Goal: Information Seeking & Learning: Find specific fact

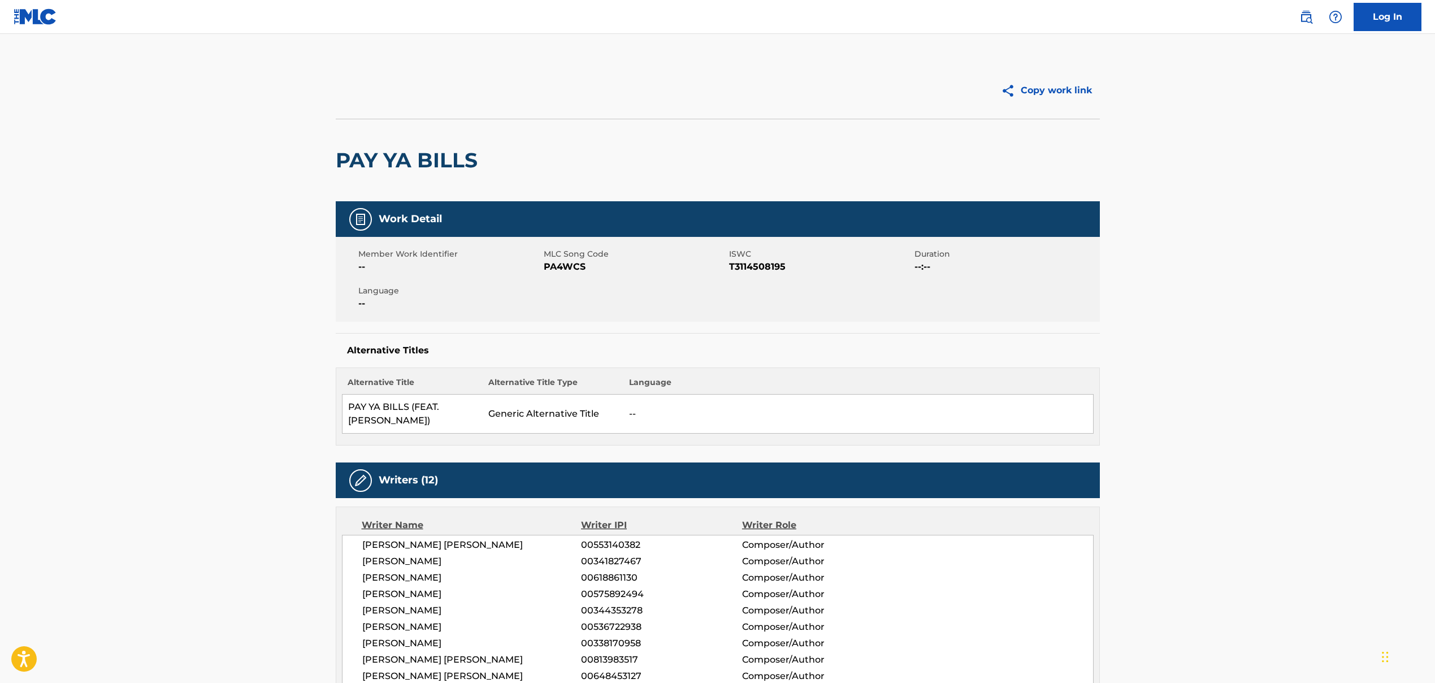
drag, startPoint x: 29, startPoint y: 40, endPoint x: 27, endPoint y: 23, distance: 17.2
drag, startPoint x: 29, startPoint y: 15, endPoint x: 62, endPoint y: 32, distance: 36.7
click at [29, 15] on img at bounding box center [36, 16] width 44 height 16
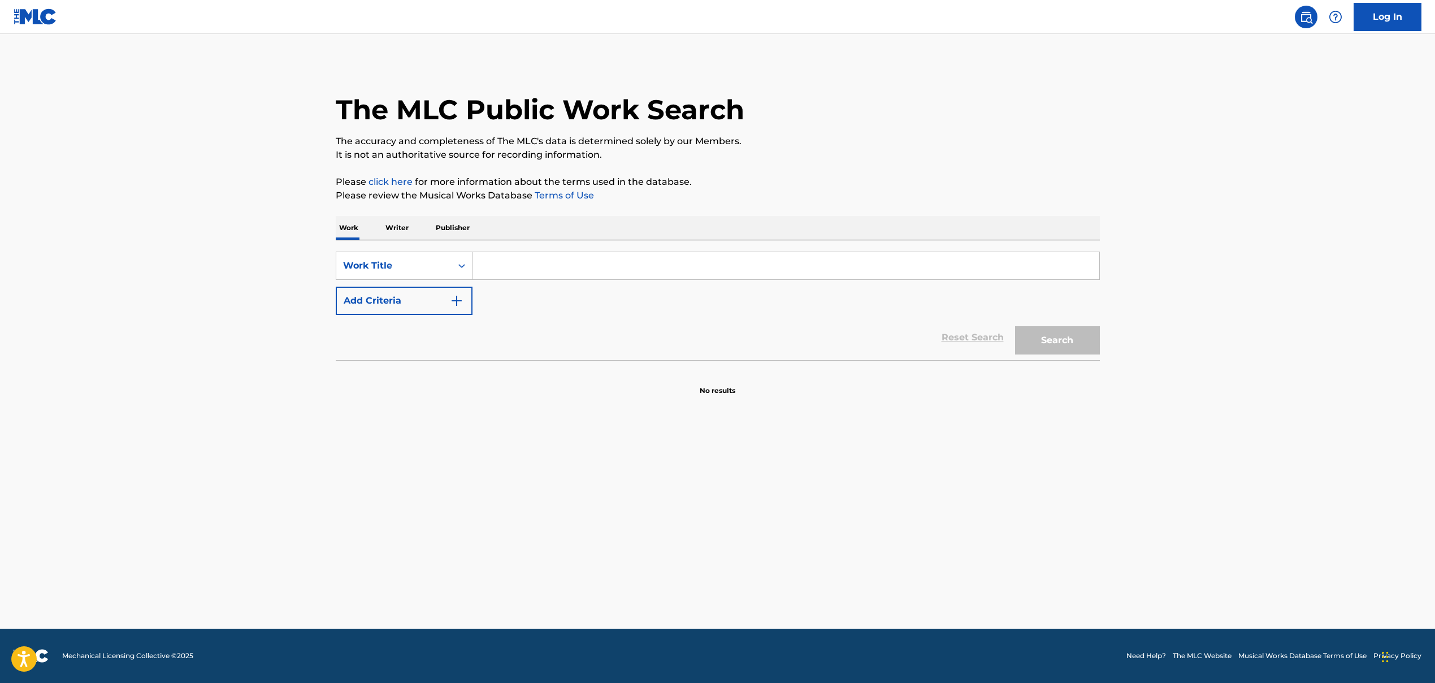
click at [506, 274] on input "Search Form" at bounding box center [786, 265] width 627 height 27
click at [452, 300] on img "Search Form" at bounding box center [457, 301] width 14 height 14
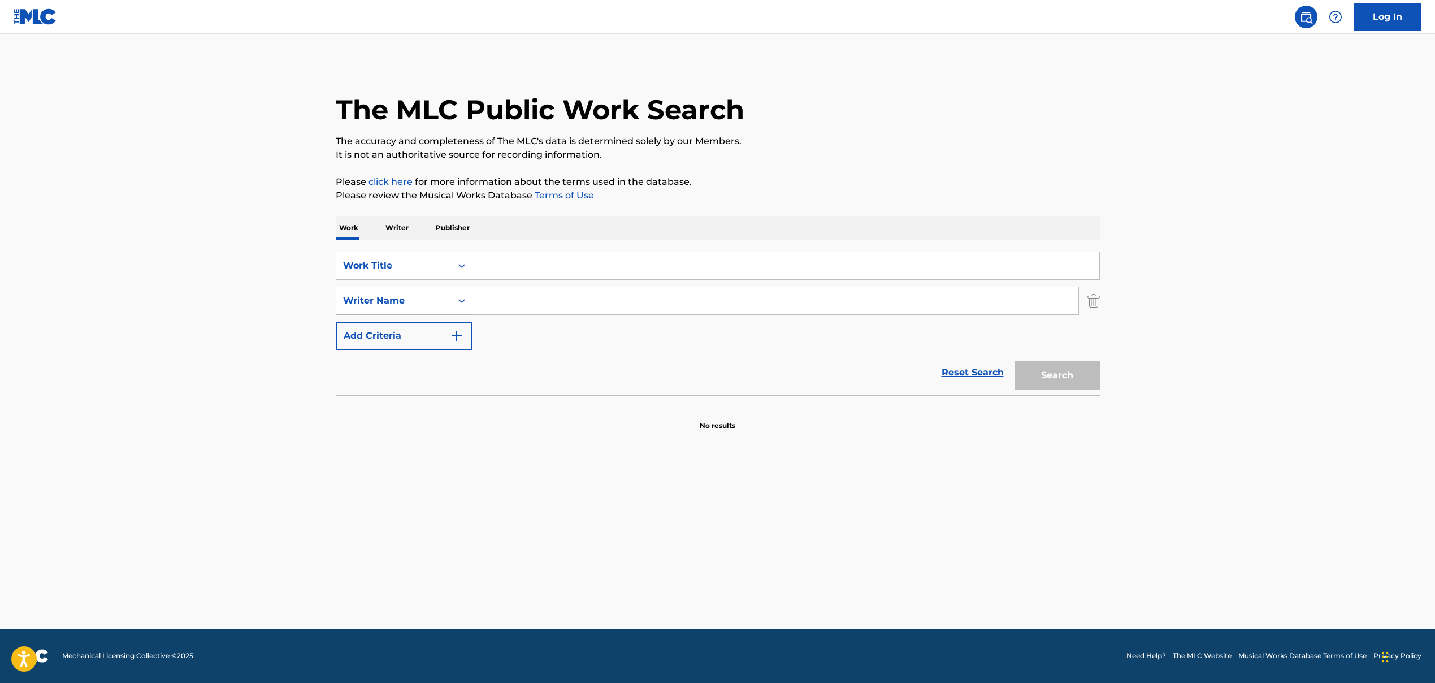
click at [409, 302] on div "Writer Name" at bounding box center [394, 301] width 102 height 14
click at [564, 344] on div "SearchWithCriteria86659b5a-a159-4325-954d-0b34191a8f77 Work Title SearchWithCri…" at bounding box center [718, 301] width 764 height 98
click at [488, 271] on input "Search Form" at bounding box center [786, 265] width 627 height 27
paste input "ARE YOU KIDDING ME?"
type input "ARE YOU KIDDING ME?"
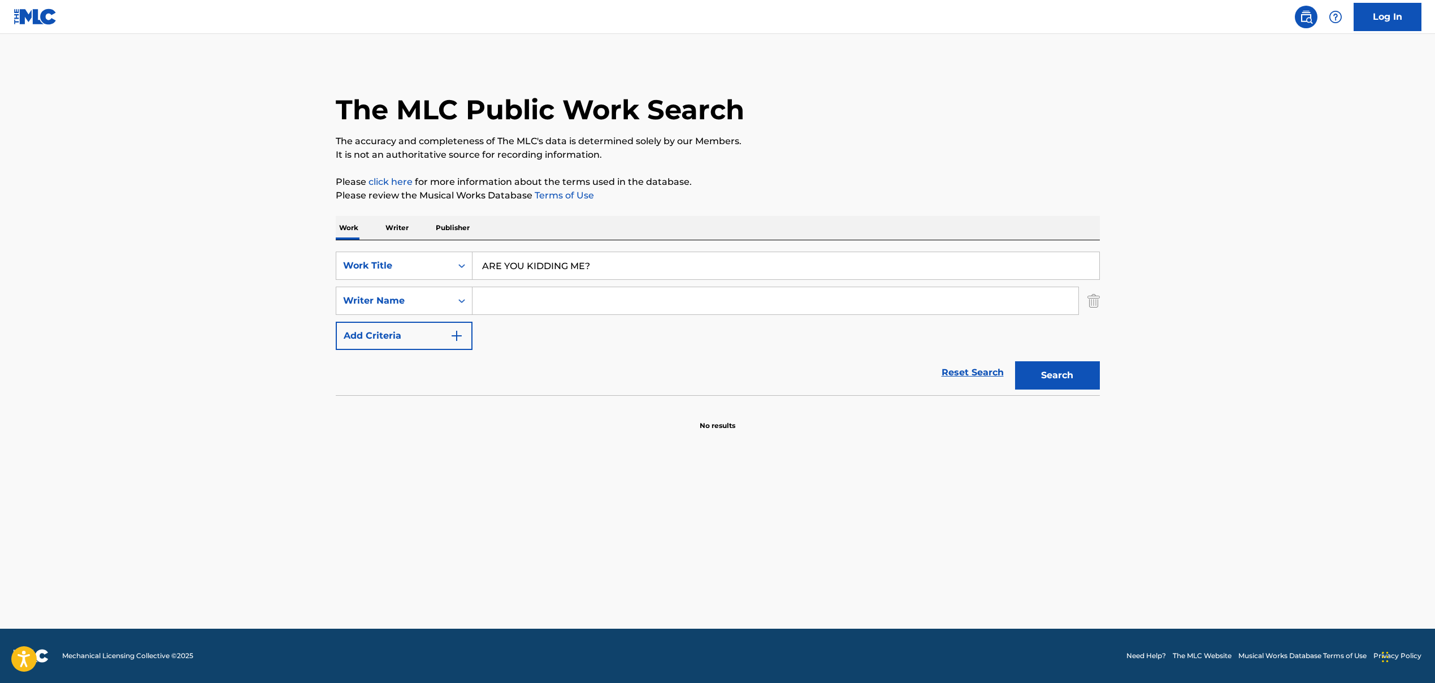
click at [512, 295] on input "Search Form" at bounding box center [776, 300] width 606 height 27
paste input "NEAR [PERSON_NAME]"
type input "NEAR [PERSON_NAME]"
click at [827, 382] on button "Search" at bounding box center [1057, 375] width 85 height 28
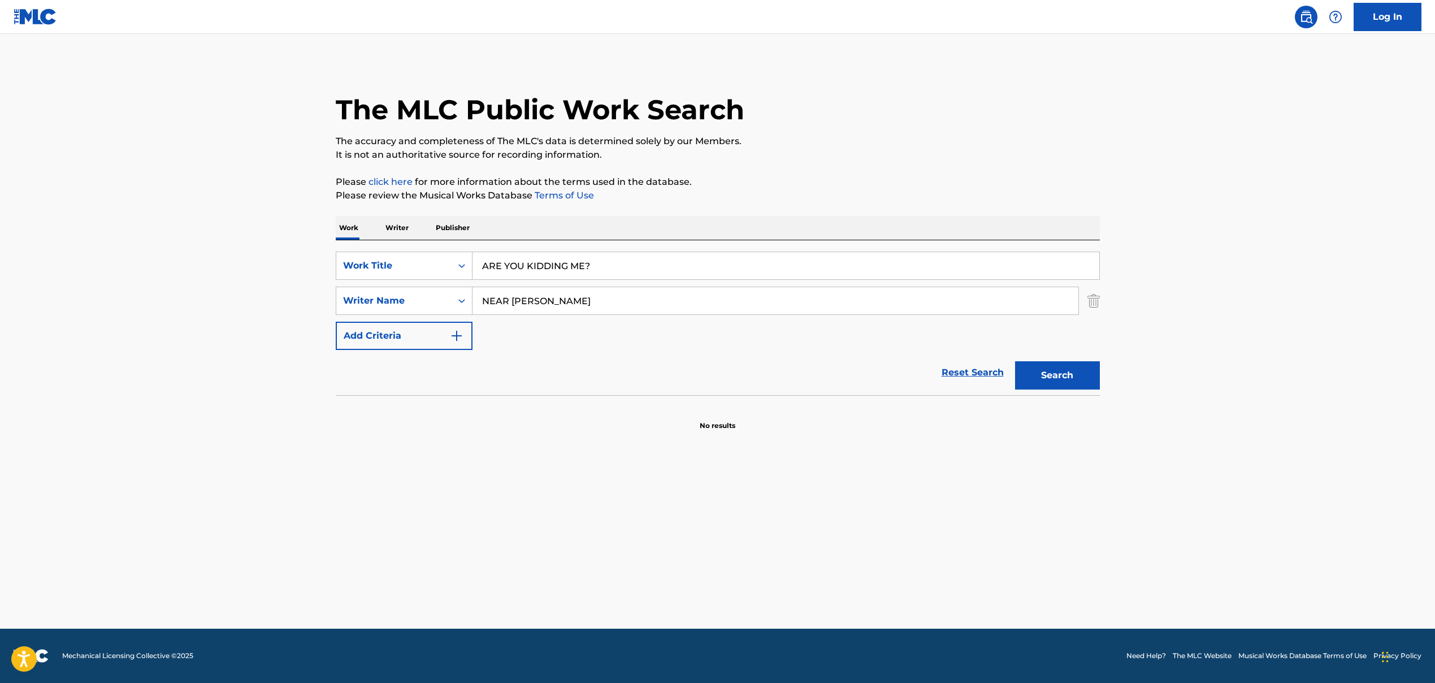
click at [625, 265] on input "ARE YOU KIDDING ME?" at bounding box center [786, 265] width 627 height 27
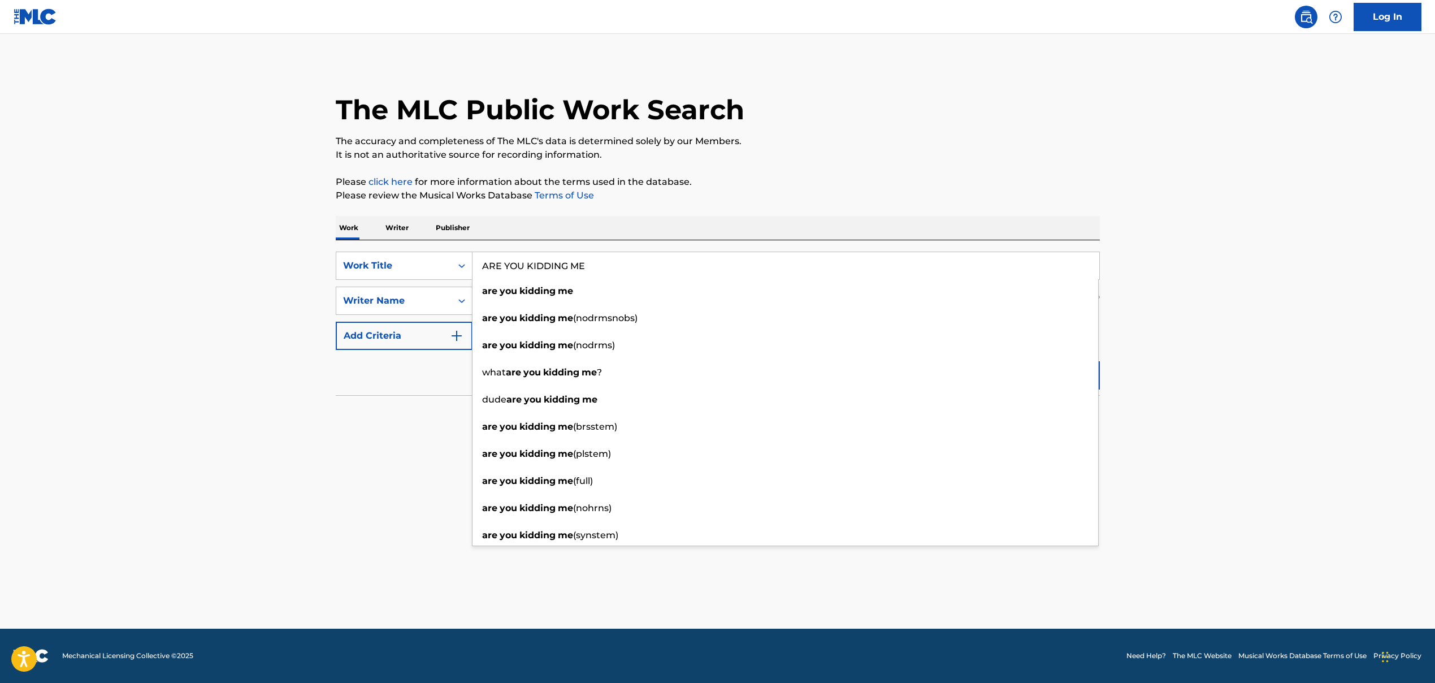
click at [827, 436] on main "The MLC Public Work Search The accuracy and completeness of The MLC's data is d…" at bounding box center [717, 331] width 1435 height 595
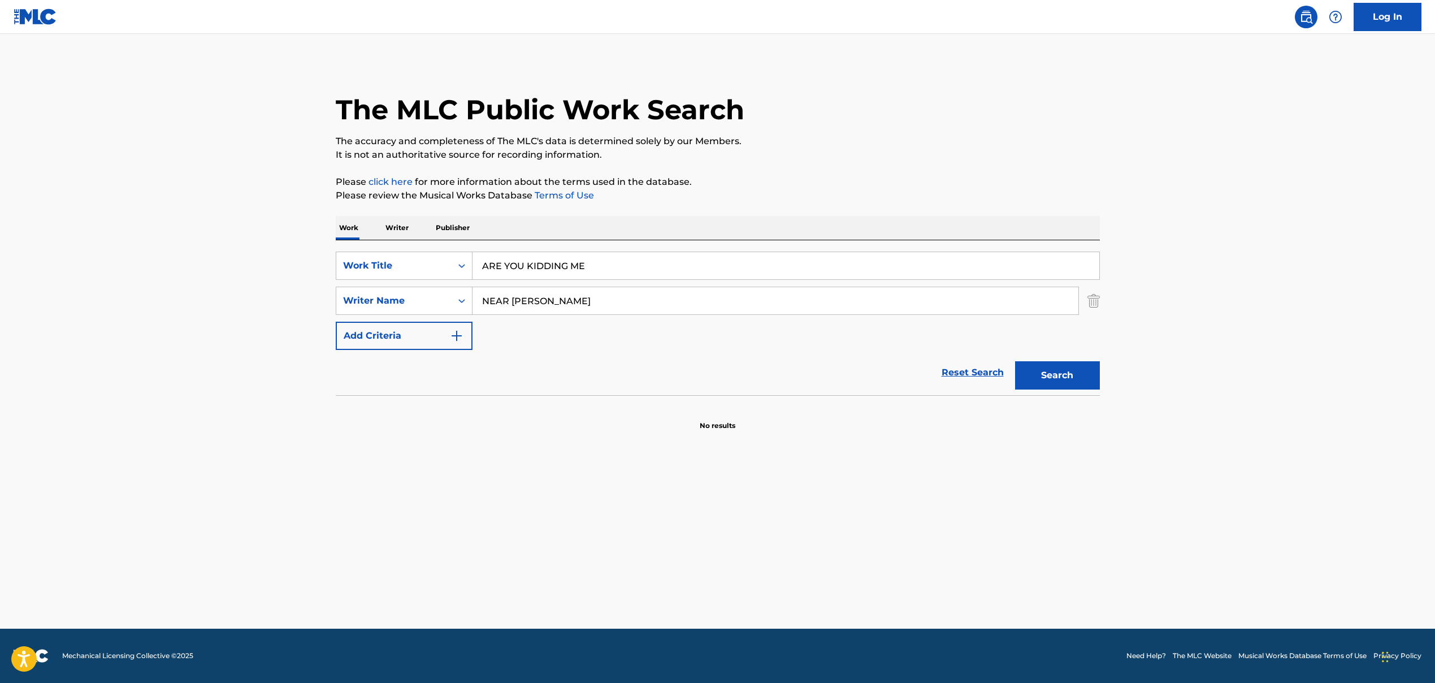
click at [827, 388] on button "Search" at bounding box center [1057, 375] width 85 height 28
click at [531, 267] on input "ARE YOU KIDDING ME" at bounding box center [786, 265] width 627 height 27
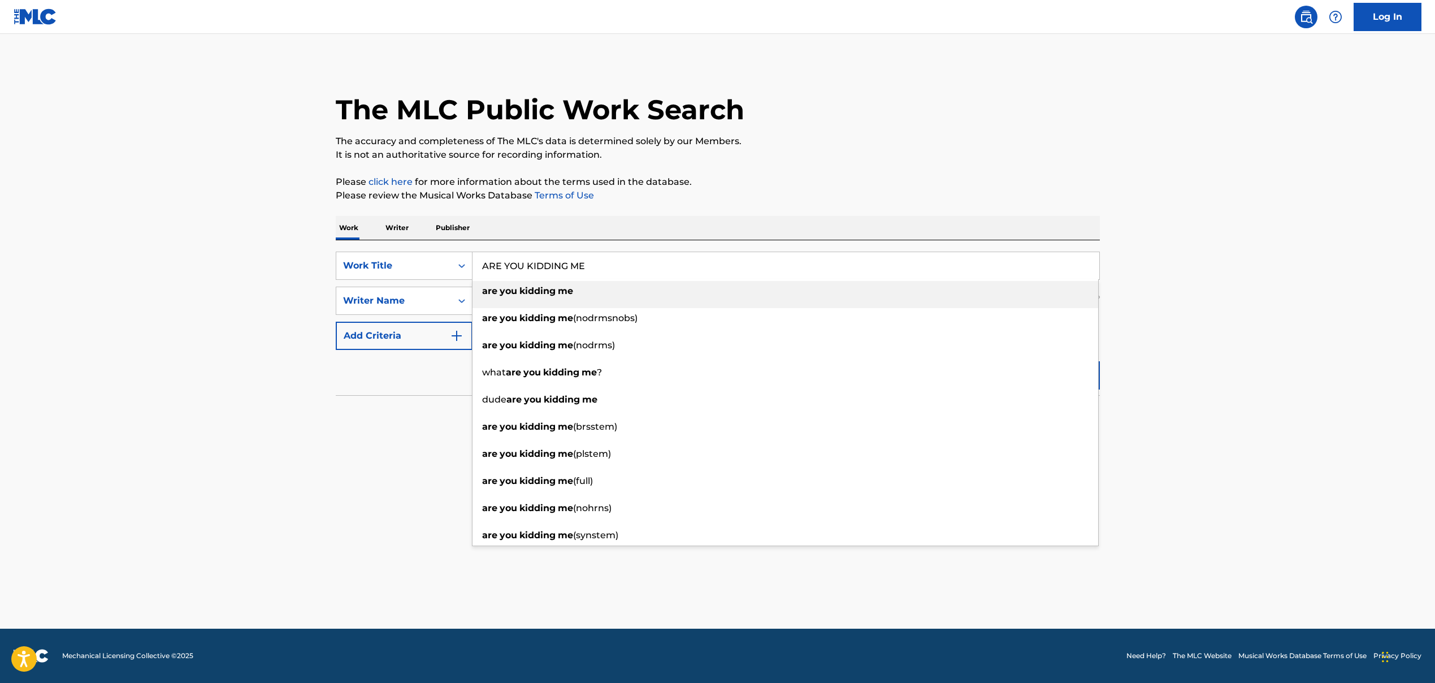
click at [533, 306] on li "are you kidding me" at bounding box center [786, 294] width 626 height 27
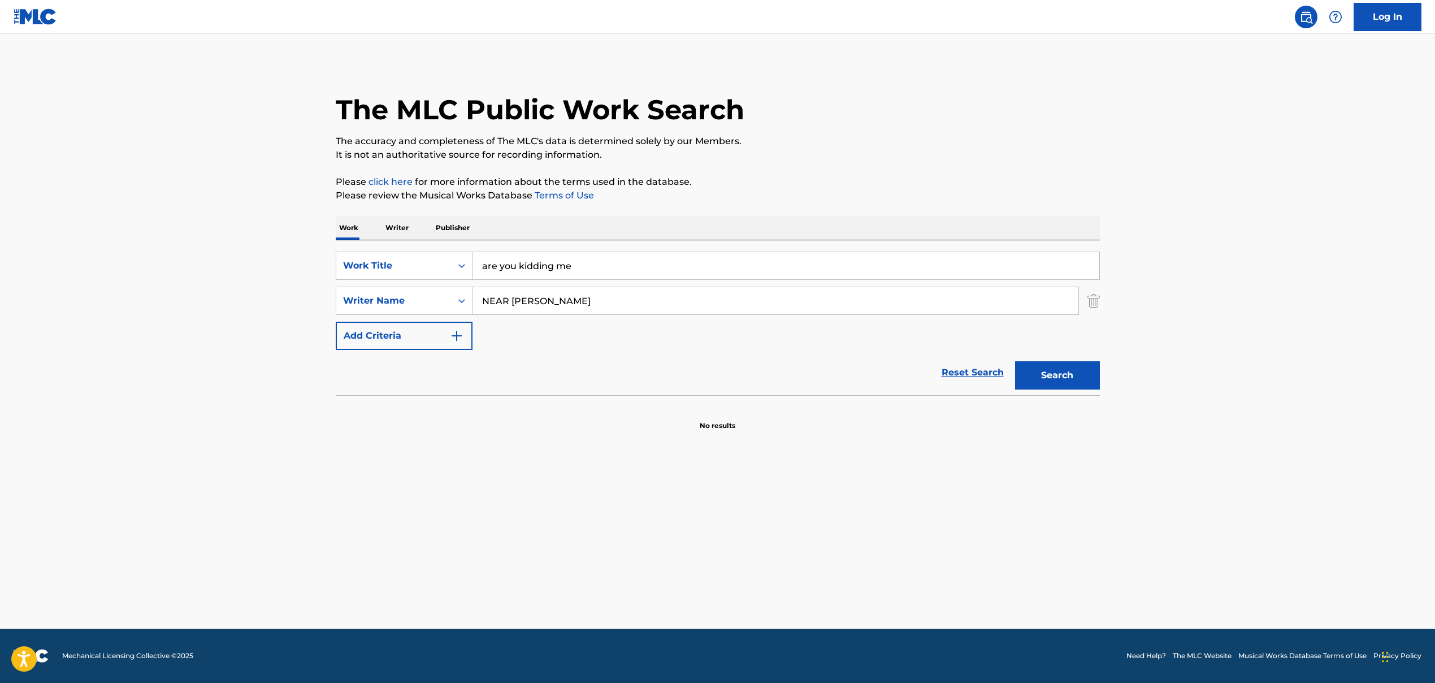
click at [530, 299] on input "NEAR [PERSON_NAME]" at bounding box center [776, 300] width 606 height 27
click at [518, 263] on input "are you kidding me" at bounding box center [786, 265] width 627 height 27
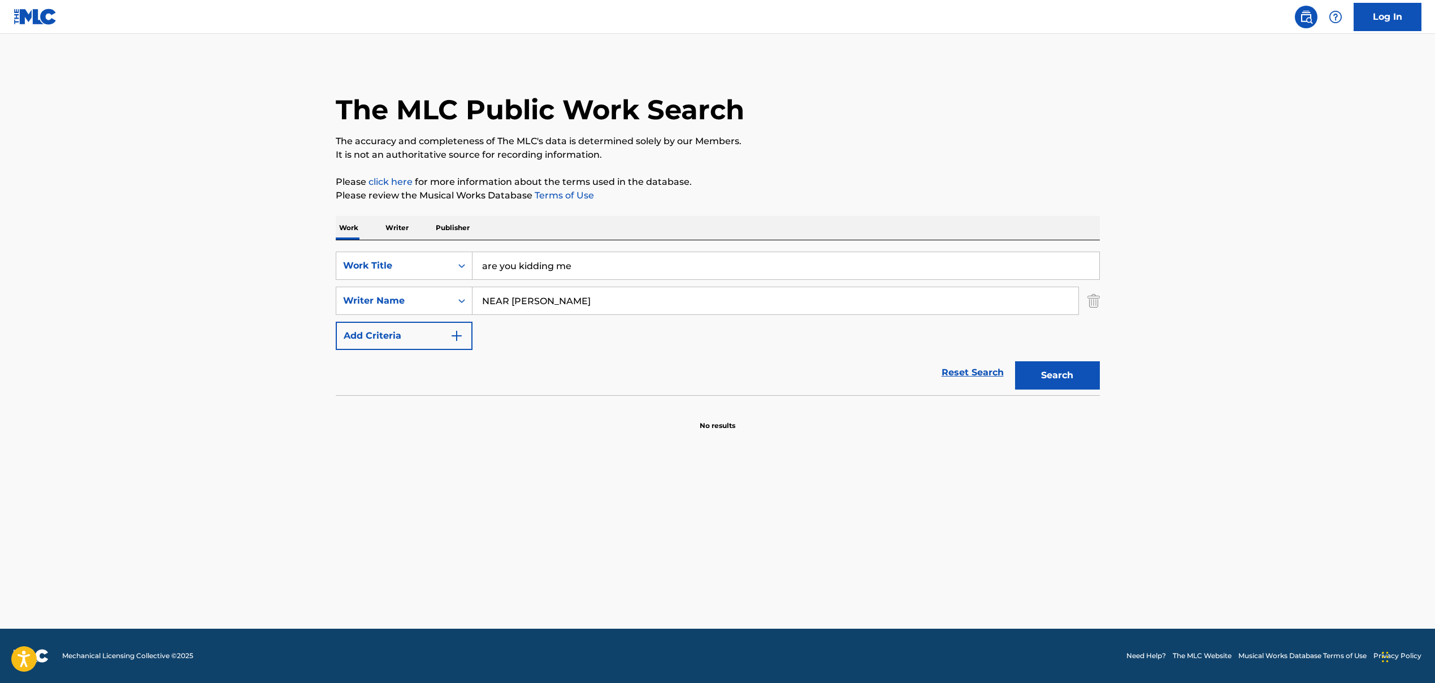
click at [518, 263] on input "are you kidding me" at bounding box center [786, 265] width 627 height 27
paste input "STILL BELIEVE"
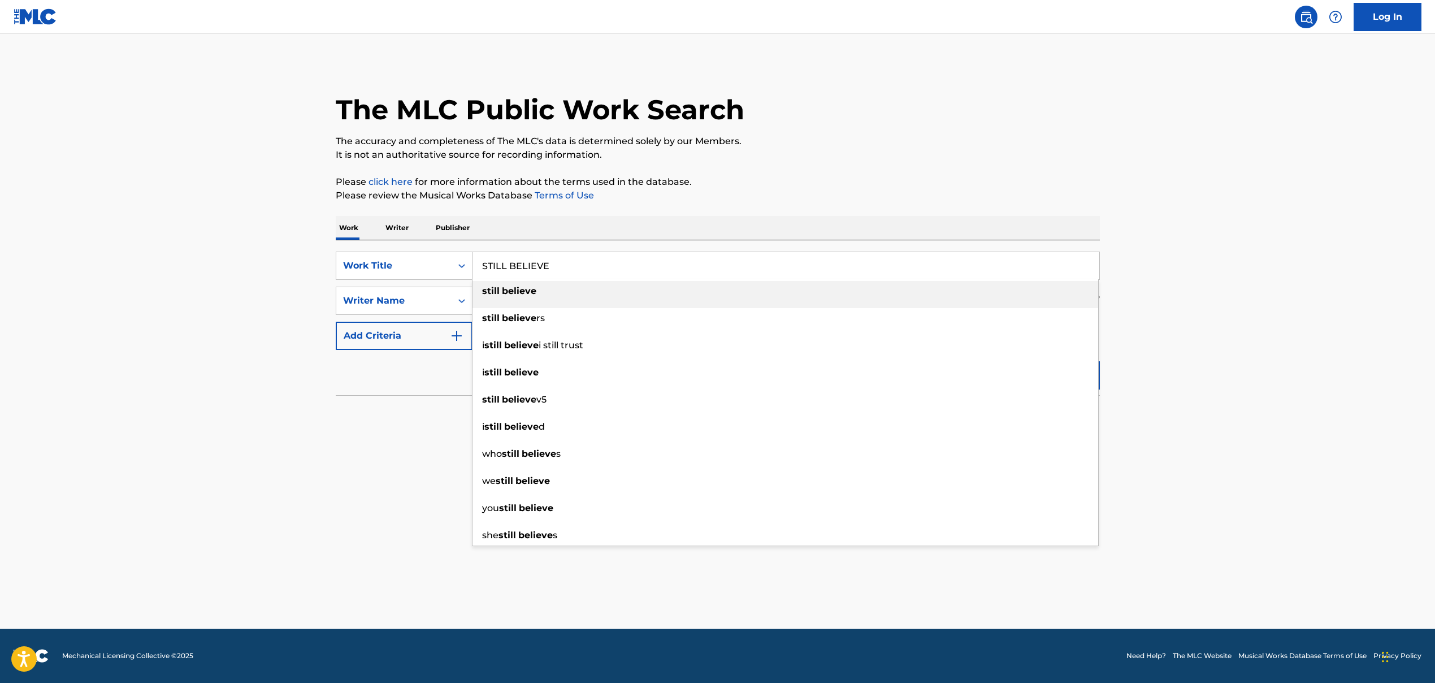
type input "STILL BELIEVE"
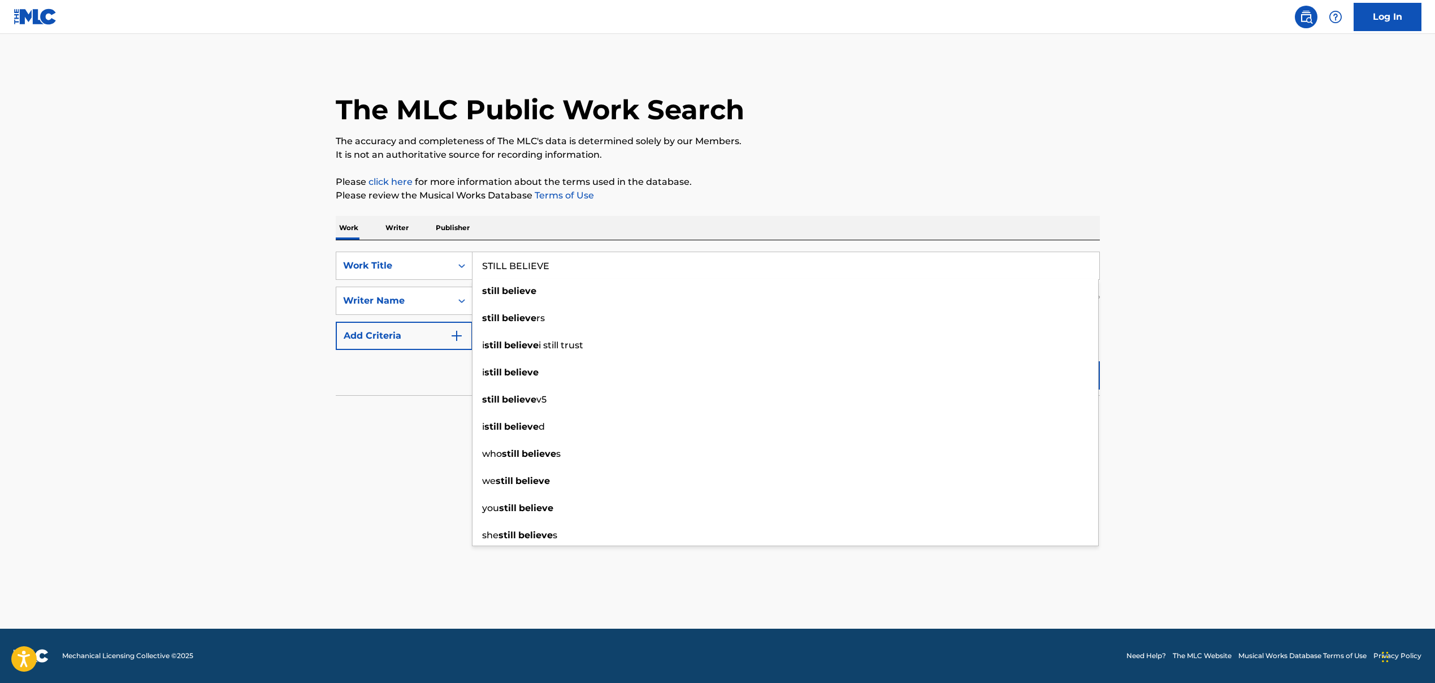
click at [408, 469] on main "The MLC Public Work Search The accuracy and completeness of The MLC's data is d…" at bounding box center [717, 331] width 1435 height 595
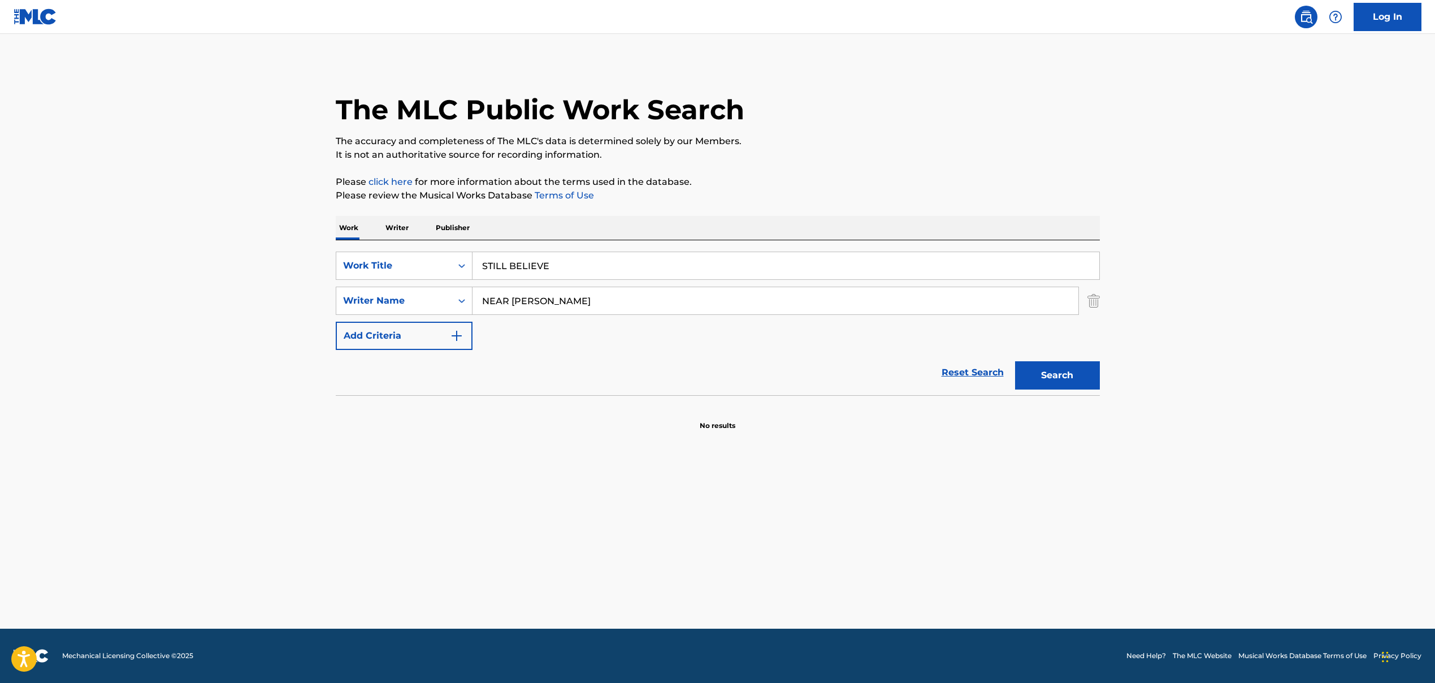
click at [532, 308] on input "NEAR [PERSON_NAME]" at bounding box center [776, 300] width 606 height 27
paste input "[PERSON_NAME]"
type input "[PERSON_NAME]"
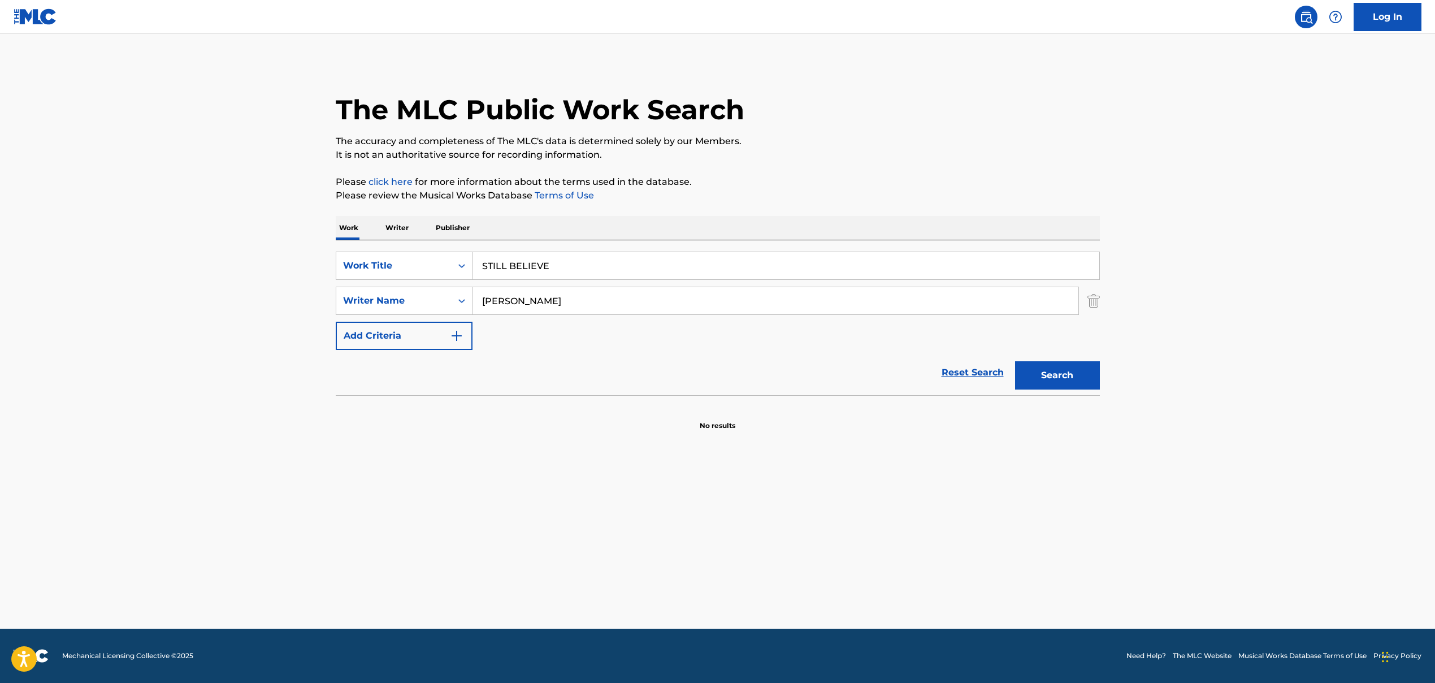
click at [827, 378] on button "Search" at bounding box center [1057, 375] width 85 height 28
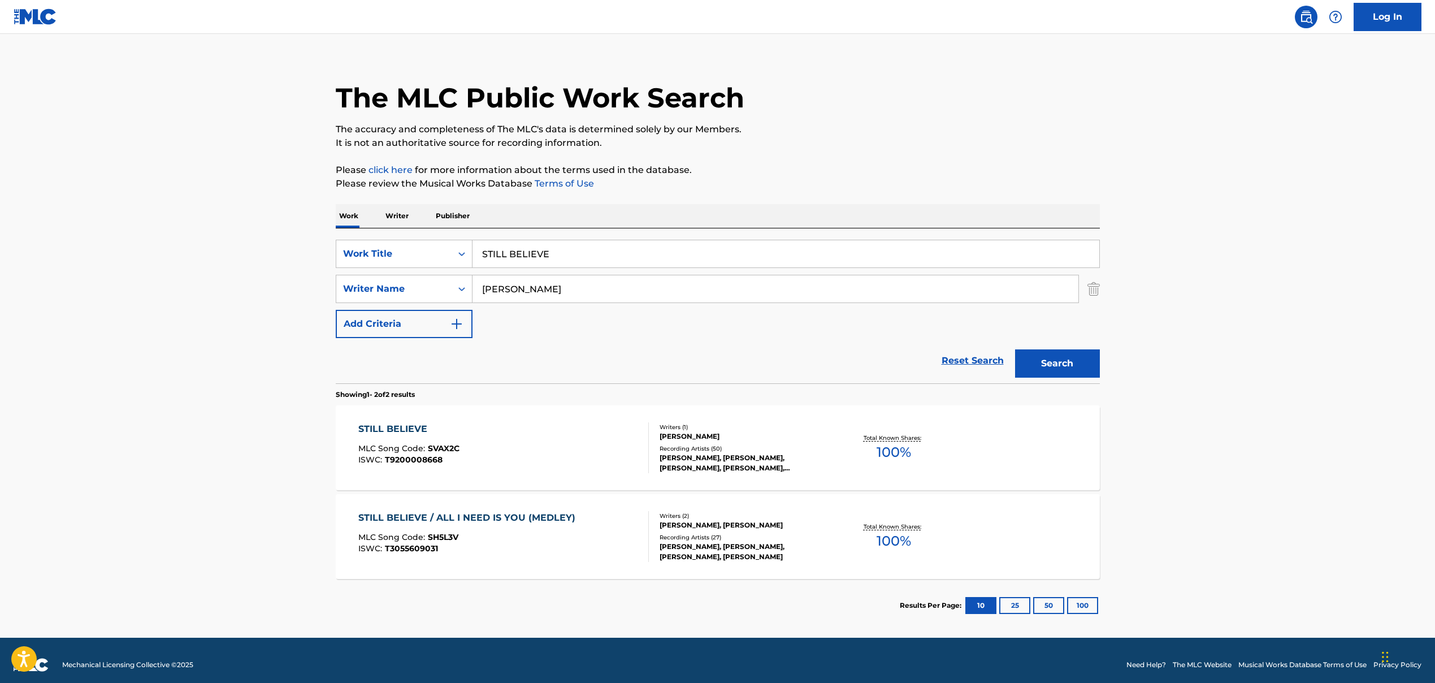
scroll to position [21, 0]
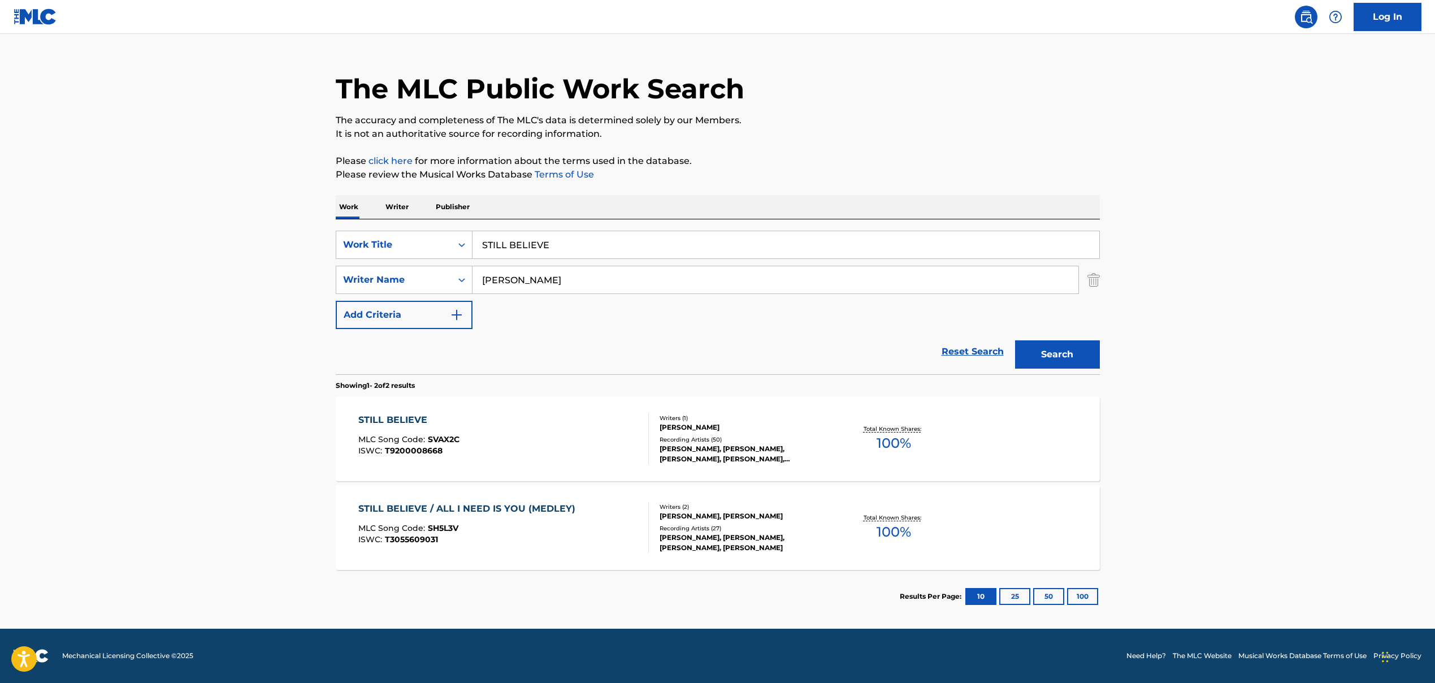
click at [402, 423] on div "STILL BELIEVE" at bounding box center [408, 420] width 101 height 14
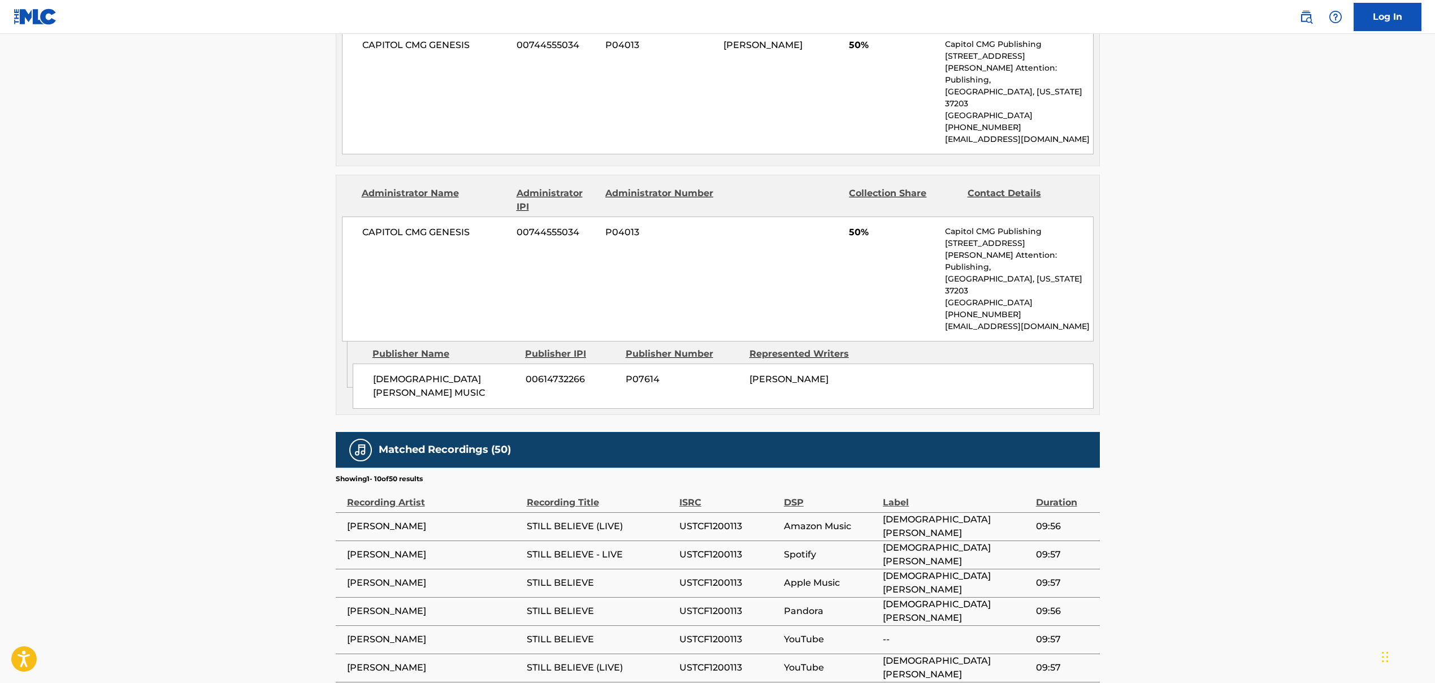
scroll to position [459, 0]
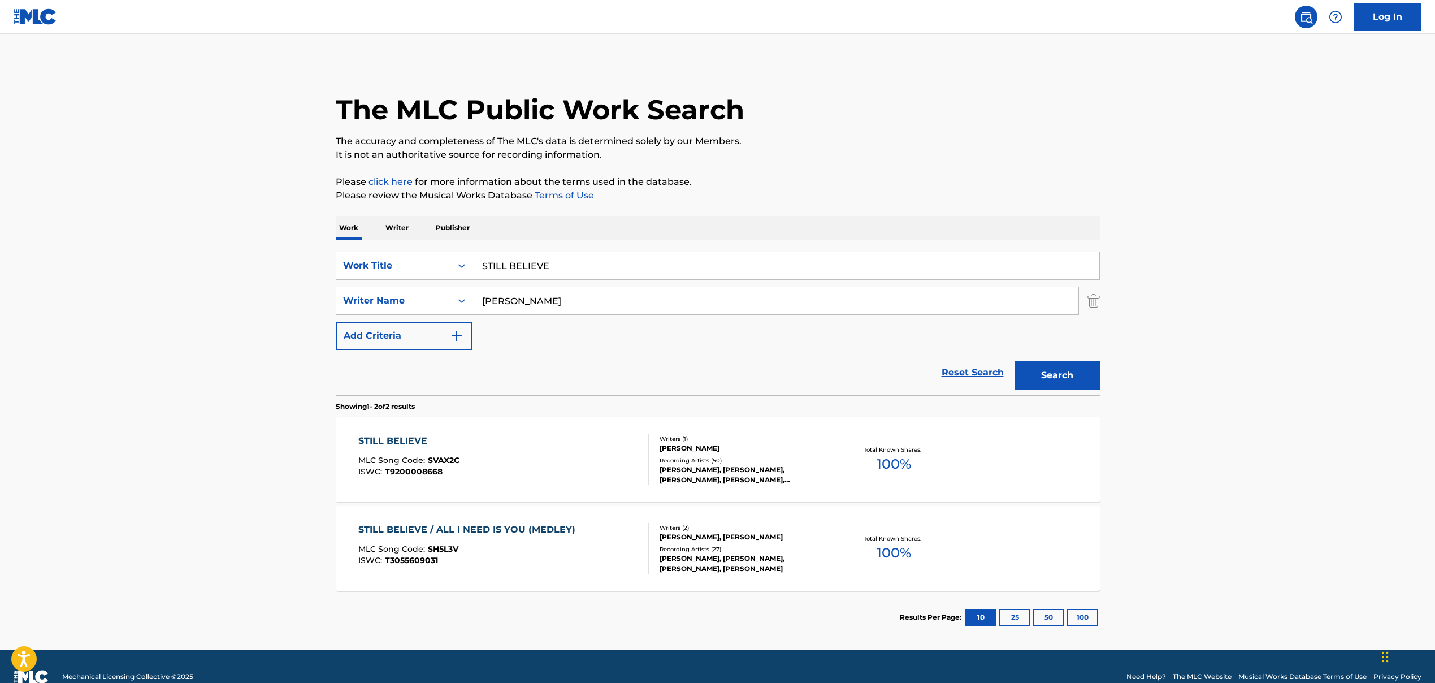
click at [523, 263] on input "STILL BELIEVE" at bounding box center [786, 265] width 627 height 27
paste input "[PERSON_NAME] [PERSON_NAME]"
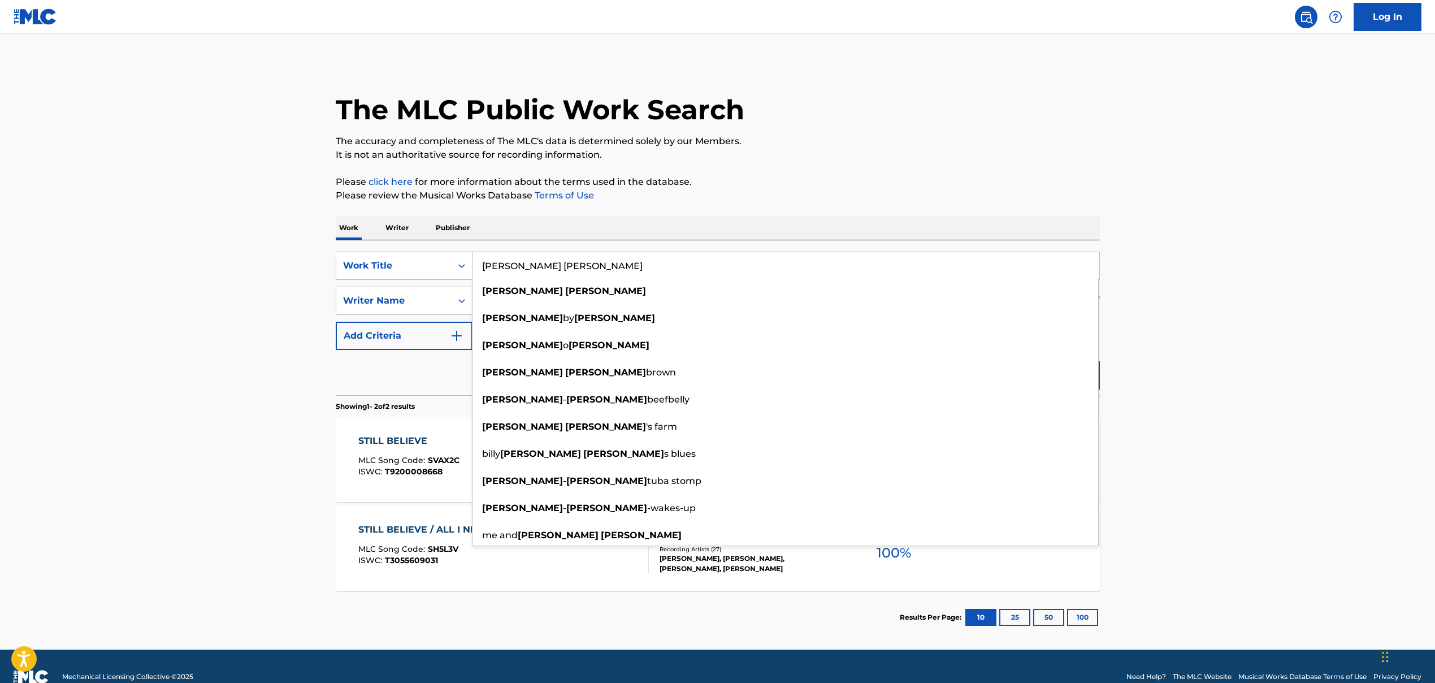
type input "[PERSON_NAME] [PERSON_NAME]"
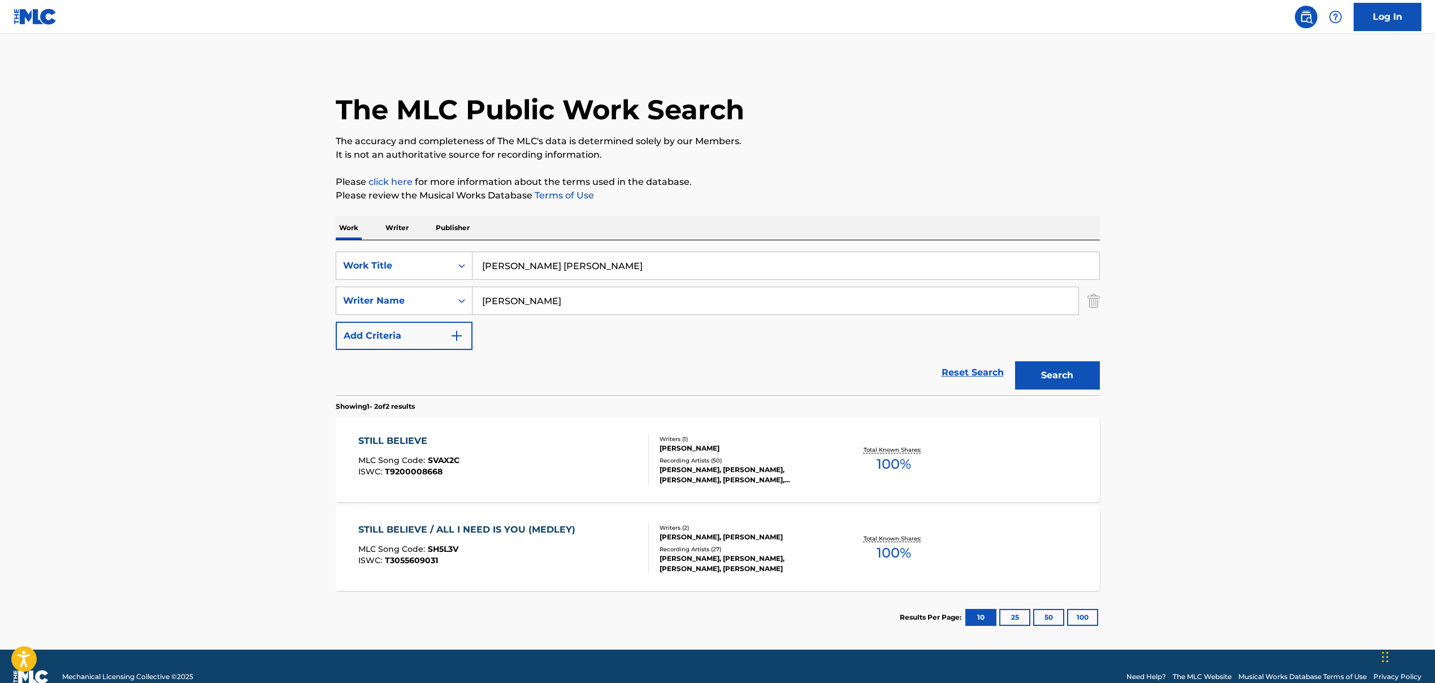
click at [525, 302] on input "[PERSON_NAME]" at bounding box center [776, 300] width 606 height 27
paste input "HUNTER [PERSON_NAME], [PERSON_NAME] [PERSON_NAME], [PERSON_NAME] [PERSON_NAME],…"
drag, startPoint x: 608, startPoint y: 301, endPoint x: 814, endPoint y: 301, distance: 205.2
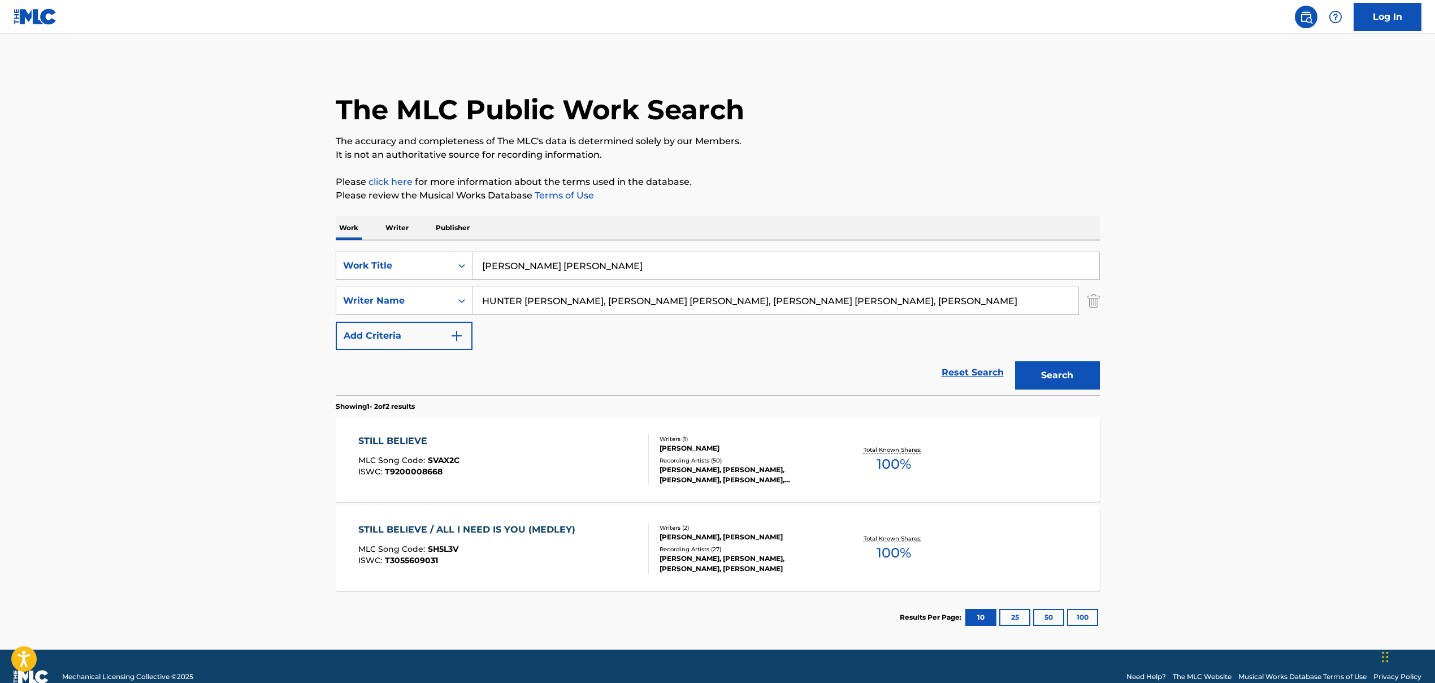
click at [814, 301] on input "HUNTER [PERSON_NAME], [PERSON_NAME] [PERSON_NAME], [PERSON_NAME] [PERSON_NAME],…" at bounding box center [776, 300] width 606 height 27
drag, startPoint x: 608, startPoint y: 304, endPoint x: 923, endPoint y: 301, distance: 314.9
click at [827, 300] on input "HUNTER [PERSON_NAME], [PERSON_NAME] [PERSON_NAME], [PERSON_NAME] [PERSON_NAME],…" at bounding box center [776, 300] width 606 height 27
type input "HUNTER [PERSON_NAME]"
click at [827, 376] on button "Search" at bounding box center [1057, 375] width 85 height 28
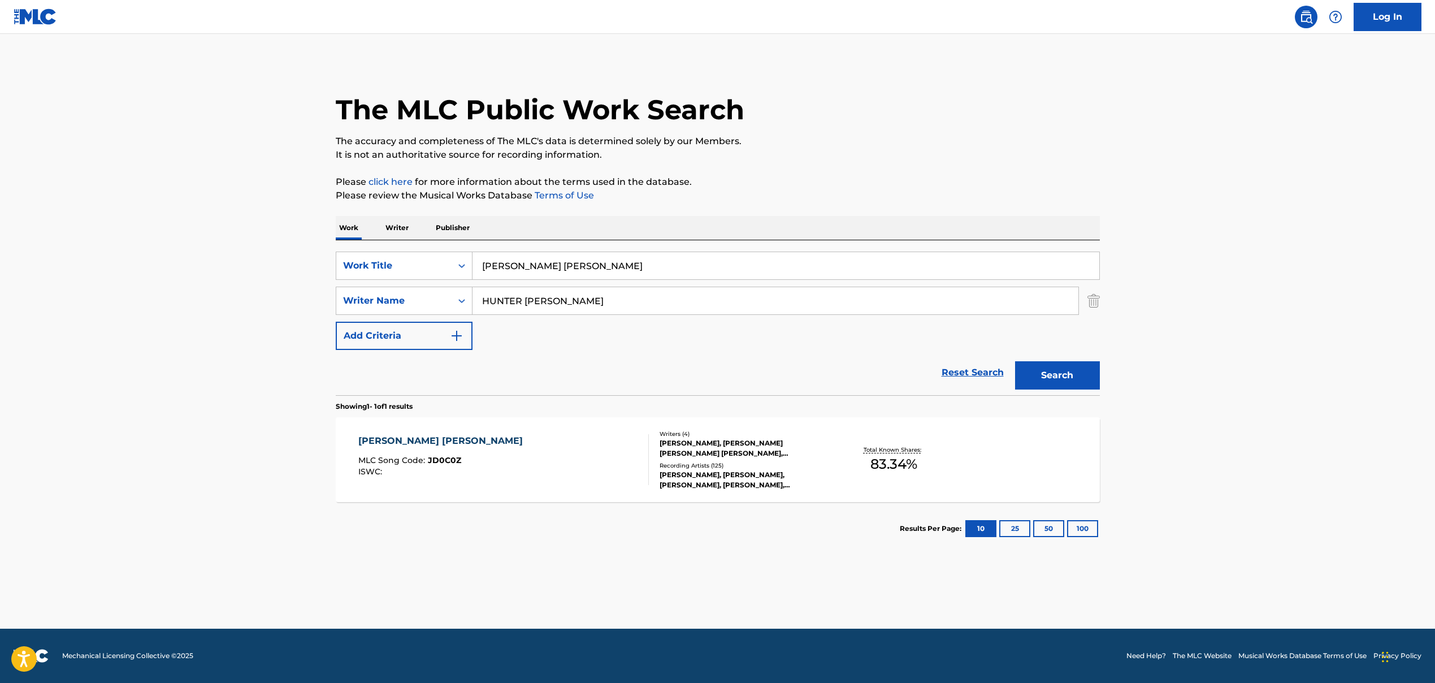
click at [521, 465] on div "[PERSON_NAME] [PERSON_NAME] MLC Song Code : JD0C0Z ISWC :" at bounding box center [503, 459] width 291 height 51
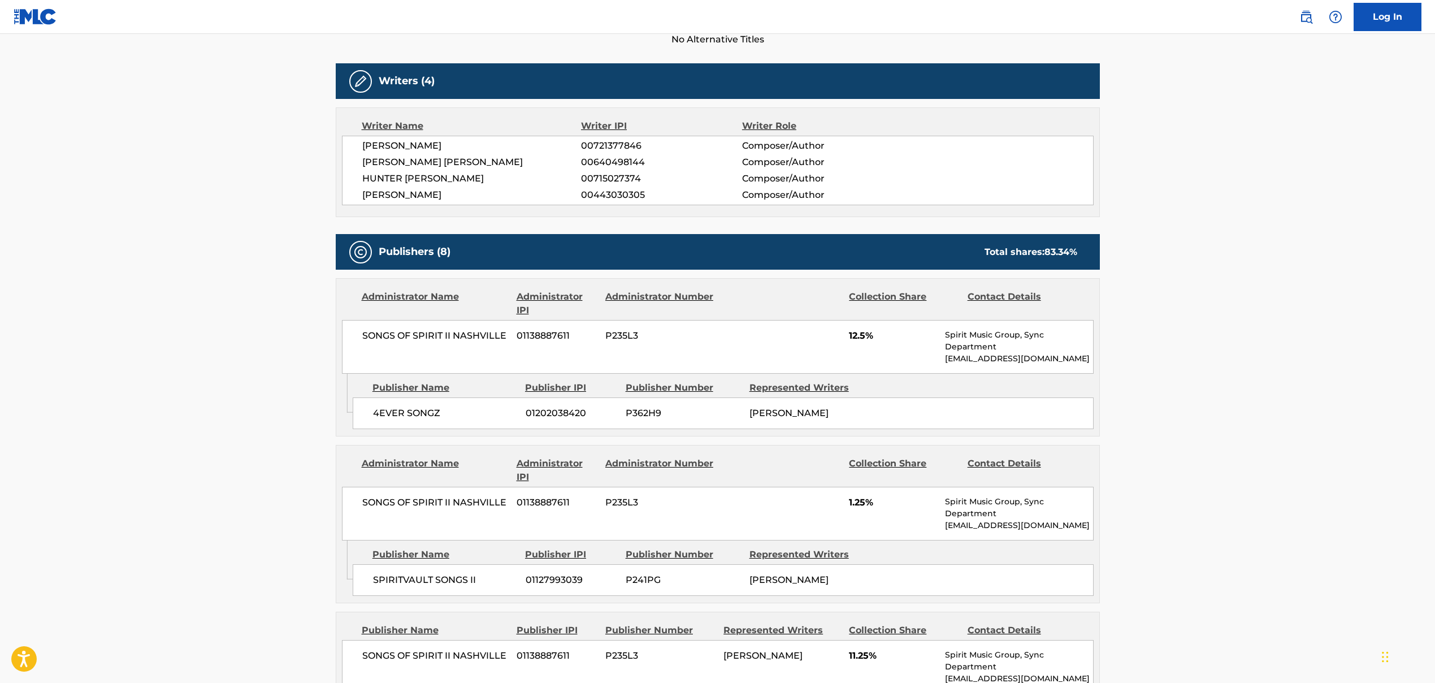
scroll to position [450, 0]
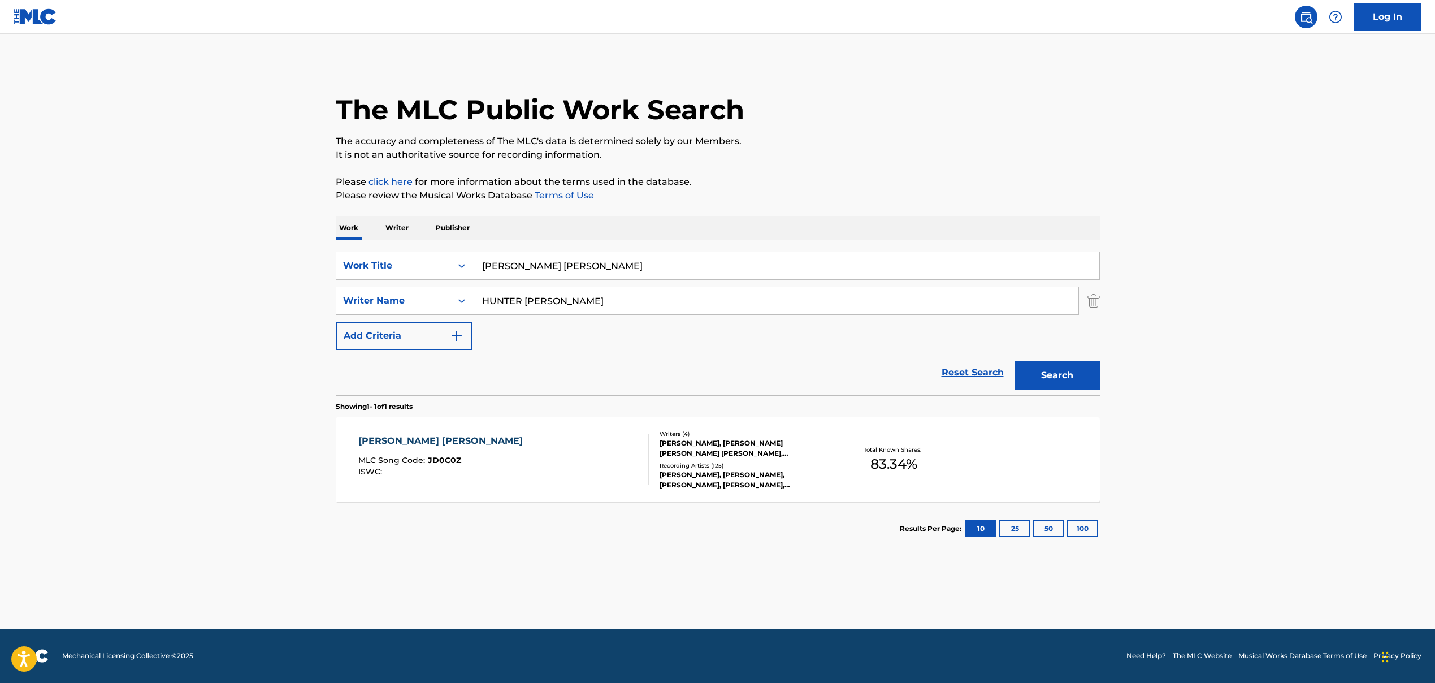
click at [510, 266] on input "[PERSON_NAME] [PERSON_NAME]" at bounding box center [786, 265] width 627 height 27
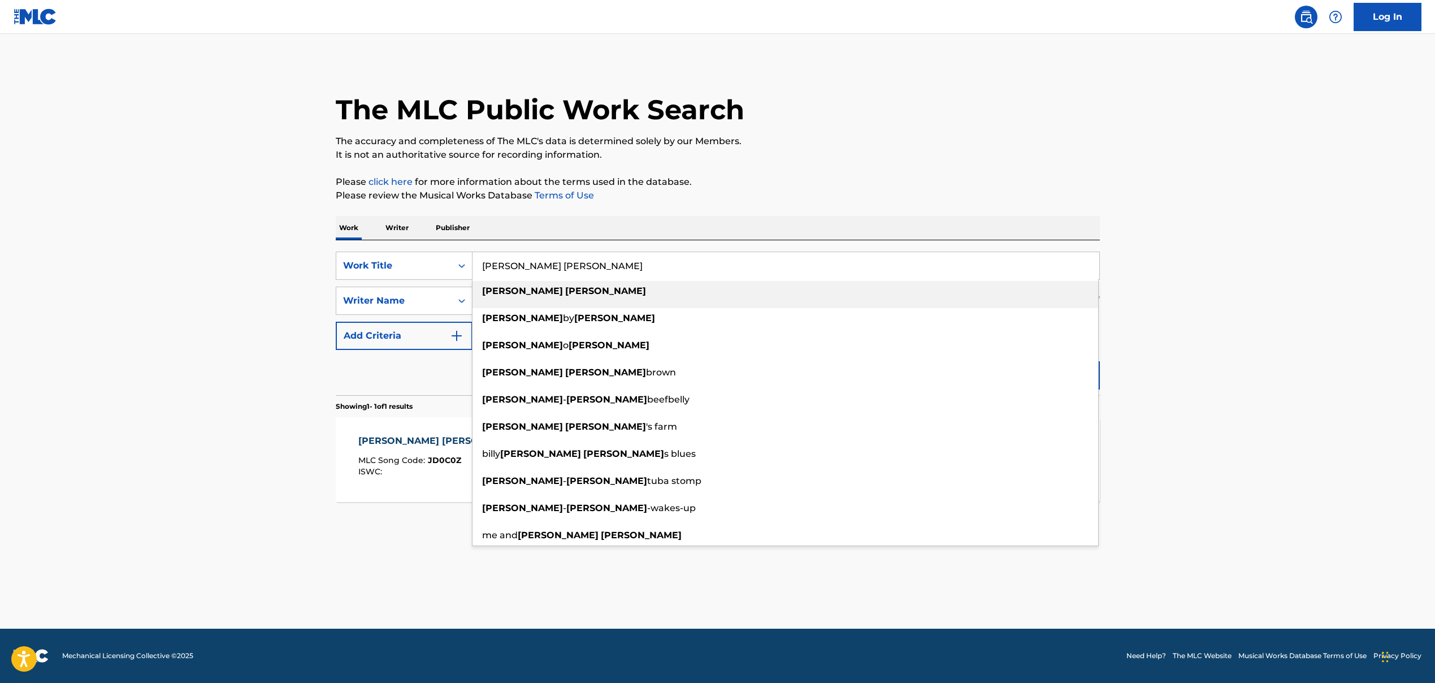
paste input "GAVE IT TO 'EM"
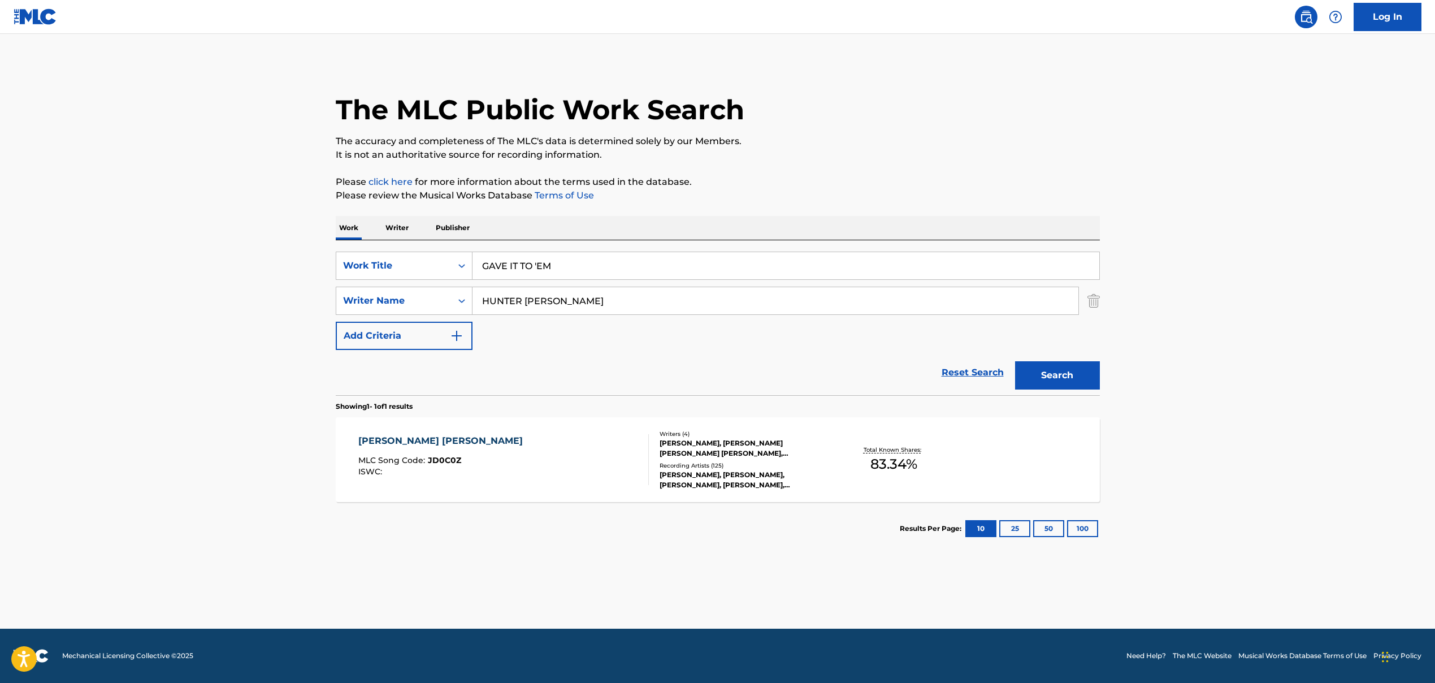
type input "GAVE IT TO 'EM"
click at [543, 298] on input "HUNTER [PERSON_NAME]" at bounding box center [776, 300] width 606 height 27
paste input "[PERSON_NAME], [PERSON_NAME], [PERSON_NAME], [PERSON_NAME]"
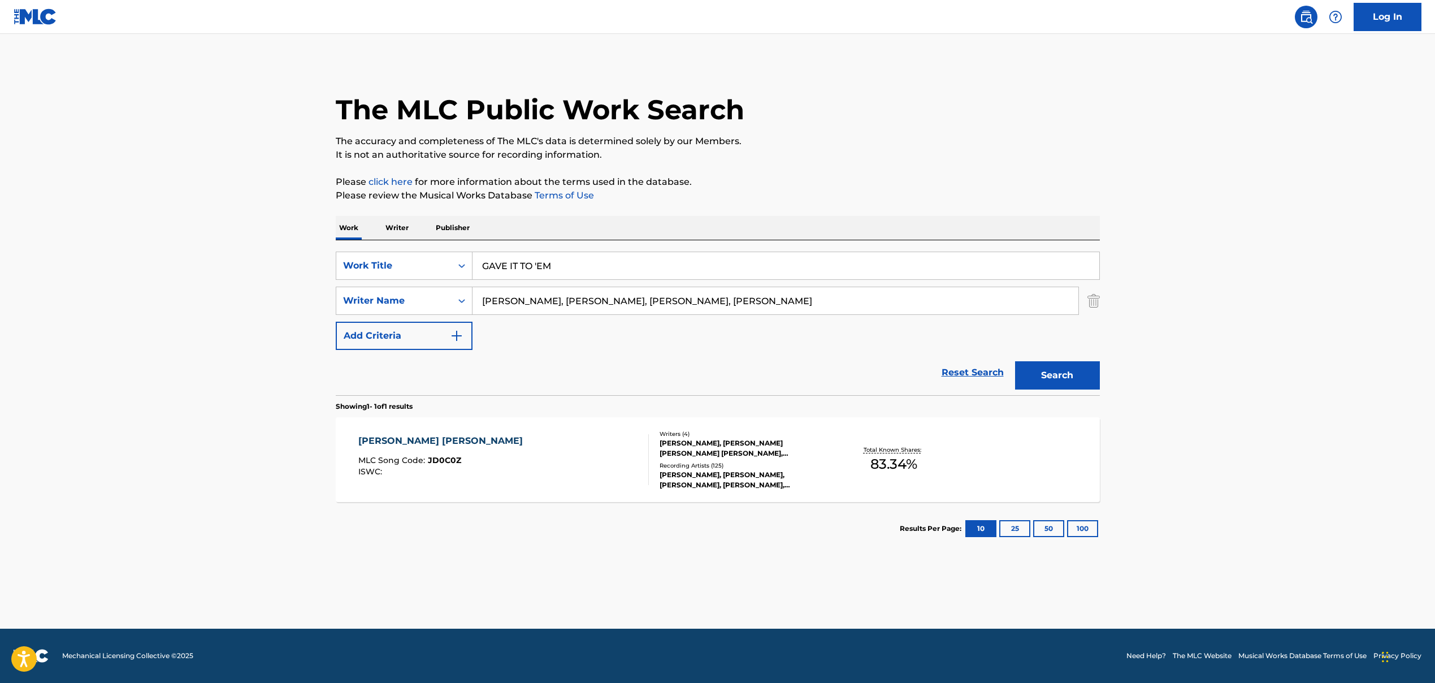
drag, startPoint x: 546, startPoint y: 300, endPoint x: 816, endPoint y: 314, distance: 270.1
click at [815, 314] on input "[PERSON_NAME], [PERSON_NAME], [PERSON_NAME], [PERSON_NAME]" at bounding box center [776, 300] width 606 height 27
type input "[PERSON_NAME]"
click at [827, 376] on button "Search" at bounding box center [1057, 375] width 85 height 28
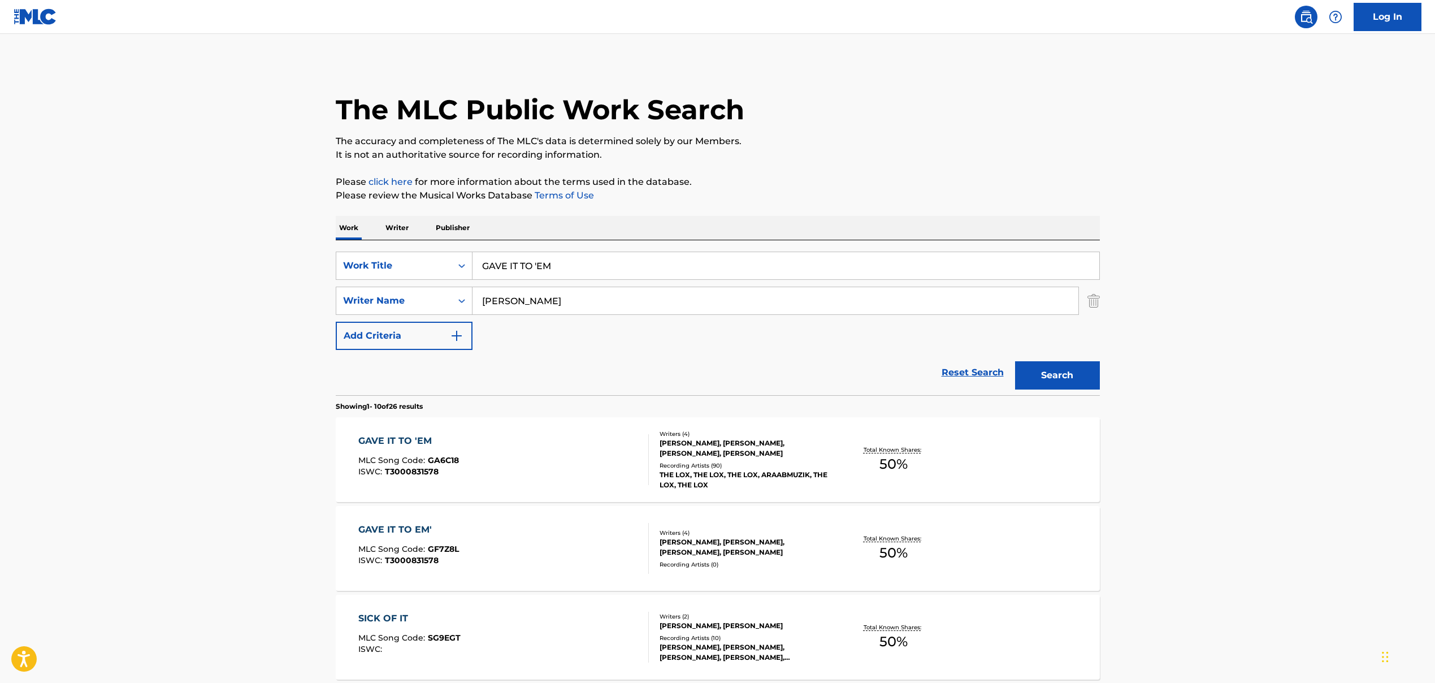
click at [420, 443] on div "GAVE IT TO 'EM" at bounding box center [408, 441] width 101 height 14
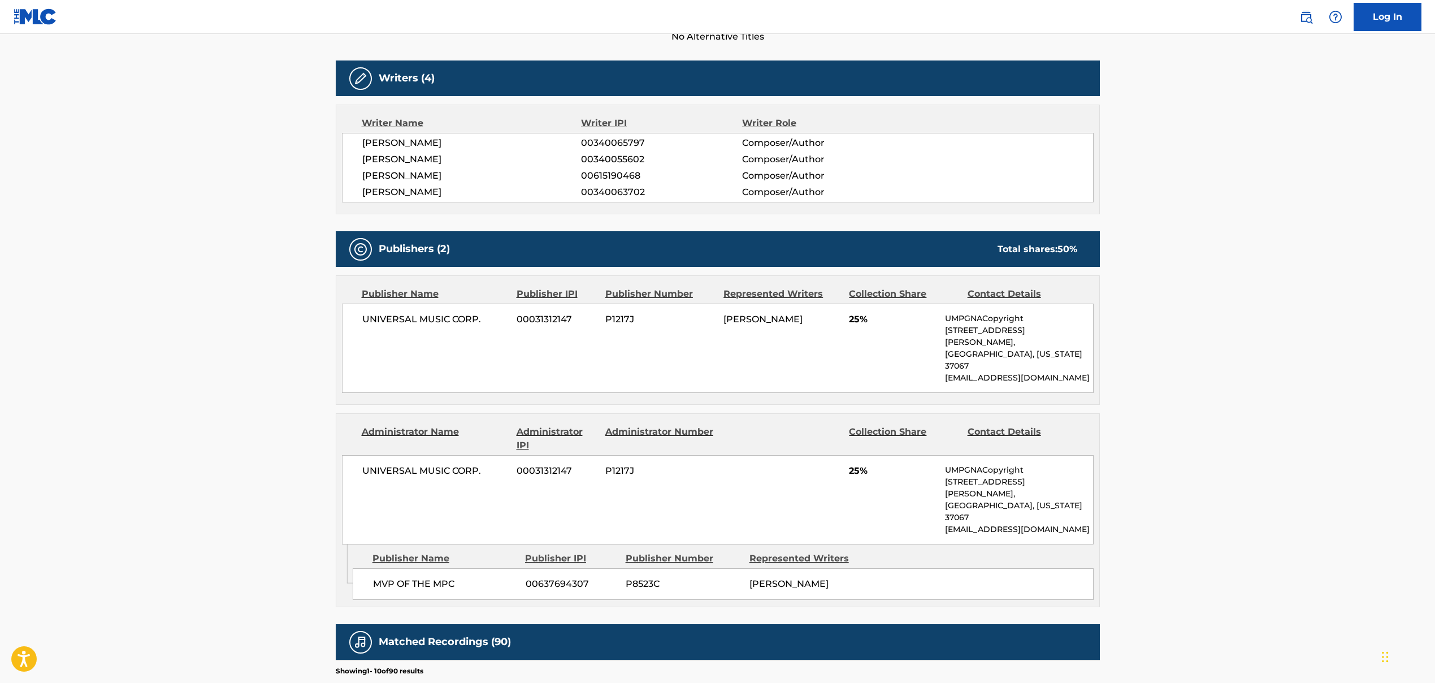
scroll to position [344, 0]
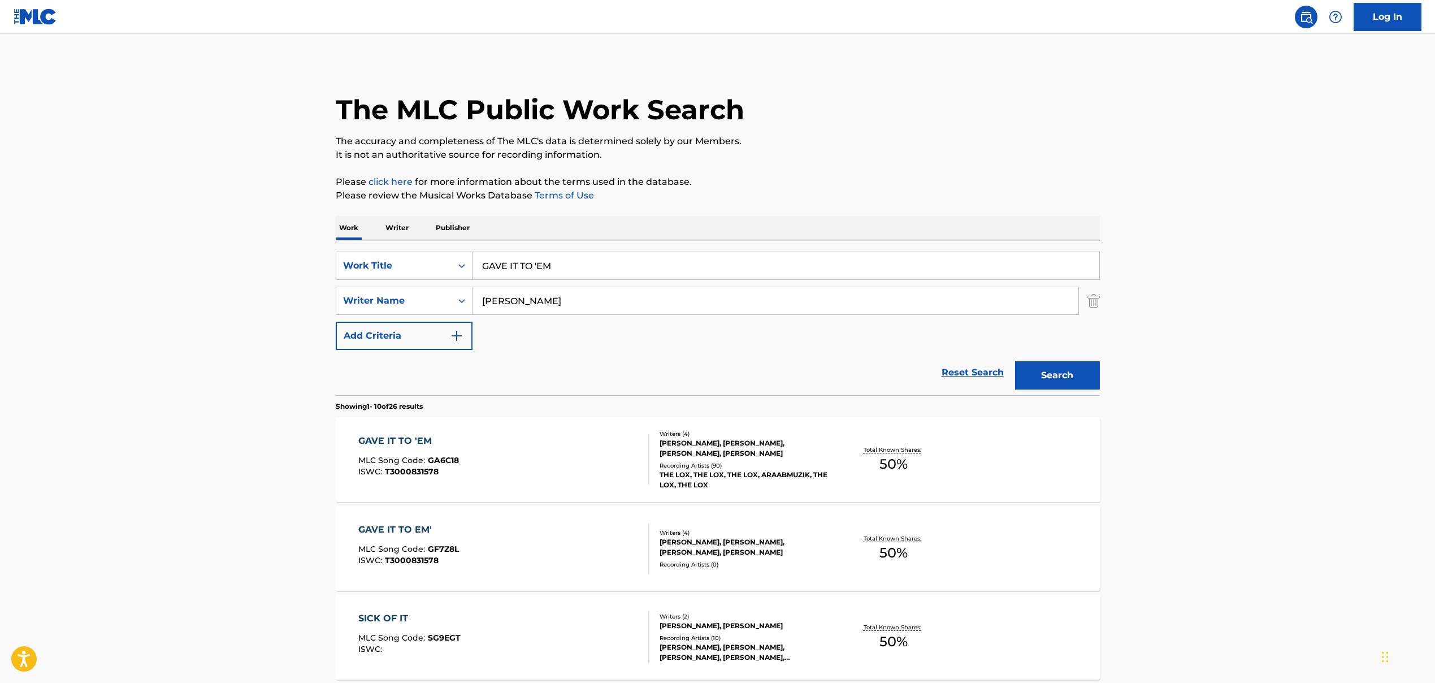
click at [488, 273] on input "GAVE IT TO 'EM" at bounding box center [786, 265] width 627 height 27
paste input "ive It To Me Right"
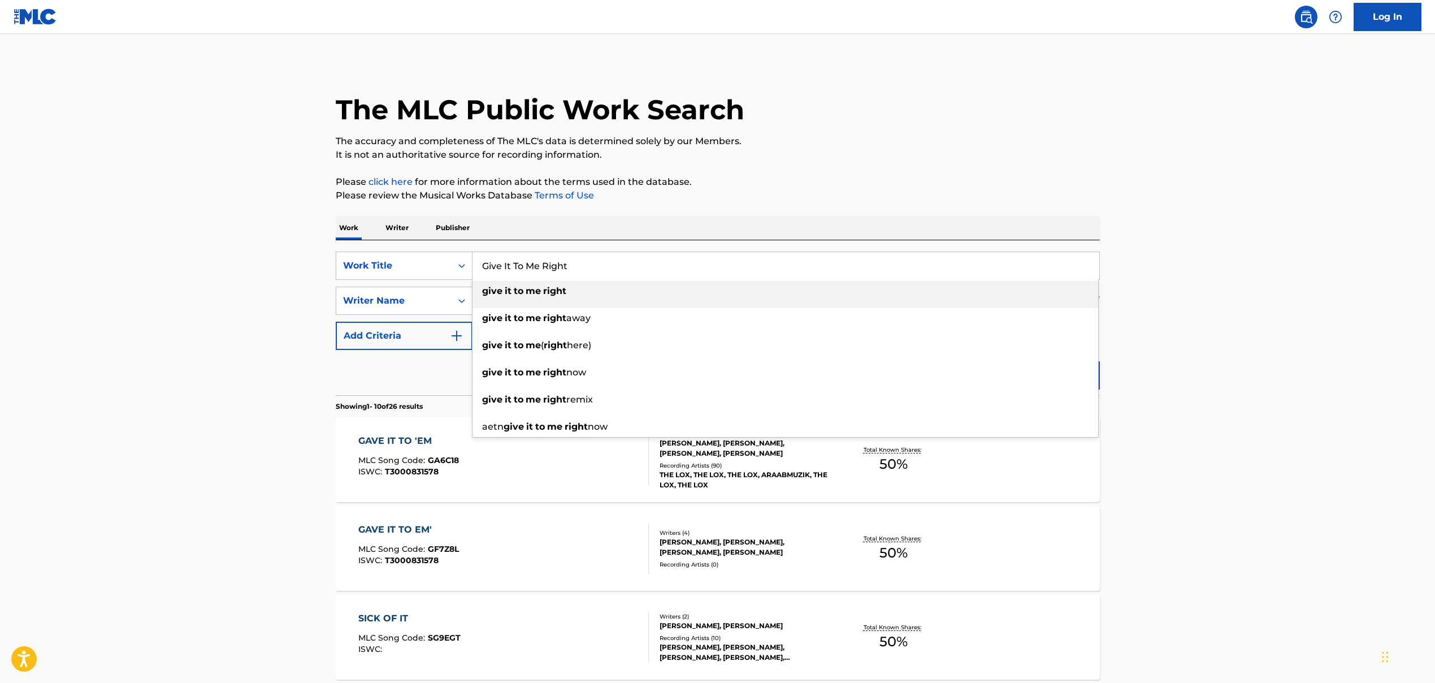
type input "Give It To Me Right"
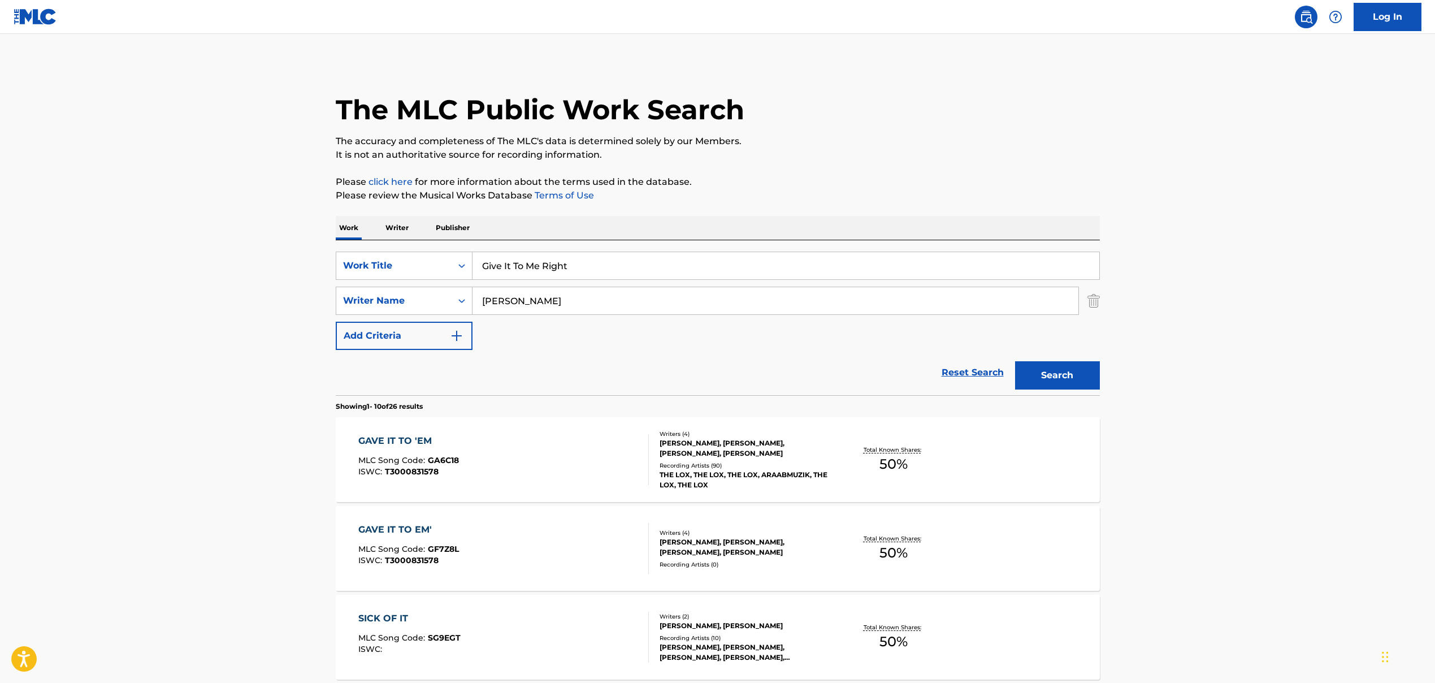
click at [536, 298] on input "[PERSON_NAME]" at bounding box center [776, 300] width 606 height 27
paste input "[PERSON_NAME], [PERSON_NAME]"
drag, startPoint x: 548, startPoint y: 301, endPoint x: 658, endPoint y: 306, distance: 109.8
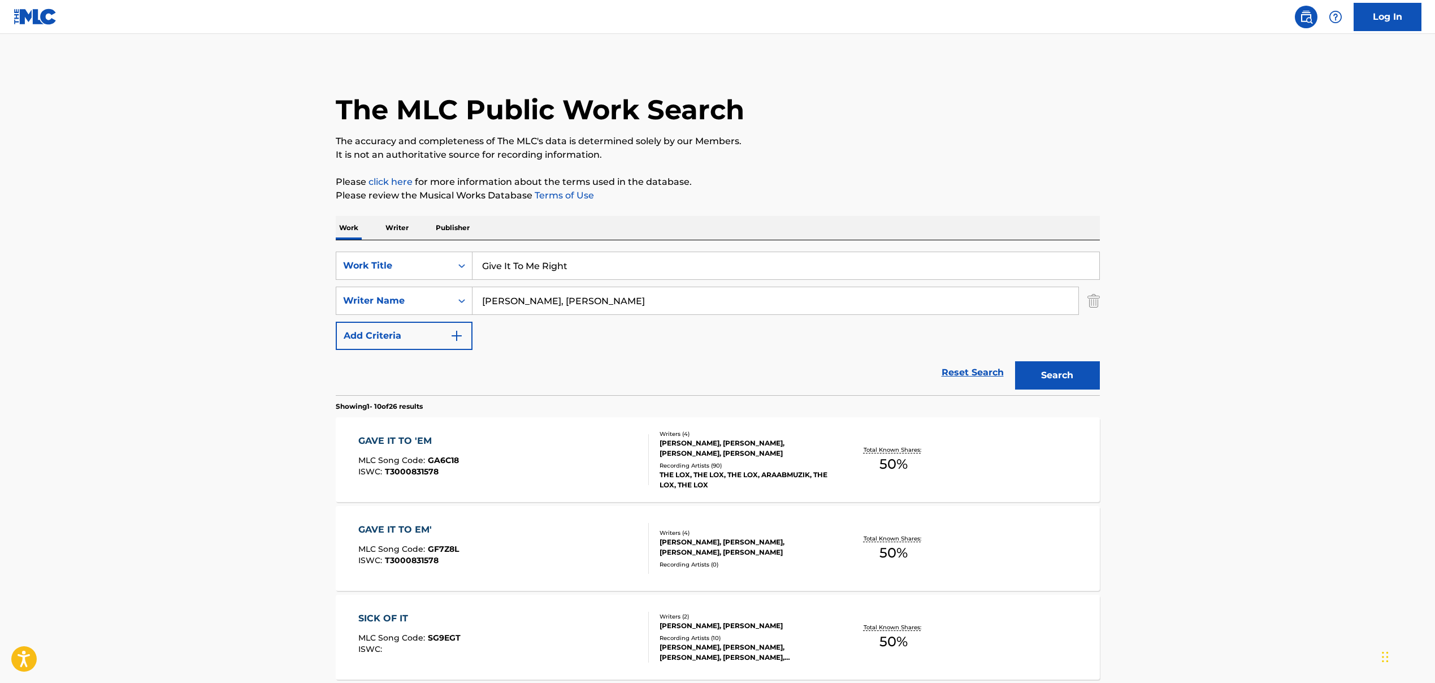
click at [659, 304] on input "[PERSON_NAME], [PERSON_NAME]" at bounding box center [776, 300] width 606 height 27
type input "[PERSON_NAME]"
drag, startPoint x: 1028, startPoint y: 377, endPoint x: 1012, endPoint y: 378, distance: 15.9
click at [827, 377] on button "Search" at bounding box center [1057, 375] width 85 height 28
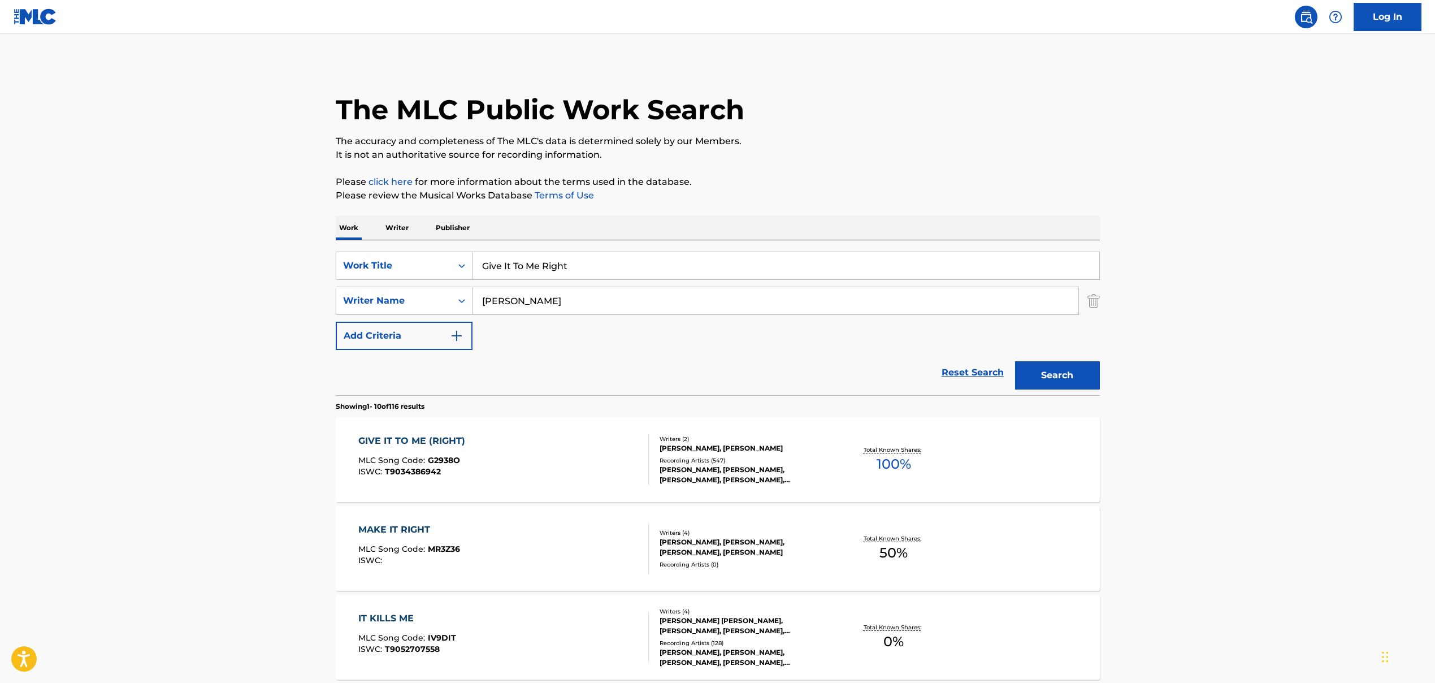
click at [451, 443] on div "GIVE IT TO ME (RIGHT)" at bounding box center [414, 441] width 113 height 14
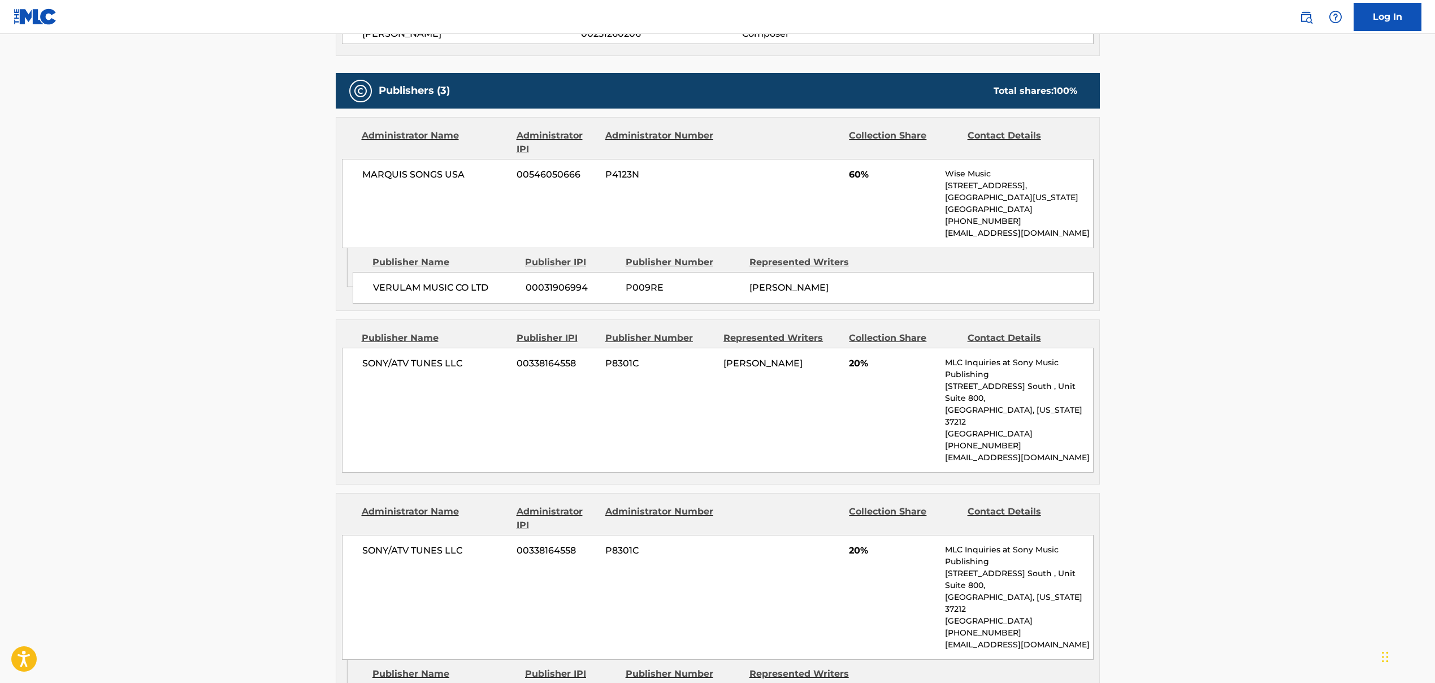
scroll to position [563, 0]
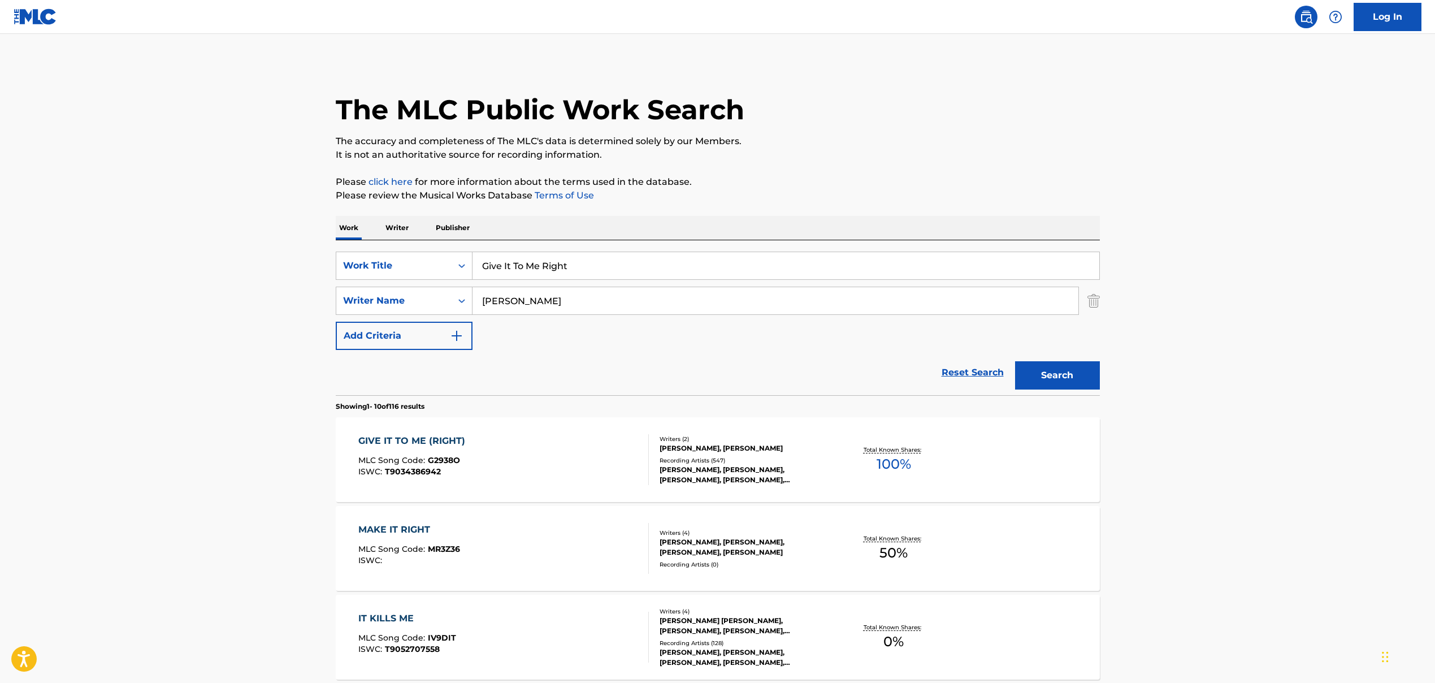
click at [555, 266] on input "Give It To Me Right" at bounding box center [786, 265] width 627 height 27
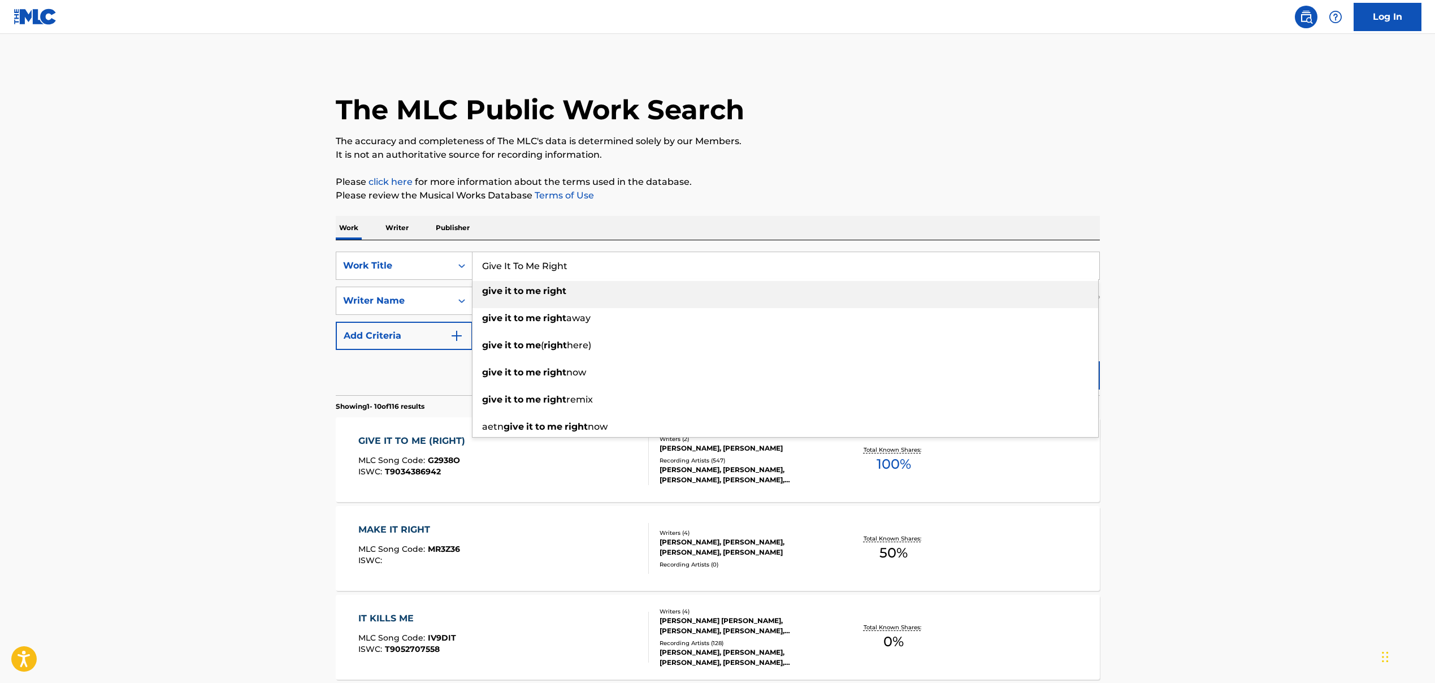
paste input "NAPOLEON"
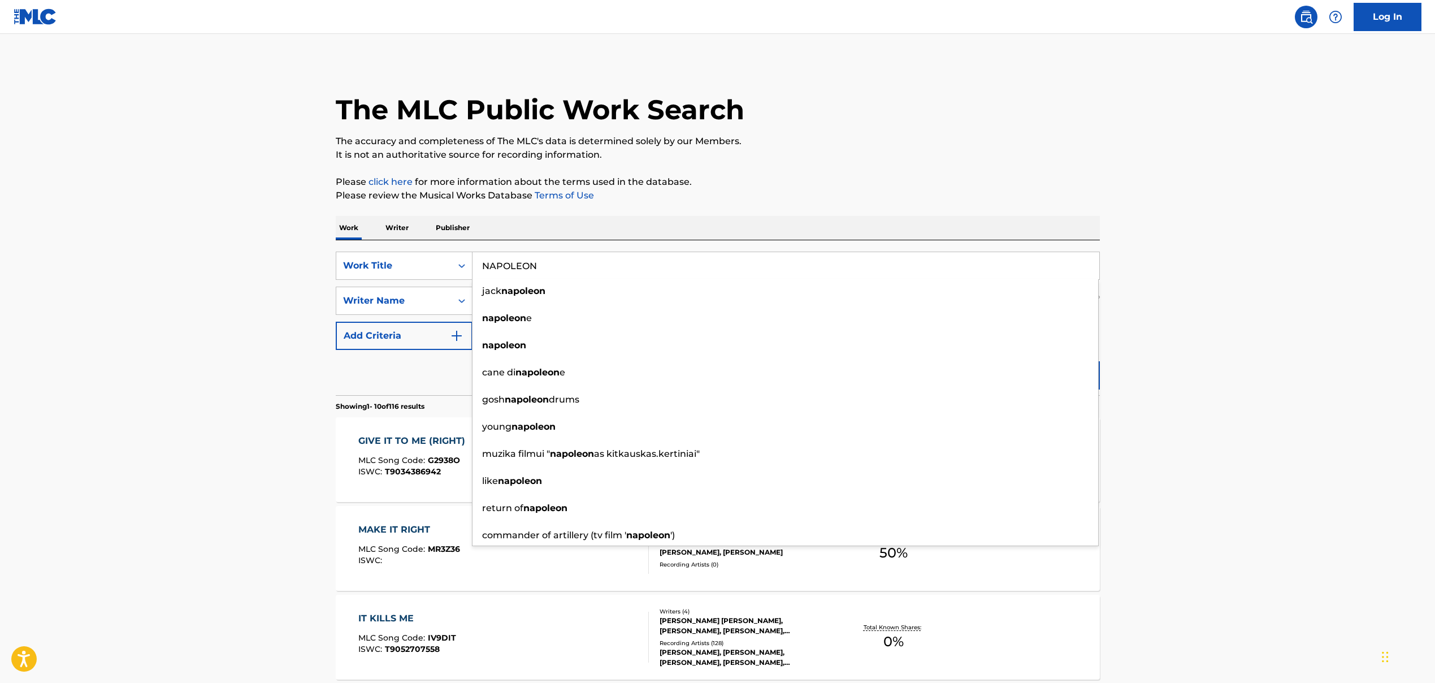
type input "NAPOLEON"
click at [423, 378] on div "Reset Search Search" at bounding box center [718, 372] width 764 height 45
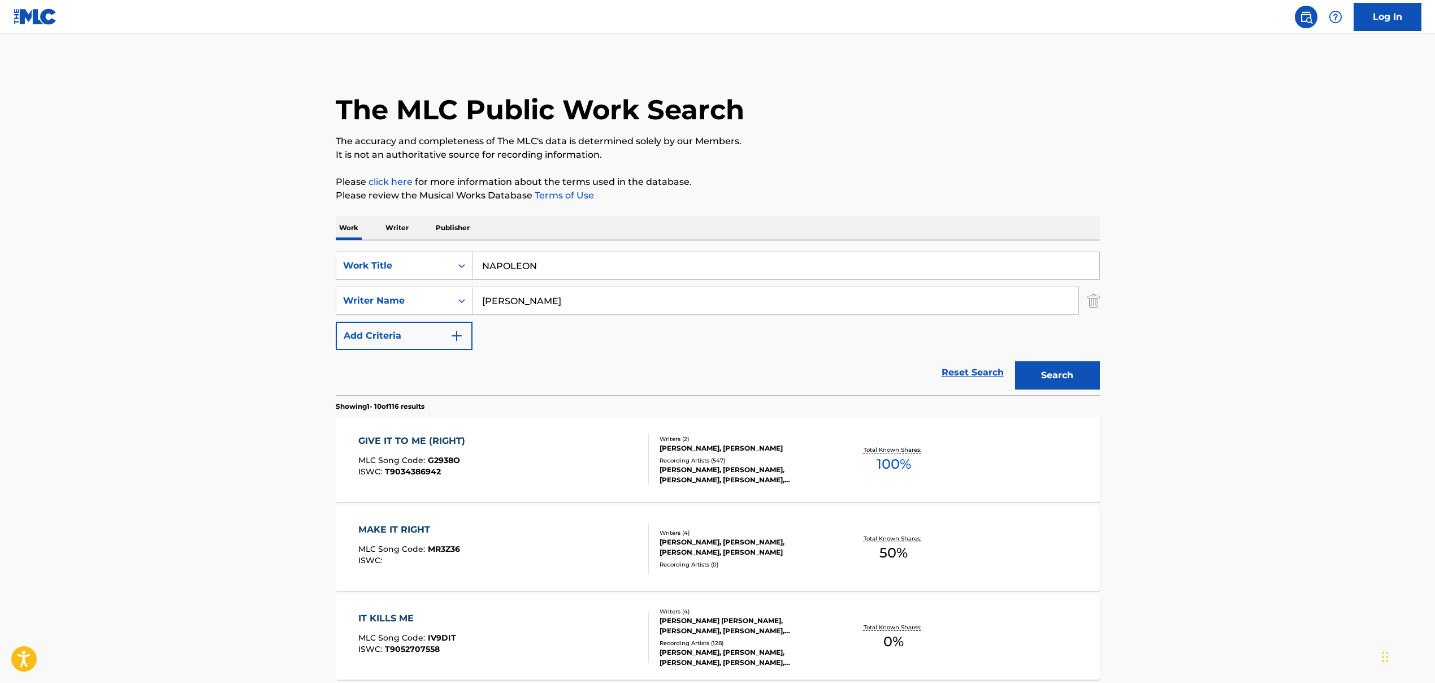
click at [518, 299] on input "[PERSON_NAME]" at bounding box center [776, 300] width 606 height 27
paste input "[PERSON_NAME]"
type input "[PERSON_NAME]"
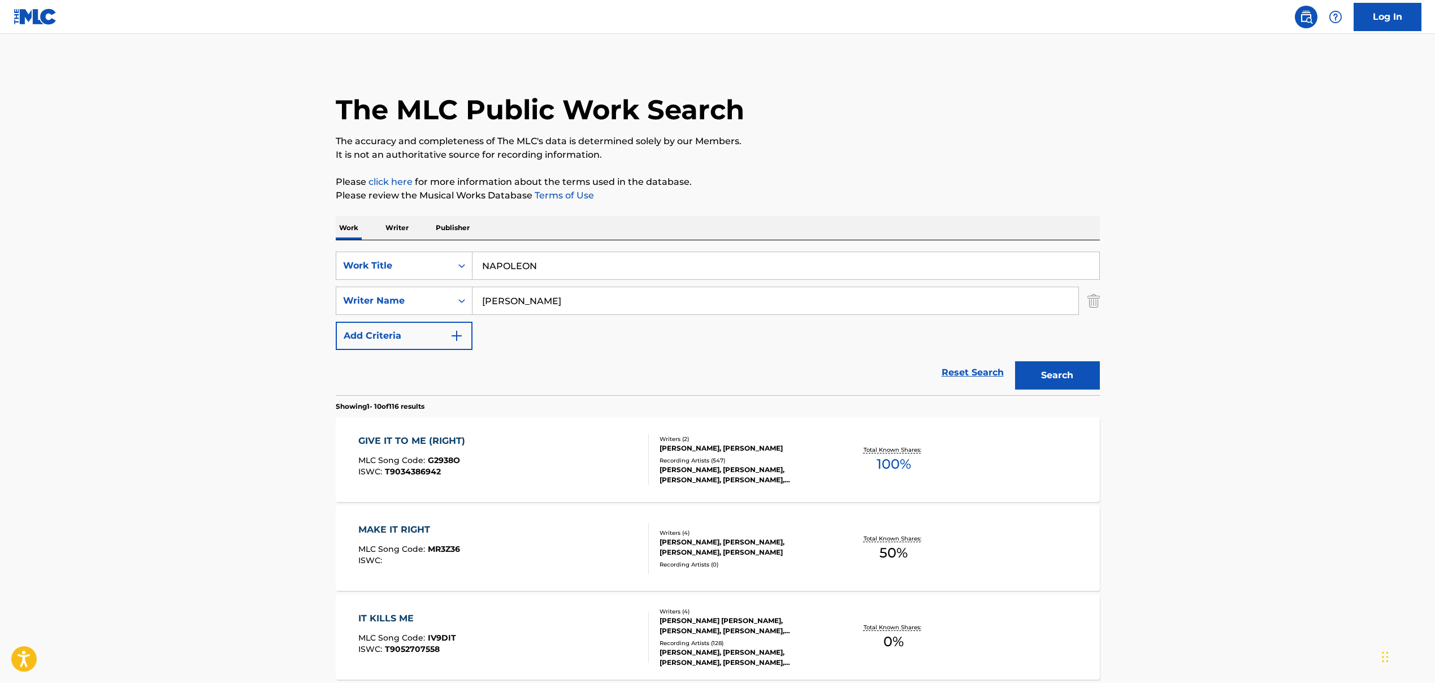
click at [827, 379] on button "Search" at bounding box center [1057, 375] width 85 height 28
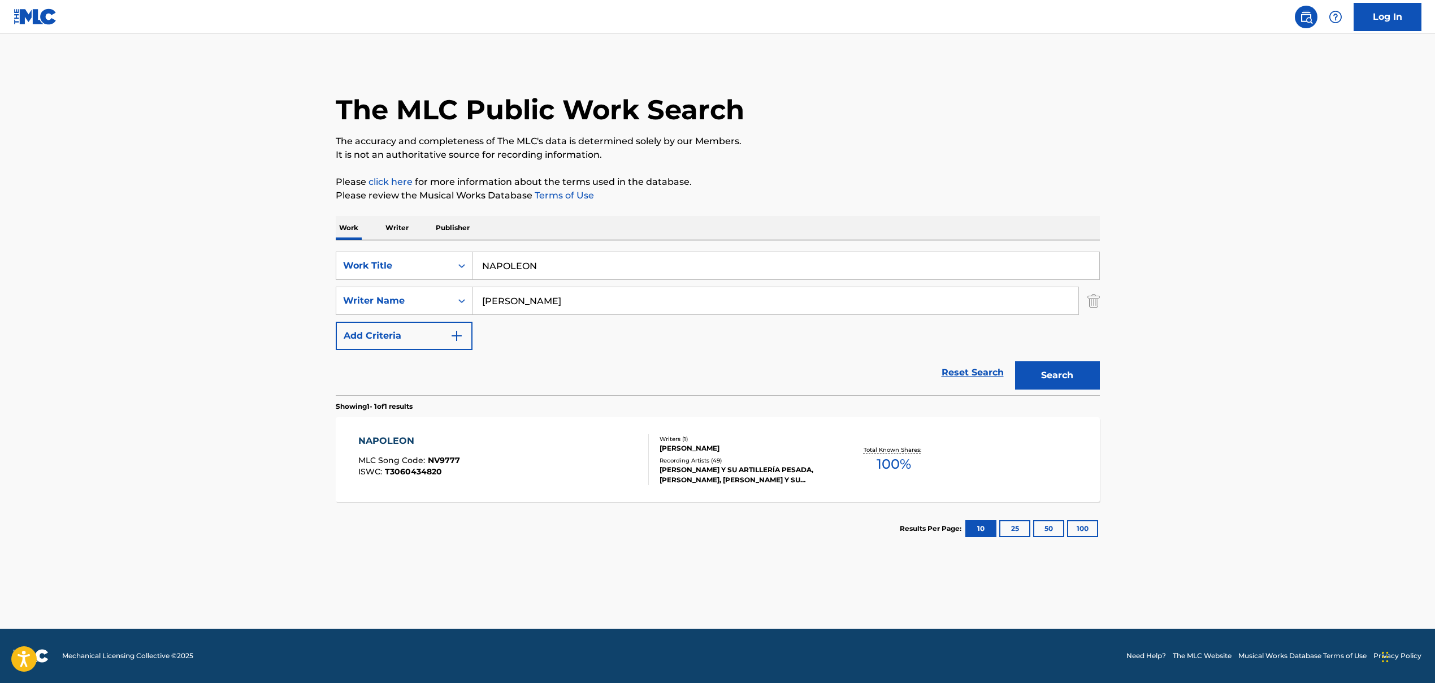
click at [612, 456] on div "[PERSON_NAME] MLC Song Code : NV9777 ISWC : T3060434820" at bounding box center [503, 459] width 291 height 51
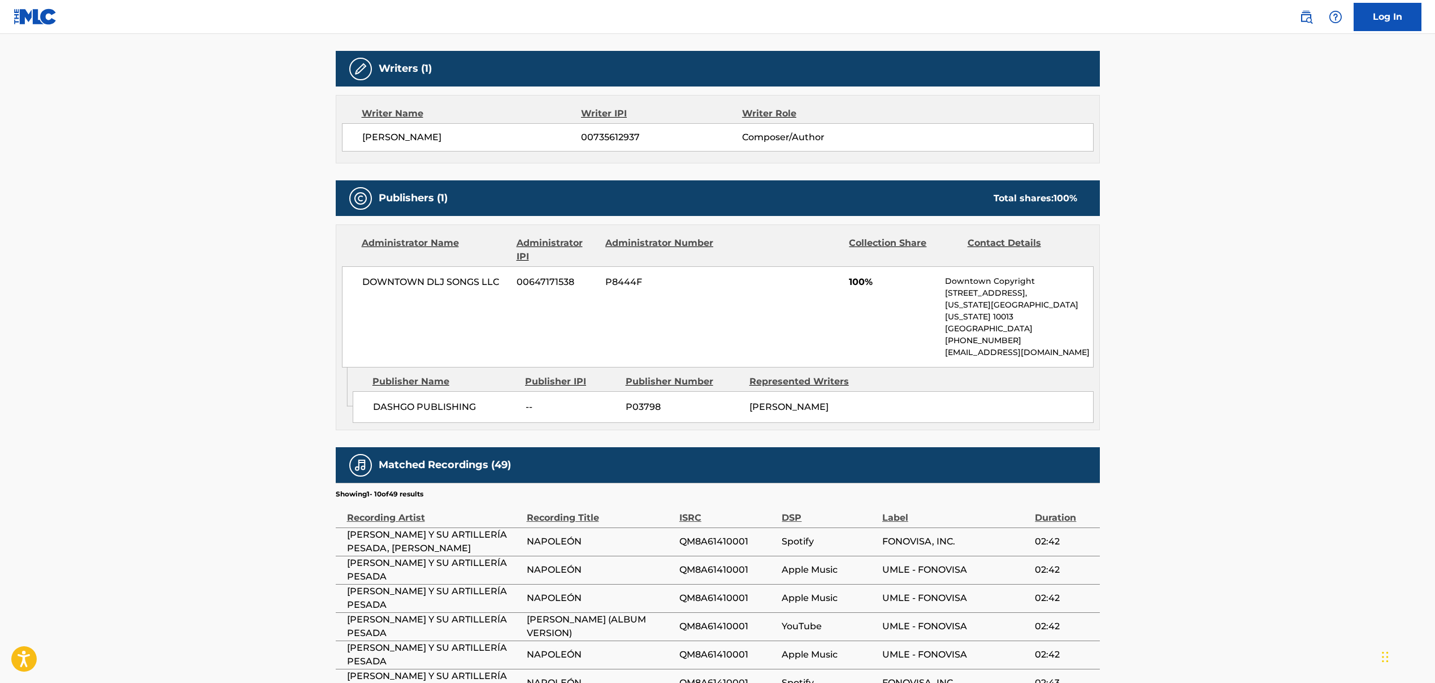
scroll to position [349, 0]
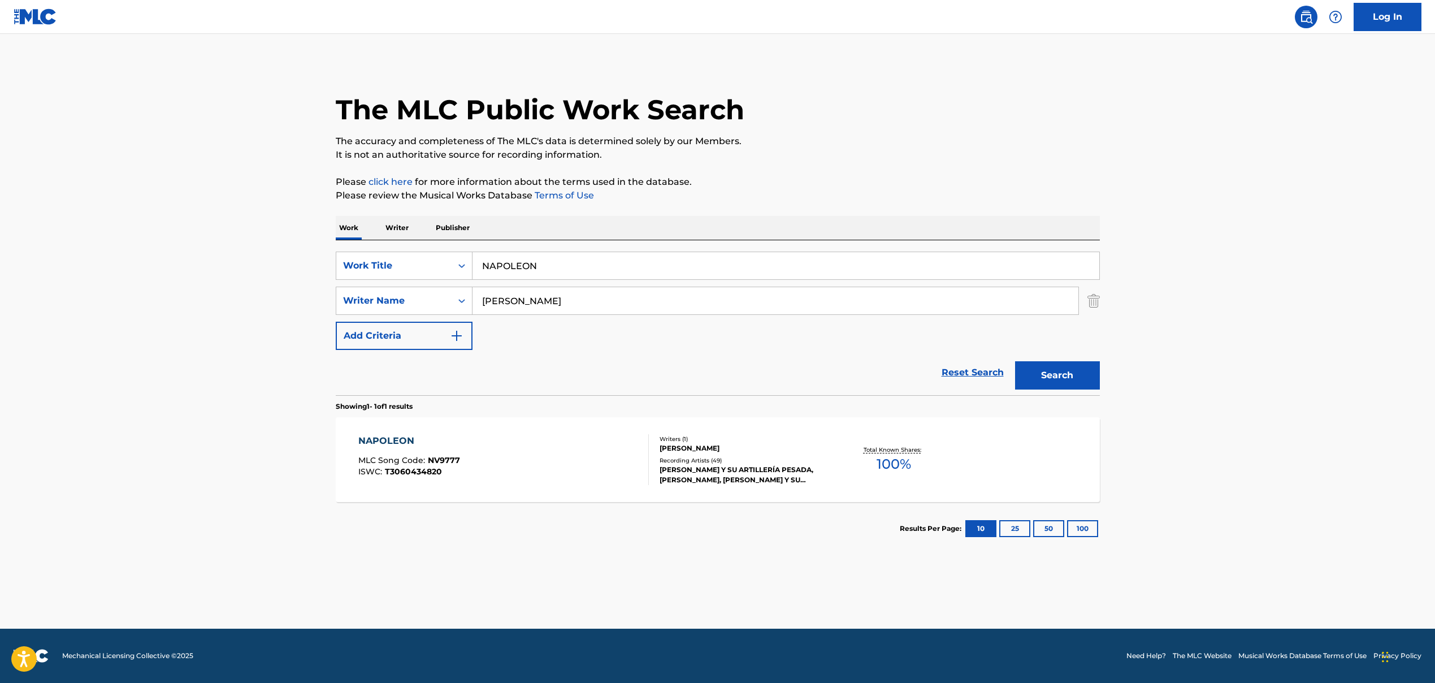
click at [504, 269] on input "NAPOLEON" at bounding box center [786, 265] width 627 height 27
type input "napoleon"
click at [486, 292] on input "[PERSON_NAME]" at bounding box center [776, 300] width 606 height 27
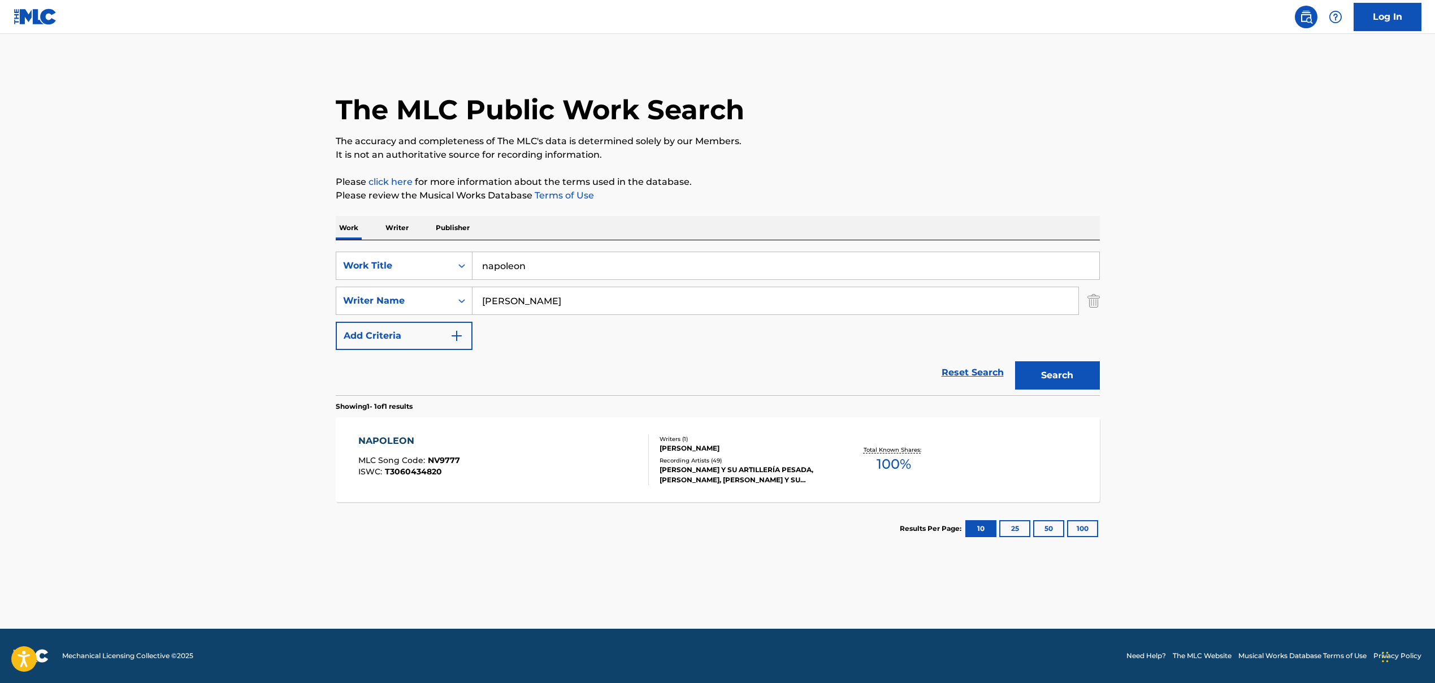
click at [486, 292] on input "[PERSON_NAME]" at bounding box center [776, 300] width 606 height 27
click at [565, 457] on div "[PERSON_NAME] MLC Song Code : NV9777 ISWC : T3060434820" at bounding box center [503, 459] width 291 height 51
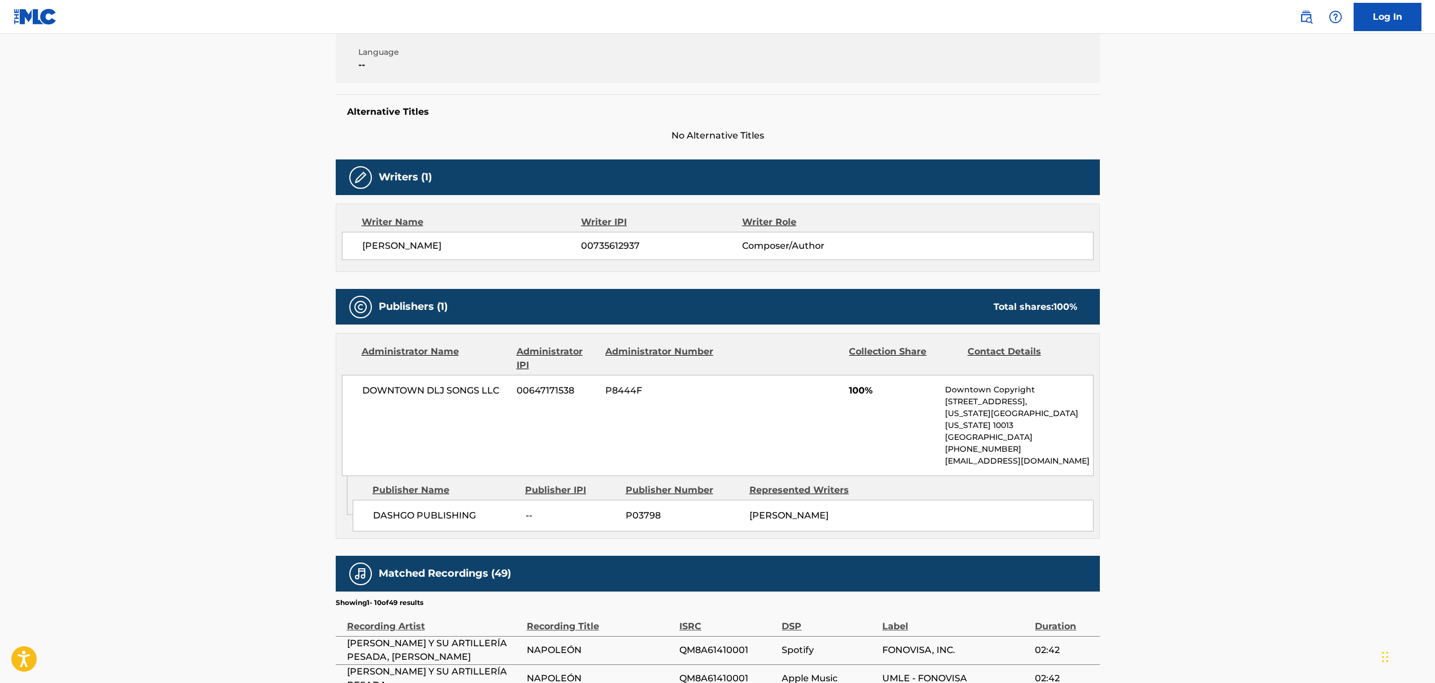
scroll to position [253, 0]
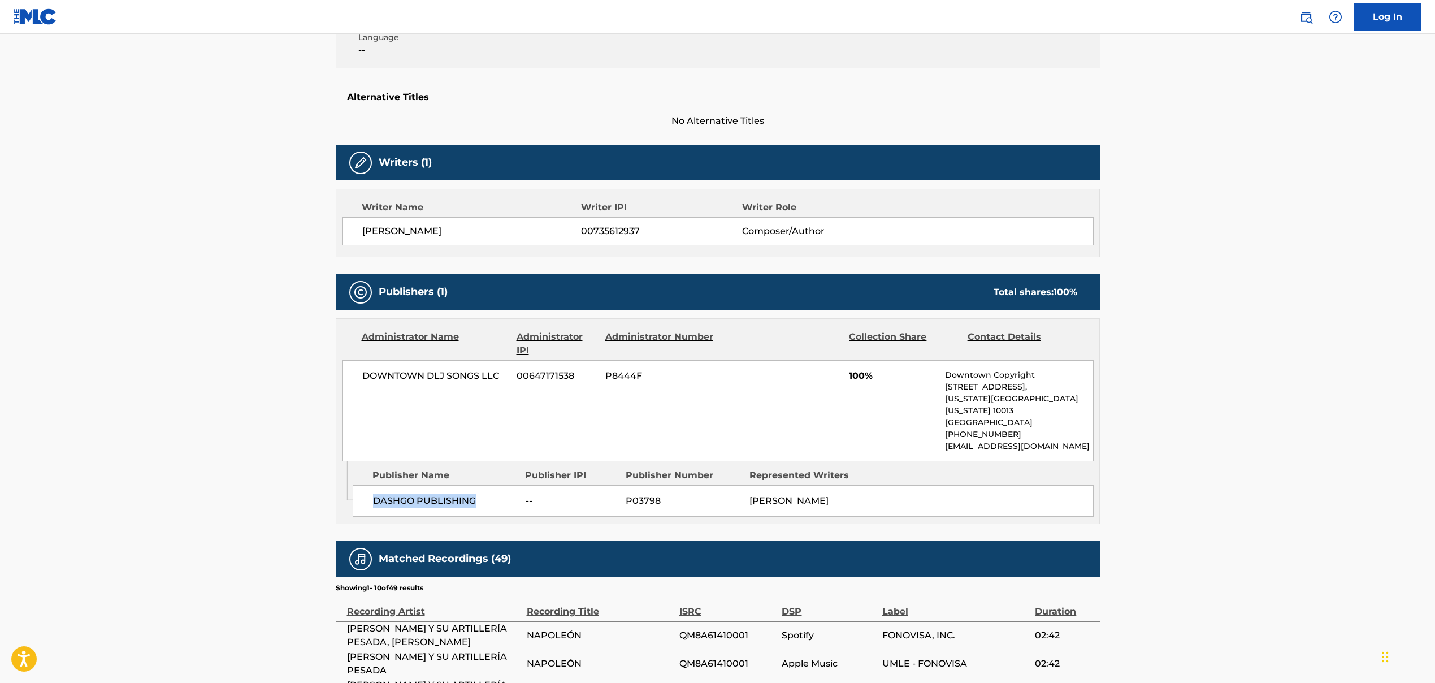
drag, startPoint x: 376, startPoint y: 485, endPoint x: 501, endPoint y: 490, distance: 125.0
click at [515, 494] on span "DASHGO PUBLISHING" at bounding box center [445, 501] width 144 height 14
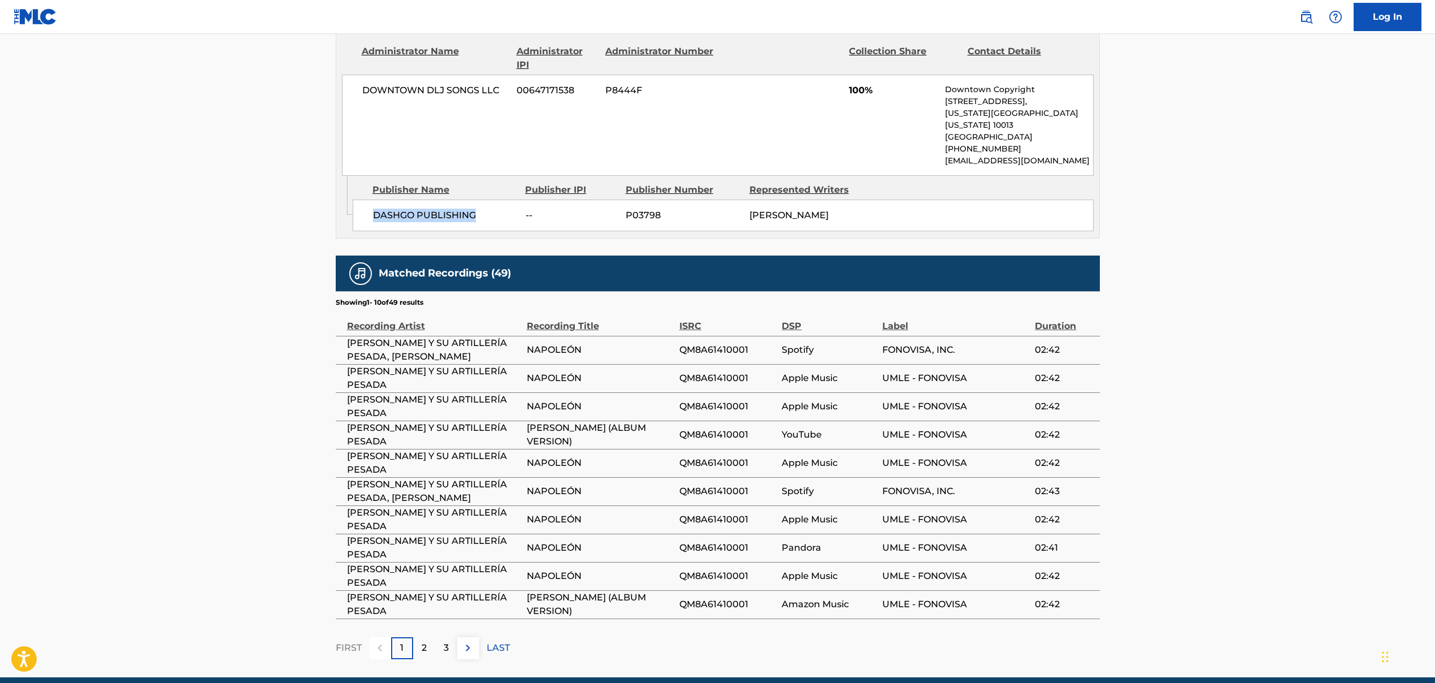
scroll to position [586, 0]
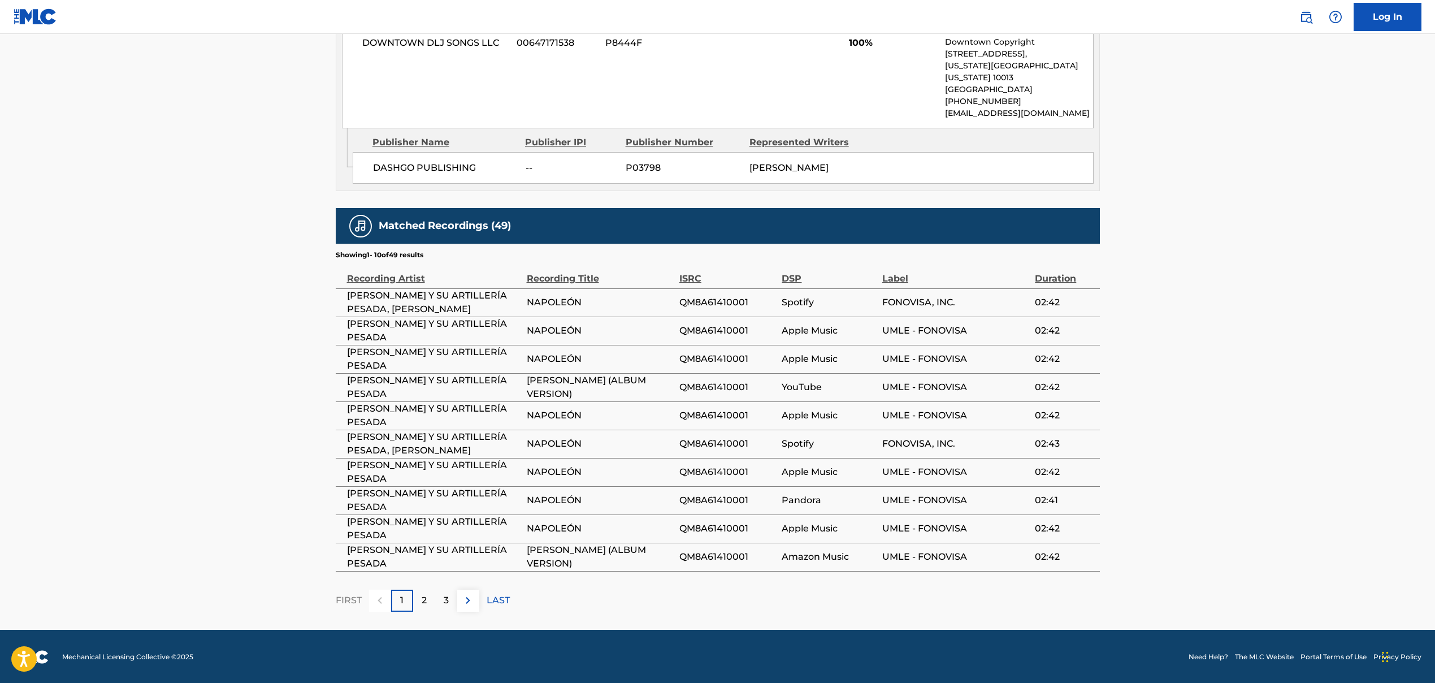
click at [426, 520] on div "2" at bounding box center [424, 601] width 22 height 22
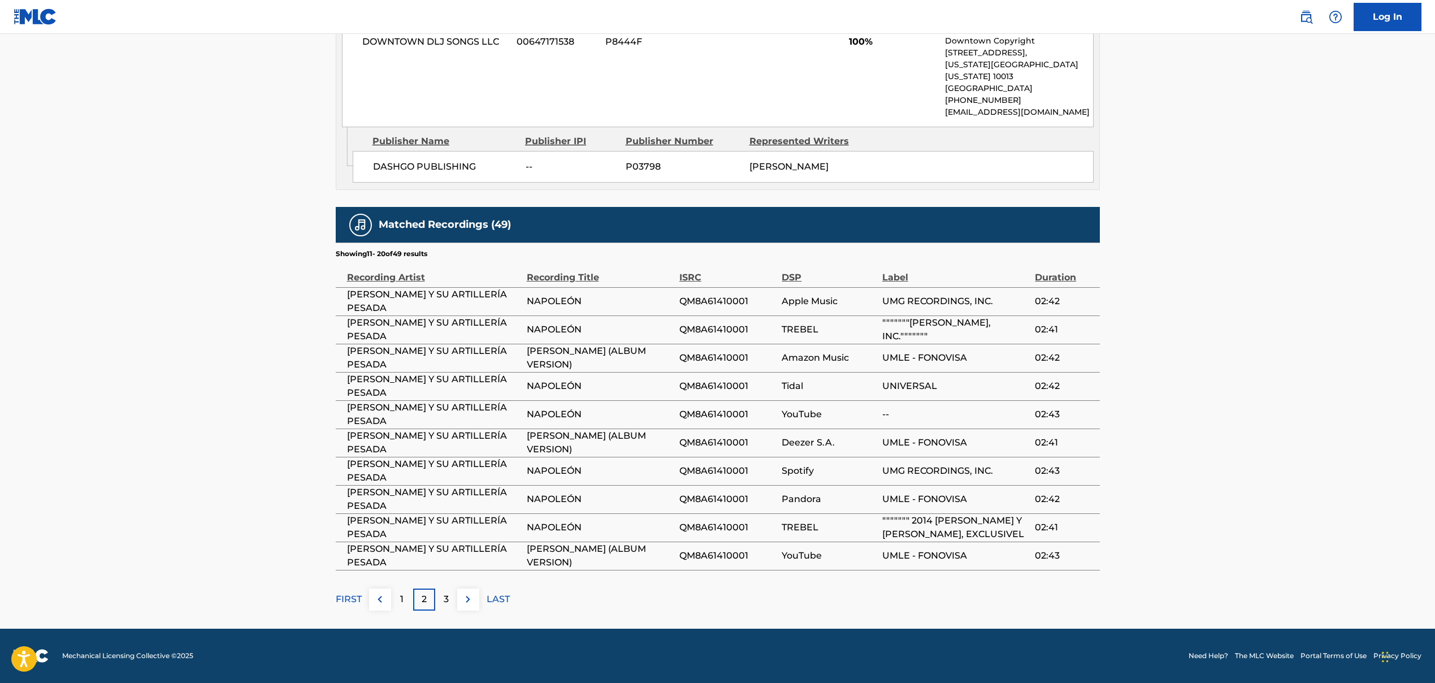
scroll to position [599, 0]
click at [452, 520] on div "3" at bounding box center [446, 600] width 22 height 22
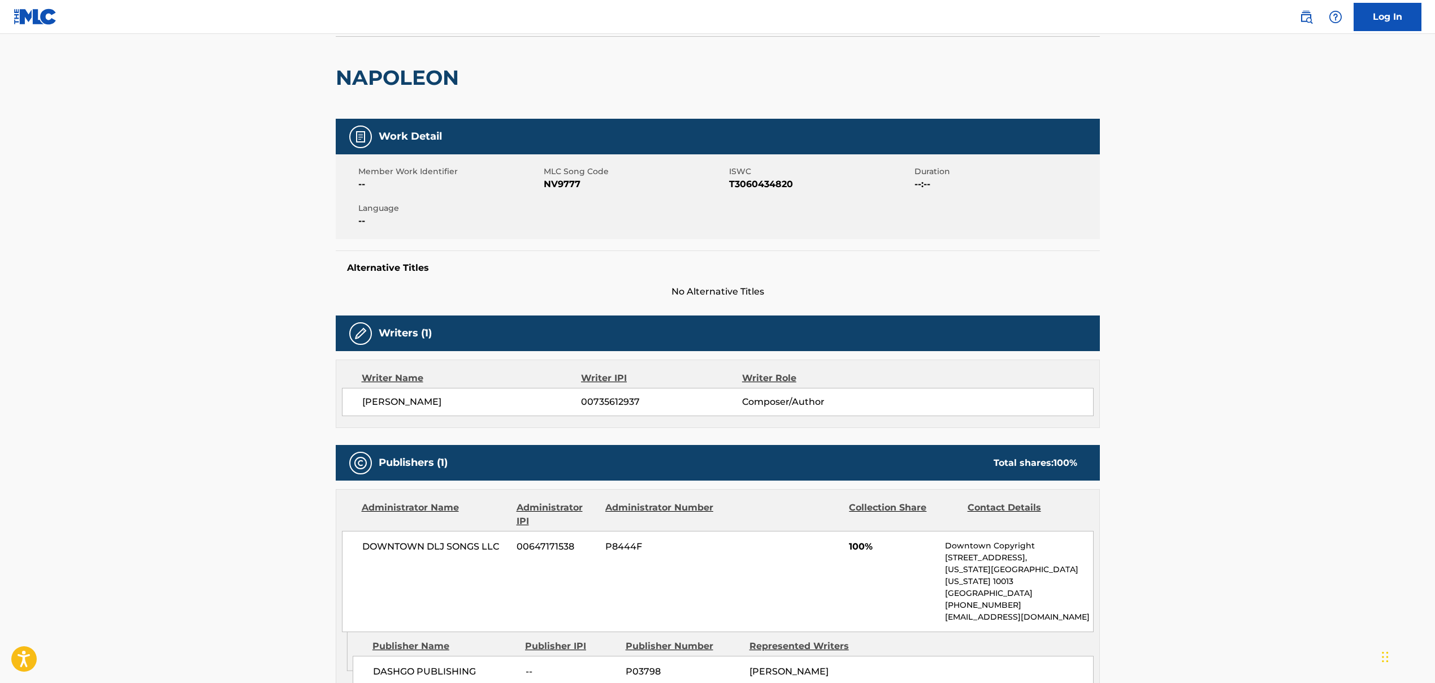
scroll to position [7, 0]
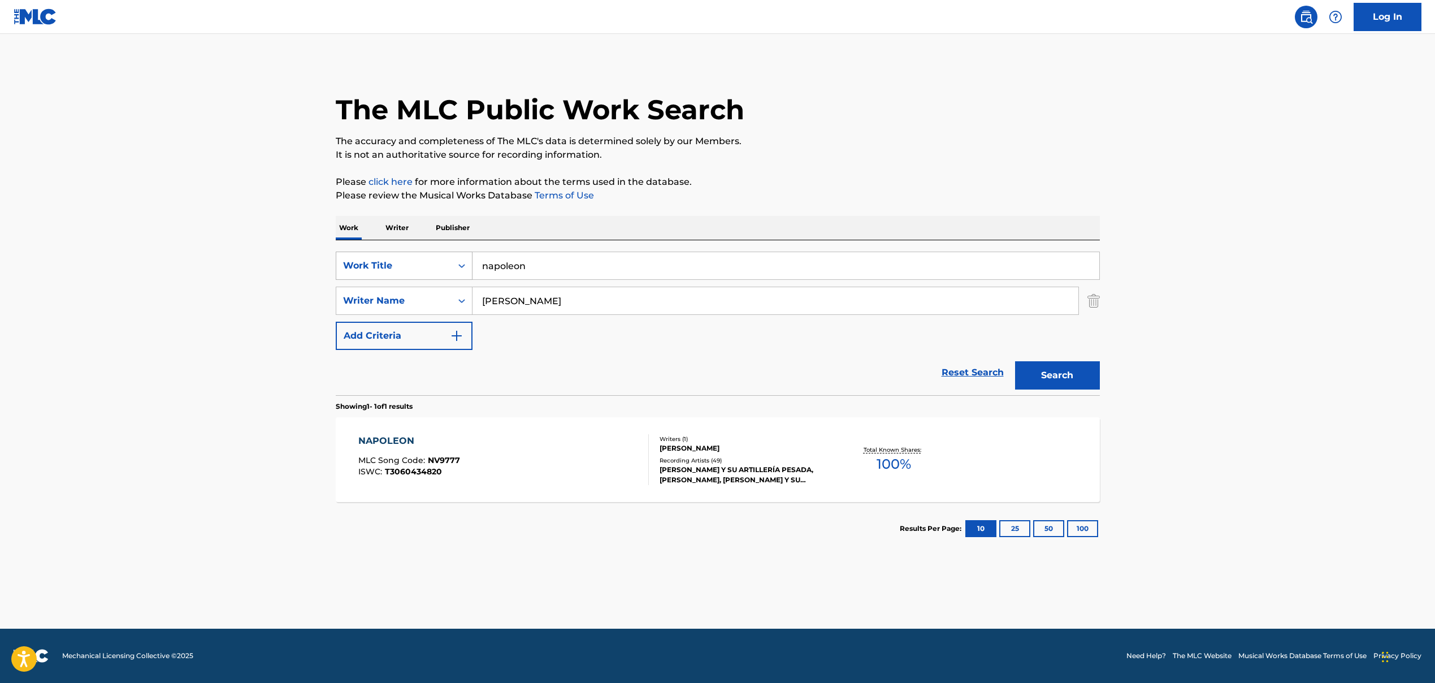
click at [455, 266] on div "Search Form" at bounding box center [462, 266] width 20 height 20
drag, startPoint x: 602, startPoint y: 379, endPoint x: 598, endPoint y: 385, distance: 6.9
click at [600, 382] on div "Reset Search Search" at bounding box center [718, 372] width 764 height 45
click at [527, 269] on input "napoleon" at bounding box center [786, 265] width 627 height 27
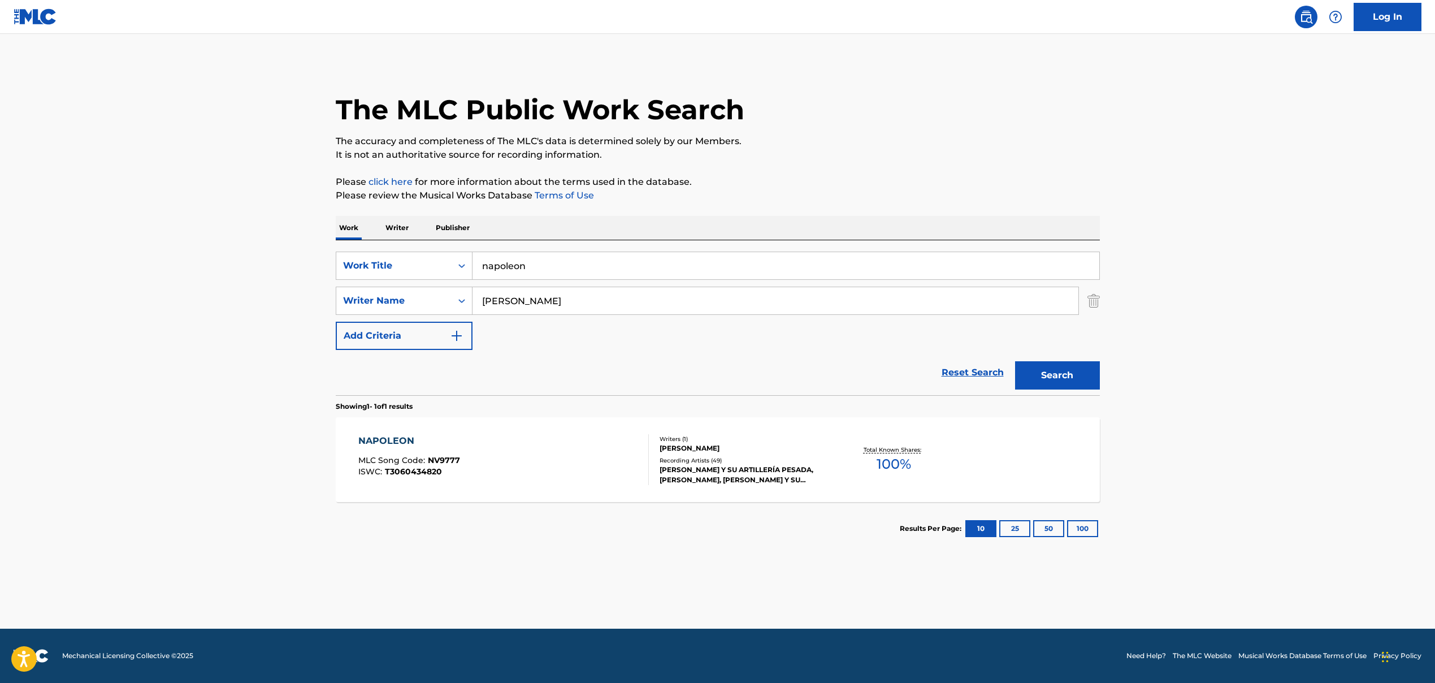
click at [527, 269] on input "napoleon" at bounding box center [786, 265] width 627 height 27
paste input "Flava In Ya Ear (Remix)', 'FLAVA IN YA EAR REMIX', 'FLAVA IN YA EAR"
drag, startPoint x: 548, startPoint y: 266, endPoint x: 801, endPoint y: 266, distance: 253.3
click at [801, 266] on input "Flava In Ya Ear (Remix)', 'FLAVA IN YA EAR REMIX', 'FLAVA IN YA EAR" at bounding box center [786, 265] width 627 height 27
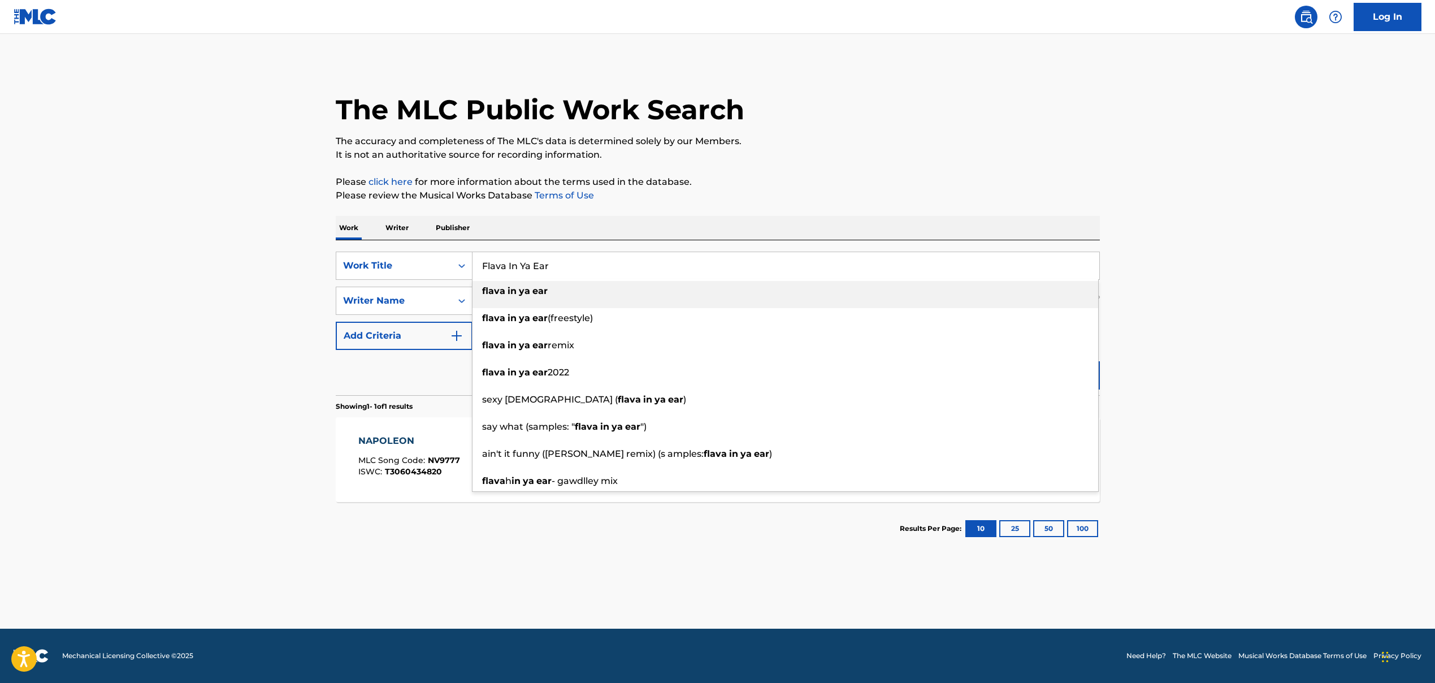
type input "Flava In Ya Ear"
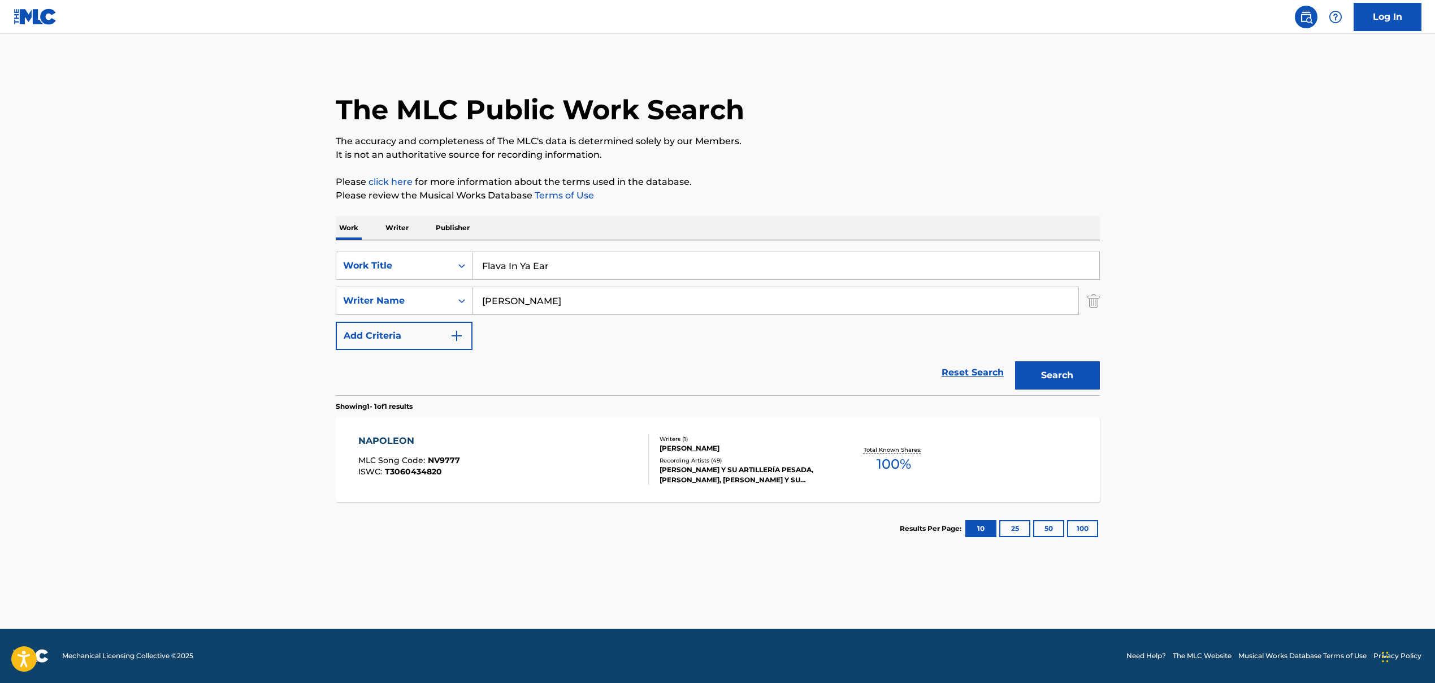
click at [535, 298] on input "[PERSON_NAME]" at bounding box center [776, 300] width 606 height 27
paste input "[PERSON_NAME], [PERSON_NAME]"
drag, startPoint x: 552, startPoint y: 302, endPoint x: 662, endPoint y: 305, distance: 109.7
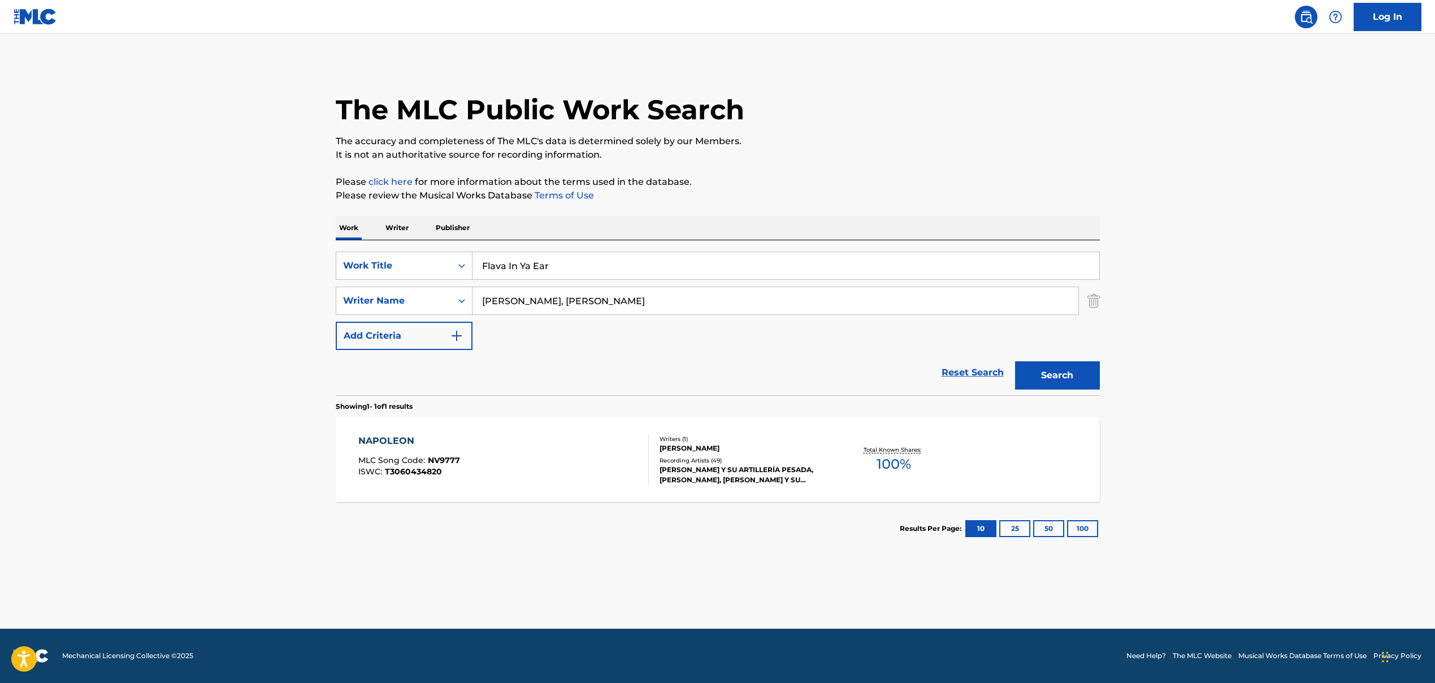
click at [662, 305] on input "[PERSON_NAME], [PERSON_NAME]" at bounding box center [776, 300] width 606 height 27
type input "[PERSON_NAME]"
click at [827, 379] on button "Search" at bounding box center [1057, 375] width 85 height 28
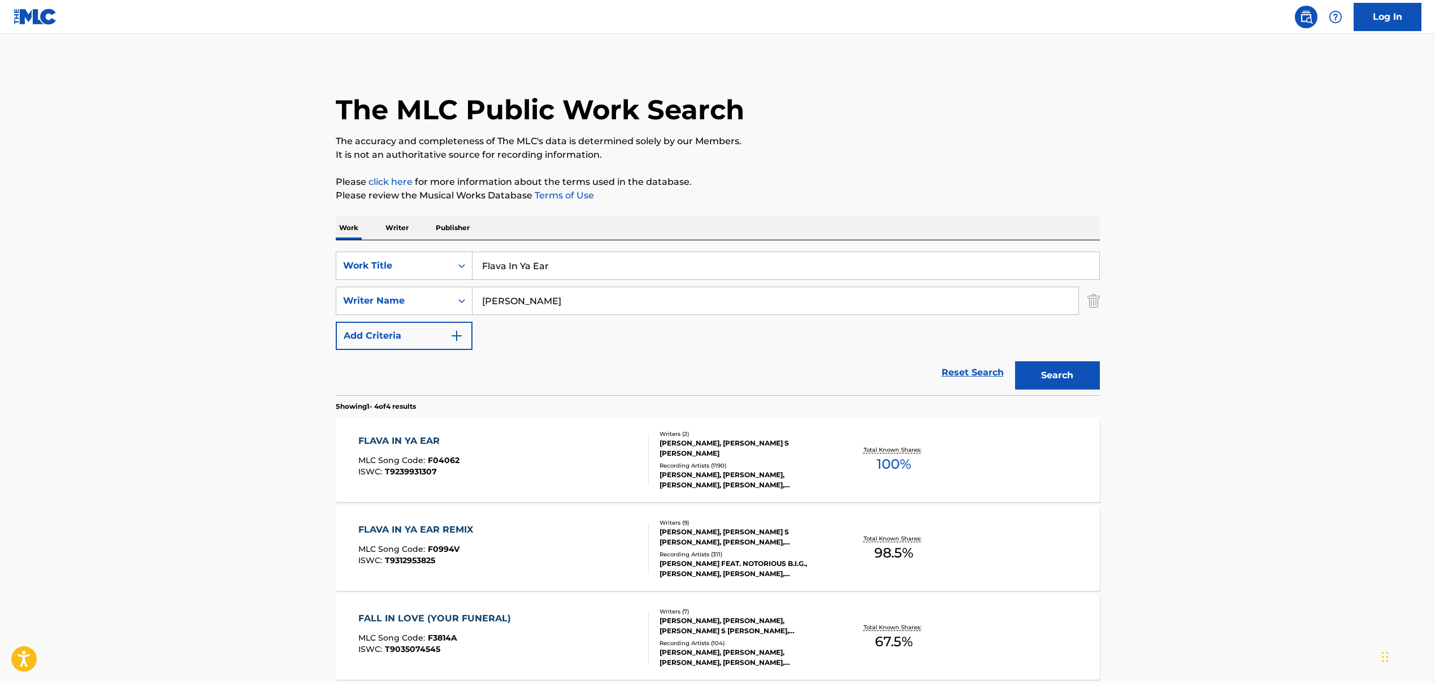
click at [413, 444] on div "FLAVA IN YA EAR" at bounding box center [408, 441] width 101 height 14
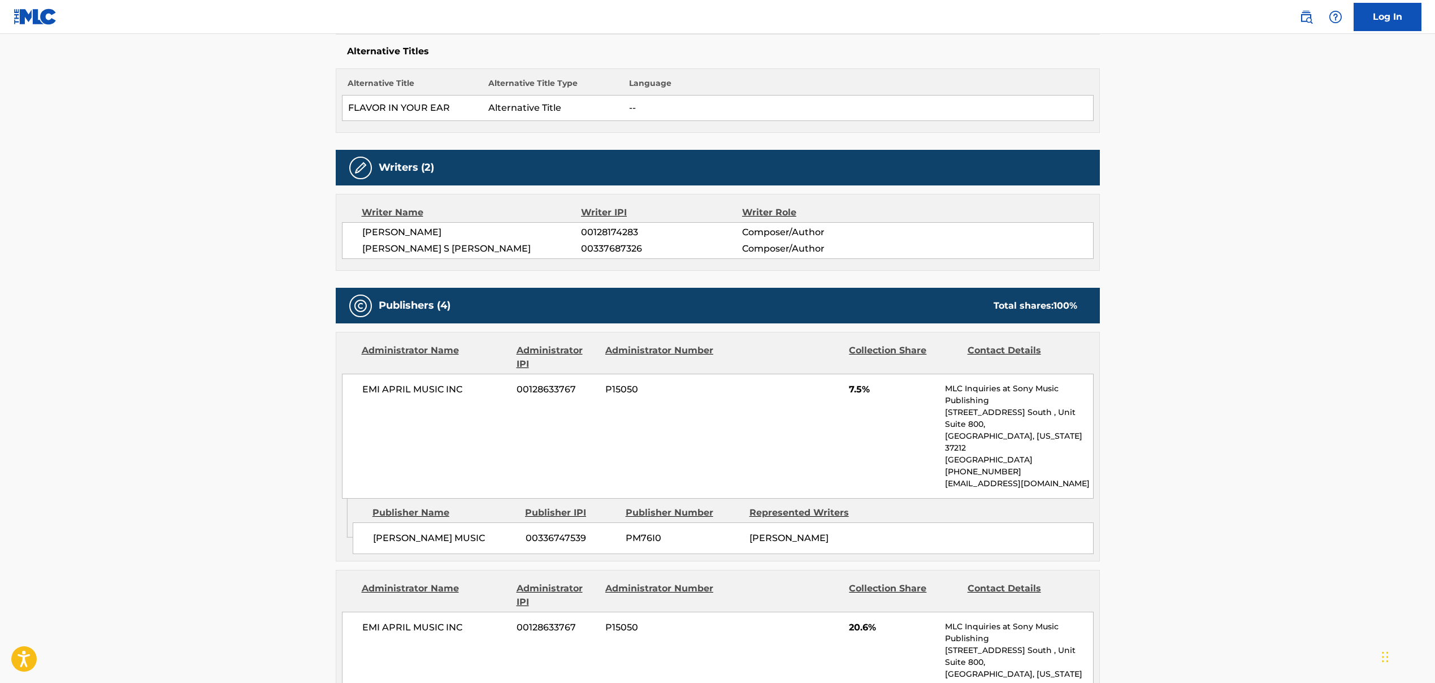
scroll to position [468, 0]
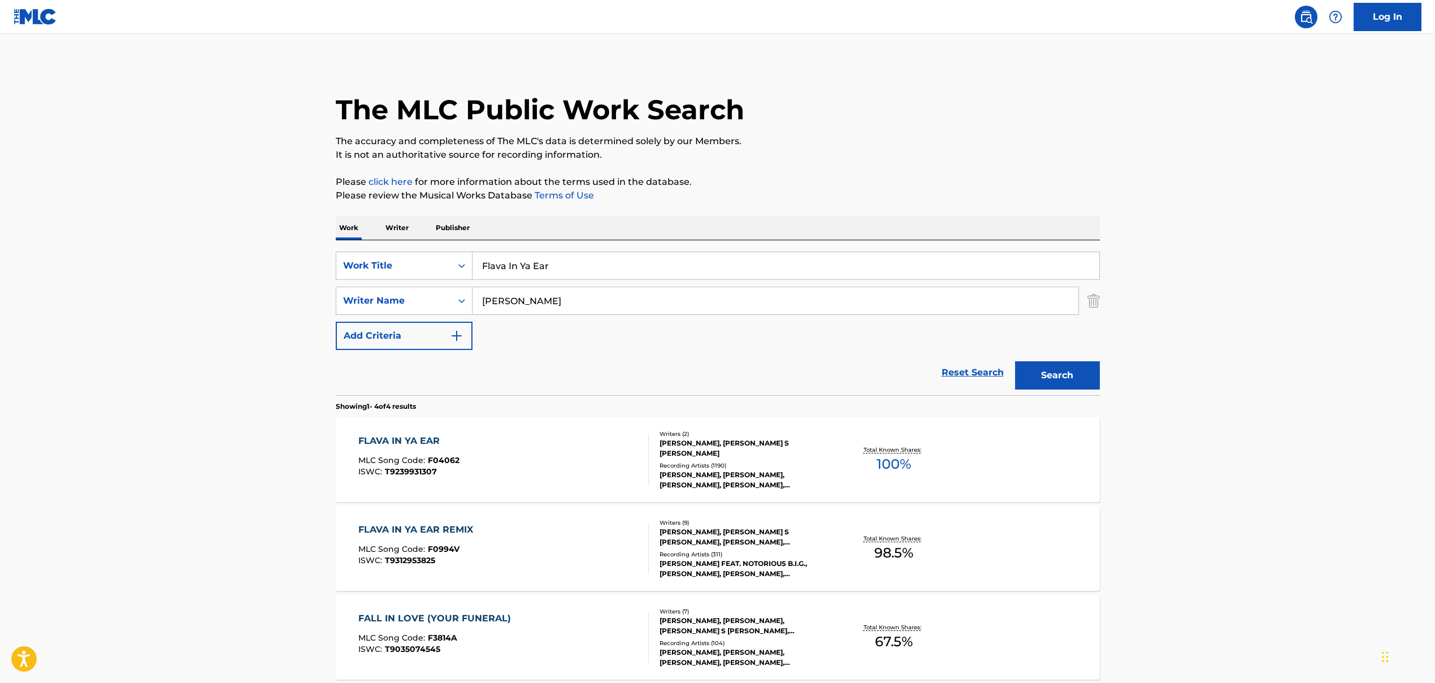
click at [533, 263] on input "Flava In Ya Ear" at bounding box center [786, 265] width 627 height 27
paste input "EMPIRE ARMY"
type input "EMPIRE ARMY"
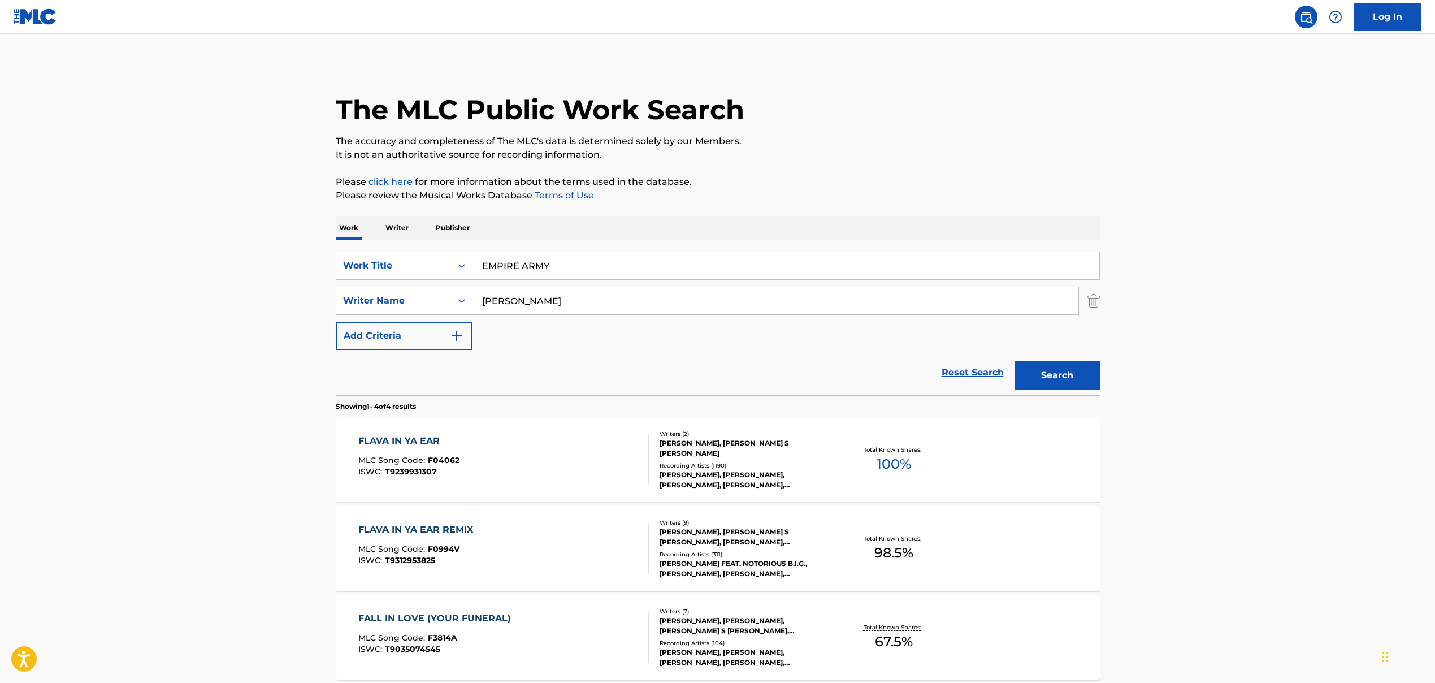
click at [503, 297] on input "[PERSON_NAME]" at bounding box center [776, 300] width 606 height 27
paste input "[PERSON_NAME], [PERSON_NAME] [PERSON_NAME]"
drag, startPoint x: 567, startPoint y: 303, endPoint x: 750, endPoint y: 312, distance: 183.4
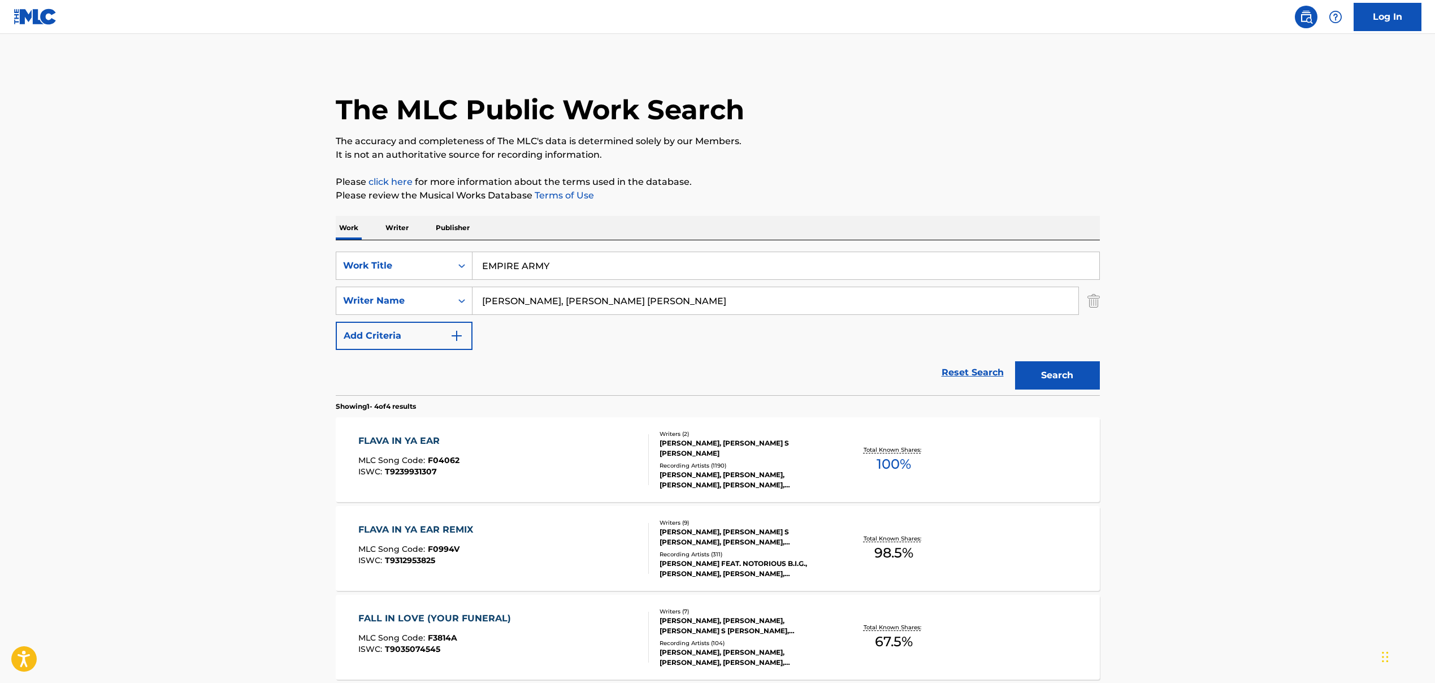
click at [750, 312] on input "[PERSON_NAME], [PERSON_NAME] [PERSON_NAME]" at bounding box center [776, 300] width 606 height 27
drag, startPoint x: 1049, startPoint y: 374, endPoint x: 1035, endPoint y: 394, distance: 24.3
click at [827, 374] on button "Search" at bounding box center [1057, 375] width 85 height 28
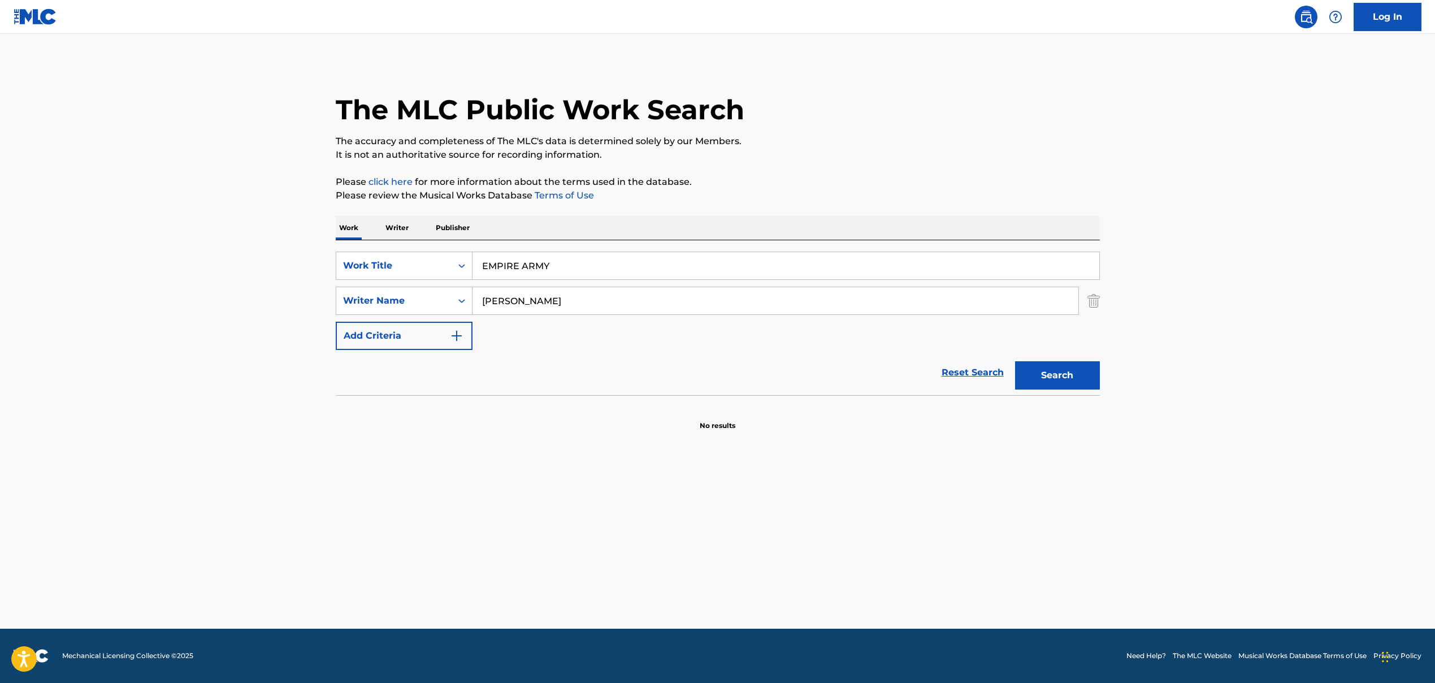
drag, startPoint x: 483, startPoint y: 301, endPoint x: 626, endPoint y: 305, distance: 143.1
click at [625, 305] on input "[PERSON_NAME]" at bounding box center [776, 300] width 606 height 27
click at [501, 297] on input "[PERSON_NAME]" at bounding box center [776, 300] width 606 height 27
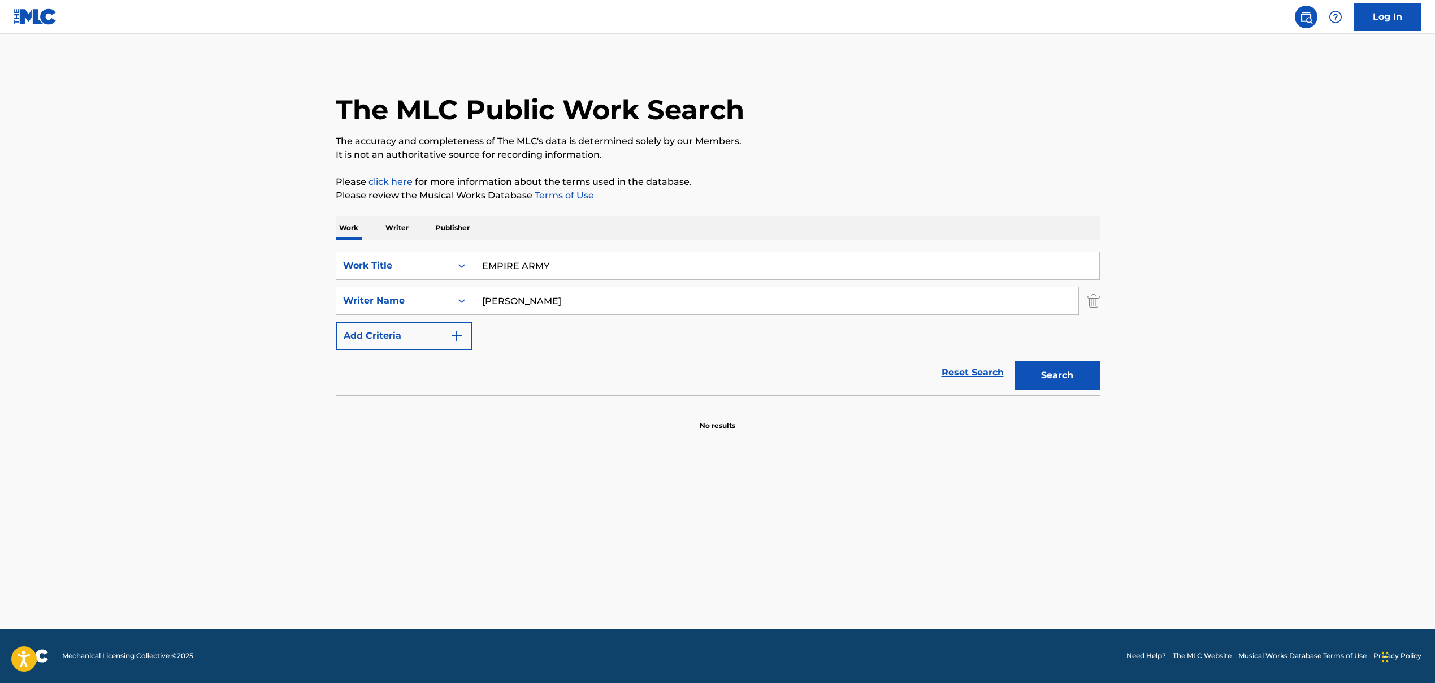
paste input ", [PERSON_NAME] [PERSON_NAME]"
drag, startPoint x: 573, startPoint y: 303, endPoint x: 433, endPoint y: 299, distance: 140.3
click at [433, 299] on div "SearchWithCriteria9a3be60f-441f-4a60-a74d-08b02e157039 Writer Name [PERSON_NAME…" at bounding box center [718, 301] width 764 height 28
type input "[PERSON_NAME] [PERSON_NAME]"
click at [827, 383] on button "Search" at bounding box center [1057, 375] width 85 height 28
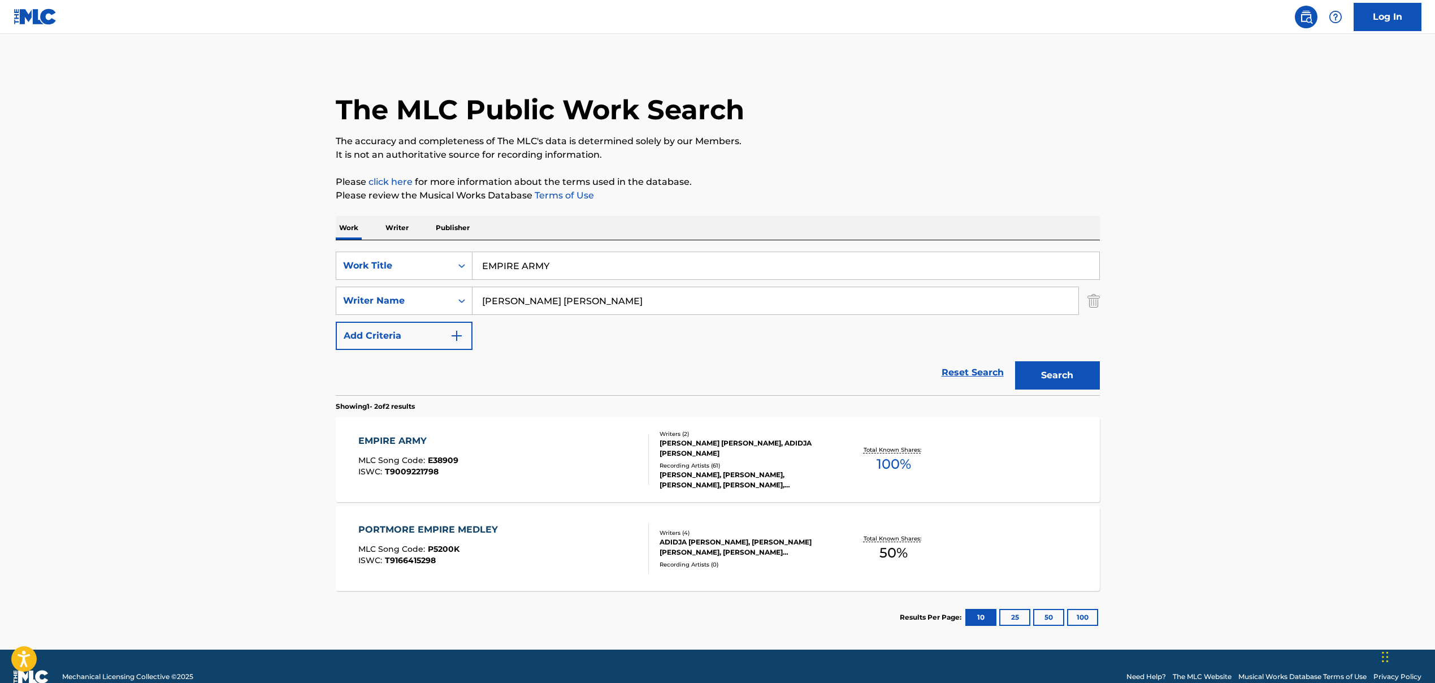
click at [400, 462] on span "MLC Song Code :" at bounding box center [393, 460] width 70 height 10
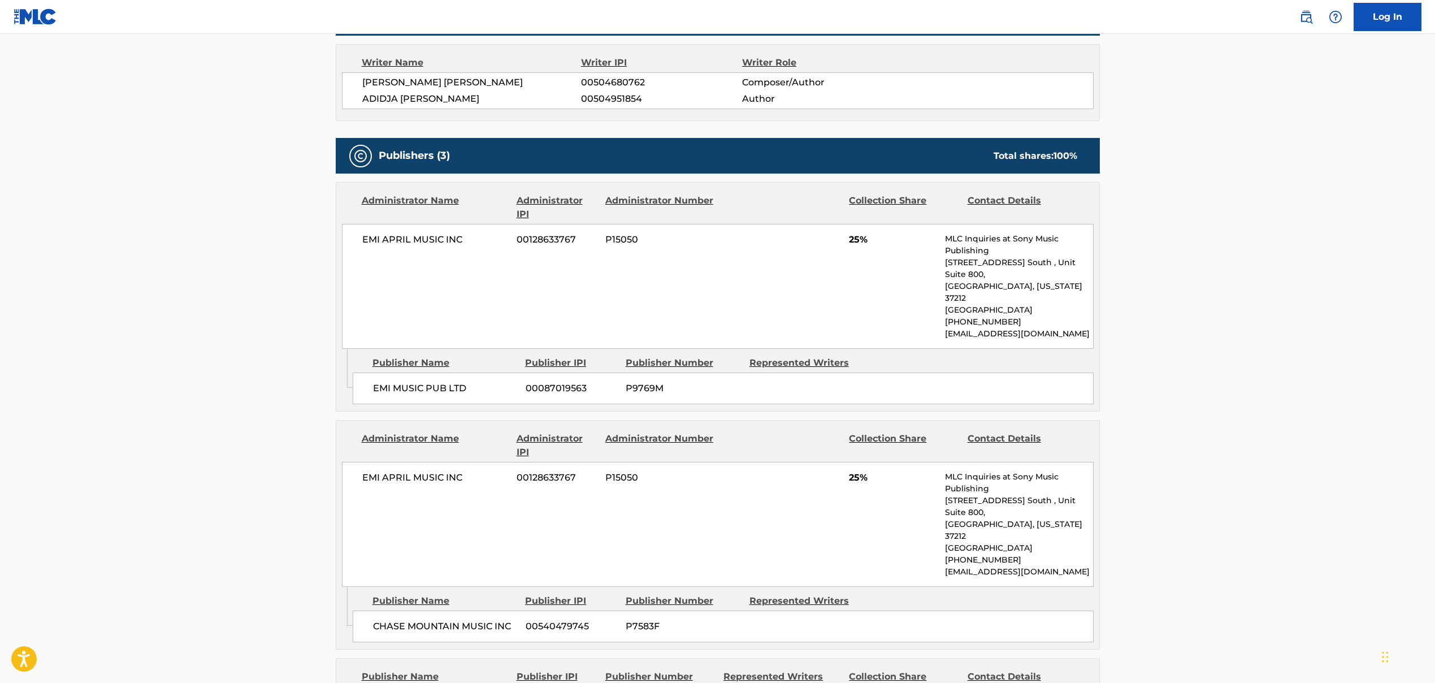
scroll to position [585, 0]
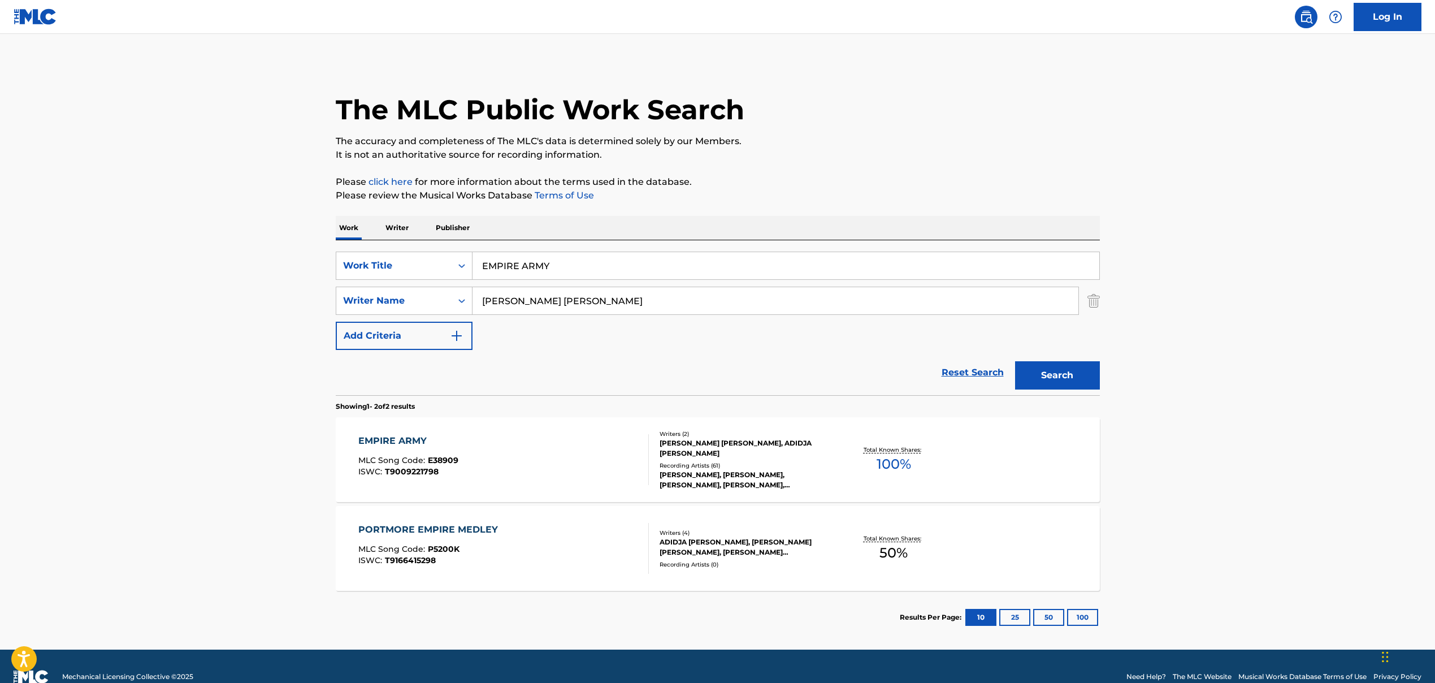
click at [501, 269] on input "EMPIRE ARMY" at bounding box center [786, 265] width 627 height 27
paste input "UP OUT MY FACE"
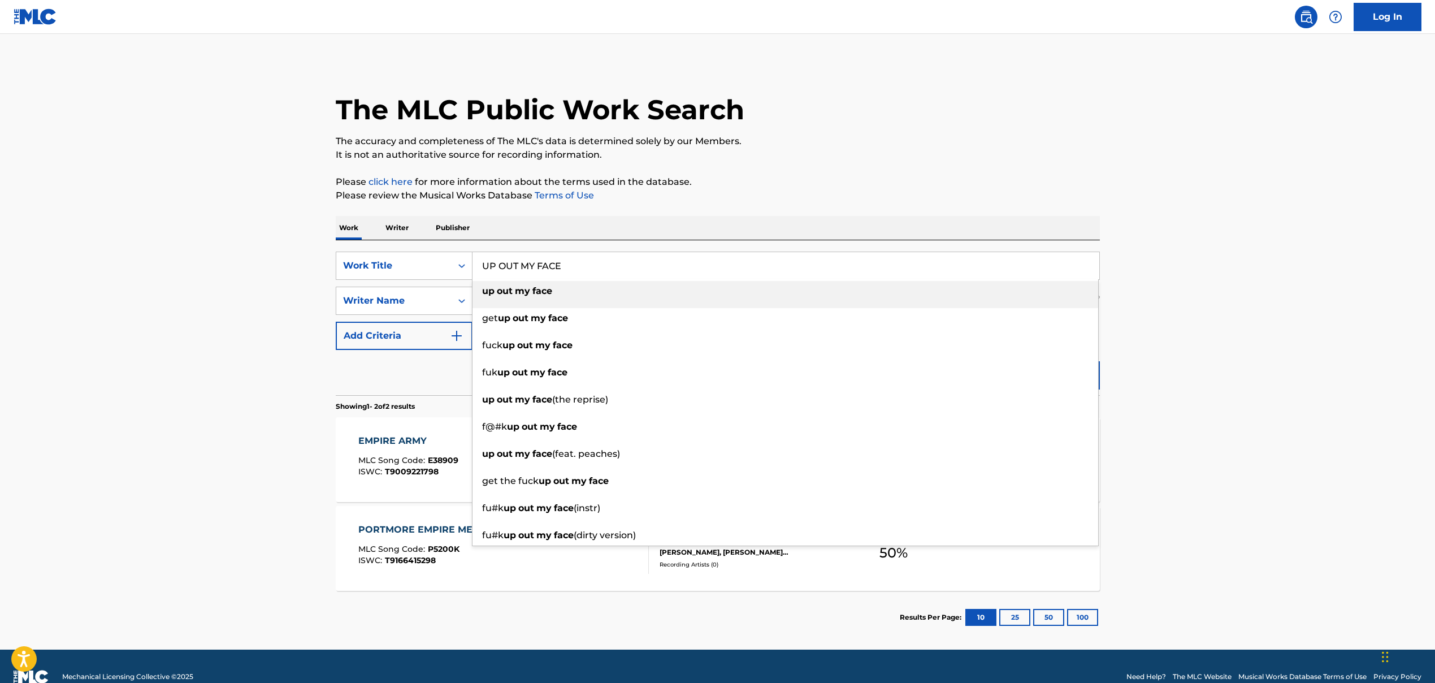
type input "UP OUT MY FACE"
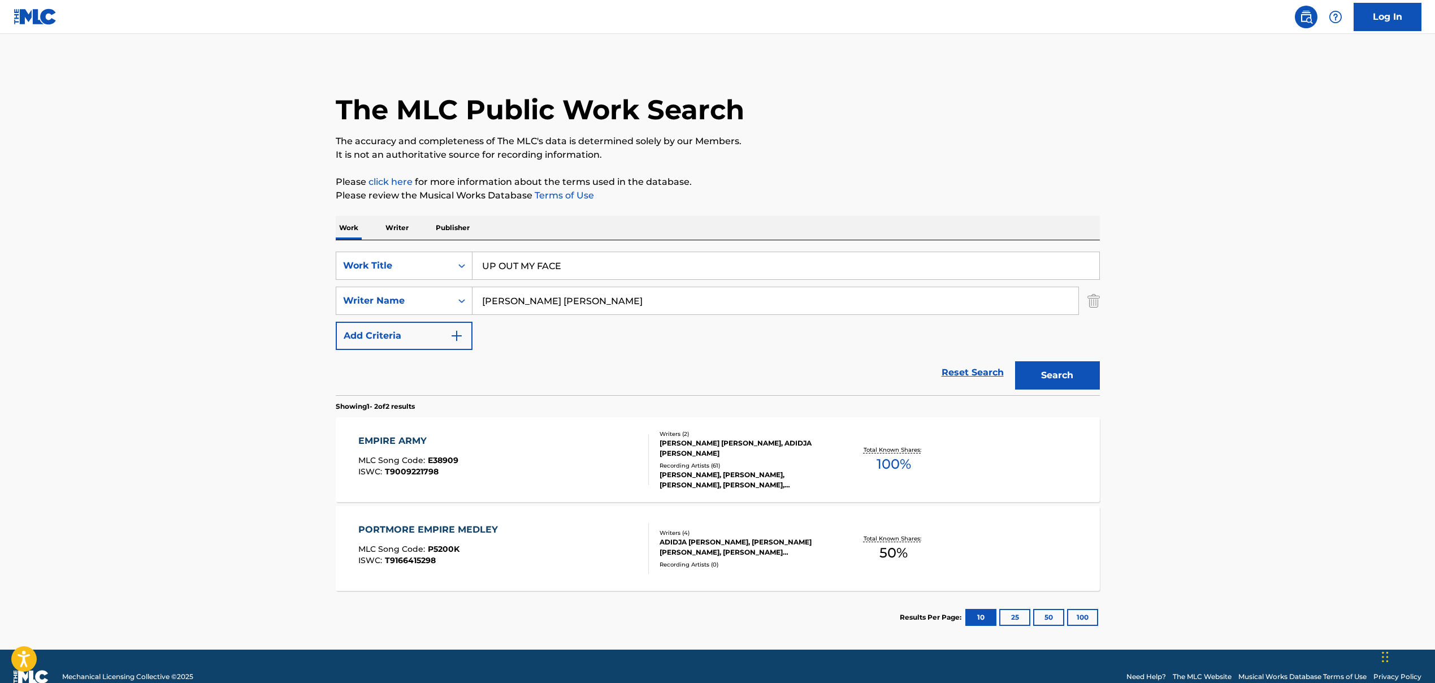
click at [496, 300] on input "[PERSON_NAME] [PERSON_NAME]" at bounding box center [776, 300] width 606 height 27
paste input "[PERSON_NAME] [PERSON_NAME], [PERSON_NAME], [PERSON_NAME]"
drag, startPoint x: 607, startPoint y: 303, endPoint x: 857, endPoint y: 324, distance: 250.8
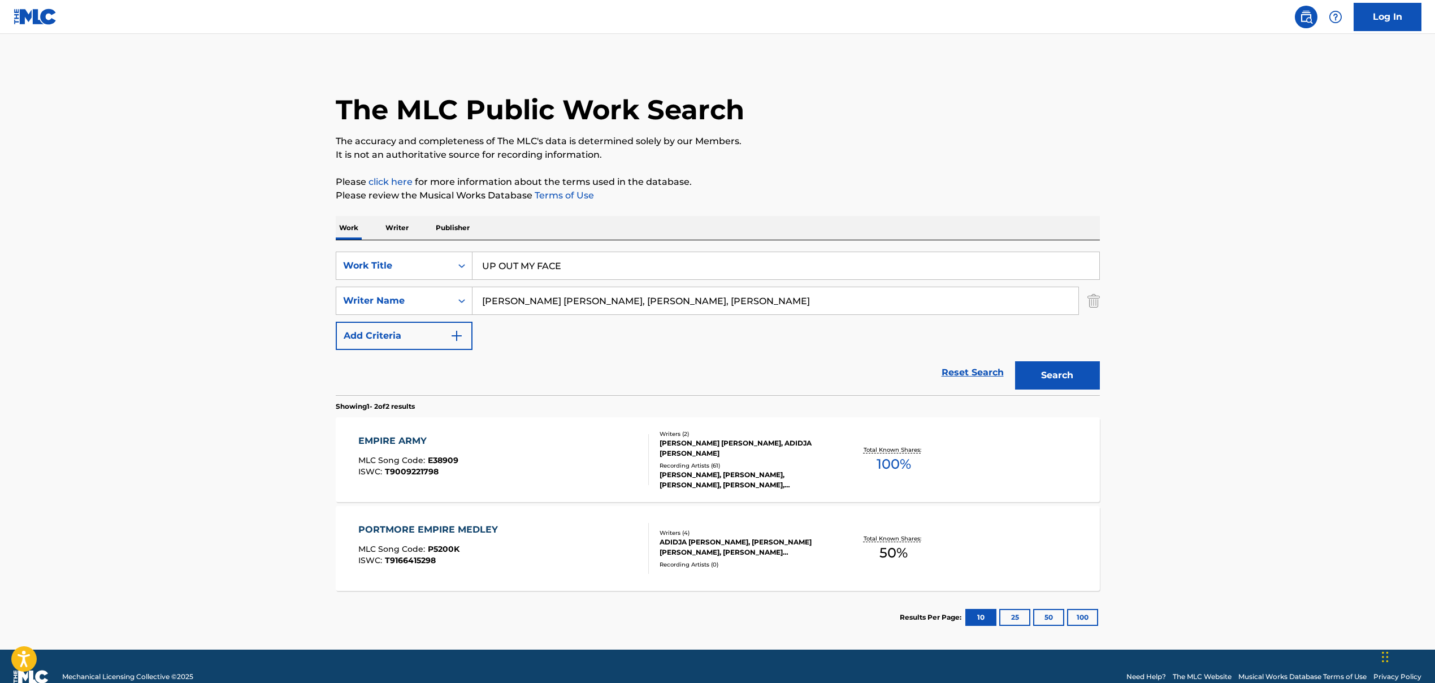
click at [827, 323] on div "SearchWithCriteria86659b5a-a159-4325-954d-0b34191a8f77 Work Title UP OUT MY FAC…" at bounding box center [718, 301] width 764 height 98
type input "[PERSON_NAME] [PERSON_NAME]"
click at [827, 387] on button "Search" at bounding box center [1057, 375] width 85 height 28
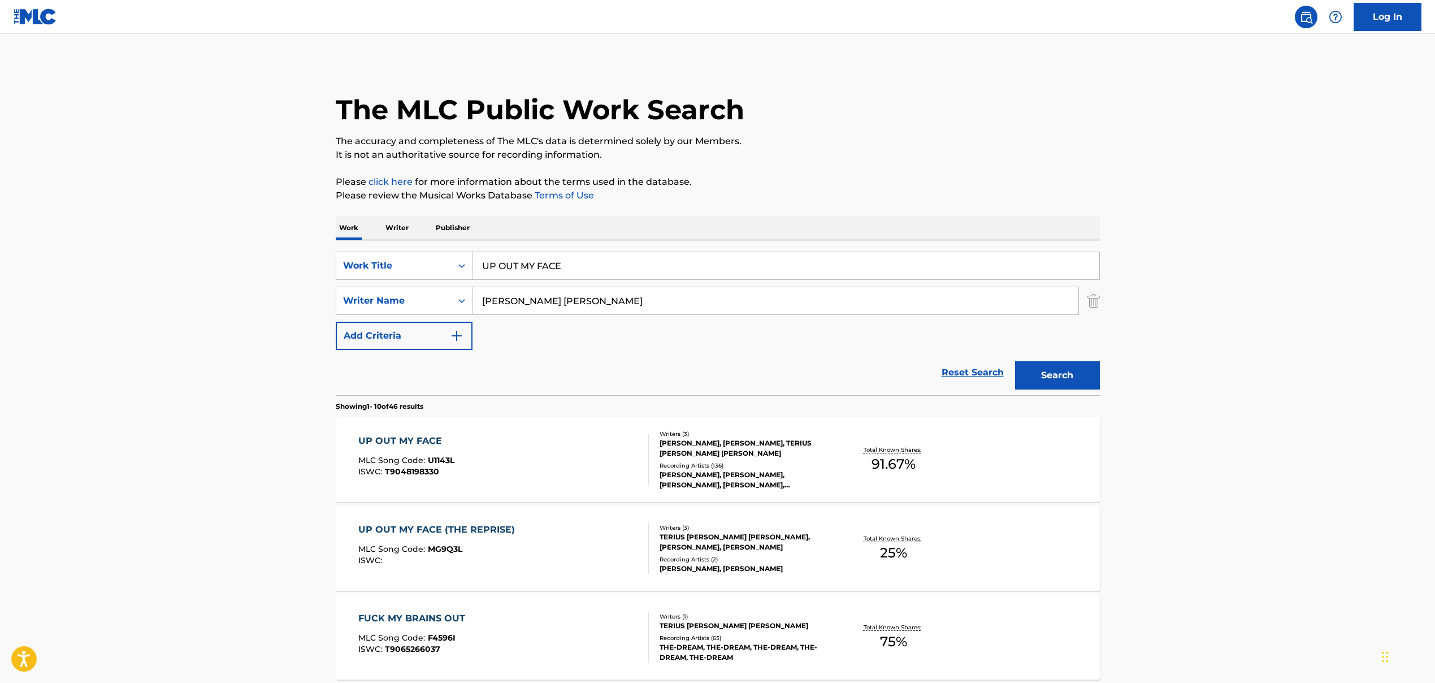
click at [494, 461] on div "UP OUT MY FACE MLC Song Code : U1143L ISWC : T9048198330" at bounding box center [503, 459] width 291 height 51
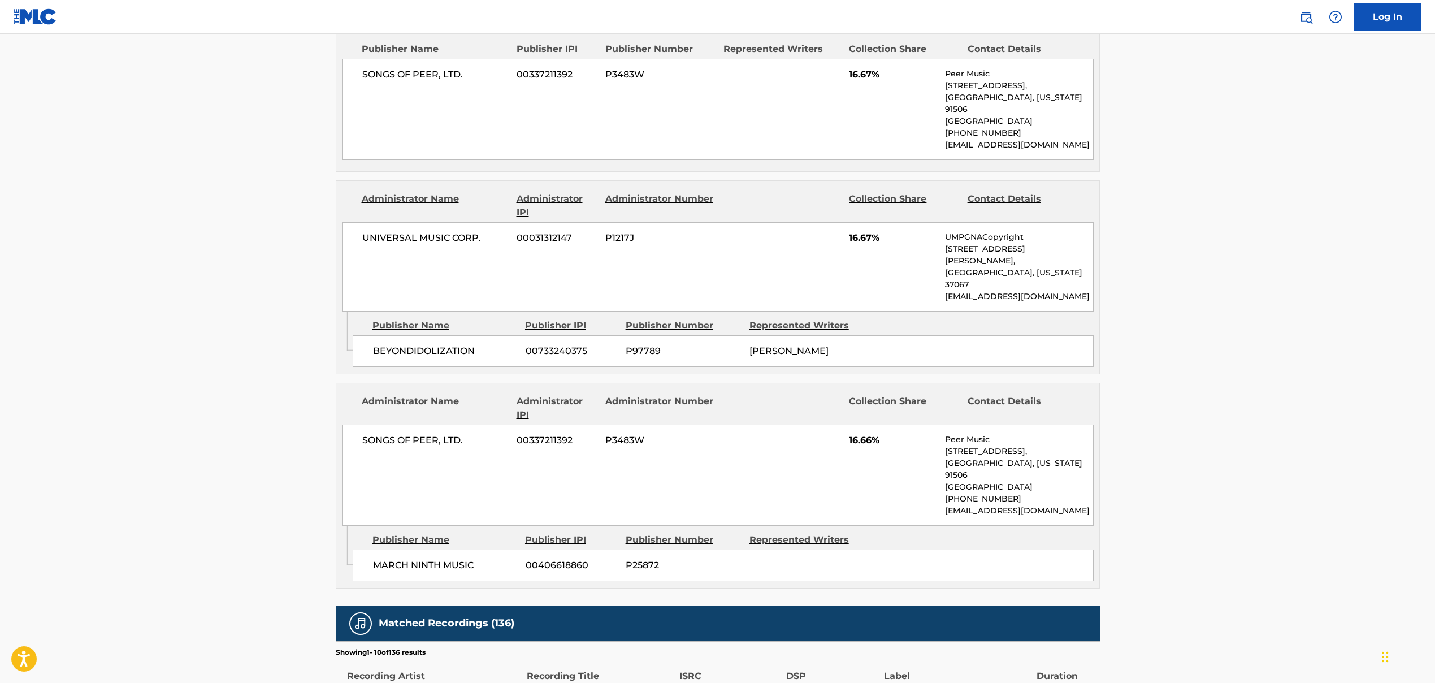
scroll to position [967, 0]
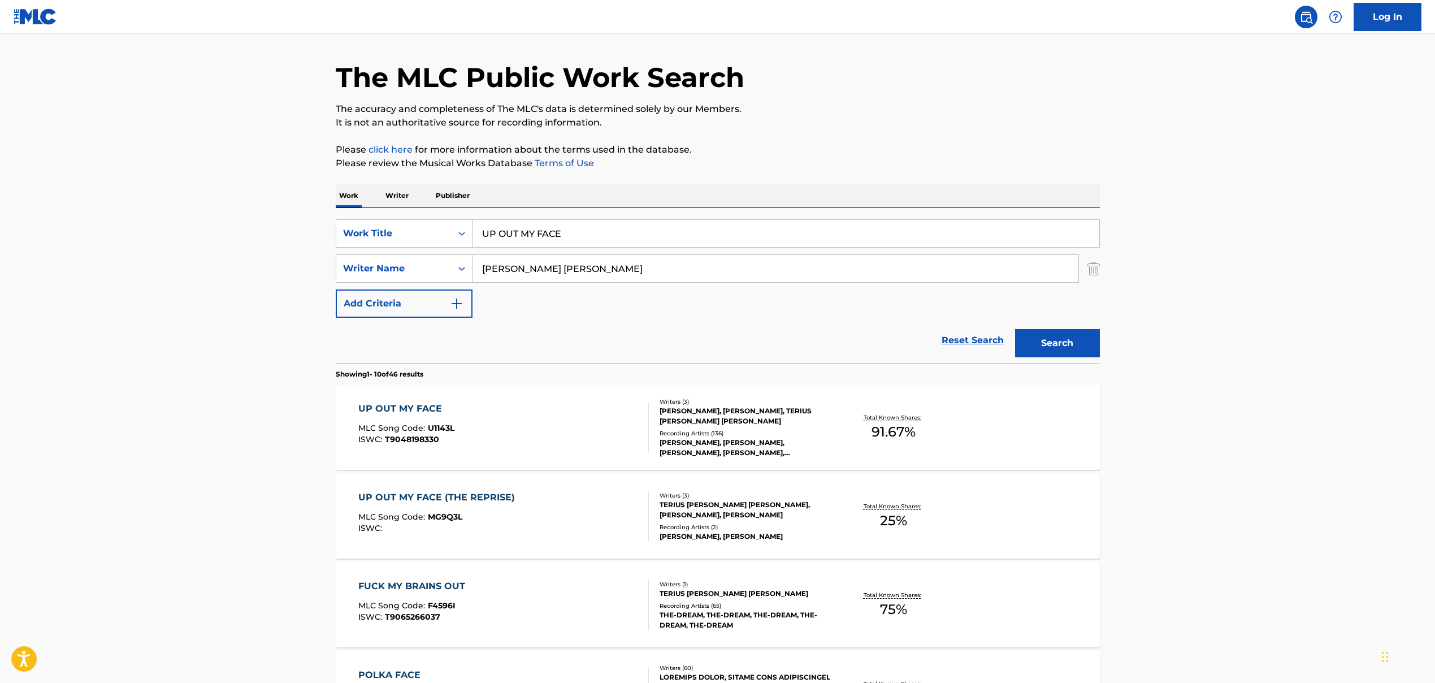
scroll to position [100, 0]
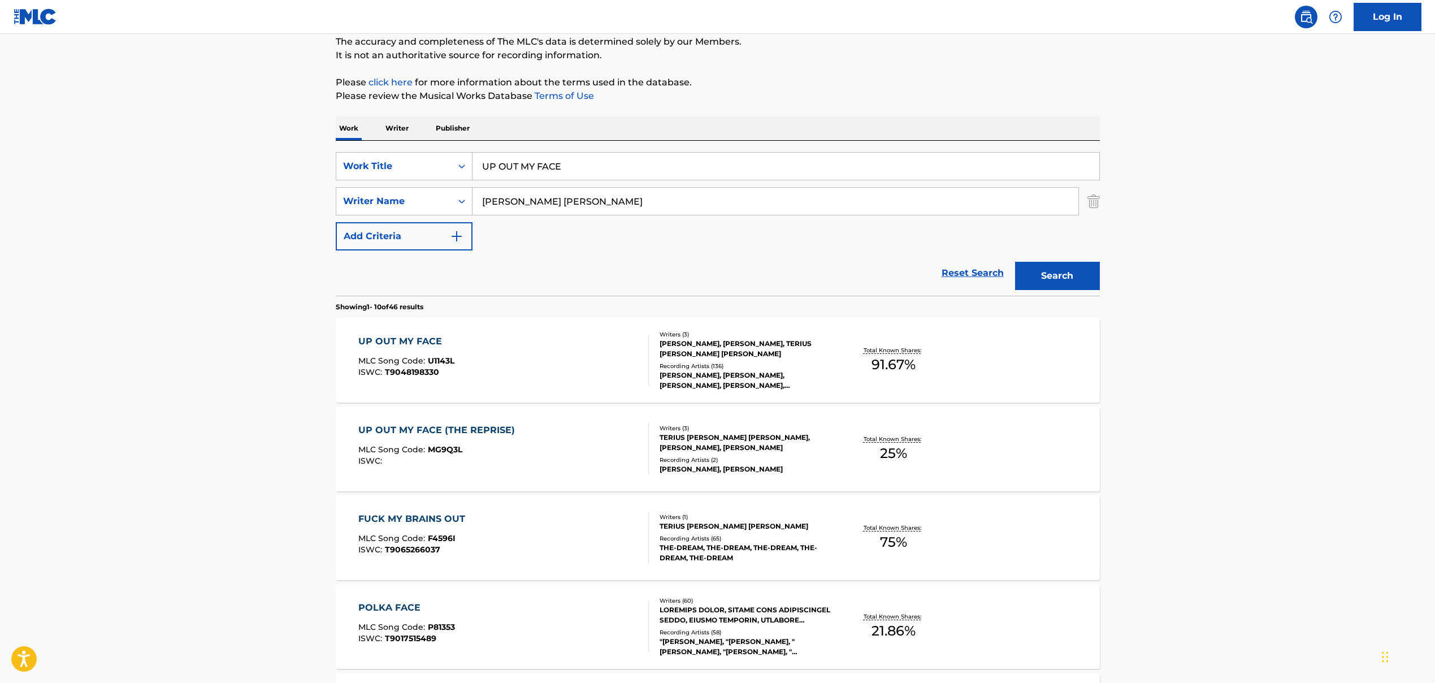
click at [479, 462] on div "ISWC :" at bounding box center [439, 461] width 162 height 8
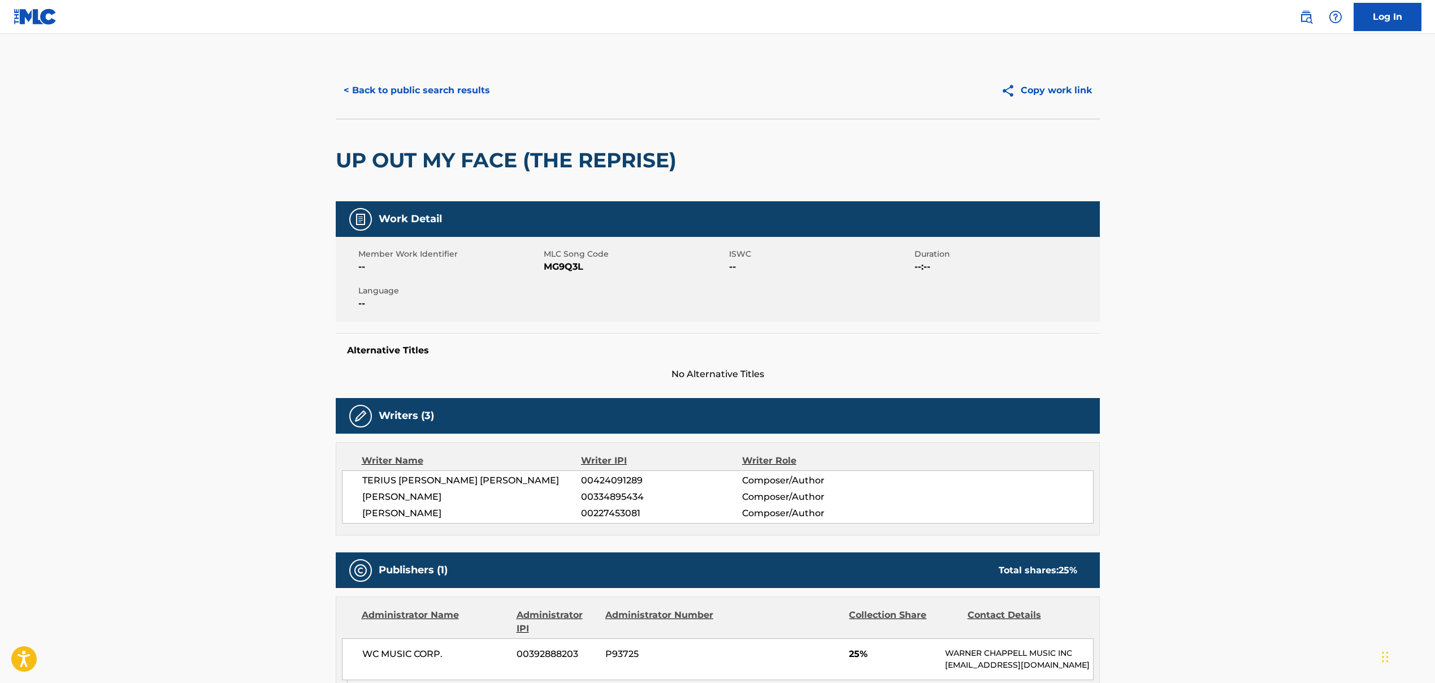
scroll to position [100, 0]
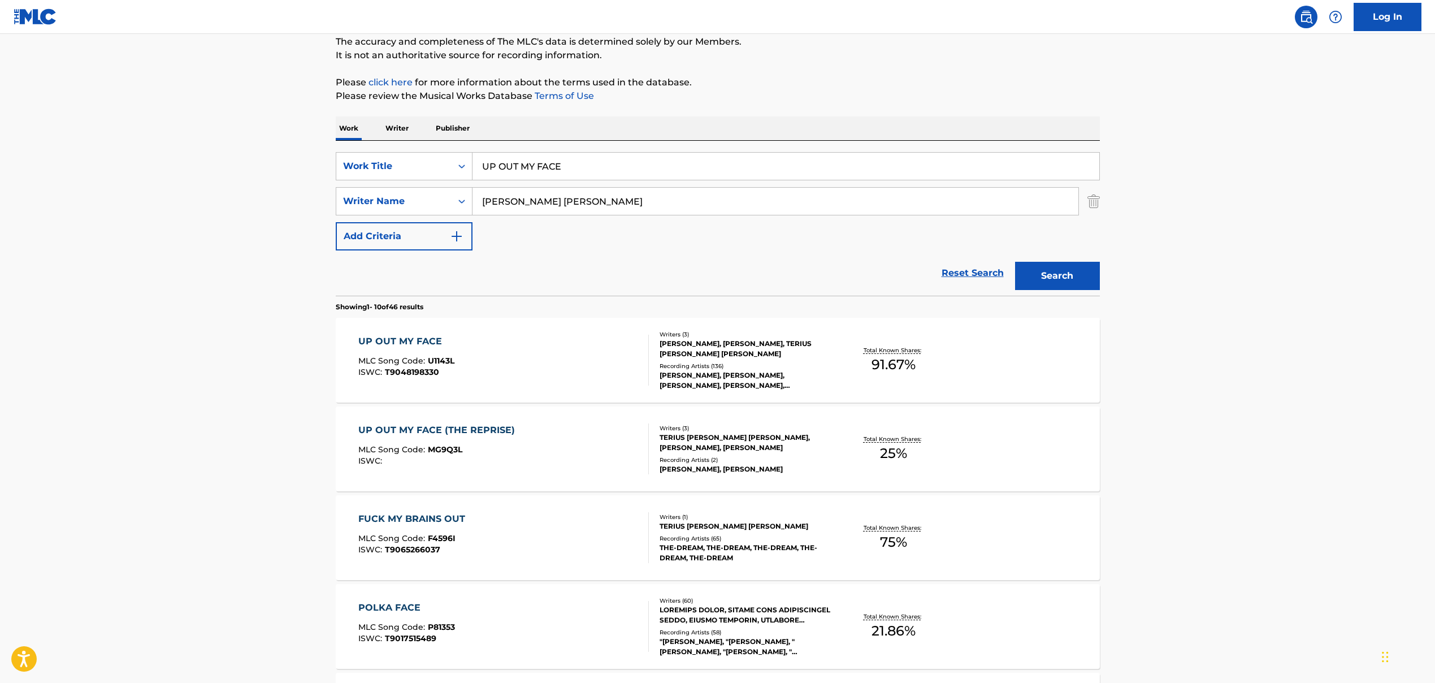
click at [502, 169] on input "UP OUT MY FACE" at bounding box center [786, 166] width 627 height 27
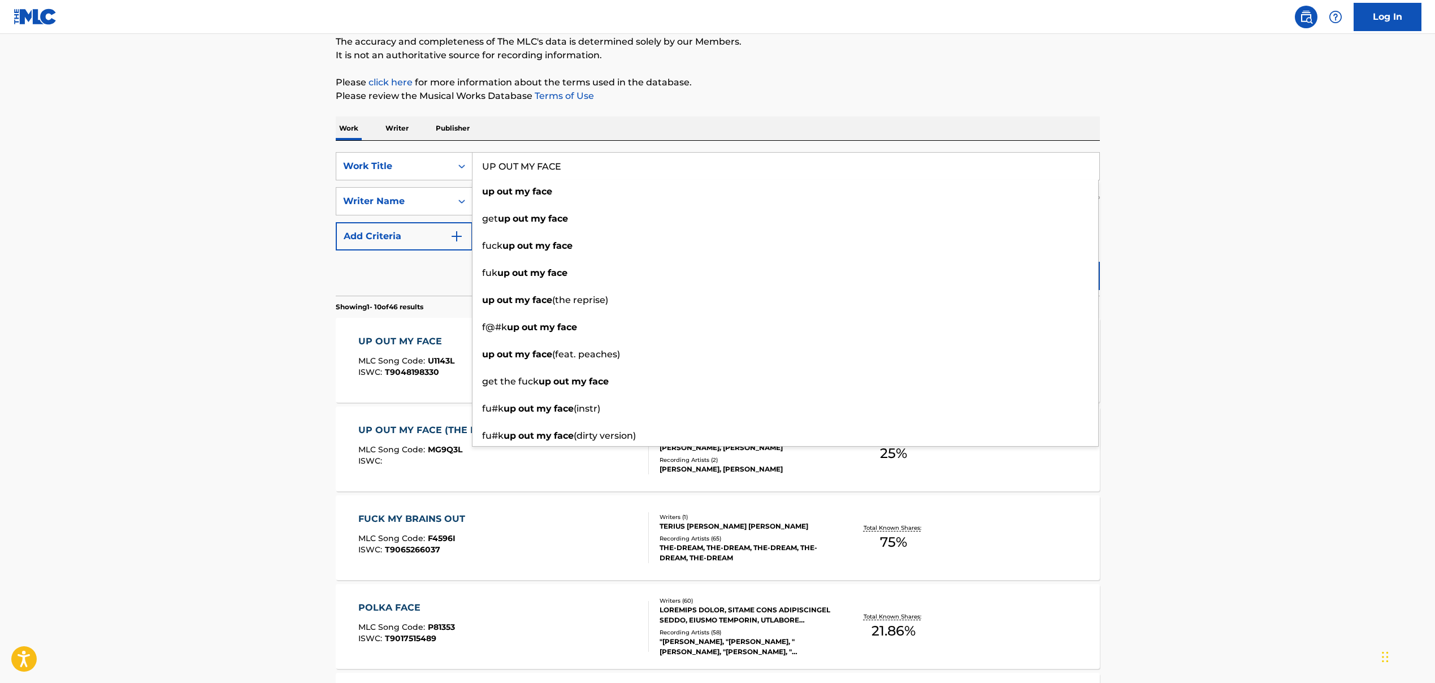
click at [395, 278] on div "Reset Search Search" at bounding box center [718, 272] width 764 height 45
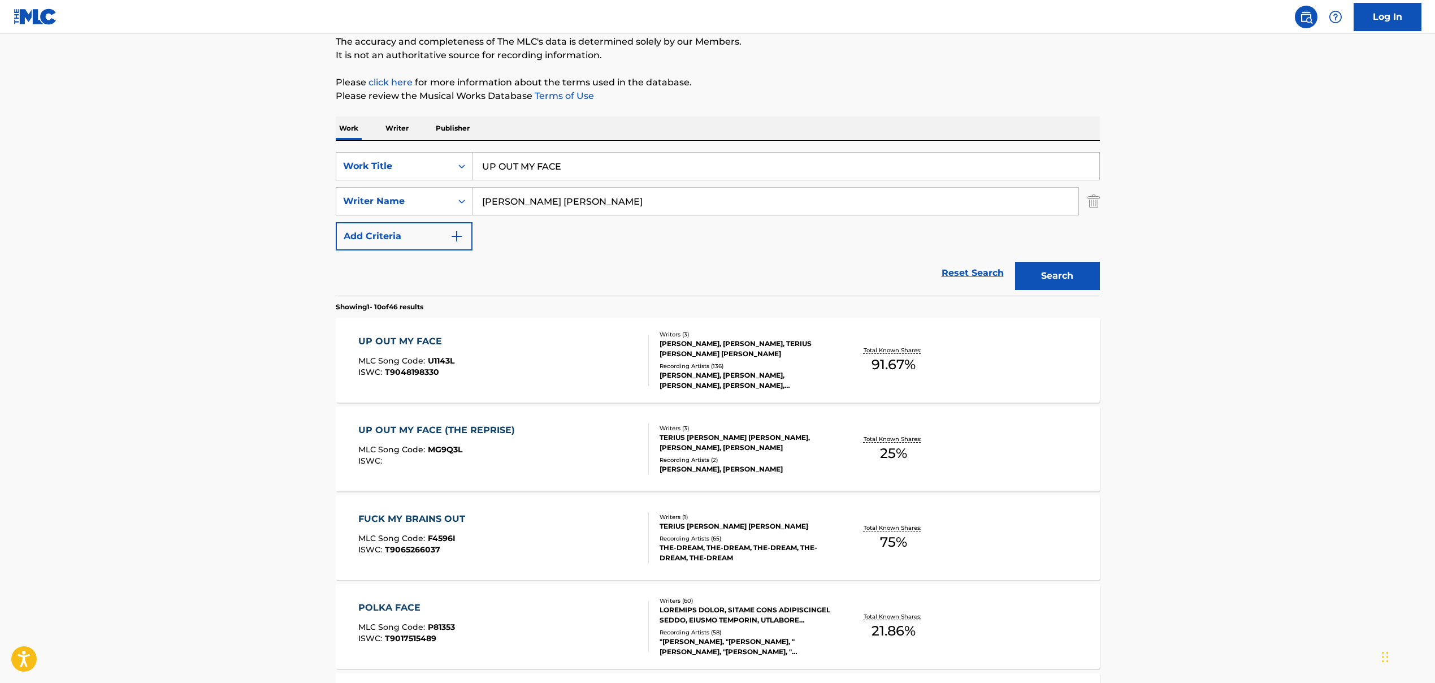
click at [523, 201] on input "[PERSON_NAME] [PERSON_NAME]" at bounding box center [776, 201] width 606 height 27
click at [518, 168] on input "UP OUT MY FACE" at bounding box center [786, 166] width 627 height 27
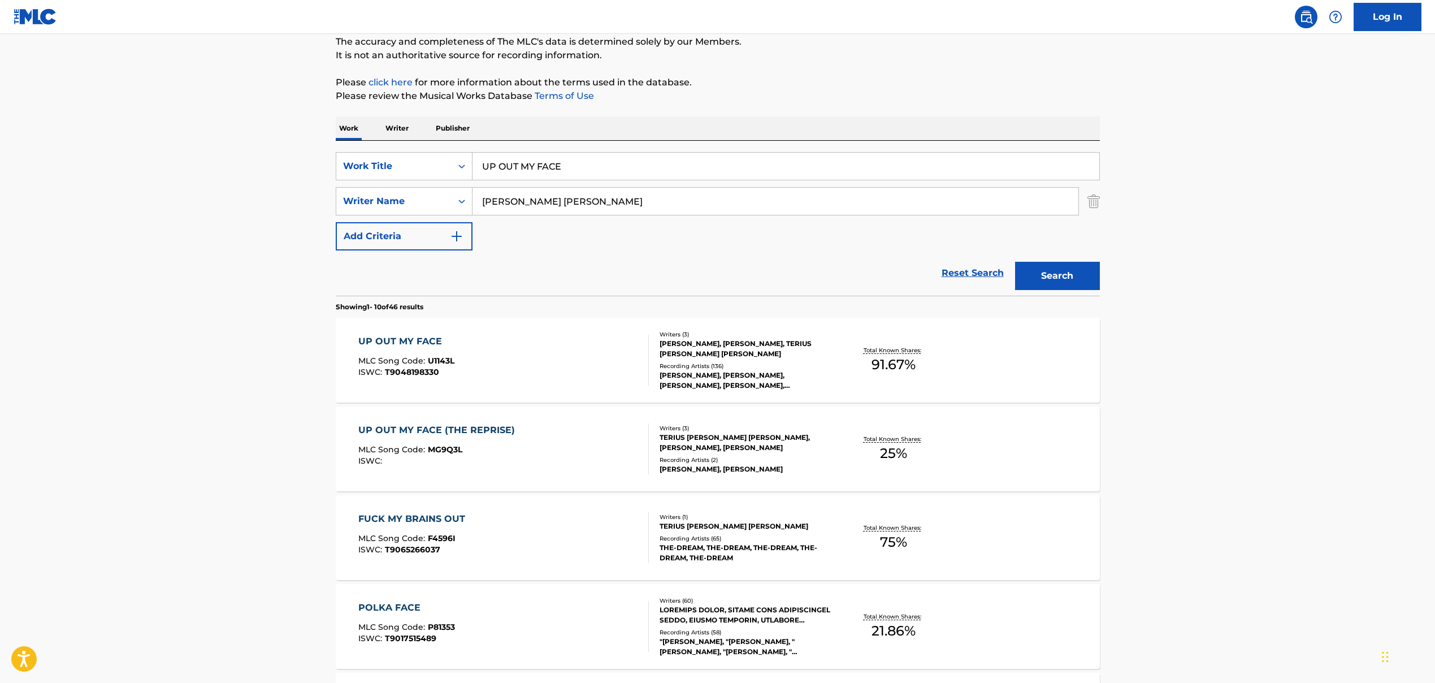
click at [518, 168] on input "UP OUT MY FACE" at bounding box center [786, 166] width 627 height 27
paste input "MY BODY IS NOT MIN"
type input "MY BODY IS NOT MINE"
click at [399, 269] on div "Reset Search Search" at bounding box center [718, 272] width 764 height 45
click at [509, 198] on input "[PERSON_NAME] [PERSON_NAME]" at bounding box center [776, 201] width 606 height 27
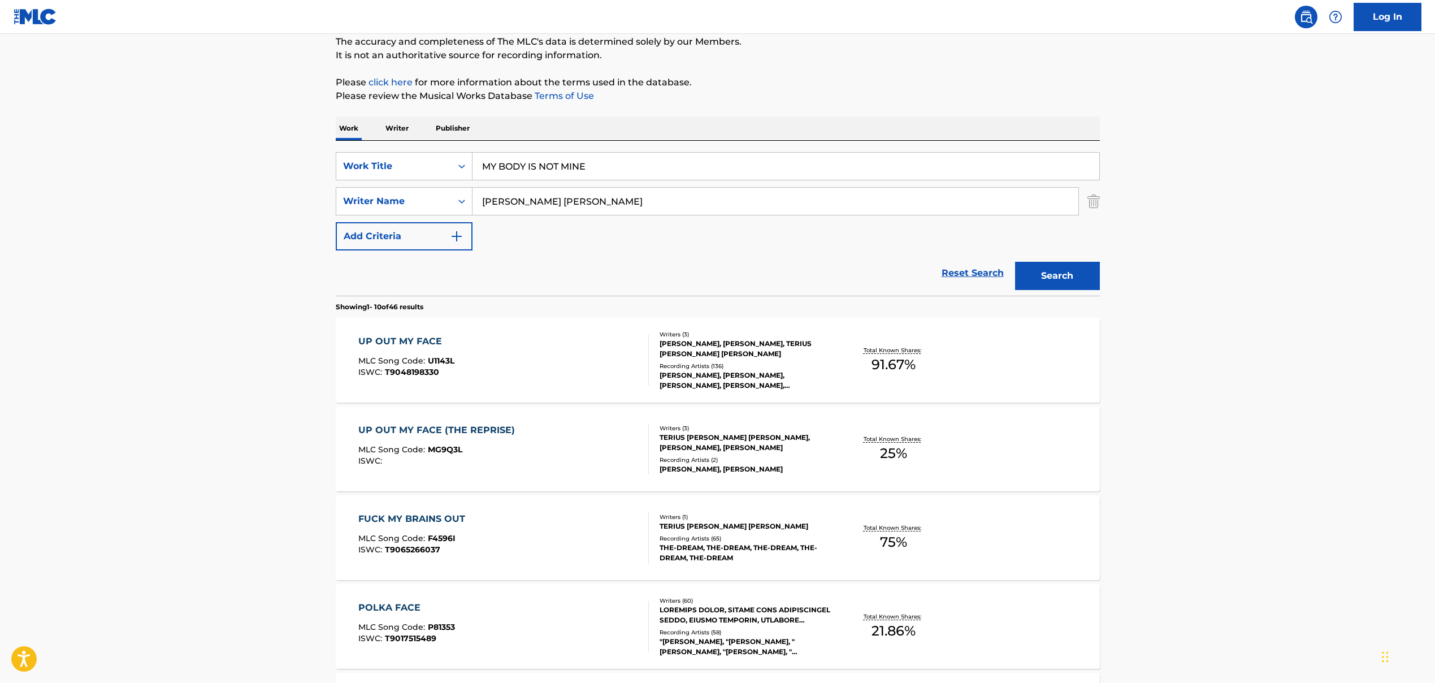
click at [509, 198] on input "[PERSON_NAME] [PERSON_NAME]" at bounding box center [776, 201] width 606 height 27
paste input "[PERSON_NAME], [PERSON_NAME], [PERSON_NAME]"
drag, startPoint x: 549, startPoint y: 202, endPoint x: 918, endPoint y: 263, distance: 374.3
click at [827, 263] on form "SearchWithCriteria86659b5a-a159-4325-954d-0b34191a8f77 Work Title MY BODY IS NO…" at bounding box center [718, 224] width 764 height 144
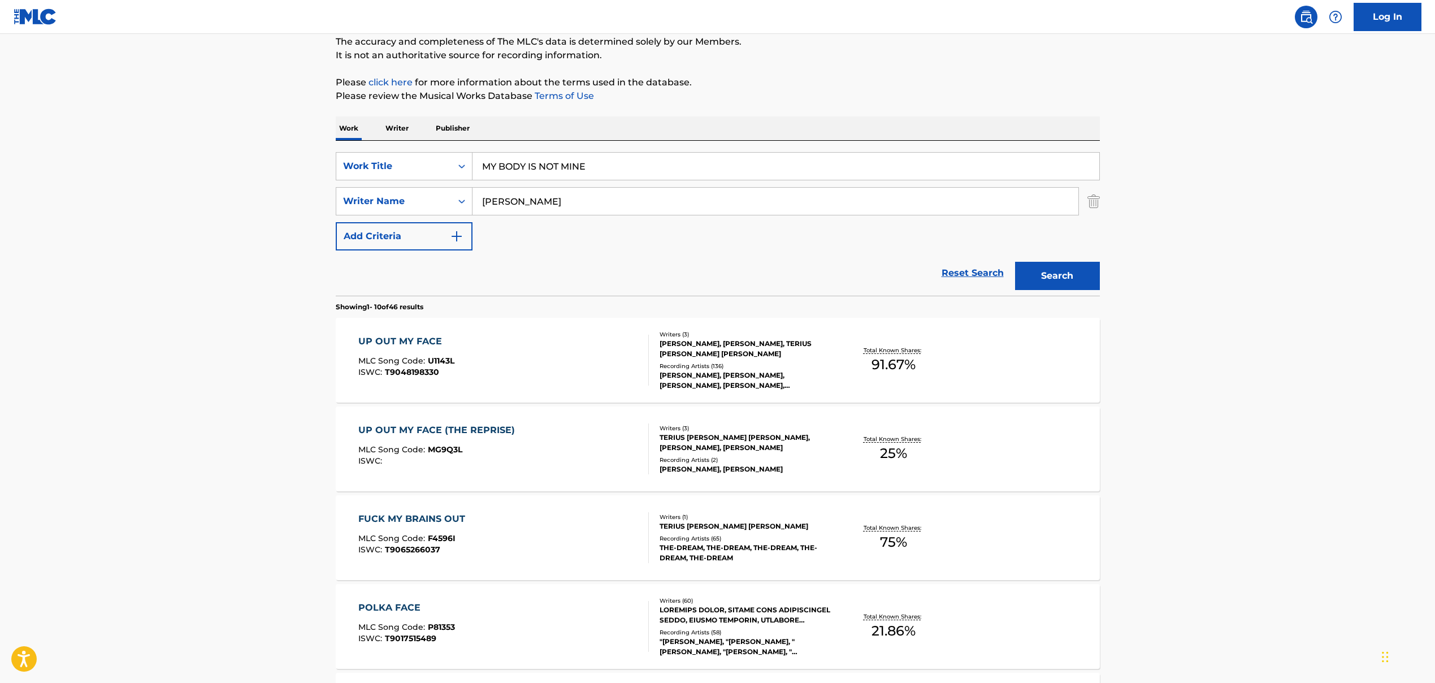
click at [827, 276] on button "Search" at bounding box center [1057, 276] width 85 height 28
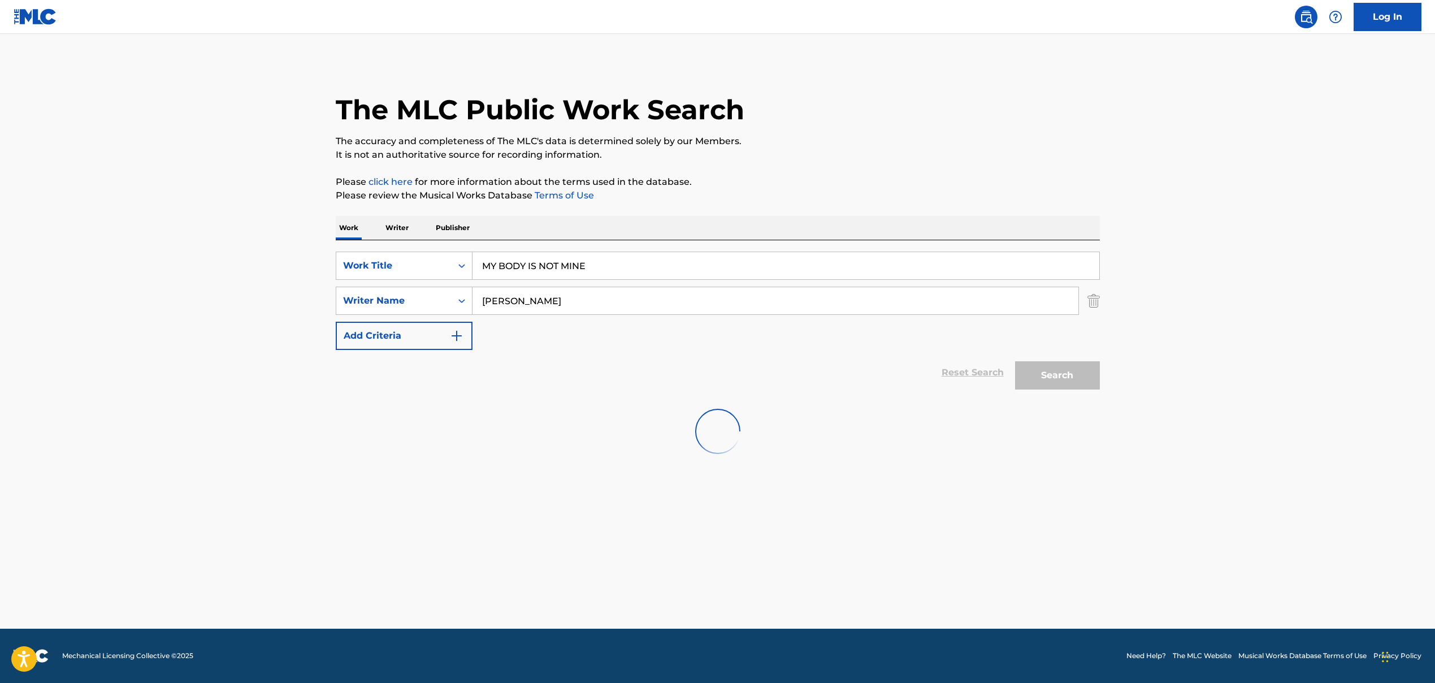
scroll to position [0, 0]
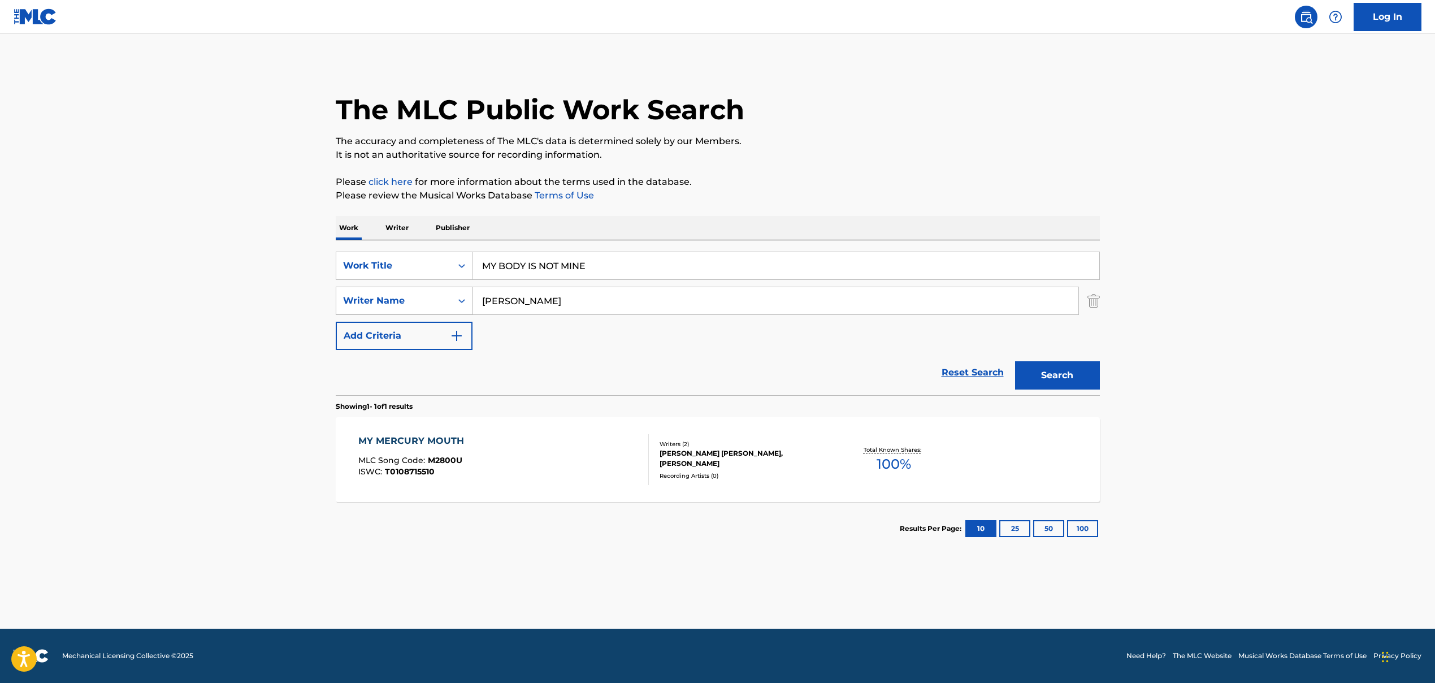
drag, startPoint x: 554, startPoint y: 299, endPoint x: 444, endPoint y: 300, distance: 109.7
click at [444, 300] on div "SearchWithCriteria9a3be60f-441f-4a60-a74d-08b02e157039 Writer Name [PERSON_NAME]" at bounding box center [718, 301] width 764 height 28
paste input ", [PERSON_NAME], [PERSON_NAME] [PERSON_NAME]"
drag, startPoint x: 487, startPoint y: 301, endPoint x: 430, endPoint y: 301, distance: 57.1
click at [430, 301] on div "SearchWithCriteria9a3be60f-441f-4a60-a74d-08b02e157039 Writer Name , [PERSON_NA…" at bounding box center [718, 301] width 764 height 28
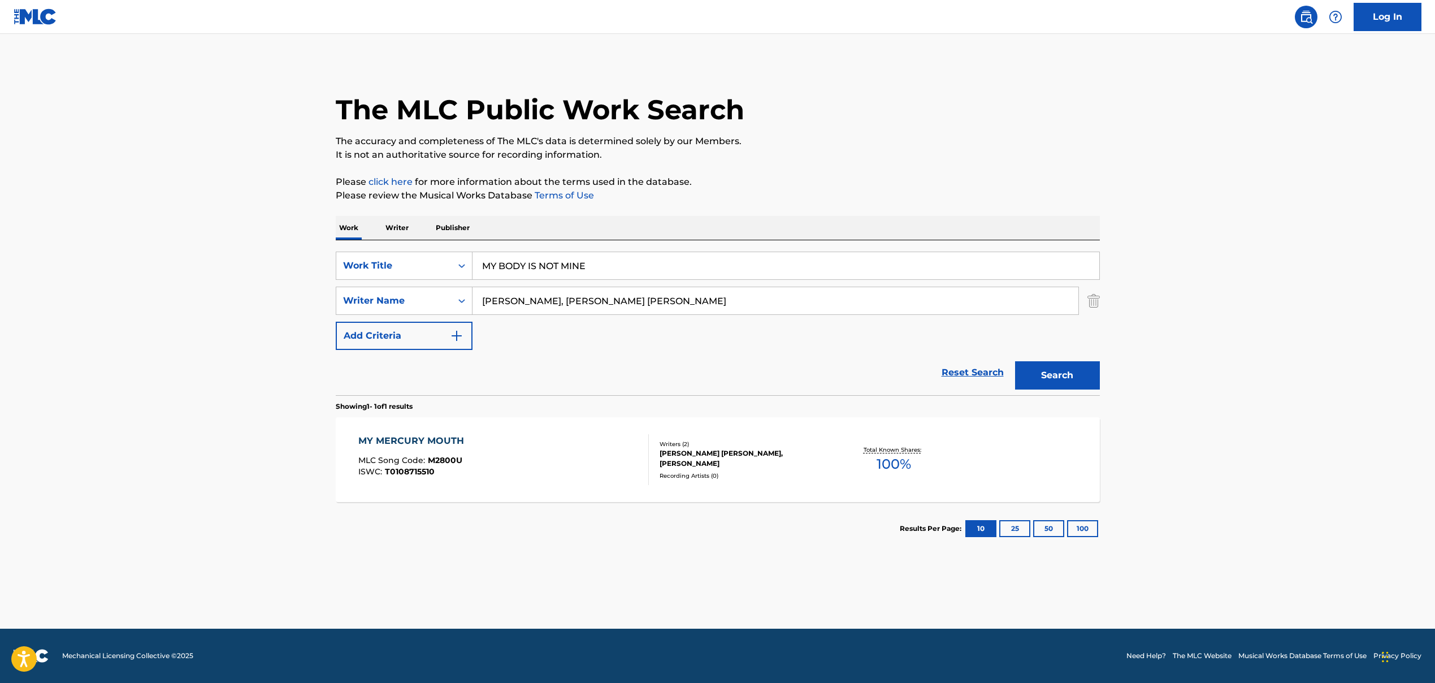
drag, startPoint x: 562, startPoint y: 303, endPoint x: 705, endPoint y: 310, distance: 143.2
click at [705, 310] on input "[PERSON_NAME], [PERSON_NAME] [PERSON_NAME]" at bounding box center [776, 300] width 606 height 27
type input "AKSNES AURORA"
click at [827, 382] on button "Search" at bounding box center [1057, 375] width 85 height 28
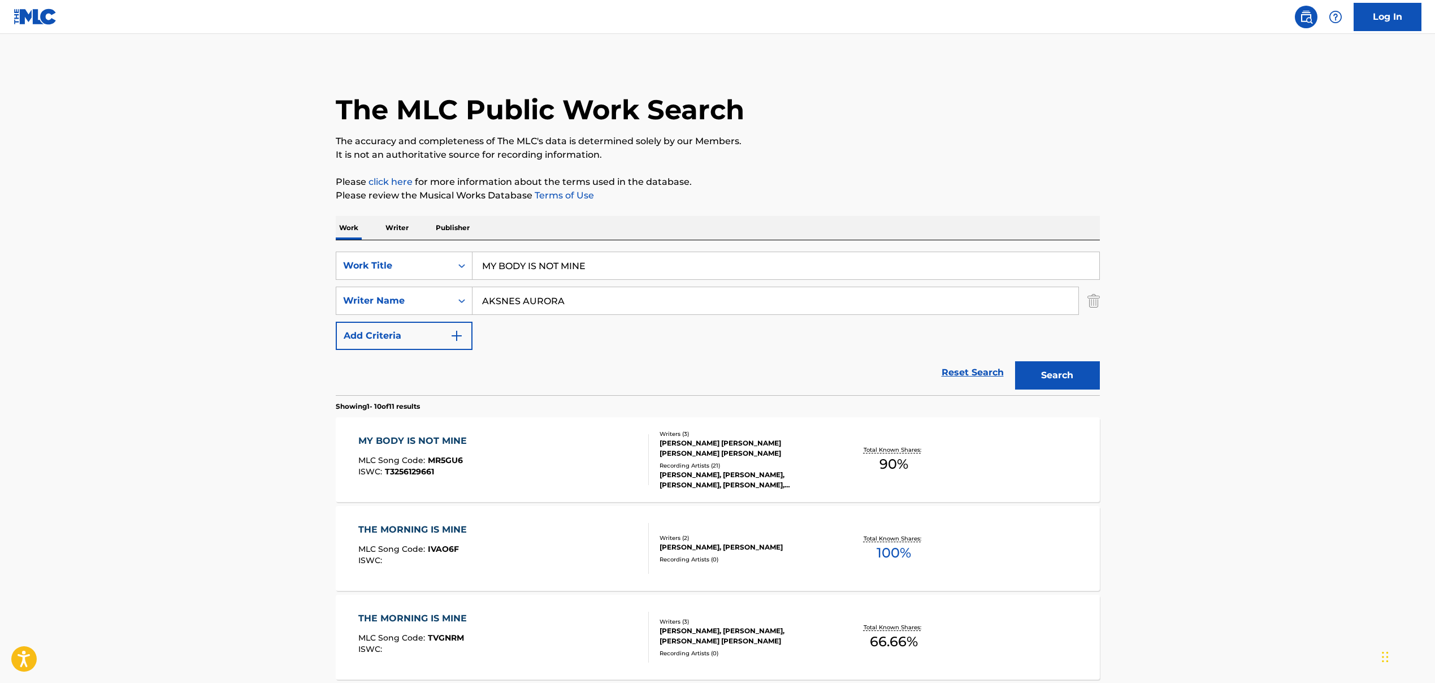
click at [449, 442] on div "MY BODY IS NOT MINE" at bounding box center [415, 441] width 114 height 14
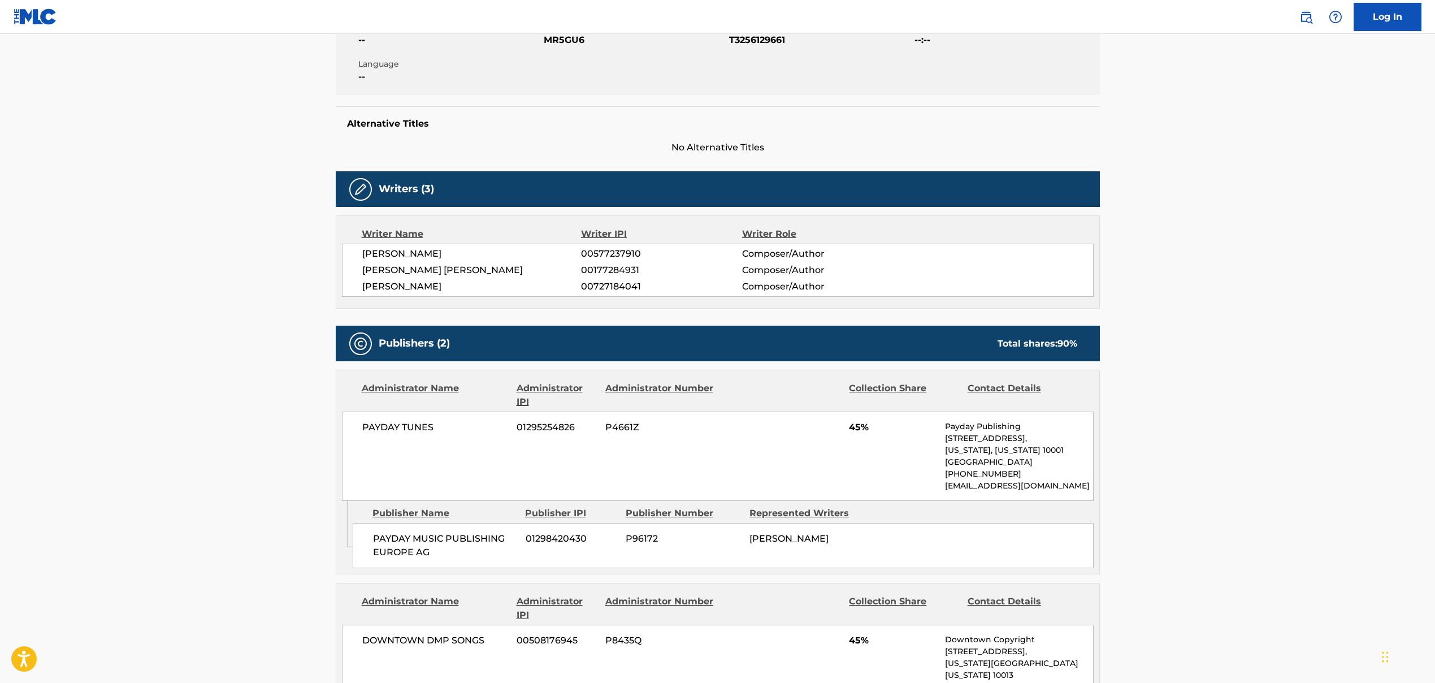
scroll to position [448, 0]
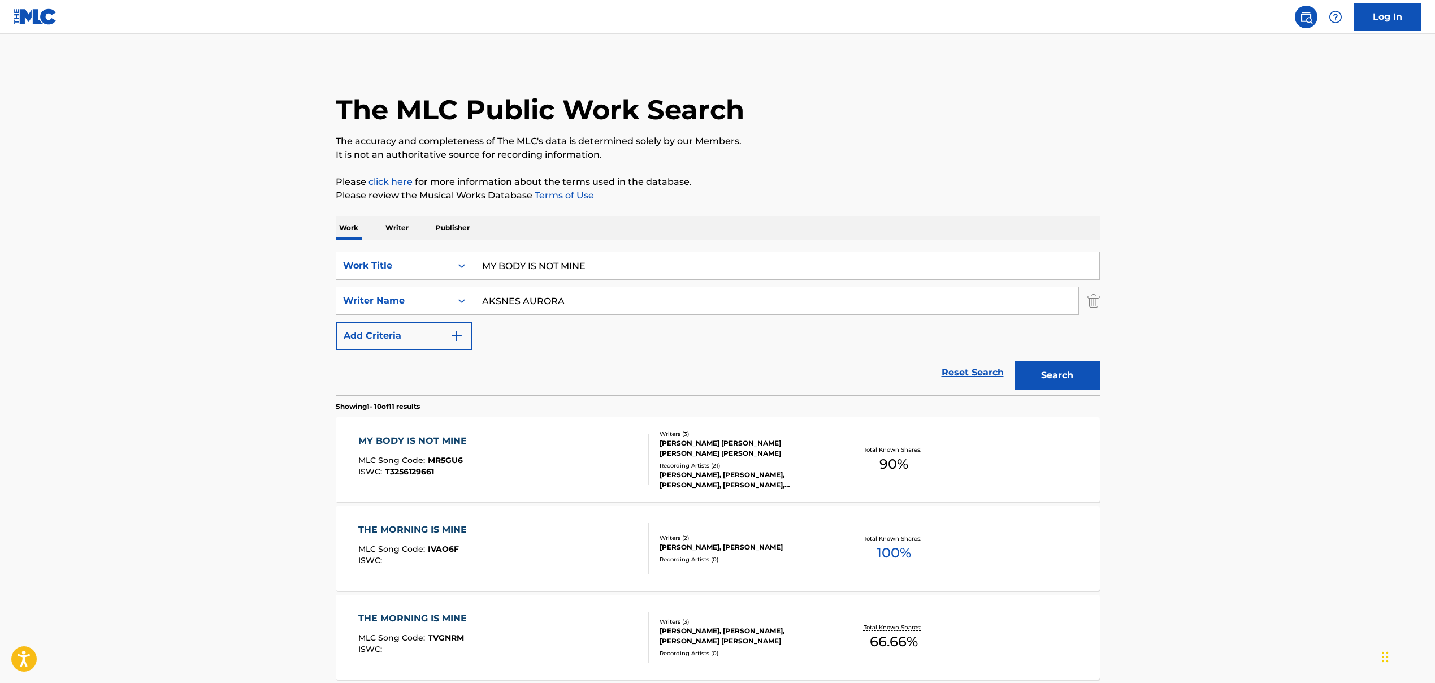
click at [517, 263] on input "MY BODY IS NOT MINE" at bounding box center [786, 265] width 627 height 27
paste input "POOL PARTY"
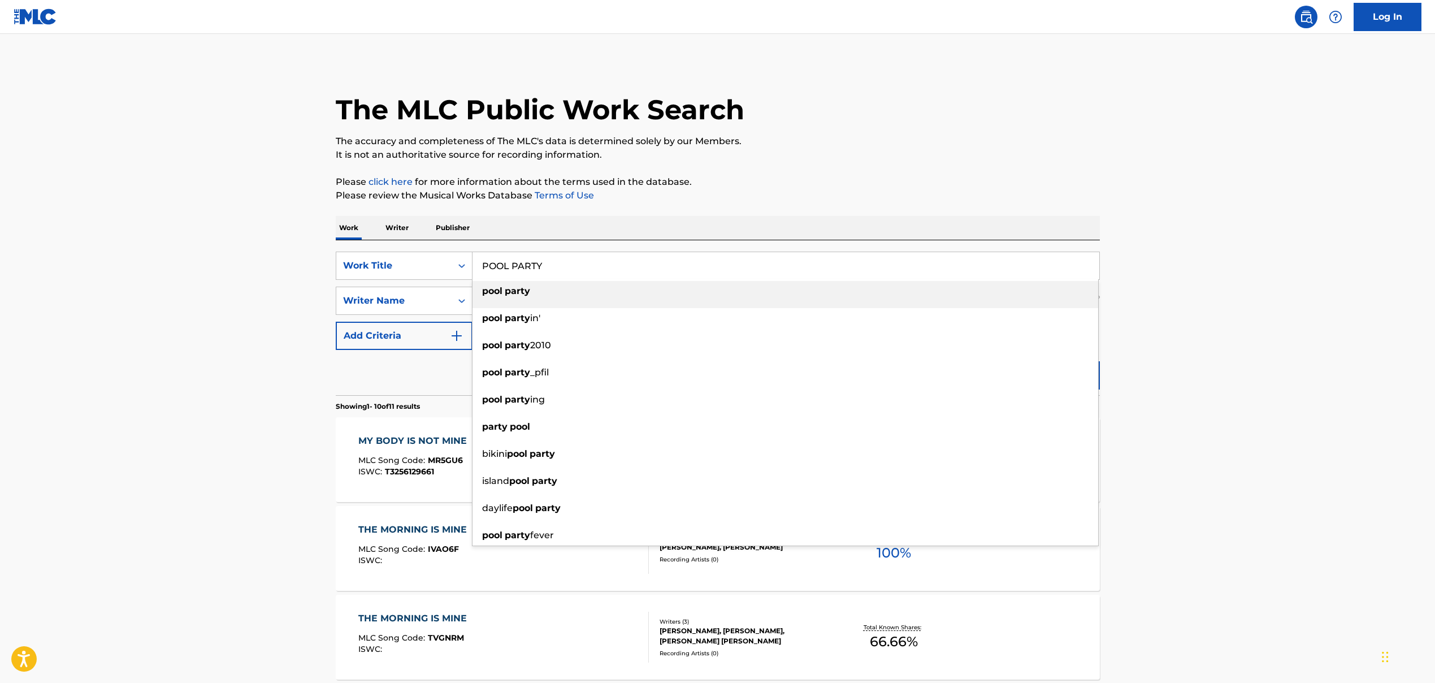
type input "POOL PARTY"
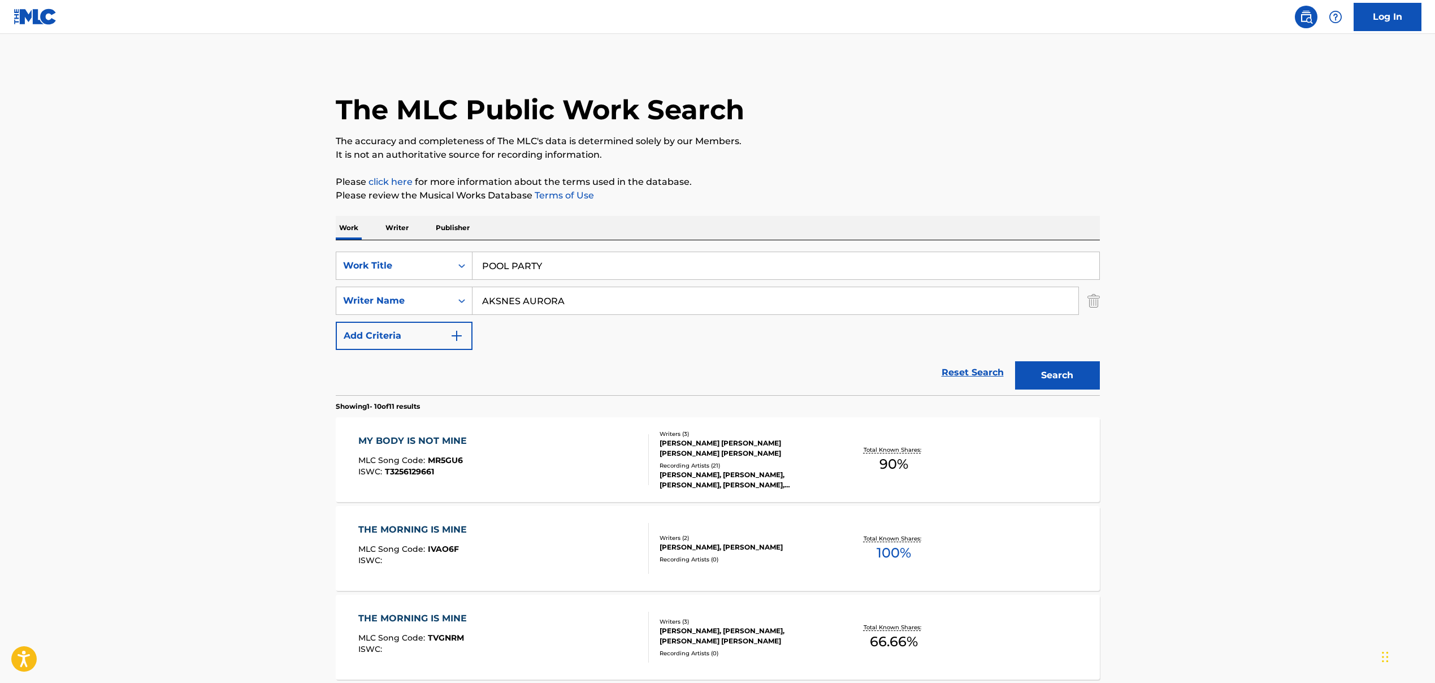
click at [525, 303] on input "AKSNES AURORA" at bounding box center [776, 300] width 606 height 27
paste input "[PERSON_NAME], [PERSON_NAME] [PERSON_NAME]"
drag, startPoint x: 541, startPoint y: 302, endPoint x: 797, endPoint y: 345, distance: 259.8
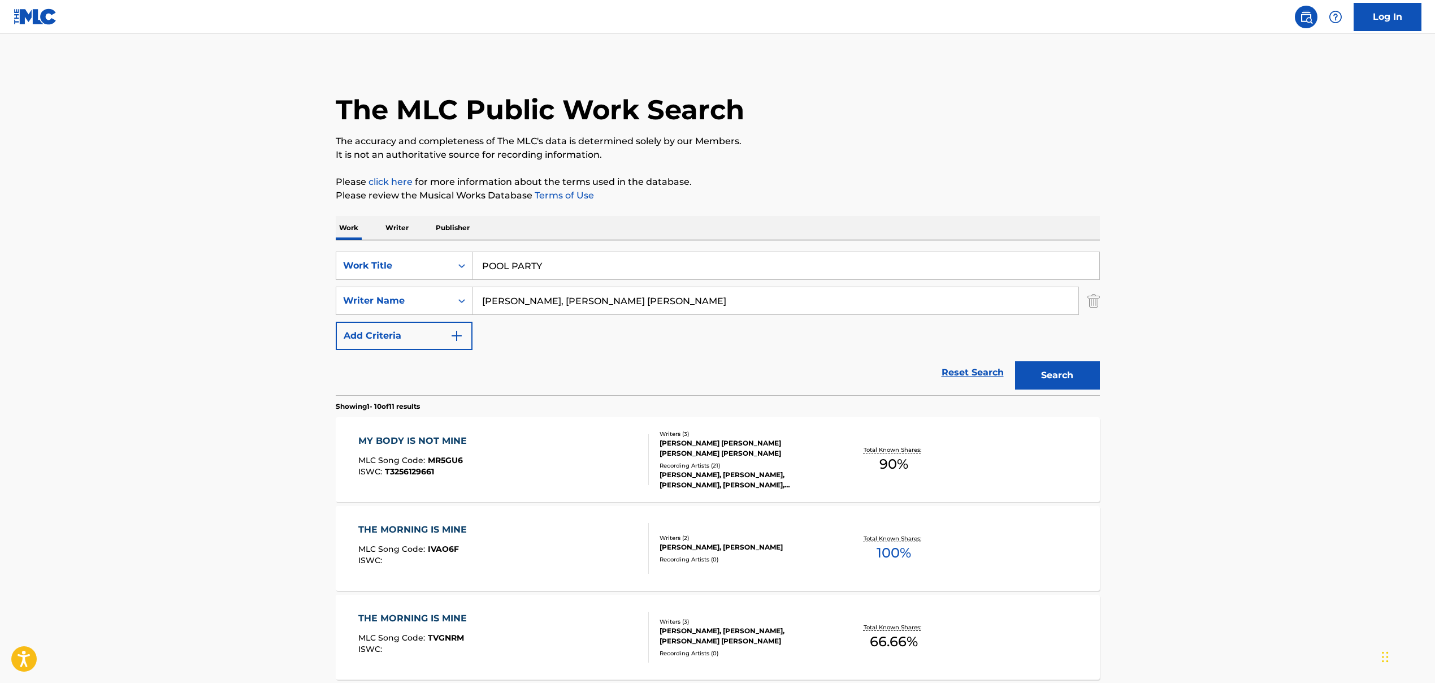
click at [797, 345] on div "SearchWithCriteria86659b5a-a159-4325-954d-0b34191a8f77 Work Title POOL PARTY Se…" at bounding box center [718, 301] width 764 height 98
type input "[PERSON_NAME]"
click at [827, 383] on button "Search" at bounding box center [1057, 375] width 85 height 28
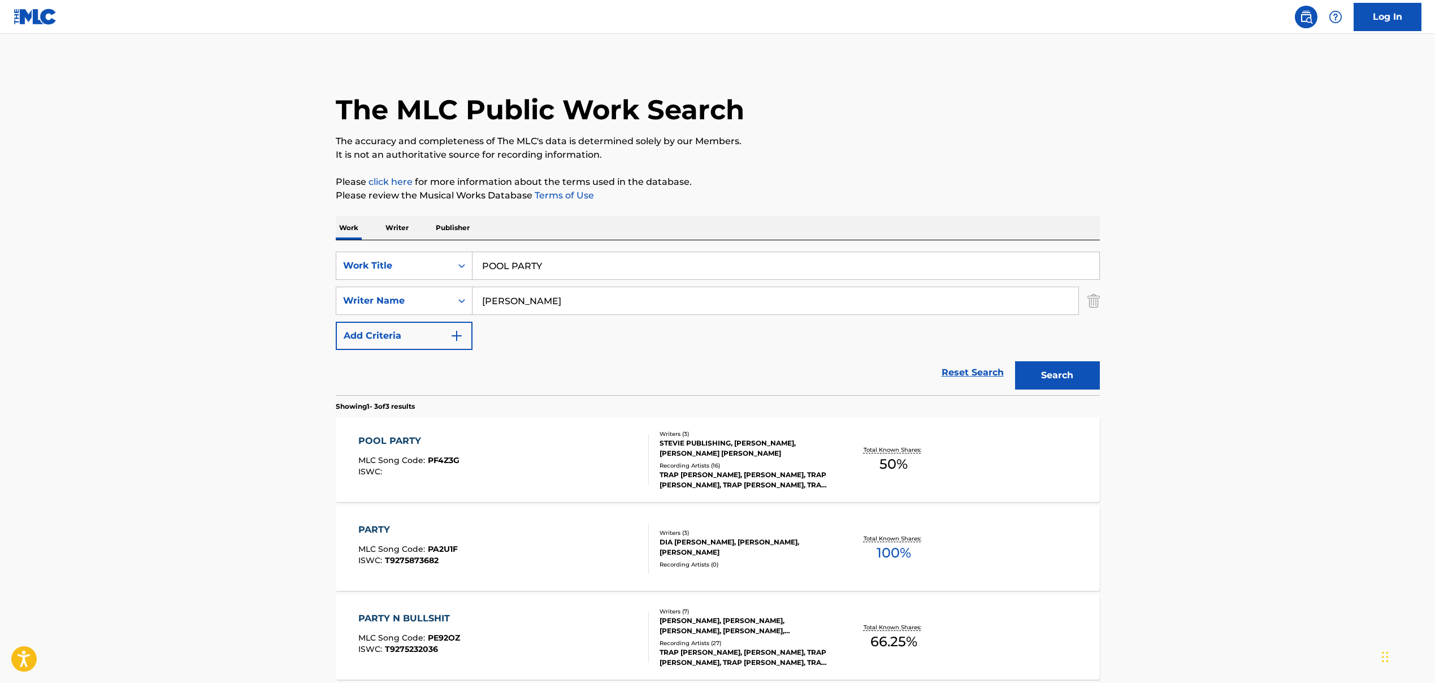
click at [507, 458] on div "POOL PARTY MLC Song Code : PF4Z3G ISWC :" at bounding box center [503, 459] width 291 height 51
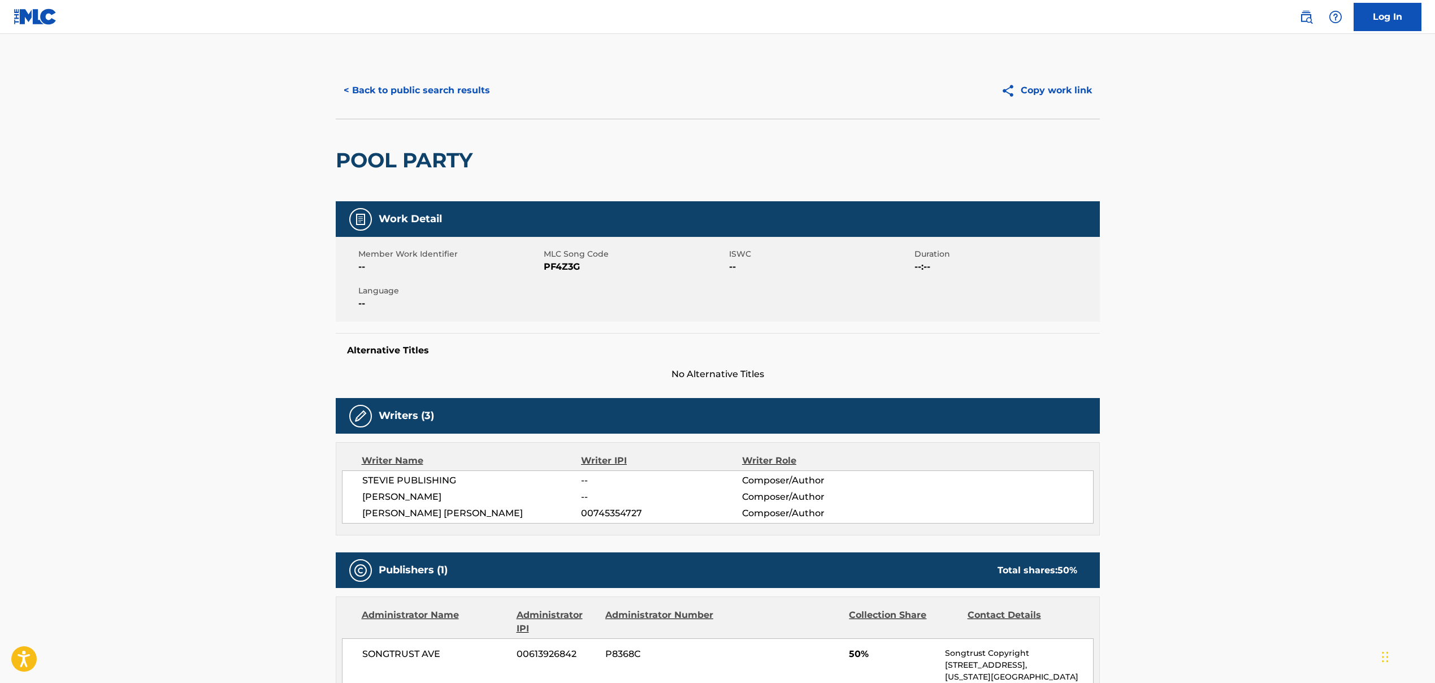
scroll to position [235, 0]
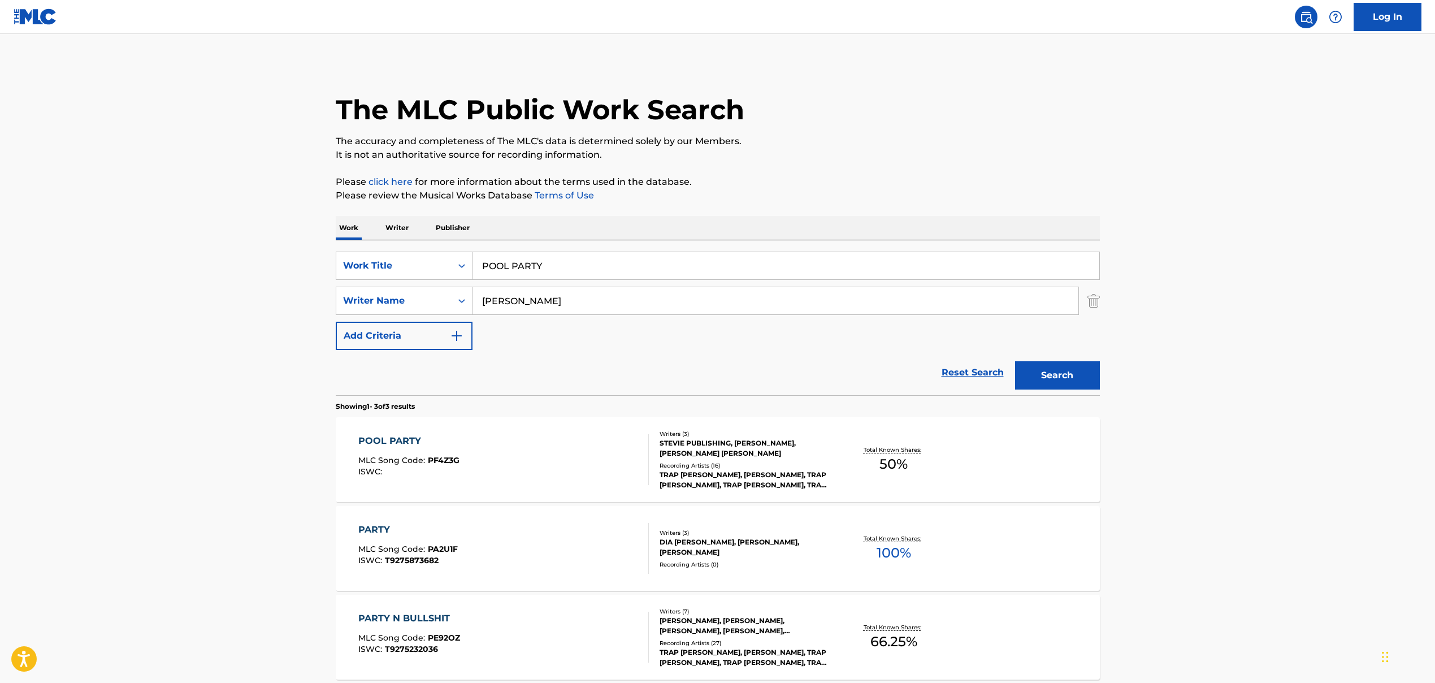
click at [503, 267] on input "POOL PARTY" at bounding box center [786, 265] width 627 height 27
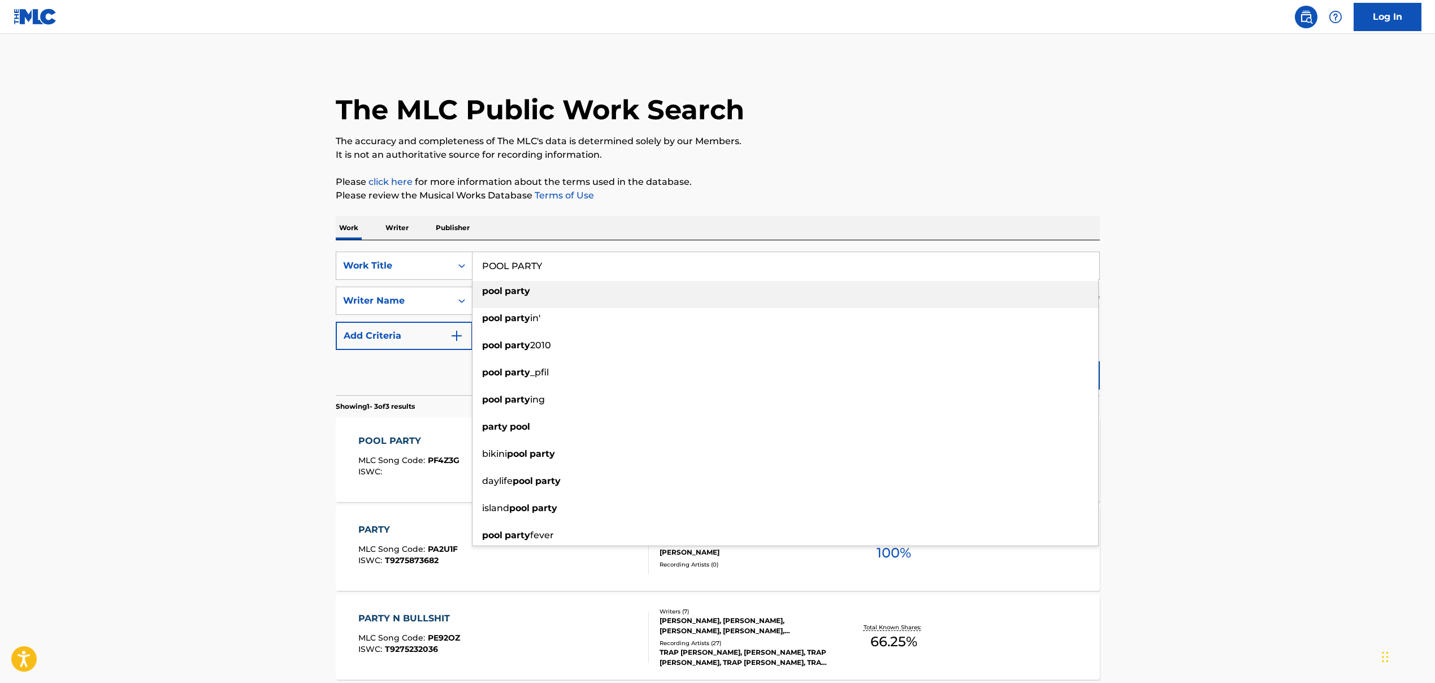
paste input "BY MYSELF"
type input "BY MYSELF"
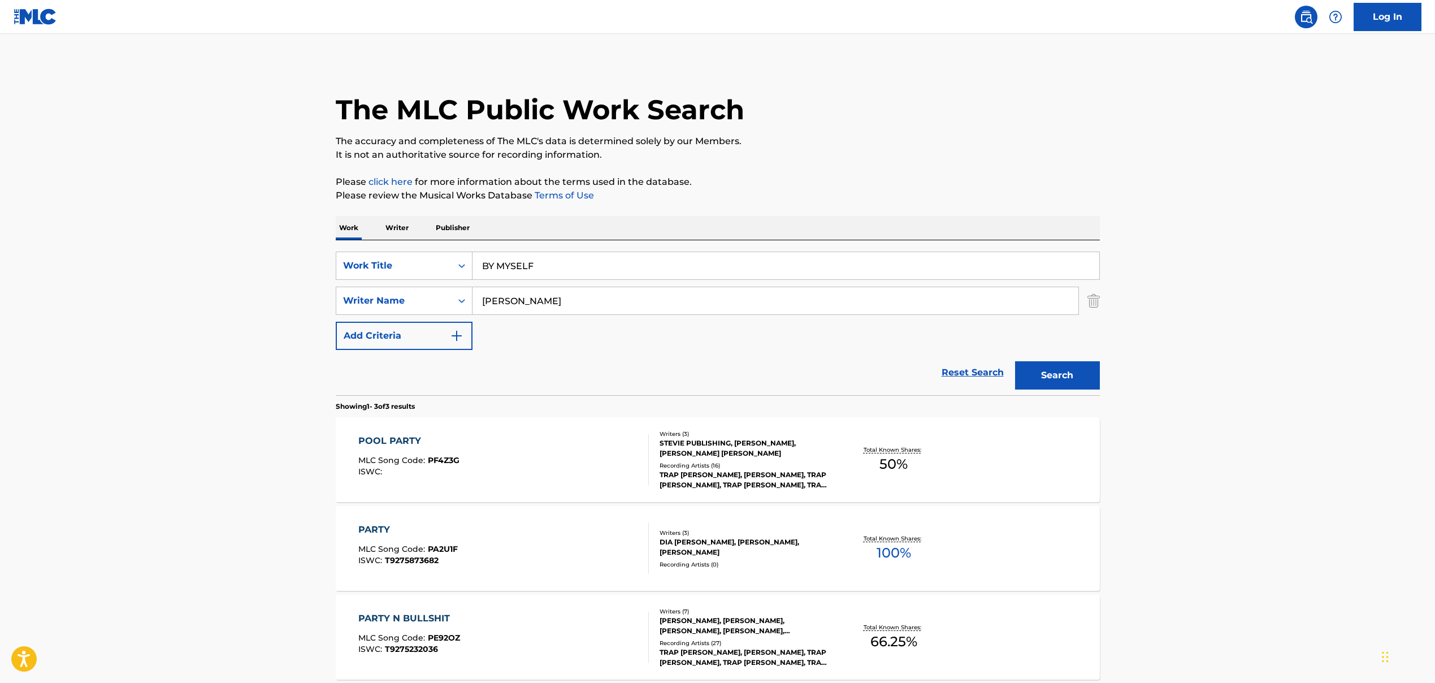
click at [527, 304] on input "[PERSON_NAME]" at bounding box center [776, 300] width 606 height 27
paste input "Jamarii [PERSON_NAME], [PERSON_NAME], [PERSON_NAME] [PERSON_NAME] III"
drag, startPoint x: 584, startPoint y: 302, endPoint x: 850, endPoint y: 340, distance: 268.9
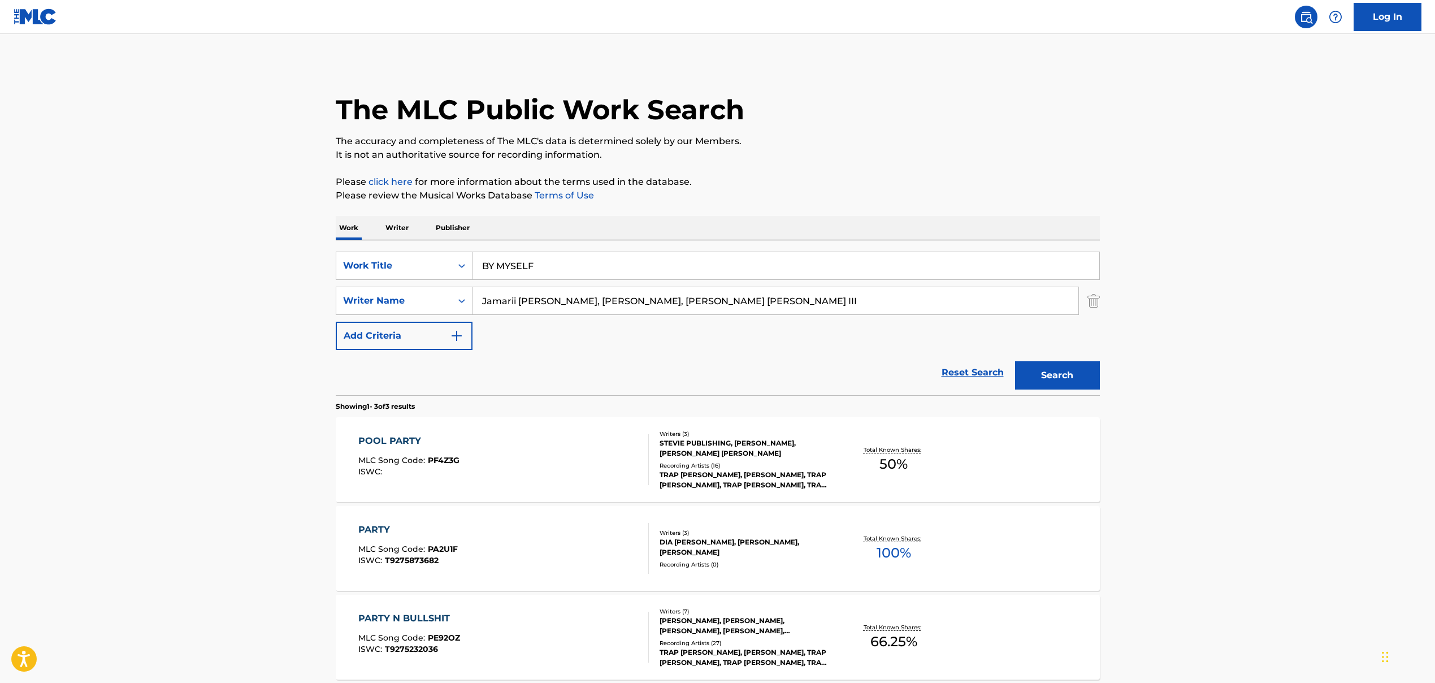
click at [827, 340] on div "SearchWithCriteria86659b5a-a159-4325-954d-0b34191a8f77 Work Title BY MYSELF Sea…" at bounding box center [718, 301] width 764 height 98
type input "Jamarii [PERSON_NAME]"
click at [827, 380] on button "Search" at bounding box center [1057, 375] width 85 height 28
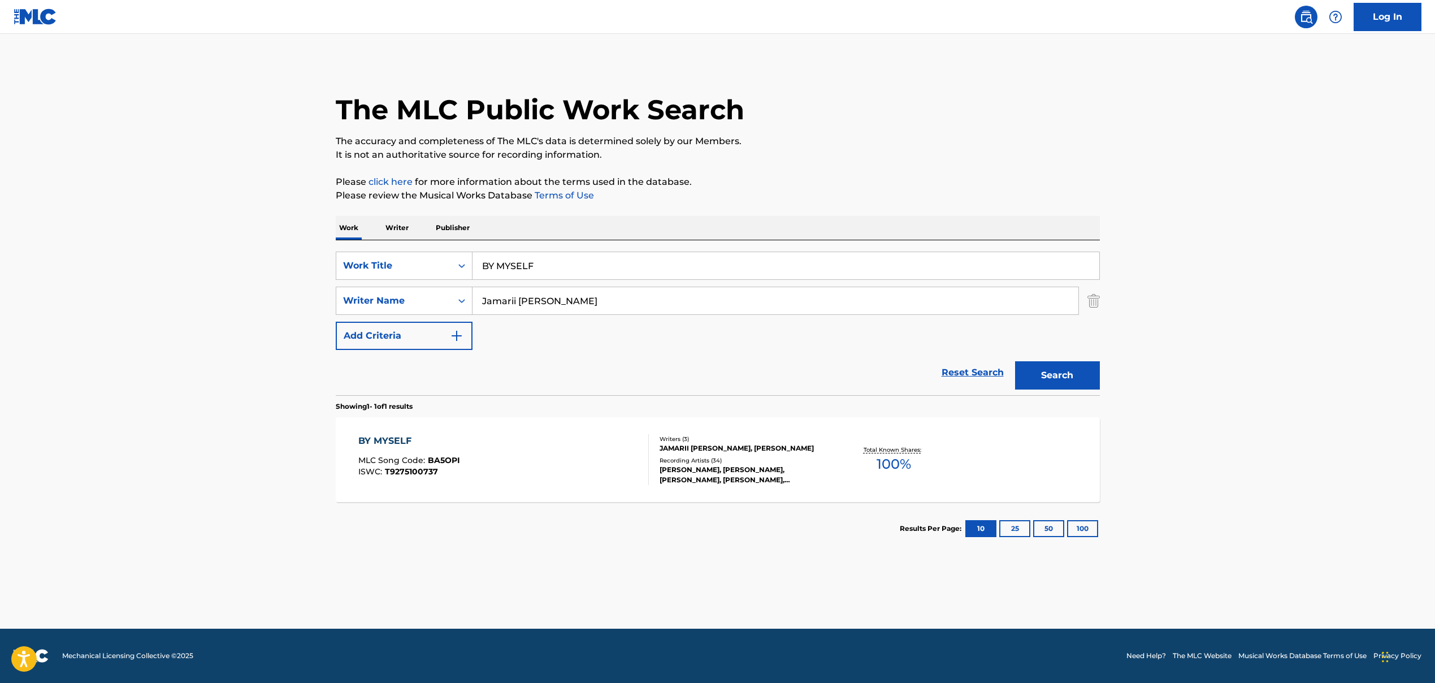
click at [446, 466] on div "MLC Song Code : BA5OPI" at bounding box center [409, 461] width 102 height 11
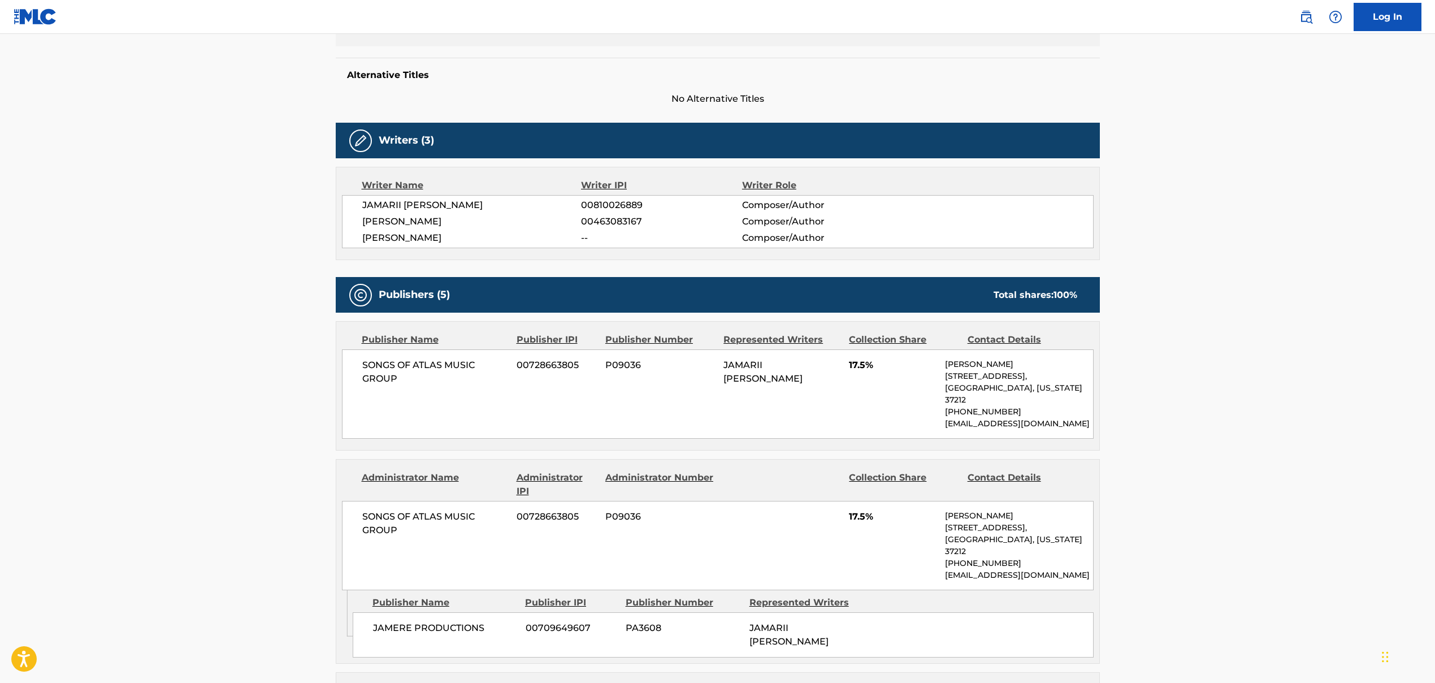
scroll to position [343, 0]
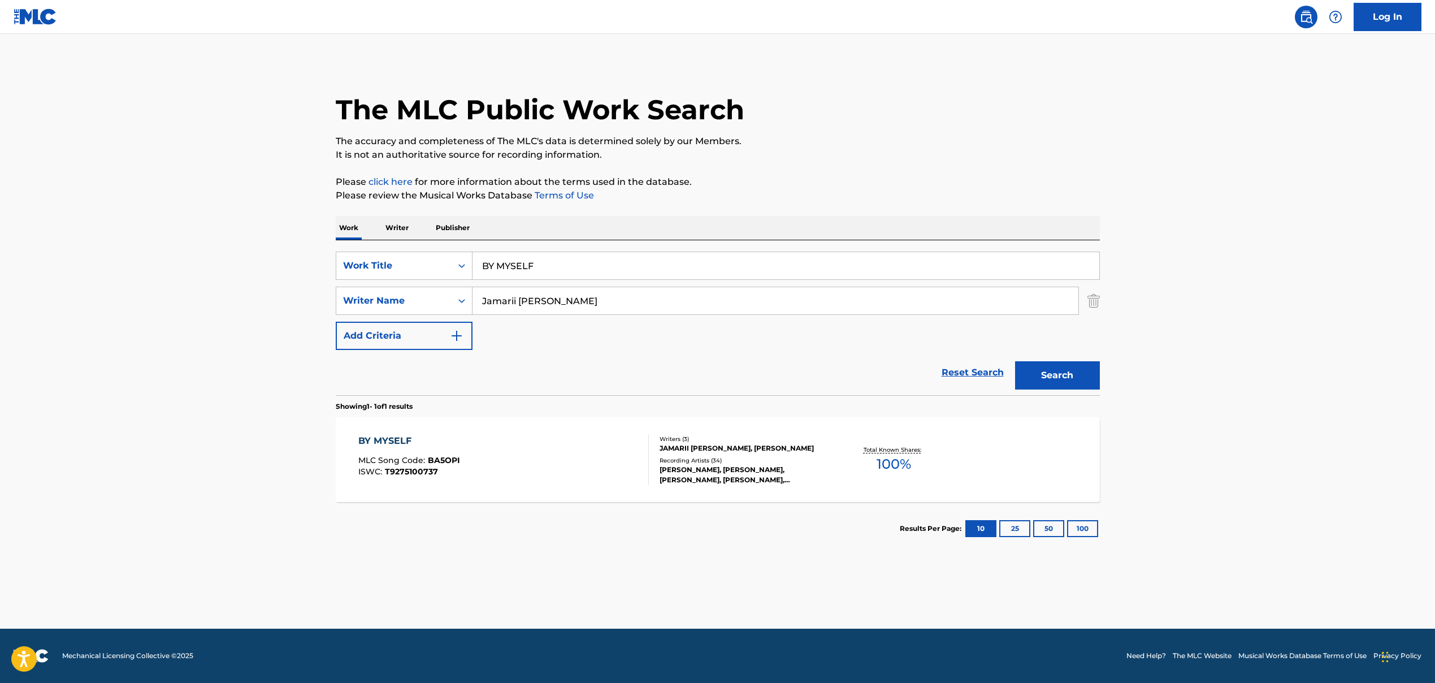
click at [527, 270] on input "BY MYSELF" at bounding box center [786, 265] width 627 height 27
paste input "YOU'RE MY EVERYTHING"
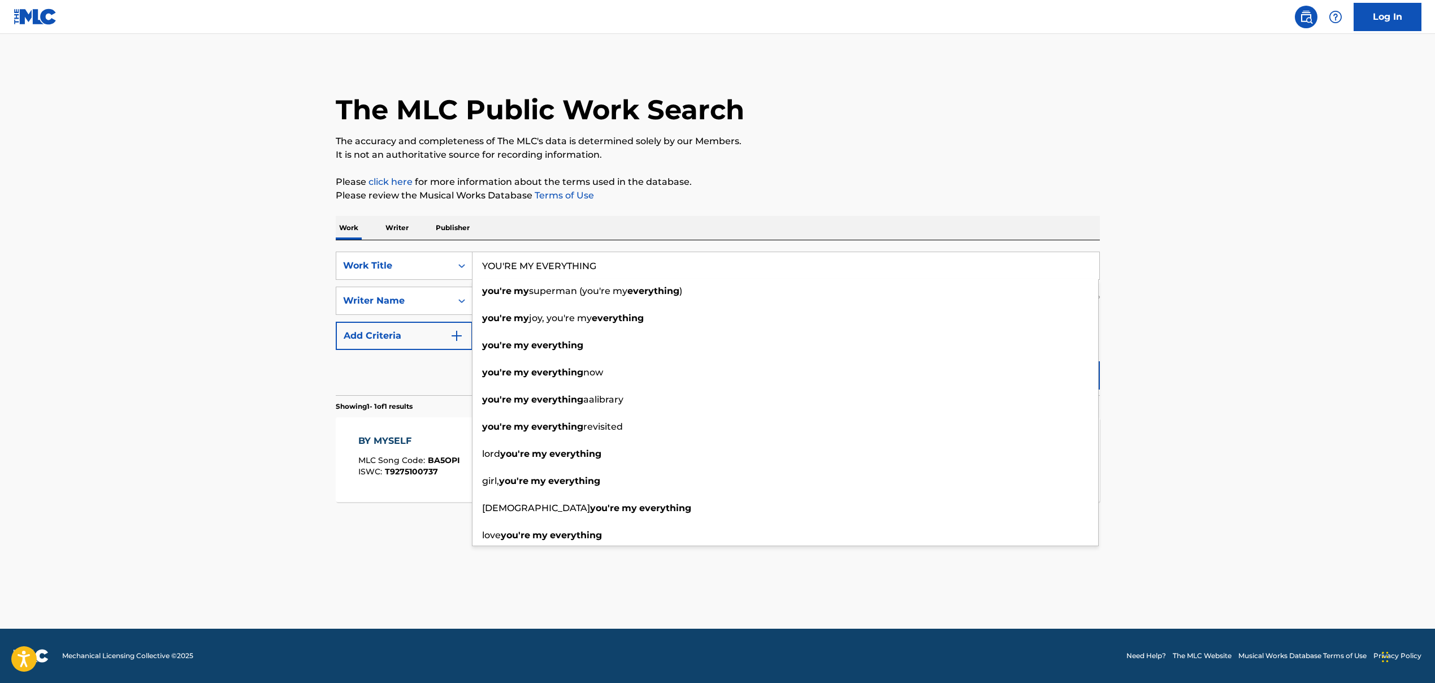
type input "YOU'RE MY EVERYTHING"
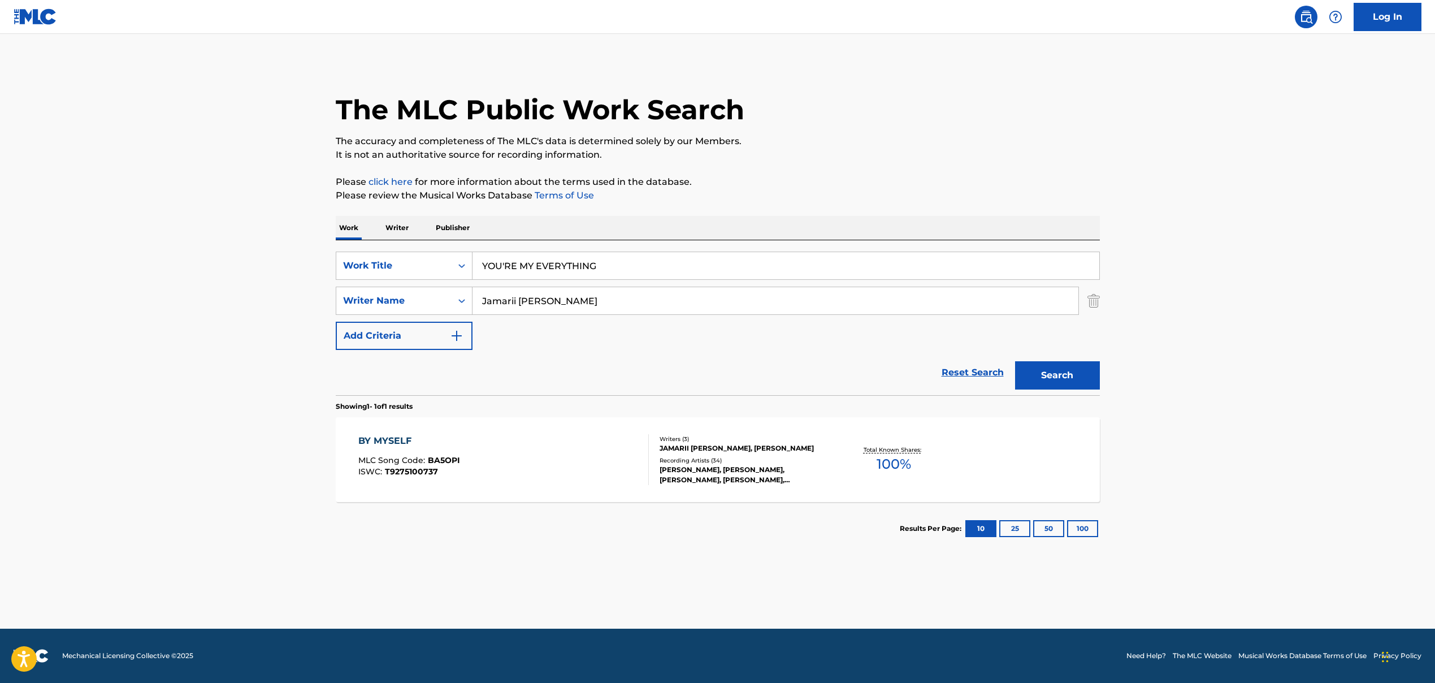
click at [433, 387] on div "Reset Search Search" at bounding box center [718, 372] width 764 height 45
click at [527, 300] on input "Jamarii [PERSON_NAME]" at bounding box center [776, 300] width 606 height 27
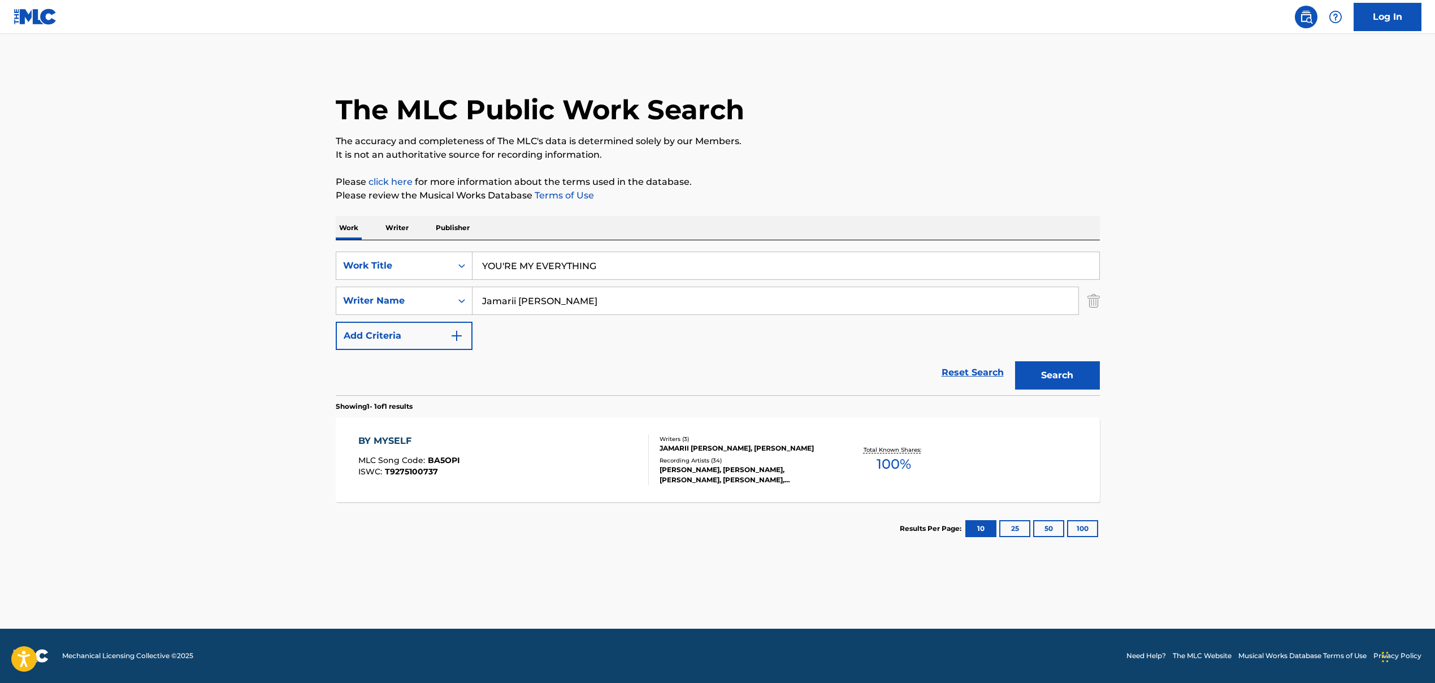
click at [527, 300] on input "Jamarii [PERSON_NAME]" at bounding box center [776, 300] width 606 height 27
paste input "[PERSON_NAME]"
click at [827, 382] on button "Search" at bounding box center [1057, 375] width 85 height 28
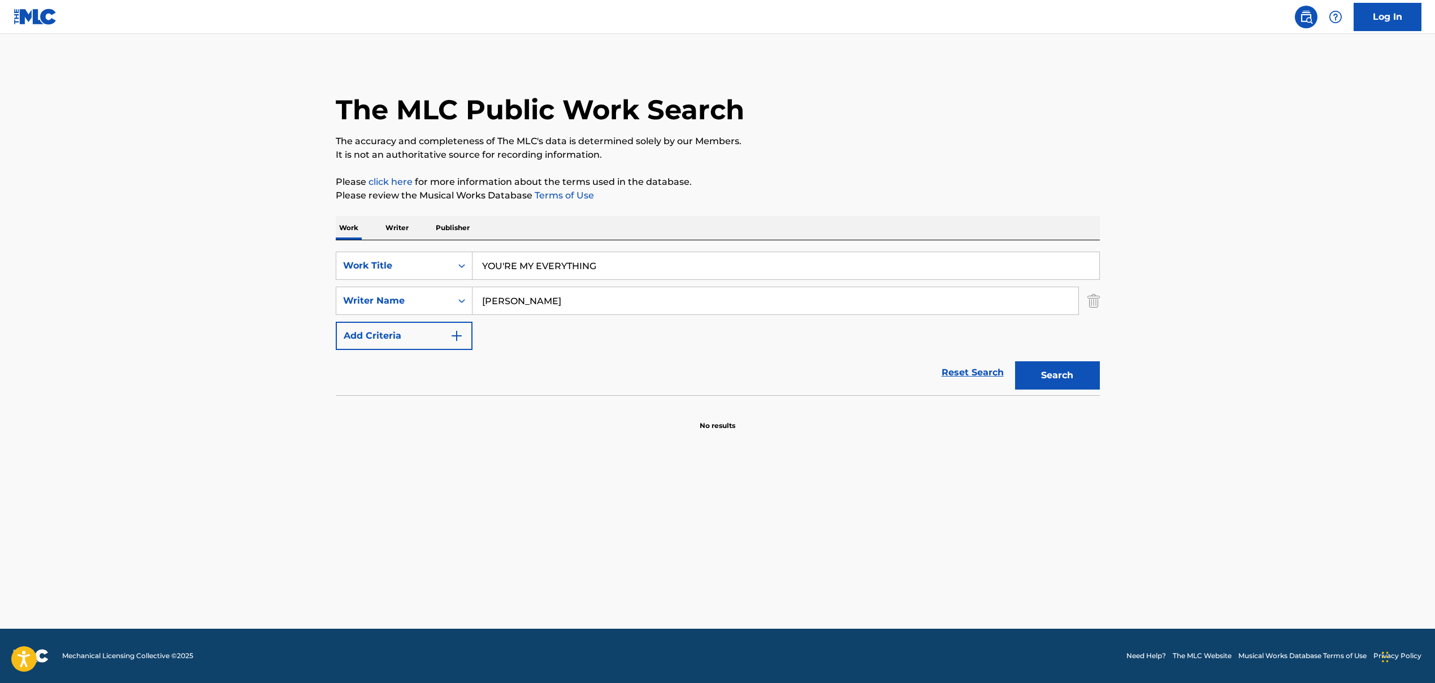
click at [556, 299] on input "[PERSON_NAME]" at bounding box center [776, 300] width 606 height 27
drag, startPoint x: 513, startPoint y: 301, endPoint x: 554, endPoint y: 298, distance: 41.4
click at [554, 298] on input "[PERSON_NAME]" at bounding box center [776, 300] width 606 height 27
type input "[PERSON_NAME]"
click at [827, 369] on button "Search" at bounding box center [1057, 375] width 85 height 28
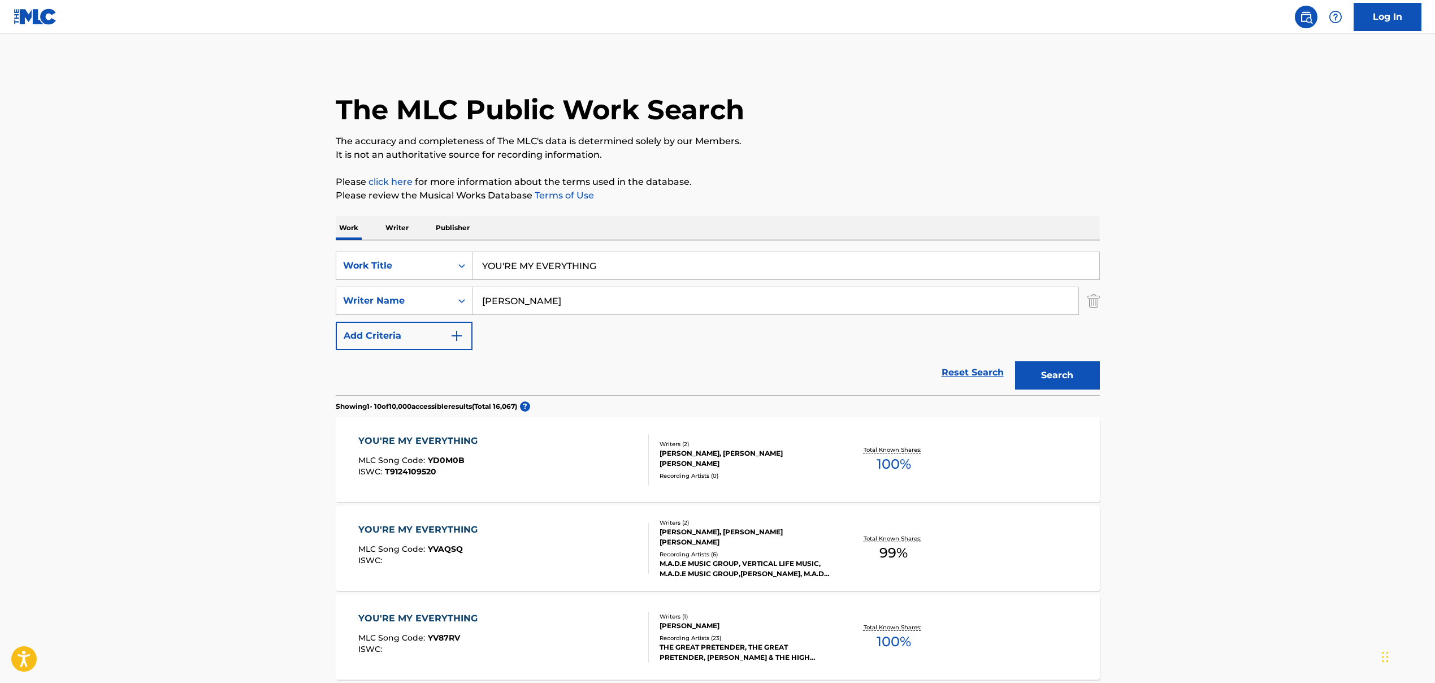
click at [436, 463] on span "YD0M0B" at bounding box center [446, 460] width 37 height 10
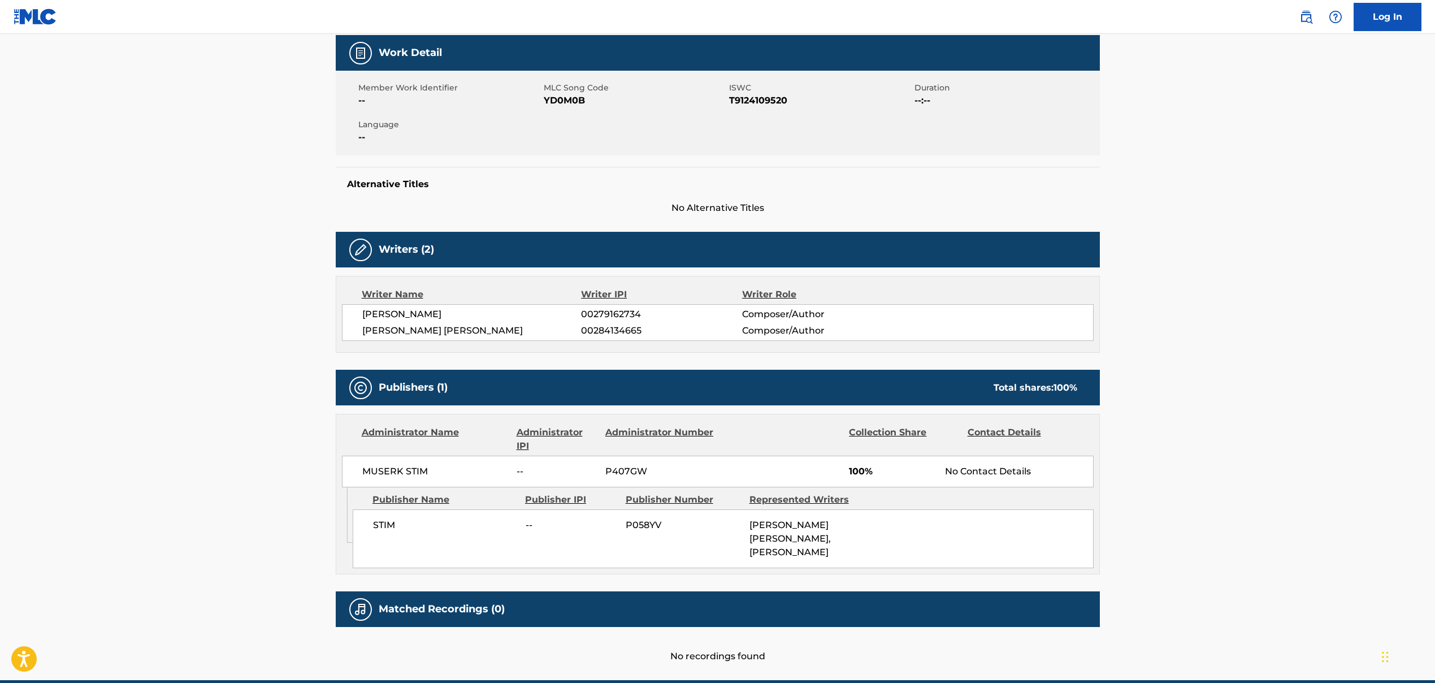
scroll to position [102, 0]
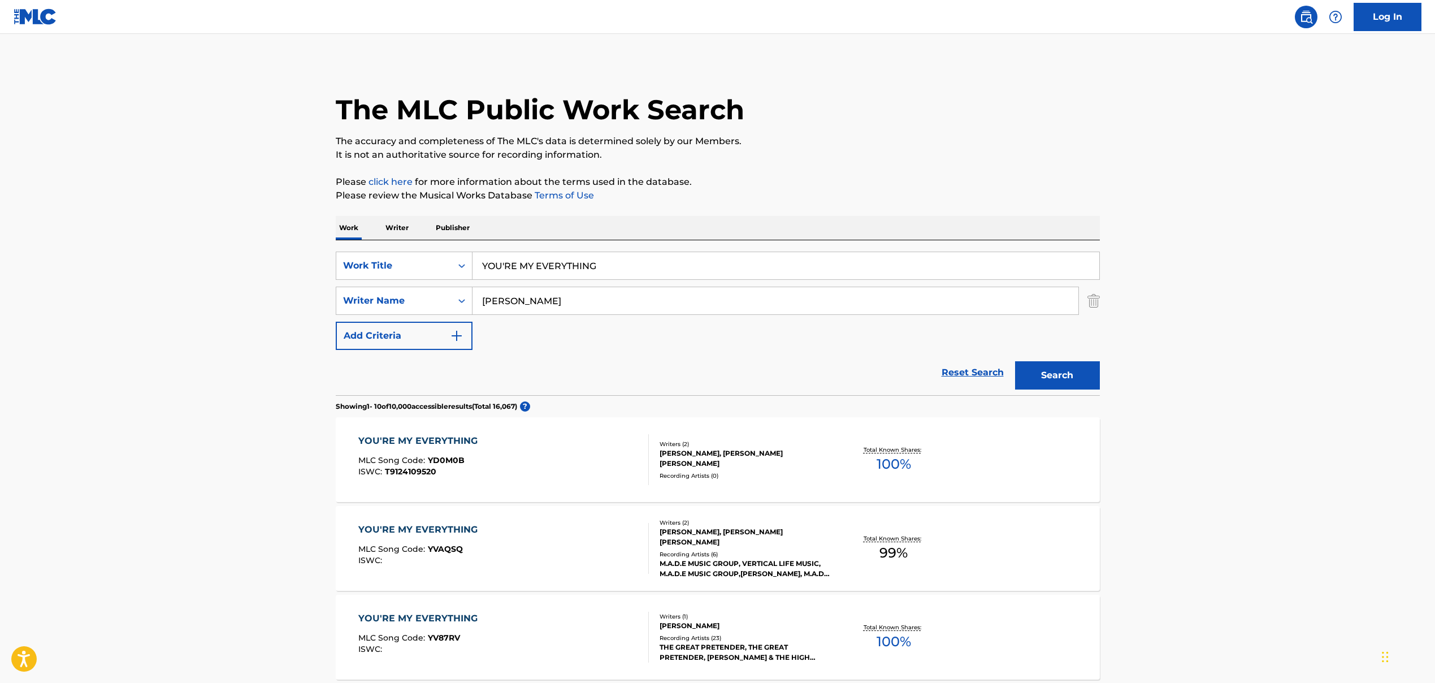
click at [415, 520] on span "MLC Song Code :" at bounding box center [393, 549] width 70 height 10
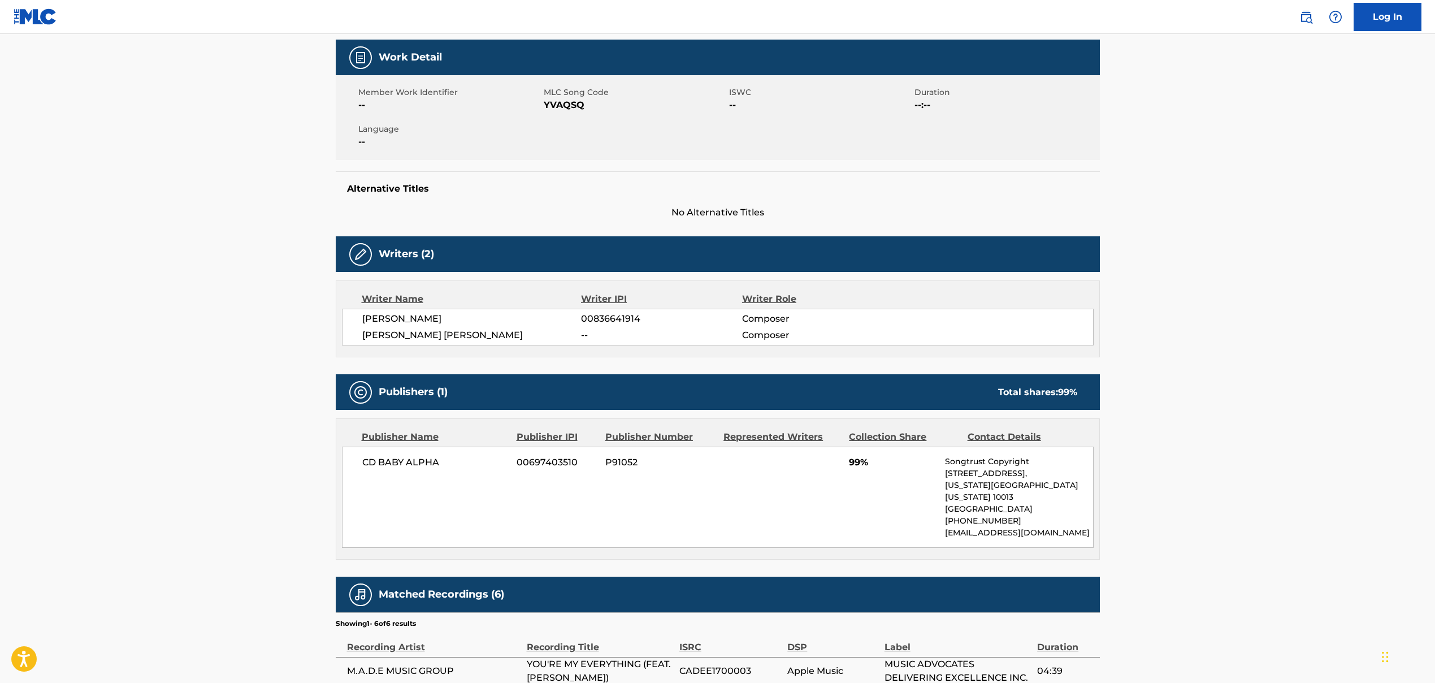
scroll to position [106, 0]
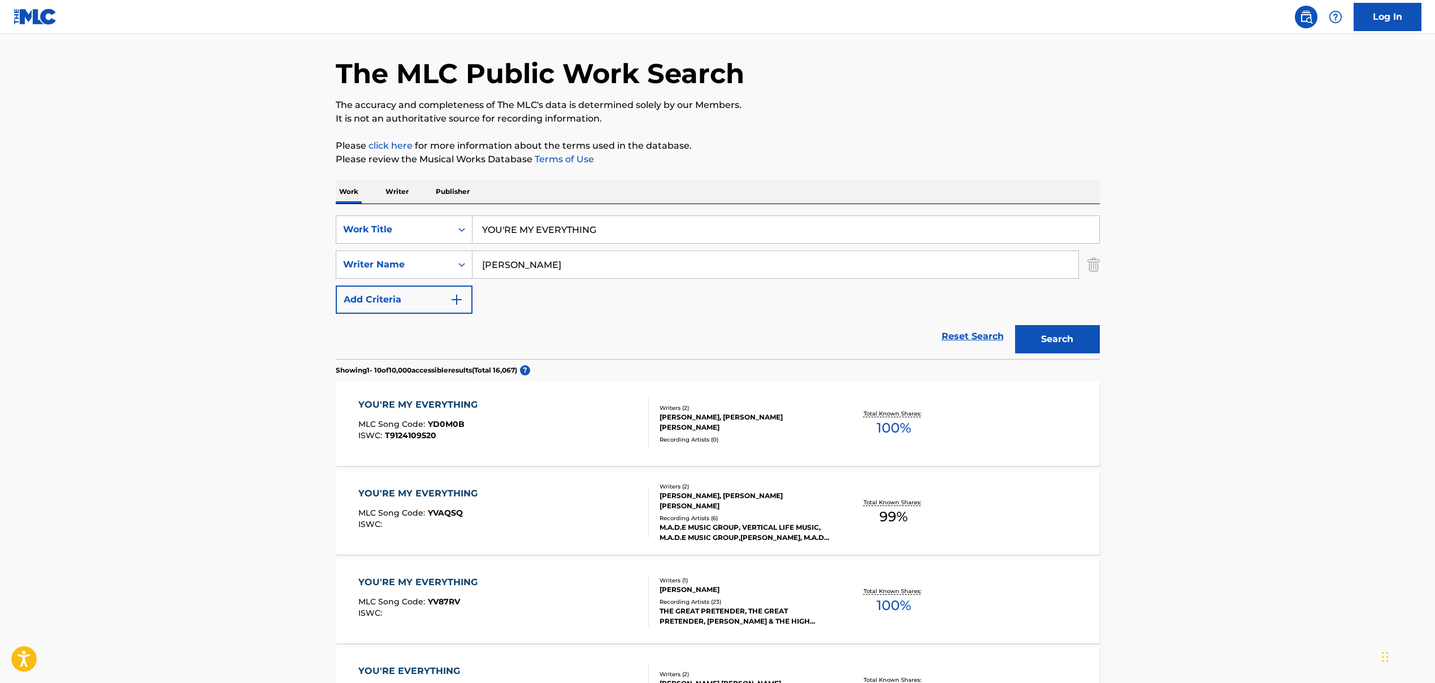
scroll to position [104, 0]
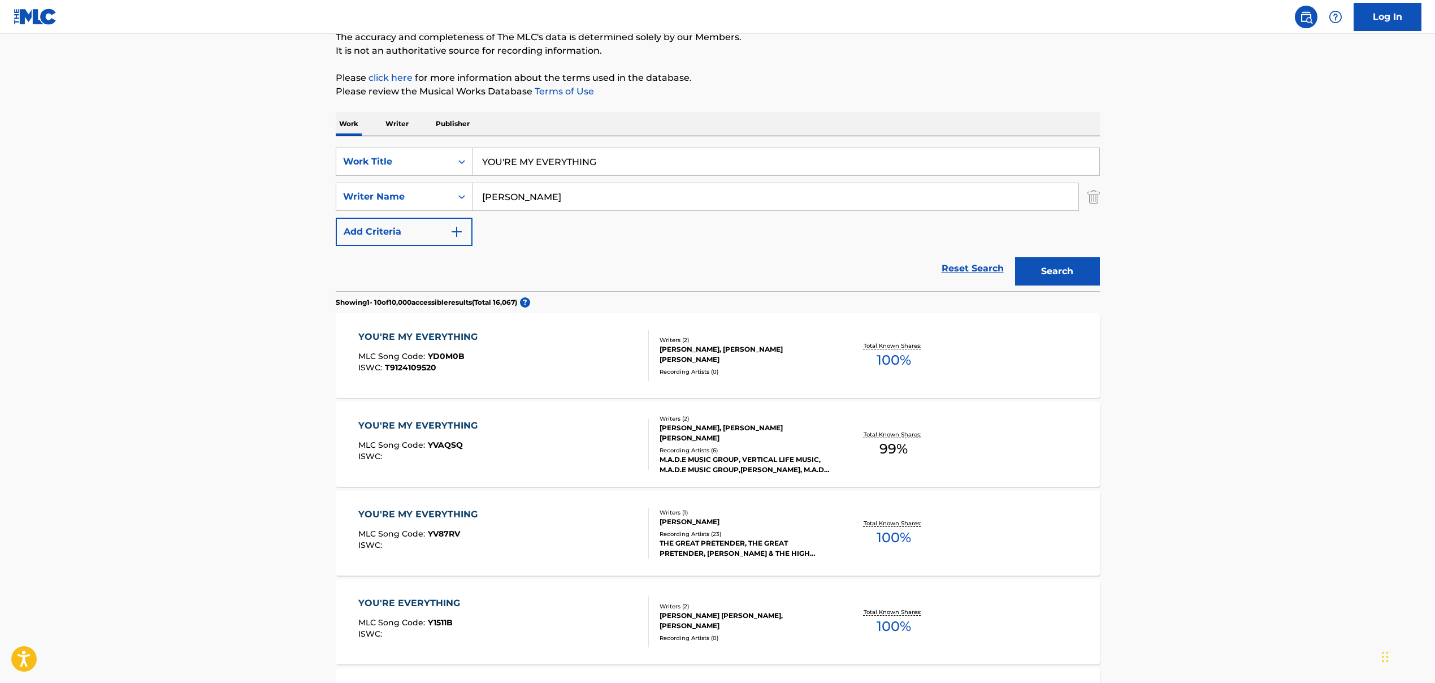
click at [450, 520] on div "ISWC :" at bounding box center [420, 545] width 125 height 8
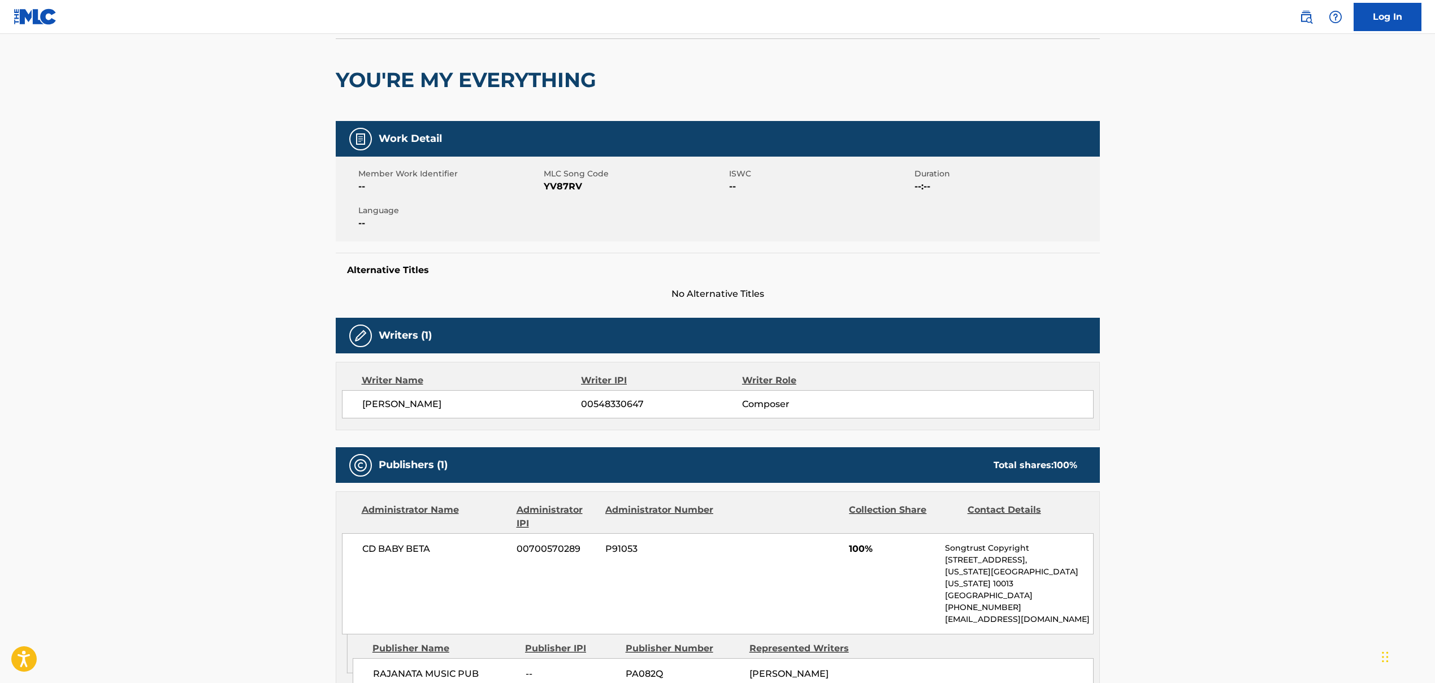
scroll to position [222, 0]
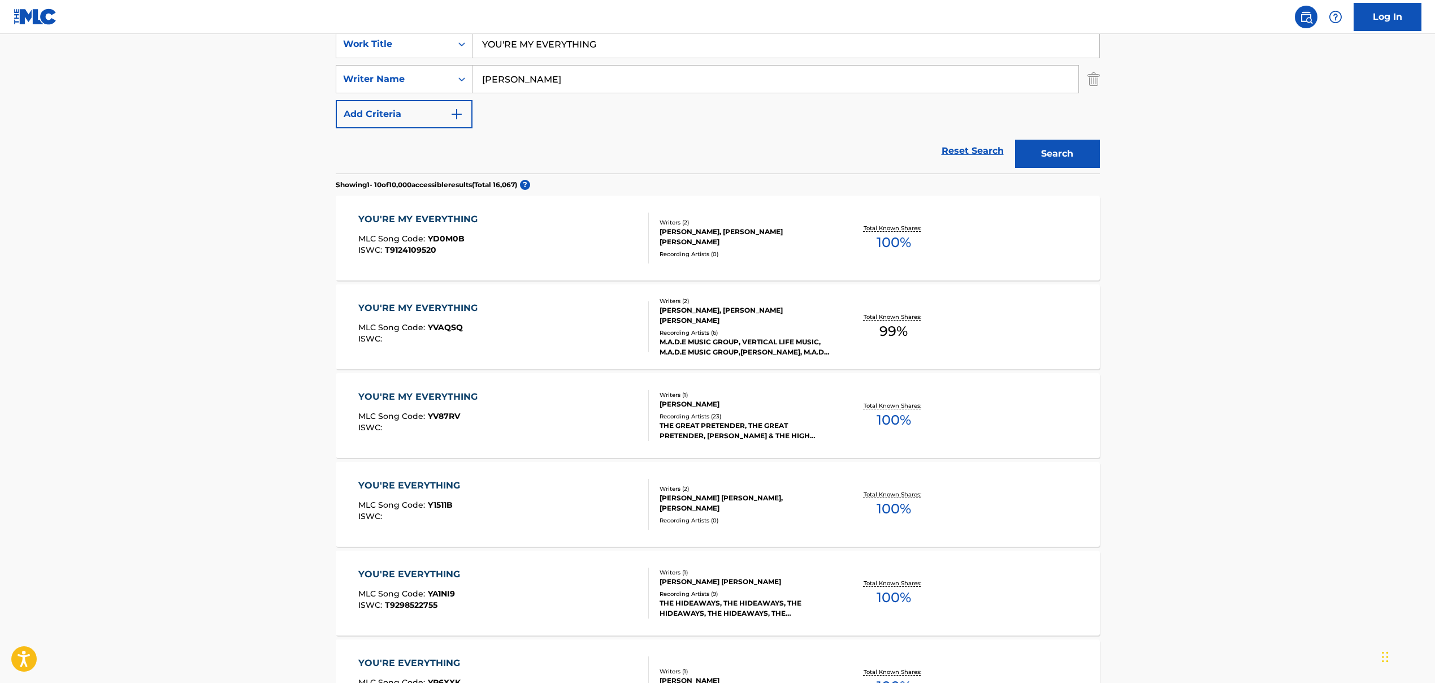
scroll to position [104, 0]
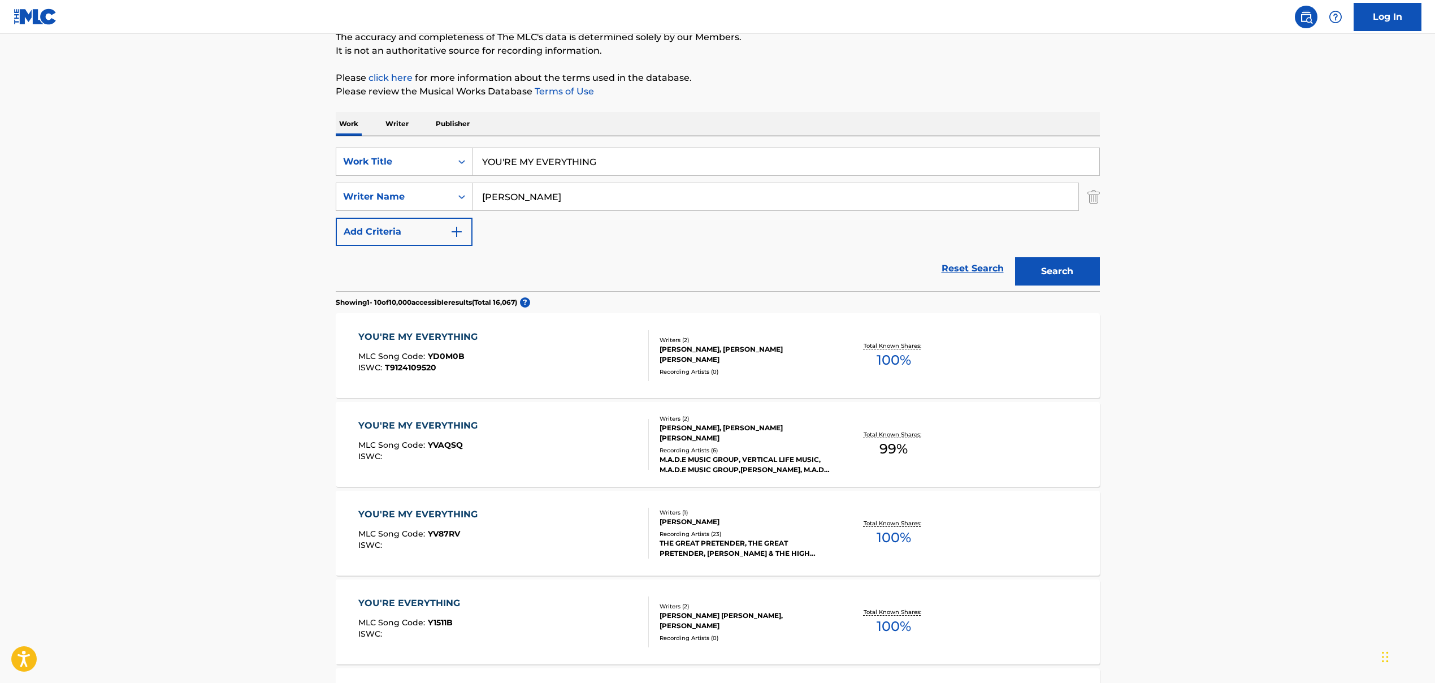
click at [491, 520] on div "YOU'RE EVERYTHING MLC Song Code : Y1511B ISWC :" at bounding box center [503, 621] width 291 height 51
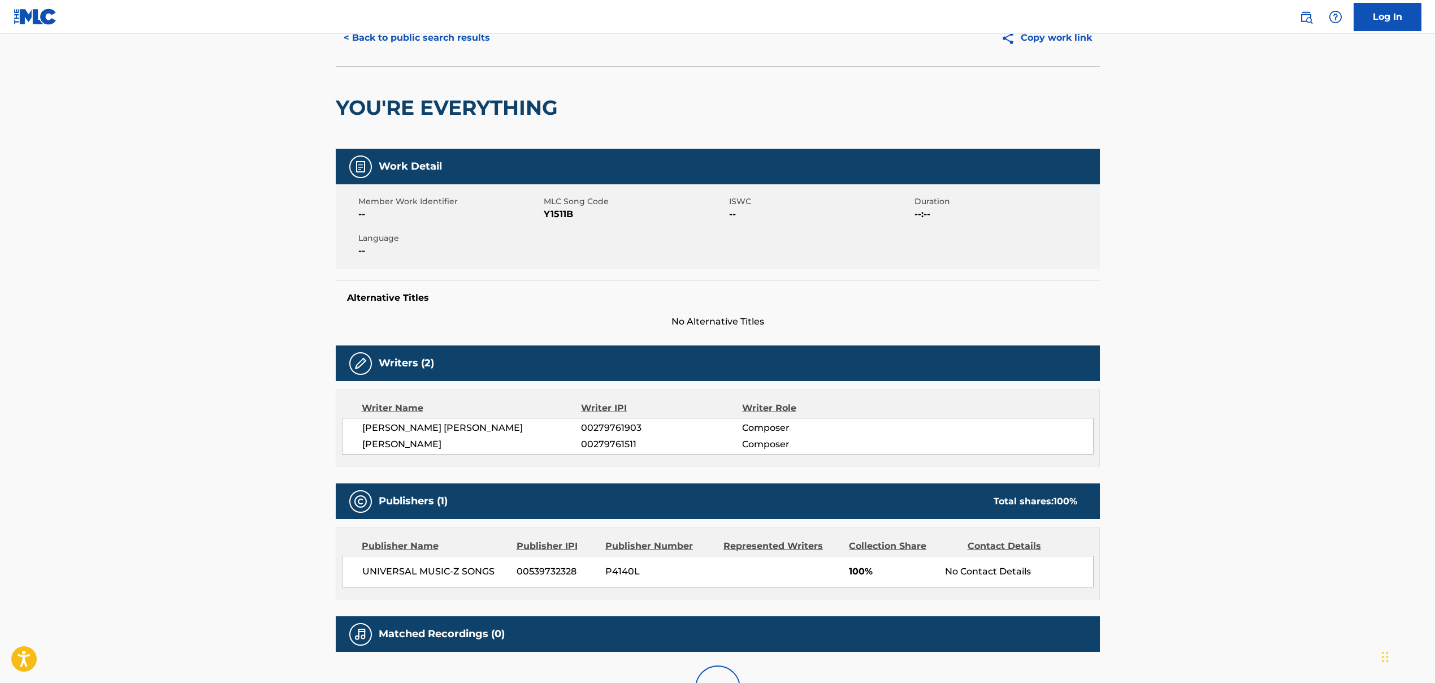
scroll to position [163, 0]
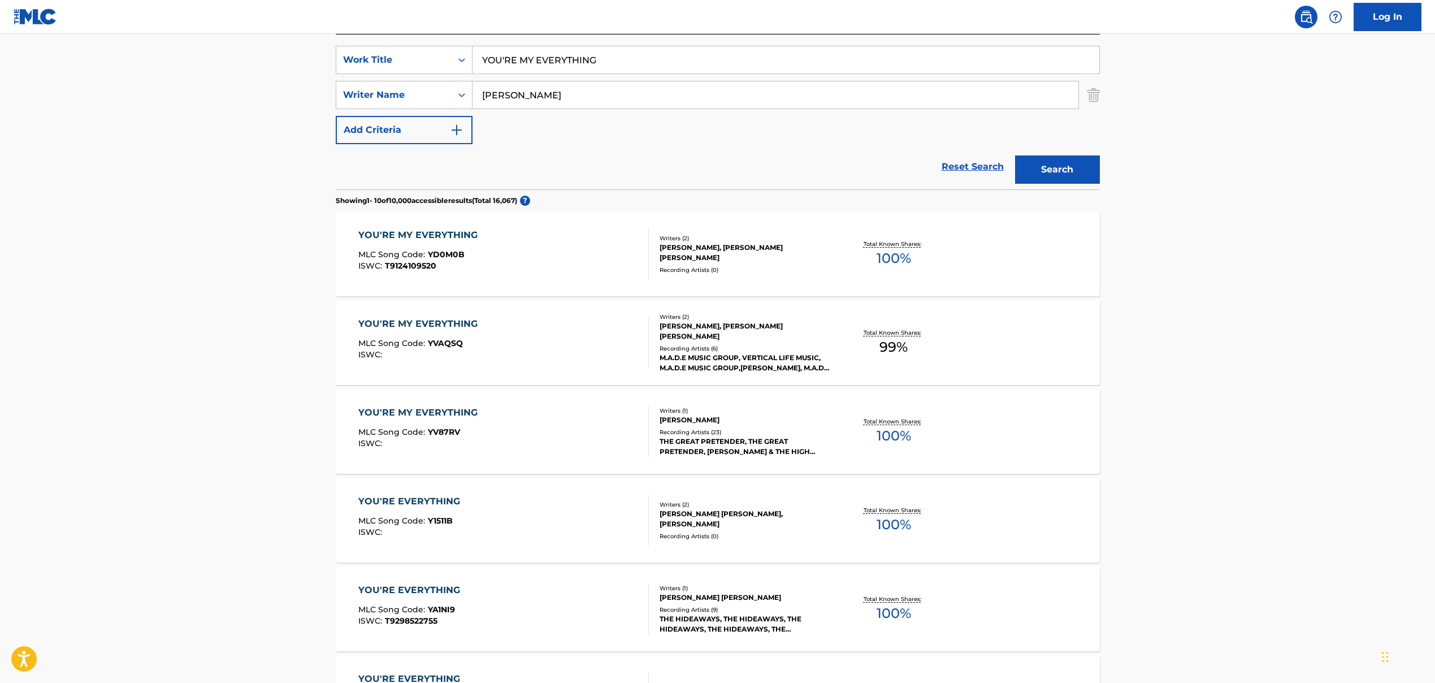
scroll to position [343, 0]
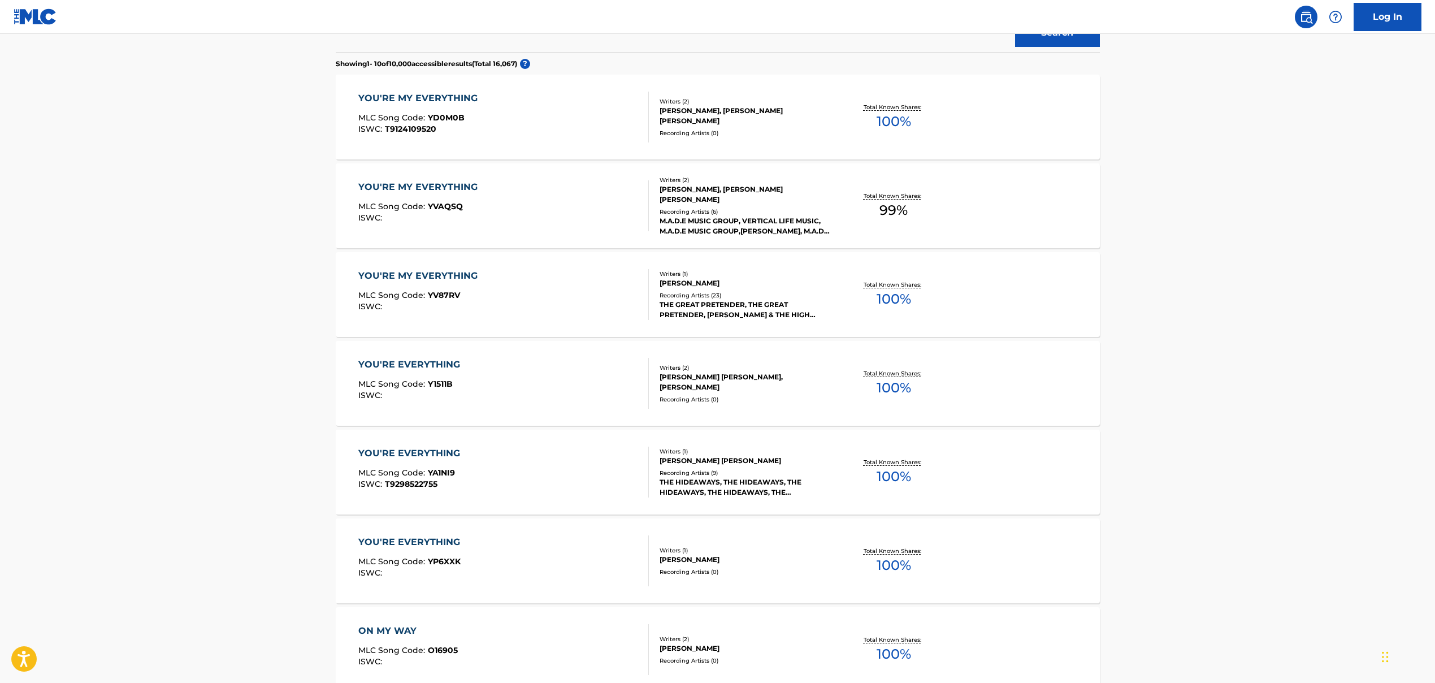
click at [551, 475] on div "YOU'RE EVERYTHING MLC Song Code : YA1NI9 ISWC : T9298522755" at bounding box center [503, 472] width 291 height 51
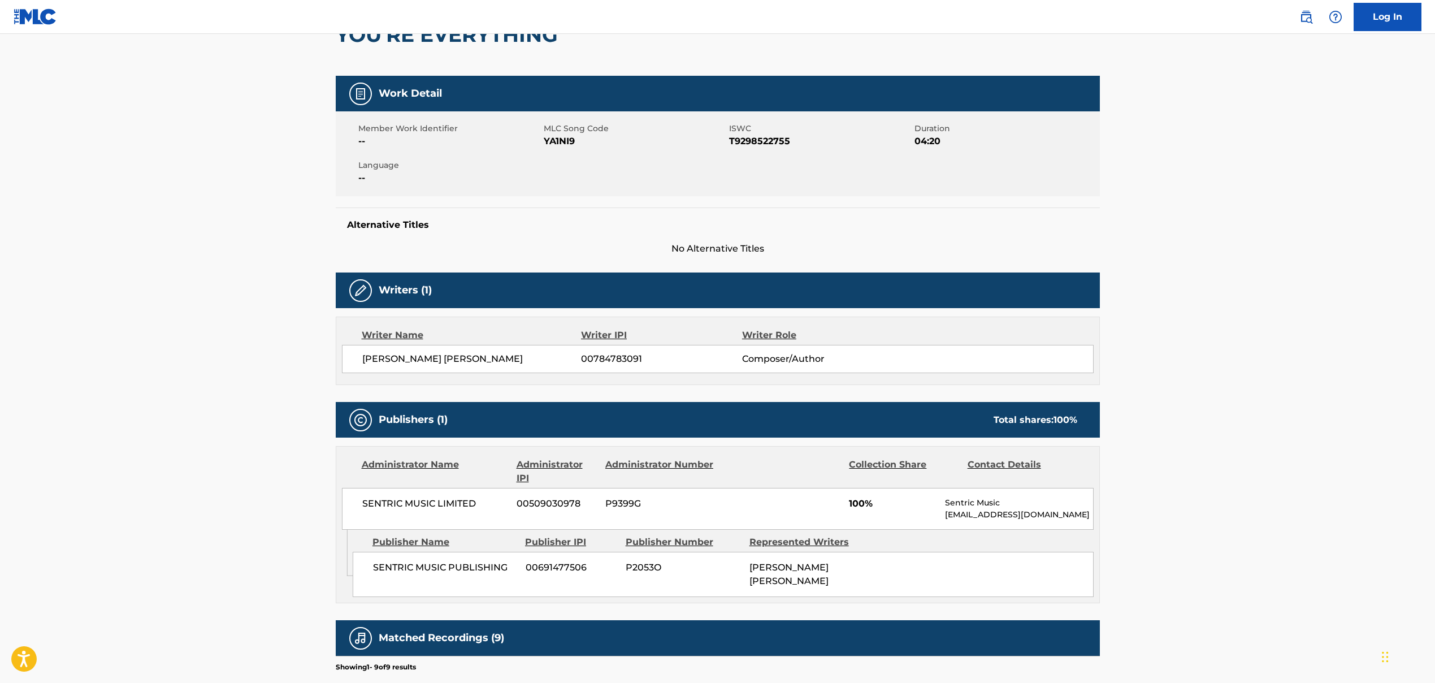
scroll to position [132, 0]
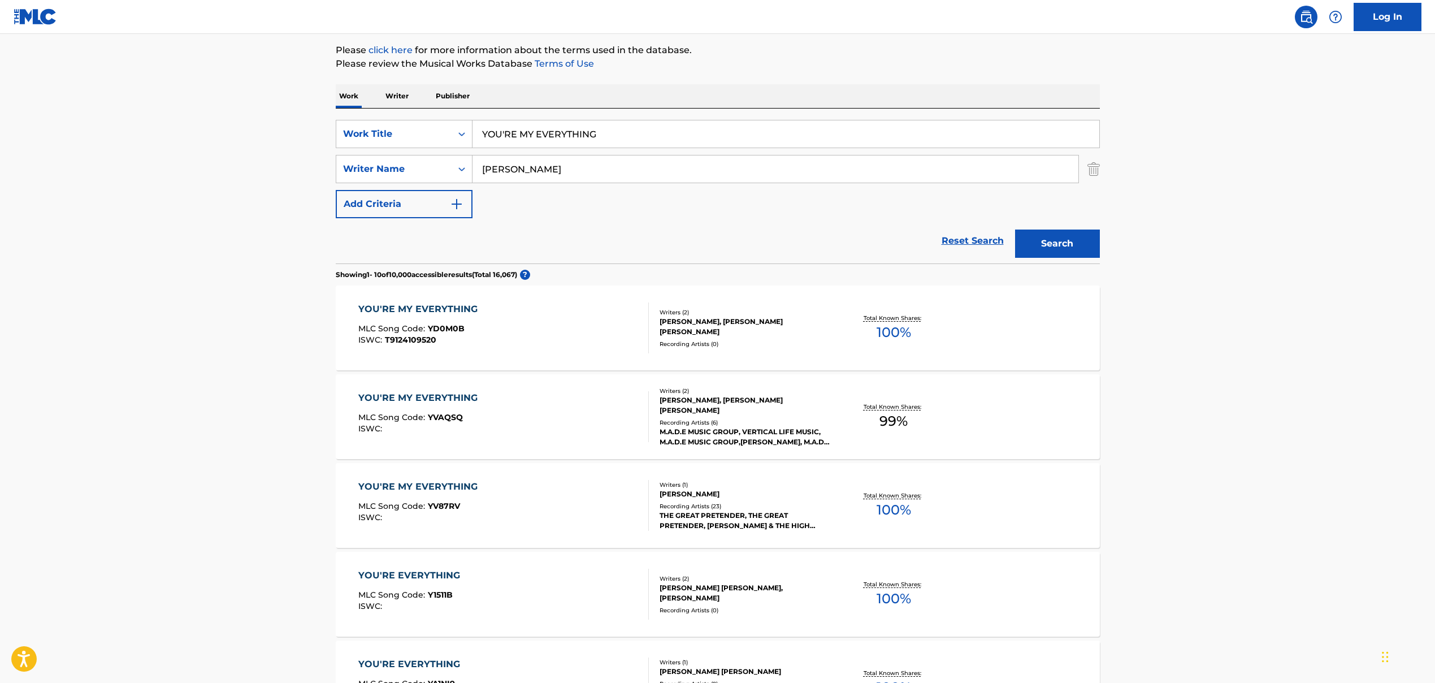
scroll to position [407, 0]
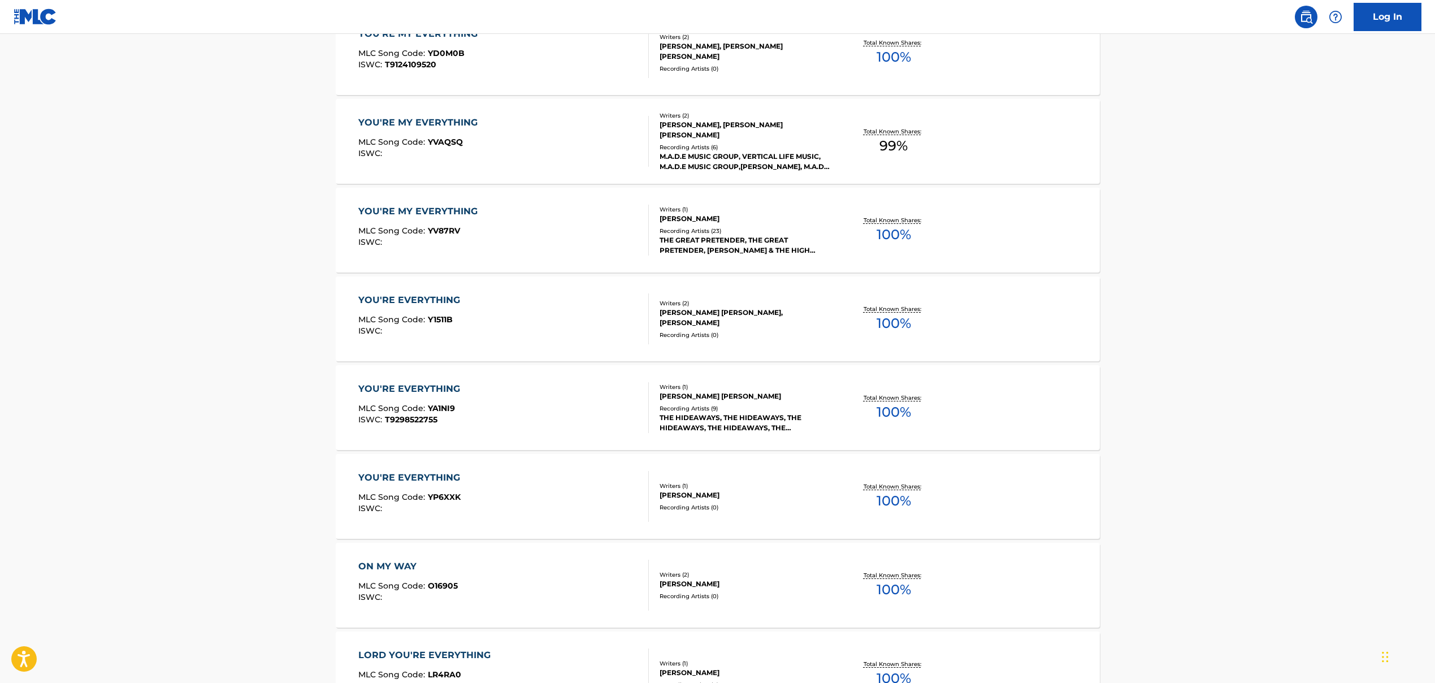
click at [502, 499] on div "YOU'RE EVERYTHING MLC Song Code : YP6XXK ISWC :" at bounding box center [503, 496] width 291 height 51
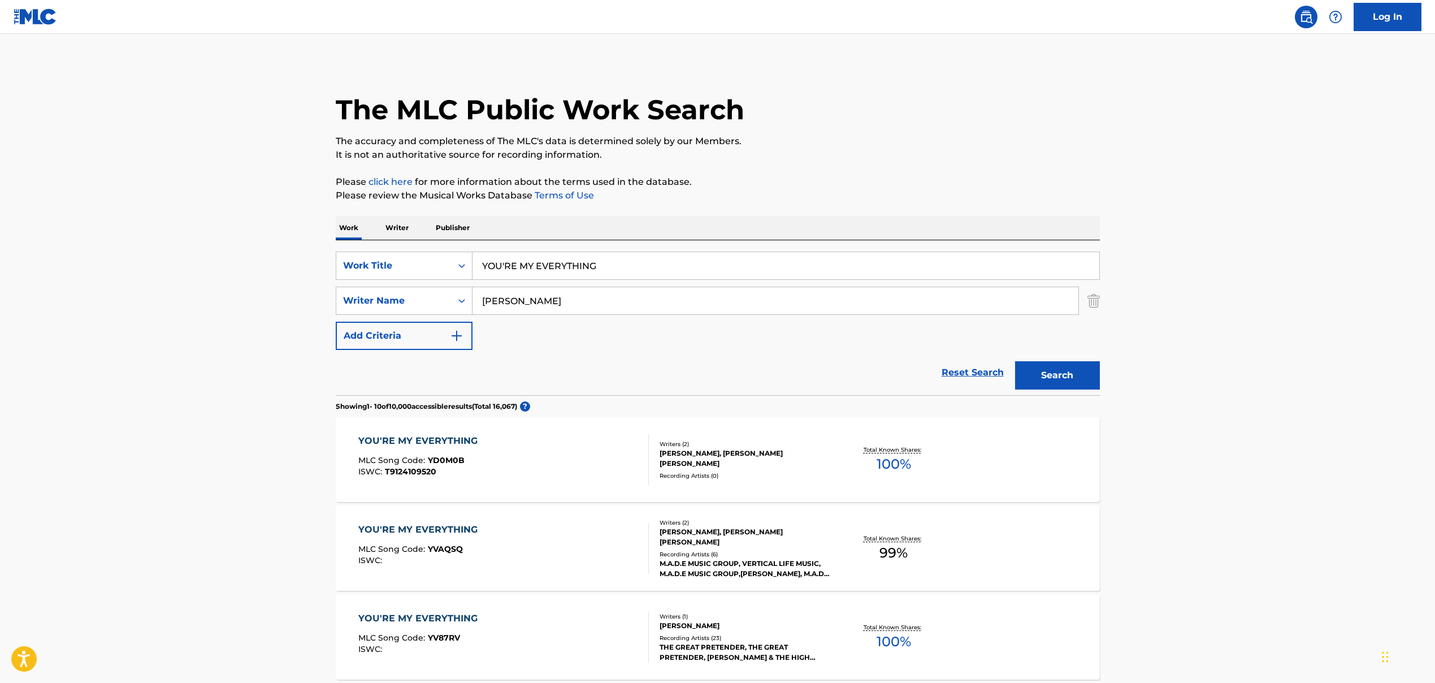
click at [523, 302] on input "[PERSON_NAME]" at bounding box center [776, 300] width 606 height 27
type input "[PERSON_NAME]"
click at [827, 378] on button "Search" at bounding box center [1057, 375] width 85 height 28
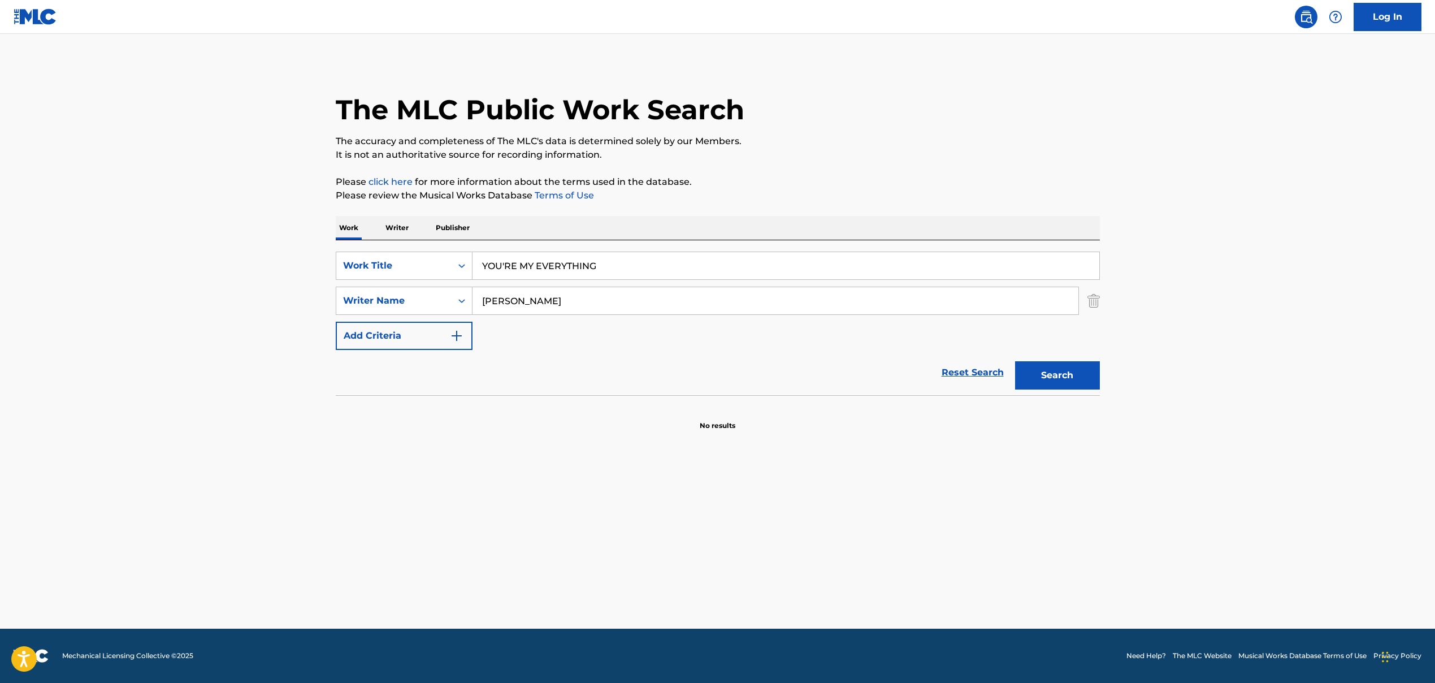
click at [496, 265] on input "YOU'RE MY EVERYTHING" at bounding box center [786, 265] width 627 height 27
paste input "SEND A REVIVAL"
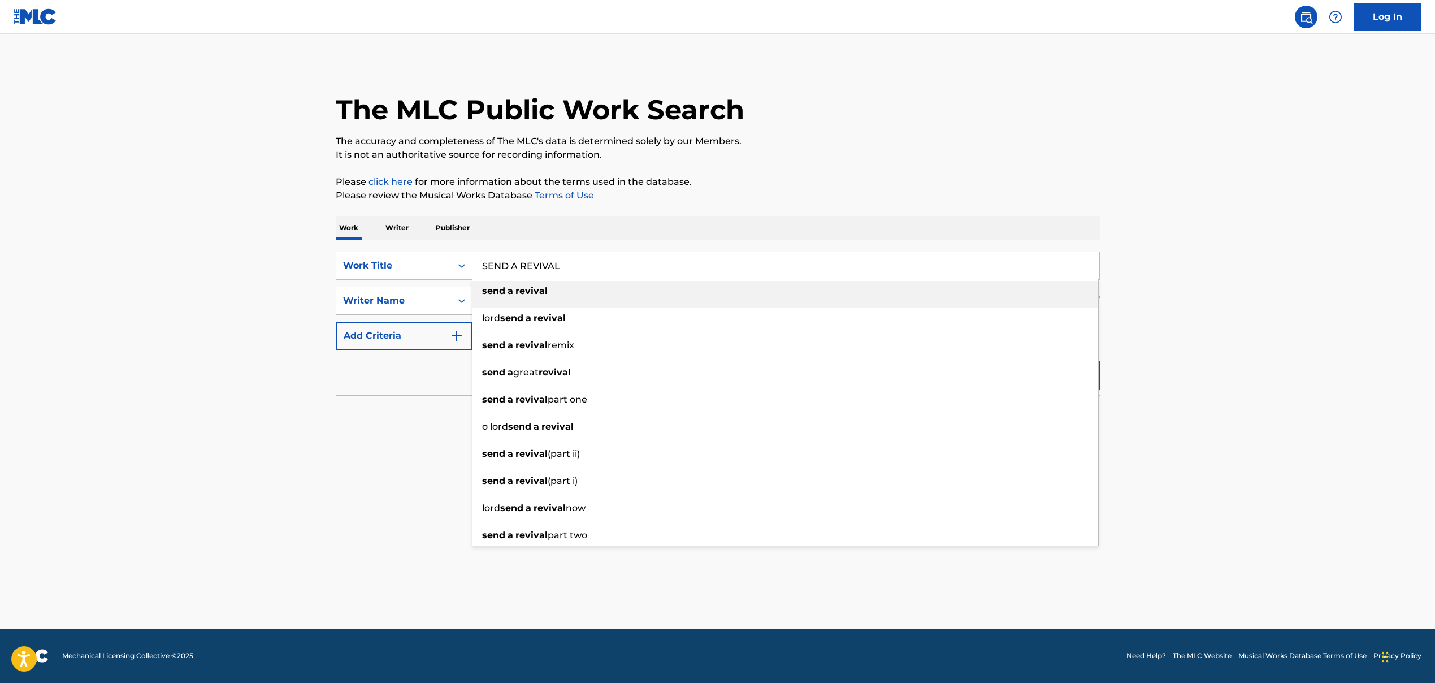
type input "SEND A REVIVAL"
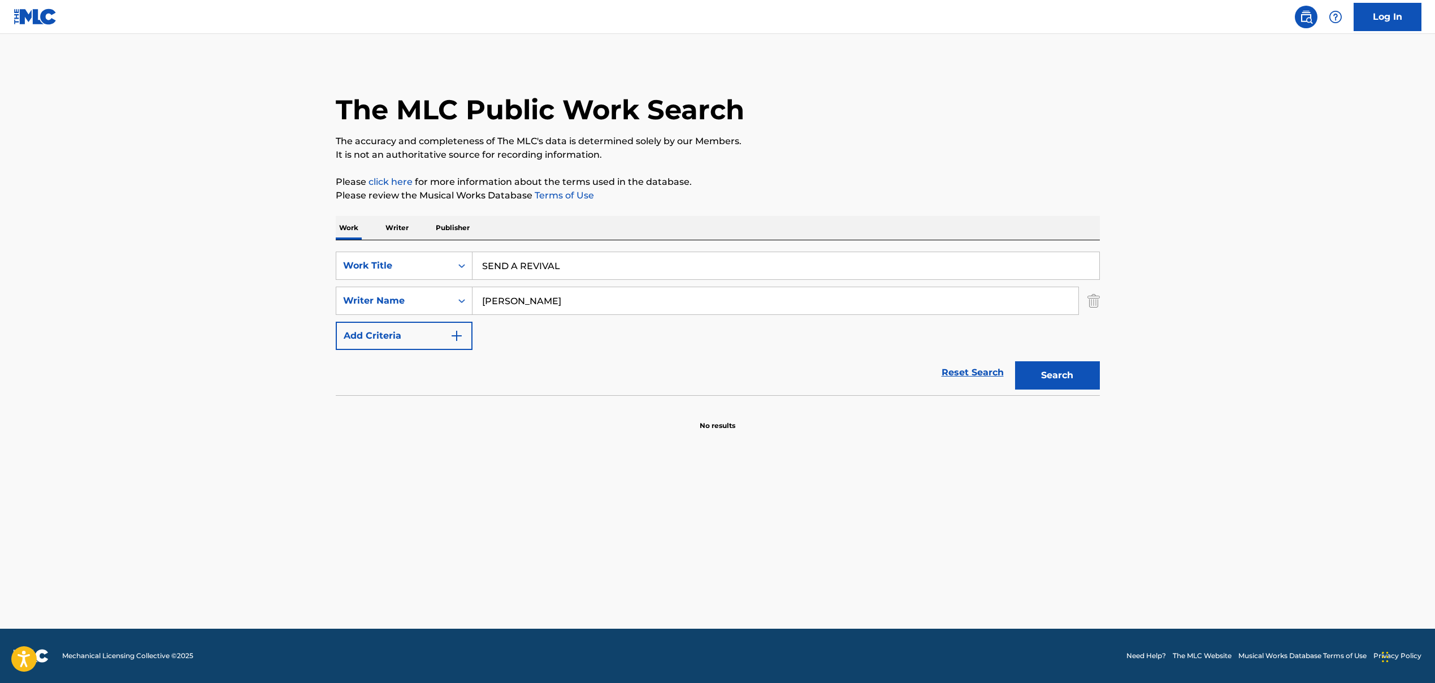
click at [518, 301] on input "[PERSON_NAME]" at bounding box center [776, 300] width 606 height 27
paste input "[PERSON_NAME] [PERSON_NAME]"
type input "[PERSON_NAME] [PERSON_NAME]"
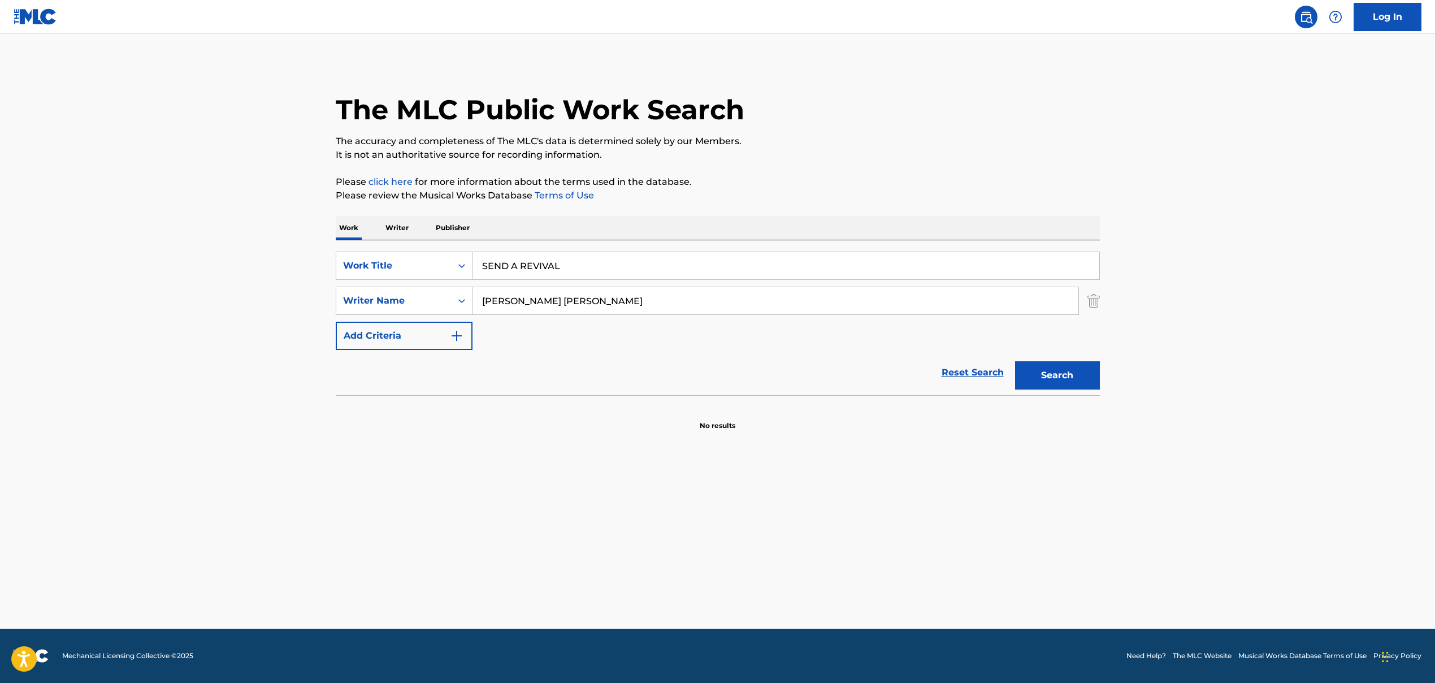
click at [827, 383] on button "Search" at bounding box center [1057, 375] width 85 height 28
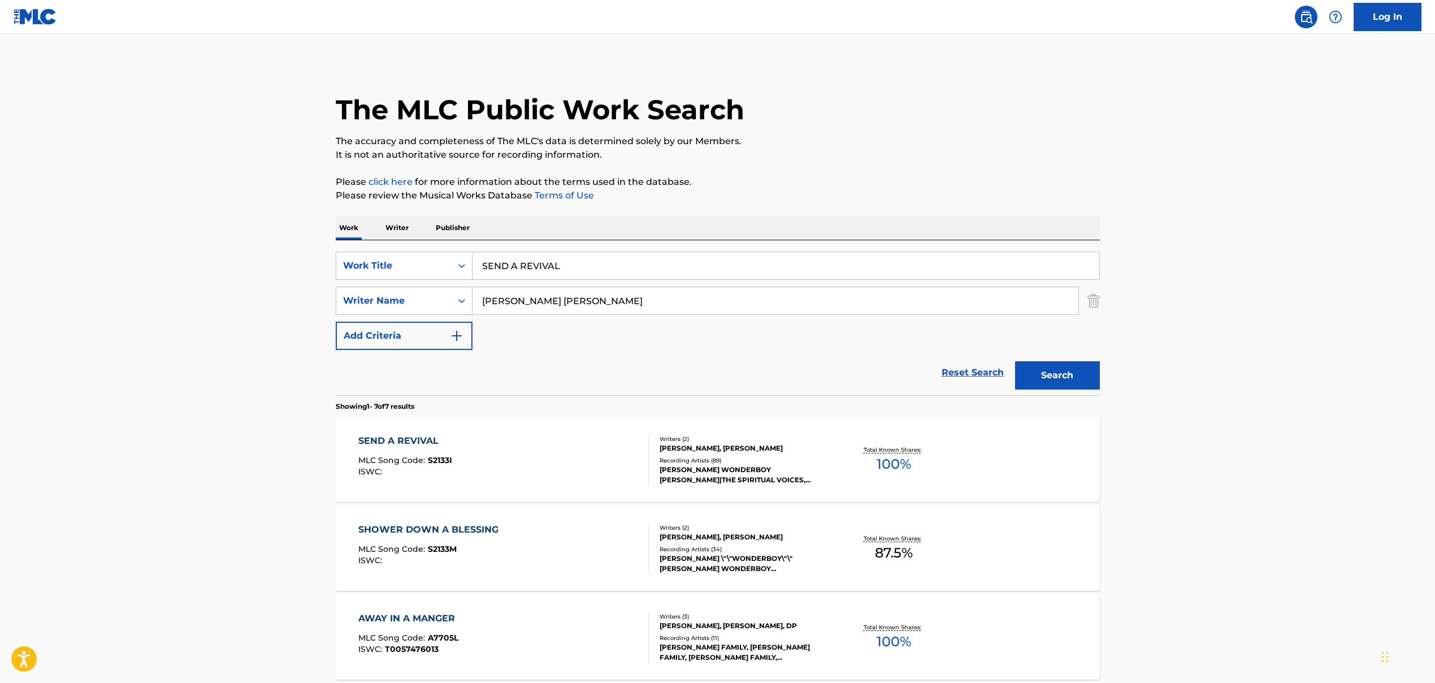
click at [535, 445] on div "SEND A REVIVAL MLC Song Code : S2133I ISWC :" at bounding box center [503, 459] width 291 height 51
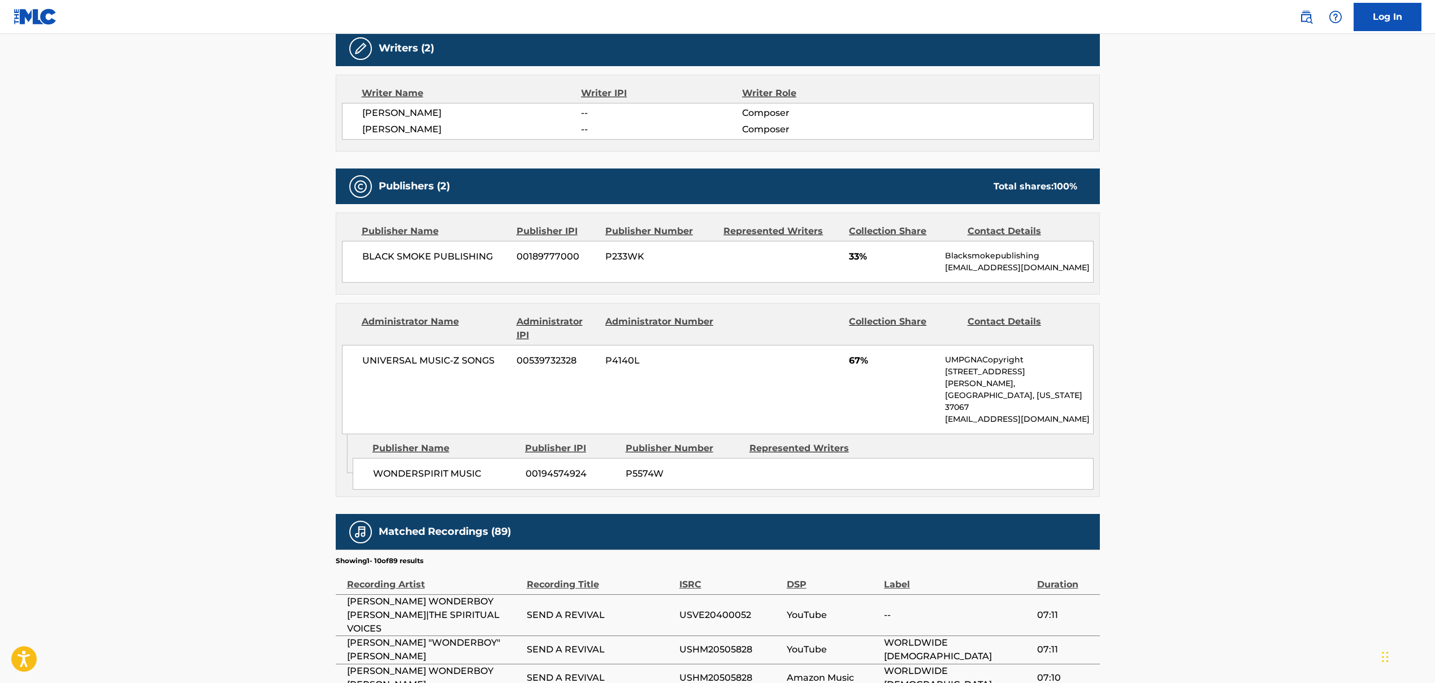
scroll to position [438, 0]
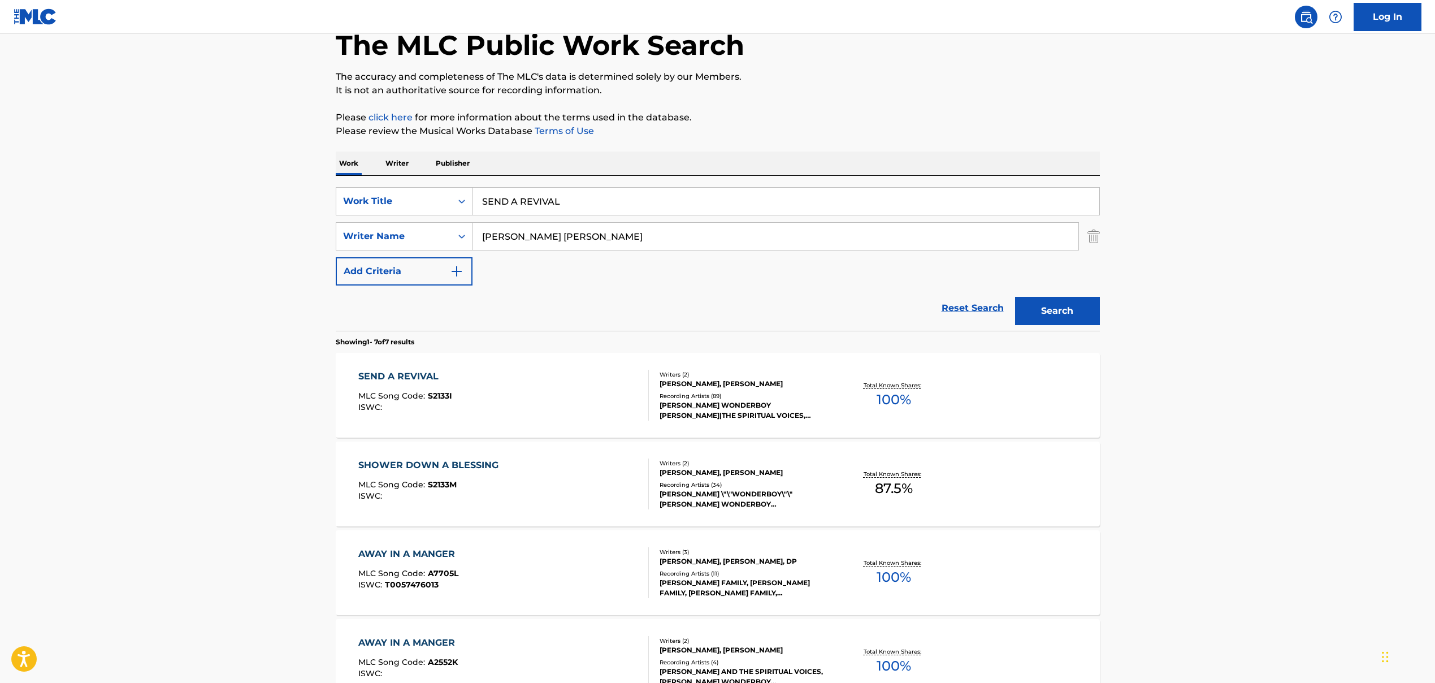
scroll to position [111, 0]
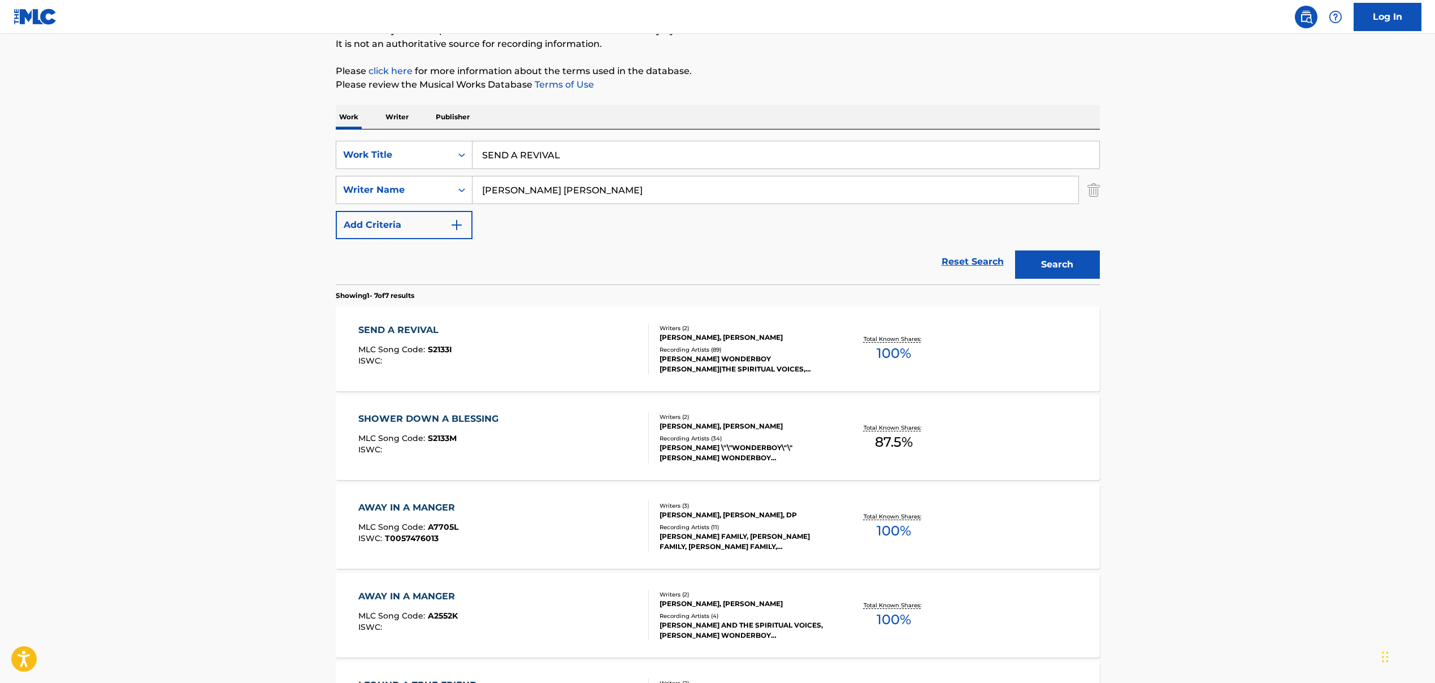
click at [535, 159] on input "SEND A REVIVAL" at bounding box center [786, 154] width 627 height 27
paste input "BE STILL AND KNOW"
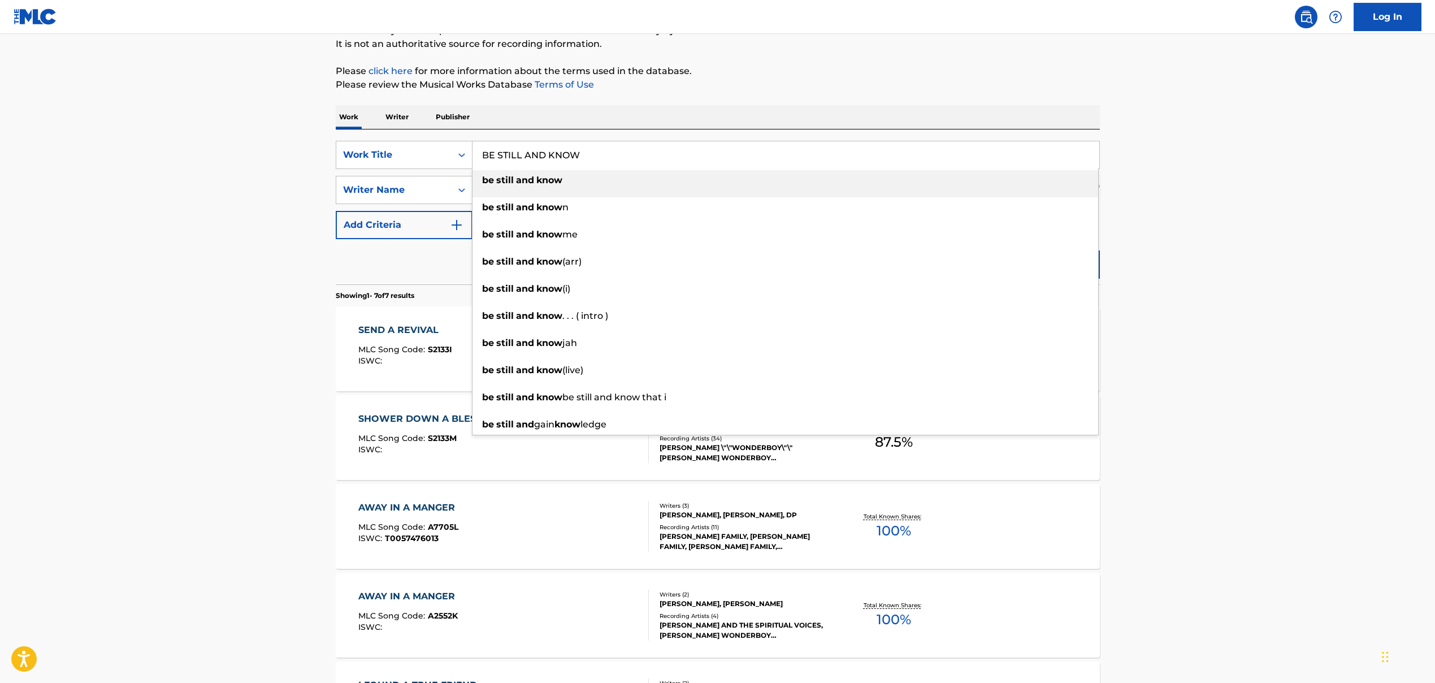
type input "BE STILL AND KNOW"
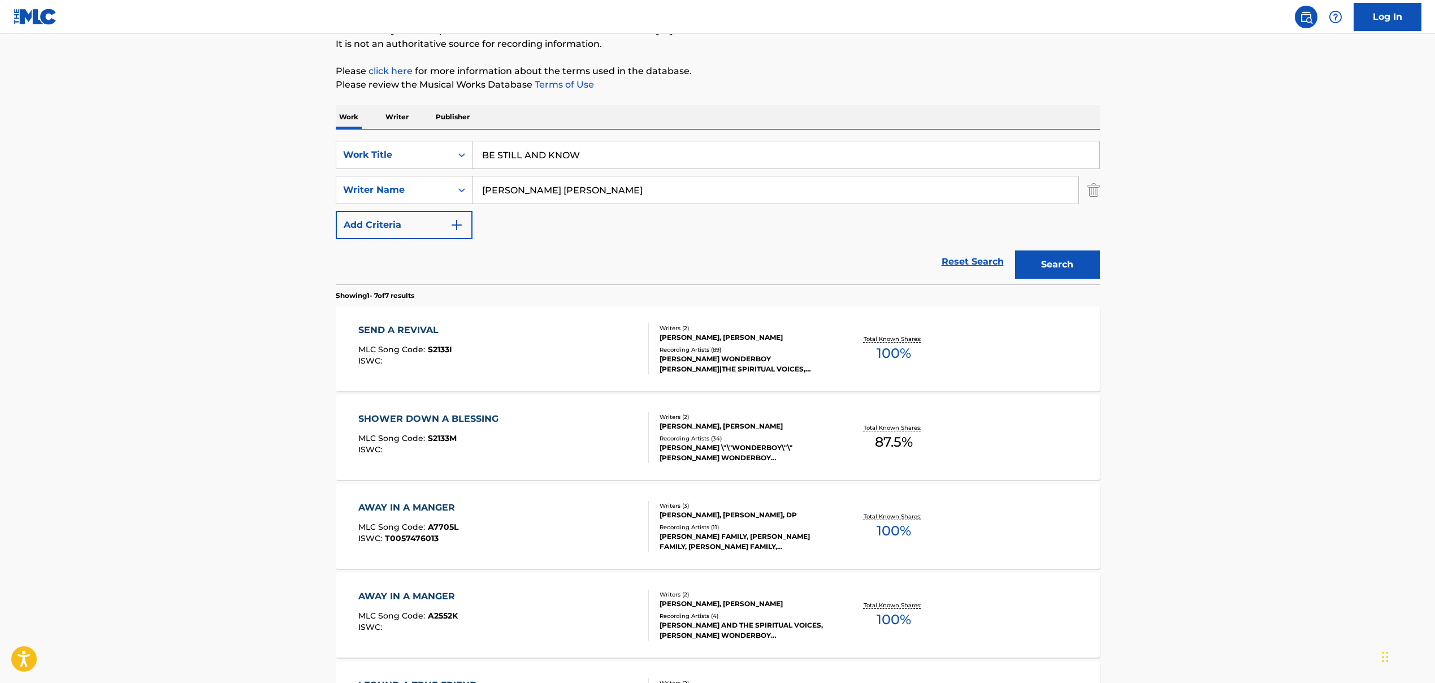
click at [584, 188] on input "[PERSON_NAME] [PERSON_NAME]" at bounding box center [776, 189] width 606 height 27
paste input "[PERSON_NAME], [PERSON_NAME] HOMED\t, [PERSON_NAME], [PERSON_NAME], [PERSON_NAM…"
drag, startPoint x: 603, startPoint y: 191, endPoint x: 968, endPoint y: 200, distance: 364.8
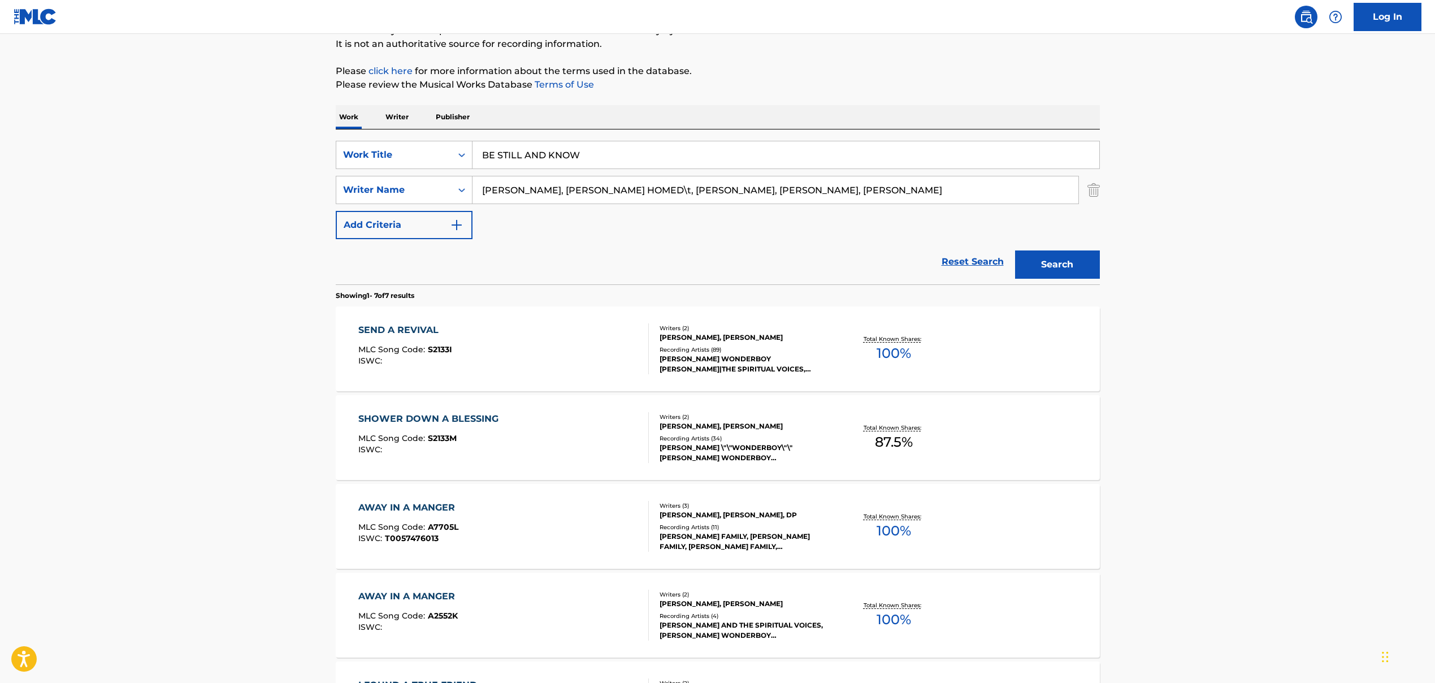
click at [827, 200] on input "[PERSON_NAME], [PERSON_NAME] HOMED\t, [PERSON_NAME], [PERSON_NAME], [PERSON_NAM…" at bounding box center [776, 189] width 606 height 27
type input "[PERSON_NAME]"
click at [827, 270] on button "Search" at bounding box center [1057, 264] width 85 height 28
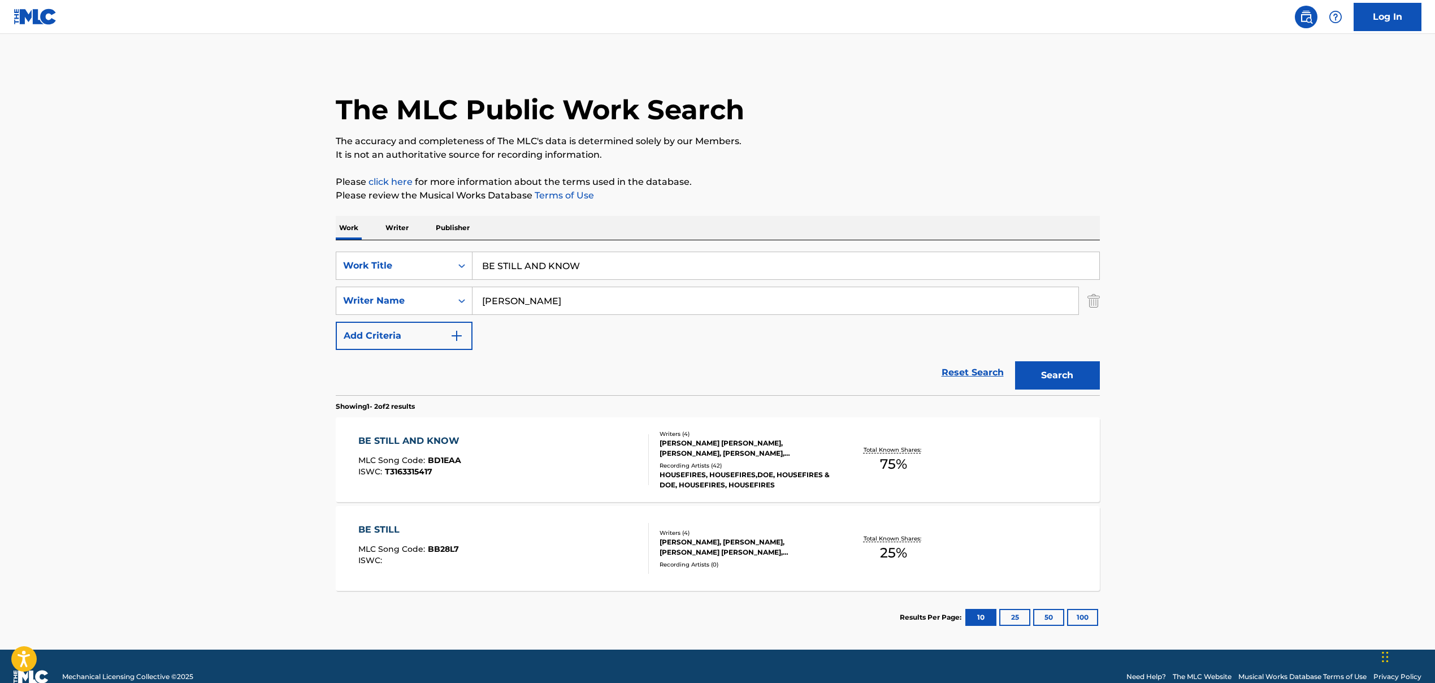
click at [501, 448] on div "BE STILL AND KNOW MLC Song Code : BD1EAA ISWC : T3163315417" at bounding box center [503, 459] width 291 height 51
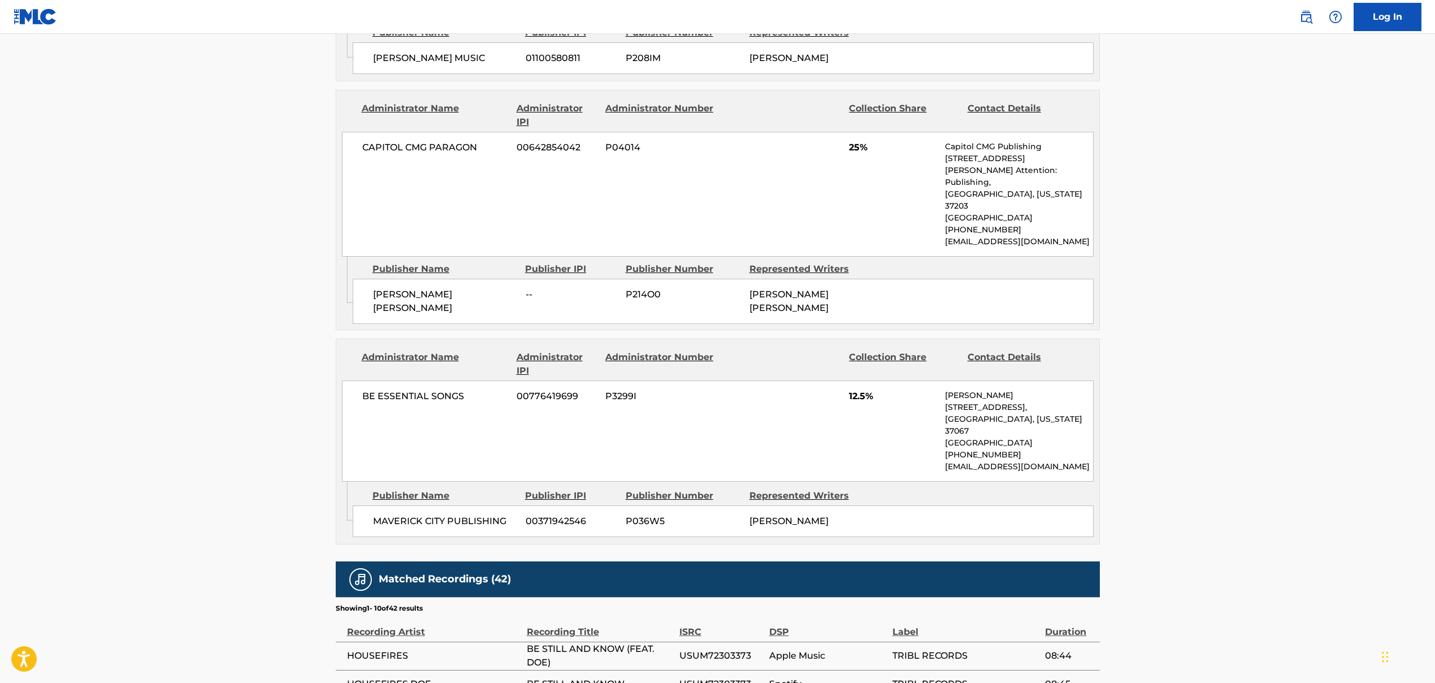
scroll to position [906, 0]
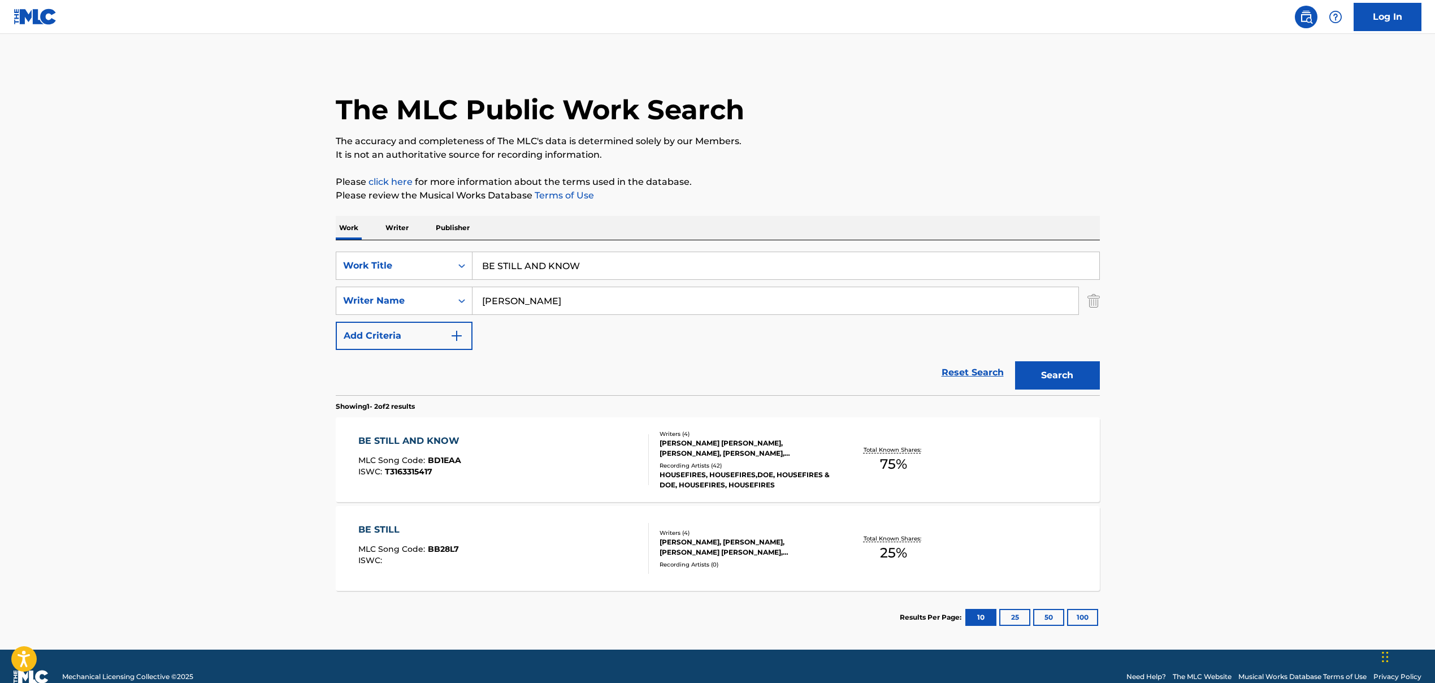
click at [511, 263] on input "BE STILL AND KNOW" at bounding box center [786, 265] width 627 height 27
paste input "PA Nights"
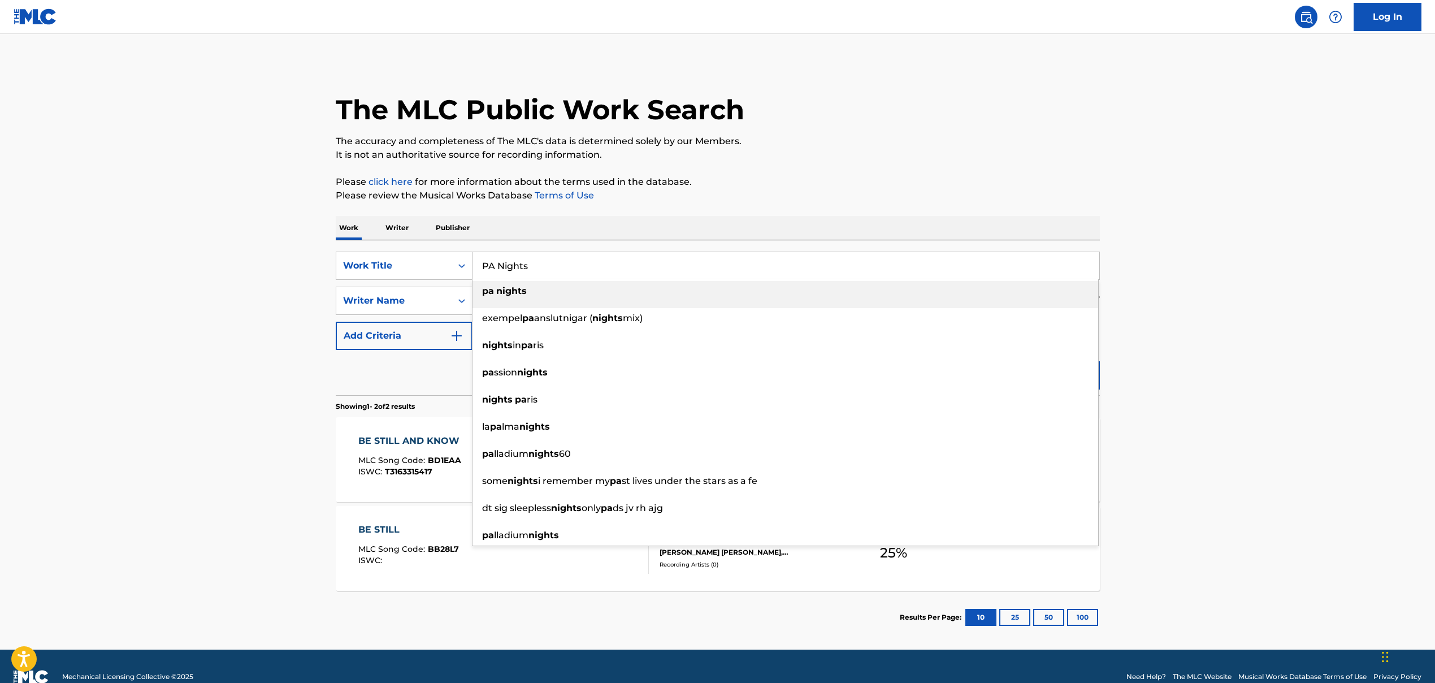
type input "PA Nights"
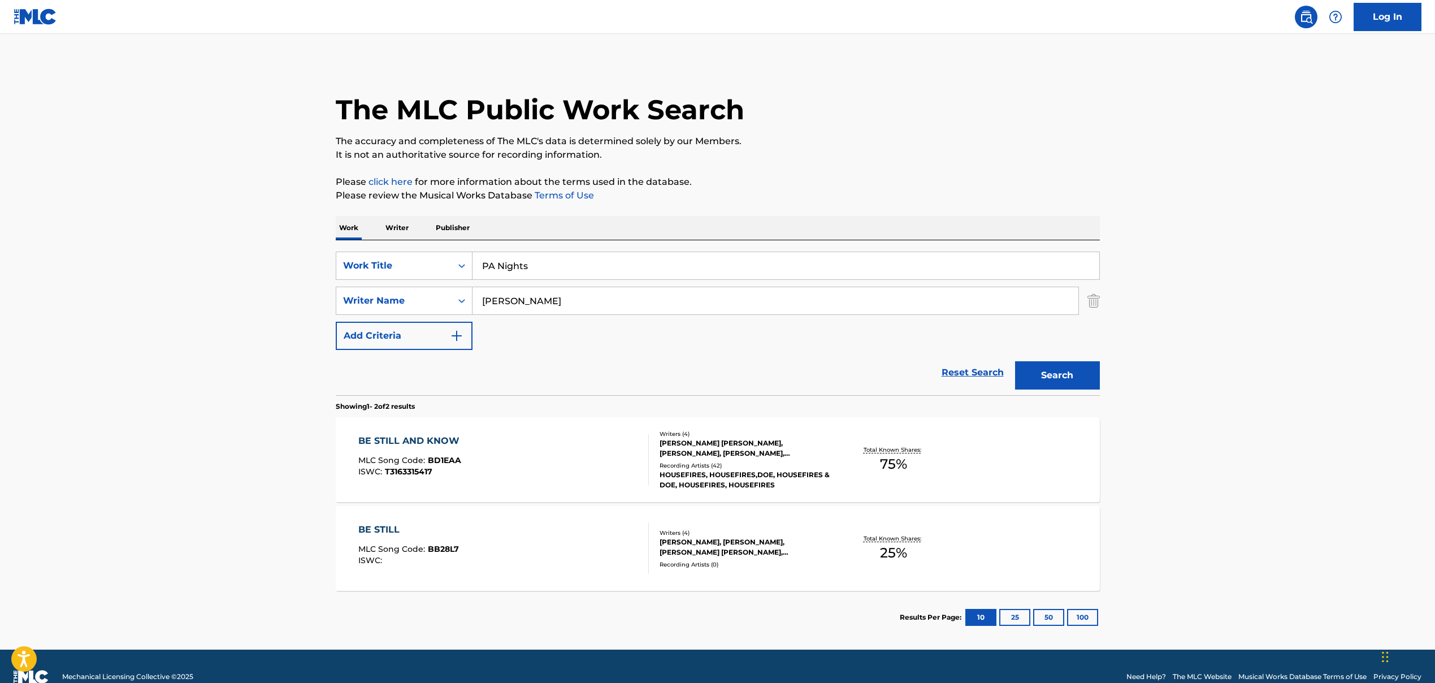
click at [548, 301] on input "[PERSON_NAME]" at bounding box center [776, 300] width 606 height 27
paste input "[PERSON_NAME], [PERSON_NAME], [PERSON_NAME], [PERSON_NAME], [PERSON_NAME]"
drag, startPoint x: 528, startPoint y: 302, endPoint x: 810, endPoint y: 375, distance: 291.0
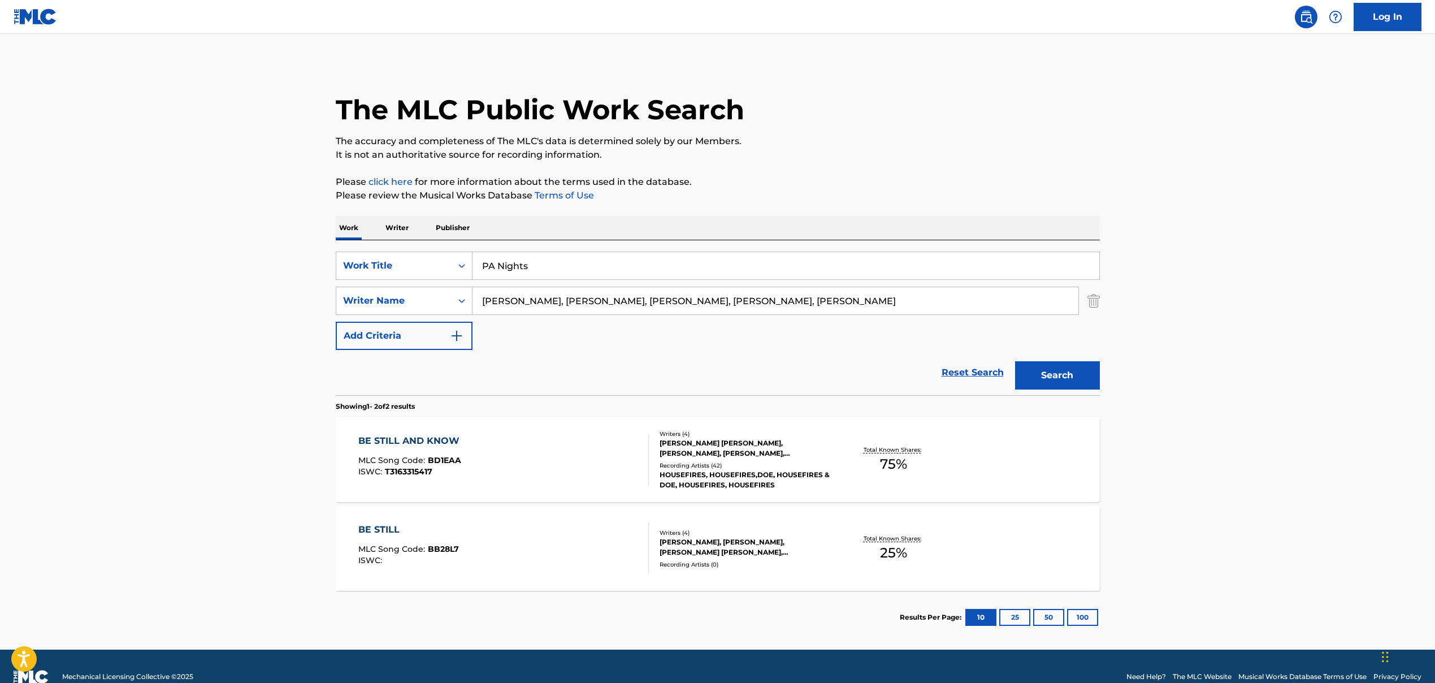
click at [810, 374] on form "SearchWithCriteria86659b5a-a159-4325-954d-0b34191a8f77 Work Title PA Nights Sea…" at bounding box center [718, 324] width 764 height 144
click at [827, 374] on button "Search" at bounding box center [1057, 375] width 85 height 28
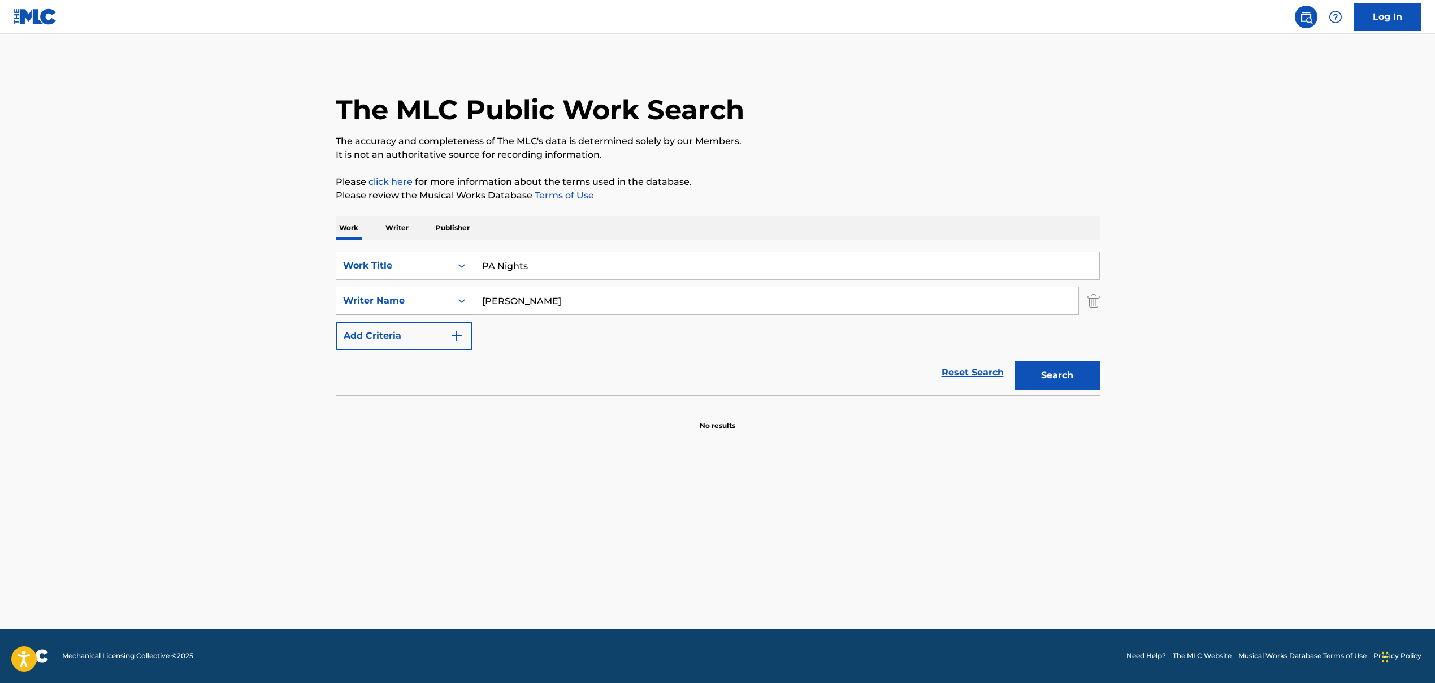
drag, startPoint x: 530, startPoint y: 302, endPoint x: 447, endPoint y: 292, distance: 83.8
click at [447, 292] on div "SearchWithCriteria9a3be60f-441f-4a60-a74d-08b02e157039 Writer Name [PERSON_NAME]" at bounding box center [718, 301] width 764 height 28
paste input ", [PERSON_NAME], [PERSON_NAME], [PERSON_NAME], [PERSON_NAME]"
drag, startPoint x: 488, startPoint y: 301, endPoint x: 467, endPoint y: 301, distance: 20.9
click at [467, 301] on div "SearchWithCriteria9a3be60f-441f-4a60-a74d-08b02e157039 Writer Name , [PERSON_NA…" at bounding box center [718, 301] width 764 height 28
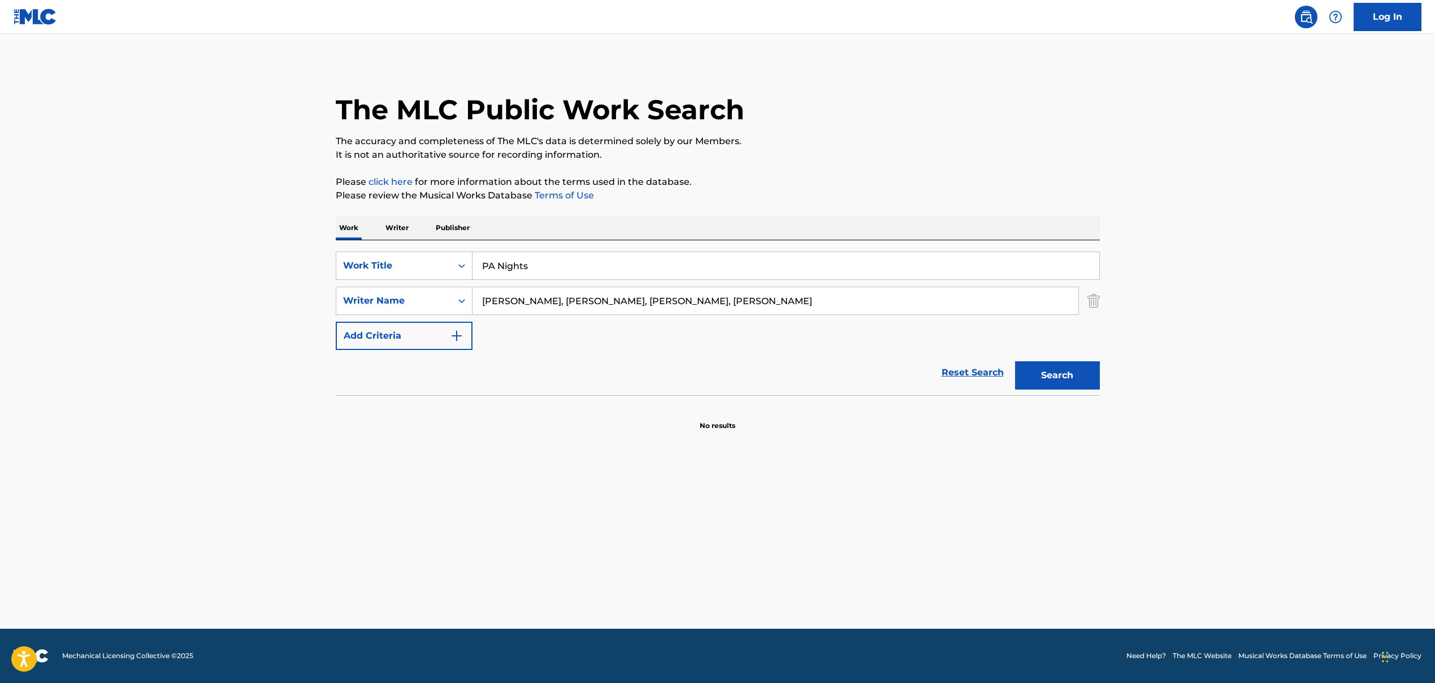
drag, startPoint x: 539, startPoint y: 303, endPoint x: 882, endPoint y: 308, distance: 342.6
click at [827, 307] on input "[PERSON_NAME], [PERSON_NAME], [PERSON_NAME], [PERSON_NAME]" at bounding box center [776, 300] width 606 height 27
type input "[PERSON_NAME]"
click at [827, 384] on button "Search" at bounding box center [1057, 375] width 85 height 28
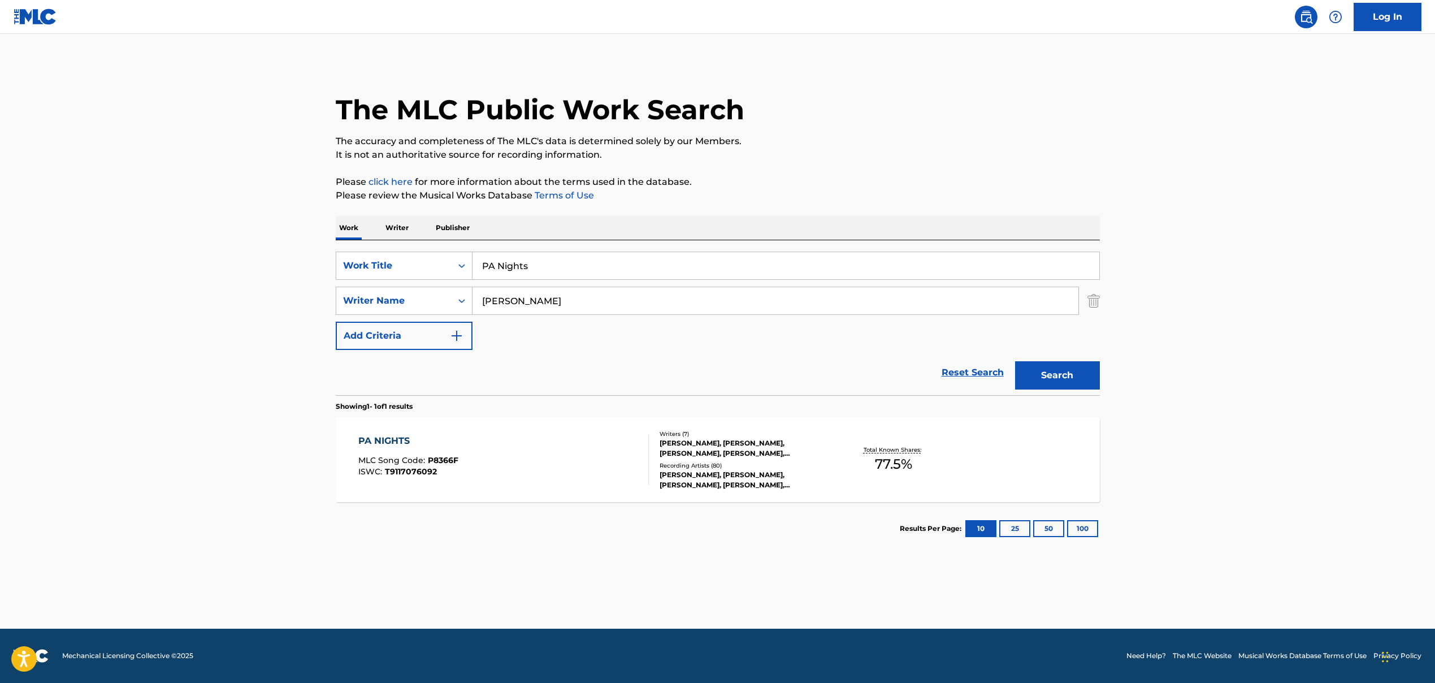
click at [441, 469] on div "ISWC : T9117076092" at bounding box center [408, 472] width 100 height 8
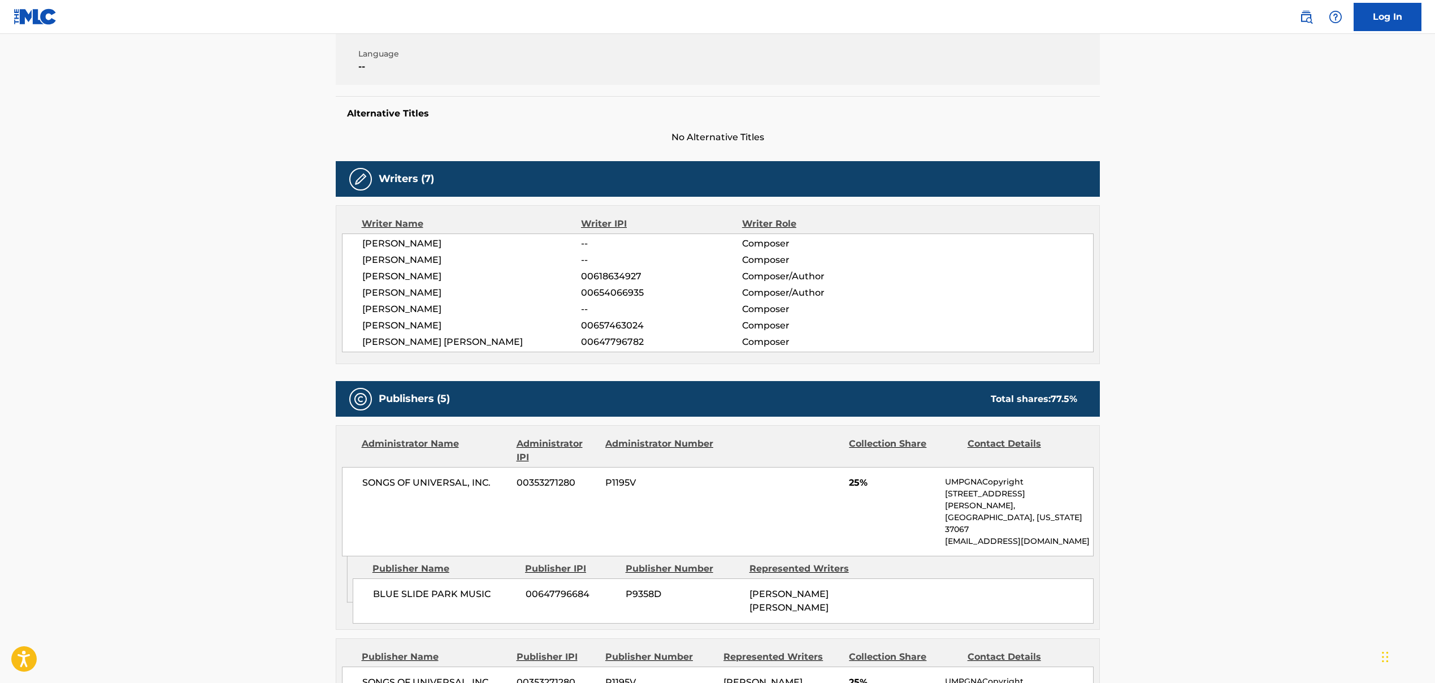
scroll to position [288, 0]
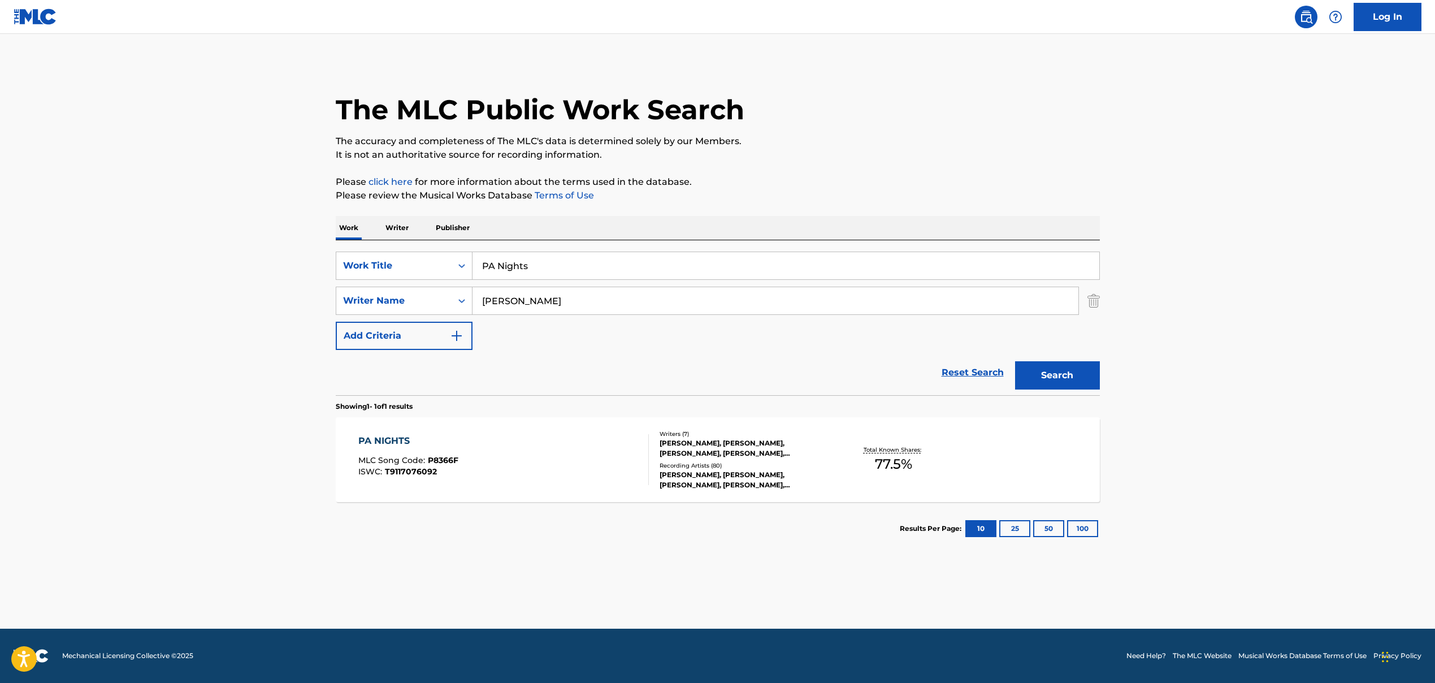
click at [500, 268] on input "PA Nights" at bounding box center [786, 265] width 627 height 27
paste input "SE LLEVARON MI GANJA (FEAT. [GEOGRAPHIC_DATA])"
type input "SE LLEVARON MI GANJA (FEAT. [GEOGRAPHIC_DATA])"
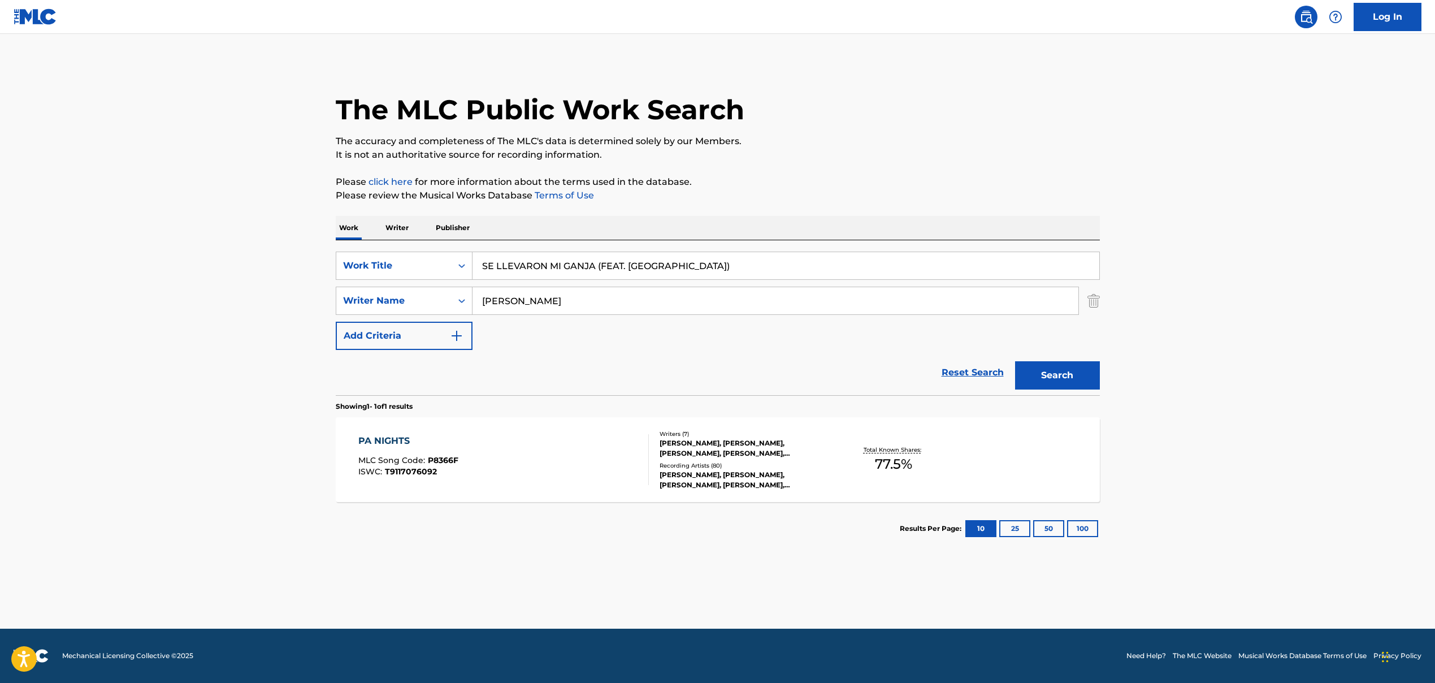
click at [827, 378] on main "The MLC Public Work Search The accuracy and completeness of The MLC's data is d…" at bounding box center [717, 331] width 1435 height 595
click at [517, 305] on input "[PERSON_NAME]" at bounding box center [776, 300] width 606 height 27
paste input "WOLBROM [PERSON_NAME] TOLEDO"
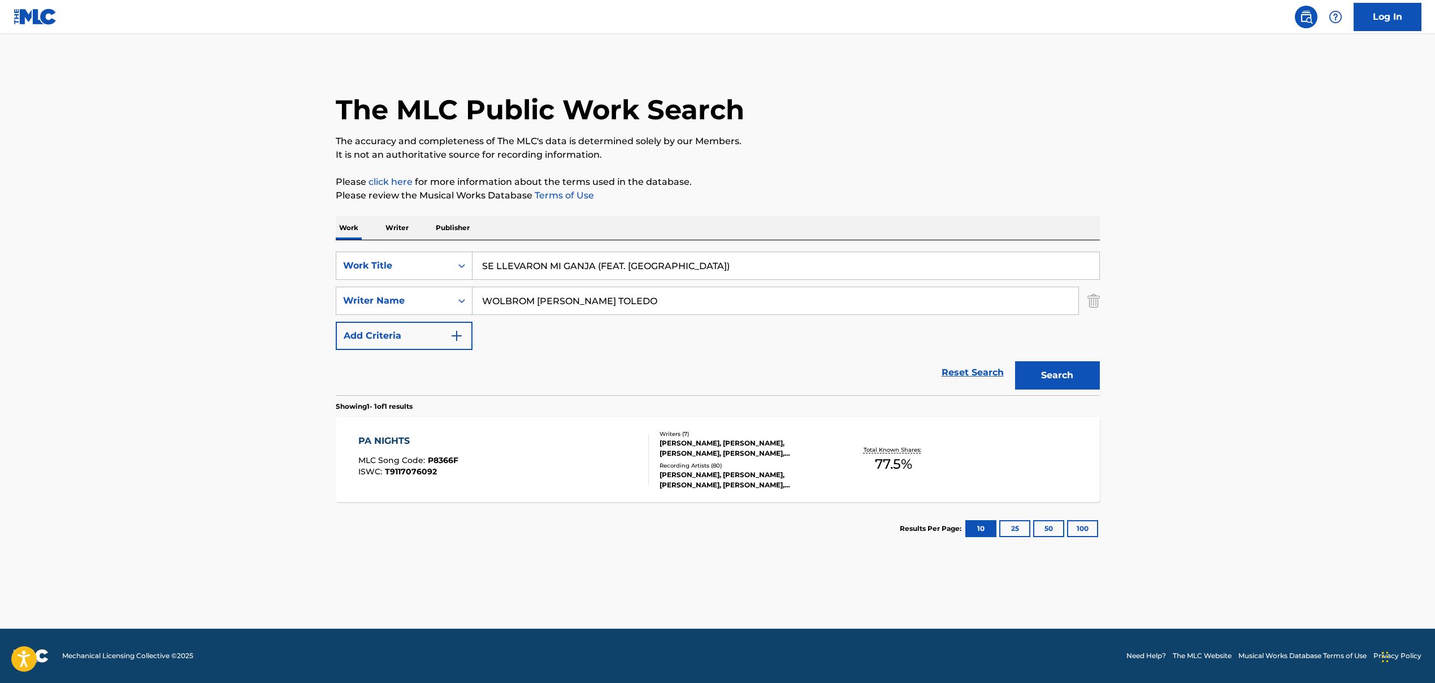
type input "WOLBROM [PERSON_NAME] TOLEDO"
click at [827, 382] on button "Search" at bounding box center [1057, 375] width 85 height 28
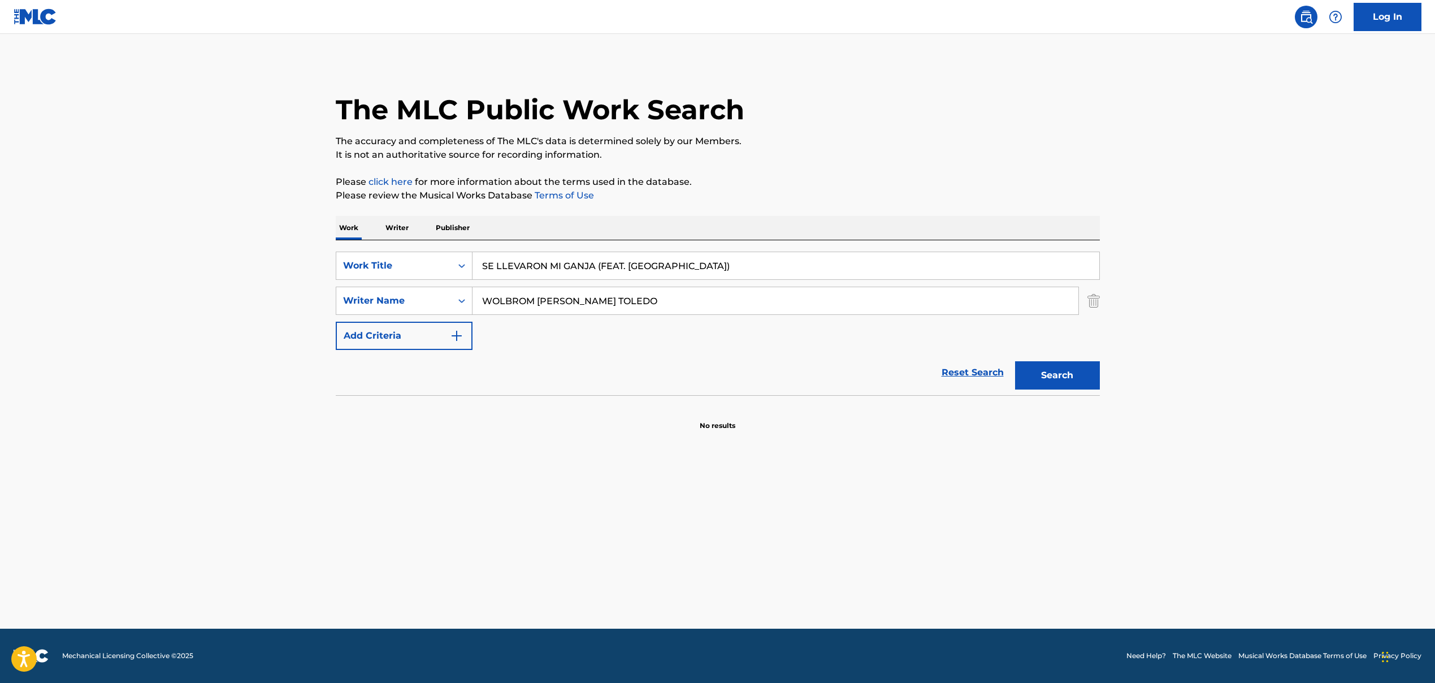
drag, startPoint x: 598, startPoint y: 265, endPoint x: 728, endPoint y: 267, distance: 130.0
click at [727, 265] on input "SE LLEVARON MI GANJA (FEAT. [GEOGRAPHIC_DATA])" at bounding box center [786, 265] width 627 height 27
type input "SE LLEVARON MI GANJA"
click at [827, 382] on button "Search" at bounding box center [1057, 375] width 85 height 28
drag, startPoint x: 537, startPoint y: 300, endPoint x: 693, endPoint y: 306, distance: 156.2
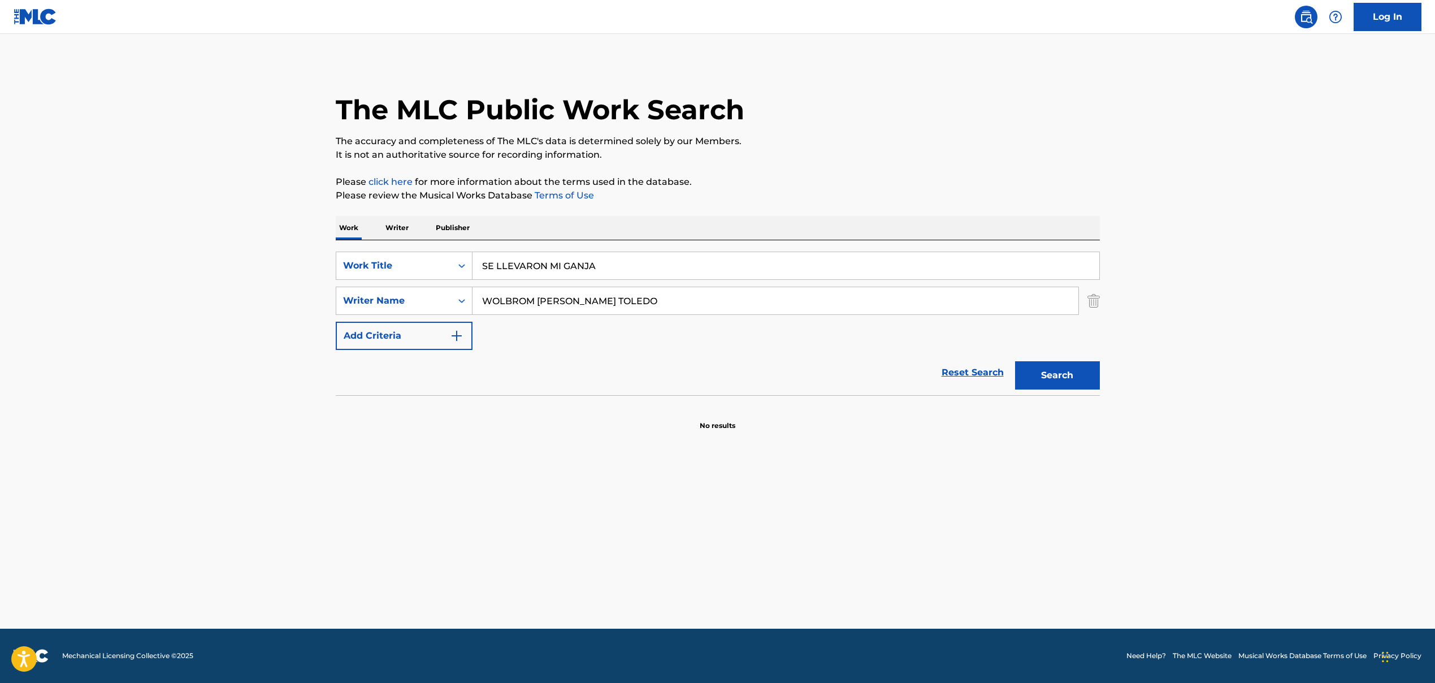
click at [693, 306] on input "WOLBROM [PERSON_NAME] TOLEDO" at bounding box center [776, 300] width 606 height 27
type input "WOLBROM"
click at [827, 383] on button "Search" at bounding box center [1057, 375] width 85 height 28
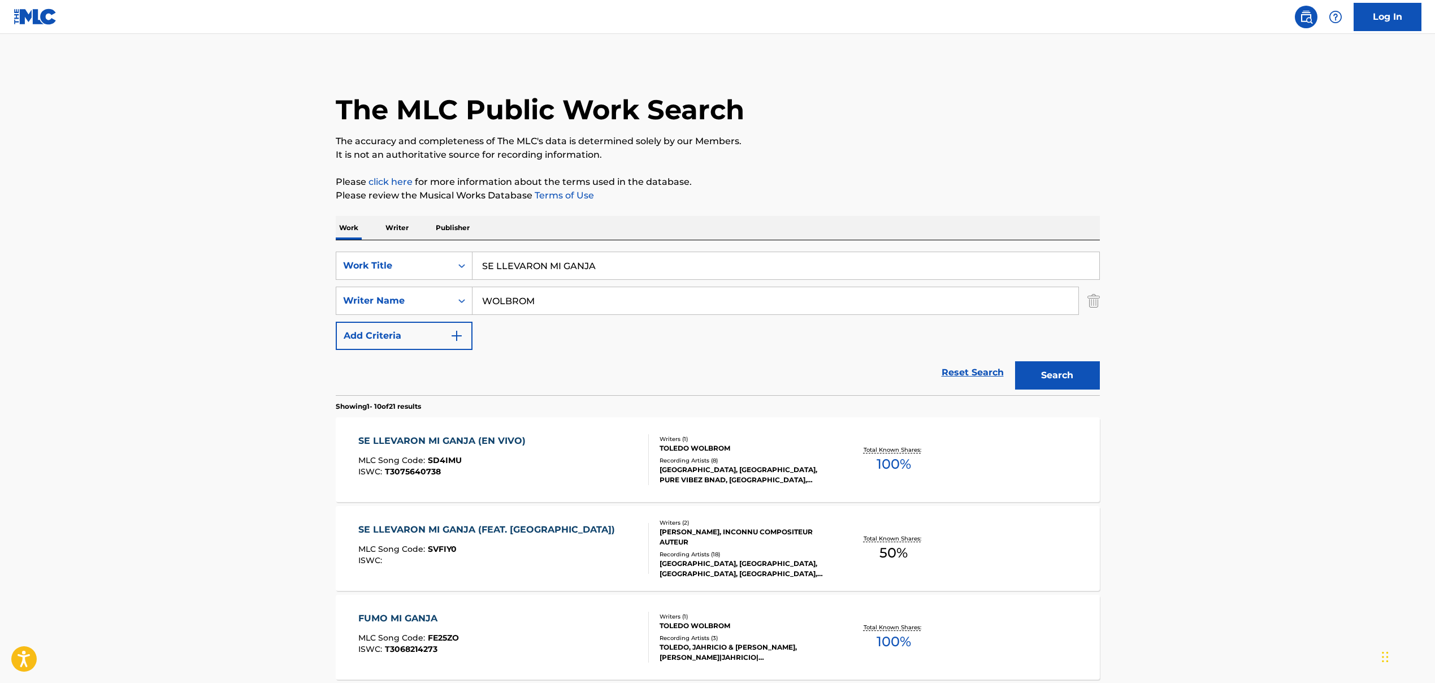
click at [572, 520] on div "MLC Song Code : SVFIY0" at bounding box center [489, 550] width 262 height 11
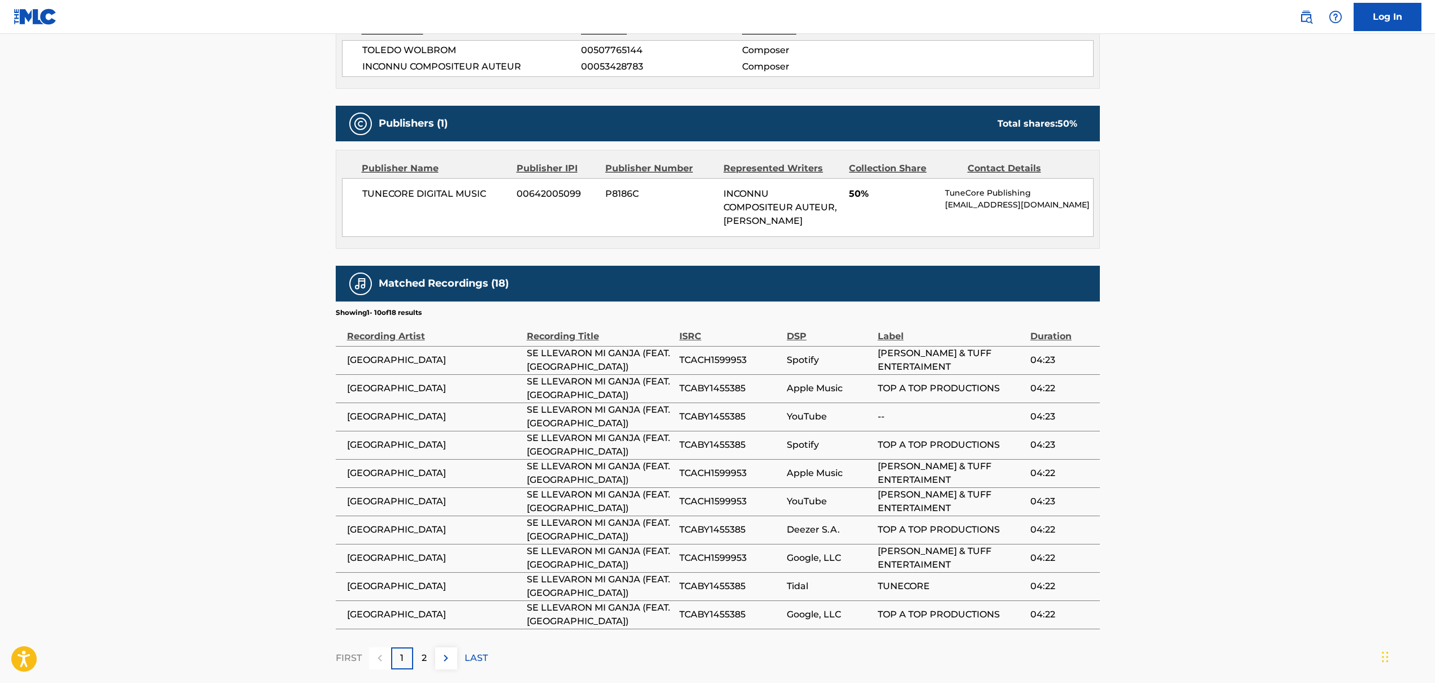
scroll to position [514, 0]
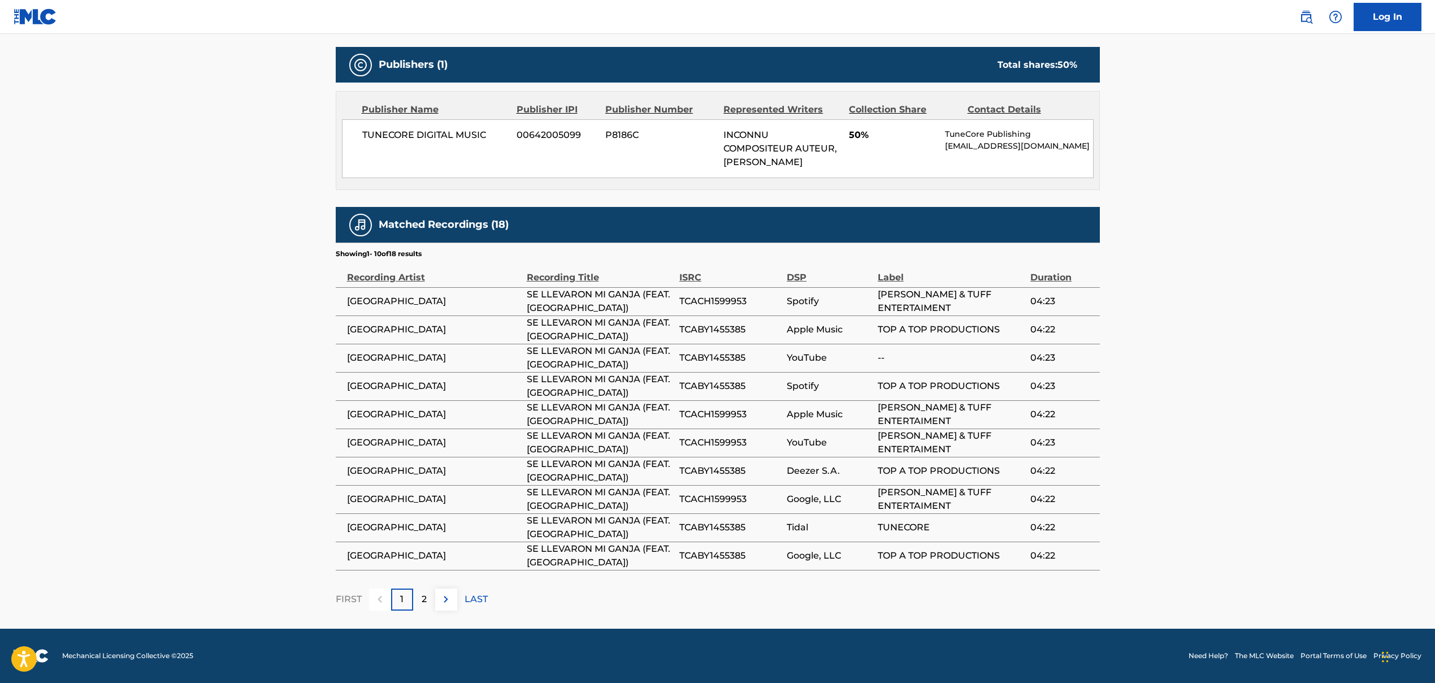
click at [443, 520] on img at bounding box center [446, 600] width 14 height 14
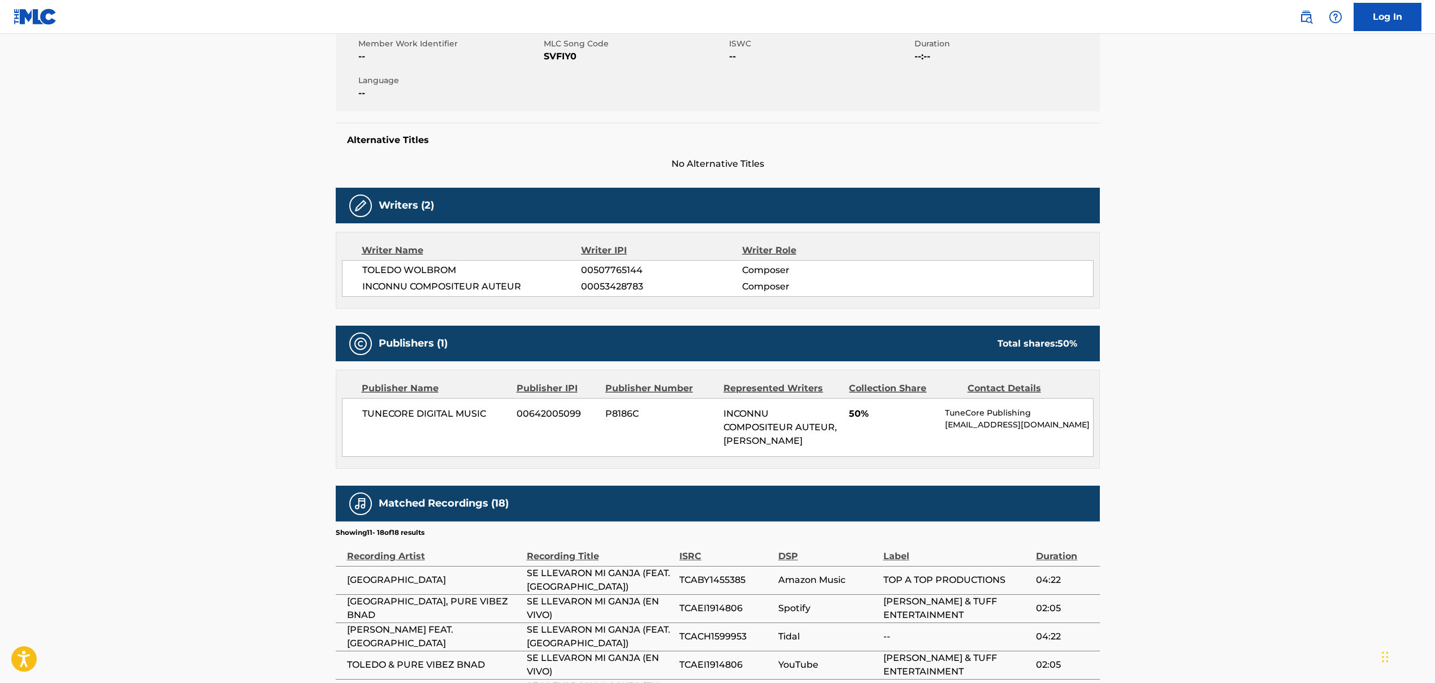
scroll to position [232, 0]
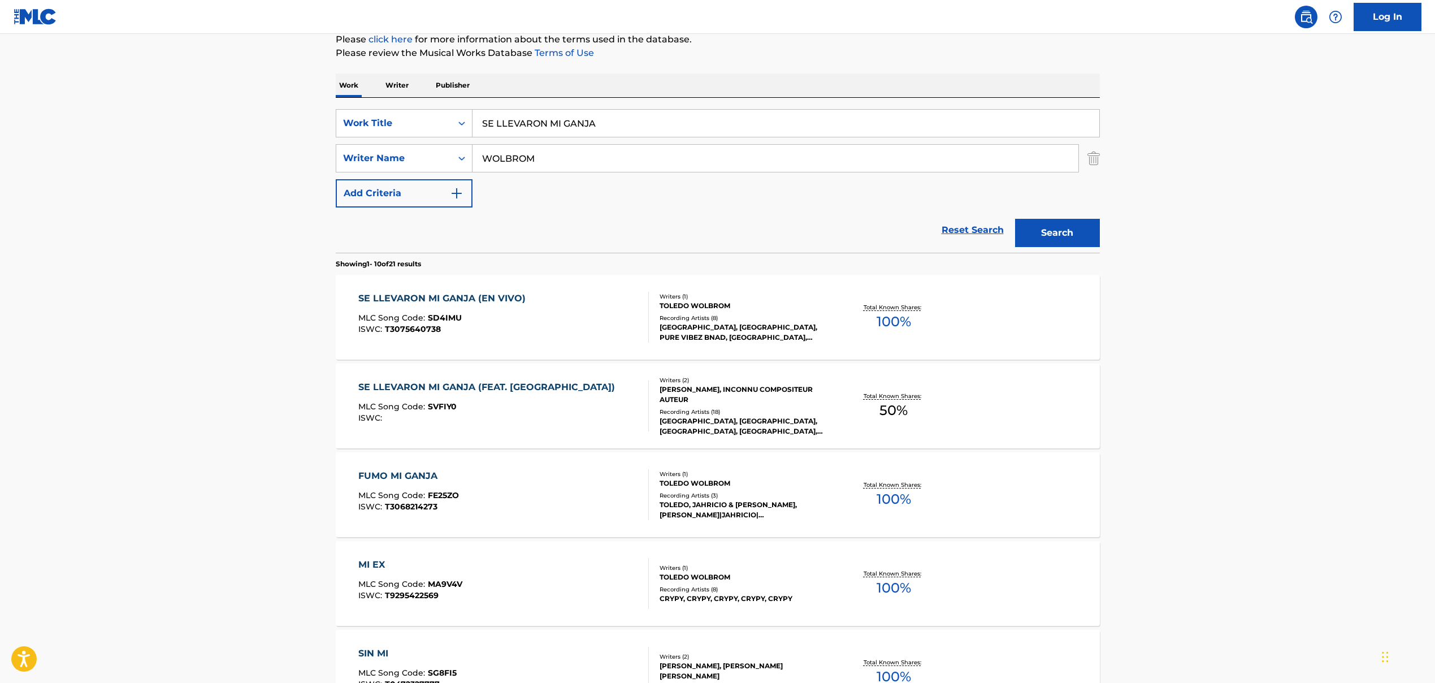
scroll to position [144, 0]
click at [464, 304] on div "SE LLEVARON MI GANJA (EN VIVO) MLC Song Code : SD4IMU ISWC : T3075640738" at bounding box center [444, 315] width 173 height 51
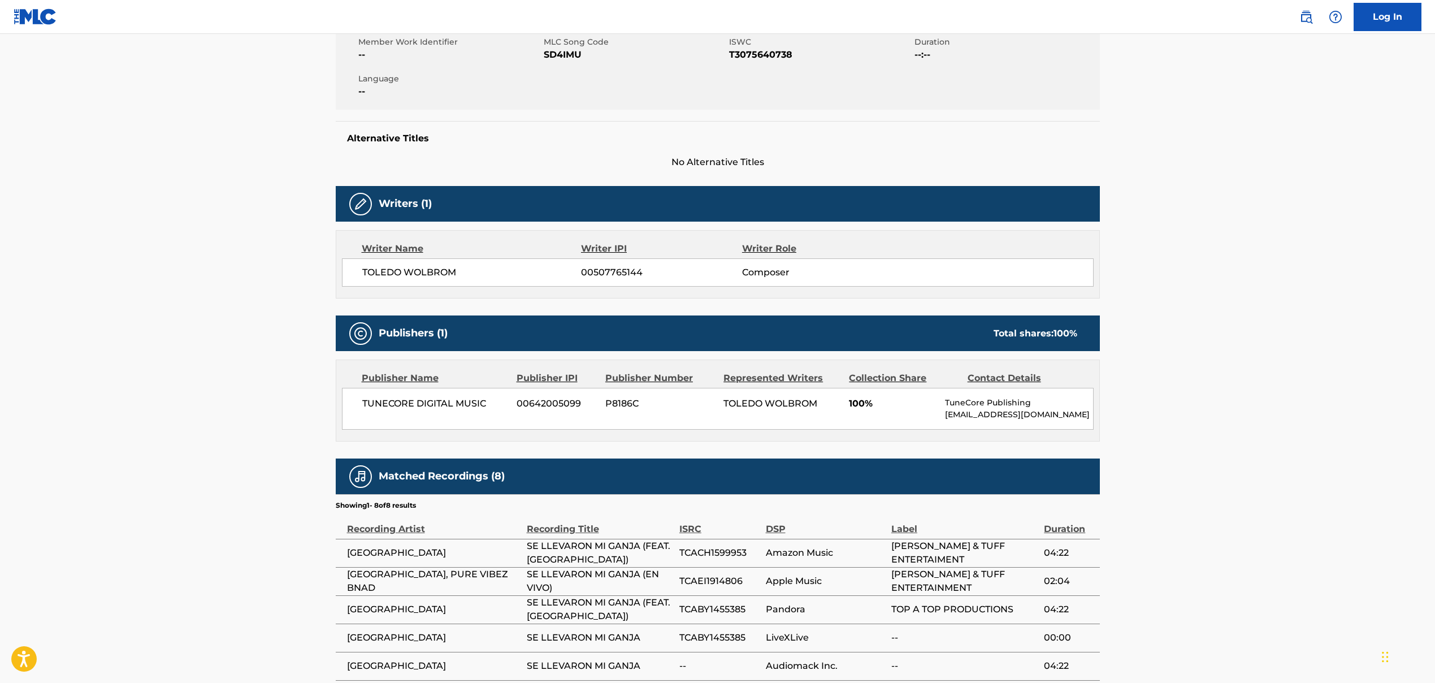
scroll to position [215, 0]
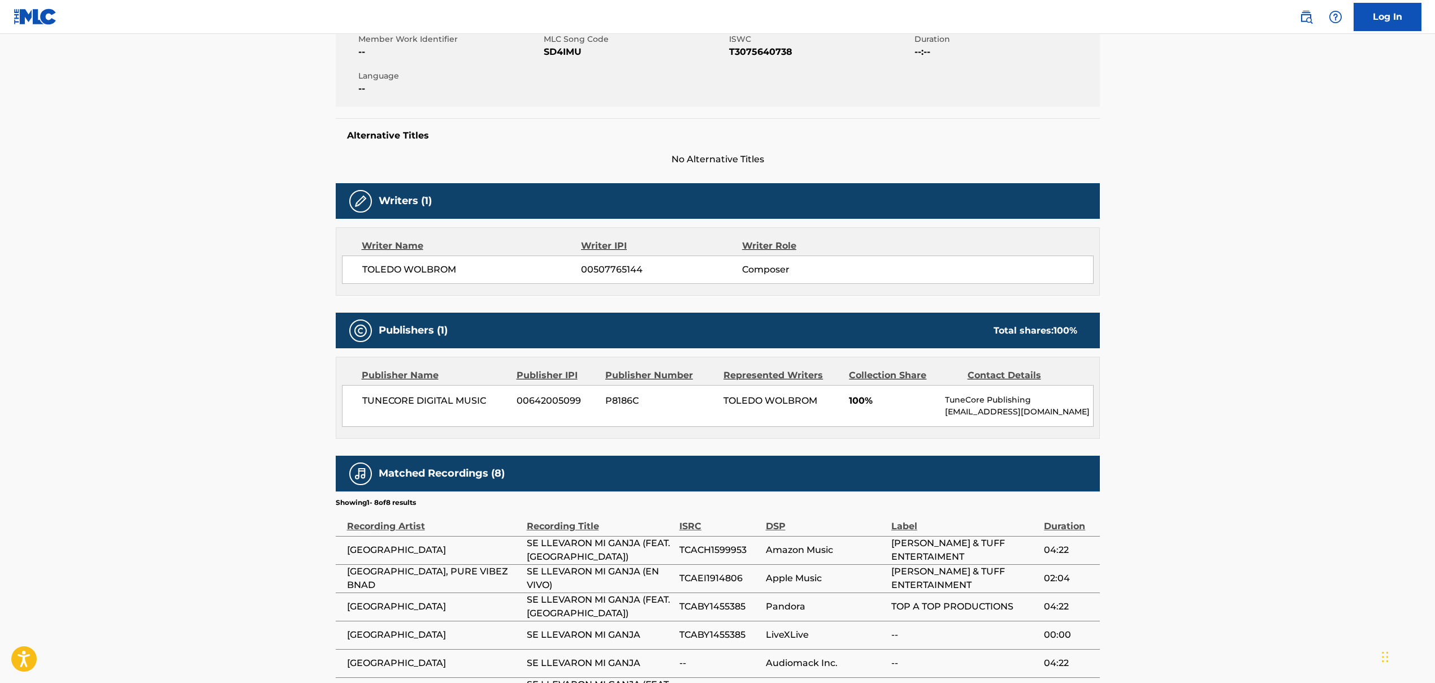
scroll to position [144, 0]
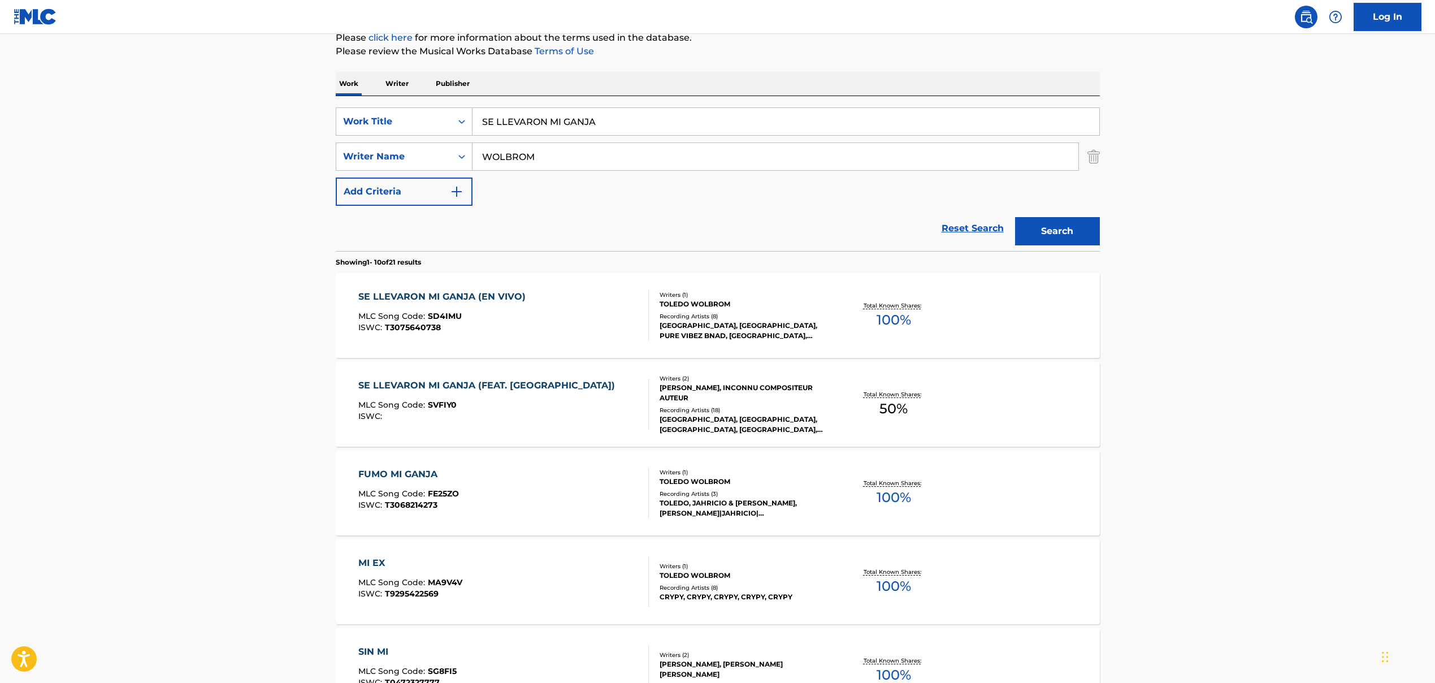
click at [505, 123] on input "SE LLEVARON MI GANJA" at bounding box center [786, 121] width 627 height 27
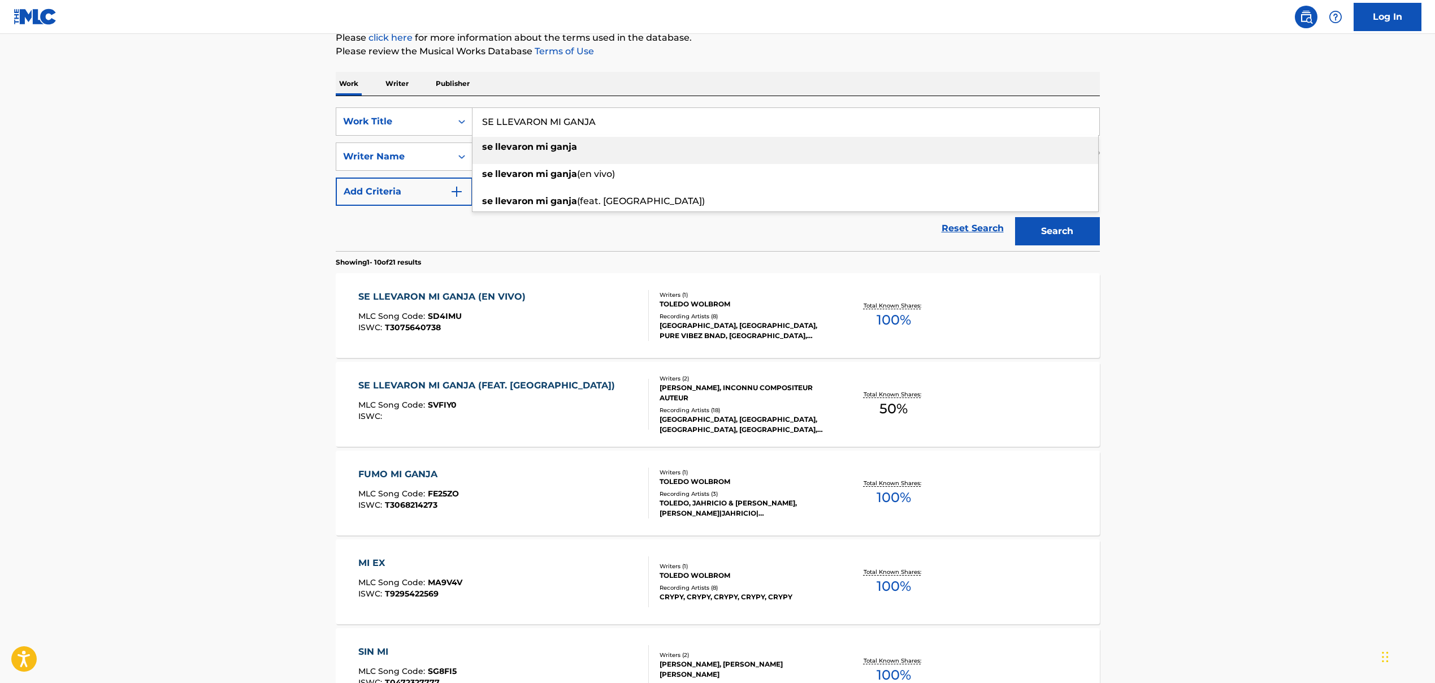
paste input "[PERSON_NAME]"
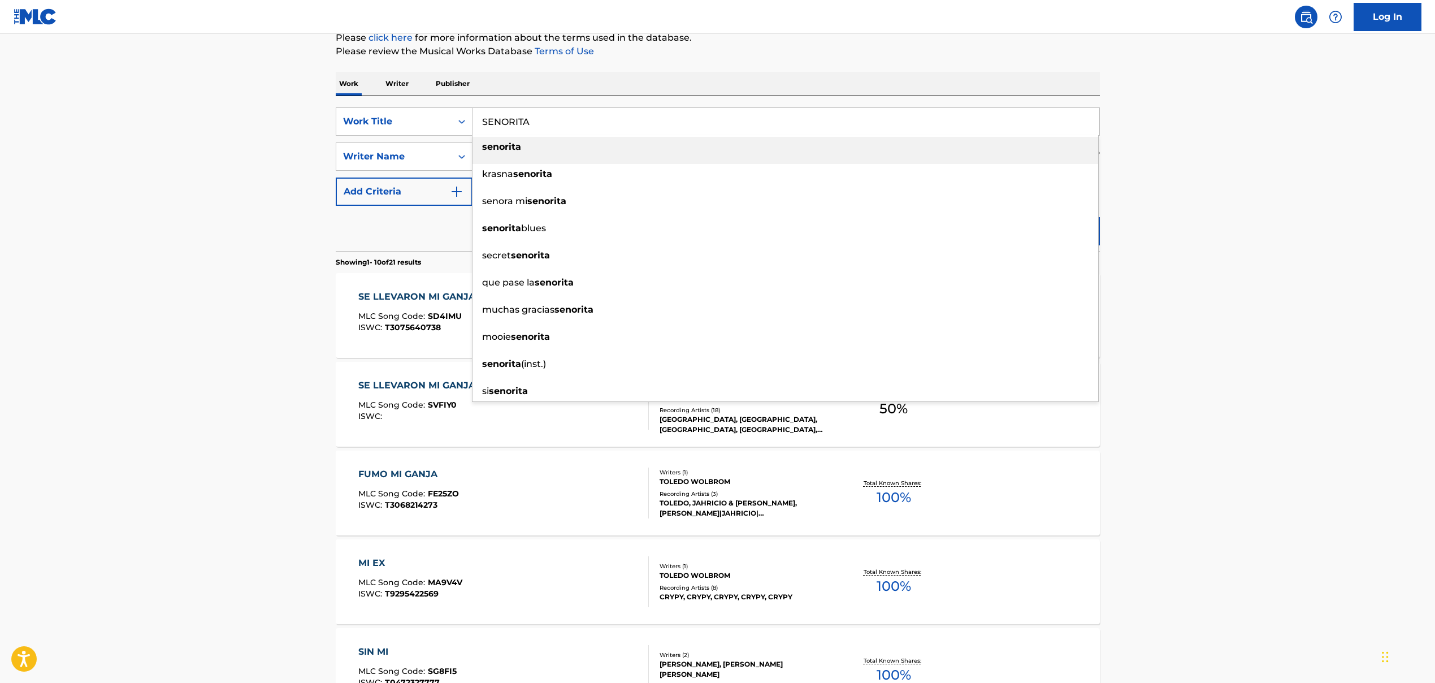
type input "SENORITA"
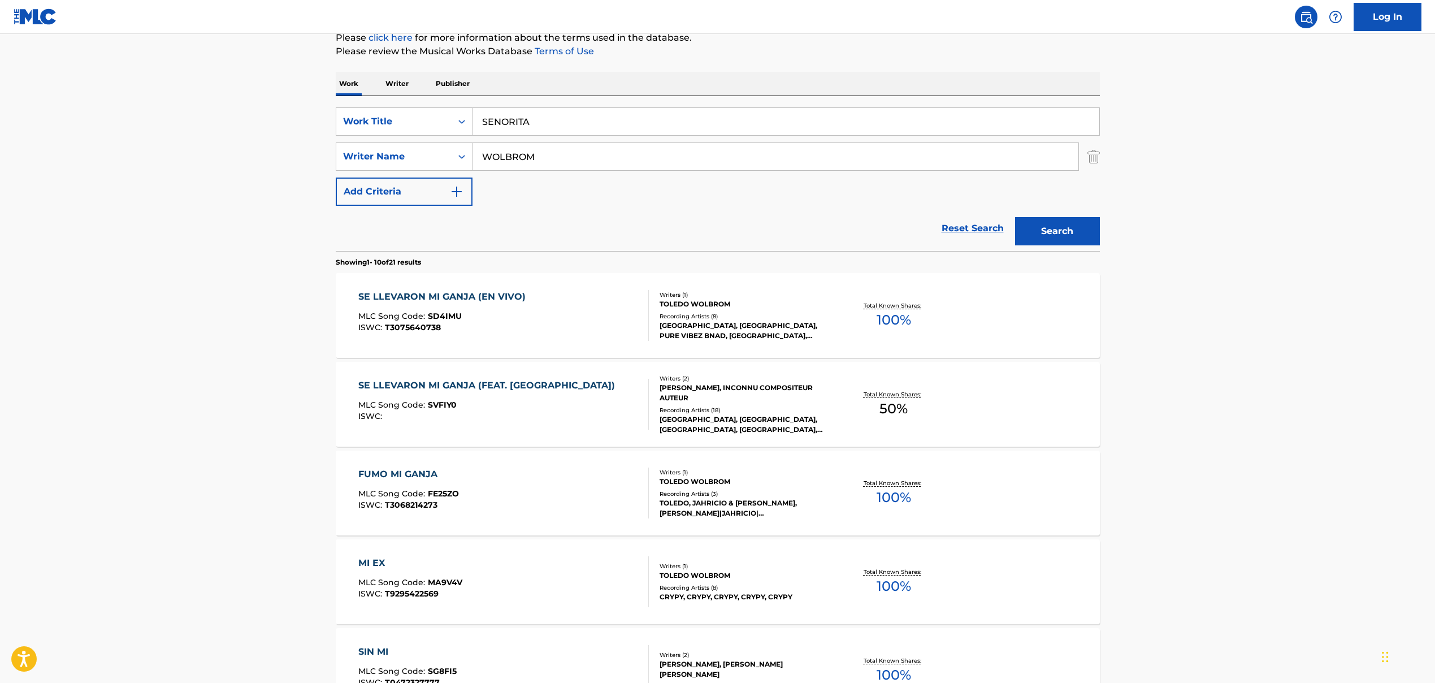
click at [508, 157] on input "WOLBROM" at bounding box center [776, 156] width 606 height 27
paste input "[PERSON_NAME], [PERSON_NAME], [PERSON_NAME], [PERSON_NAME], [PERSON_NAME], [PER…"
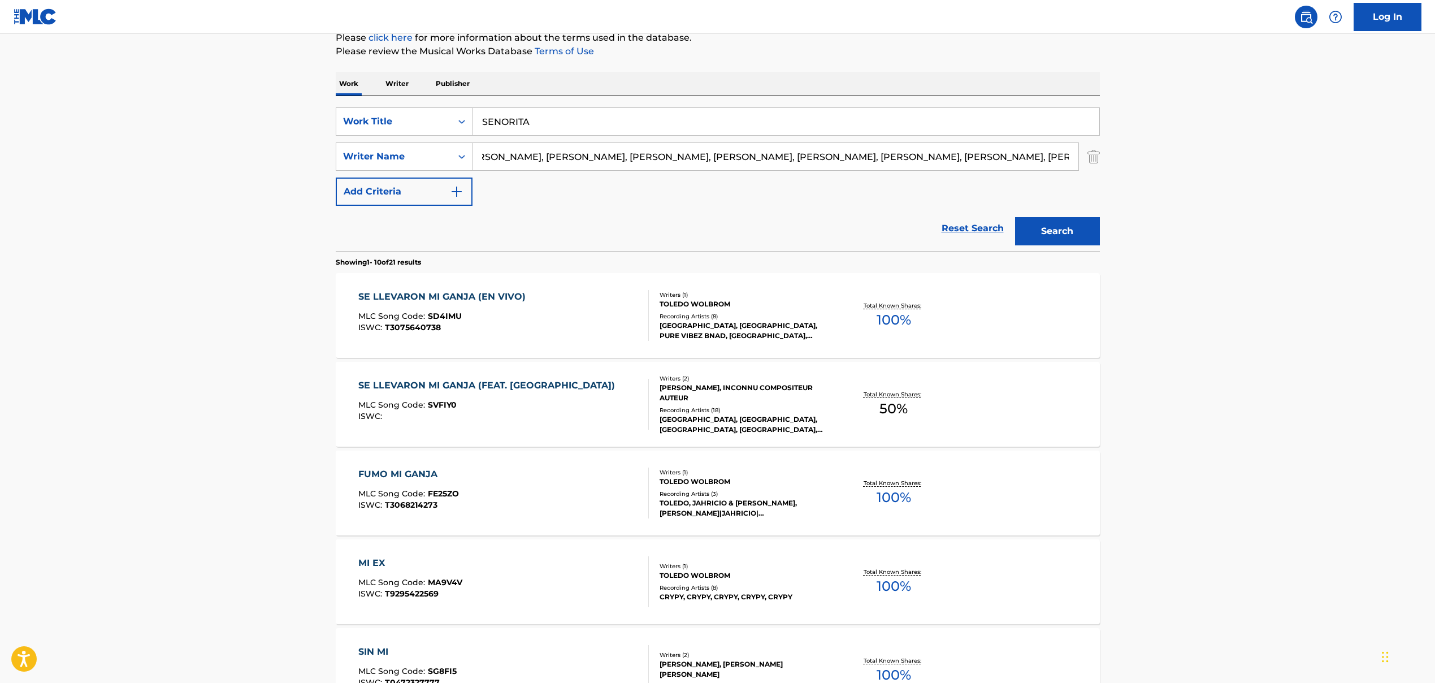
click at [519, 157] on input "[PERSON_NAME], [PERSON_NAME], [PERSON_NAME], [PERSON_NAME], [PERSON_NAME], [PER…" at bounding box center [776, 156] width 606 height 27
drag, startPoint x: 510, startPoint y: 158, endPoint x: 1023, endPoint y: 183, distance: 513.4
click at [827, 183] on div "SearchWithCriteria86659b5a-a159-4325-954d-0b34191a8f77 Work Title SENORITA Sear…" at bounding box center [718, 156] width 764 height 98
click at [827, 226] on button "Search" at bounding box center [1057, 231] width 85 height 28
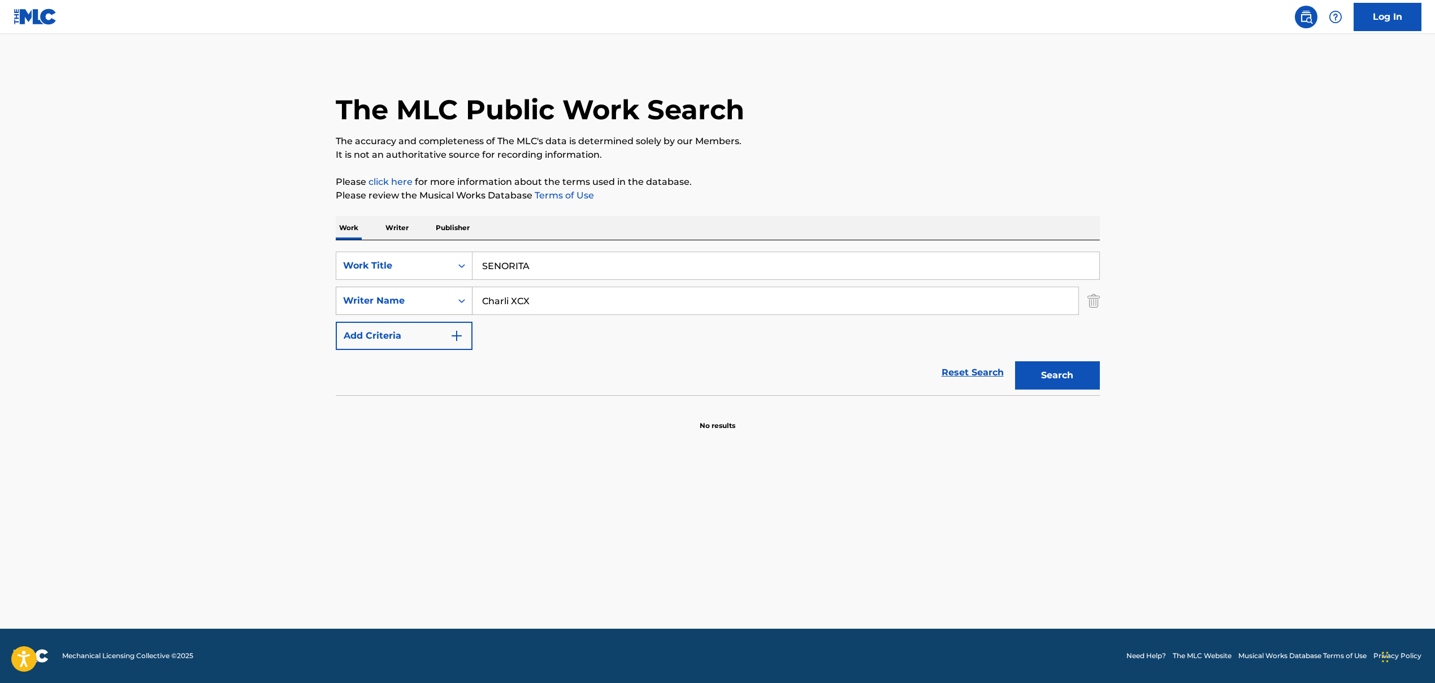
drag, startPoint x: 538, startPoint y: 300, endPoint x: 460, endPoint y: 302, distance: 78.6
click at [460, 302] on div "SearchWithCriteria9a3be60f-441f-4a60-a74d-08b02e157039 Writer Name [PERSON_NAME]" at bounding box center [718, 301] width 764 height 28
paste input ", [PERSON_NAME], [PERSON_NAME], [PERSON_NAME], [PERSON_NAME], [PERSON_NAME], [P…"
drag, startPoint x: 486, startPoint y: 302, endPoint x: 448, endPoint y: 302, distance: 37.9
click at [448, 302] on div "SearchWithCriteria9a3be60f-441f-4a60-a74d-08b02e157039 Writer Name , [PERSON_NA…" at bounding box center [718, 301] width 764 height 28
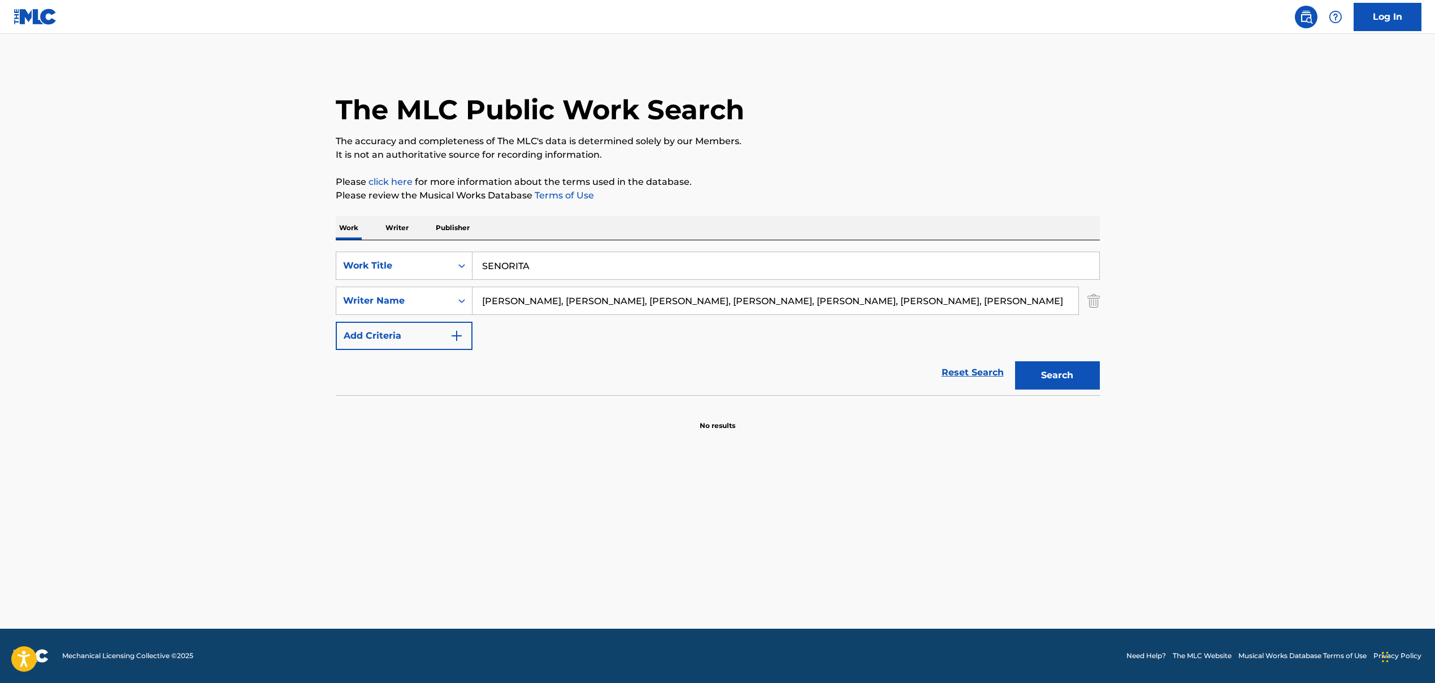
drag, startPoint x: 550, startPoint y: 304, endPoint x: 1073, endPoint y: 302, distance: 523.0
click at [827, 302] on input "[PERSON_NAME], [PERSON_NAME], [PERSON_NAME], [PERSON_NAME], [PERSON_NAME], [PER…" at bounding box center [776, 300] width 606 height 27
type input "[PERSON_NAME]"
click at [827, 370] on button "Search" at bounding box center [1057, 375] width 85 height 28
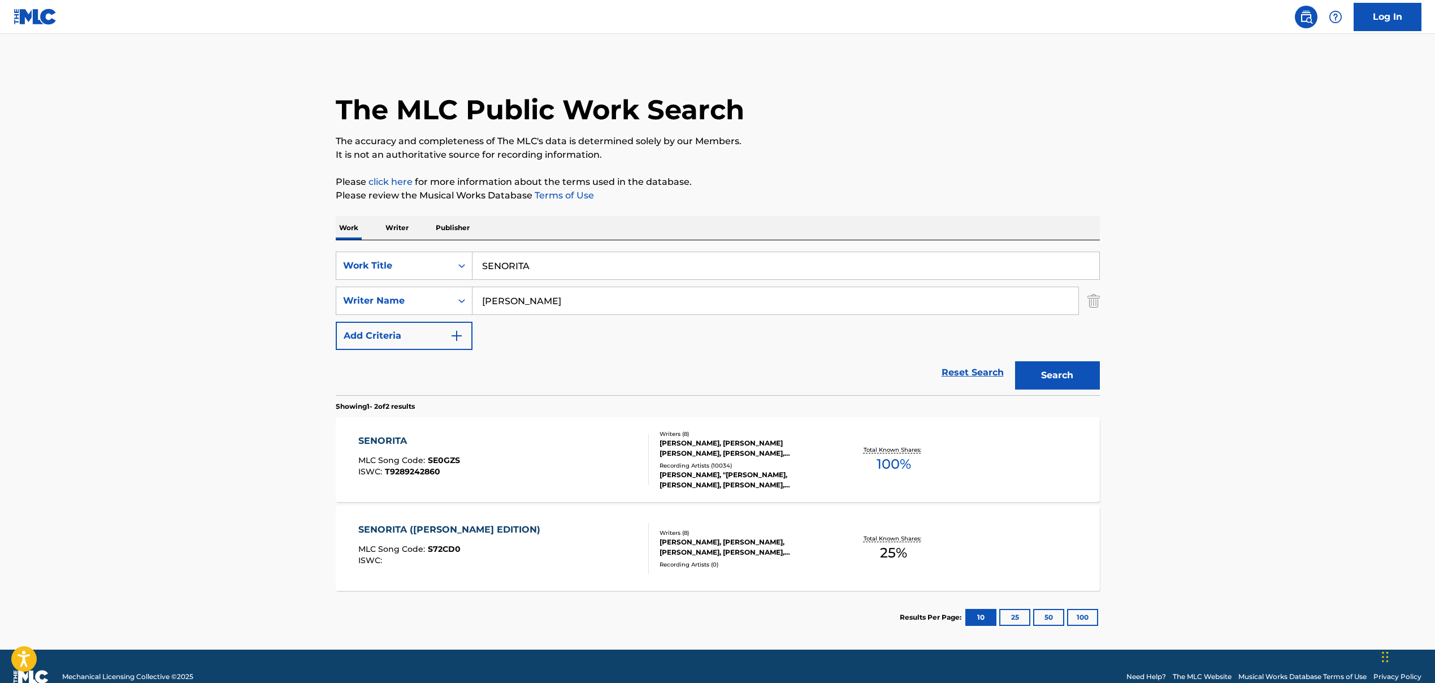
click at [468, 457] on div "SENORITA MLC Song Code : SE0GZS ISWC : T9289242860" at bounding box center [503, 459] width 291 height 51
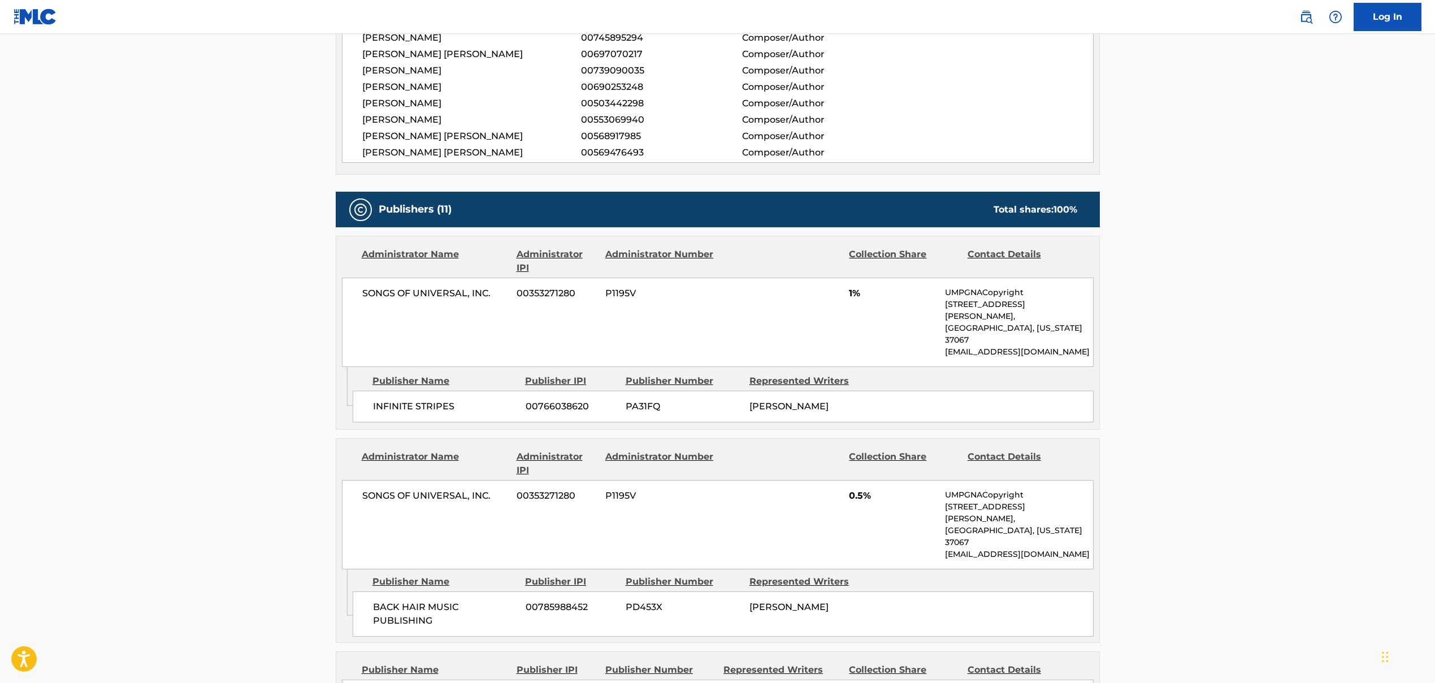
scroll to position [436, 0]
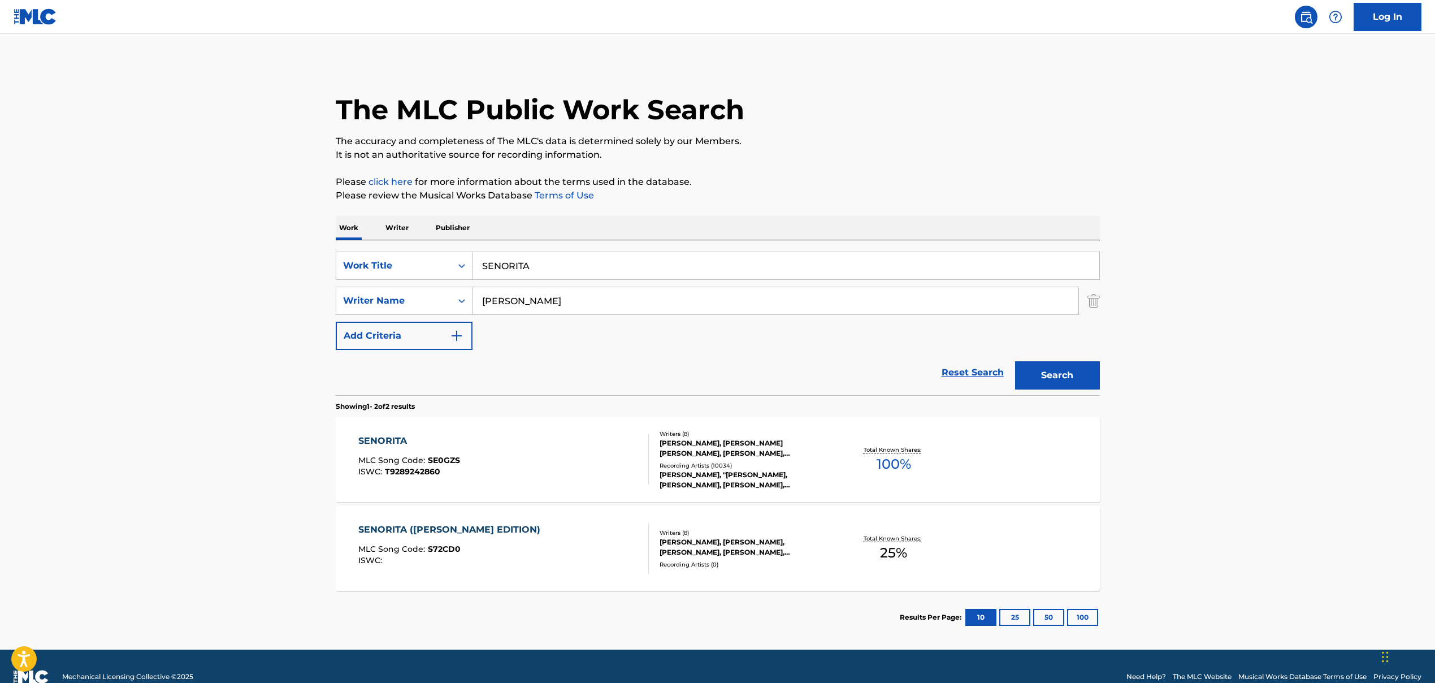
click at [594, 520] on div "SENORITA ([PERSON_NAME] EDITION) MLC Song Code : S72CD0 ISWC :" at bounding box center [503, 548] width 291 height 51
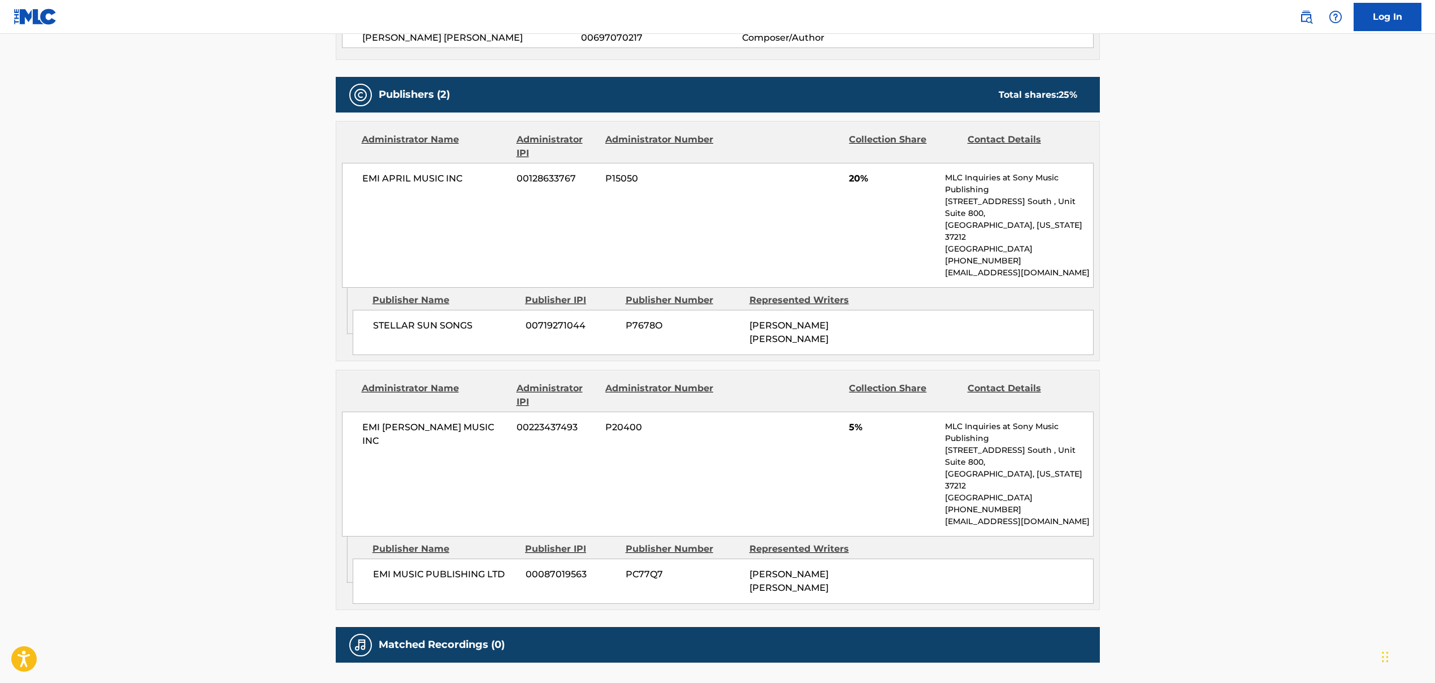
scroll to position [597, 0]
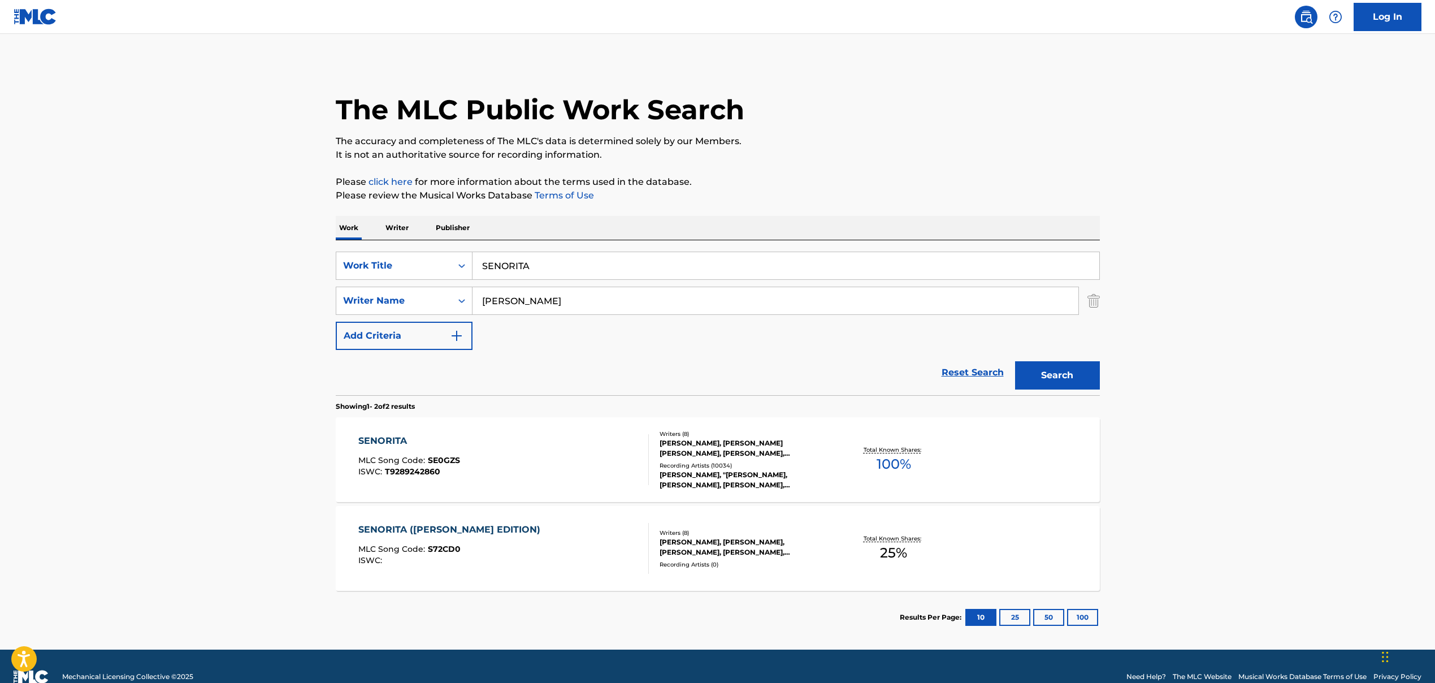
click at [531, 293] on input "[PERSON_NAME]" at bounding box center [776, 300] width 606 height 27
click at [531, 299] on input "[PERSON_NAME]" at bounding box center [776, 300] width 606 height 27
click at [500, 262] on input "SENORITA" at bounding box center [786, 265] width 627 height 27
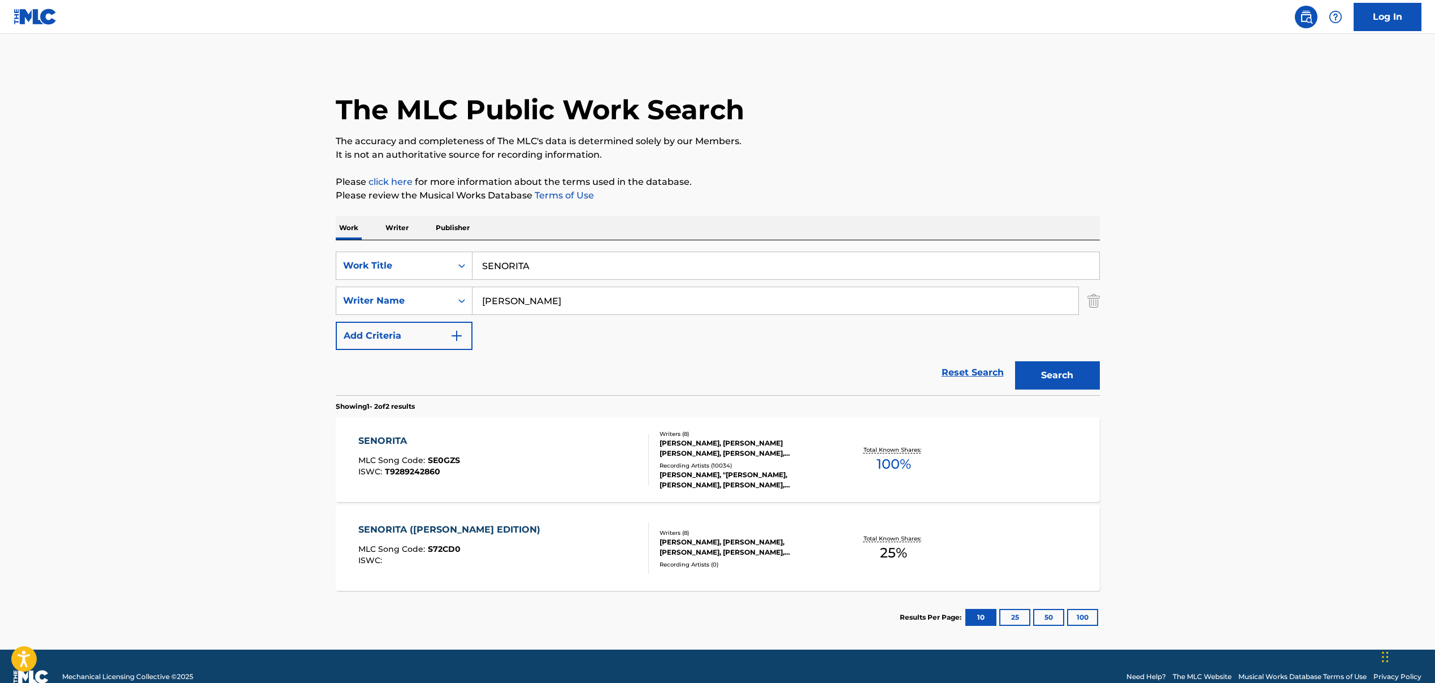
click at [500, 262] on input "SENORITA" at bounding box center [786, 265] width 627 height 27
paste input "UBEME LA RADIO"
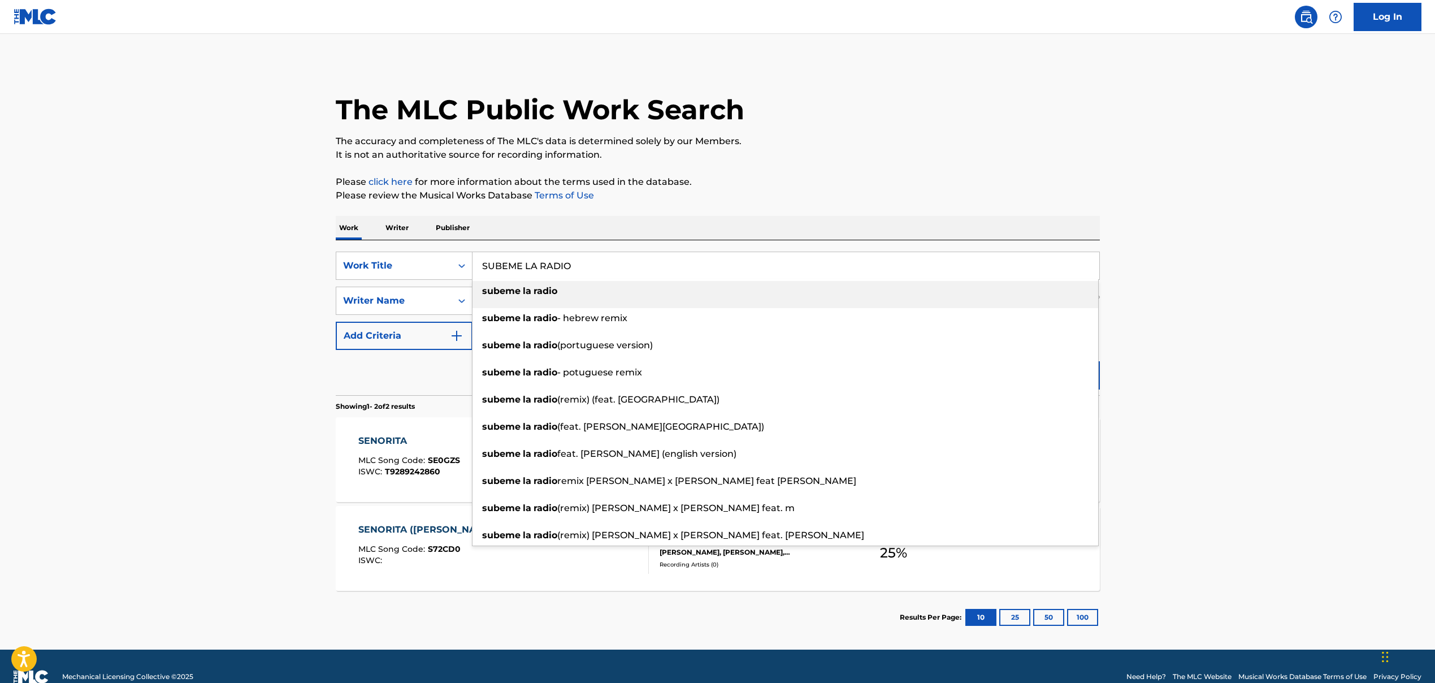
type input "SUBEME LA RADIO"
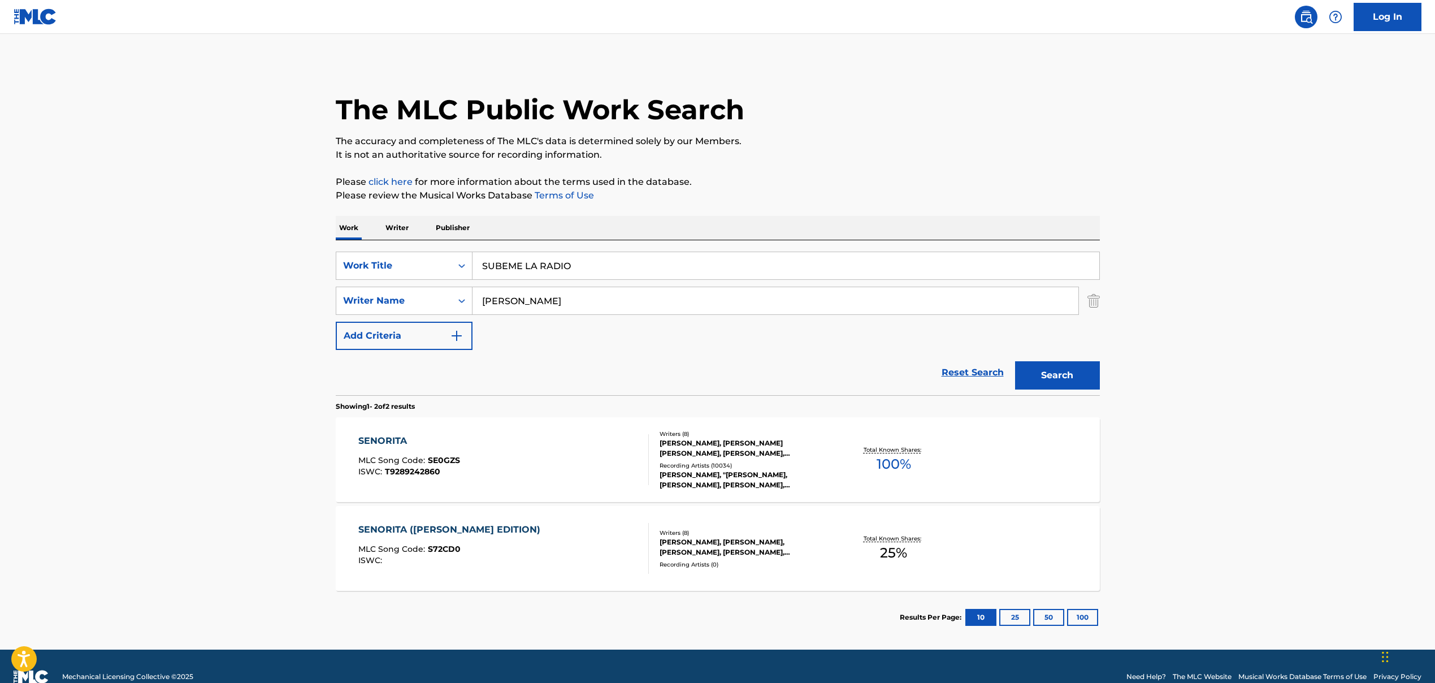
click at [535, 300] on input "[PERSON_NAME]" at bounding box center [776, 300] width 606 height 27
paste input "[PERSON_NAME], [PERSON_NAME], [PERSON_NAME] [PERSON_NAME], [PERSON_NAME] [PERSO…"
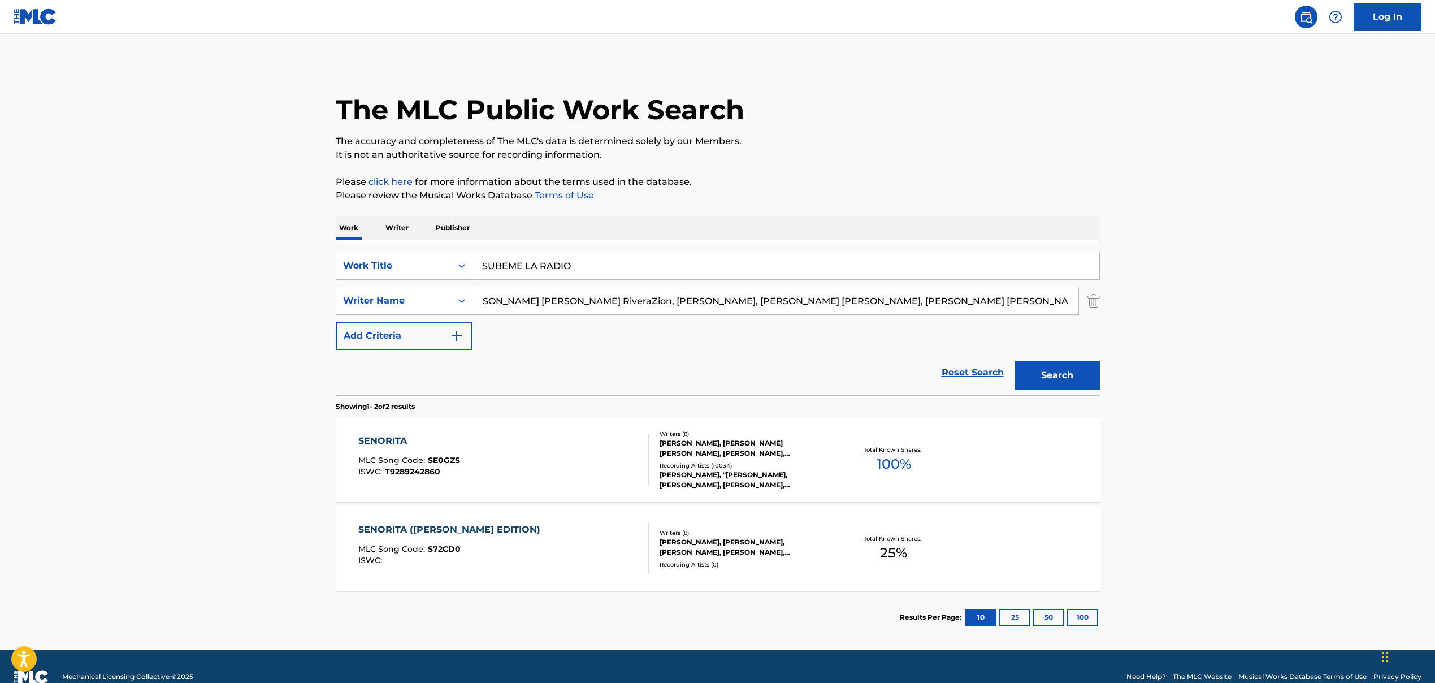
scroll to position [0, 623]
drag, startPoint x: 485, startPoint y: 304, endPoint x: 1269, endPoint y: 373, distance: 787.8
click at [827, 373] on main "The MLC Public Work Search The accuracy and completeness of The MLC's data is d…" at bounding box center [717, 342] width 1435 height 616
drag, startPoint x: 540, startPoint y: 300, endPoint x: 1134, endPoint y: 339, distance: 594.9
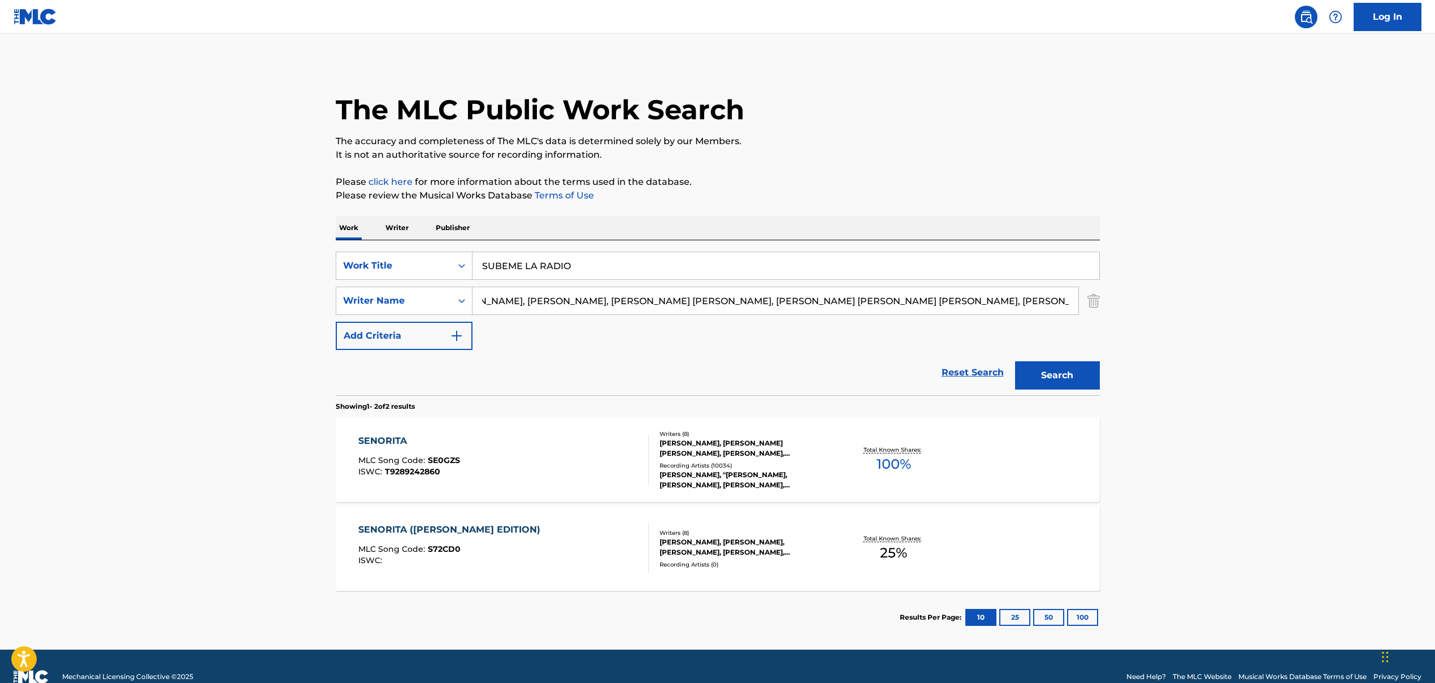
click at [827, 339] on main "The MLC Public Work Search The accuracy and completeness of The MLC's data is d…" at bounding box center [717, 342] width 1435 height 616
drag, startPoint x: 502, startPoint y: 301, endPoint x: 743, endPoint y: 307, distance: 240.9
click at [742, 306] on input "Zion, [PERSON_NAME]" at bounding box center [776, 300] width 606 height 27
click at [827, 377] on button "Search" at bounding box center [1057, 375] width 85 height 28
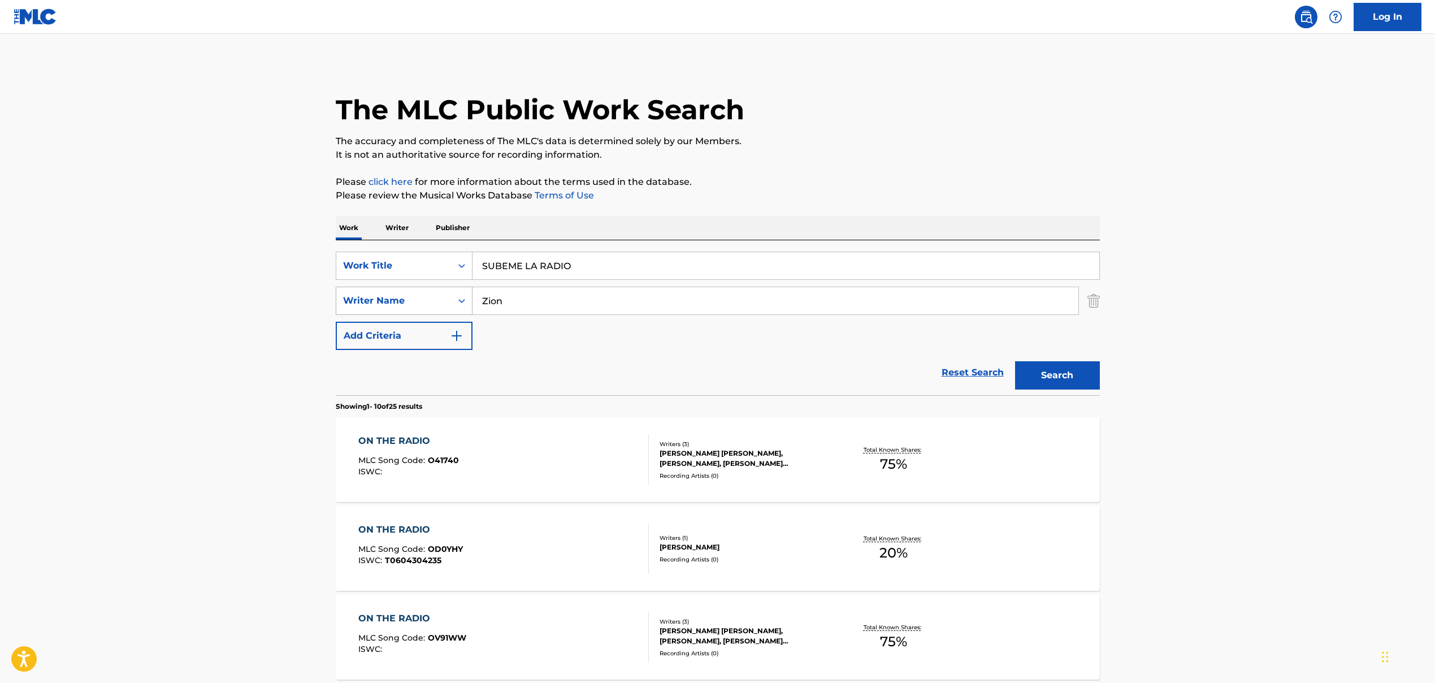
drag, startPoint x: 511, startPoint y: 301, endPoint x: 441, endPoint y: 301, distance: 69.5
click at [441, 301] on div "SearchWithCriteria9a3be60f-441f-4a60-a74d-08b02e157039 Writer Name [PERSON_NAME]" at bounding box center [718, 301] width 764 height 28
paste input ", [PERSON_NAME]"
drag, startPoint x: 487, startPoint y: 302, endPoint x: 421, endPoint y: 300, distance: 66.8
click at [421, 300] on div "SearchWithCriteria9a3be60f-441f-4a60-a74d-08b02e157039 Writer Name , [PERSON_NA…" at bounding box center [718, 301] width 764 height 28
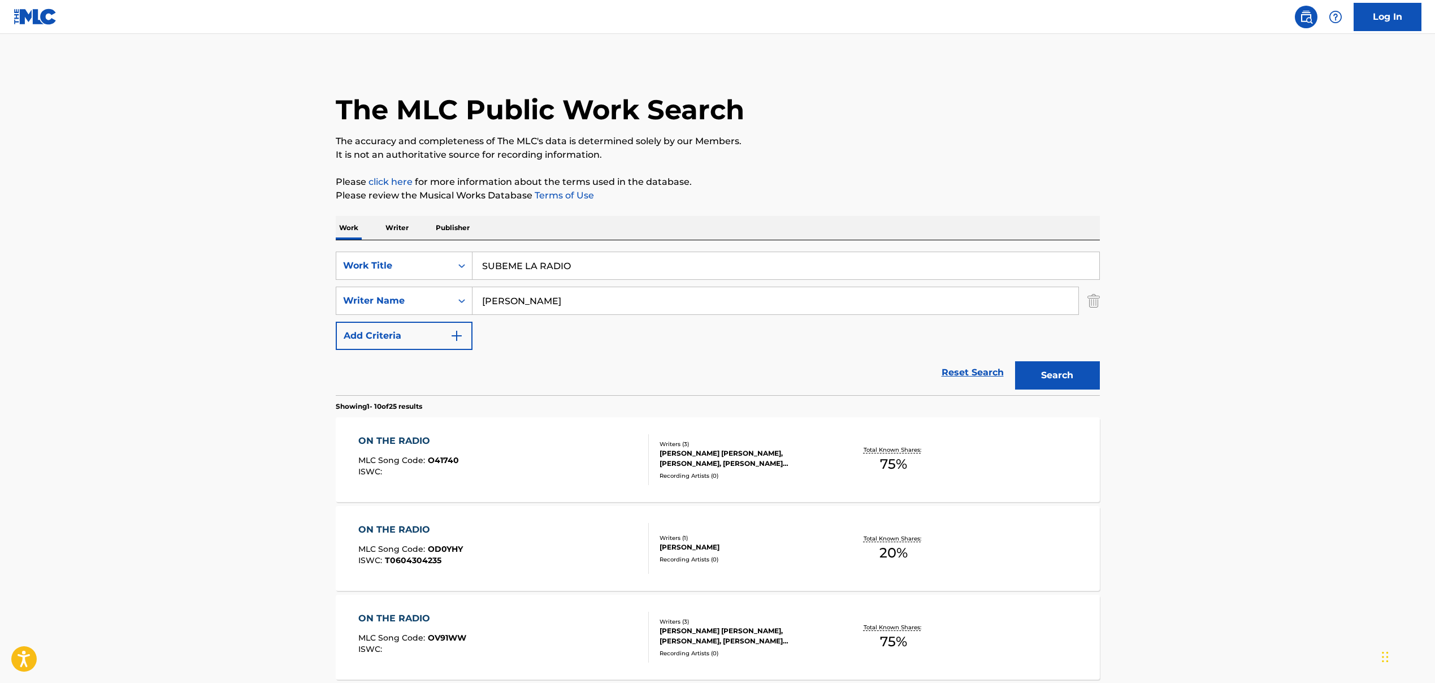
type input "[PERSON_NAME]"
click at [827, 384] on button "Search" at bounding box center [1057, 375] width 85 height 28
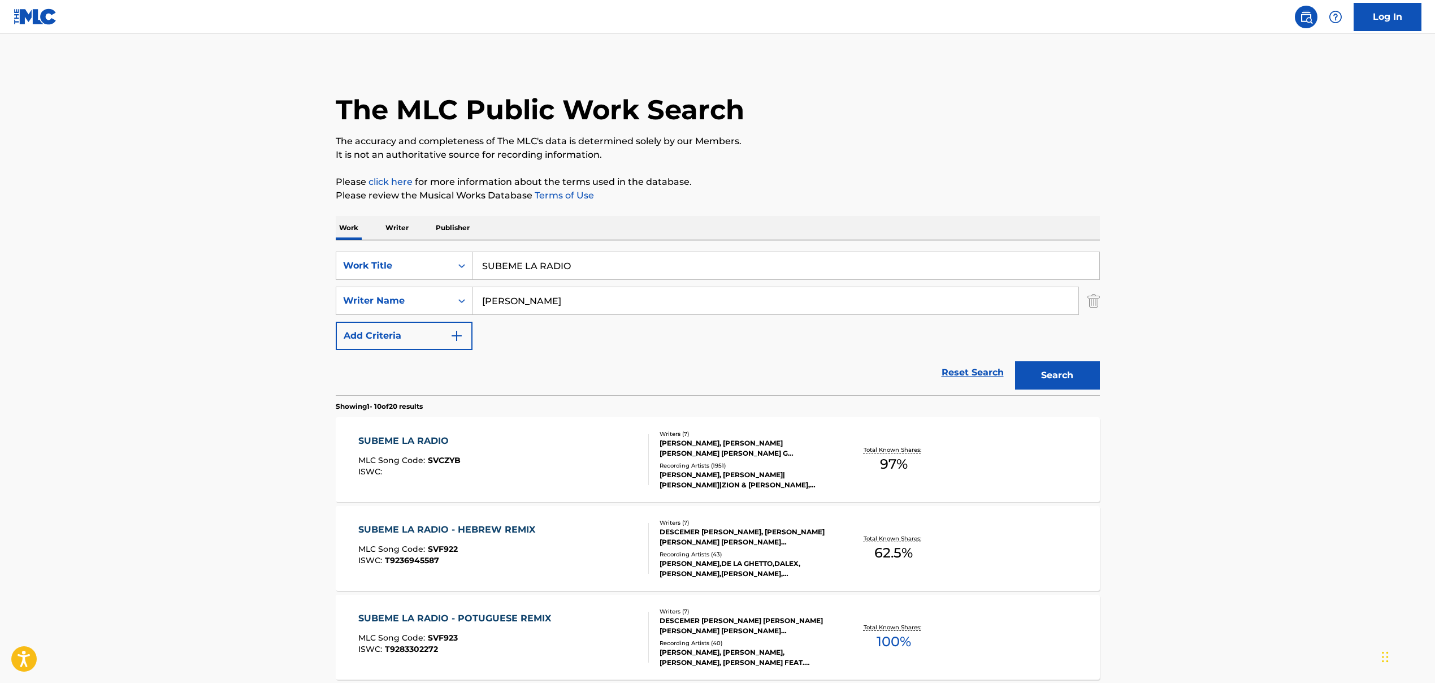
click at [537, 463] on div "SUBEME LA RADIO MLC Song Code : SVCZYB ISWC :" at bounding box center [503, 459] width 291 height 51
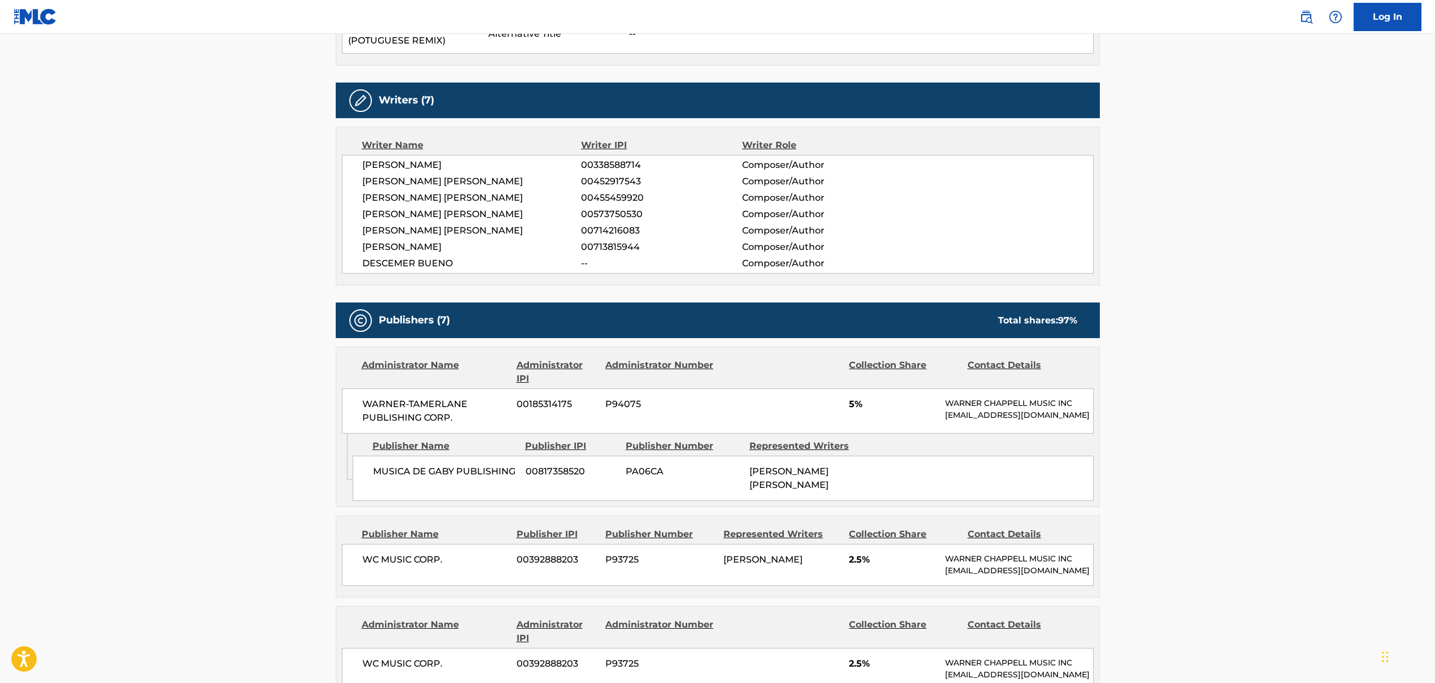
scroll to position [460, 0]
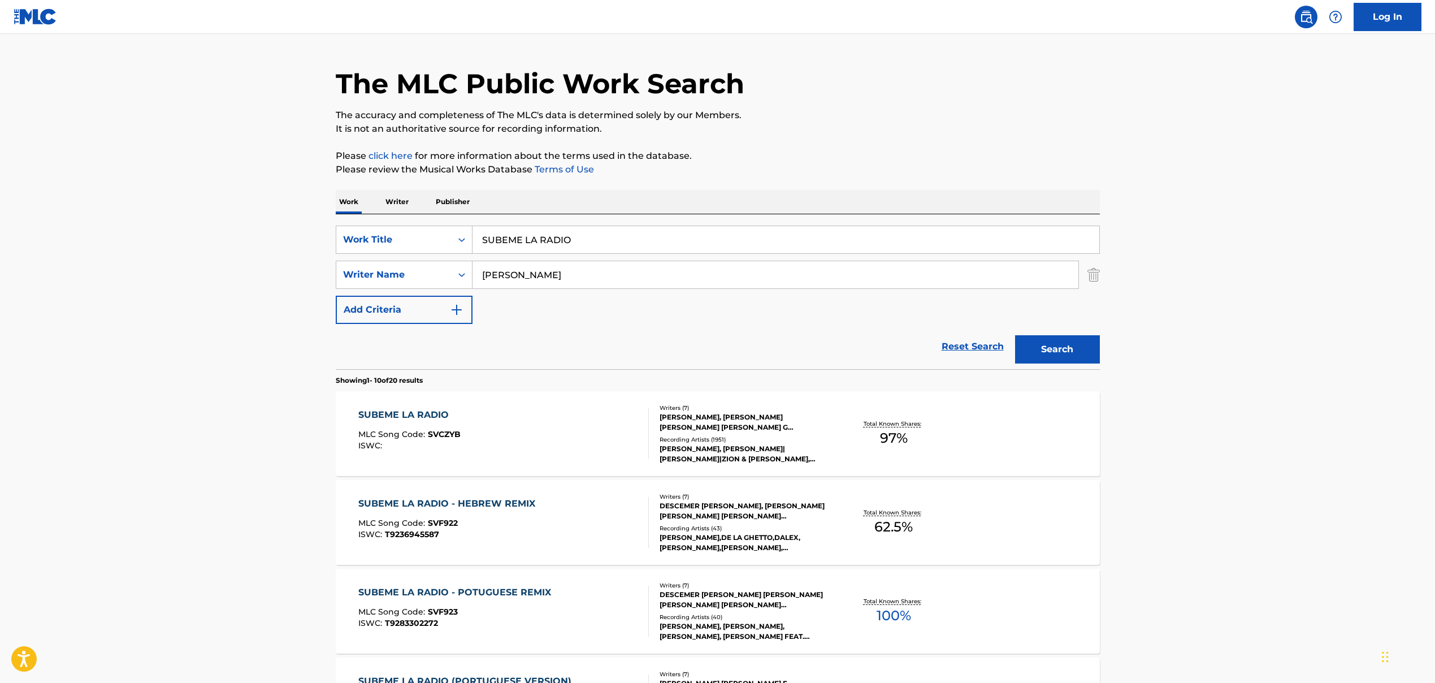
scroll to position [102, 0]
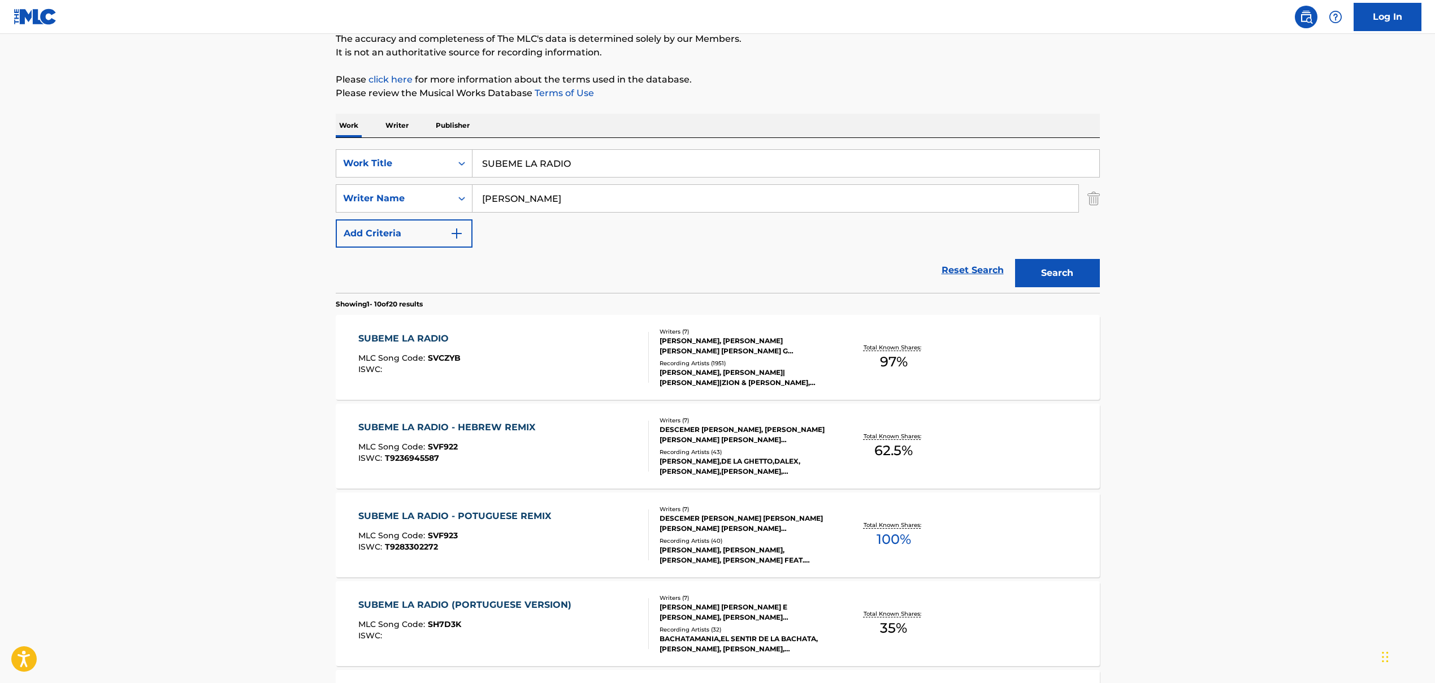
click at [447, 448] on span "SVF922" at bounding box center [443, 447] width 30 height 10
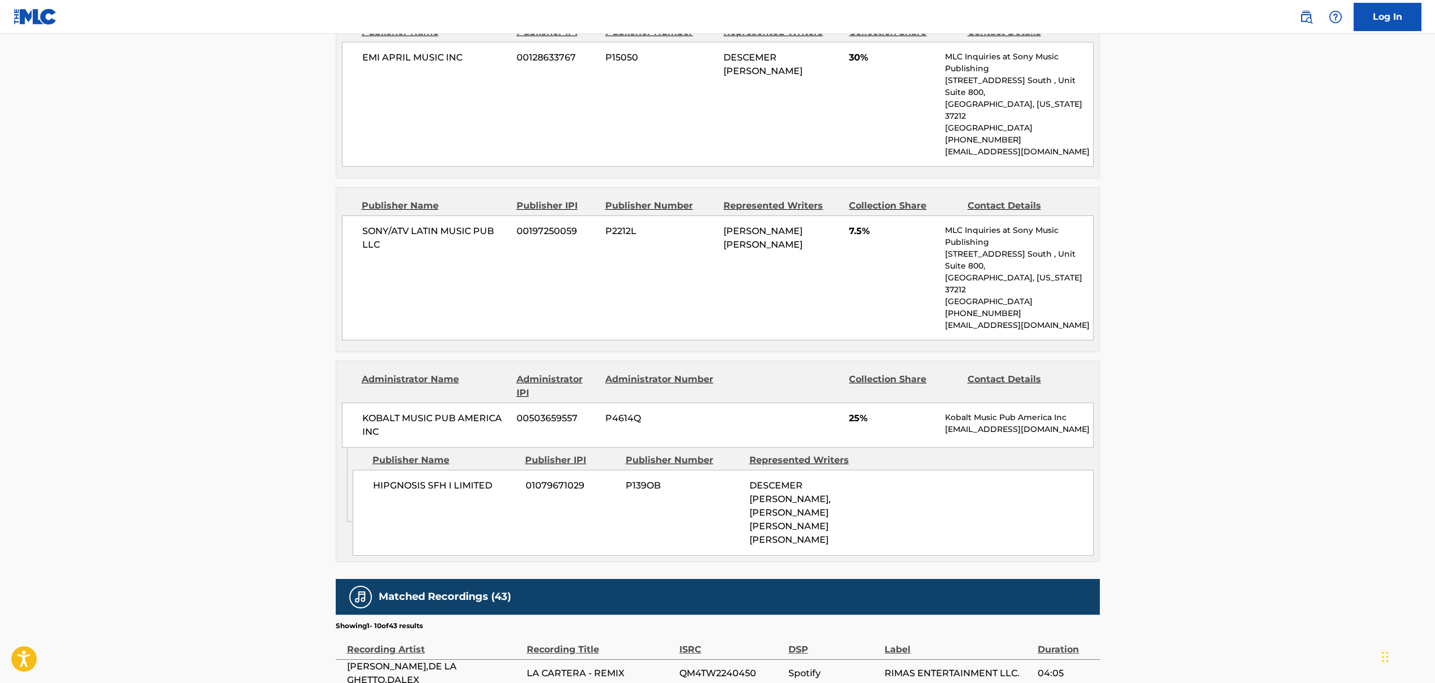
scroll to position [664, 0]
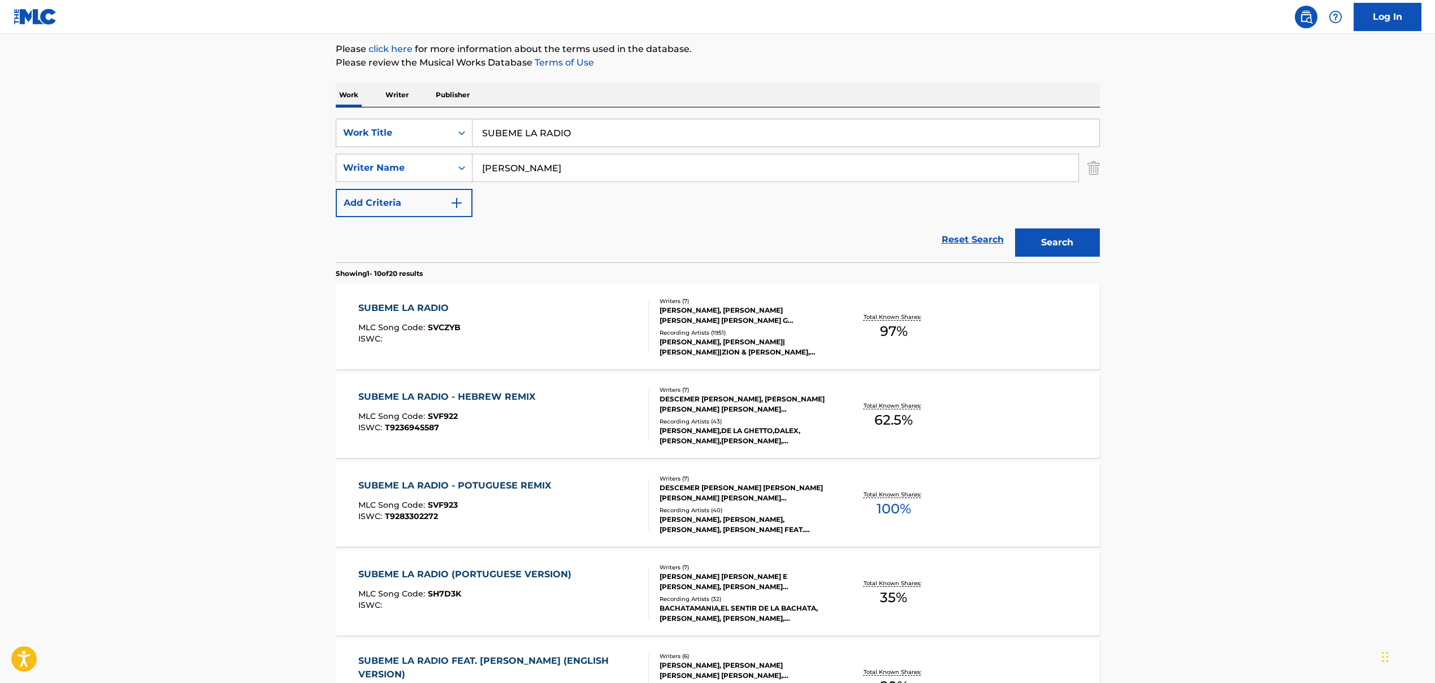
scroll to position [202, 0]
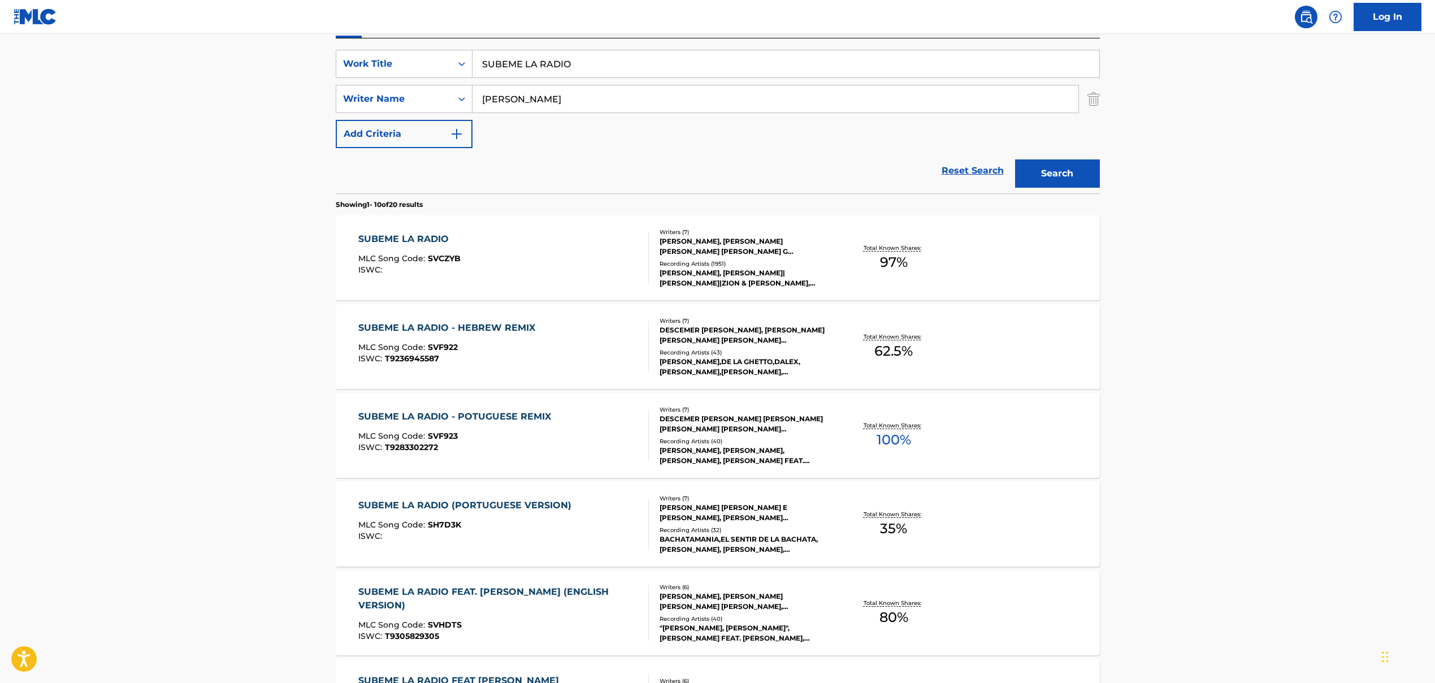
click at [500, 434] on div "MLC Song Code : SVF923" at bounding box center [457, 437] width 198 height 11
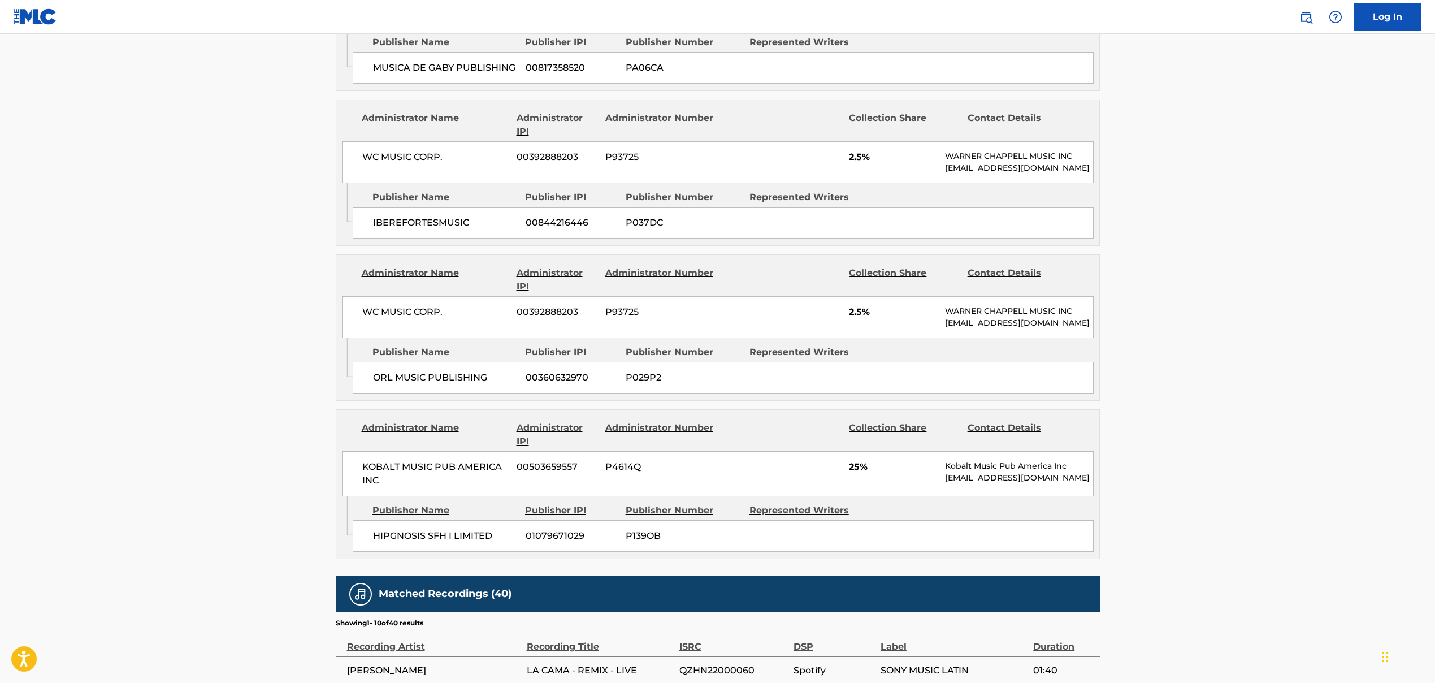
scroll to position [1571, 0]
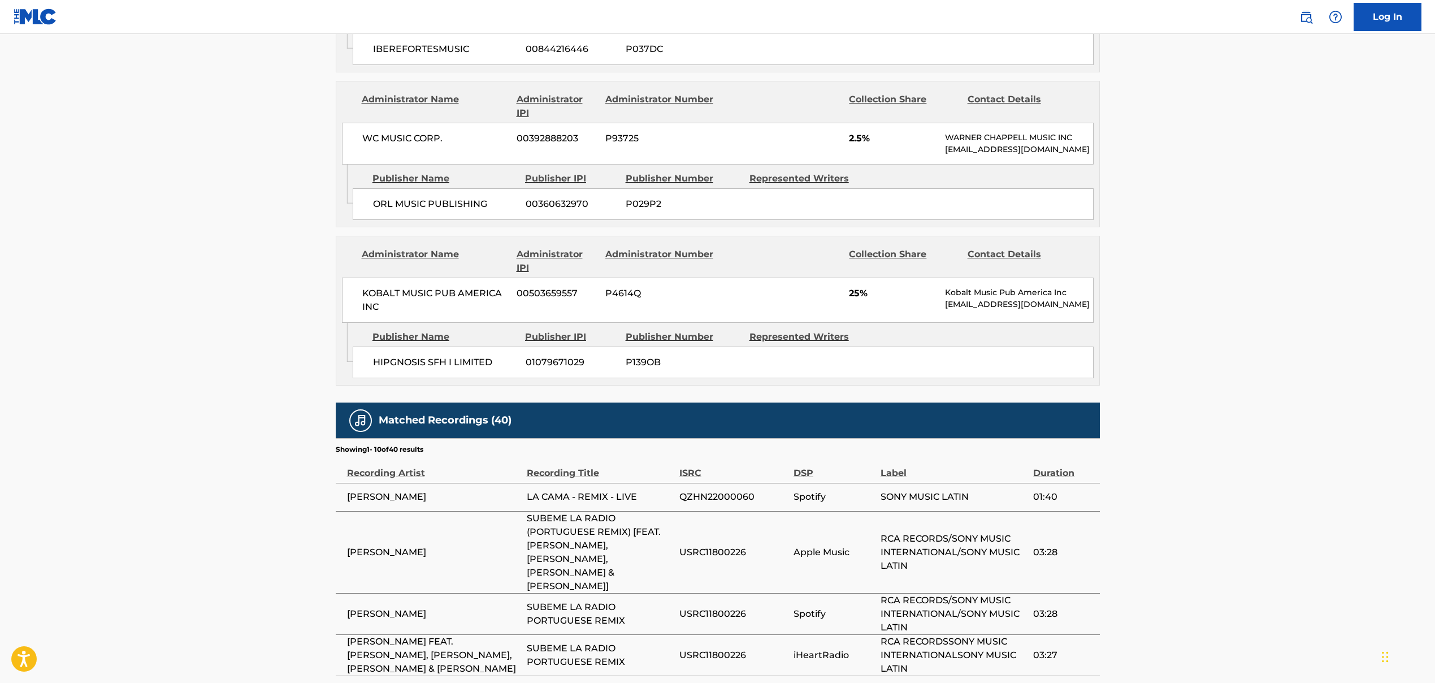
scroll to position [202, 0]
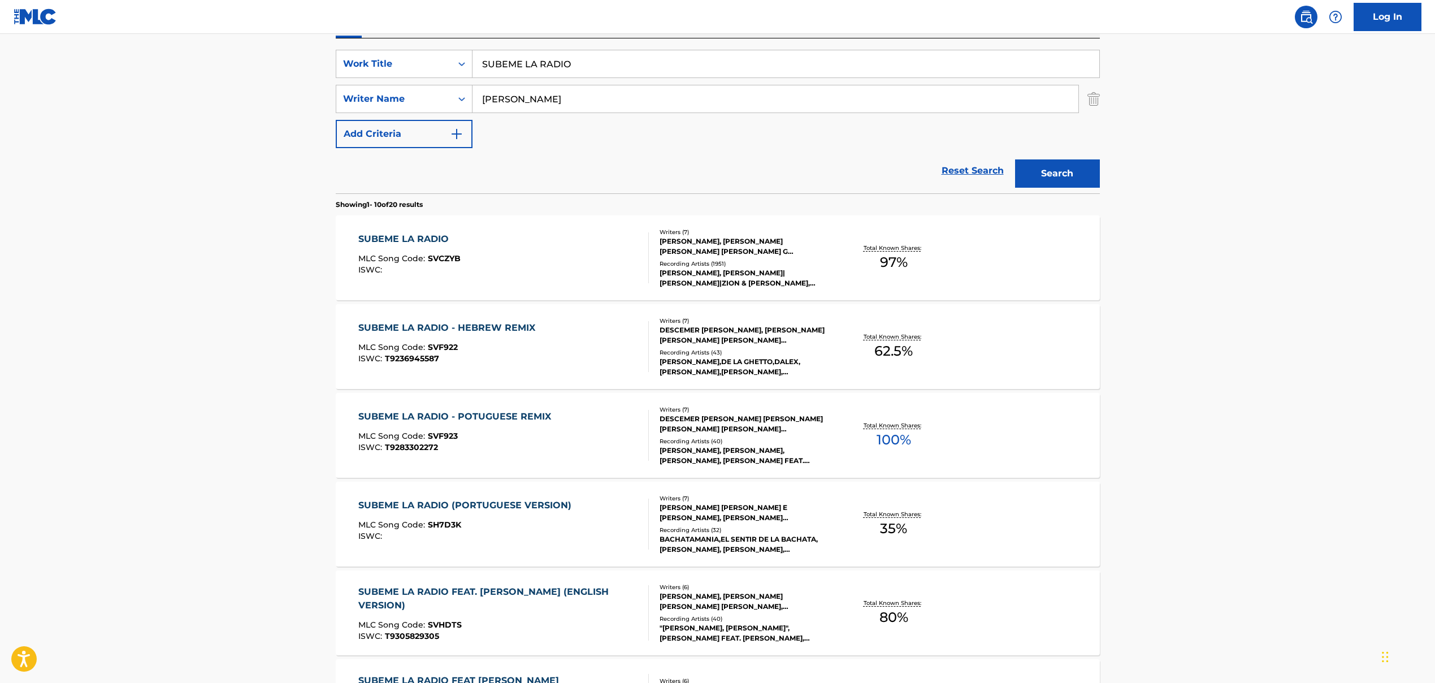
click at [558, 68] on input "SUBEME LA RADIO" at bounding box center [786, 63] width 627 height 27
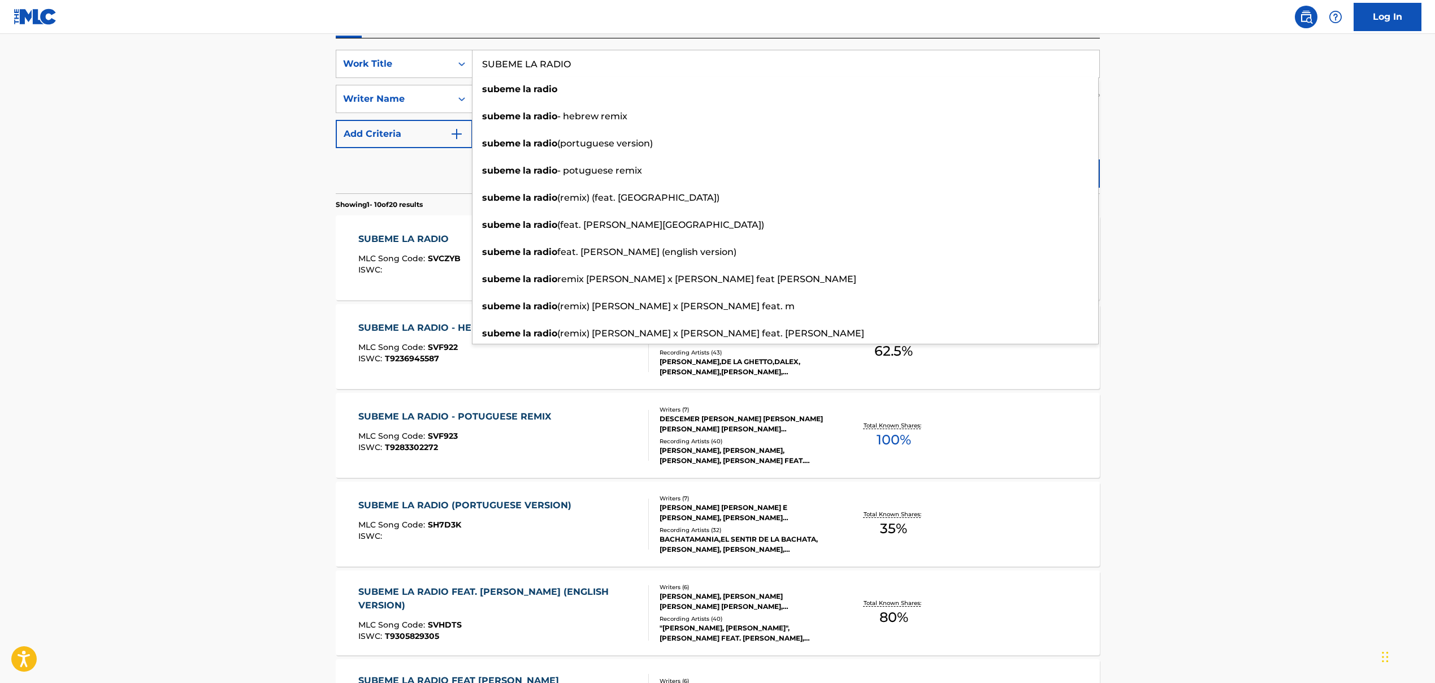
click at [179, 98] on main "The MLC Public Work Search The accuracy and completeness of The MLC's data is d…" at bounding box center [717, 497] width 1435 height 1331
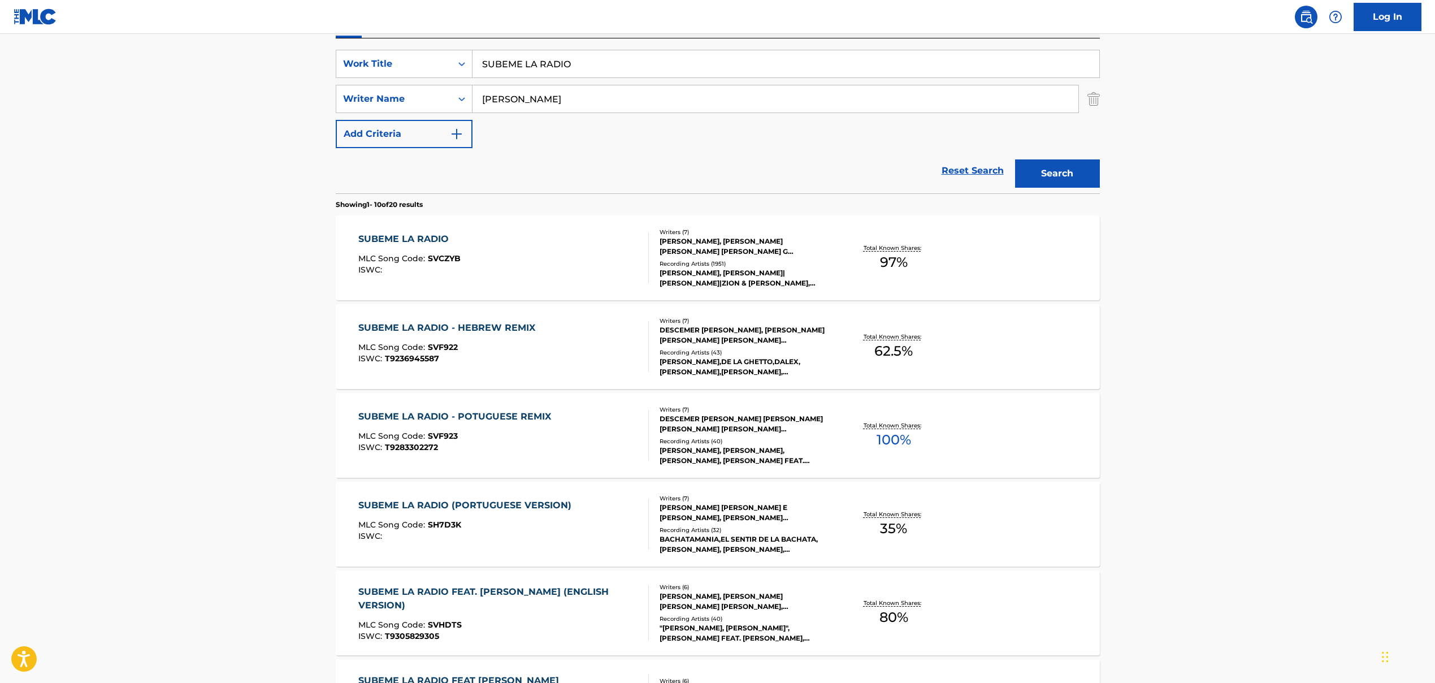
click at [513, 100] on input "[PERSON_NAME]" at bounding box center [776, 98] width 606 height 27
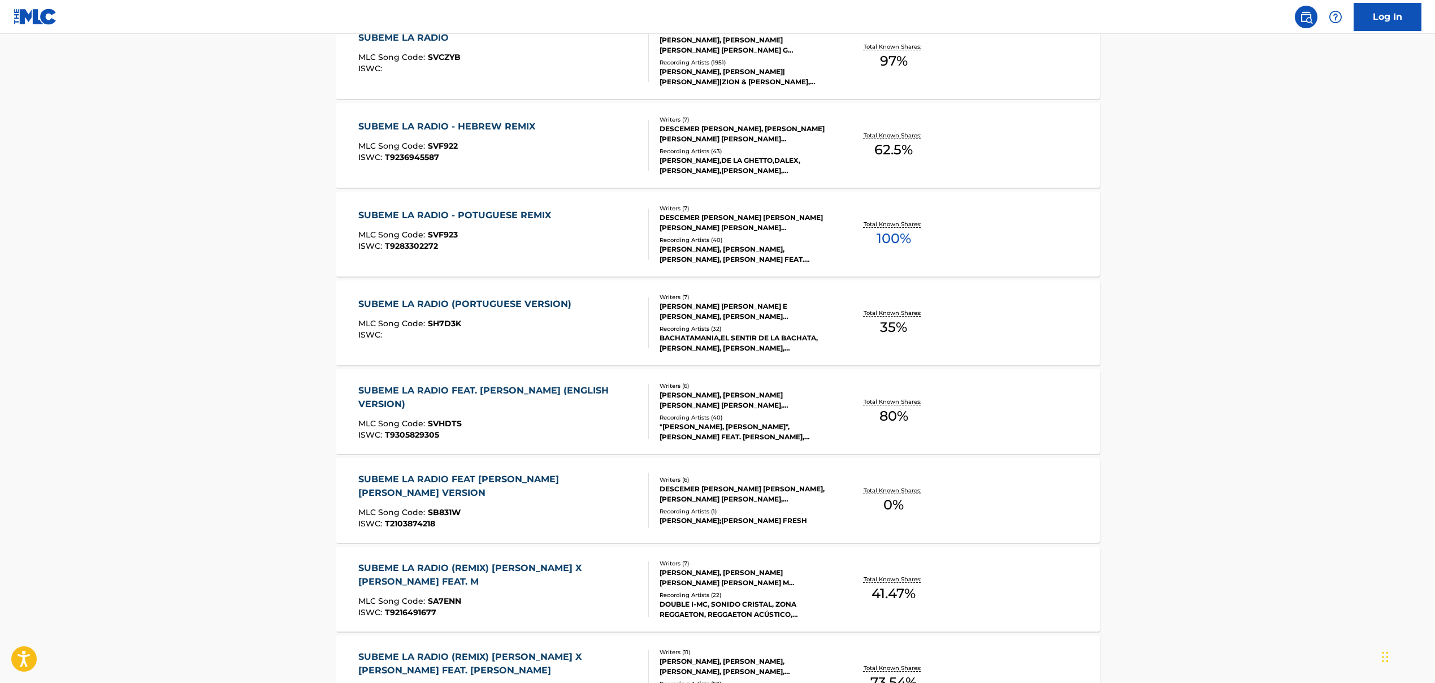
scroll to position [452, 0]
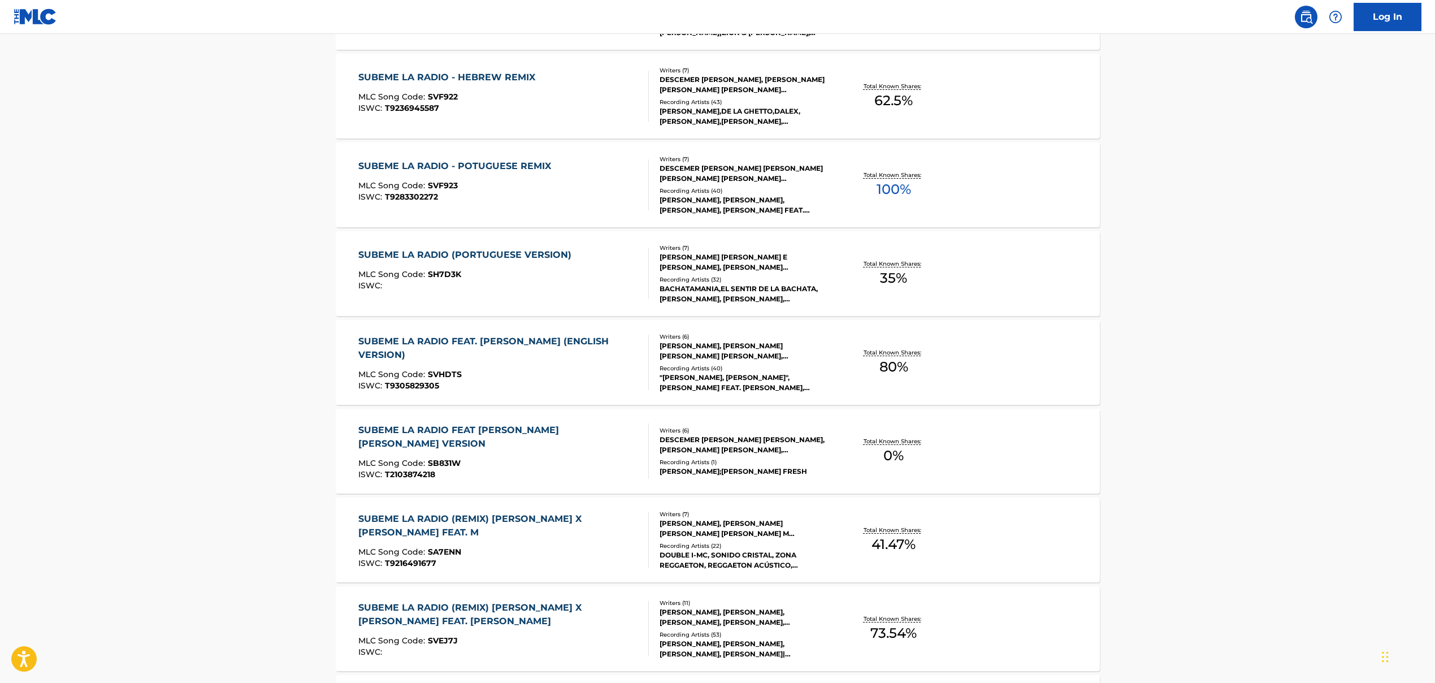
click at [599, 343] on div "SUBEME LA RADIO FEAT. [PERSON_NAME] (ENGLISH VERSION)" at bounding box center [498, 348] width 281 height 27
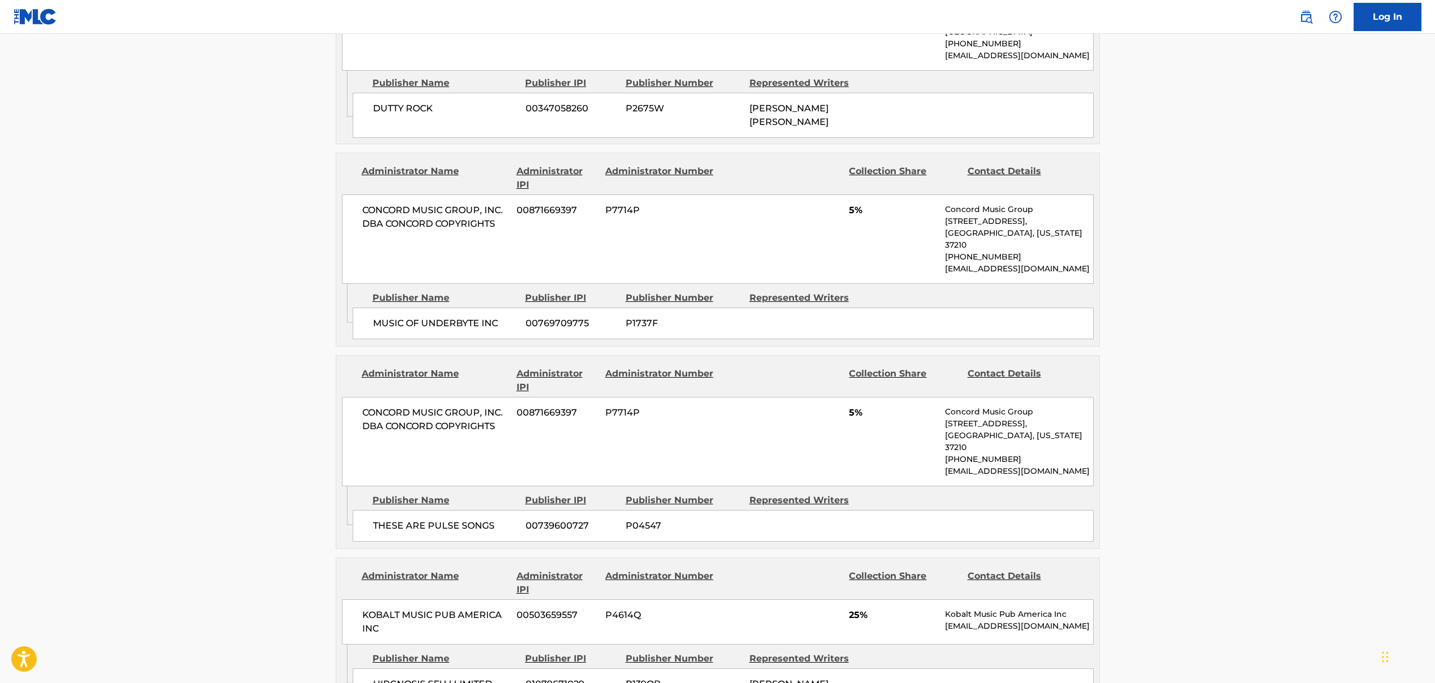
scroll to position [1122, 0]
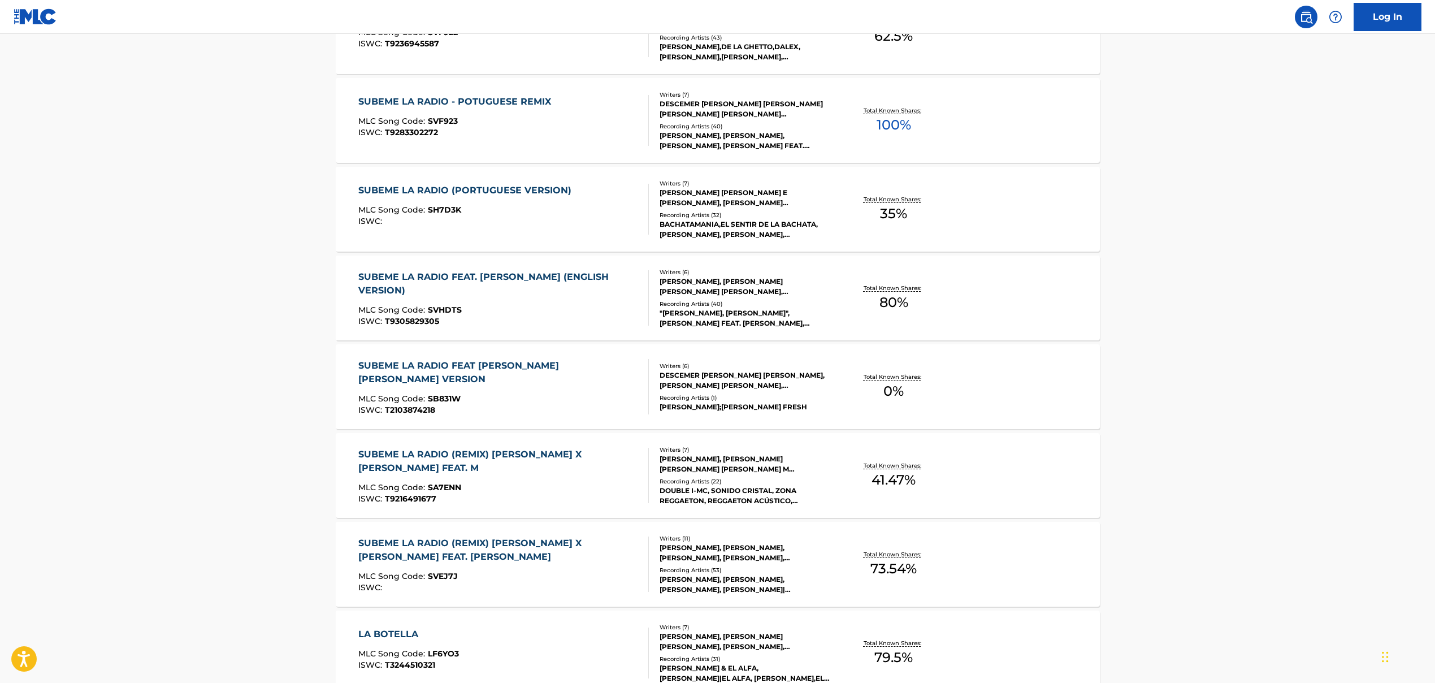
click at [531, 395] on div "MLC Song Code : SB831W" at bounding box center [498, 400] width 281 height 11
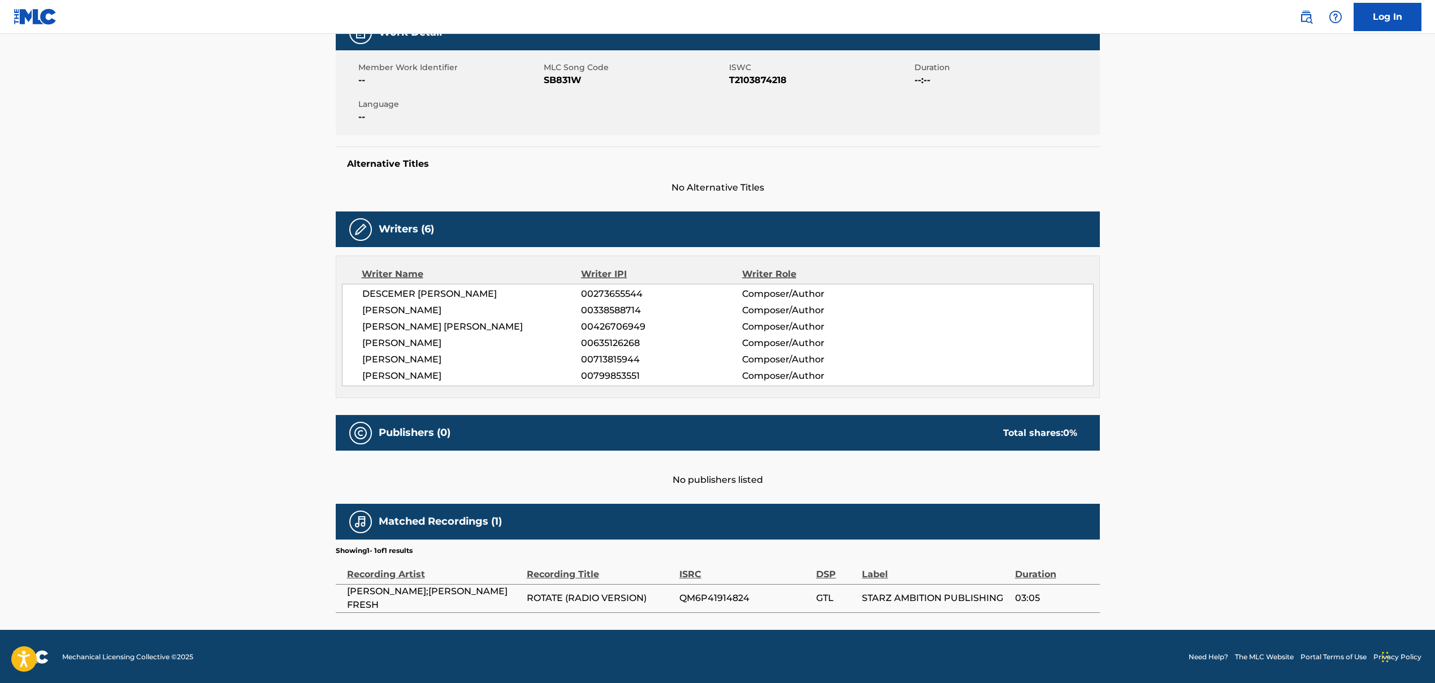
scroll to position [213, 0]
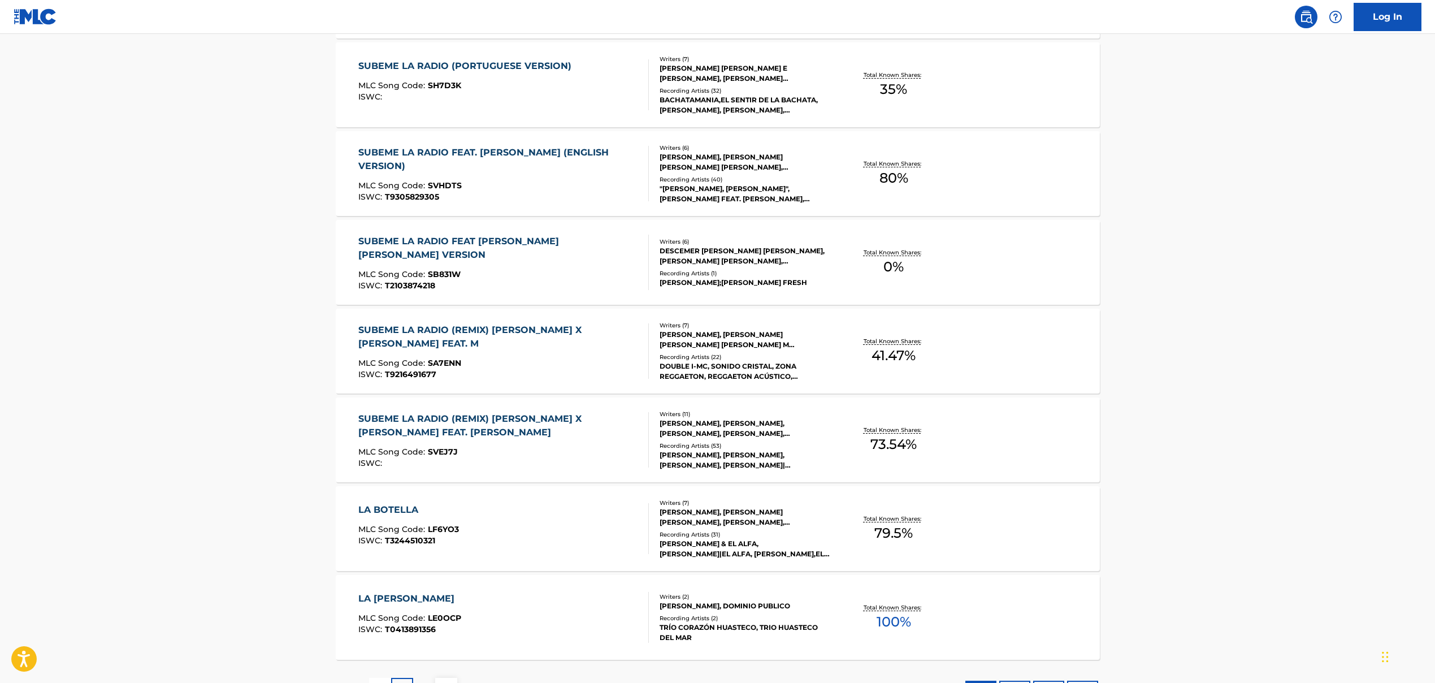
scroll to position [690, 0]
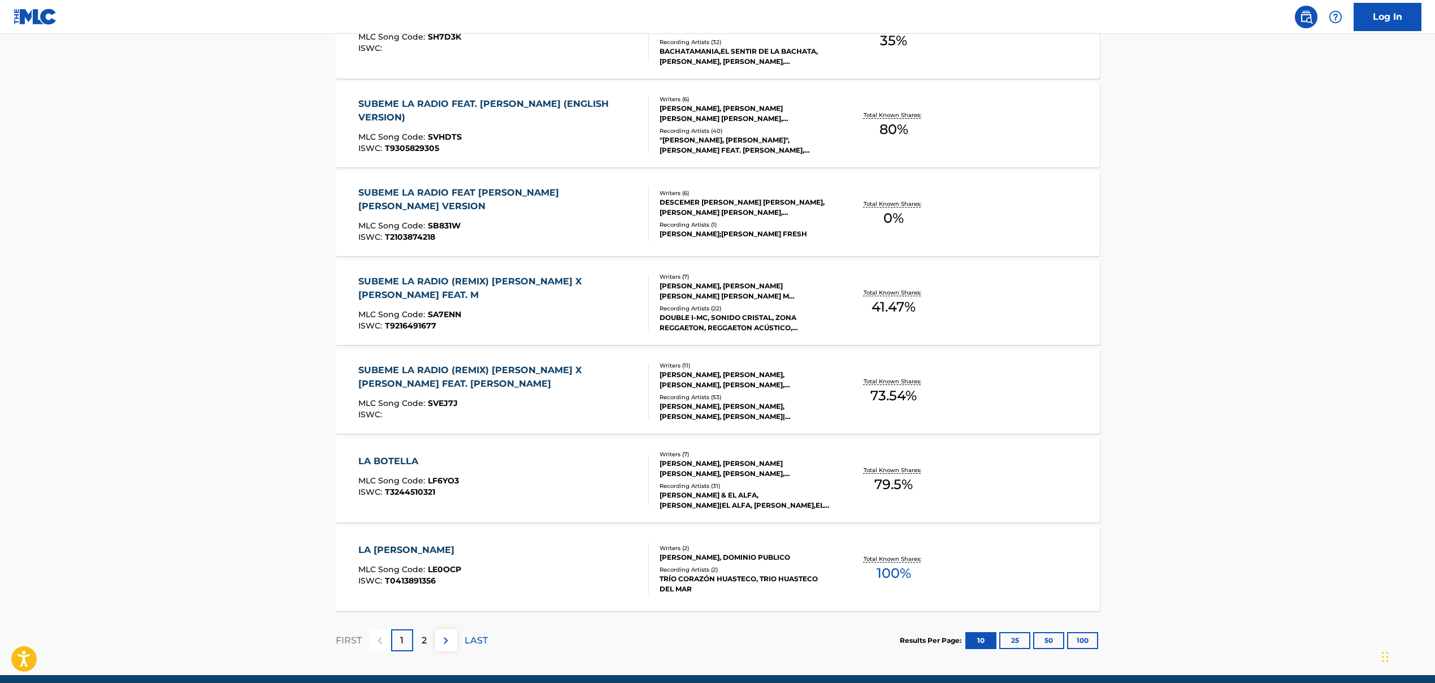
click at [503, 383] on div "SUBEME LA RADIO (REMIX) [PERSON_NAME] X [PERSON_NAME] FEAT. [PERSON_NAME]" at bounding box center [498, 377] width 281 height 27
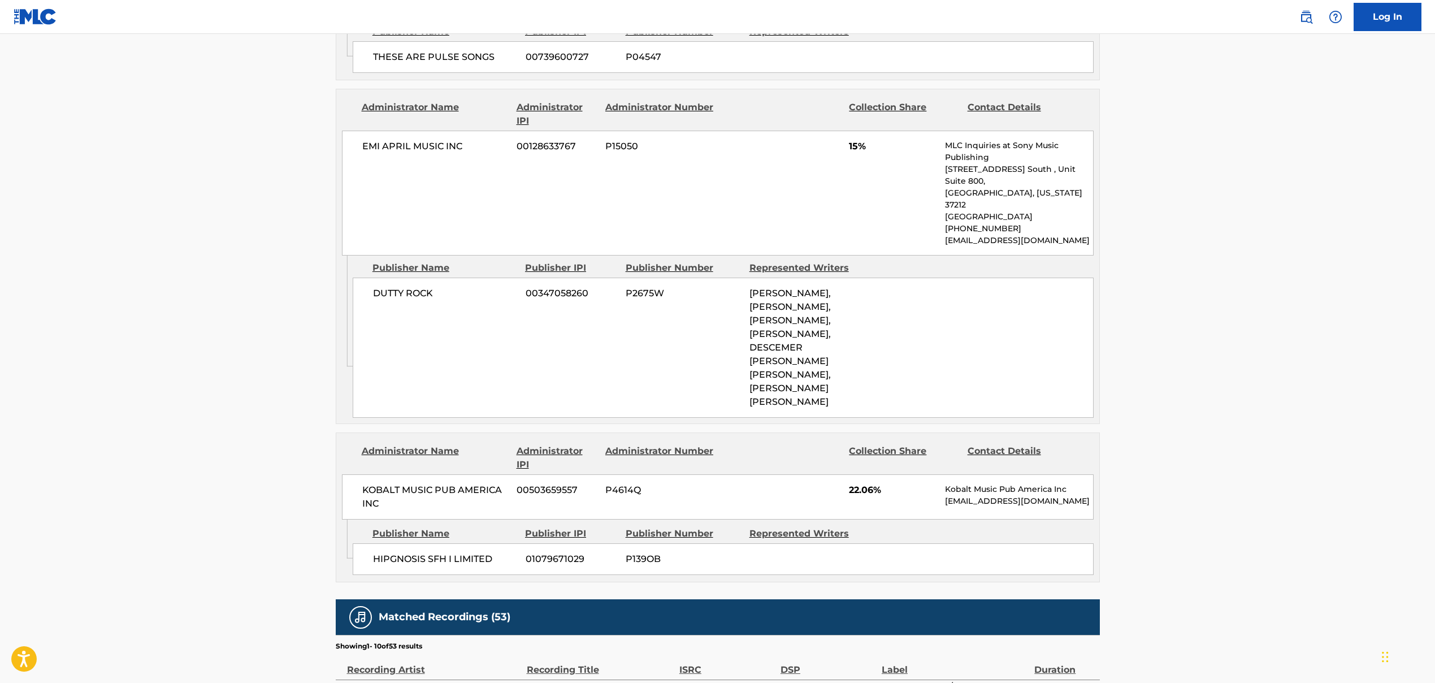
scroll to position [1736, 0]
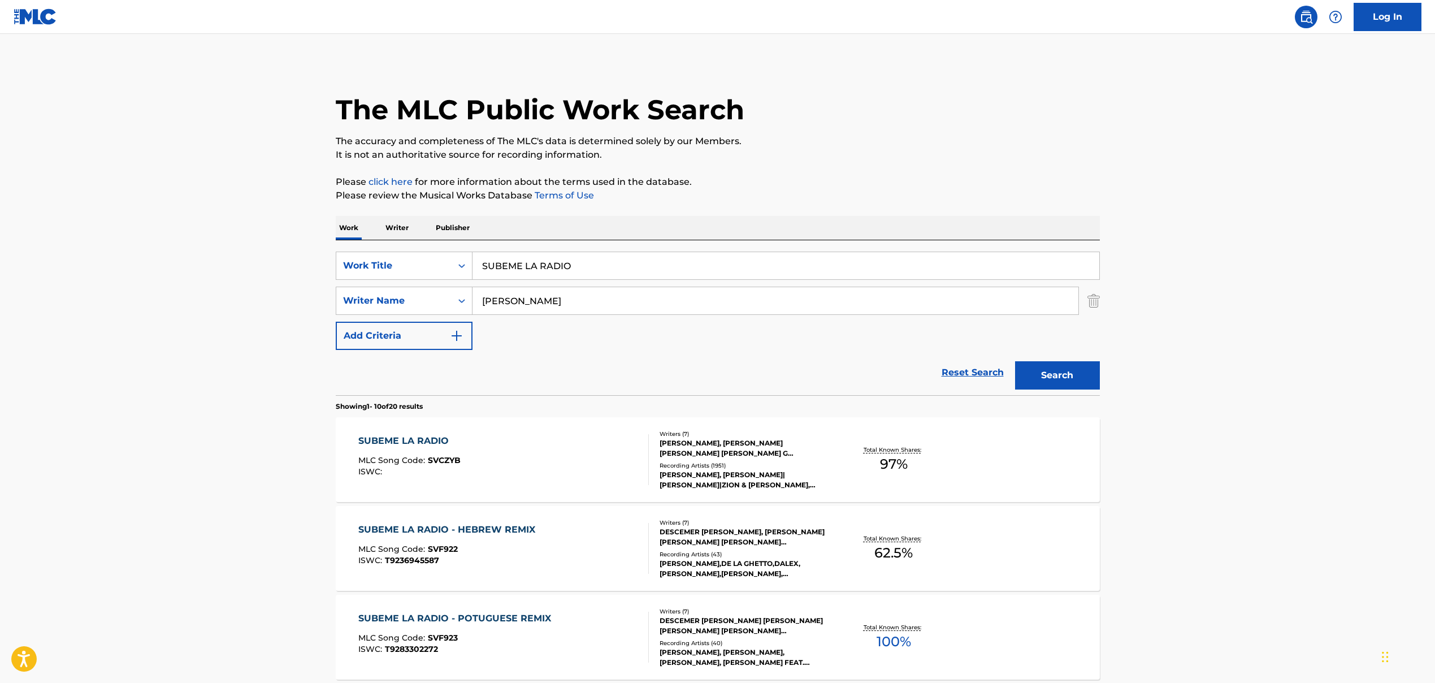
click at [509, 266] on input "SUBEME LA RADIO" at bounding box center [786, 265] width 627 height 27
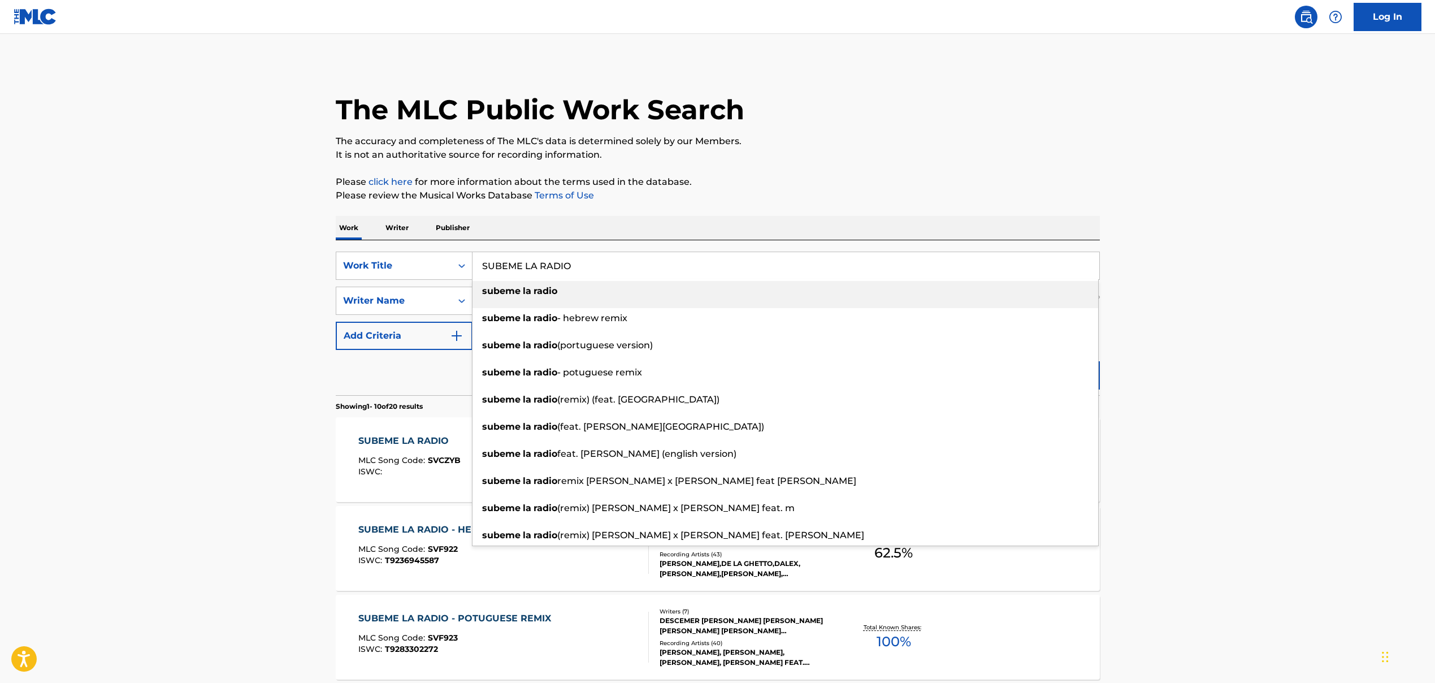
paste input "Can't Stop The Feeling (Film Version)"
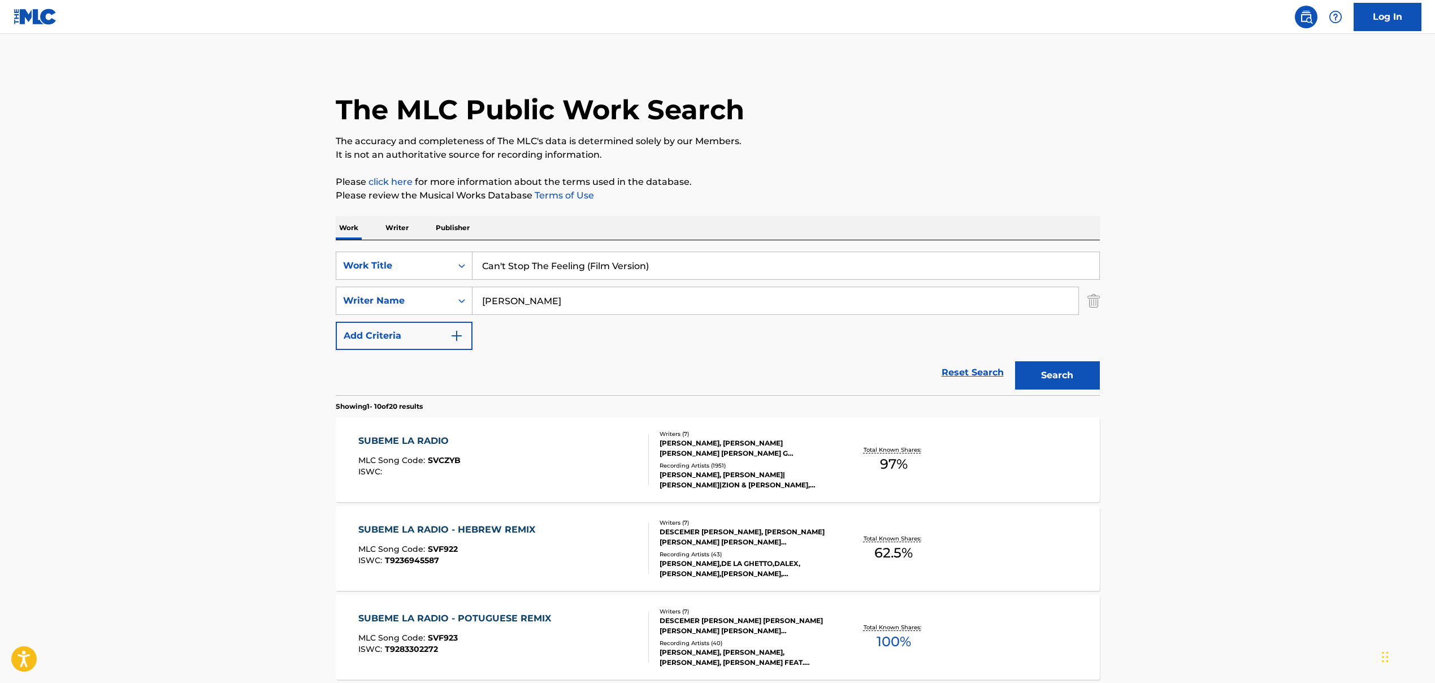
type input "Can't Stop The Feeling (Film Version)"
click at [511, 301] on input "[PERSON_NAME]" at bounding box center [776, 300] width 606 height 27
paste input "[PERSON_NAME], [PERSON_NAME], [PERSON_NAME]"
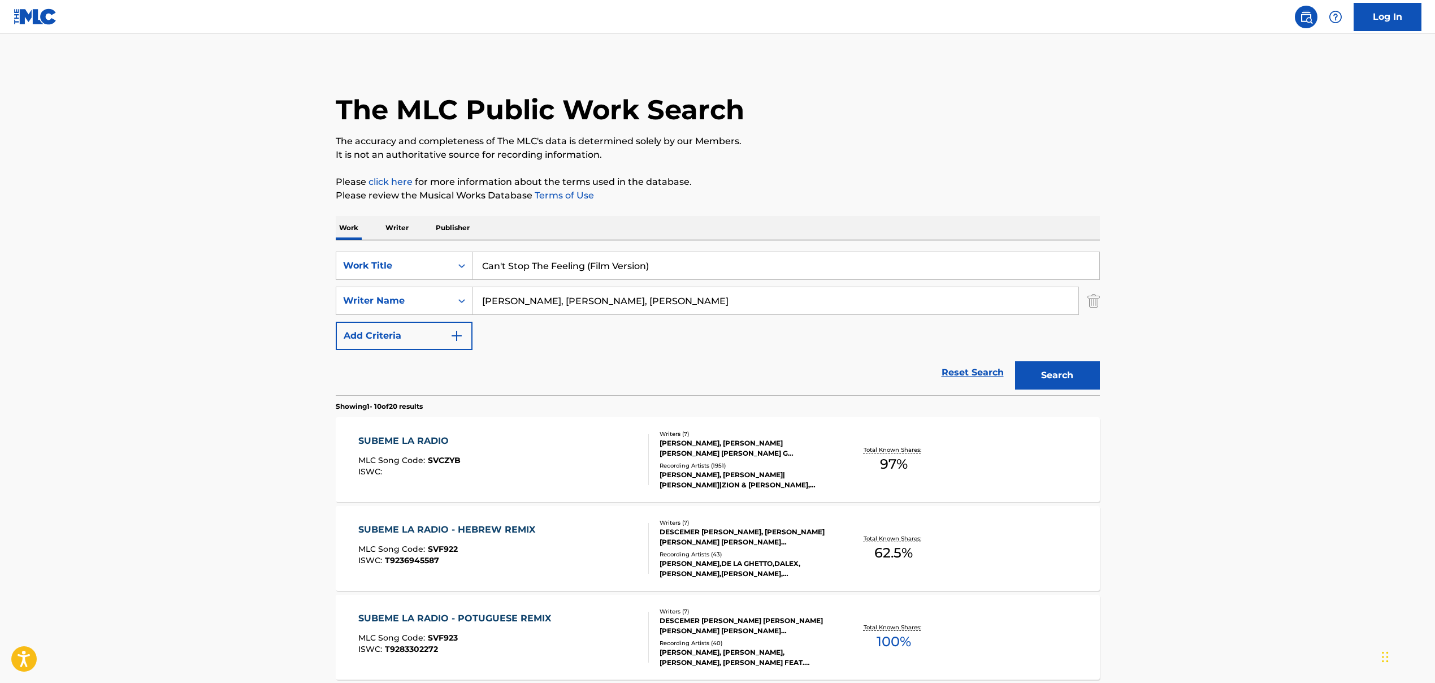
drag, startPoint x: 594, startPoint y: 304, endPoint x: 831, endPoint y: 314, distance: 237.1
click at [827, 314] on div "[PERSON_NAME], [PERSON_NAME], [PERSON_NAME]" at bounding box center [776, 301] width 607 height 28
type input "[PERSON_NAME]"
click at [827, 379] on button "Search" at bounding box center [1057, 375] width 85 height 28
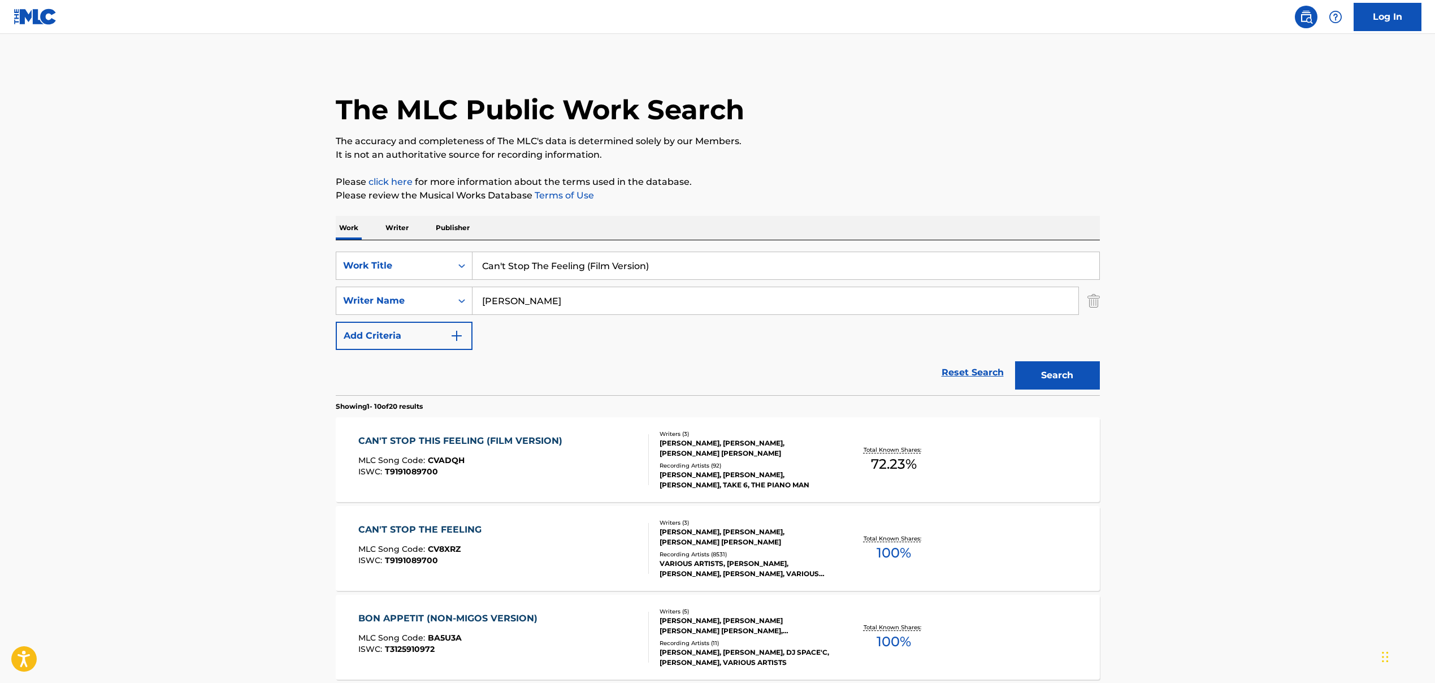
click at [528, 450] on div "CAN'T STOP THIS FEELING (FILM VERSION) MLC Song Code : CVADQH ISWC : T9191089700" at bounding box center [463, 459] width 210 height 51
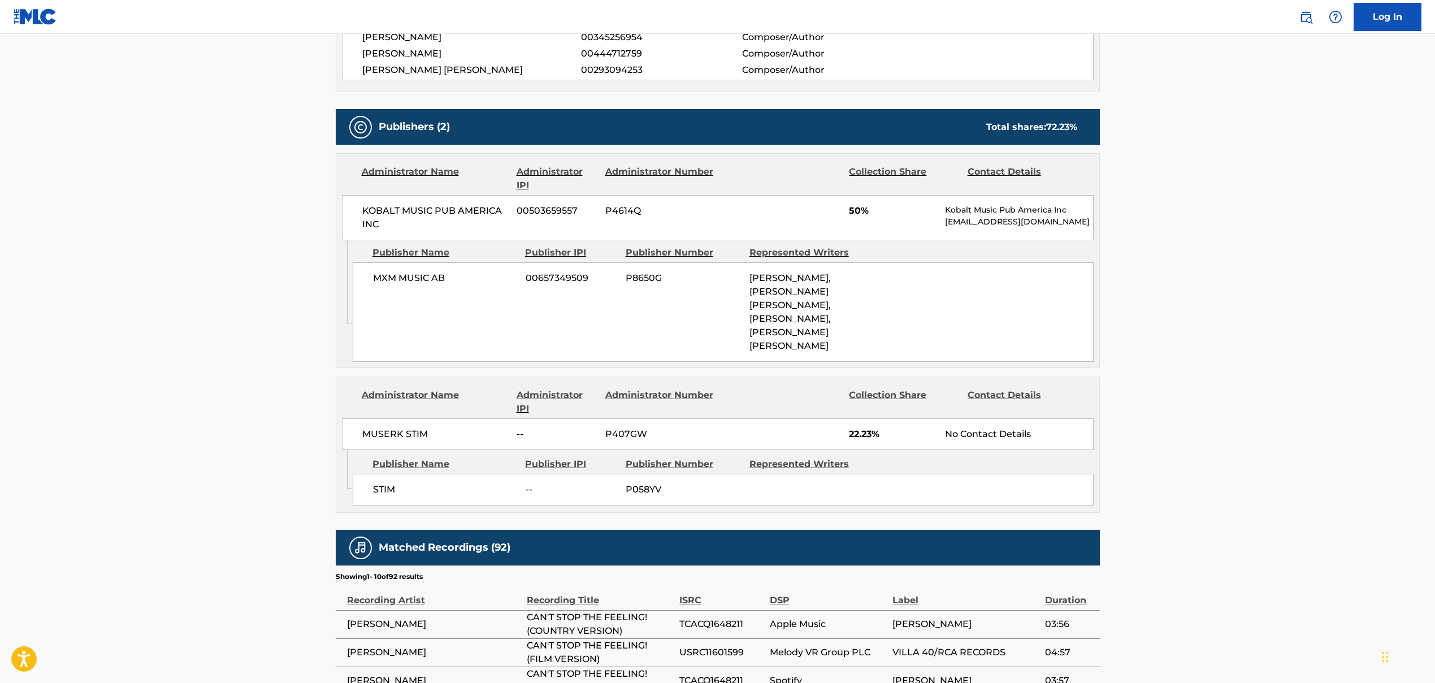
scroll to position [332, 0]
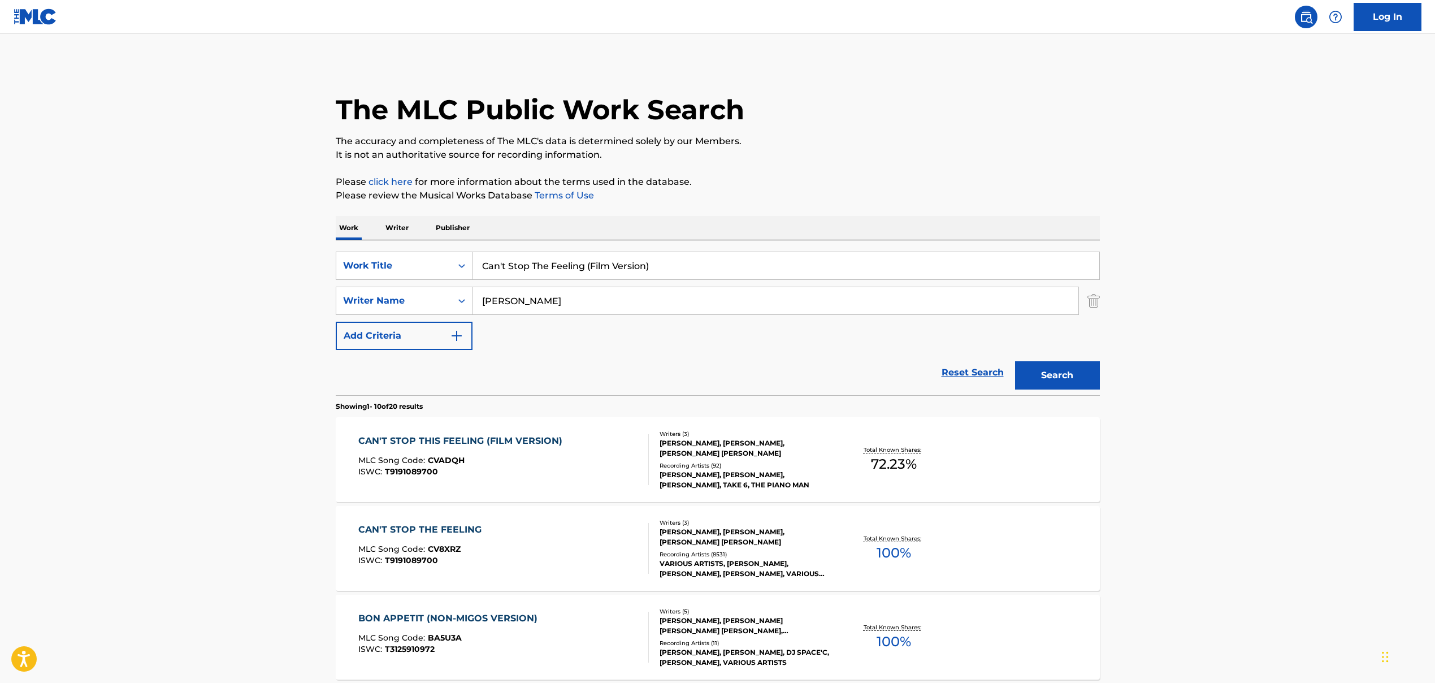
click at [492, 263] on input "Can't Stop The Feeling (Film Version)" at bounding box center [786, 265] width 627 height 27
paste input "HERE COMES THE SUN/THE INNER LIGHT (LOVE VERSION"
type input "HERE COMES THE SUN/THE INNER LIGHT (LOVE VERSION)"
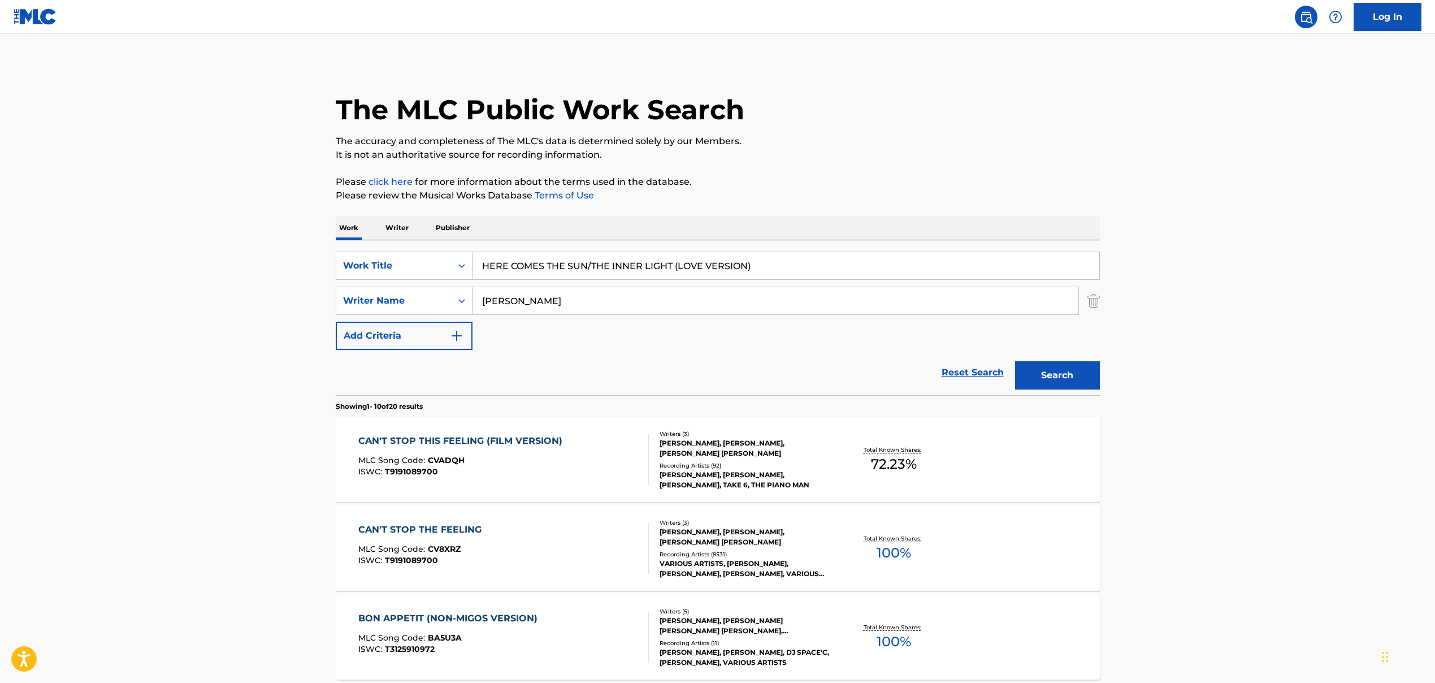
click at [594, 301] on input "[PERSON_NAME]" at bounding box center [776, 300] width 606 height 27
paste input "[PERSON_NAME]"
type input "[PERSON_NAME]"
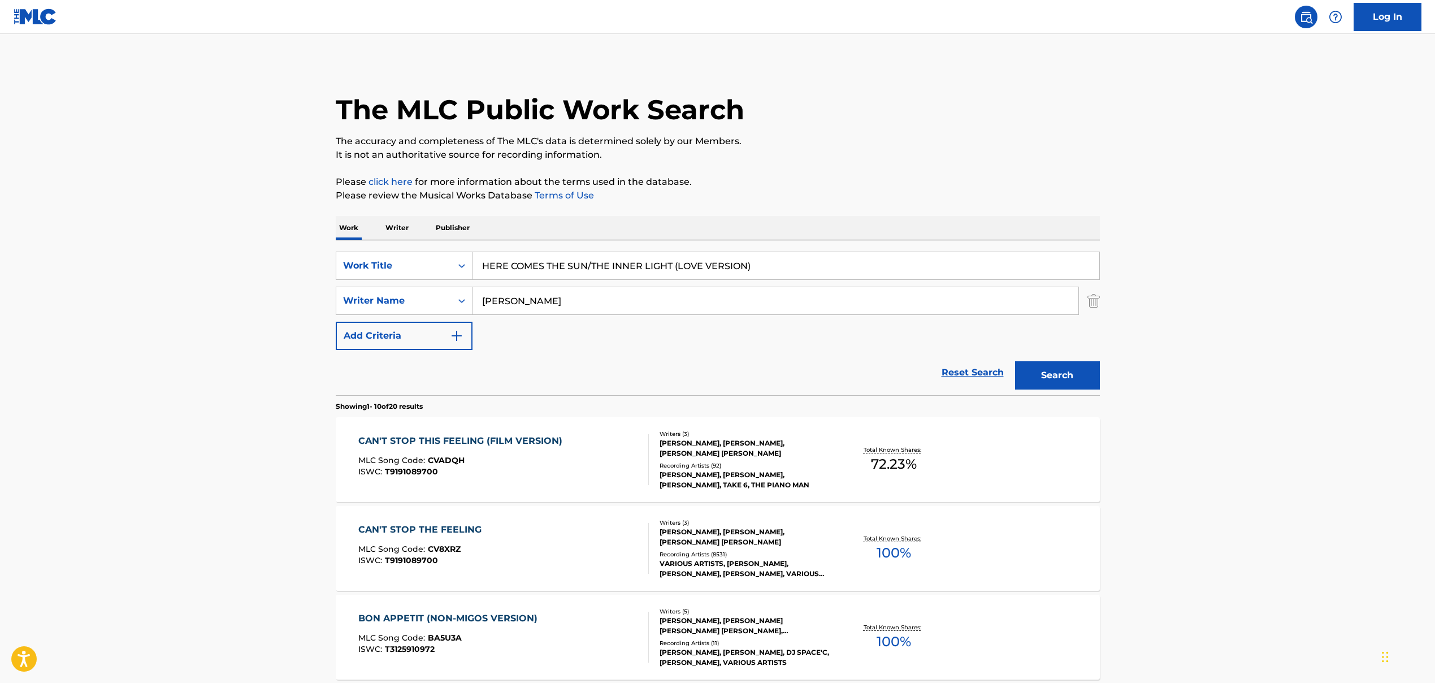
click at [827, 386] on button "Search" at bounding box center [1057, 375] width 85 height 28
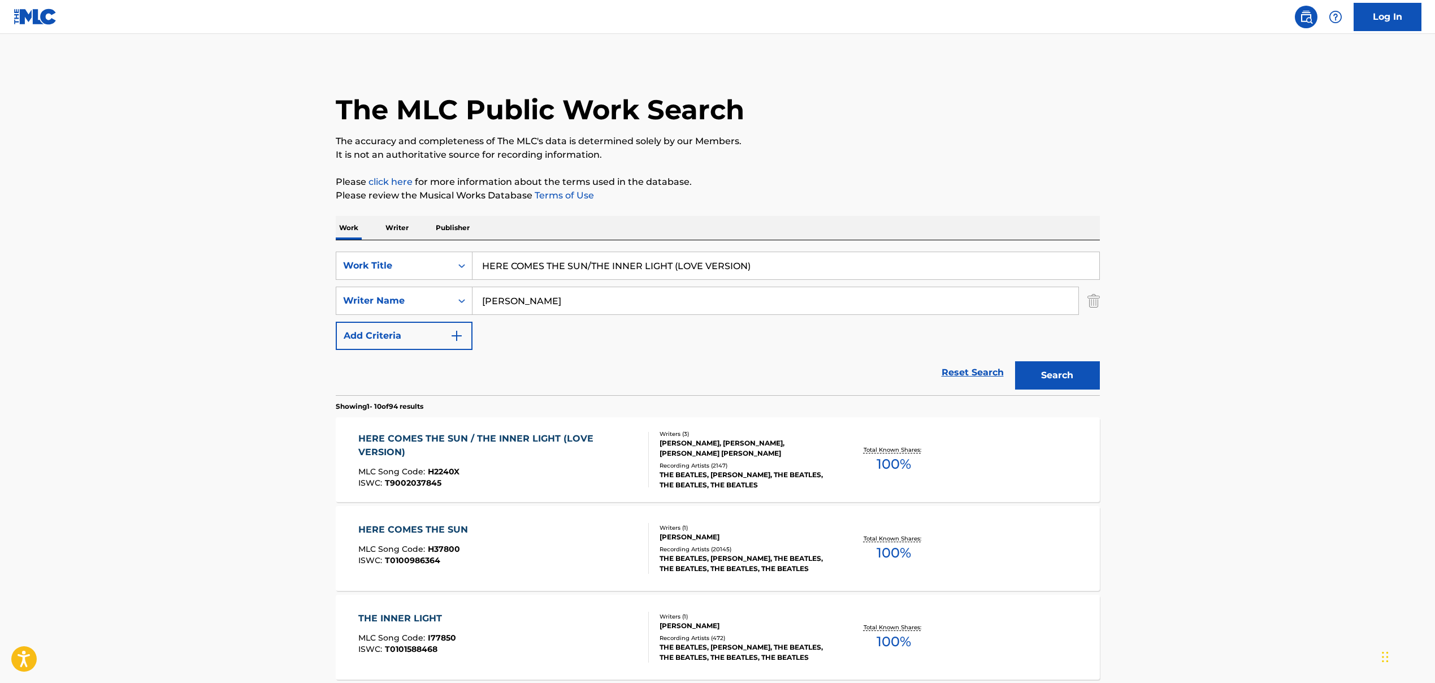
click at [525, 442] on div "HERE COMES THE SUN / THE INNER LIGHT (LOVE VERSION)" at bounding box center [498, 445] width 281 height 27
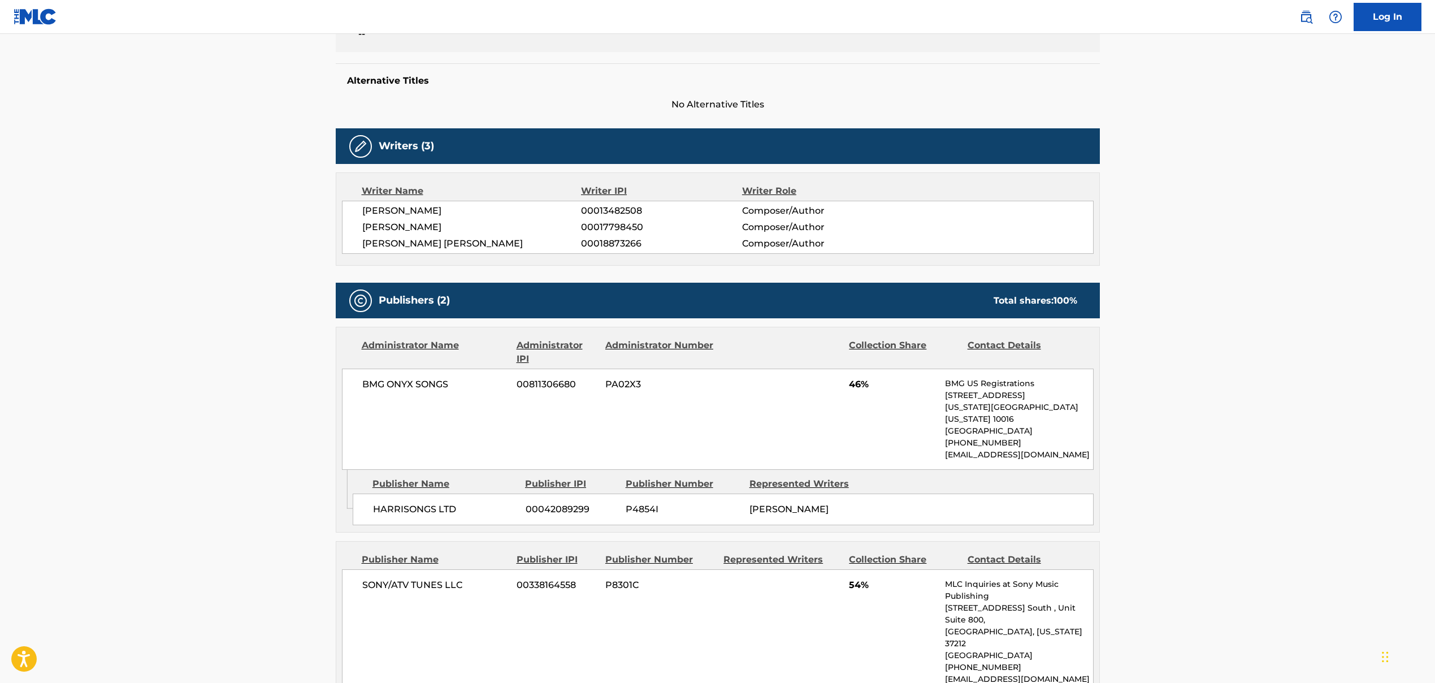
scroll to position [183, 0]
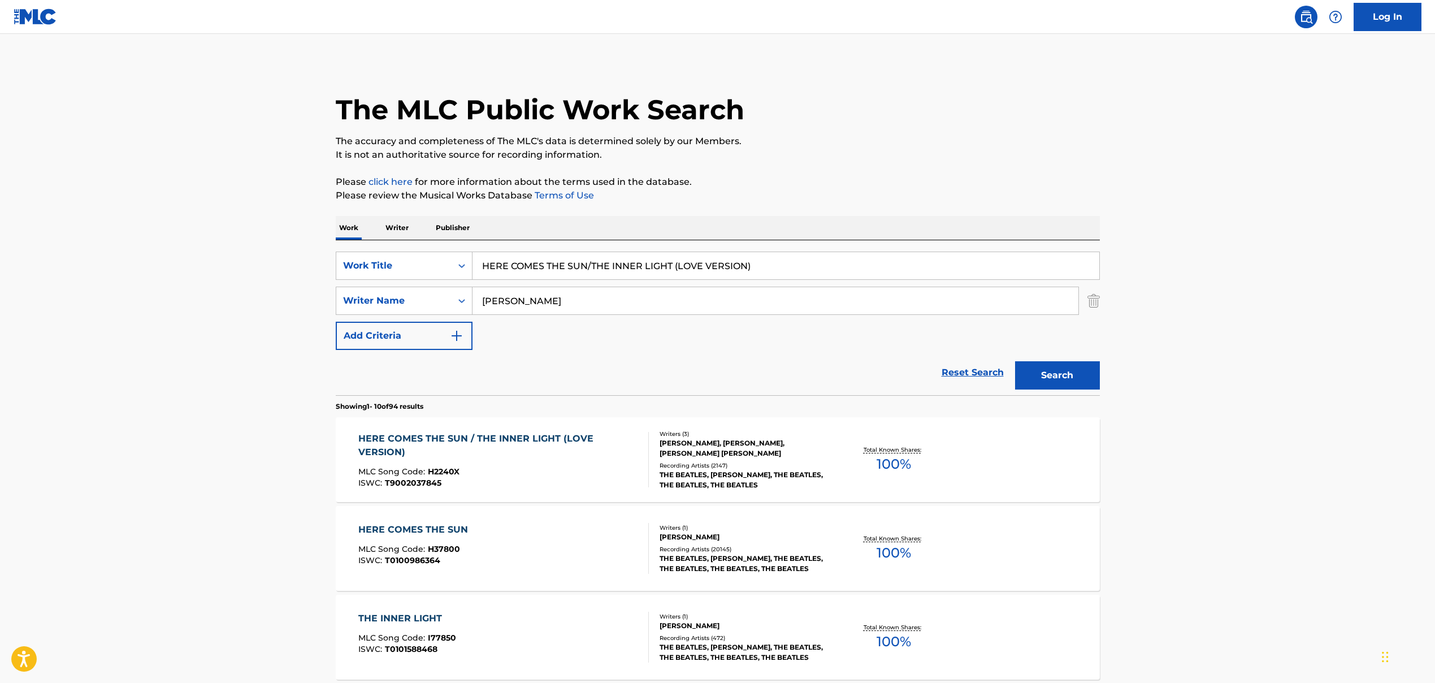
click at [520, 262] on input "HERE COMES THE SUN/THE INNER LIGHT (LOVE VERSION)" at bounding box center [786, 265] width 627 height 27
click at [535, 301] on input "[PERSON_NAME]" at bounding box center [776, 300] width 606 height 27
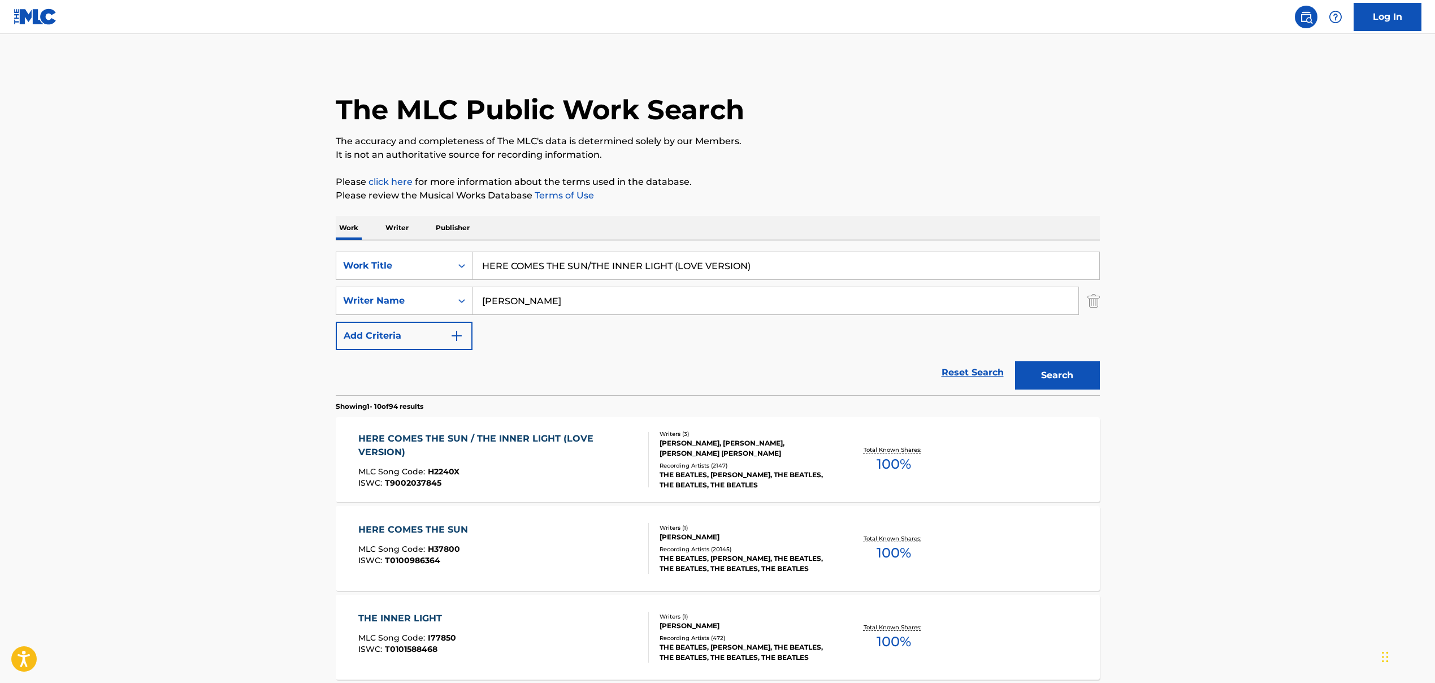
click at [535, 301] on input "[PERSON_NAME]" at bounding box center [776, 300] width 606 height 27
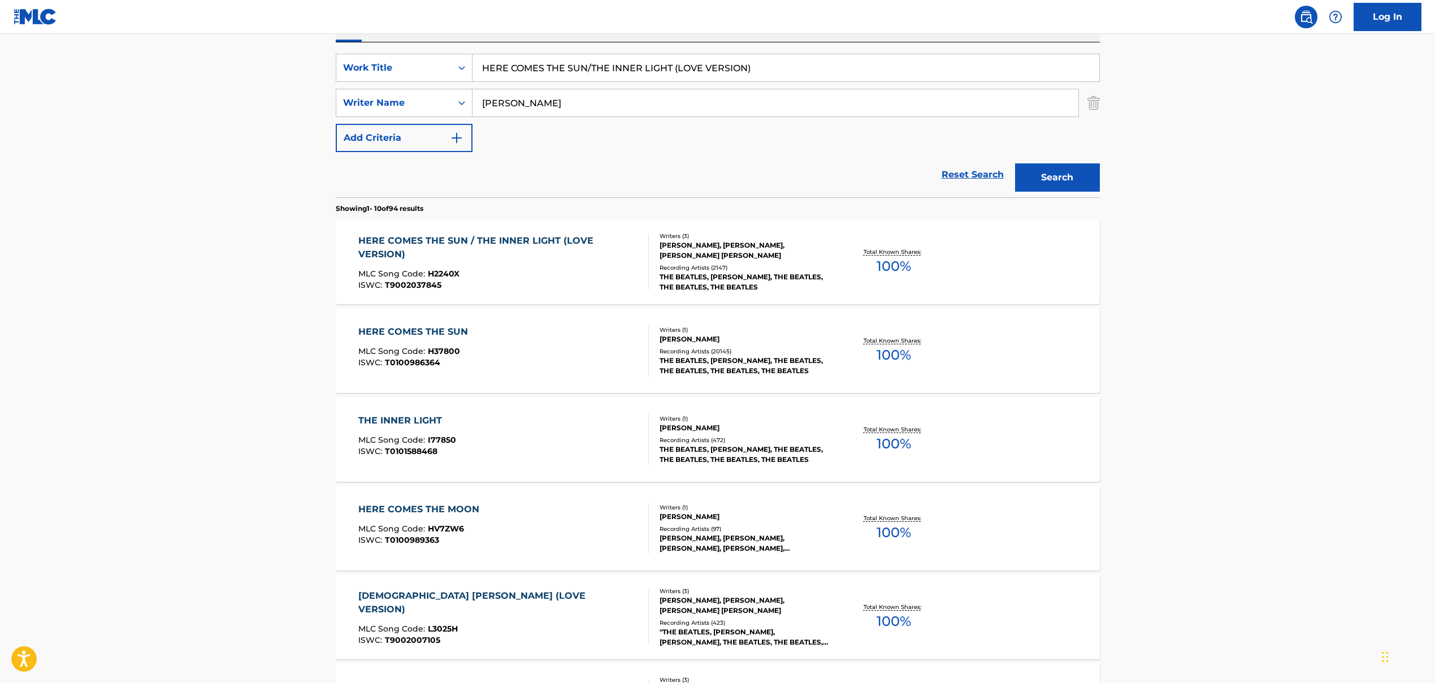
scroll to position [248, 0]
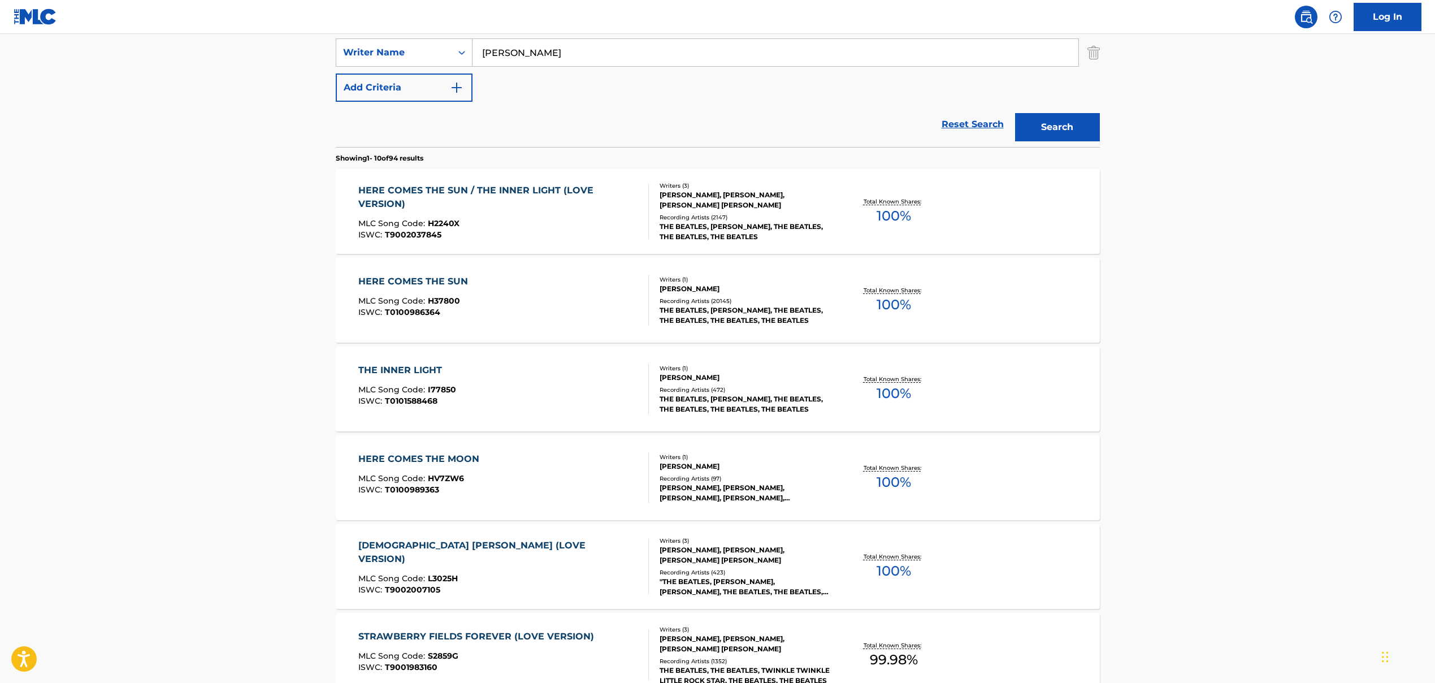
click at [513, 392] on div "THE INNER LIGHT MLC Song Code : I77850 ISWC : T0101588468" at bounding box center [503, 389] width 291 height 51
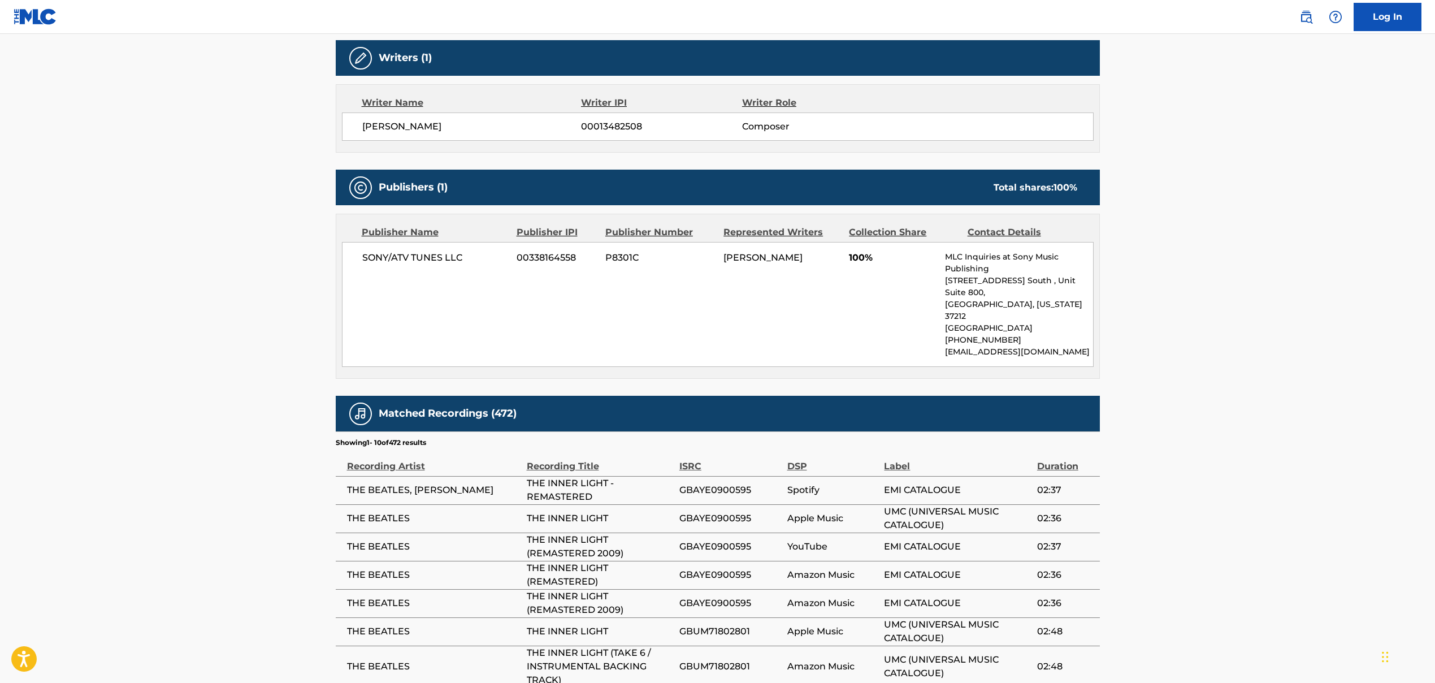
scroll to position [109, 0]
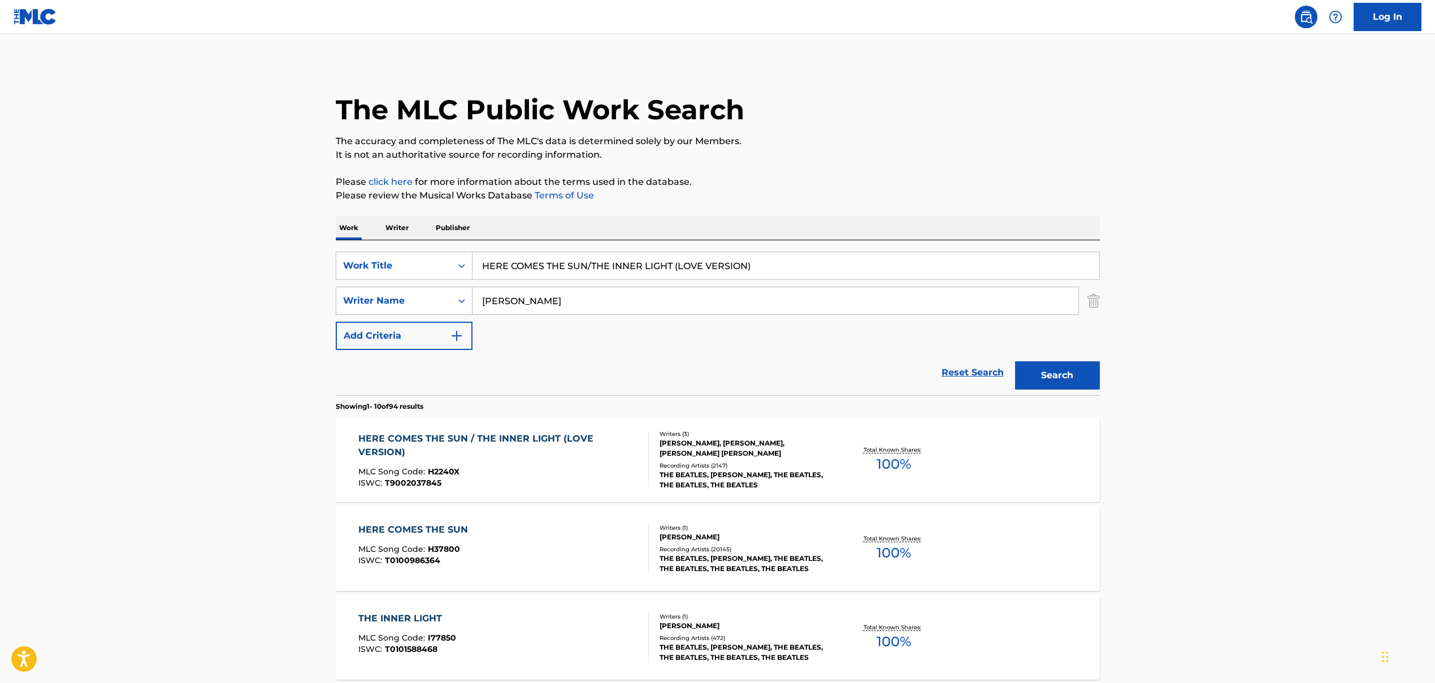
click at [555, 260] on input "HERE COMES THE SUN/THE INNER LIGHT (LOVE VERSION)" at bounding box center [786, 265] width 627 height 27
paste input "KILL [PERSON_NAME]"
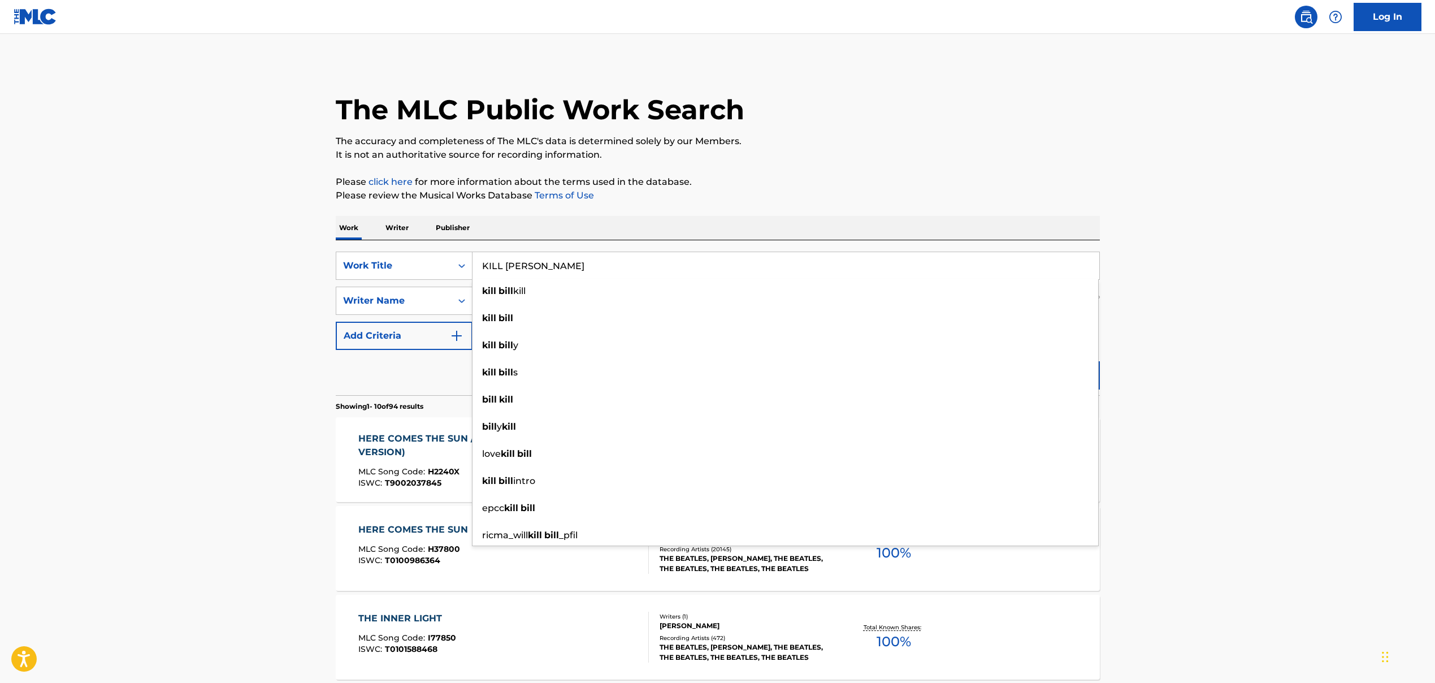
type input "KILL [PERSON_NAME]"
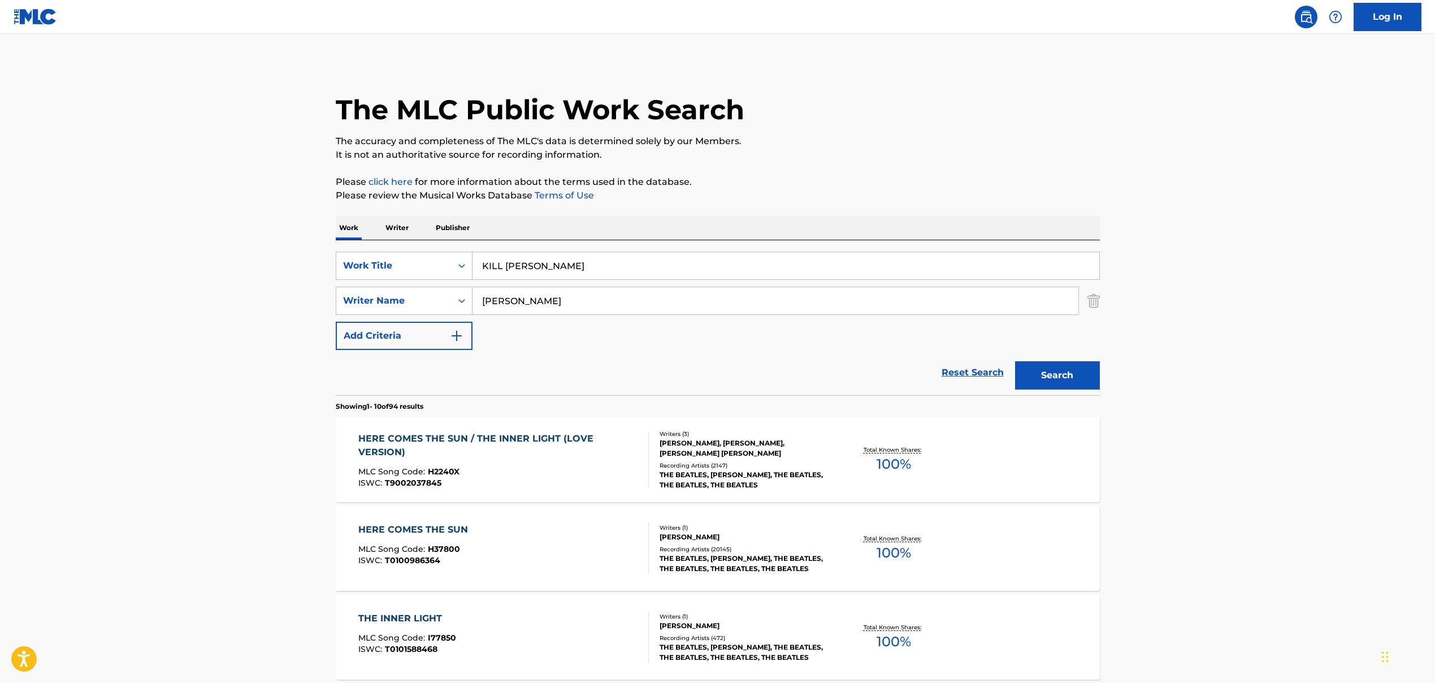
click at [505, 299] on input "[PERSON_NAME]" at bounding box center [776, 300] width 606 height 27
paste input "[PERSON_NAME] [PERSON_NAME], [PERSON_NAME], [PERSON_NAME]"
drag, startPoint x: 585, startPoint y: 300, endPoint x: 806, endPoint y: 308, distance: 221.2
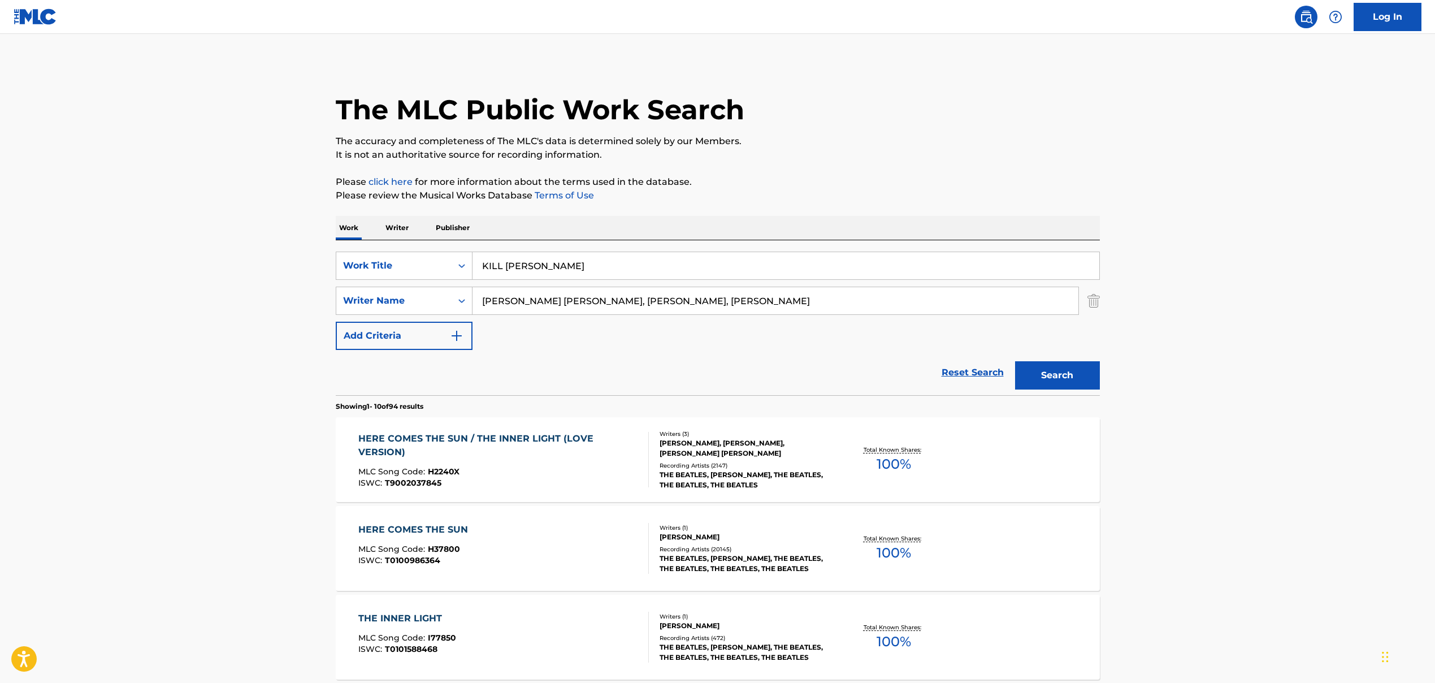
click at [793, 305] on input "[PERSON_NAME] [PERSON_NAME], [PERSON_NAME], [PERSON_NAME]" at bounding box center [776, 300] width 606 height 27
type input "[PERSON_NAME] [PERSON_NAME]"
click at [827, 384] on button "Search" at bounding box center [1057, 375] width 85 height 28
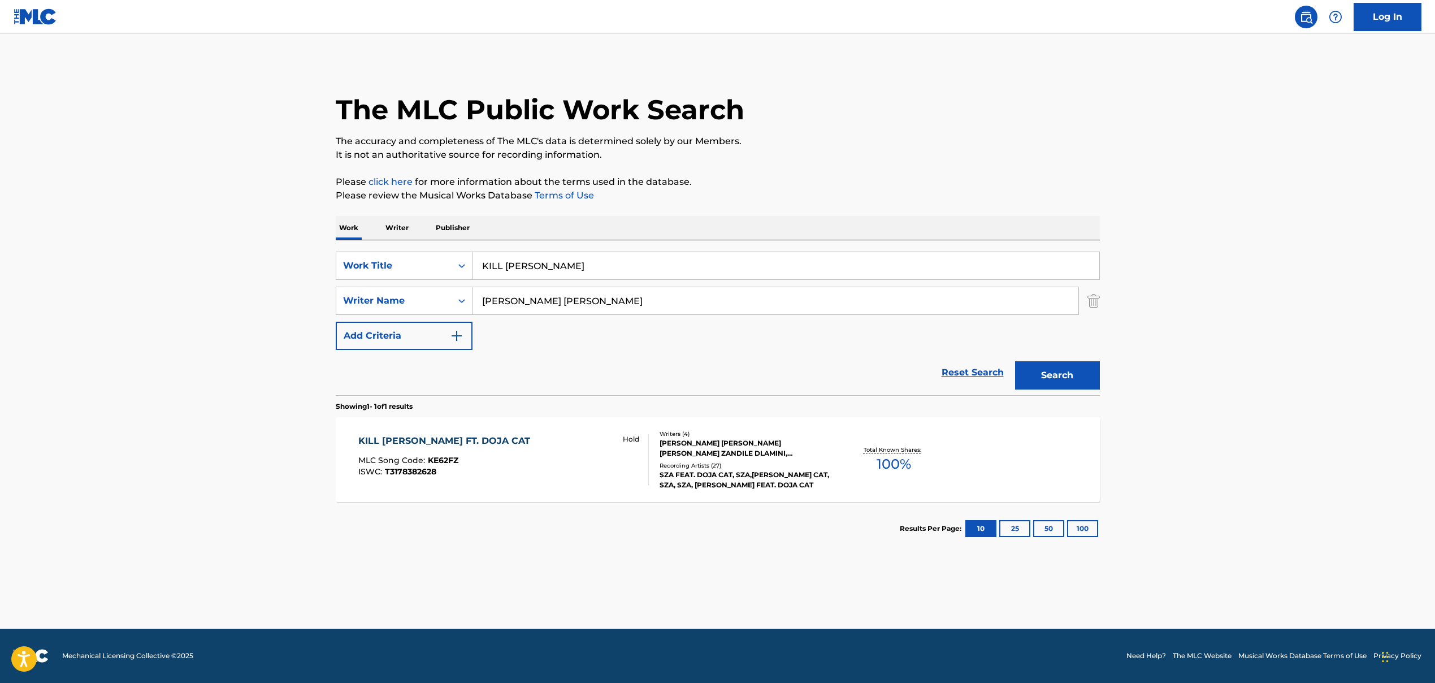
click at [595, 456] on div "KILL [PERSON_NAME] FT. DOJA CAT MLC Song Code : KE62FZ ISWC : T3178382628 Hold" at bounding box center [503, 459] width 291 height 51
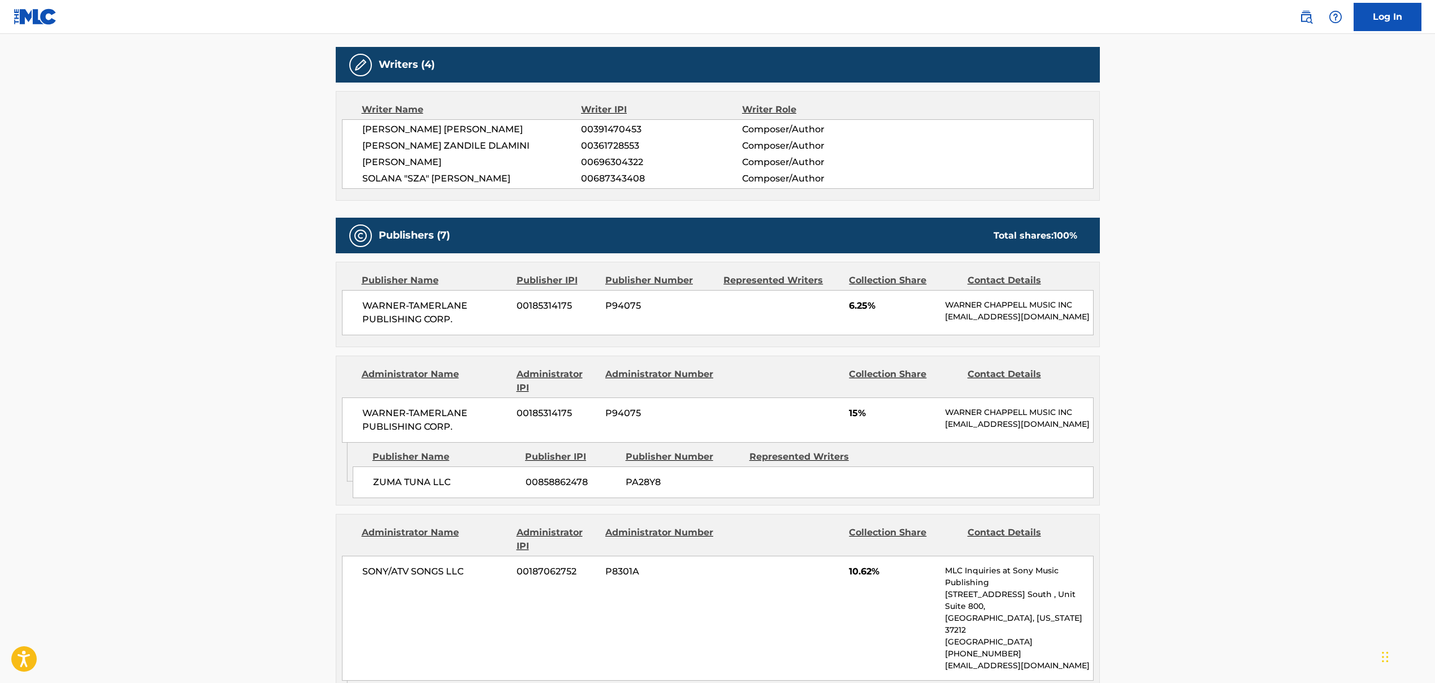
scroll to position [612, 0]
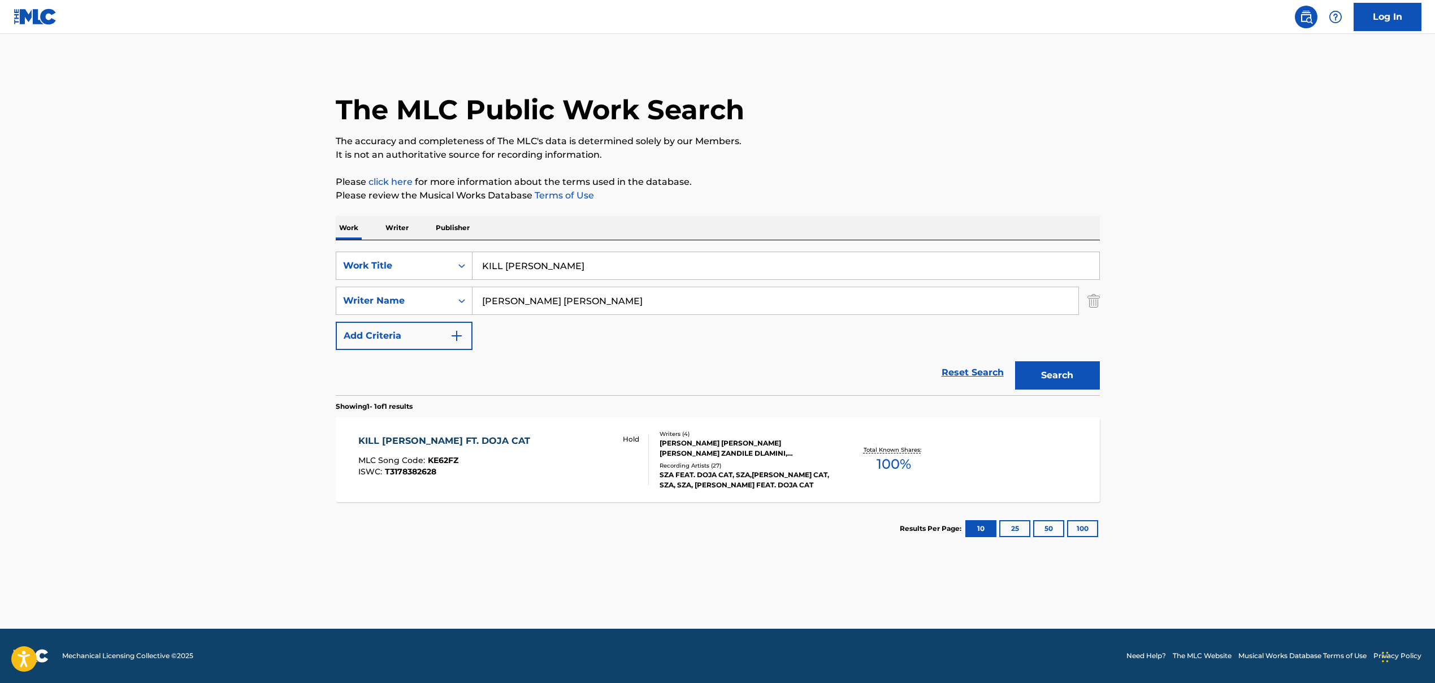
click at [511, 265] on input "KILL [PERSON_NAME]" at bounding box center [786, 265] width 627 height 27
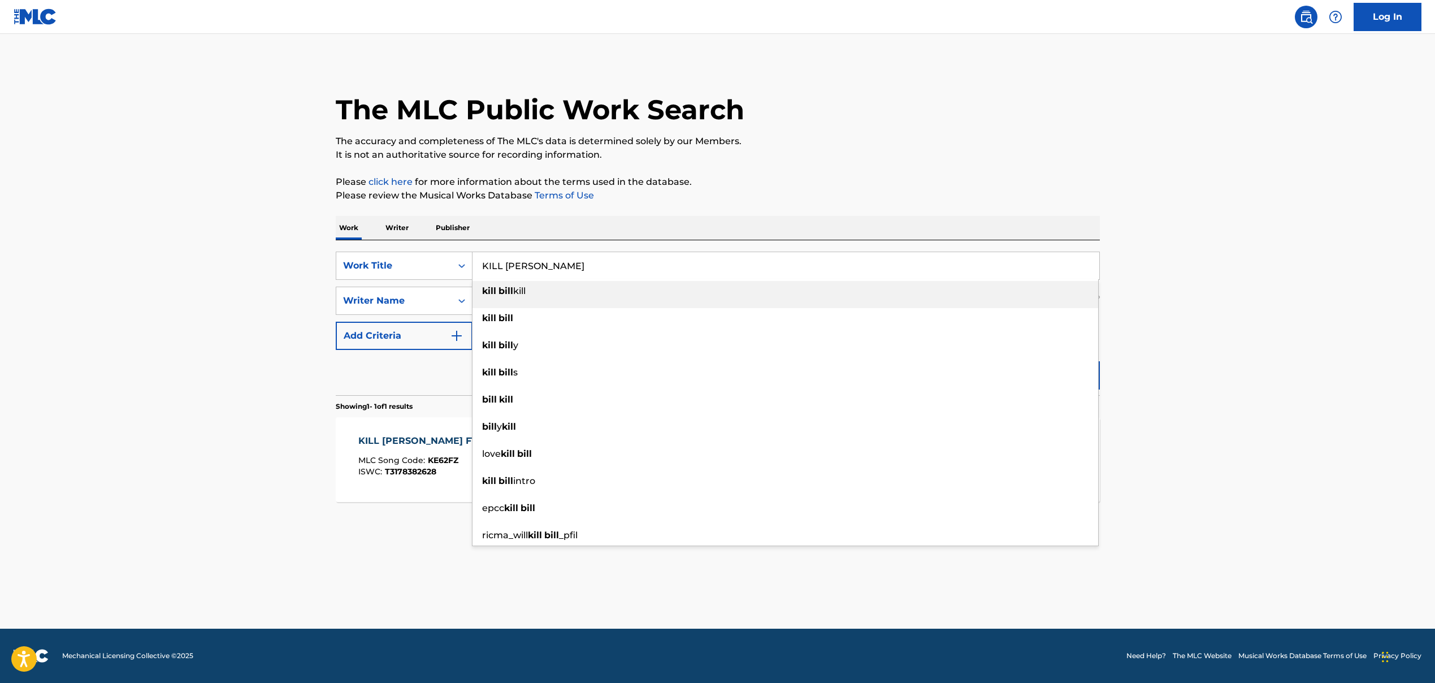
paste input "OVER AND OVER AGAIN"
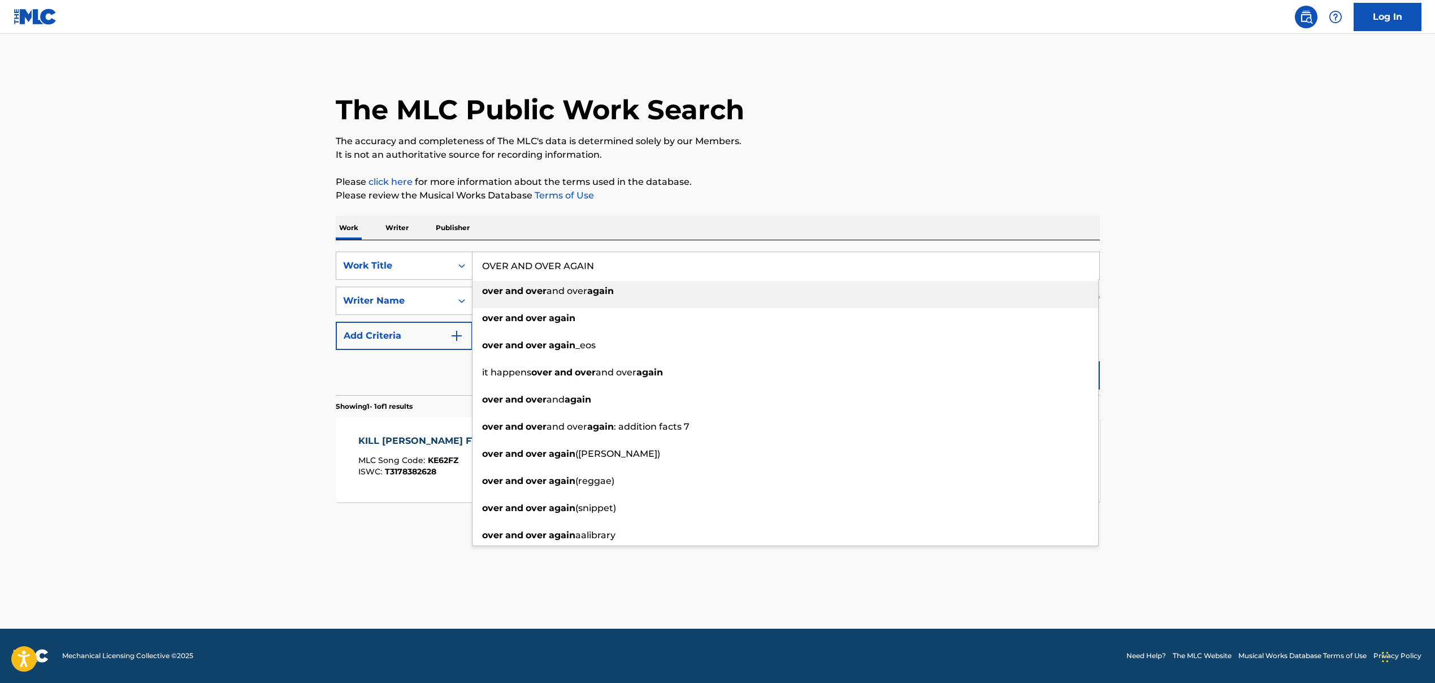
type input "OVER AND OVER AGAIN"
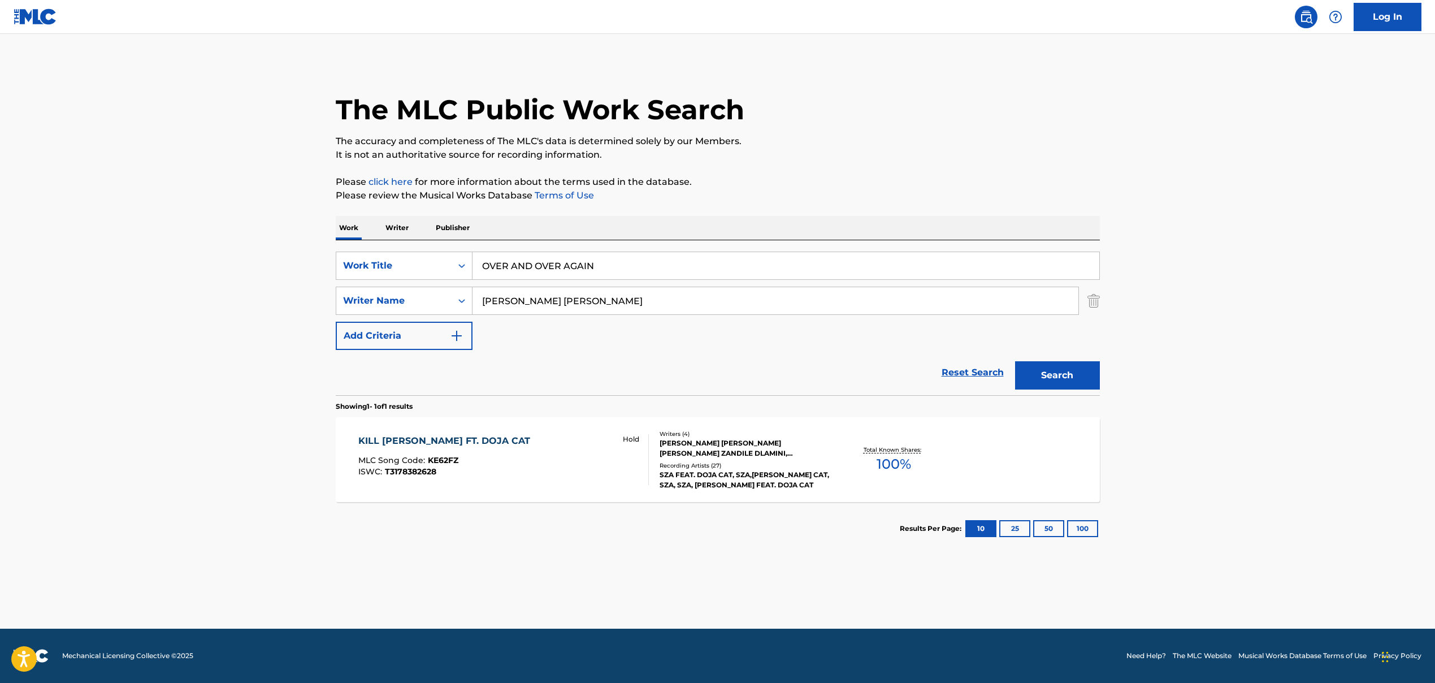
click at [535, 302] on input "[PERSON_NAME] [PERSON_NAME]" at bounding box center [776, 300] width 606 height 27
paste input "[PERSON_NAME] [PERSON_NAME]"
drag, startPoint x: 533, startPoint y: 302, endPoint x: 690, endPoint y: 304, distance: 157.2
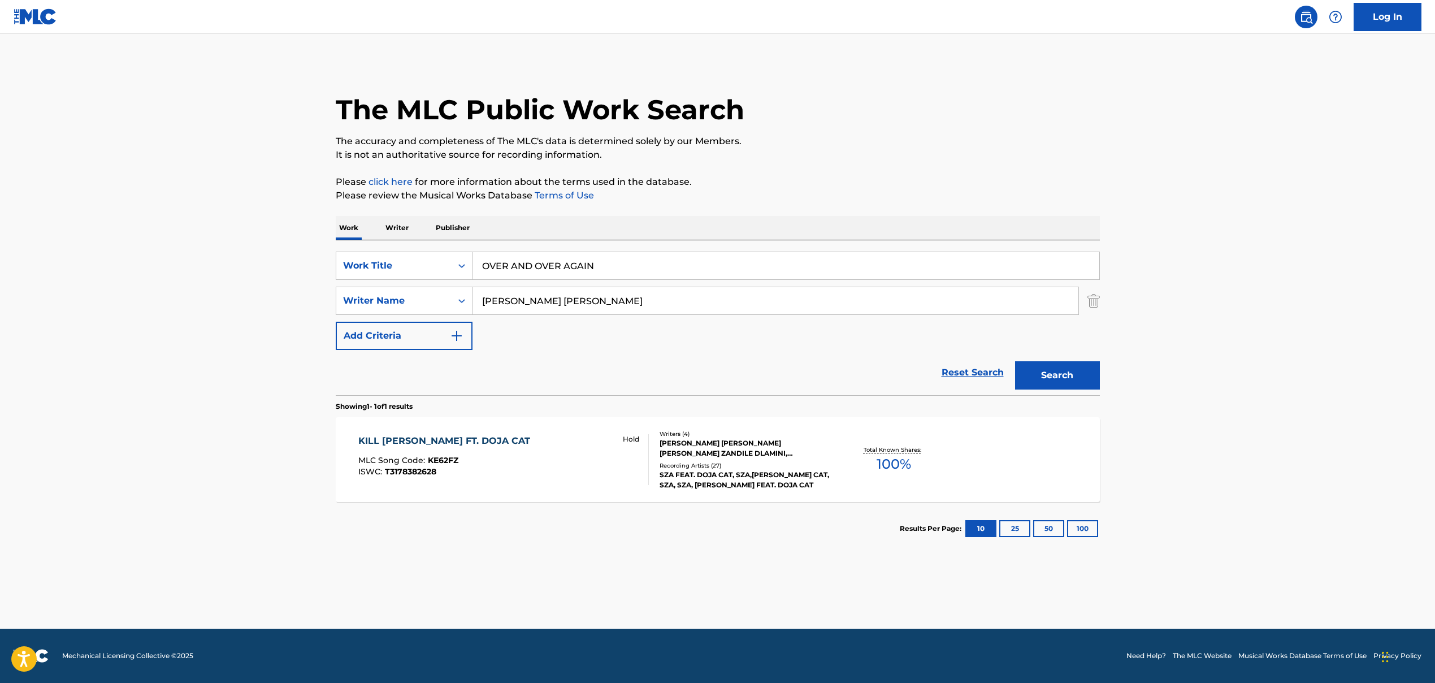
click at [681, 303] on input "[PERSON_NAME] [PERSON_NAME]" at bounding box center [776, 300] width 606 height 27
type input "[PERSON_NAME]"
click at [827, 390] on div "Search" at bounding box center [1055, 372] width 90 height 45
click at [827, 379] on button "Search" at bounding box center [1057, 375] width 85 height 28
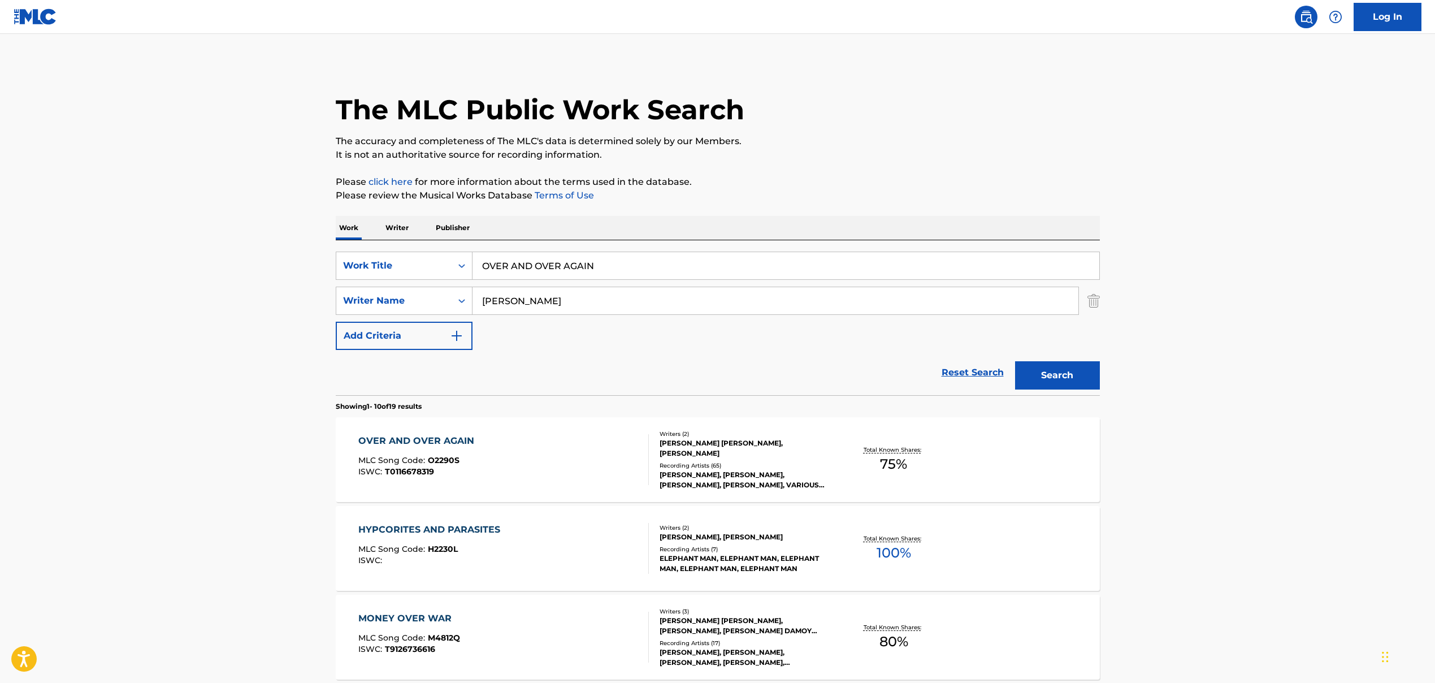
click at [402, 444] on div "OVER AND OVER AGAIN" at bounding box center [419, 441] width 122 height 14
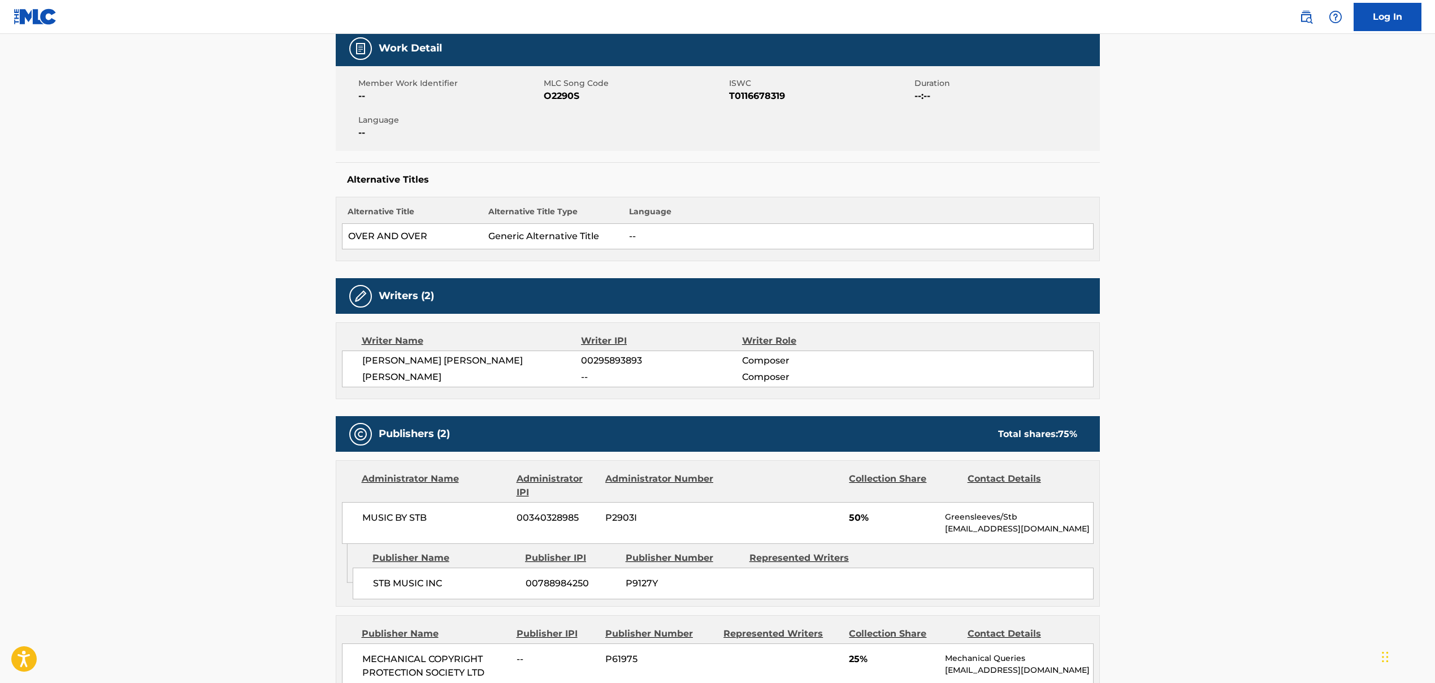
scroll to position [249, 0]
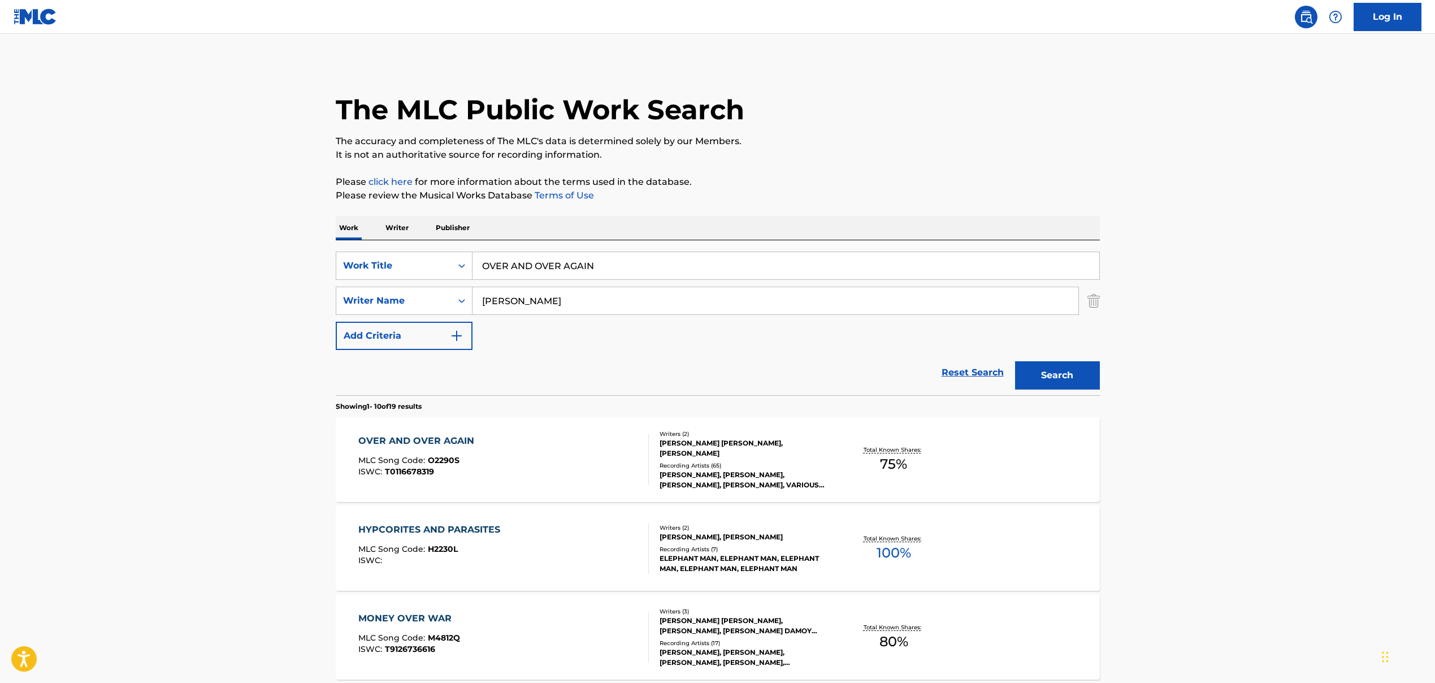
click at [554, 266] on input "OVER AND OVER AGAIN" at bounding box center [786, 265] width 627 height 27
click at [554, 265] on input "OVER AND OVER AGAIN" at bounding box center [786, 265] width 627 height 27
click at [554, 263] on input "OVER AND OVER AGAIN" at bounding box center [786, 265] width 627 height 27
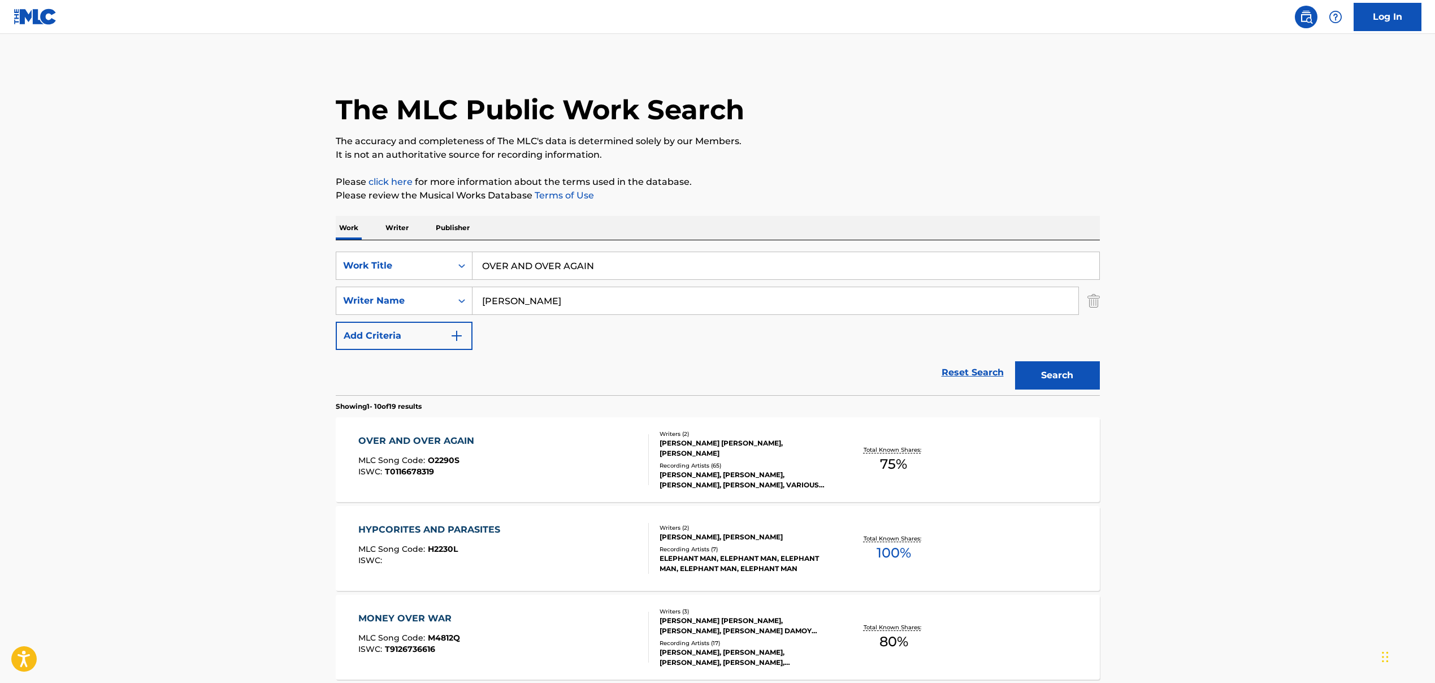
click at [554, 262] on input "OVER AND OVER AGAIN" at bounding box center [786, 265] width 627 height 27
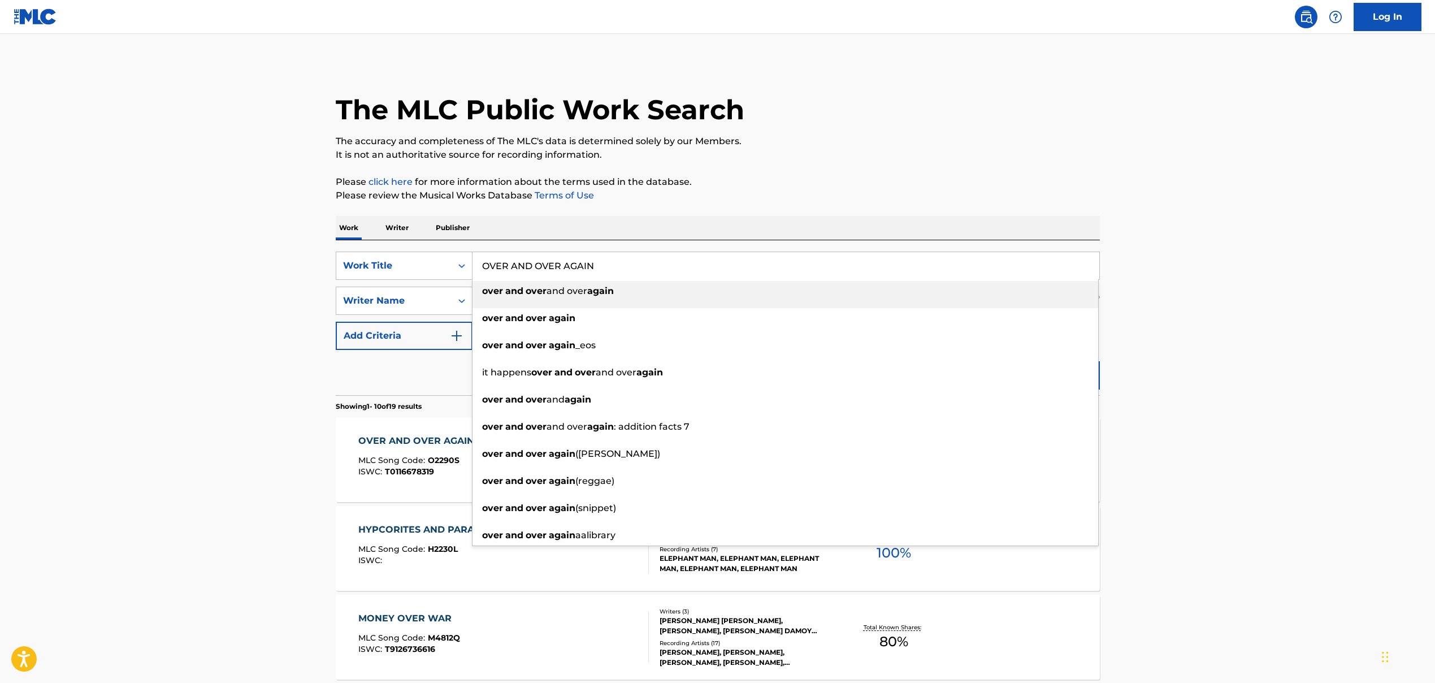
click at [554, 261] on input "OVER AND OVER AGAIN" at bounding box center [786, 265] width 627 height 27
click at [554, 260] on input "OVER AND OVER AGAIN" at bounding box center [786, 265] width 627 height 27
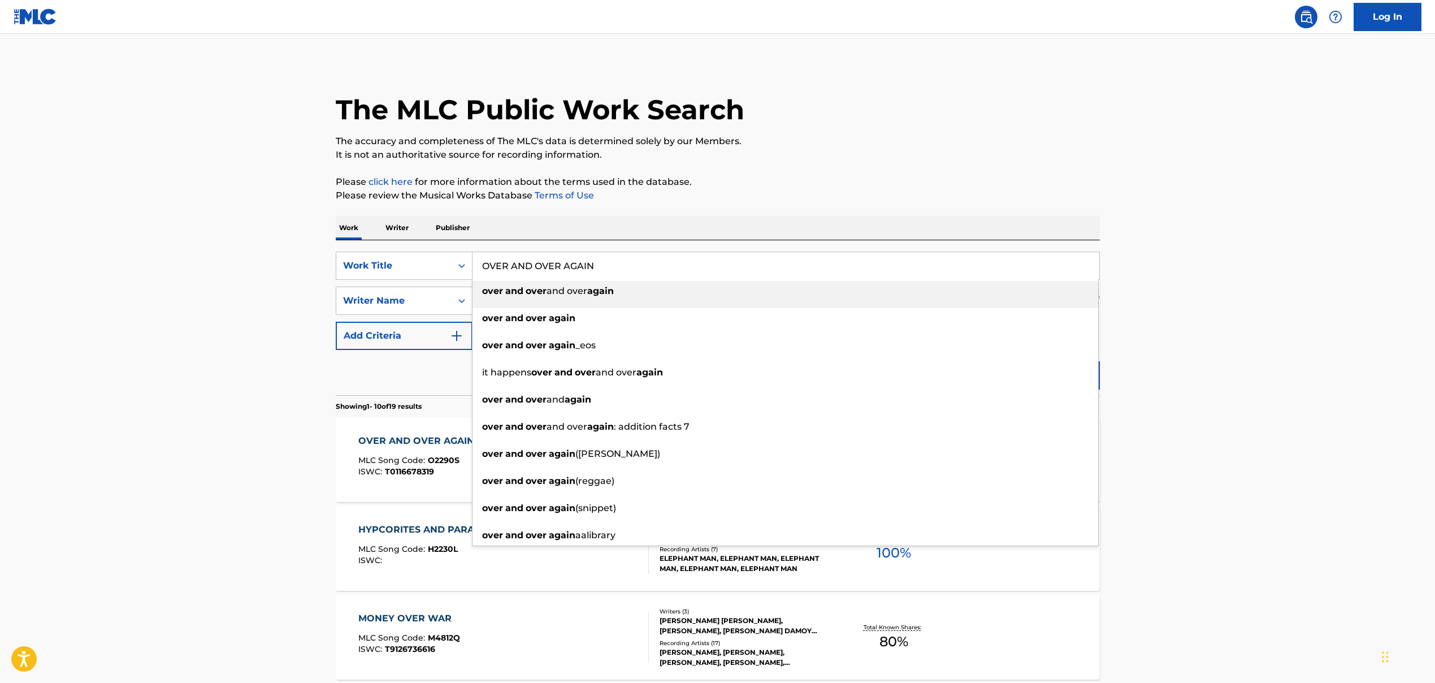
click at [554, 260] on input "OVER AND OVER AGAIN" at bounding box center [786, 265] width 627 height 27
click at [554, 257] on input "OVER AND OVER AGAIN" at bounding box center [786, 265] width 627 height 27
click at [553, 266] on input "OVER AND OVER AGAIN" at bounding box center [786, 265] width 627 height 27
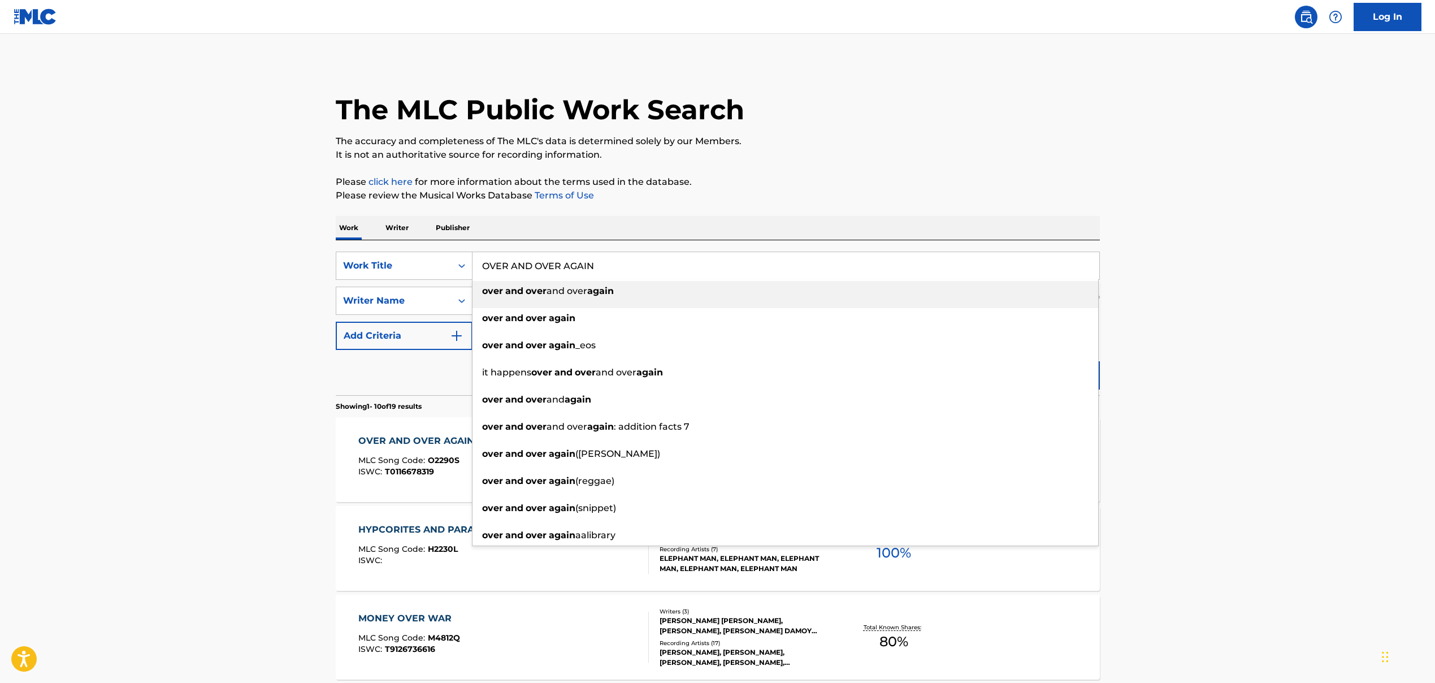
paste input "COMFORT ZONE"
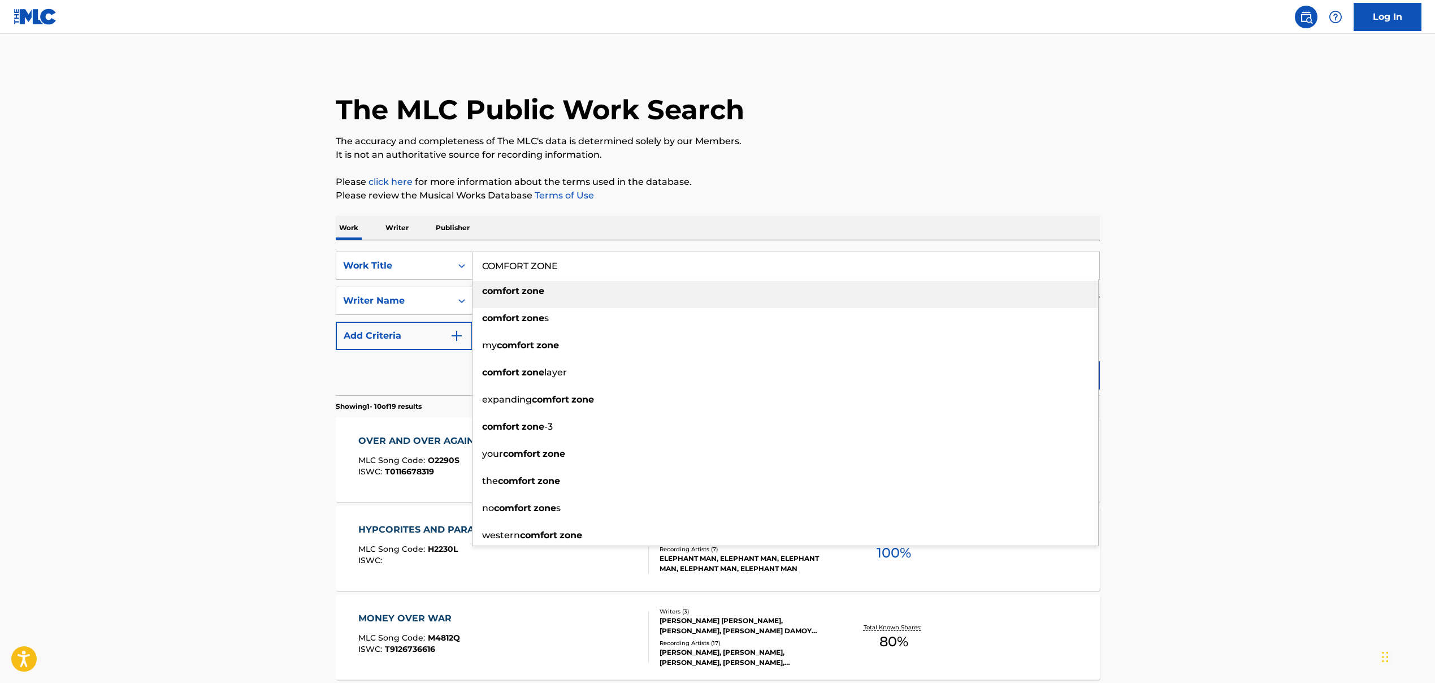
type input "COMFORT ZONE"
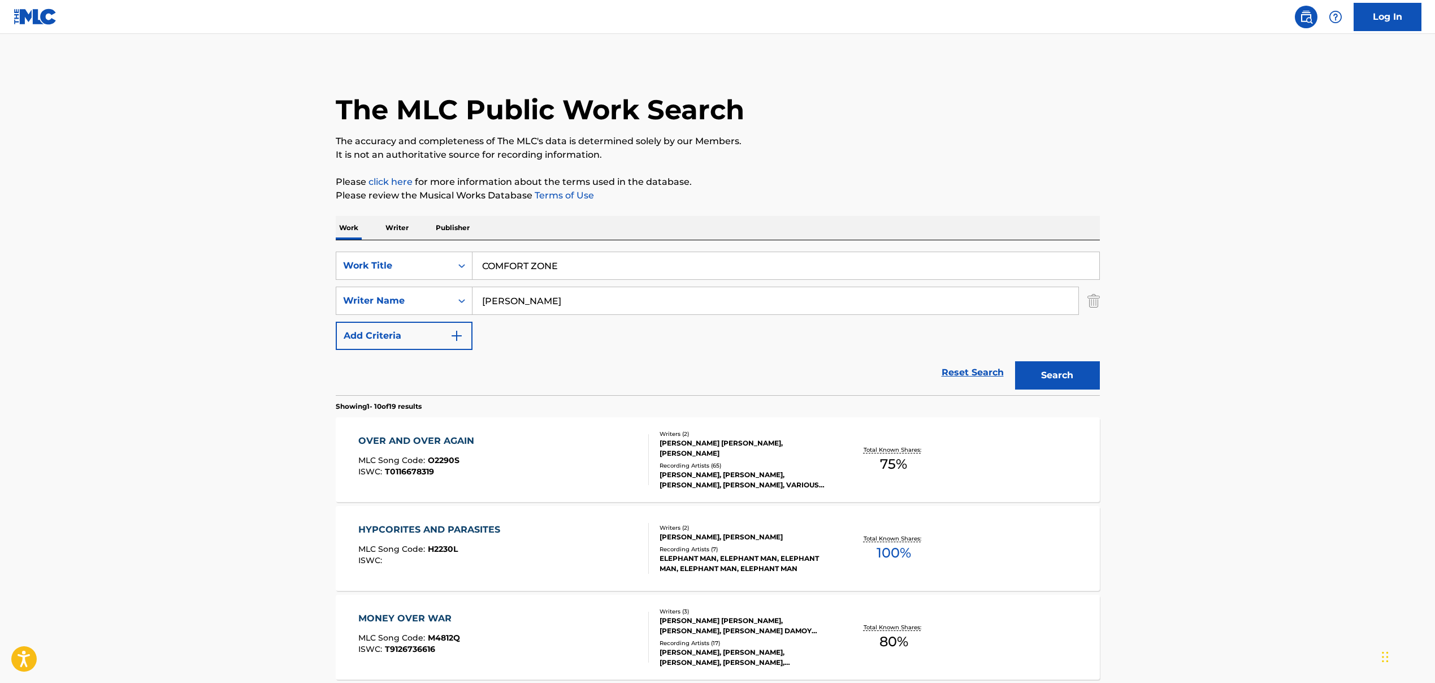
click at [516, 298] on input "[PERSON_NAME]" at bounding box center [776, 300] width 606 height 27
paste input "[PERSON_NAME] [PERSON_NAME]\t, [PERSON_NAME], [PERSON_NAME][MEDICAL_DATA]"
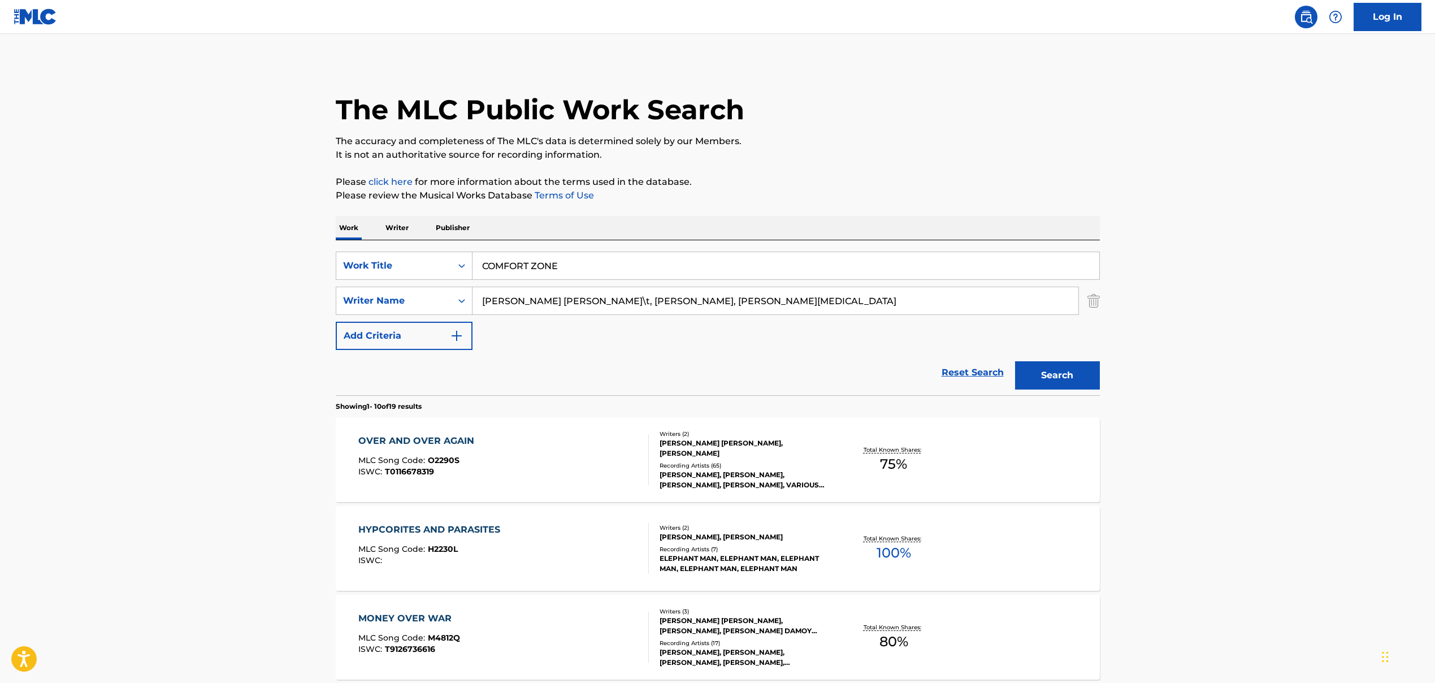
click at [612, 301] on input "[PERSON_NAME] [PERSON_NAME]\t, [PERSON_NAME], [PERSON_NAME][MEDICAL_DATA]" at bounding box center [776, 300] width 606 height 27
drag, startPoint x: 619, startPoint y: 301, endPoint x: 951, endPoint y: 366, distance: 338.2
click at [827, 366] on form "SearchWithCriteria86659b5a-a159-4325-954d-0b34191a8f77 Work Title COMFORT ZONE …" at bounding box center [718, 324] width 764 height 144
click at [827, 370] on button "Search" at bounding box center [1057, 375] width 85 height 28
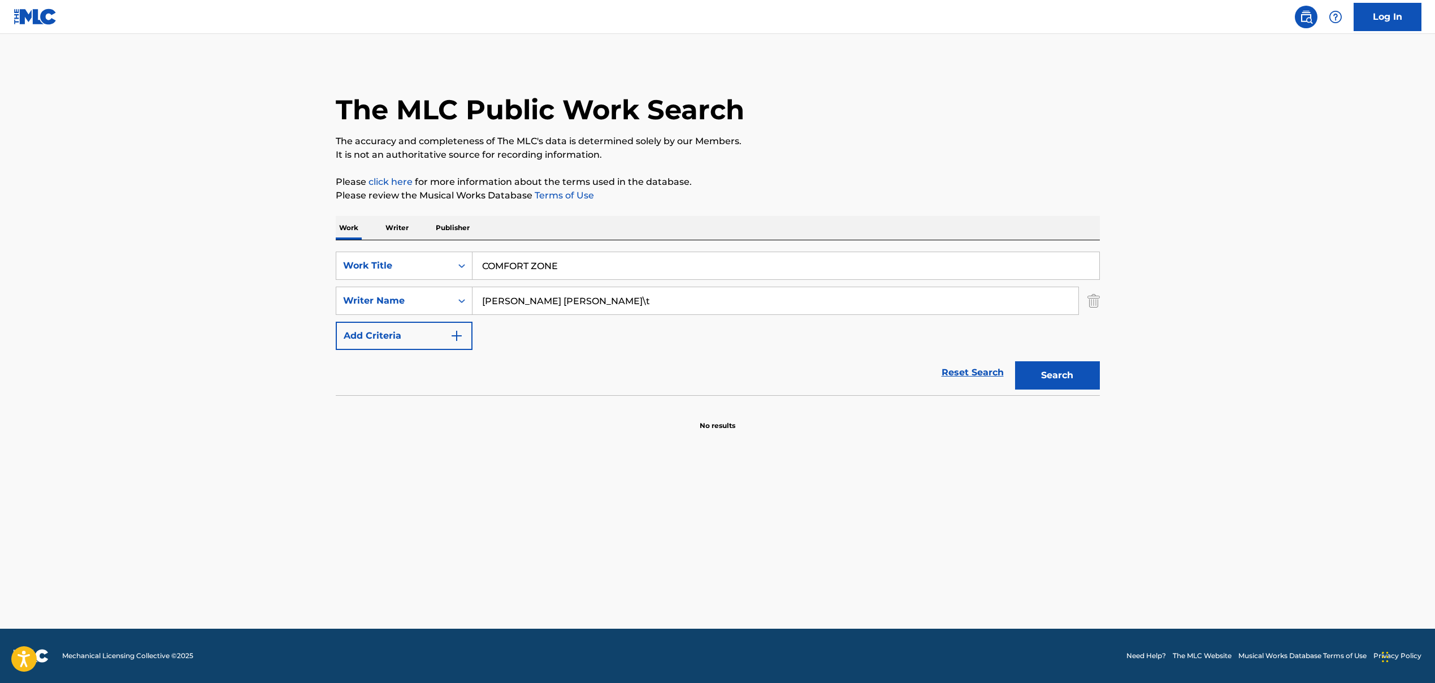
drag, startPoint x: 639, startPoint y: 301, endPoint x: 611, endPoint y: 298, distance: 28.5
click at [611, 298] on input "[PERSON_NAME] [PERSON_NAME]\t" at bounding box center [776, 300] width 606 height 27
click at [656, 302] on input "[PERSON_NAME] [PERSON_NAME]" at bounding box center [776, 300] width 606 height 27
type input "[PERSON_NAME] [PERSON_NAME]"
click at [827, 378] on button "Search" at bounding box center [1057, 375] width 85 height 28
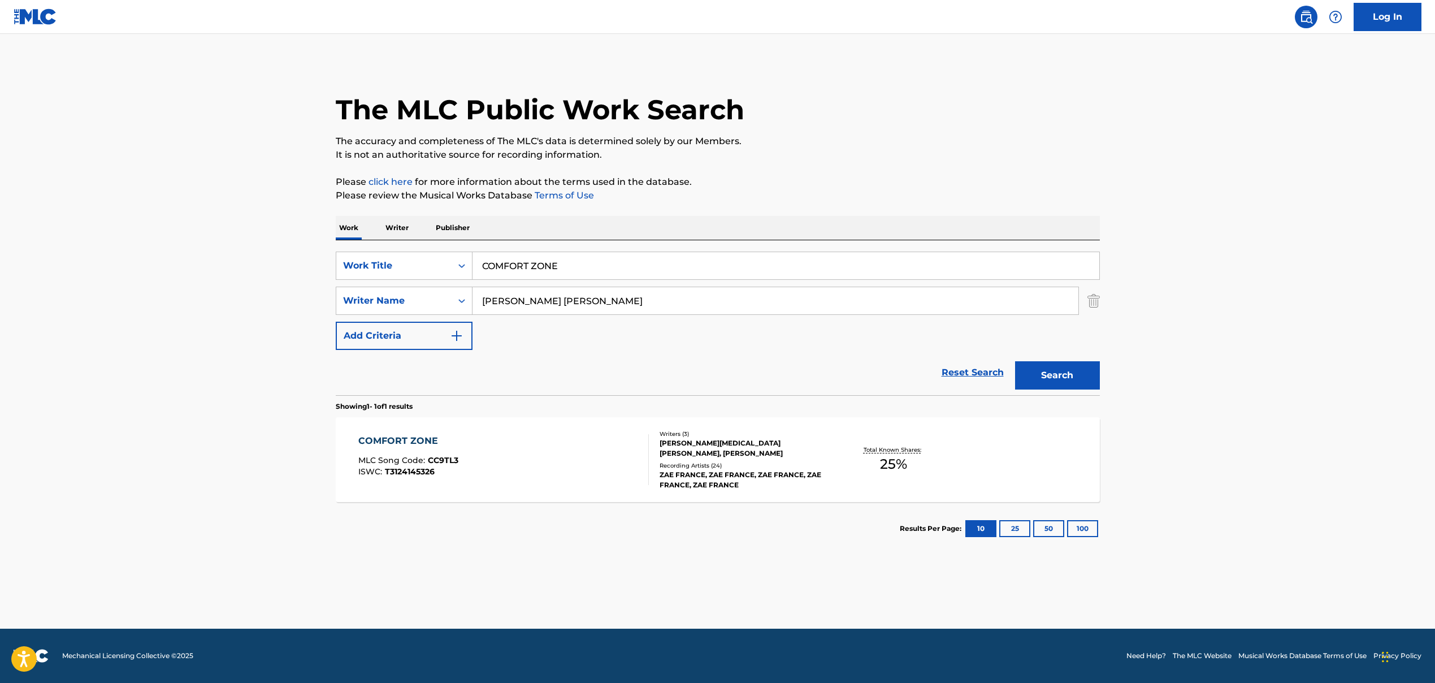
click at [779, 446] on div "[PERSON_NAME][MEDICAL_DATA] [PERSON_NAME], [PERSON_NAME]" at bounding box center [745, 448] width 171 height 20
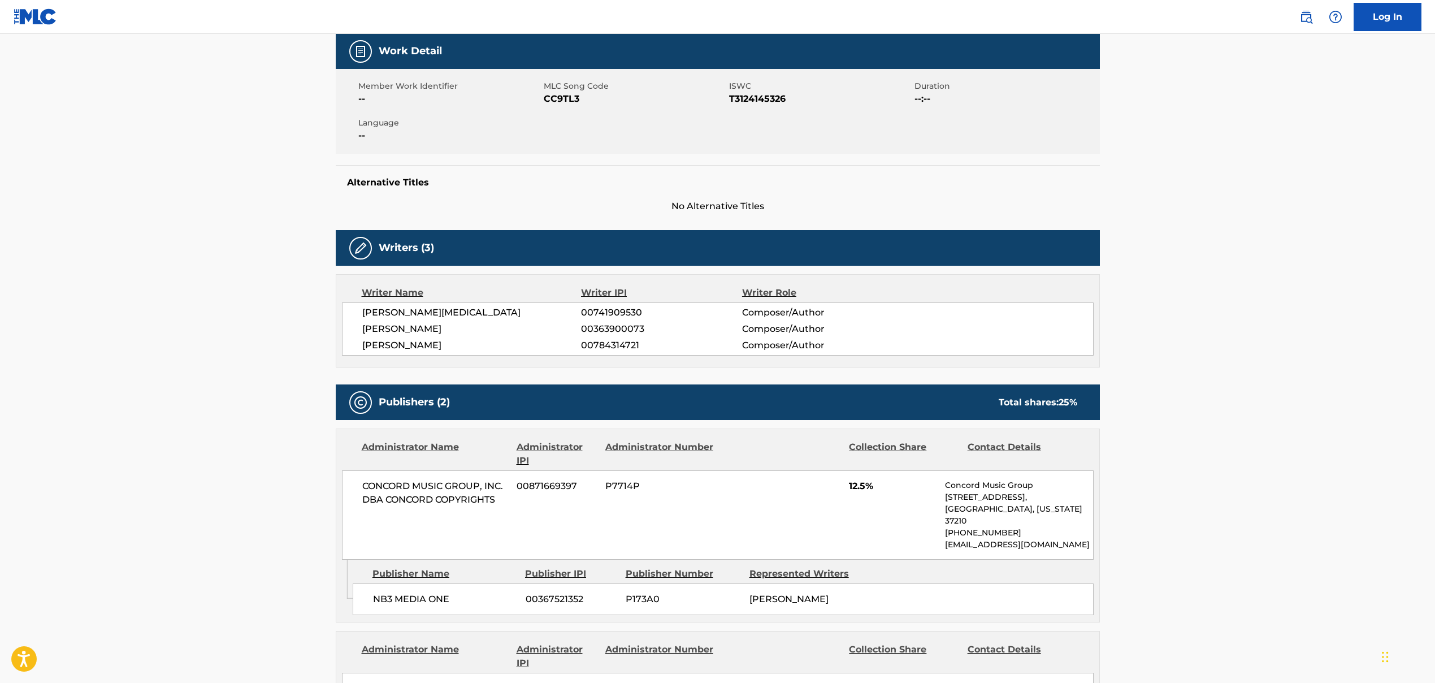
scroll to position [377, 0]
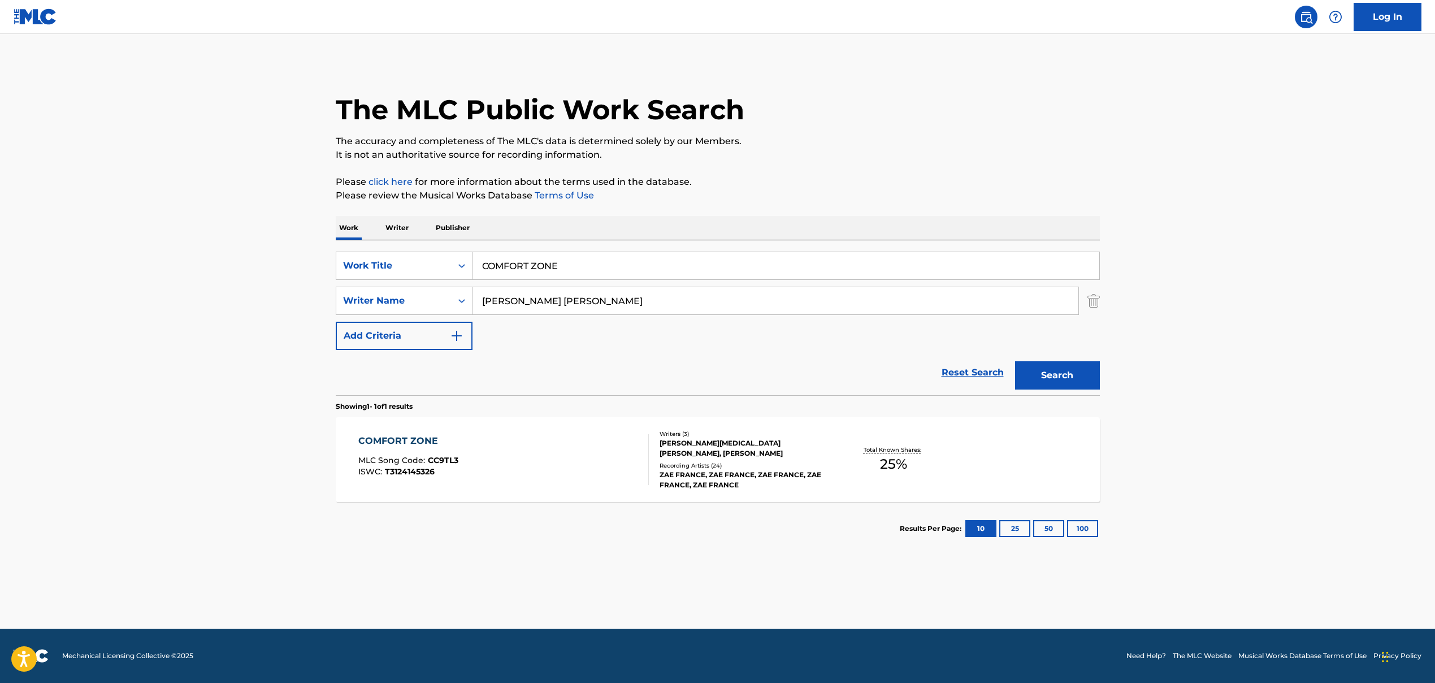
click at [534, 257] on input "COMFORT ZONE" at bounding box center [786, 265] width 627 height 27
click at [533, 265] on input "COMFORT ZONE" at bounding box center [786, 265] width 627 height 27
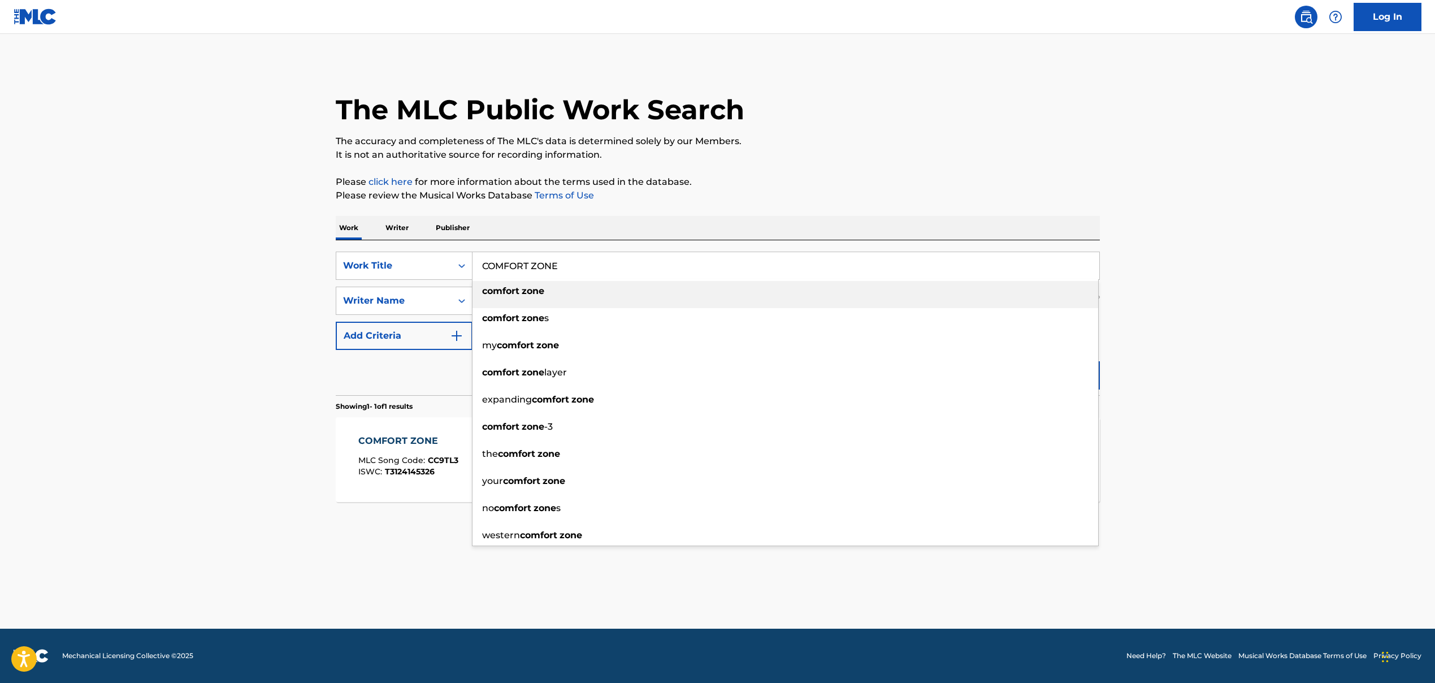
paste input "I SEE DEAD PEOPL"
type input "I SEE DEAD PEOPLE"
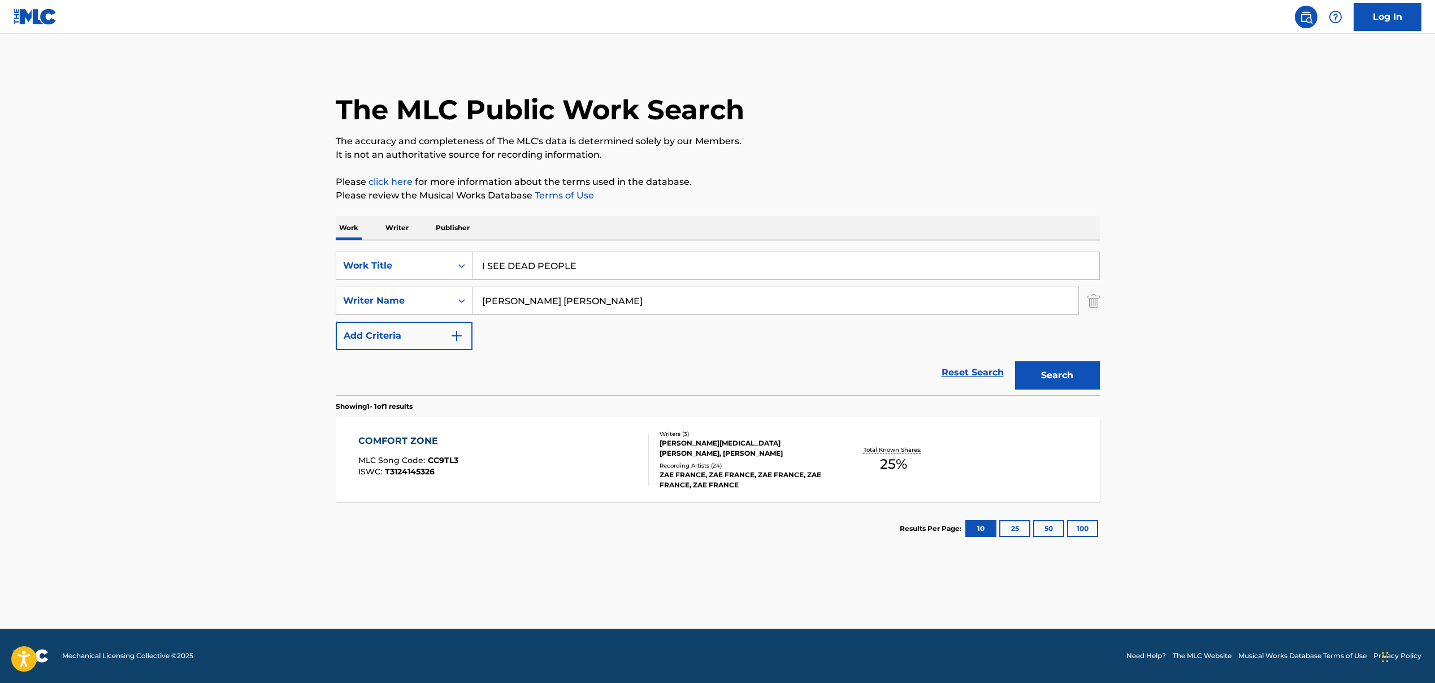
click at [500, 301] on input "[PERSON_NAME] [PERSON_NAME]" at bounding box center [776, 300] width 606 height 27
paste input "[PERSON_NAME]"
type input "[PERSON_NAME]"
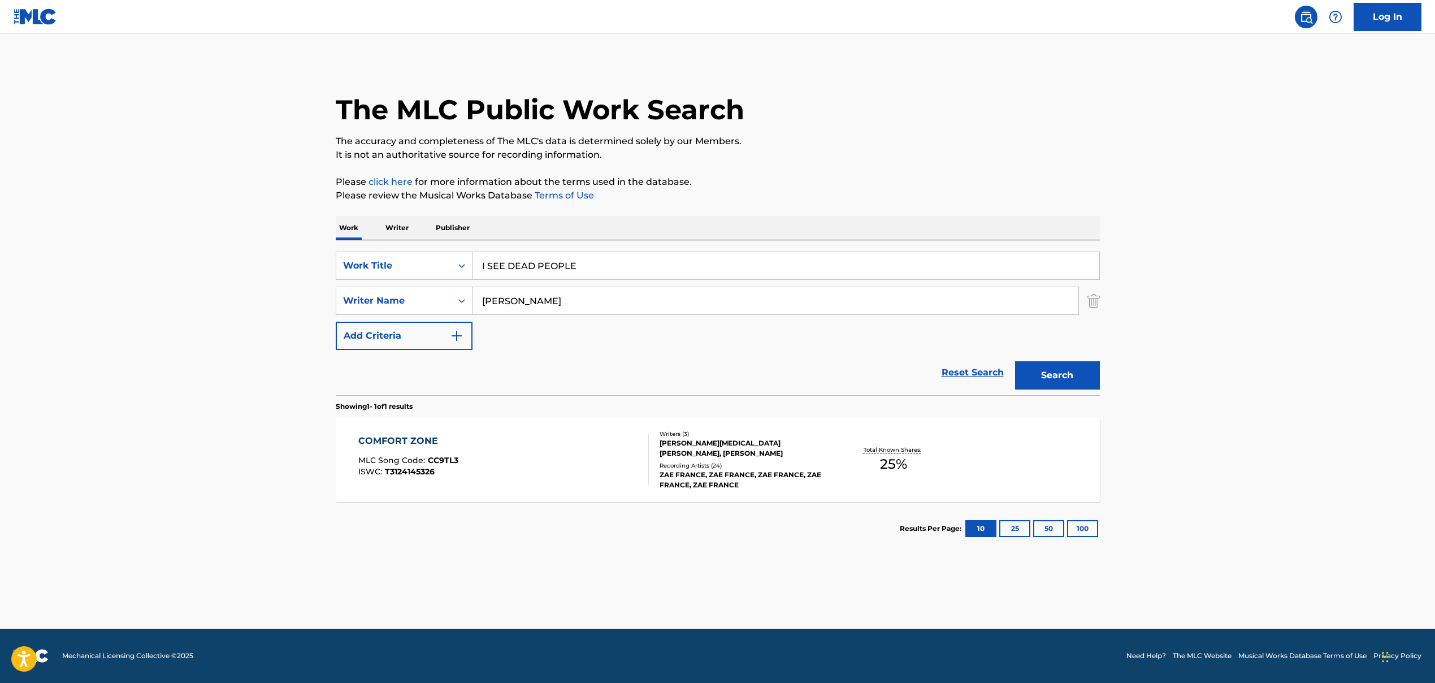
drag, startPoint x: 1051, startPoint y: 381, endPoint x: 1056, endPoint y: 384, distance: 6.1
click at [827, 380] on button "Search" at bounding box center [1057, 375] width 85 height 28
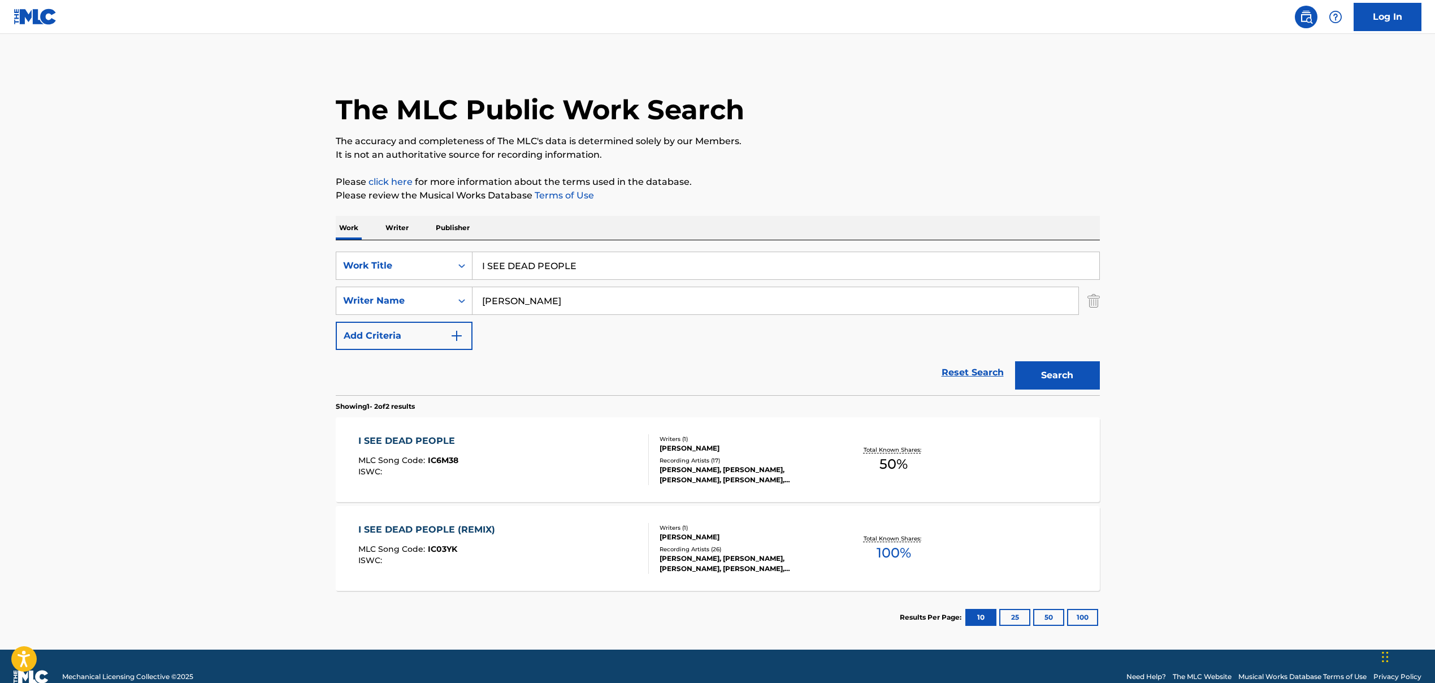
click at [473, 434] on div "I SEE DEAD PEOPLE MLC Song Code : IC6M38 ISWC :" at bounding box center [503, 459] width 291 height 51
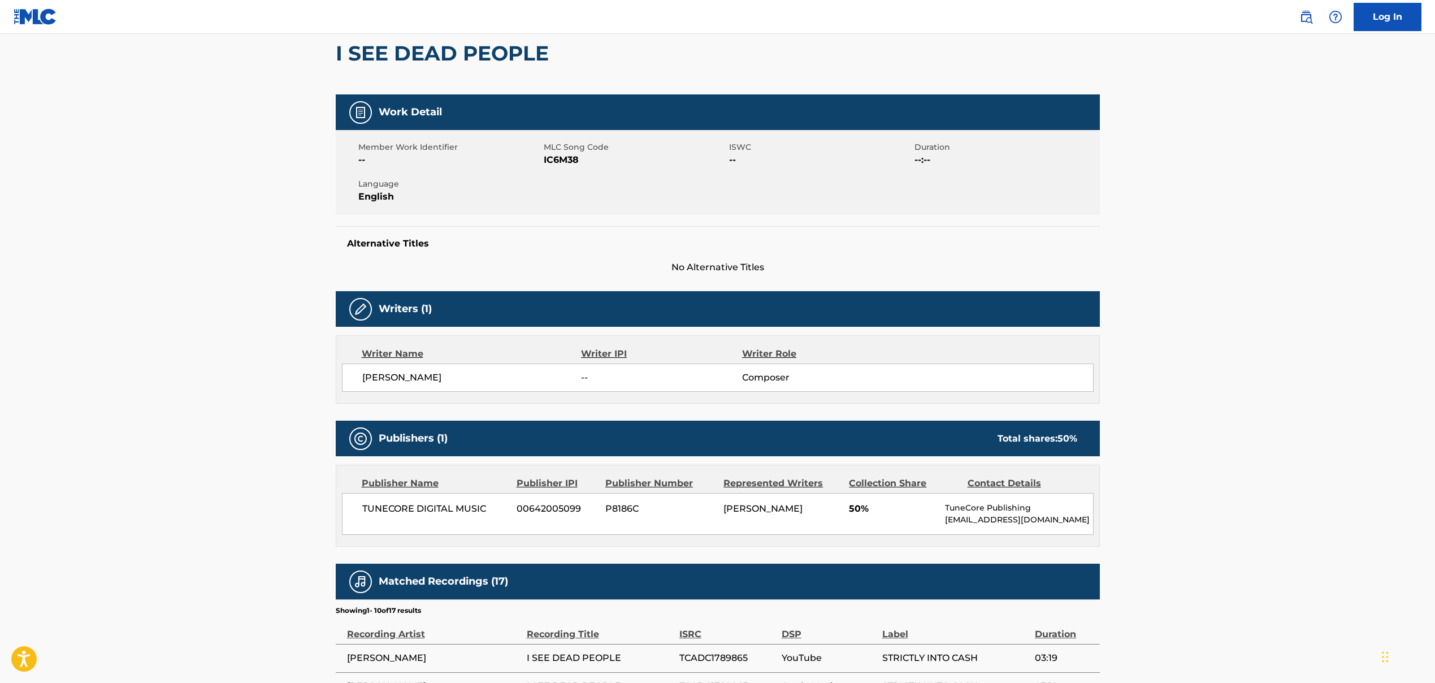
scroll to position [109, 0]
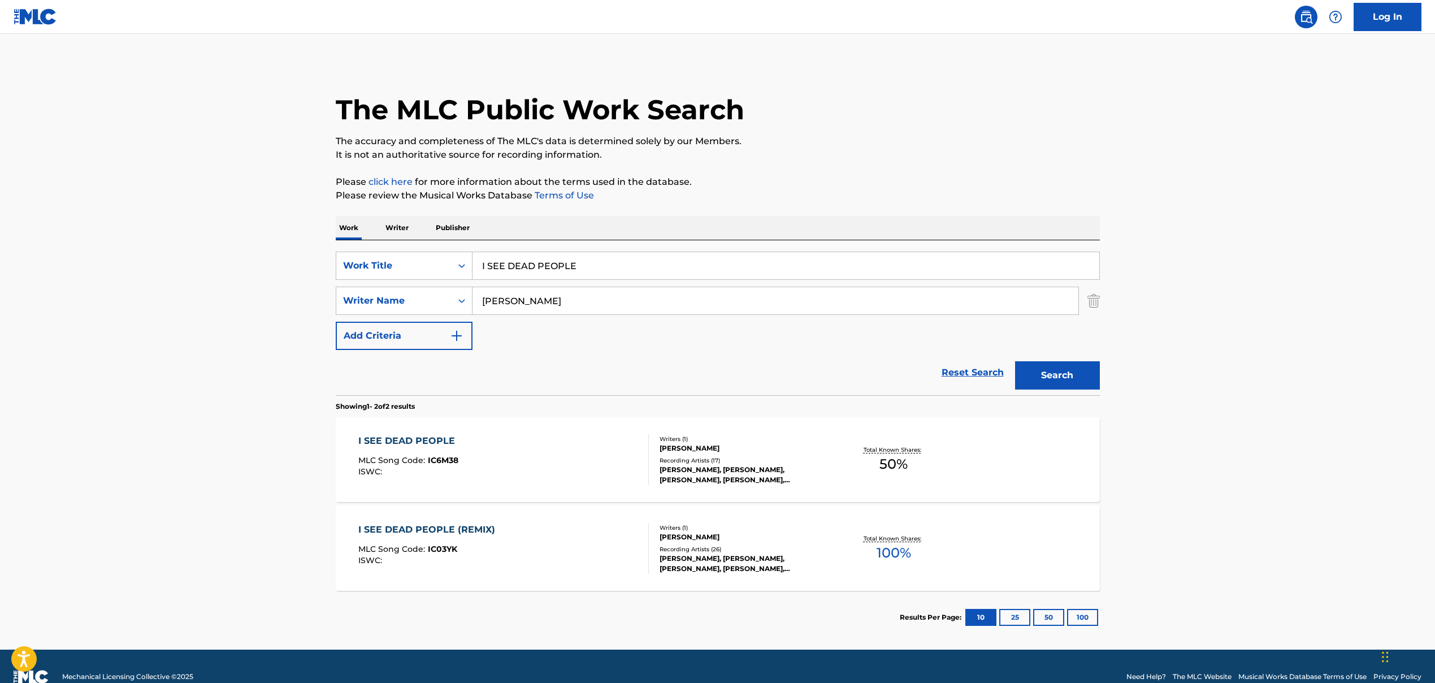
click at [491, 267] on input "I SEE DEAD PEOPLE" at bounding box center [786, 265] width 627 height 27
paste input "LET LOVE FLOW"
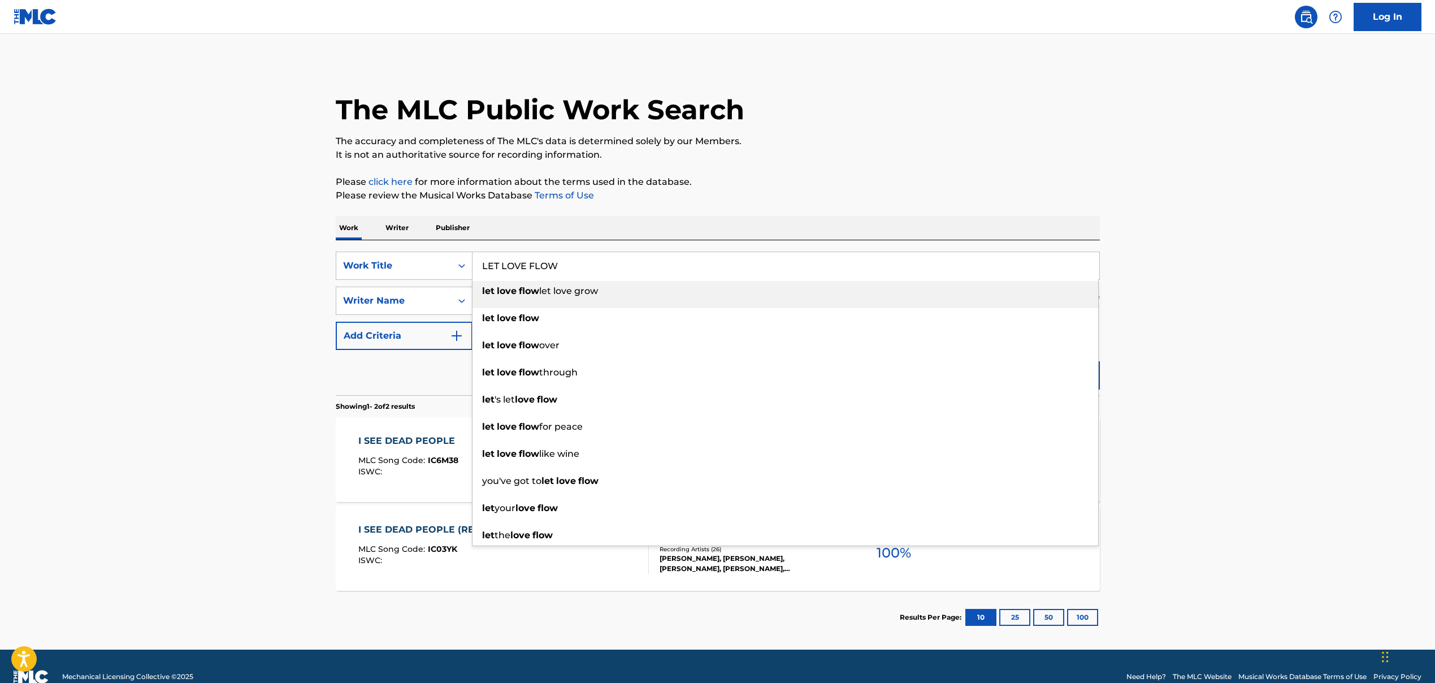
type input "LET LOVE FLOW"
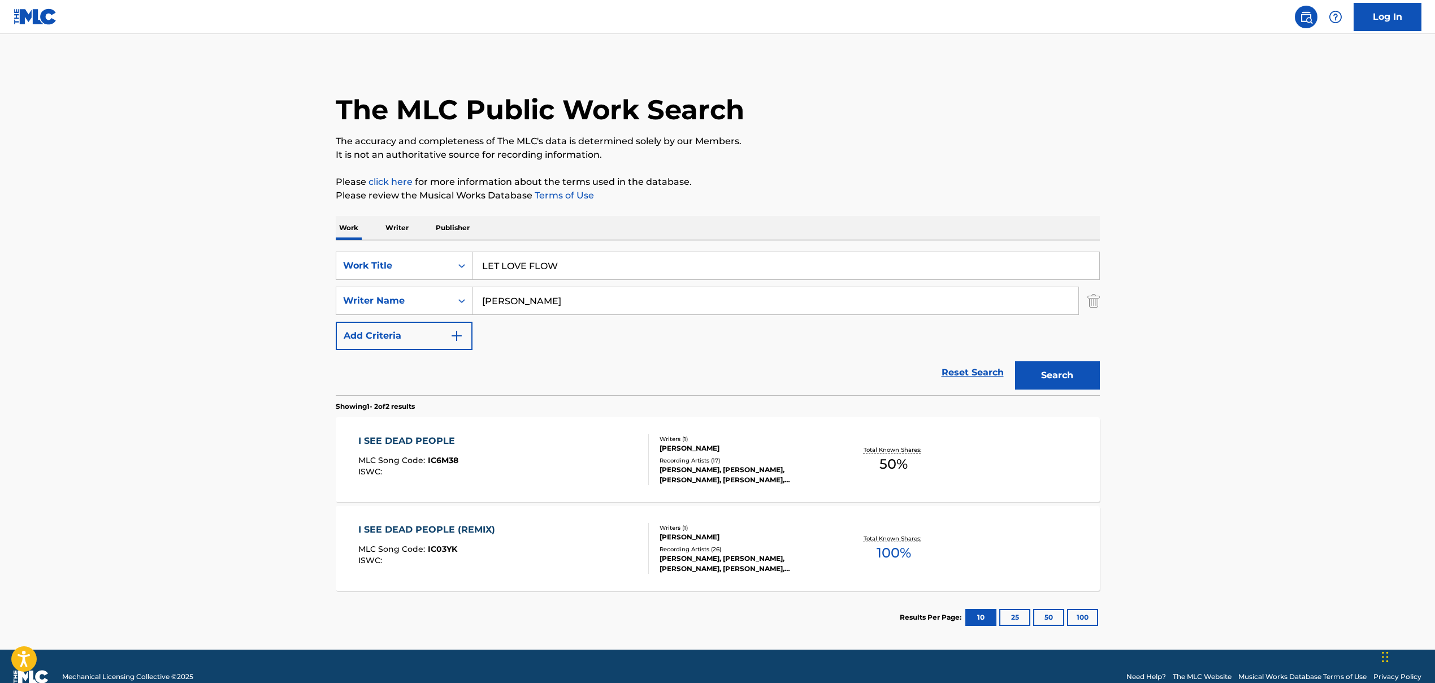
click at [524, 303] on input "[PERSON_NAME]" at bounding box center [776, 300] width 606 height 27
paste input "[PERSON_NAME] CHANT"
click at [827, 375] on button "Search" at bounding box center [1057, 375] width 85 height 28
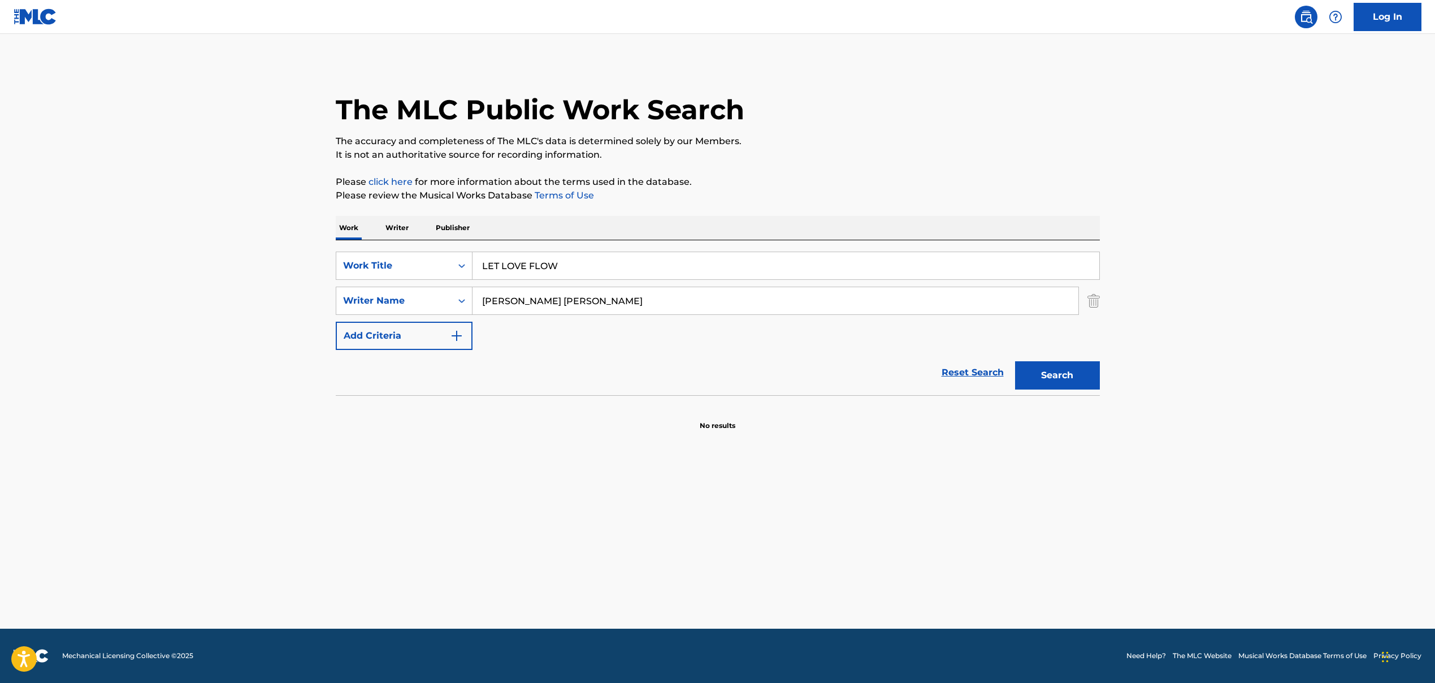
drag, startPoint x: 563, startPoint y: 304, endPoint x: 707, endPoint y: 314, distance: 144.0
click at [706, 313] on input "[PERSON_NAME] [PERSON_NAME]" at bounding box center [776, 300] width 606 height 27
type input "[PERSON_NAME]"
click at [827, 379] on button "Search" at bounding box center [1057, 375] width 85 height 28
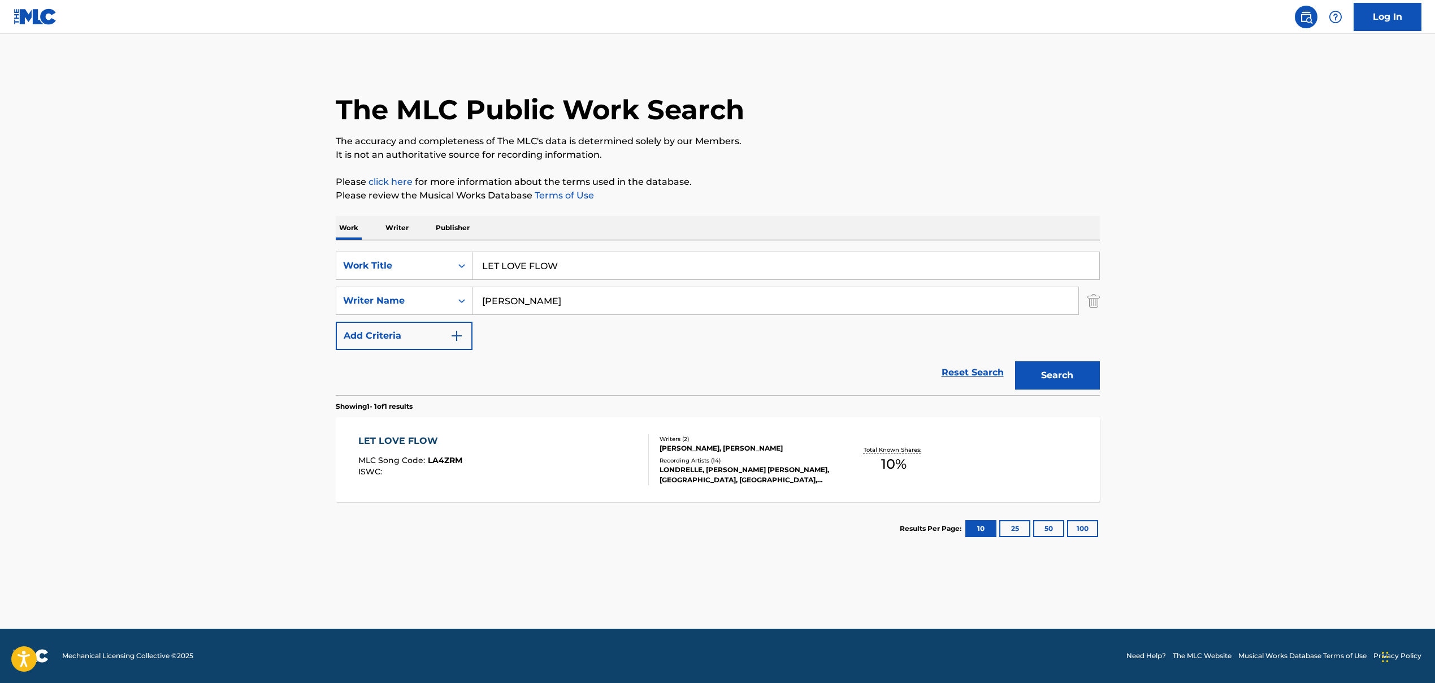
click at [720, 462] on div "Recording Artists ( 14 )" at bounding box center [745, 460] width 171 height 8
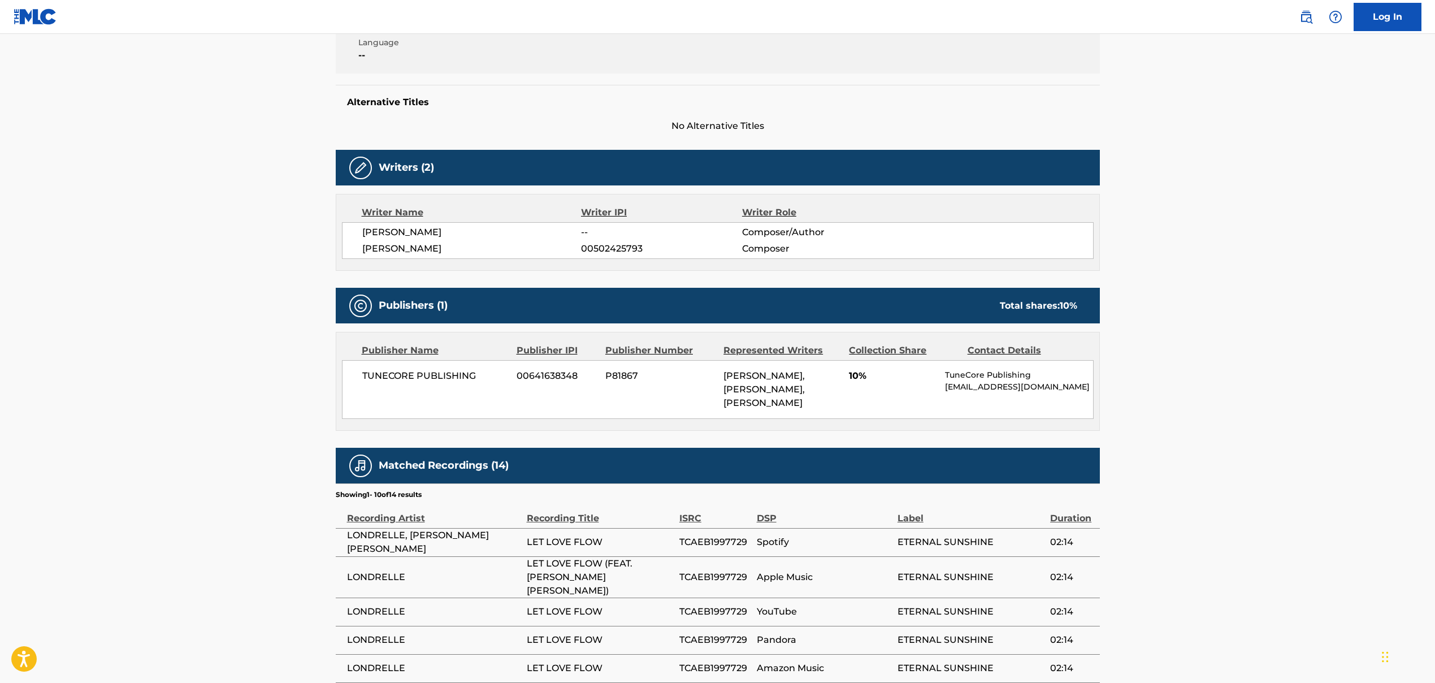
scroll to position [252, 0]
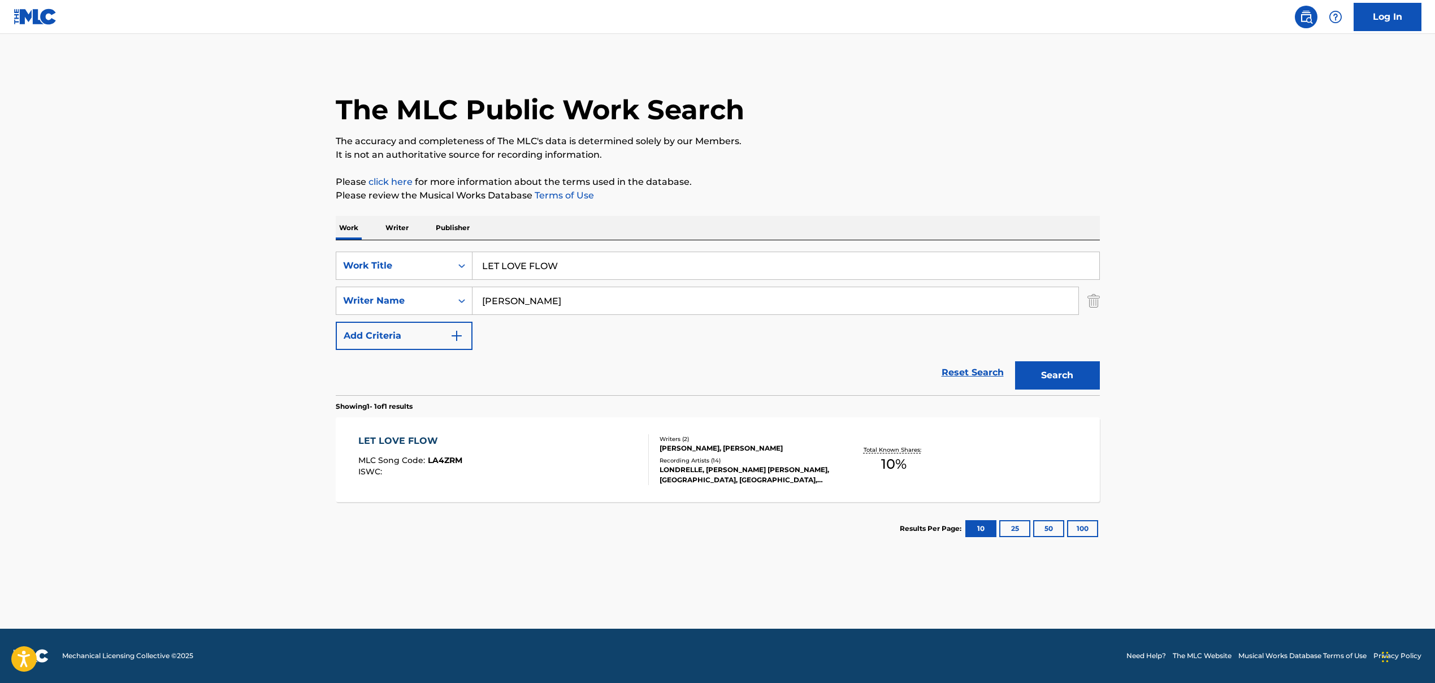
click at [501, 254] on input "LET LOVE FLOW" at bounding box center [786, 265] width 627 height 27
click at [501, 264] on input "LET LOVE FLOW" at bounding box center [786, 265] width 627 height 27
click at [485, 261] on input "LET LOVE FLOW" at bounding box center [786, 265] width 627 height 27
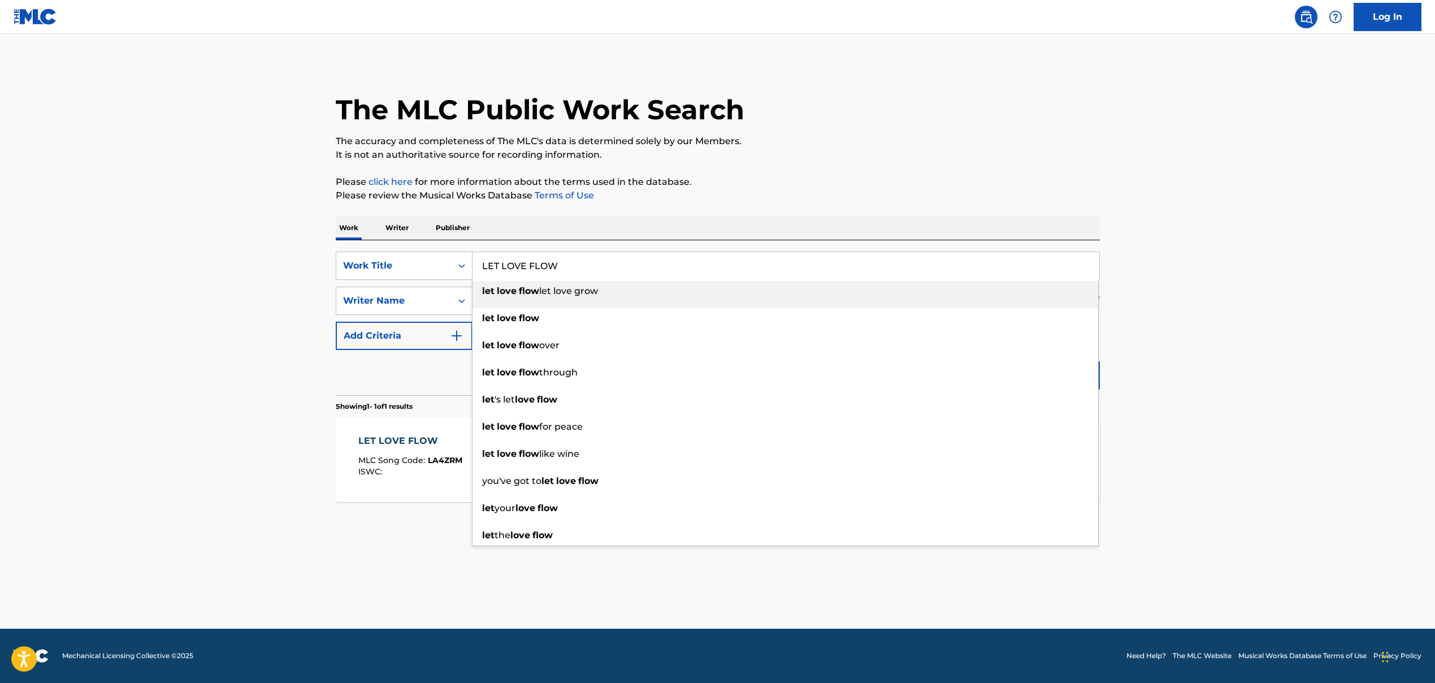
paste input "Hood Anthem', 'HOOD ANTHEM"
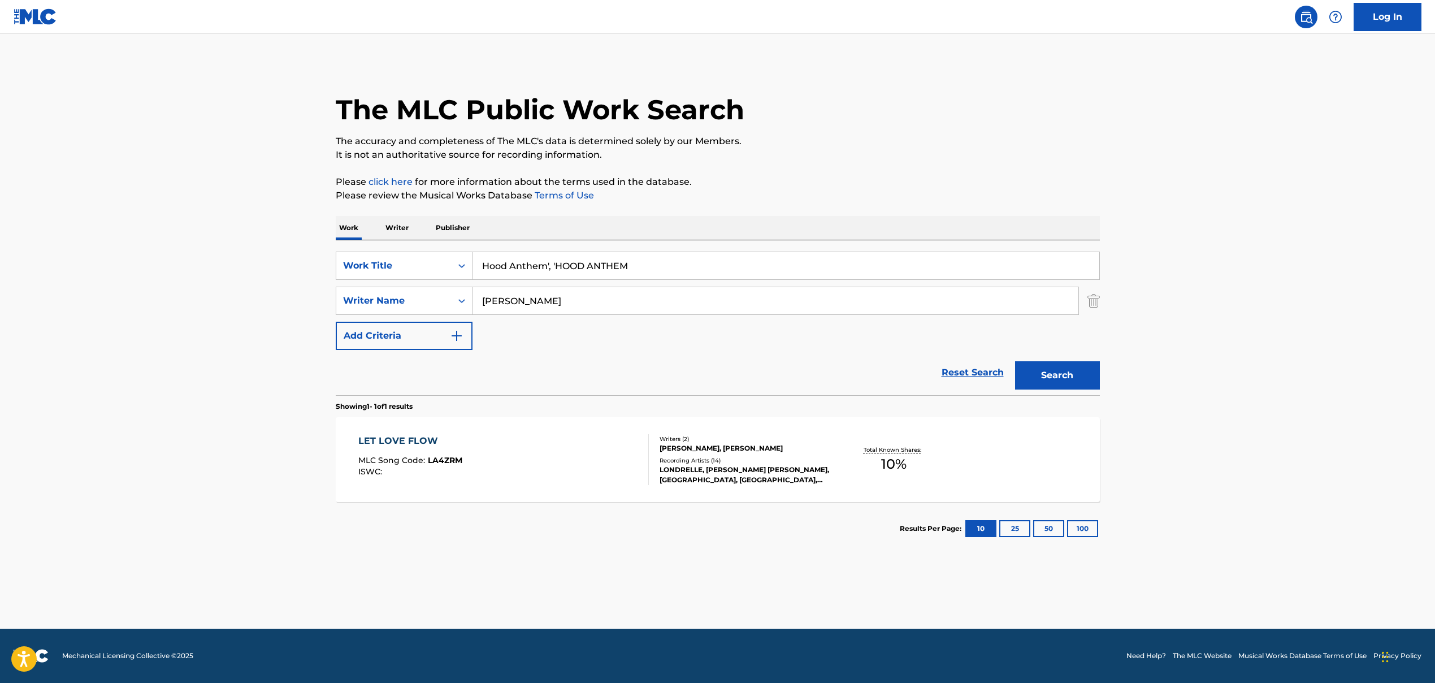
drag, startPoint x: 547, startPoint y: 265, endPoint x: 701, endPoint y: 269, distance: 153.3
click at [701, 269] on input "Hood Anthem', 'HOOD ANTHEM" at bounding box center [786, 265] width 627 height 27
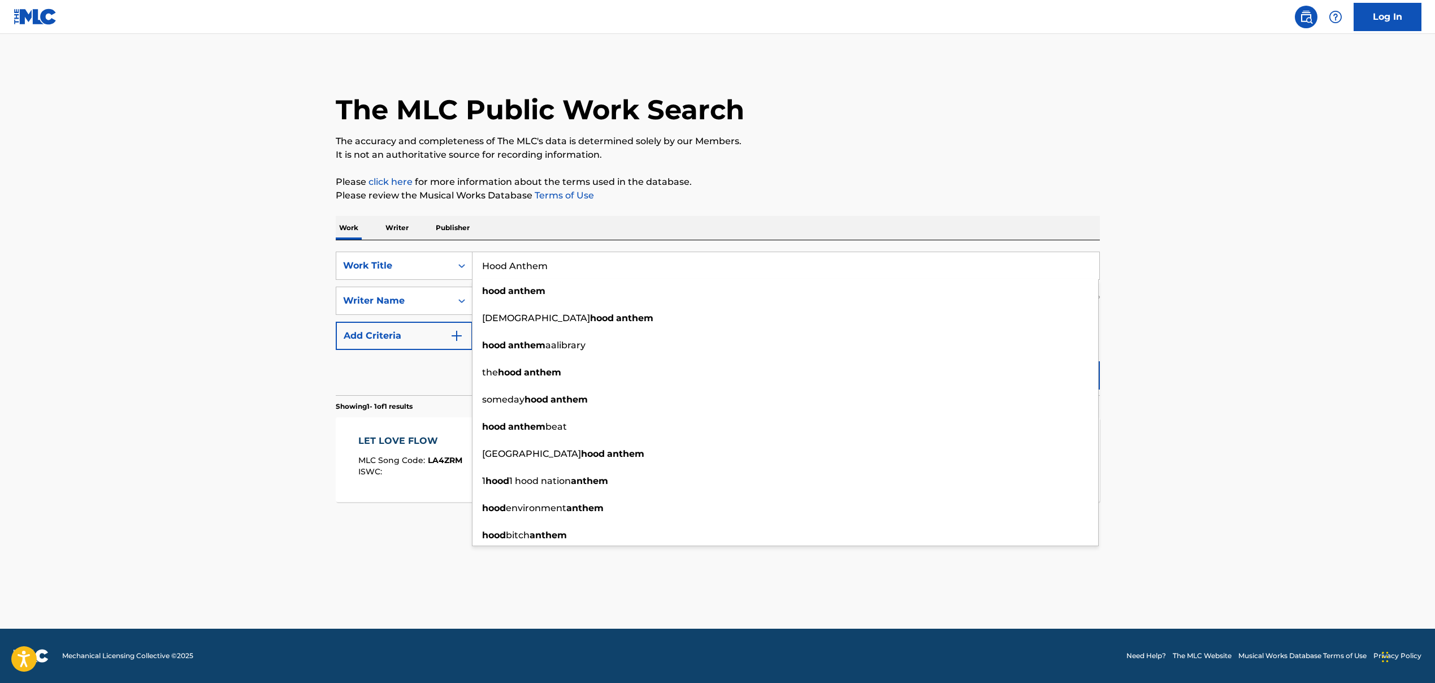
drag, startPoint x: 550, startPoint y: 263, endPoint x: 416, endPoint y: 248, distance: 135.4
click at [416, 248] on div "SearchWithCriteria86659b5a-a159-4325-954d-0b34191a8f77 Work Title Hood Anthem h…" at bounding box center [718, 317] width 764 height 155
paste input "', 'HOOD ANTHEM"
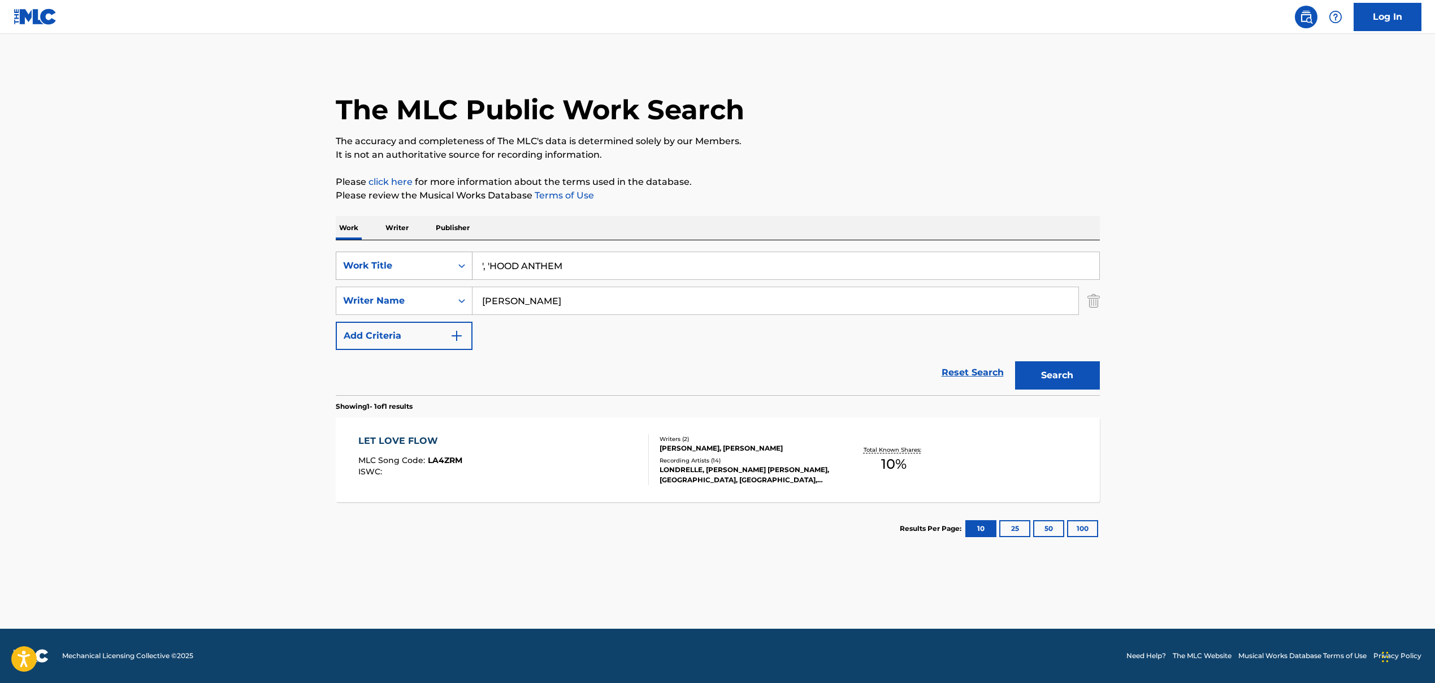
drag, startPoint x: 488, startPoint y: 262, endPoint x: 464, endPoint y: 263, distance: 24.9
click at [464, 263] on div "SearchWithCriteria86659b5a-a159-4325-954d-0b34191a8f77 Work Title ', 'HOOD ANTH…" at bounding box center [718, 266] width 764 height 28
drag, startPoint x: 586, startPoint y: 269, endPoint x: 454, endPoint y: 258, distance: 132.8
click at [454, 258] on div "SearchWithCriteria86659b5a-a159-4325-954d-0b34191a8f77 Work Title ', 'HOOD ANTH…" at bounding box center [718, 266] width 764 height 28
click at [604, 282] on div "SearchWithCriteria86659b5a-a159-4325-954d-0b34191a8f77 Work Title ', 'HOOD ANTH…" at bounding box center [718, 301] width 764 height 98
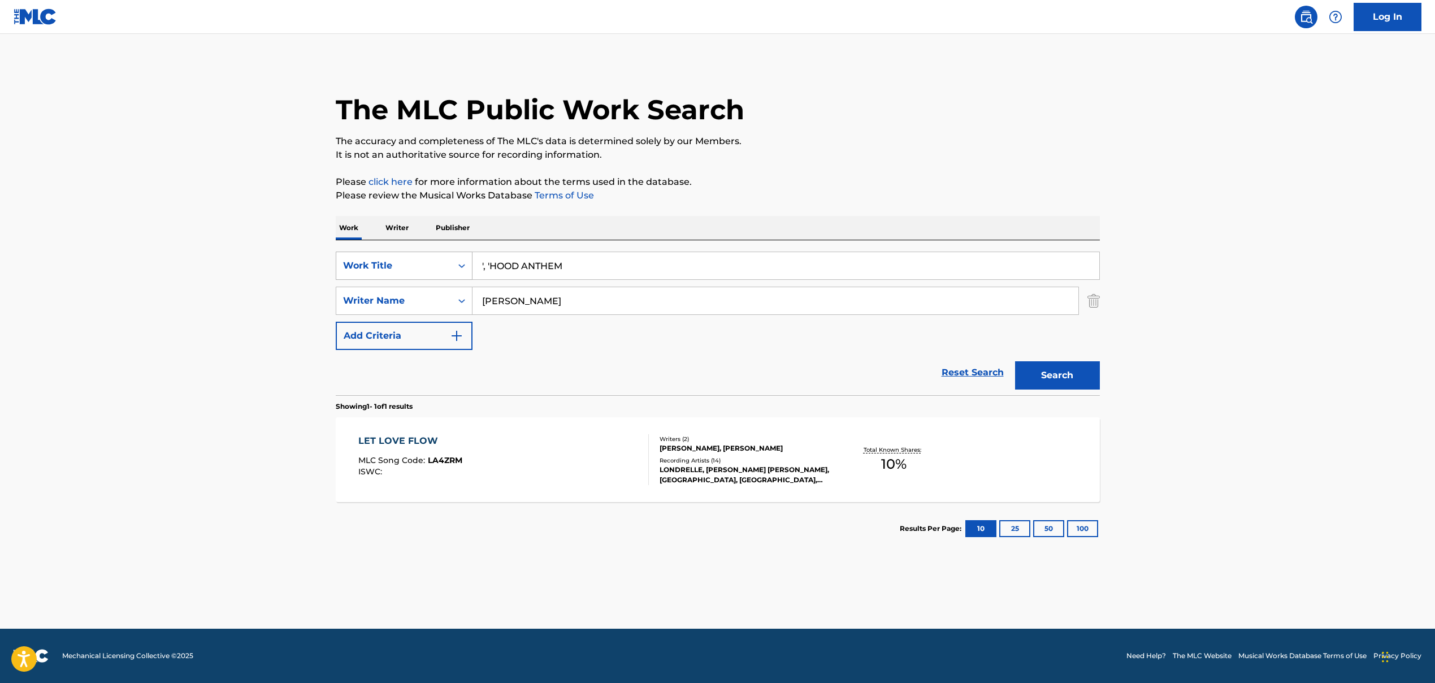
drag, startPoint x: 492, startPoint y: 266, endPoint x: 428, endPoint y: 268, distance: 64.5
click at [428, 268] on div "SearchWithCriteria86659b5a-a159-4325-954d-0b34191a8f77 Work Title ', 'HOOD ANTH…" at bounding box center [718, 266] width 764 height 28
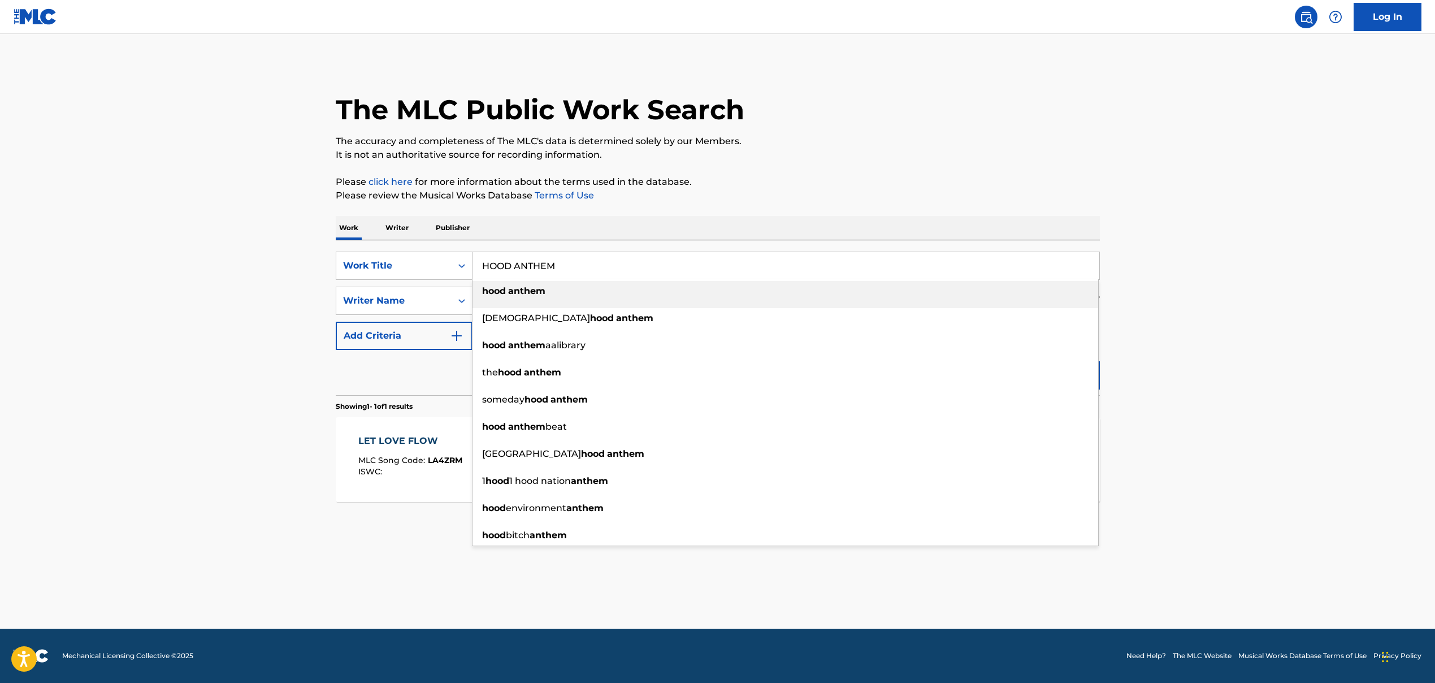
type input "HOOD ANTHEM"
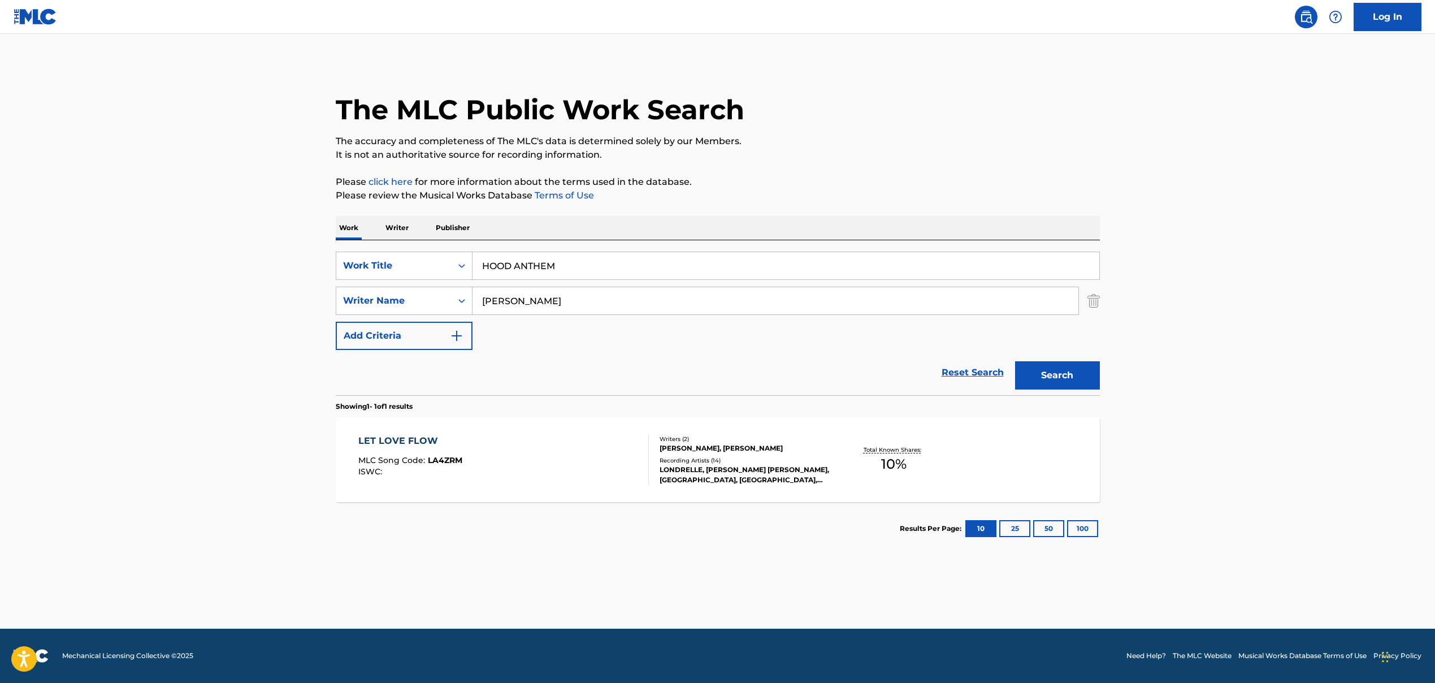
click at [551, 302] on input "[PERSON_NAME]" at bounding box center [776, 300] width 606 height 27
paste input "[PERSON_NAME], [PERSON_NAME], [PERSON_NAME], [PERSON_NAME] [PERSON_NAME], [PERS…"
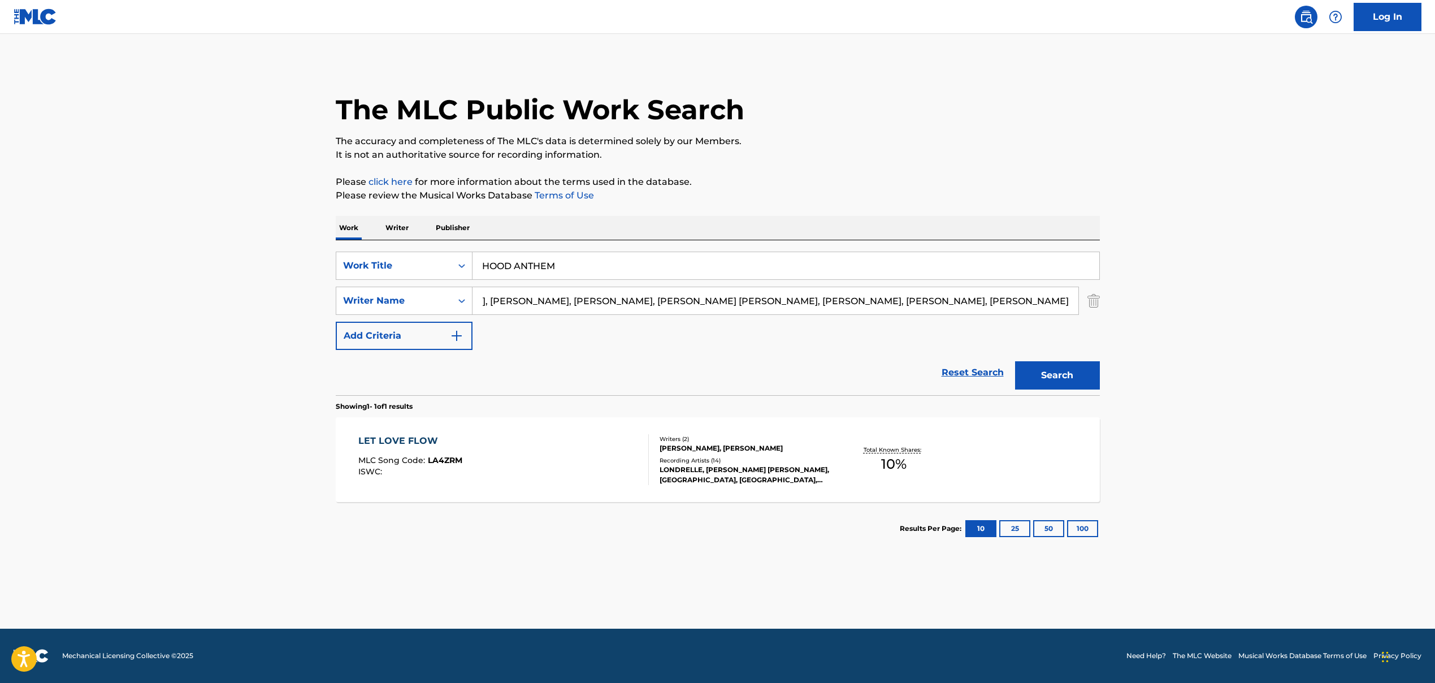
drag, startPoint x: 556, startPoint y: 302, endPoint x: 1004, endPoint y: 312, distance: 447.3
click at [827, 312] on input "[PERSON_NAME], [PERSON_NAME], [PERSON_NAME], [PERSON_NAME] [PERSON_NAME], [PERS…" at bounding box center [776, 300] width 606 height 27
drag, startPoint x: 571, startPoint y: 301, endPoint x: 805, endPoint y: 320, distance: 234.9
click at [798, 319] on div "SearchWithCriteria86659b5a-a159-4325-954d-0b34191a8f77 Work Title HOOD ANTHEM S…" at bounding box center [718, 301] width 764 height 98
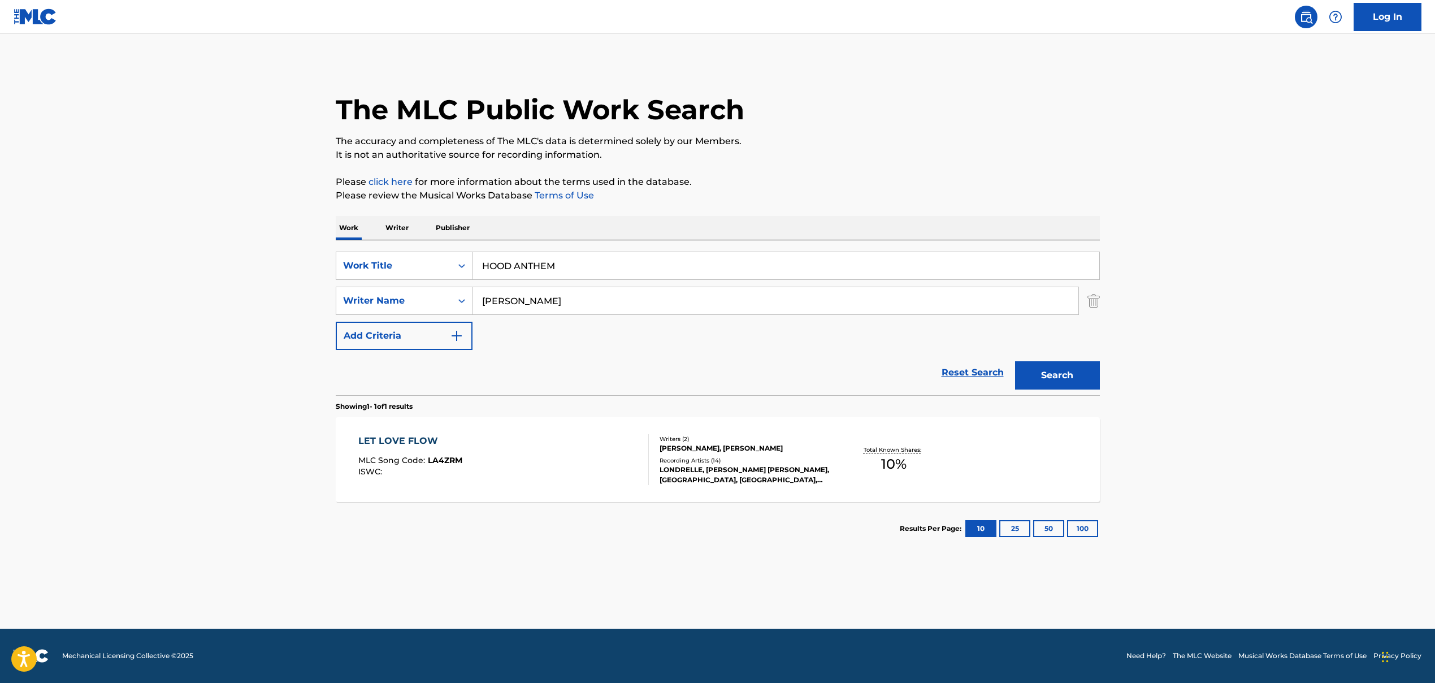
type input "[PERSON_NAME]"
click at [827, 378] on button "Search" at bounding box center [1057, 375] width 85 height 28
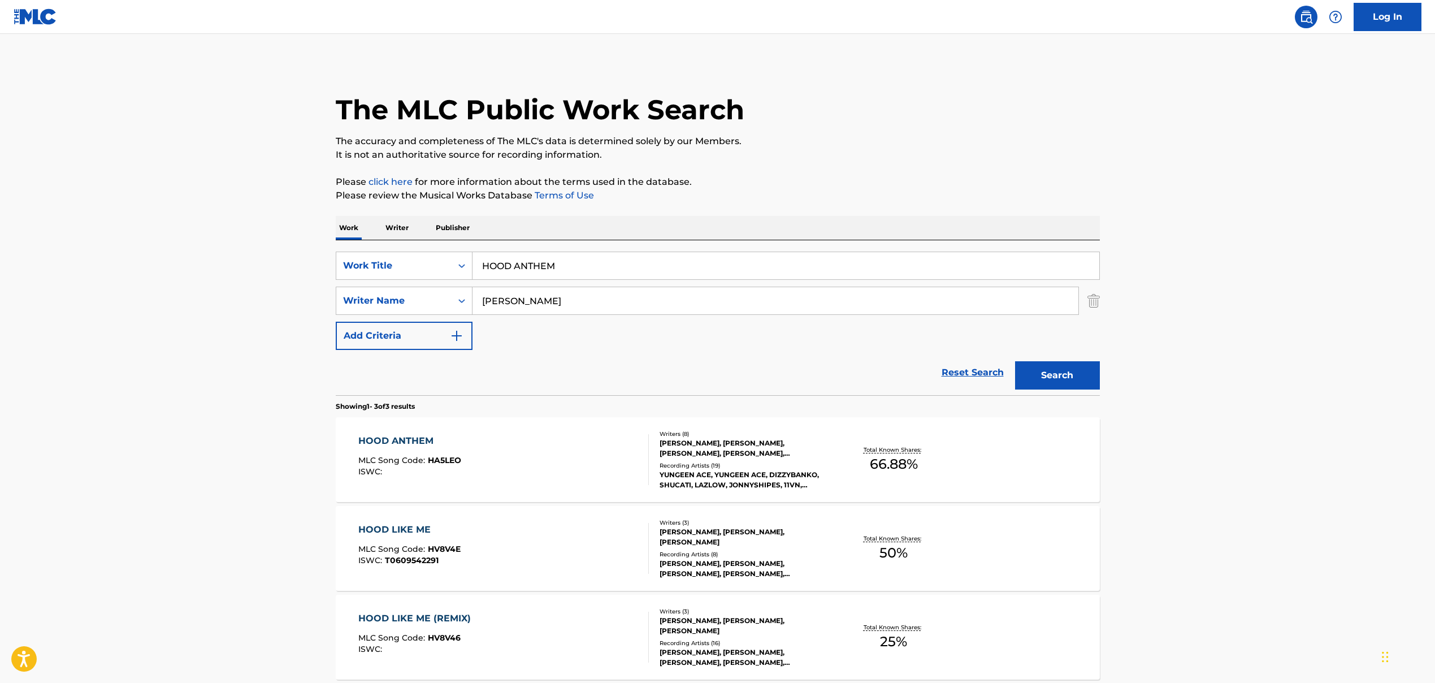
click at [472, 438] on div "HOOD ANTHEM MLC Song Code : HA5LEO ISWC :" at bounding box center [503, 459] width 291 height 51
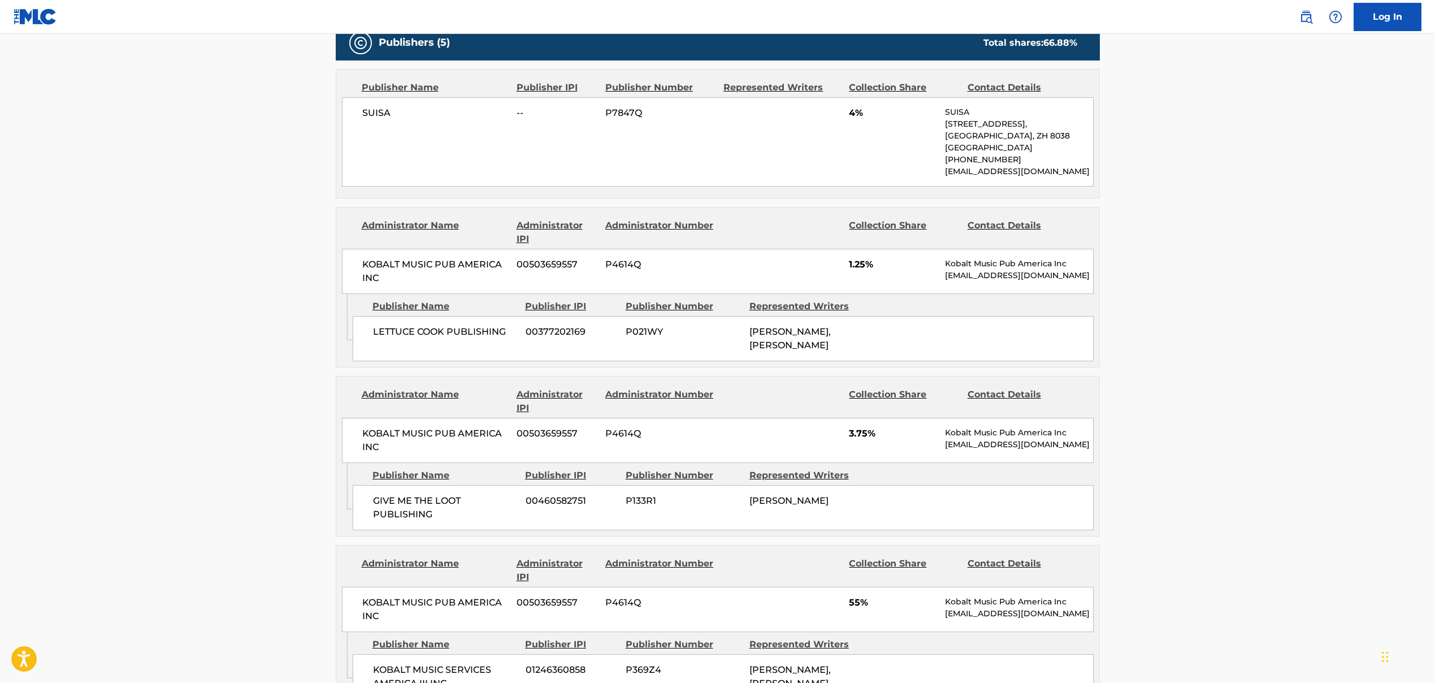
scroll to position [611, 0]
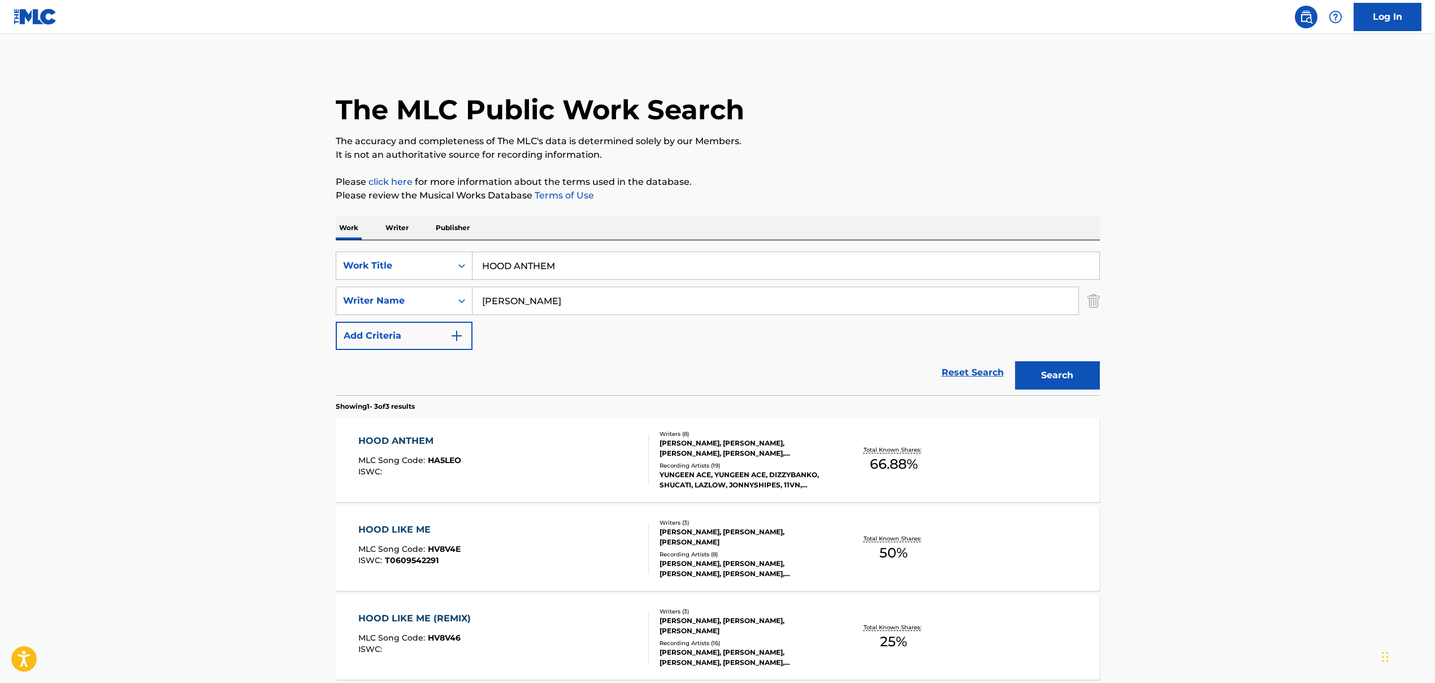
click at [525, 270] on input "HOOD ANTHEM" at bounding box center [786, 265] width 627 height 27
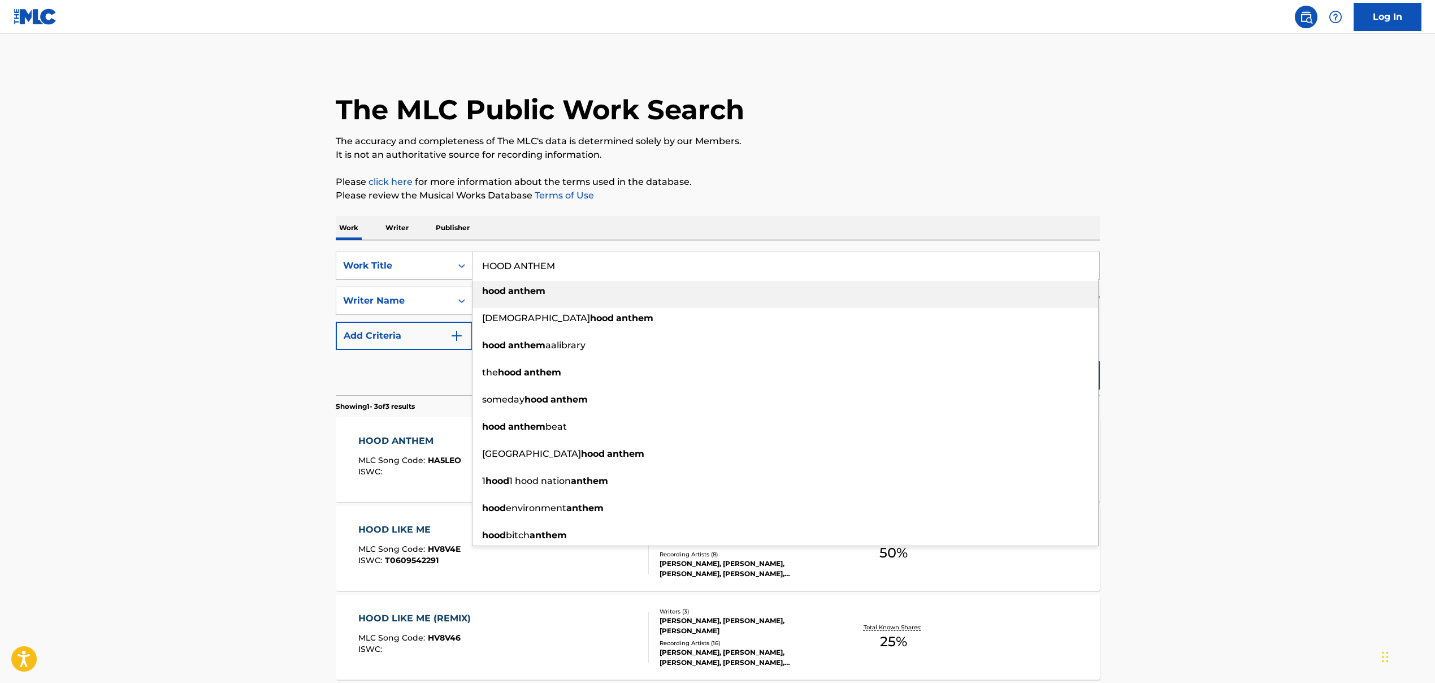
paste input "MAKE IT POP"
type input "MAKE IT POP"
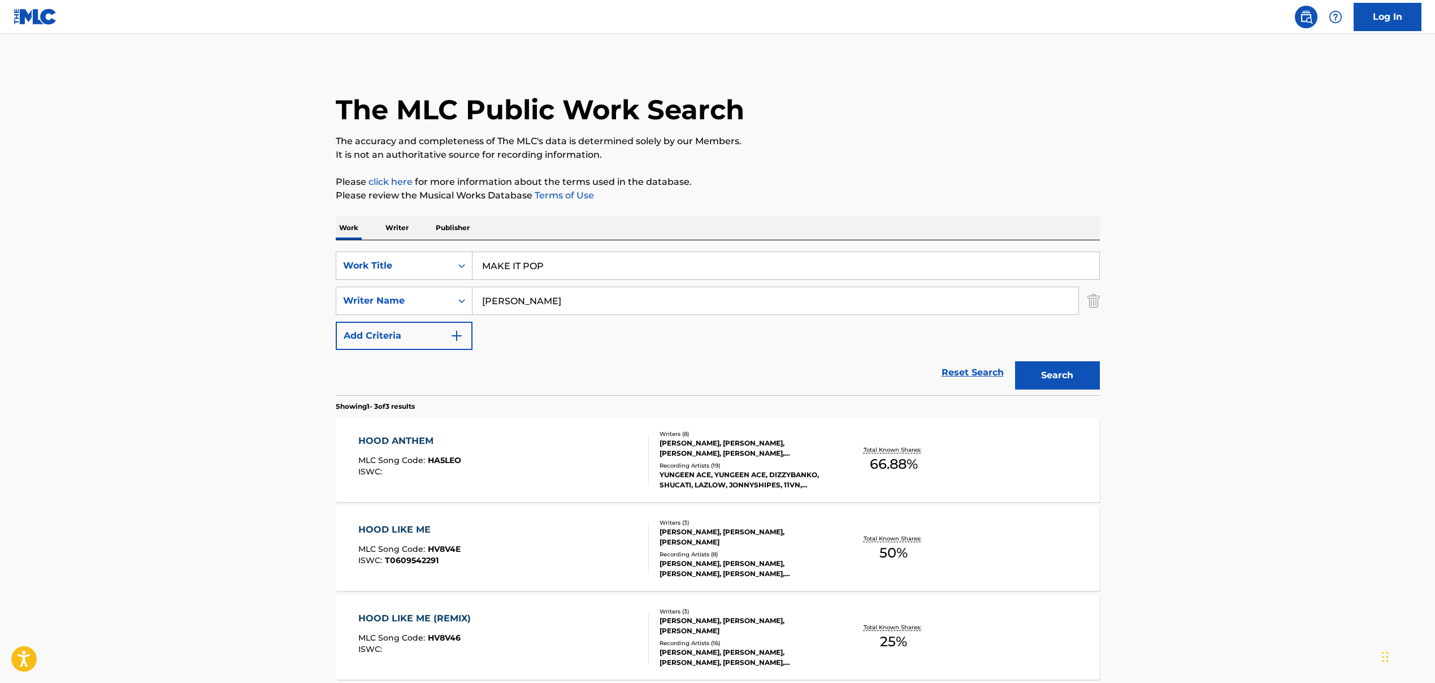
click at [166, 215] on main "The MLC Public Work Search The accuracy and completeness of The MLC's data is d…" at bounding box center [717, 386] width 1435 height 704
click at [561, 304] on input "[PERSON_NAME]" at bounding box center [776, 300] width 606 height 27
paste input "UNKNOWN WRITER, [PERSON_NAME]"
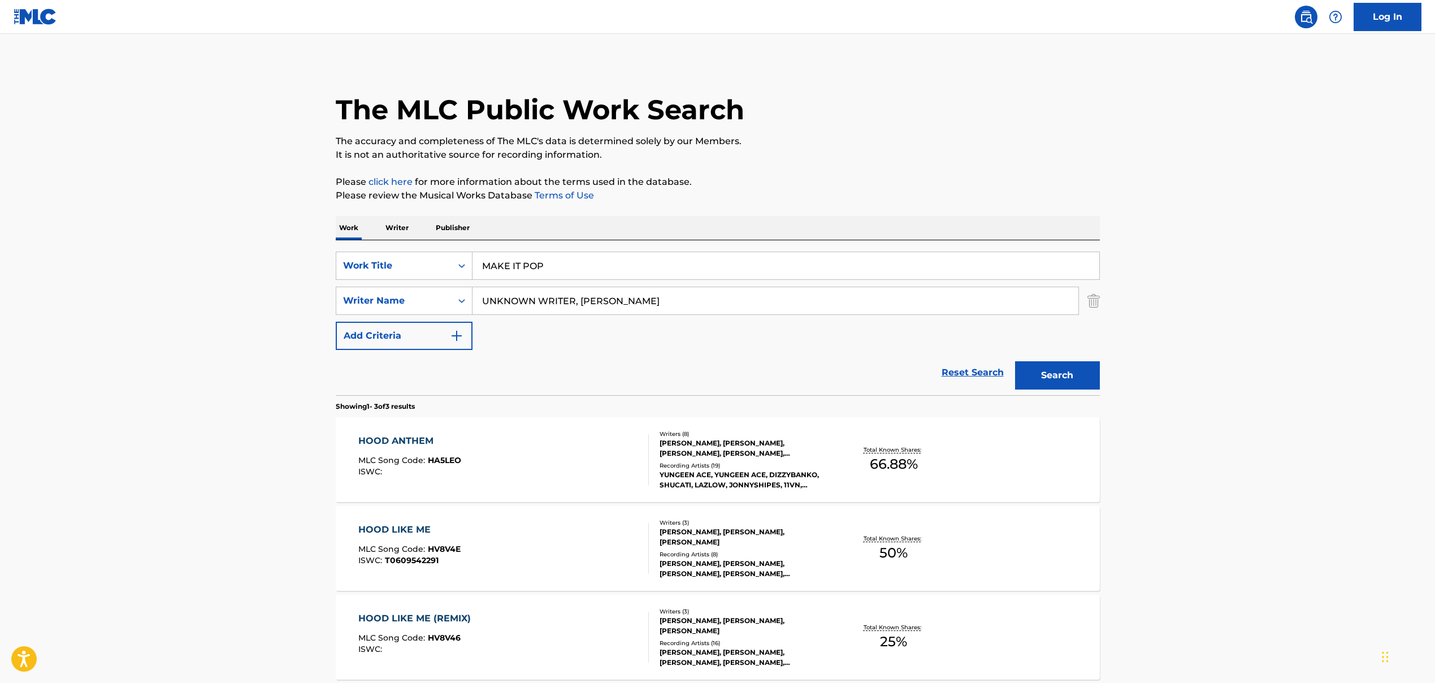
drag, startPoint x: 576, startPoint y: 301, endPoint x: 677, endPoint y: 301, distance: 101.2
click at [677, 301] on input "UNKNOWN WRITER, [PERSON_NAME]" at bounding box center [776, 300] width 606 height 27
type input "UNKNOWN WRITER"
click at [827, 383] on button "Search" at bounding box center [1057, 375] width 85 height 28
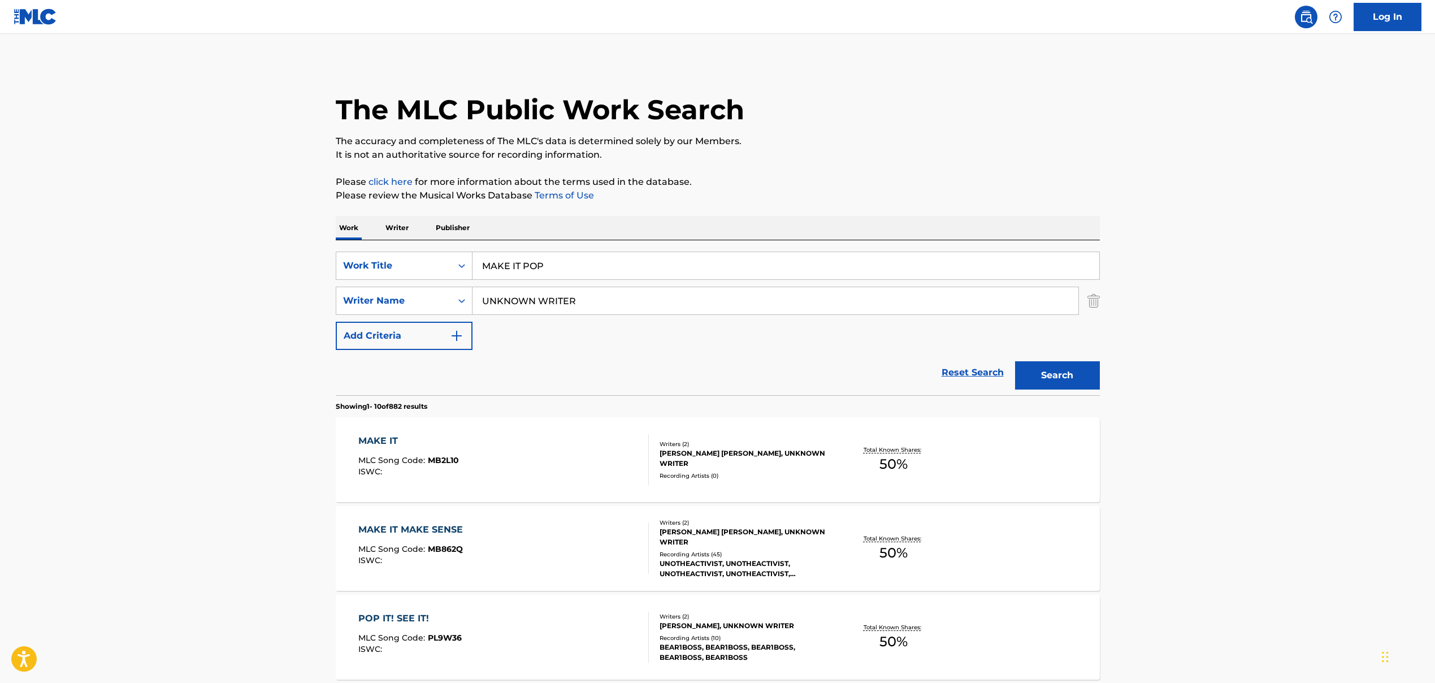
click at [474, 455] on div "MAKE IT MLC Song Code : MB2L10 ISWC :" at bounding box center [503, 459] width 291 height 51
click at [534, 264] on input "MAKE IT POP" at bounding box center [786, 265] width 627 height 27
paste input "GUARDIAN ANGEL"
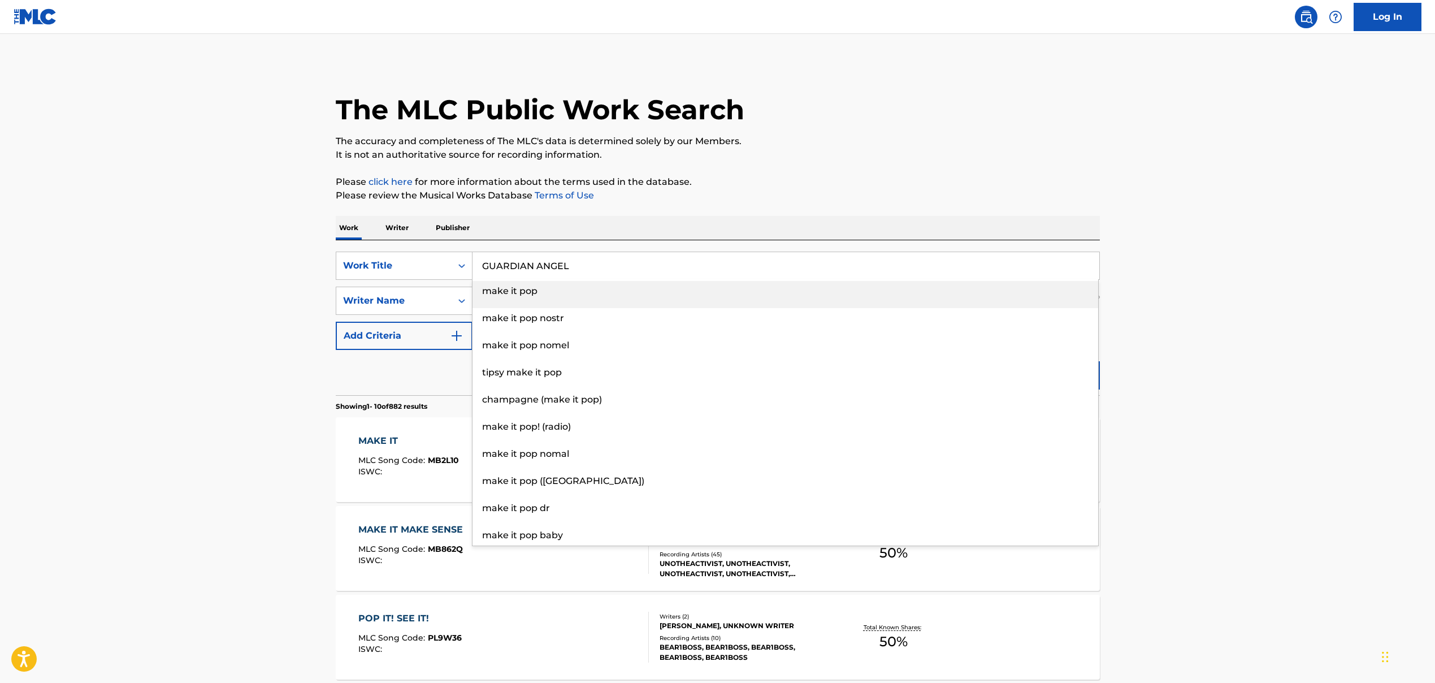
type input "GUARDIAN ANGEL"
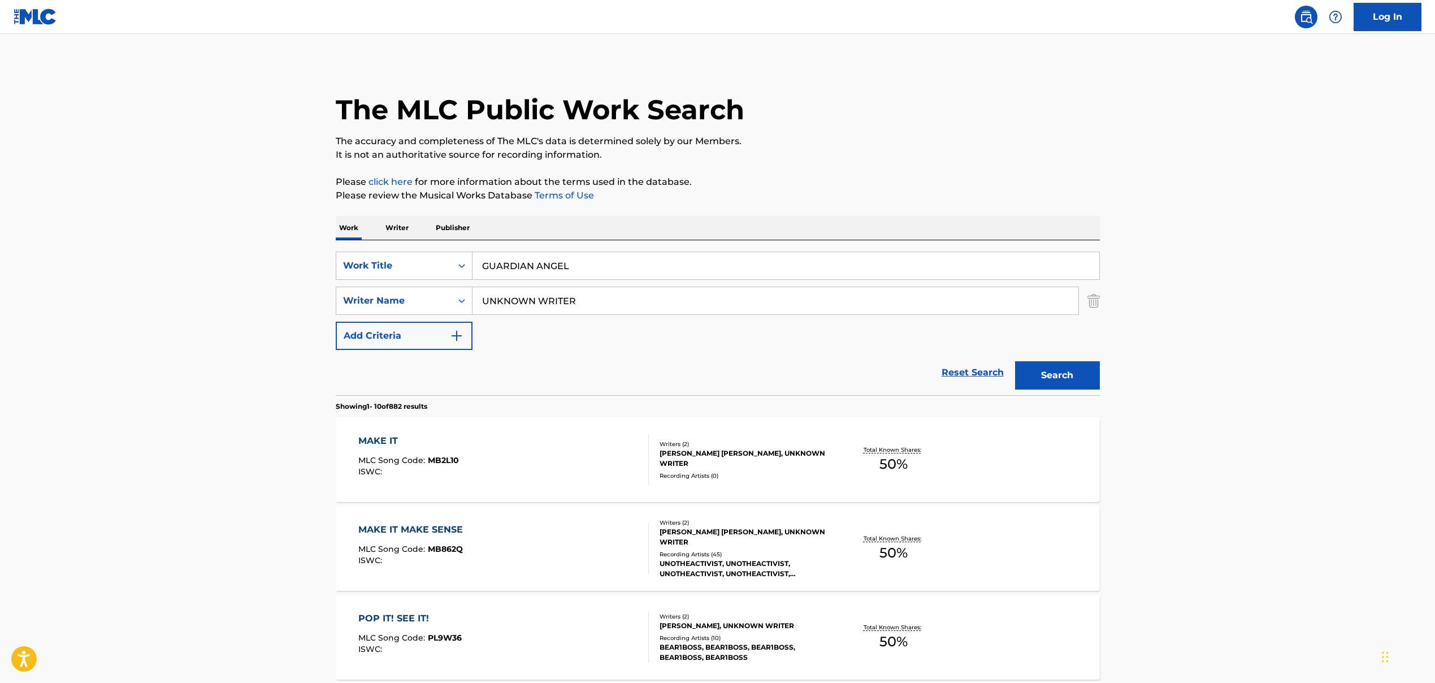
click at [552, 303] on input "UNKNOWN WRITER" at bounding box center [776, 300] width 606 height 27
paste input "[PERSON_NAME]\t, [PERSON_NAME]"
drag, startPoint x: 545, startPoint y: 298, endPoint x: 750, endPoint y: 322, distance: 206.1
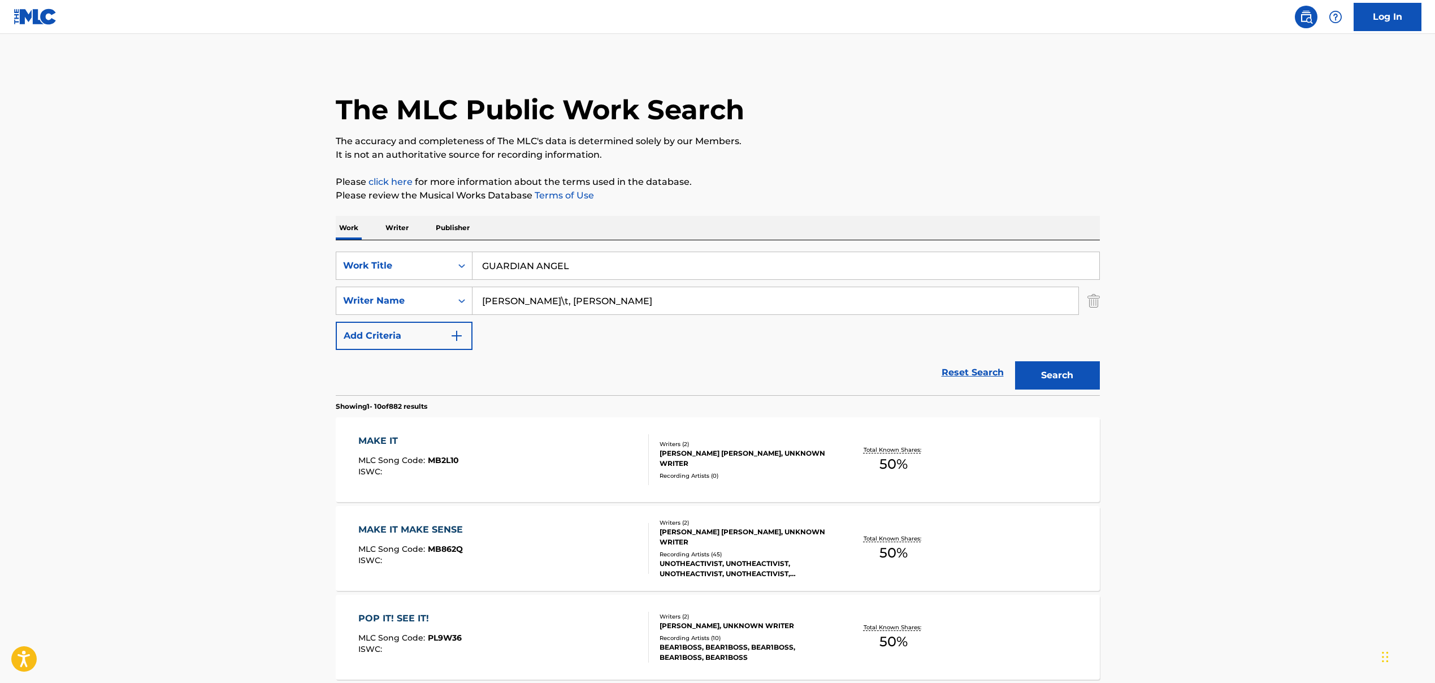
click at [750, 322] on div "SearchWithCriteria86659b5a-a159-4325-954d-0b34191a8f77 Work Title GUARDIAN ANGE…" at bounding box center [718, 301] width 764 height 98
type input "[PERSON_NAME]"
click at [827, 379] on button "Search" at bounding box center [1057, 375] width 85 height 28
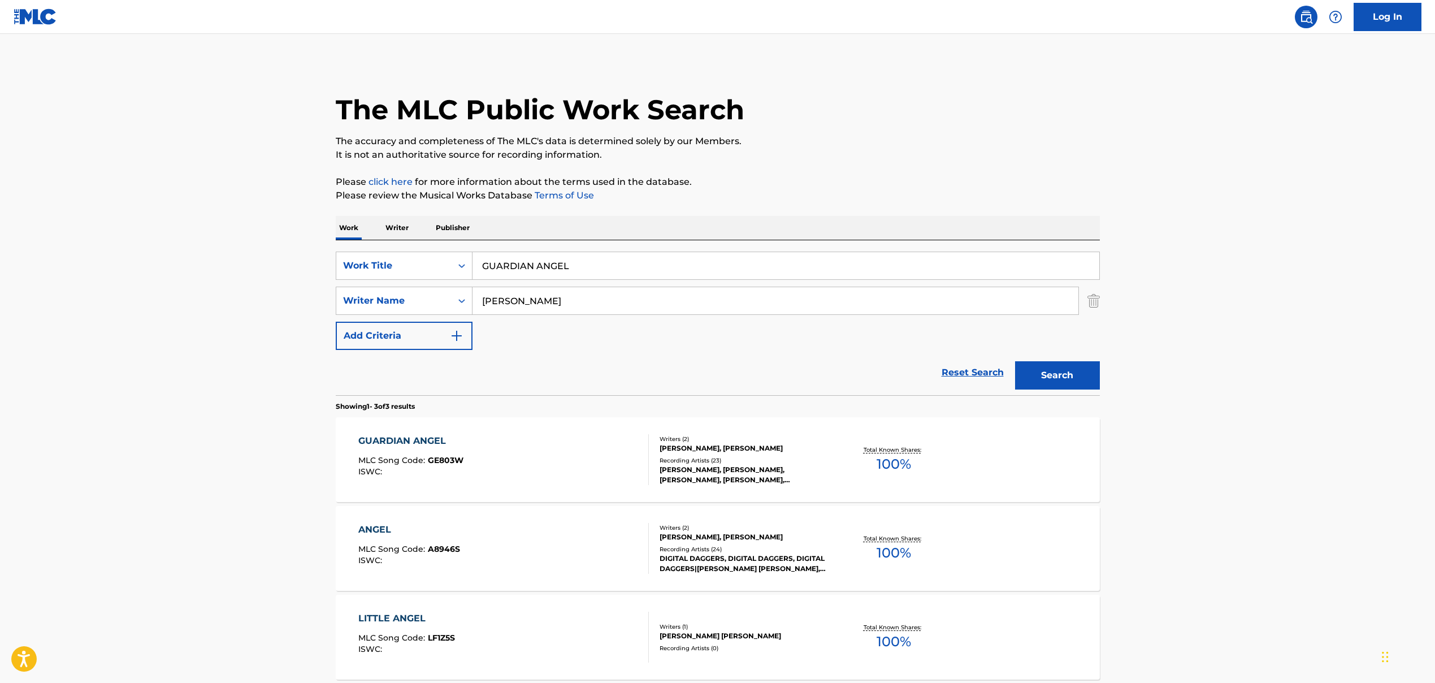
click at [468, 470] on div "GUARDIAN ANGEL MLC Song Code : GE803W ISWC :" at bounding box center [503, 459] width 291 height 51
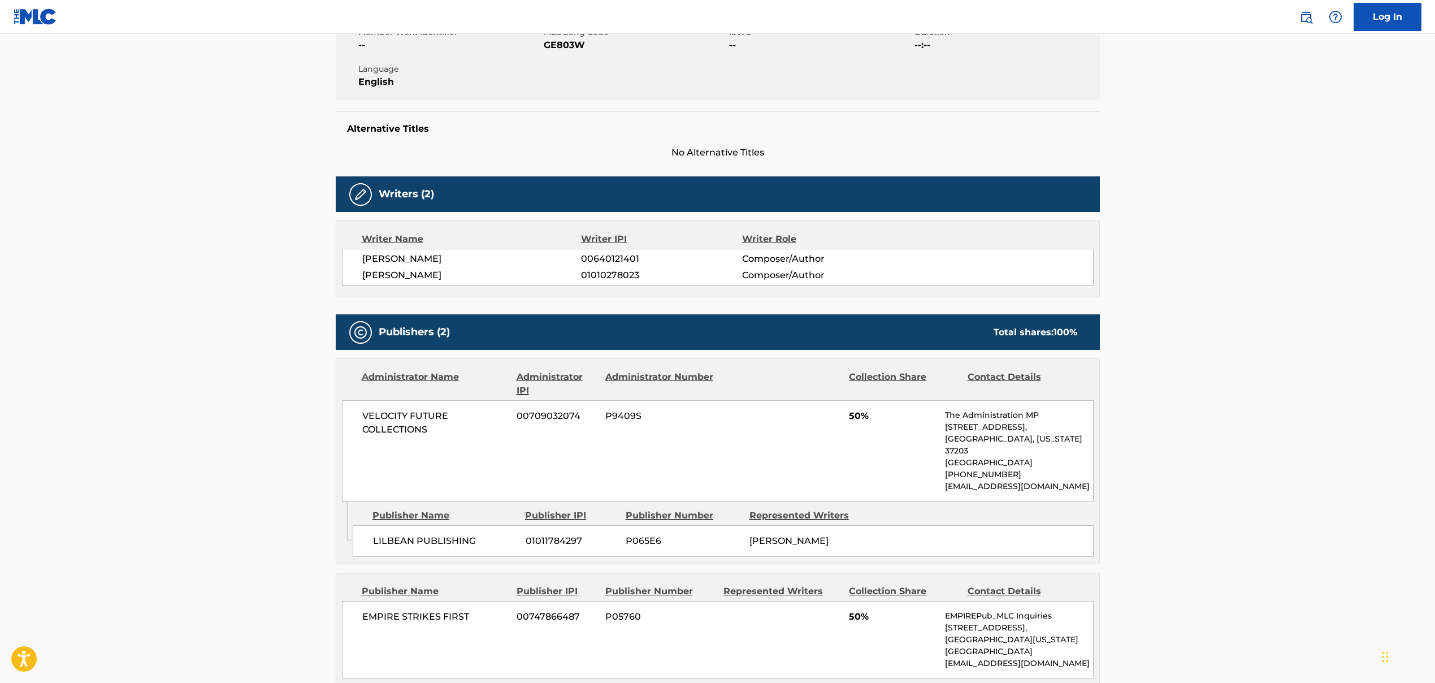
scroll to position [449, 0]
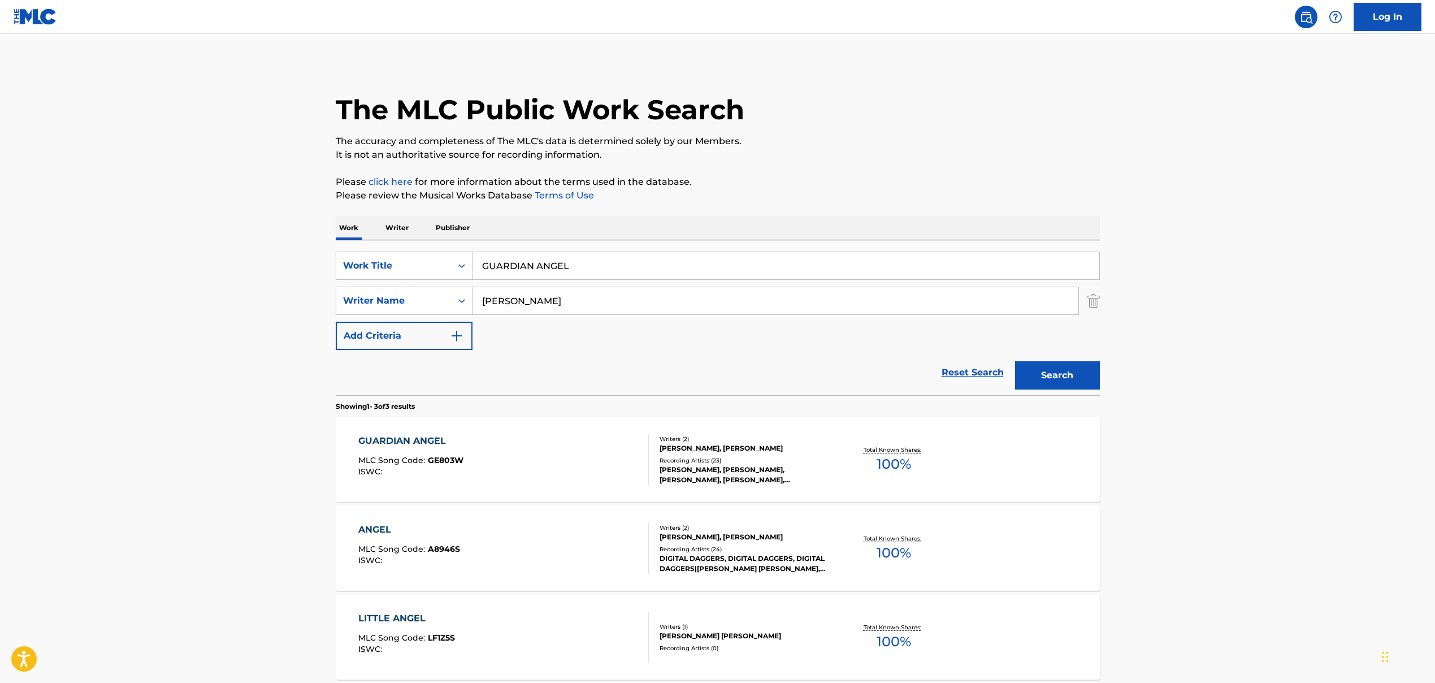
click at [509, 266] on input "GUARDIAN ANGEL" at bounding box center [786, 265] width 627 height 27
click at [510, 266] on input "GUARDIAN ANGEL" at bounding box center [786, 265] width 627 height 27
paste input "NOTHING TO LOSE BUT YOU"
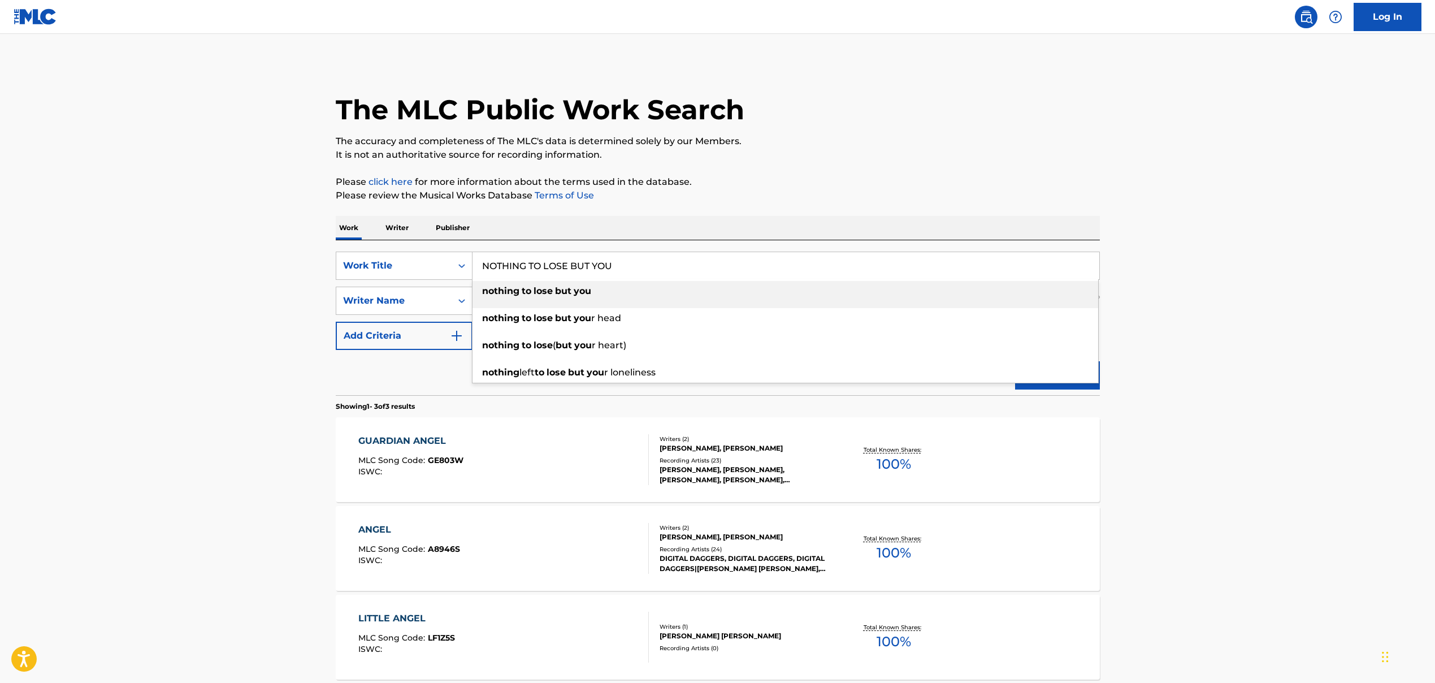
type input "NOTHING TO LOSE BUT YOU"
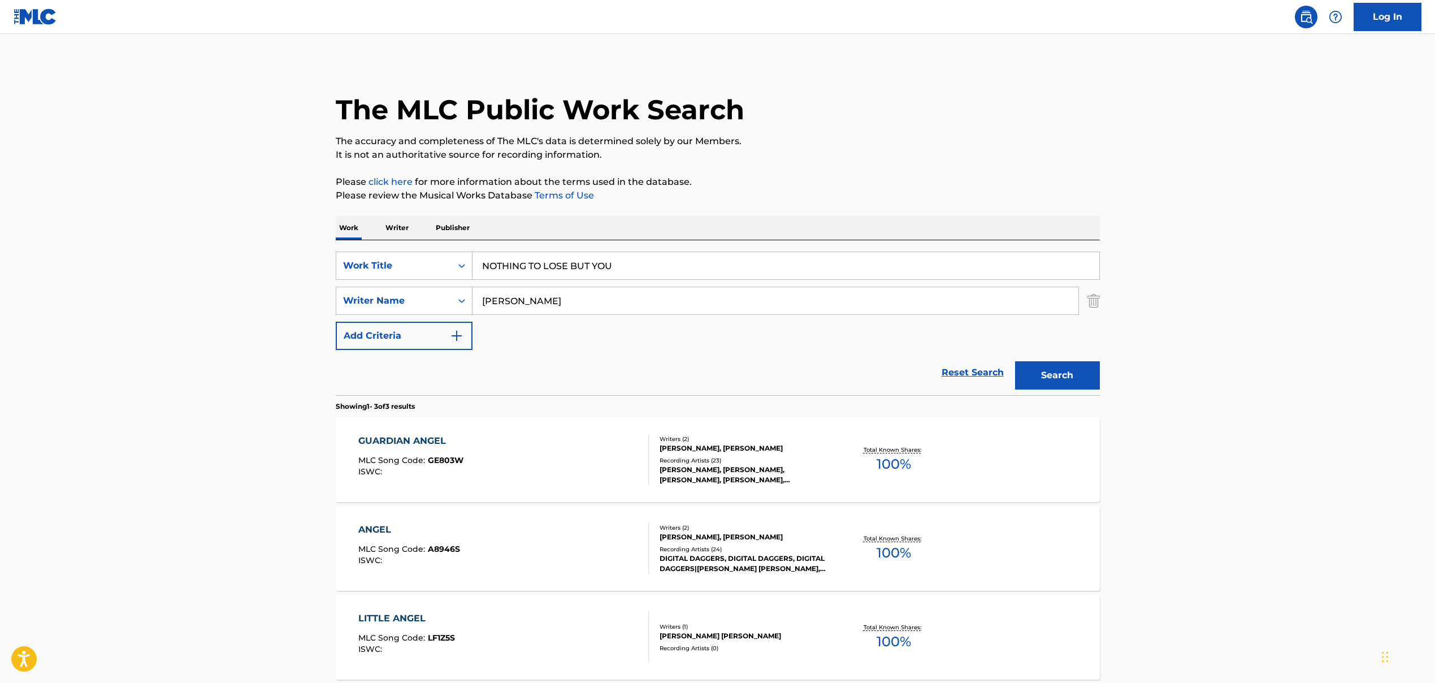
click at [524, 302] on input "[PERSON_NAME]" at bounding box center [776, 300] width 606 height 27
click at [525, 302] on input "[PERSON_NAME]" at bounding box center [776, 300] width 606 height 27
paste input "[PERSON_NAME], [PERSON_NAME], [PERSON_NAME], [PERSON_NAME], [PERSON_NAME], [PER…"
drag, startPoint x: 552, startPoint y: 301, endPoint x: 1056, endPoint y: 366, distance: 507.9
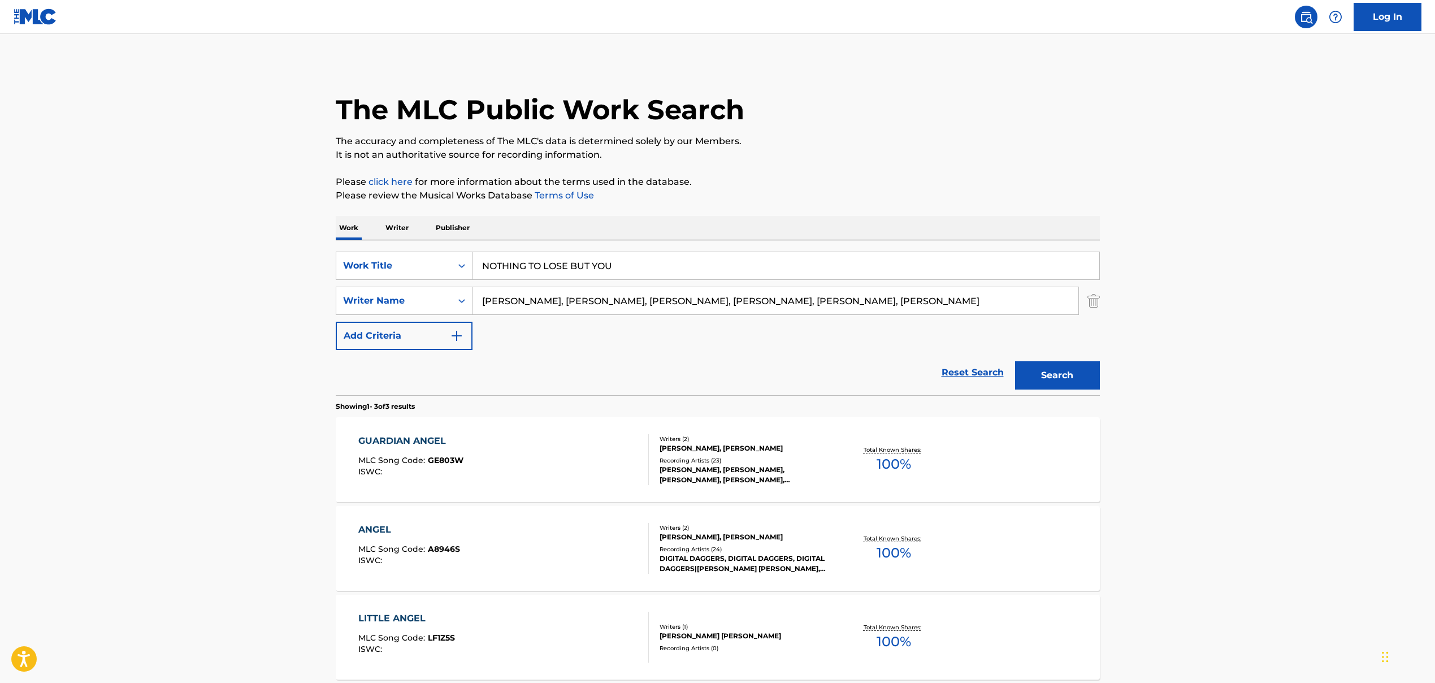
click at [827, 358] on form "SearchWithCriteria86659b5a-a159-4325-954d-0b34191a8f77 Work Title NOTHING TO LO…" at bounding box center [718, 324] width 764 height 144
type input "[PERSON_NAME]"
click at [827, 379] on button "Search" at bounding box center [1057, 375] width 85 height 28
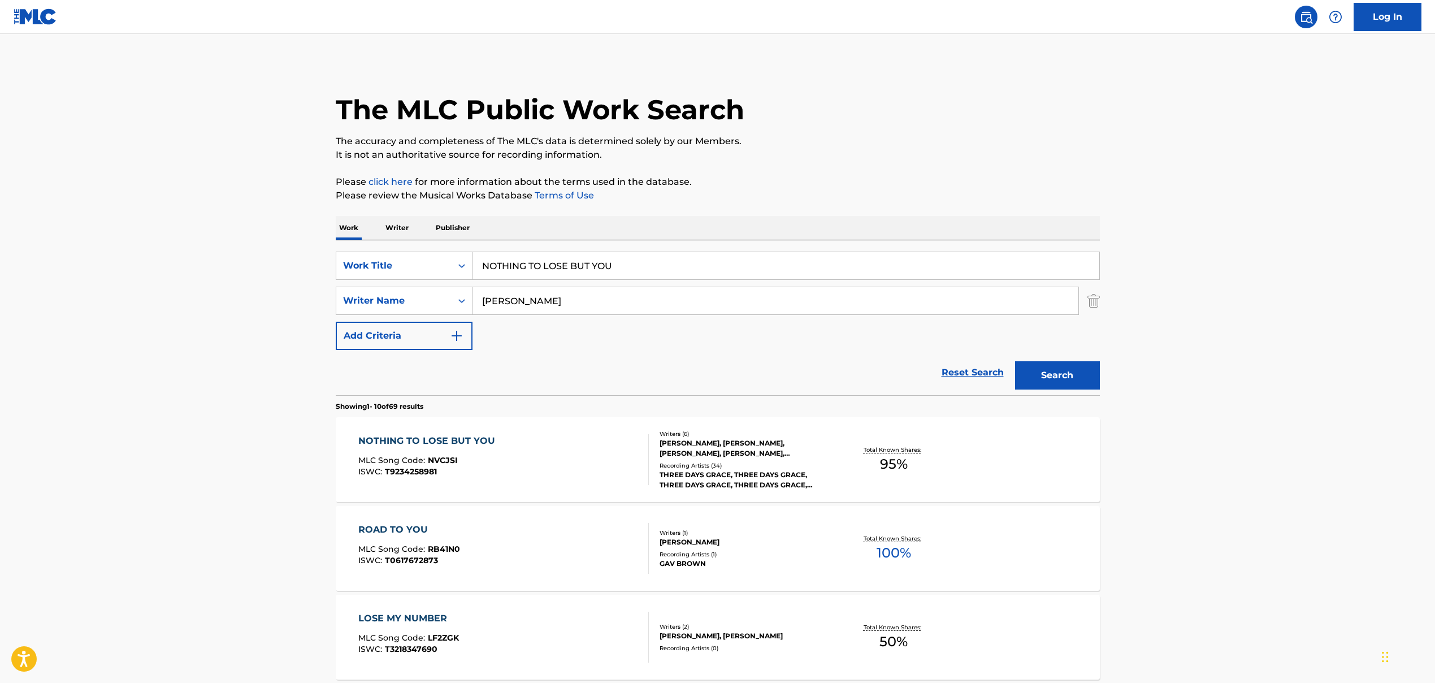
click at [540, 460] on div "NOTHING TO LOSE BUT YOU MLC Song Code : NVCJSI ISWC : T9234258981" at bounding box center [503, 459] width 291 height 51
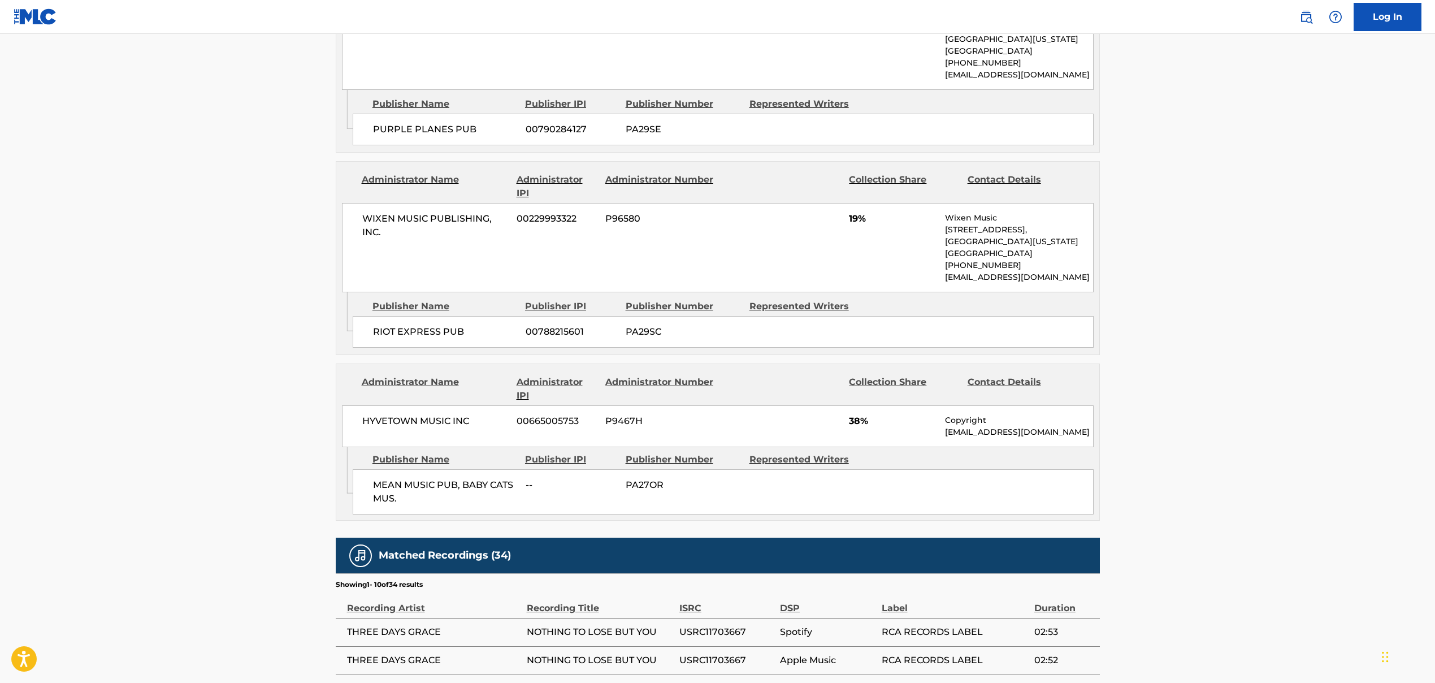
scroll to position [837, 0]
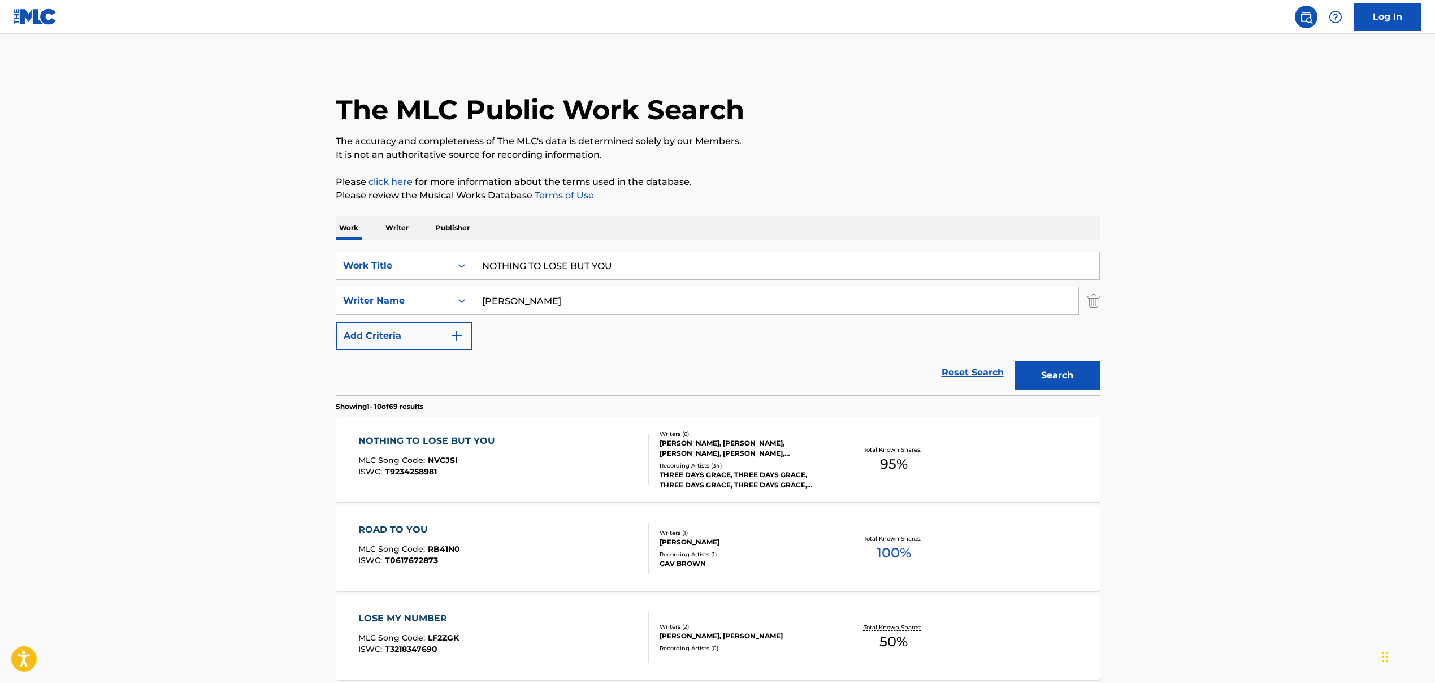
click at [528, 271] on input "NOTHING TO LOSE BUT YOU" at bounding box center [786, 265] width 627 height 27
paste input "HEAD IN THE CLOUDS', 'Head In The Clouds"
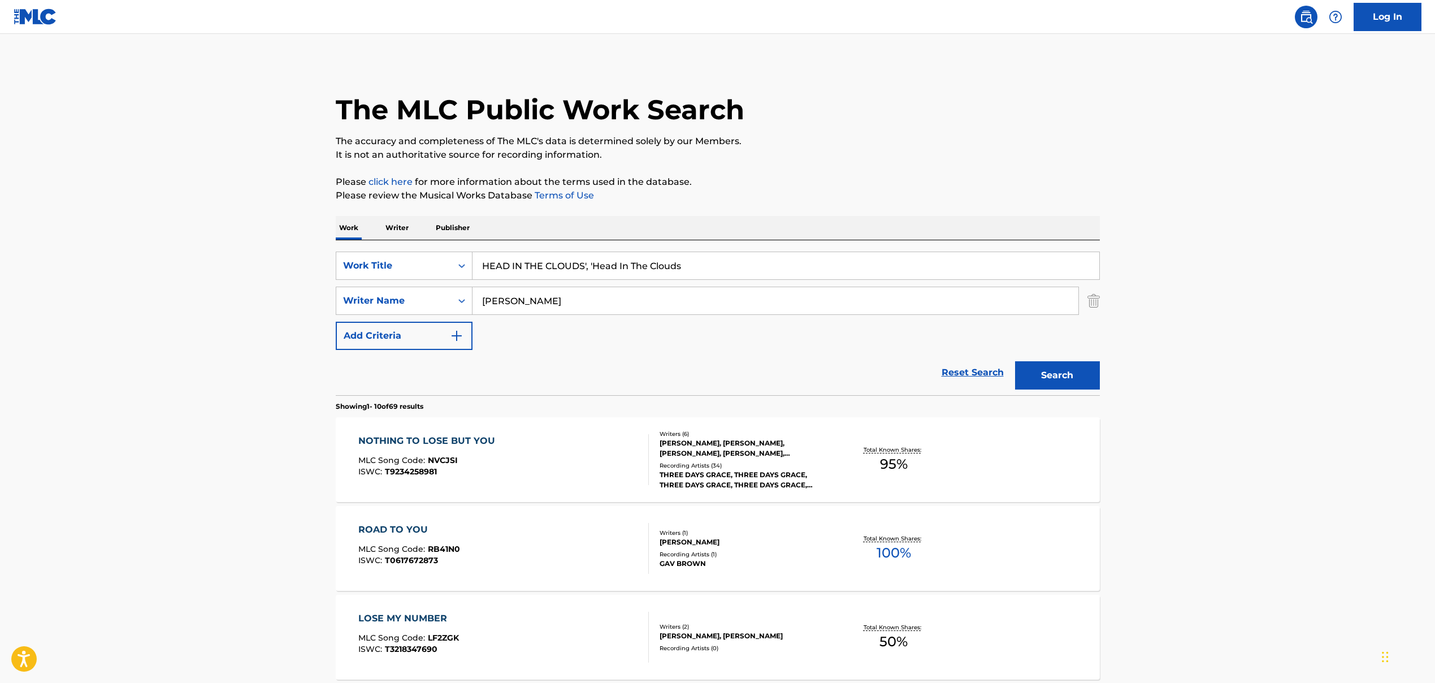
drag, startPoint x: 585, startPoint y: 265, endPoint x: 737, endPoint y: 261, distance: 151.6
click at [737, 261] on input "HEAD IN THE CLOUDS', 'Head In The Clouds" at bounding box center [786, 265] width 627 height 27
type input "HEAD IN THE CLOUDS"
click at [516, 338] on div "SearchWithCriteria86659b5a-a159-4325-954d-0b34191a8f77 Work Title HEAD IN THE C…" at bounding box center [718, 301] width 764 height 98
click at [542, 305] on input "[PERSON_NAME]" at bounding box center [776, 300] width 606 height 27
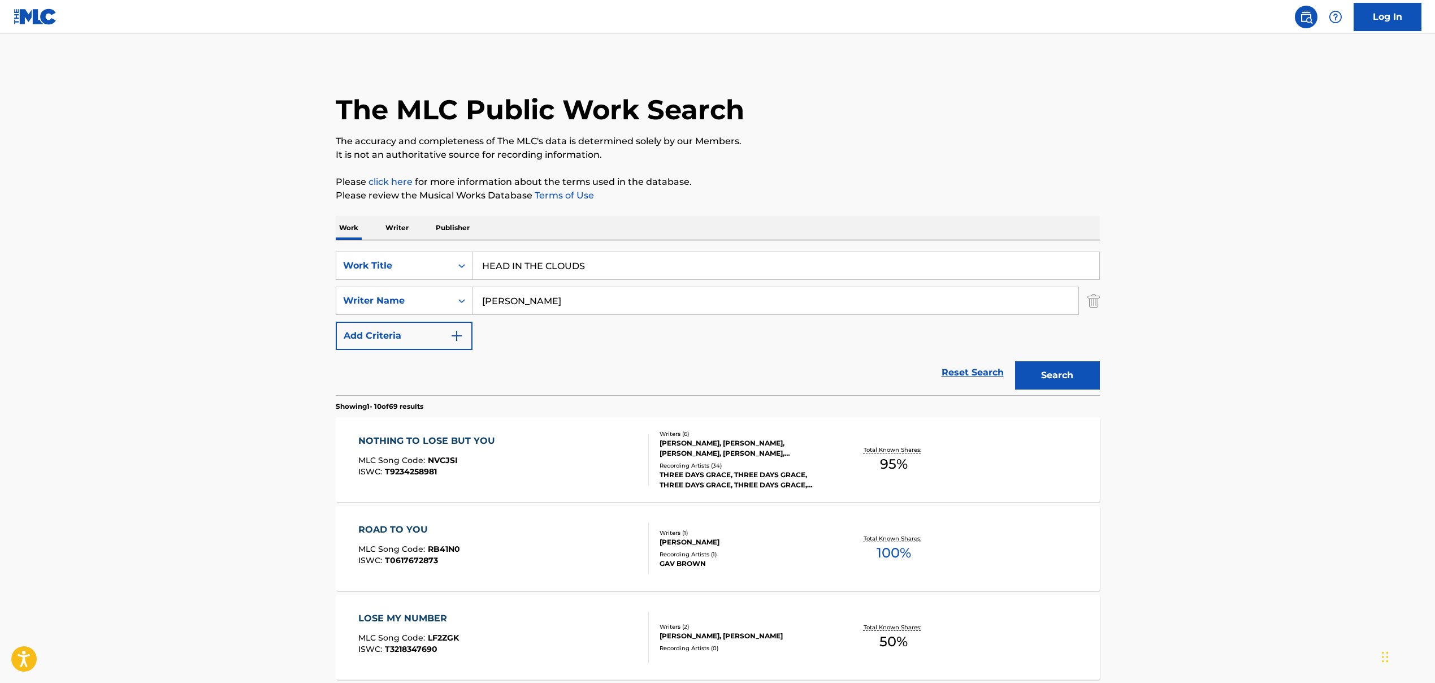
click at [542, 305] on input "[PERSON_NAME]" at bounding box center [776, 300] width 606 height 27
paste input "[PERSON_NAME] [PERSON_NAME], [PERSON_NAME] [PERSON_NAME], [PERSON_NAME], [PERSO…"
drag, startPoint x: 600, startPoint y: 304, endPoint x: 898, endPoint y: 388, distance: 309.1
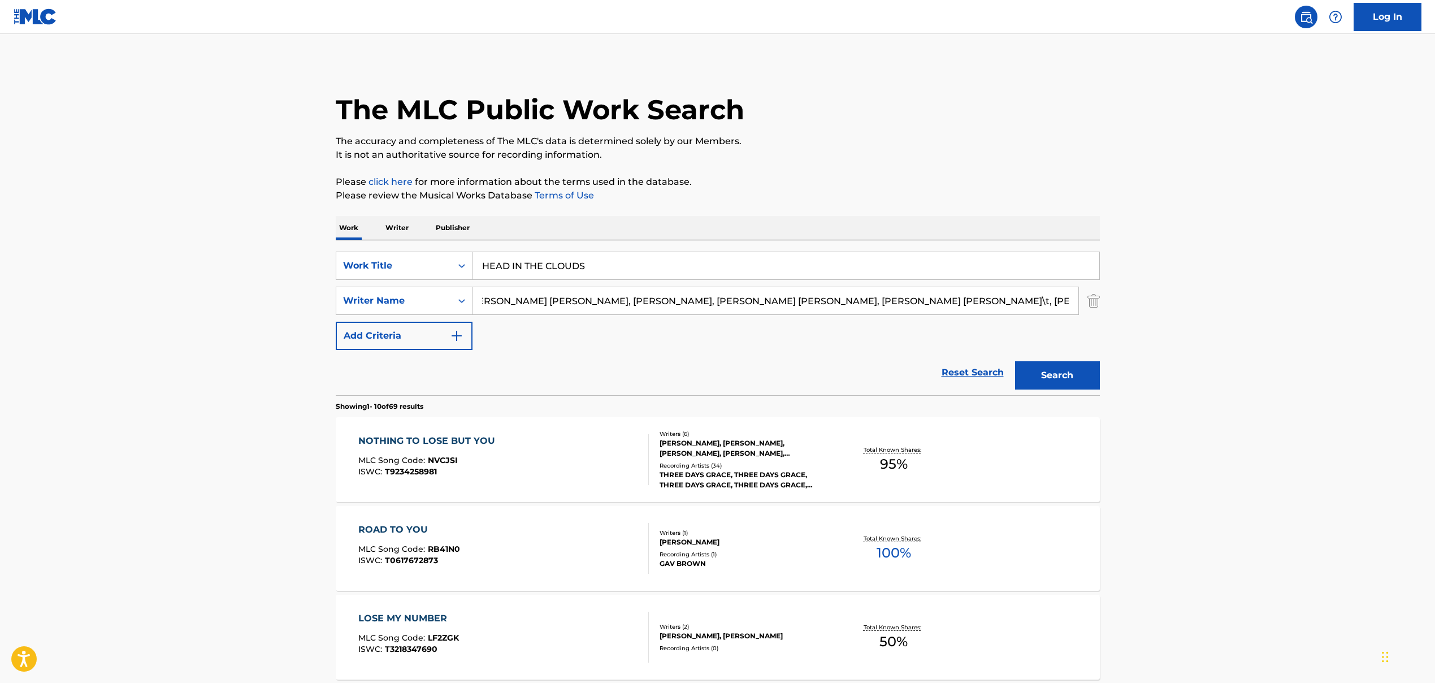
click at [827, 388] on form "SearchWithCriteria86659b5a-a159-4325-954d-0b34191a8f77 Work Title HEAD IN THE C…" at bounding box center [718, 324] width 764 height 144
click at [633, 302] on input "[PERSON_NAME] [PERSON_NAME], [PERSON_NAME] [PERSON_NAME]" at bounding box center [776, 300] width 606 height 27
drag, startPoint x: 632, startPoint y: 302, endPoint x: 821, endPoint y: 320, distance: 189.7
click at [821, 320] on div "SearchWithCriteria86659b5a-a159-4325-954d-0b34191a8f77 Work Title HEAD IN THE C…" at bounding box center [718, 301] width 764 height 98
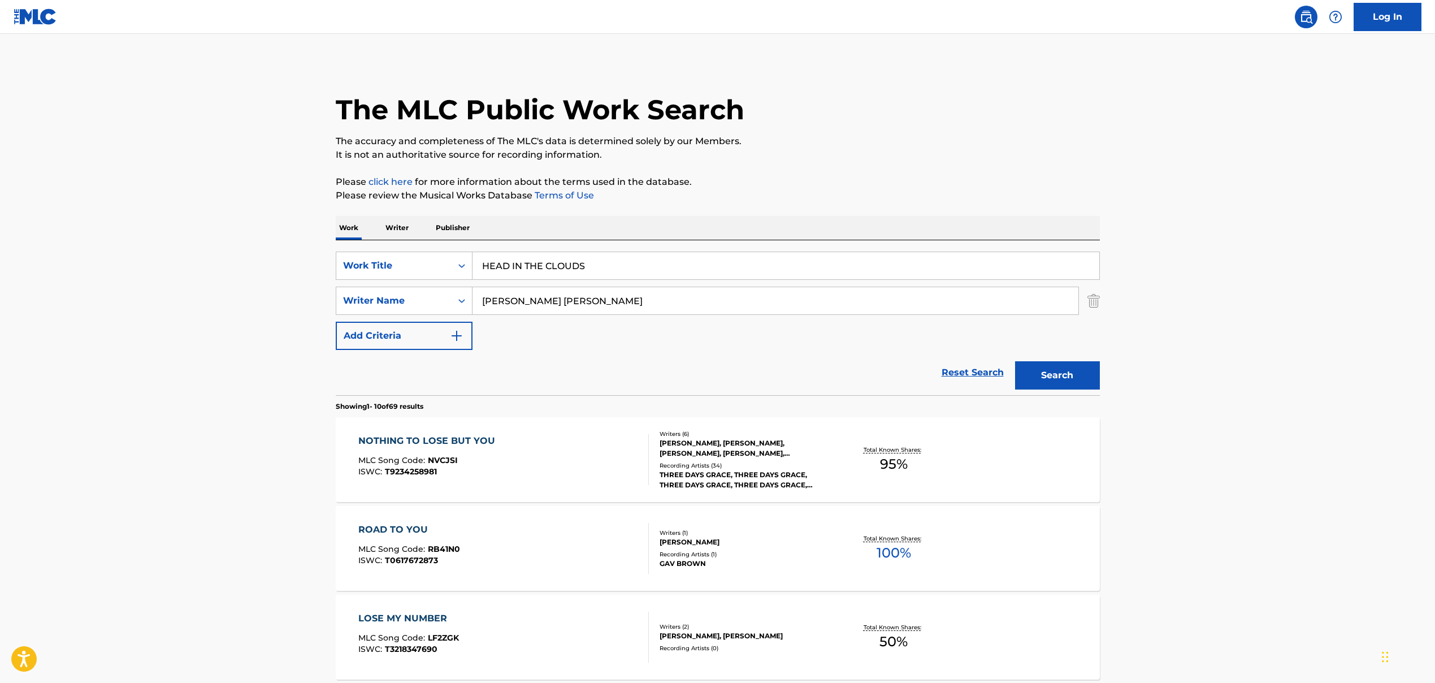
type input "[PERSON_NAME] [PERSON_NAME]"
click at [827, 367] on button "Search" at bounding box center [1057, 375] width 85 height 28
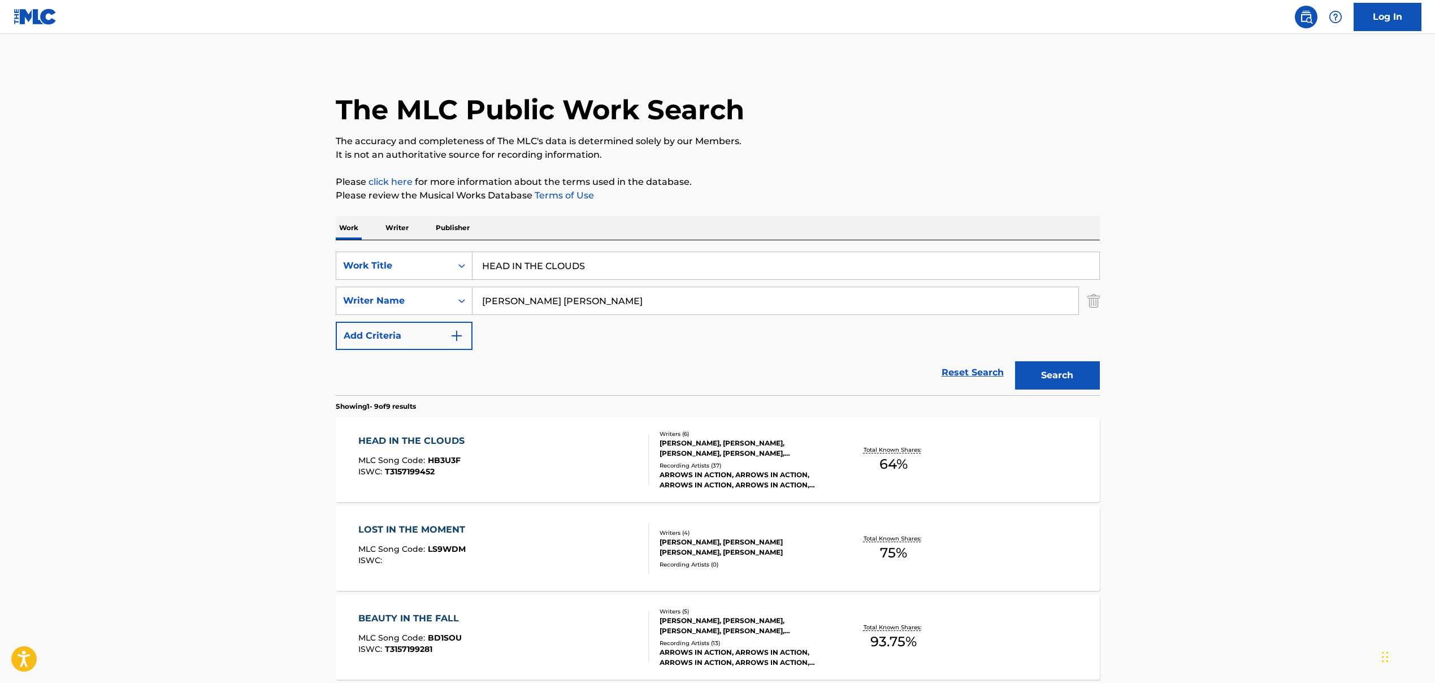
click at [470, 456] on div "HEAD IN THE CLOUDS MLC Song Code : HB3U3F ISWC : T3157199452" at bounding box center [503, 459] width 291 height 51
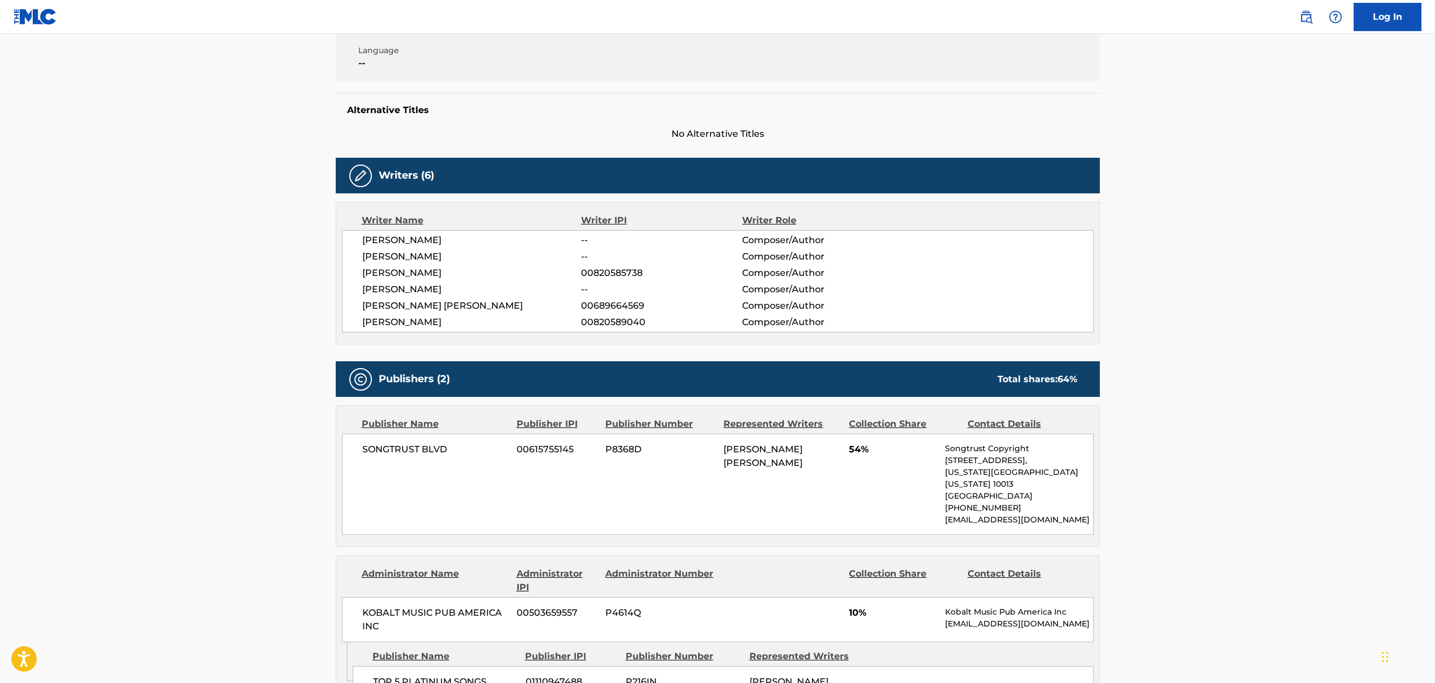
scroll to position [297, 0]
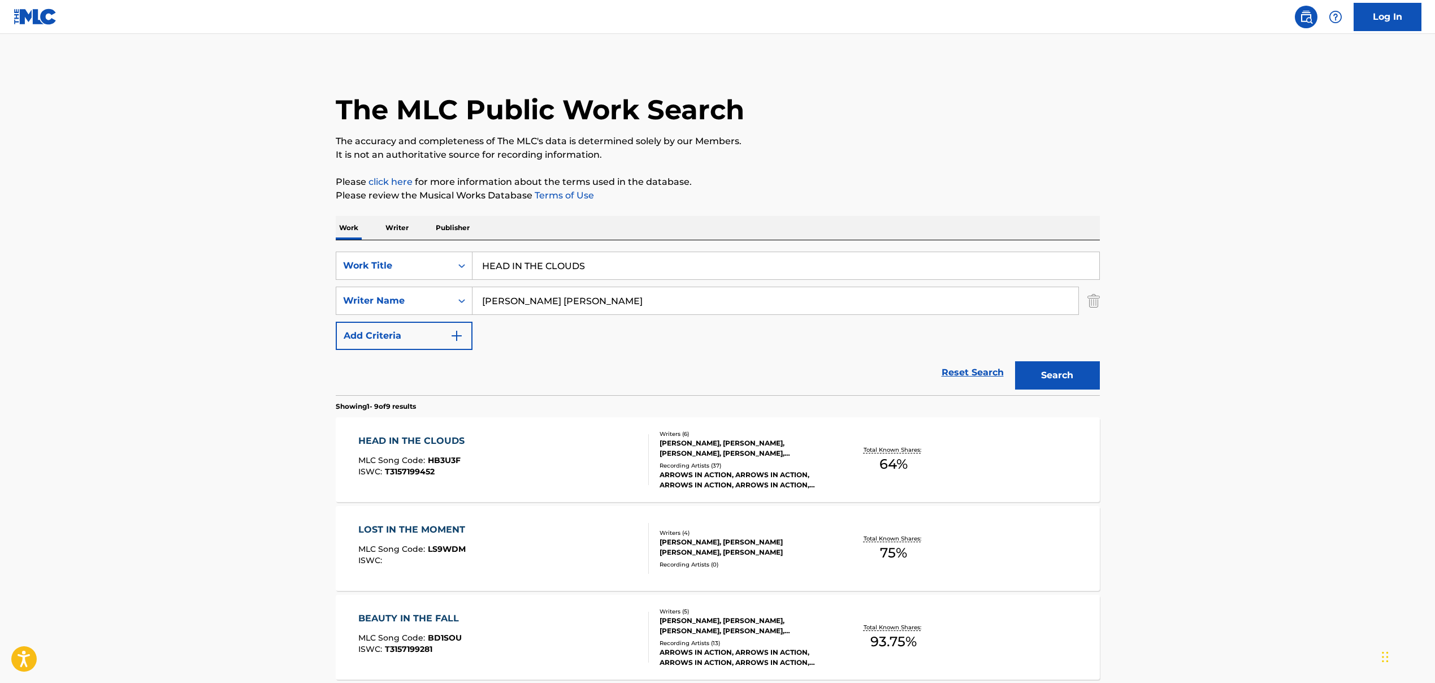
click at [514, 269] on input "HEAD IN THE CLOUDS" at bounding box center [786, 265] width 627 height 27
paste input "STAR"
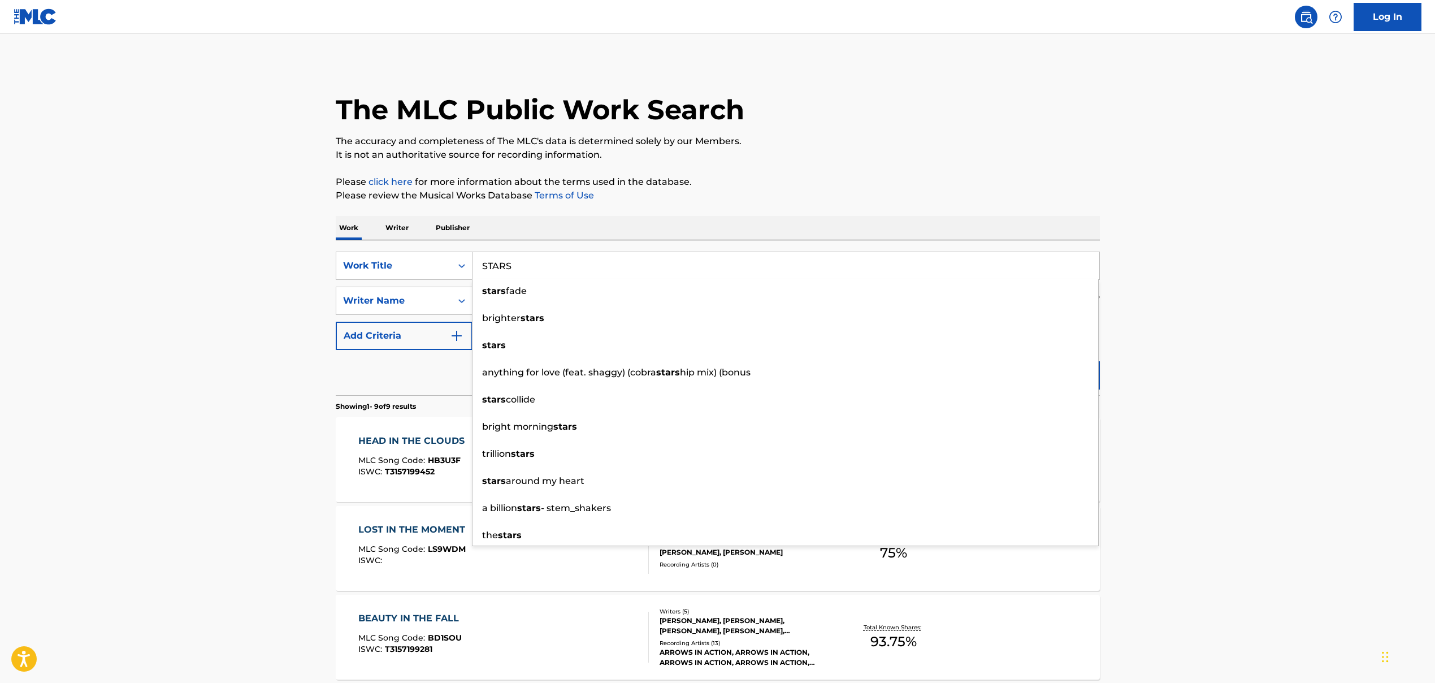
type input "STARS"
click at [275, 276] on main "The MLC Public Work Search The accuracy and completeness of The MLC's data is d…" at bounding box center [717, 652] width 1435 height 1237
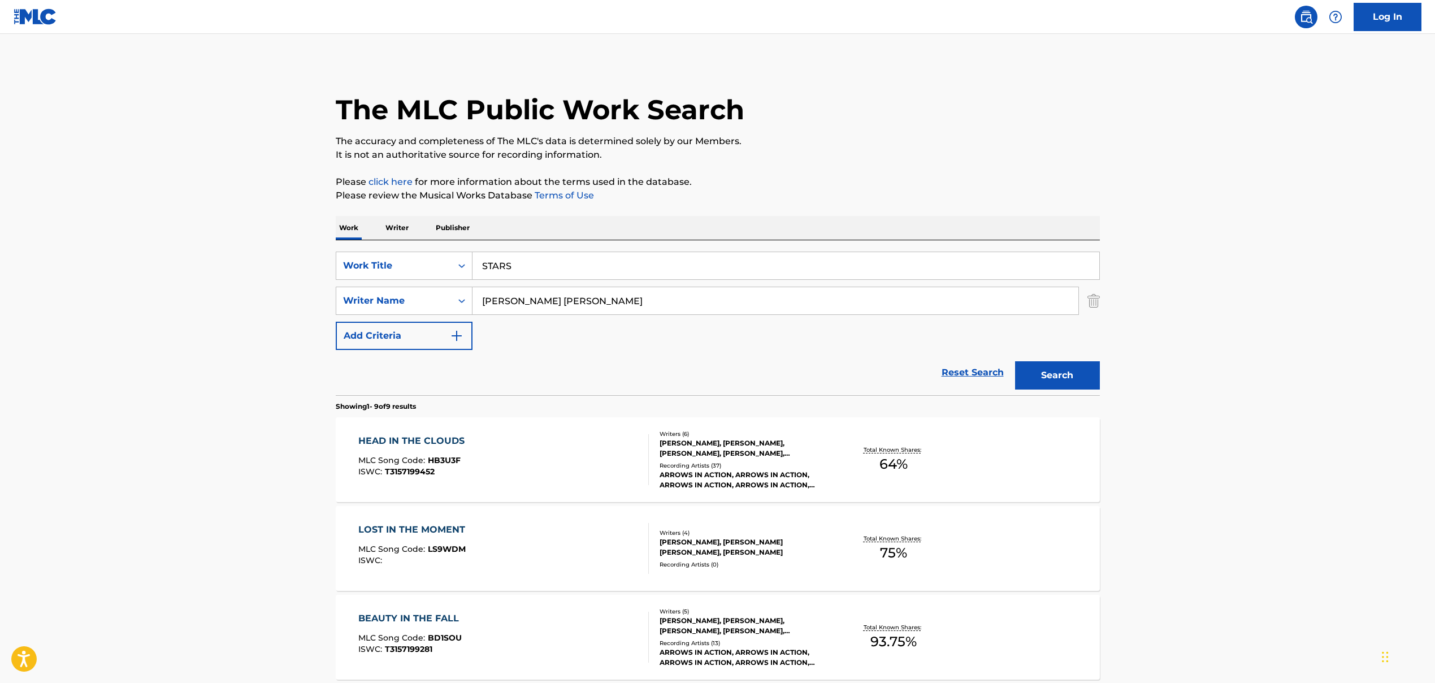
click at [498, 297] on input "[PERSON_NAME] [PERSON_NAME]" at bounding box center [776, 300] width 606 height 27
paste input "[DEMOGRAPHIC_DATA] Zestovskih, [PERSON_NAME], [PERSON_NAME]"
click at [557, 300] on input "[PERSON_NAME], [PERSON_NAME], [PERSON_NAME]" at bounding box center [776, 300] width 606 height 27
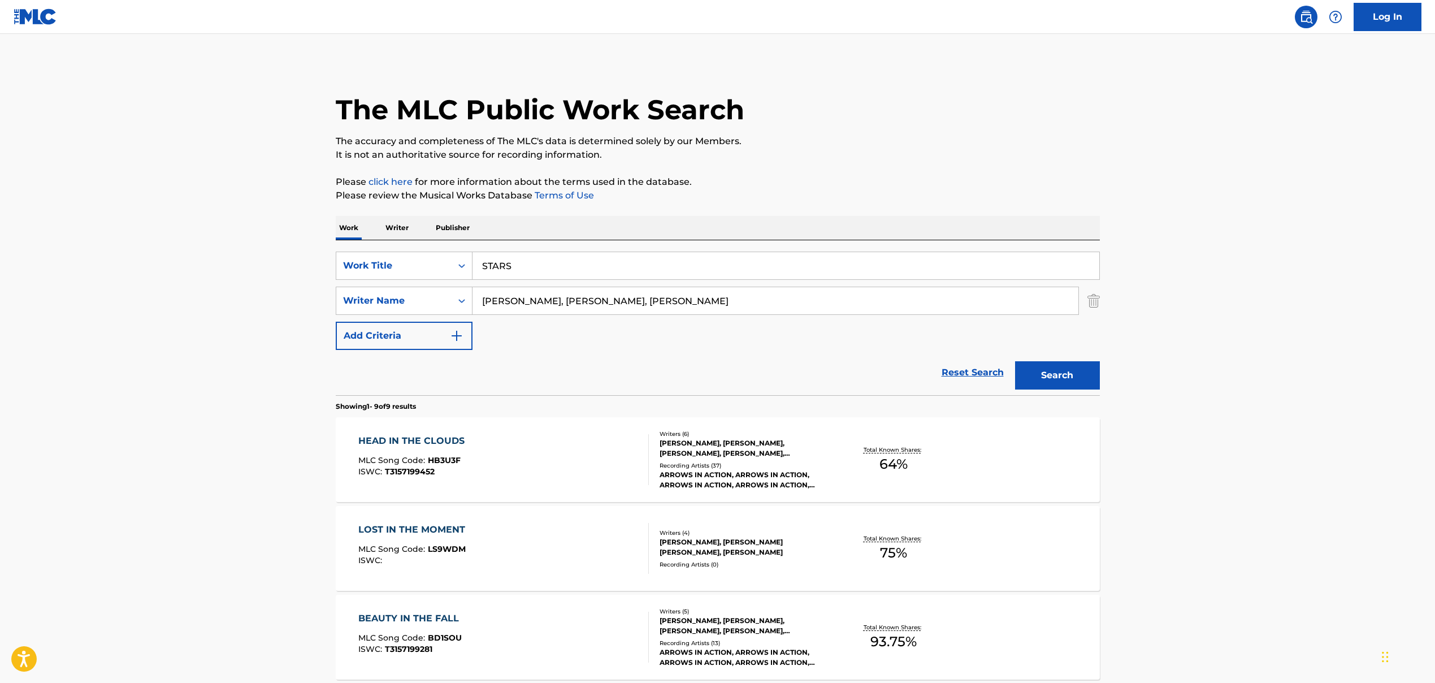
drag, startPoint x: 556, startPoint y: 301, endPoint x: 803, endPoint y: 322, distance: 248.5
click at [803, 322] on div "SearchWithCriteria86659b5a-a159-4325-954d-0b34191a8f77 Work Title STARS SearchW…" at bounding box center [718, 301] width 764 height 98
type input "[PERSON_NAME]"
click at [827, 378] on button "Search" at bounding box center [1057, 375] width 85 height 28
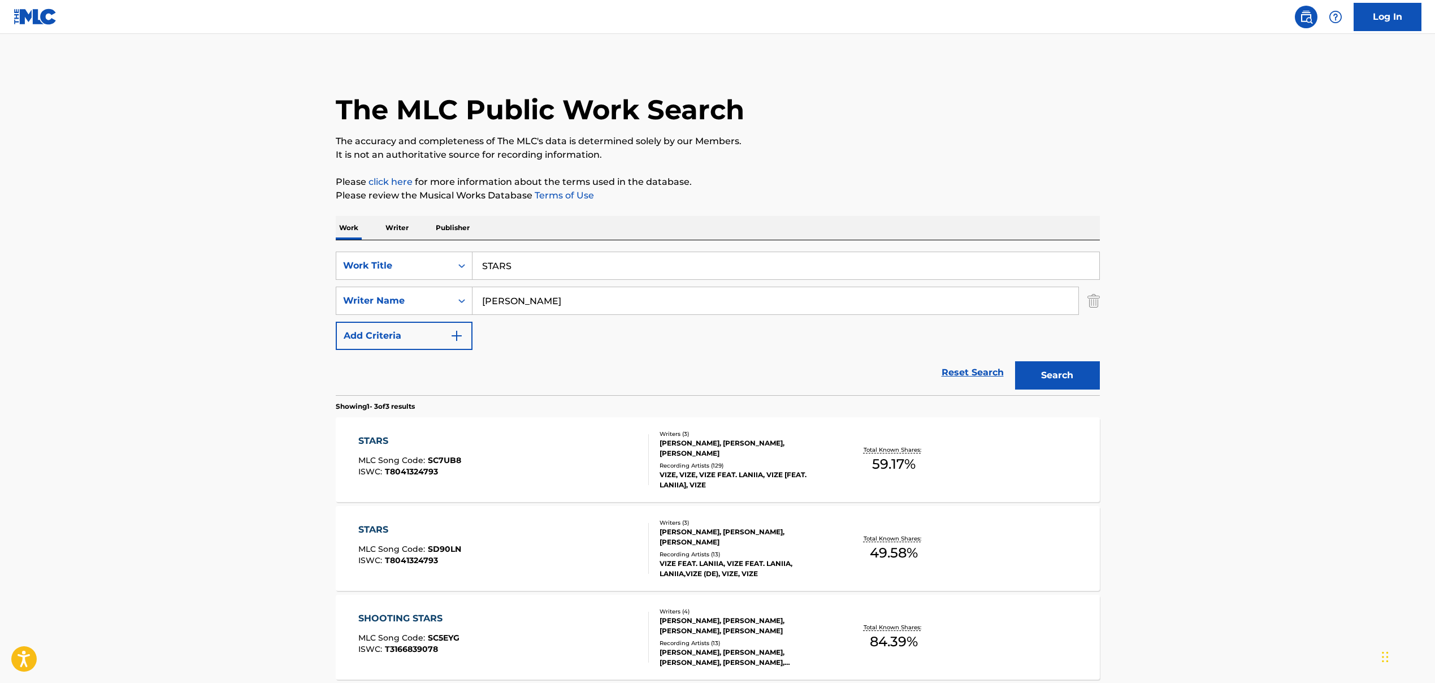
click at [551, 458] on div "STARS MLC Song Code : SC7UB8 ISWC : T8041324793" at bounding box center [503, 459] width 291 height 51
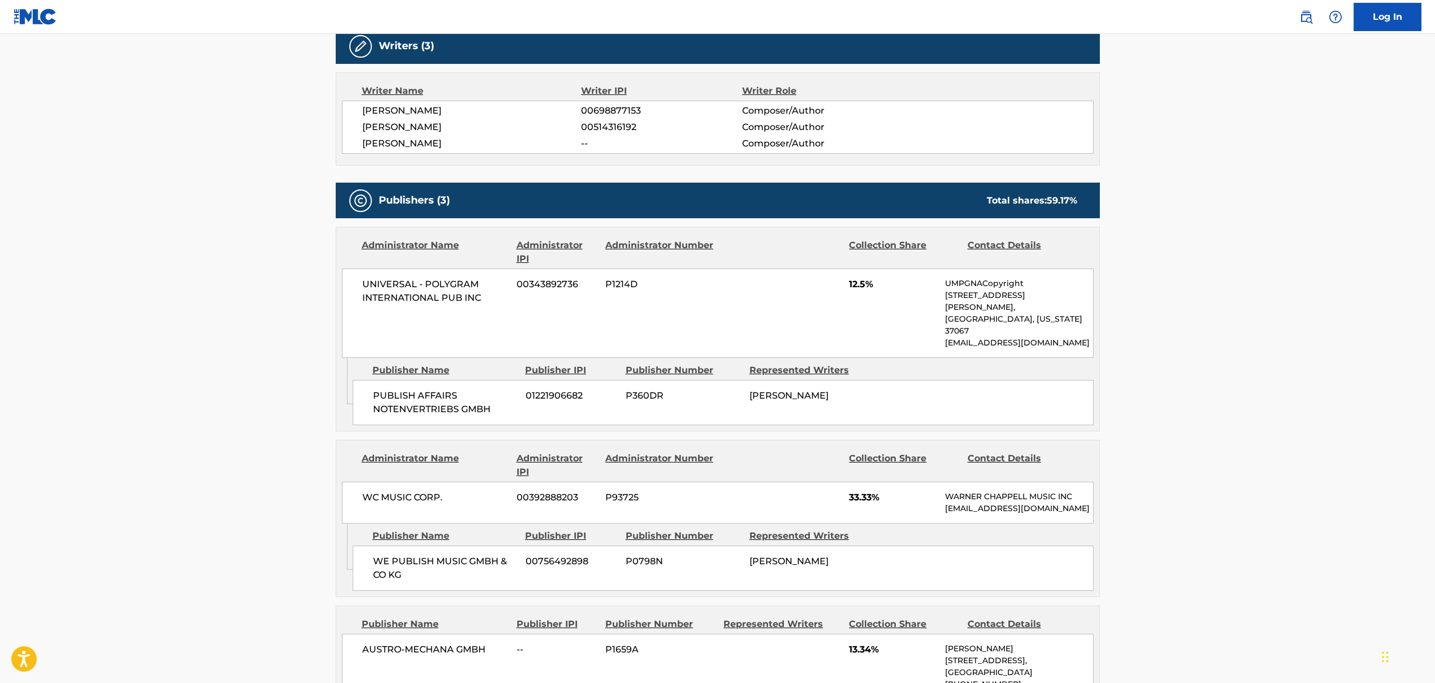
scroll to position [314, 0]
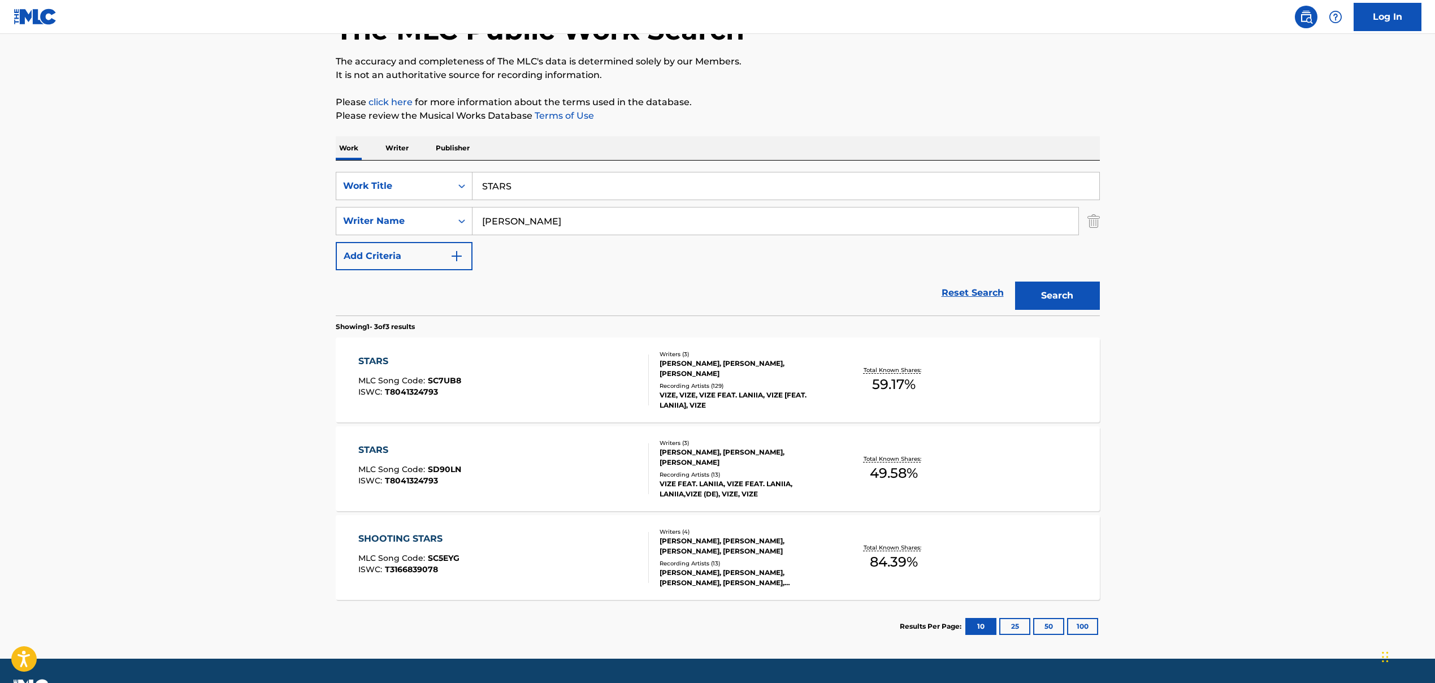
scroll to position [89, 0]
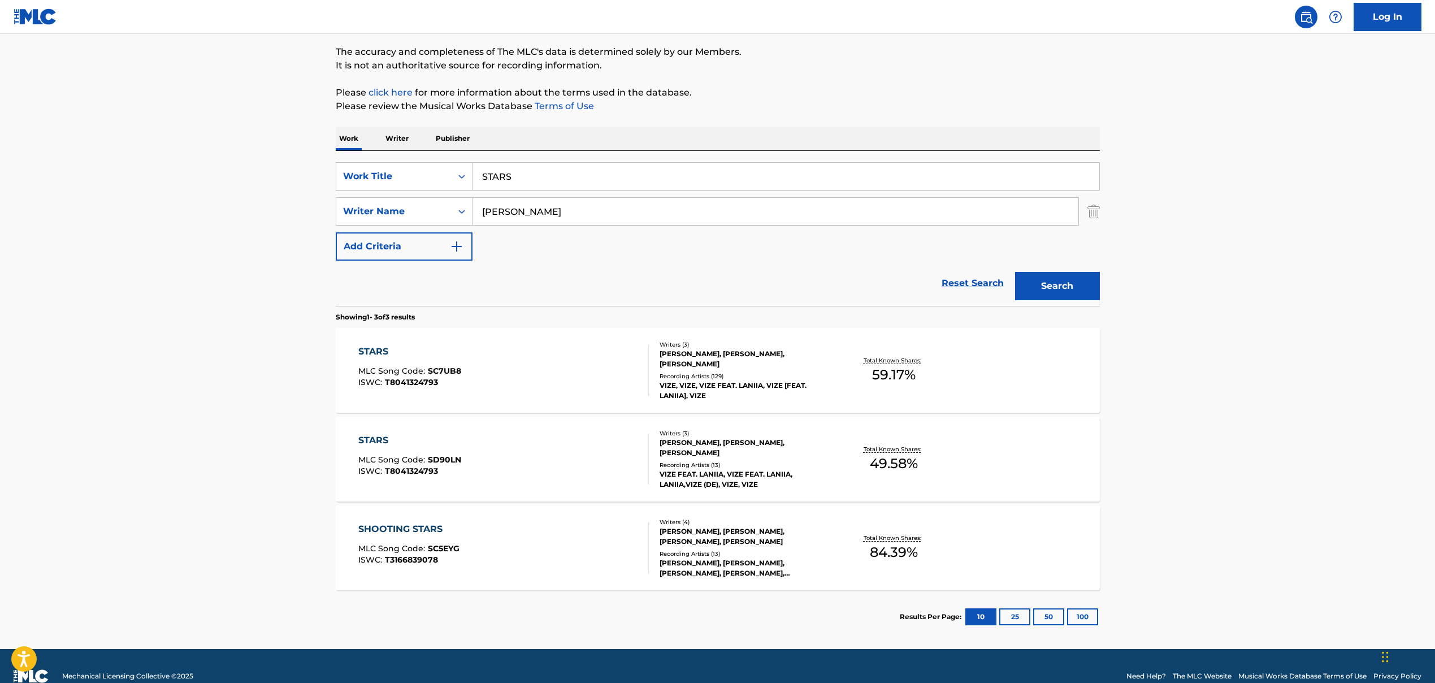
click at [507, 456] on div "STARS MLC Song Code : SD90LN ISWC : T8041324793" at bounding box center [503, 459] width 291 height 51
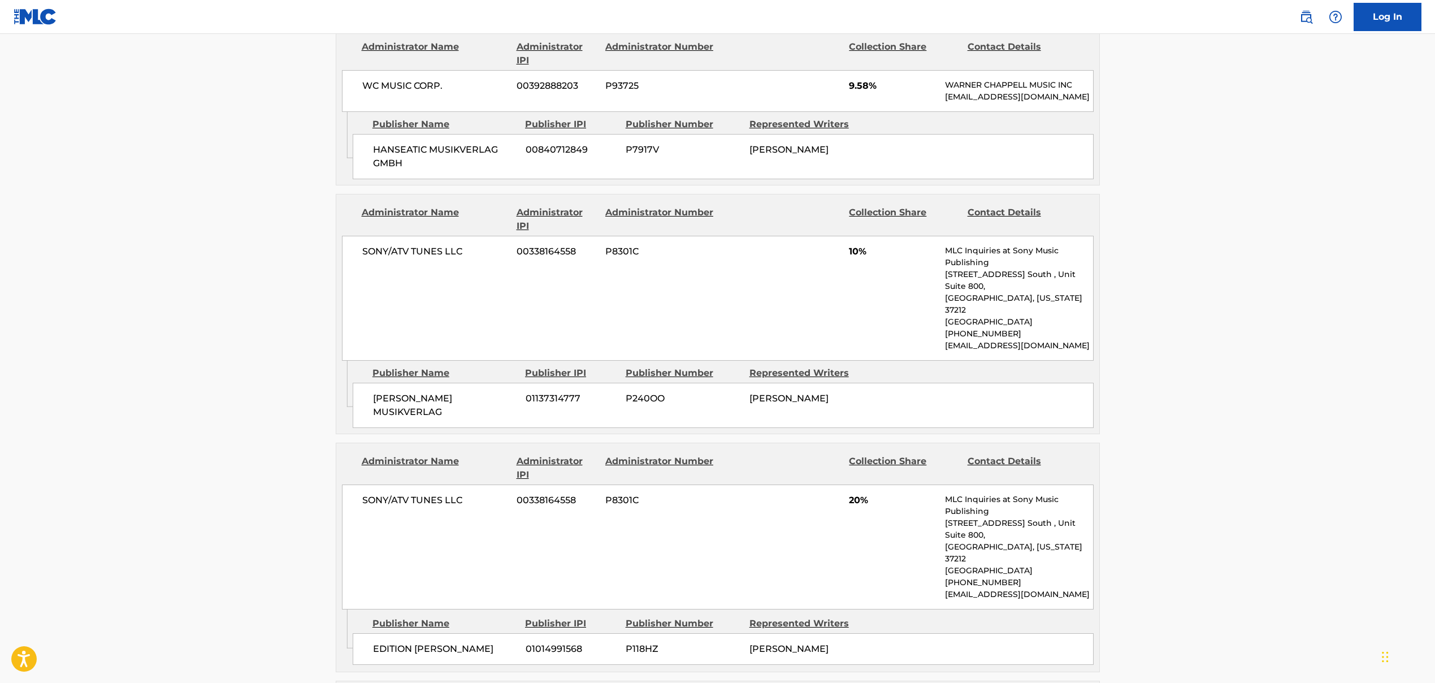
scroll to position [739, 0]
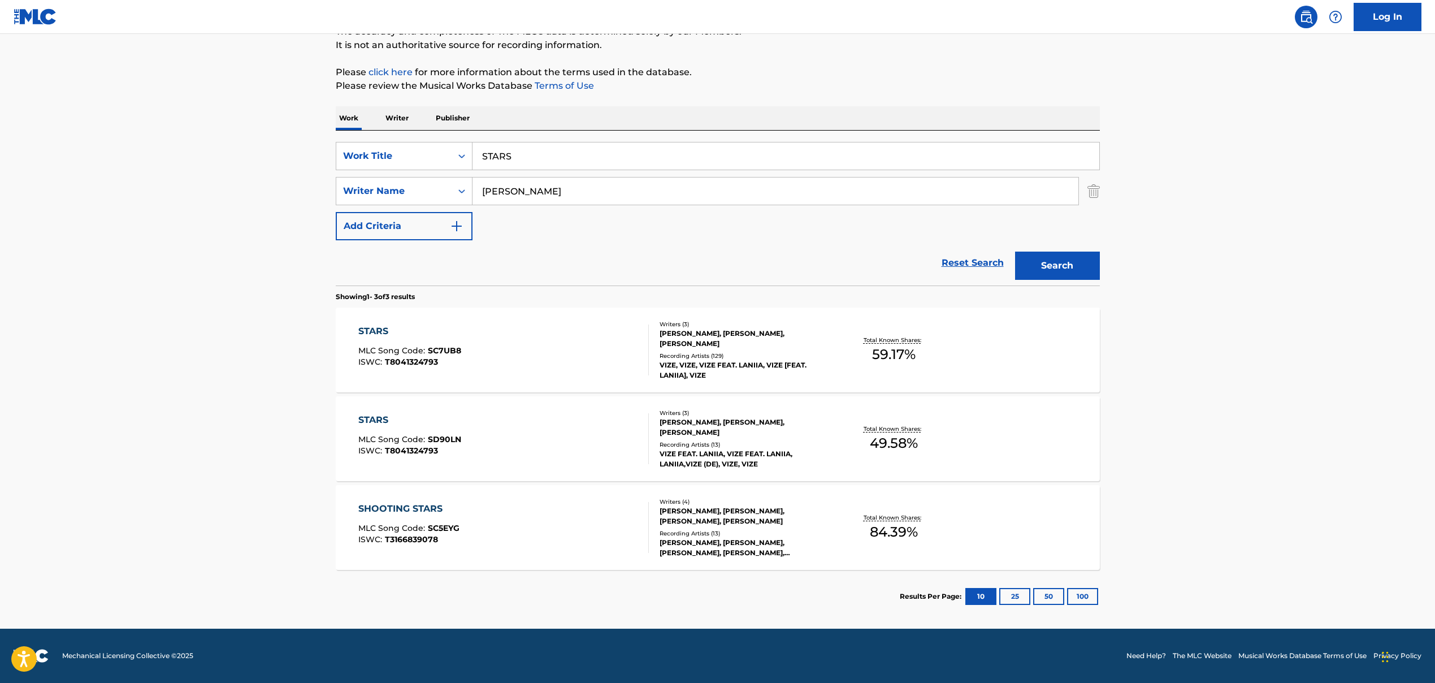
scroll to position [110, 0]
click at [509, 161] on input "STARS" at bounding box center [786, 155] width 627 height 27
click at [508, 161] on input "STARS" at bounding box center [786, 155] width 627 height 27
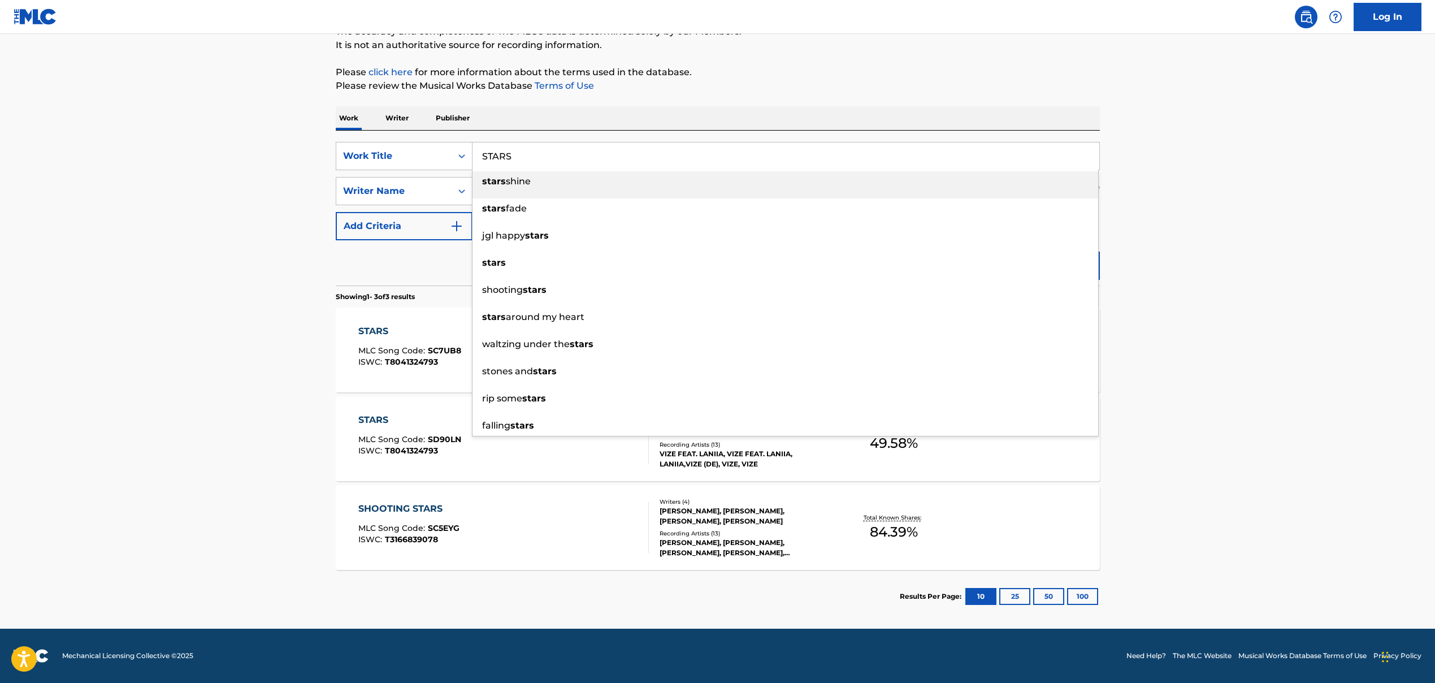
paste input "ILHOUETTE"
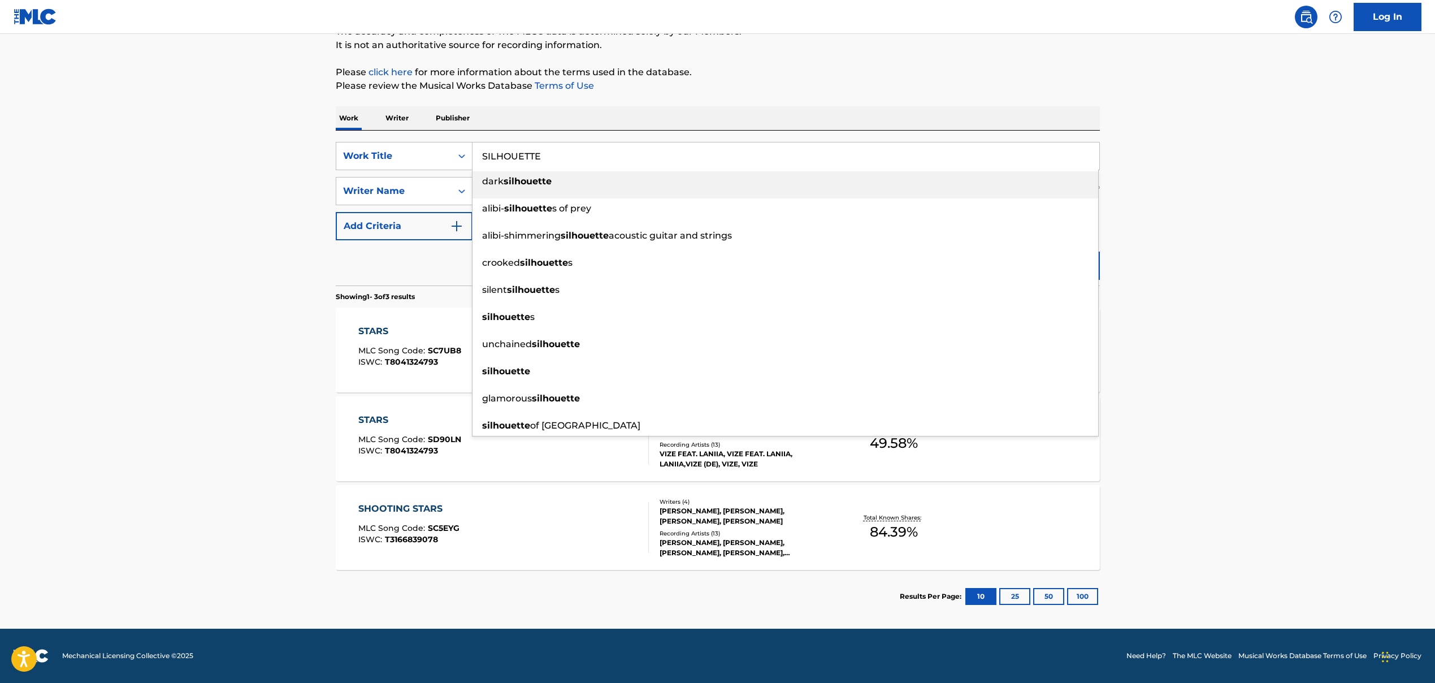
type input "SILHOUETTE"
click at [278, 159] on main "The MLC Public Work Search The accuracy and completeness of The MLC's data is d…" at bounding box center [717, 276] width 1435 height 704
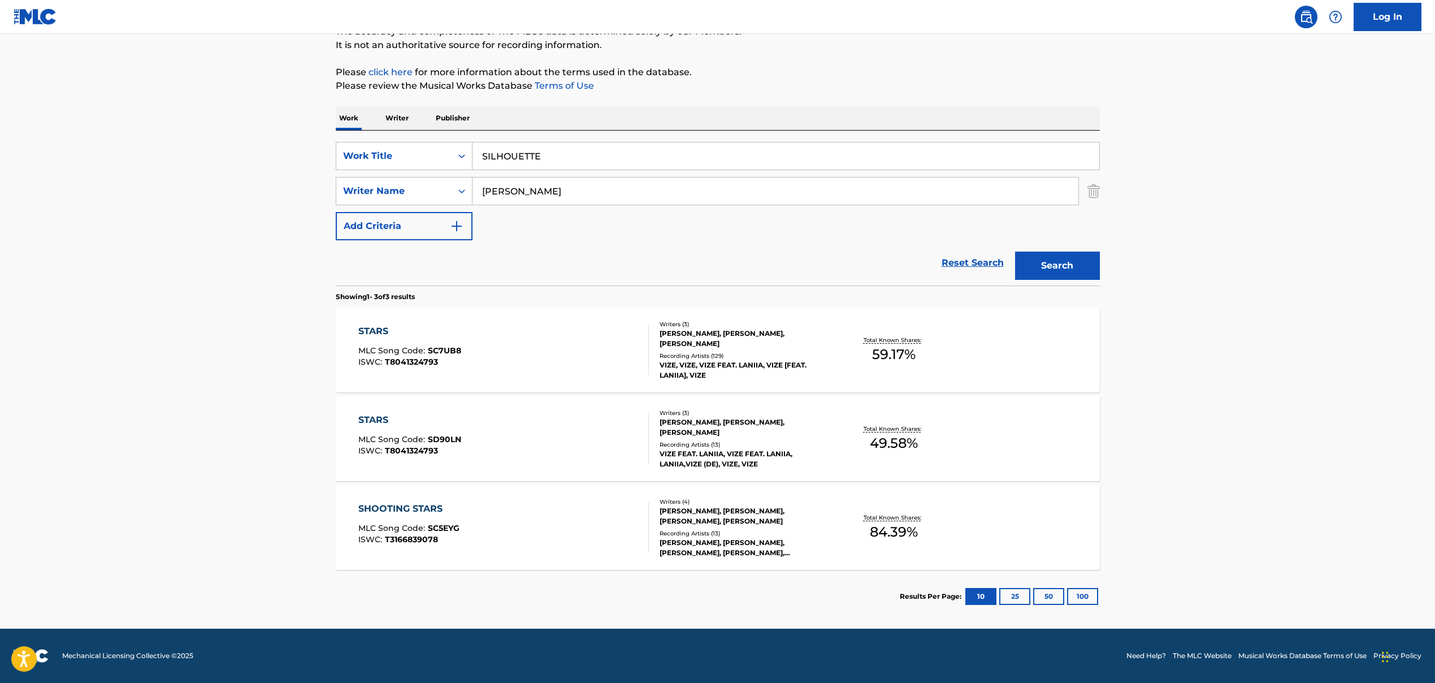
click at [509, 190] on input "[PERSON_NAME]" at bounding box center [776, 191] width 606 height 27
paste input "[PERSON_NAME], [PERSON_NAME], [PERSON_NAME]"
drag, startPoint x: 529, startPoint y: 192, endPoint x: 841, endPoint y: 222, distance: 313.5
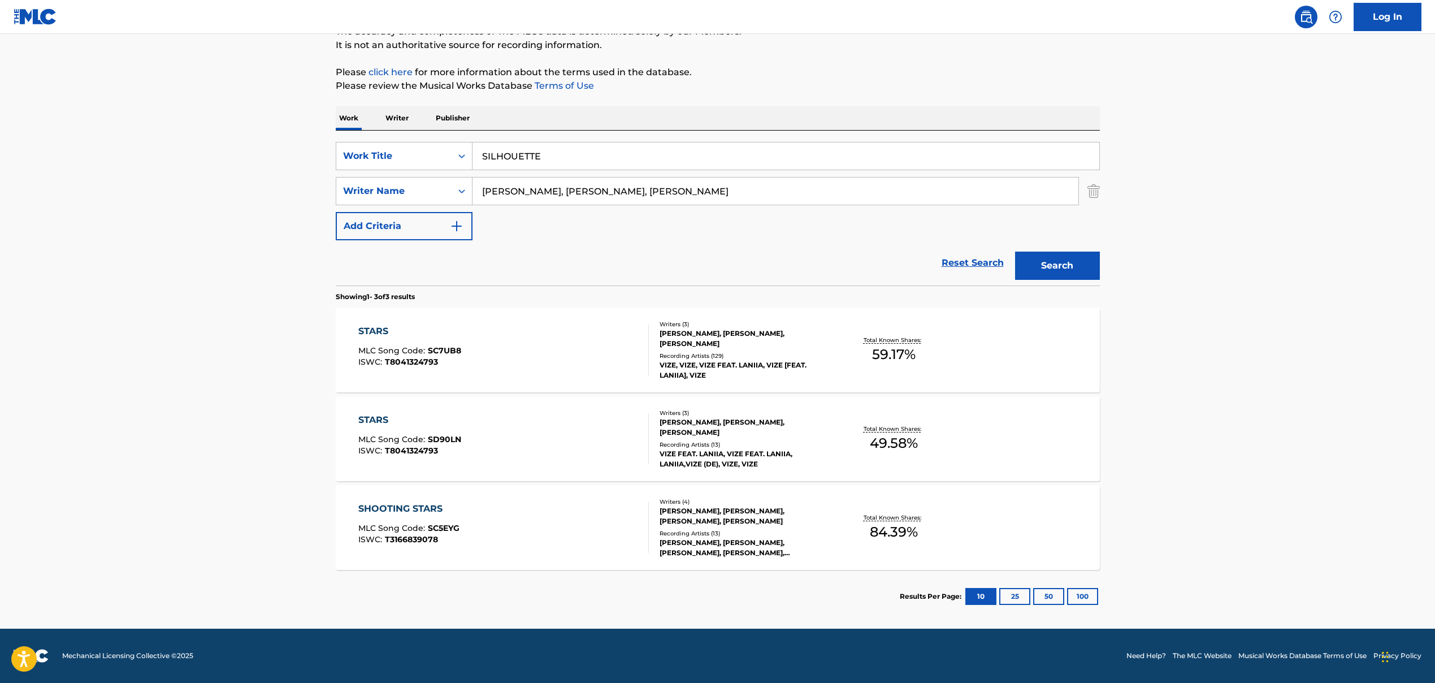
click at [827, 222] on div "SearchWithCriteria86659b5a-a159-4325-954d-0b34191a8f77 Work Title SILHOUETTE Se…" at bounding box center [718, 191] width 764 height 98
drag, startPoint x: 1074, startPoint y: 274, endPoint x: 1071, endPoint y: 279, distance: 5.8
click at [827, 279] on button "Search" at bounding box center [1057, 266] width 85 height 28
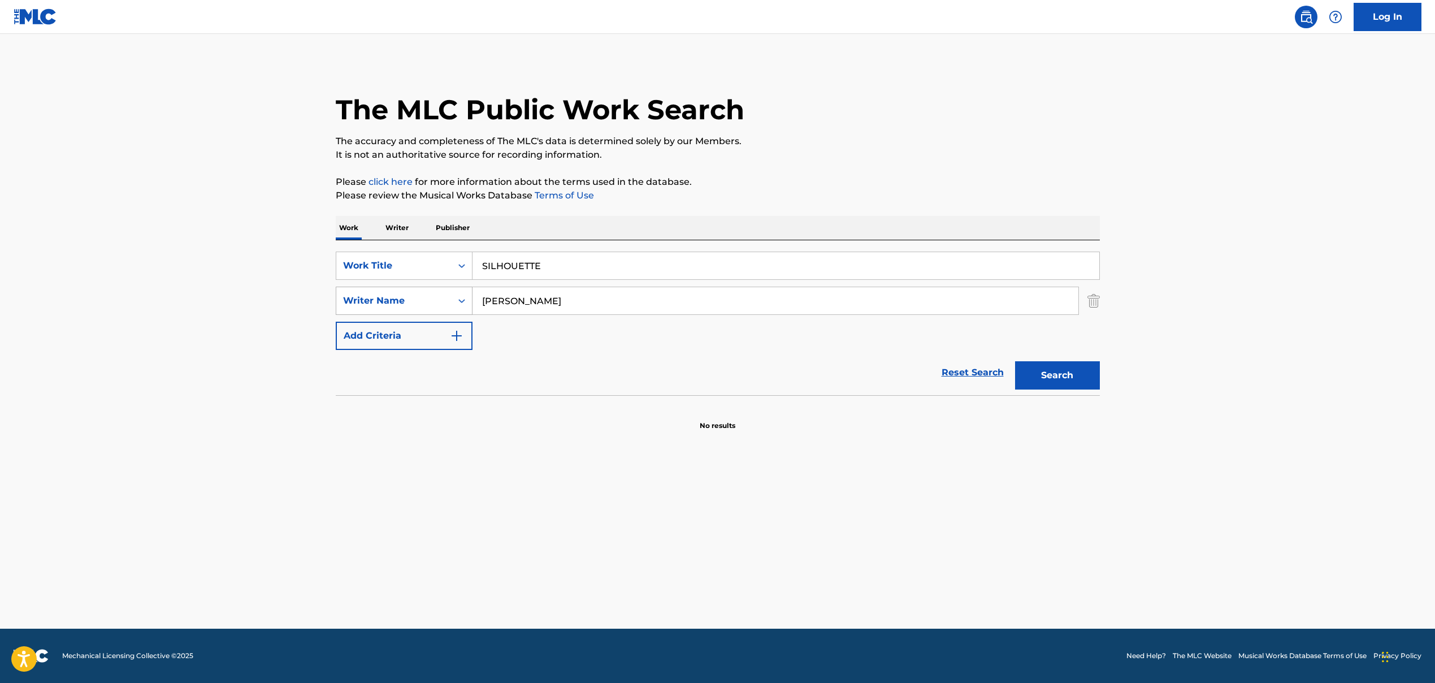
drag, startPoint x: 542, startPoint y: 303, endPoint x: 421, endPoint y: 302, distance: 121.6
click at [421, 302] on div "SearchWithCriteria9a3be60f-441f-4a60-a74d-08b02e157039 Writer Name [PERSON_NAME]" at bounding box center [718, 301] width 764 height 28
paste input ", [PERSON_NAME], [PERSON_NAME]"
click at [486, 300] on input ", [PERSON_NAME], [PERSON_NAME]" at bounding box center [776, 300] width 606 height 27
drag, startPoint x: 488, startPoint y: 300, endPoint x: 461, endPoint y: 301, distance: 27.7
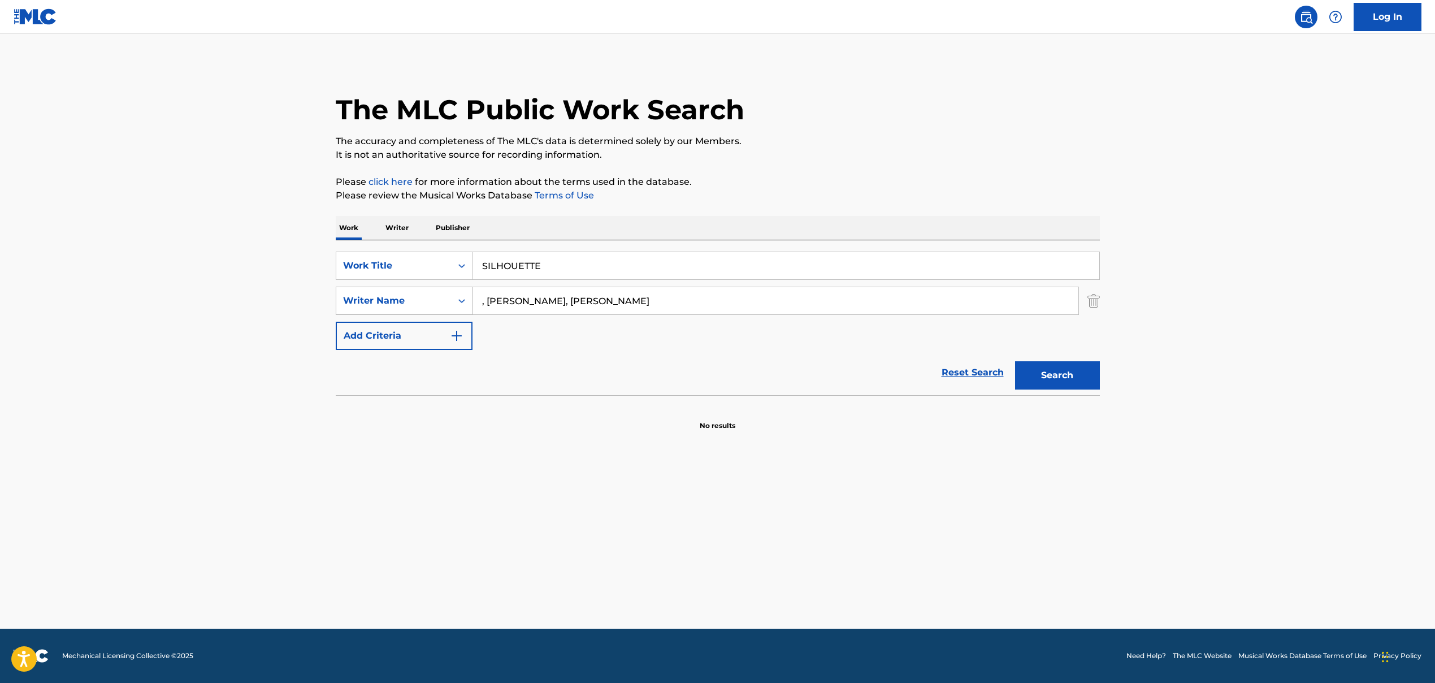
click at [461, 301] on div "SearchWithCriteria9a3be60f-441f-4a60-a74d-08b02e157039 Writer Name , [PERSON_NA…" at bounding box center [718, 301] width 764 height 28
drag, startPoint x: 566, startPoint y: 299, endPoint x: 751, endPoint y: 300, distance: 185.4
click at [751, 300] on input "[PERSON_NAME], [PERSON_NAME]" at bounding box center [776, 300] width 606 height 27
type input "[PERSON_NAME]"
click at [827, 379] on button "Search" at bounding box center [1057, 375] width 85 height 28
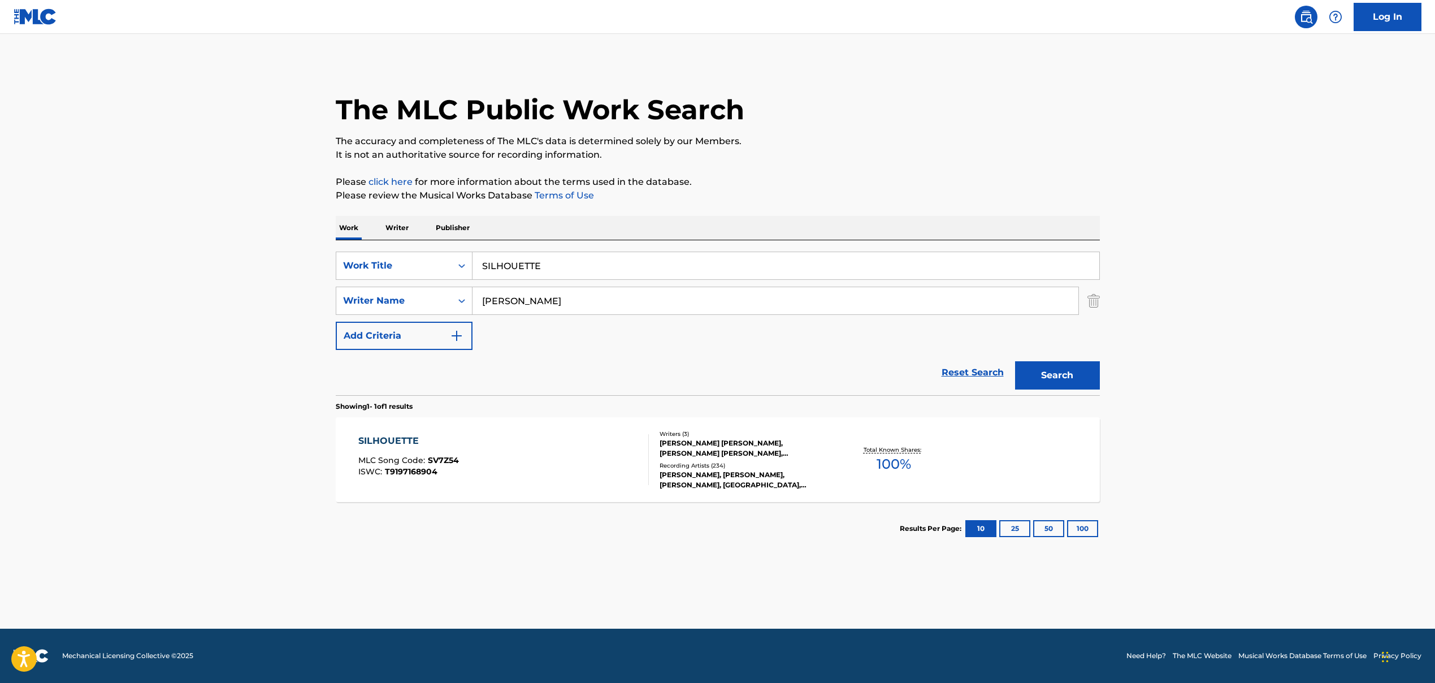
click at [534, 438] on div "SILHOUETTE MLC Song Code : SV7Z54 ISWC : T9197168904" at bounding box center [503, 459] width 291 height 51
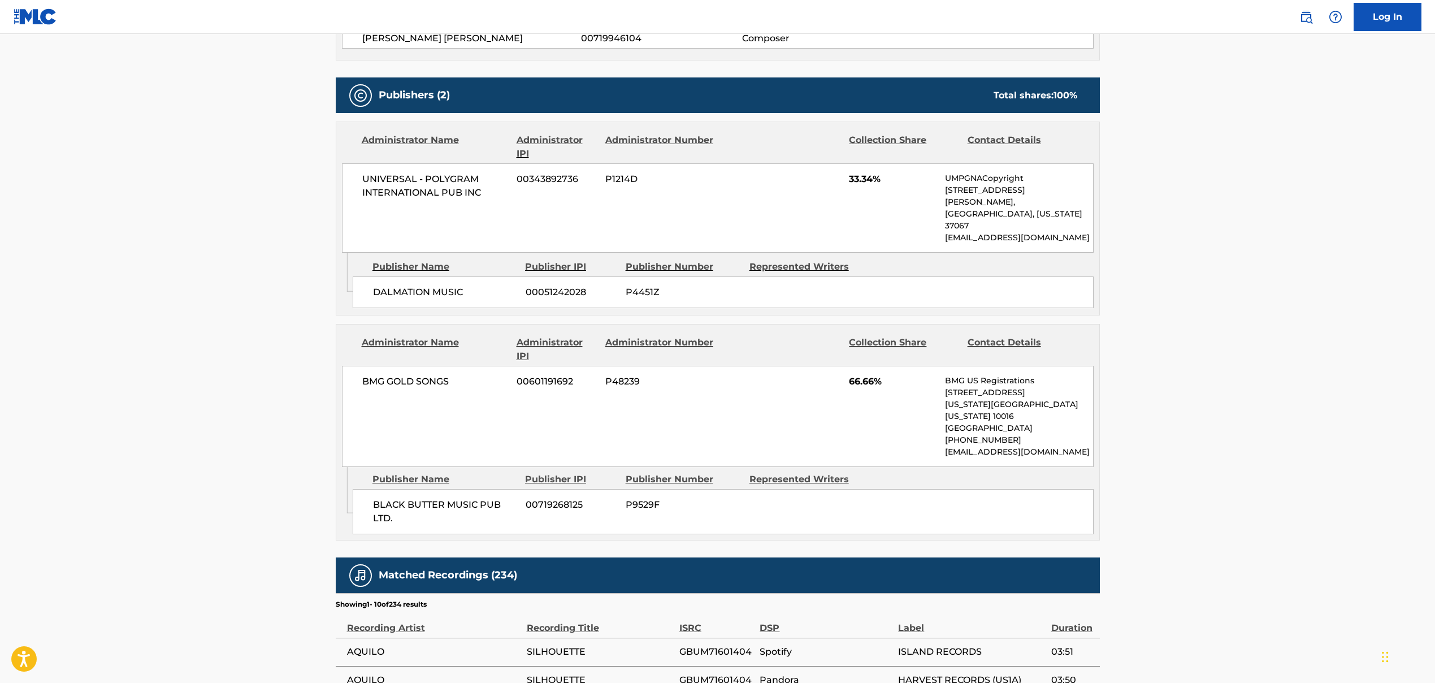
scroll to position [417, 0]
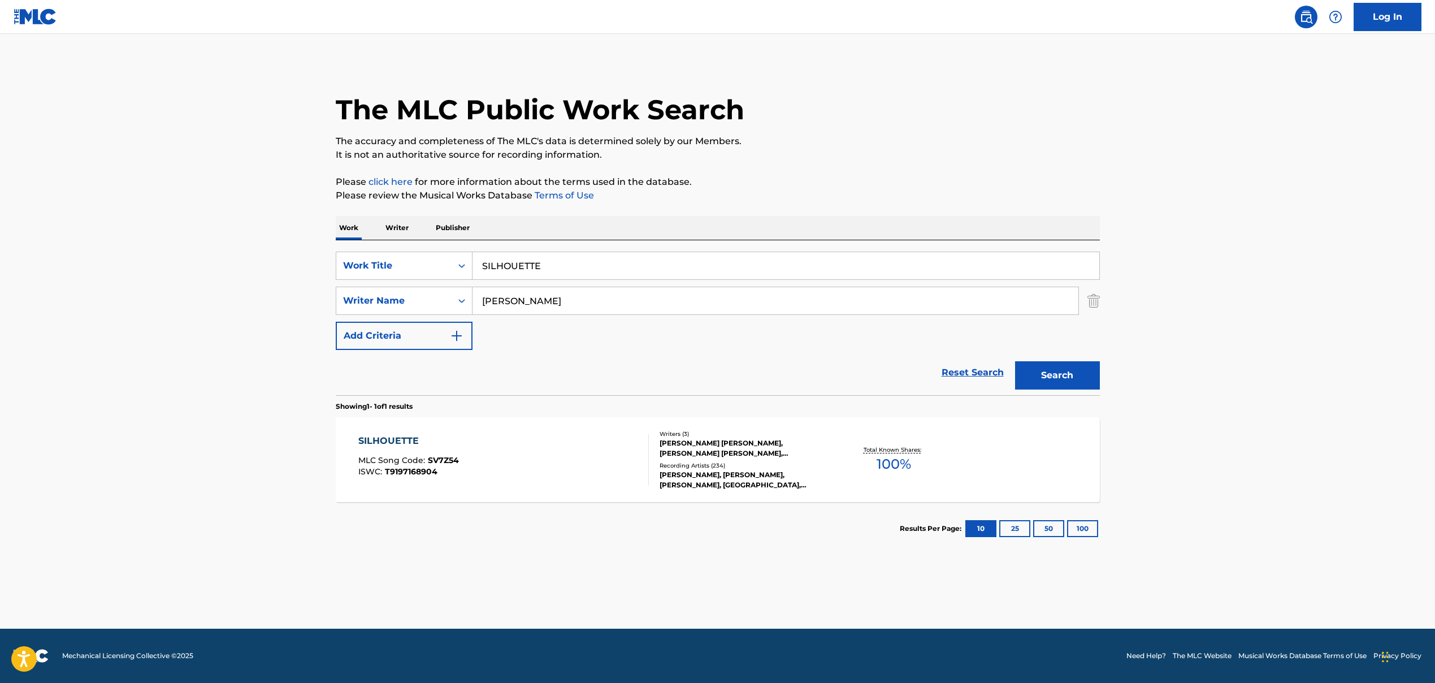
click at [490, 269] on input "SILHOUETTE" at bounding box center [786, 265] width 627 height 27
paste input "U [GEOGRAPHIC_DATA]"
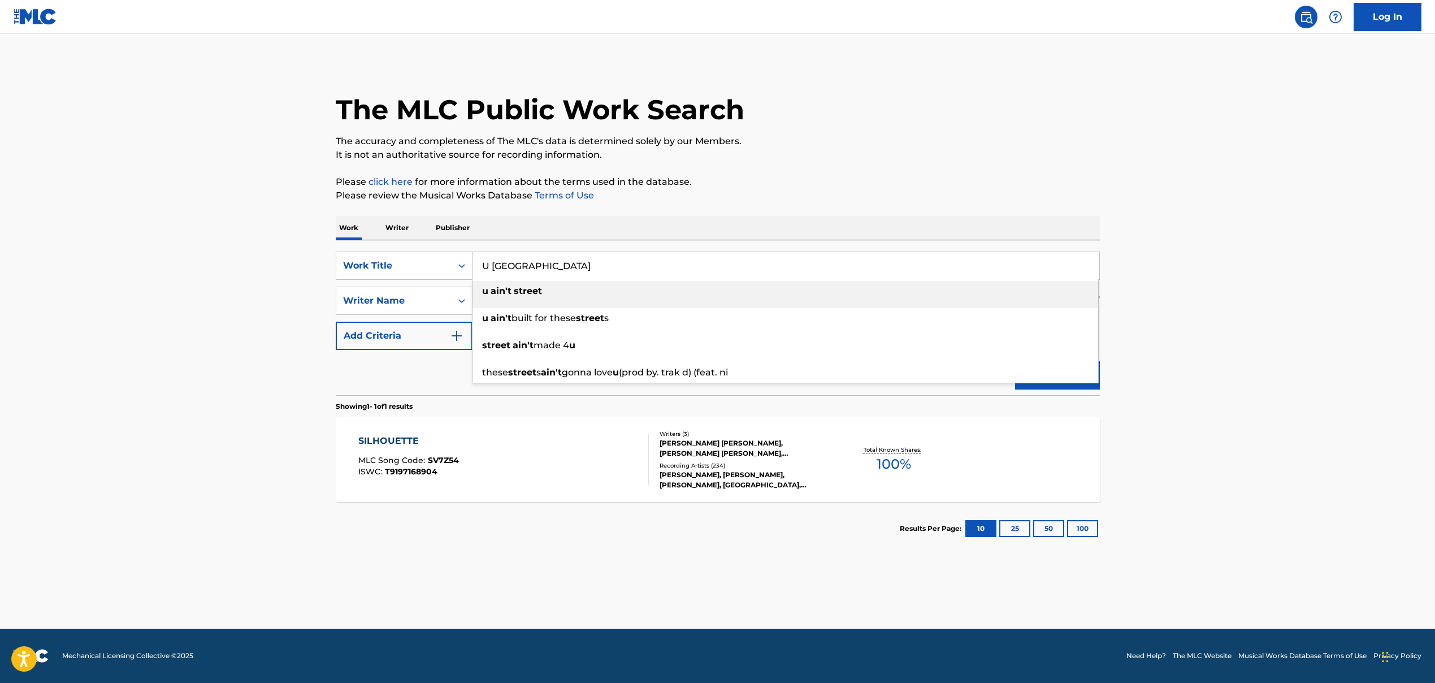
type input "U [GEOGRAPHIC_DATA]"
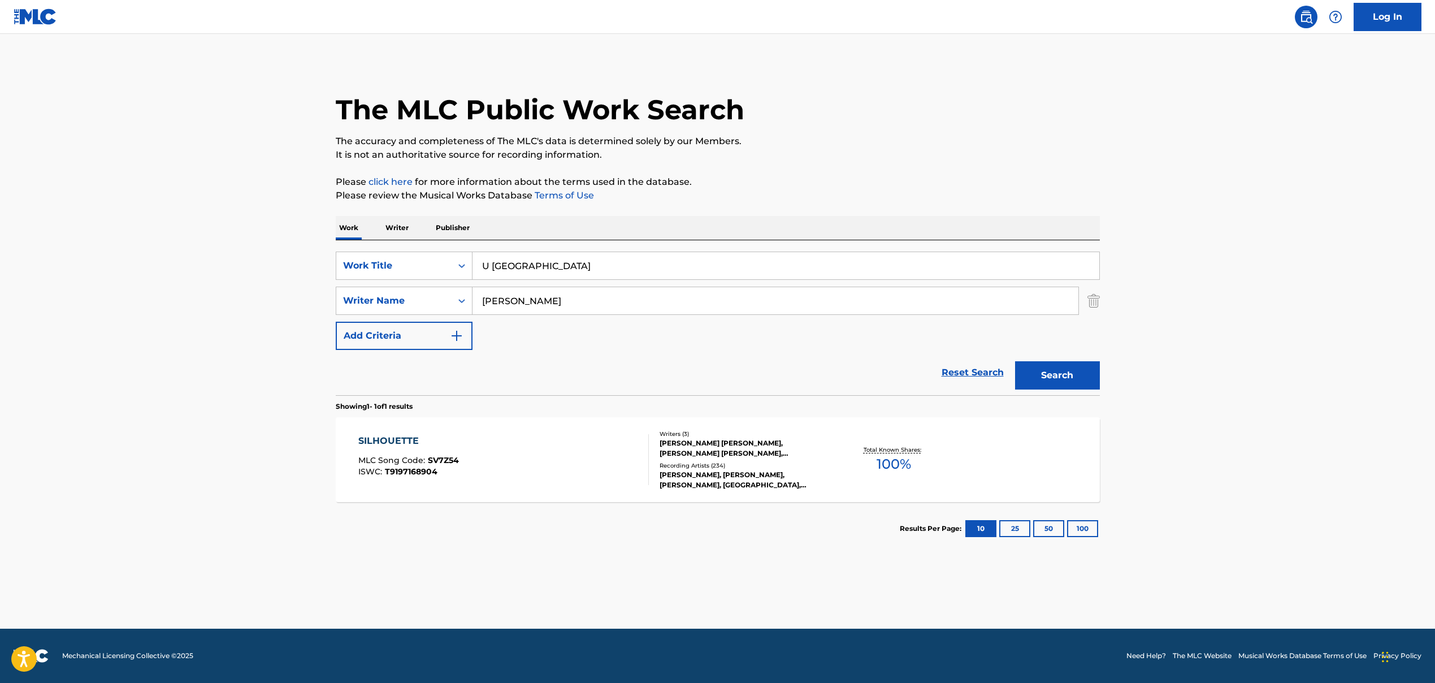
click at [529, 297] on input "[PERSON_NAME]" at bounding box center [776, 300] width 606 height 27
paste input "[PERSON_NAME], [PERSON_NAME], Bankroll Fresh, [PERSON_NAME]"
drag, startPoint x: 590, startPoint y: 303, endPoint x: 878, endPoint y: 328, distance: 289.5
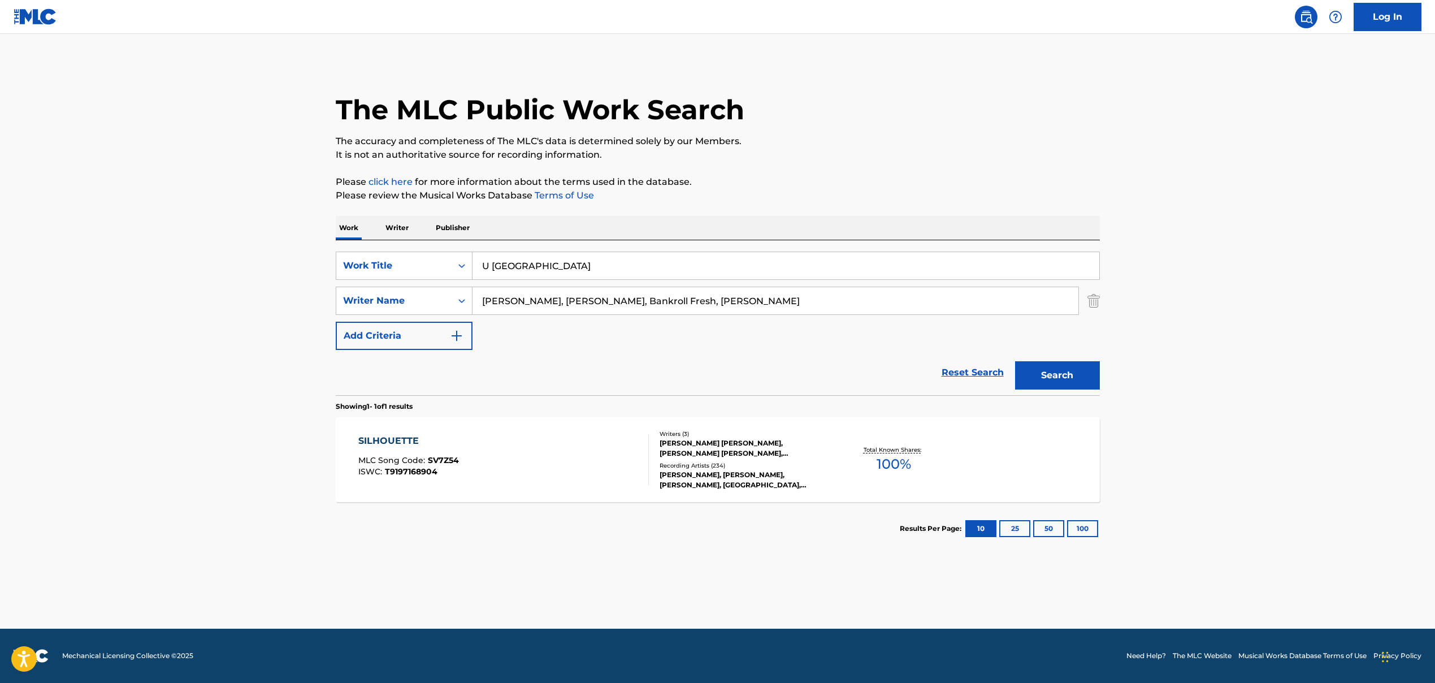
click at [827, 328] on div "SearchWithCriteria86659b5a-a159-4325-954d-0b34191a8f77 Work Title U AIN'T STREE…" at bounding box center [718, 301] width 764 height 98
click at [827, 370] on button "Search" at bounding box center [1057, 375] width 85 height 28
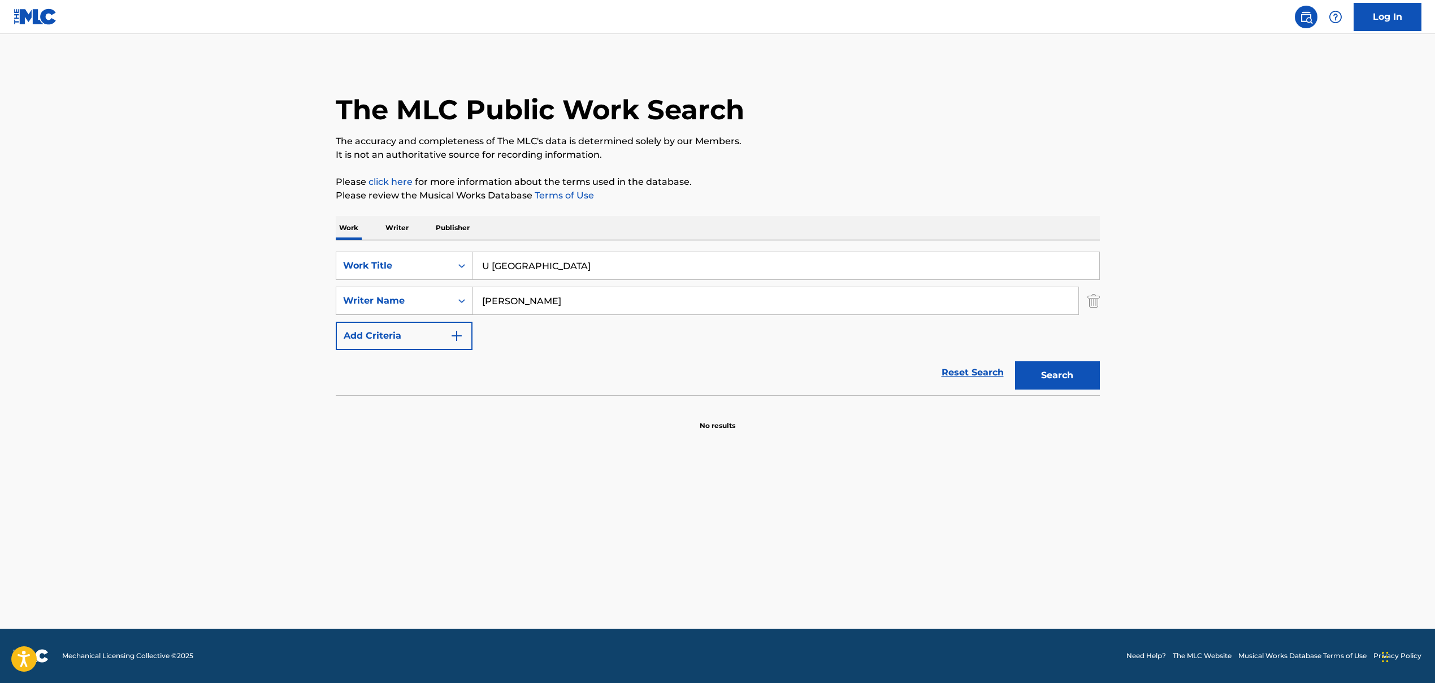
drag, startPoint x: 593, startPoint y: 302, endPoint x: 407, endPoint y: 302, distance: 186.6
click at [407, 302] on div "SearchWithCriteria9a3be60f-441f-4a60-a74d-08b02e157039 Writer Name [PERSON_NAME]" at bounding box center [718, 301] width 764 height 28
paste input ", [PERSON_NAME], Bankroll Fresh, [PERSON_NAME]"
drag, startPoint x: 488, startPoint y: 301, endPoint x: 465, endPoint y: 304, distance: 23.4
click at [466, 304] on div "SearchWithCriteria9a3be60f-441f-4a60-a74d-08b02e157039 Writer Name , [PERSON_NA…" at bounding box center [718, 301] width 764 height 28
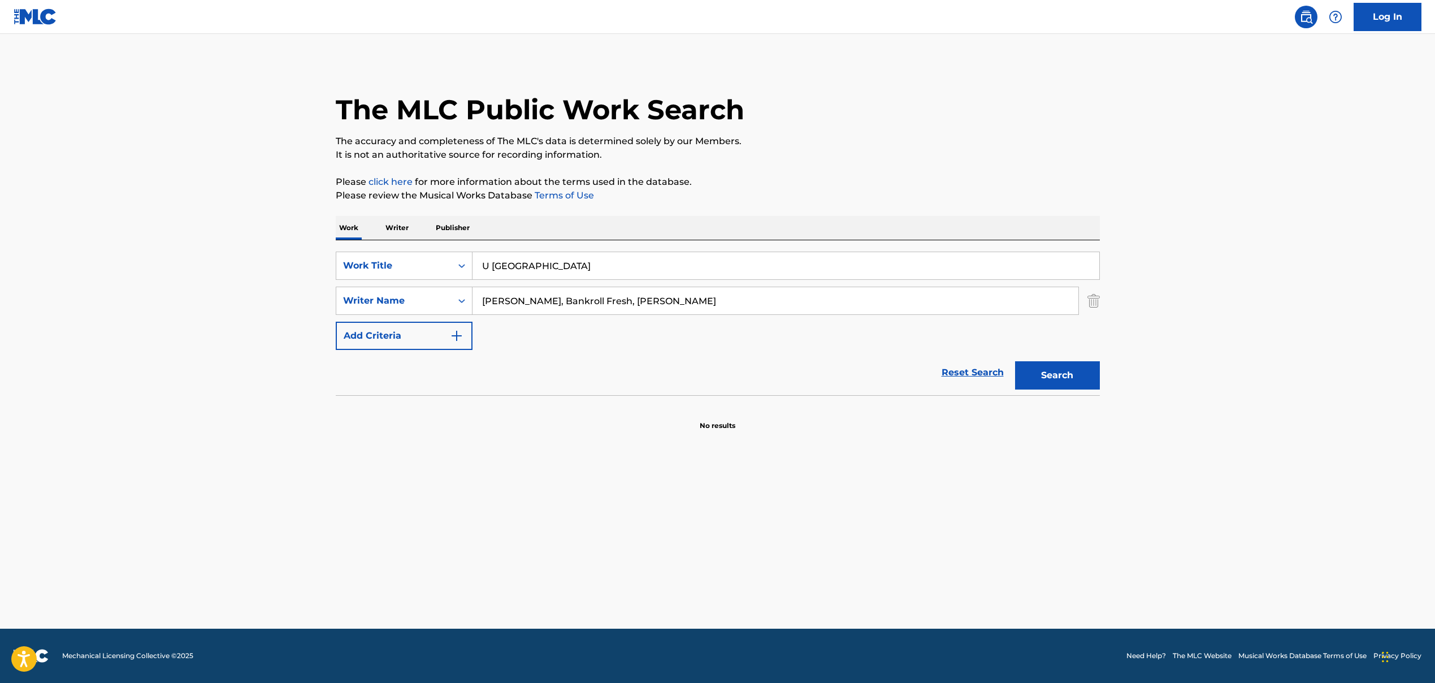
drag, startPoint x: 541, startPoint y: 302, endPoint x: 815, endPoint y: 315, distance: 274.0
click at [798, 305] on input "[PERSON_NAME], Bankroll Fresh, [PERSON_NAME]" at bounding box center [776, 300] width 606 height 27
type input "[PERSON_NAME]"
click at [827, 380] on button "Search" at bounding box center [1057, 375] width 85 height 28
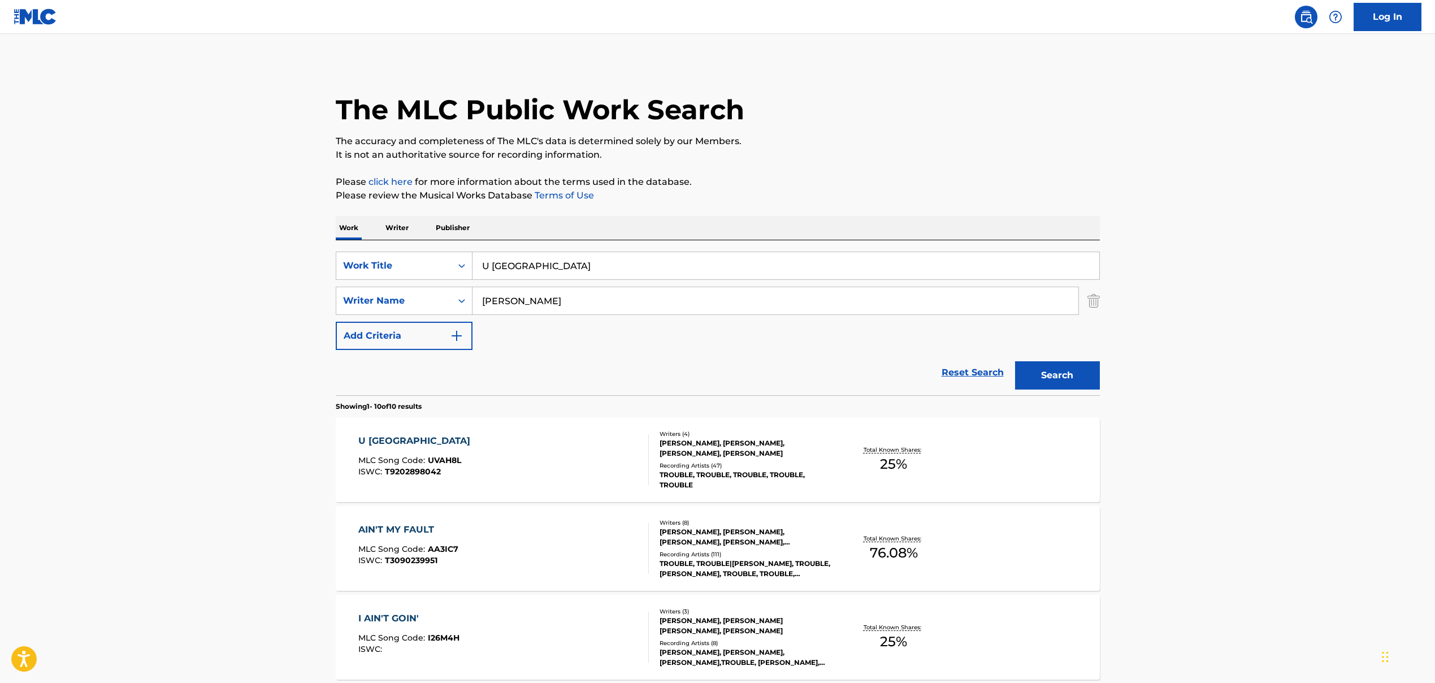
scroll to position [16, 0]
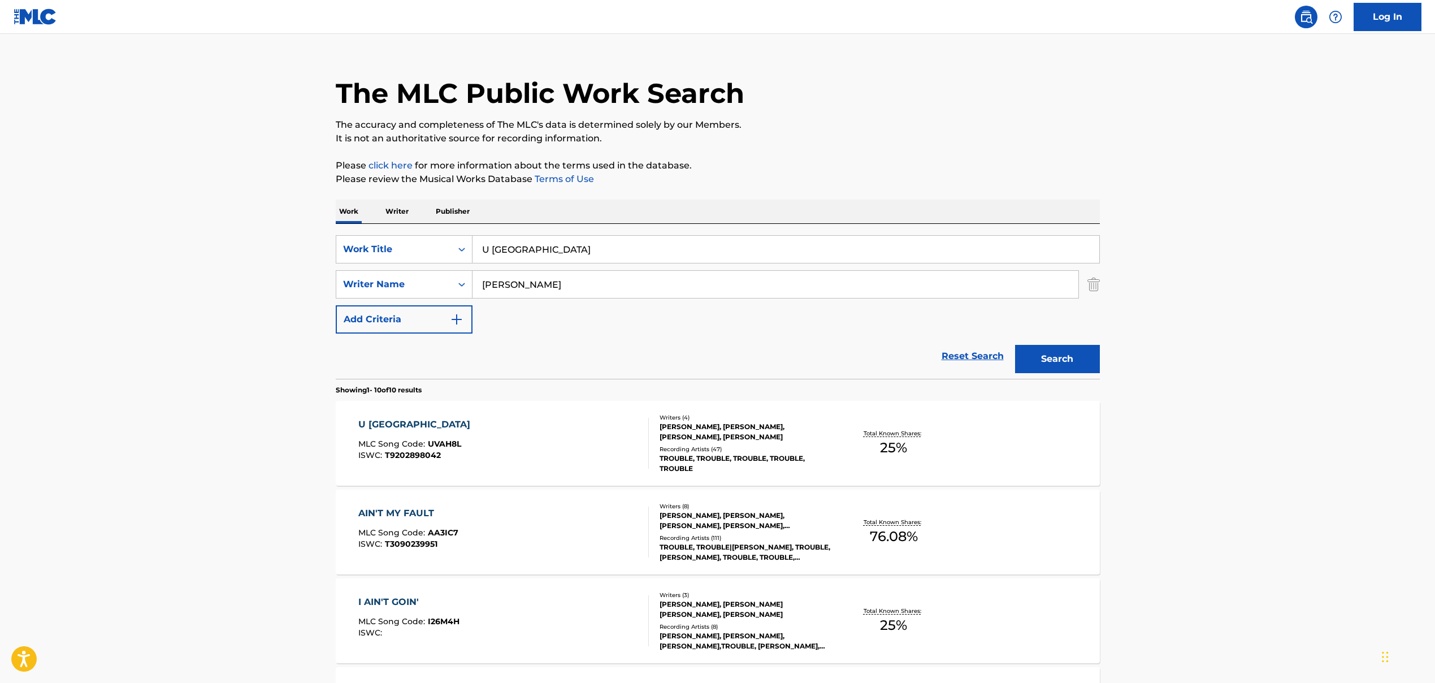
click at [468, 450] on div "U AIN'T STREET MLC Song Code : UVAH8L ISWC : T9202898042" at bounding box center [503, 443] width 291 height 51
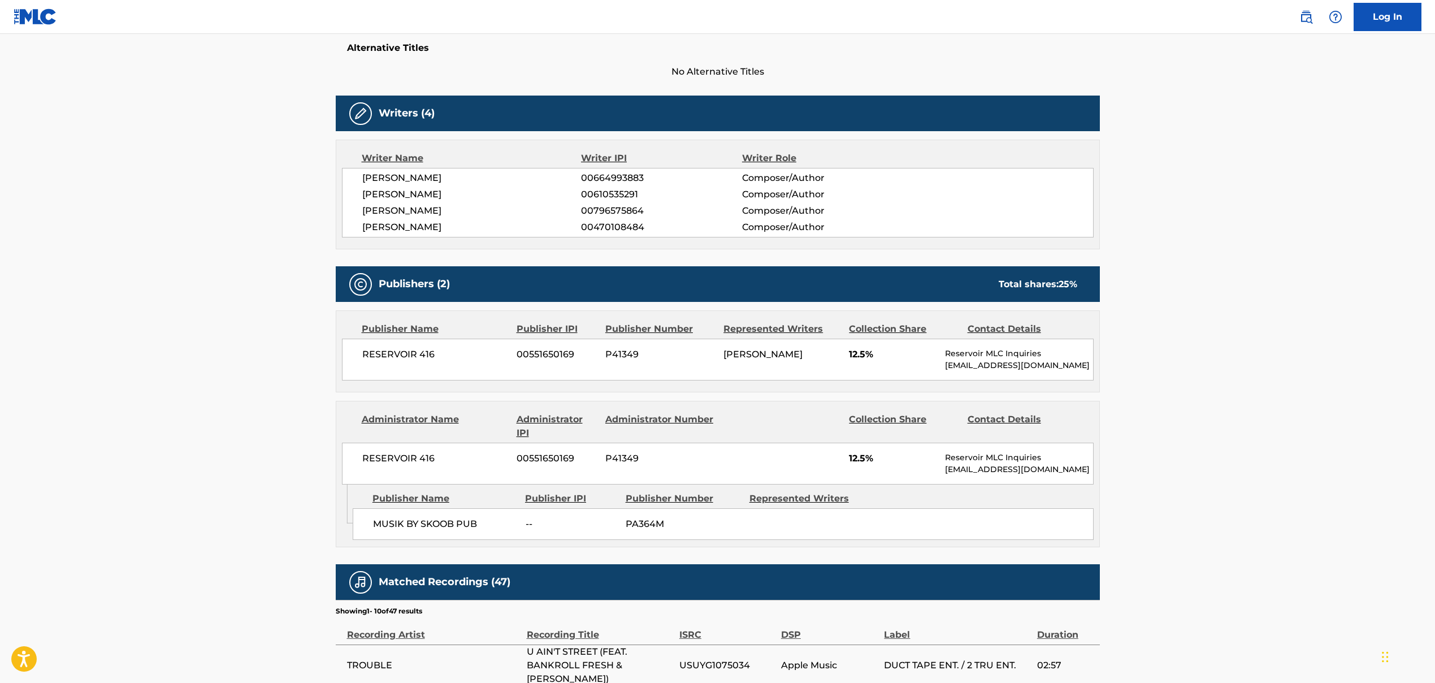
scroll to position [300, 0]
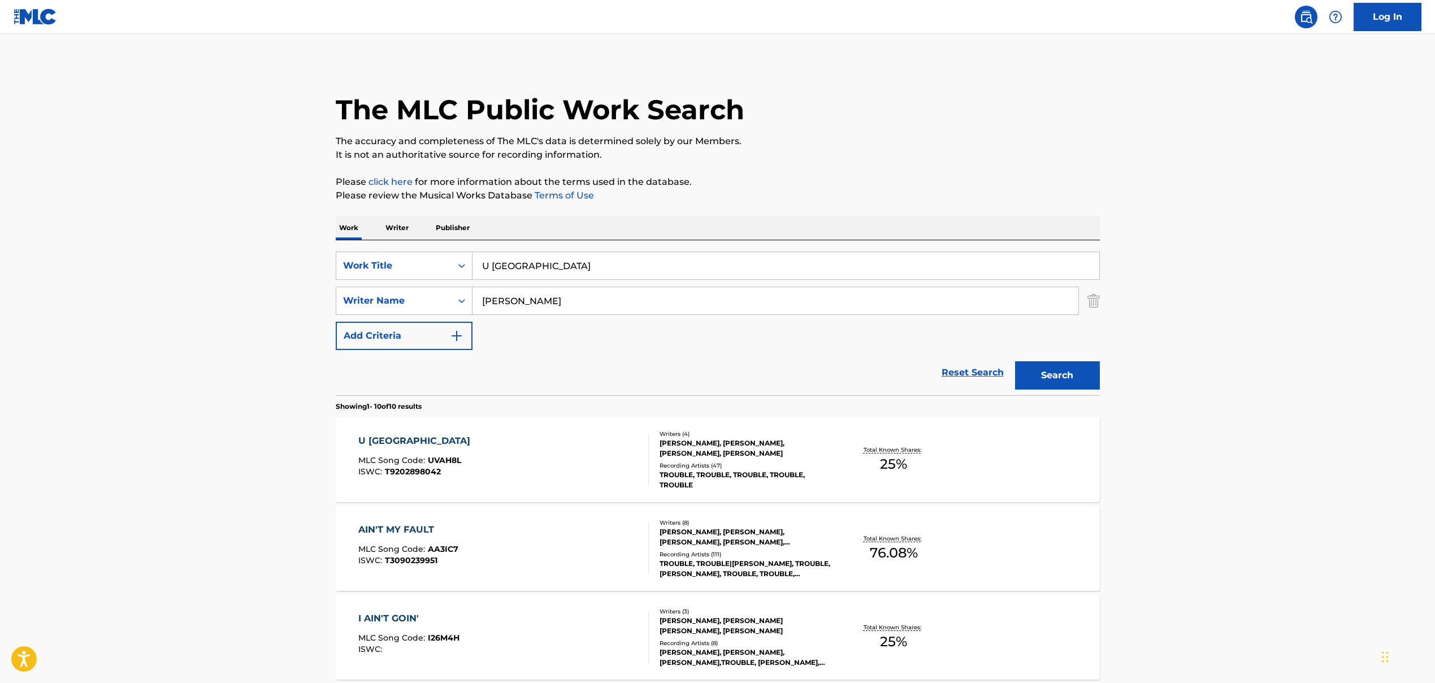
click at [546, 262] on input "U [GEOGRAPHIC_DATA]" at bounding box center [786, 265] width 627 height 27
paste input "BIG DIAMONDS"
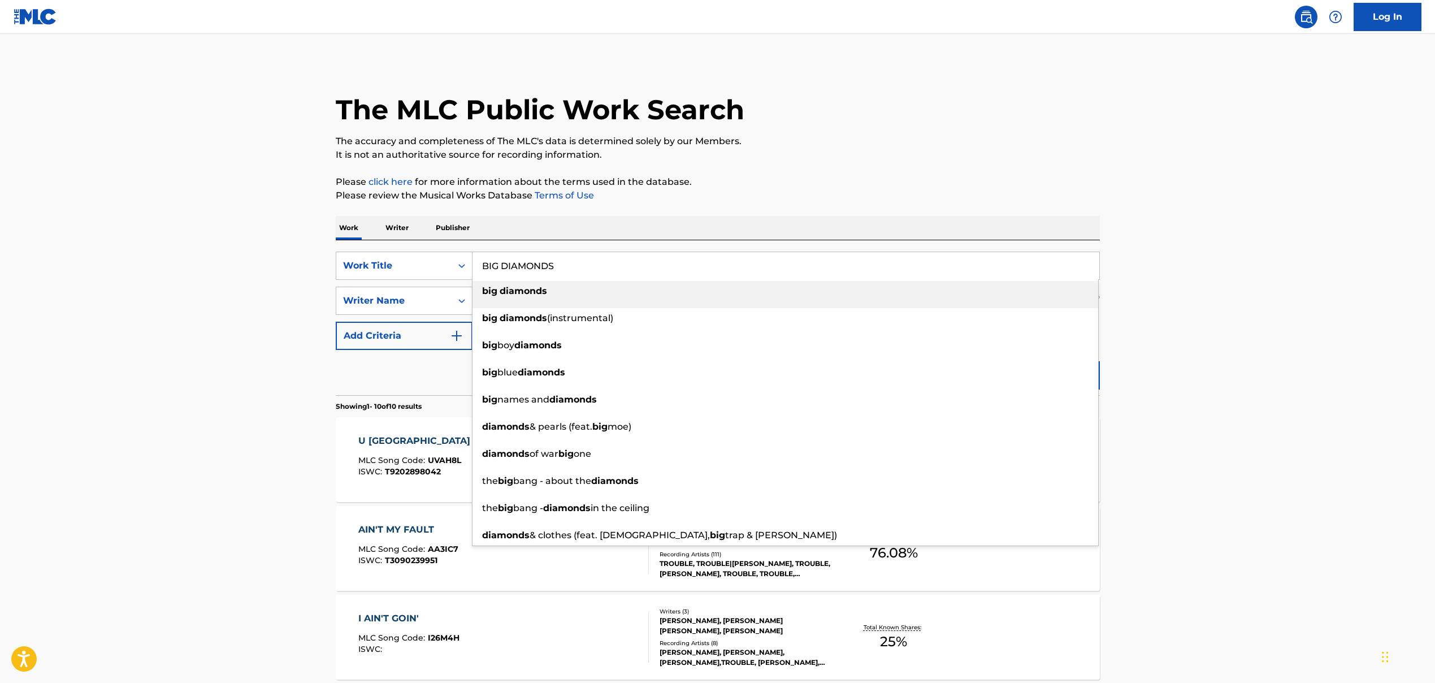
type input "BIG DIAMONDS"
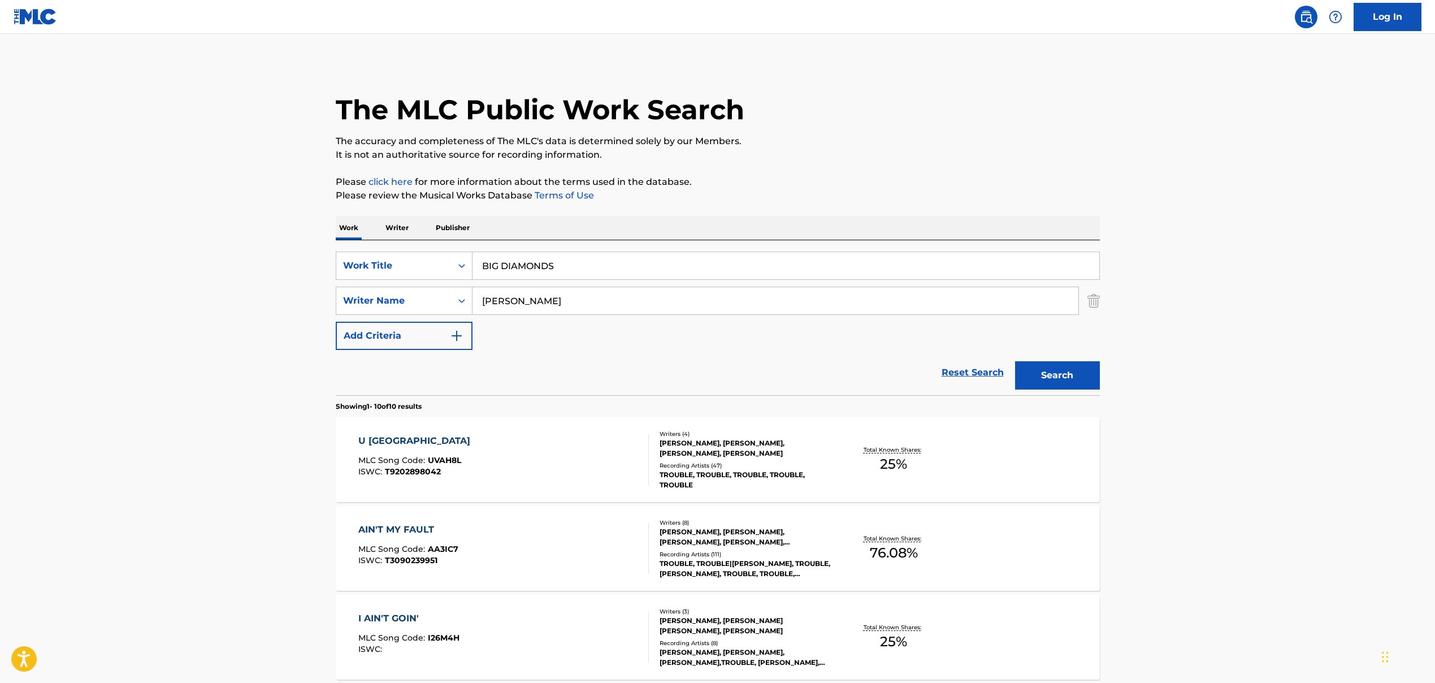
click at [539, 304] on input "[PERSON_NAME]" at bounding box center [776, 300] width 606 height 27
paste input "[PERSON_NAME], [PERSON_NAME], [PERSON_NAME], BIN [PERSON_NAME] [PERSON_NAME], […"
drag, startPoint x: 554, startPoint y: 302, endPoint x: 1033, endPoint y: 333, distance: 479.9
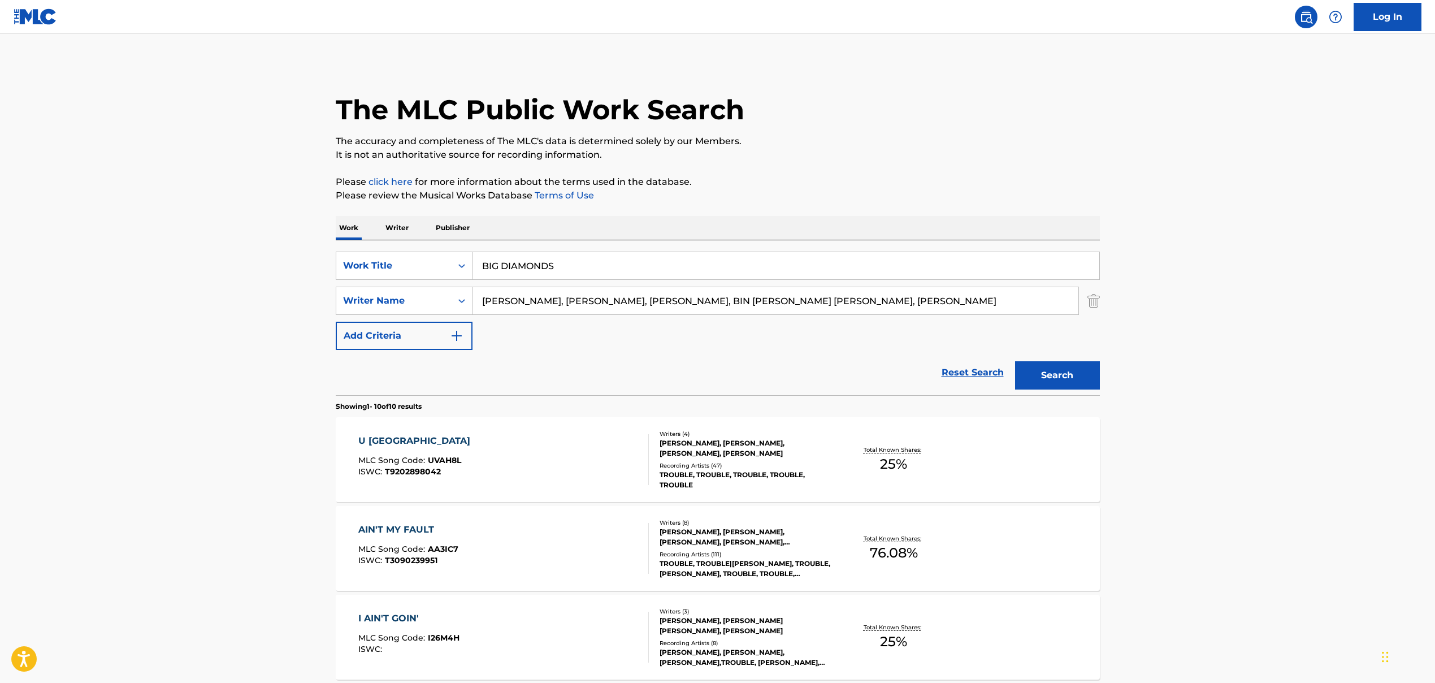
click at [827, 333] on div "SearchWithCriteria86659b5a-a159-4325-954d-0b34191a8f77 Work Title BIG DIAMONDS …" at bounding box center [718, 301] width 764 height 98
type input "[PERSON_NAME]"
click at [827, 370] on button "Search" at bounding box center [1057, 375] width 85 height 28
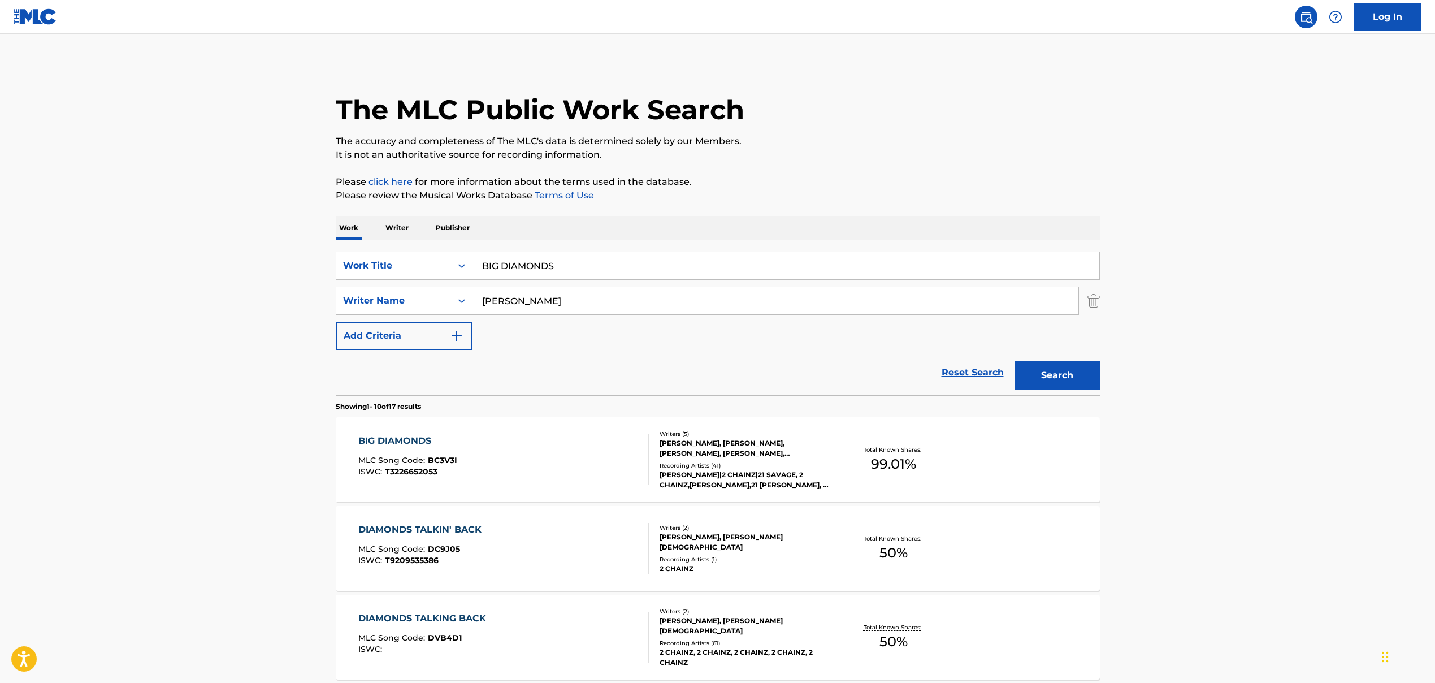
click at [477, 453] on div "BIG DIAMONDS MLC Song Code : BC3V3I ISWC : T3226652053" at bounding box center [503, 459] width 291 height 51
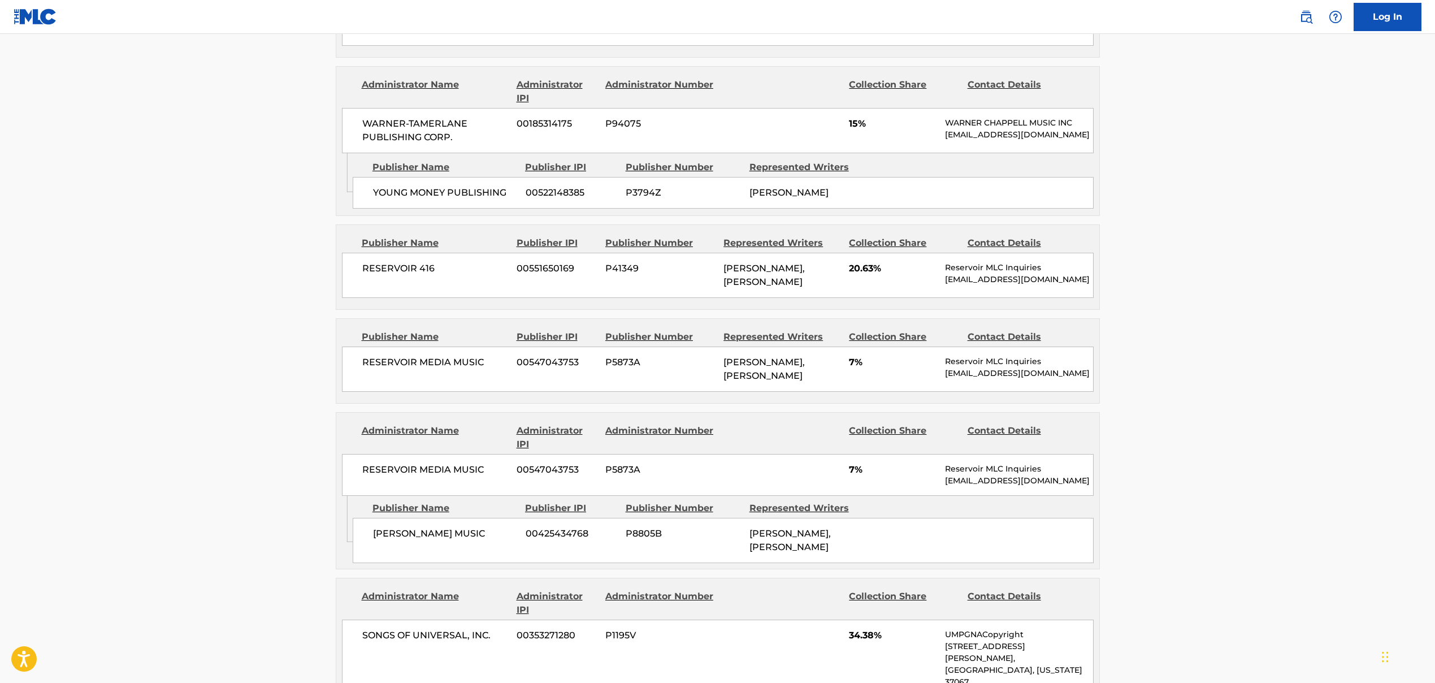
scroll to position [720, 0]
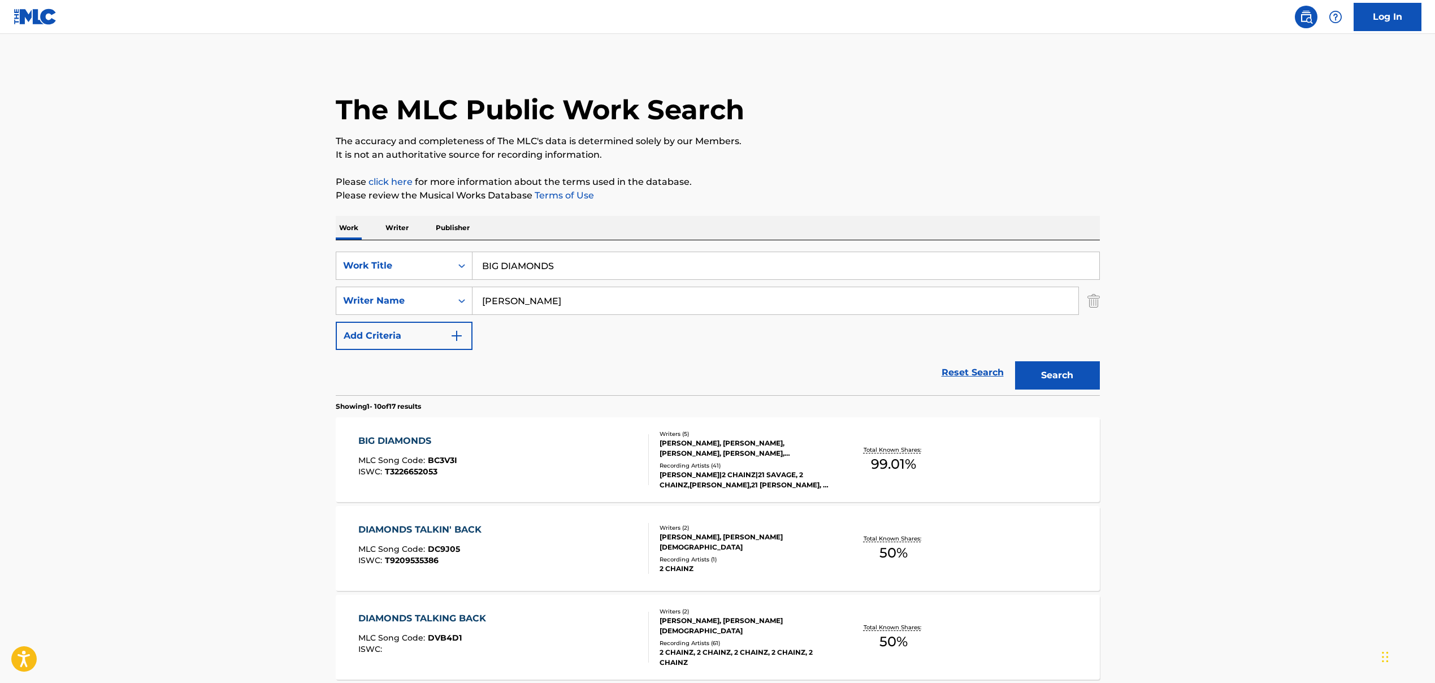
click at [501, 269] on input "BIG DIAMONDS" at bounding box center [786, 265] width 627 height 27
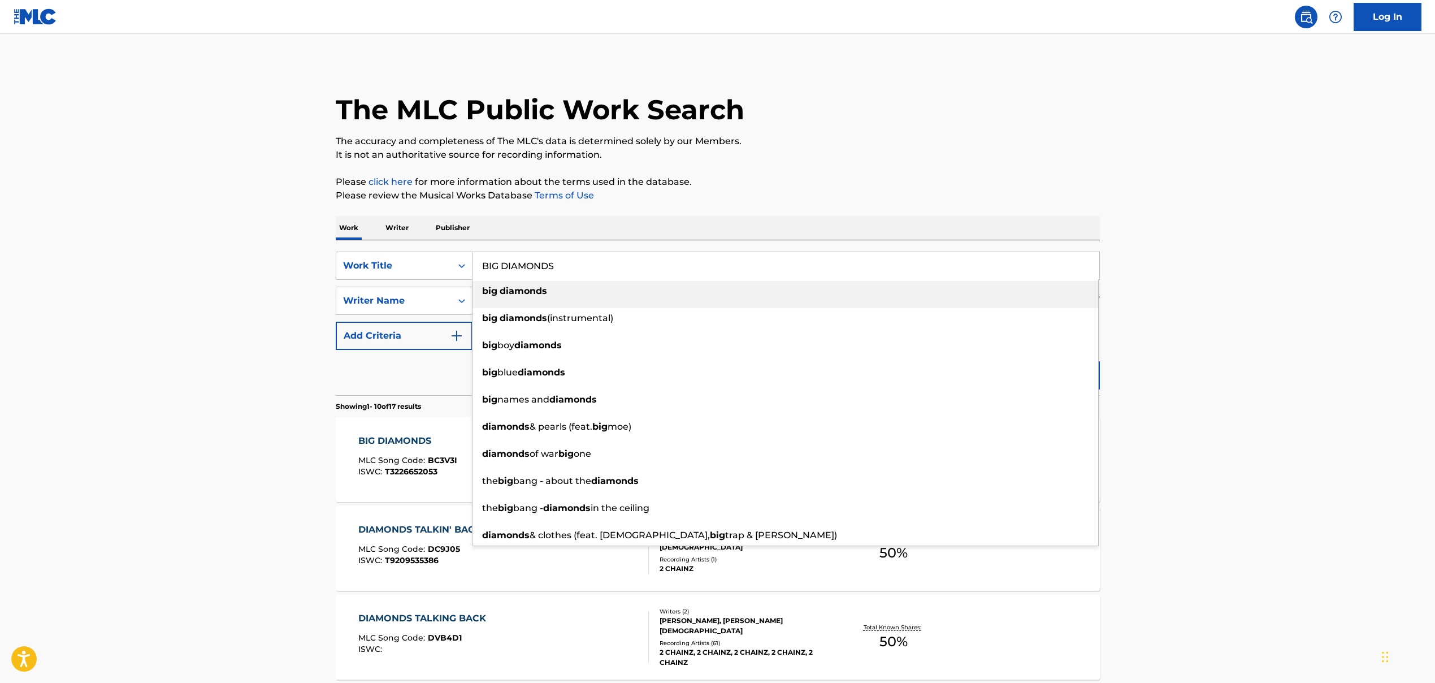
paste input "MY EVERYTHING"
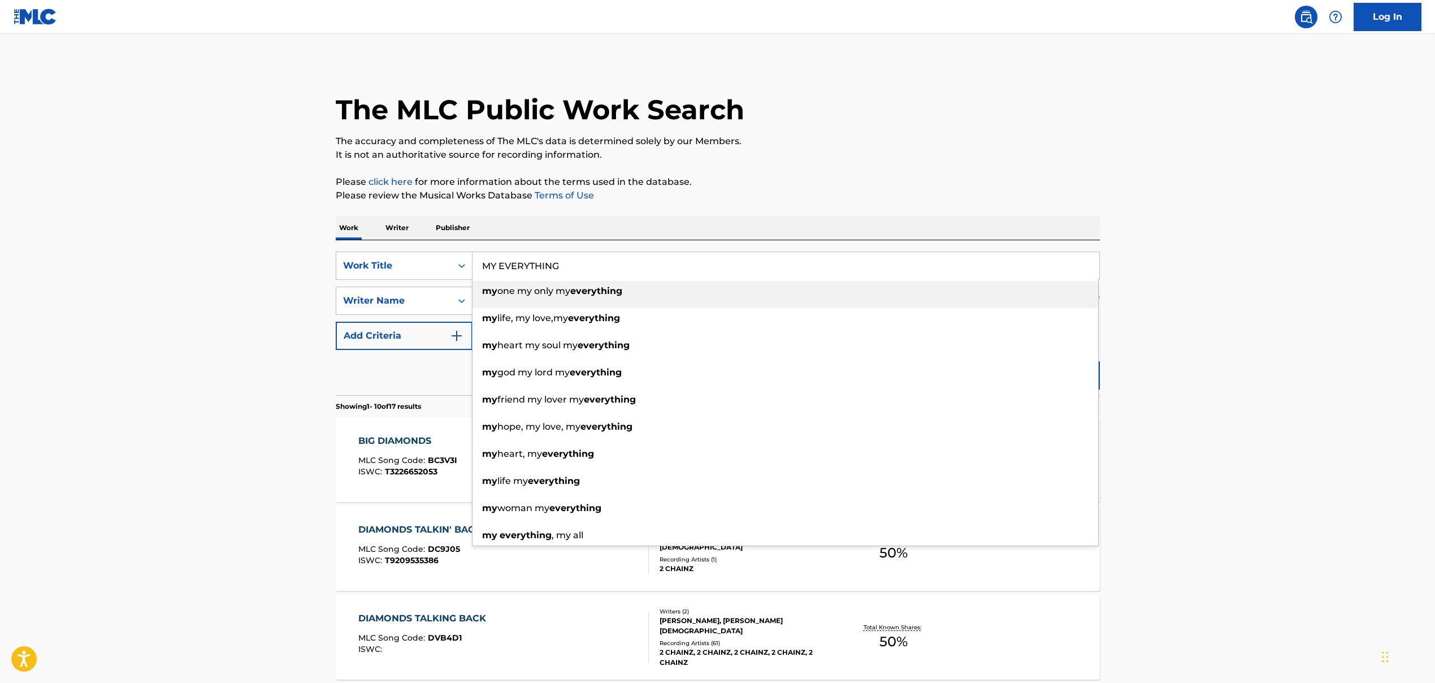
type input "MY EVERYTHING"
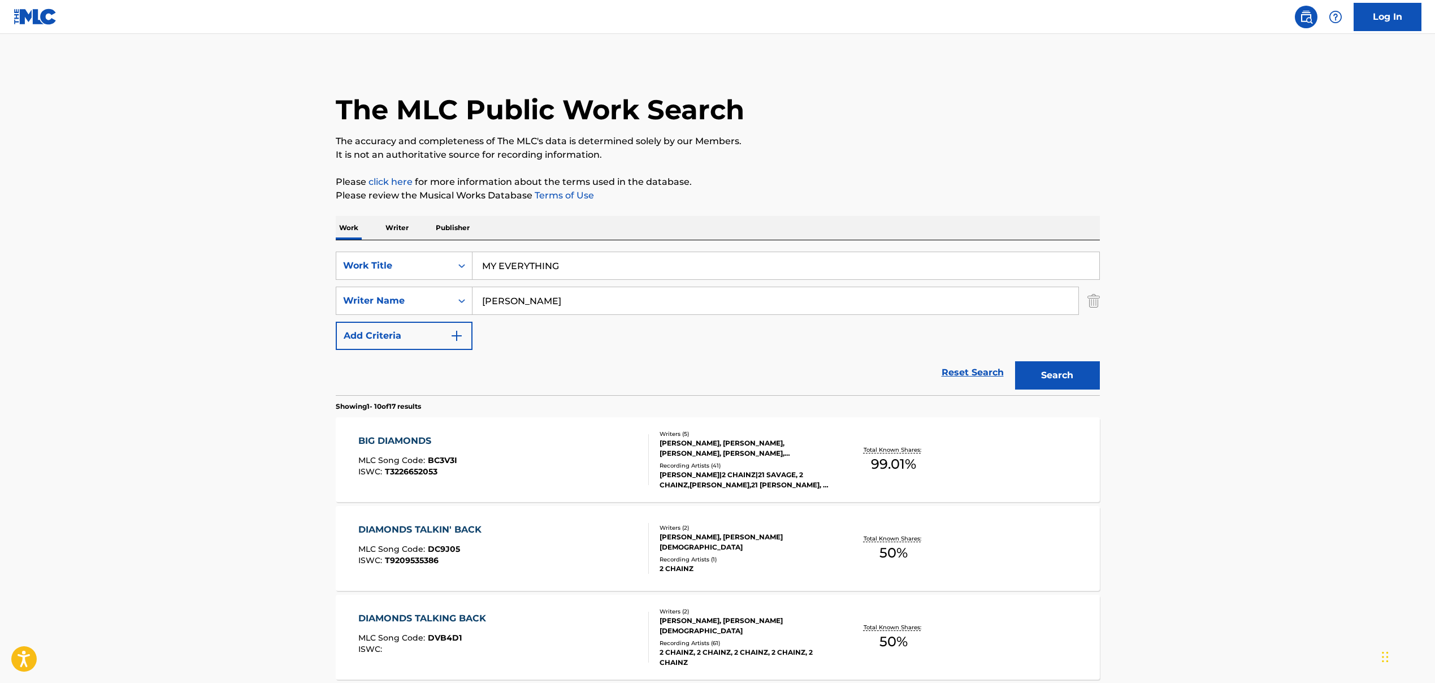
click at [512, 300] on input "[PERSON_NAME]" at bounding box center [776, 300] width 606 height 27
paste input "[PERSON_NAME], [PERSON_NAME] [PERSON_NAME]"
drag, startPoint x: 532, startPoint y: 302, endPoint x: 816, endPoint y: 327, distance: 285.5
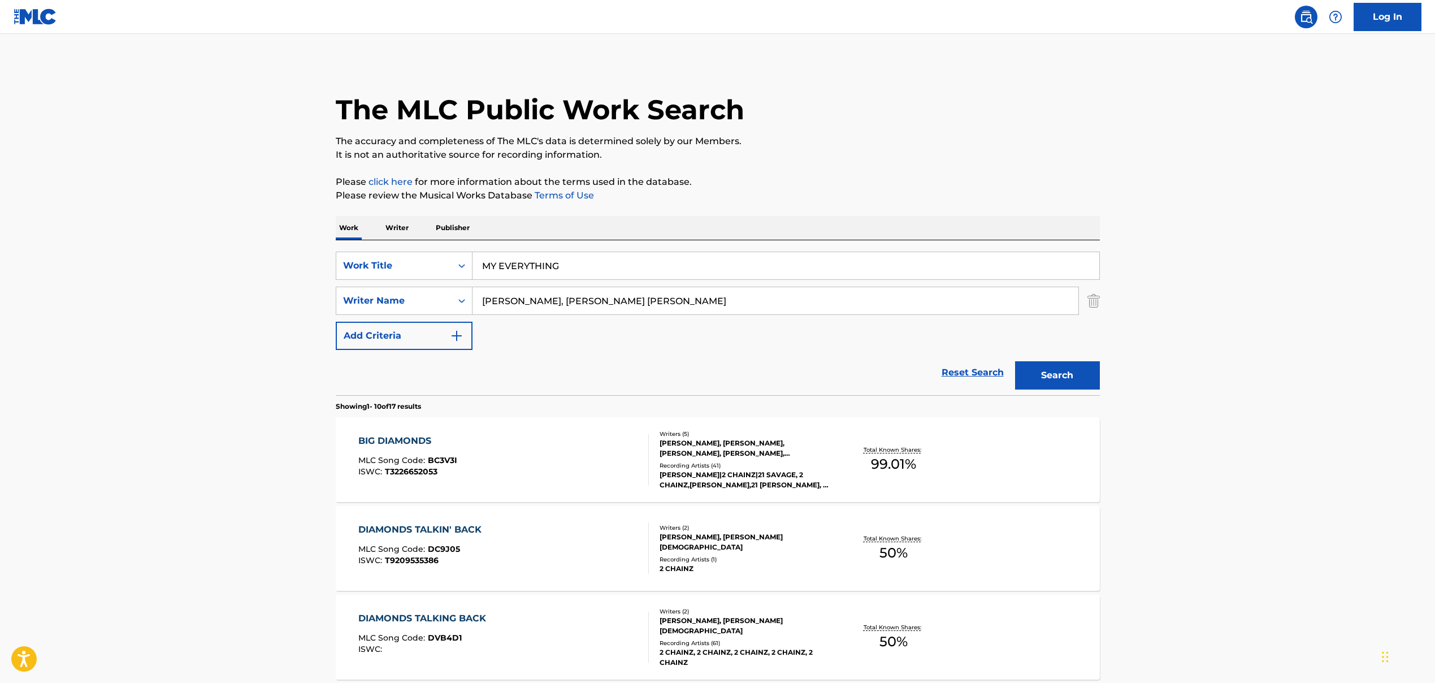
click at [816, 327] on div "SearchWithCriteria86659b5a-a159-4325-954d-0b34191a8f77 Work Title MY EVERYTHING…" at bounding box center [718, 301] width 764 height 98
type input "[PERSON_NAME]"
click at [827, 378] on button "Search" at bounding box center [1057, 375] width 85 height 28
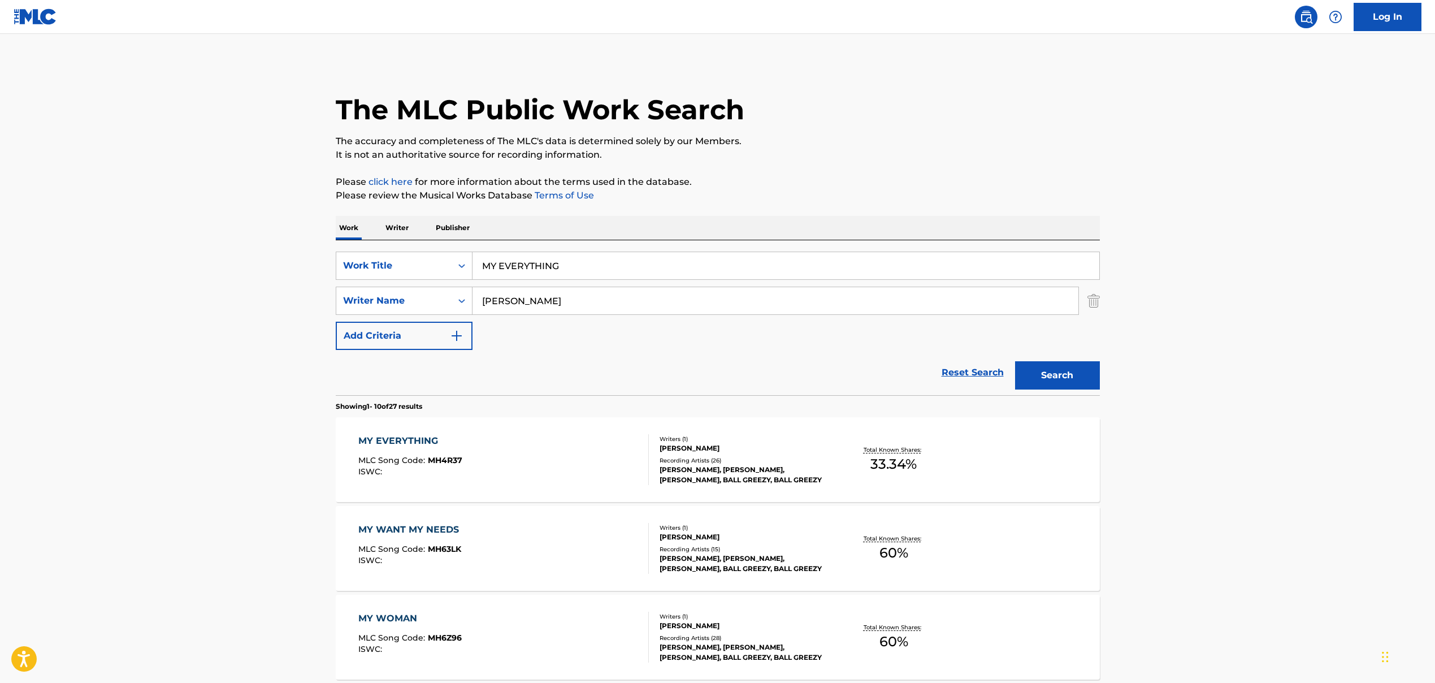
click at [520, 464] on div "MY EVERYTHING MLC Song Code : MH4R37 ISWC :" at bounding box center [503, 459] width 291 height 51
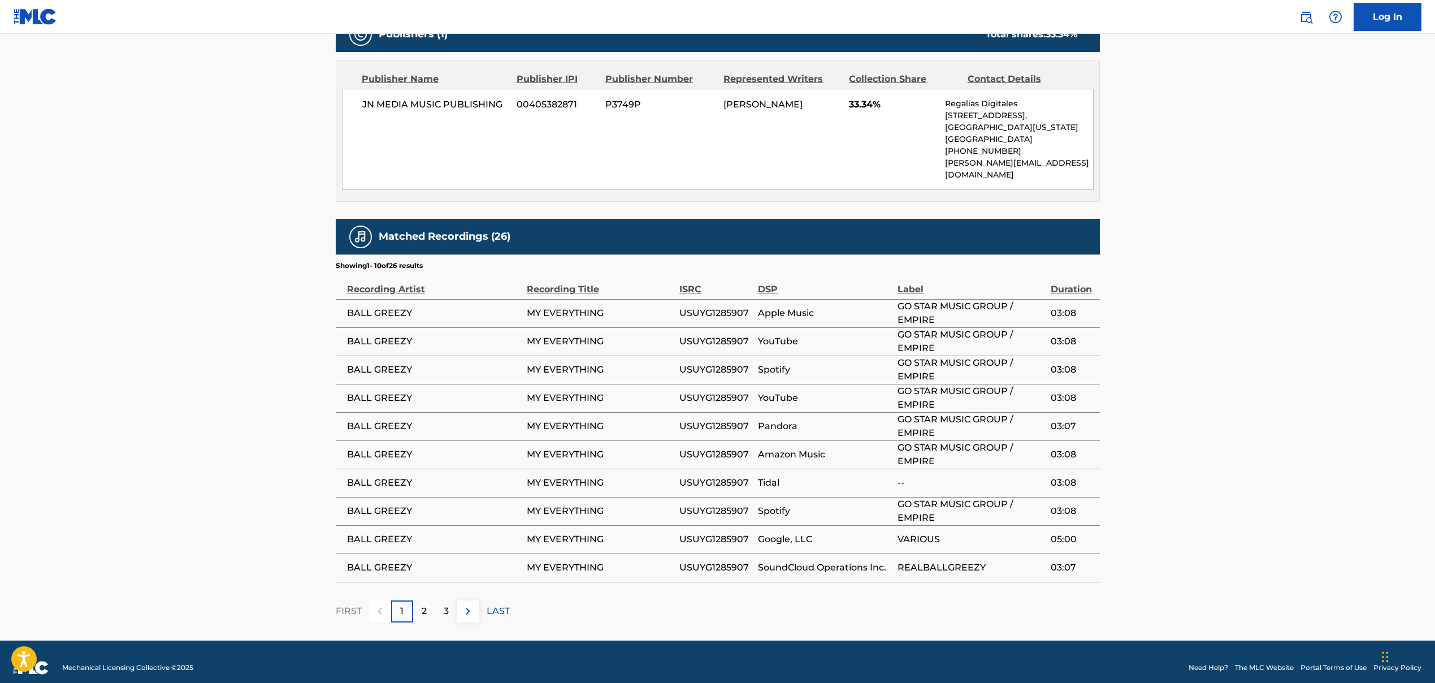
scroll to position [269, 0]
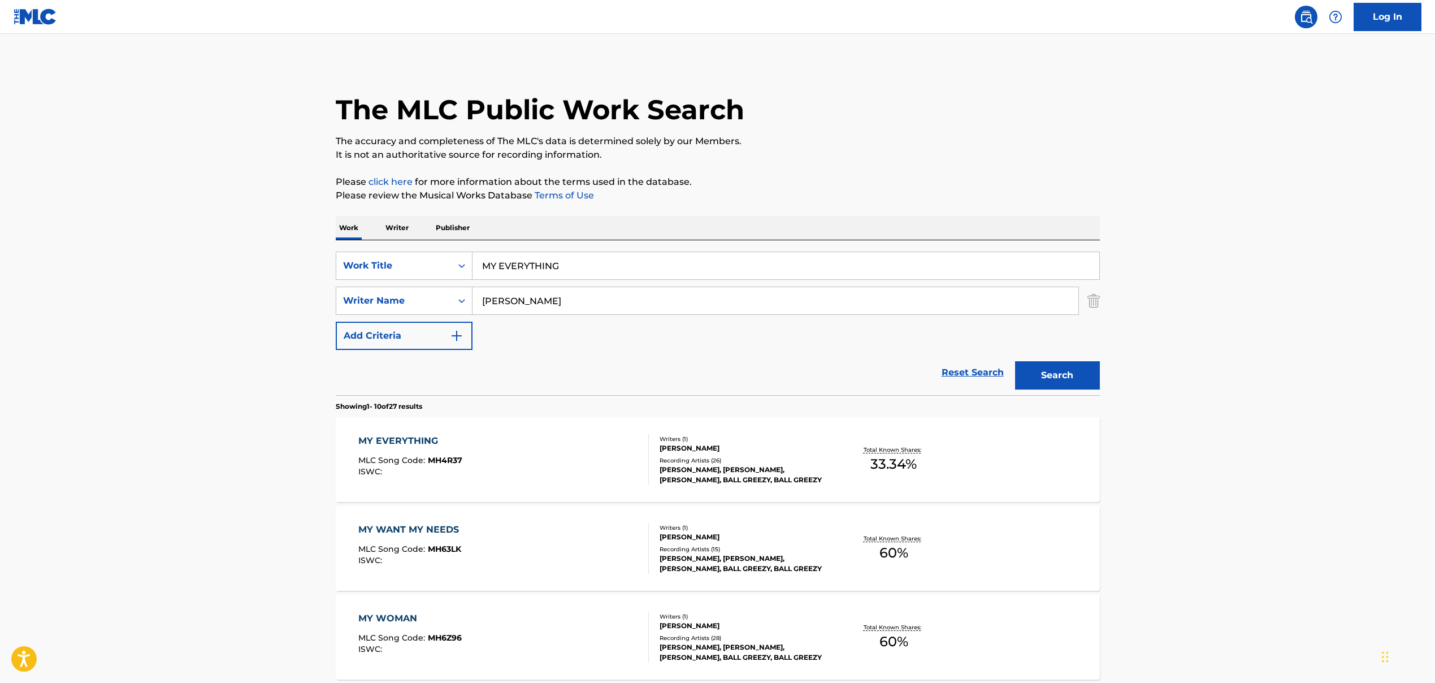
click at [506, 268] on input "MY EVERYTHING" at bounding box center [786, 265] width 627 height 27
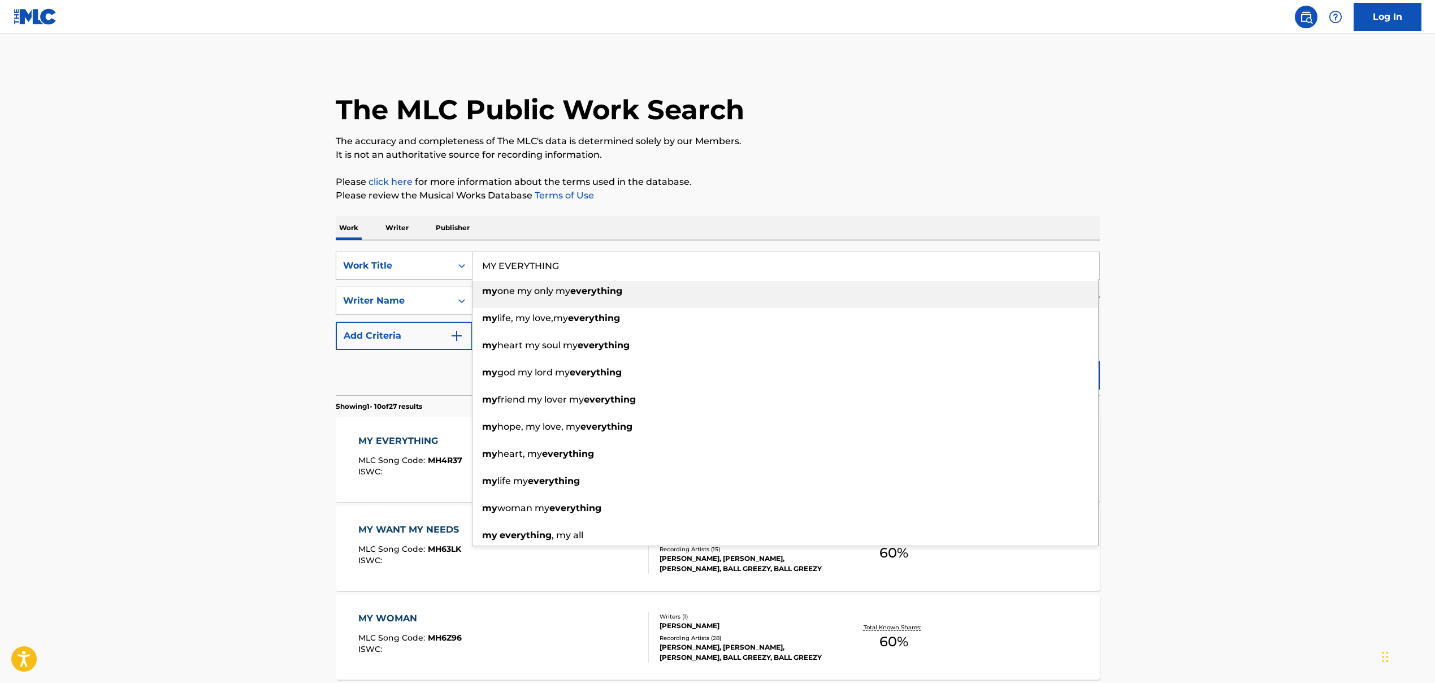
paste input "H-TOWN"
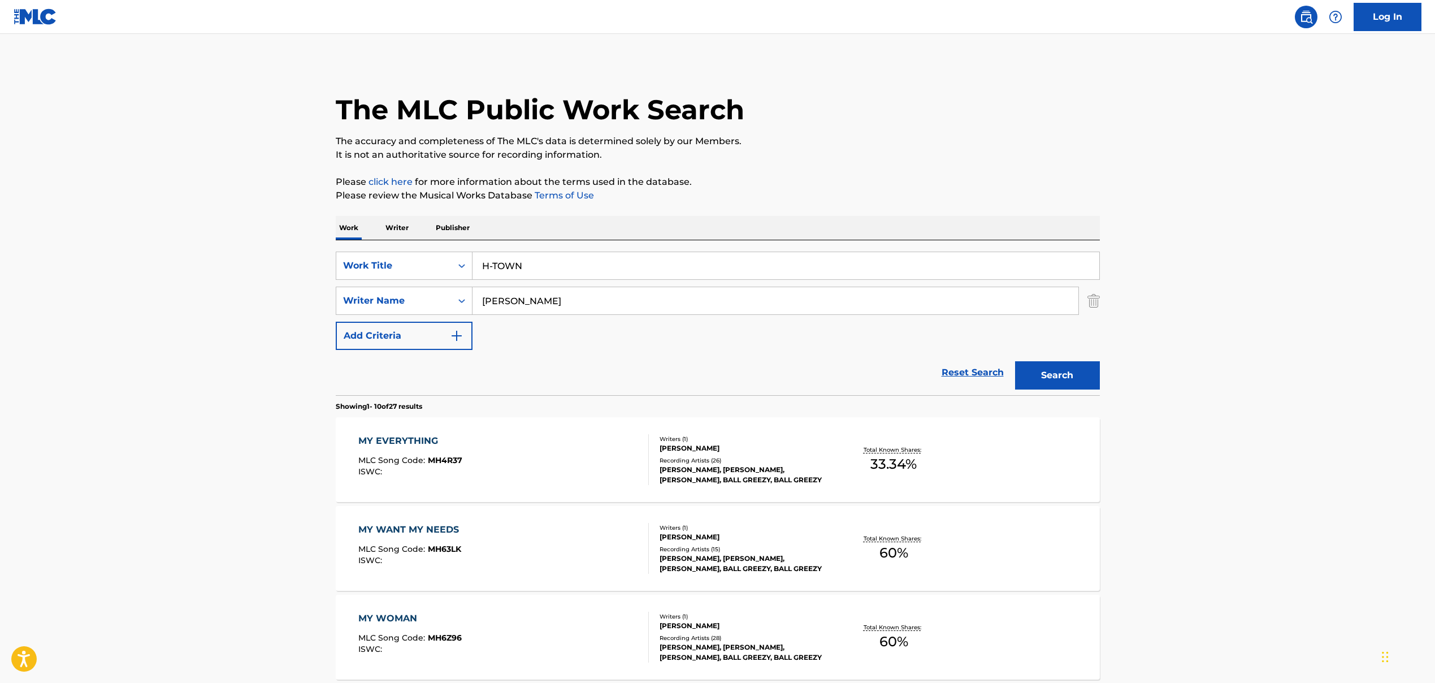
type input "H-TOWN"
click at [524, 299] on input "[PERSON_NAME]" at bounding box center [776, 300] width 606 height 27
paste input "XO, [PERSON_NAME], [PERSON_NAME] [PERSON_NAME]"
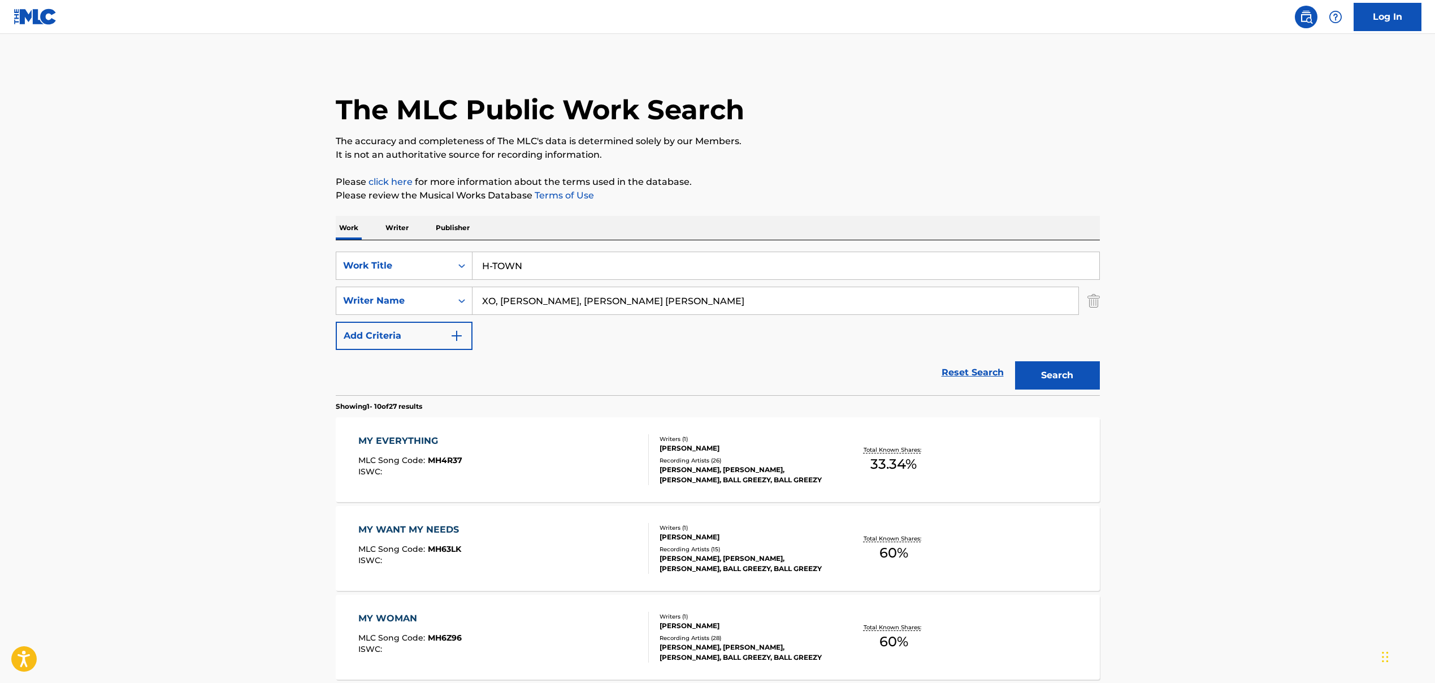
click at [496, 303] on input "XO, [PERSON_NAME], [PERSON_NAME] [PERSON_NAME]" at bounding box center [776, 300] width 606 height 27
drag, startPoint x: 496, startPoint y: 300, endPoint x: 796, endPoint y: 313, distance: 300.5
click at [795, 312] on input "XO, [PERSON_NAME], [PERSON_NAME] [PERSON_NAME]" at bounding box center [776, 300] width 606 height 27
type input "XO"
click at [827, 377] on button "Search" at bounding box center [1057, 375] width 85 height 28
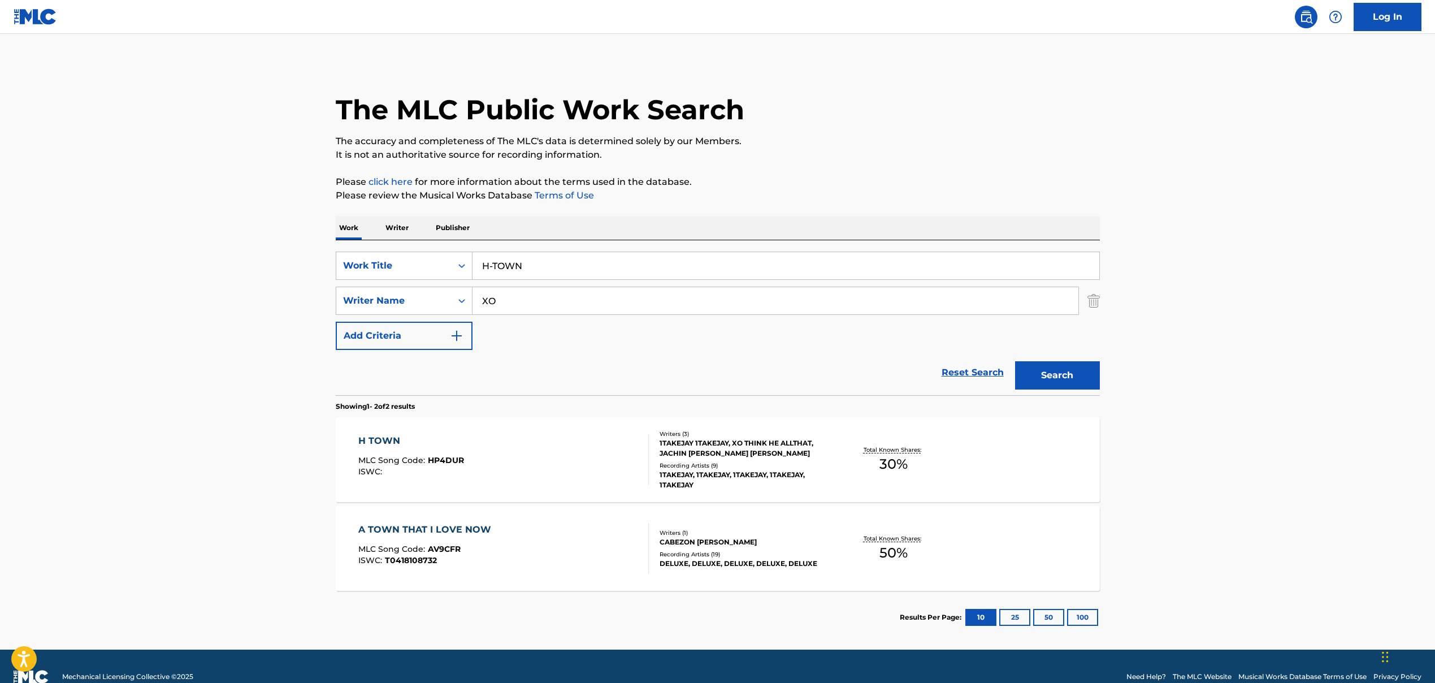
click at [501, 459] on div "H TOWN MLC Song Code : HP4DUR ISWC :" at bounding box center [503, 459] width 291 height 51
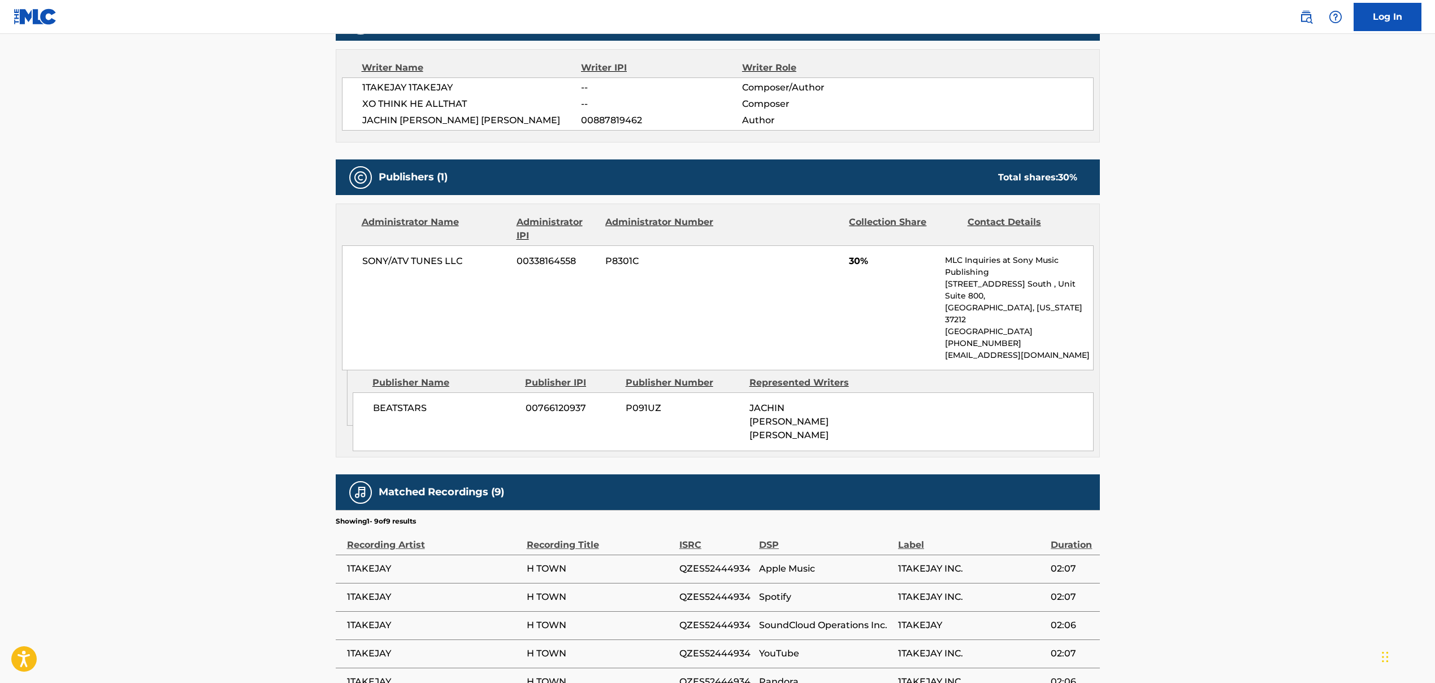
scroll to position [370, 0]
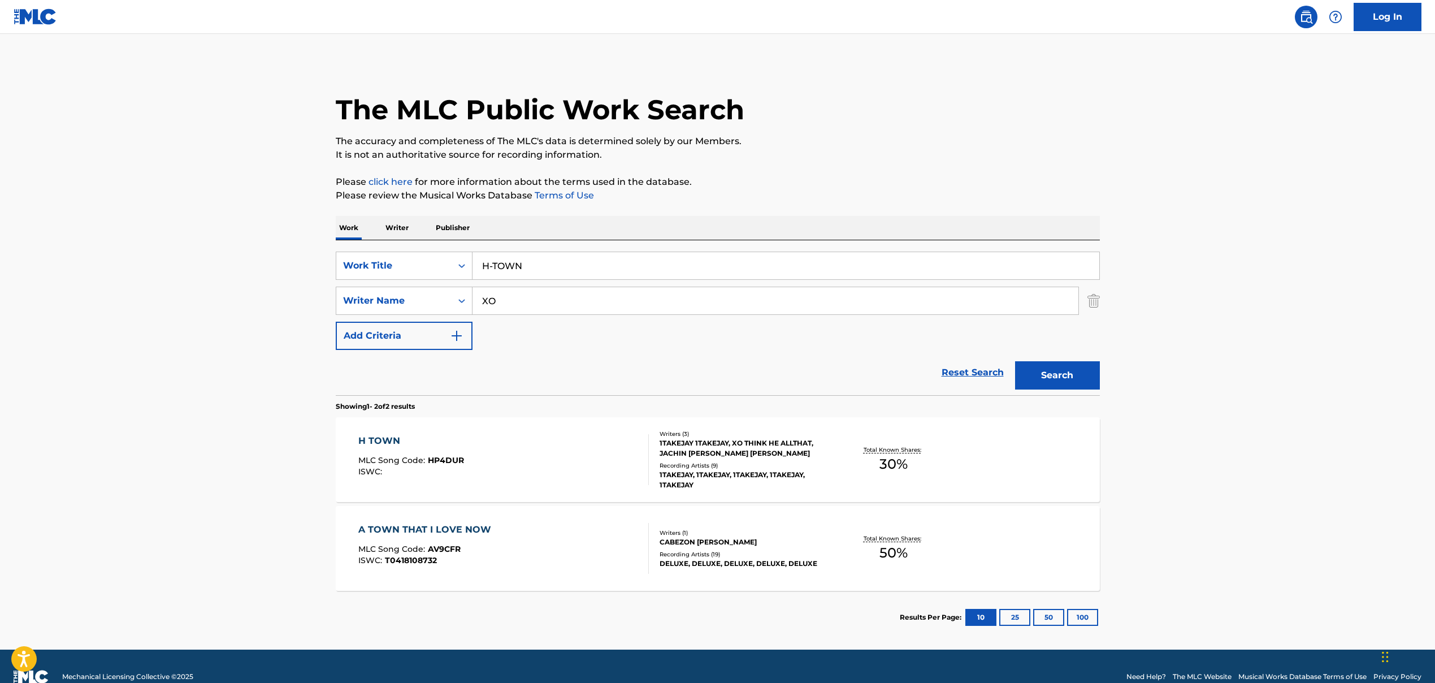
click at [432, 520] on div "A TOWN THAT I LOVE NOW" at bounding box center [427, 530] width 139 height 14
click at [511, 273] on input "H-TOWN" at bounding box center [786, 265] width 627 height 27
click at [511, 271] on input "H-TOWN" at bounding box center [786, 265] width 627 height 27
paste input "SHOW AND TELL"
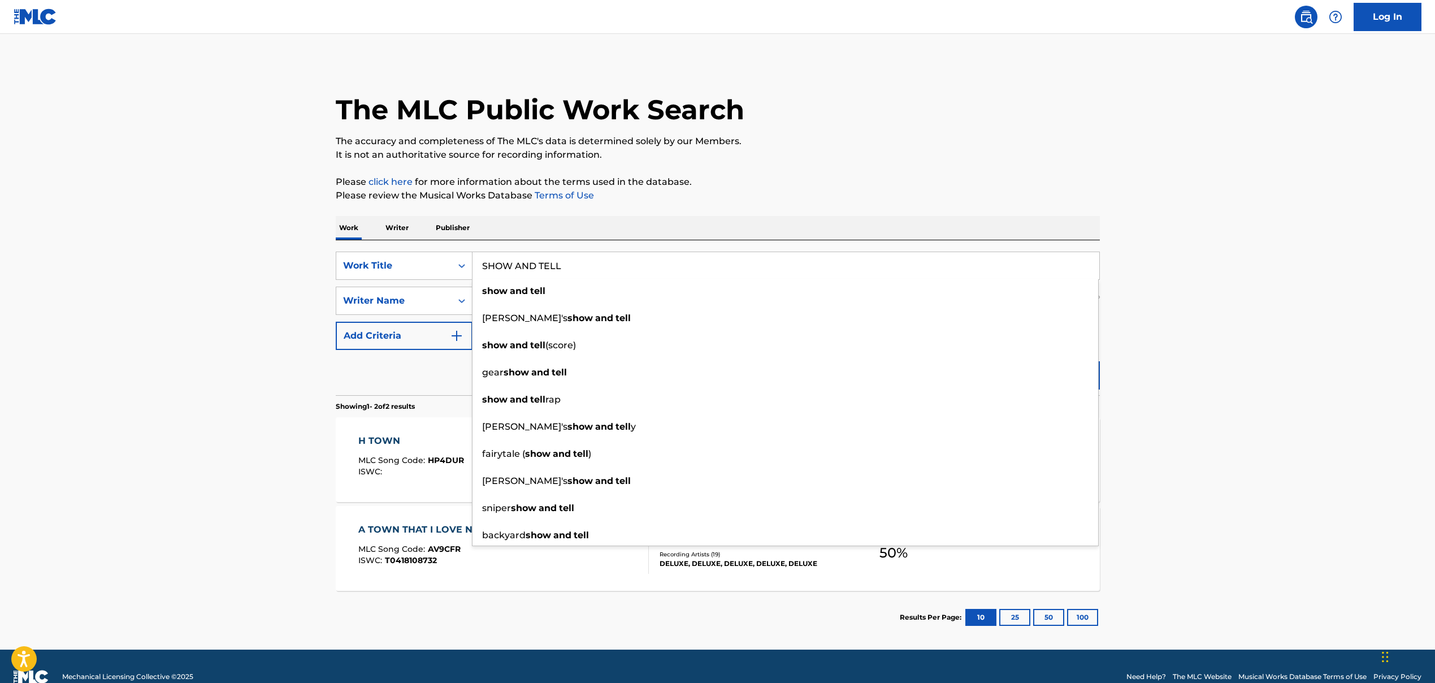
type input "SHOW AND TELL"
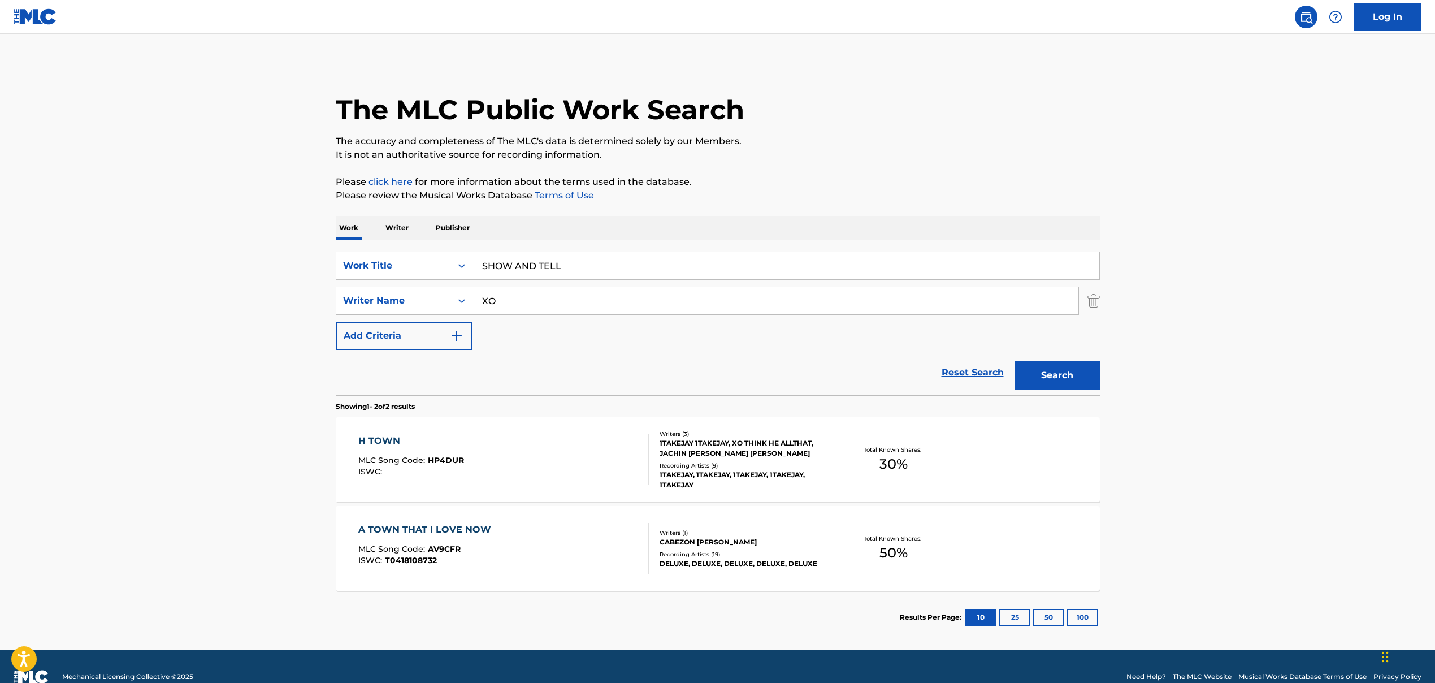
click at [503, 302] on input "XO" at bounding box center [776, 300] width 606 height 27
paste input "[PERSON_NAME], [PERSON_NAME], [PERSON_NAME], [PERSON_NAME], [PERSON_NAME]"
drag, startPoint x: 543, startPoint y: 300, endPoint x: 1047, endPoint y: 304, distance: 503.2
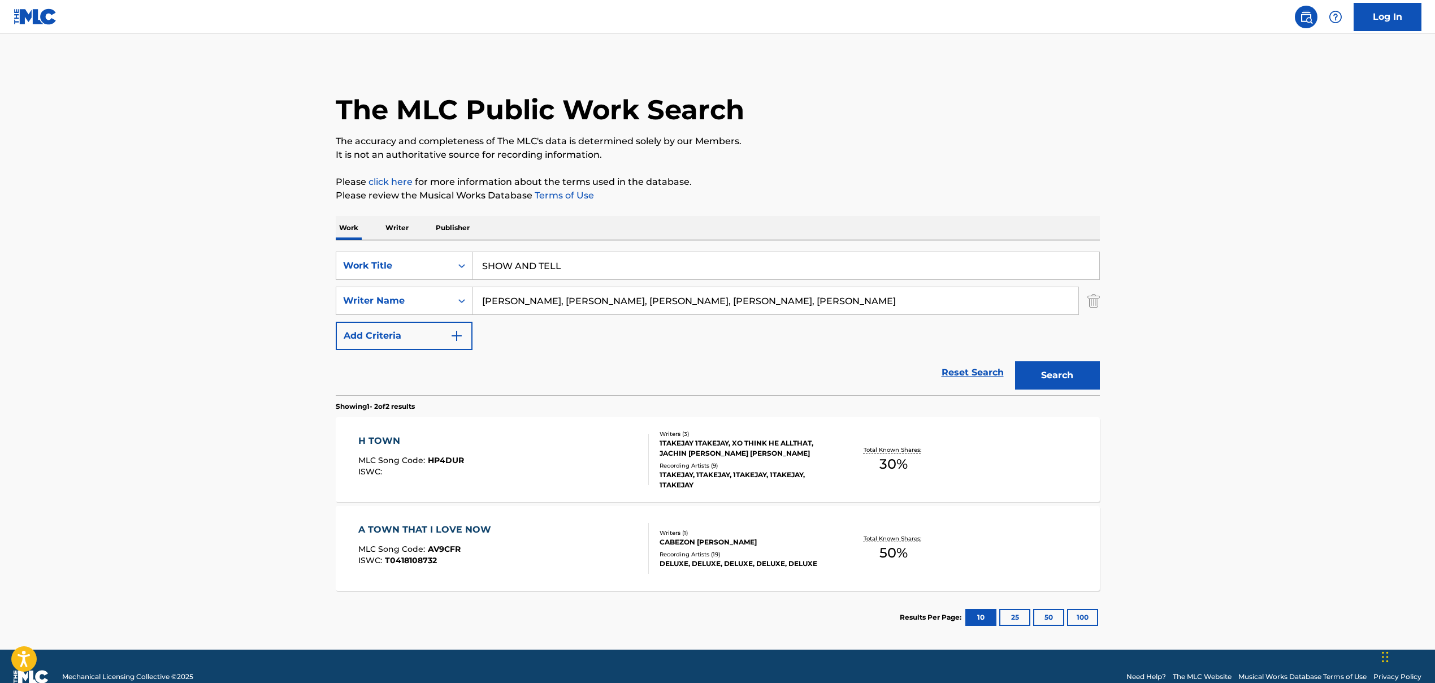
click at [827, 304] on input "[PERSON_NAME], [PERSON_NAME], [PERSON_NAME], [PERSON_NAME], [PERSON_NAME]" at bounding box center [776, 300] width 606 height 27
type input "[PERSON_NAME]"
click at [827, 378] on button "Search" at bounding box center [1057, 375] width 85 height 28
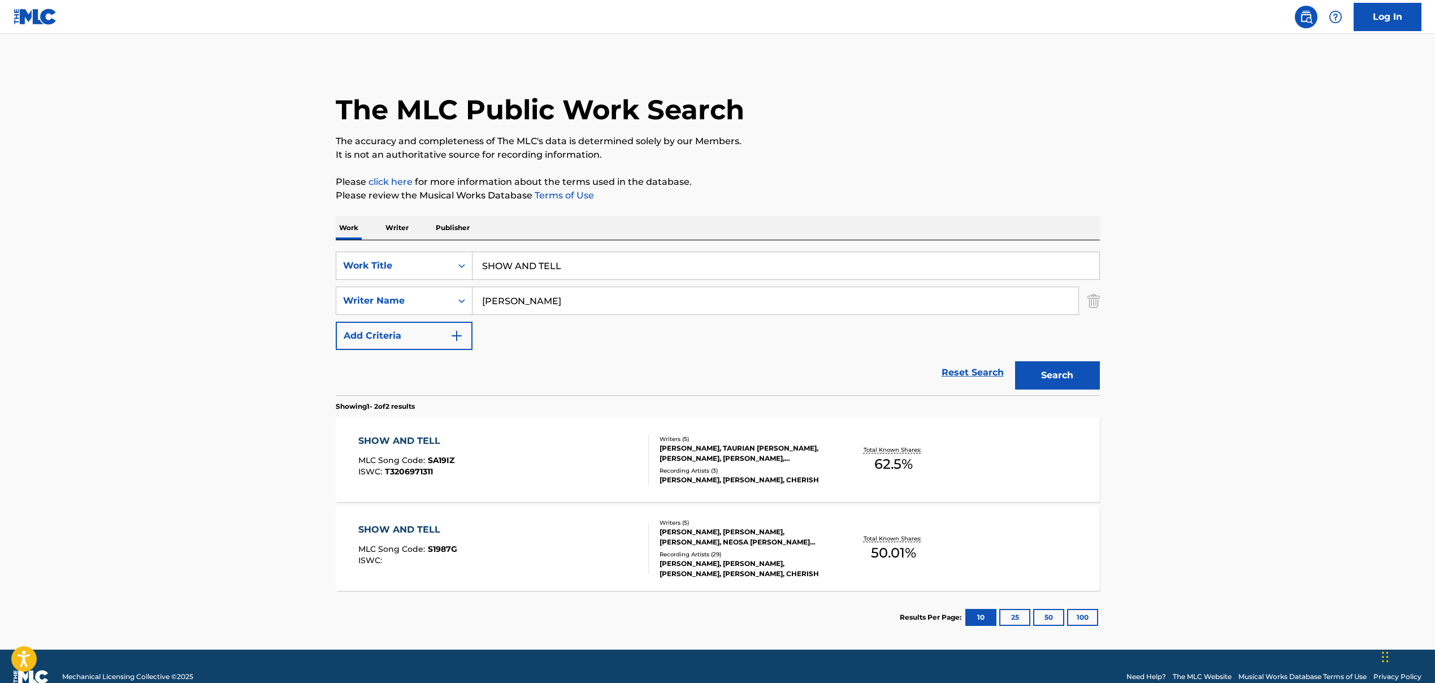
click at [503, 466] on div "SHOW AND TELL MLC Song Code : SA19IZ ISWC : T3206971311" at bounding box center [503, 459] width 291 height 51
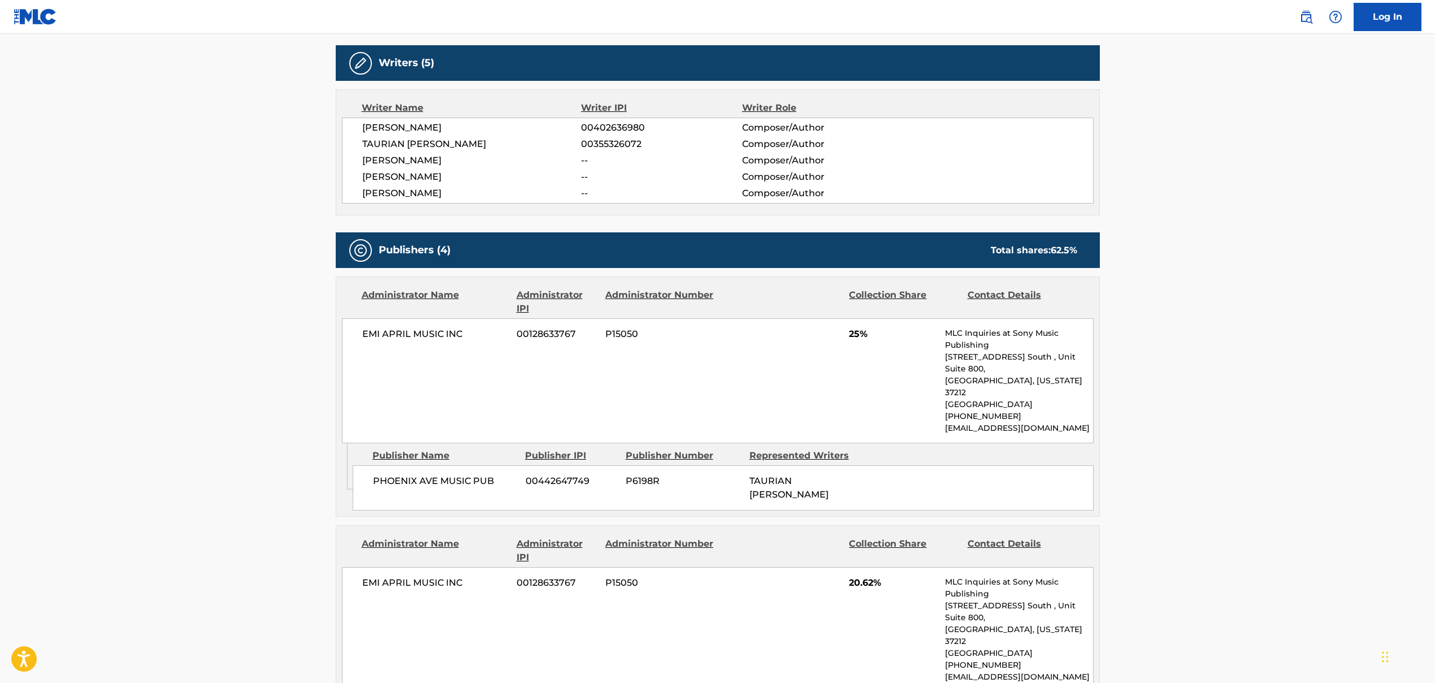
scroll to position [326, 0]
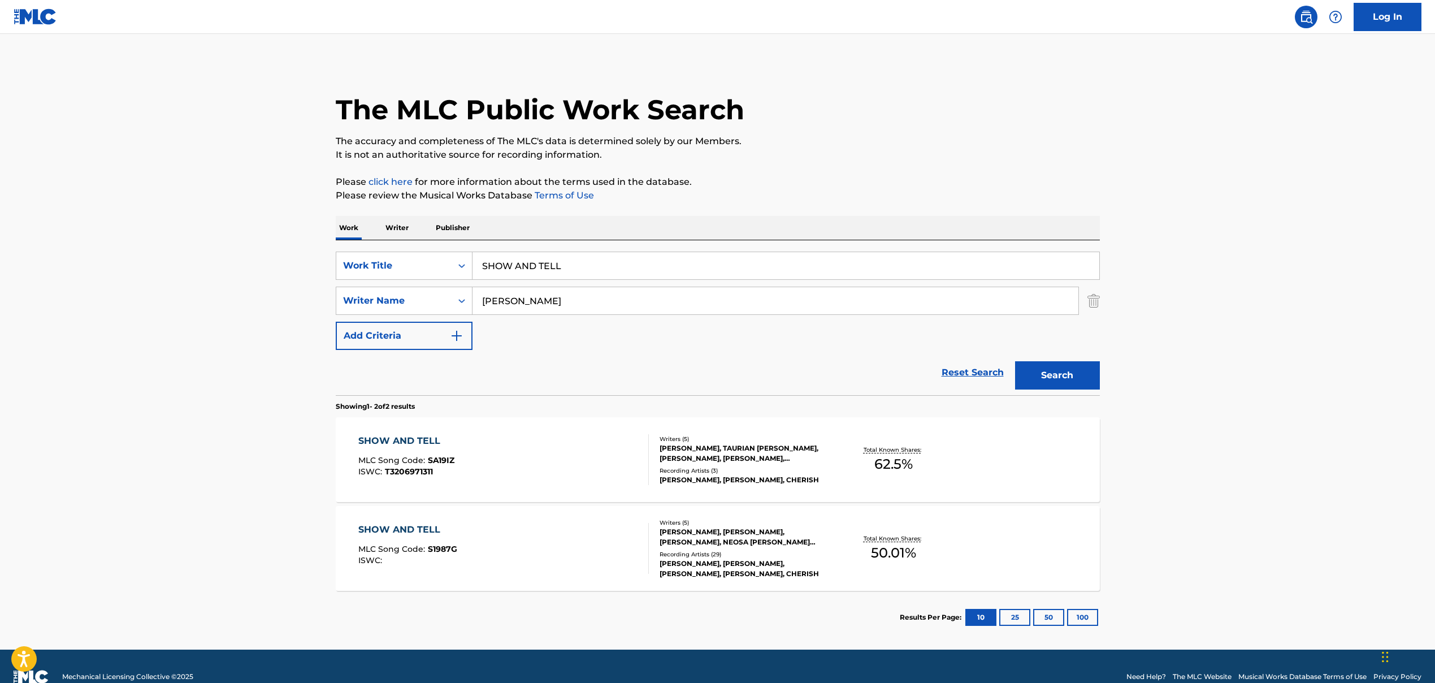
click at [462, 520] on div "SHOW AND TELL MLC Song Code : S1987G ISWC :" at bounding box center [503, 548] width 291 height 51
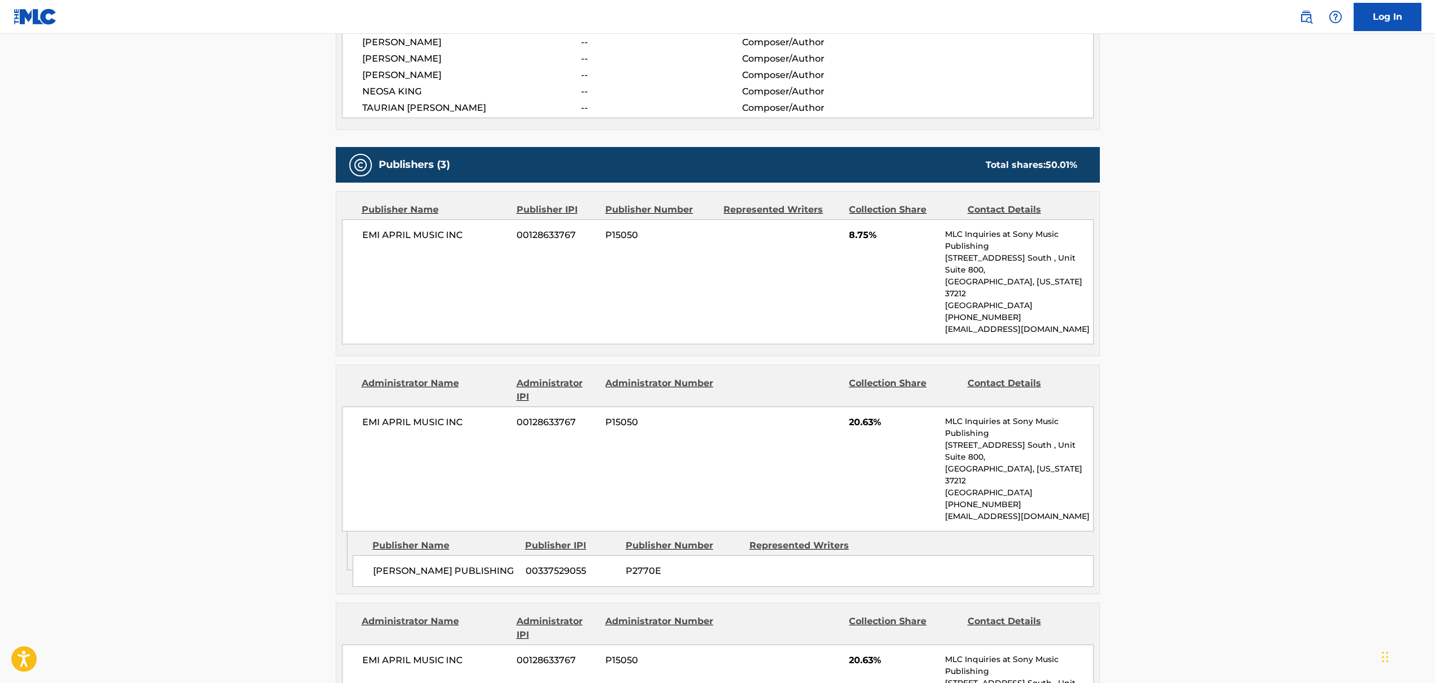
scroll to position [433, 0]
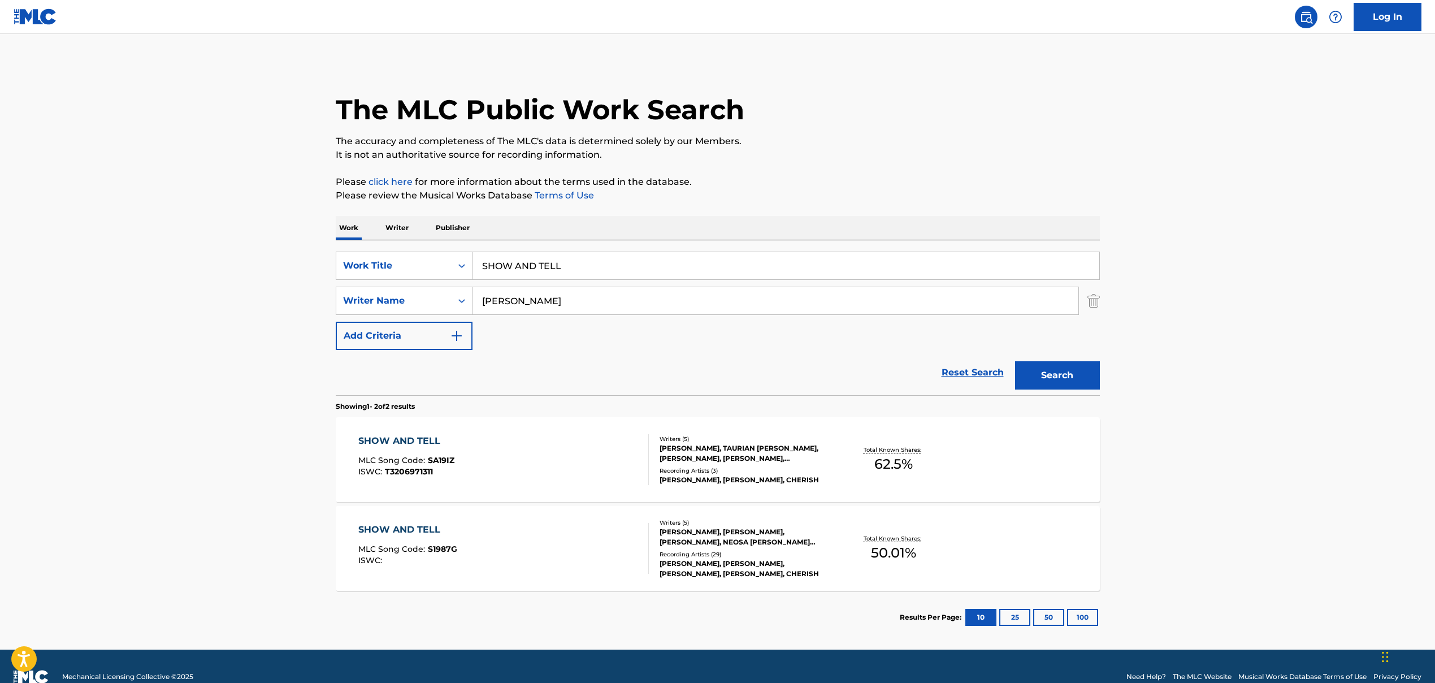
click at [522, 267] on input "SHOW AND TELL" at bounding box center [786, 265] width 627 height 27
paste input "KNOCKA"
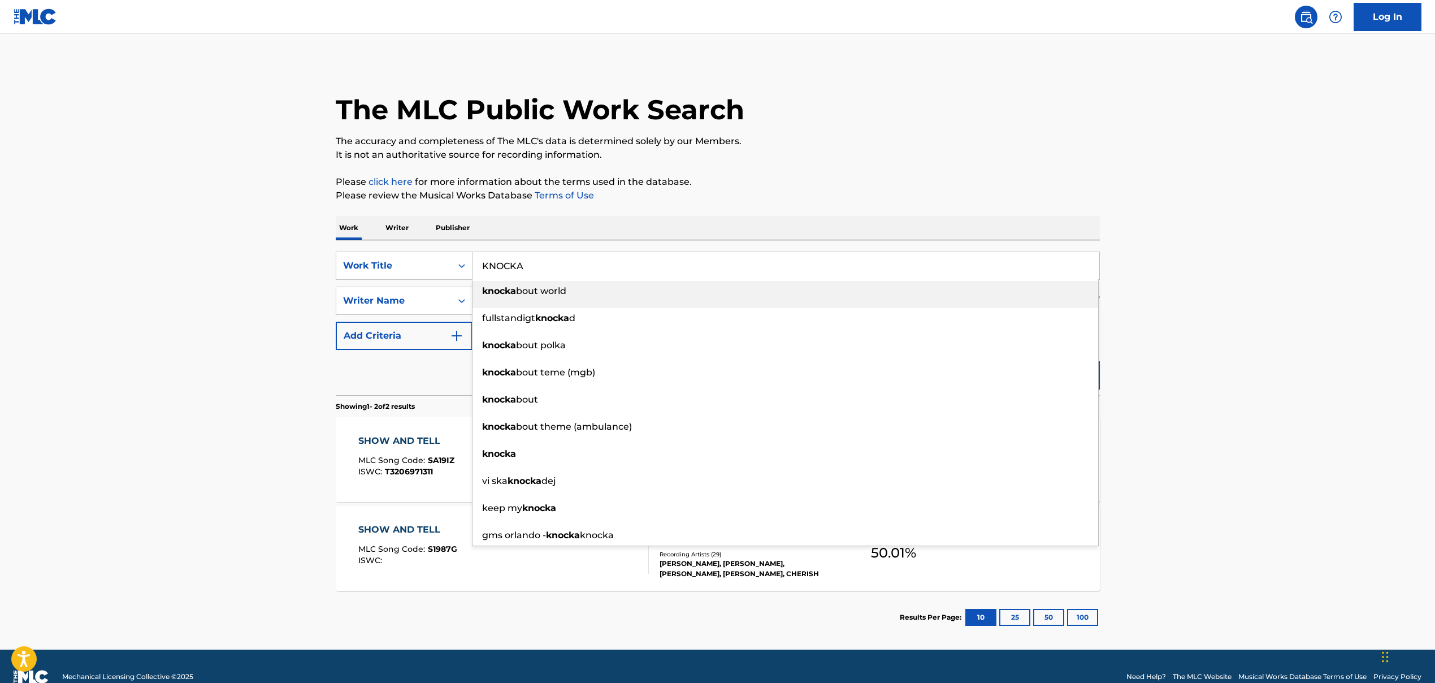
type input "KNOCKA"
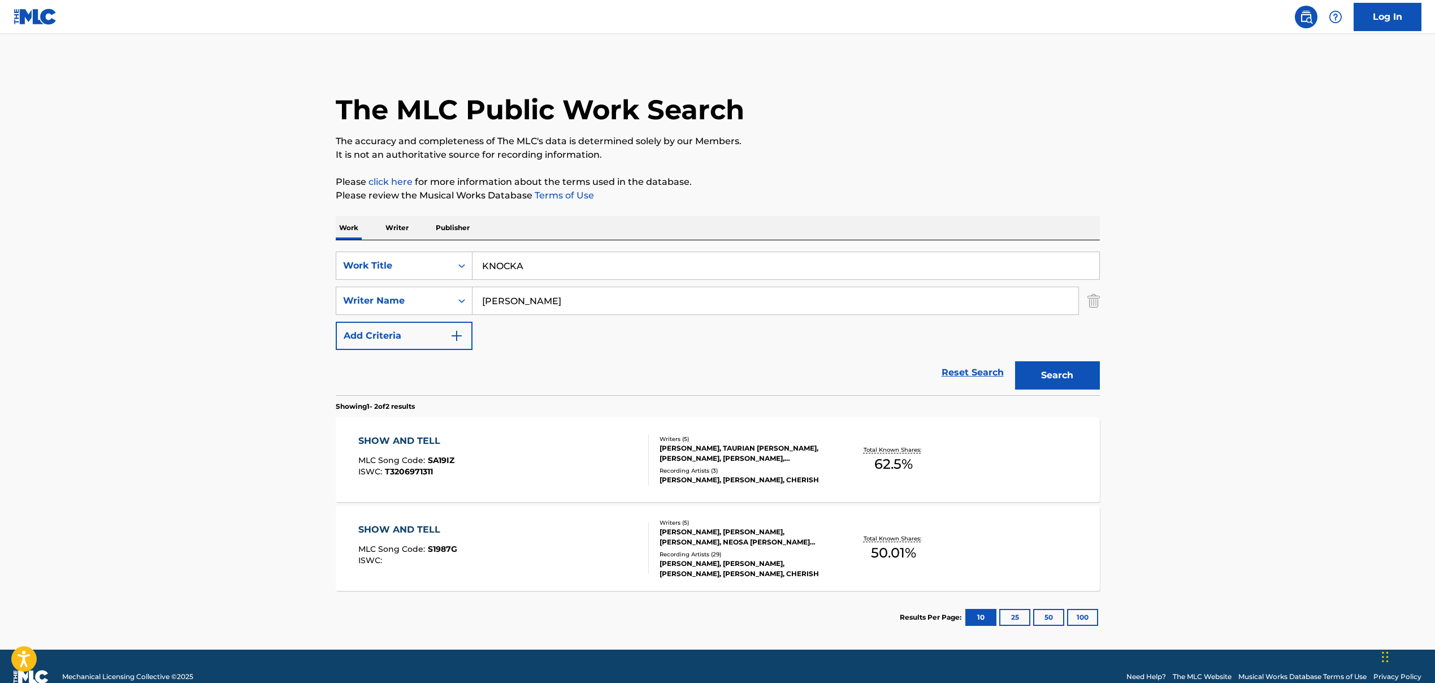
click at [527, 296] on input "[PERSON_NAME]" at bounding box center [776, 300] width 606 height 27
paste input "[PERSON_NAME] [PERSON_NAME], [PERSON_NAME], [PERSON_NAME], [PERSON_NAME] [PERSO…"
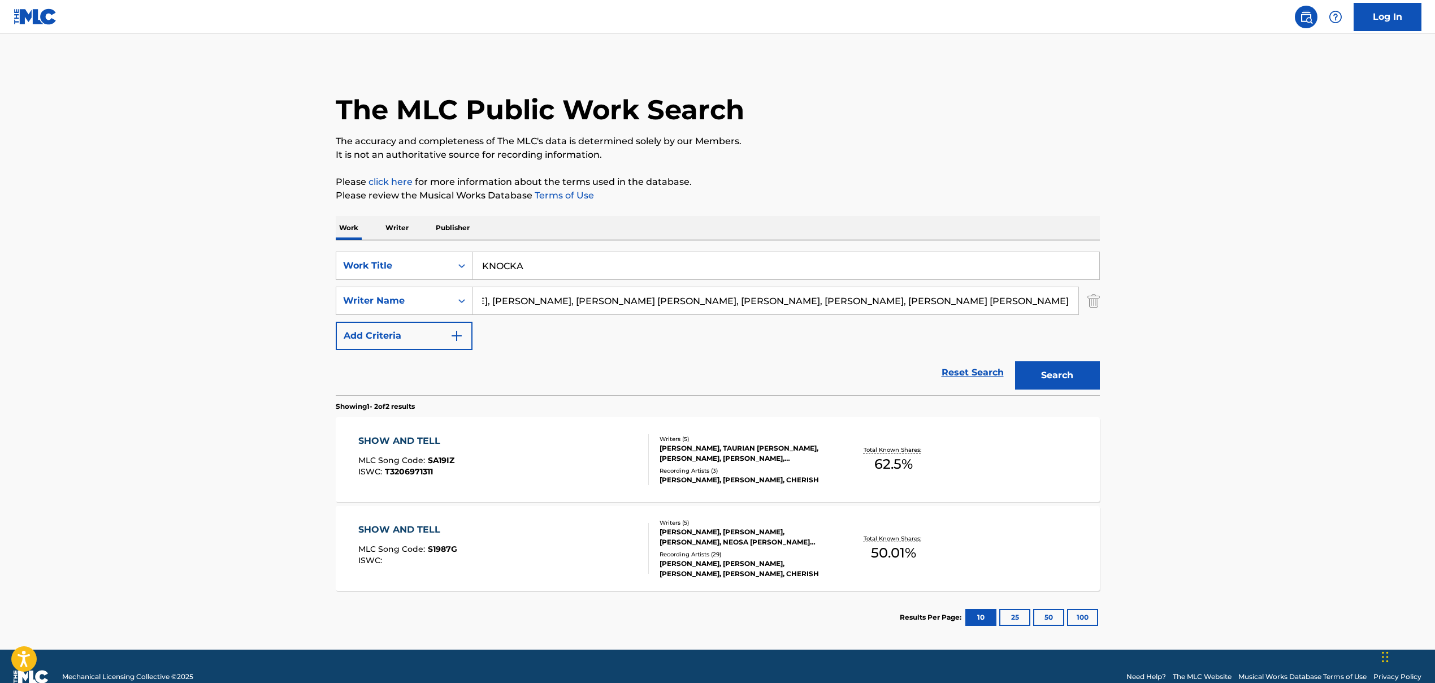
drag, startPoint x: 557, startPoint y: 302, endPoint x: 1287, endPoint y: 313, distance: 730.5
click at [827, 312] on main "The MLC Public Work Search The accuracy and completeness of The MLC's data is d…" at bounding box center [717, 342] width 1435 height 616
drag, startPoint x: 595, startPoint y: 303, endPoint x: 965, endPoint y: 317, distance: 370.6
click at [827, 316] on div "SearchWithCriteria86659b5a-a159-4325-954d-0b34191a8f77 Work Title KNOCKA Search…" at bounding box center [718, 301] width 764 height 98
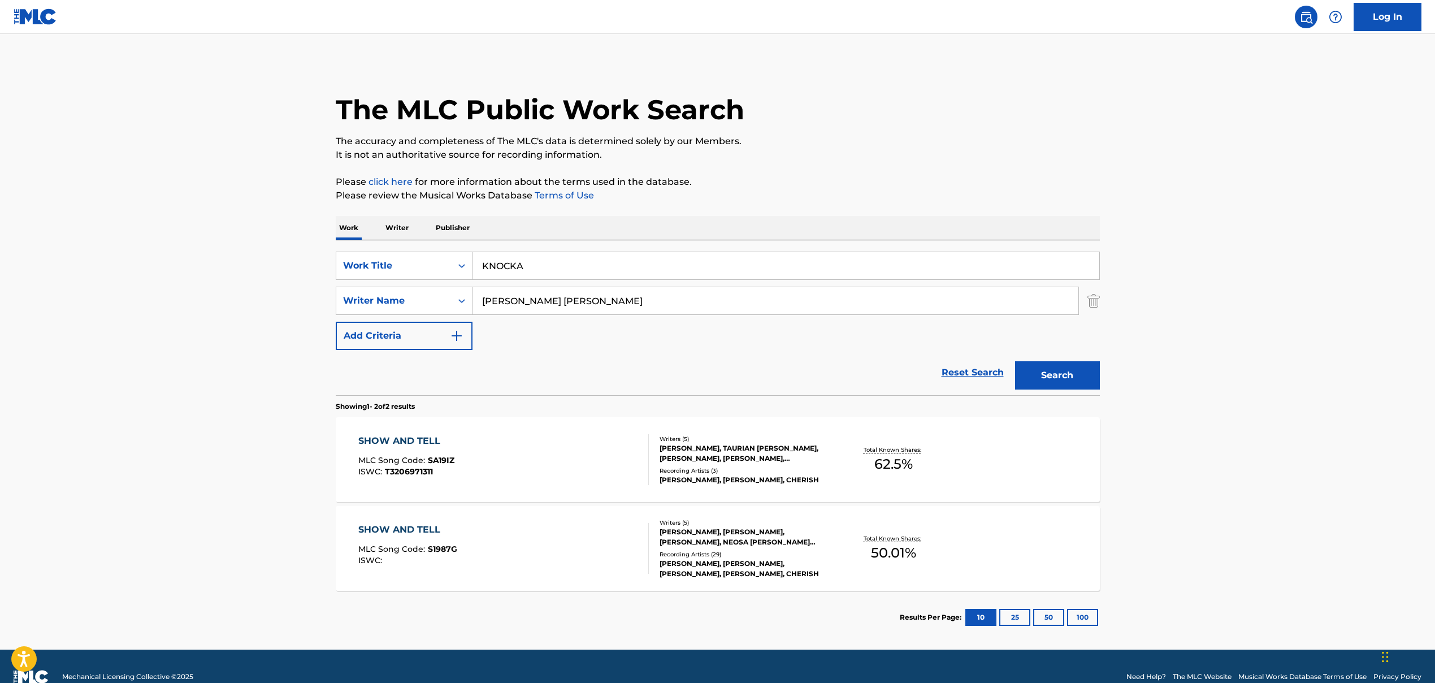
drag, startPoint x: 1035, startPoint y: 376, endPoint x: 986, endPoint y: 384, distance: 49.3
click at [827, 376] on button "Search" at bounding box center [1057, 375] width 85 height 28
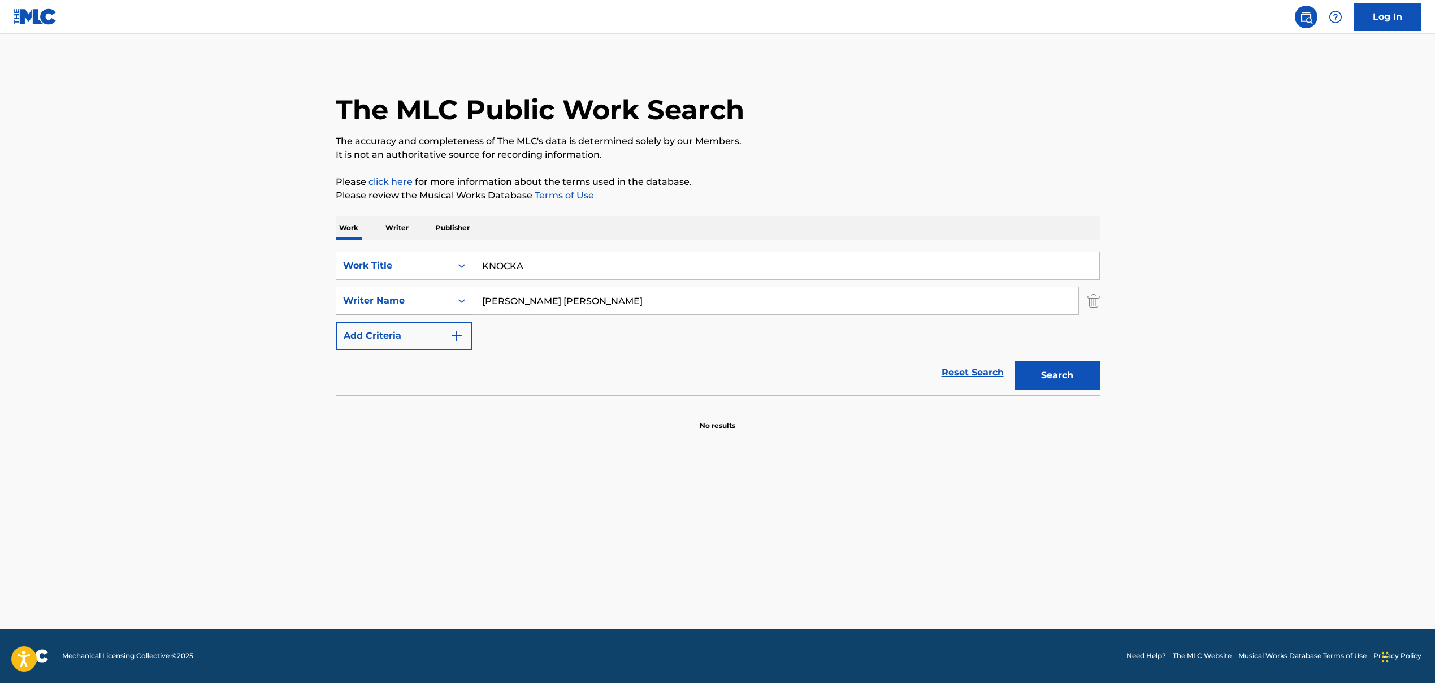
drag, startPoint x: 620, startPoint y: 302, endPoint x: 409, endPoint y: 297, distance: 211.0
click at [409, 297] on div "SearchWithCriteria9a3be60f-441f-4a60-a74d-08b02e157039 Writer Name [PERSON_NAME…" at bounding box center [718, 301] width 764 height 28
click at [499, 303] on input "[PERSON_NAME] [PERSON_NAME]" at bounding box center [776, 300] width 606 height 27
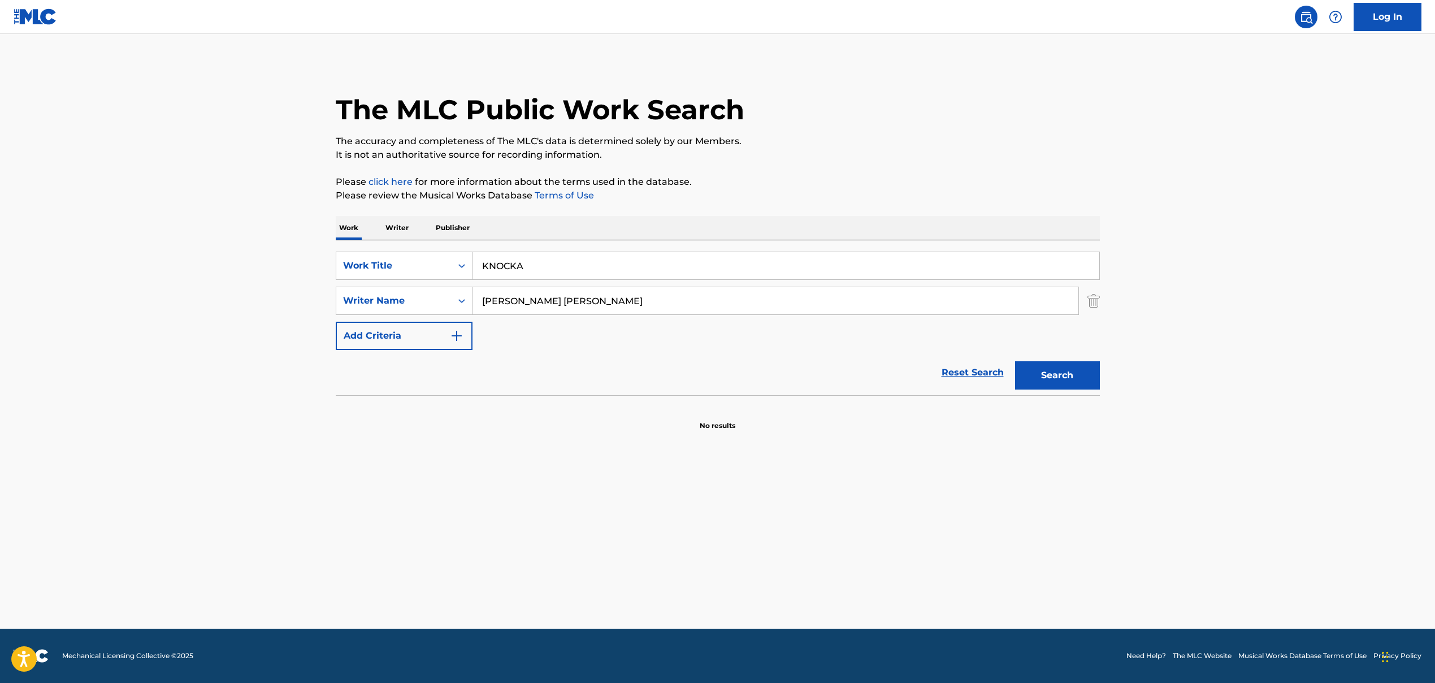
paste input ", [PERSON_NAME], [PERSON_NAME], [PERSON_NAME] [PERSON_NAME], [PERSON_NAME]\t, […"
drag, startPoint x: 561, startPoint y: 301, endPoint x: 386, endPoint y: 291, distance: 175.0
click at [386, 291] on div "SearchWithCriteria9a3be60f-441f-4a60-a74d-08b02e157039 Writer Name [PERSON_NAME…" at bounding box center [718, 301] width 764 height 28
drag, startPoint x: 540, startPoint y: 304, endPoint x: 561, endPoint y: 315, distance: 23.0
click at [540, 305] on input "[PERSON_NAME] [PERSON_NAME], [PERSON_NAME], [PERSON_NAME], [PERSON_NAME] [PERSO…" at bounding box center [776, 300] width 606 height 27
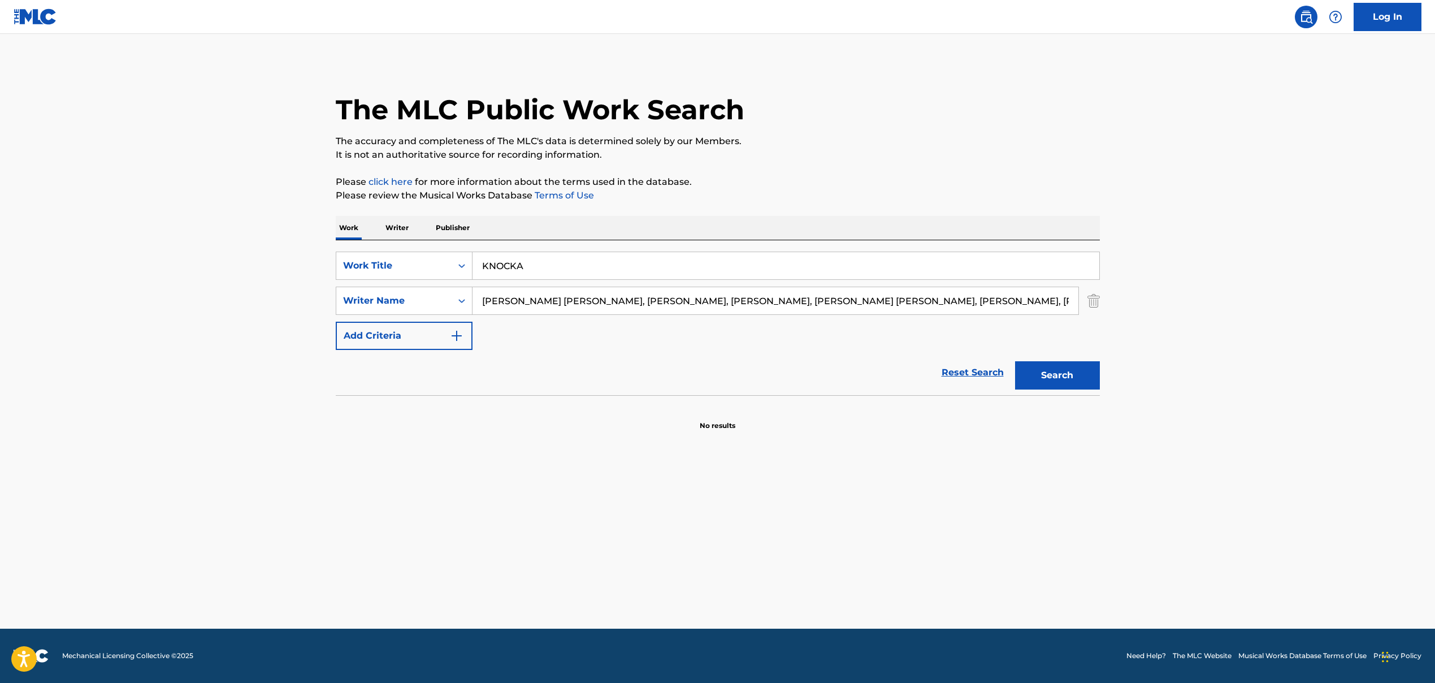
drag, startPoint x: 599, startPoint y: 305, endPoint x: 393, endPoint y: 281, distance: 207.7
click at [401, 280] on div "SearchWithCriteria86659b5a-a159-4325-954d-0b34191a8f77 Work Title KNOCKA Search…" at bounding box center [718, 301] width 764 height 98
drag, startPoint x: 561, startPoint y: 304, endPoint x: 589, endPoint y: 304, distance: 27.7
click at [589, 304] on input "[PERSON_NAME], [PERSON_NAME], [PERSON_NAME] [PERSON_NAME], [PERSON_NAME]\t, [PE…" at bounding box center [776, 300] width 606 height 27
click at [561, 301] on input "[PERSON_NAME], [PERSON_NAME], [PERSON_NAME] [PERSON_NAME], [PERSON_NAME]\t, [PE…" at bounding box center [776, 300] width 606 height 27
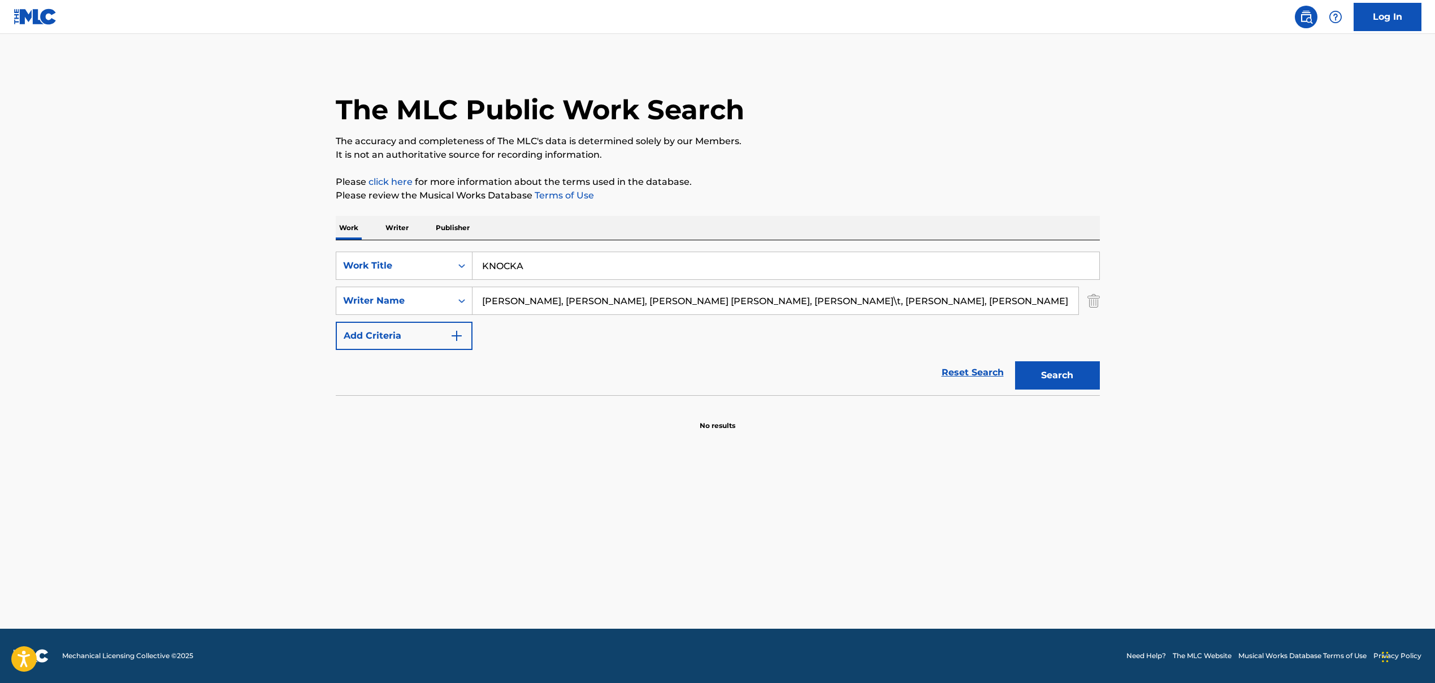
scroll to position [0, 165]
drag, startPoint x: 560, startPoint y: 301, endPoint x: 1199, endPoint y: 339, distance: 639.4
click at [827, 336] on main "The MLC Public Work Search The accuracy and completeness of The MLC's data is d…" at bounding box center [717, 331] width 1435 height 595
type input "[PERSON_NAME]"
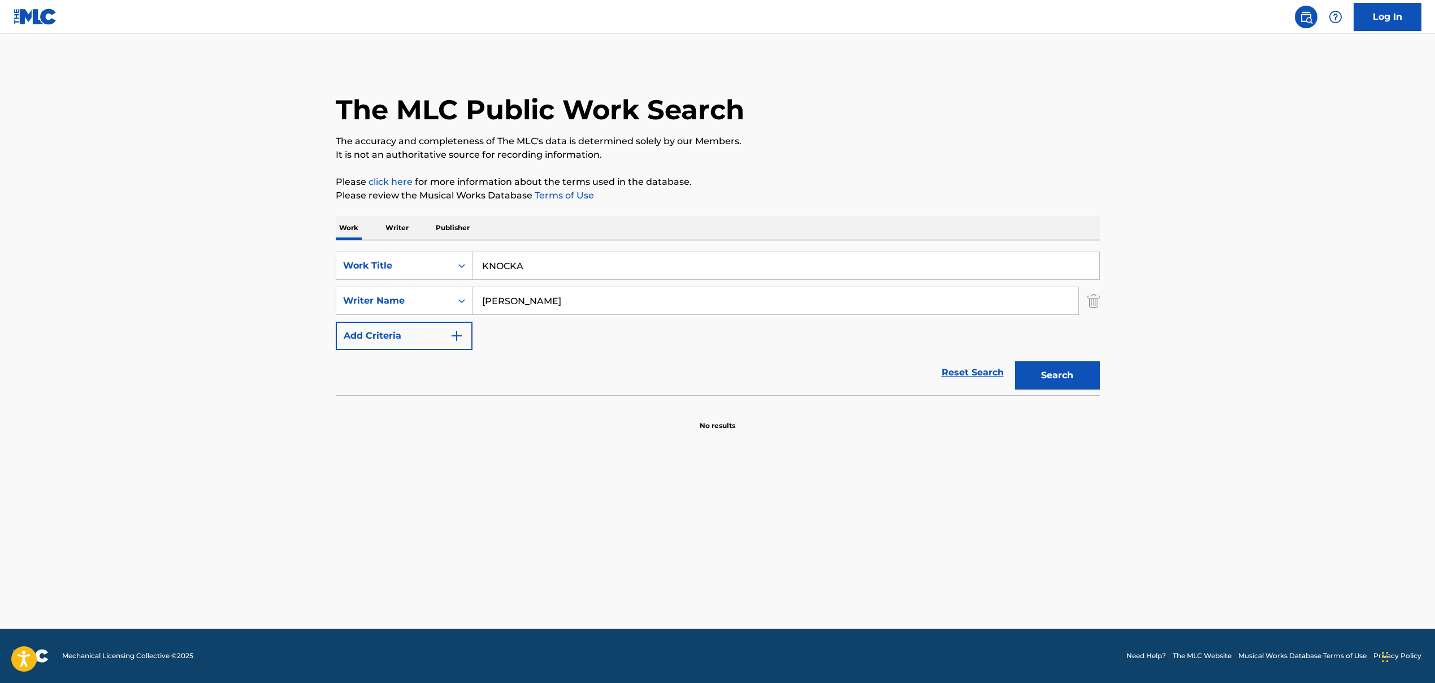
click at [827, 372] on button "Search" at bounding box center [1057, 375] width 85 height 28
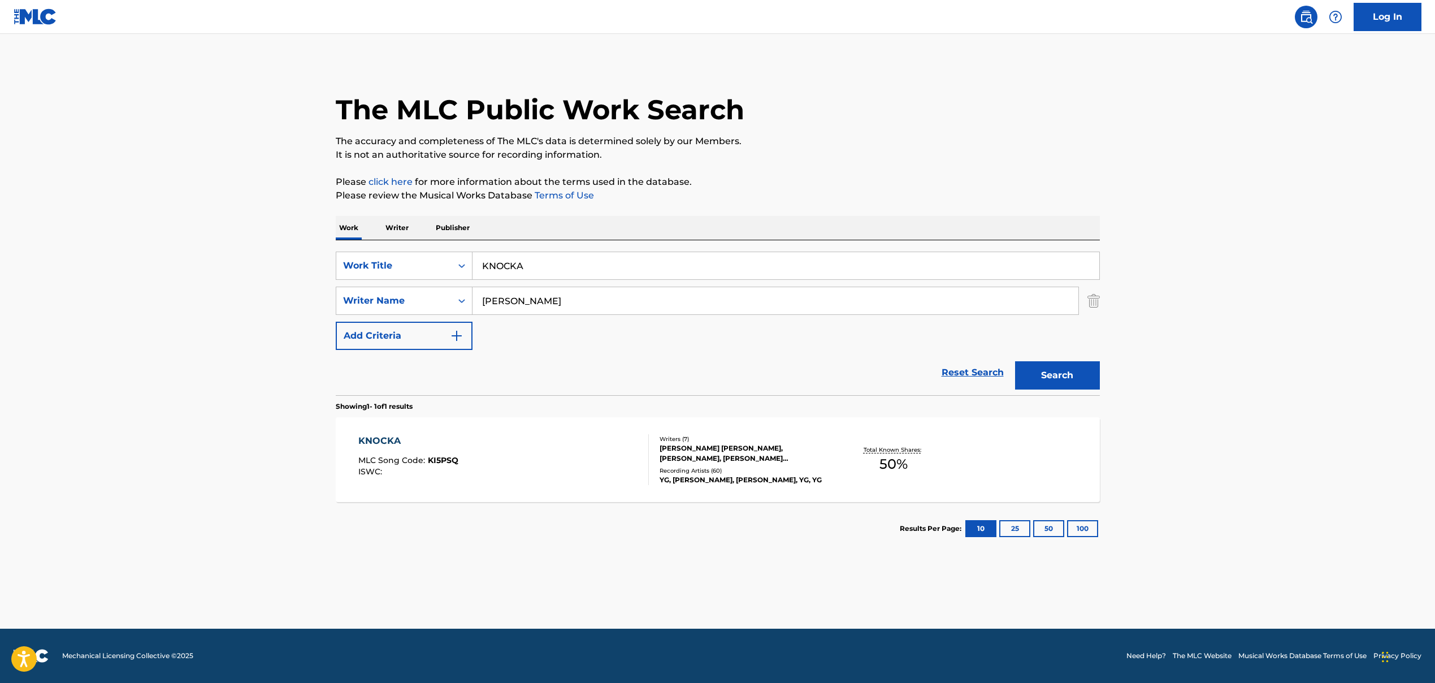
click at [689, 468] on div "Recording Artists ( 60 )" at bounding box center [745, 470] width 171 height 8
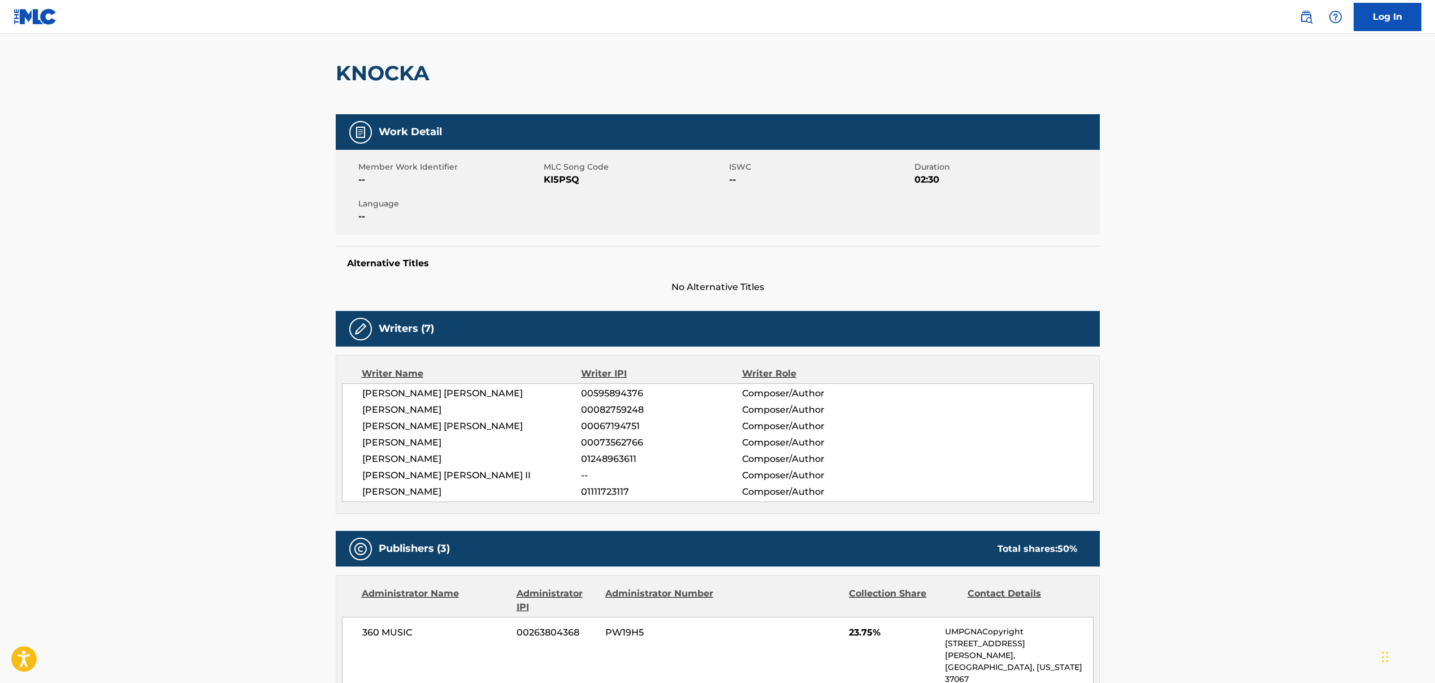
scroll to position [327, 0]
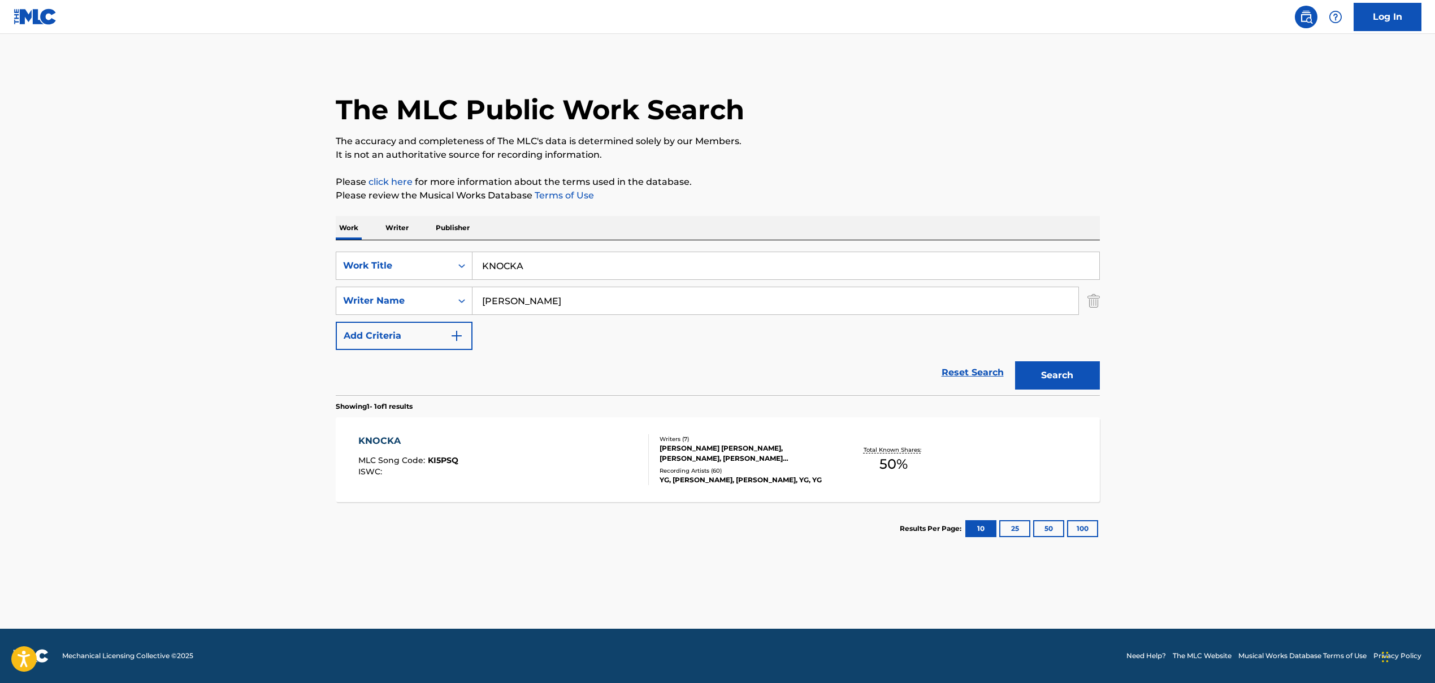
click at [525, 270] on input "KNOCKA" at bounding box center [786, 265] width 627 height 27
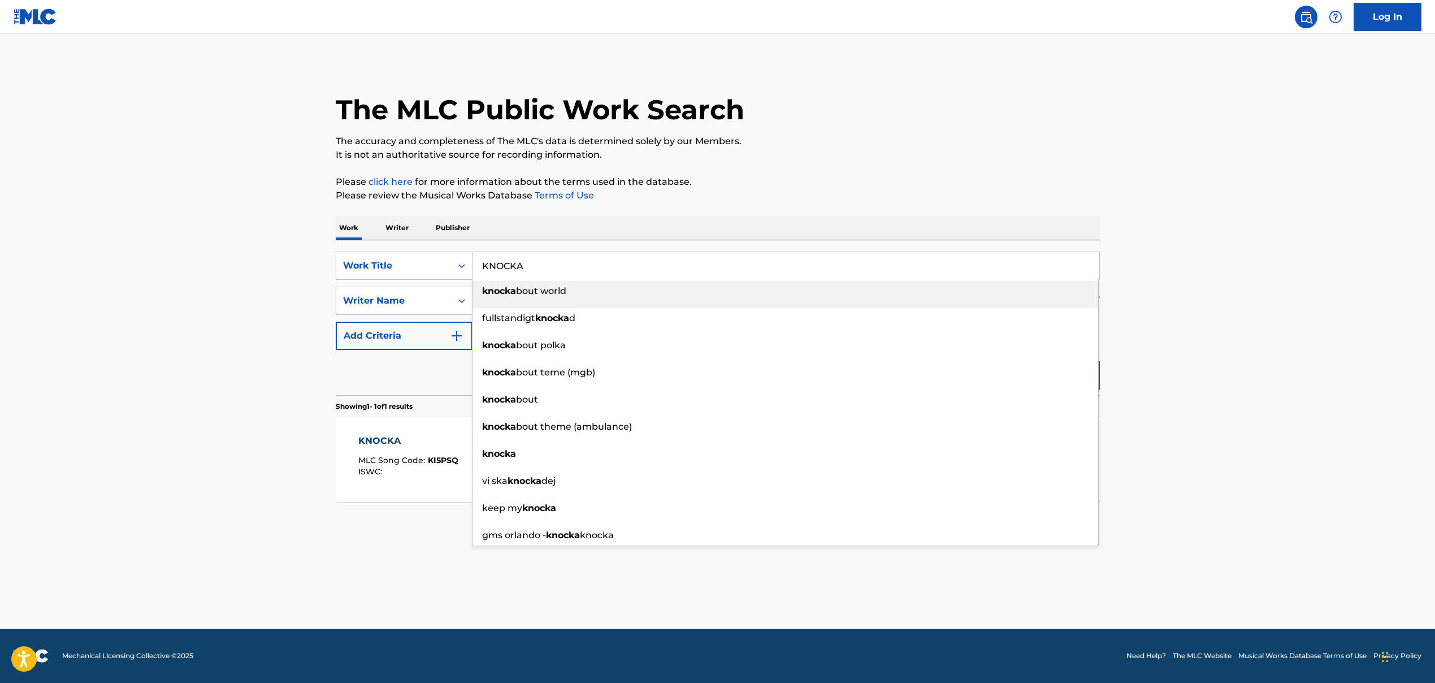
paste input "STAR WARS - SEQUENCE (LOVE THEME)"
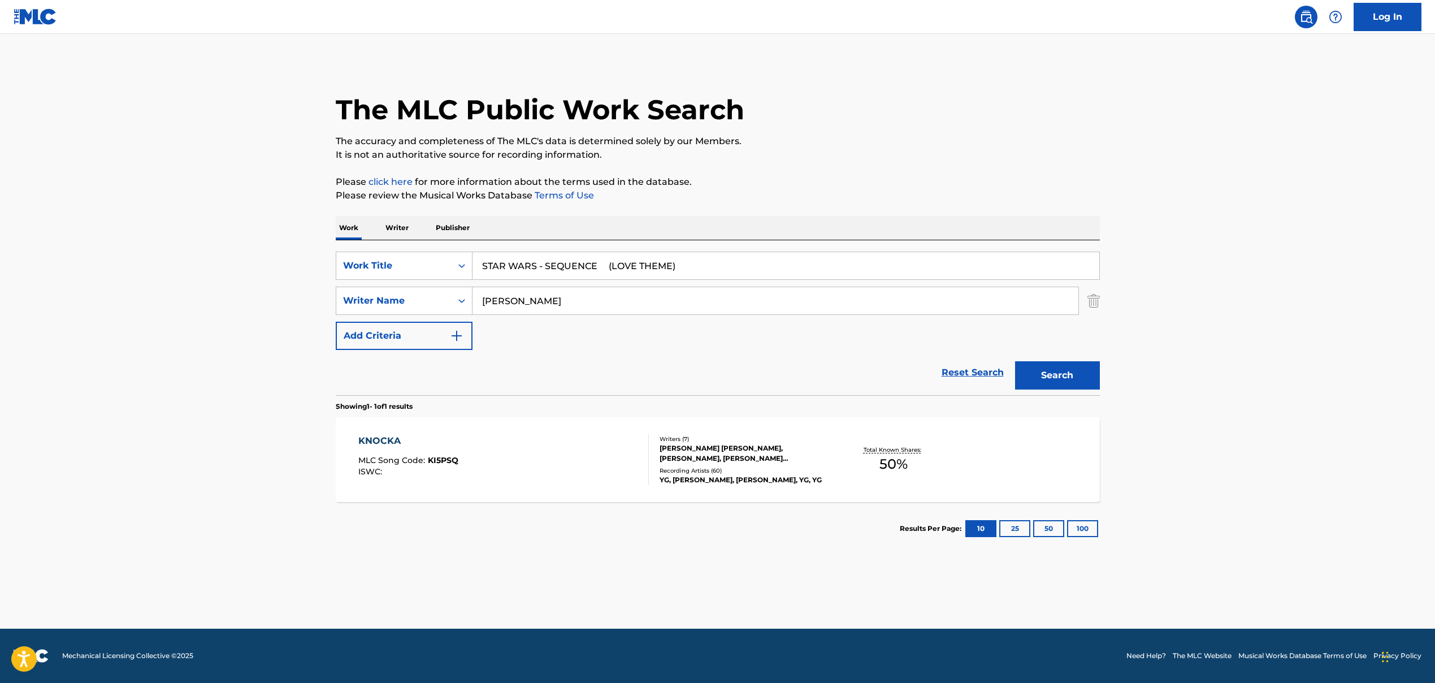
type input "STAR WARS - SEQUENCE (LOVE THEME)"
click at [502, 297] on input "[PERSON_NAME]" at bounding box center [776, 300] width 606 height 27
paste input "[PERSON_NAME]"
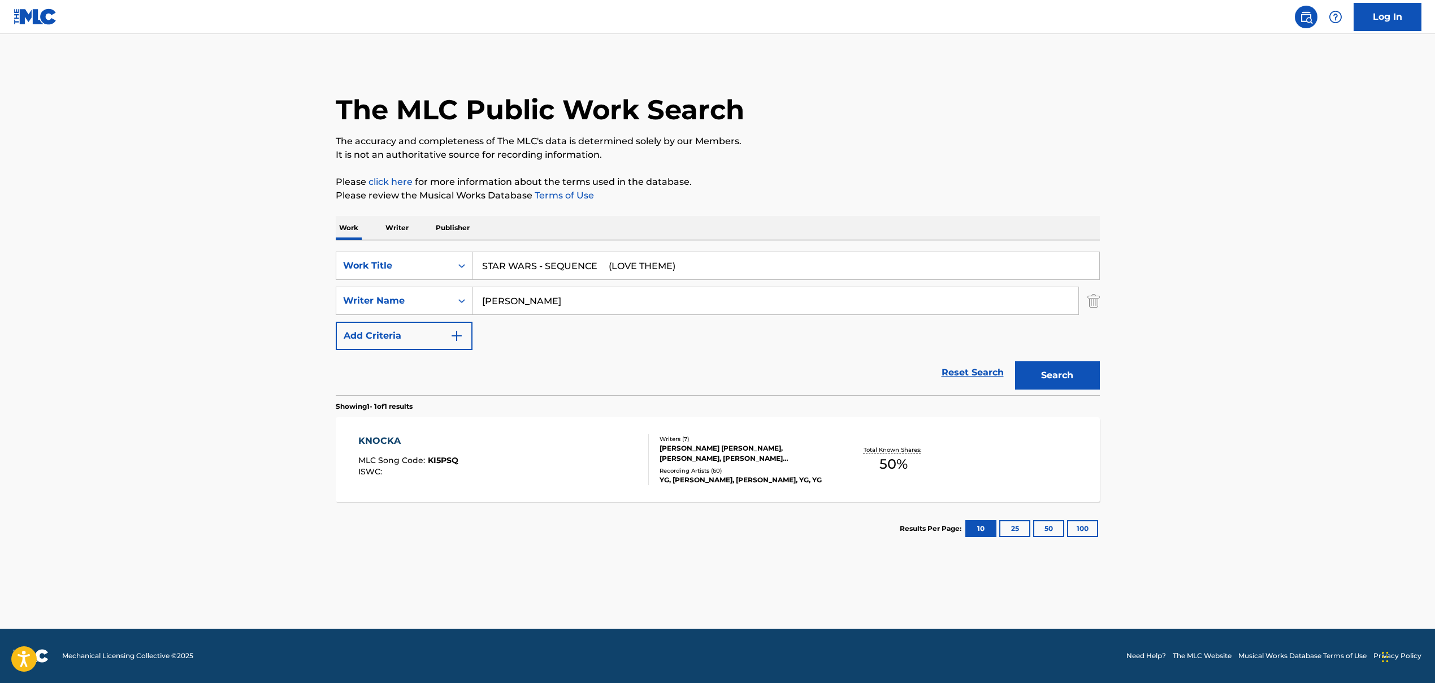
type input "[PERSON_NAME]"
click at [827, 379] on button "Search" at bounding box center [1057, 375] width 85 height 28
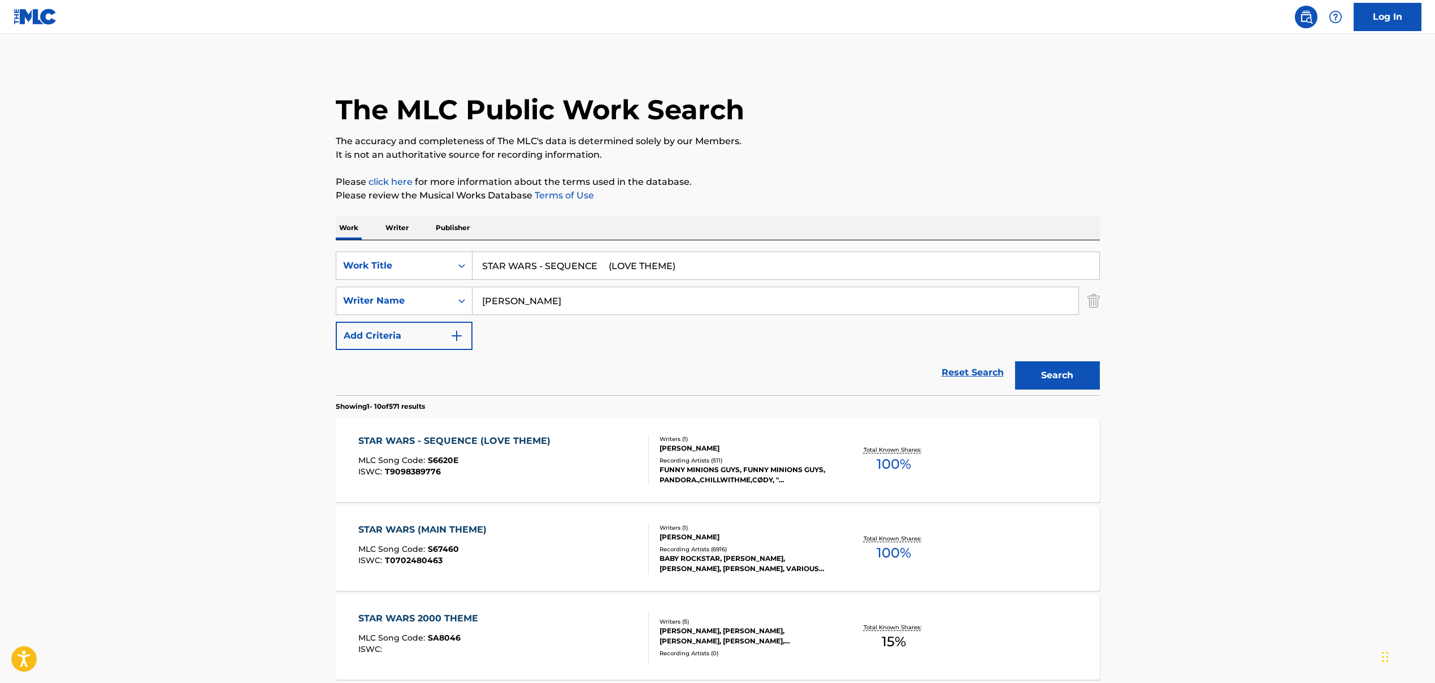
click at [469, 458] on div "MLC Song Code : S6620E" at bounding box center [457, 461] width 198 height 11
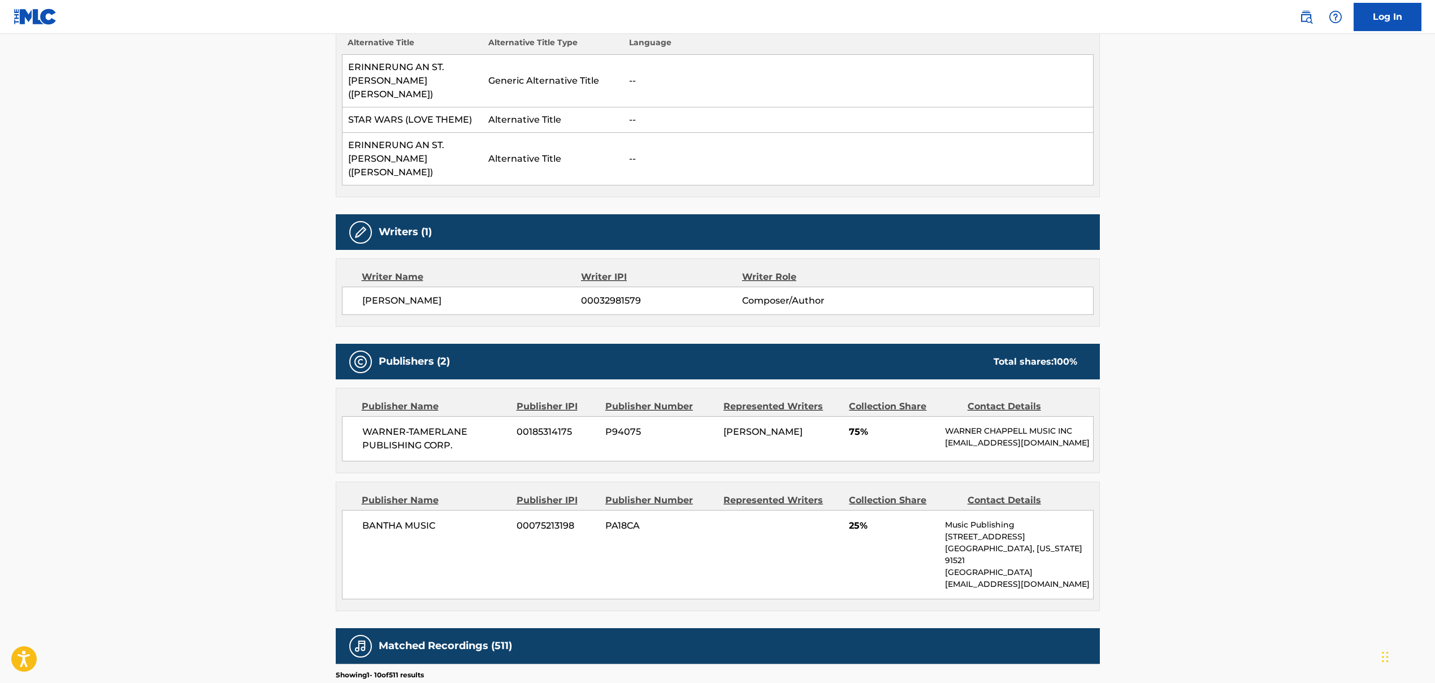
scroll to position [353, 0]
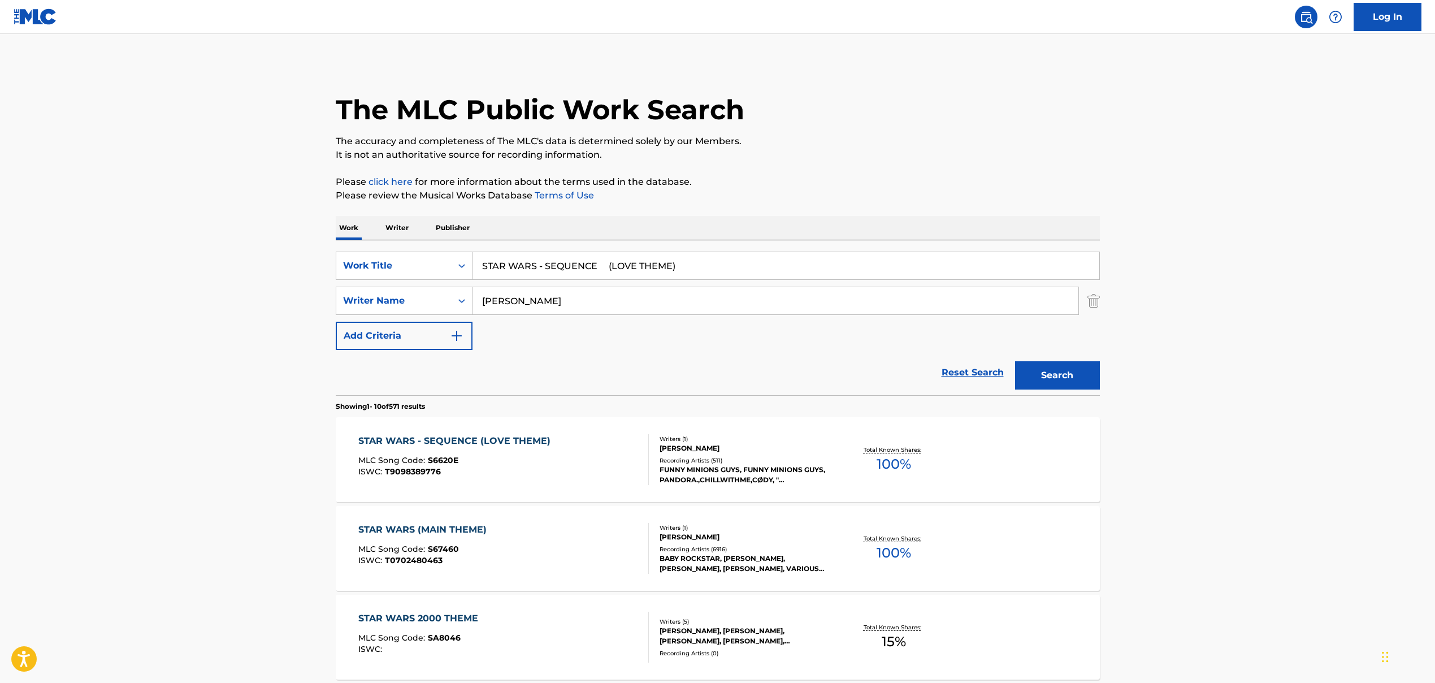
click at [538, 263] on input "STAR WARS - SEQUENCE (LOVE THEME)" at bounding box center [786, 265] width 627 height 27
paste input "IT'S YOU, IT'S ME"
type input "IT'S YOU, IT'S ME"
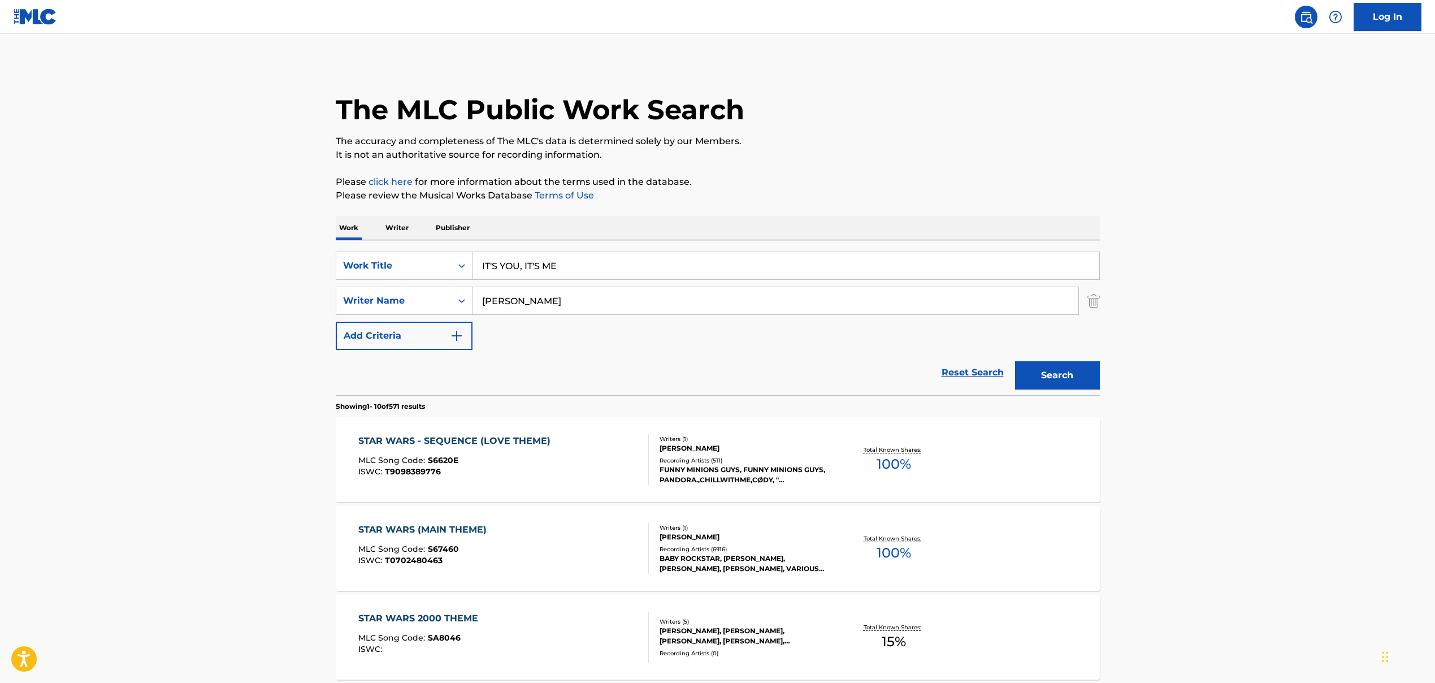
click at [542, 302] on input "[PERSON_NAME]" at bounding box center [776, 300] width 606 height 27
paste input "[PERSON_NAME], [PERSON_NAME], [PERSON_NAME]"
drag, startPoint x: 543, startPoint y: 302, endPoint x: 845, endPoint y: 325, distance: 302.7
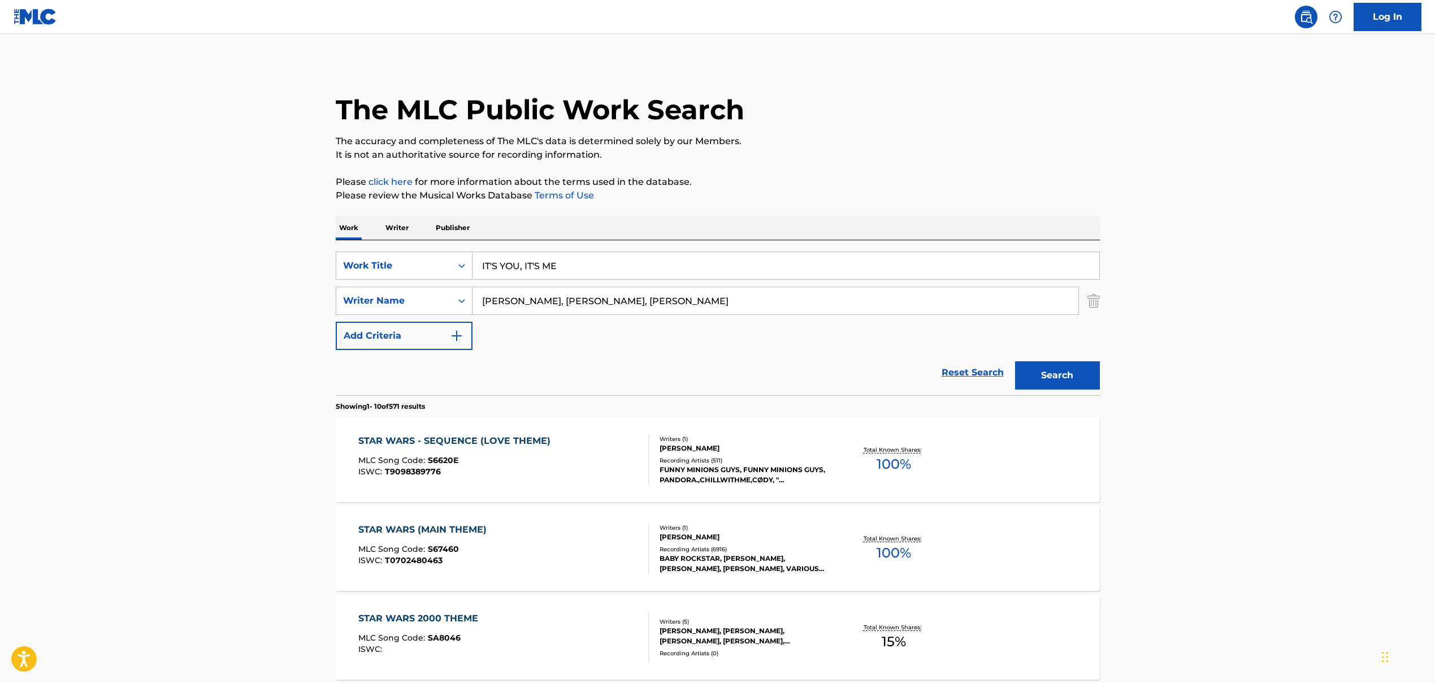
click at [827, 322] on div "SearchWithCriteria86659b5a-a159-4325-954d-0b34191a8f77 Work Title IT'S YOU, IT'…" at bounding box center [718, 301] width 764 height 98
type input "[PERSON_NAME]"
click at [827, 384] on button "Search" at bounding box center [1057, 375] width 85 height 28
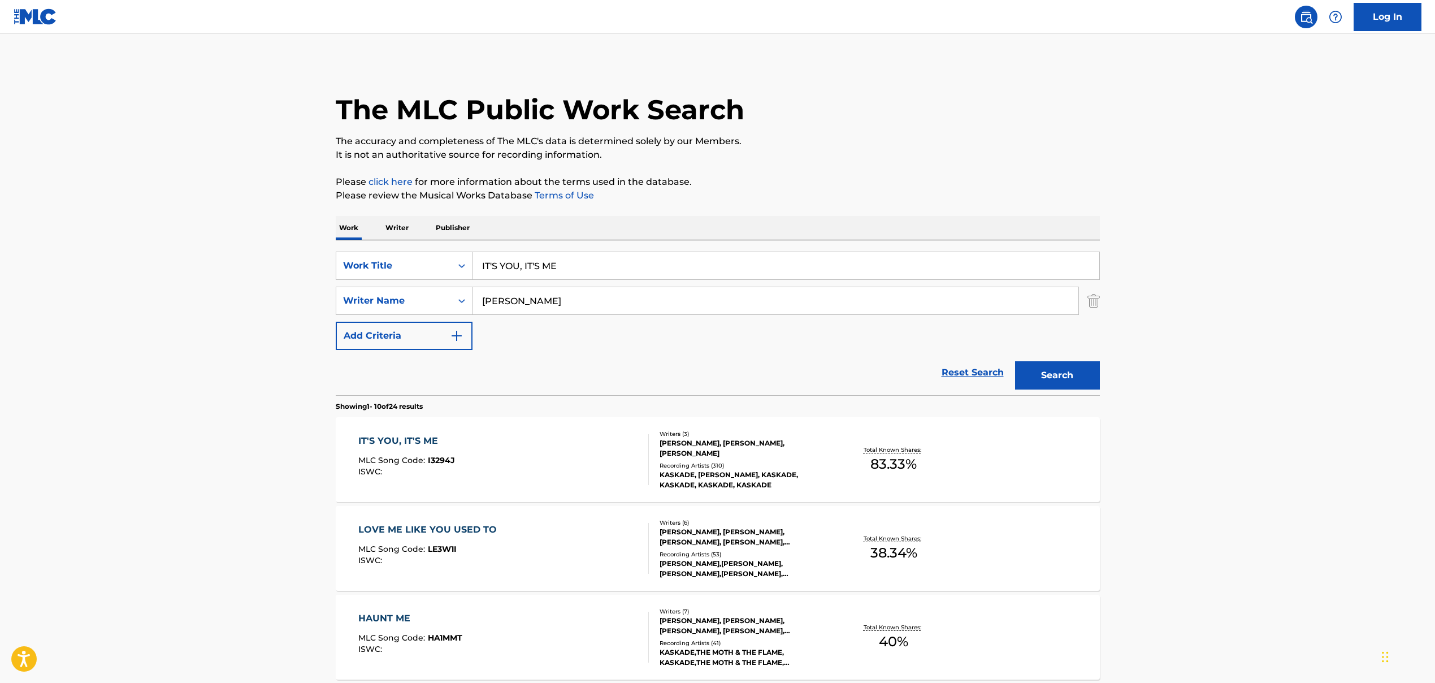
click at [479, 470] on div "IT'S YOU, IT'S ME MLC Song Code : I3294J ISWC :" at bounding box center [503, 459] width 291 height 51
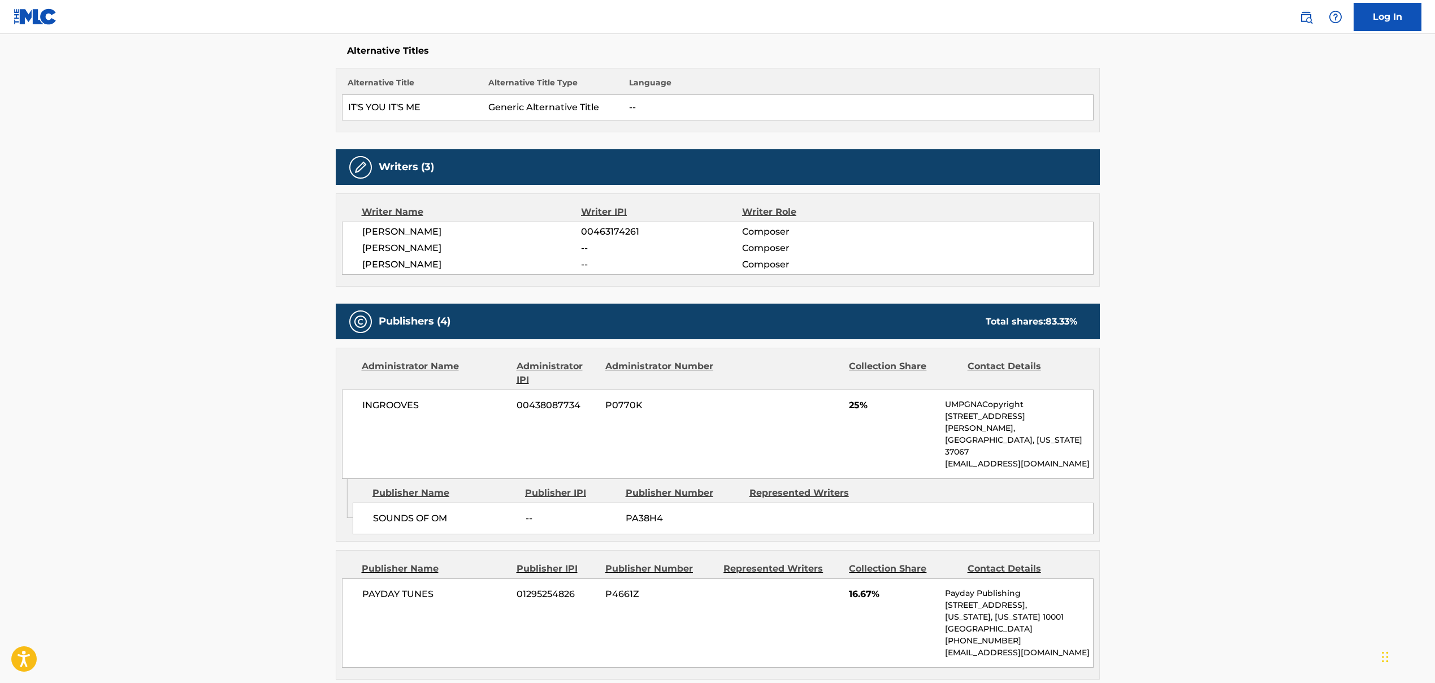
scroll to position [286, 0]
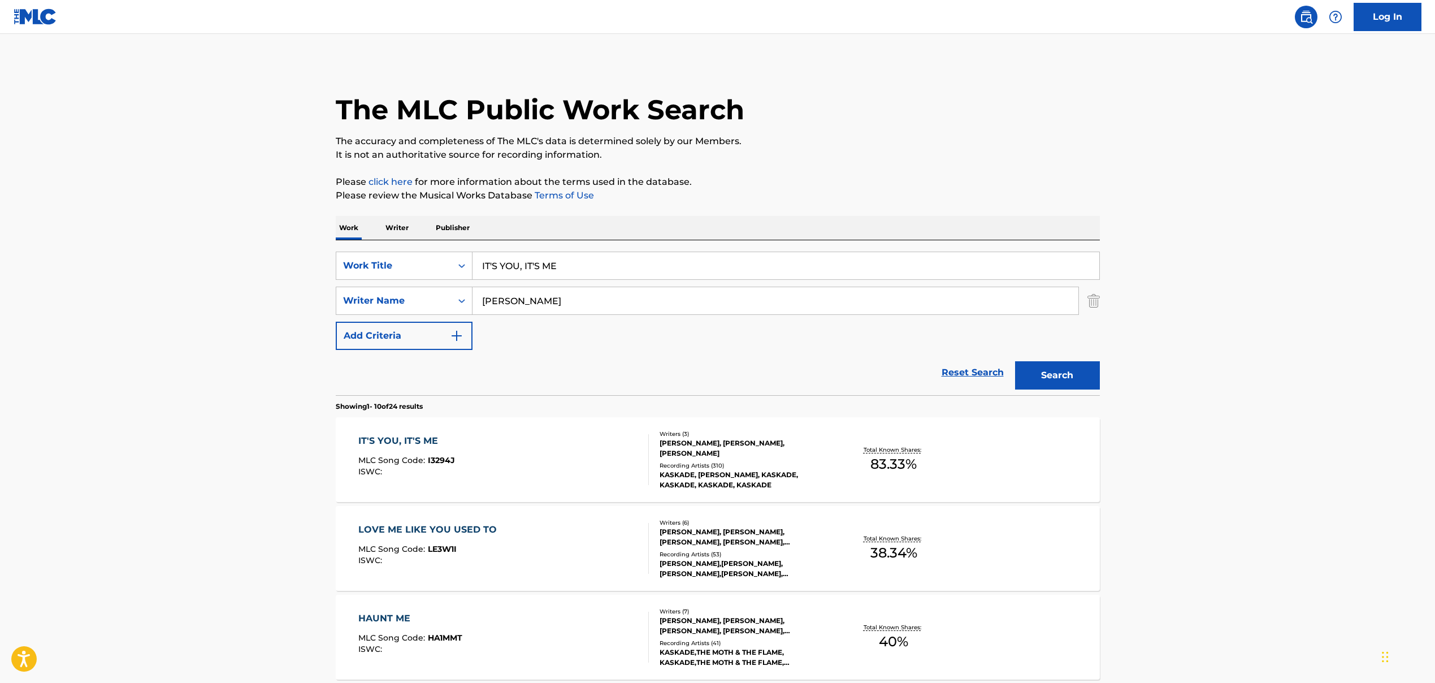
click at [548, 268] on input "IT'S YOU, IT'S ME" at bounding box center [786, 265] width 627 height 27
paste input "EL AMOR ES UN ART"
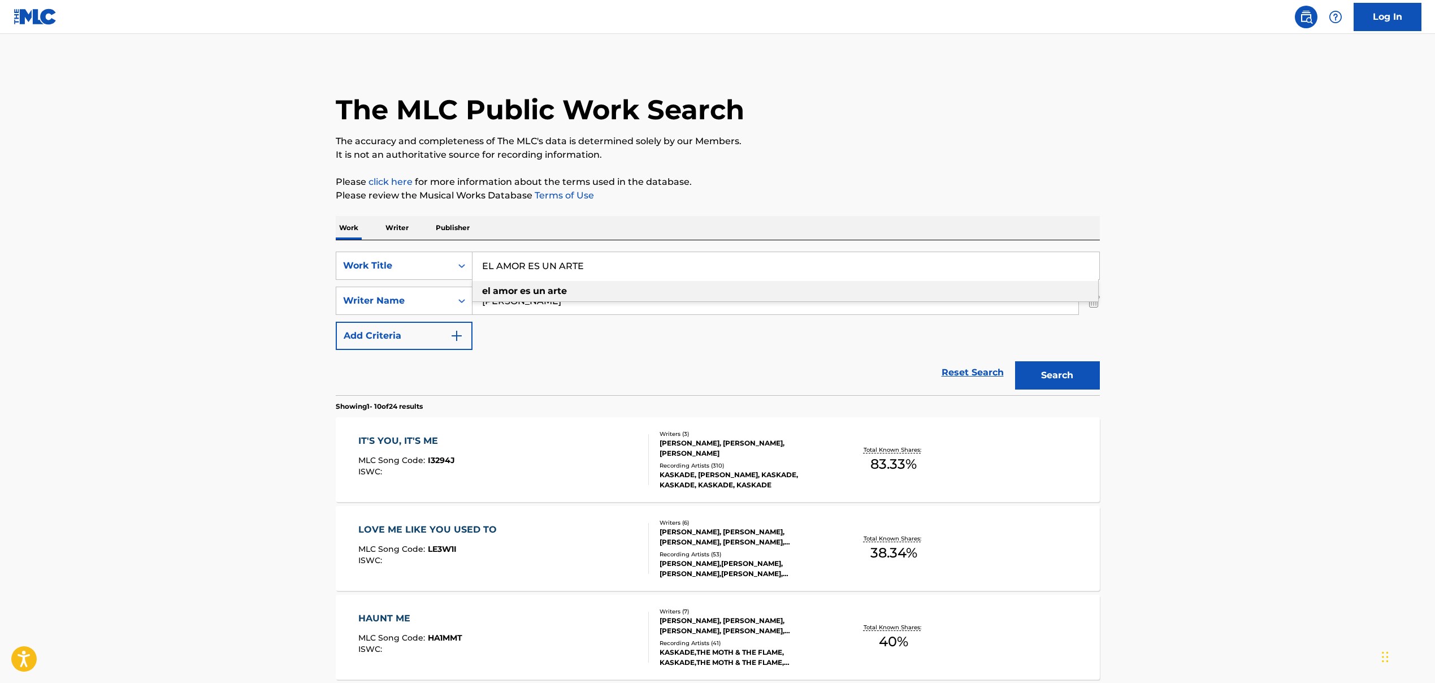
type input "EL AMOR ES UN ARTE"
click at [540, 302] on input "[PERSON_NAME]" at bounding box center [776, 300] width 606 height 27
paste input "[PERSON_NAME] [PERSON_NAME]"
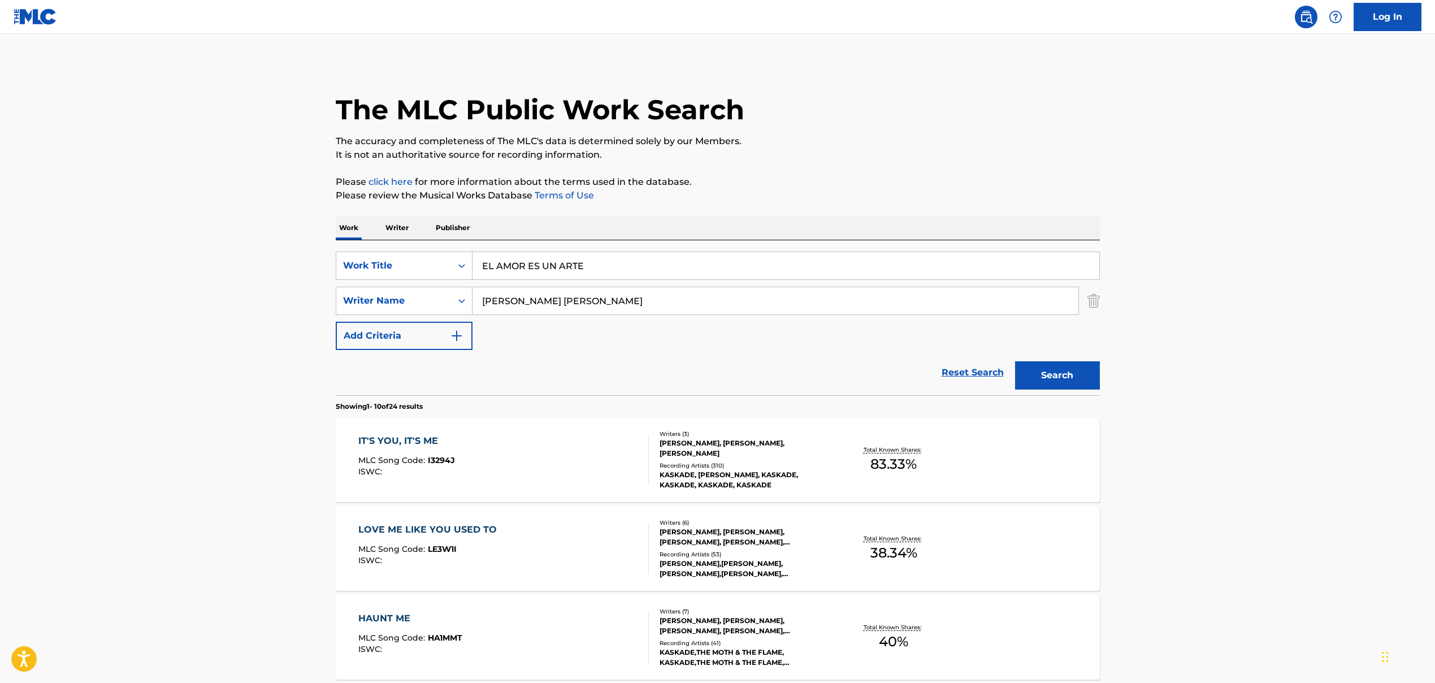
type input "[PERSON_NAME] [PERSON_NAME]"
click at [827, 372] on button "Search" at bounding box center [1057, 375] width 85 height 28
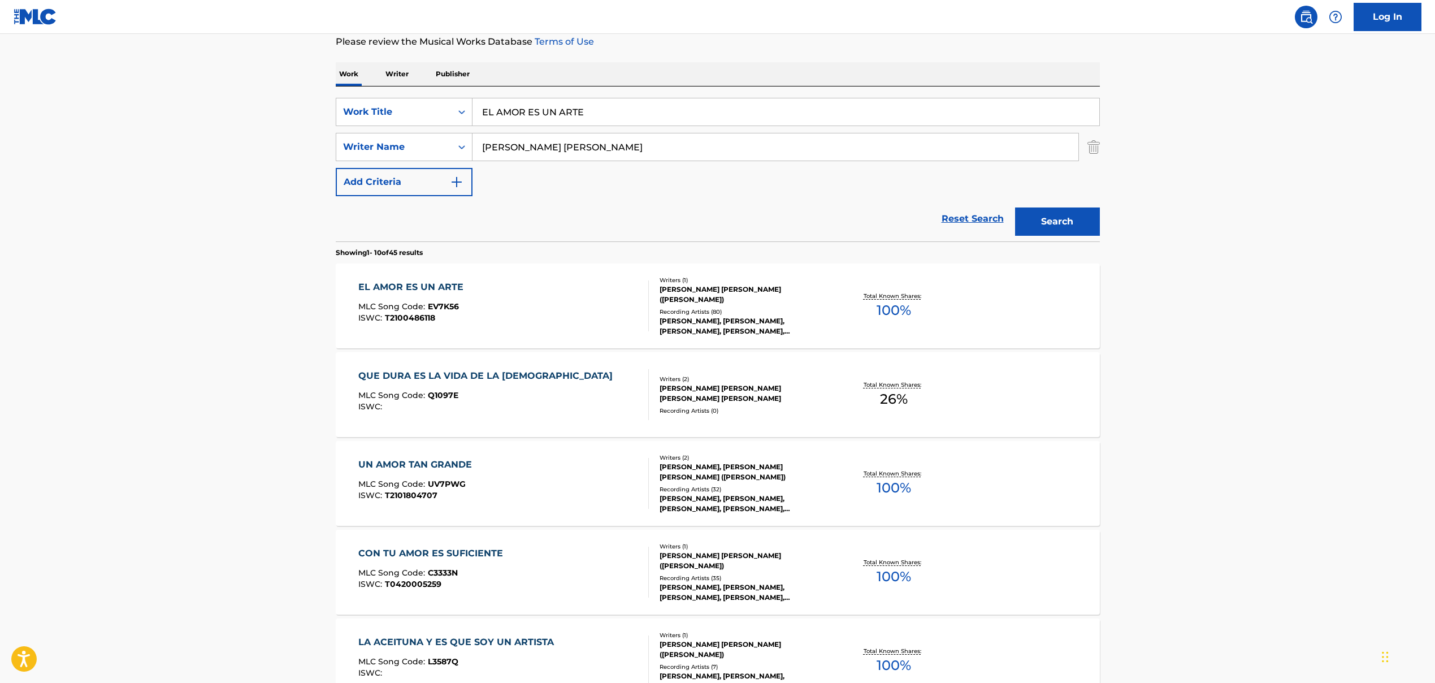
scroll to position [197, 0]
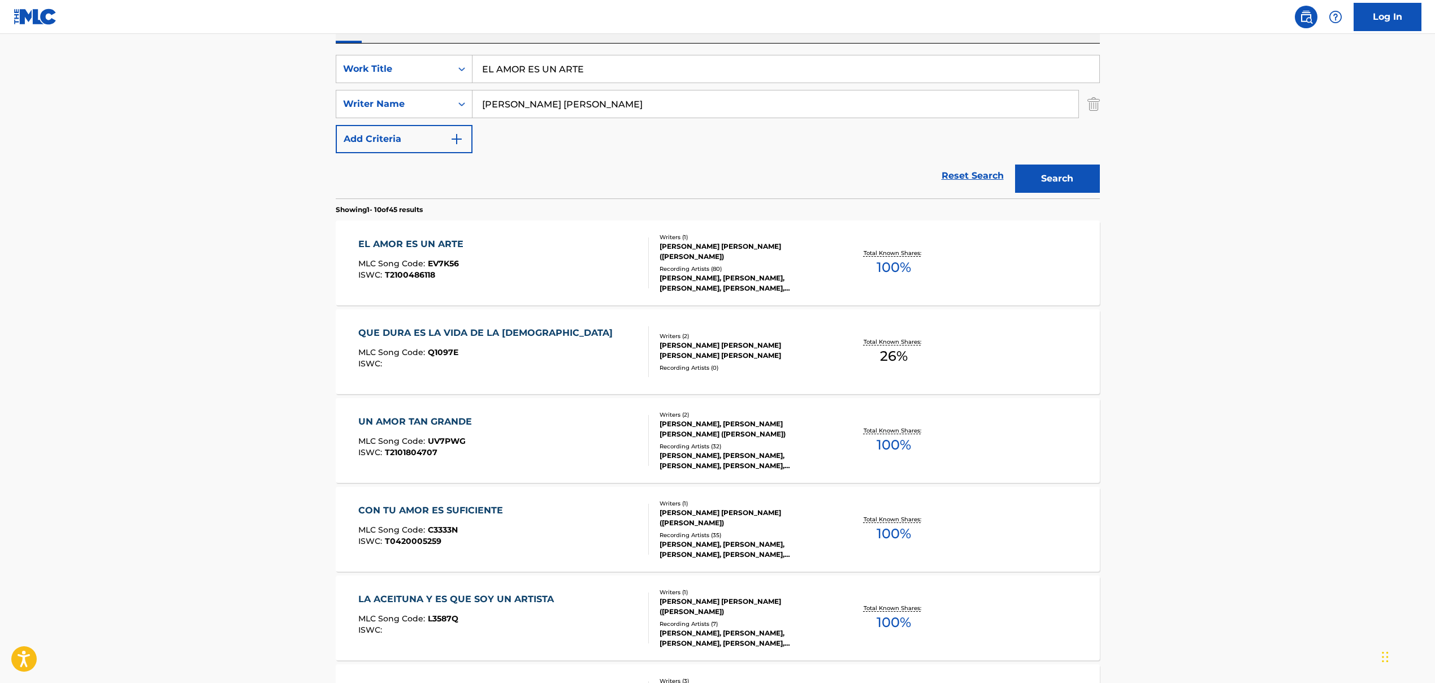
click at [572, 276] on div "EL AMOR ES UN ARTE MLC Song Code : EV7K56 ISWC : T2100486118" at bounding box center [503, 262] width 291 height 51
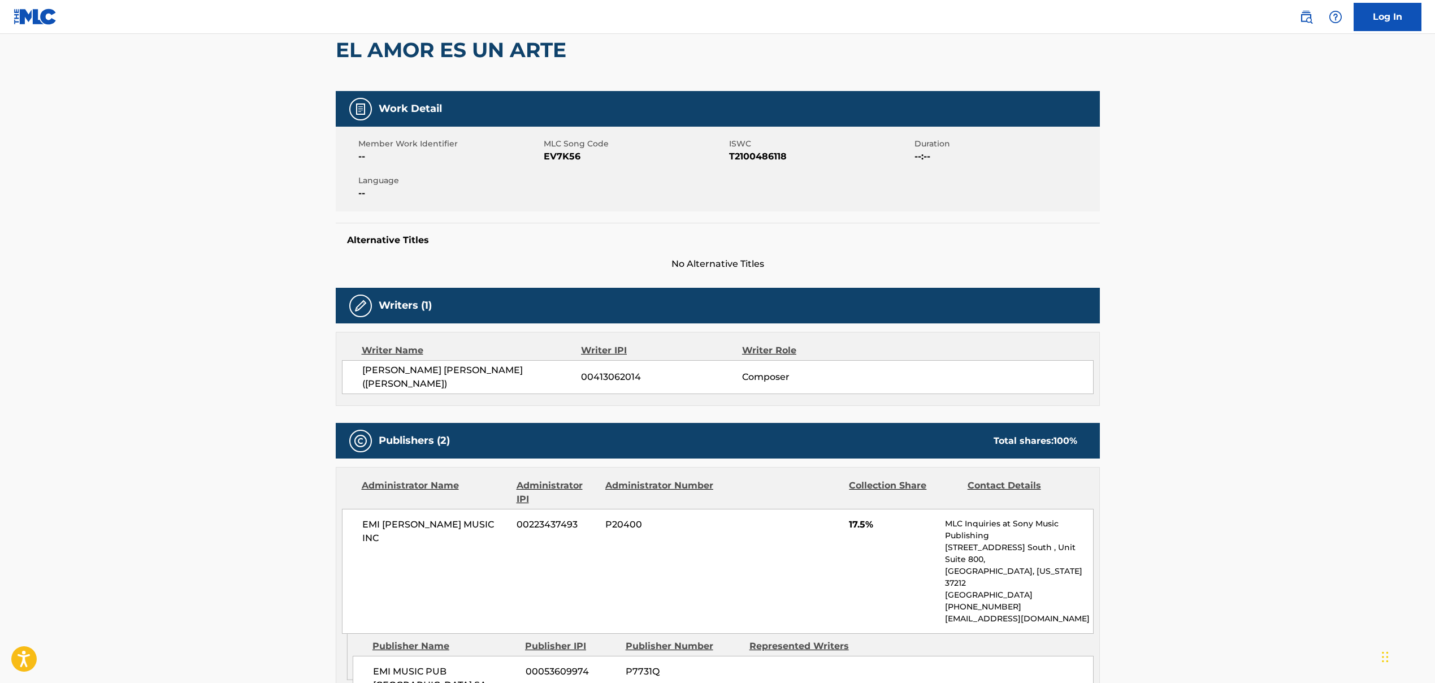
scroll to position [197, 0]
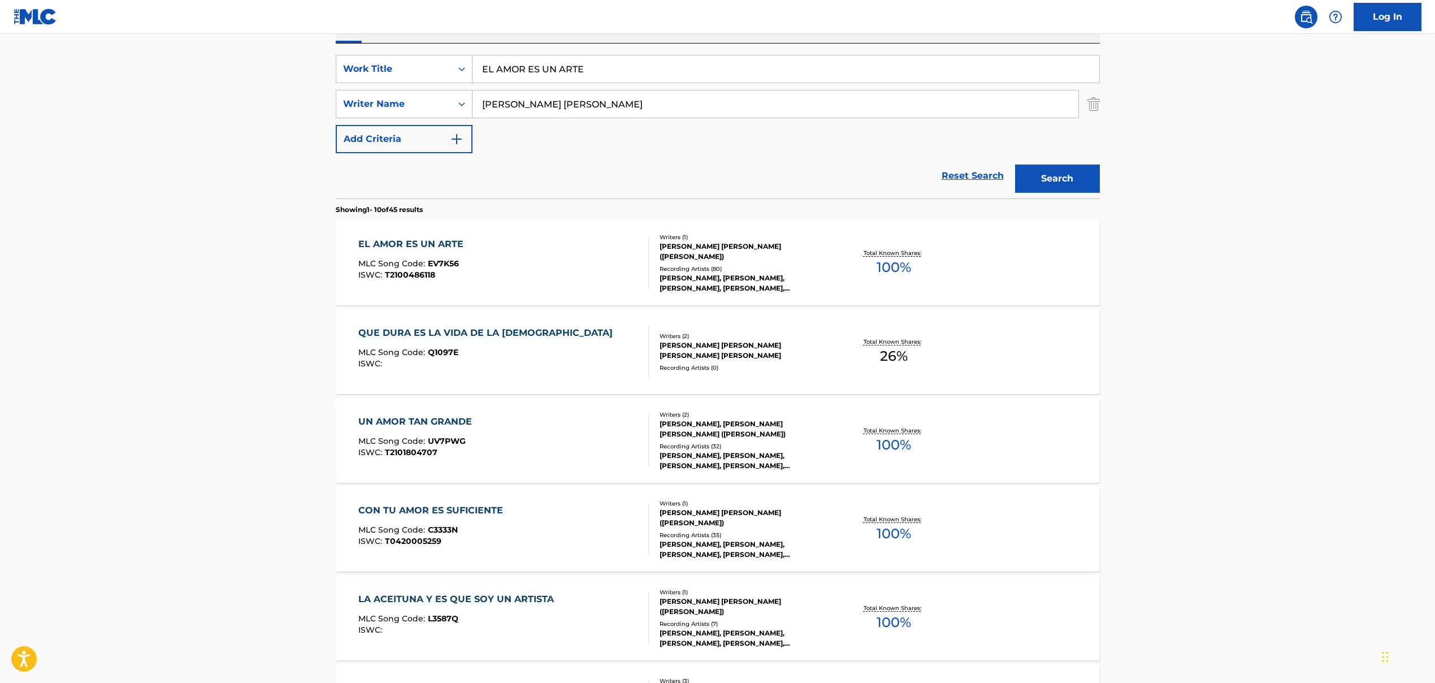
click at [520, 72] on input "EL AMOR ES UN ARTE" at bounding box center [786, 68] width 627 height 27
paste input "WORK"
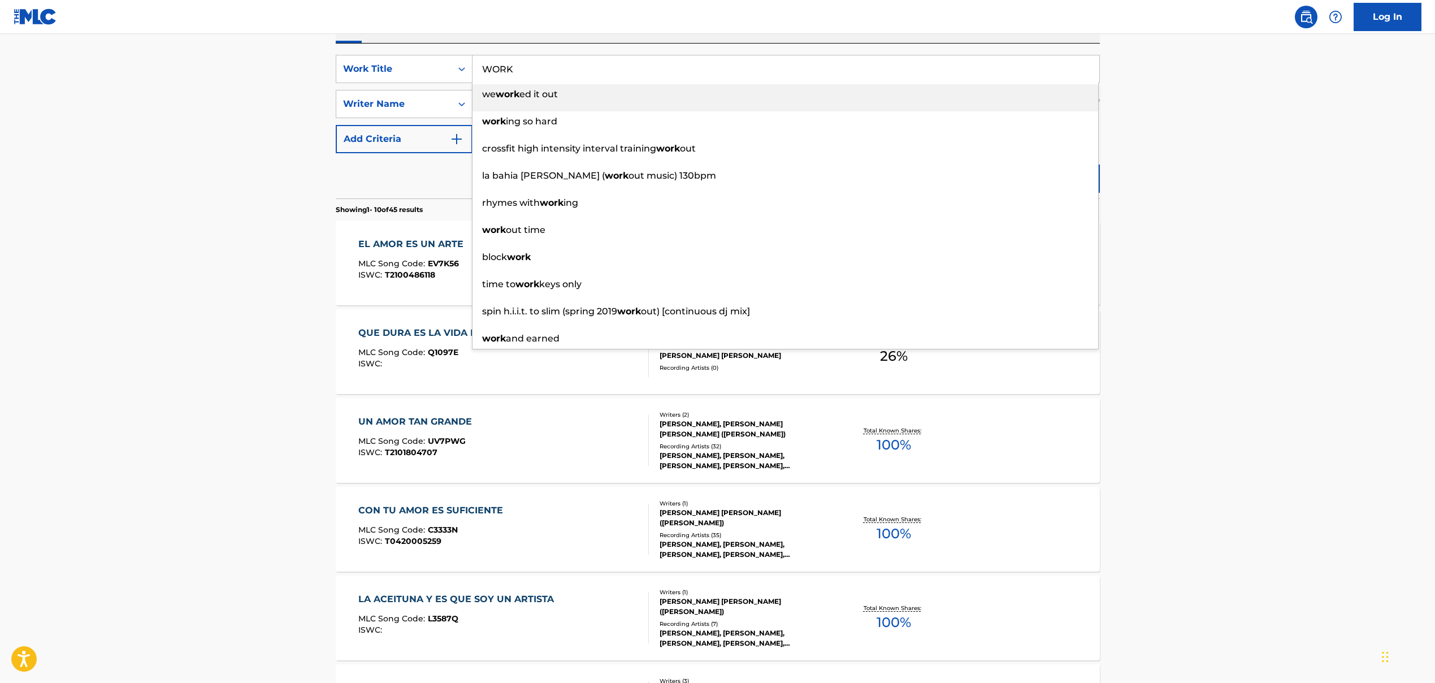
type input "WORK"
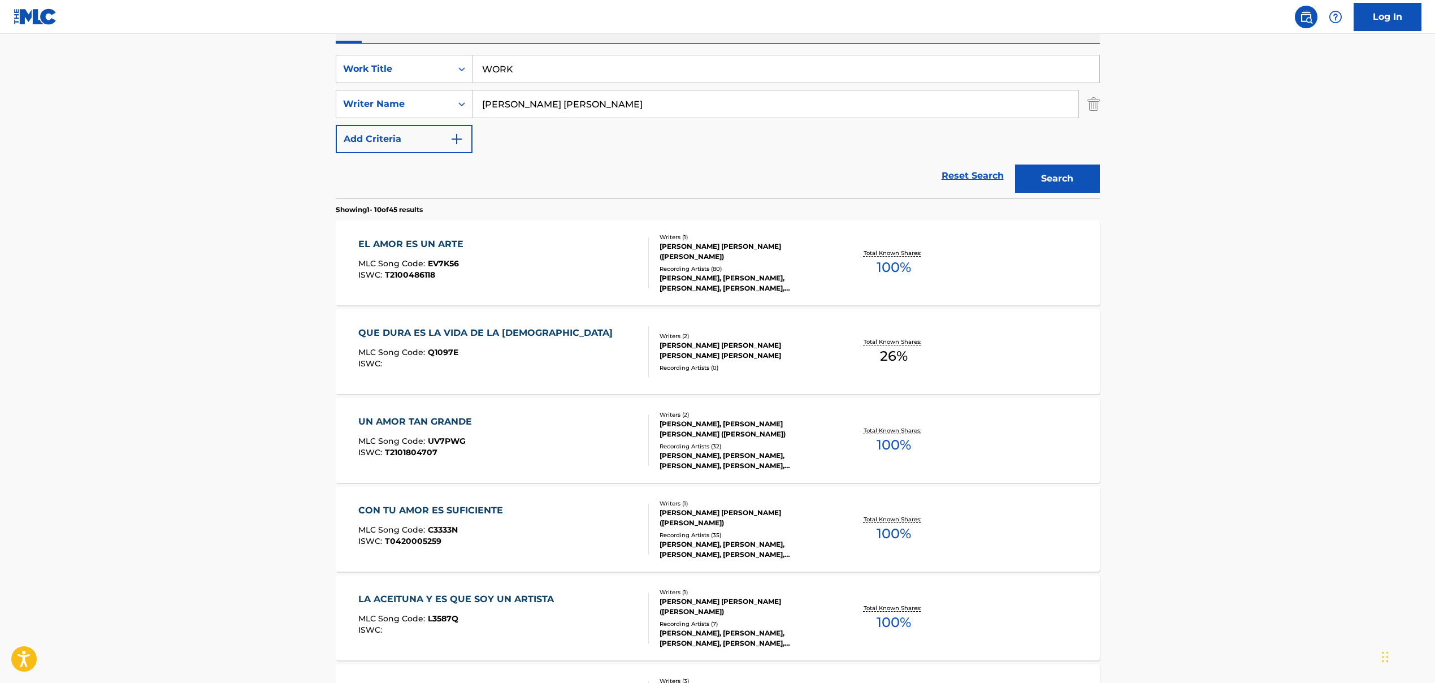
click at [522, 100] on input "[PERSON_NAME] [PERSON_NAME]" at bounding box center [776, 103] width 606 height 27
paste input "[PERSON_NAME]"
type input "[PERSON_NAME]"
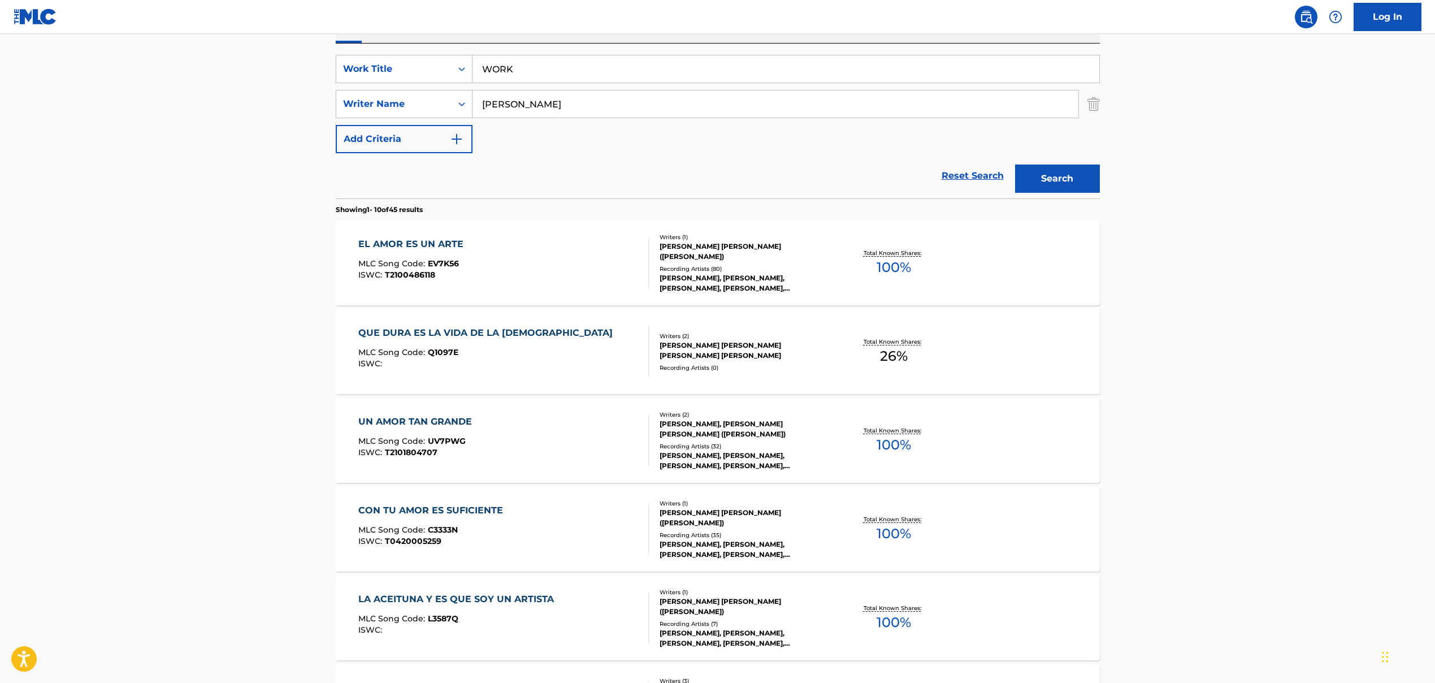
click at [827, 176] on button "Search" at bounding box center [1057, 179] width 85 height 28
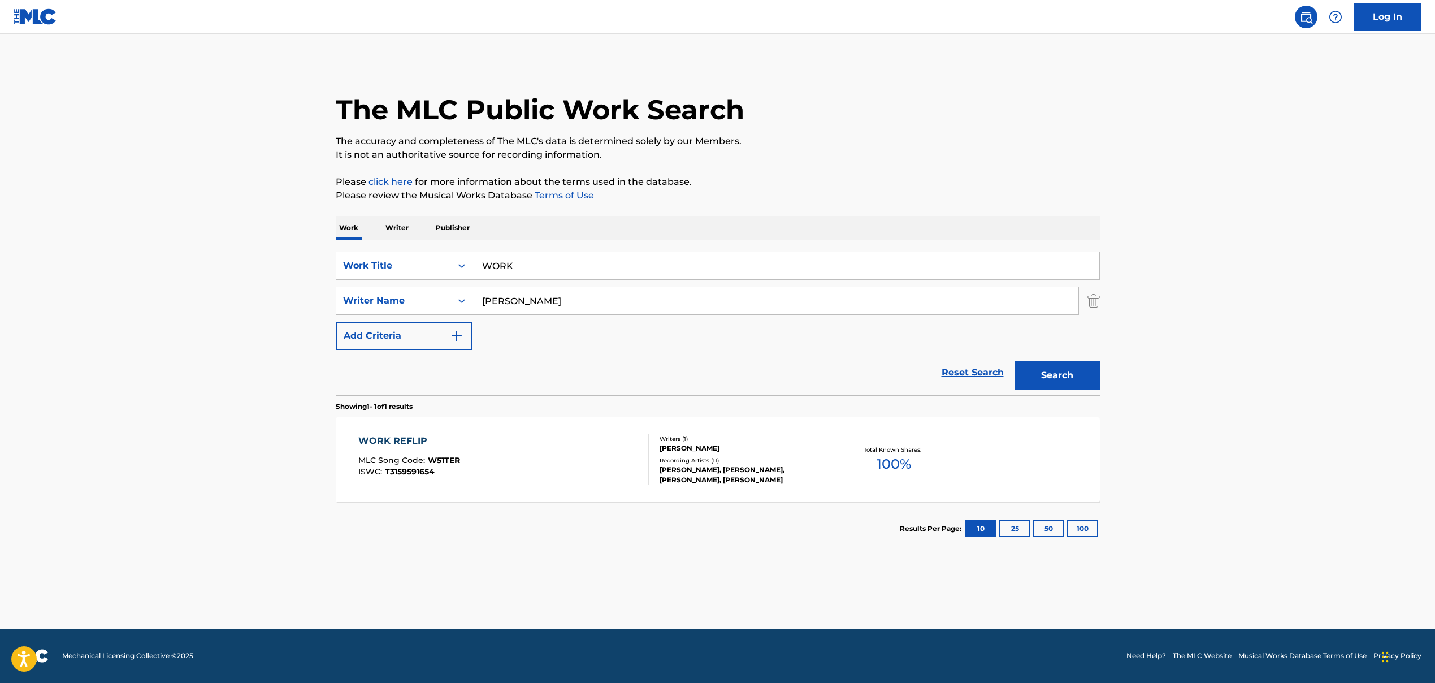
click at [511, 447] on div "WORK REFLIP MLC Song Code : W51TER ISWC : T3159591654" at bounding box center [503, 459] width 291 height 51
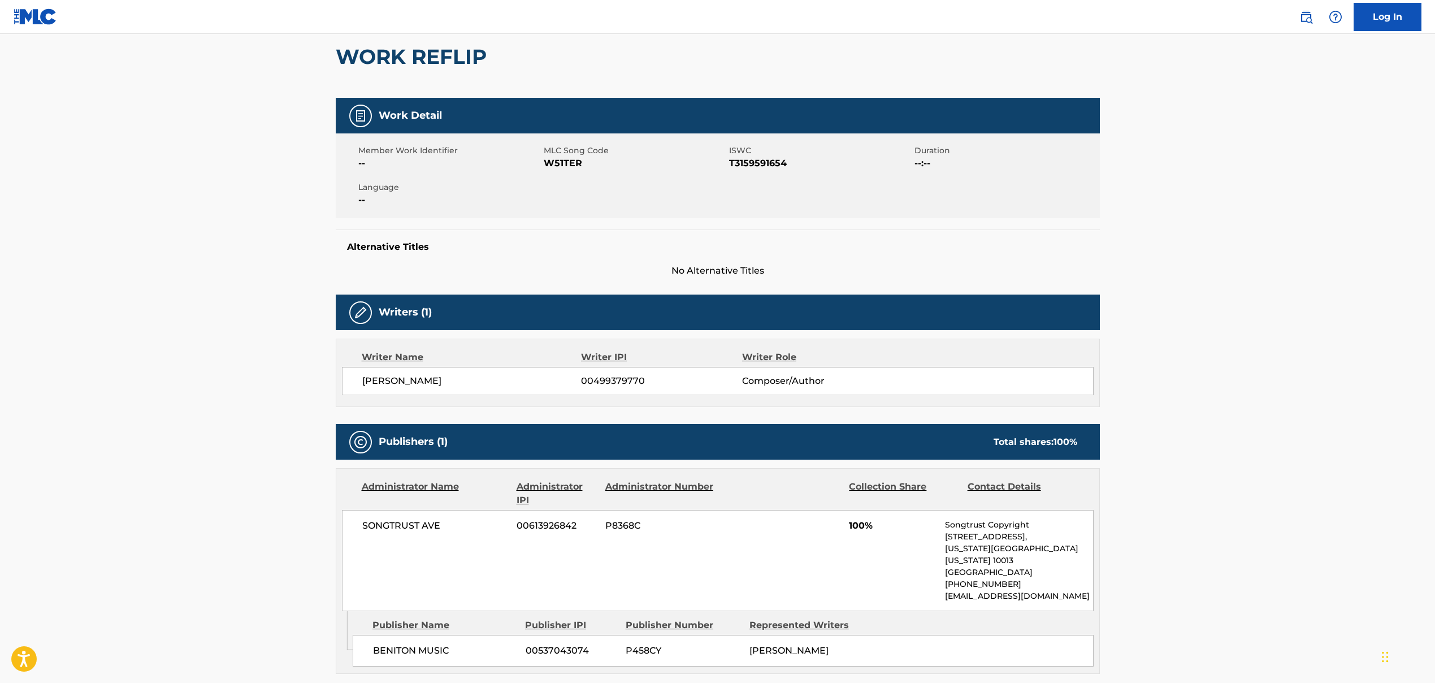
scroll to position [240, 0]
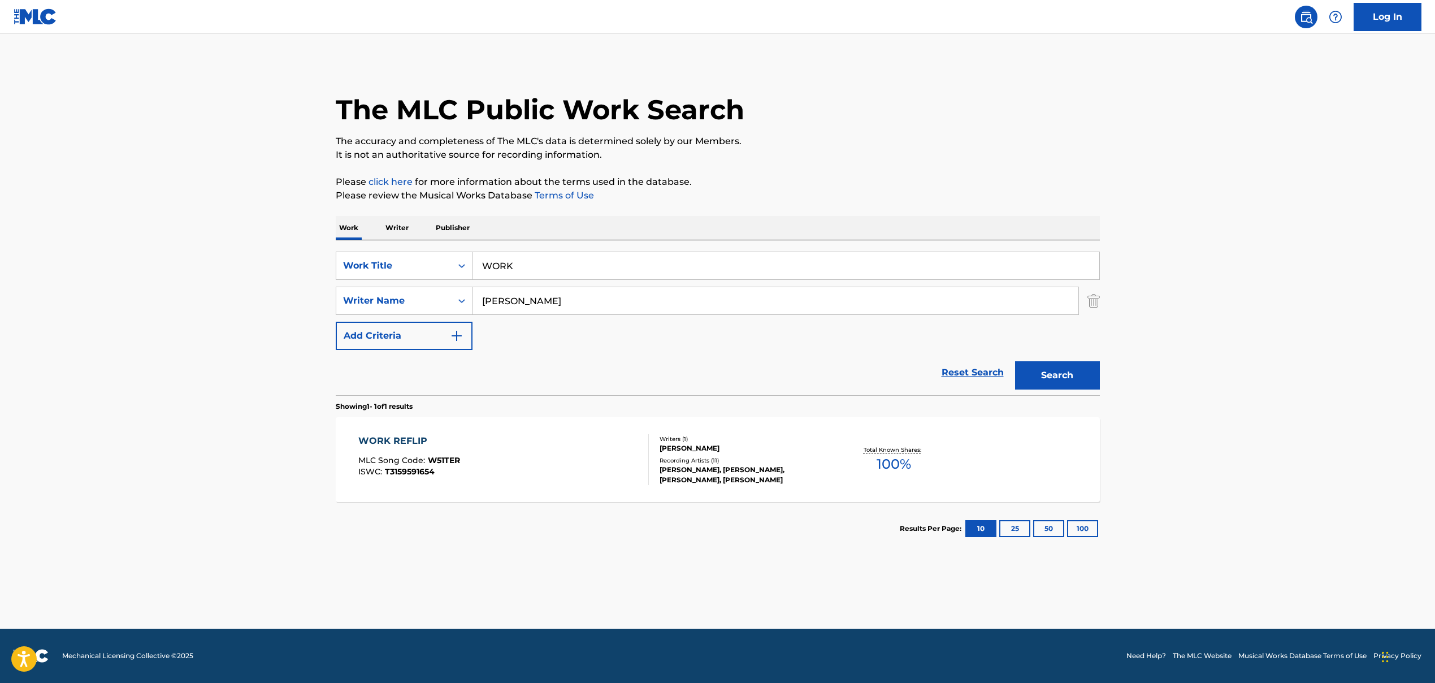
click at [507, 261] on input "WORK" at bounding box center [786, 265] width 627 height 27
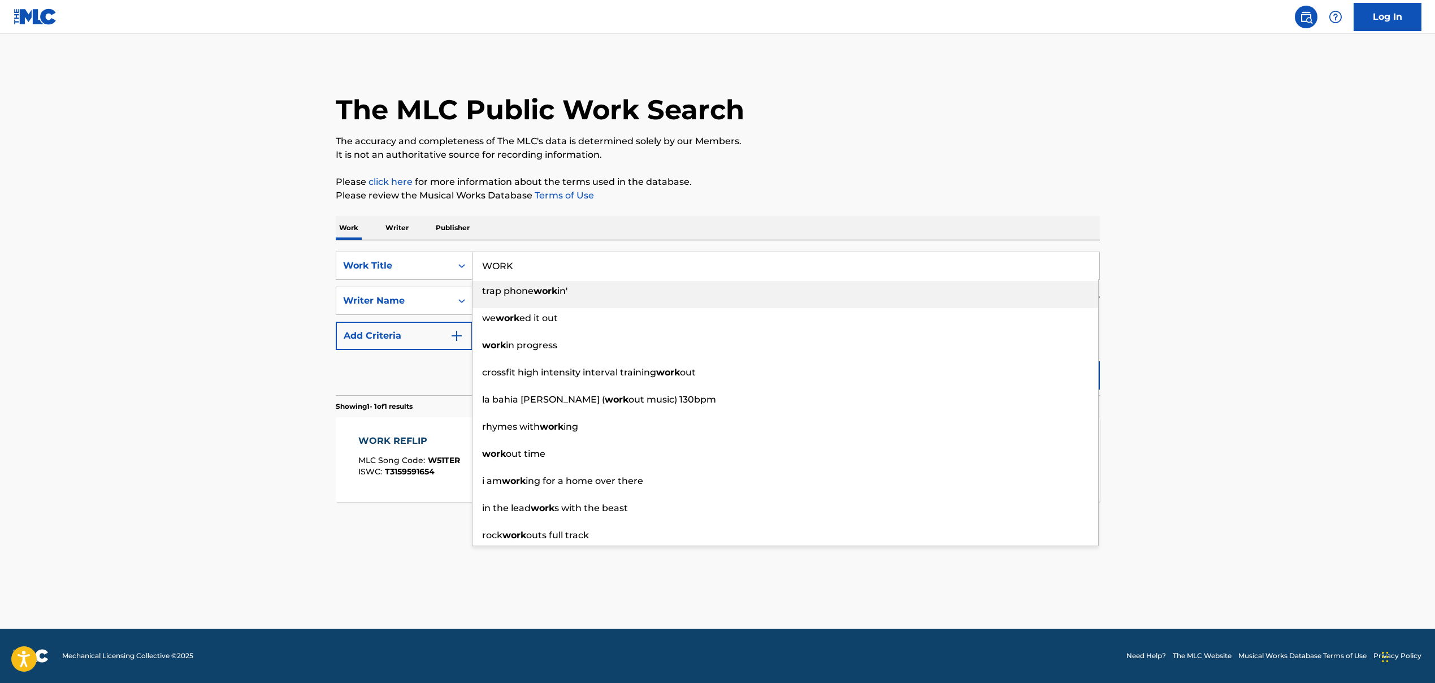
paste input "Crescent Moon"
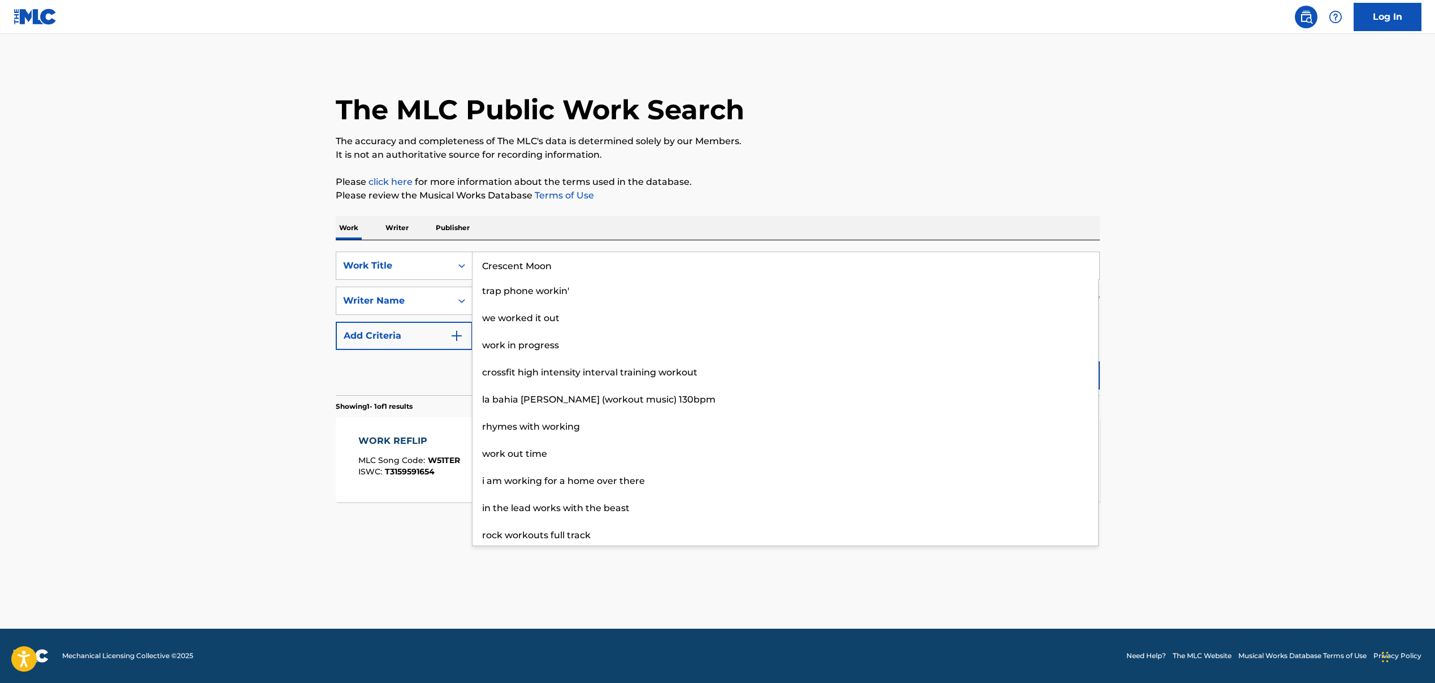
type input "Crescent Moon"
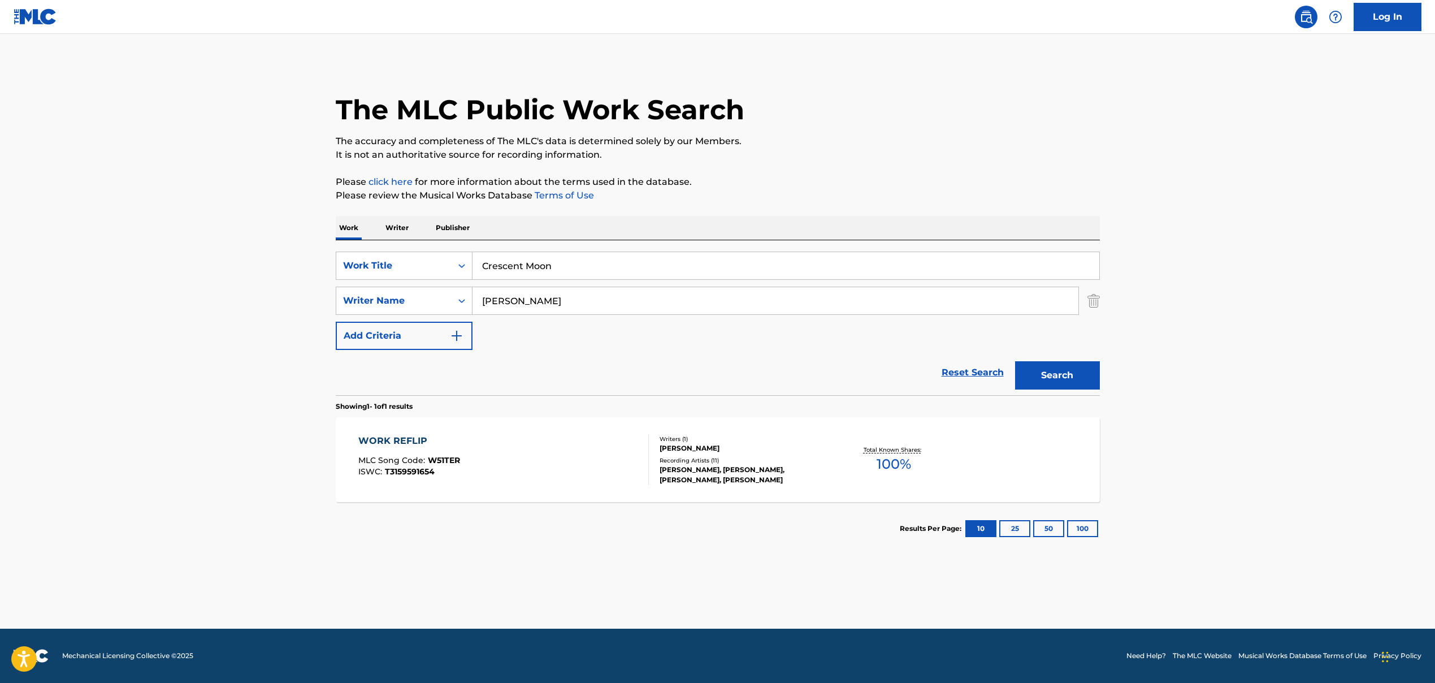
click at [265, 243] on main "The MLC Public Work Search The accuracy and completeness of The MLC's data is d…" at bounding box center [717, 331] width 1435 height 595
click at [532, 307] on input "[PERSON_NAME]" at bounding box center [776, 300] width 606 height 27
paste input "[PERSON_NAME] [PERSON_NAME], [PERSON_NAME] [PERSON_NAME]"
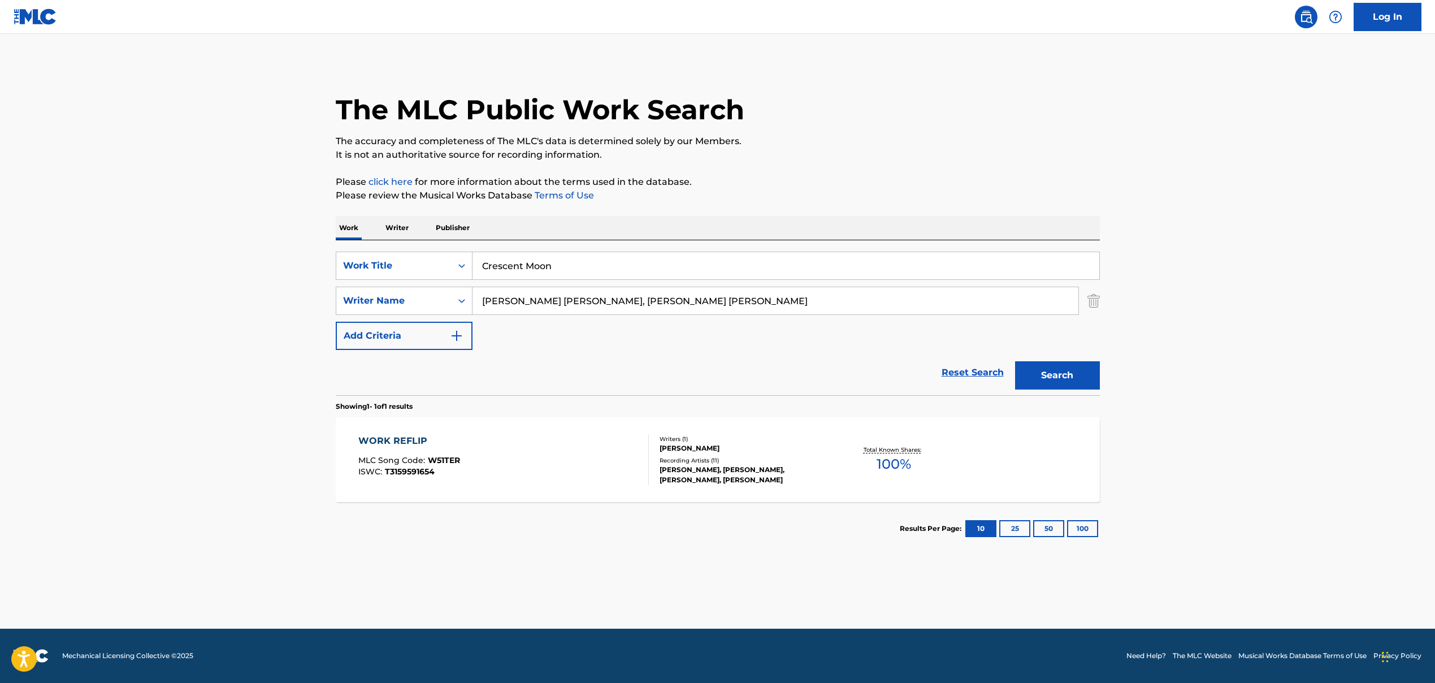
drag, startPoint x: 592, startPoint y: 302, endPoint x: 801, endPoint y: 294, distance: 208.8
click at [798, 294] on input "[PERSON_NAME] [PERSON_NAME], [PERSON_NAME] [PERSON_NAME]" at bounding box center [776, 300] width 606 height 27
click at [488, 301] on input ", [PERSON_NAME] [PERSON_NAME]" at bounding box center [776, 300] width 606 height 27
drag, startPoint x: 481, startPoint y: 302, endPoint x: 701, endPoint y: 311, distance: 220.1
click at [700, 310] on input ", [PERSON_NAME] [PERSON_NAME]" at bounding box center [776, 300] width 606 height 27
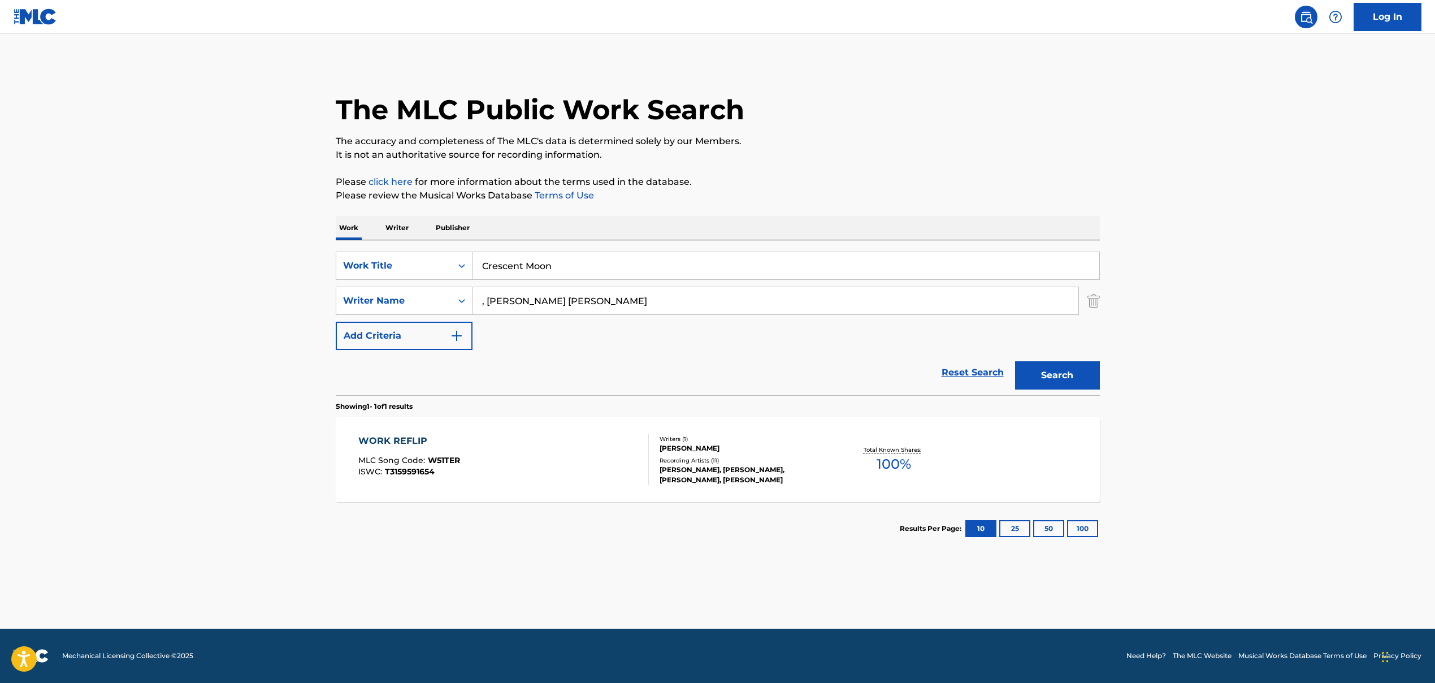
paste input "[PERSON_NAME] [PERSON_NAME]"
type input "[PERSON_NAME] [PERSON_NAME]"
click at [827, 390] on div "Search" at bounding box center [1055, 372] width 90 height 45
click at [827, 378] on button "Search" at bounding box center [1057, 375] width 85 height 28
click at [611, 460] on div "CRESCENT MOON MLC Song Code : CB15DZ ISWC : T3088144832" at bounding box center [503, 459] width 291 height 51
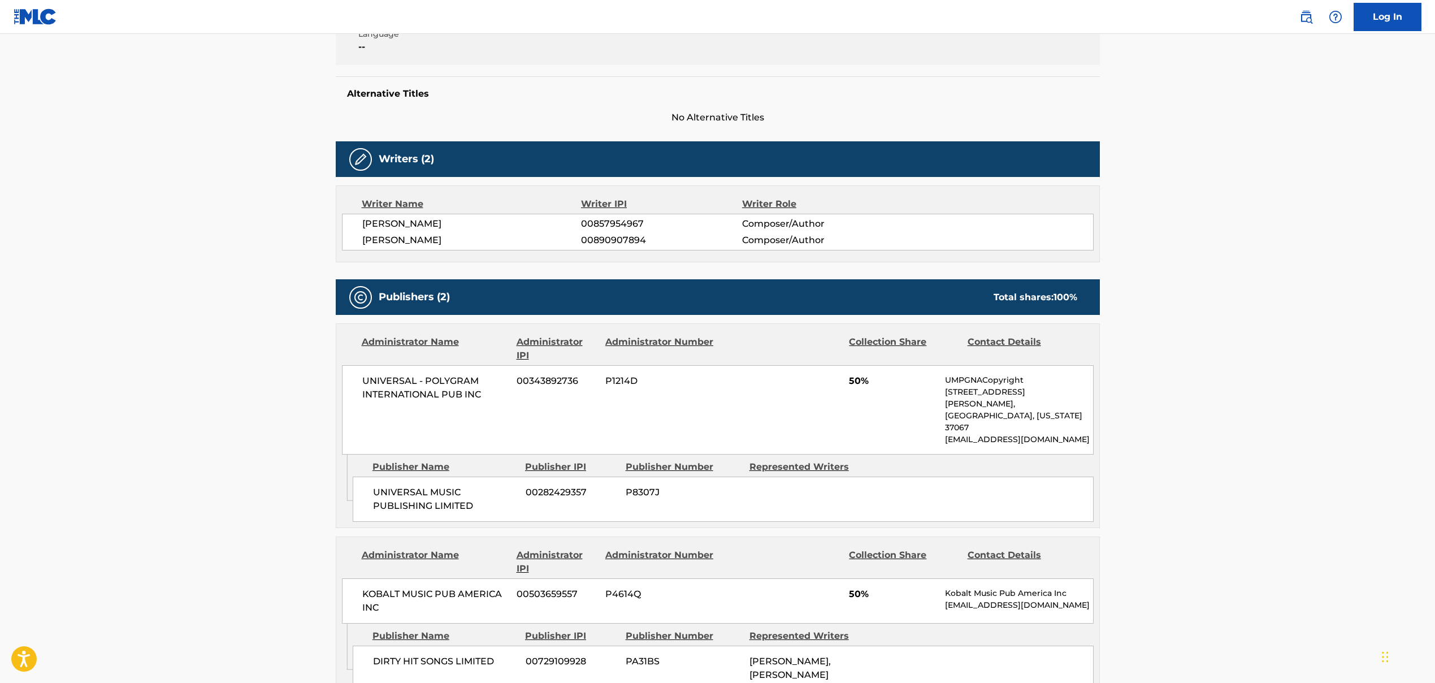
scroll to position [308, 0]
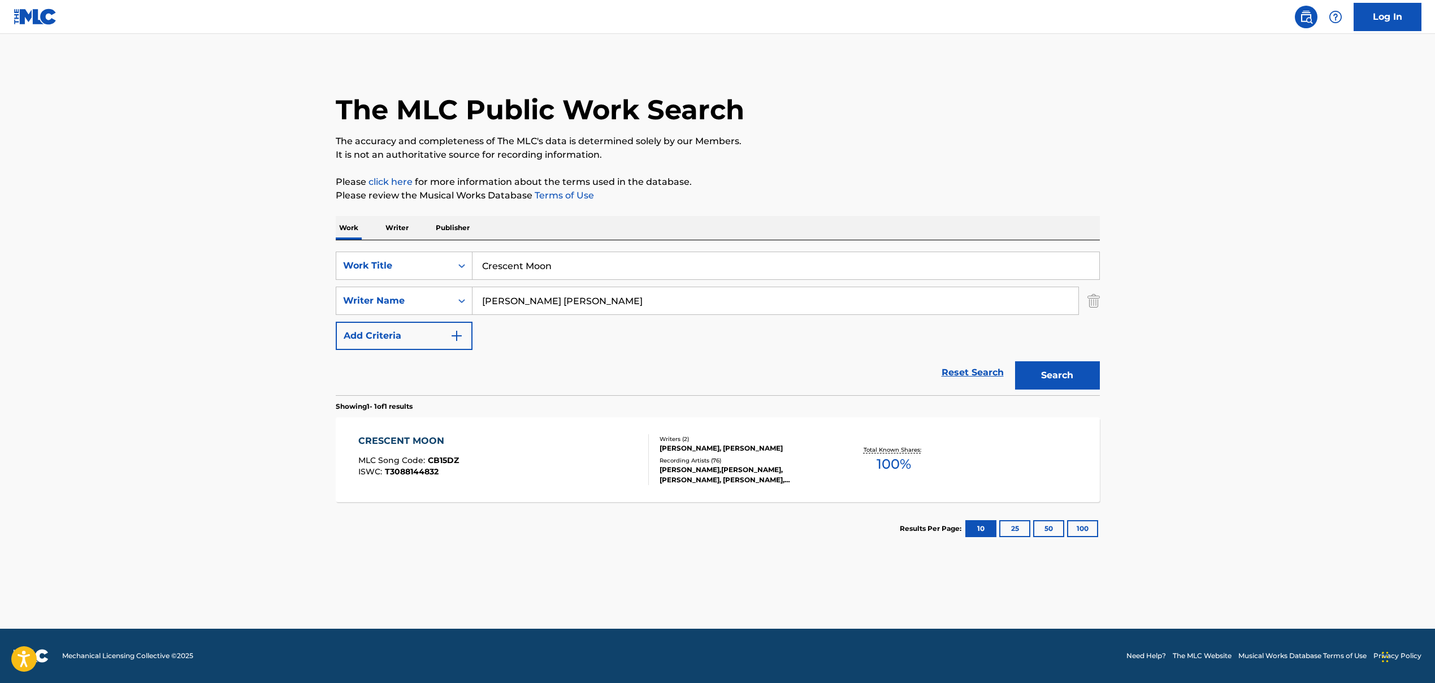
click at [547, 269] on input "Crescent Moon" at bounding box center [786, 265] width 627 height 27
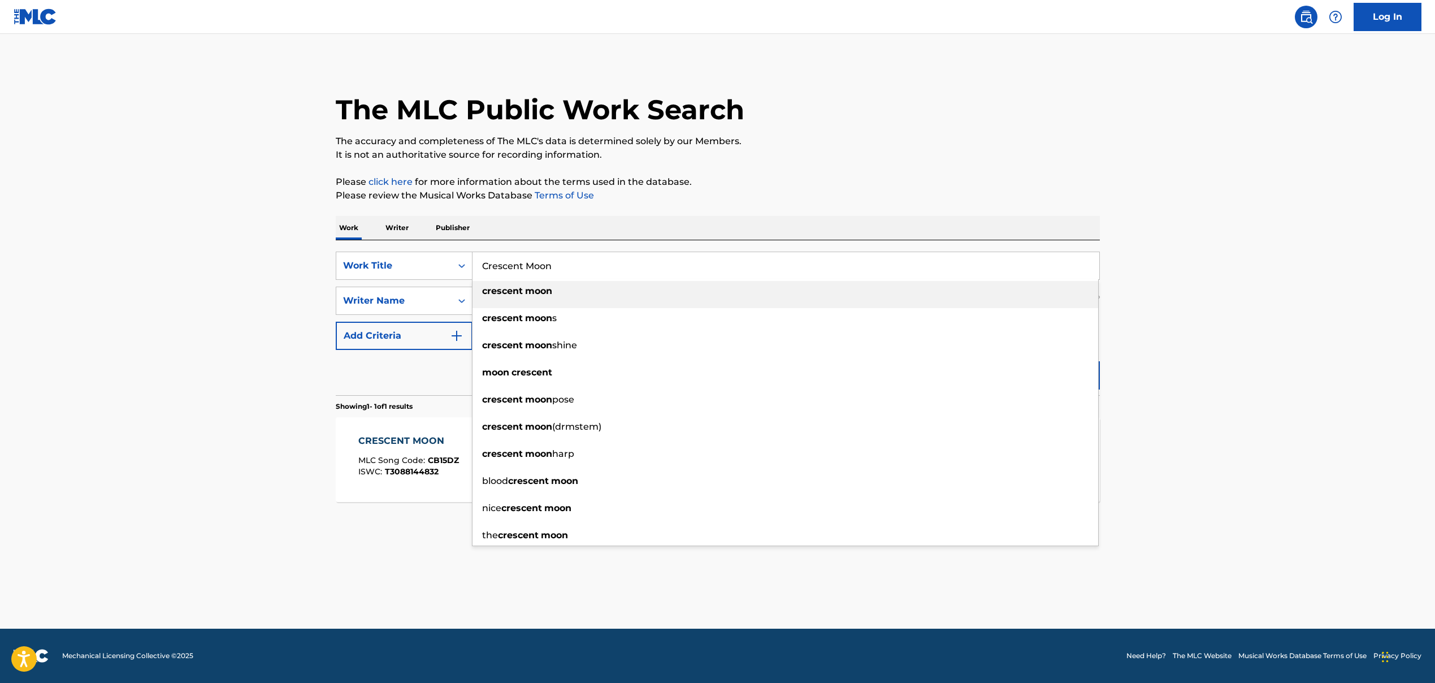
paste input "WORLD OF MADNESS"
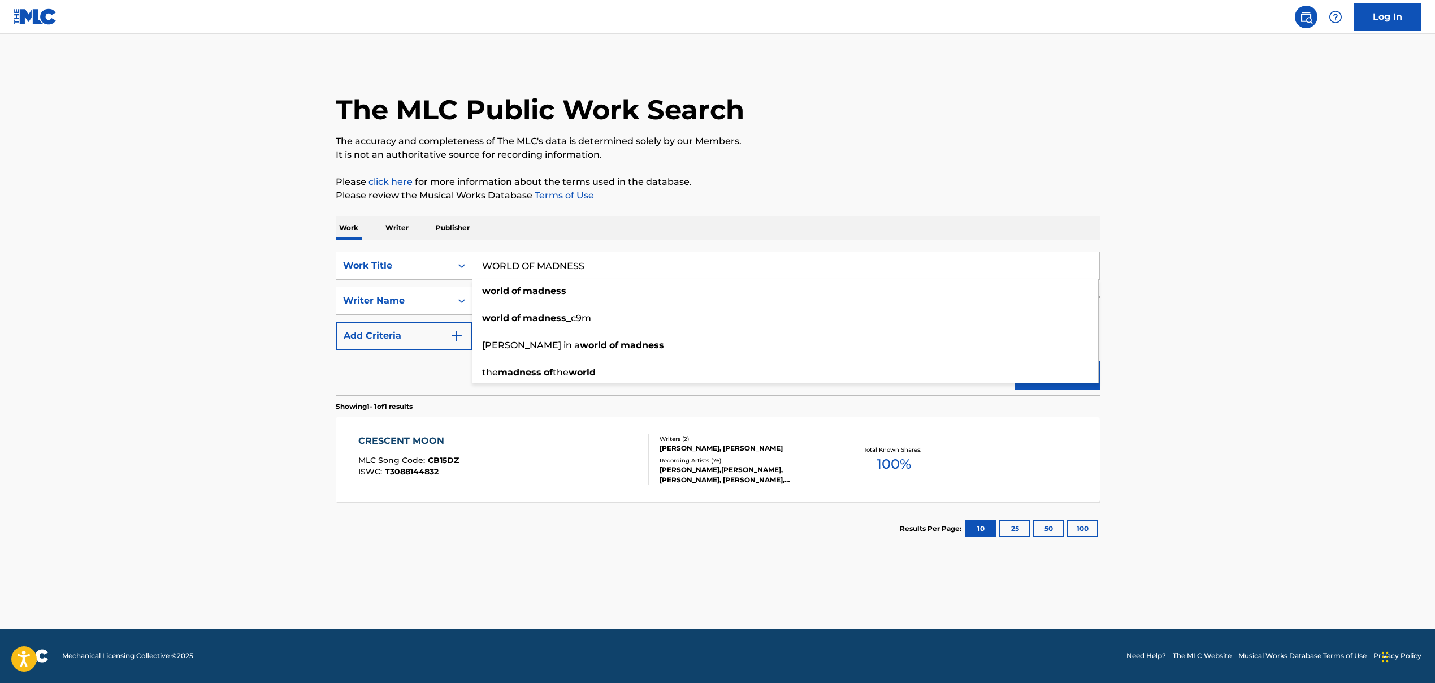
type input "WORLD OF MADNESS"
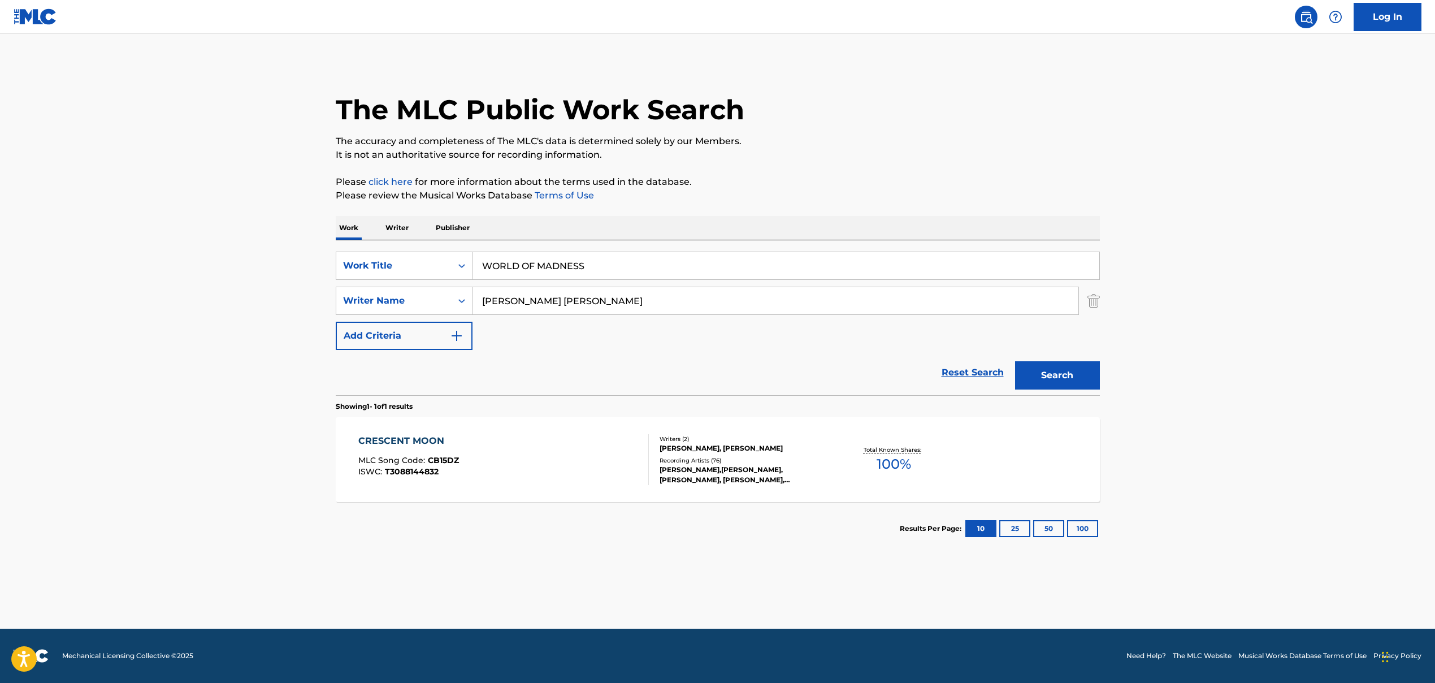
click at [526, 304] on input "[PERSON_NAME] [PERSON_NAME]" at bounding box center [776, 300] width 606 height 27
paste
drag, startPoint x: 563, startPoint y: 304, endPoint x: 738, endPoint y: 312, distance: 174.9
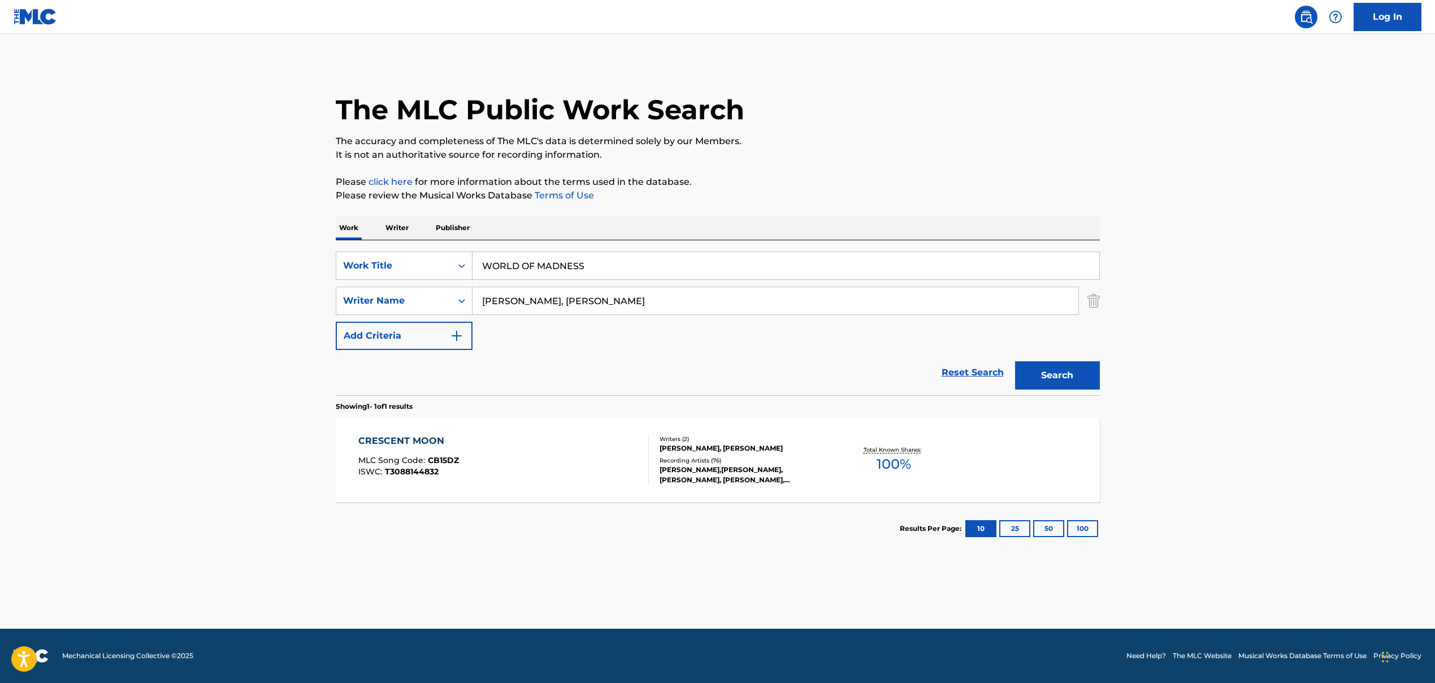
click at [738, 312] on input "[PERSON_NAME], [PERSON_NAME]" at bounding box center [776, 300] width 606 height 27
type input "[PERSON_NAME]"
click at [827, 382] on button "Search" at bounding box center [1057, 375] width 85 height 28
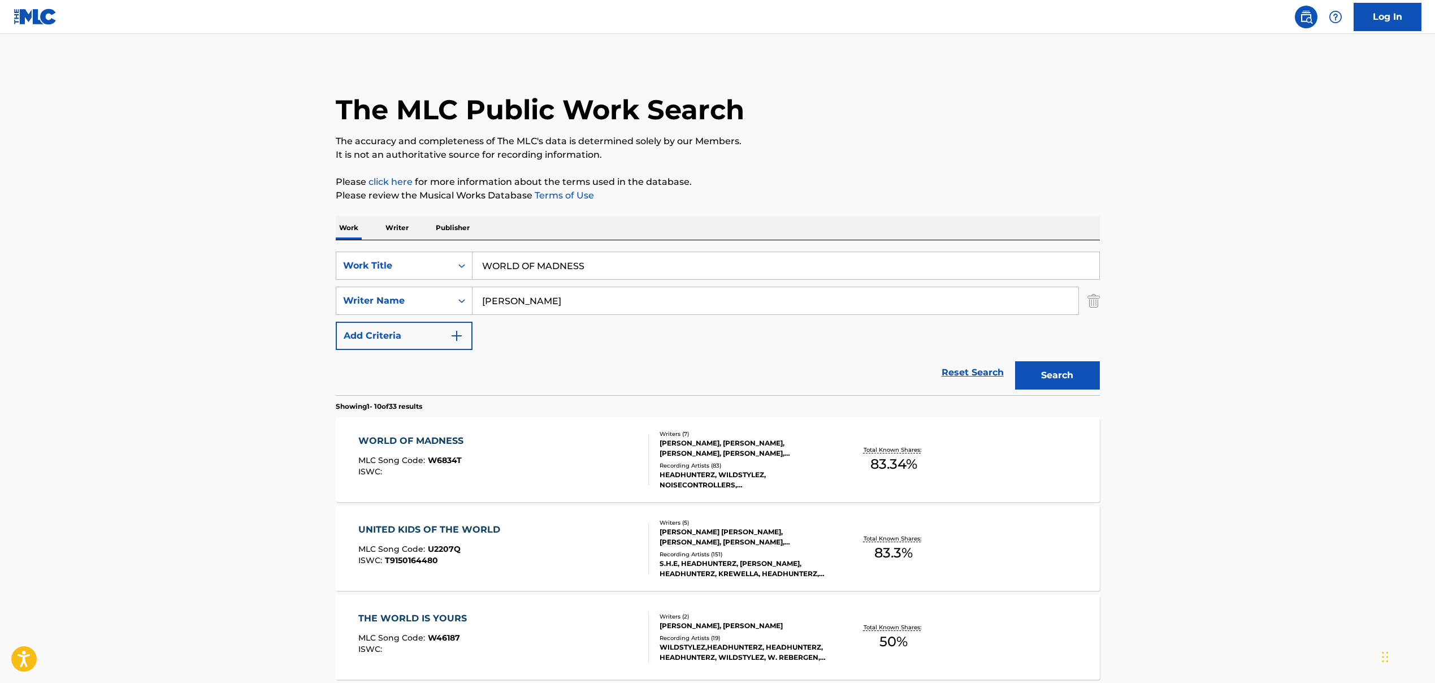
click at [500, 445] on div "WORLD OF MADNESS MLC Song Code : W6834T ISWC :" at bounding box center [503, 459] width 291 height 51
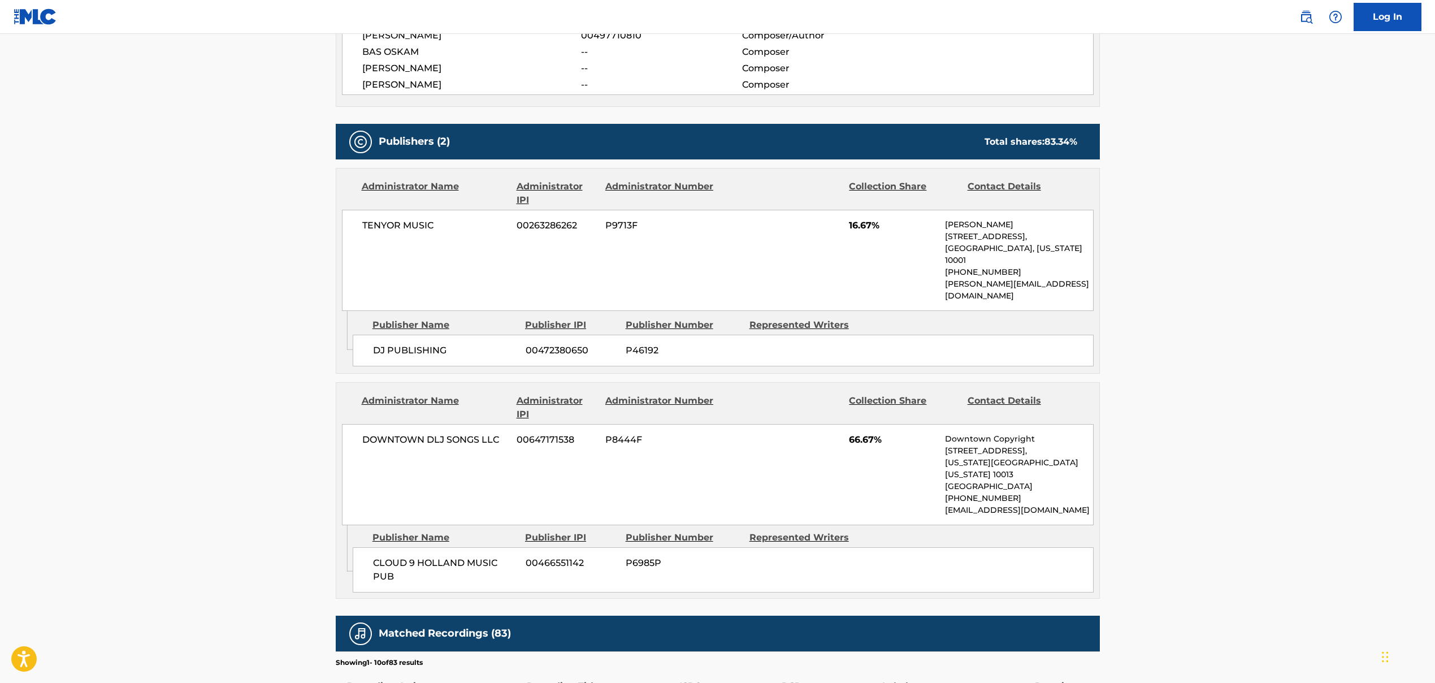
scroll to position [691, 0]
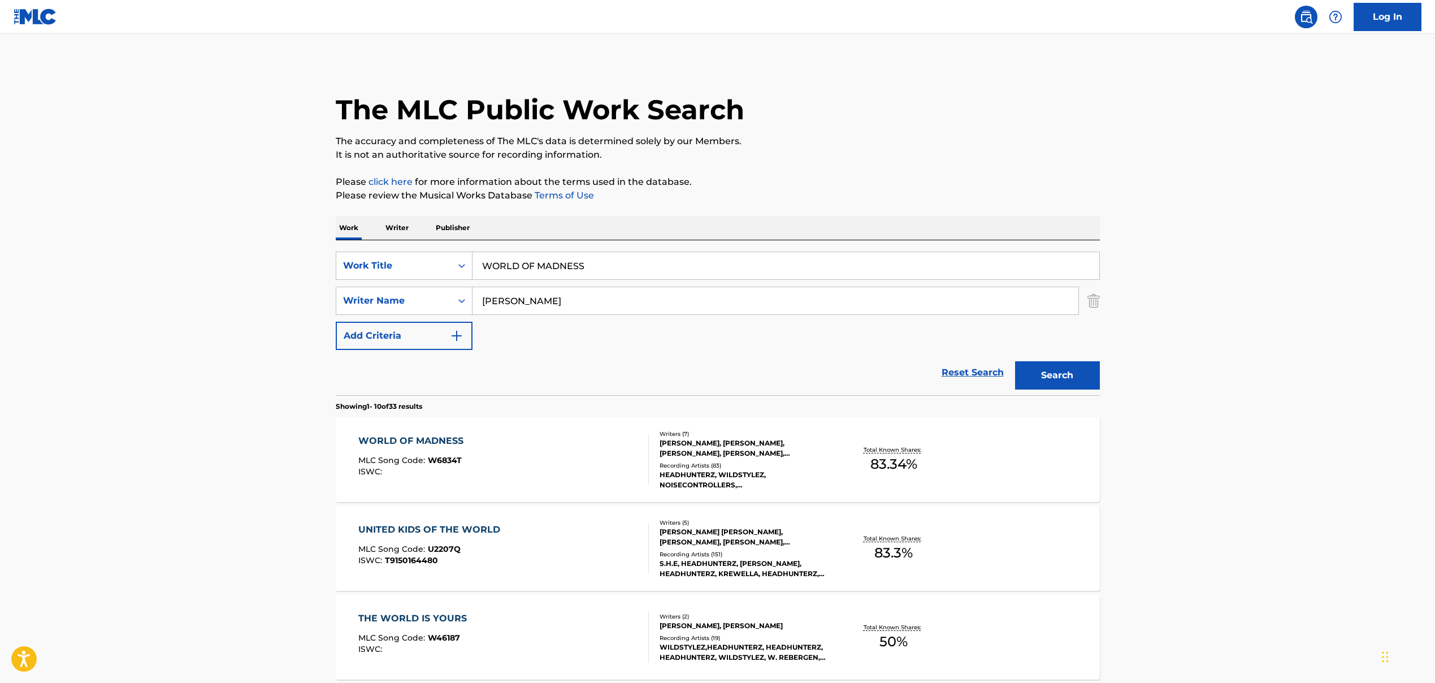
click at [559, 270] on input "WORLD OF MADNESS" at bounding box center [786, 265] width 627 height 27
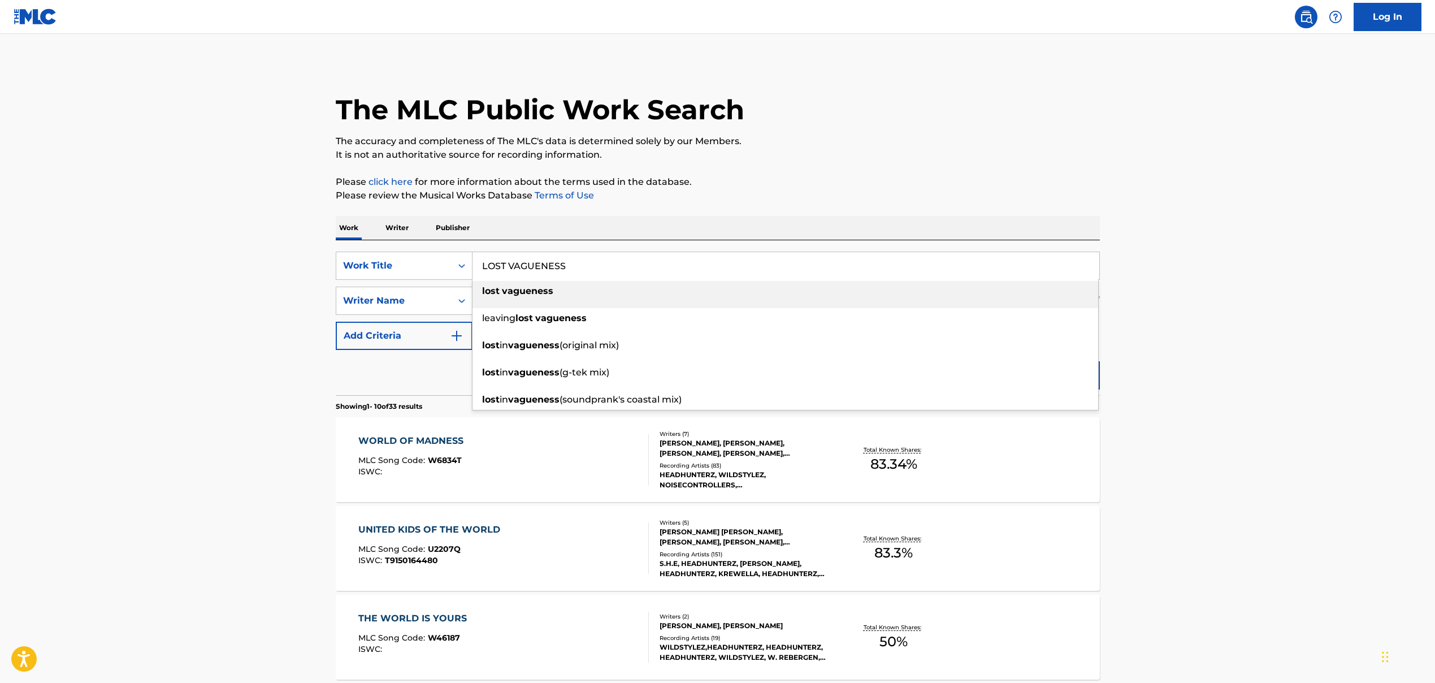
type input "LOST VAGUENESS"
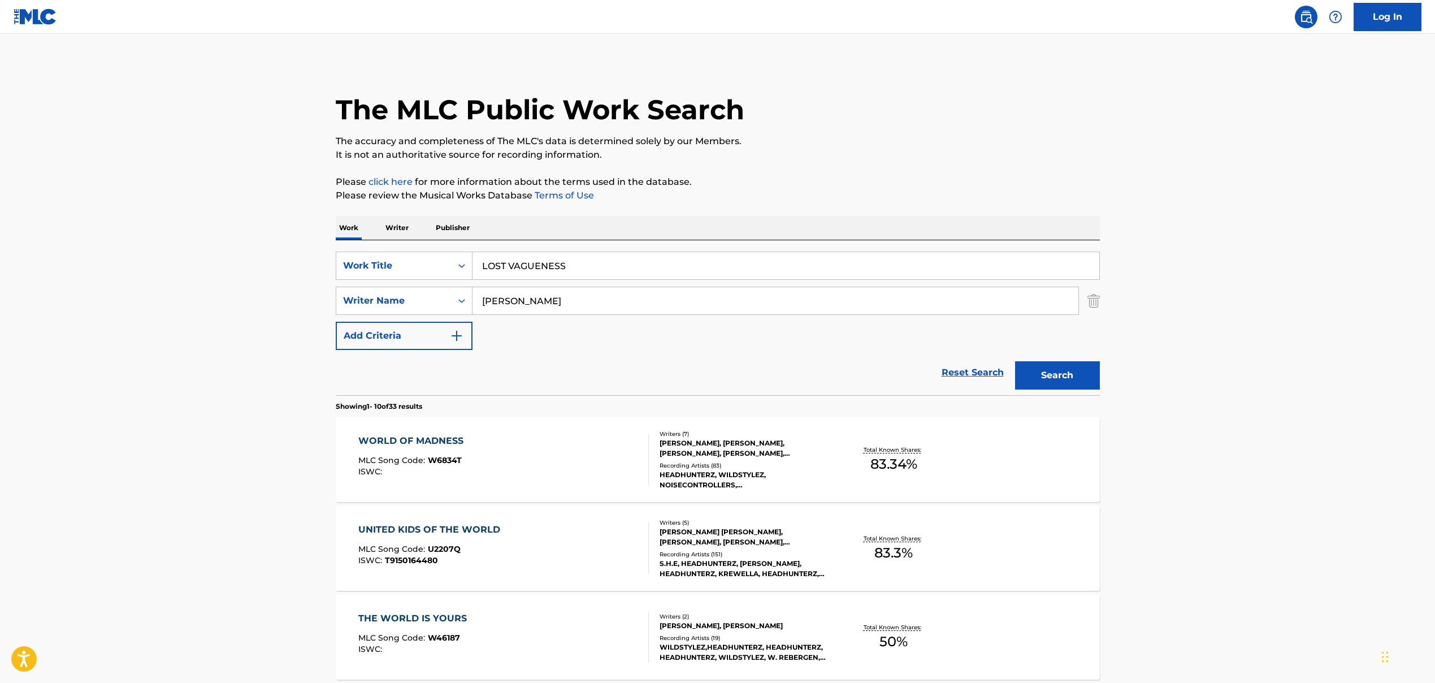
click at [551, 301] on input "[PERSON_NAME]" at bounding box center [776, 300] width 606 height 27
drag, startPoint x: 532, startPoint y: 301, endPoint x: 813, endPoint y: 327, distance: 282.2
click at [808, 327] on div "SearchWithCriteria86659b5a-a159-4325-954d-0b34191a8f77 Work Title LOST VAGUENES…" at bounding box center [718, 301] width 764 height 98
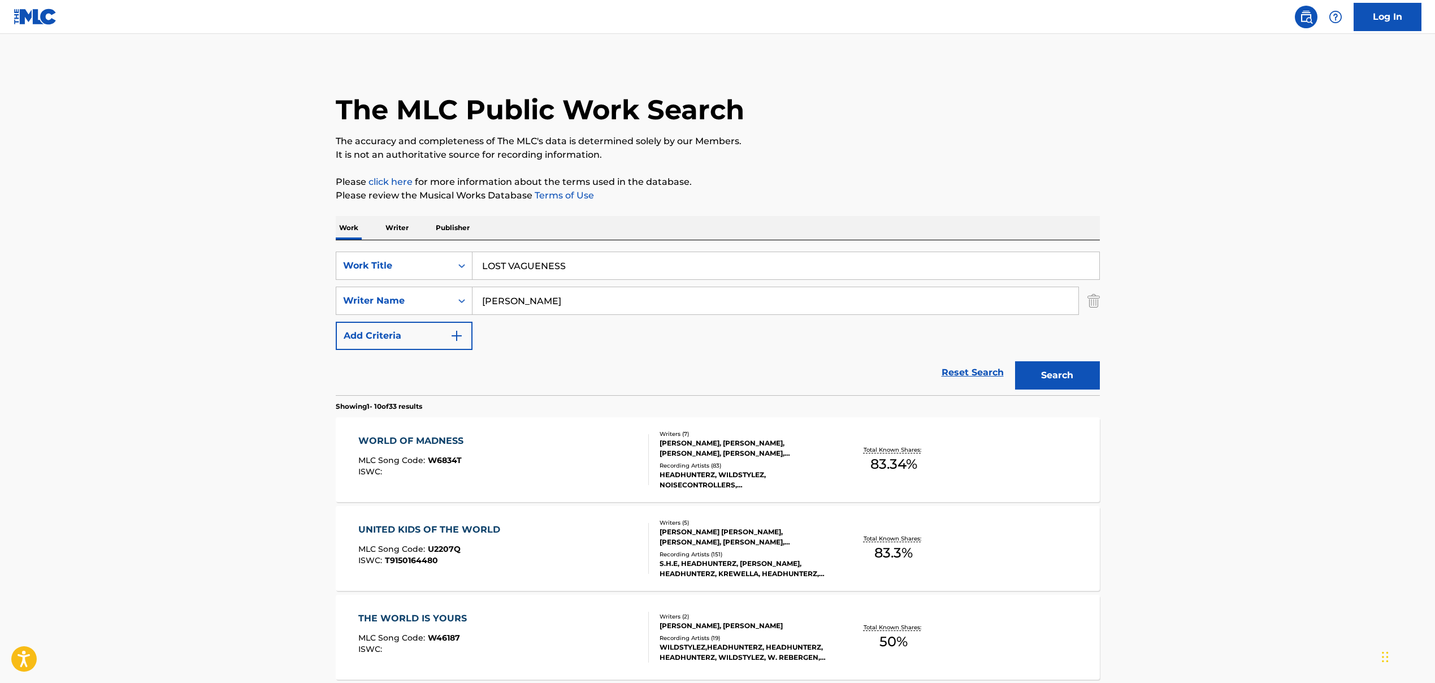
type input "[PERSON_NAME]"
click at [827, 382] on button "Search" at bounding box center [1057, 375] width 85 height 28
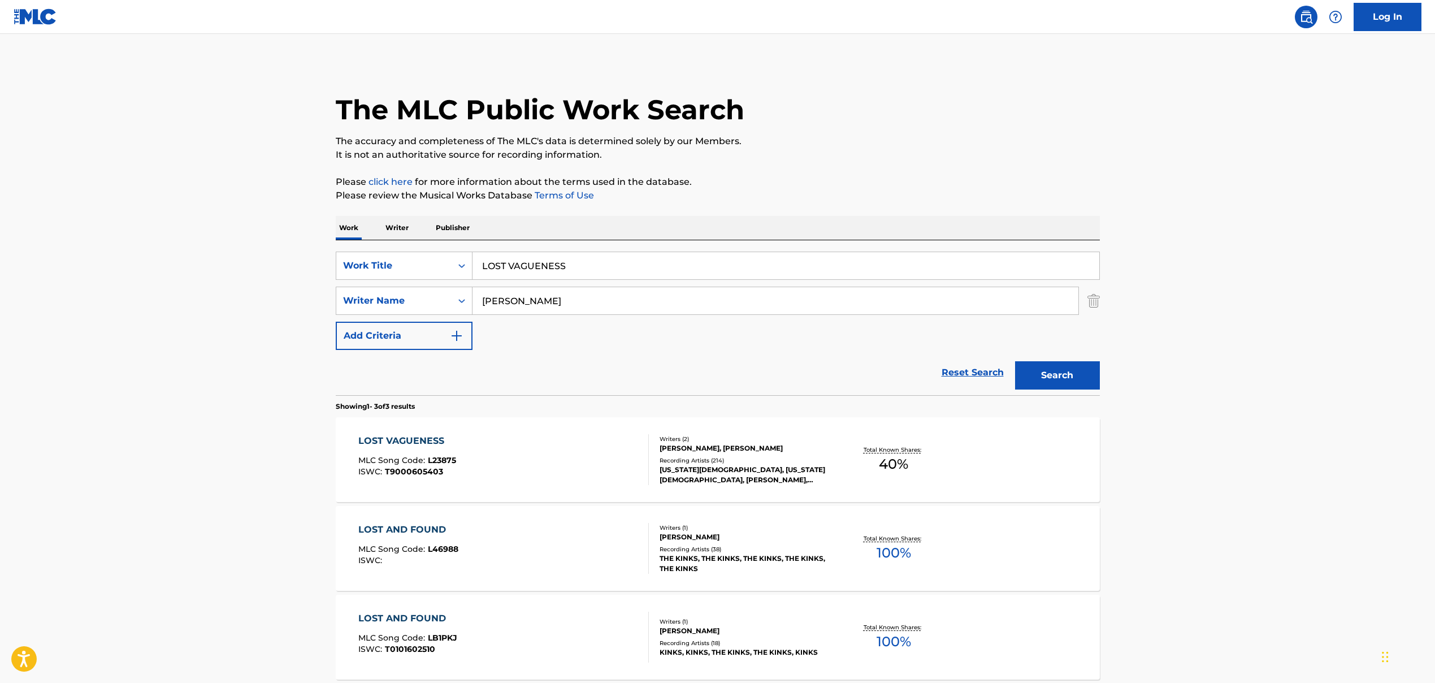
click at [505, 463] on div "LOST VAGUENESS MLC Song Code : L23875 ISWC : T9000605403" at bounding box center [503, 459] width 291 height 51
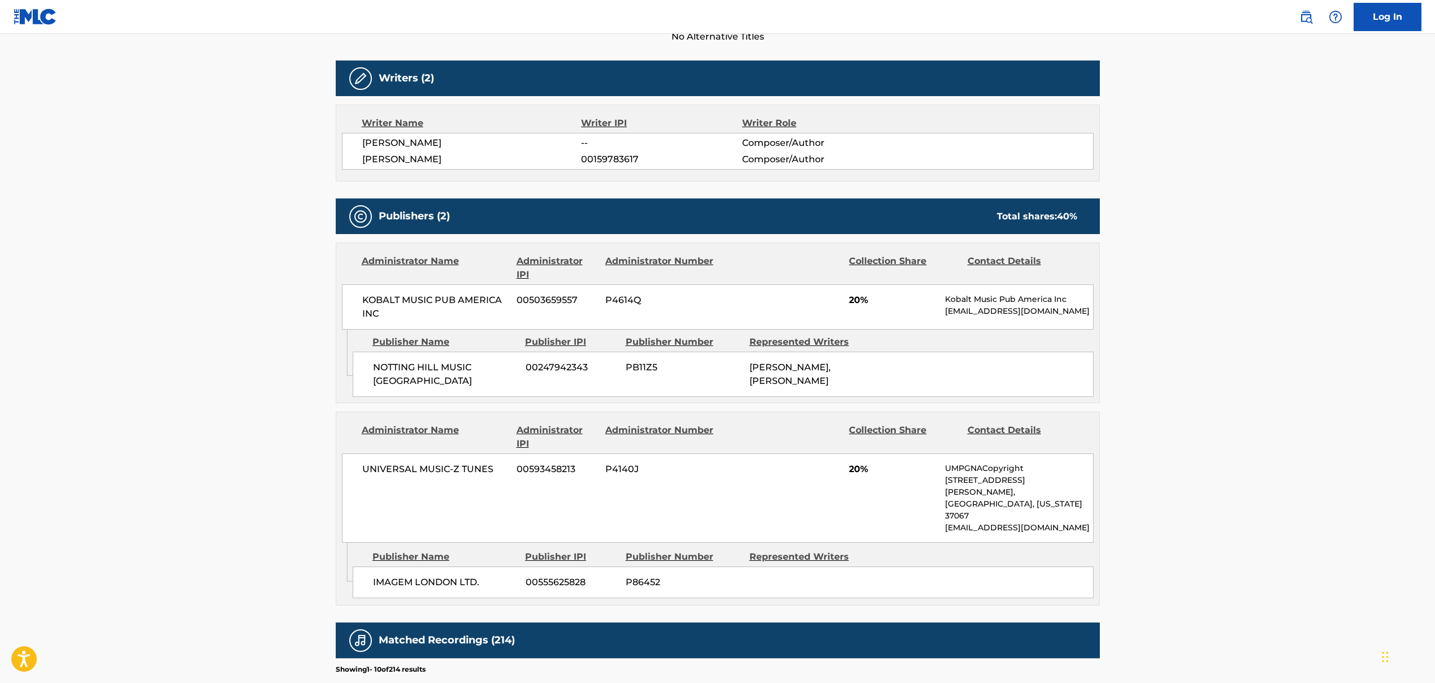
scroll to position [462, 0]
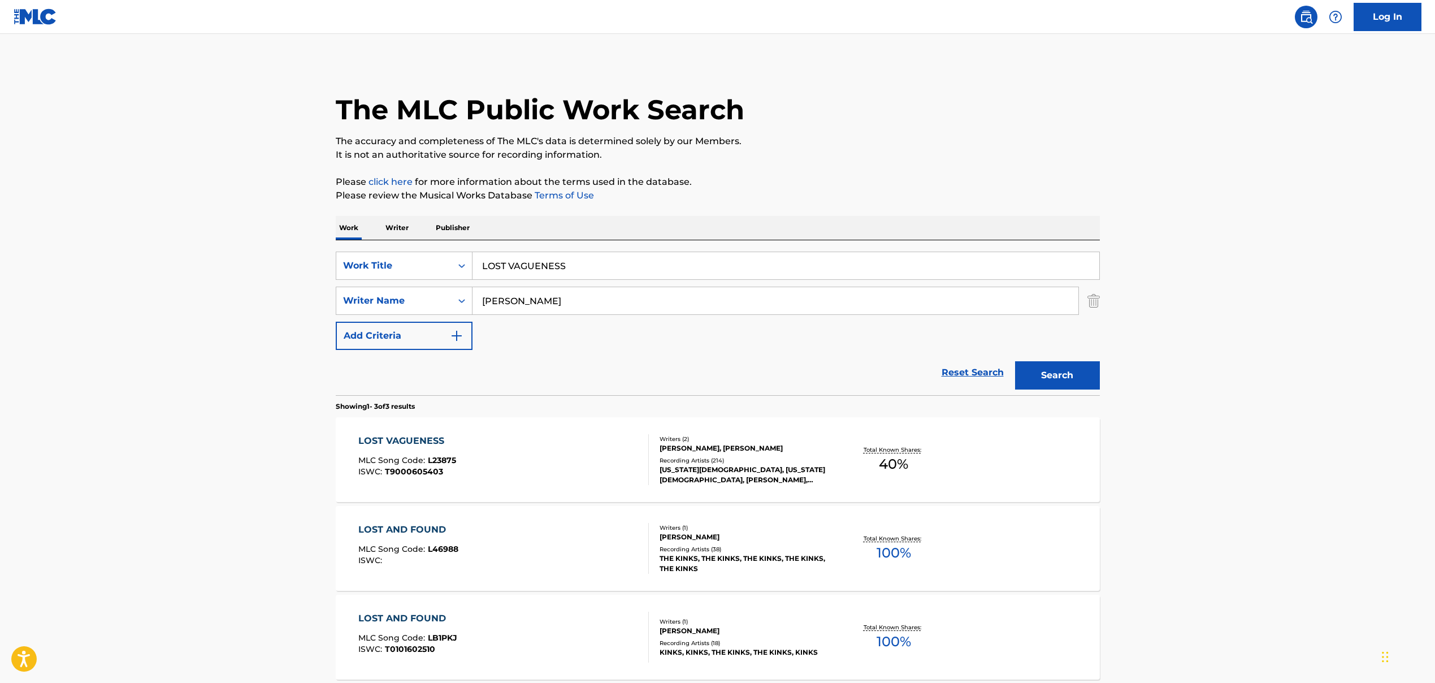
scroll to position [104, 0]
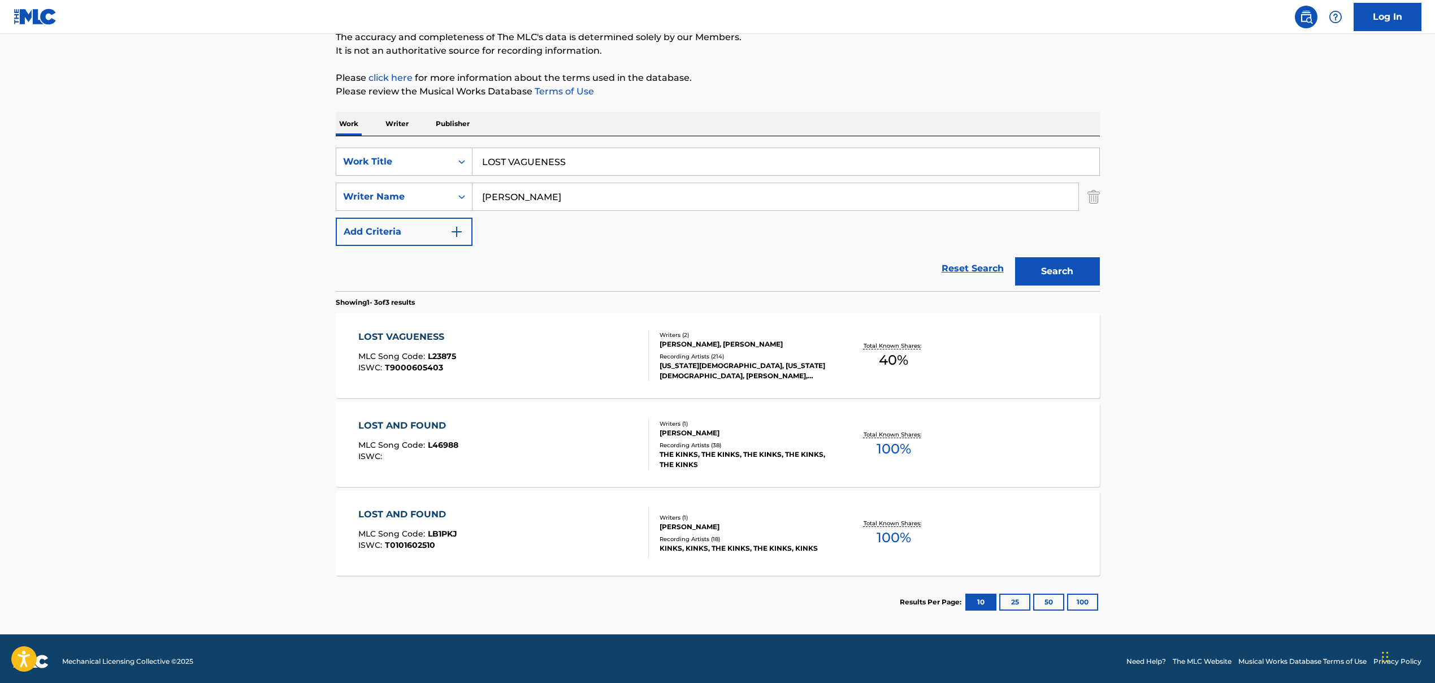
click at [503, 161] on input "LOST VAGUENESS" at bounding box center [786, 161] width 627 height 27
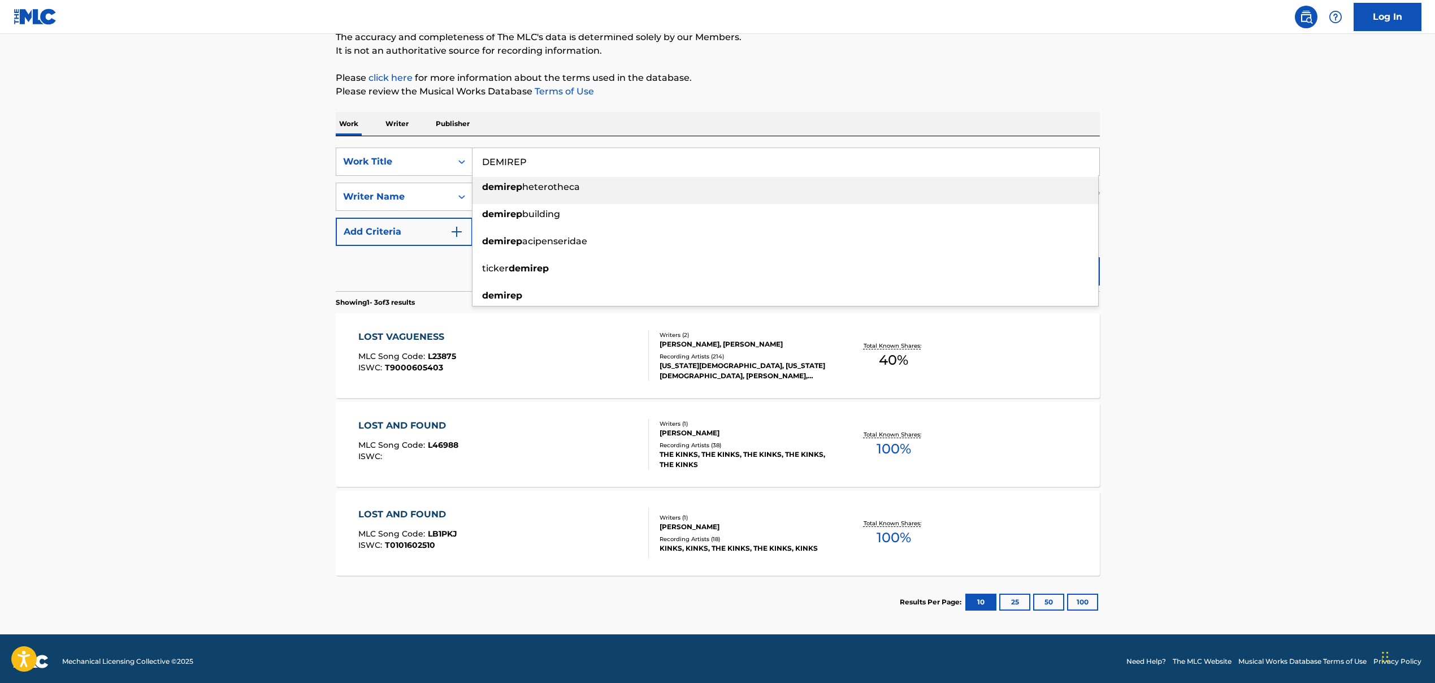
type input "DEMIREP"
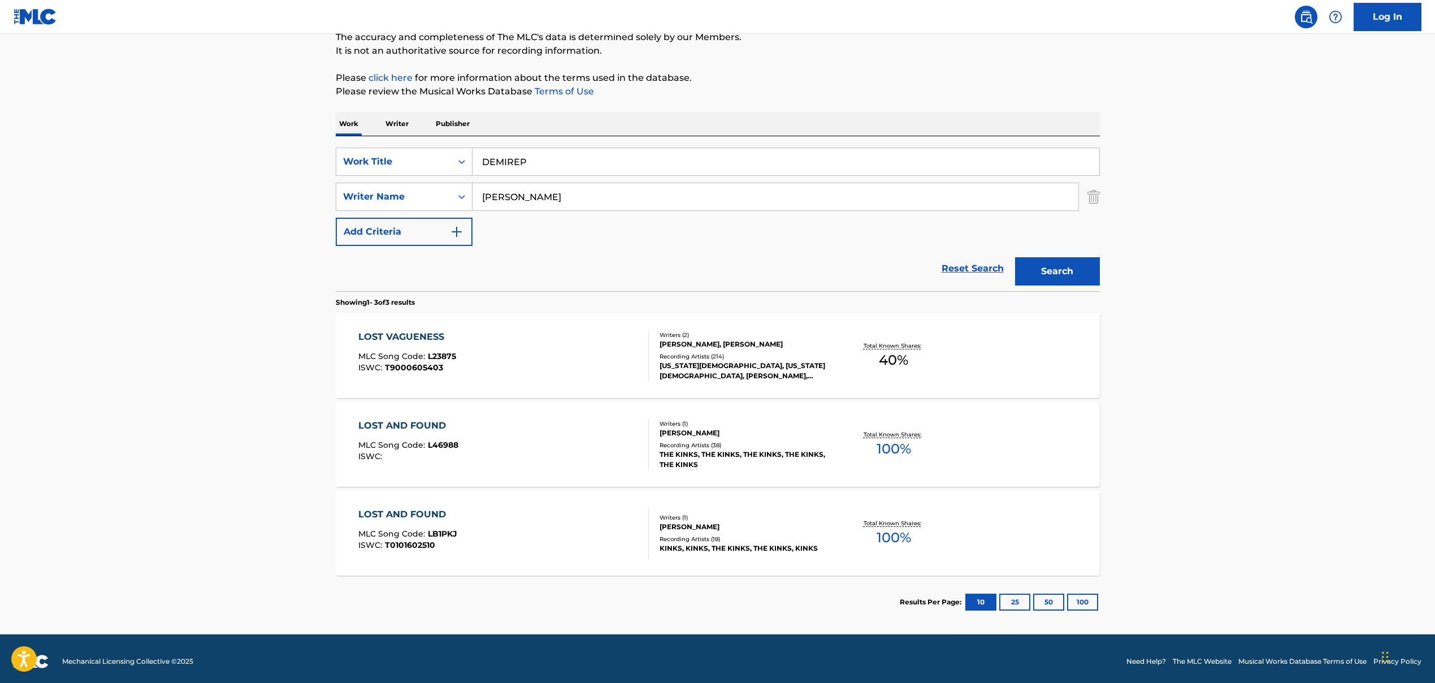
click at [283, 184] on main "The MLC Public Work Search The accuracy and completeness of The MLC's data is d…" at bounding box center [717, 282] width 1435 height 704
click at [495, 198] on input "[PERSON_NAME]" at bounding box center [776, 196] width 606 height 27
drag, startPoint x: 578, startPoint y: 198, endPoint x: 1023, endPoint y: 227, distance: 446.4
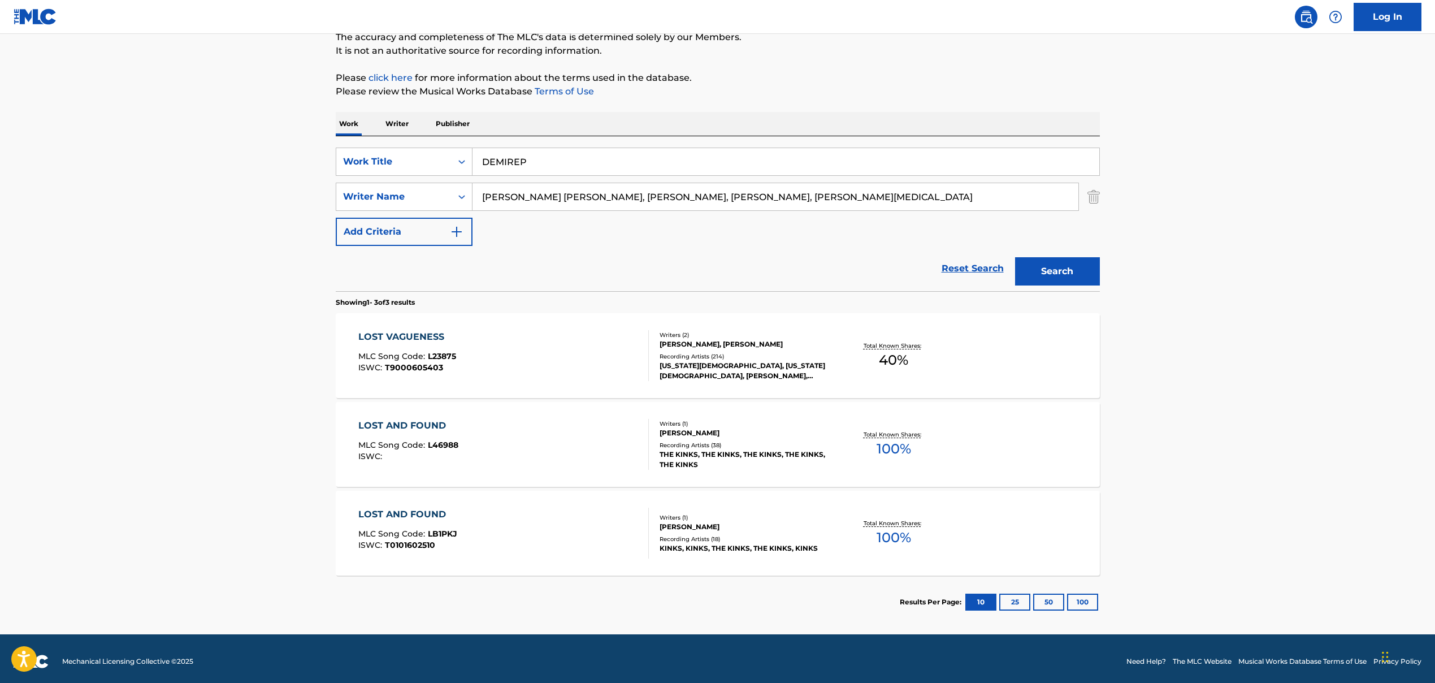
click at [827, 226] on div "SearchWithCriteria86659b5a-a159-4325-954d-0b34191a8f77 Work Title DEMIREP Searc…" at bounding box center [718, 197] width 764 height 98
type input "[PERSON_NAME] [PERSON_NAME]"
click at [827, 269] on button "Search" at bounding box center [1057, 271] width 85 height 28
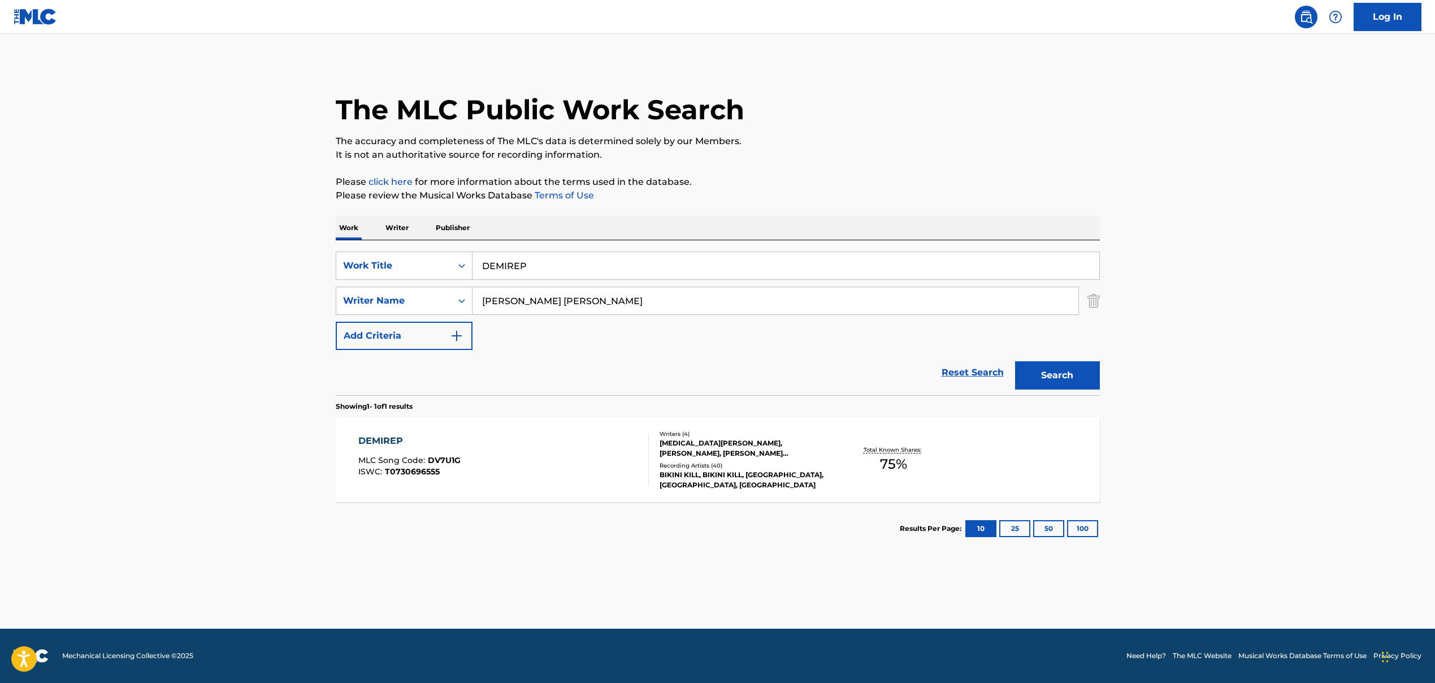
click at [603, 460] on div "DEMIREP MLC Song Code : DV7U1G ISWC : T0730696555" at bounding box center [503, 459] width 291 height 51
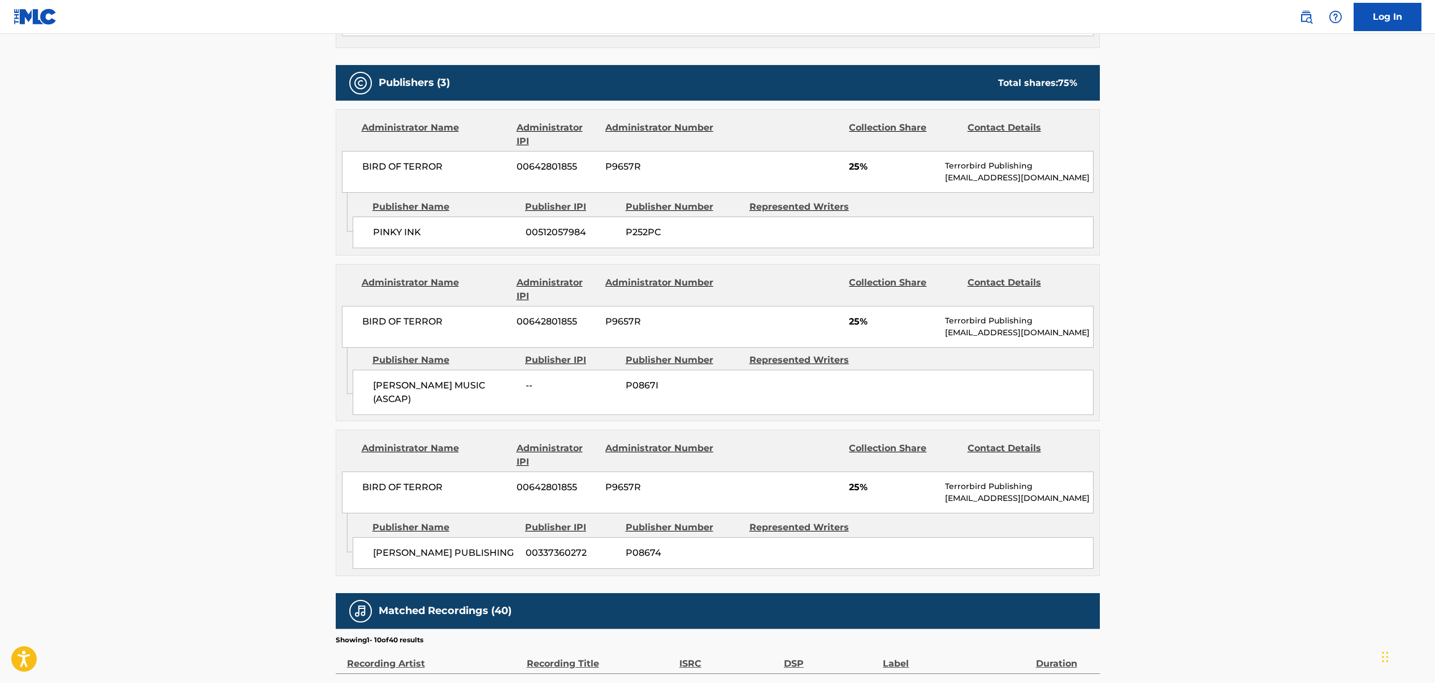
scroll to position [585, 0]
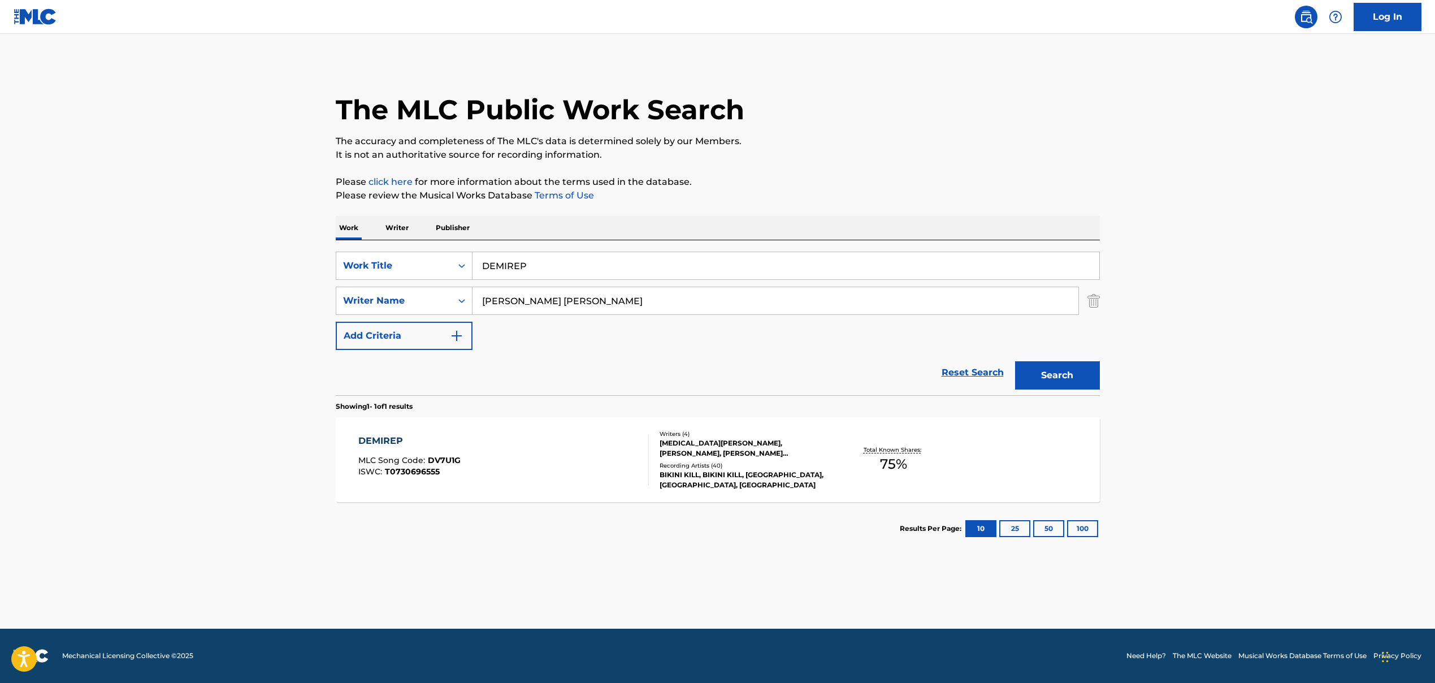
click at [498, 268] on input "DEMIREP" at bounding box center [786, 265] width 627 height 27
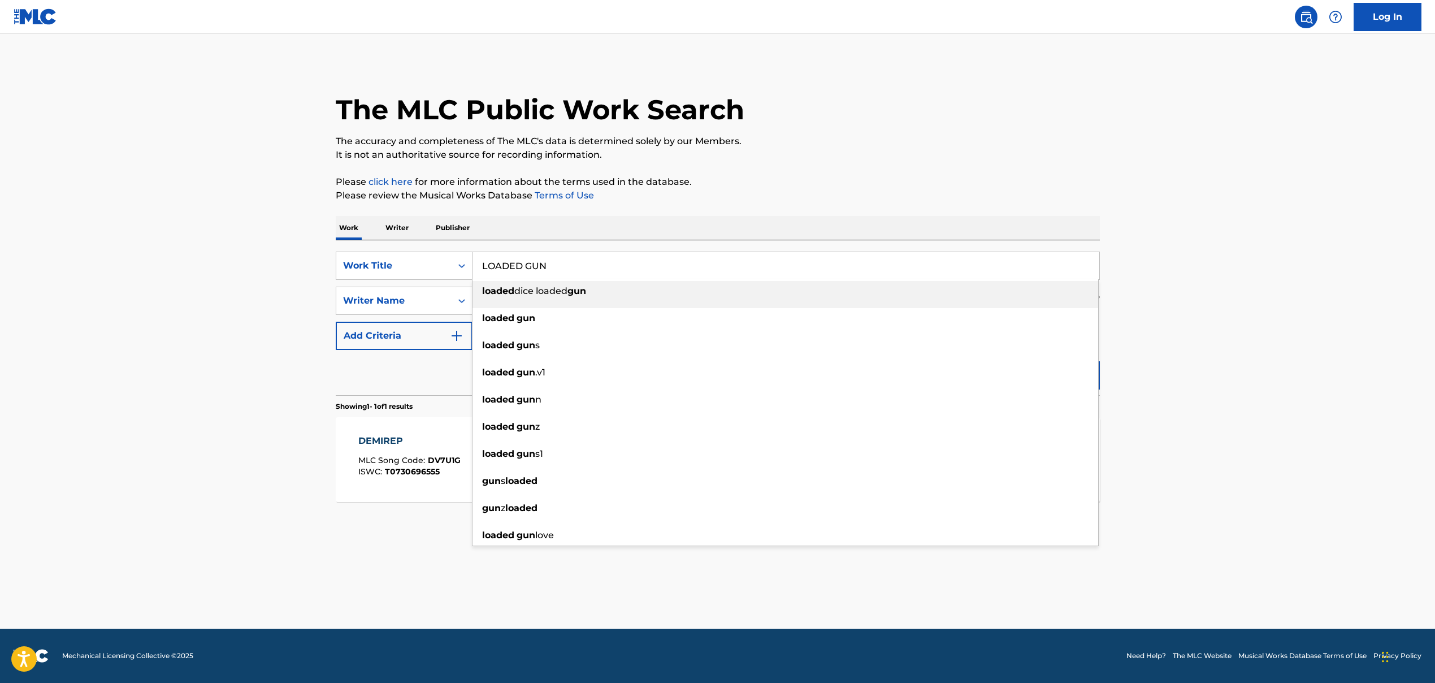
type input "LOADED GUN"
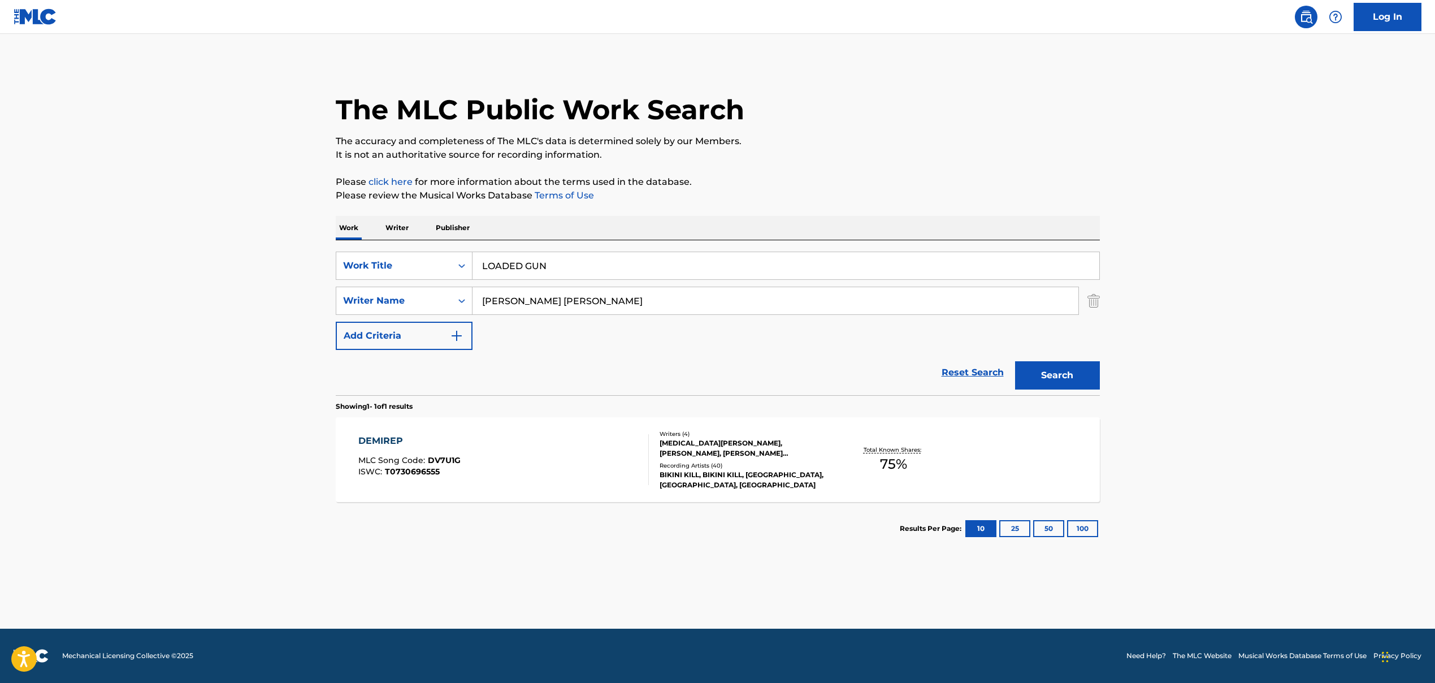
click at [507, 300] on input "[PERSON_NAME] [PERSON_NAME]" at bounding box center [776, 300] width 606 height 27
drag, startPoint x: 568, startPoint y: 301, endPoint x: 864, endPoint y: 357, distance: 301.4
click at [827, 351] on form "SearchWithCriteria86659b5a-a159-4325-954d-0b34191a8f77 Work Title LOADED GUN Se…" at bounding box center [718, 324] width 764 height 144
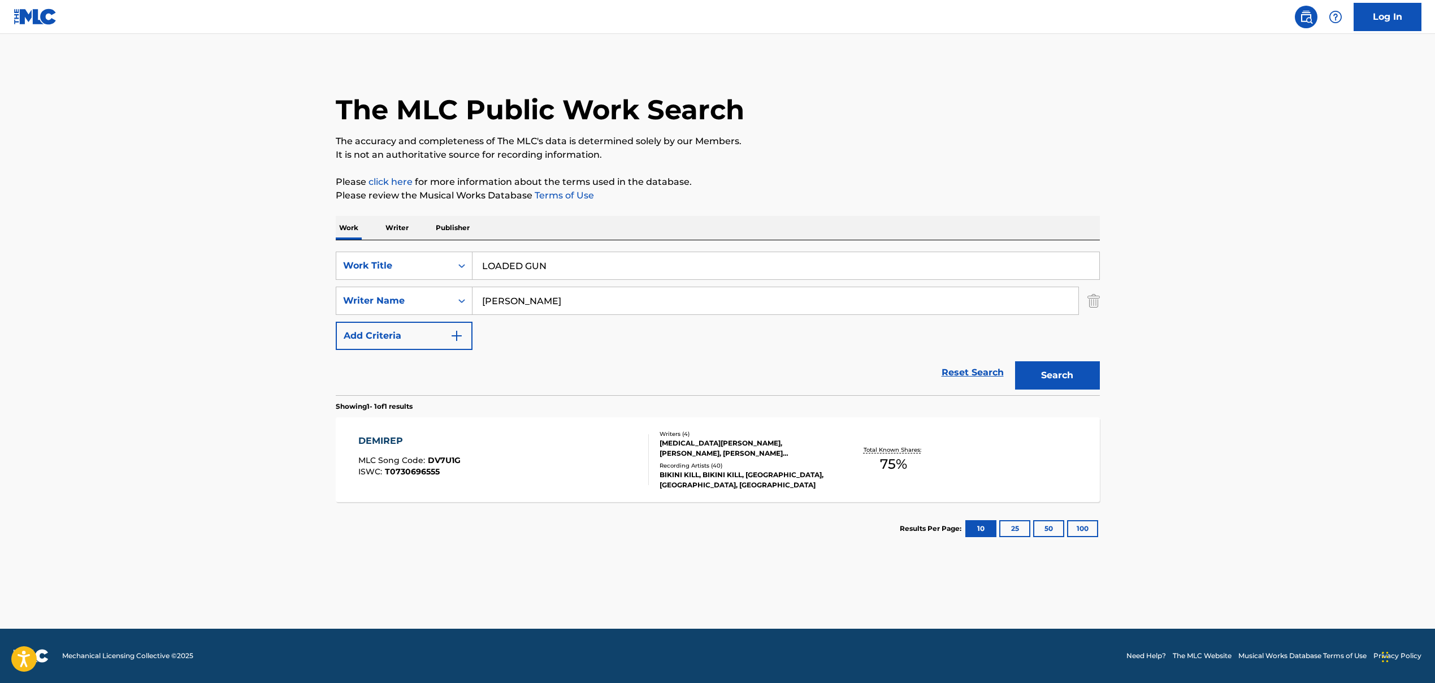
type input "[PERSON_NAME]"
click at [827, 375] on button "Search" at bounding box center [1057, 375] width 85 height 28
click at [827, 468] on div "Total Known Shares: 100 %" at bounding box center [894, 460] width 127 height 34
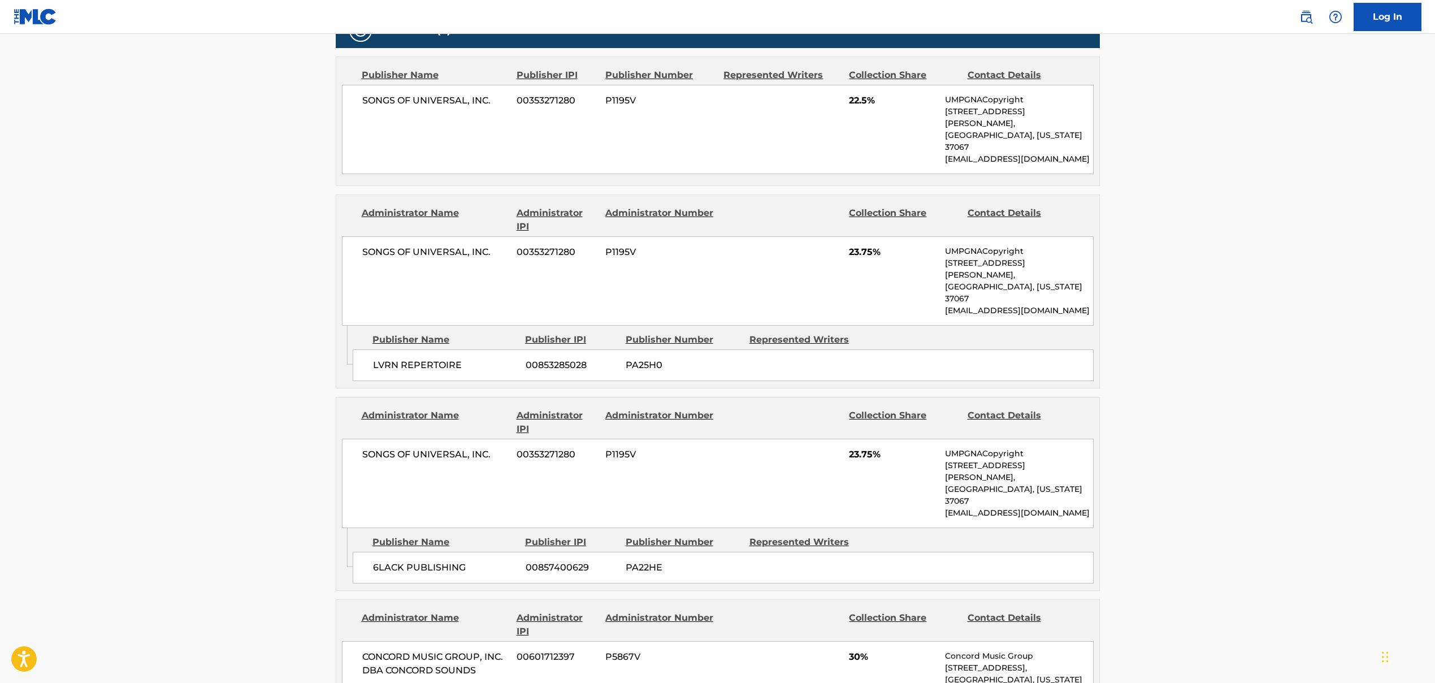
scroll to position [547, 0]
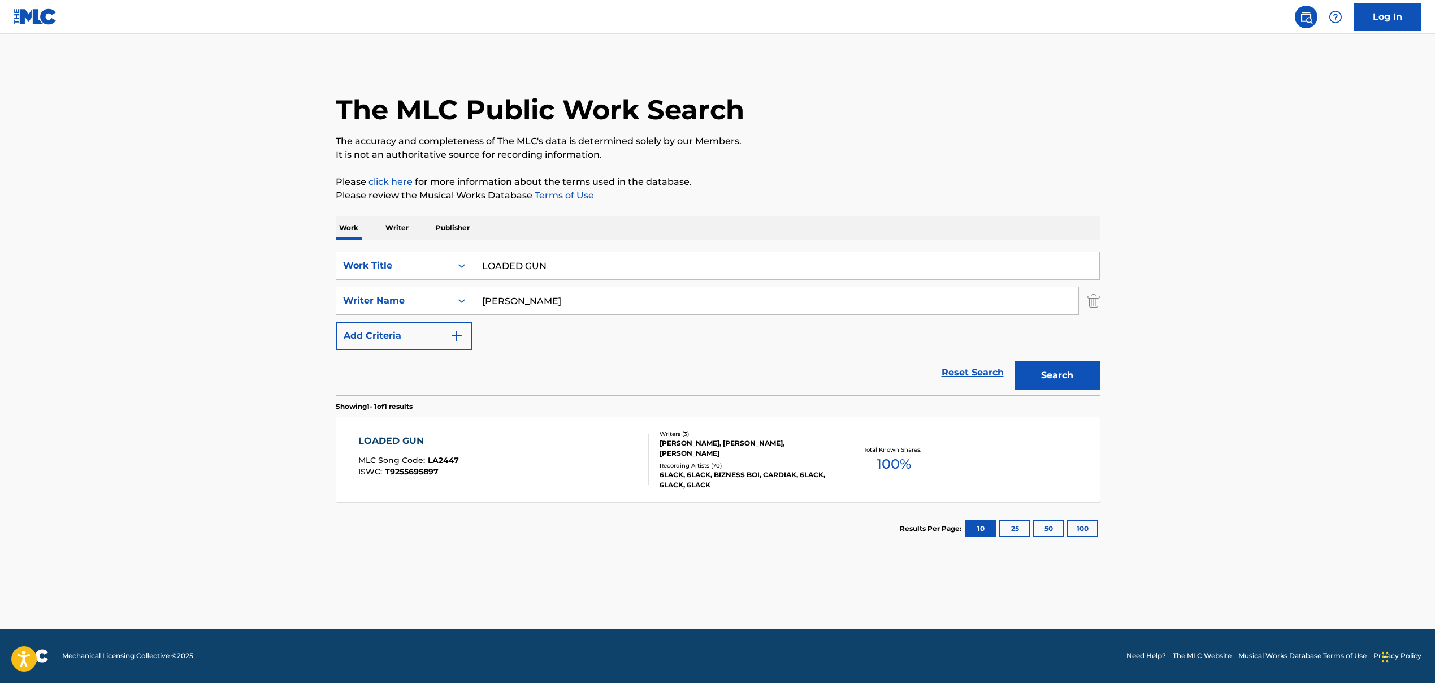
click at [499, 273] on input "LOADED GUN" at bounding box center [786, 265] width 627 height 27
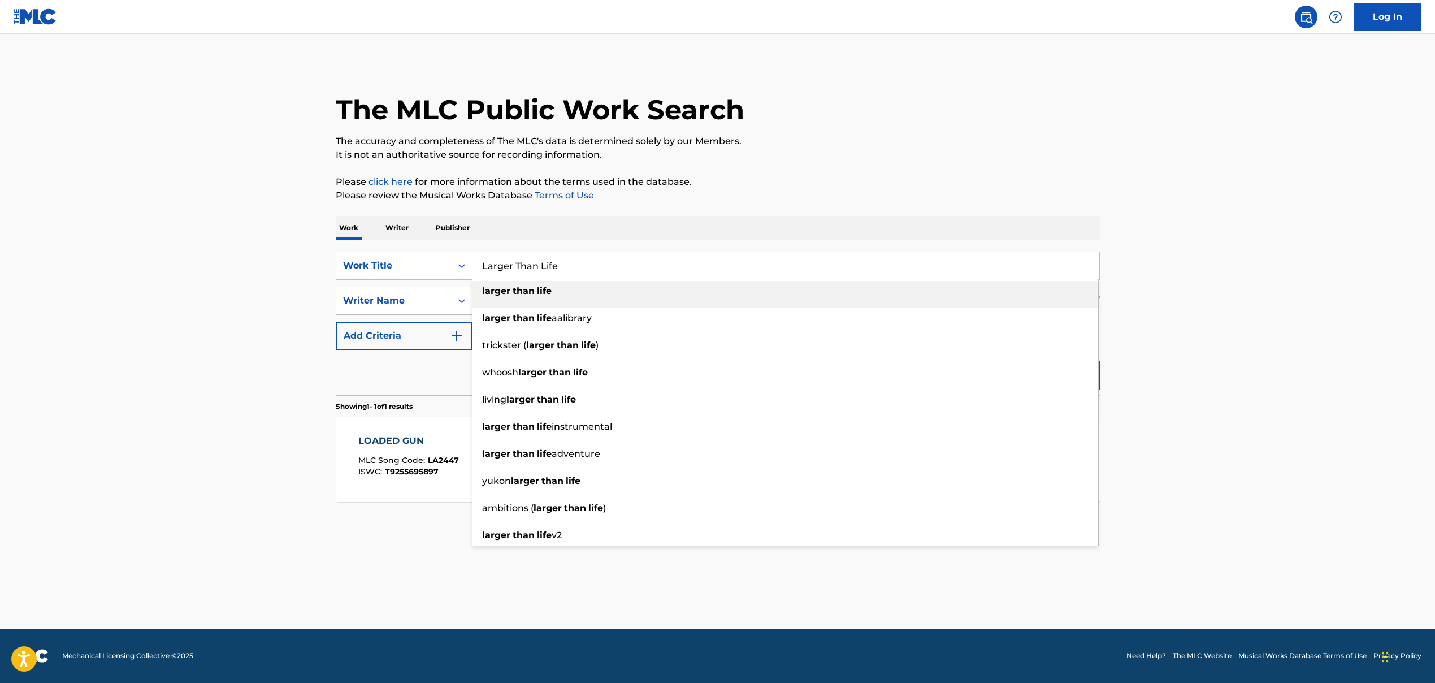
type input "Larger Than Life"
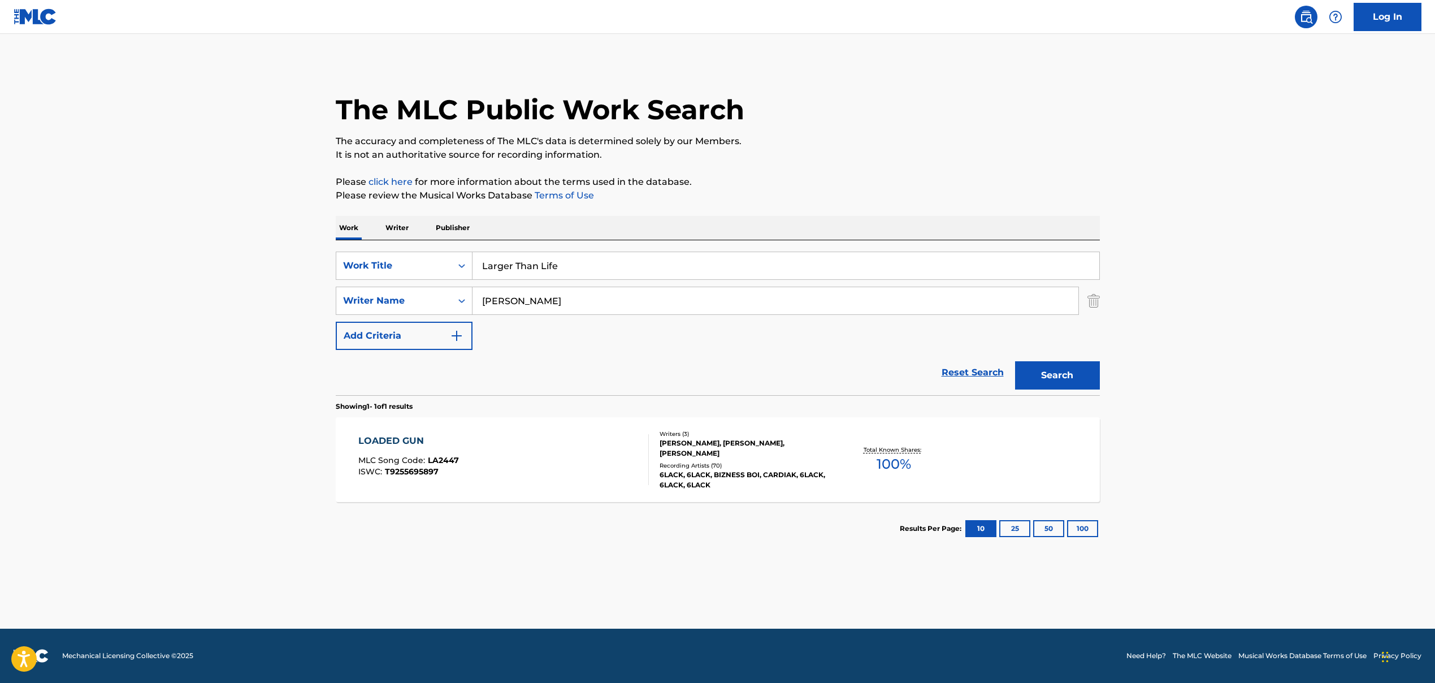
click at [527, 301] on input "[PERSON_NAME]" at bounding box center [776, 300] width 606 height 27
drag, startPoint x: 634, startPoint y: 304, endPoint x: 862, endPoint y: 322, distance: 229.1
click at [827, 322] on div "SearchWithCriteria86659b5a-a159-4325-954d-0b34191a8f77 Work Title Larger Than L…" at bounding box center [718, 301] width 764 height 98
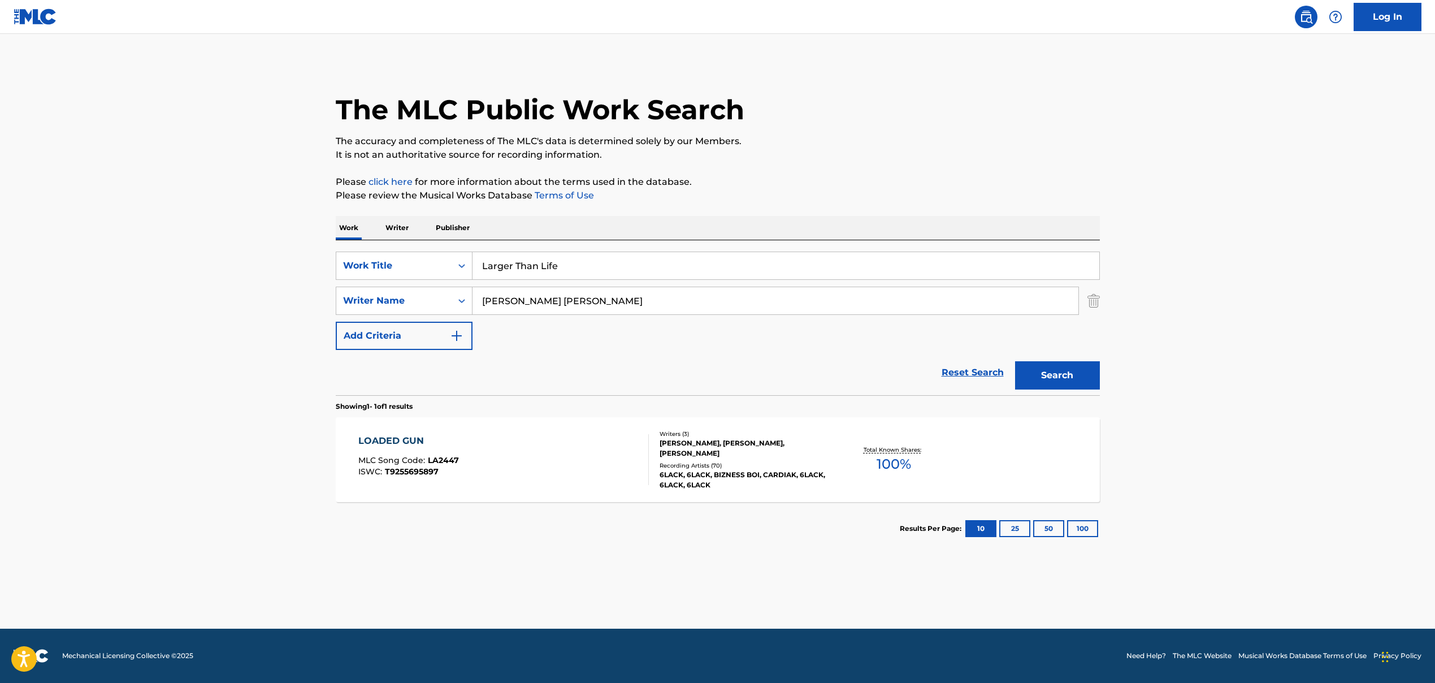
type input "[PERSON_NAME] [PERSON_NAME]"
click at [827, 378] on button "Search" at bounding box center [1057, 375] width 85 height 28
click at [457, 431] on div "LARGER THAN LIFE MLC Song Code : L17483 ISWC : T0709132079 Writers ( 3 ) [PERSO…" at bounding box center [718, 459] width 764 height 85
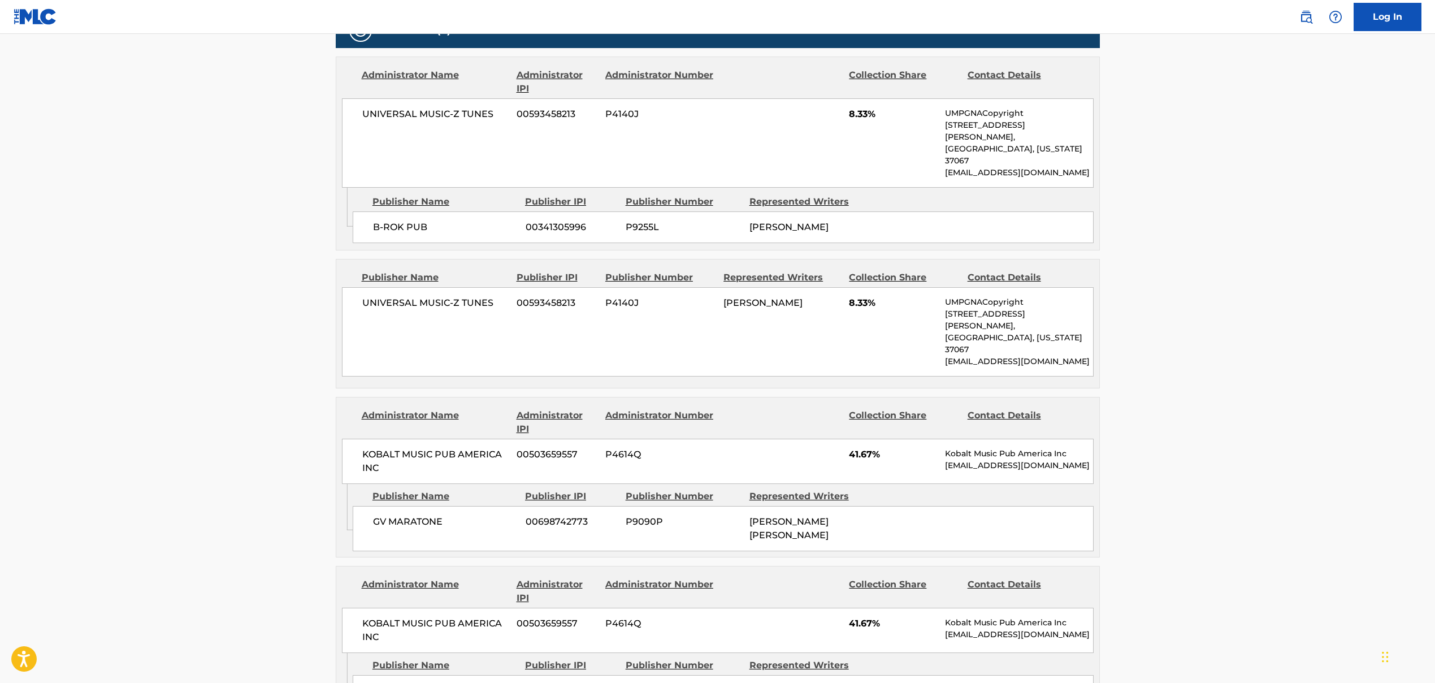
scroll to position [540, 0]
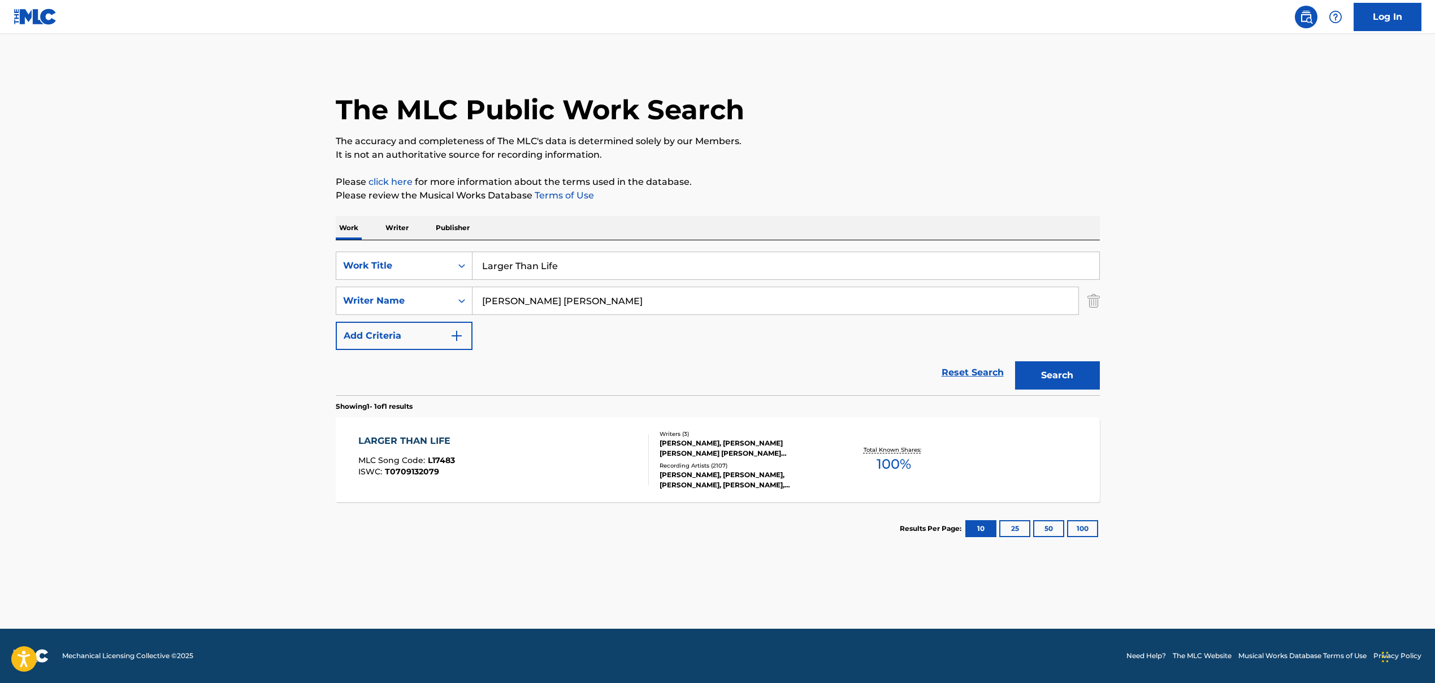
click at [499, 274] on input "Larger Than Life" at bounding box center [786, 265] width 627 height 27
type input "Savage Love (Laxed - Siren Beat)"
click at [513, 302] on input "[PERSON_NAME] [PERSON_NAME]" at bounding box center [776, 300] width 606 height 27
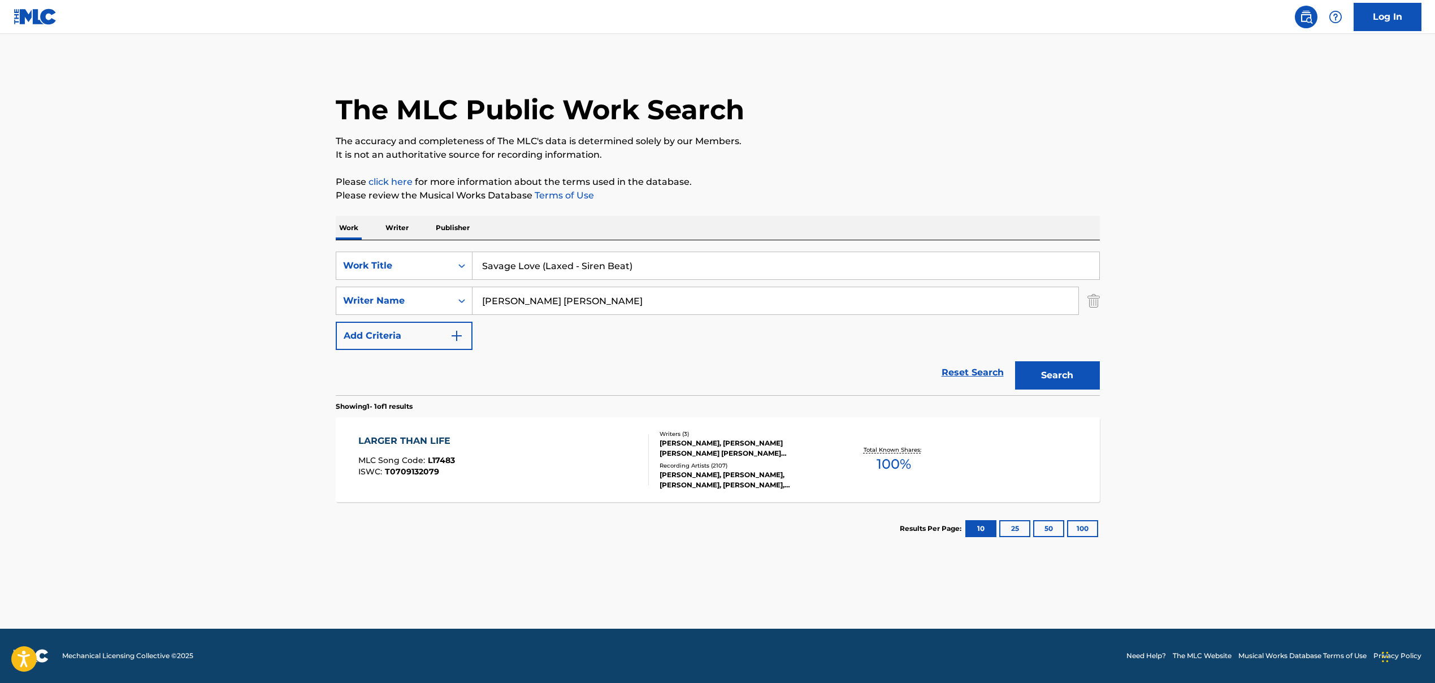
click at [513, 302] on input "[PERSON_NAME] [PERSON_NAME]" at bounding box center [776, 300] width 606 height 27
drag, startPoint x: 607, startPoint y: 301, endPoint x: 1216, endPoint y: 404, distance: 617.0
click at [827, 404] on main "The MLC Public Work Search The accuracy and completeness of The MLC's data is d…" at bounding box center [717, 331] width 1435 height 595
type input "[PERSON_NAME]"
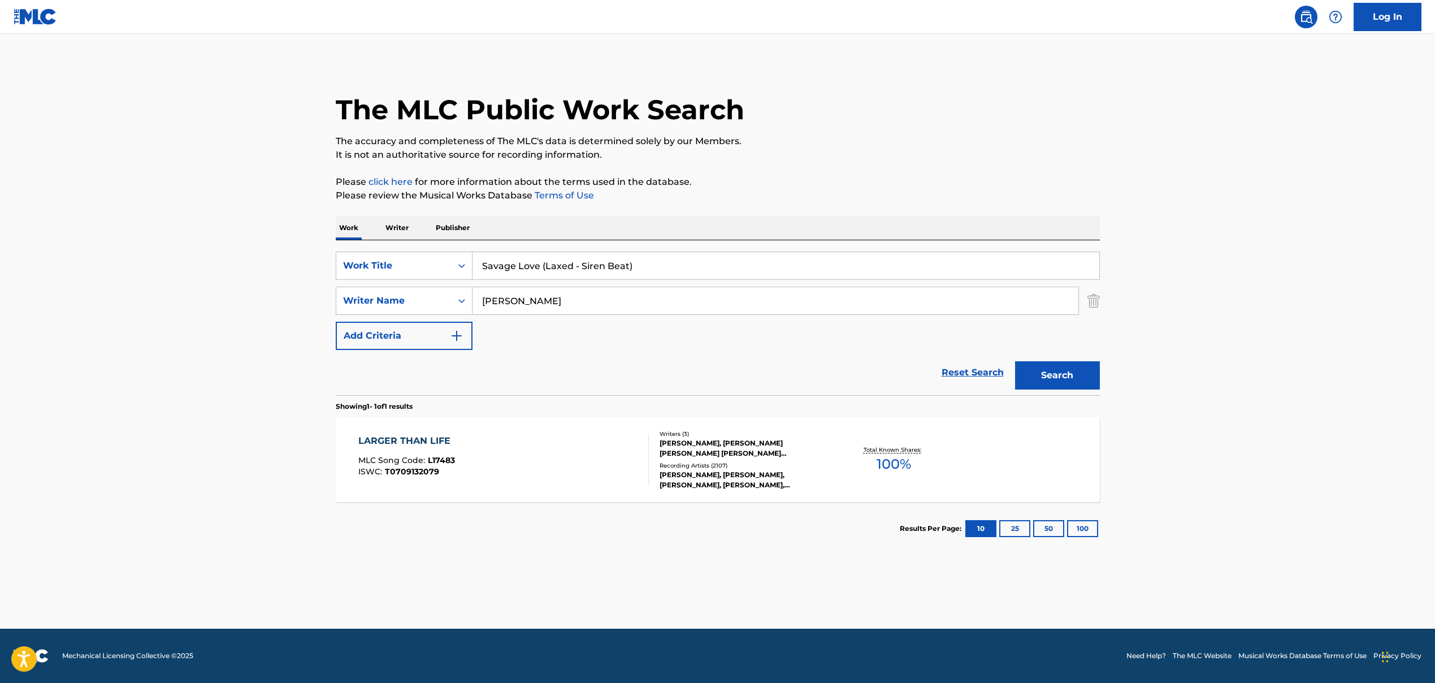
click at [827, 385] on button "Search" at bounding box center [1057, 375] width 85 height 28
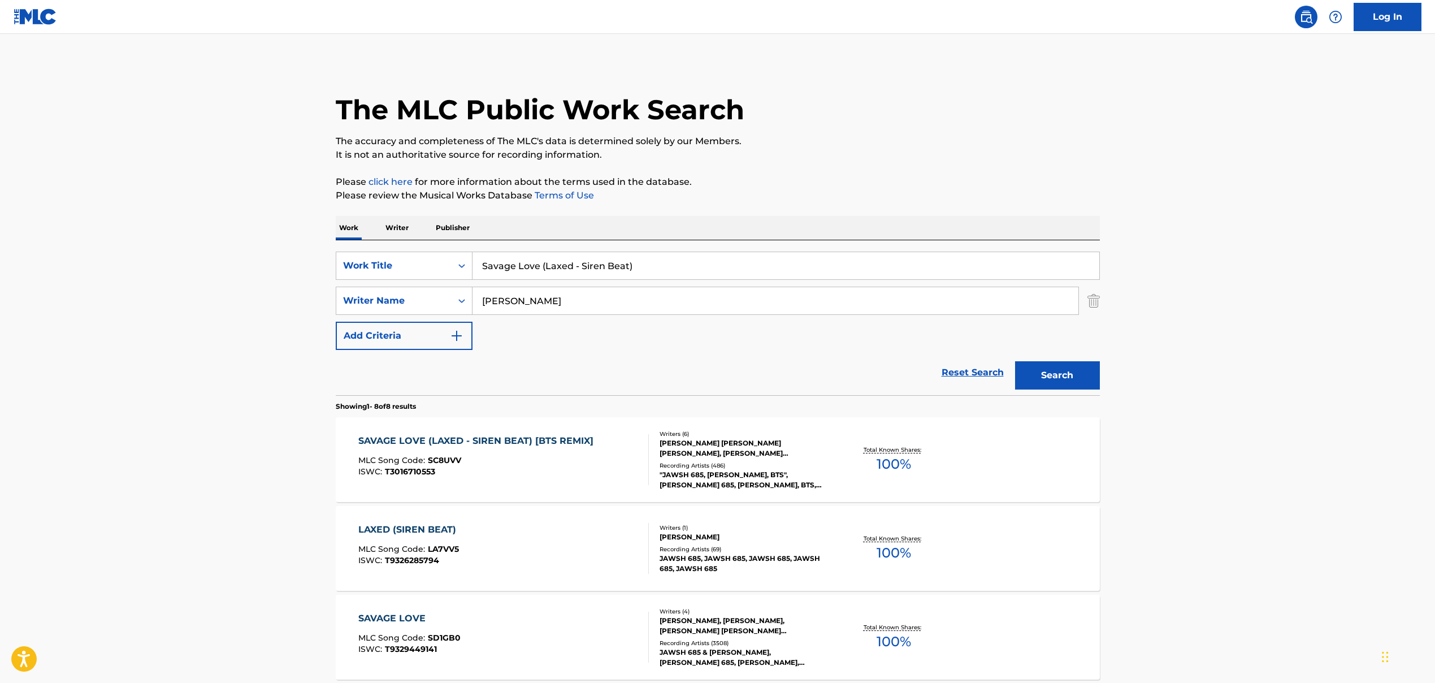
click at [540, 482] on div "SAVAGE LOVE (LAXED - SIREN BEAT) [BTS REMIX] MLC Song Code : SC8UVV ISWC : T301…" at bounding box center [478, 459] width 241 height 51
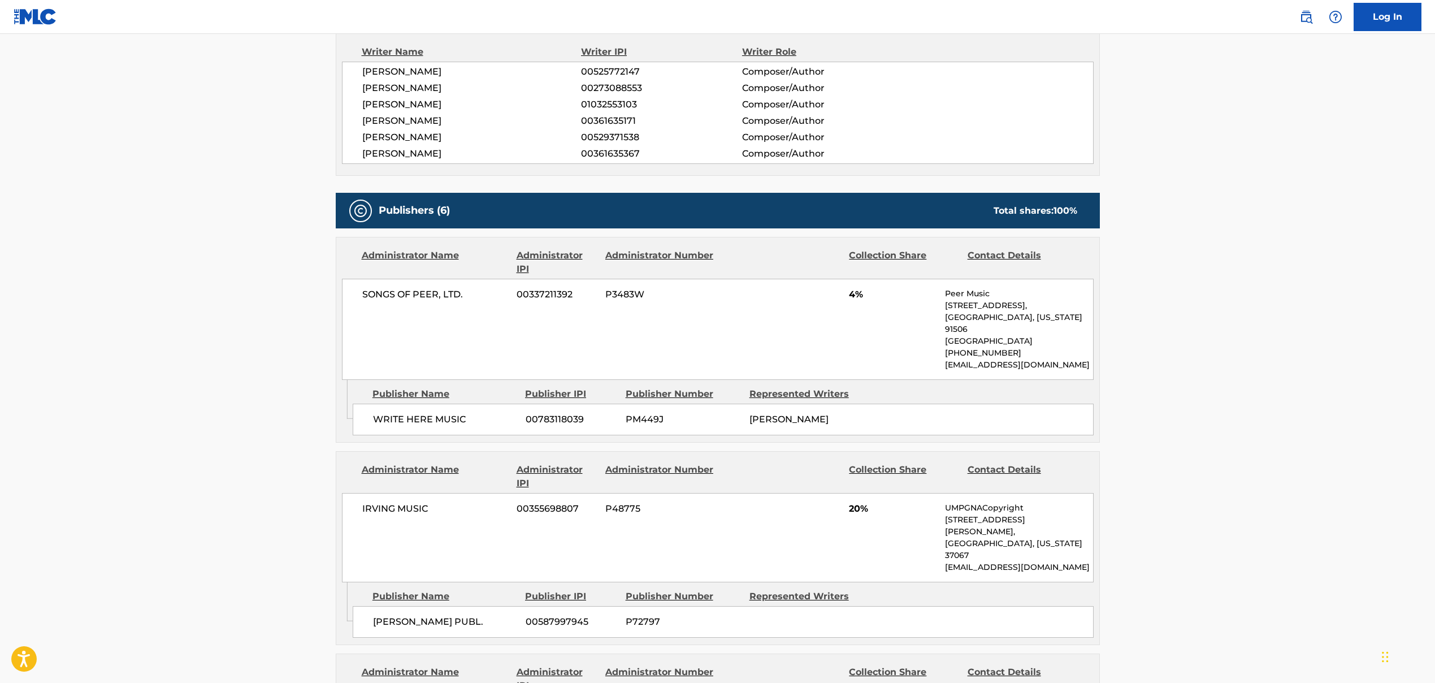
scroll to position [557, 0]
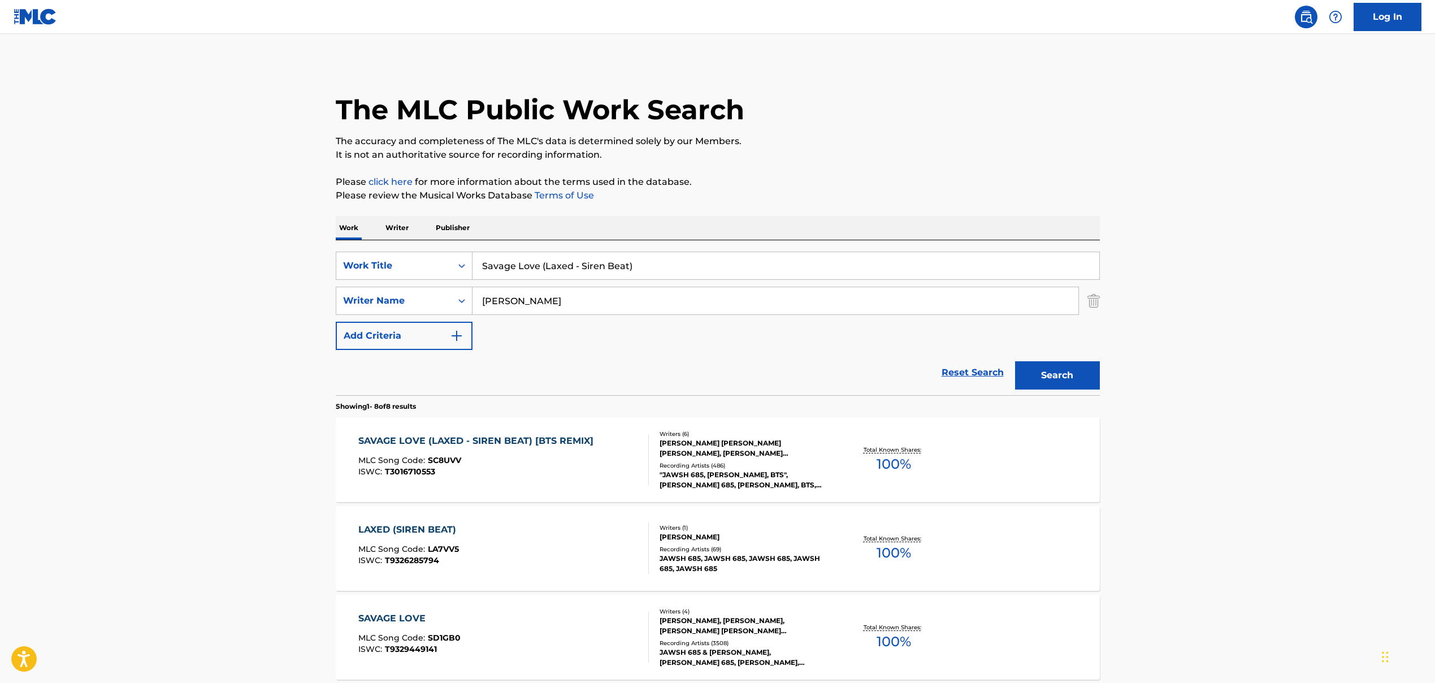
click at [498, 266] on input "Savage Love (Laxed - Siren Beat)" at bounding box center [786, 265] width 627 height 27
type input "CHRISTMAS BABY PLEASE COME HOME"
click at [594, 297] on input "[PERSON_NAME]" at bounding box center [776, 300] width 606 height 27
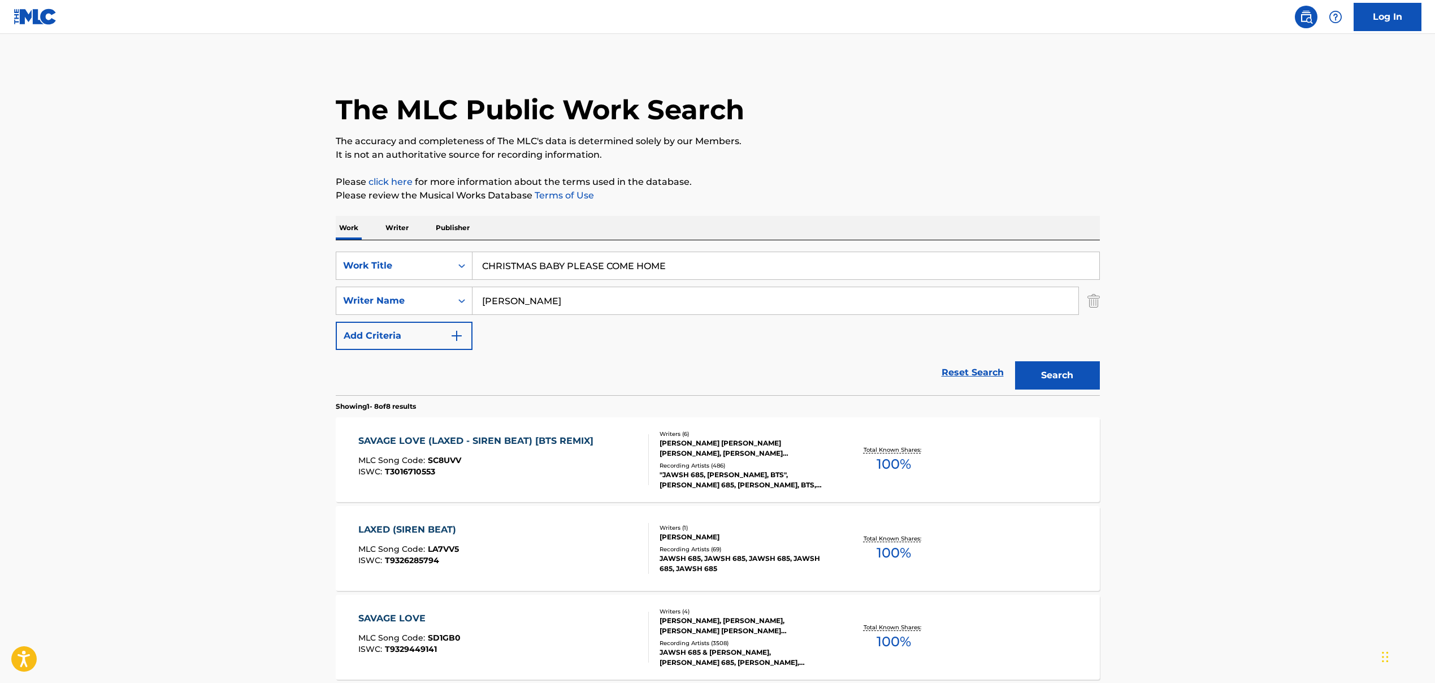
click at [594, 297] on input "[PERSON_NAME]" at bounding box center [776, 300] width 606 height 27
drag, startPoint x: 538, startPoint y: 302, endPoint x: 829, endPoint y: 306, distance: 291.2
click at [810, 306] on input "[PERSON_NAME], [PERSON_NAME], [PERSON_NAME]" at bounding box center [776, 300] width 606 height 27
type input "[PERSON_NAME]"
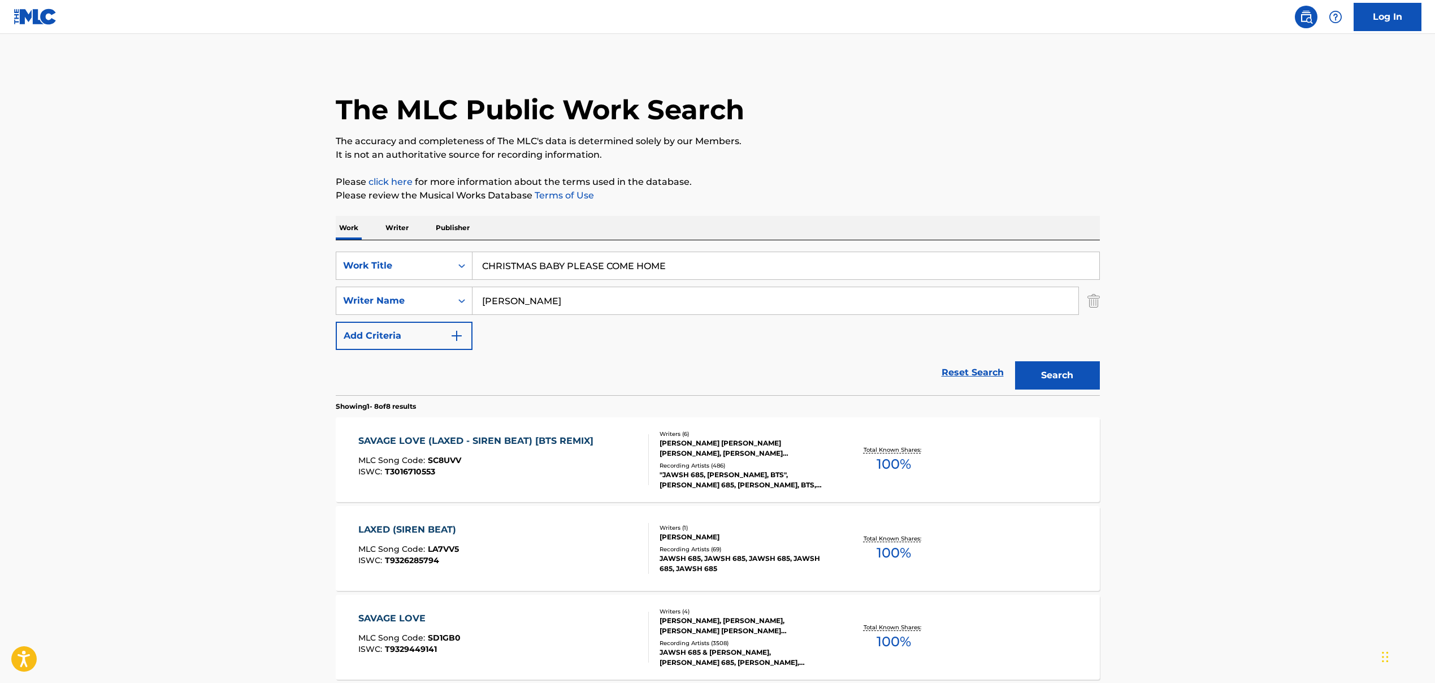
click at [827, 370] on button "Search" at bounding box center [1057, 375] width 85 height 28
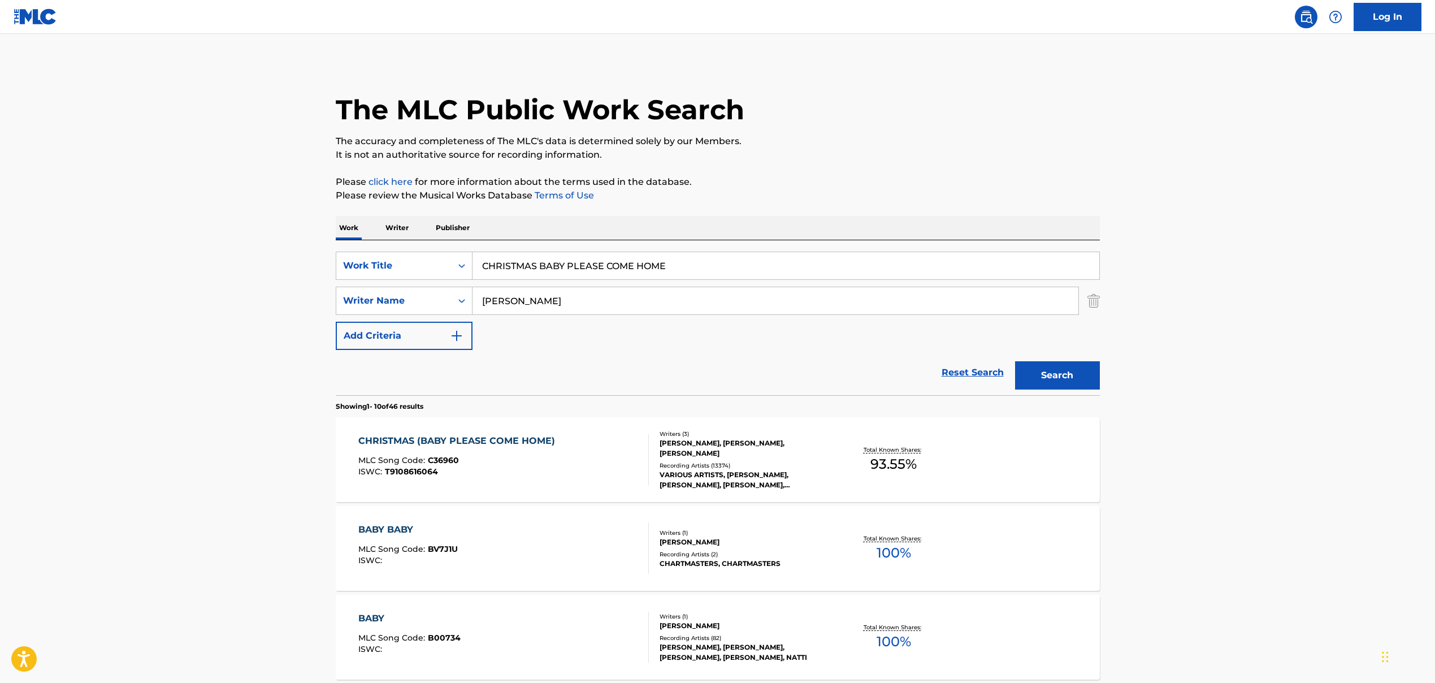
click at [531, 462] on div "MLC Song Code : C36960" at bounding box center [459, 461] width 202 height 11
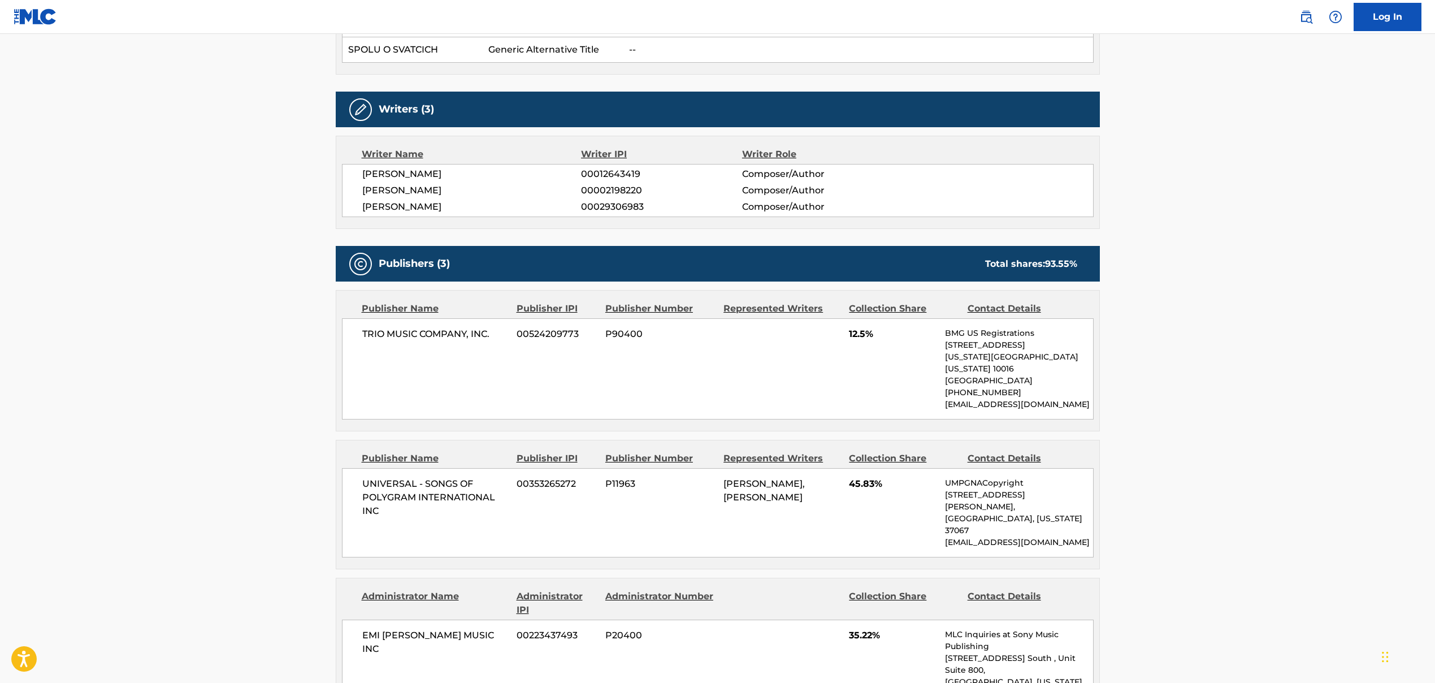
scroll to position [710, 0]
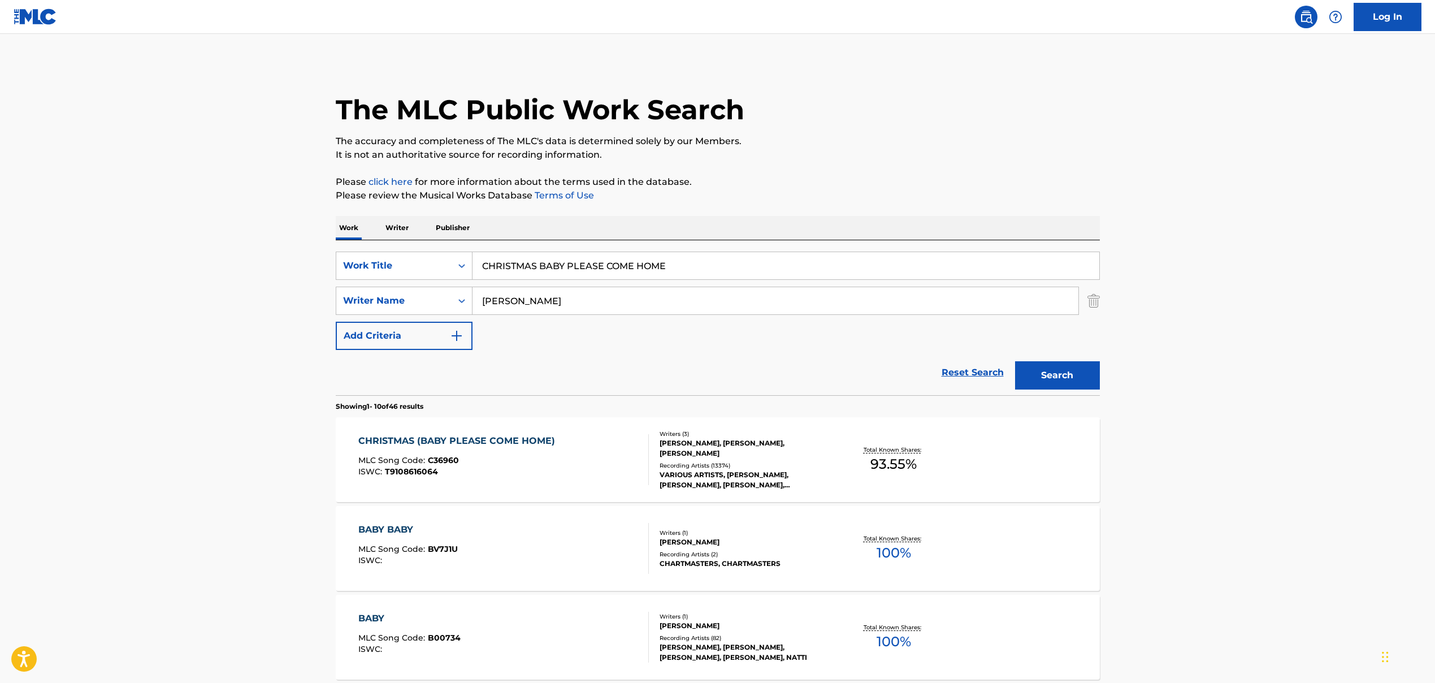
click at [588, 270] on input "CHRISTMAS BABY PLEASE COME HOME" at bounding box center [786, 265] width 627 height 27
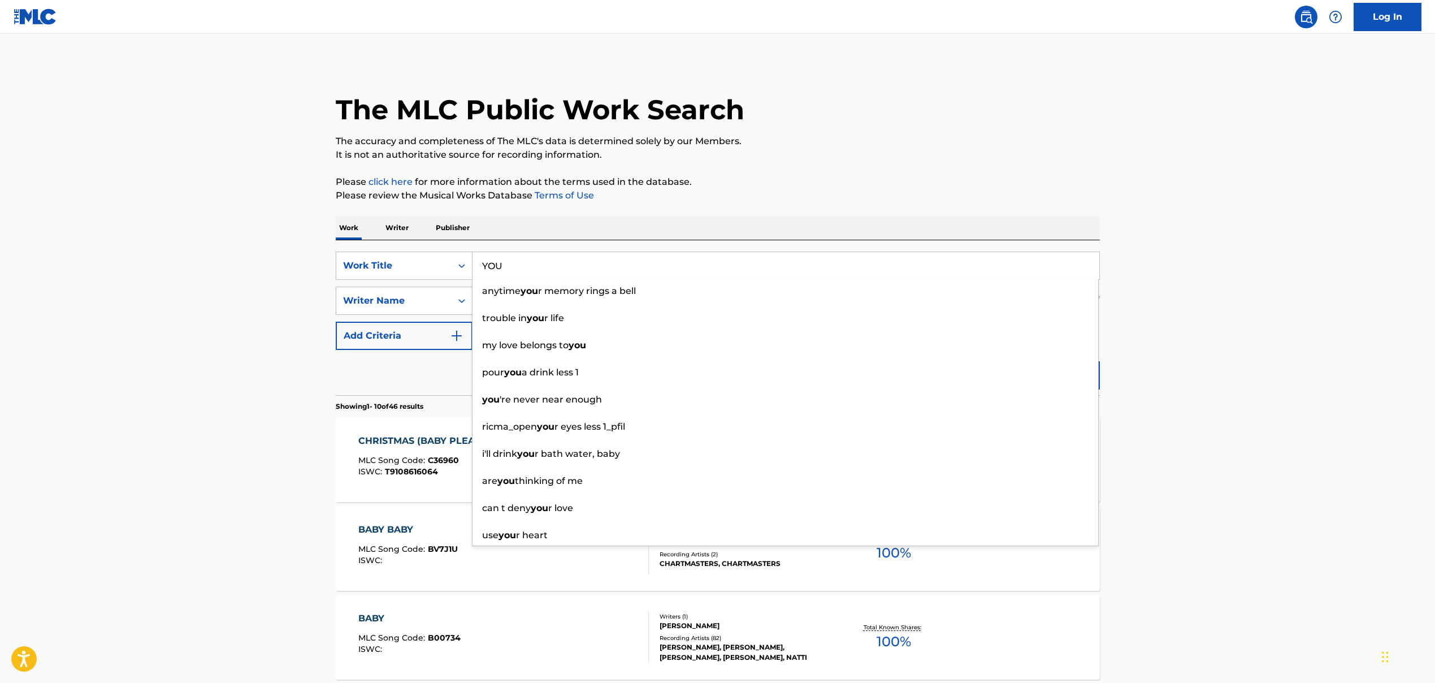
type input "YOU"
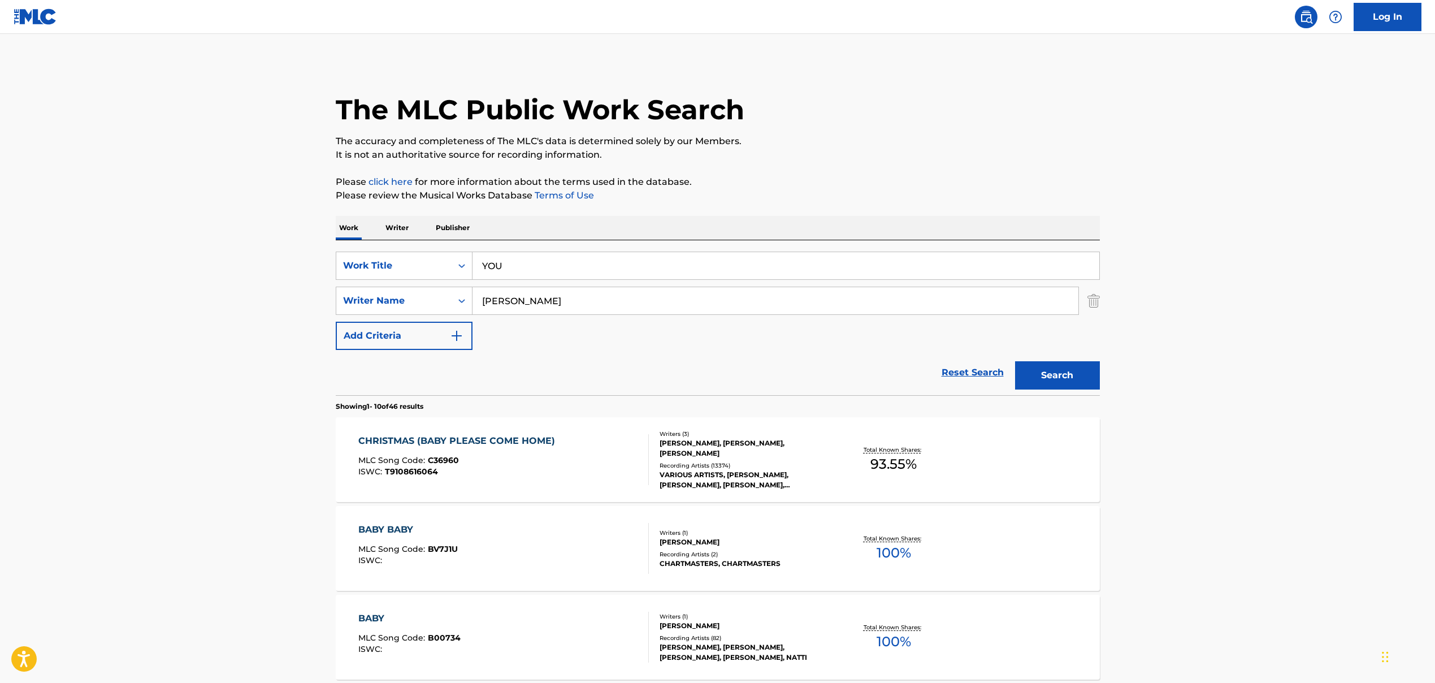
click at [501, 303] on input "[PERSON_NAME]" at bounding box center [776, 300] width 606 height 27
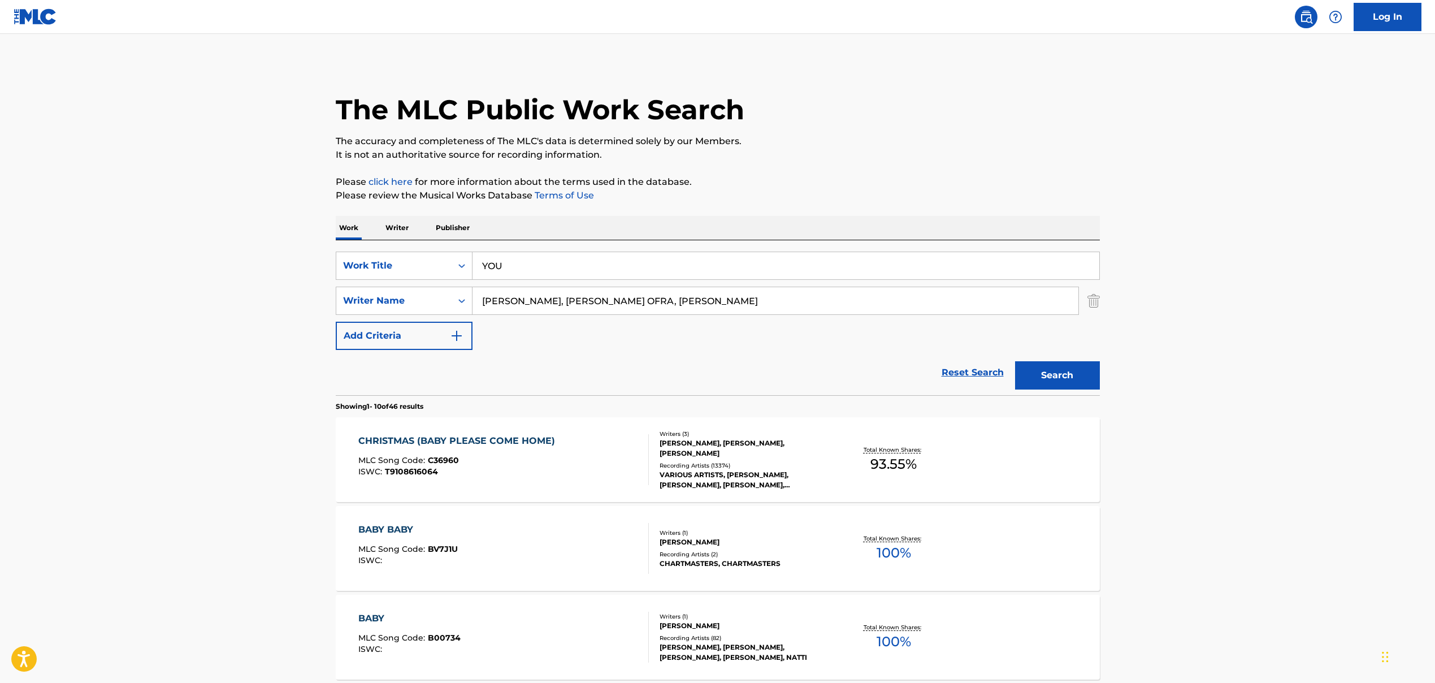
drag, startPoint x: 531, startPoint y: 301, endPoint x: 925, endPoint y: 361, distance: 398.6
click at [827, 359] on form "SearchWithCriteria86659b5a-a159-4325-954d-0b34191a8f77 Work Title YOU SearchWit…" at bounding box center [718, 324] width 764 height 144
drag, startPoint x: 1072, startPoint y: 373, endPoint x: 1052, endPoint y: 387, distance: 24.8
click at [827, 373] on button "Search" at bounding box center [1057, 375] width 85 height 28
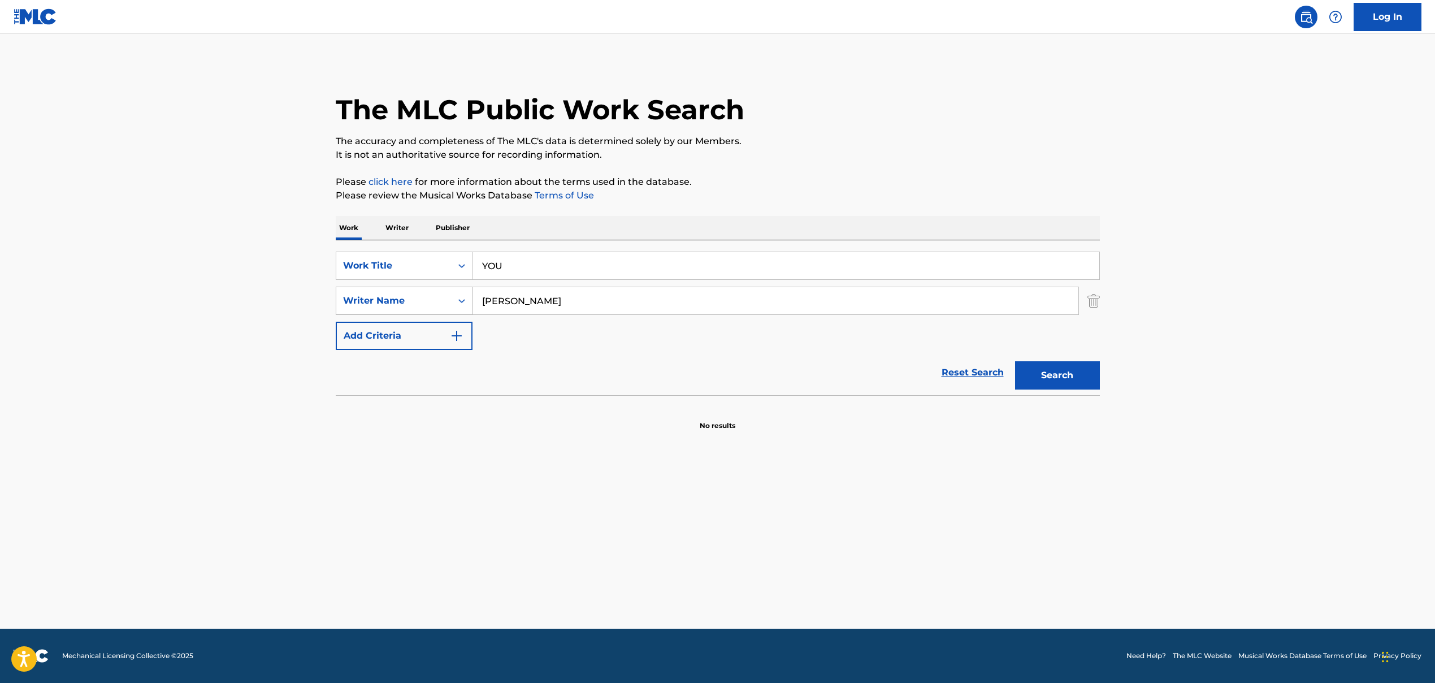
drag, startPoint x: 546, startPoint y: 300, endPoint x: 440, endPoint y: 304, distance: 105.8
click at [443, 302] on div "SearchWithCriteria9a3be60f-441f-4a60-a74d-08b02e157039 Writer Name [PERSON_NAME]" at bounding box center [718, 301] width 764 height 28
drag, startPoint x: 488, startPoint y: 299, endPoint x: 429, endPoint y: 297, distance: 59.4
click at [439, 298] on div "SearchWithCriteria9a3be60f-441f-4a60-a74d-08b02e157039 Writer Name , HAZA OFRA,…" at bounding box center [718, 301] width 764 height 28
drag, startPoint x: 536, startPoint y: 302, endPoint x: 804, endPoint y: 340, distance: 270.7
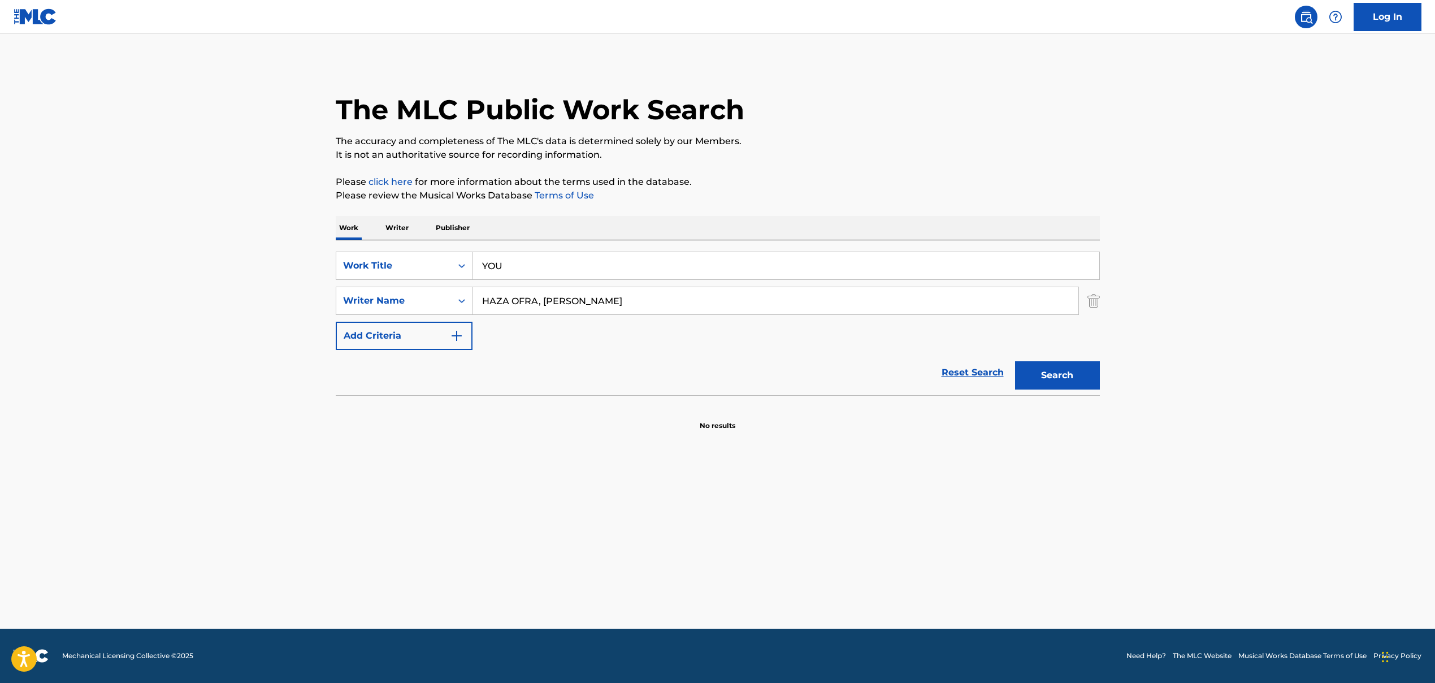
click at [802, 339] on div "SearchWithCriteria86659b5a-a159-4325-954d-0b34191a8f77 Work Title YOU SearchWit…" at bounding box center [718, 301] width 764 height 98
type input "HAZA OFRA"
click at [827, 384] on button "Search" at bounding box center [1057, 375] width 85 height 28
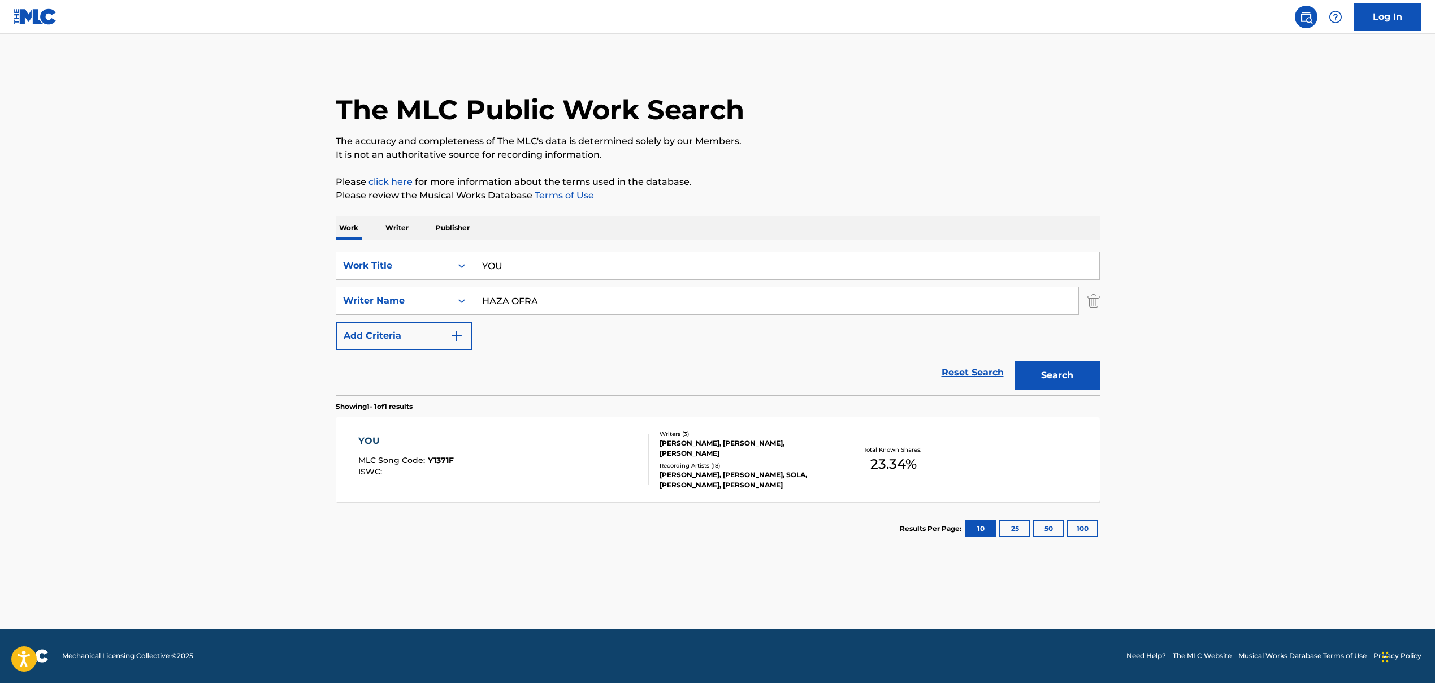
click at [572, 453] on div "YOU MLC Song Code : Y1371F ISWC :" at bounding box center [503, 459] width 291 height 51
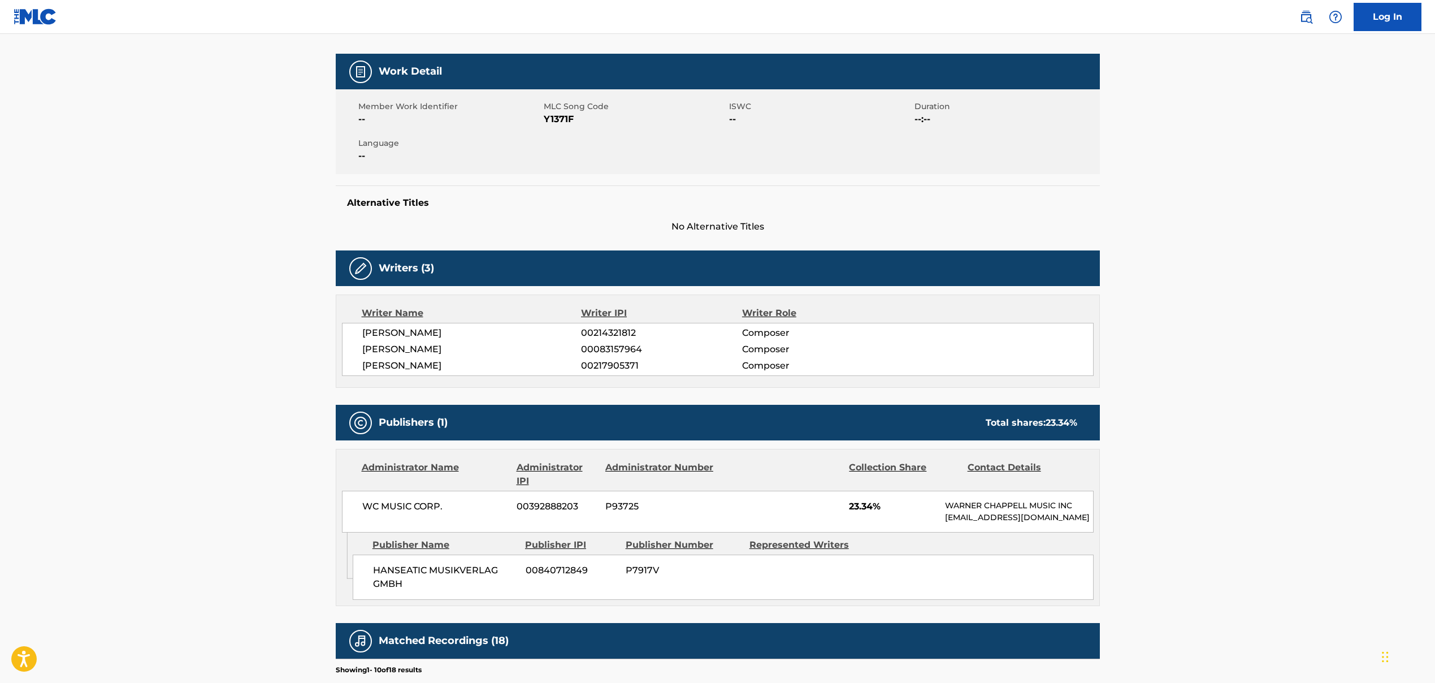
scroll to position [249, 0]
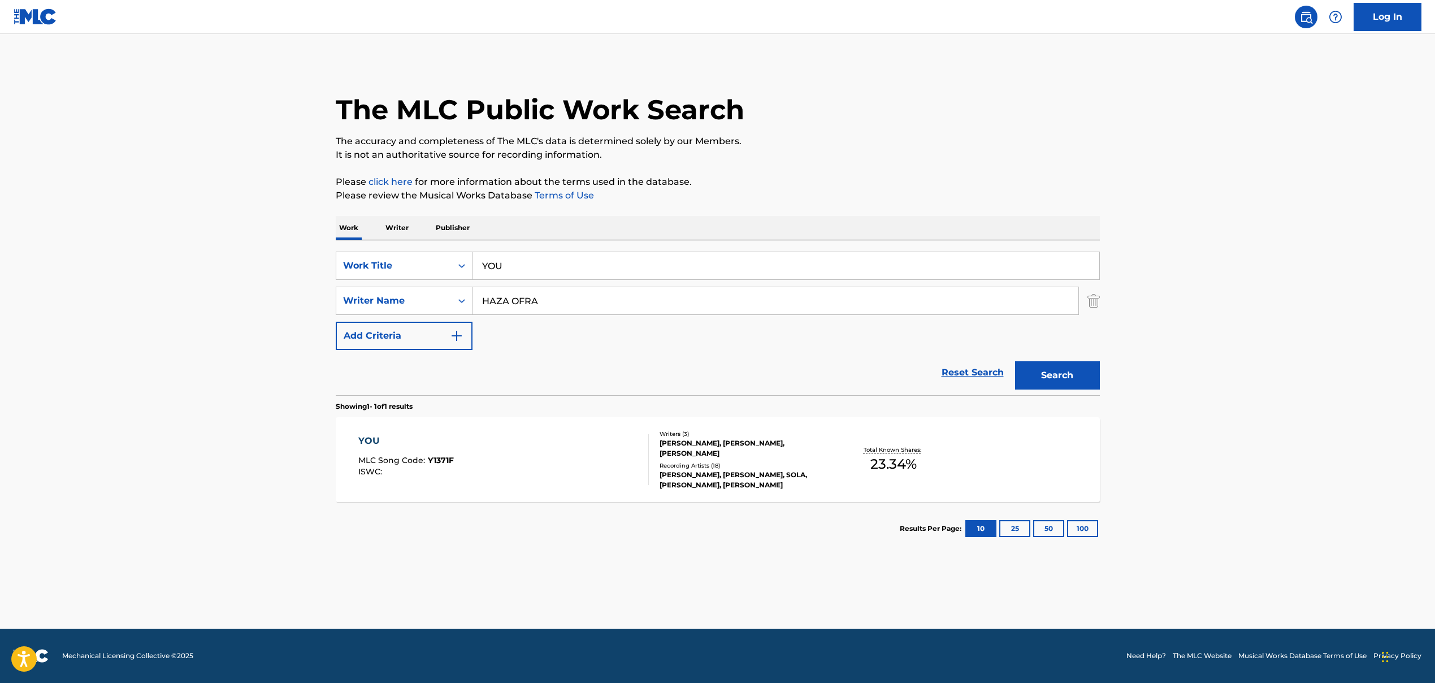
click at [500, 271] on input "YOU" at bounding box center [786, 265] width 627 height 27
drag, startPoint x: 586, startPoint y: 266, endPoint x: 894, endPoint y: 296, distance: 309.1
click at [827, 295] on div "SearchWithCriteria86659b5a-a159-4325-954d-0b34191a8f77 Work Title [US_STATE][GE…" at bounding box center [718, 301] width 764 height 98
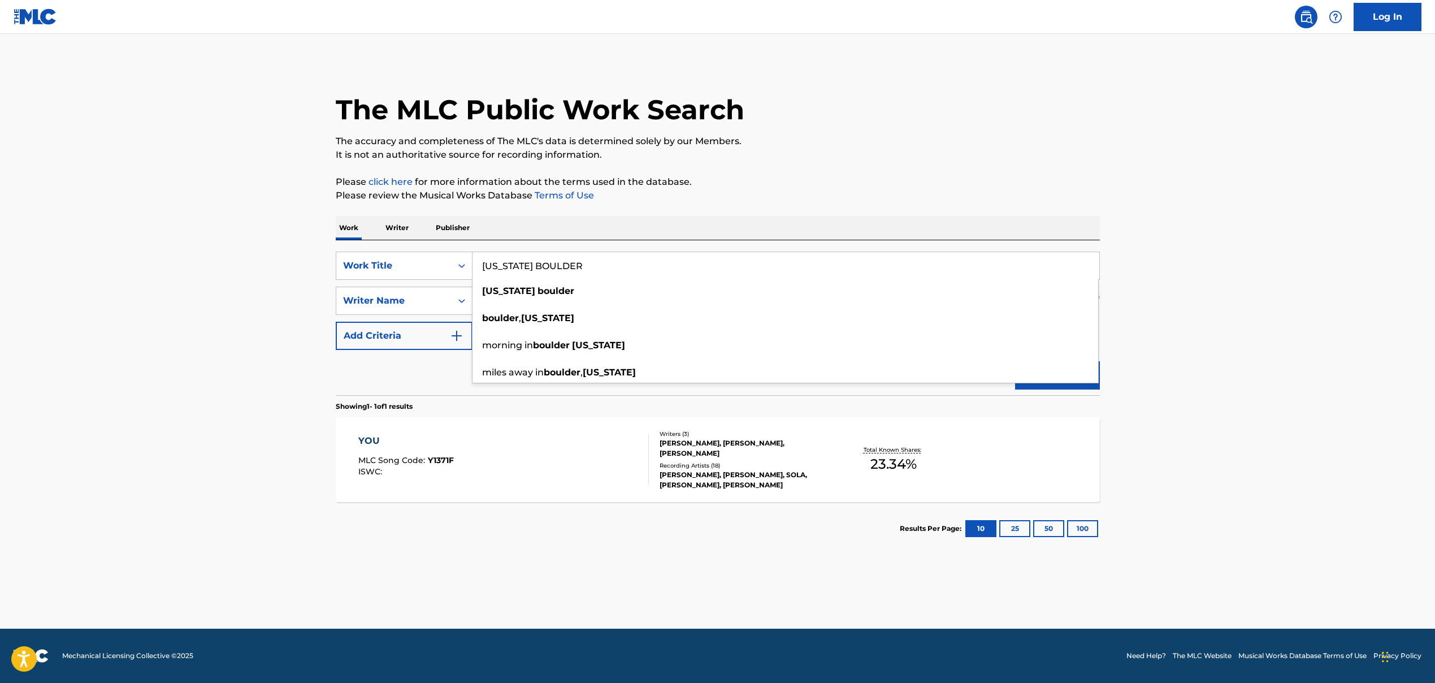
type input "[US_STATE] BOULDER"
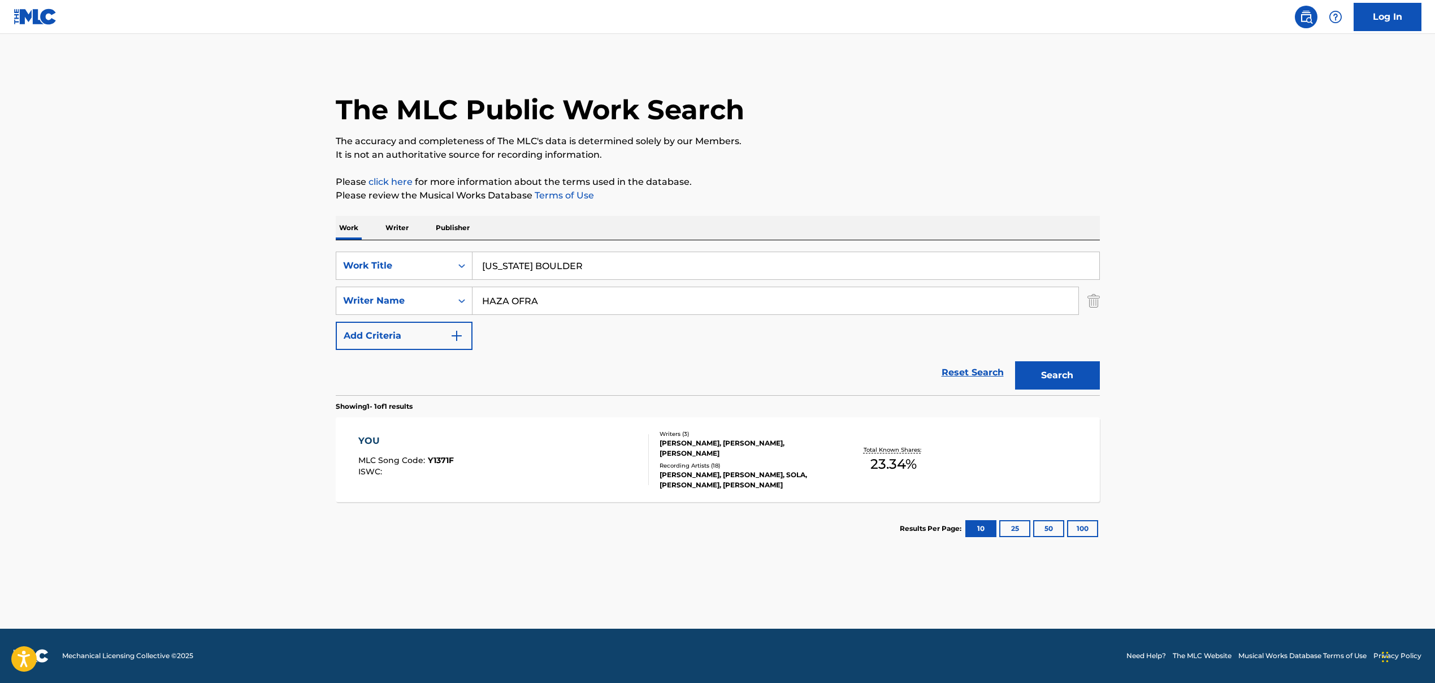
click at [530, 296] on input "HAZA OFRA" at bounding box center [776, 300] width 606 height 27
drag, startPoint x: 598, startPoint y: 301, endPoint x: 1279, endPoint y: 421, distance: 691.8
click at [827, 421] on main "The MLC Public Work Search The accuracy and completeness of The MLC's data is d…" at bounding box center [717, 331] width 1435 height 595
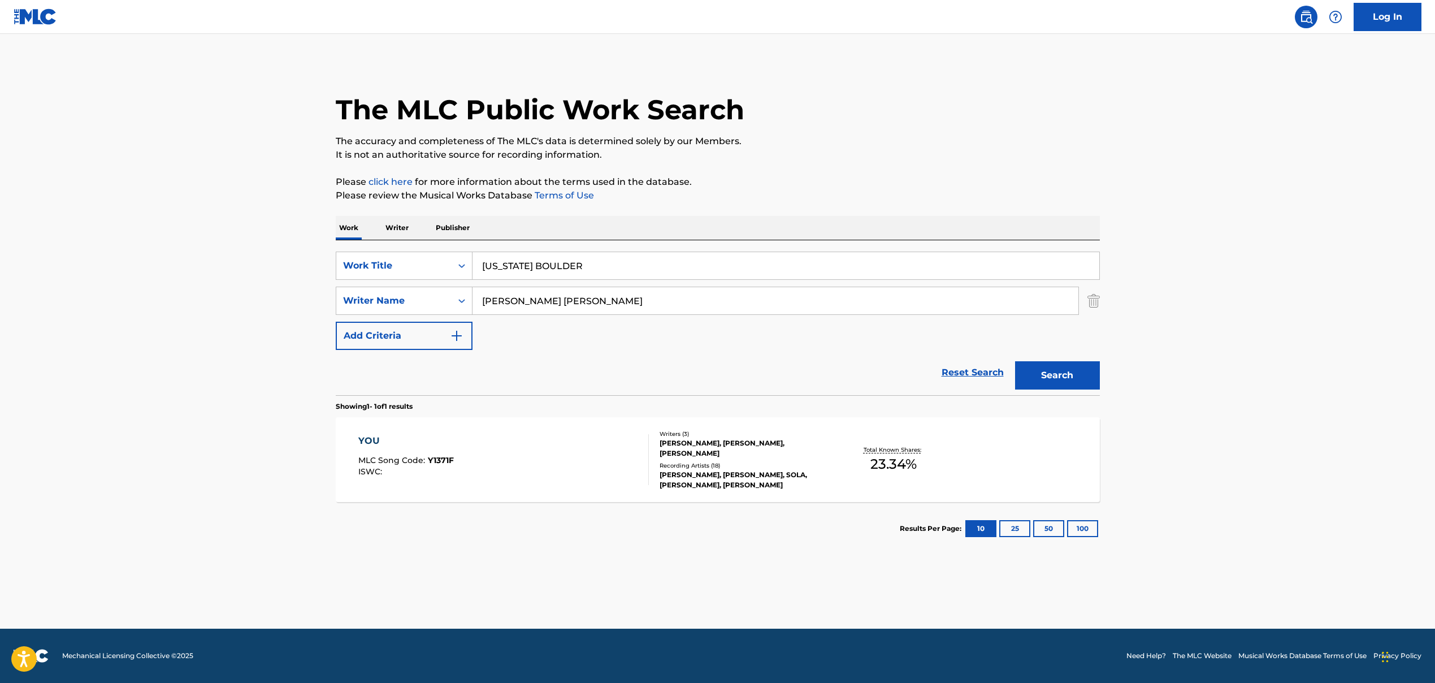
type input "[PERSON_NAME] [PERSON_NAME]"
click at [827, 382] on button "Search" at bounding box center [1057, 375] width 85 height 28
click at [484, 430] on div "[US_STATE] BOULDER MLC Song Code : CD0MFH ISWC : T3123468480 Writers ( 5 ) [PER…" at bounding box center [718, 459] width 764 height 85
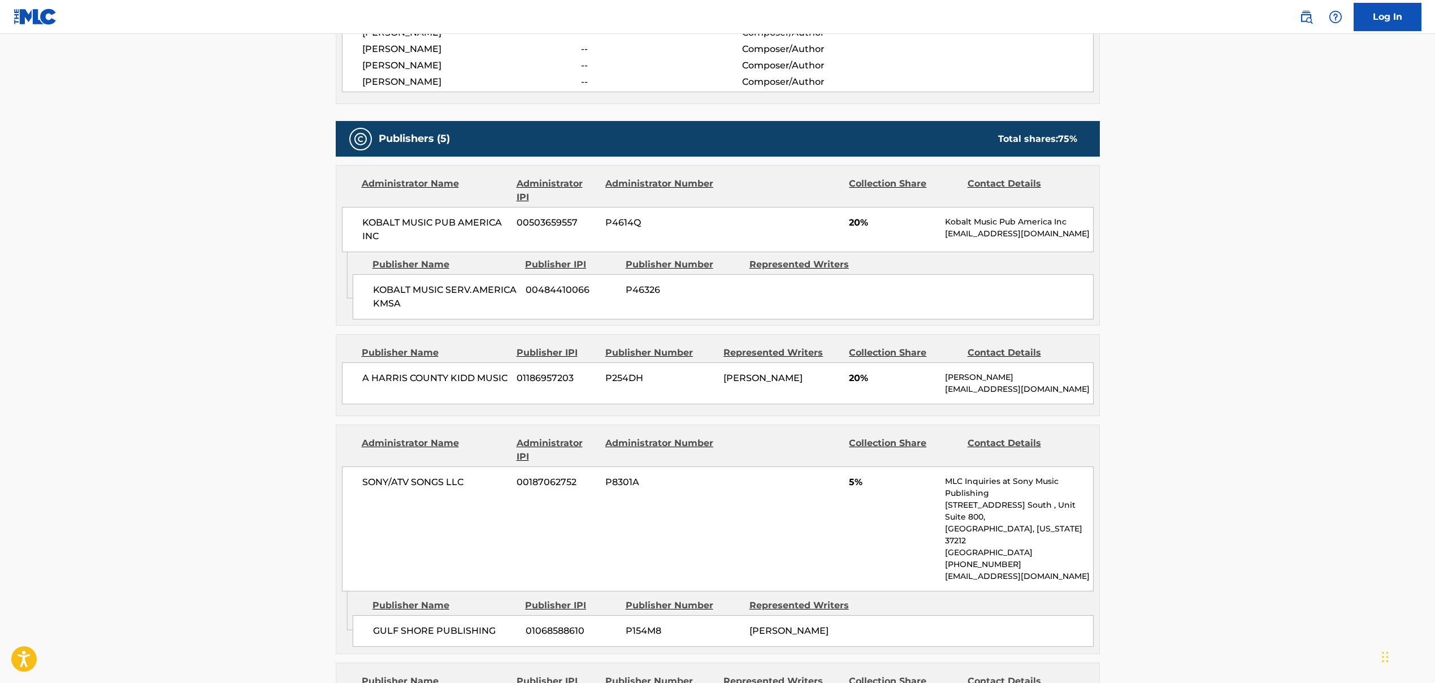
scroll to position [356, 0]
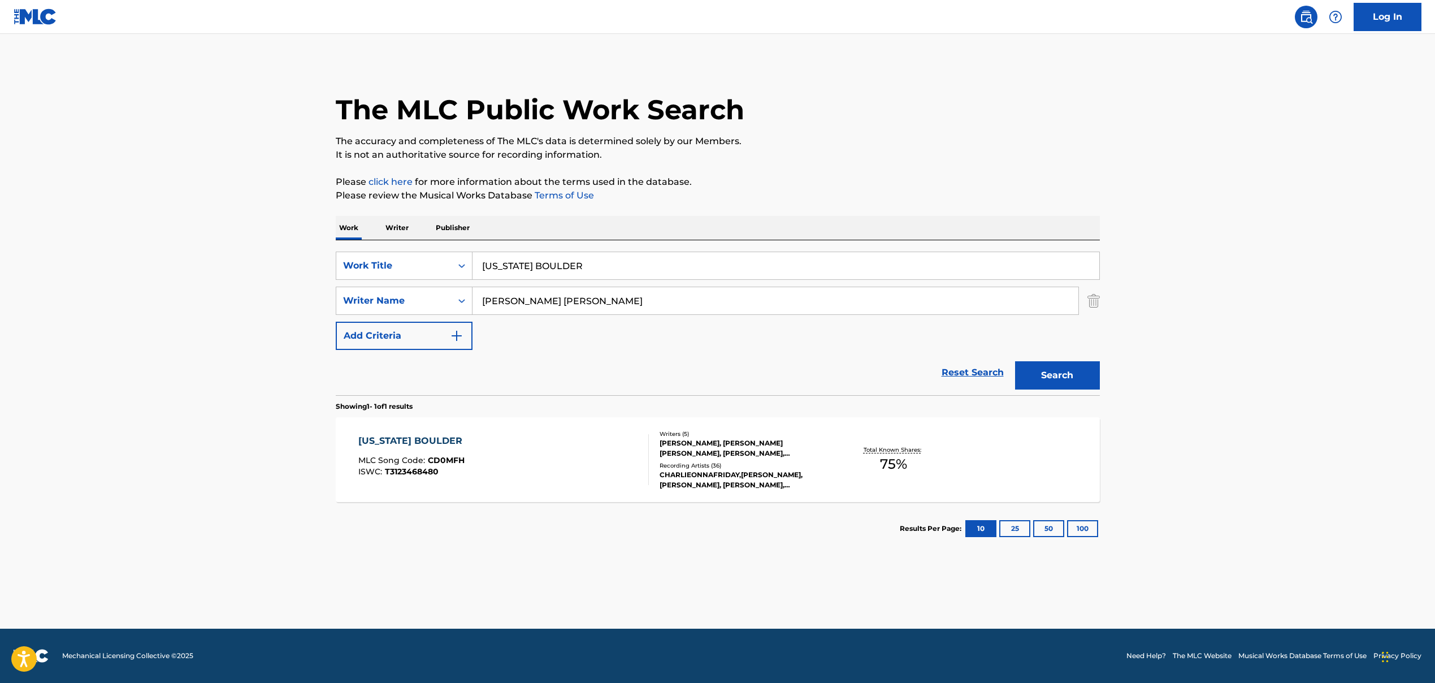
click at [554, 261] on input "[US_STATE] BOULDER" at bounding box center [786, 265] width 627 height 27
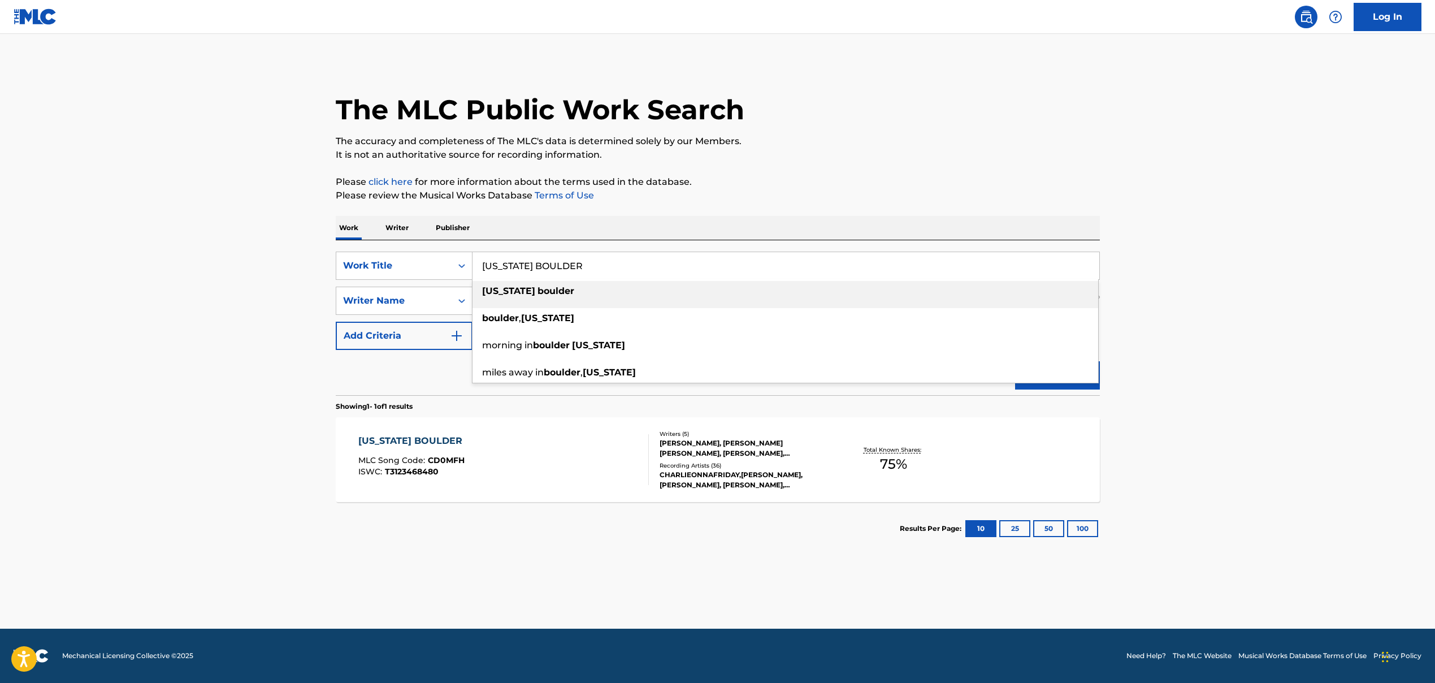
click at [531, 303] on li "[US_STATE][GEOGRAPHIC_DATA]" at bounding box center [786, 294] width 626 height 27
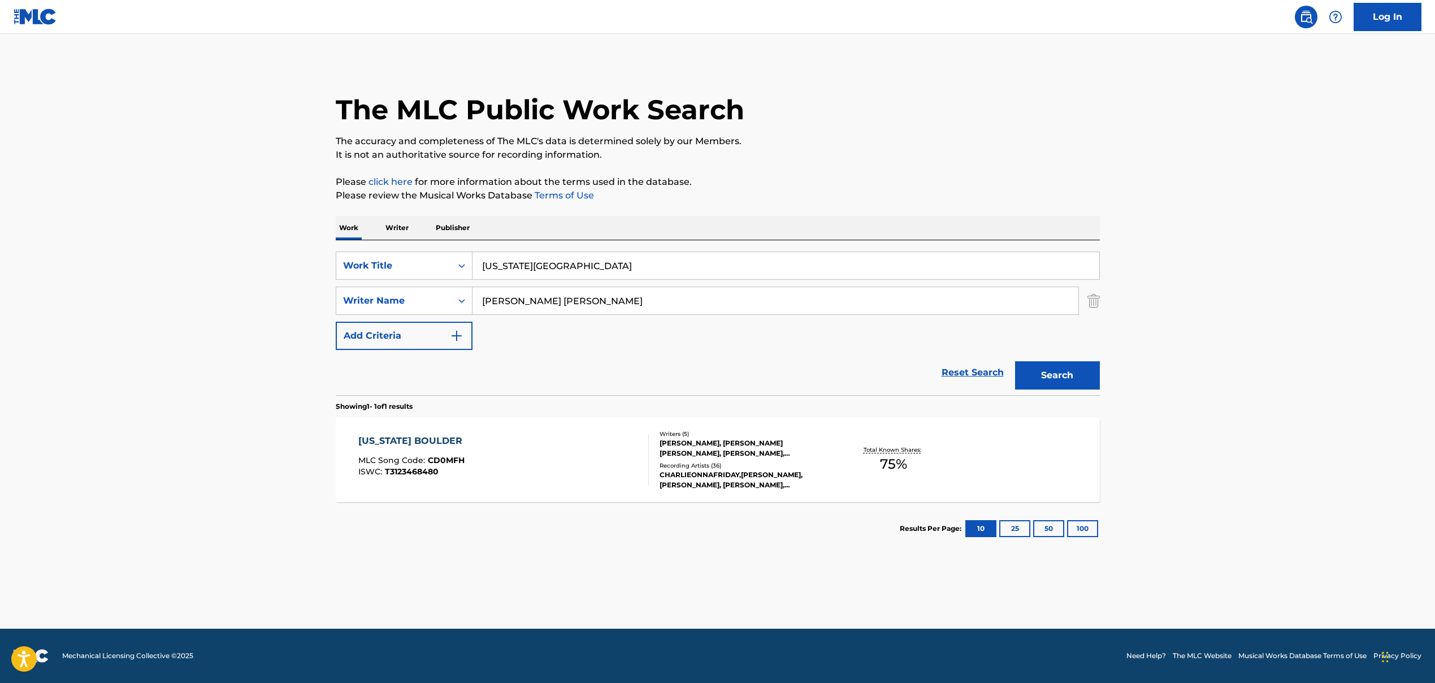
click at [515, 304] on input "[PERSON_NAME] [PERSON_NAME]" at bounding box center [776, 300] width 606 height 27
click at [510, 263] on input "[US_STATE][GEOGRAPHIC_DATA]" at bounding box center [786, 265] width 627 height 27
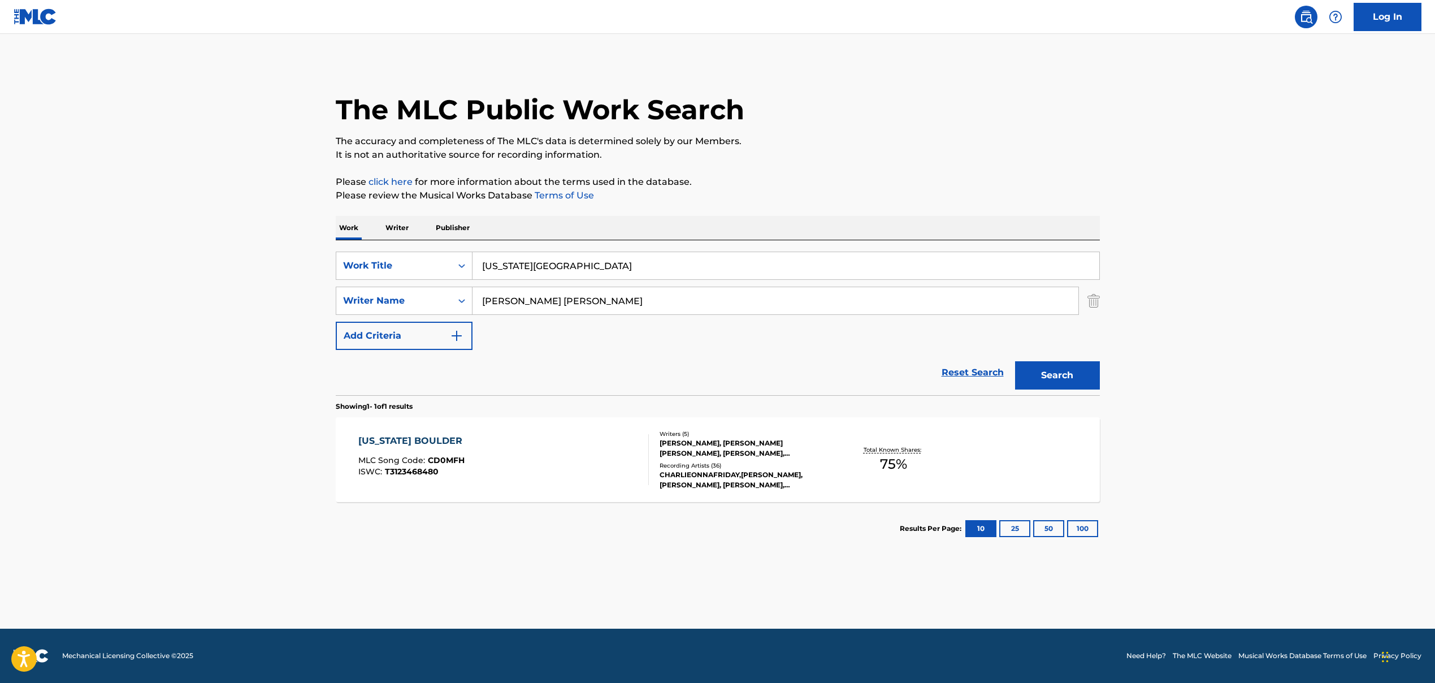
click at [510, 263] on input "[US_STATE][GEOGRAPHIC_DATA]" at bounding box center [786, 265] width 627 height 27
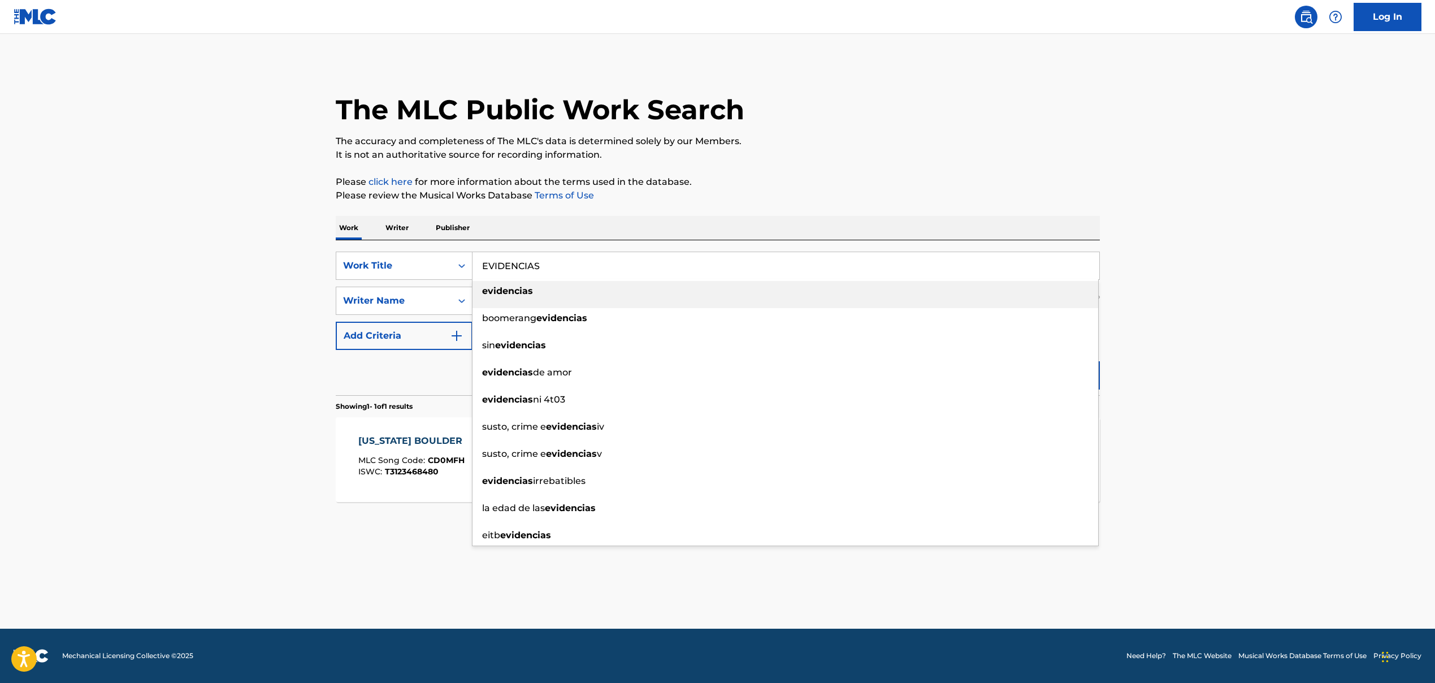
type input "EVIDENCIAS"
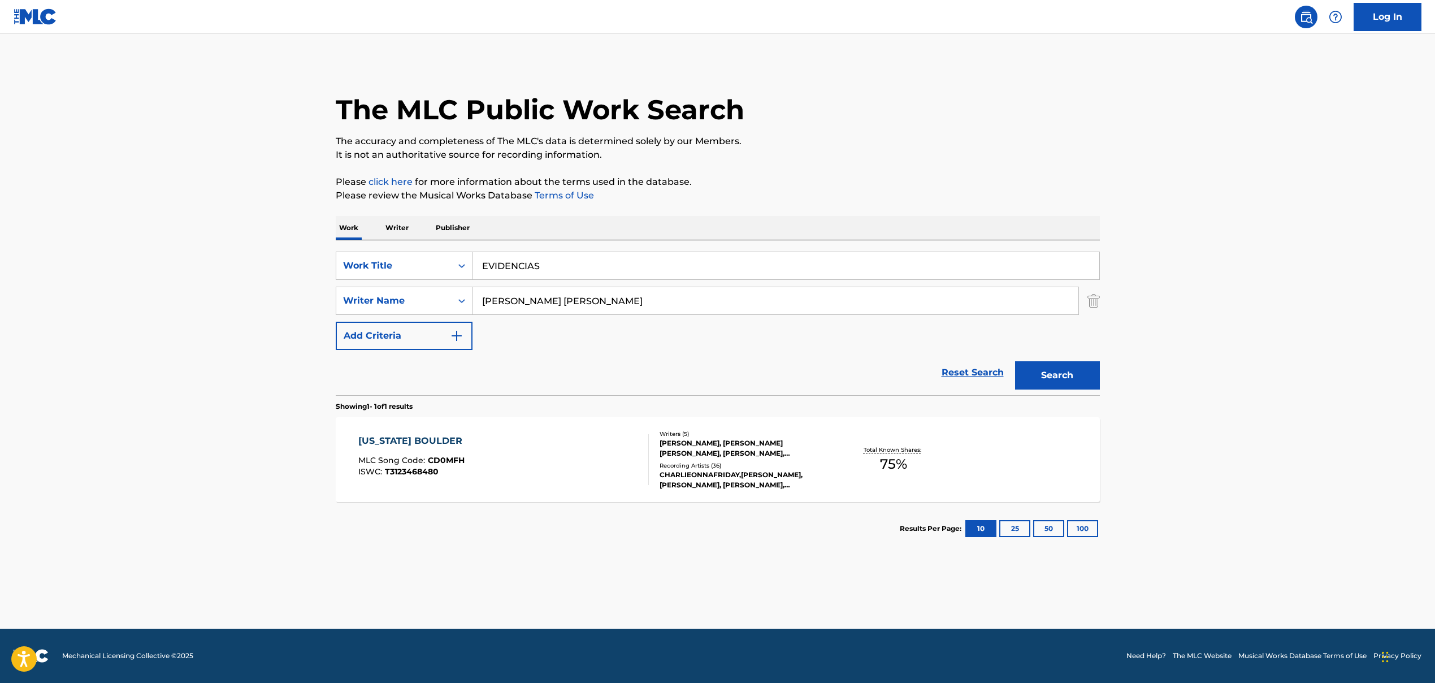
click at [559, 301] on input "[PERSON_NAME] [PERSON_NAME]" at bounding box center [776, 300] width 606 height 27
drag, startPoint x: 593, startPoint y: 299, endPoint x: 900, endPoint y: 334, distance: 309.6
click at [827, 334] on div "SearchWithCriteria86659b5a-a159-4325-954d-0b34191a8f77 Work Title EVIDENCIAS Se…" at bounding box center [718, 301] width 764 height 98
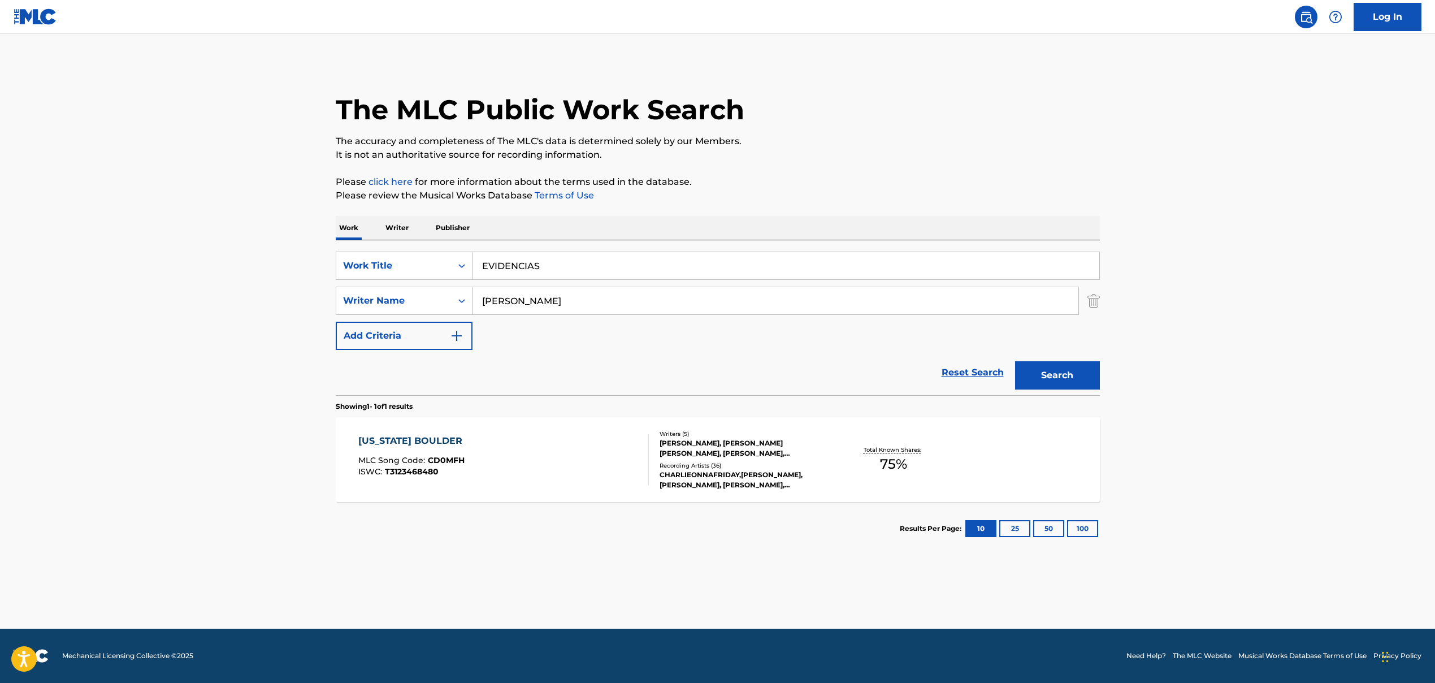
click at [827, 367] on button "Search" at bounding box center [1057, 375] width 85 height 28
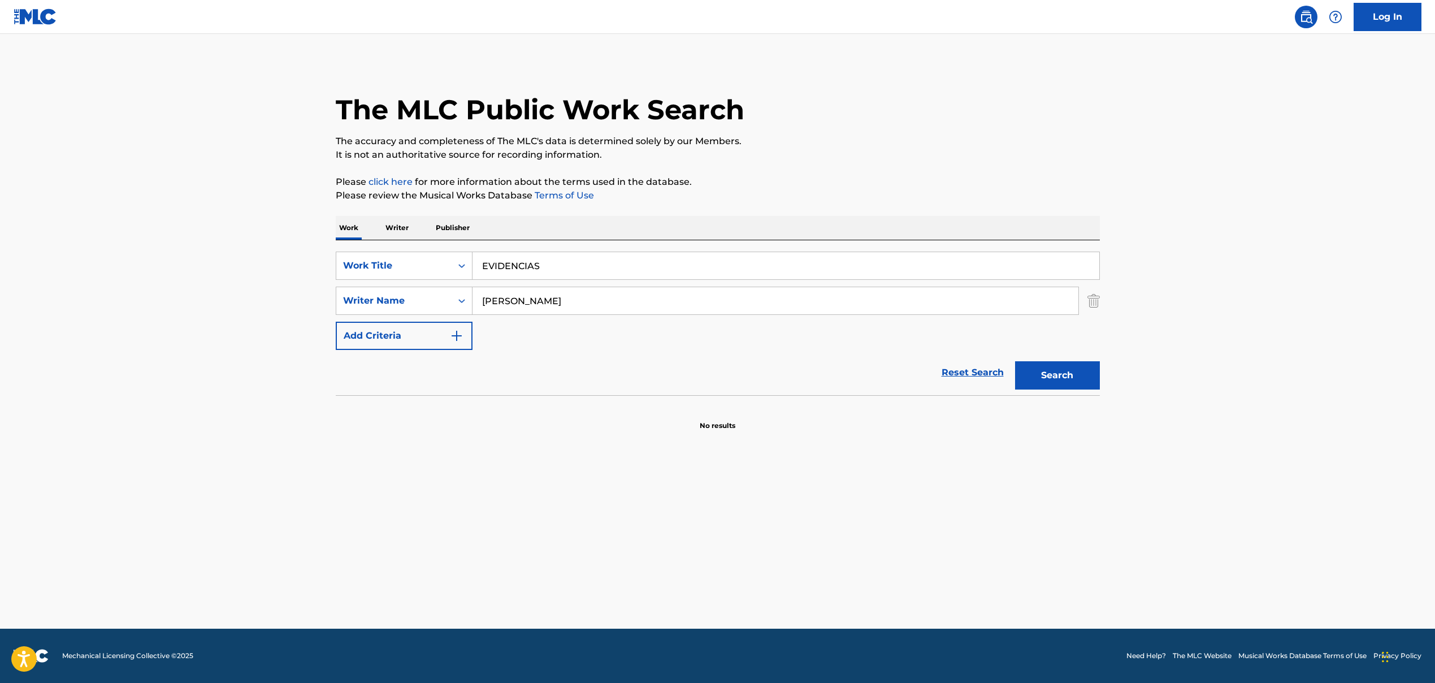
click at [827, 387] on button "Search" at bounding box center [1057, 375] width 85 height 28
click at [827, 384] on button "Search" at bounding box center [1057, 375] width 85 height 28
drag, startPoint x: 622, startPoint y: 297, endPoint x: 379, endPoint y: 269, distance: 244.8
click at [379, 269] on div "SearchWithCriteria86659b5a-a159-4325-954d-0b34191a8f77 Work Title EVIDENCIAS Se…" at bounding box center [718, 301] width 764 height 98
drag, startPoint x: 490, startPoint y: 302, endPoint x: 440, endPoint y: 301, distance: 49.8
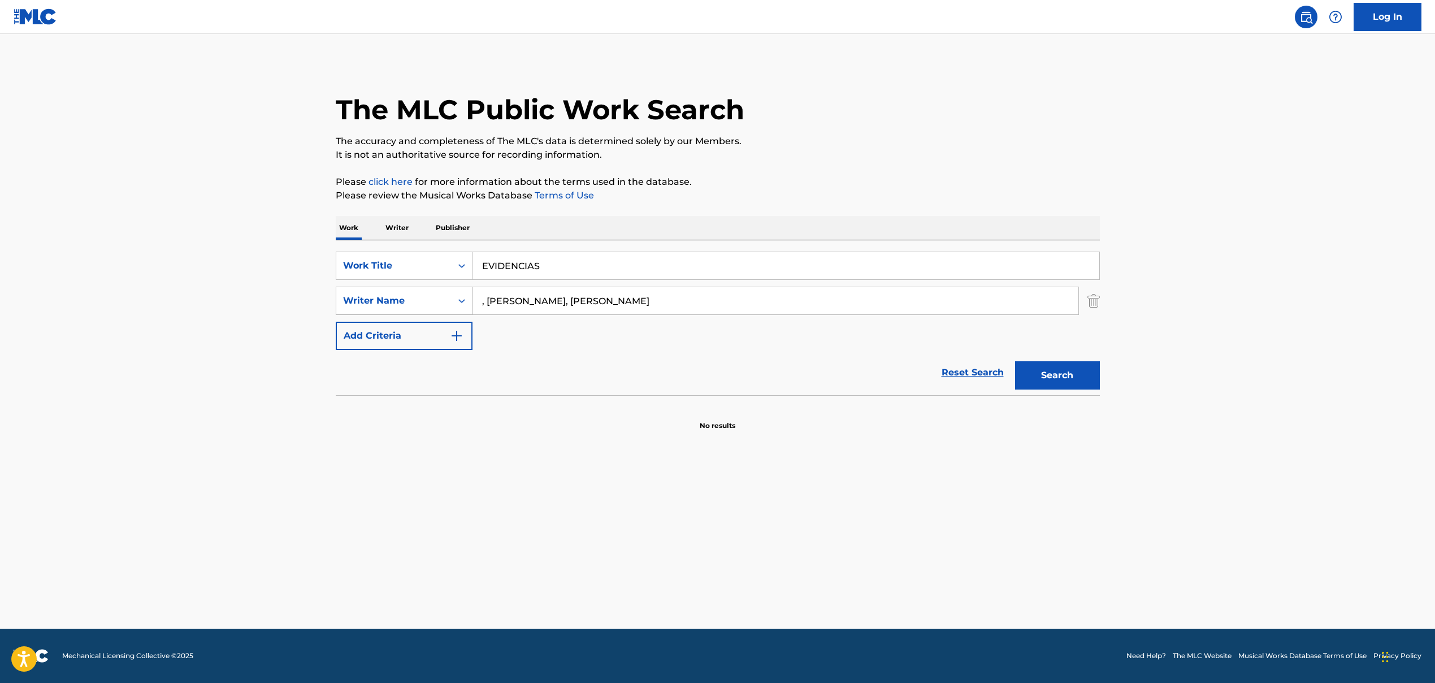
click at [460, 300] on div "SearchWithCriteria9a3be60f-441f-4a60-a74d-08b02e157039 Writer Name , [PERSON_NA…" at bounding box center [718, 301] width 764 height 28
drag, startPoint x: 564, startPoint y: 301, endPoint x: 775, endPoint y: 303, distance: 210.3
click at [762, 299] on input "[PERSON_NAME], [PERSON_NAME]" at bounding box center [776, 300] width 606 height 27
type input "[PERSON_NAME]"
click at [827, 383] on button "Search" at bounding box center [1057, 375] width 85 height 28
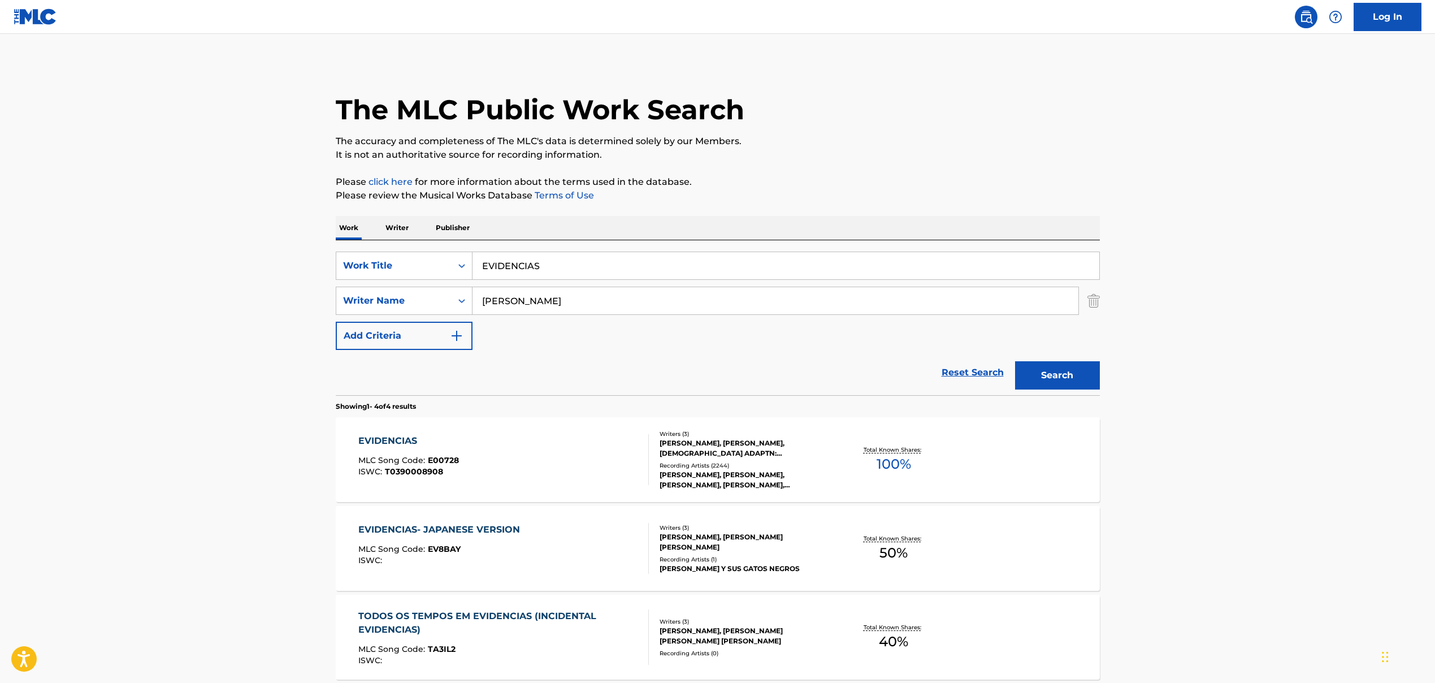
click at [497, 464] on div "EVIDENCIAS MLC Song Code : E00728 ISWC : T0390008908" at bounding box center [503, 459] width 291 height 51
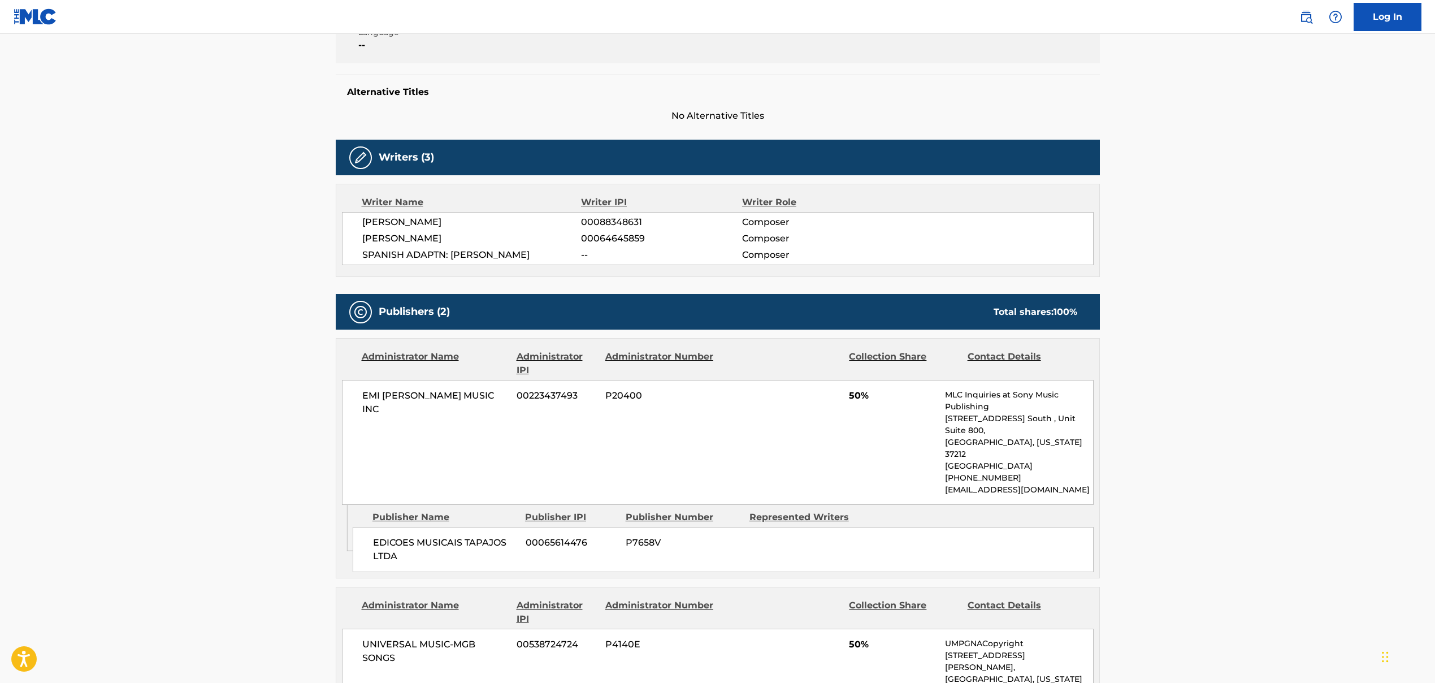
scroll to position [499, 0]
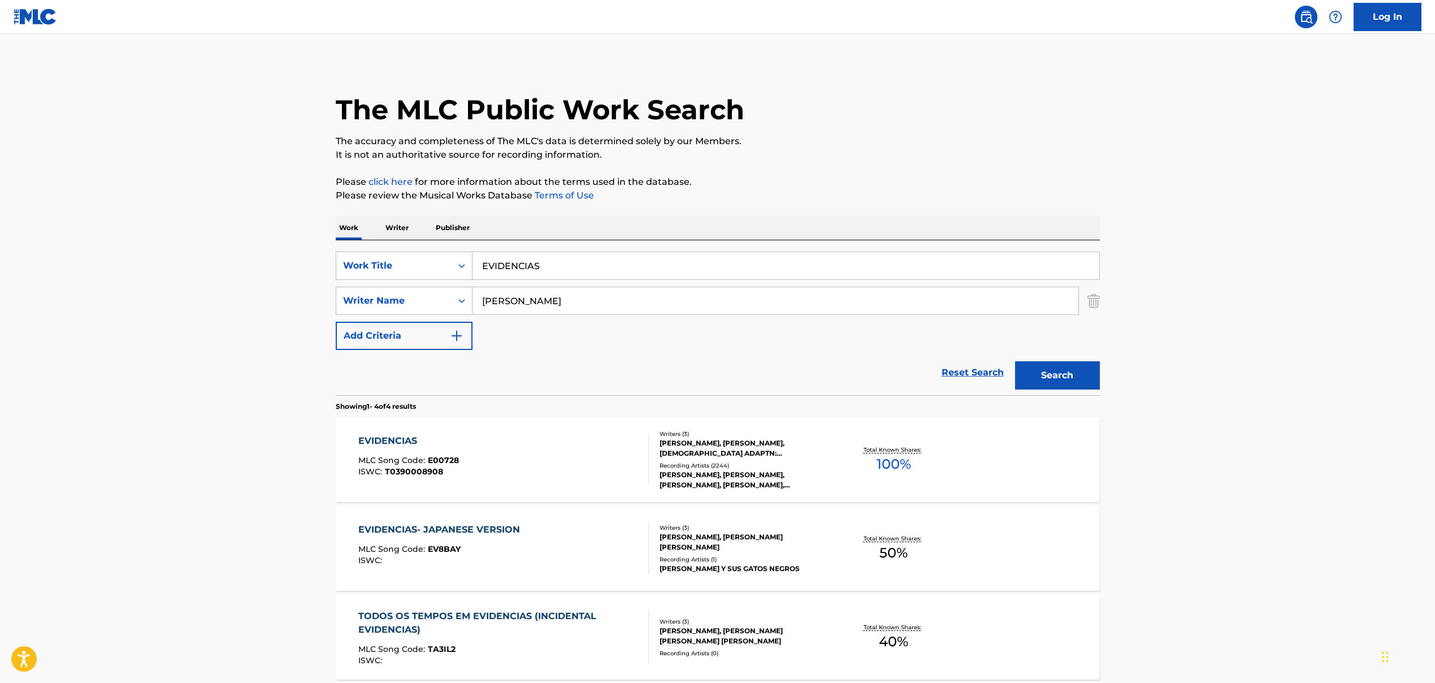
click at [535, 264] on input "EVIDENCIAS" at bounding box center [786, 265] width 627 height 27
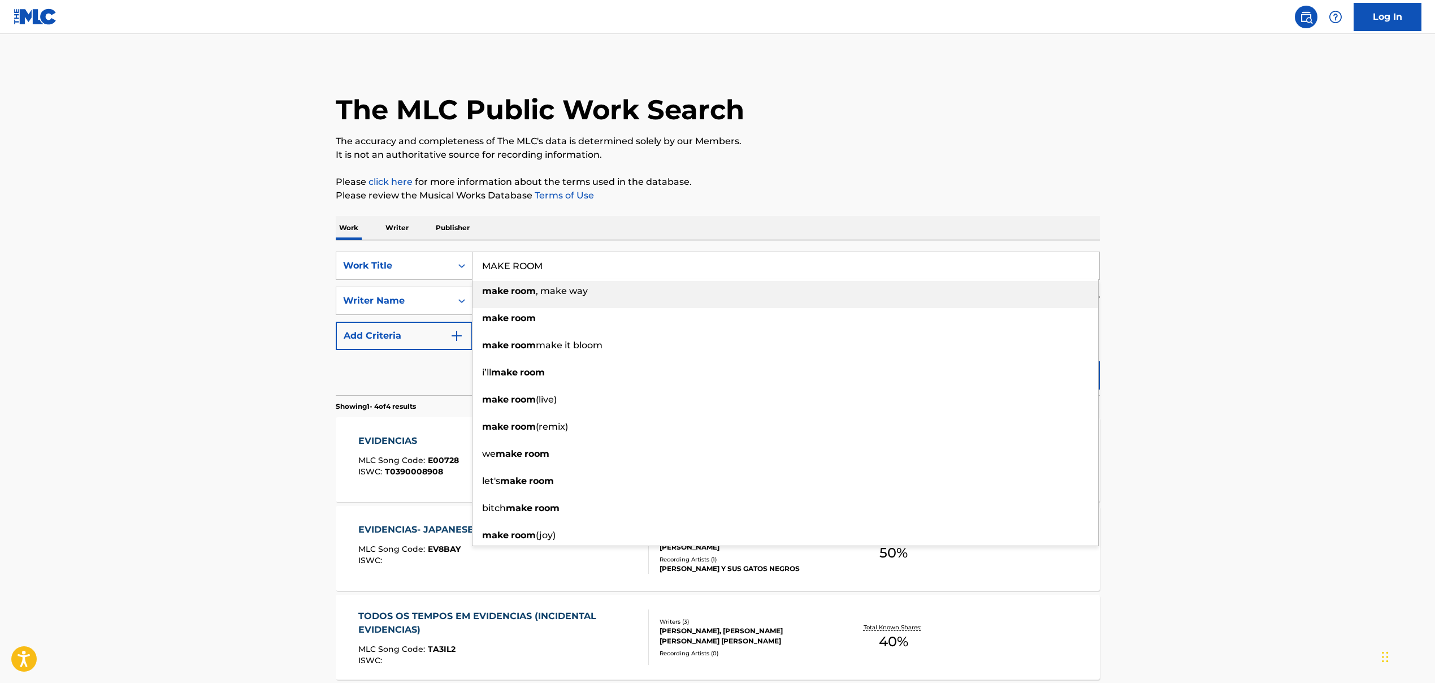
type input "MAKE ROOM"
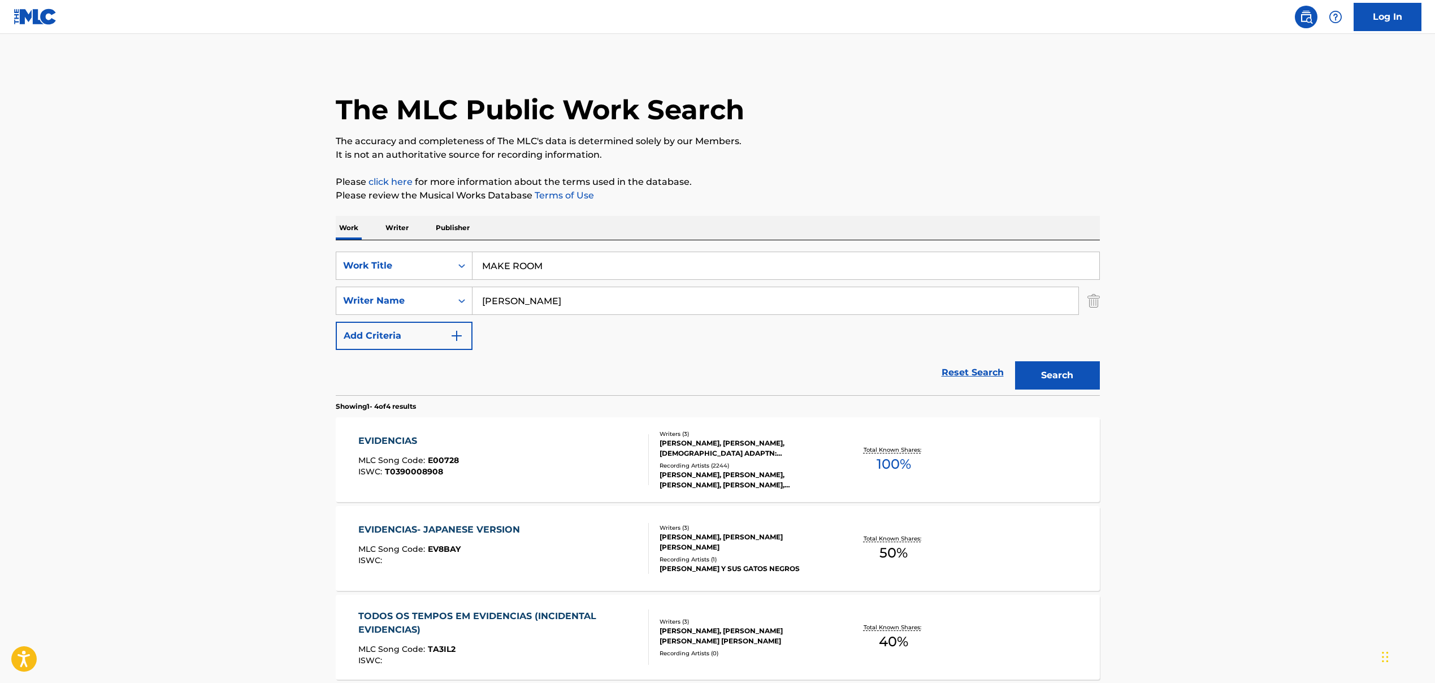
click at [541, 302] on input "[PERSON_NAME]" at bounding box center [776, 300] width 606 height 27
drag, startPoint x: 616, startPoint y: 302, endPoint x: 959, endPoint y: 336, distance: 344.8
click at [827, 335] on div "SearchWithCriteria86659b5a-a159-4325-954d-0b34191a8f77 Work Title MAKE ROOM Sea…" at bounding box center [718, 301] width 764 height 98
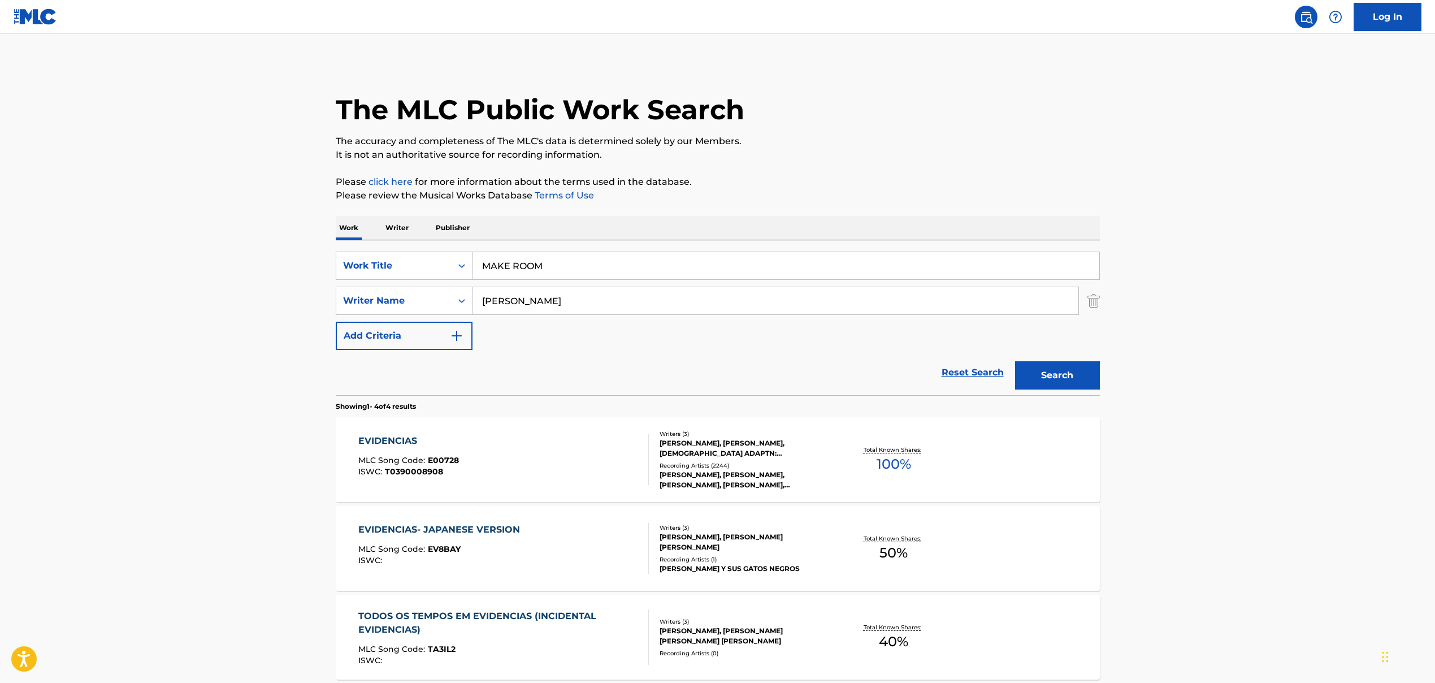
click at [827, 377] on button "Search" at bounding box center [1057, 375] width 85 height 28
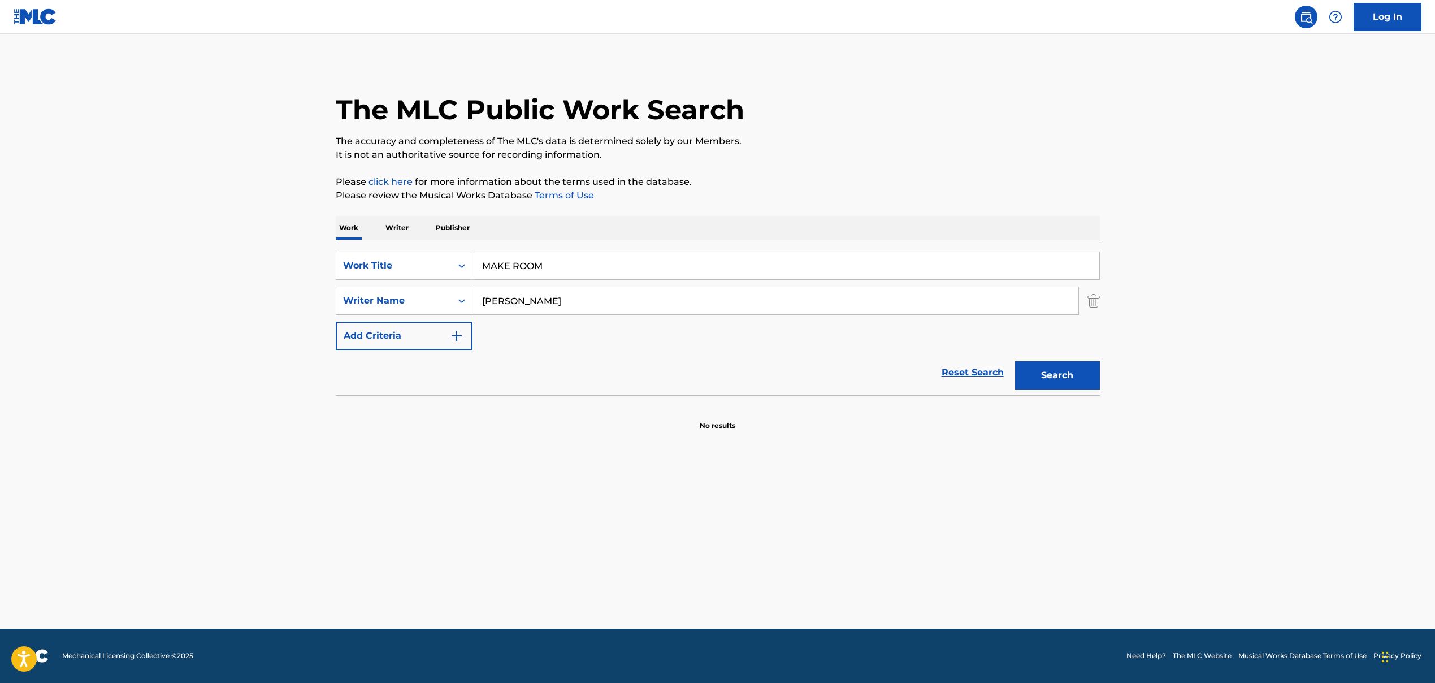
drag, startPoint x: 641, startPoint y: 300, endPoint x: 349, endPoint y: 286, distance: 292.1
click at [371, 286] on div "SearchWithCriteria86659b5a-a159-4325-954d-0b34191a8f77 Work Title MAKE ROOM Sea…" at bounding box center [718, 301] width 764 height 98
drag, startPoint x: 488, startPoint y: 301, endPoint x: 379, endPoint y: 289, distance: 109.7
click at [386, 289] on div "SearchWithCriteria9a3be60f-441f-4a60-a74d-08b02e157039 Writer Name , [PERSON_NA…" at bounding box center [718, 301] width 764 height 28
drag, startPoint x: 611, startPoint y: 303, endPoint x: 791, endPoint y: 319, distance: 180.5
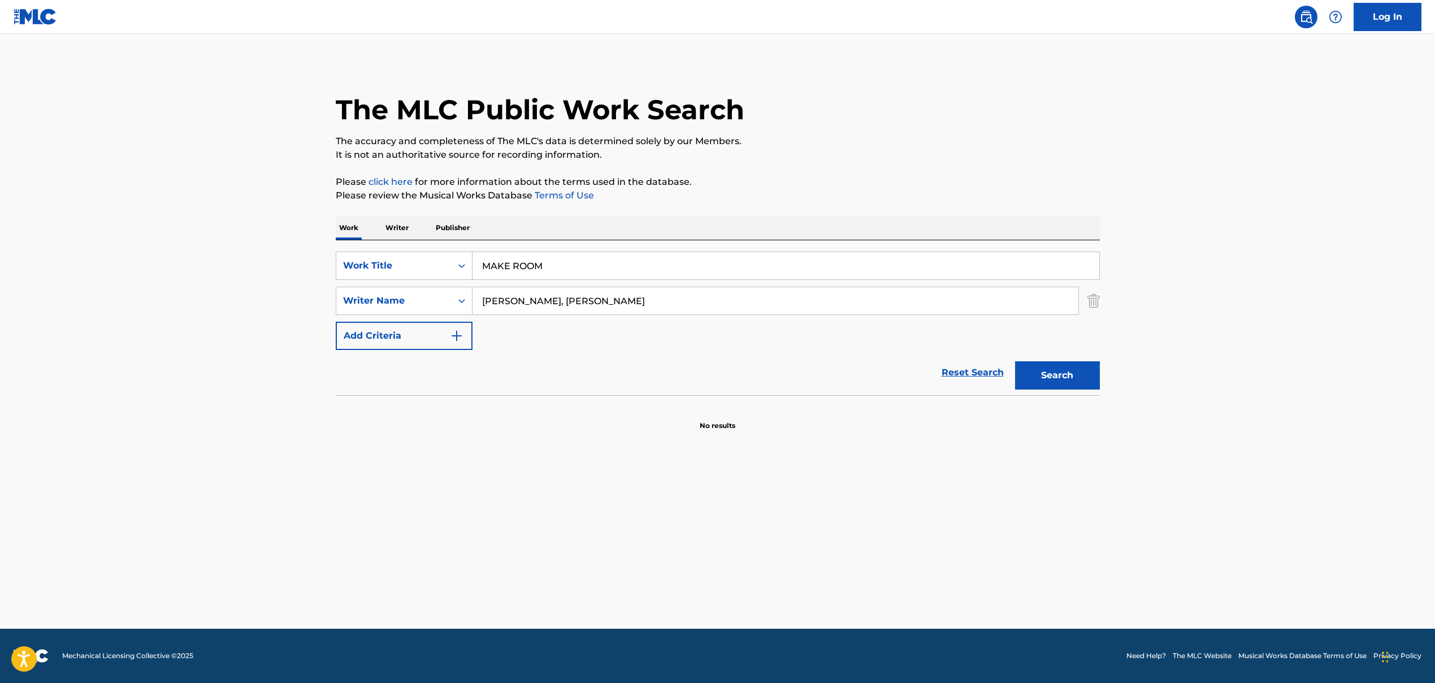
click at [781, 314] on input "[PERSON_NAME], [PERSON_NAME]" at bounding box center [776, 300] width 606 height 27
click at [584, 297] on input "[PERSON_NAME]" at bounding box center [776, 300] width 606 height 27
click at [582, 301] on input "[PERSON_NAME]" at bounding box center [776, 300] width 606 height 27
click at [827, 380] on button "Search" at bounding box center [1057, 375] width 85 height 28
drag, startPoint x: 570, startPoint y: 302, endPoint x: 728, endPoint y: 319, distance: 158.1
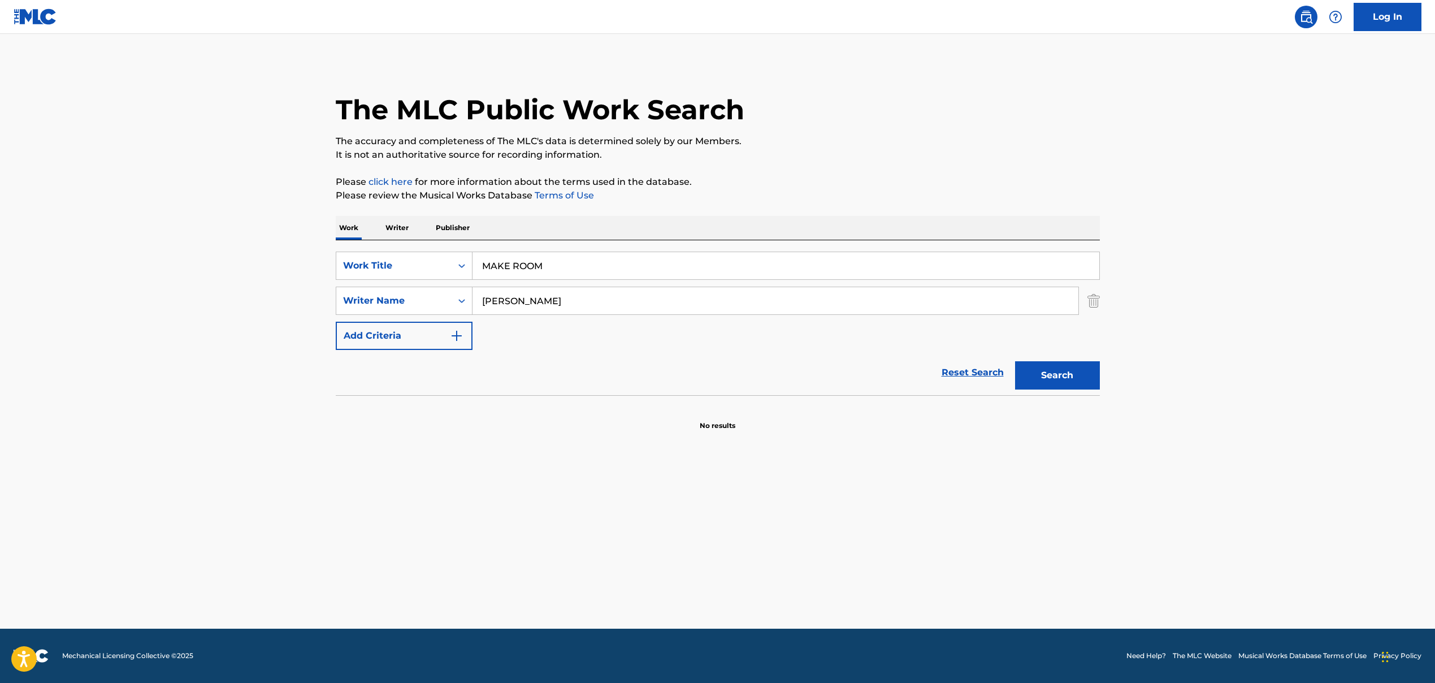
click at [710, 312] on input "[PERSON_NAME]" at bounding box center [776, 300] width 606 height 27
click at [827, 375] on button "Search" at bounding box center [1057, 375] width 85 height 28
drag, startPoint x: 599, startPoint y: 306, endPoint x: 417, endPoint y: 297, distance: 182.3
click at [417, 295] on div "SearchWithCriteria9a3be60f-441f-4a60-a74d-08b02e157039 Writer Name [PERSON_NAME]" at bounding box center [718, 301] width 764 height 28
type input "[PERSON_NAME]"
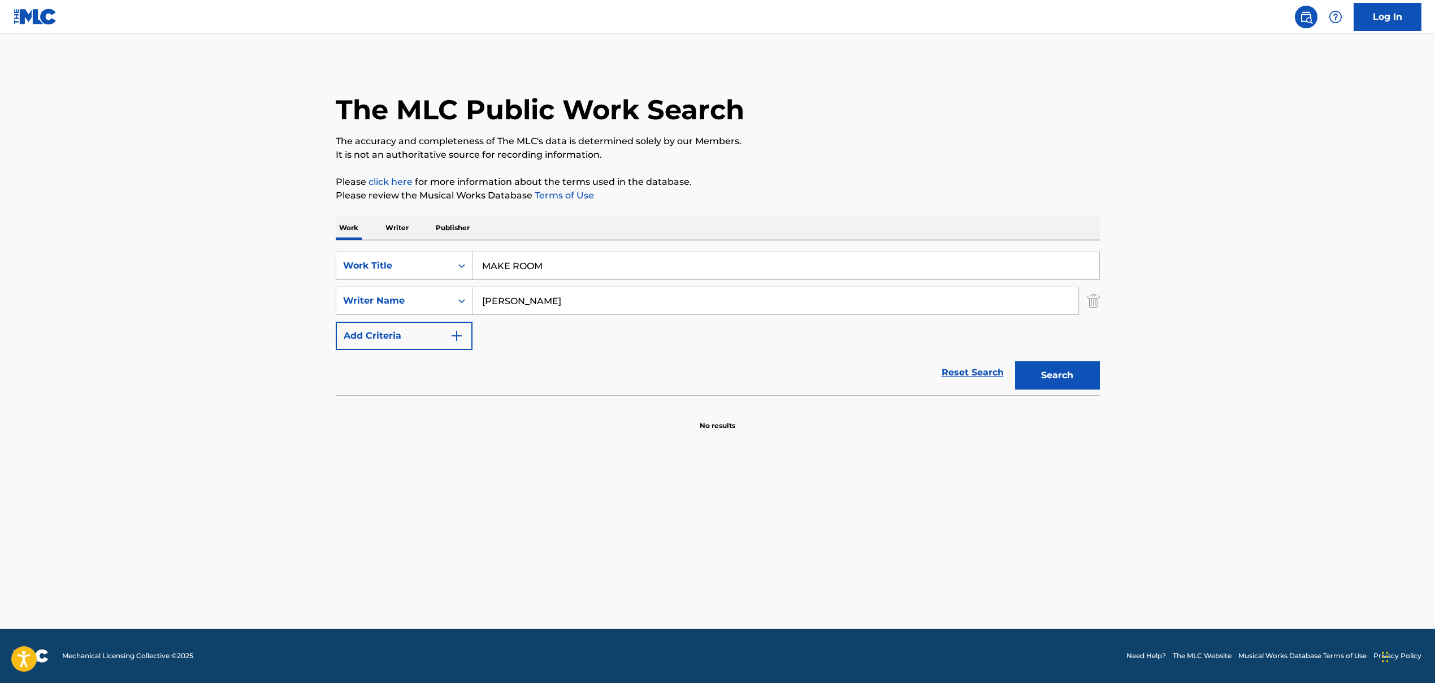
click at [827, 382] on button "Search" at bounding box center [1057, 375] width 85 height 28
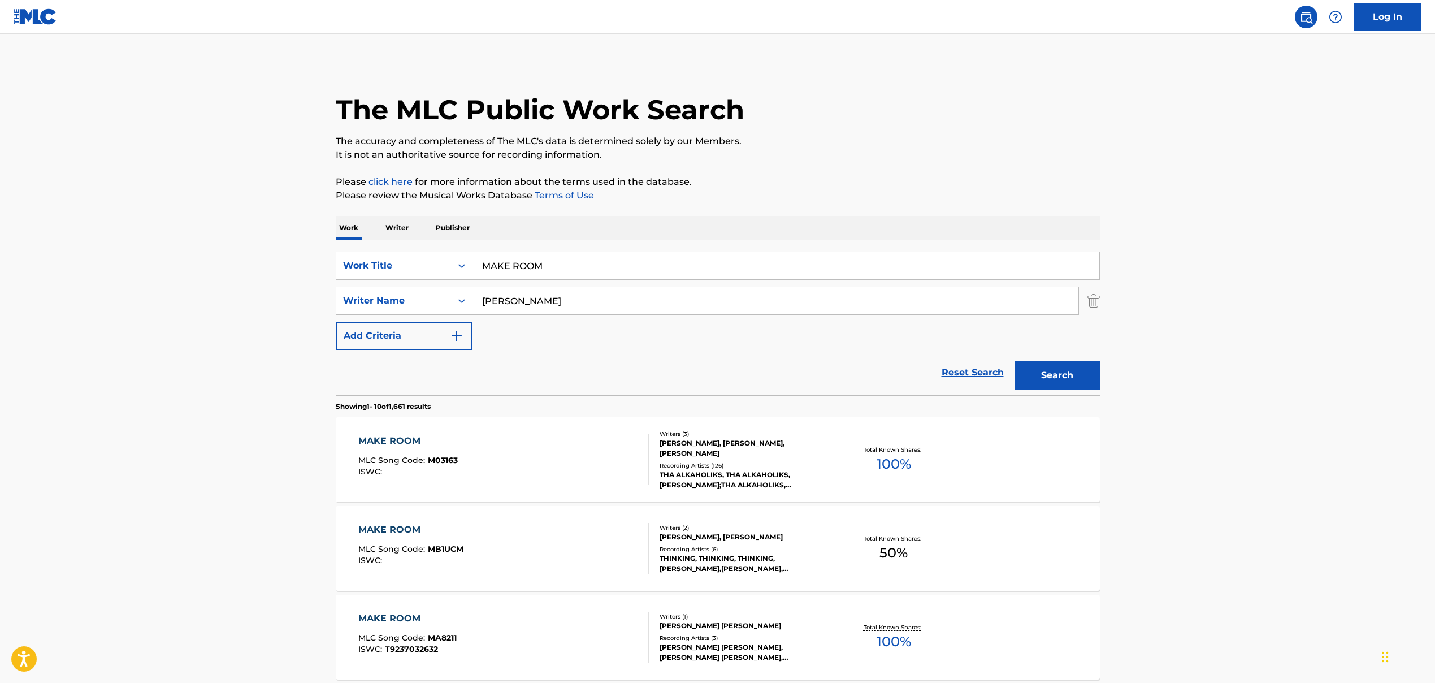
click at [516, 453] on div "MAKE ROOM MLC Song Code : M03163 ISWC :" at bounding box center [503, 459] width 291 height 51
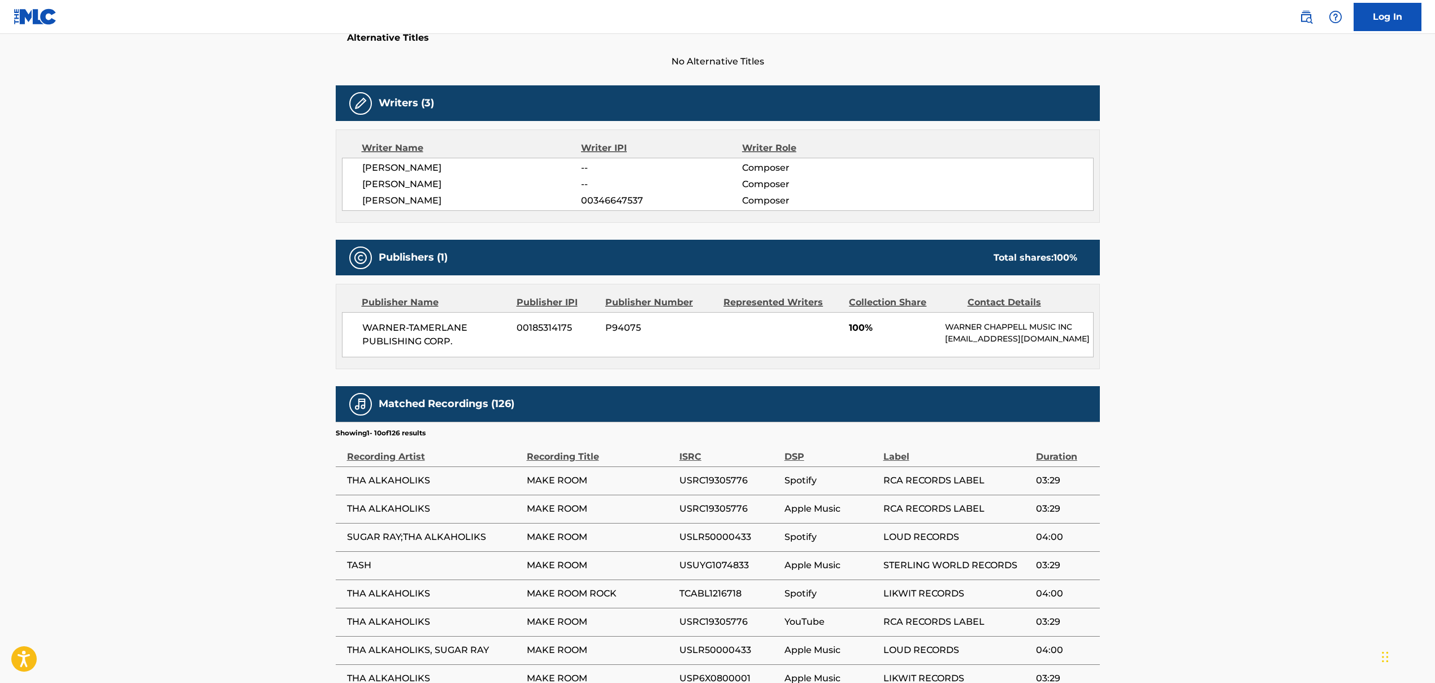
scroll to position [312, 0]
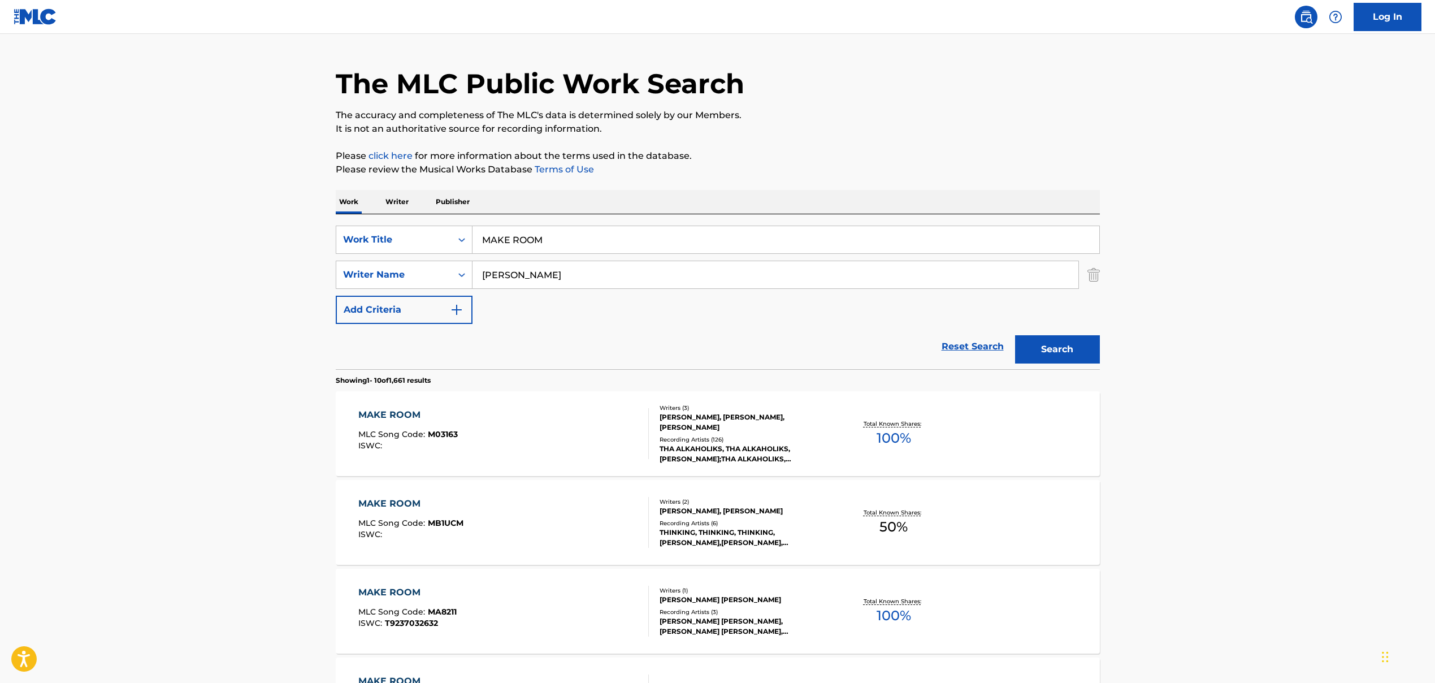
scroll to position [89, 0]
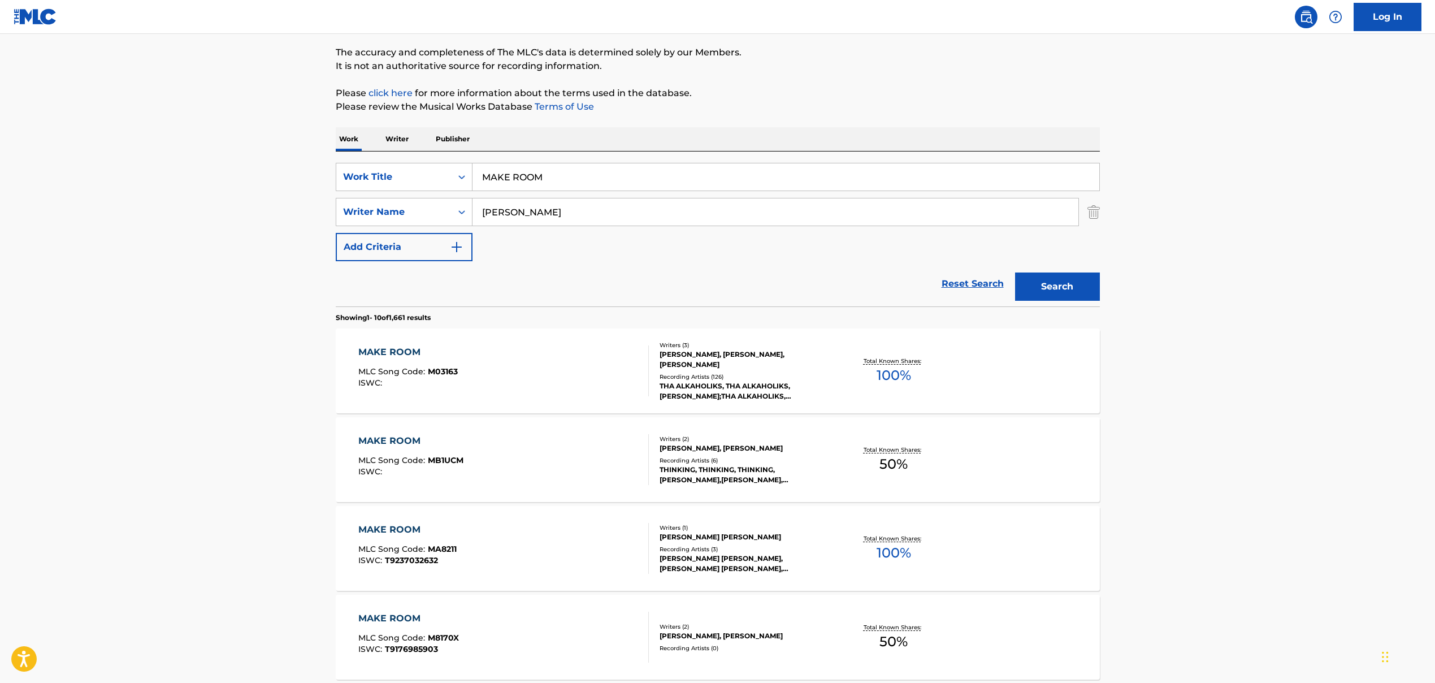
click at [464, 455] on div "MAKE ROOM MLC Song Code : MB1UCM ISWC :" at bounding box center [503, 459] width 291 height 51
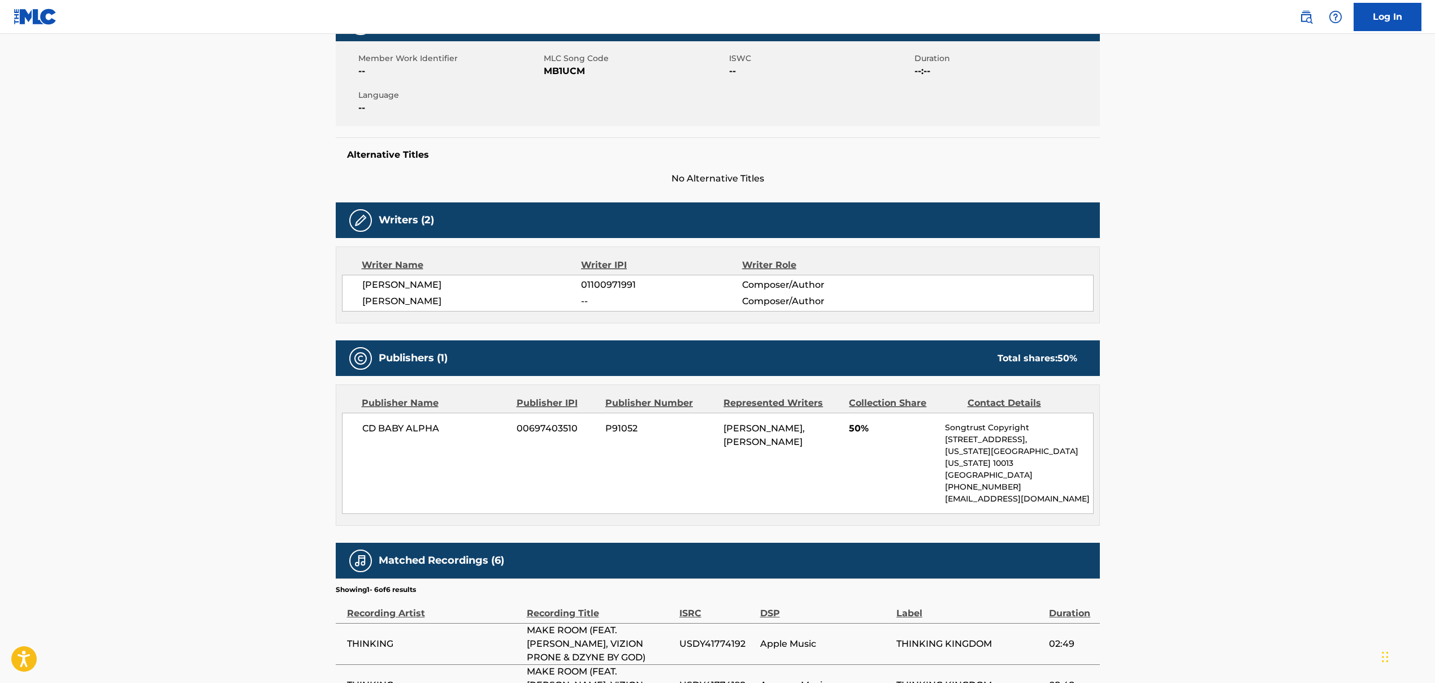
scroll to position [249, 0]
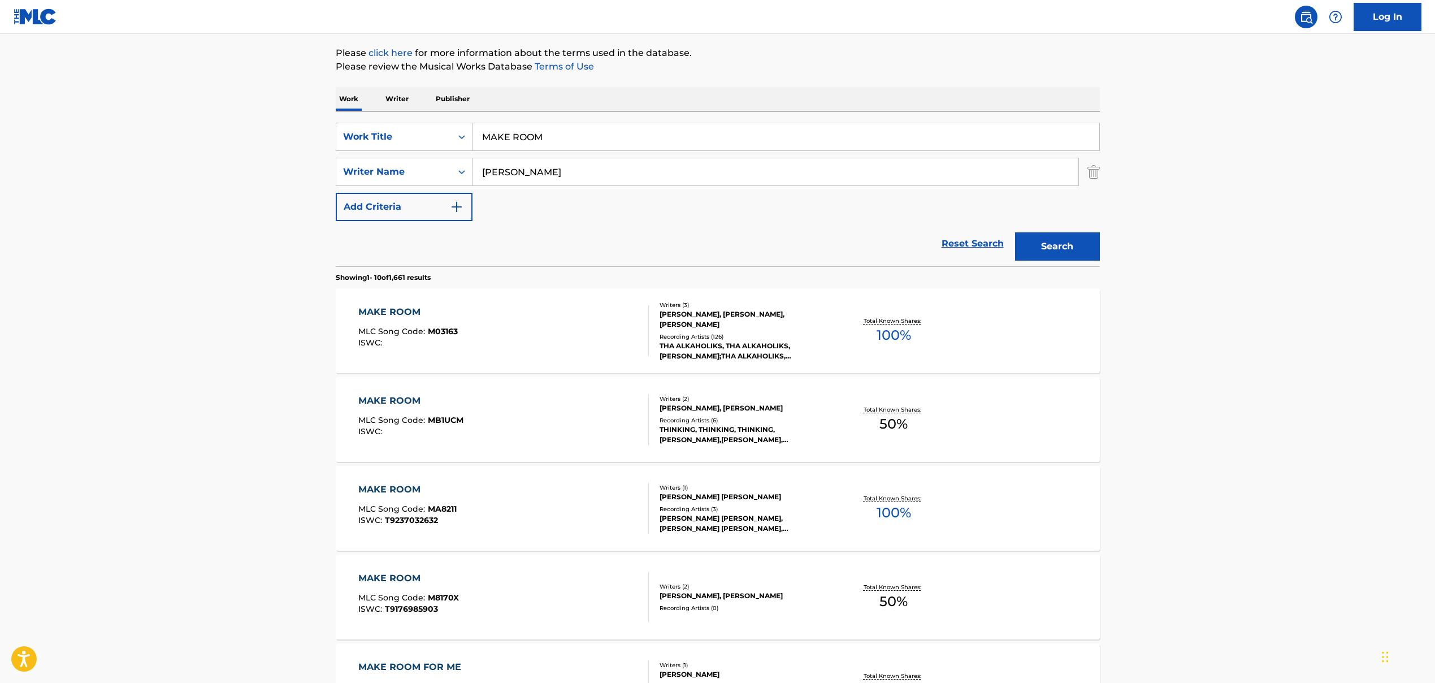
scroll to position [178, 0]
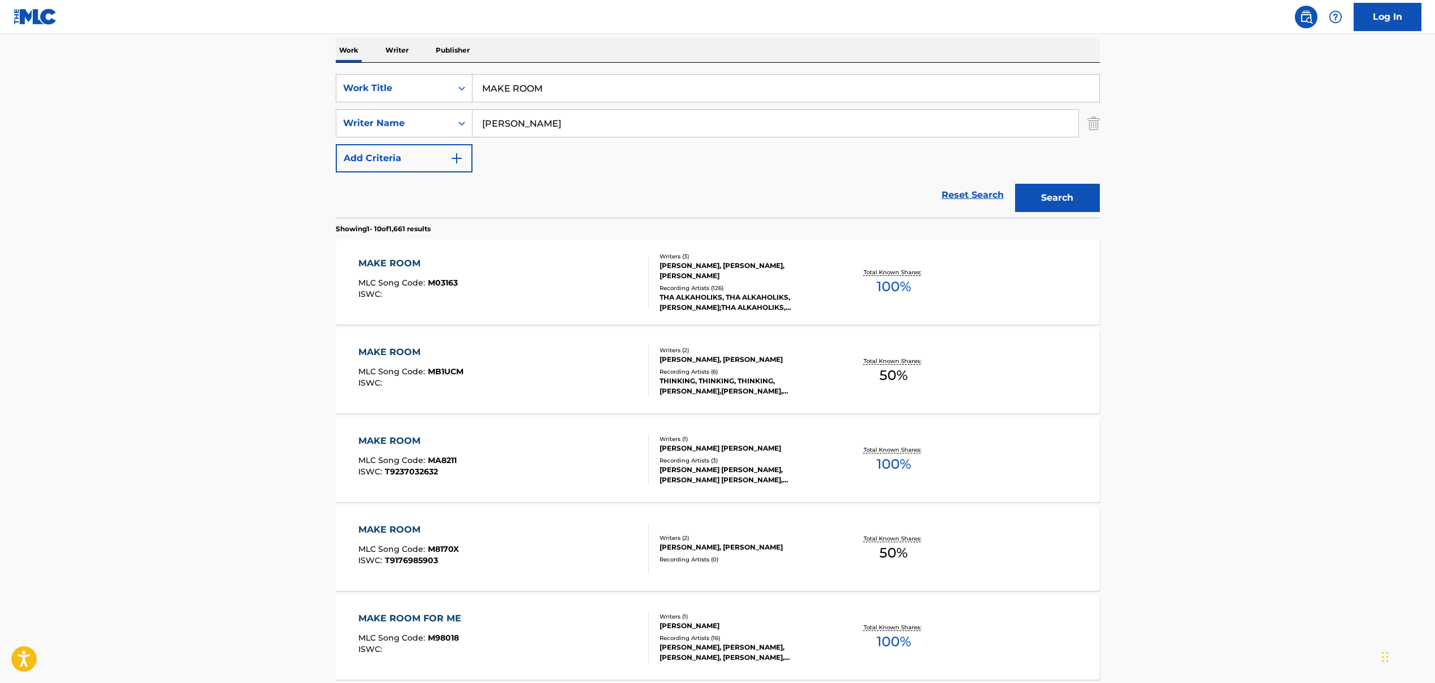
click at [504, 447] on div "MAKE ROOM MLC Song Code : MA8211 ISWC : T9237032632" at bounding box center [503, 459] width 291 height 51
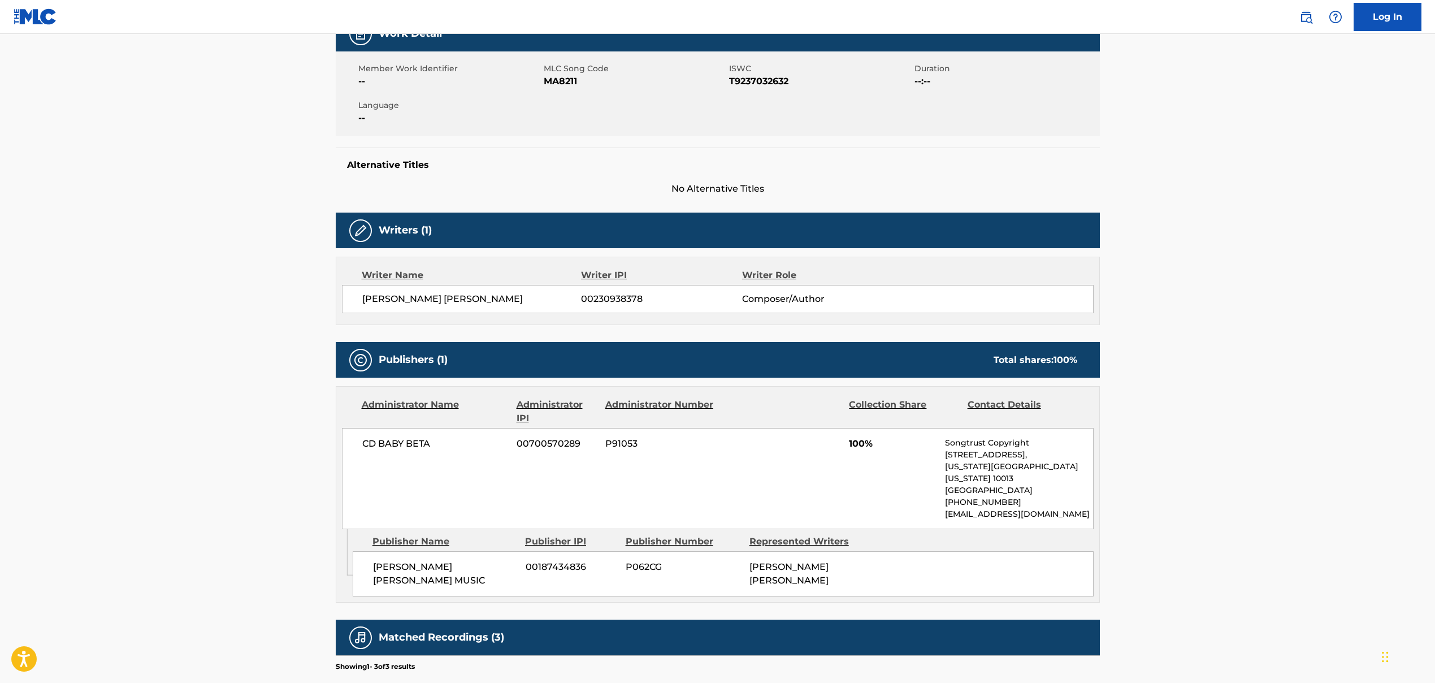
scroll to position [206, 0]
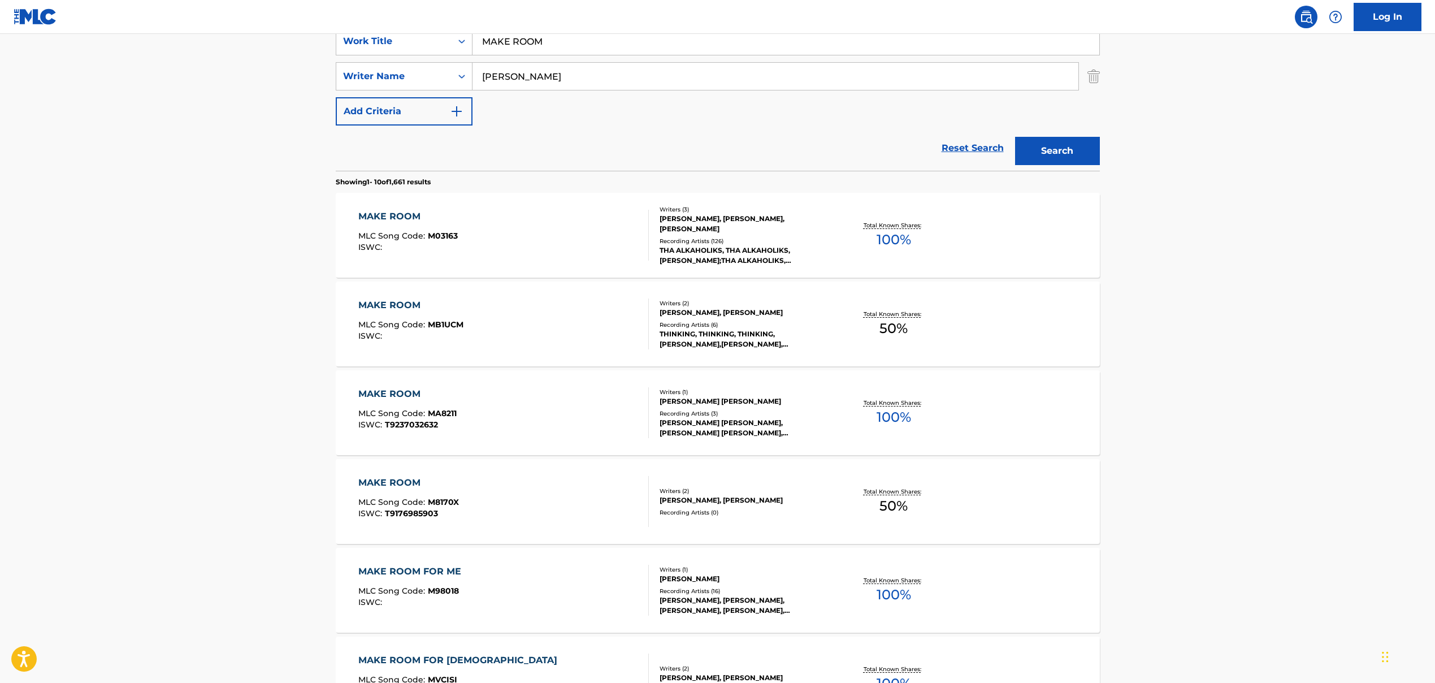
scroll to position [277, 0]
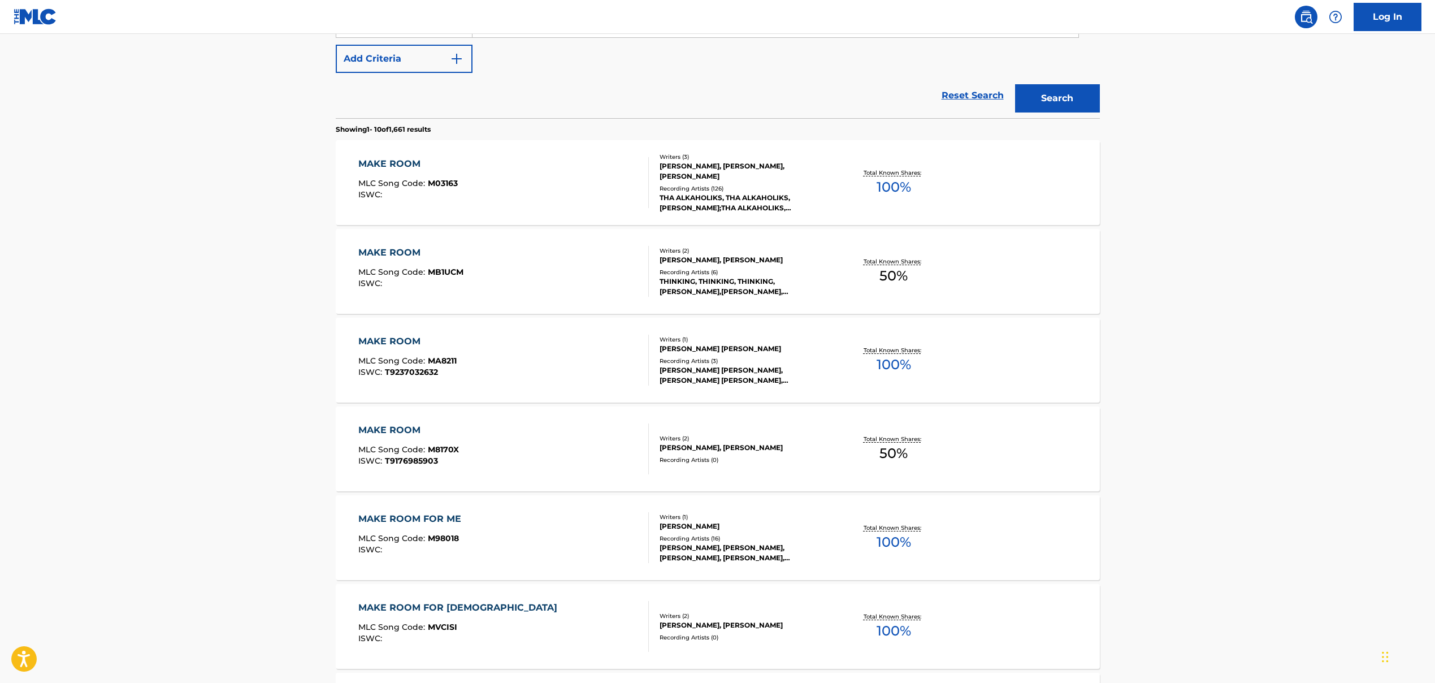
click at [431, 436] on div "MAKE ROOM" at bounding box center [408, 430] width 101 height 14
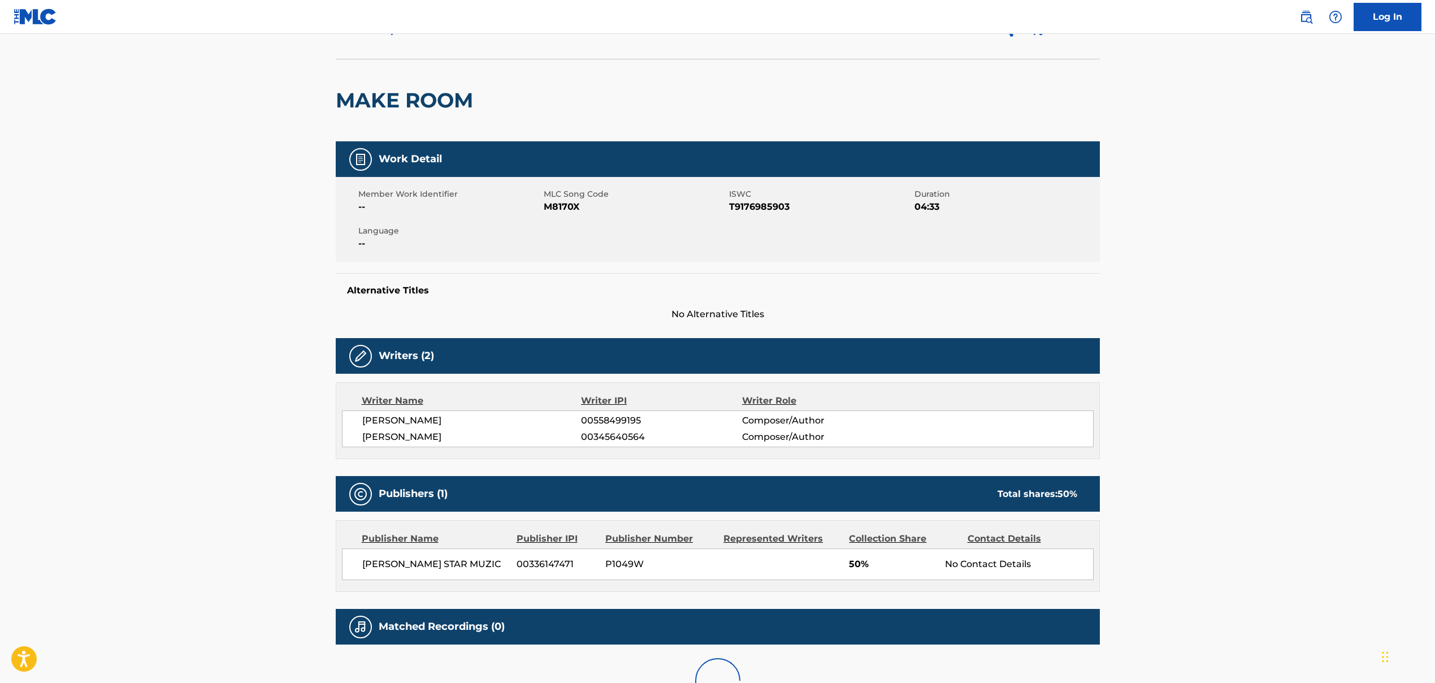
scroll to position [165, 0]
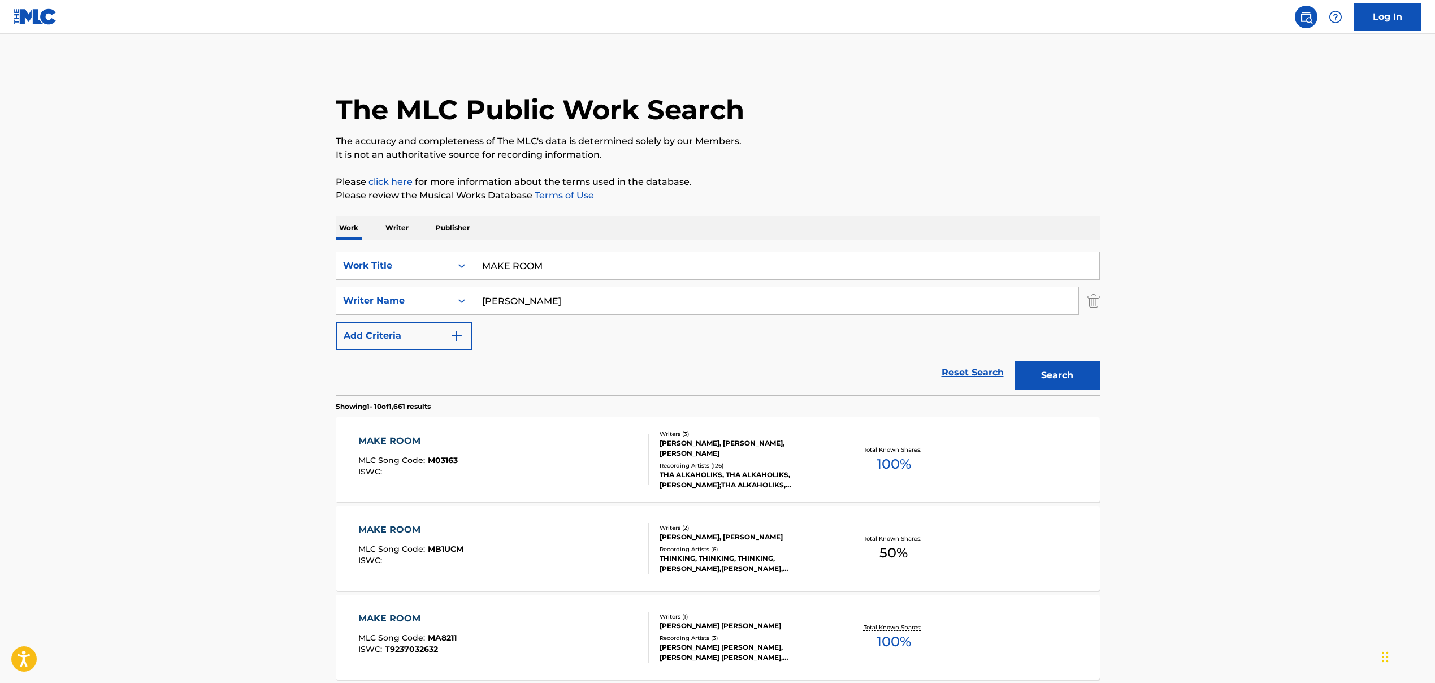
click at [524, 270] on input "MAKE ROOM" at bounding box center [786, 265] width 627 height 27
click at [525, 270] on input "MAKE ROOM" at bounding box center [786, 265] width 627 height 27
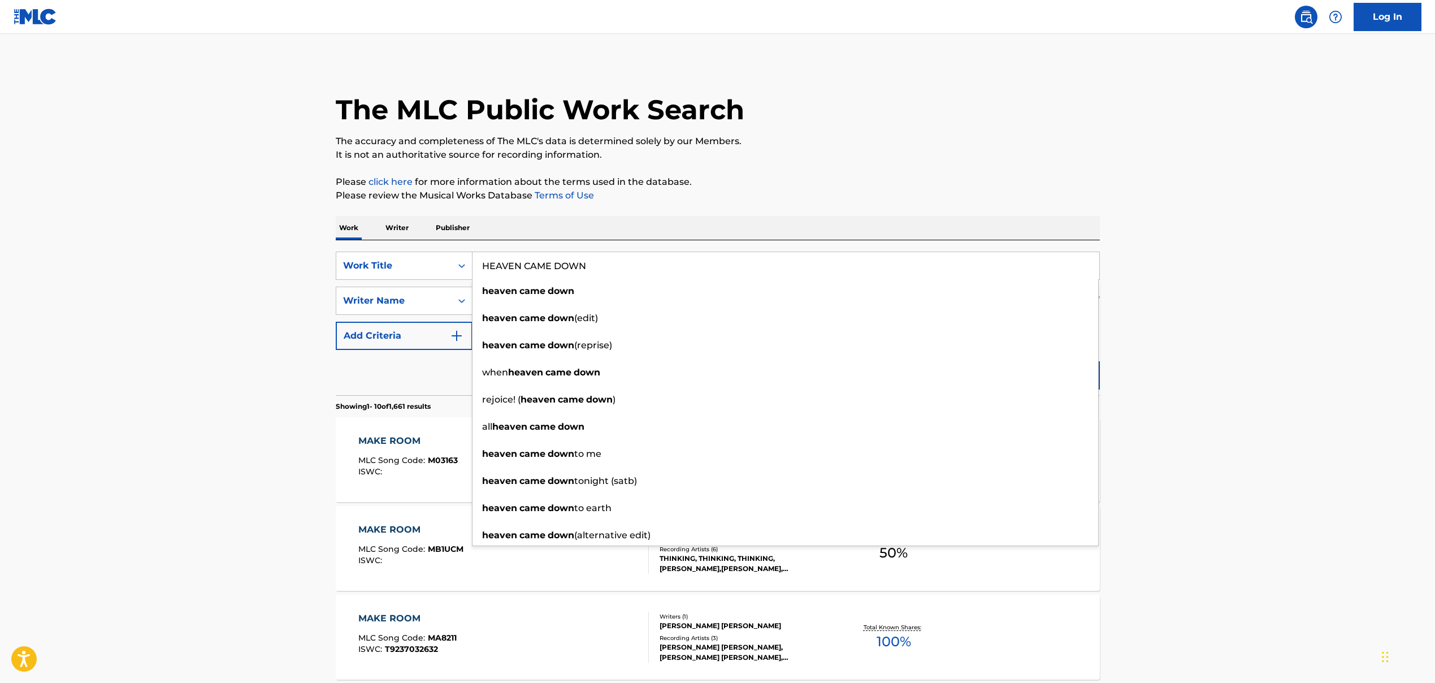
type input "HEAVEN CAME DOWN"
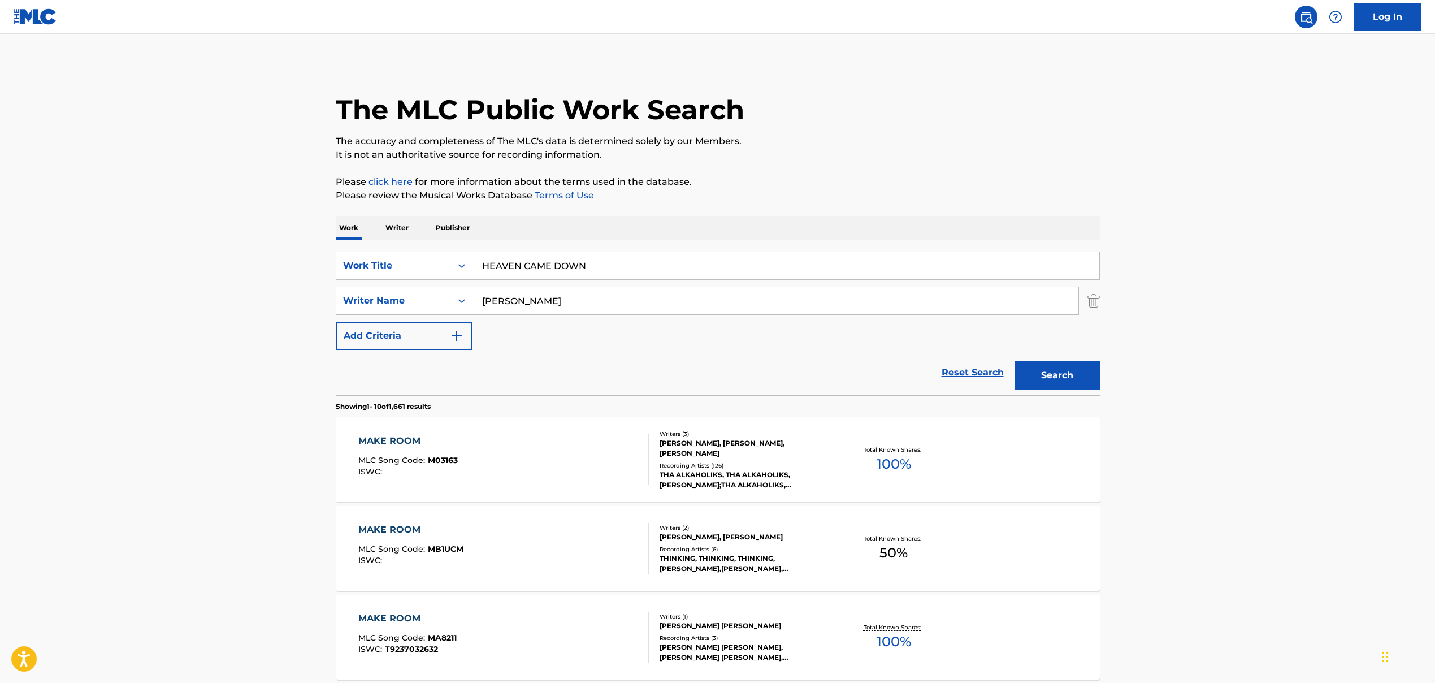
click at [501, 299] on input "[PERSON_NAME]" at bounding box center [776, 300] width 606 height 27
click at [558, 304] on input "[PERSON_NAME], [PERSON_NAME], [PERSON_NAME]" at bounding box center [776, 300] width 606 height 27
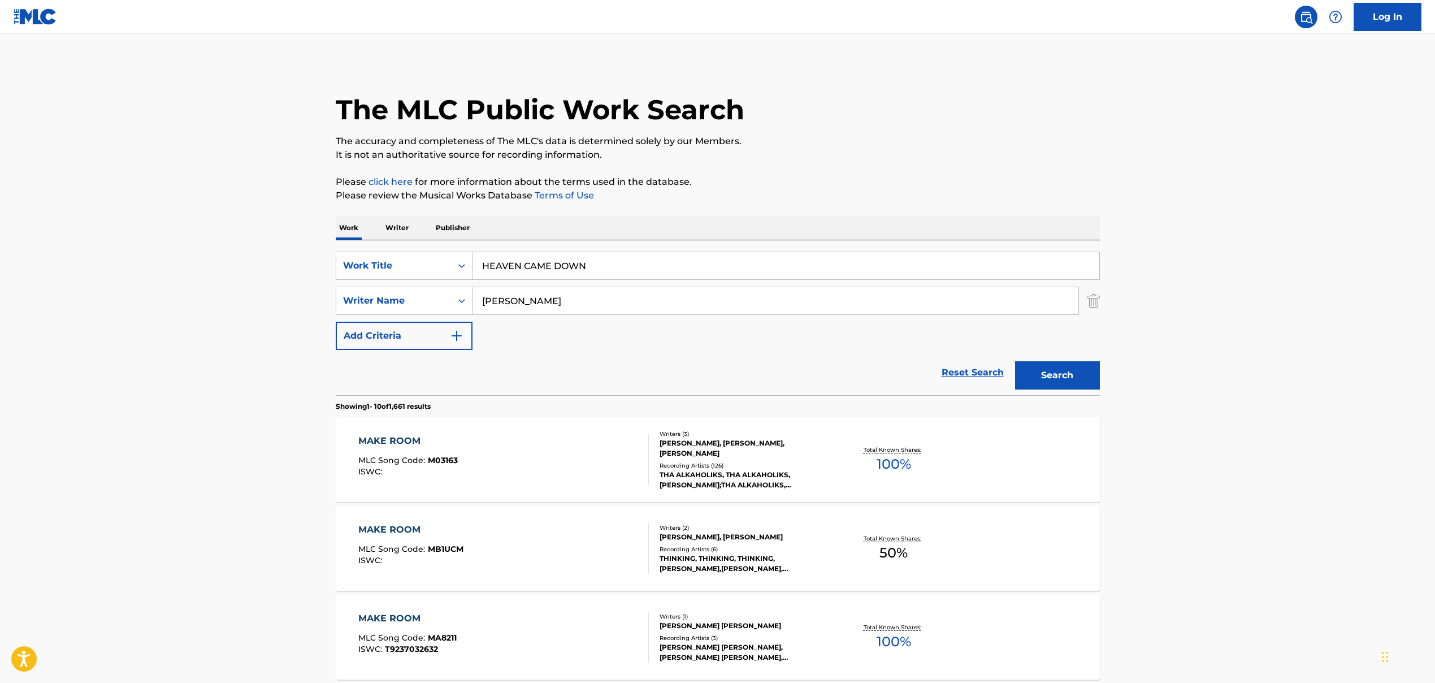
type input "[PERSON_NAME]"
click at [827, 379] on button "Search" at bounding box center [1057, 375] width 85 height 28
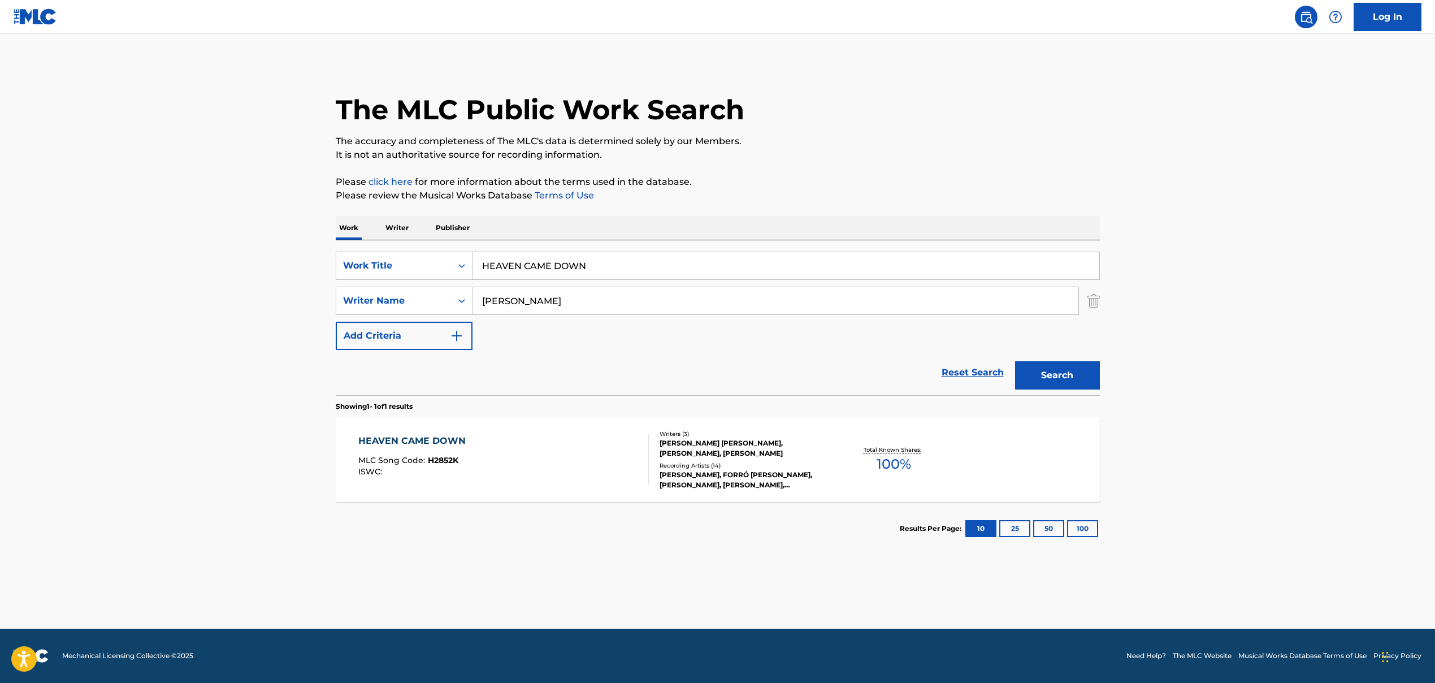
click at [548, 479] on div "HEAVEN CAME DOWN MLC Song Code : H2852K ISWC :" at bounding box center [503, 459] width 291 height 51
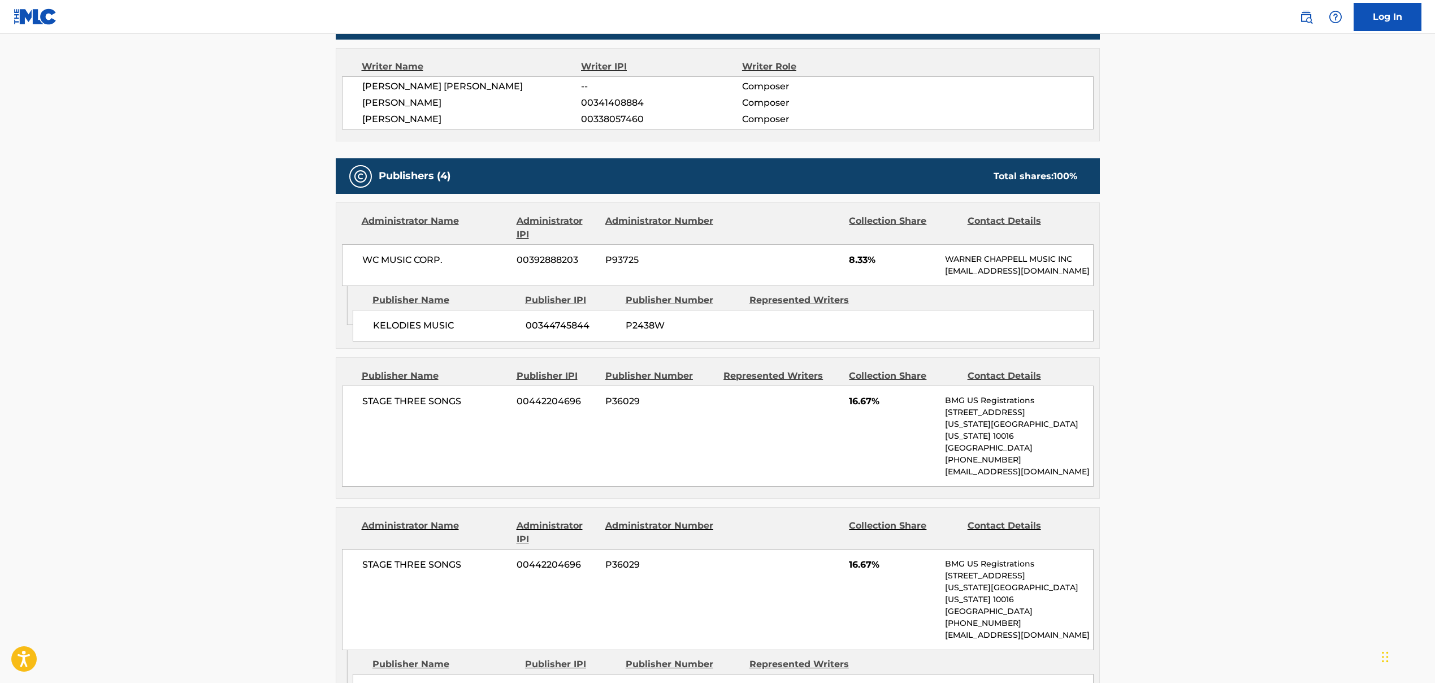
scroll to position [370, 0]
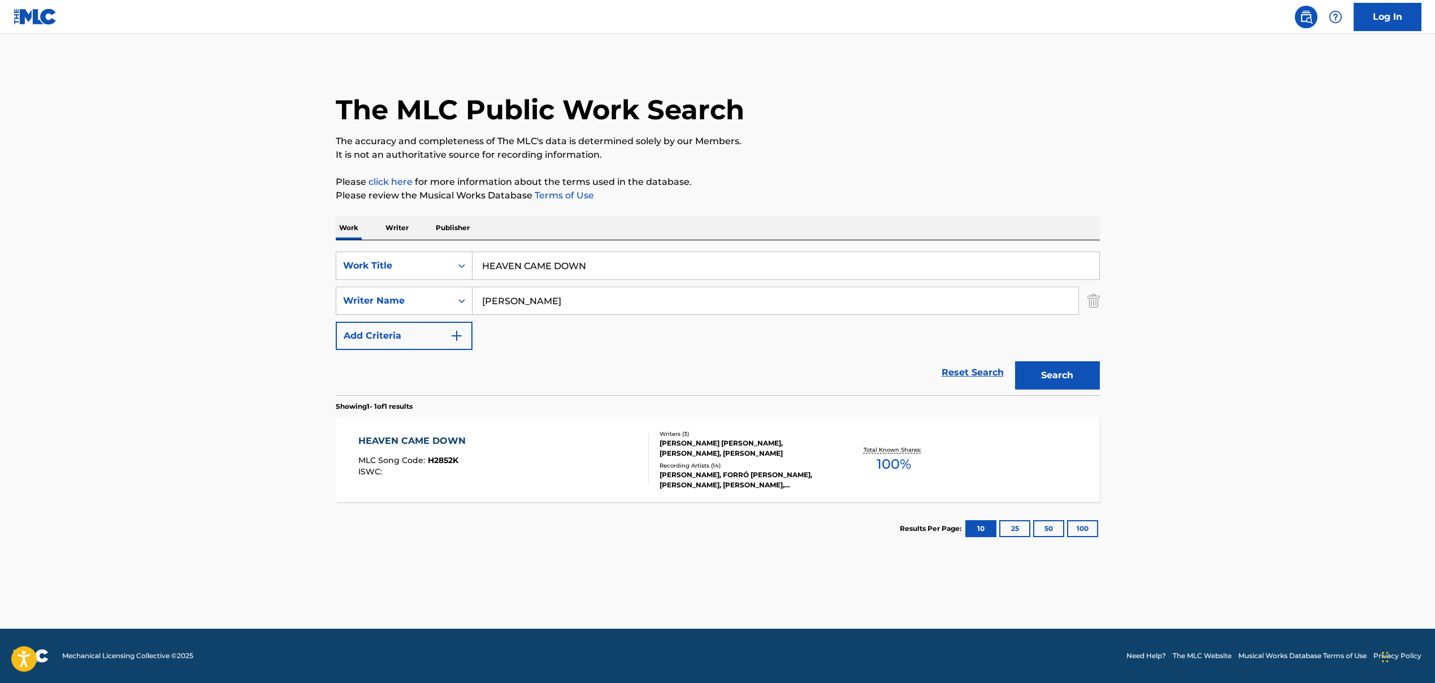
click at [507, 269] on input "HEAVEN CAME DOWN" at bounding box center [786, 265] width 627 height 27
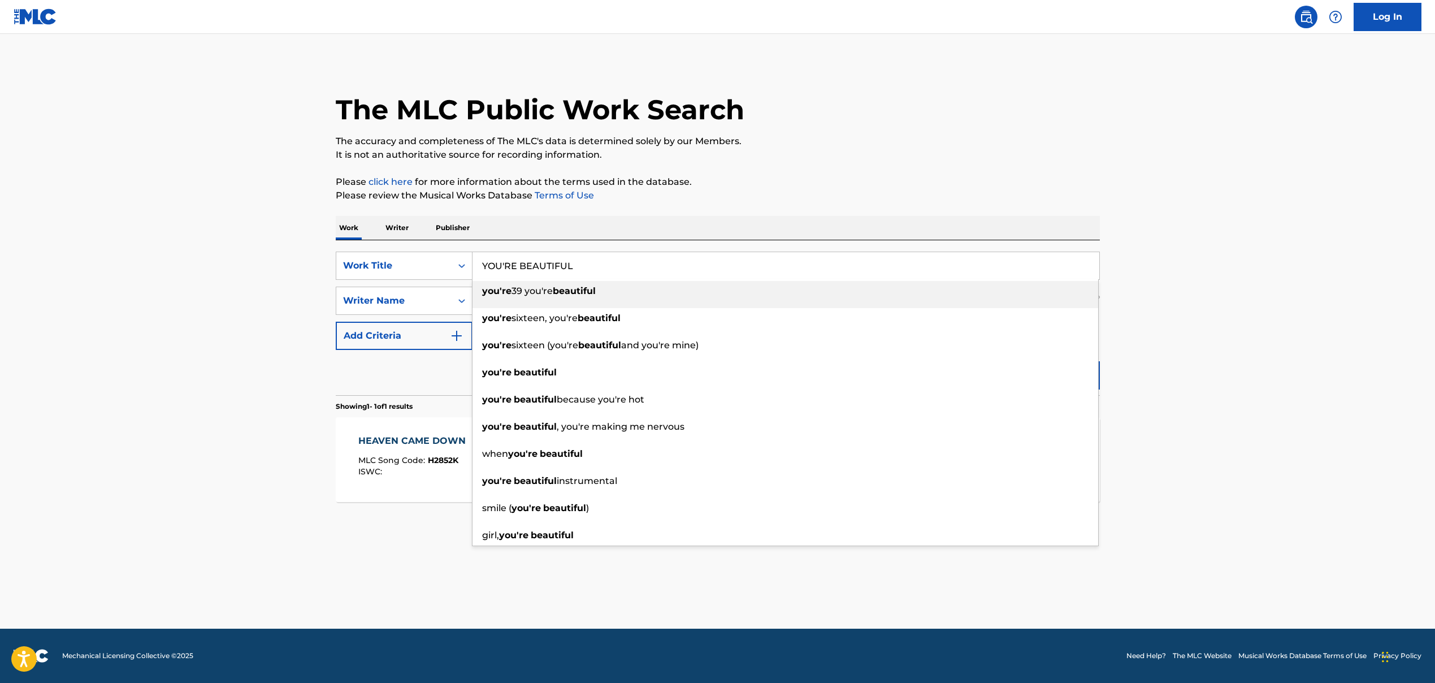
type input "YOU'RE BEAUTIFUL"
click at [230, 242] on main "The MLC Public Work Search The accuracy and completeness of The MLC's data is d…" at bounding box center [717, 331] width 1435 height 595
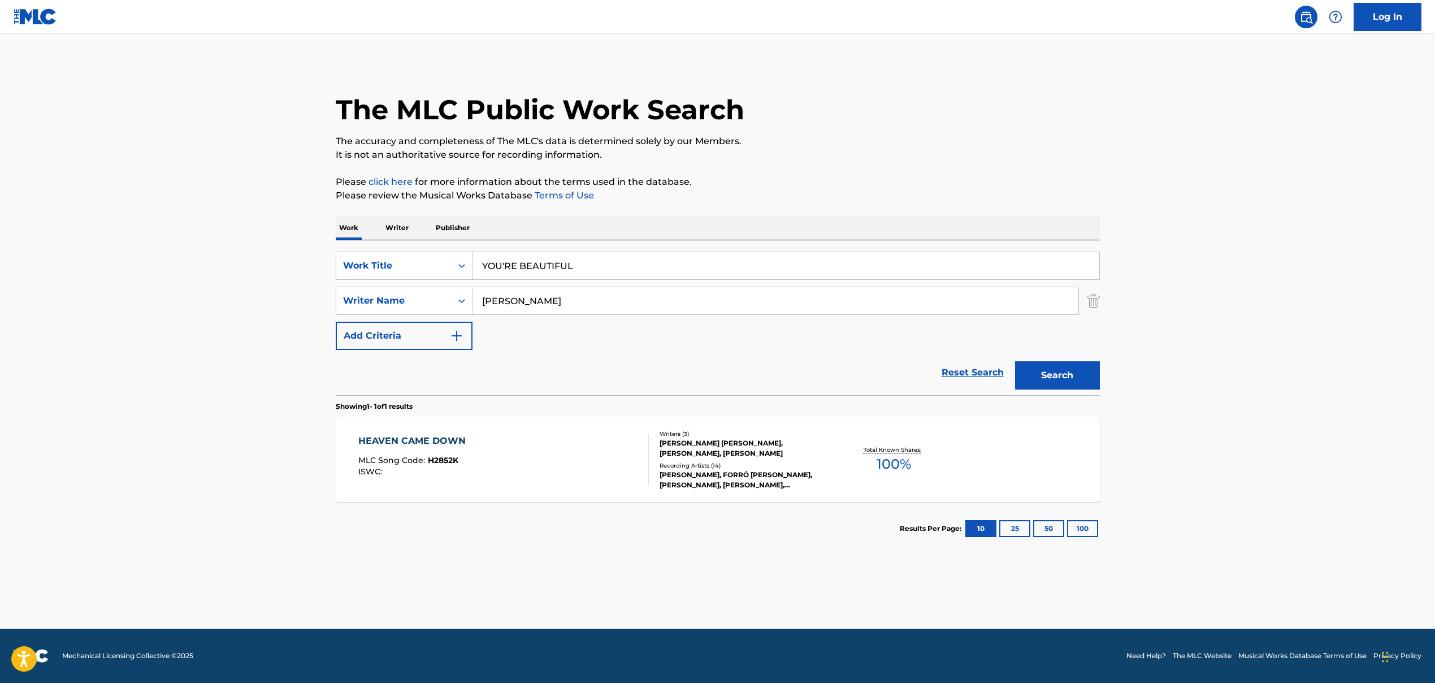
click at [548, 304] on input "[PERSON_NAME]" at bounding box center [776, 300] width 606 height 27
drag, startPoint x: 556, startPoint y: 302, endPoint x: 1005, endPoint y: 350, distance: 451.4
click at [827, 349] on div "SearchWithCriteria86659b5a-a159-4325-954d-0b34191a8f77 Work Title YOU'RE BEAUTI…" at bounding box center [718, 301] width 764 height 98
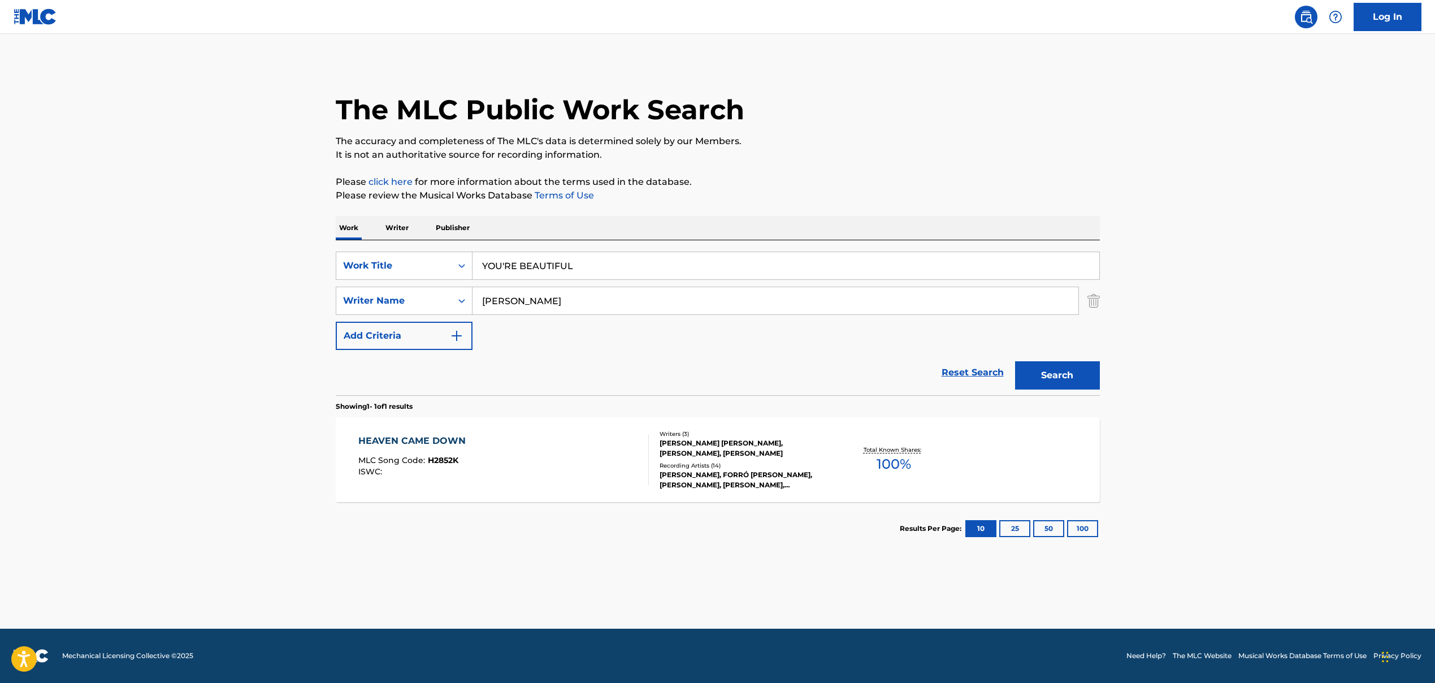
click at [827, 379] on button "Search" at bounding box center [1057, 375] width 85 height 28
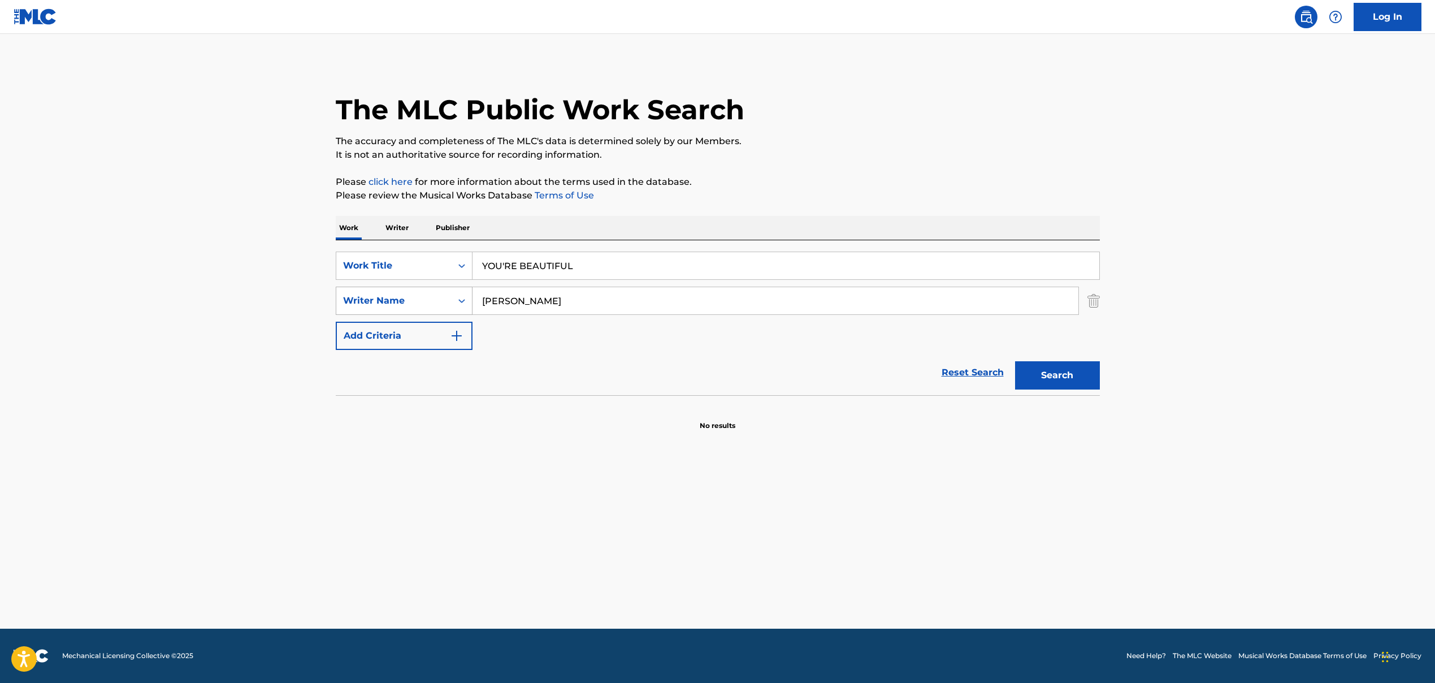
drag, startPoint x: 564, startPoint y: 299, endPoint x: 416, endPoint y: 297, distance: 147.6
click at [416, 297] on div "SearchWithCriteria9a3be60f-441f-4a60-a74d-08b02e157039 Writer Name [PERSON_NAME]" at bounding box center [718, 301] width 764 height 28
drag, startPoint x: 488, startPoint y: 300, endPoint x: 427, endPoint y: 291, distance: 61.1
click at [427, 291] on div "SearchWithCriteria9a3be60f-441f-4a60-a74d-08b02e157039 Writer Name , [PERSON_NA…" at bounding box center [718, 301] width 764 height 28
drag, startPoint x: 714, startPoint y: 301, endPoint x: 945, endPoint y: 317, distance: 232.4
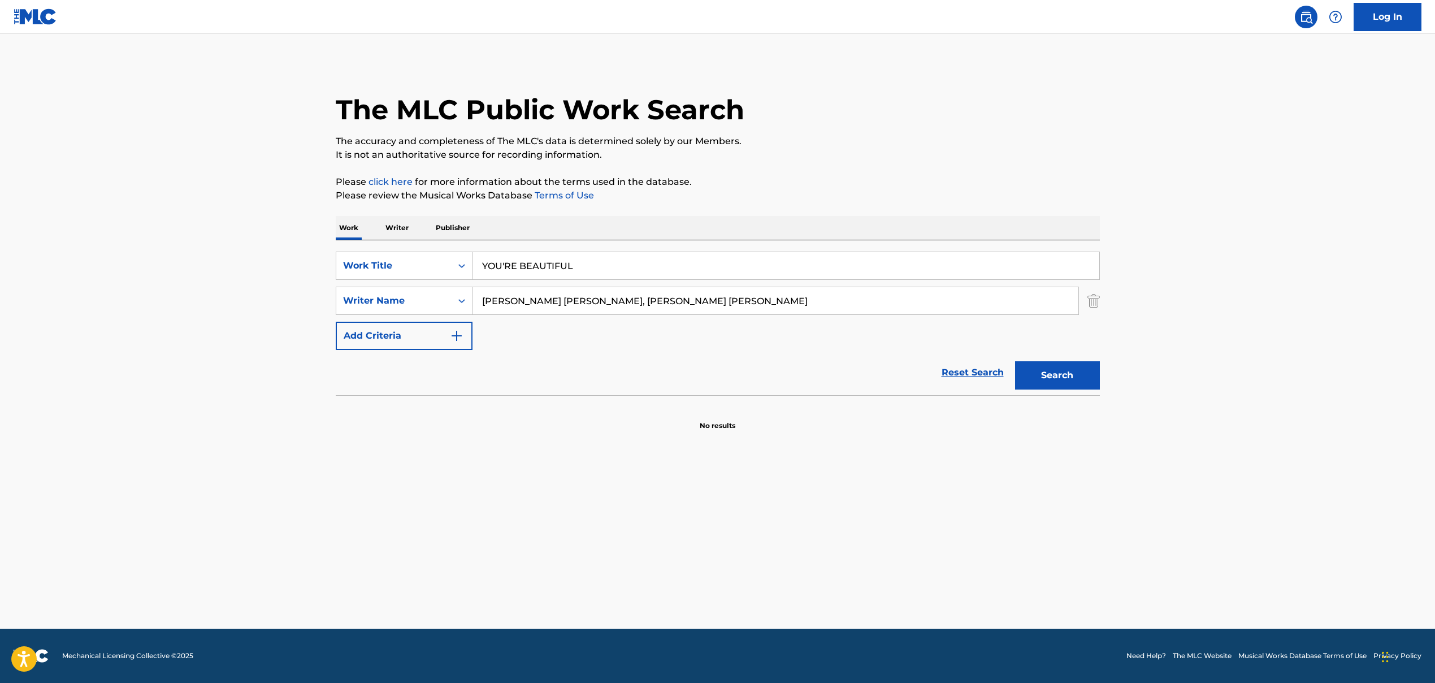
click at [827, 312] on input "[PERSON_NAME] [PERSON_NAME], [PERSON_NAME] [PERSON_NAME]" at bounding box center [776, 300] width 606 height 27
click at [827, 374] on button "Search" at bounding box center [1057, 375] width 85 height 28
drag, startPoint x: 712, startPoint y: 302, endPoint x: 427, endPoint y: 282, distance: 286.2
click at [429, 282] on div "SearchWithCriteria86659b5a-a159-4325-954d-0b34191a8f77 Work Title YOU'RE BEAUTI…" at bounding box center [718, 301] width 764 height 98
drag, startPoint x: 486, startPoint y: 299, endPoint x: 452, endPoint y: 307, distance: 35.0
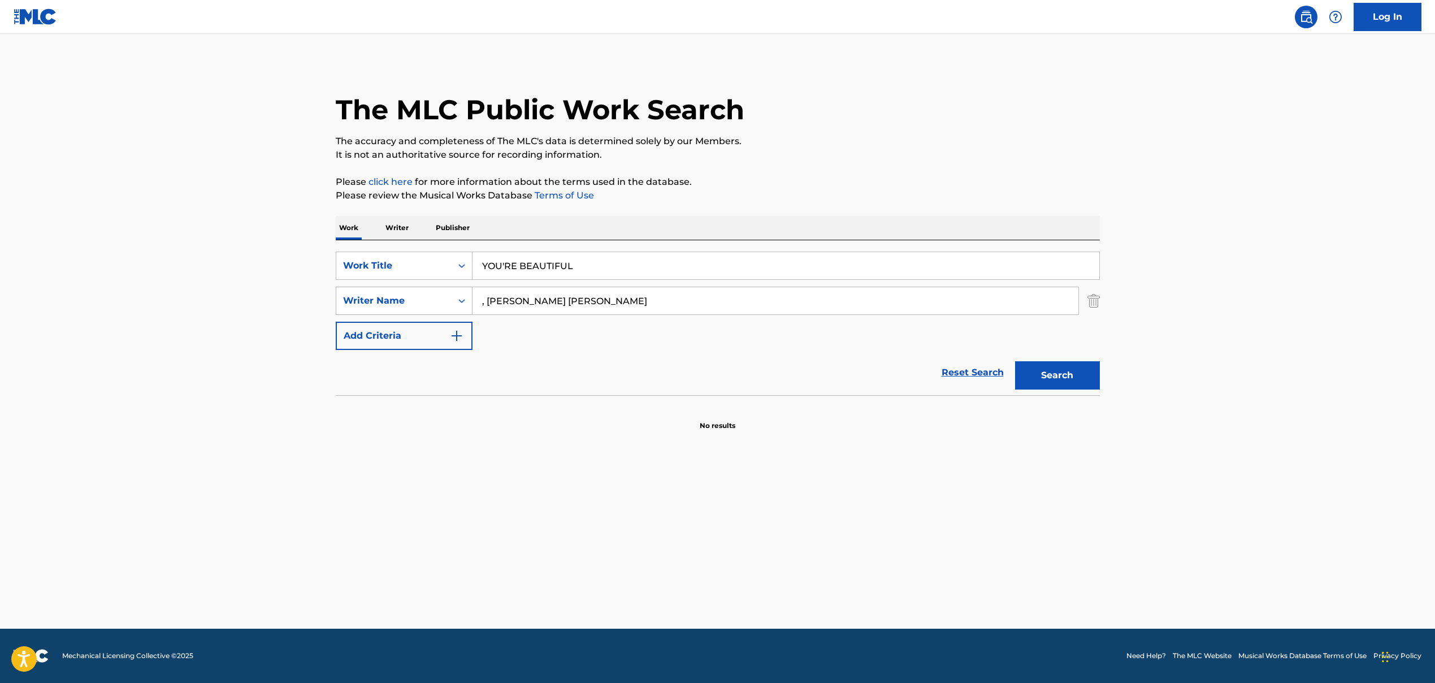
click at [455, 306] on div "SearchWithCriteria9a3be60f-441f-4a60-a74d-08b02e157039 Writer Name , [PERSON_NA…" at bounding box center [718, 301] width 764 height 28
drag, startPoint x: 486, startPoint y: 302, endPoint x: 448, endPoint y: 301, distance: 37.9
click at [448, 301] on div "SearchWithCriteria9a3be60f-441f-4a60-a74d-08b02e157039 Writer Name , [PERSON_NA…" at bounding box center [718, 301] width 764 height 28
click at [827, 387] on button "Search" at bounding box center [1057, 375] width 85 height 28
drag, startPoint x: 524, startPoint y: 301, endPoint x: 736, endPoint y: 315, distance: 212.5
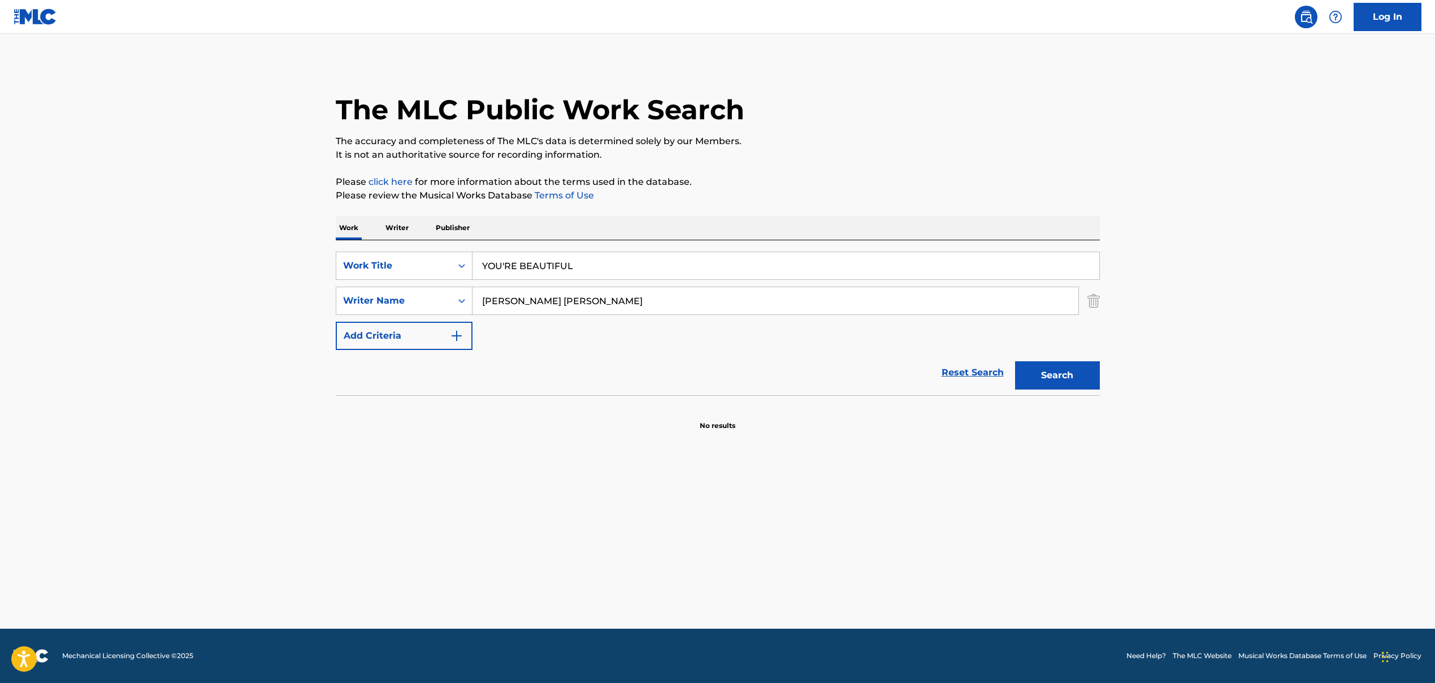
click at [729, 315] on div "SearchWithCriteria86659b5a-a159-4325-954d-0b34191a8f77 Work Title YOU'RE BEAUTI…" at bounding box center [718, 301] width 764 height 98
type input "[PERSON_NAME]"
click at [827, 380] on button "Search" at bounding box center [1057, 375] width 85 height 28
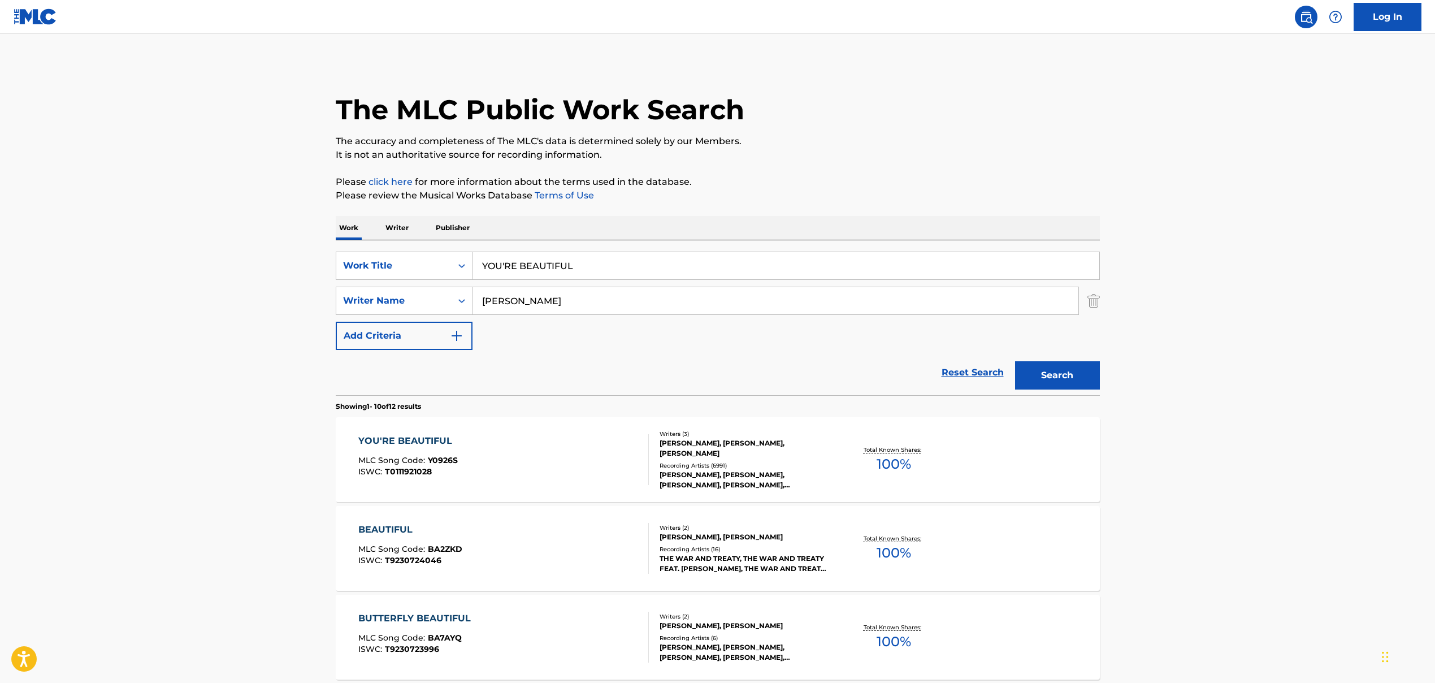
click at [550, 439] on div "YOU'RE BEAUTIFUL MLC Song Code : Y0926S ISWC : T0111921028" at bounding box center [503, 459] width 291 height 51
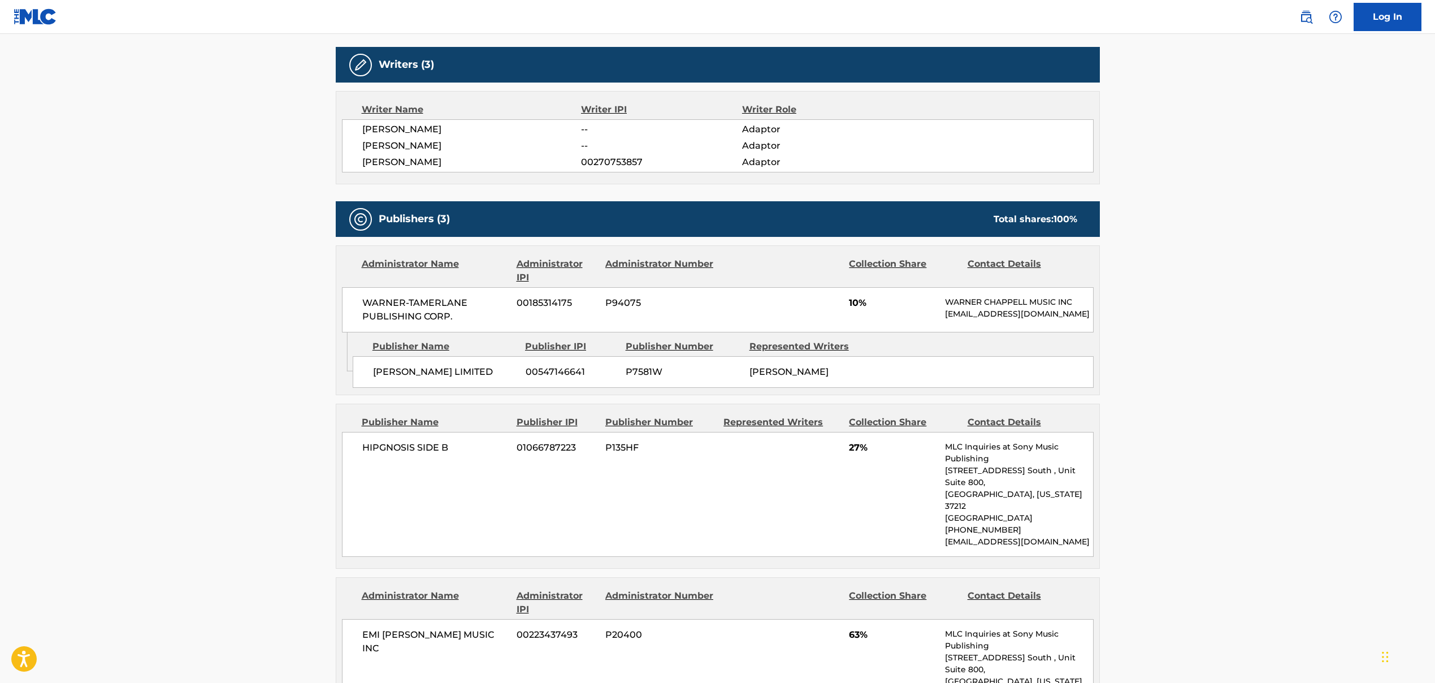
scroll to position [411, 0]
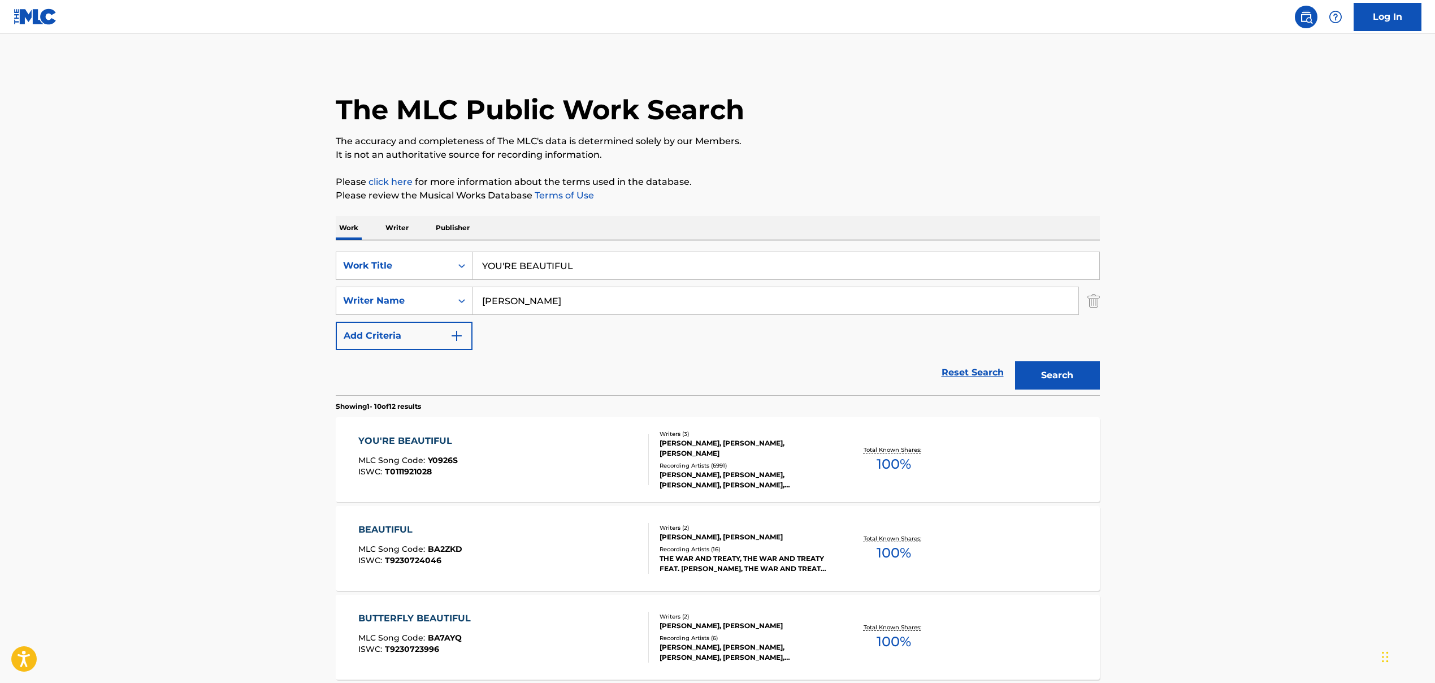
click at [544, 261] on input "YOU'RE BEAUTIFUL" at bounding box center [786, 265] width 627 height 27
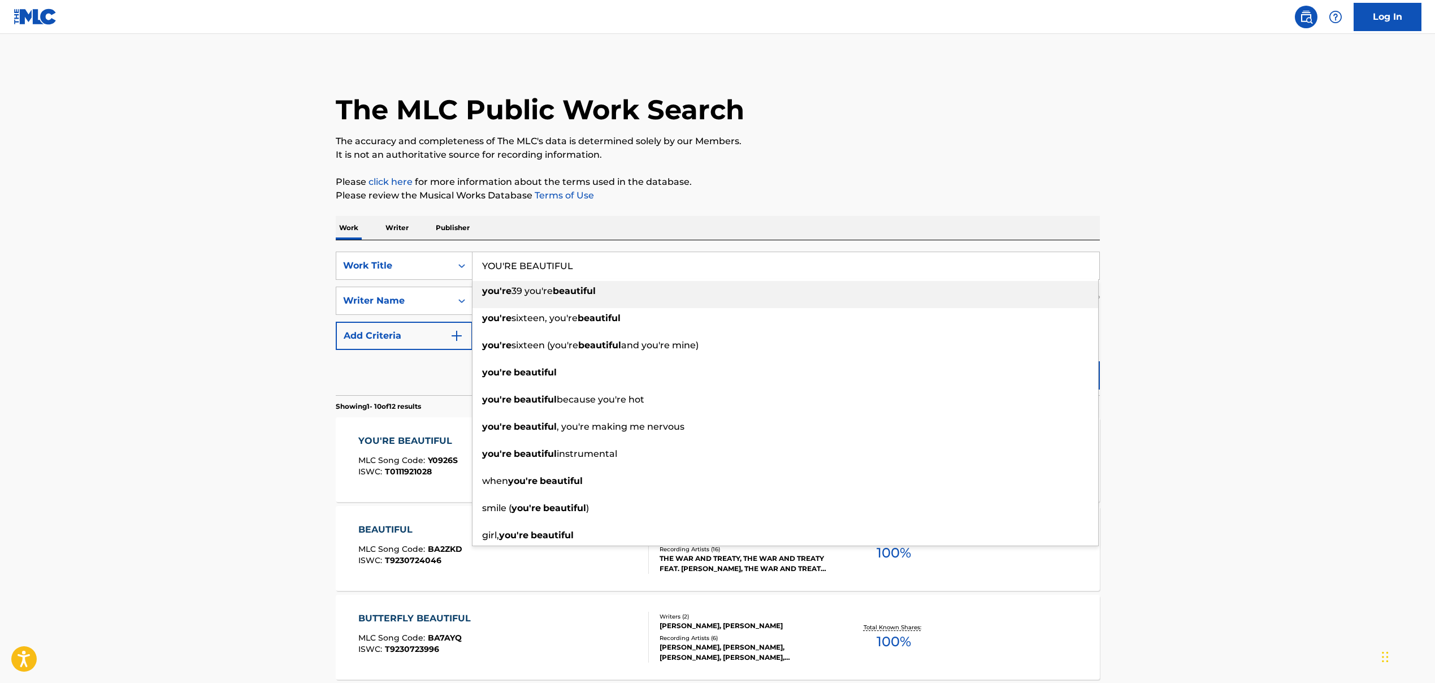
click at [544, 261] on input "YOU'RE BEAUTIFUL" at bounding box center [786, 265] width 627 height 27
type input "MAS PODEROSO"
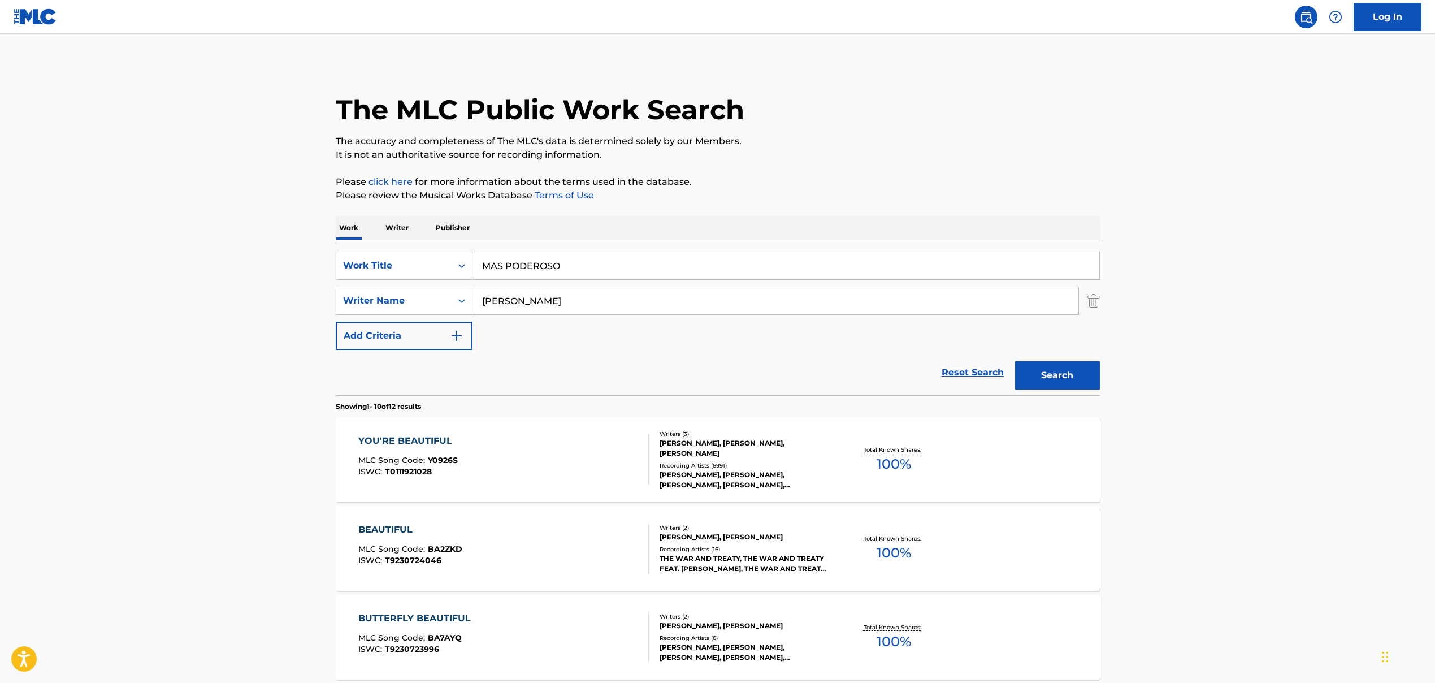
click at [492, 299] on input "[PERSON_NAME]" at bounding box center [776, 300] width 606 height 27
click at [491, 299] on input "[PERSON_NAME]" at bounding box center [776, 300] width 606 height 27
drag, startPoint x: 578, startPoint y: 304, endPoint x: 836, endPoint y: 314, distance: 258.6
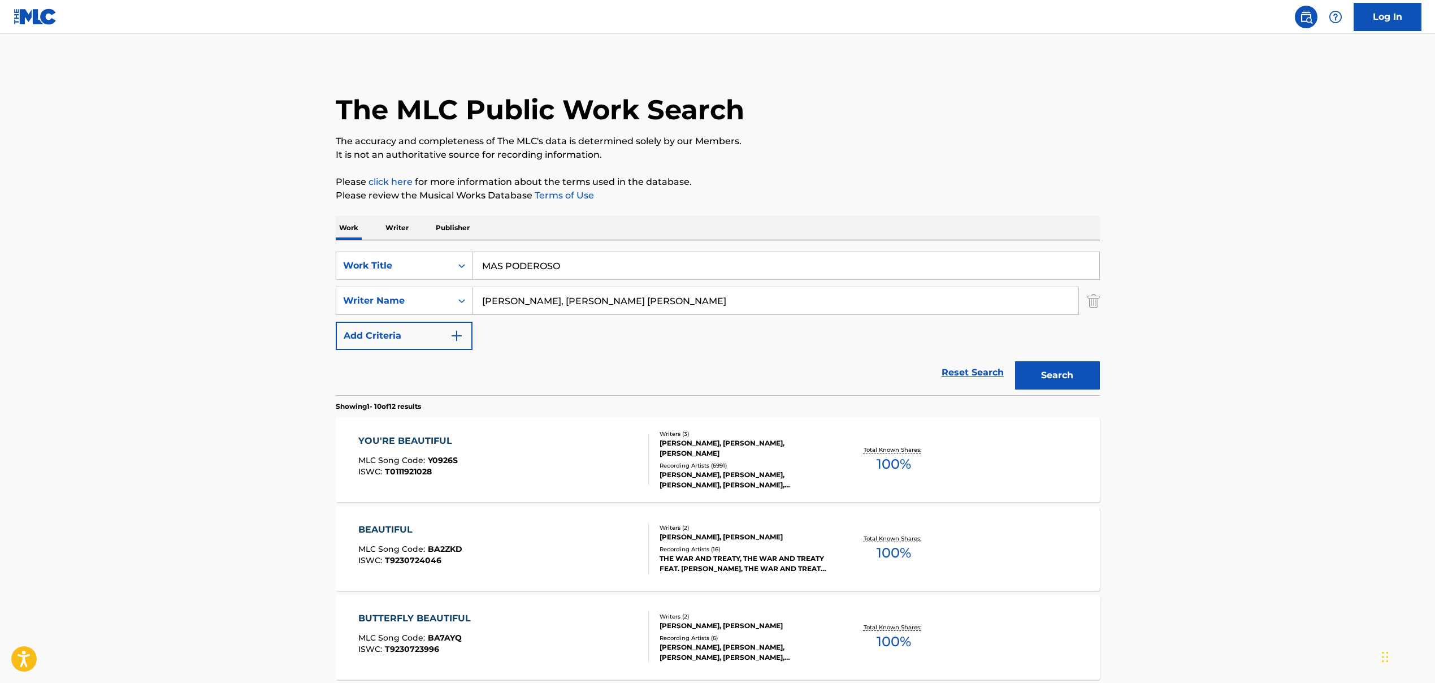
click at [827, 313] on input "[PERSON_NAME], [PERSON_NAME] [PERSON_NAME]" at bounding box center [776, 300] width 606 height 27
type input "[PERSON_NAME]"
click at [827, 376] on button "Search" at bounding box center [1057, 375] width 85 height 28
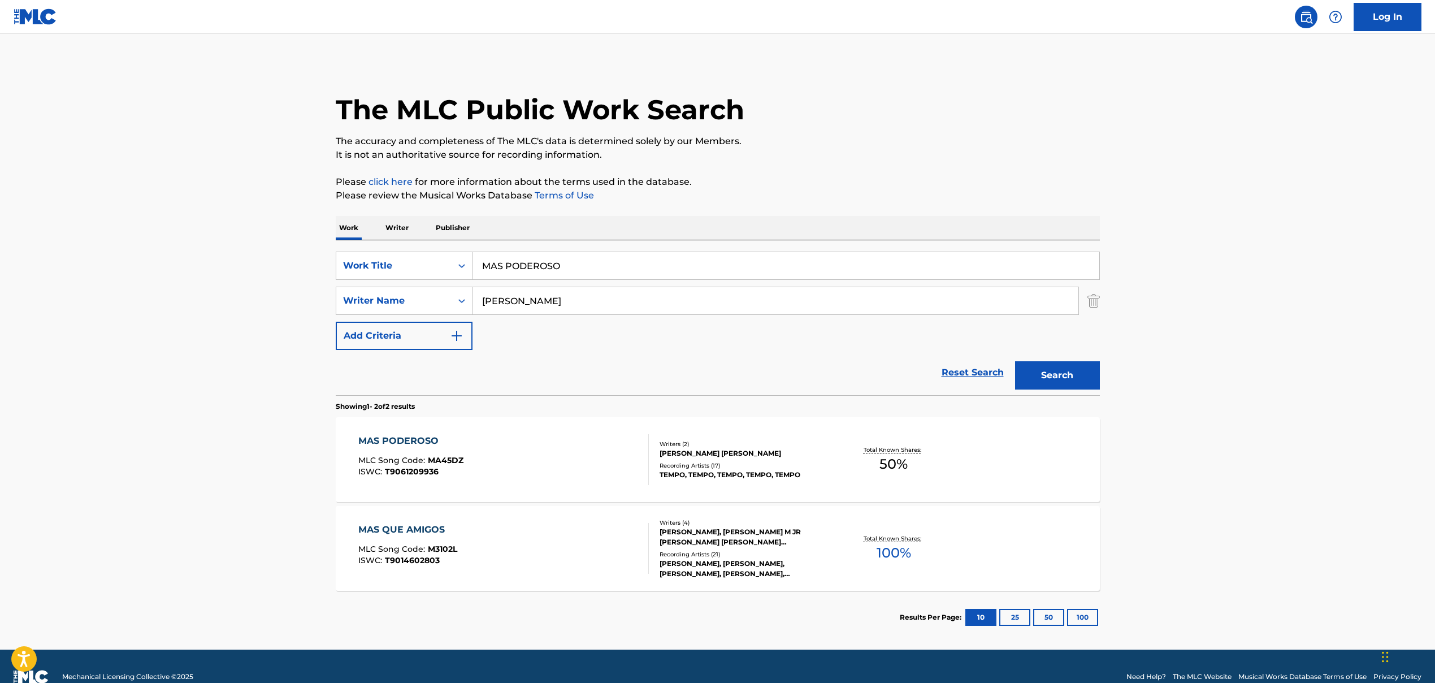
click at [483, 453] on div "MAS PODEROSO MLC Song Code : MA45DZ ISWC : T9061209936" at bounding box center [503, 459] width 291 height 51
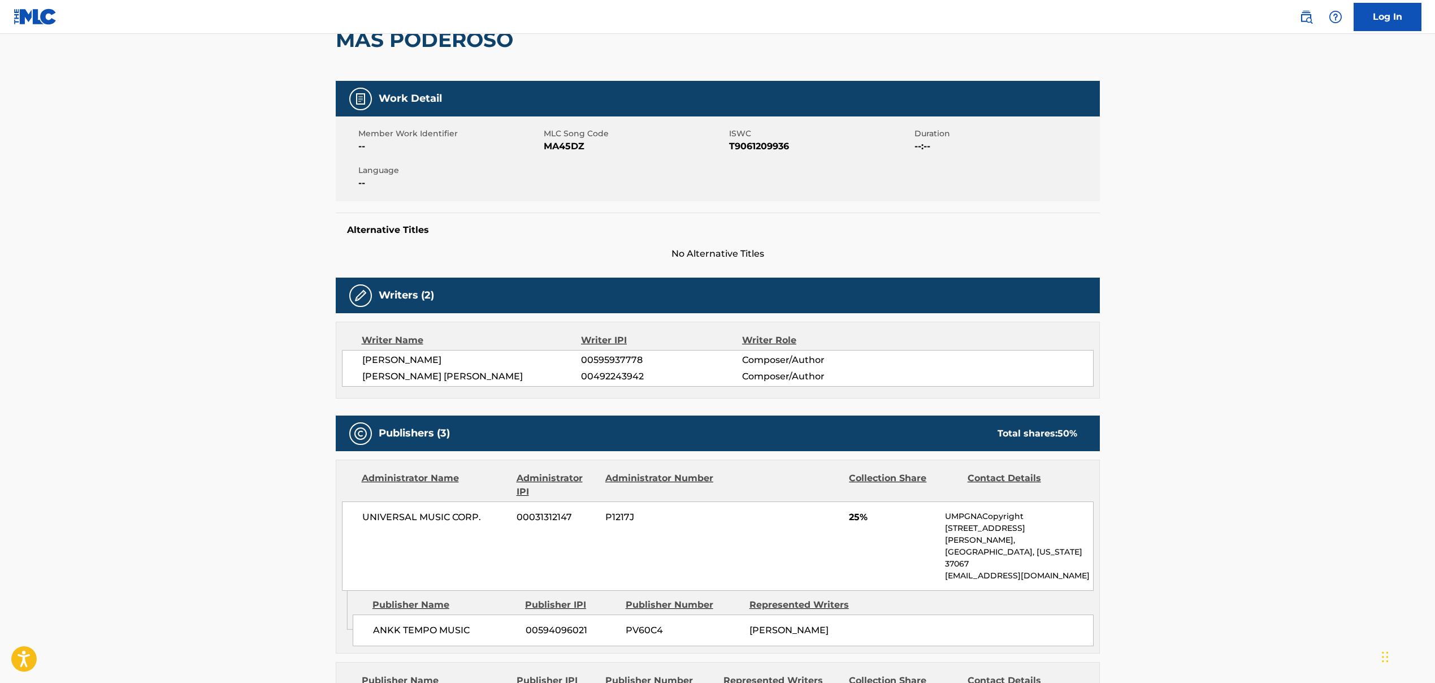
scroll to position [232, 0]
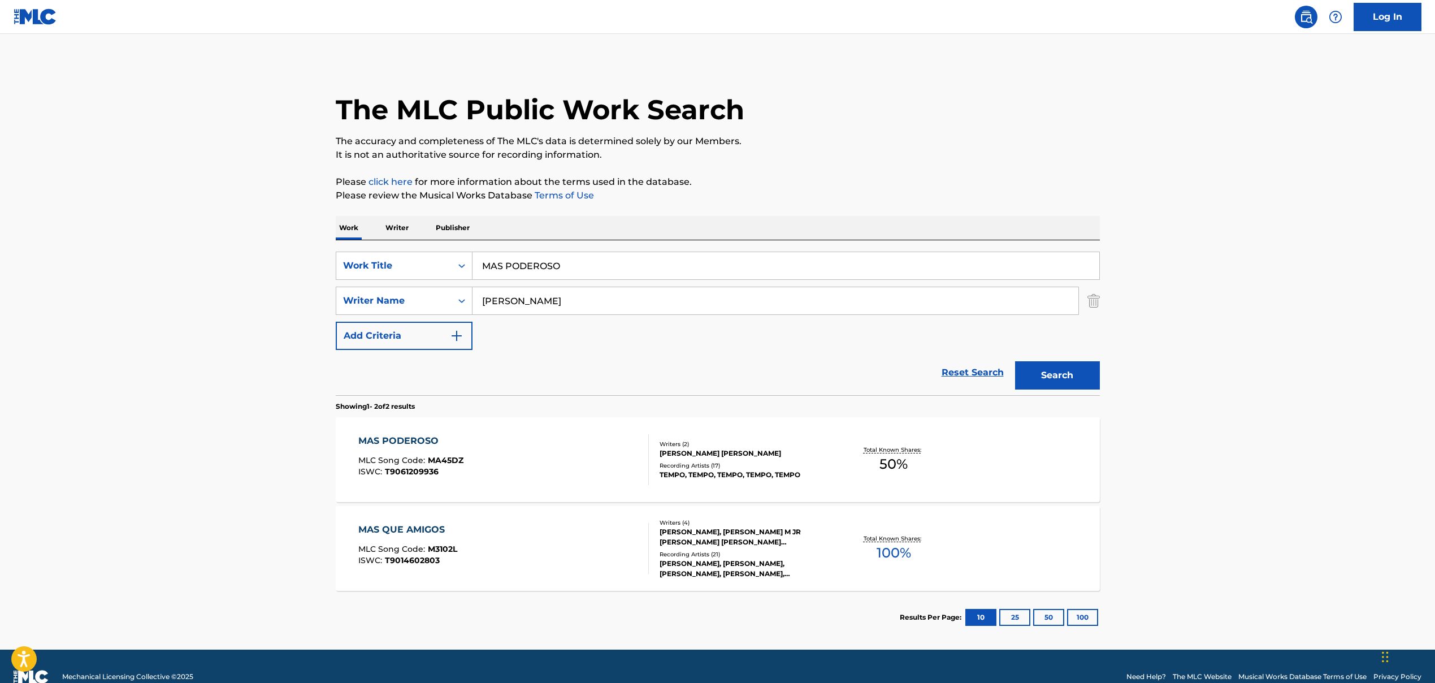
click at [487, 258] on input "MAS PODEROSO" at bounding box center [786, 265] width 627 height 27
click at [487, 263] on input "MAS PODEROSO" at bounding box center [786, 265] width 627 height 27
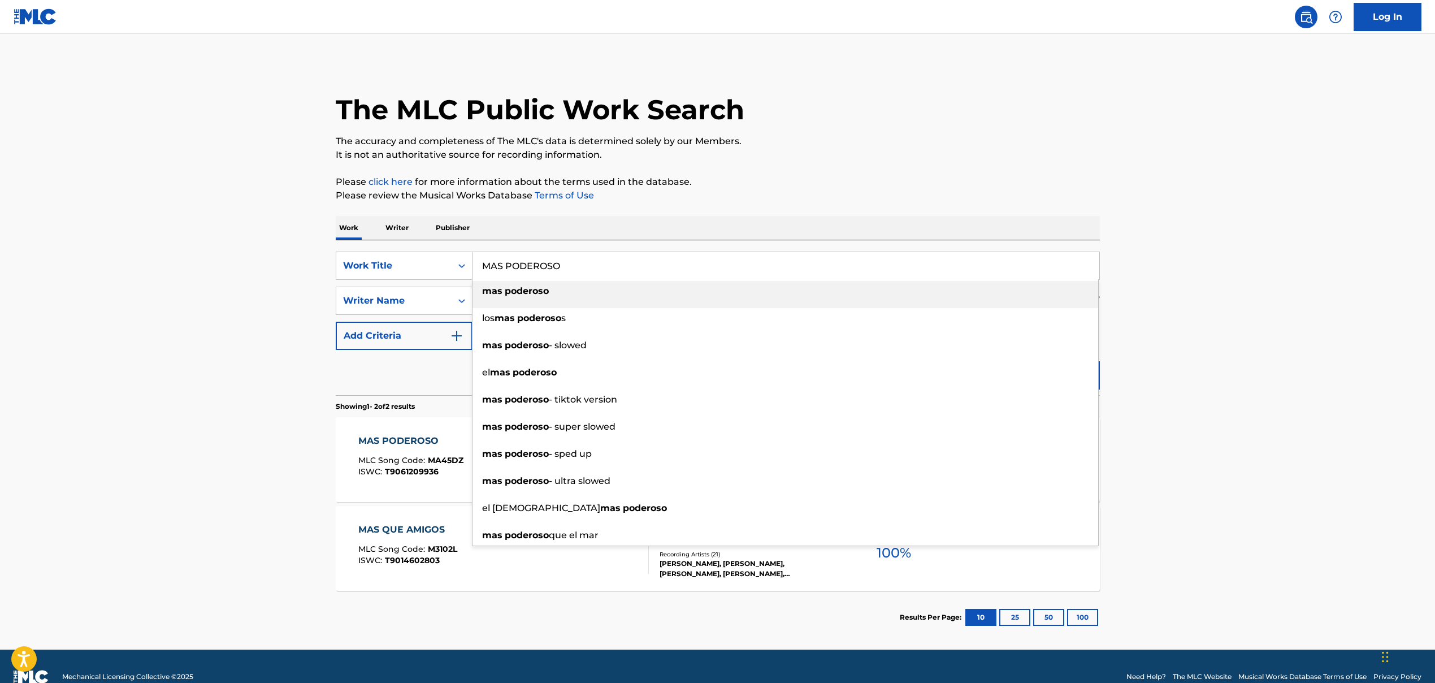
click at [487, 263] on input "MAS PODEROSO" at bounding box center [786, 265] width 627 height 27
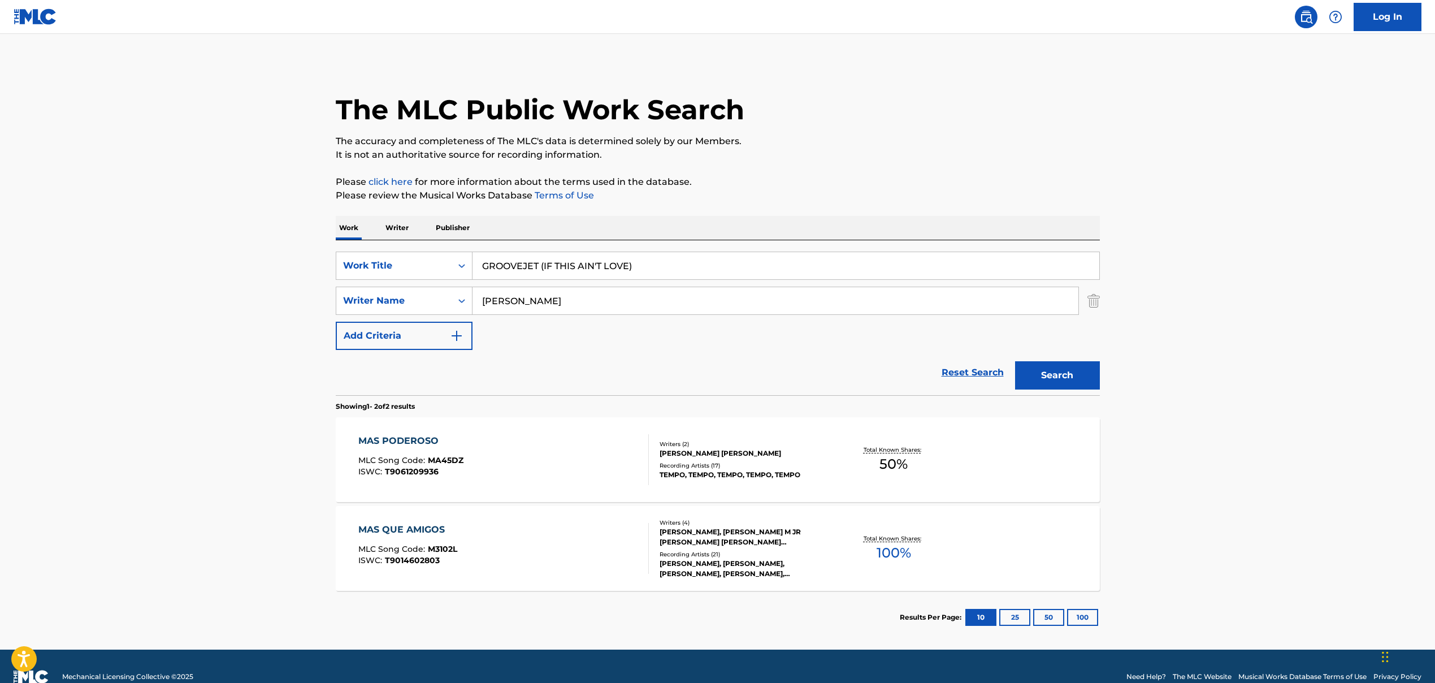
type input "GROOVEJET (IF THIS AIN'T LOVE)"
click at [533, 304] on input "[PERSON_NAME]" at bounding box center [776, 300] width 606 height 27
drag, startPoint x: 527, startPoint y: 305, endPoint x: 978, endPoint y: 331, distance: 451.4
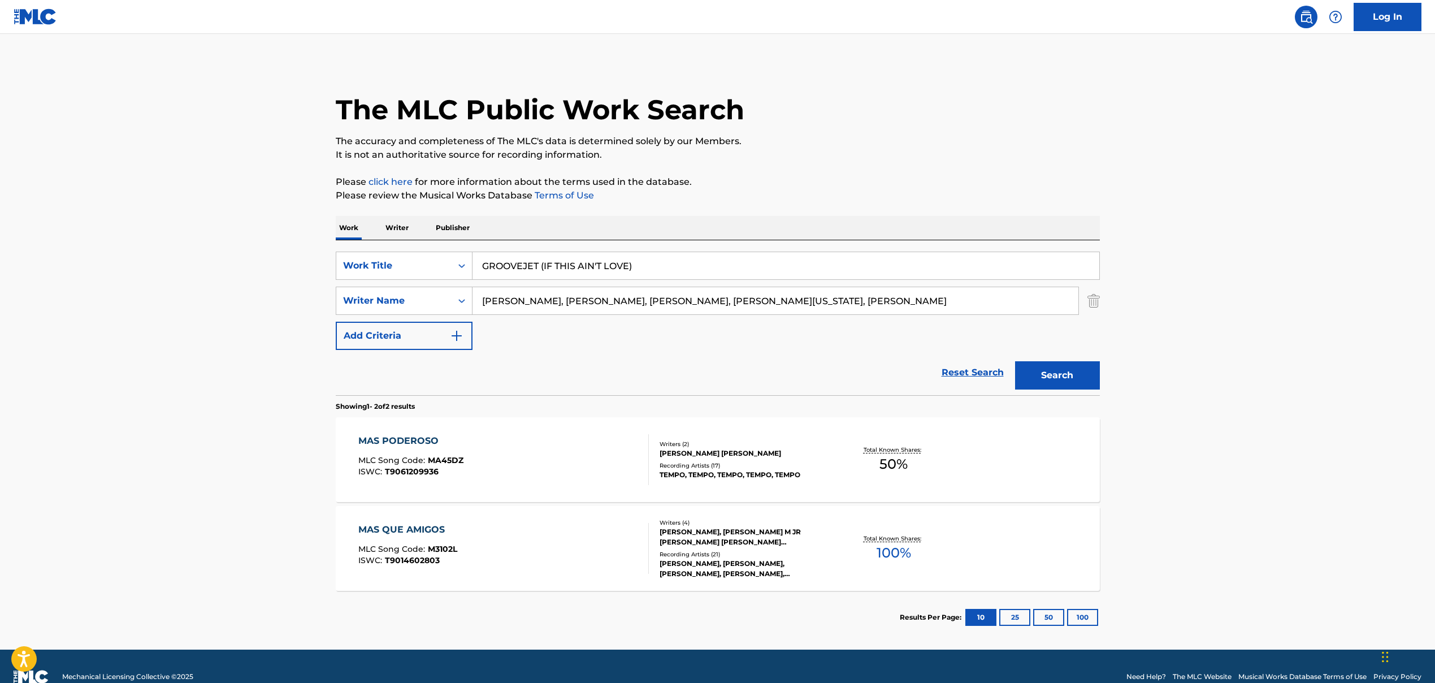
click at [827, 331] on div "SearchWithCriteria86659b5a-a159-4325-954d-0b34191a8f77 Work Title GROOVEJET (IF…" at bounding box center [718, 301] width 764 height 98
click at [827, 375] on button "Search" at bounding box center [1057, 375] width 85 height 28
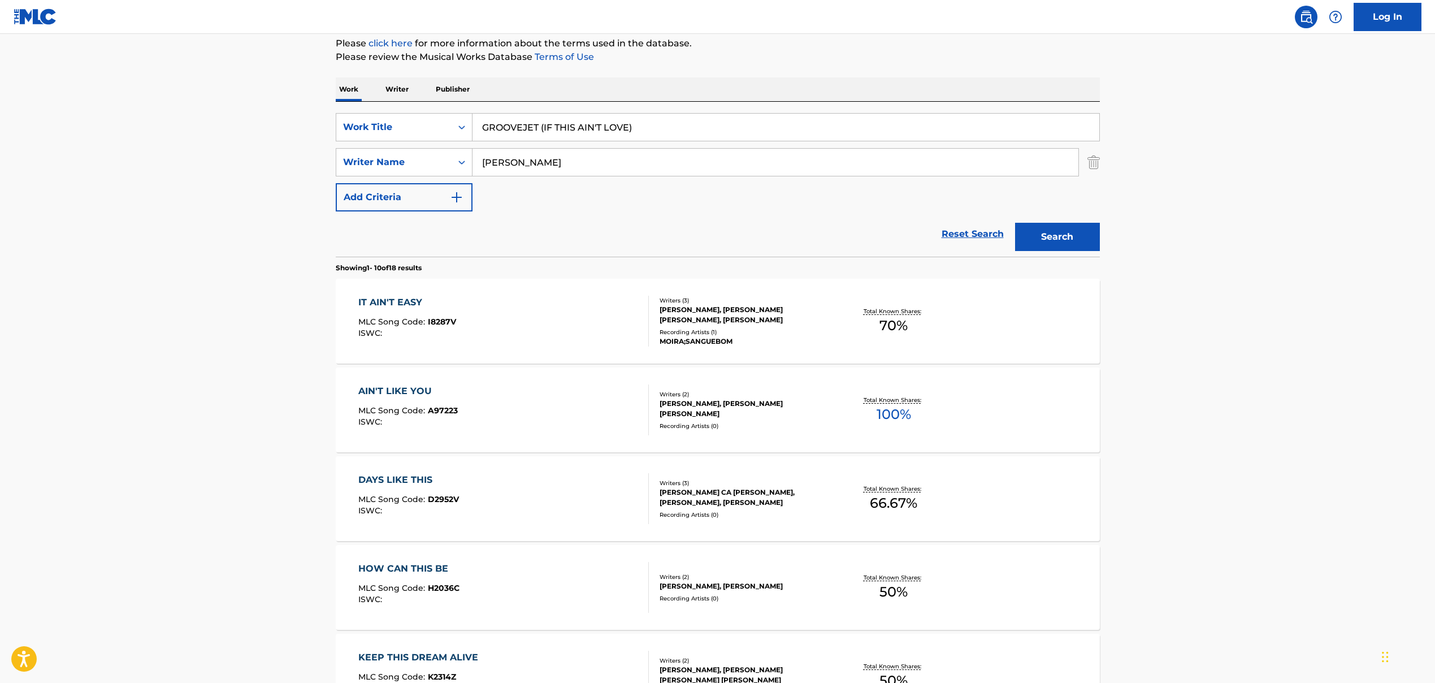
scroll to position [24, 0]
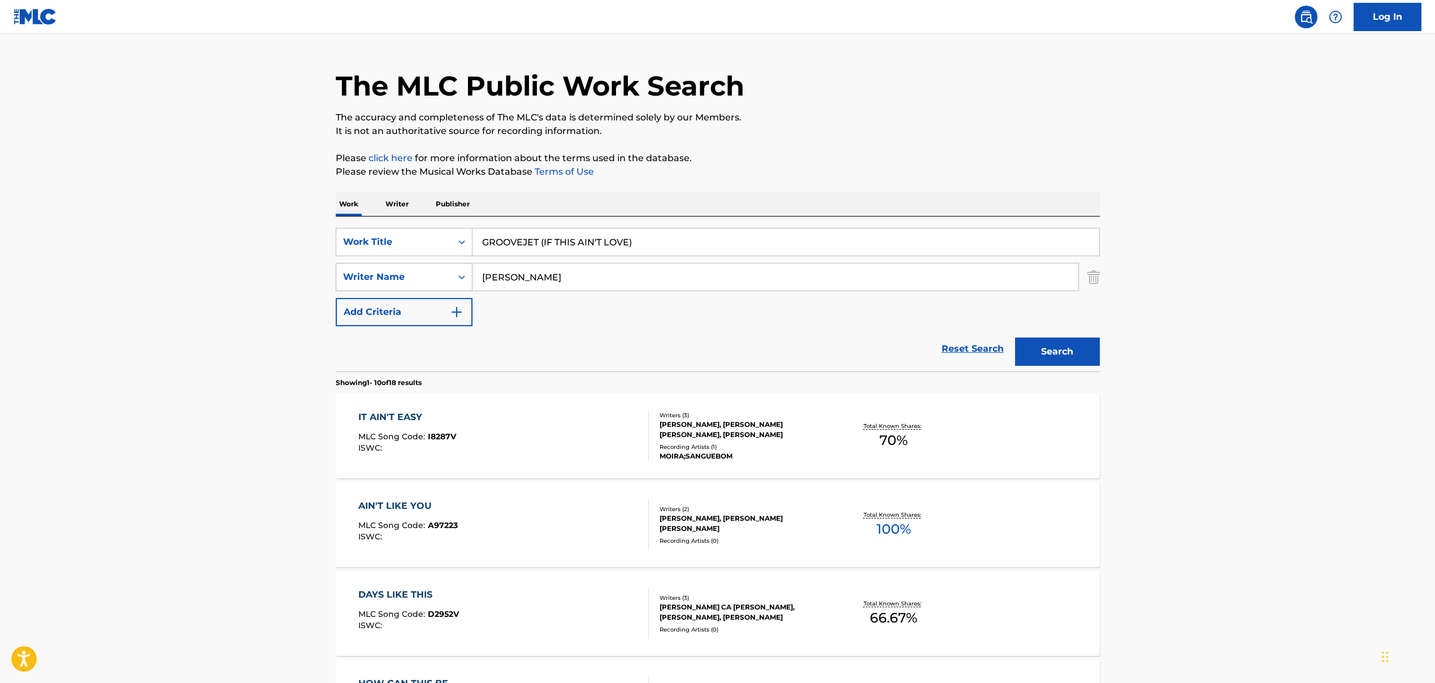
drag, startPoint x: 543, startPoint y: 279, endPoint x: 425, endPoint y: 279, distance: 118.7
click at [427, 278] on div "SearchWithCriteria9a3be60f-441f-4a60-a74d-08b02e157039 Writer Name [PERSON_NAME]" at bounding box center [718, 277] width 764 height 28
drag, startPoint x: 488, startPoint y: 278, endPoint x: 398, endPoint y: 277, distance: 89.9
click at [403, 276] on div "SearchWithCriteria9a3be60f-441f-4a60-a74d-08b02e157039 Writer Name , [PERSON_NA…" at bounding box center [718, 277] width 764 height 28
drag, startPoint x: 555, startPoint y: 278, endPoint x: 1062, endPoint y: 328, distance: 510.2
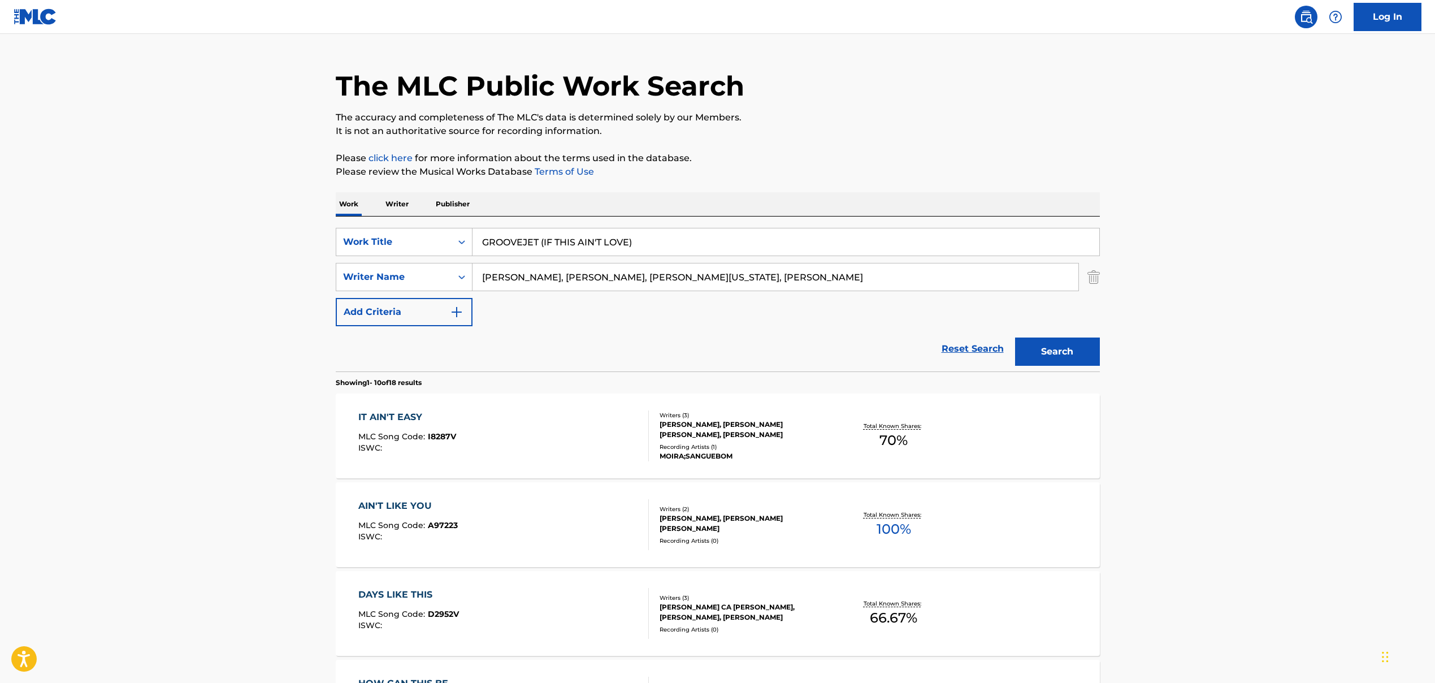
click at [827, 328] on form "SearchWithCriteria86659b5a-a159-4325-954d-0b34191a8f77 Work Title GROOVEJET (IF…" at bounding box center [718, 300] width 764 height 144
type input "[PERSON_NAME]"
click at [827, 352] on button "Search" at bounding box center [1057, 352] width 85 height 28
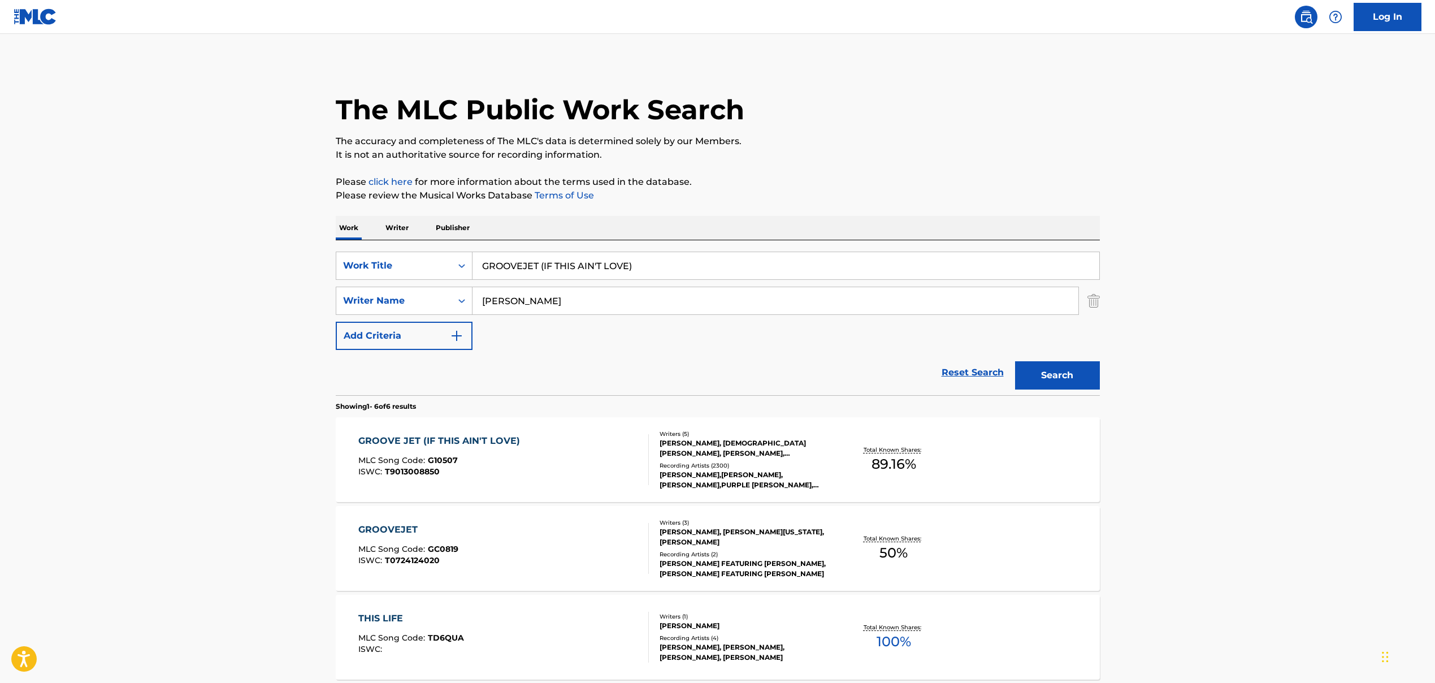
click at [518, 481] on div "GROOVE JET (IF THIS AIN'T LOVE) MLC Song Code : G10507 ISWC : T9013008850" at bounding box center [441, 459] width 167 height 51
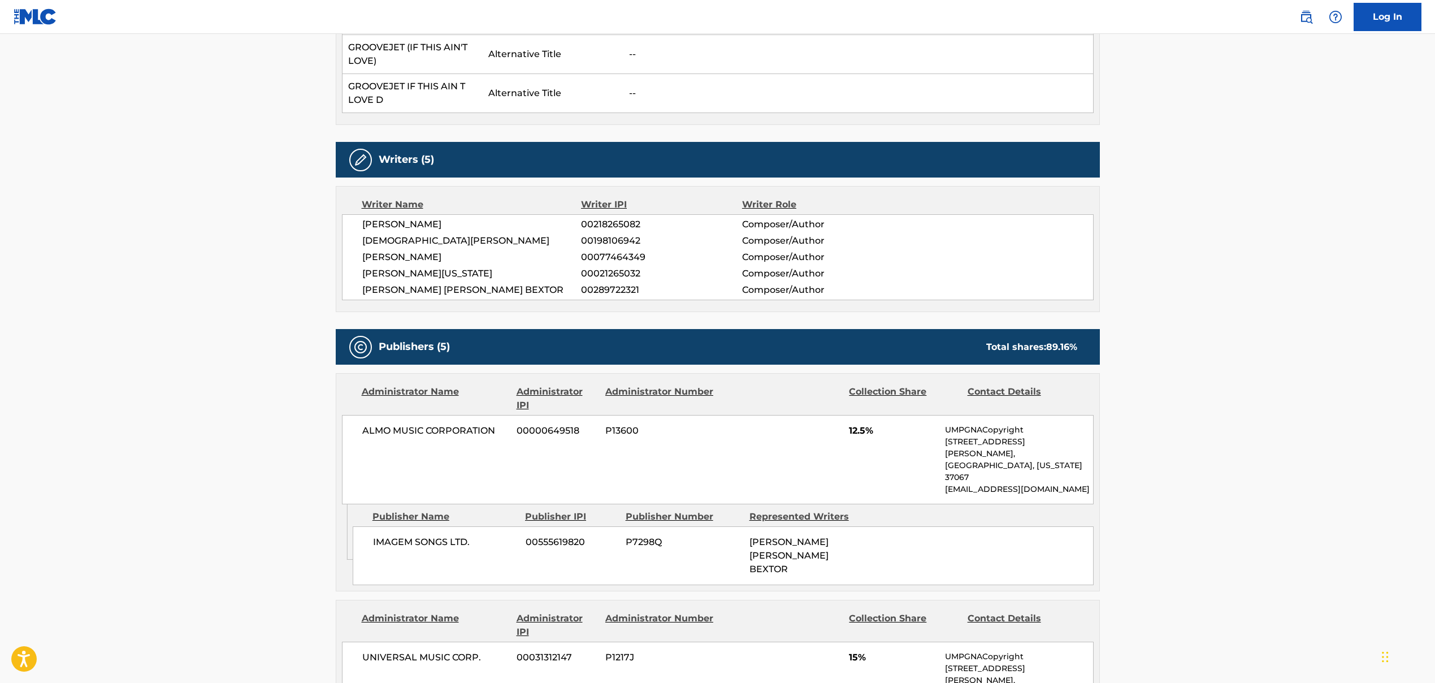
scroll to position [619, 0]
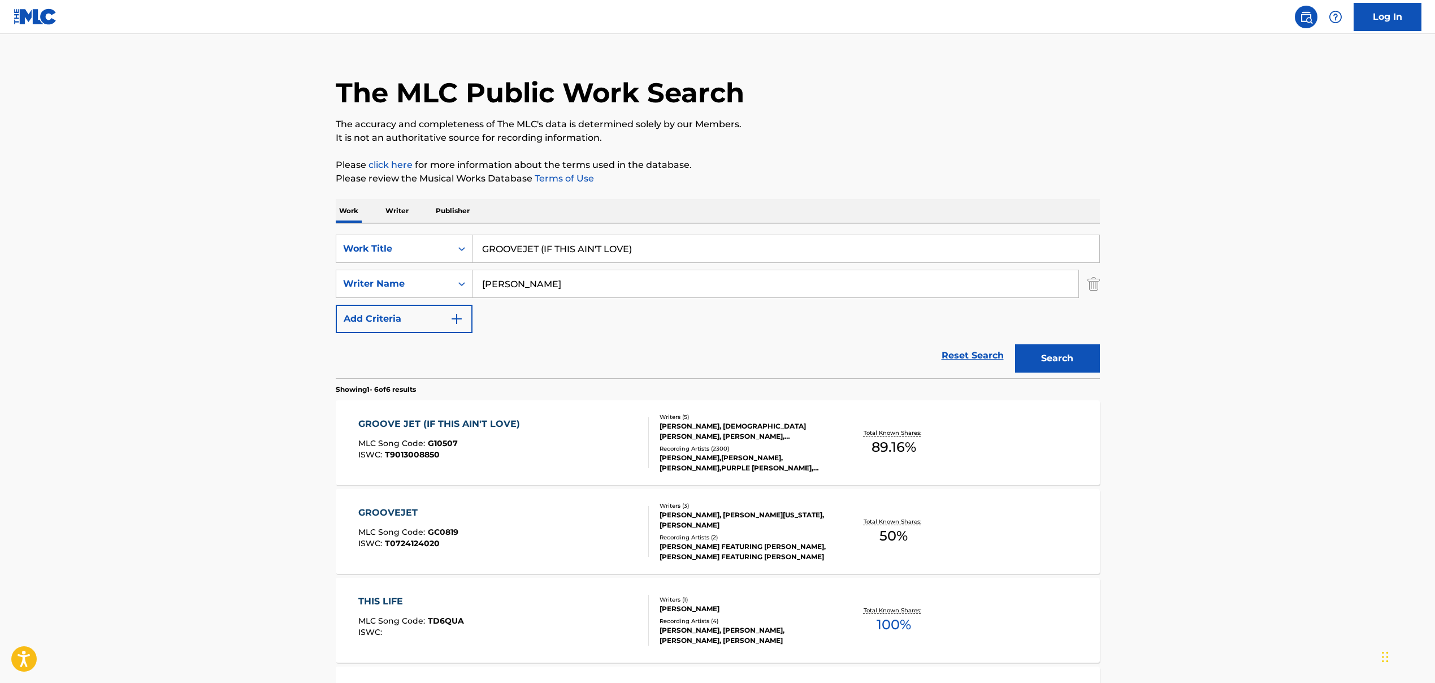
scroll to position [83, 0]
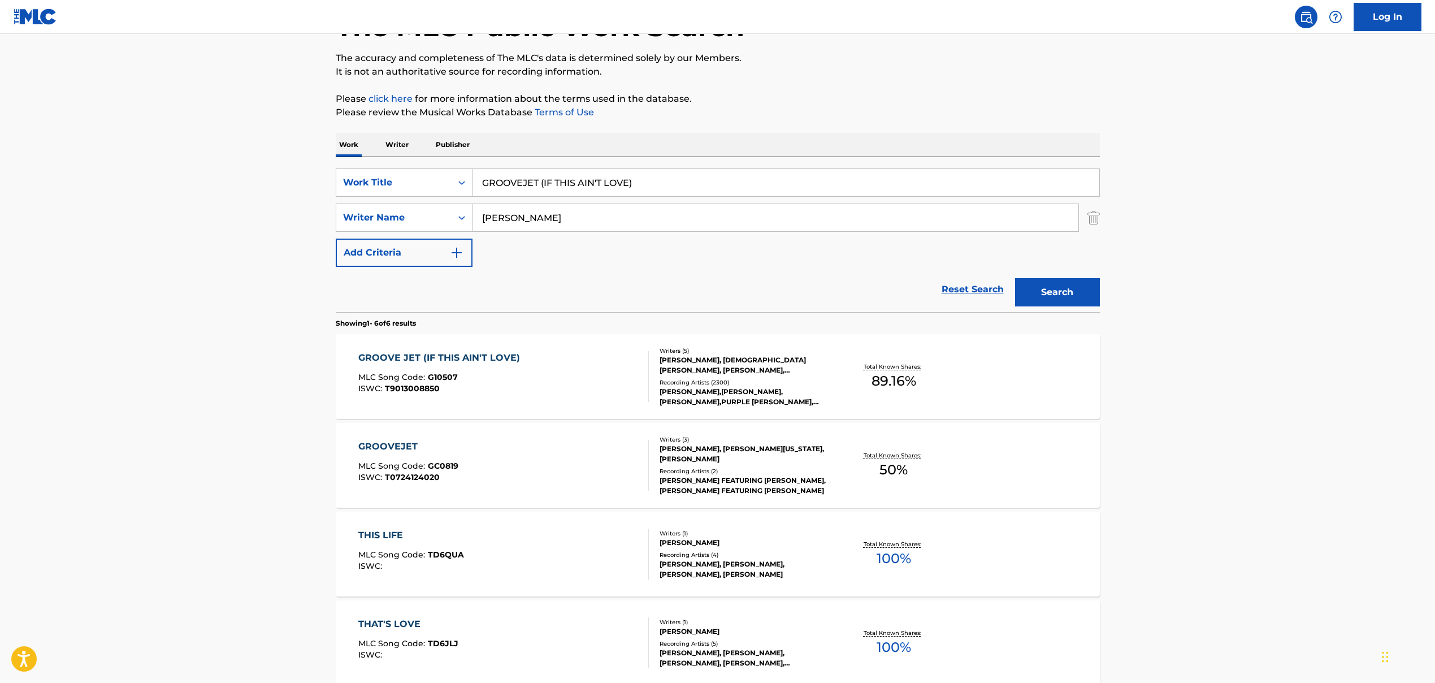
click at [510, 446] on div "GROOVEJET MLC Song Code : GC0819 ISWC : T0724124020" at bounding box center [503, 465] width 291 height 51
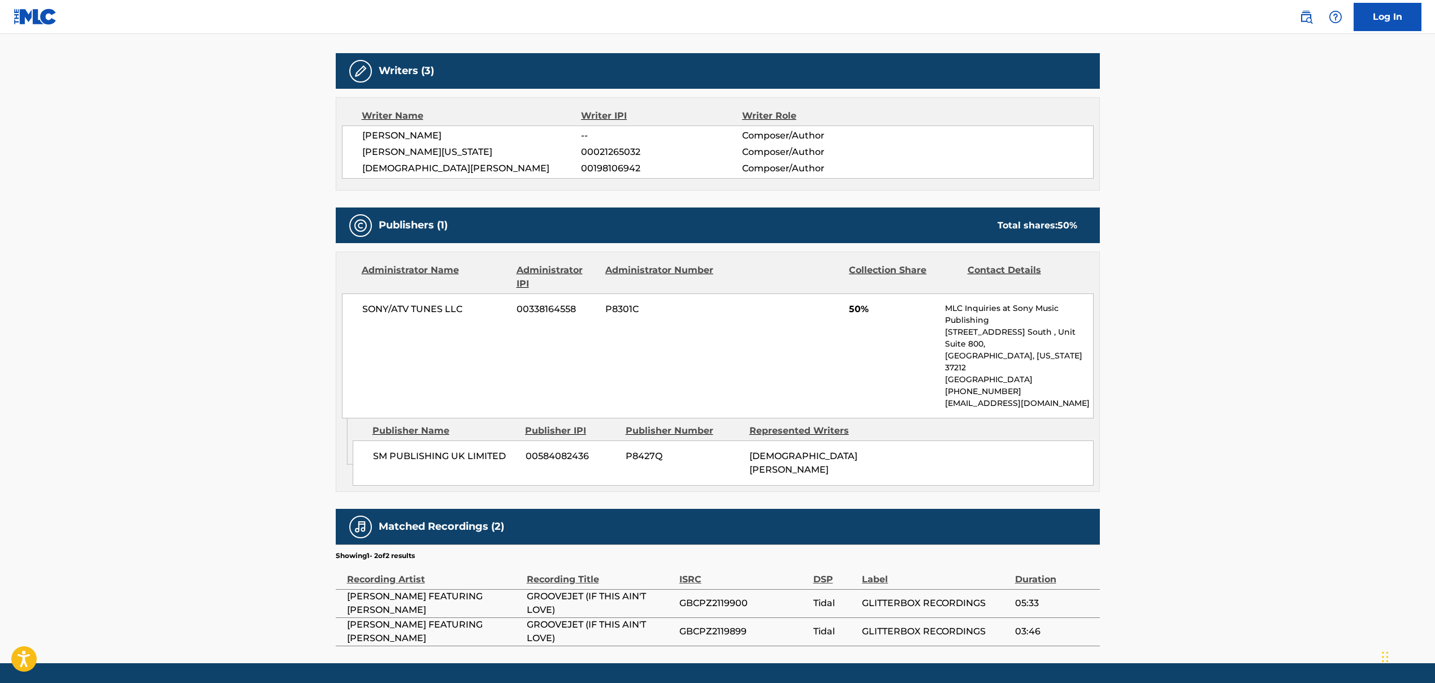
scroll to position [164, 0]
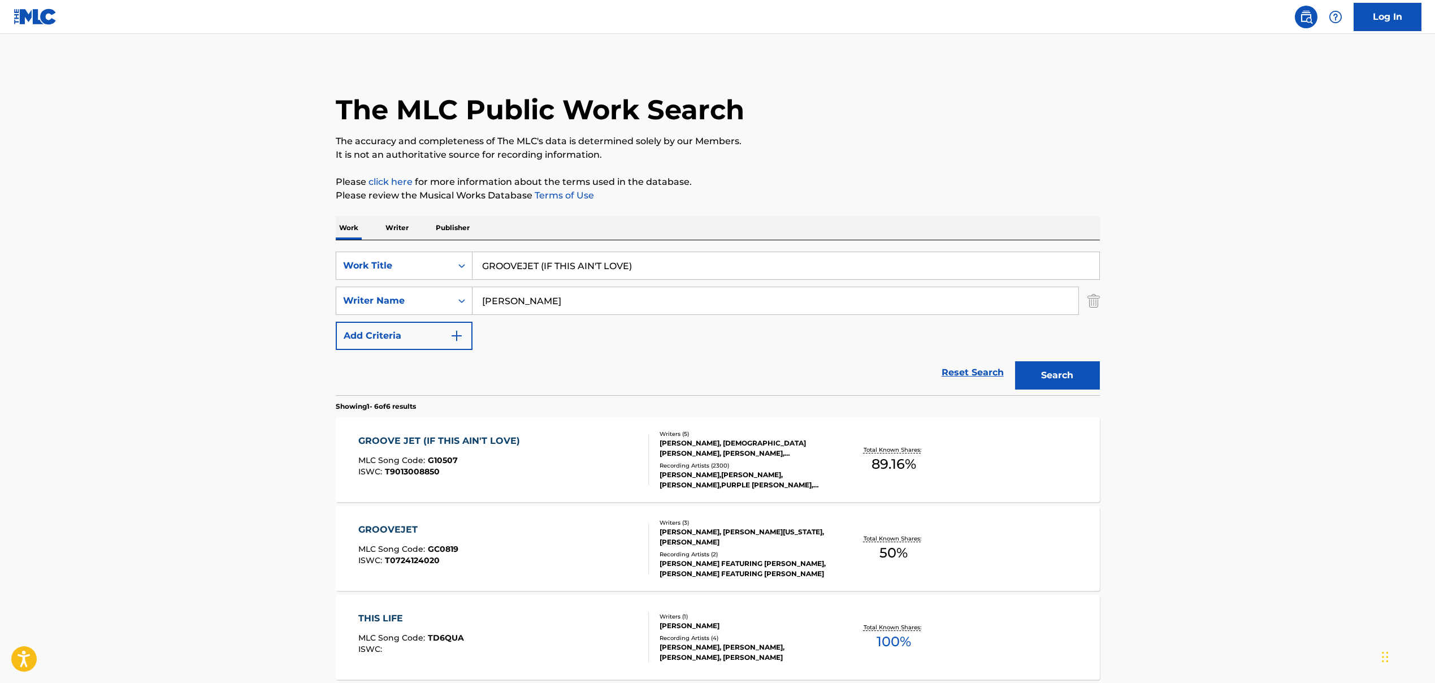
click at [589, 256] on input "GROOVEJET (IF THIS AIN'T LOVE)" at bounding box center [786, 265] width 627 height 27
click at [585, 265] on input "GROOVEJET (IF THIS AIN'T LOVE)" at bounding box center [786, 265] width 627 height 27
click at [534, 306] on input "[PERSON_NAME]" at bounding box center [776, 300] width 606 height 27
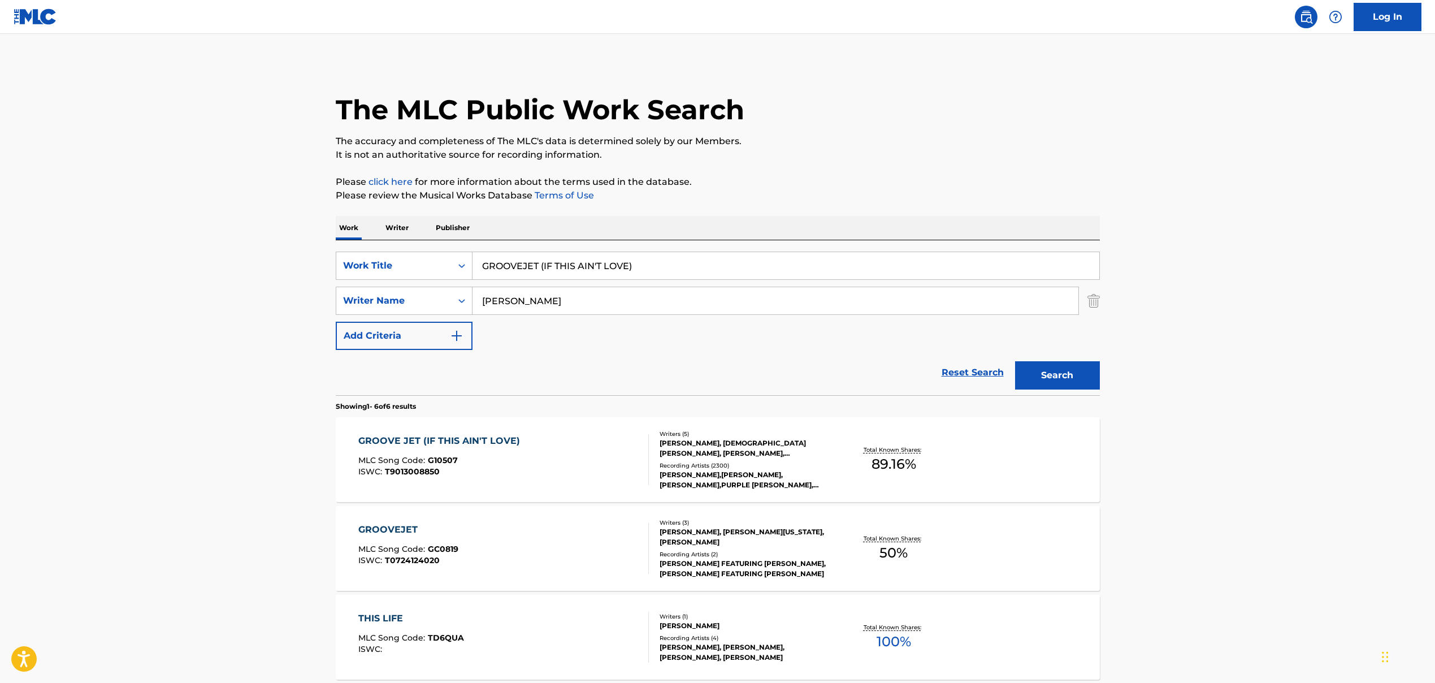
click at [534, 306] on input "[PERSON_NAME]" at bounding box center [776, 300] width 606 height 27
click at [535, 306] on input "[PERSON_NAME]" at bounding box center [776, 300] width 606 height 27
drag, startPoint x: 603, startPoint y: 302, endPoint x: 441, endPoint y: 297, distance: 162.3
click at [441, 297] on div "SearchWithCriteria9a3be60f-441f-4a60-a74d-08b02e157039 Writer Name [PERSON_NAME…" at bounding box center [718, 301] width 764 height 28
drag, startPoint x: 572, startPoint y: 302, endPoint x: 837, endPoint y: 334, distance: 266.5
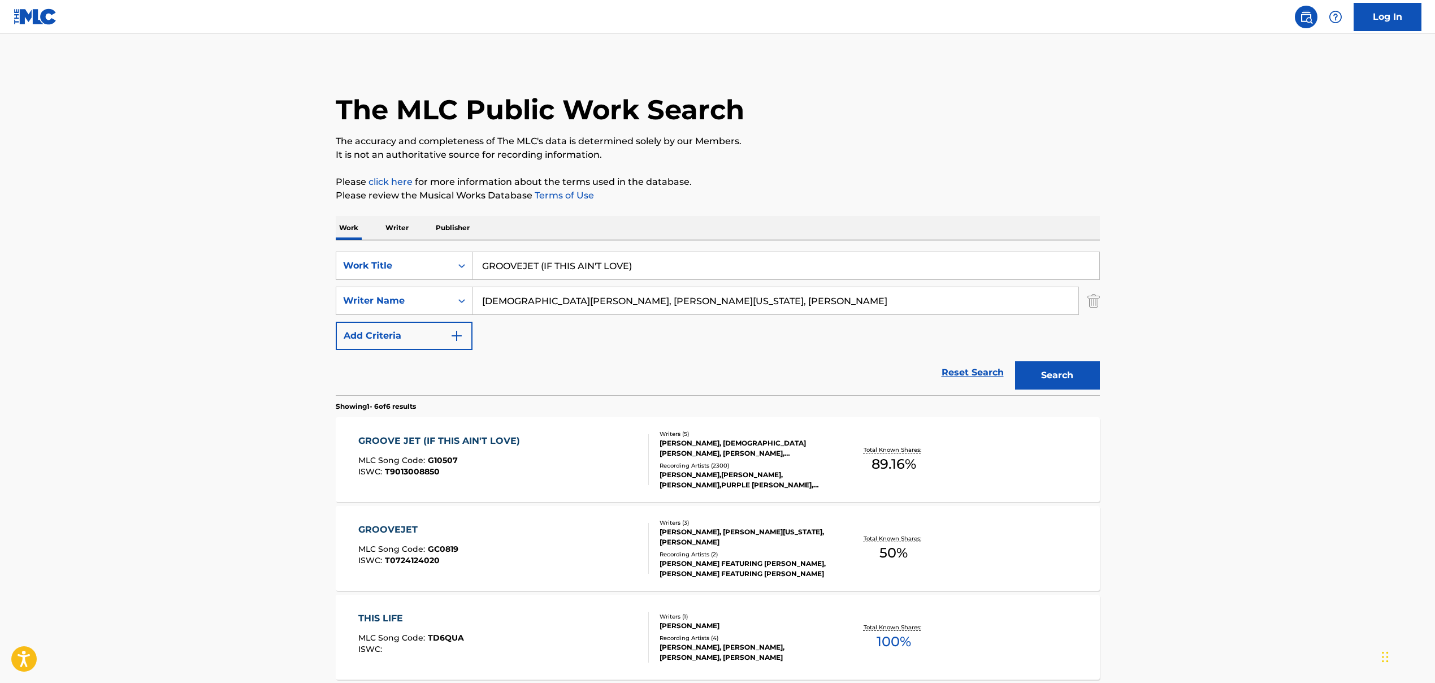
click at [827, 331] on div "SearchWithCriteria86659b5a-a159-4325-954d-0b34191a8f77 Work Title GROOVEJET (IF…" at bounding box center [718, 301] width 764 height 98
type input "[DEMOGRAPHIC_DATA][PERSON_NAME]"
click at [827, 382] on button "Search" at bounding box center [1057, 375] width 85 height 28
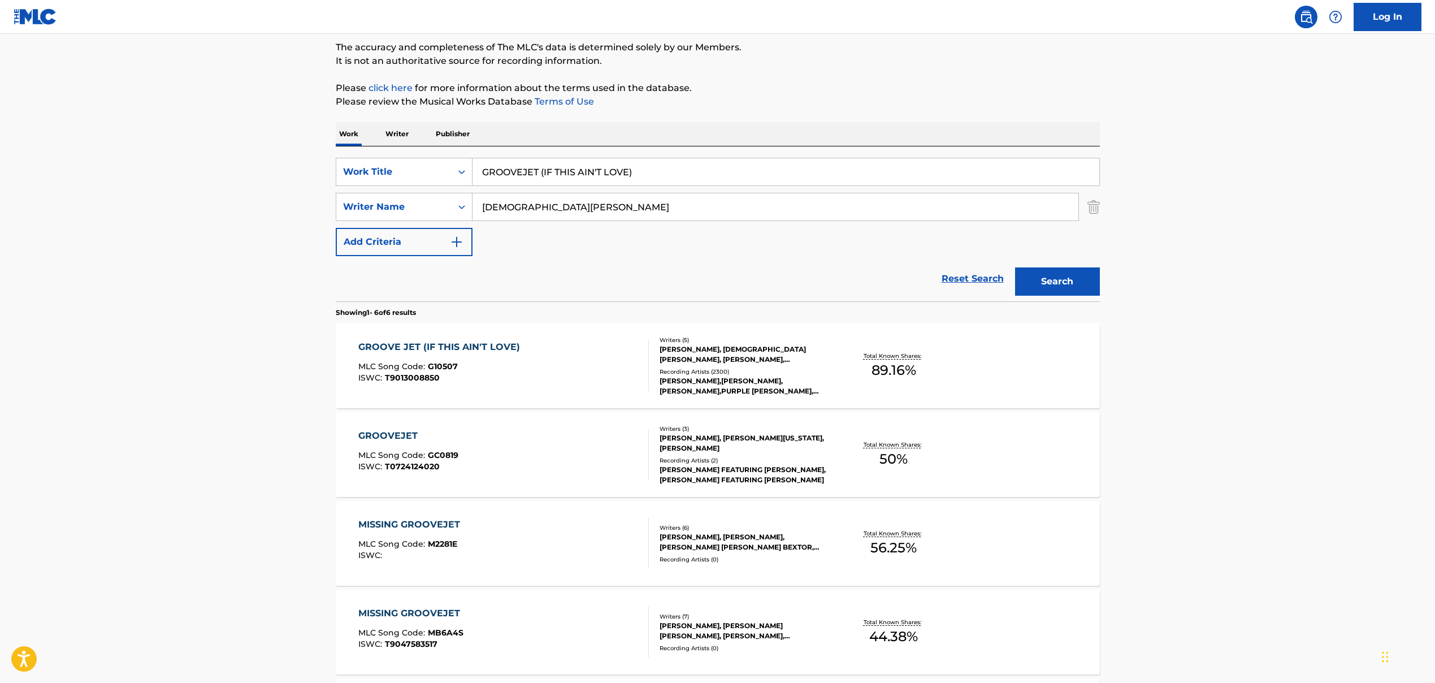
scroll to position [105, 0]
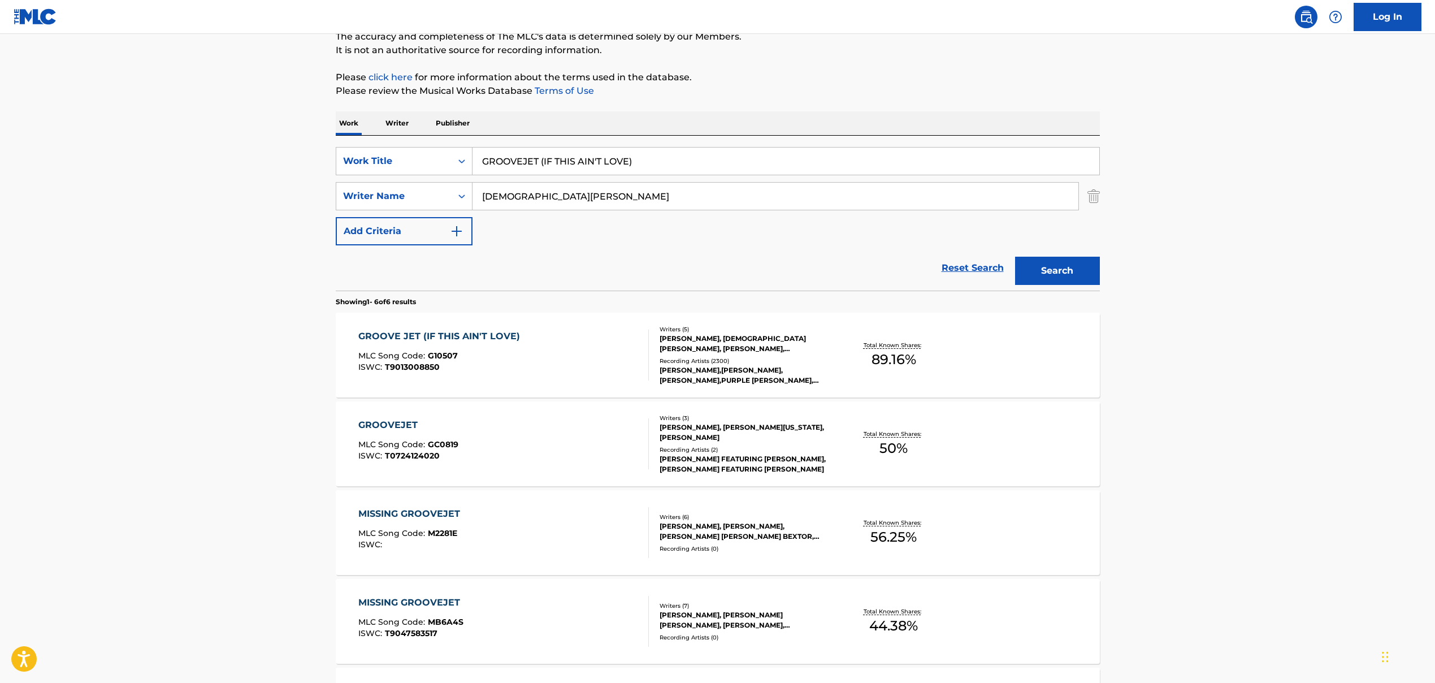
click at [491, 370] on div "ISWC : T9013008850" at bounding box center [441, 367] width 167 height 8
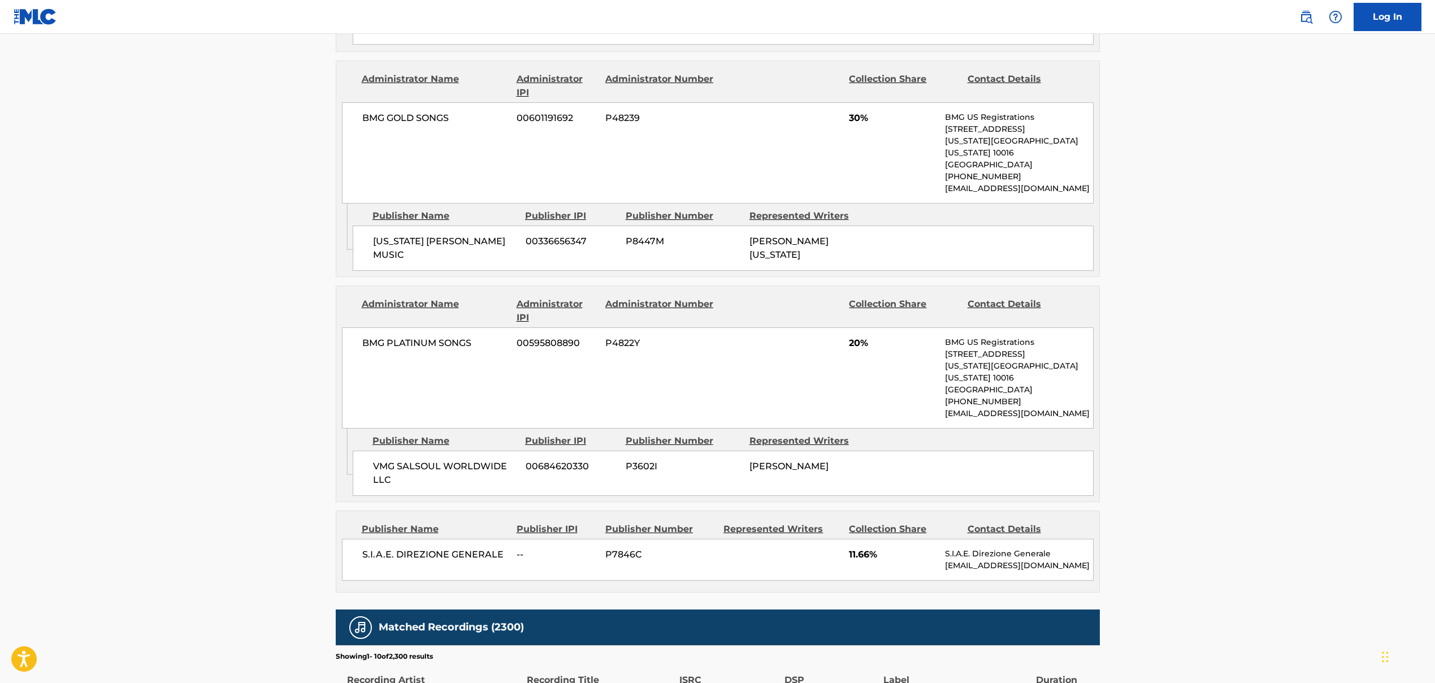
scroll to position [1394, 0]
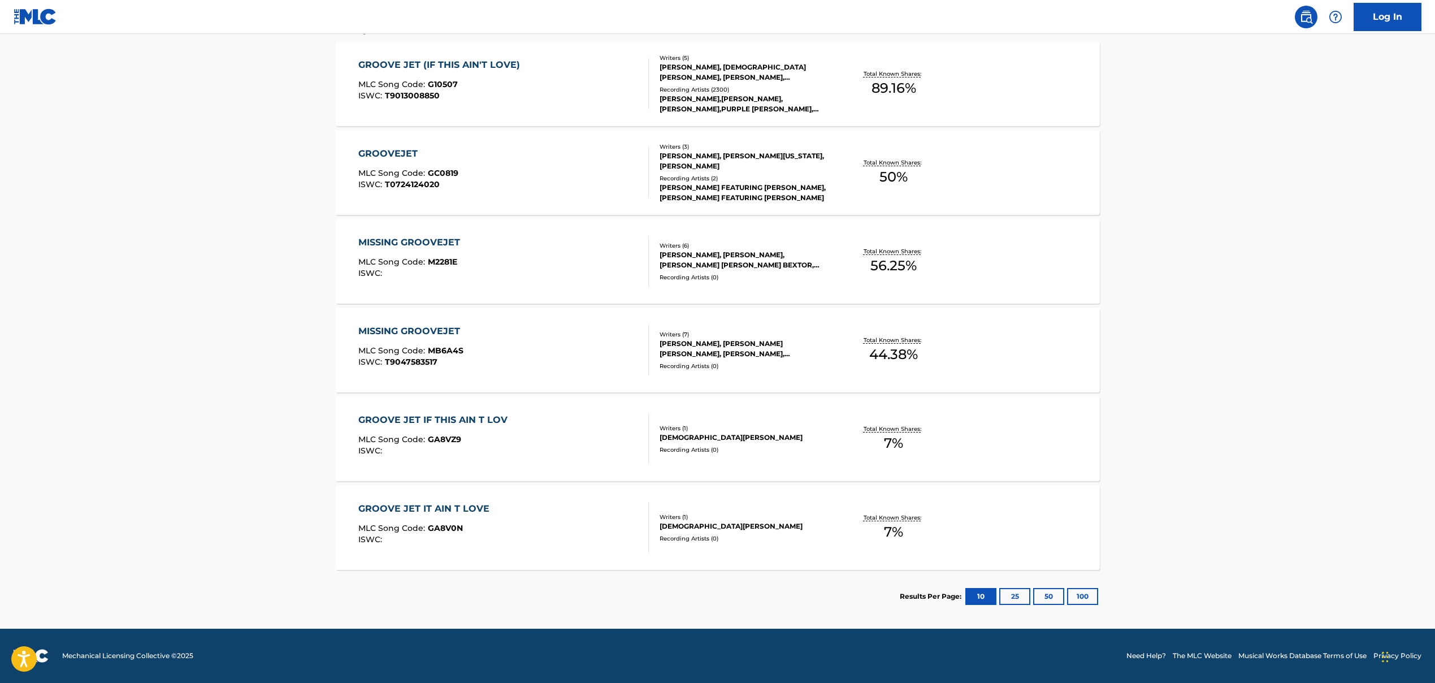
scroll to position [105, 0]
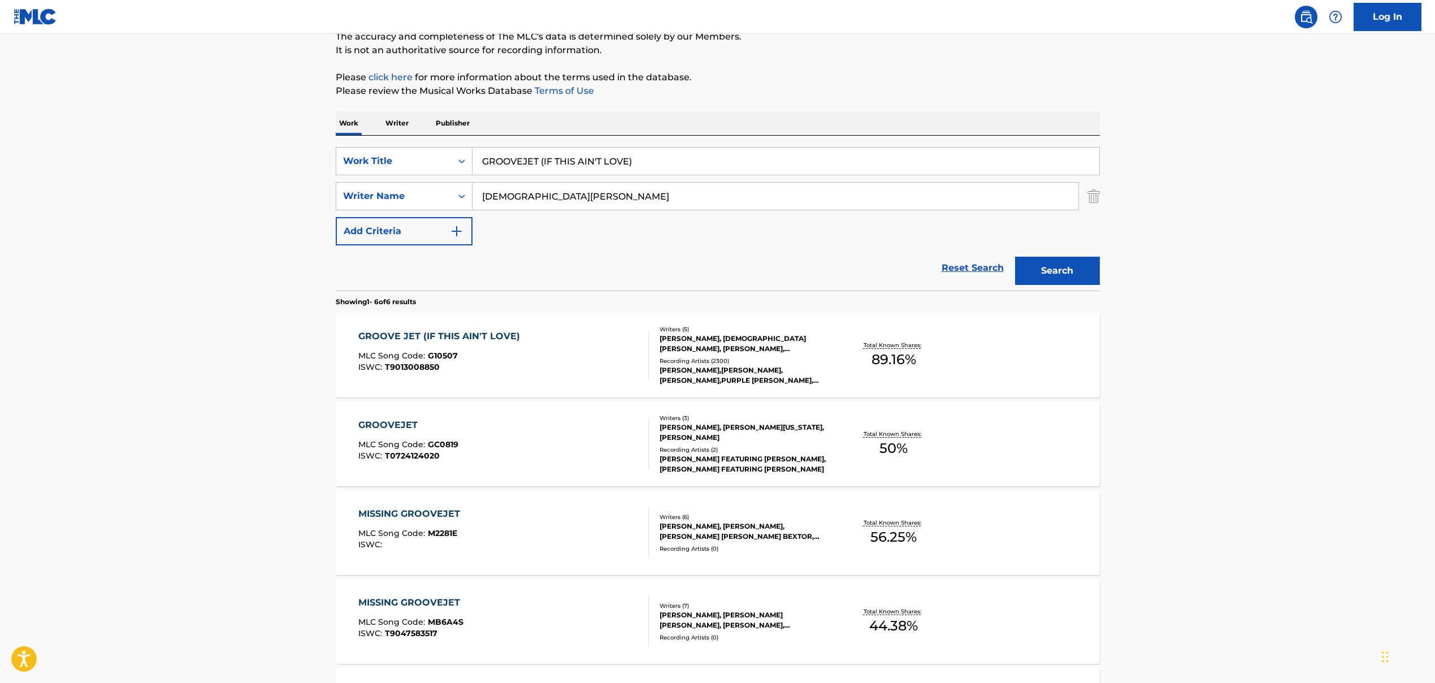
click at [501, 161] on input "GROOVEJET (IF THIS AIN'T LOVE)" at bounding box center [786, 161] width 627 height 27
type input "TULIPS FROM [GEOGRAPHIC_DATA] (TULPEN AVS [GEOGRAPHIC_DATA])"
click at [556, 197] on input "[DEMOGRAPHIC_DATA][PERSON_NAME]" at bounding box center [776, 196] width 606 height 27
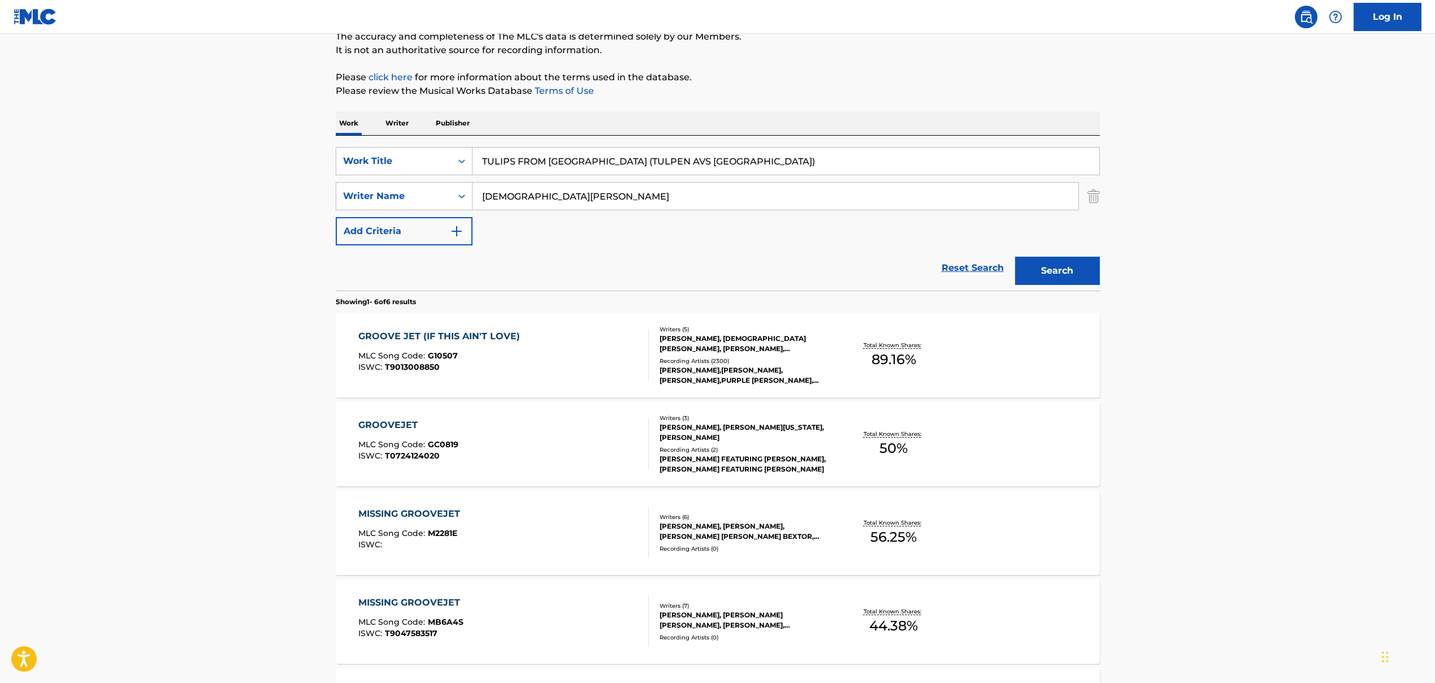
click at [556, 197] on input "[DEMOGRAPHIC_DATA][PERSON_NAME]" at bounding box center [776, 196] width 606 height 27
drag, startPoint x: 535, startPoint y: 198, endPoint x: 847, endPoint y: 244, distance: 315.3
click at [827, 235] on div "SearchWithCriteria86659b5a-a159-4325-954d-0b34191a8f77 Work Title TULIPS FROM […" at bounding box center [718, 196] width 764 height 98
click at [827, 275] on button "Search" at bounding box center [1057, 271] width 85 height 28
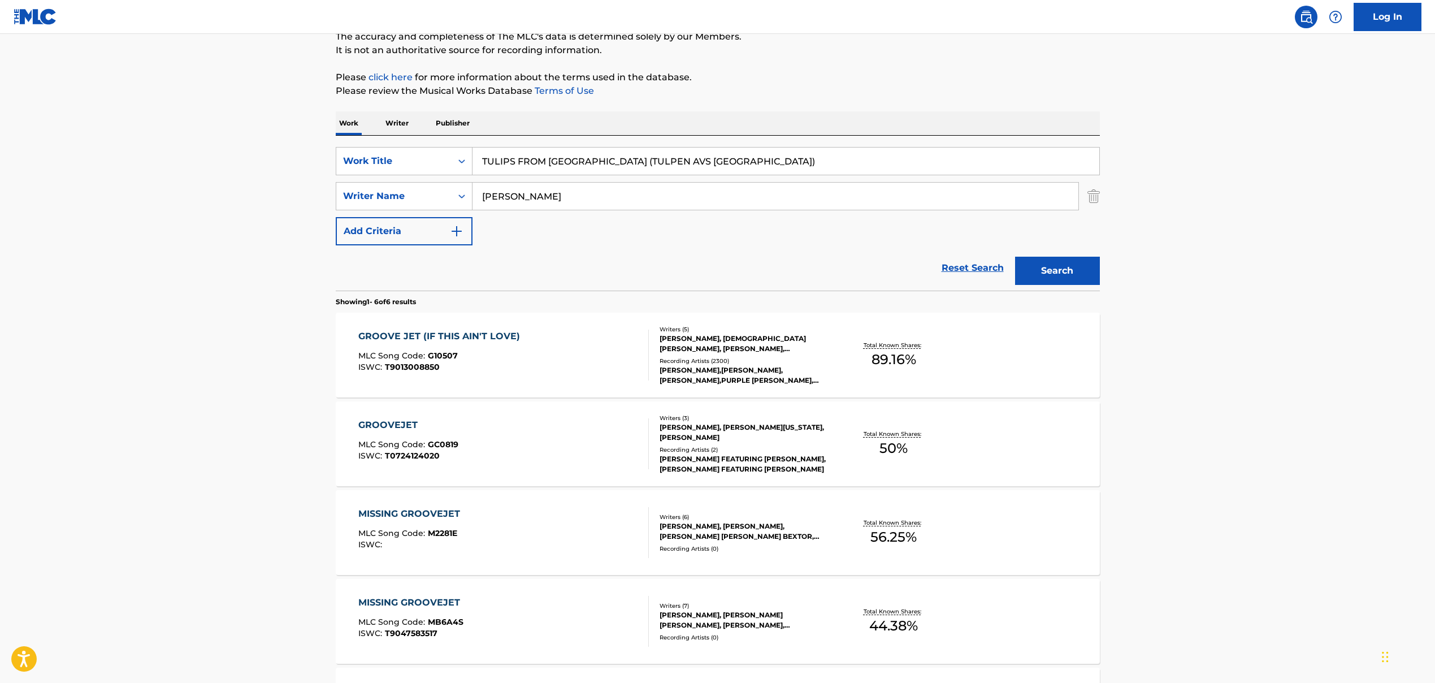
scroll to position [0, 0]
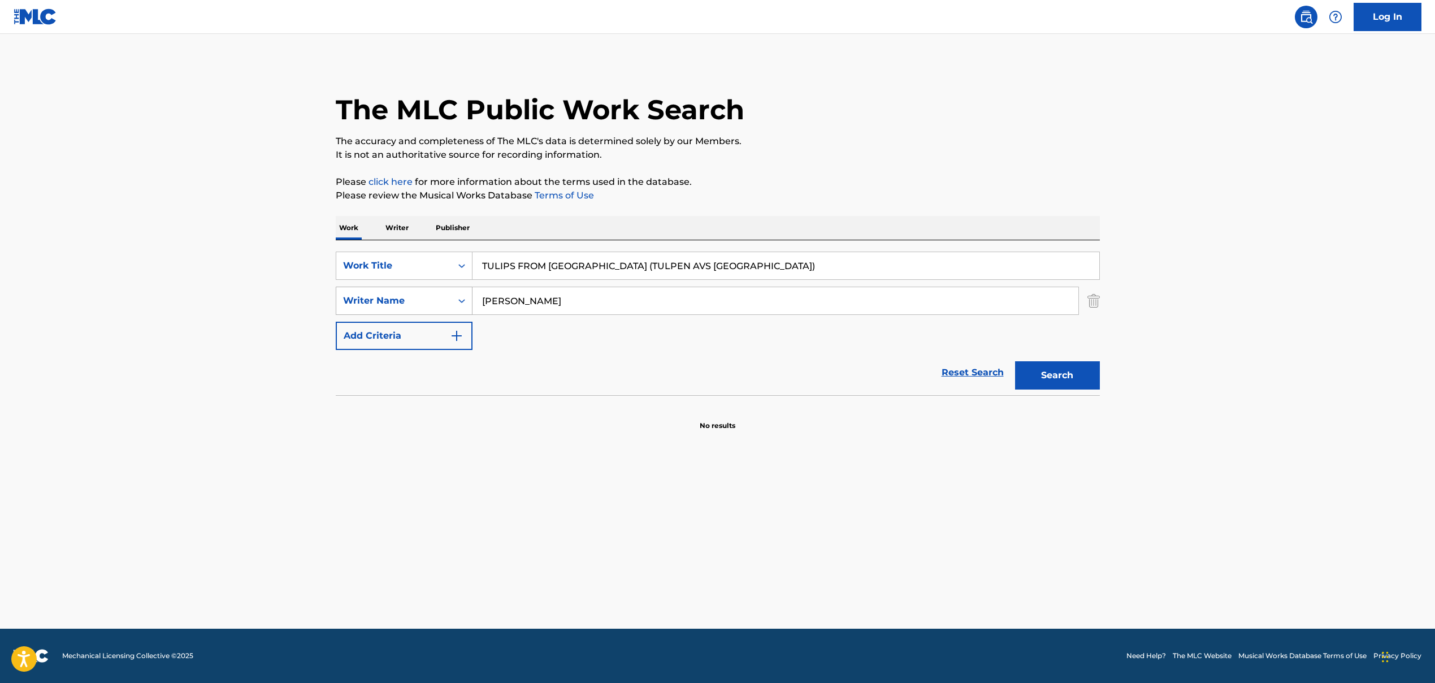
drag, startPoint x: 548, startPoint y: 302, endPoint x: 409, endPoint y: 306, distance: 139.1
click at [413, 306] on div "SearchWithCriteria9a3be60f-441f-4a60-a74d-08b02e157039 Writer Name [PERSON_NAME]" at bounding box center [718, 301] width 764 height 28
drag, startPoint x: 554, startPoint y: 305, endPoint x: 434, endPoint y: 302, distance: 119.9
click at [434, 302] on div "SearchWithCriteria9a3be60f-441f-4a60-a74d-08b02e157039 Writer Name [PERSON_NAME]" at bounding box center [718, 301] width 764 height 28
drag, startPoint x: 488, startPoint y: 301, endPoint x: 431, endPoint y: 306, distance: 57.3
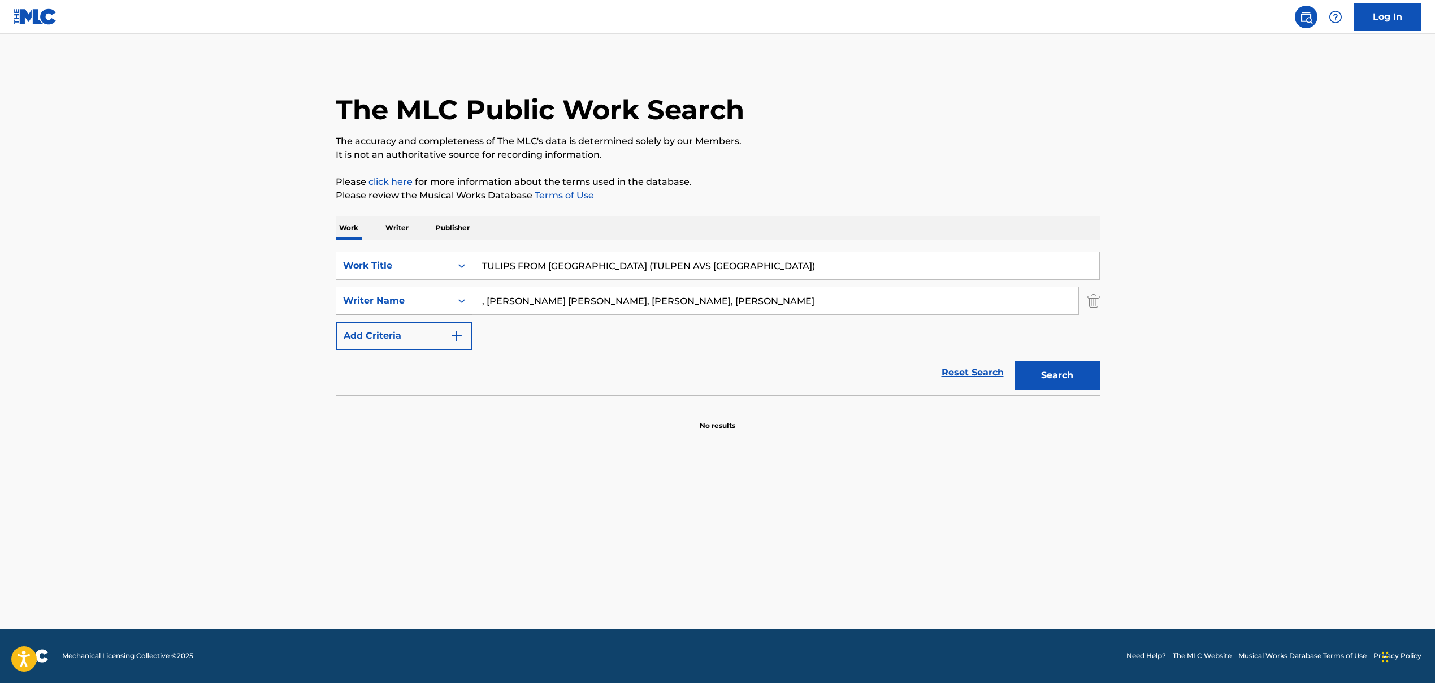
click at [431, 306] on div "SearchWithCriteria9a3be60f-441f-4a60-a74d-08b02e157039 Writer Name , [PERSON_NA…" at bounding box center [718, 301] width 764 height 28
click at [491, 301] on input ", [PERSON_NAME] [PERSON_NAME], [PERSON_NAME], [PERSON_NAME]" at bounding box center [776, 300] width 606 height 27
drag, startPoint x: 488, startPoint y: 301, endPoint x: 451, endPoint y: 304, distance: 37.5
click at [451, 304] on div "SearchWithCriteria9a3be60f-441f-4a60-a74d-08b02e157039 Writer Name , [PERSON_NA…" at bounding box center [718, 301] width 764 height 28
drag, startPoint x: 526, startPoint y: 302, endPoint x: 801, endPoint y: 339, distance: 276.6
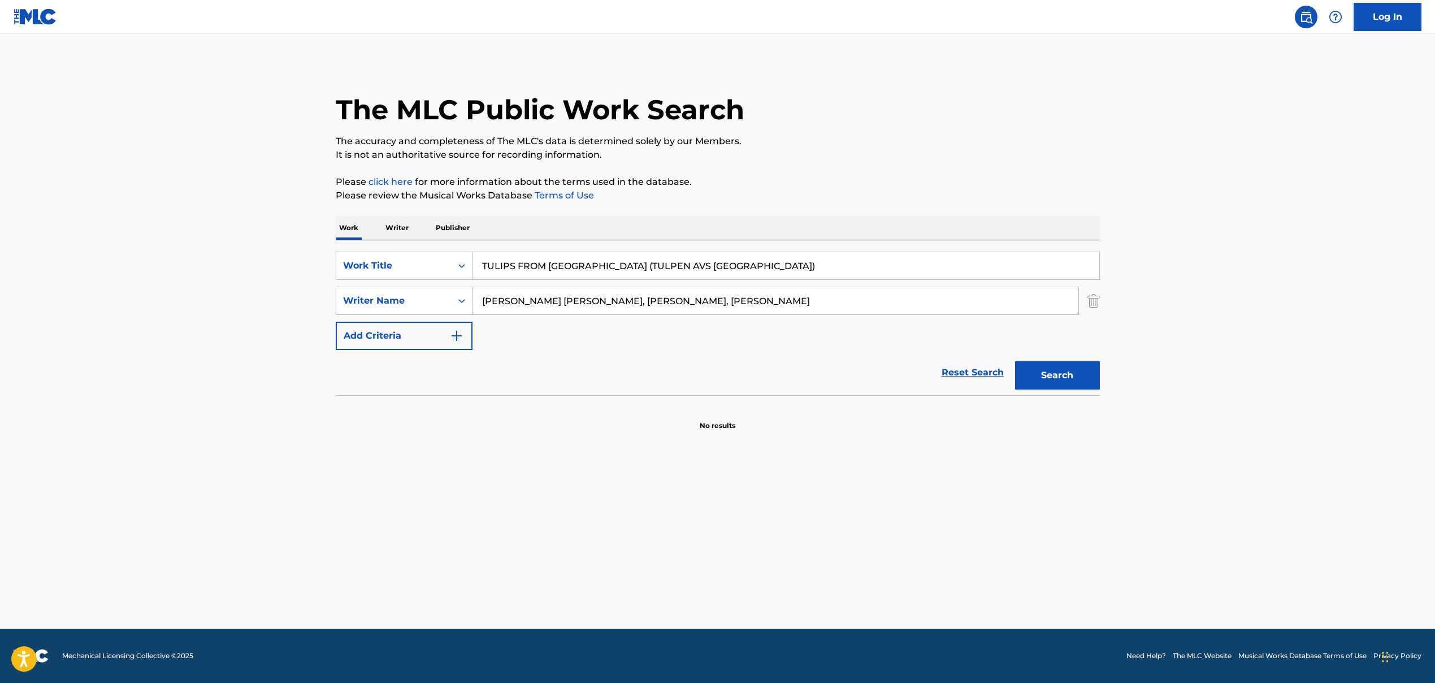
click at [801, 339] on div "SearchWithCriteria86659b5a-a159-4325-954d-0b34191a8f77 Work Title TULIPS FROM […" at bounding box center [718, 301] width 764 height 98
type input "[PERSON_NAME] [PERSON_NAME]"
click at [827, 383] on button "Search" at bounding box center [1057, 375] width 85 height 28
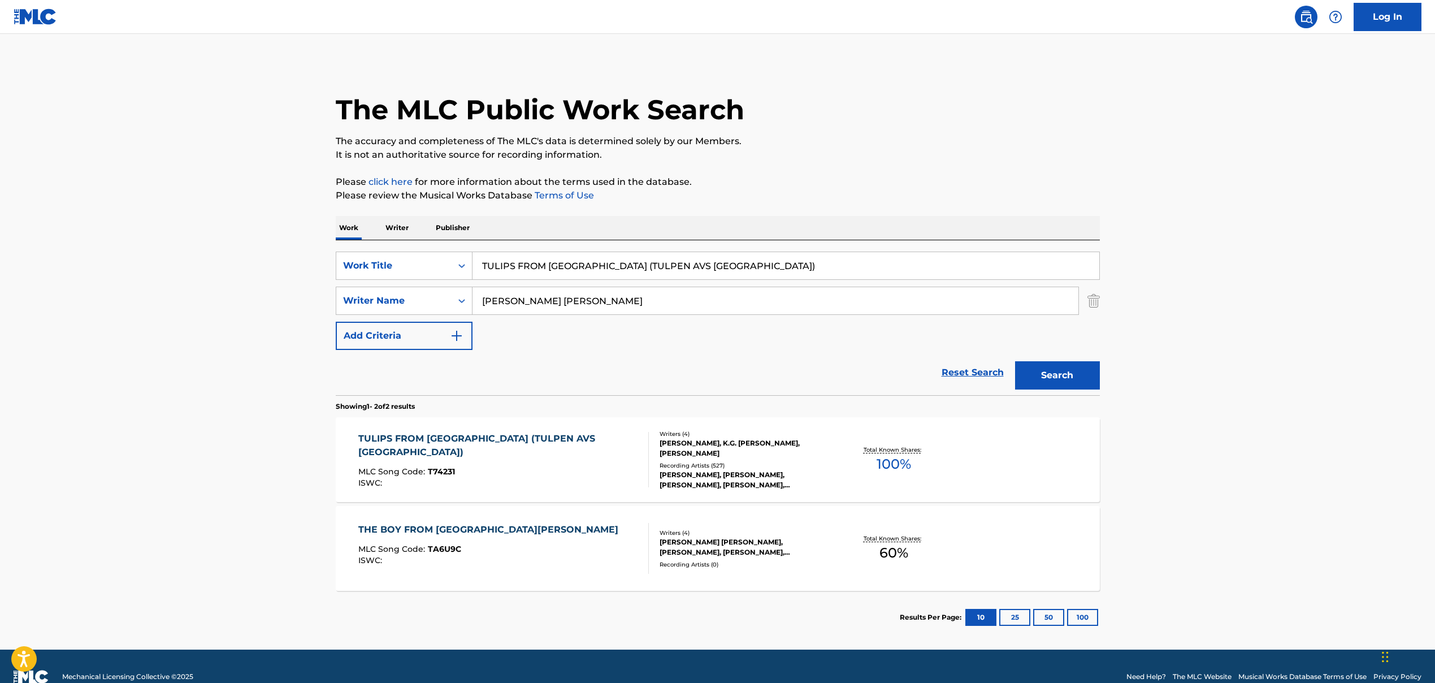
click at [578, 451] on div "TULIPS FROM [GEOGRAPHIC_DATA] (TULPEN AVS AMSTERDAM) MLC Song Code : T74231 ISW…" at bounding box center [498, 459] width 281 height 55
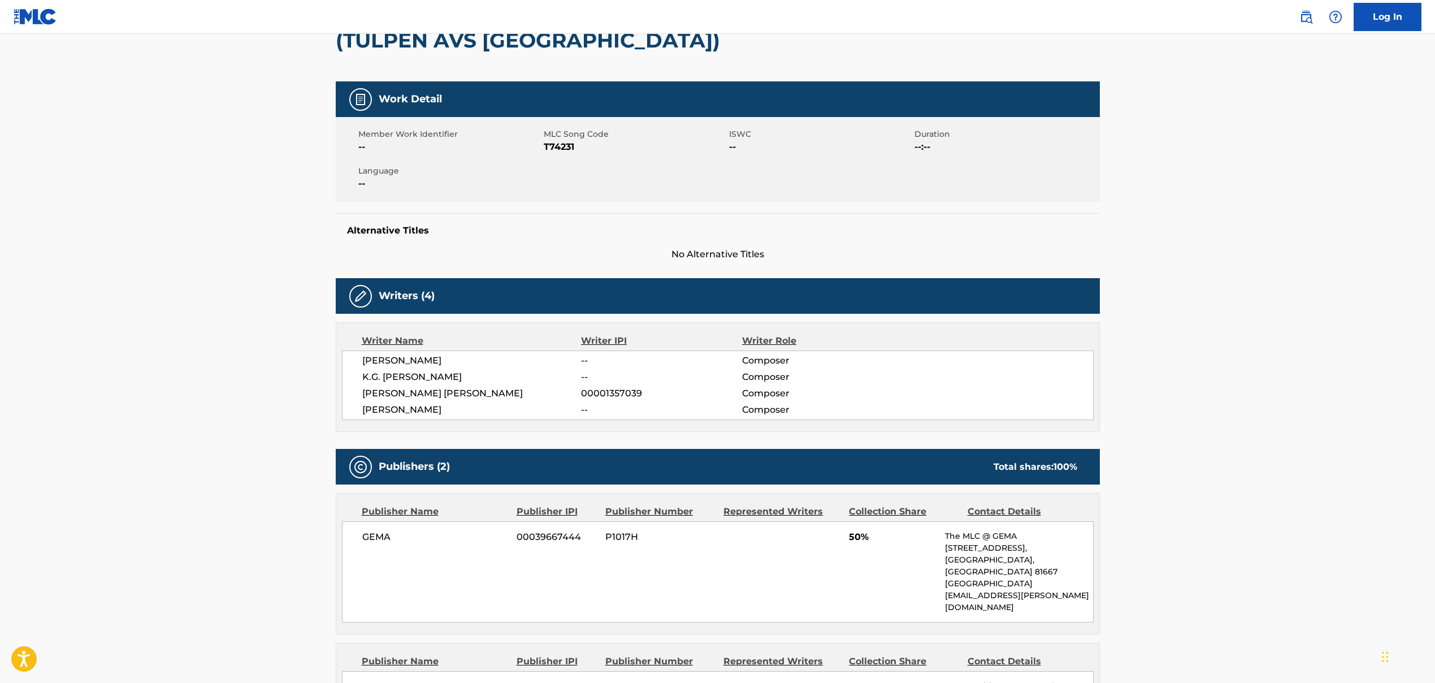
scroll to position [64, 0]
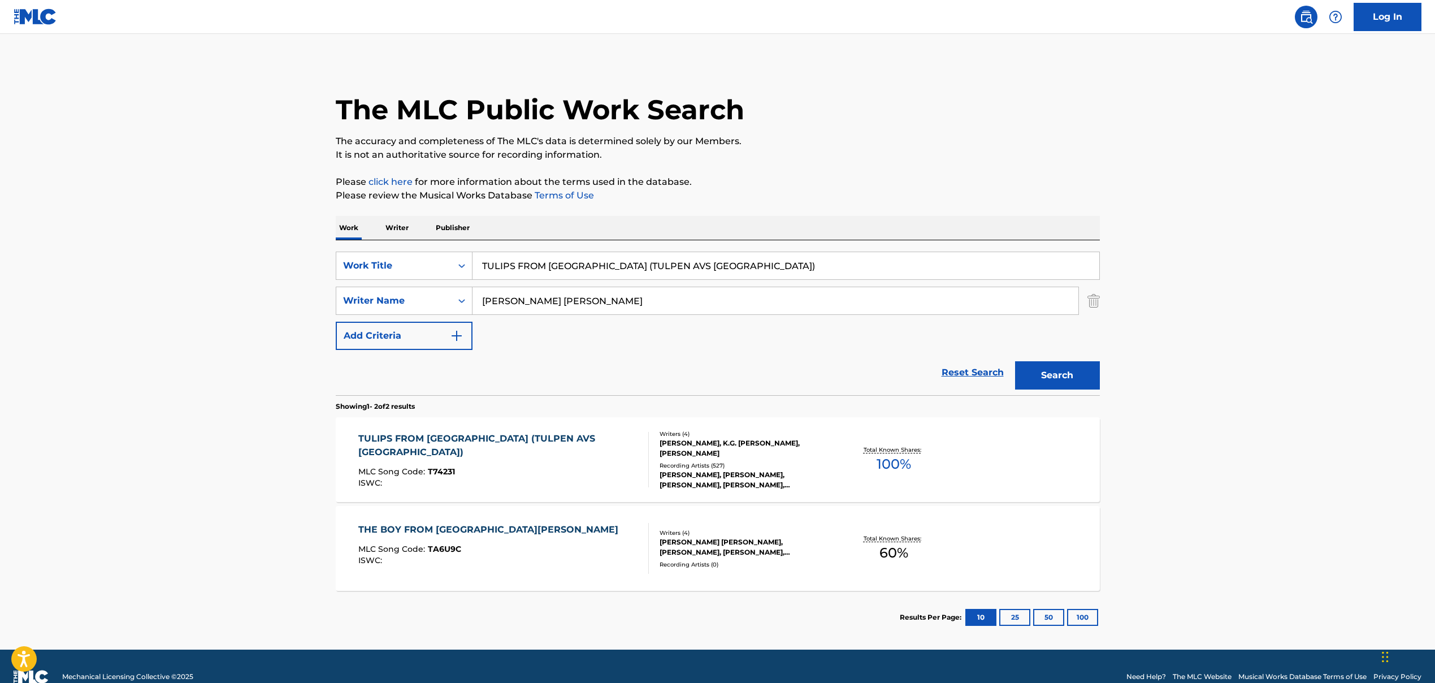
click at [590, 520] on div "THE BOY FROM SAN [PERSON_NAME] MLC Song Code : TA6U9C ISWC :" at bounding box center [503, 548] width 291 height 51
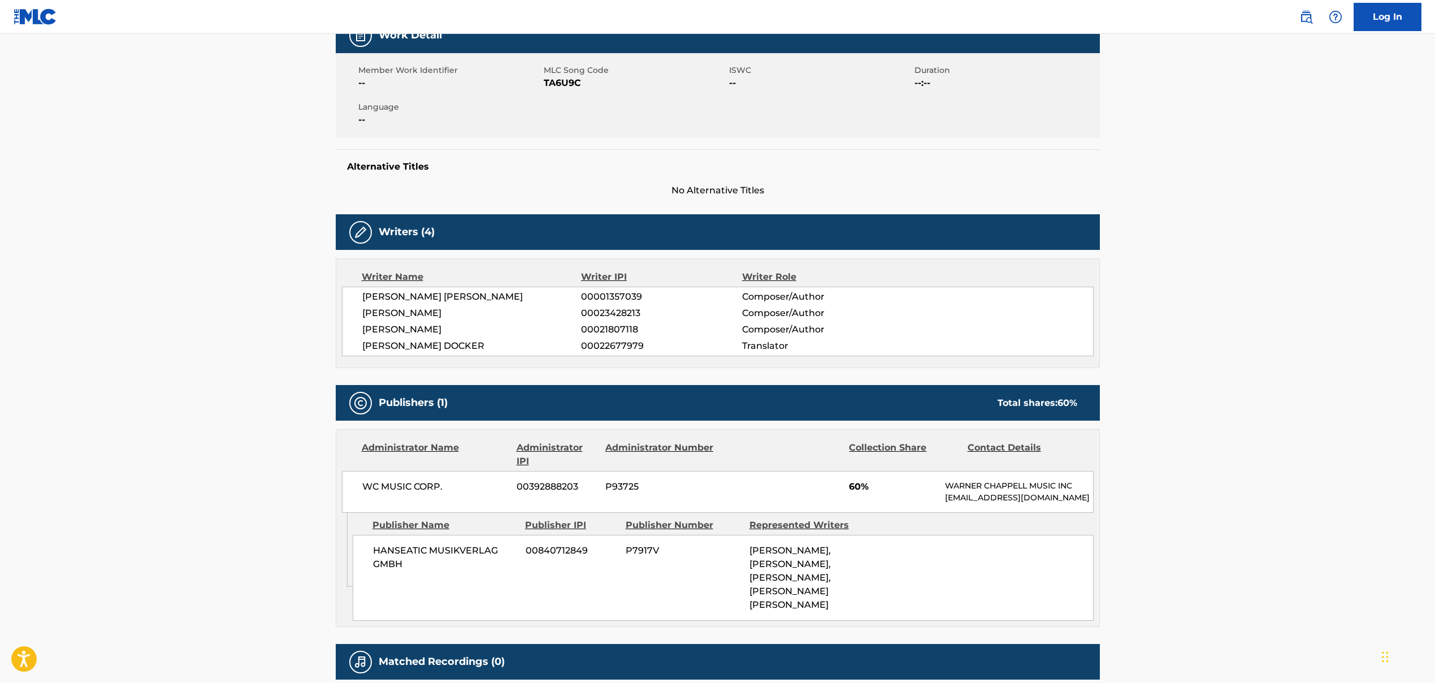
scroll to position [211, 0]
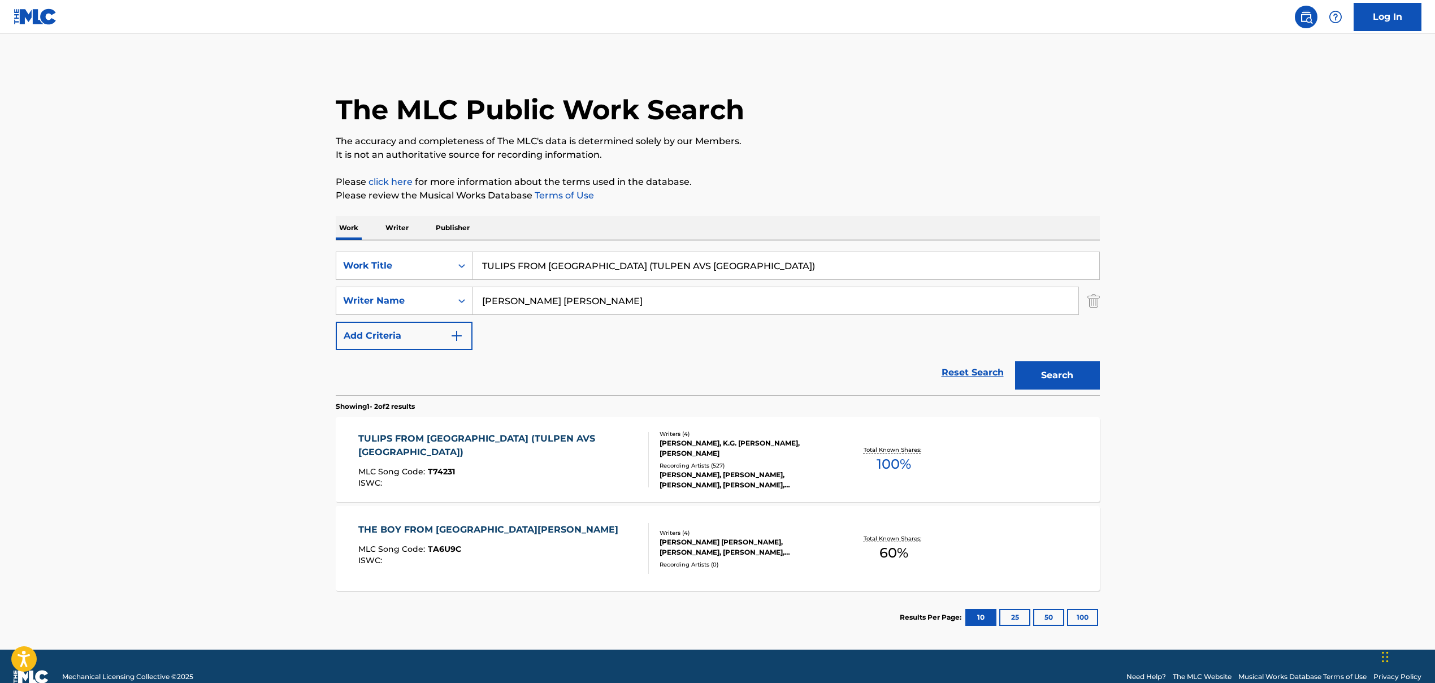
click at [565, 268] on input "TULIPS FROM [GEOGRAPHIC_DATA] (TULPEN AVS [GEOGRAPHIC_DATA])" at bounding box center [786, 265] width 627 height 27
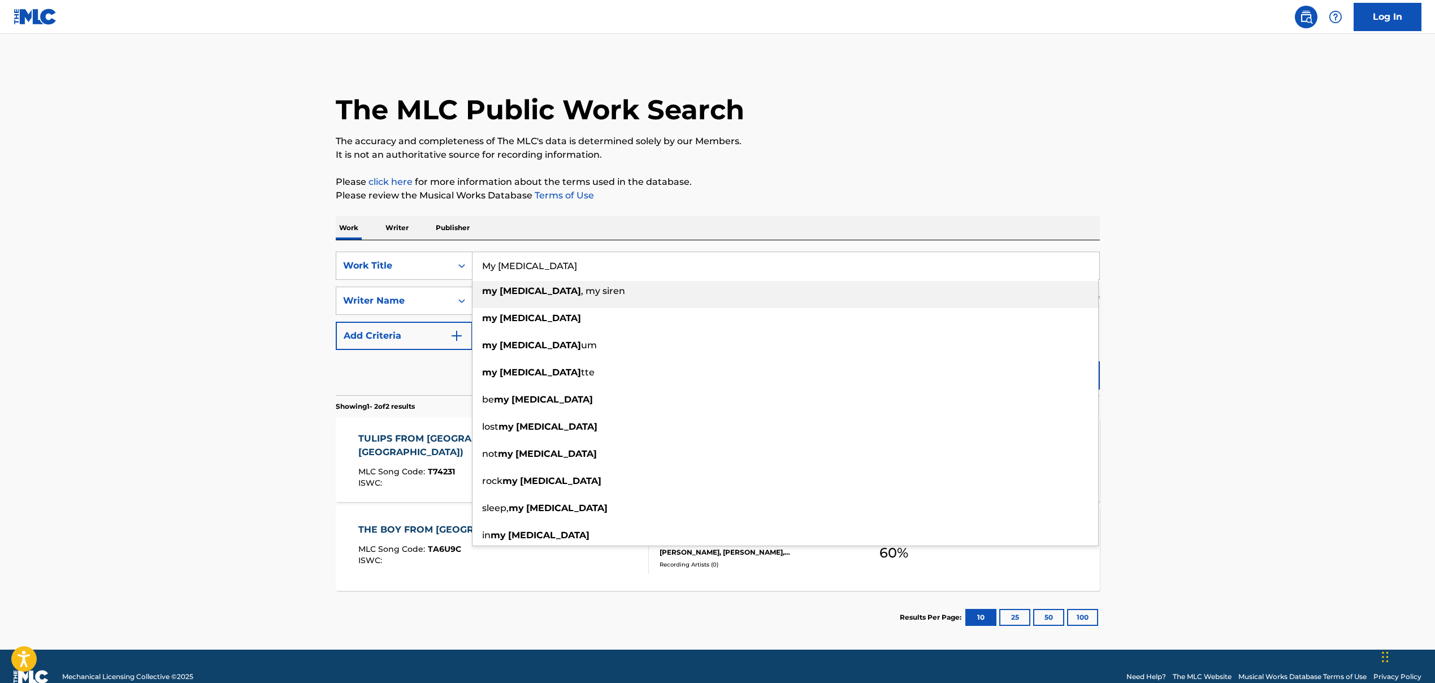
type input "My [MEDICAL_DATA]"
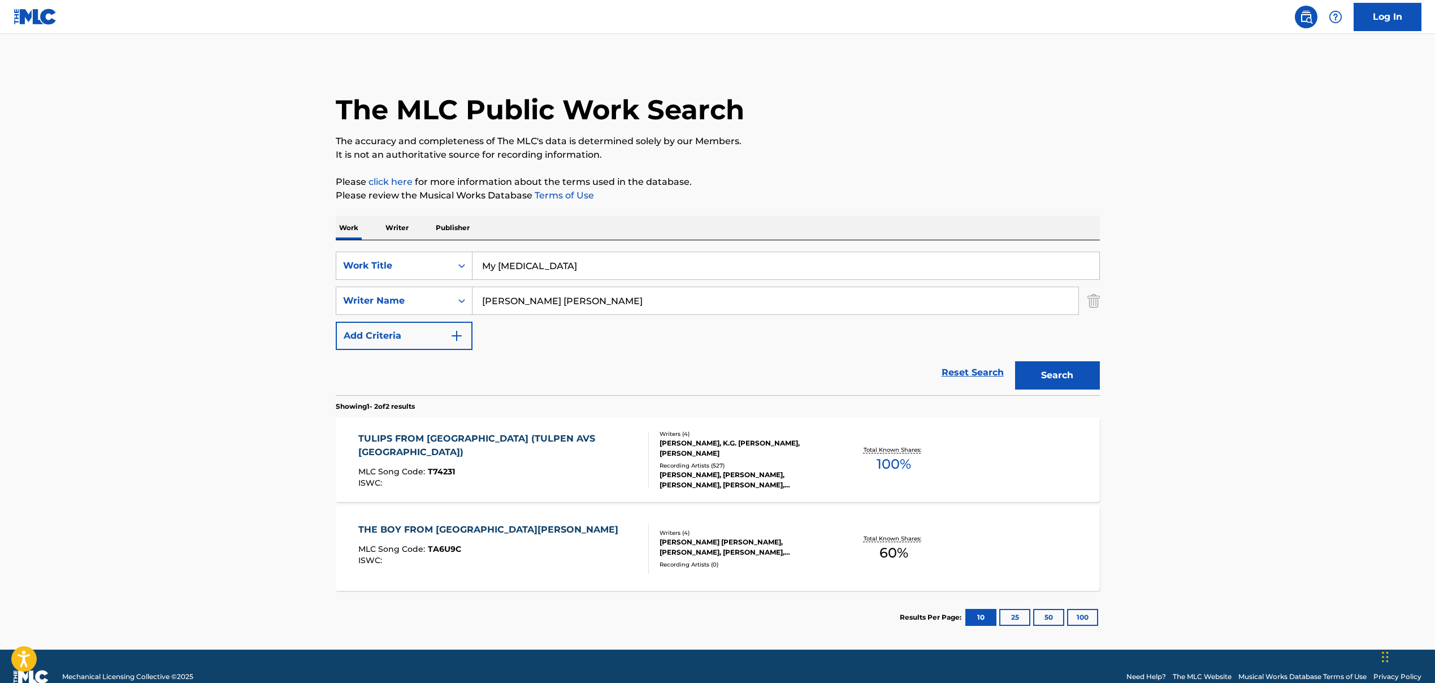
click at [511, 297] on input "[PERSON_NAME] [PERSON_NAME]" at bounding box center [776, 300] width 606 height 27
click at [827, 383] on button "Search" at bounding box center [1057, 375] width 85 height 28
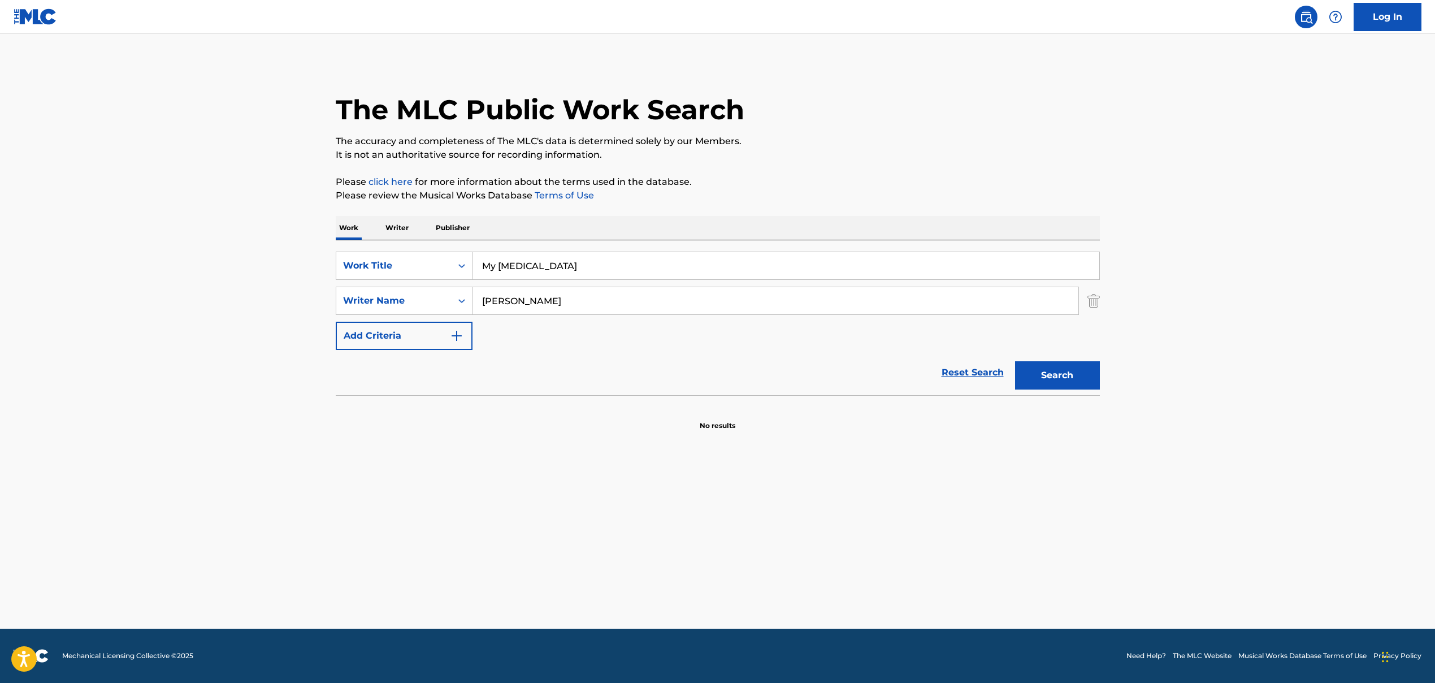
drag, startPoint x: 550, startPoint y: 301, endPoint x: 573, endPoint y: 303, distance: 23.2
click at [573, 303] on input "[PERSON_NAME]" at bounding box center [776, 300] width 606 height 27
type input "[PERSON_NAME]"
click at [827, 372] on button "Search" at bounding box center [1057, 375] width 85 height 28
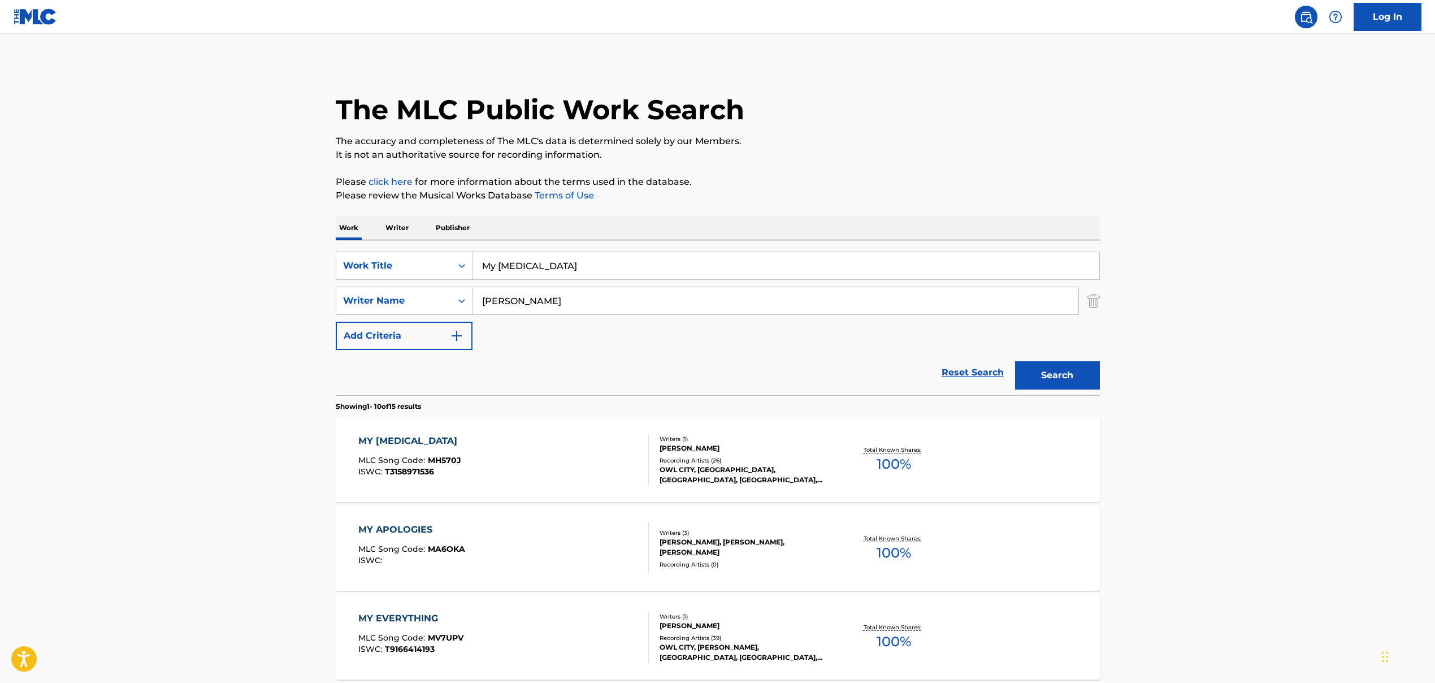
click at [606, 477] on div "MY [MEDICAL_DATA] MLC Song Code : MH570J ISWC : T3158971536" at bounding box center [503, 459] width 291 height 51
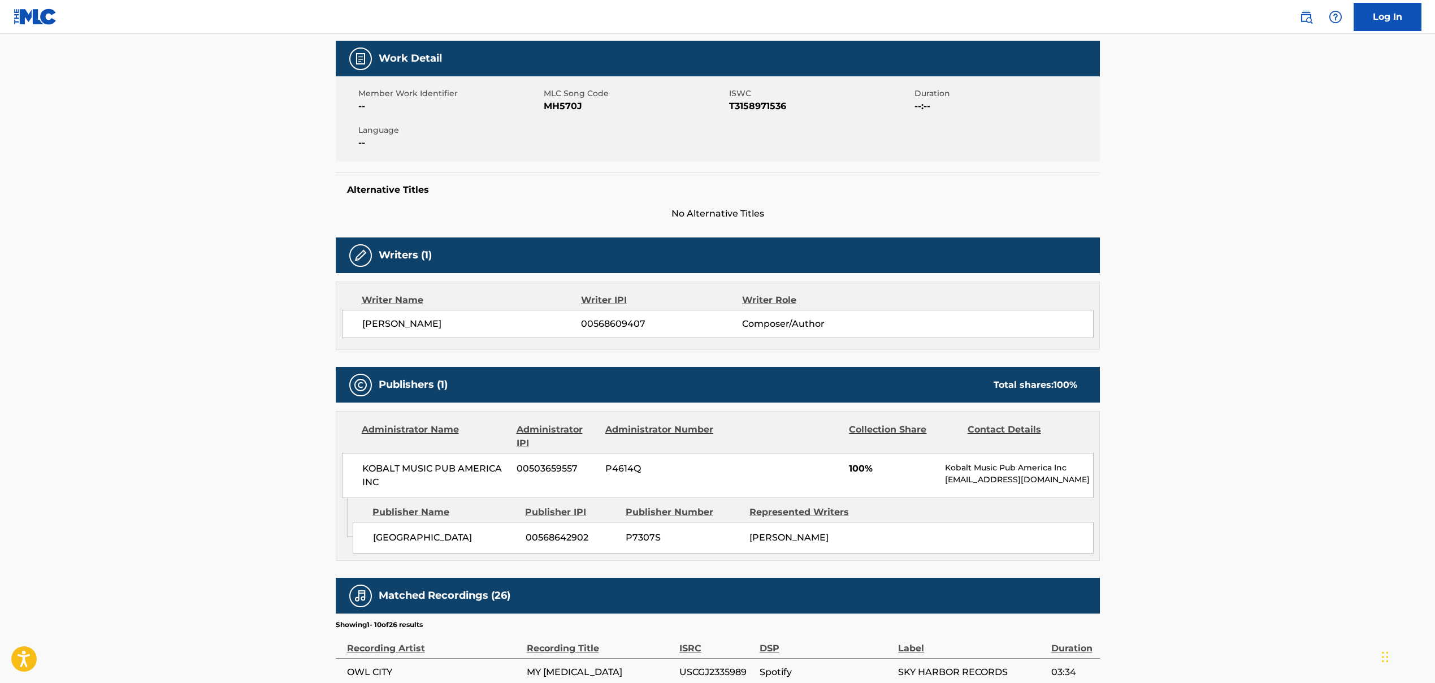
scroll to position [240, 0]
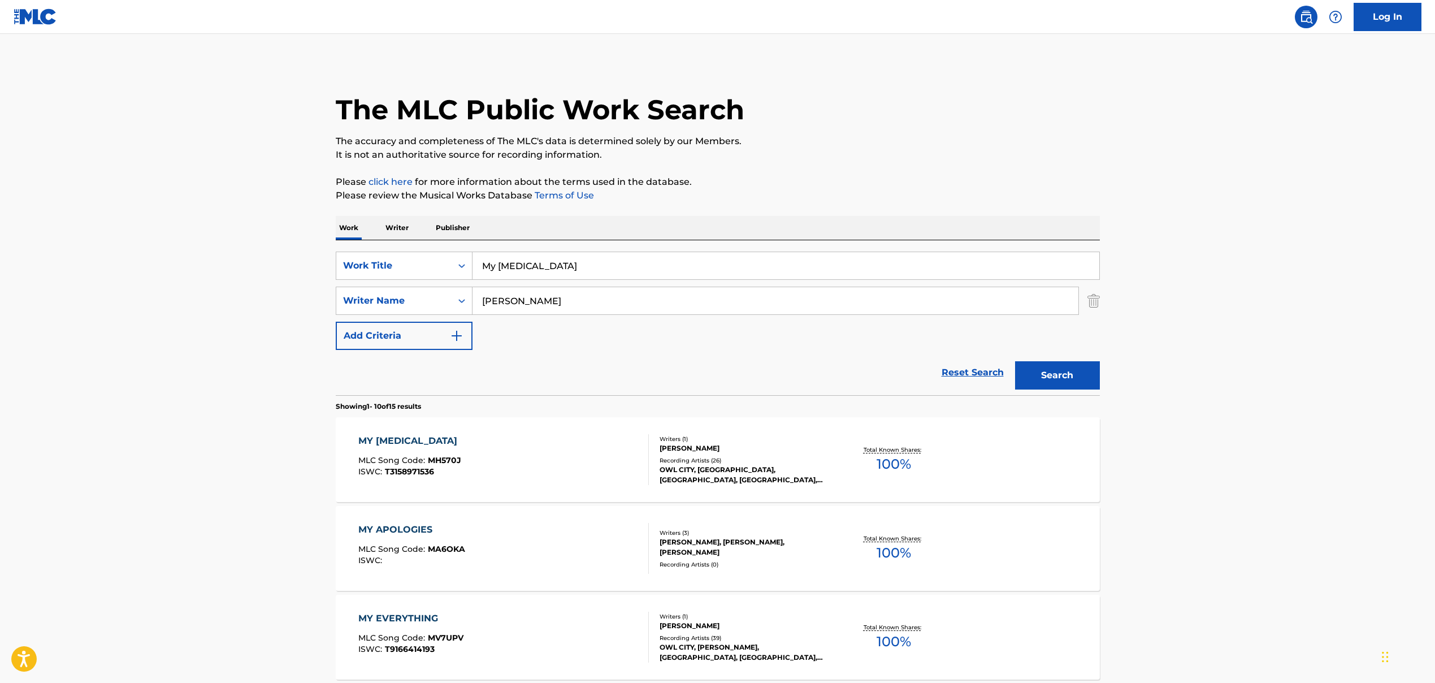
click at [508, 273] on input "My [MEDICAL_DATA]" at bounding box center [786, 265] width 627 height 27
drag, startPoint x: 561, startPoint y: 266, endPoint x: 790, endPoint y: 296, distance: 230.9
click at [785, 295] on div "SearchWithCriteria86659b5a-a159-4325-954d-0b34191a8f77 Work Title KINGS & QUEEN…" at bounding box center [718, 301] width 764 height 98
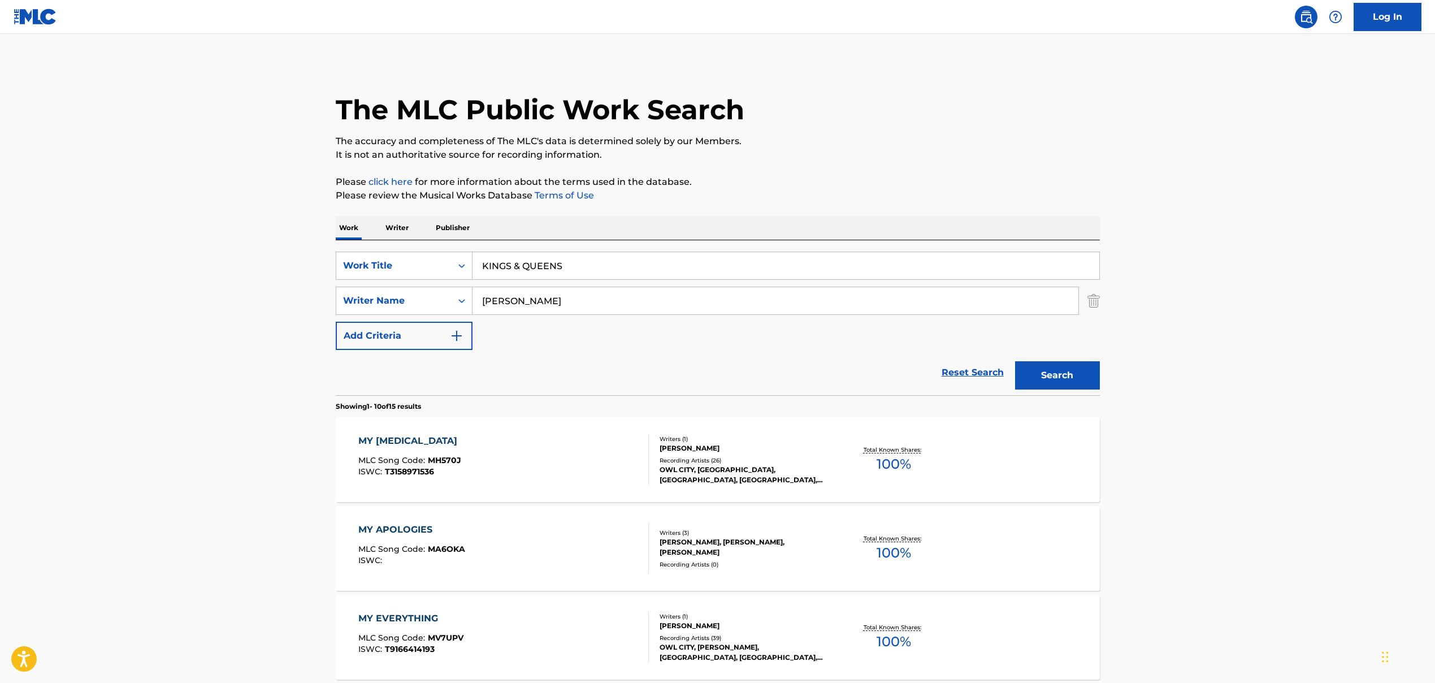
type input "KINGS & QUEENS"
click at [500, 305] on input "[PERSON_NAME]" at bounding box center [776, 300] width 606 height 27
drag, startPoint x: 483, startPoint y: 299, endPoint x: 570, endPoint y: 301, distance: 87.1
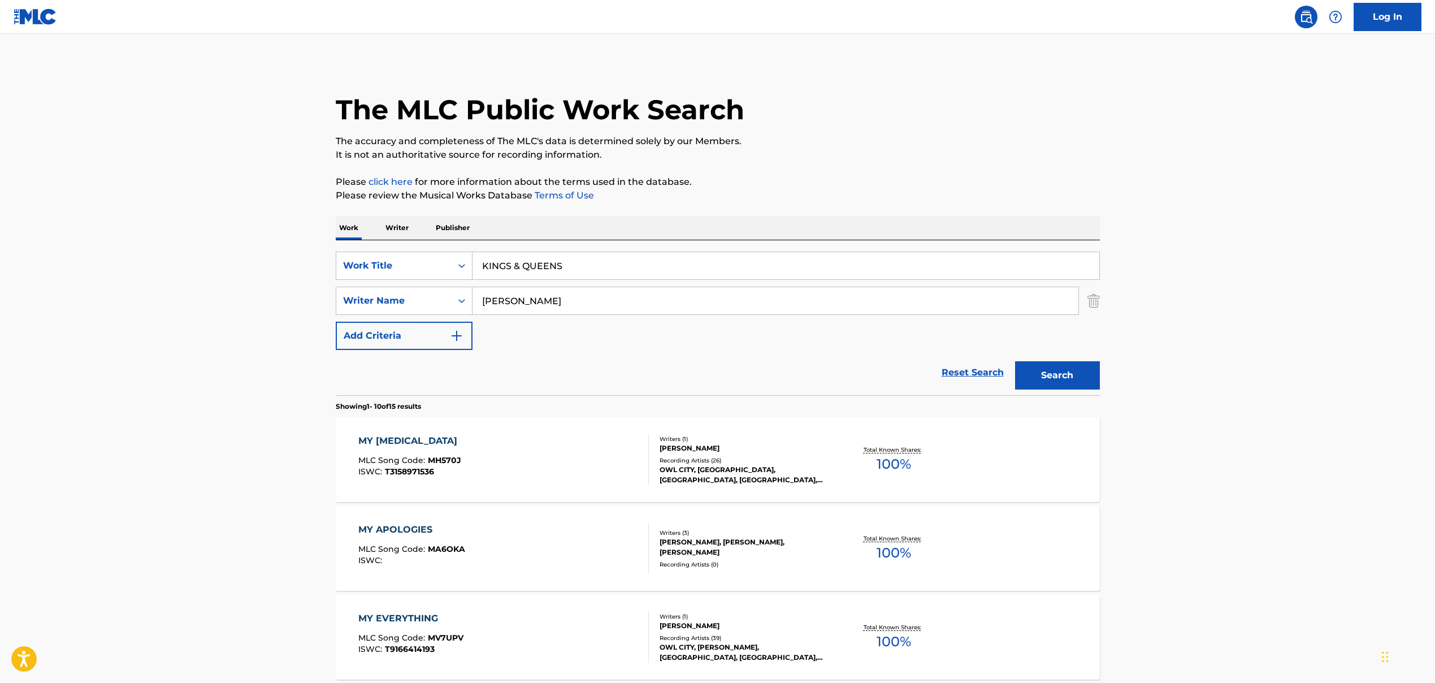
click at [574, 299] on input "[PERSON_NAME]" at bounding box center [776, 300] width 606 height 27
click at [507, 305] on input "[PERSON_NAME]" at bounding box center [776, 300] width 606 height 27
click at [507, 302] on input "[PERSON_NAME]" at bounding box center [776, 300] width 606 height 27
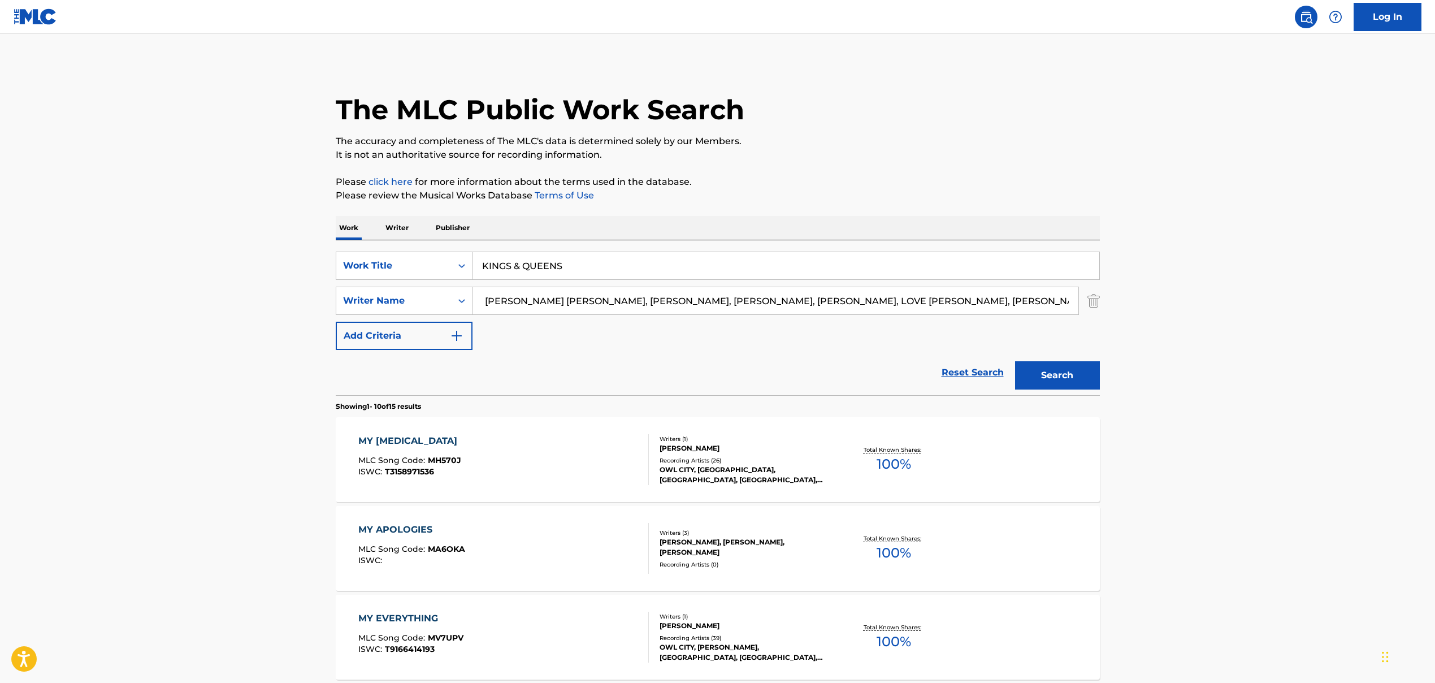
scroll to position [0, 256]
drag, startPoint x: 487, startPoint y: 300, endPoint x: 1065, endPoint y: 377, distance: 583.5
click at [827, 377] on form "SearchWithCriteria86659b5a-a159-4325-954d-0b34191a8f77 Work Title KINGS & QUEEN…" at bounding box center [718, 324] width 764 height 144
drag, startPoint x: 601, startPoint y: 302, endPoint x: 858, endPoint y: 333, distance: 258.5
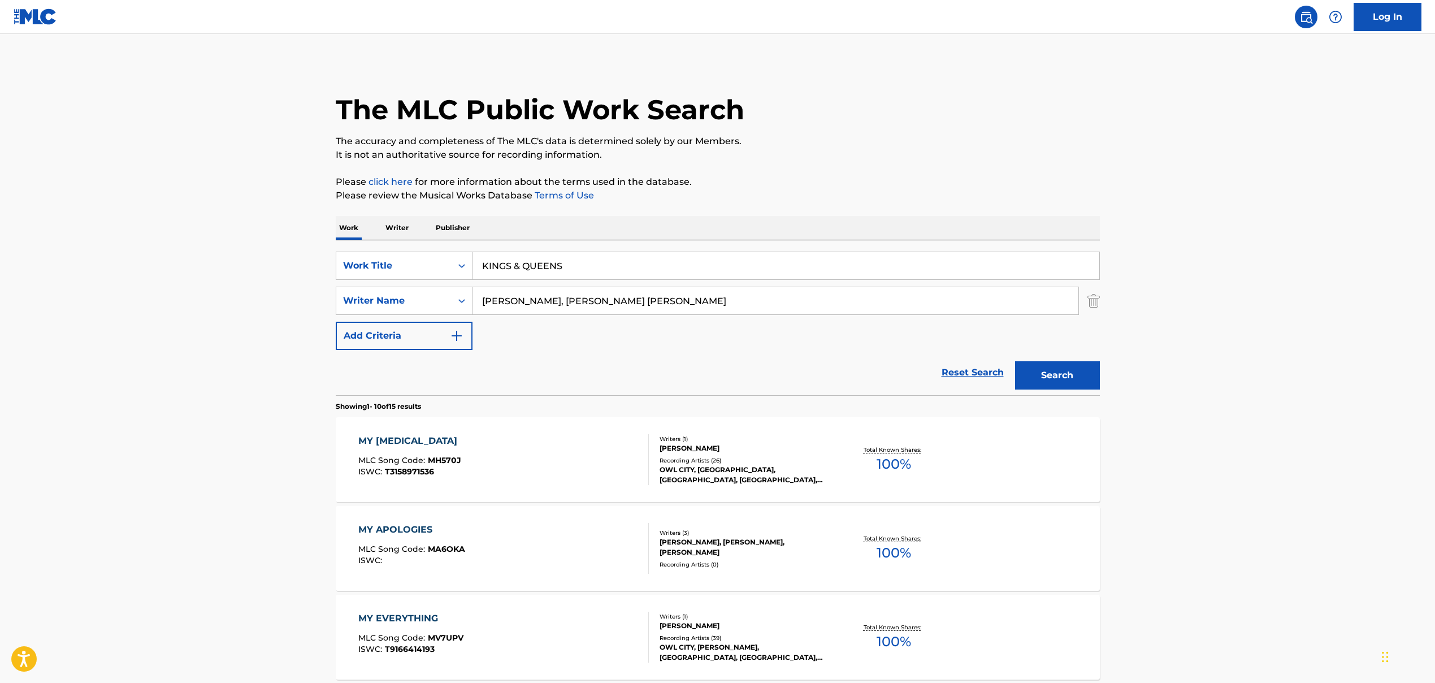
click at [827, 333] on div "SearchWithCriteria86659b5a-a159-4325-954d-0b34191a8f77 Work Title KINGS & QUEEN…" at bounding box center [718, 301] width 764 height 98
type input "[PERSON_NAME]"
click at [827, 376] on button "Search" at bounding box center [1057, 375] width 85 height 28
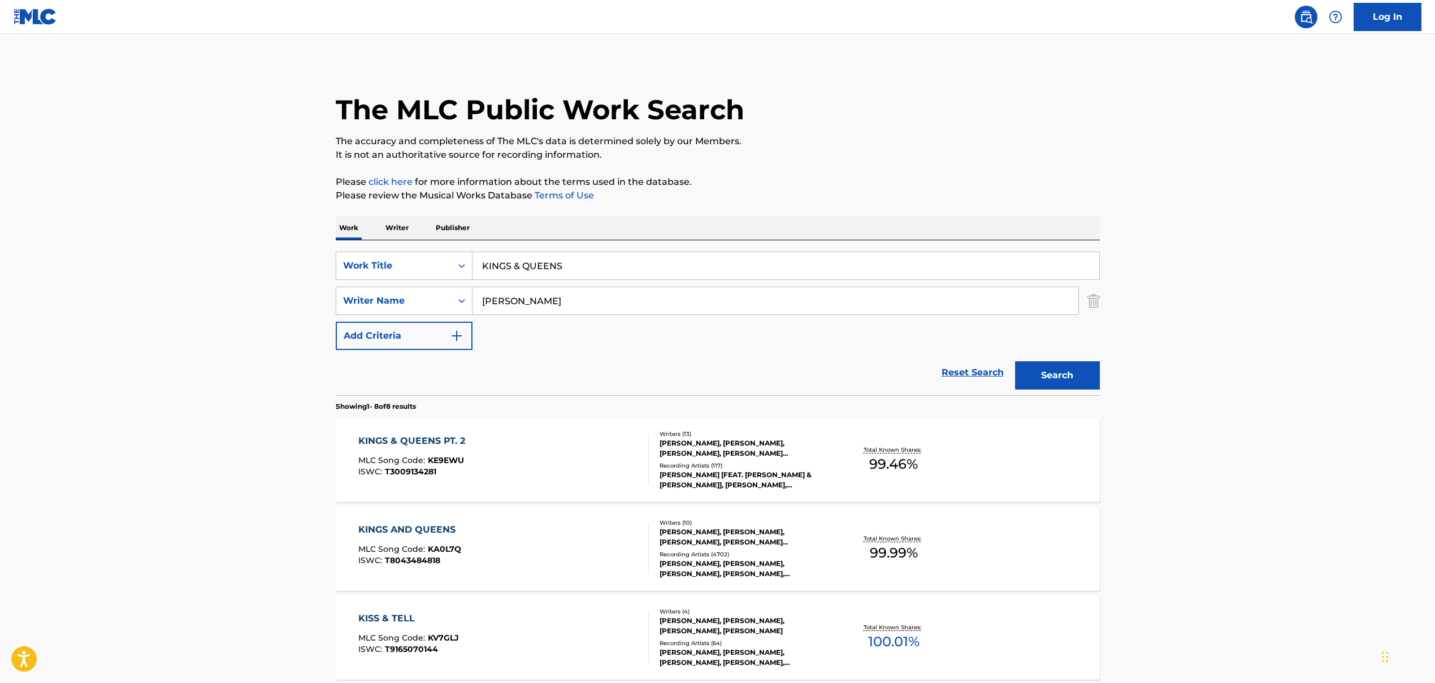
click at [494, 439] on div "KINGS & QUEENS PT. 2 MLC Song Code : KE9EWU ISWC : T3009134281" at bounding box center [503, 459] width 291 height 51
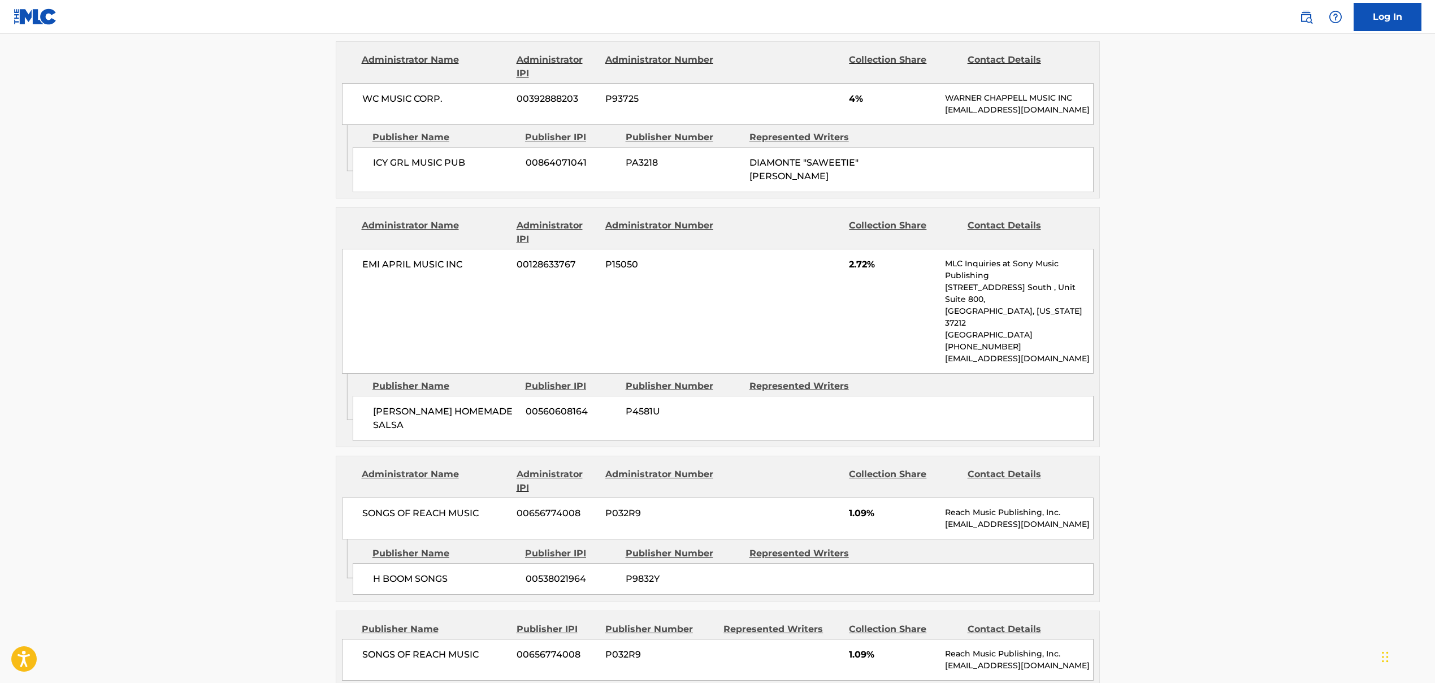
scroll to position [3563, 0]
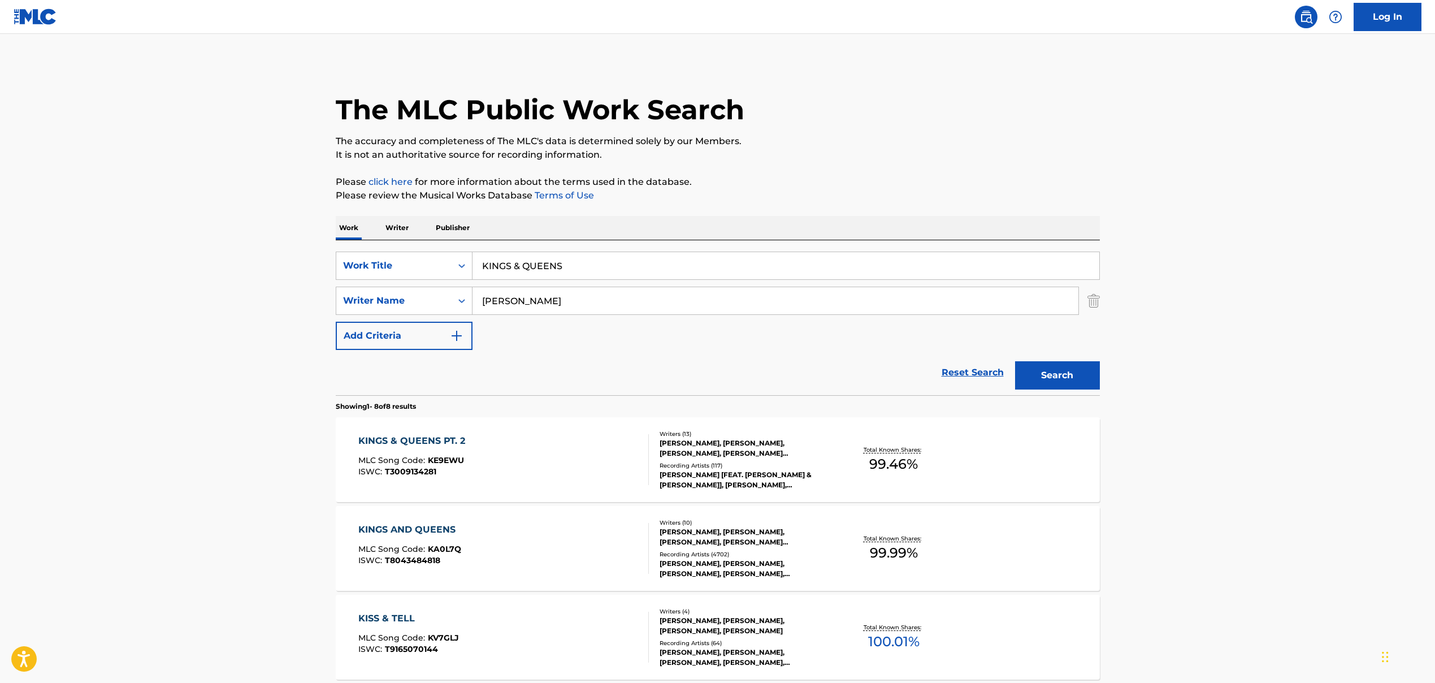
click at [519, 274] on input "KINGS & QUEENS" at bounding box center [786, 265] width 627 height 27
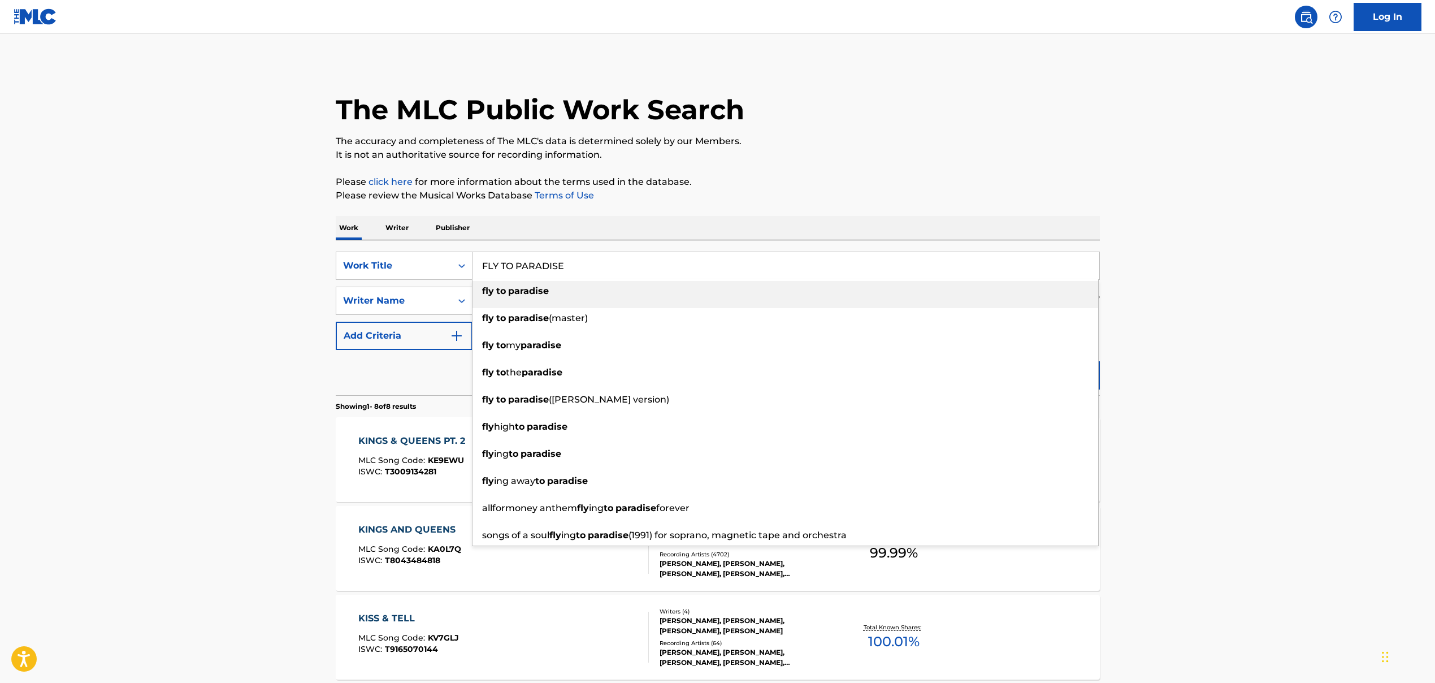
type input "FLY TO PARADISE"
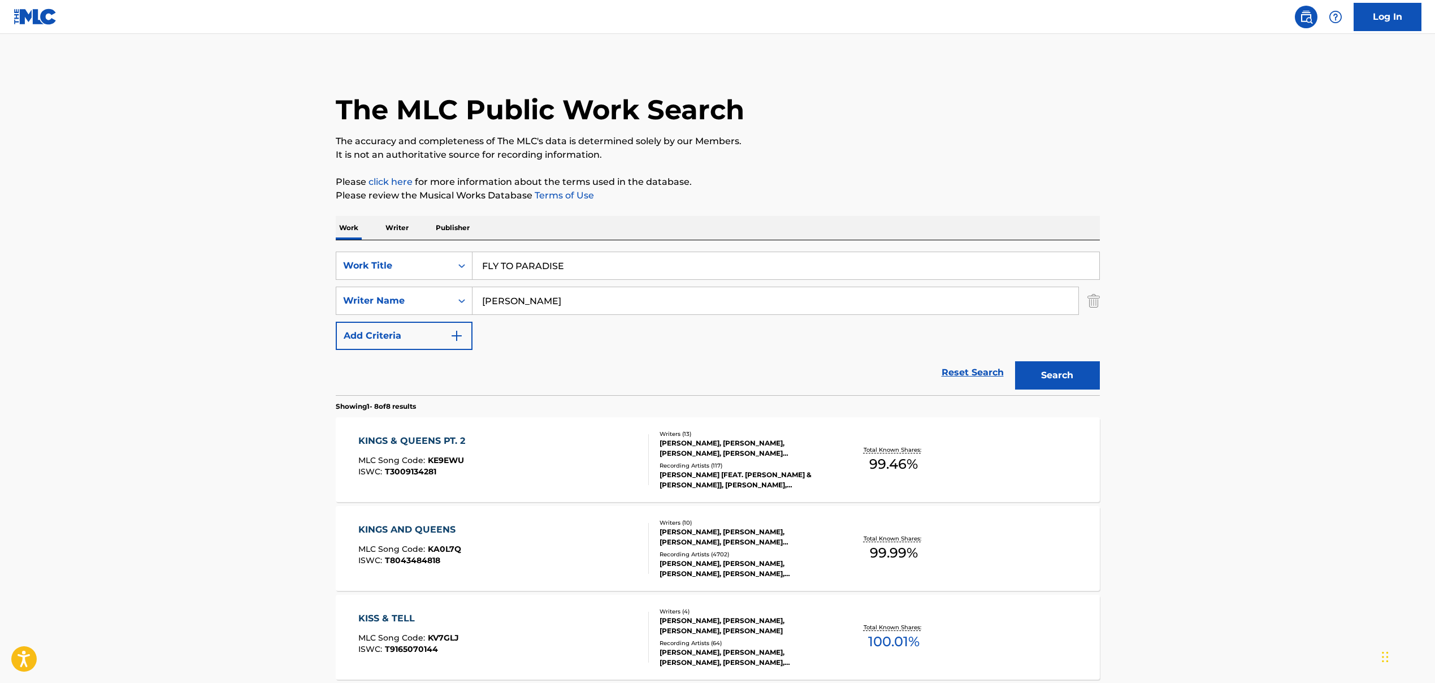
click at [532, 301] on input "[PERSON_NAME]" at bounding box center [776, 300] width 606 height 27
drag, startPoint x: 591, startPoint y: 301, endPoint x: 957, endPoint y: 345, distance: 369.1
click at [827, 345] on div "SearchWithCriteria86659b5a-a159-4325-954d-0b34191a8f77 Work Title FLY TO PARADI…" at bounding box center [718, 301] width 764 height 98
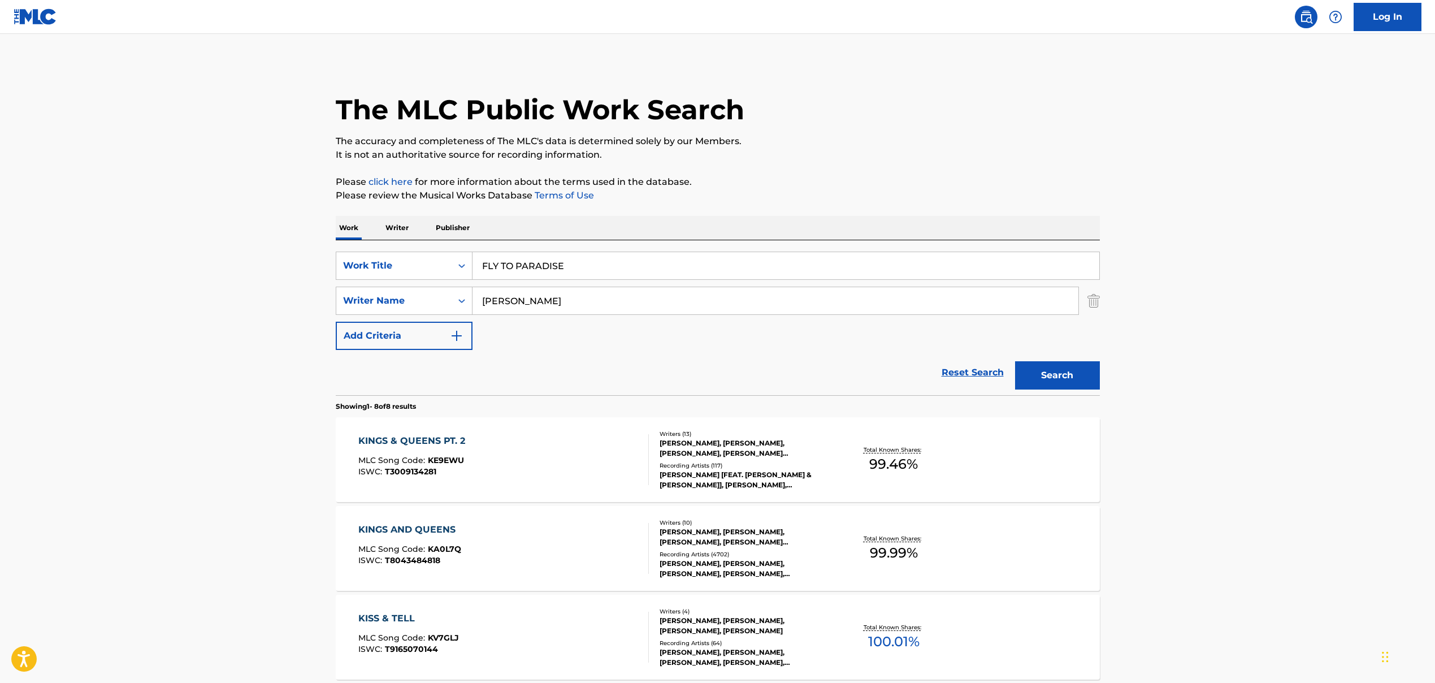
type input "[PERSON_NAME]"
drag, startPoint x: 1076, startPoint y: 373, endPoint x: 1050, endPoint y: 387, distance: 30.4
click at [827, 373] on button "Search" at bounding box center [1057, 375] width 85 height 28
click at [503, 465] on div "FLY TO PARADISE MLC Song Code : FE9EK8 ISWC : T8040654238" at bounding box center [503, 459] width 291 height 51
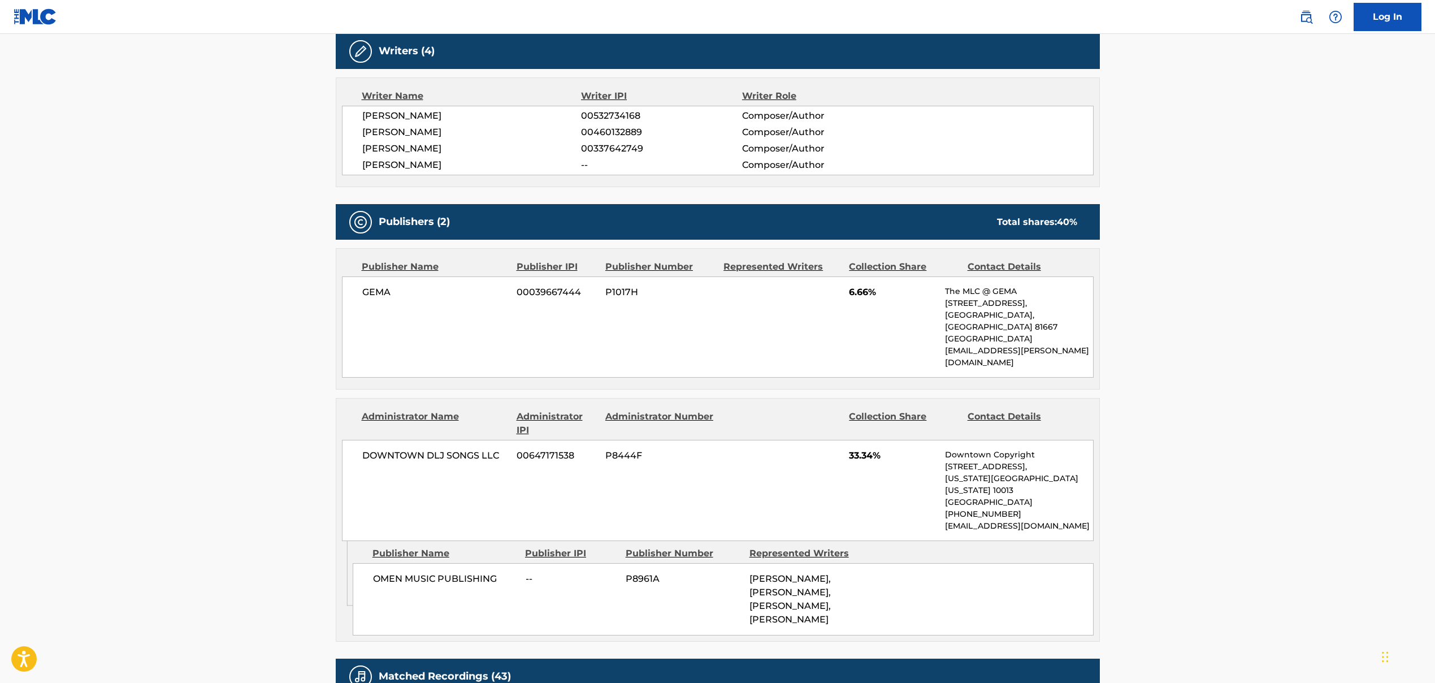
scroll to position [259, 0]
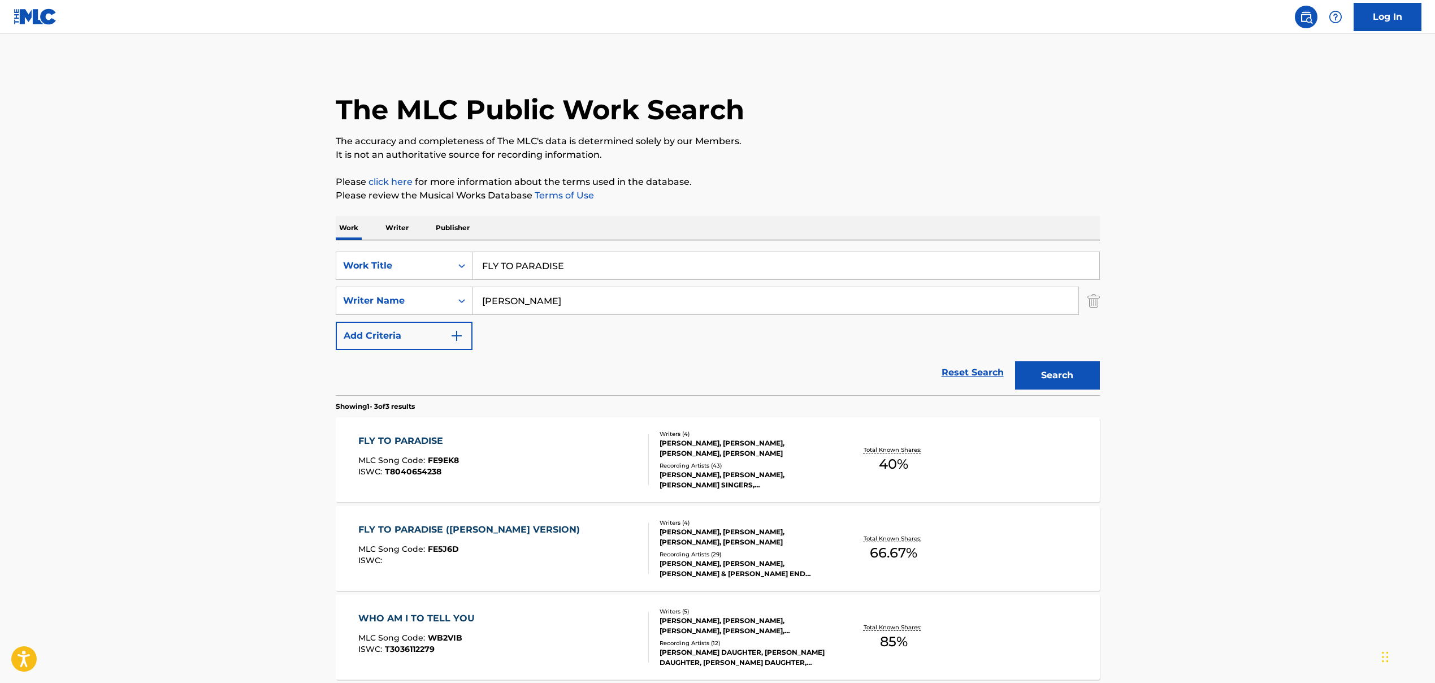
scroll to position [104, 0]
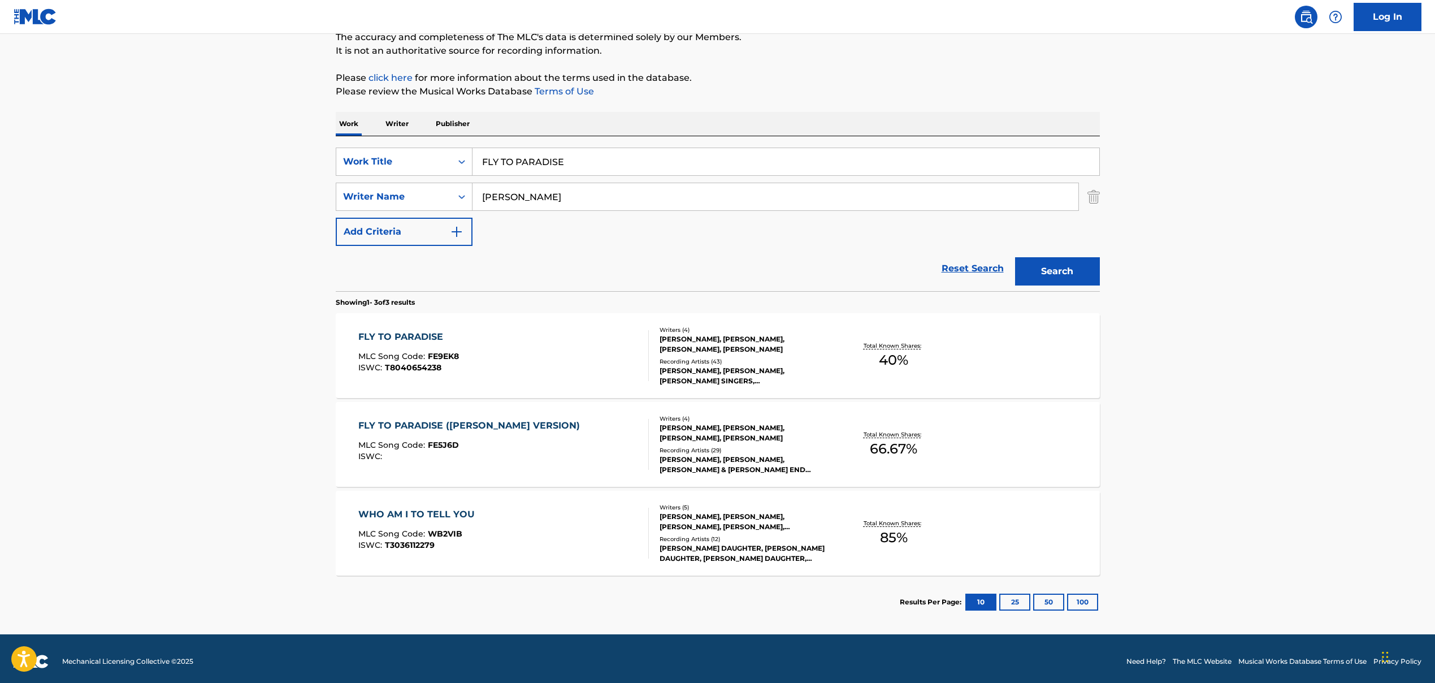
click at [433, 443] on span "FE5J6D" at bounding box center [443, 445] width 31 height 10
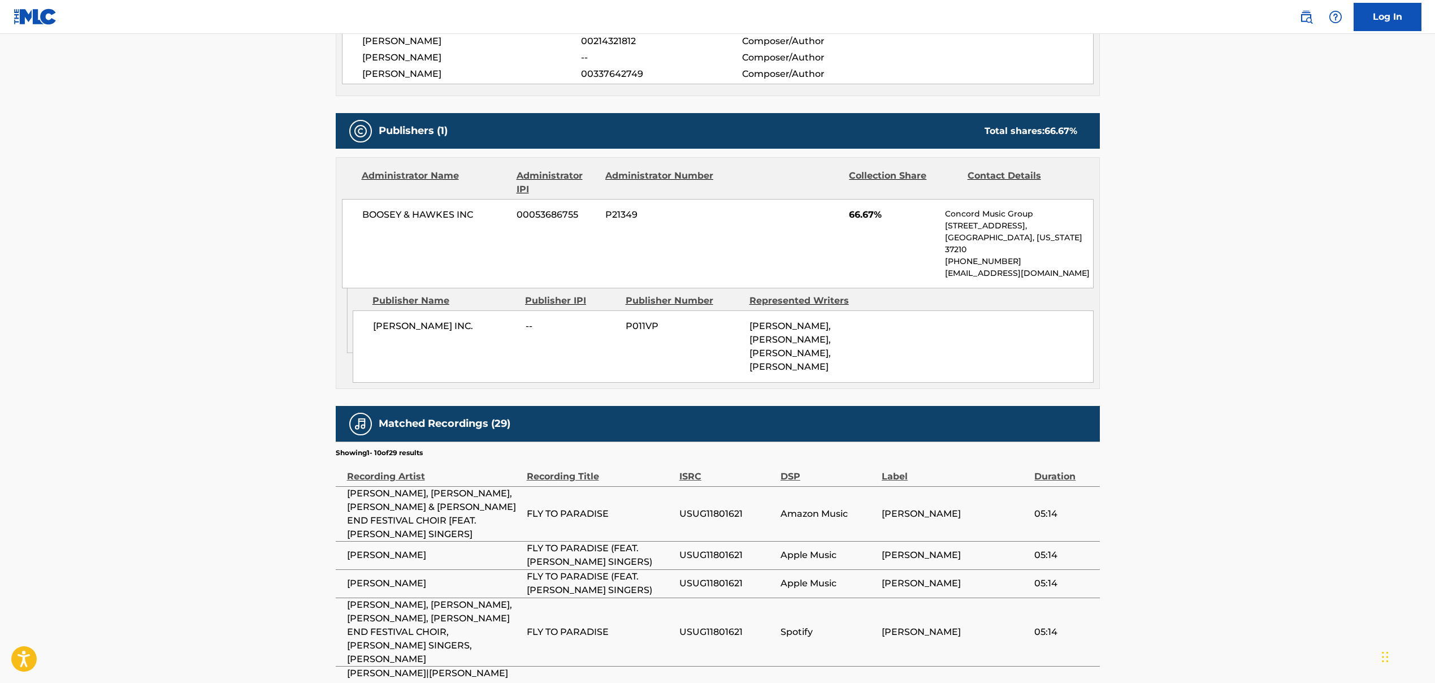
scroll to position [240, 0]
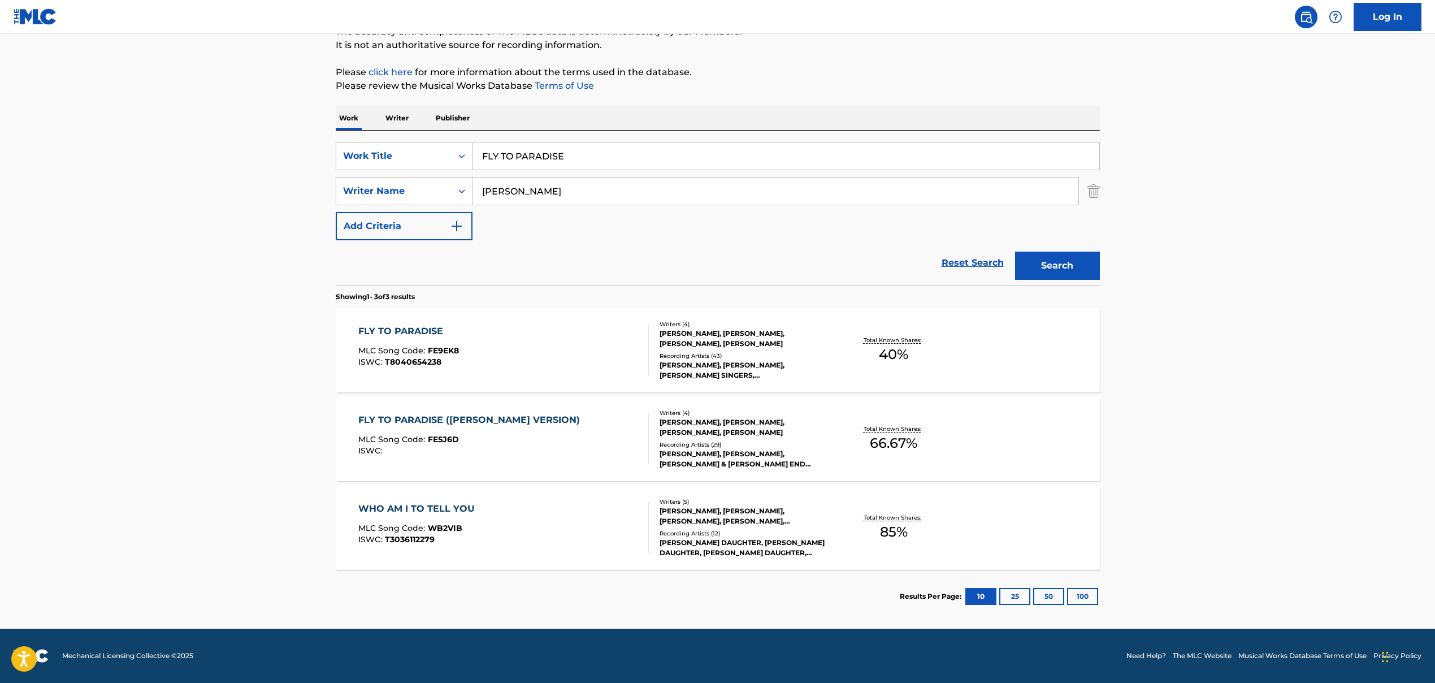
scroll to position [110, 0]
click at [504, 152] on input "FLY TO PARADISE" at bounding box center [786, 155] width 627 height 27
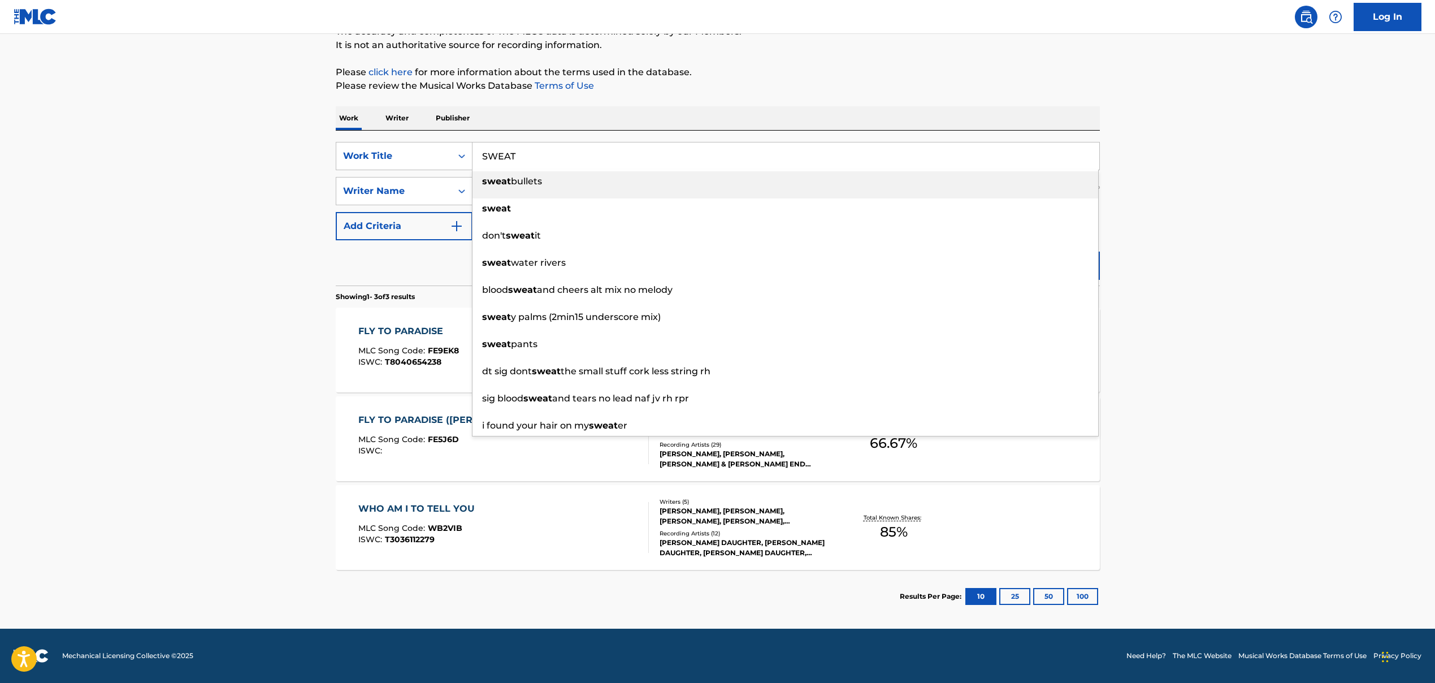
type input "SWEAT"
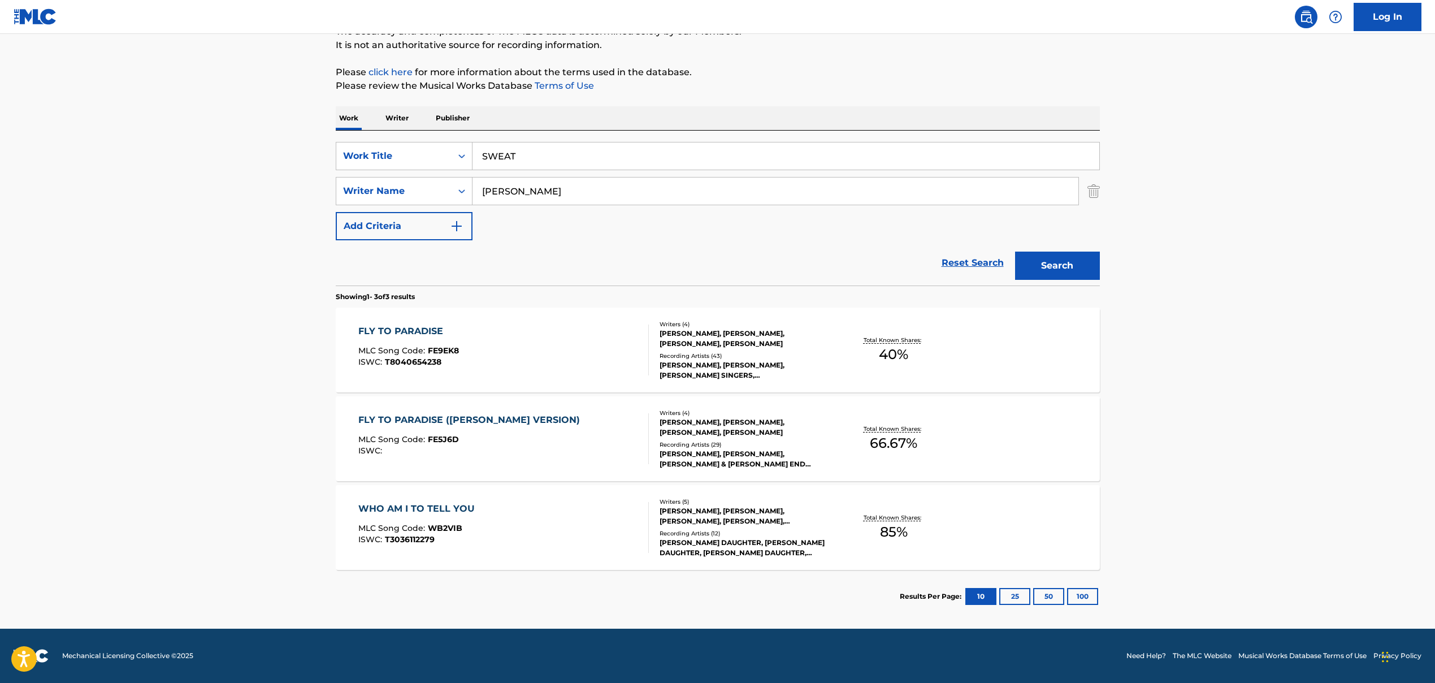
click at [525, 188] on input "[PERSON_NAME]" at bounding box center [776, 191] width 606 height 27
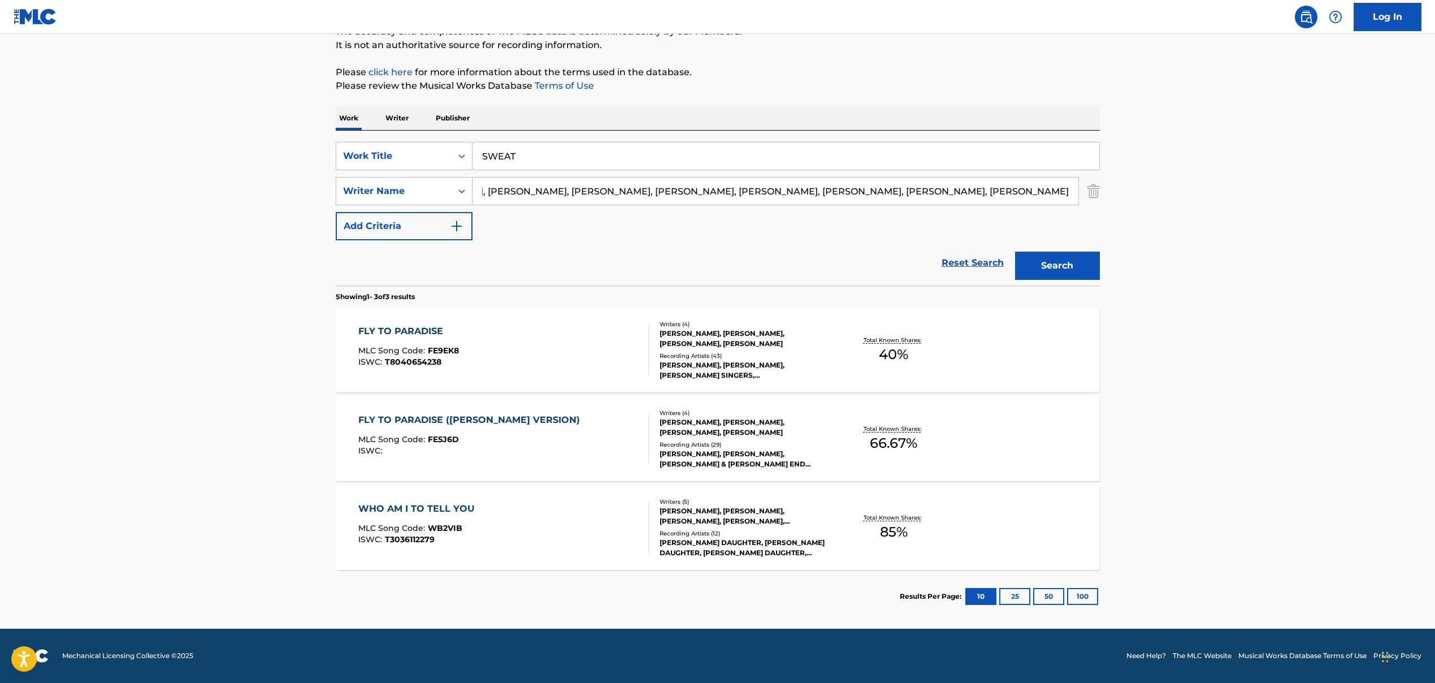
drag, startPoint x: 537, startPoint y: 193, endPoint x: 991, endPoint y: 248, distance: 456.8
click at [827, 248] on form "SearchWithCriteria86659b5a-a159-4325-954d-0b34191a8f77 Work Title SWEAT SearchW…" at bounding box center [718, 214] width 764 height 144
drag, startPoint x: 550, startPoint y: 192, endPoint x: 905, endPoint y: 243, distance: 358.7
click at [827, 243] on form "SearchWithCriteria86659b5a-a159-4325-954d-0b34191a8f77 Work Title SWEAT SearchW…" at bounding box center [718, 214] width 764 height 144
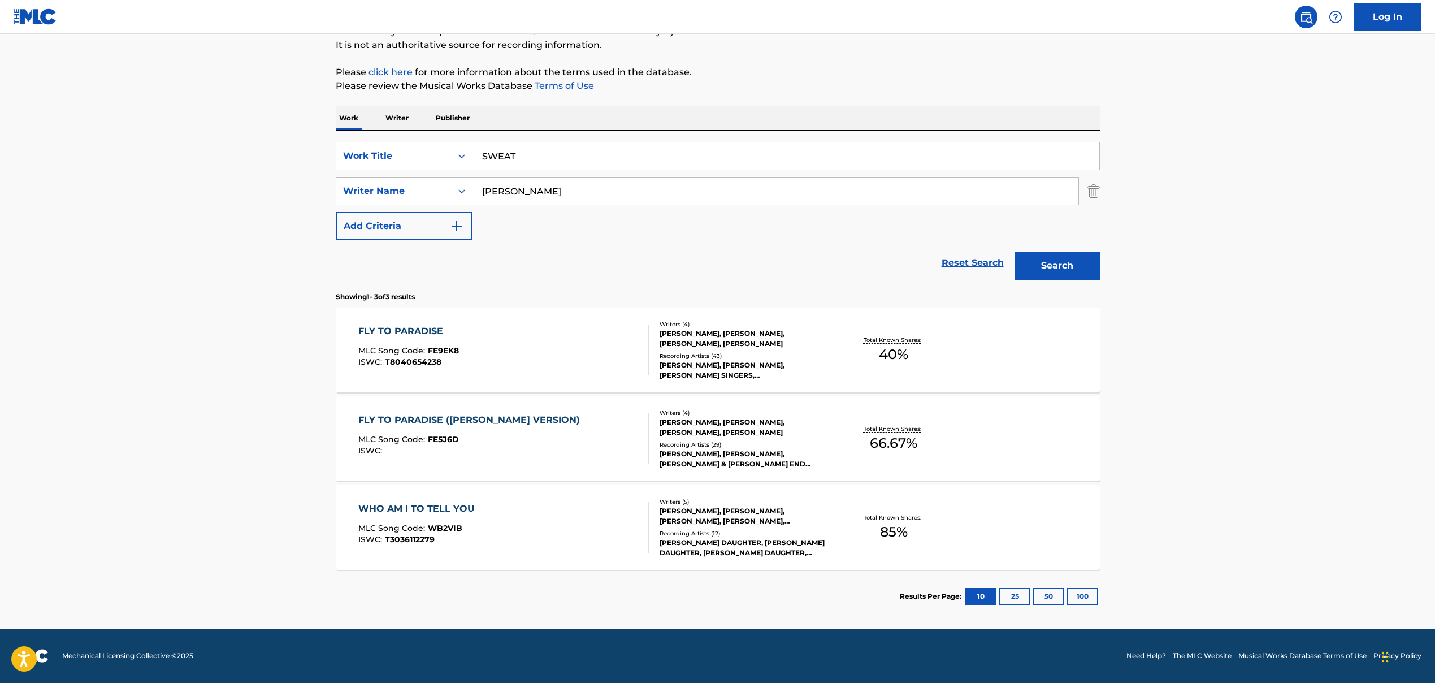
click at [827, 266] on button "Search" at bounding box center [1057, 266] width 85 height 28
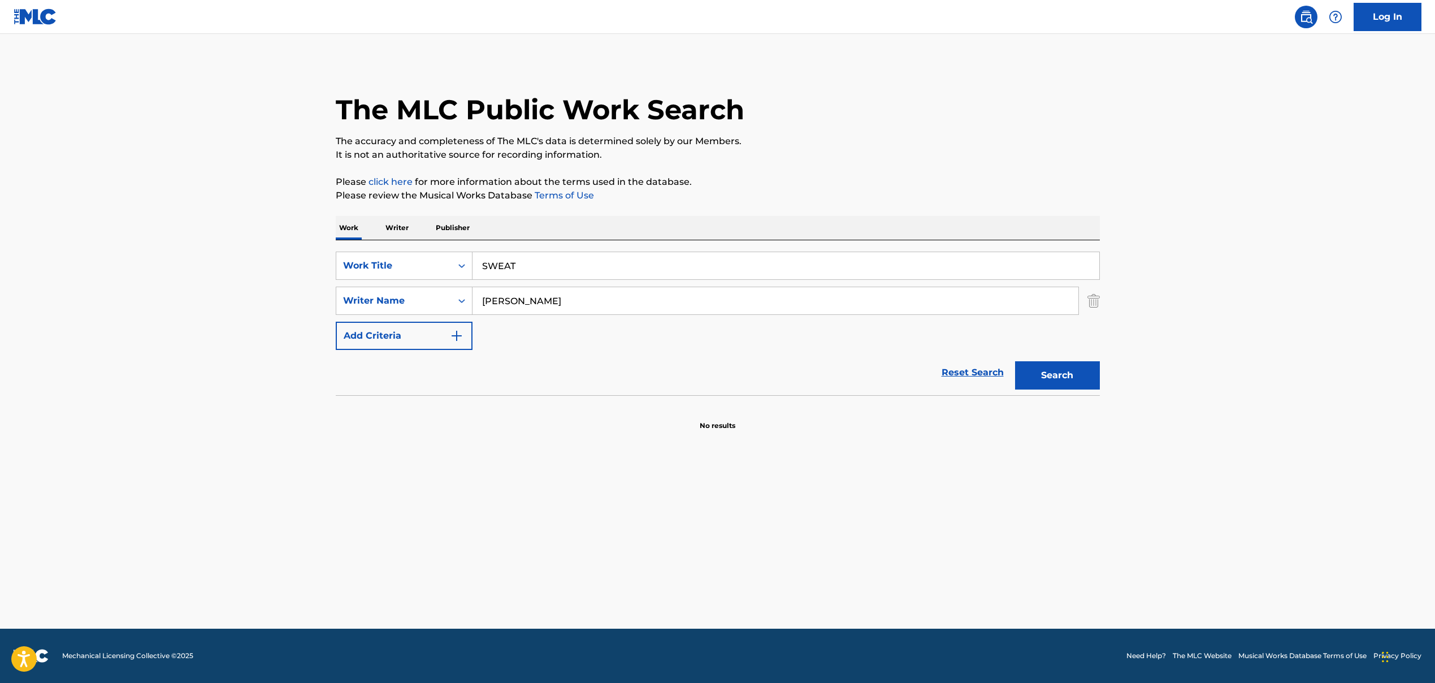
drag, startPoint x: 559, startPoint y: 305, endPoint x: 401, endPoint y: 282, distance: 159.4
click at [405, 282] on div "SearchWithCriteria86659b5a-a159-4325-954d-0b34191a8f77 Work Title SWEAT SearchW…" at bounding box center [718, 301] width 764 height 98
drag, startPoint x: 486, startPoint y: 301, endPoint x: 375, endPoint y: 290, distance: 111.4
click at [377, 290] on div "SearchWithCriteria9a3be60f-441f-4a60-a74d-08b02e157039 Writer Name , [PERSON_NA…" at bounding box center [718, 301] width 764 height 28
drag, startPoint x: 638, startPoint y: 302, endPoint x: 801, endPoint y: 326, distance: 164.5
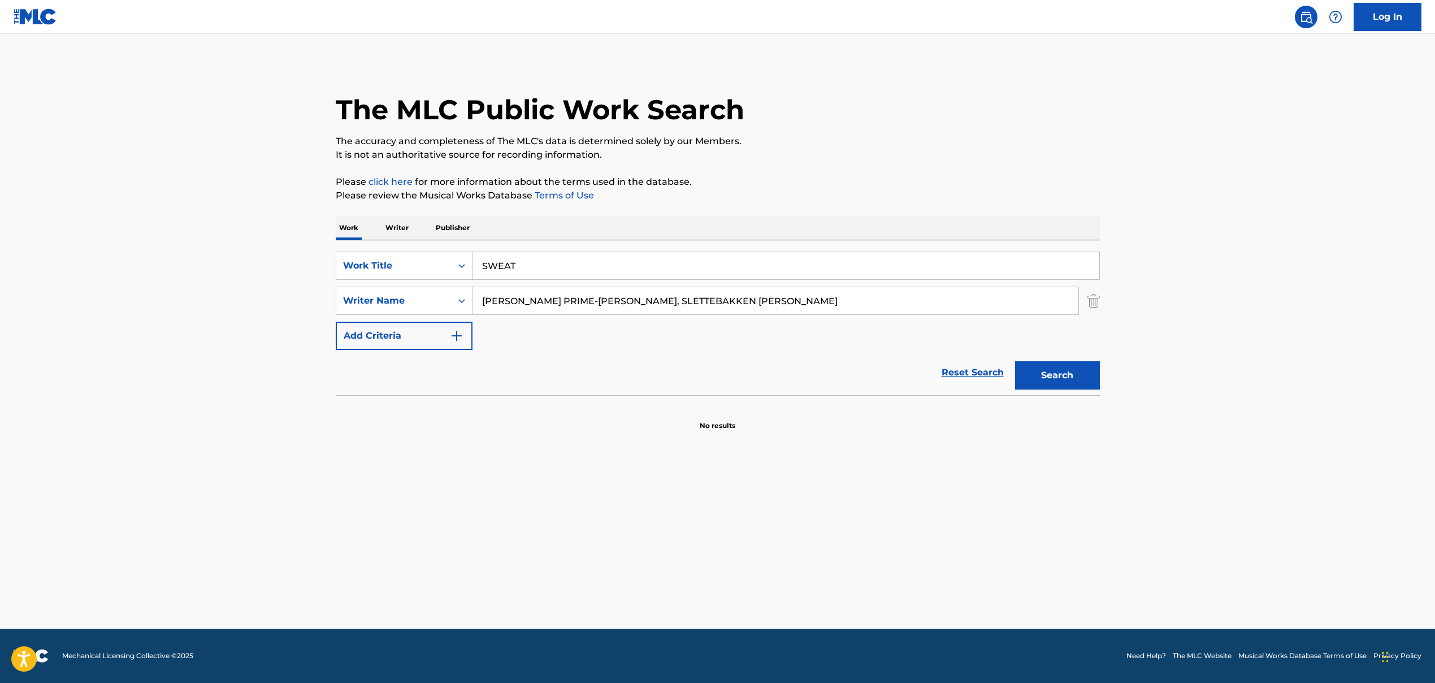
click at [801, 326] on div "SearchWithCriteria86659b5a-a159-4325-954d-0b34191a8f77 Work Title SWEAT SearchW…" at bounding box center [718, 301] width 764 height 98
drag, startPoint x: 1068, startPoint y: 375, endPoint x: 1065, endPoint y: 390, distance: 15.0
click at [827, 375] on button "Search" at bounding box center [1057, 375] width 85 height 28
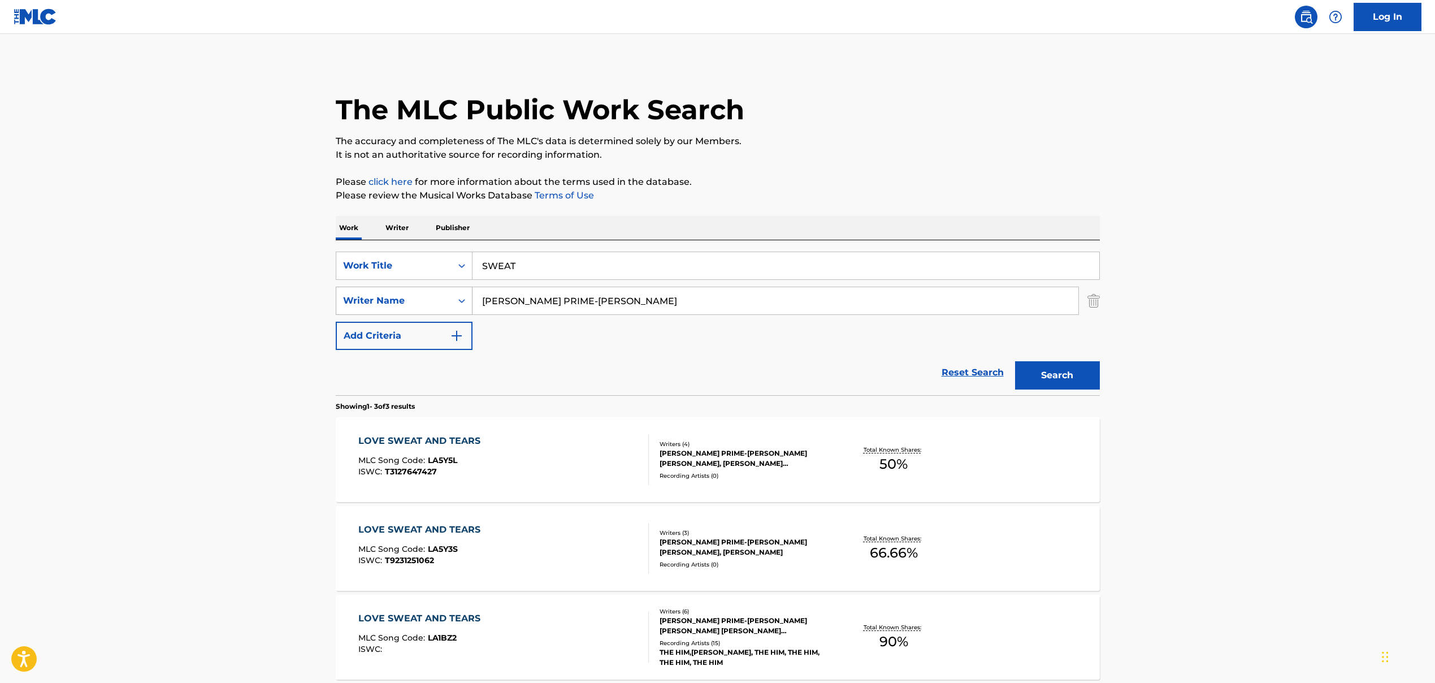
drag, startPoint x: 653, startPoint y: 299, endPoint x: 416, endPoint y: 296, distance: 237.5
click at [416, 296] on div "SearchWithCriteria9a3be60f-441f-4a60-a74d-08b02e157039 Writer Name [PERSON_NAME…" at bounding box center [718, 301] width 764 height 28
drag, startPoint x: 487, startPoint y: 300, endPoint x: 385, endPoint y: 302, distance: 102.4
click at [385, 302] on div "SearchWithCriteria9a3be60f-441f-4a60-a74d-08b02e157039 Writer Name , [PERSON_NA…" at bounding box center [718, 301] width 764 height 28
type input "SLETTEBAKKEN [PERSON_NAME]"
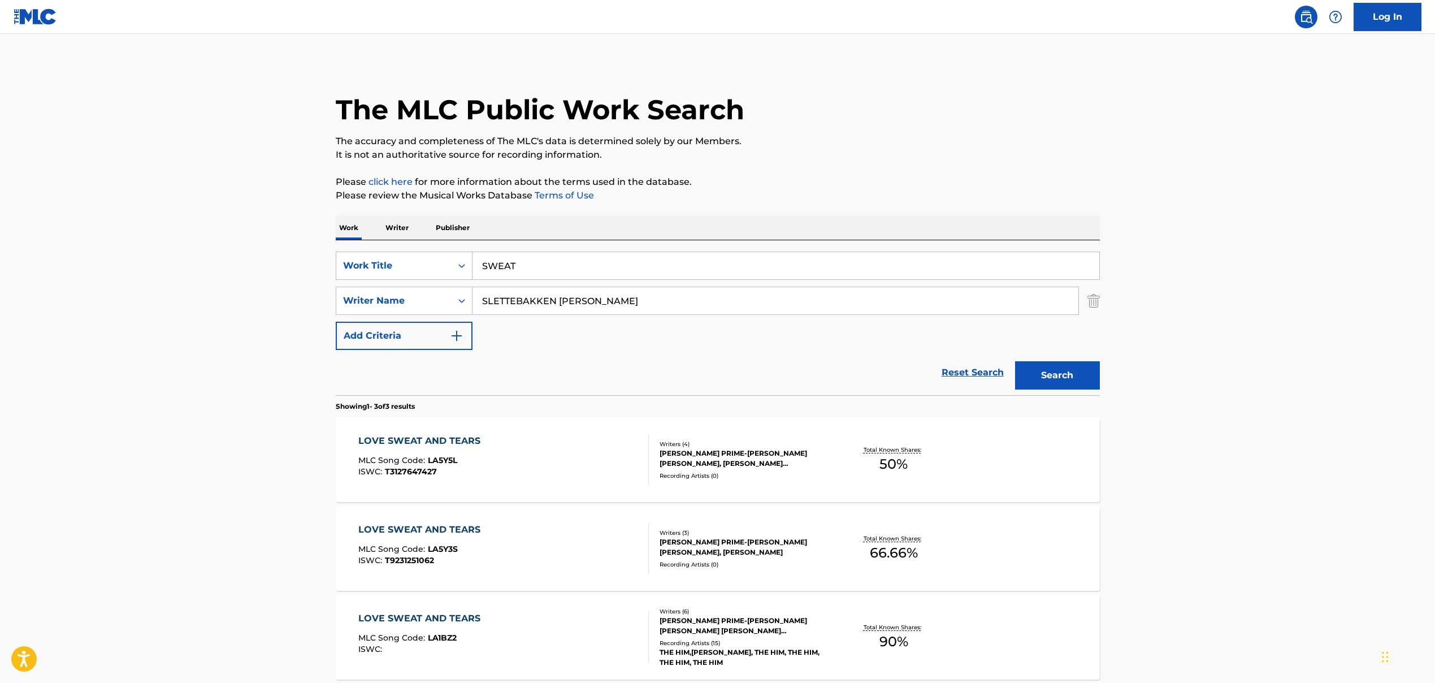
click at [827, 389] on button "Search" at bounding box center [1057, 375] width 85 height 28
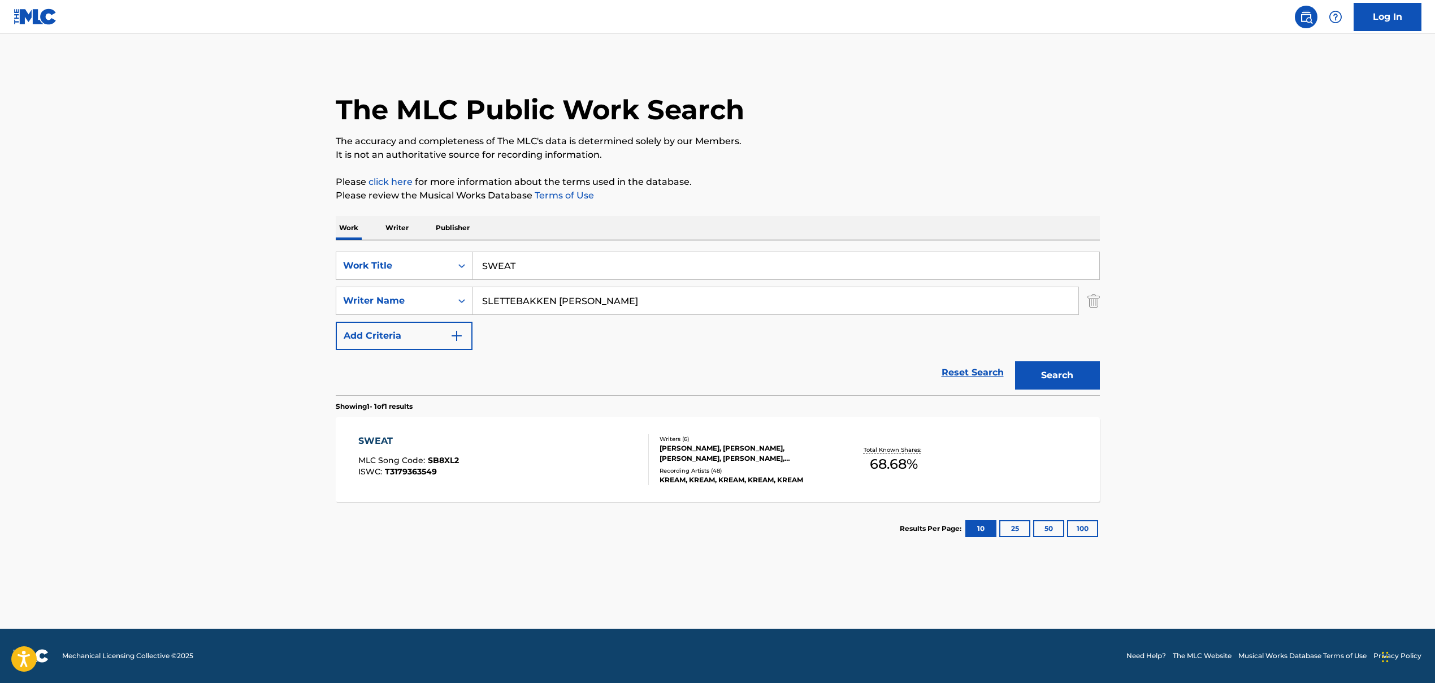
click at [827, 469] on span "68.68 %" at bounding box center [894, 464] width 48 height 20
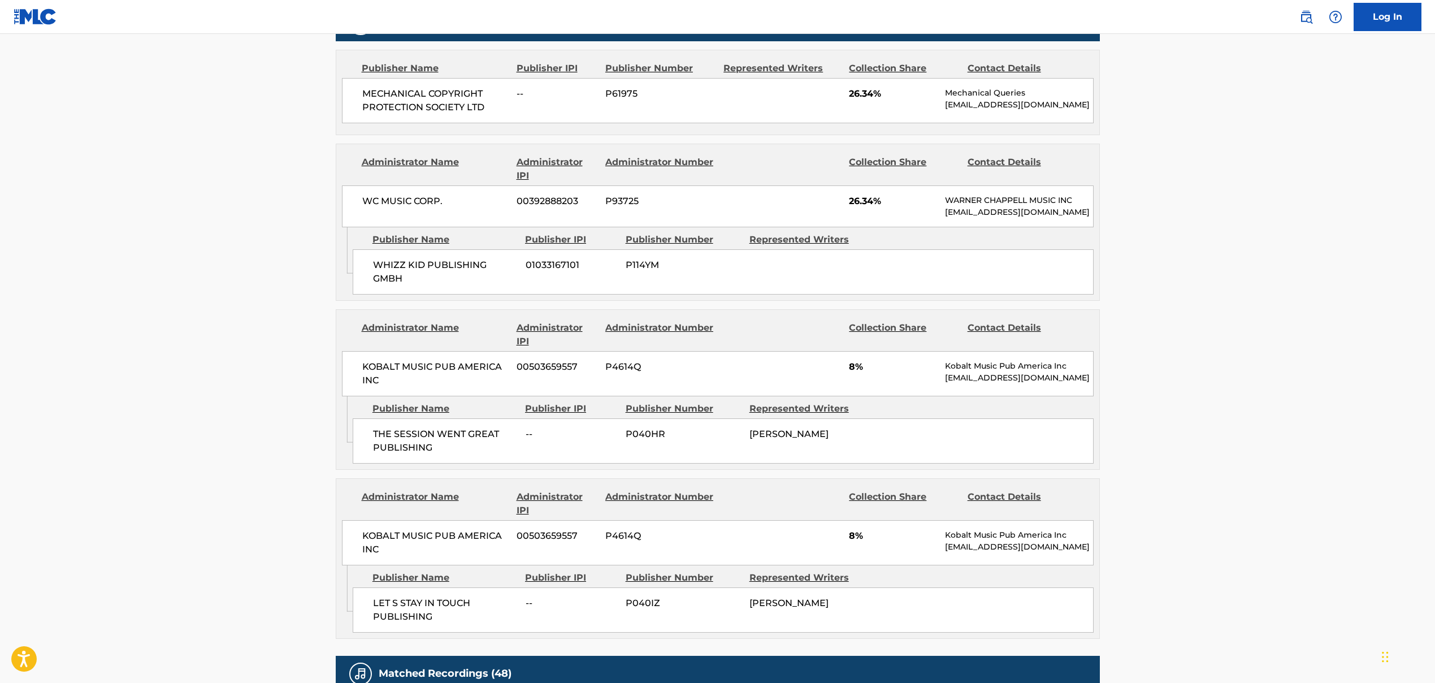
scroll to position [711, 0]
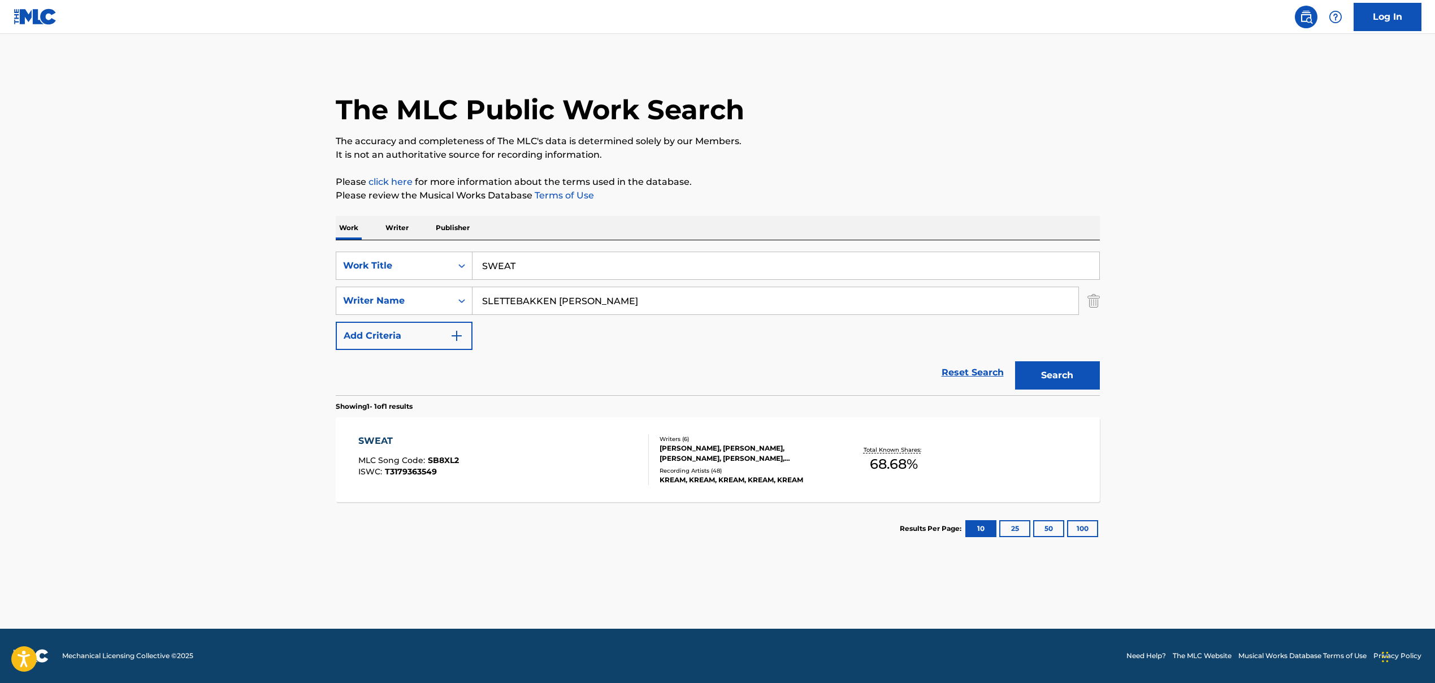
click at [521, 263] on input "SWEAT" at bounding box center [786, 265] width 627 height 27
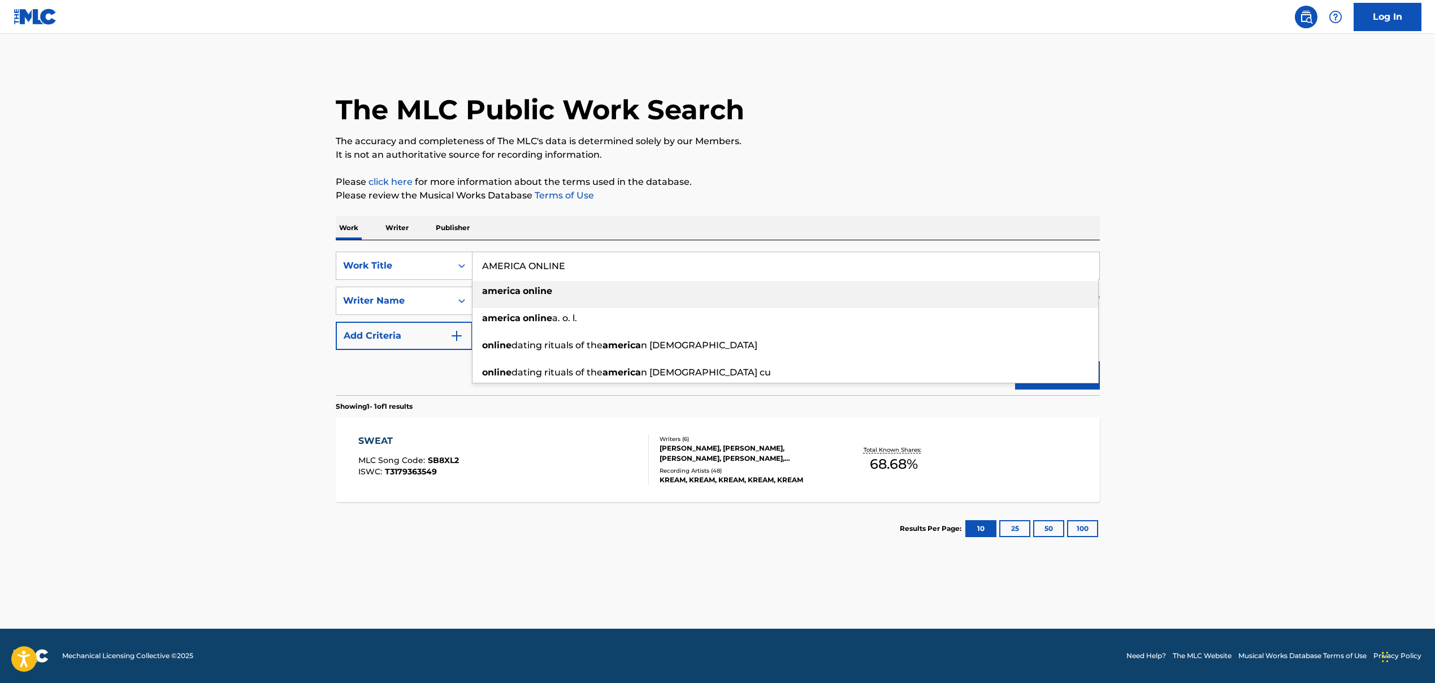
type input "AMERICA ONLINE"
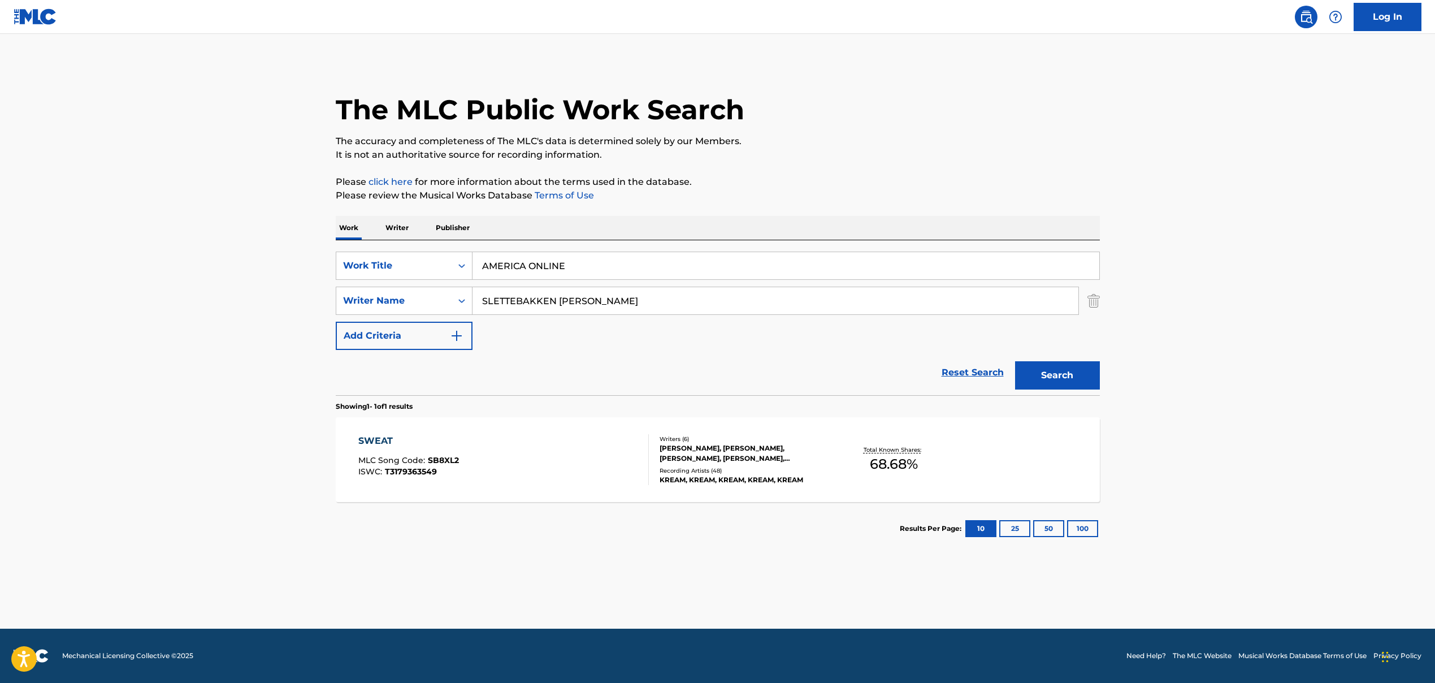
click at [581, 302] on input "SLETTEBAKKEN [PERSON_NAME]" at bounding box center [776, 300] width 606 height 27
drag, startPoint x: 578, startPoint y: 303, endPoint x: 775, endPoint y: 322, distance: 197.7
click at [775, 322] on div "SearchWithCriteria86659b5a-a159-4325-954d-0b34191a8f77 Work Title AMERICA ONLIN…" at bounding box center [718, 301] width 764 height 98
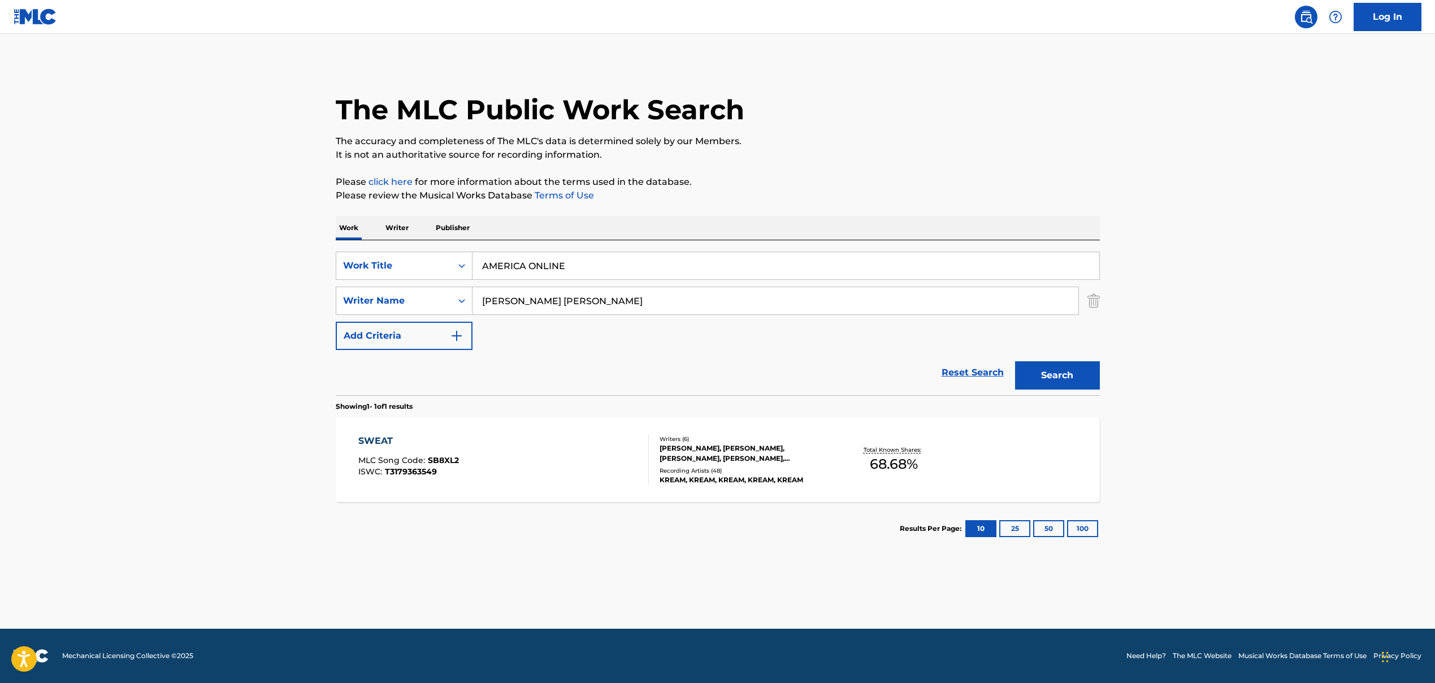
type input "[PERSON_NAME] [PERSON_NAME]"
drag, startPoint x: 1035, startPoint y: 375, endPoint x: 1022, endPoint y: 378, distance: 13.3
click at [827, 375] on button "Search" at bounding box center [1057, 375] width 85 height 28
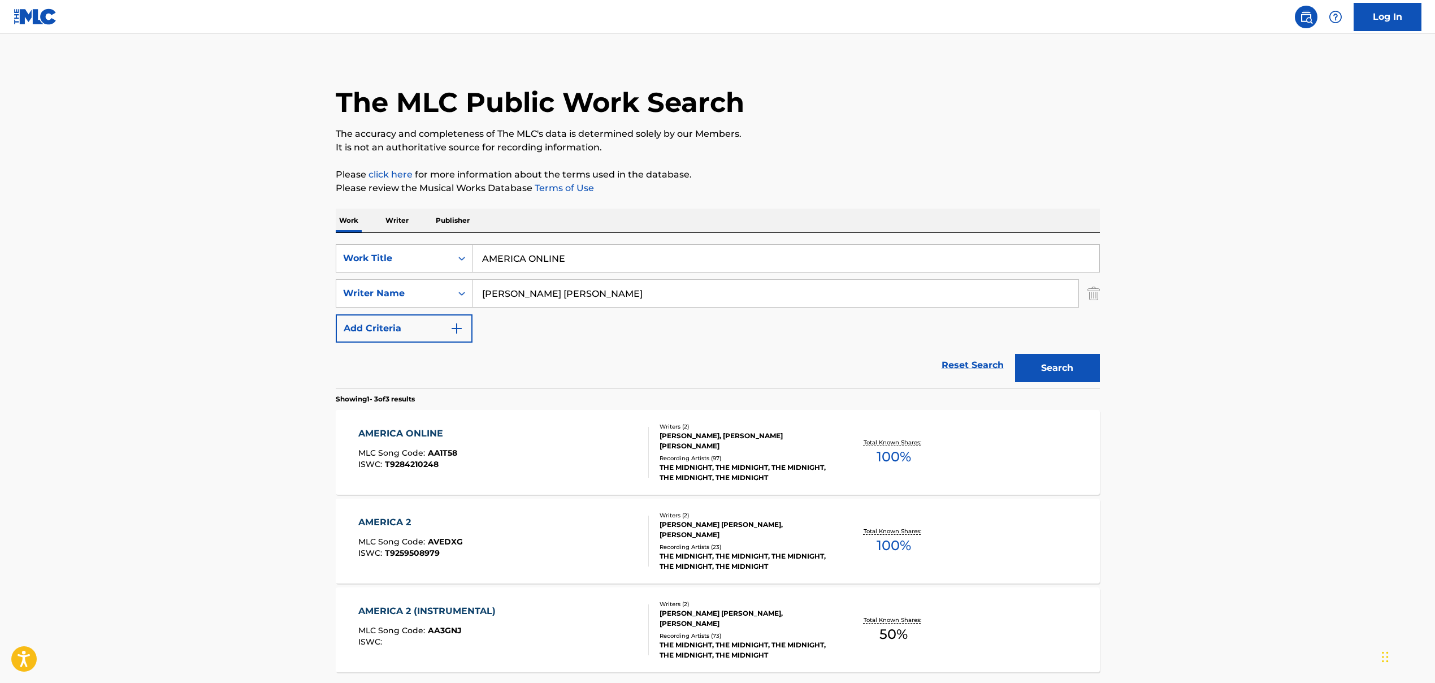
scroll to position [16, 0]
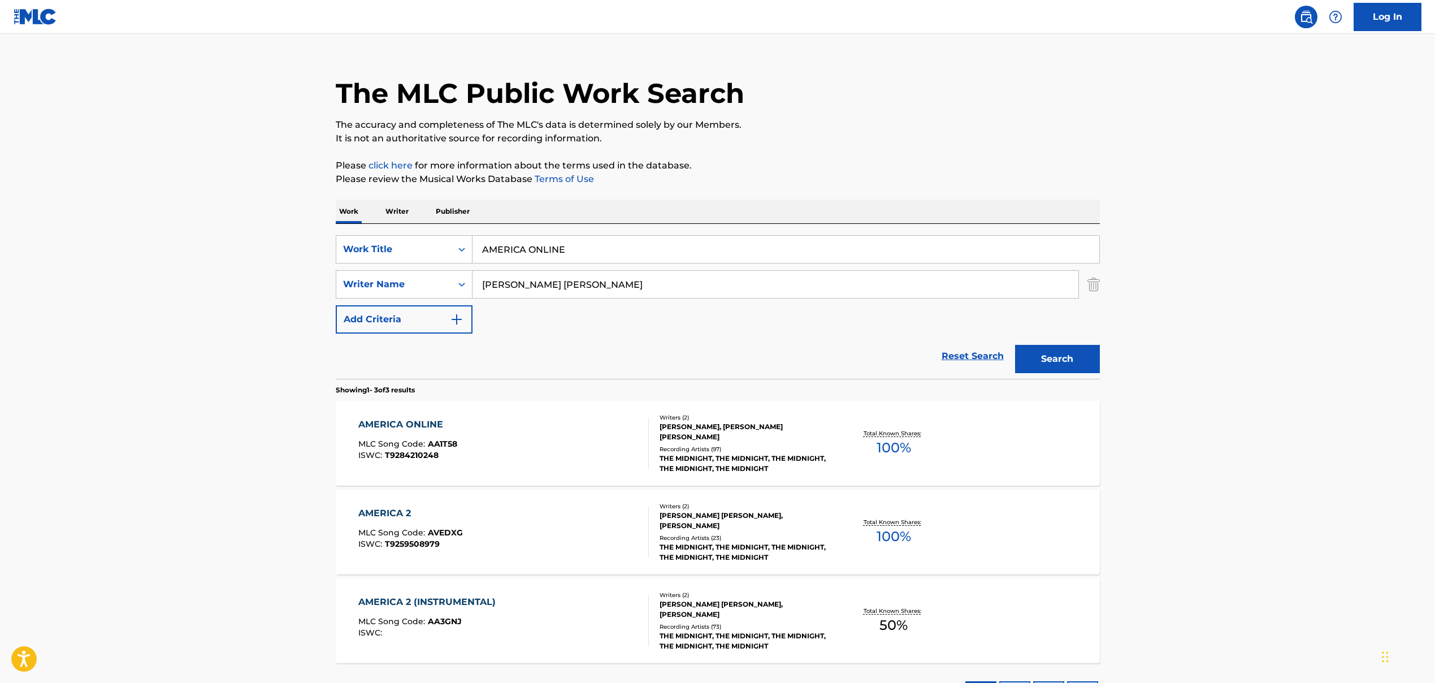
click at [431, 438] on div "AMERICA ONLINE MLC Song Code : AA1T58 ISWC : T9284210248" at bounding box center [407, 443] width 99 height 51
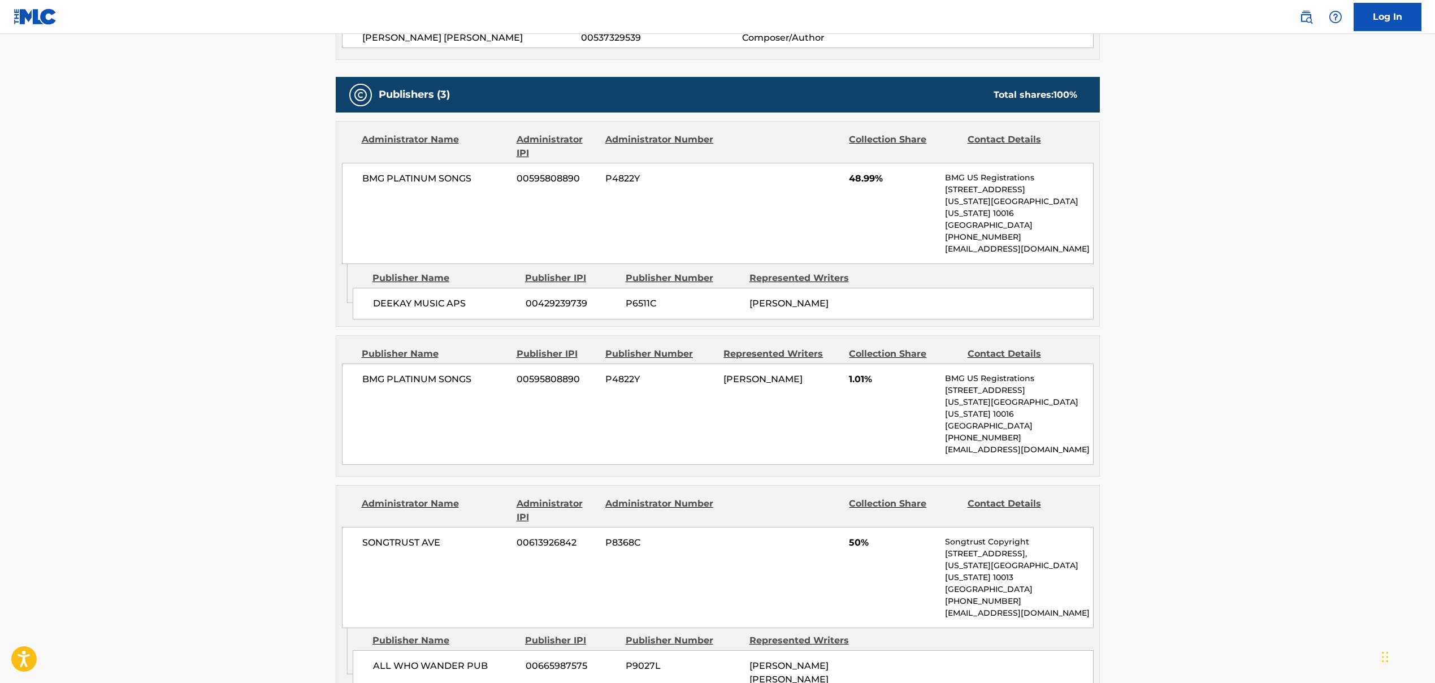
scroll to position [573, 0]
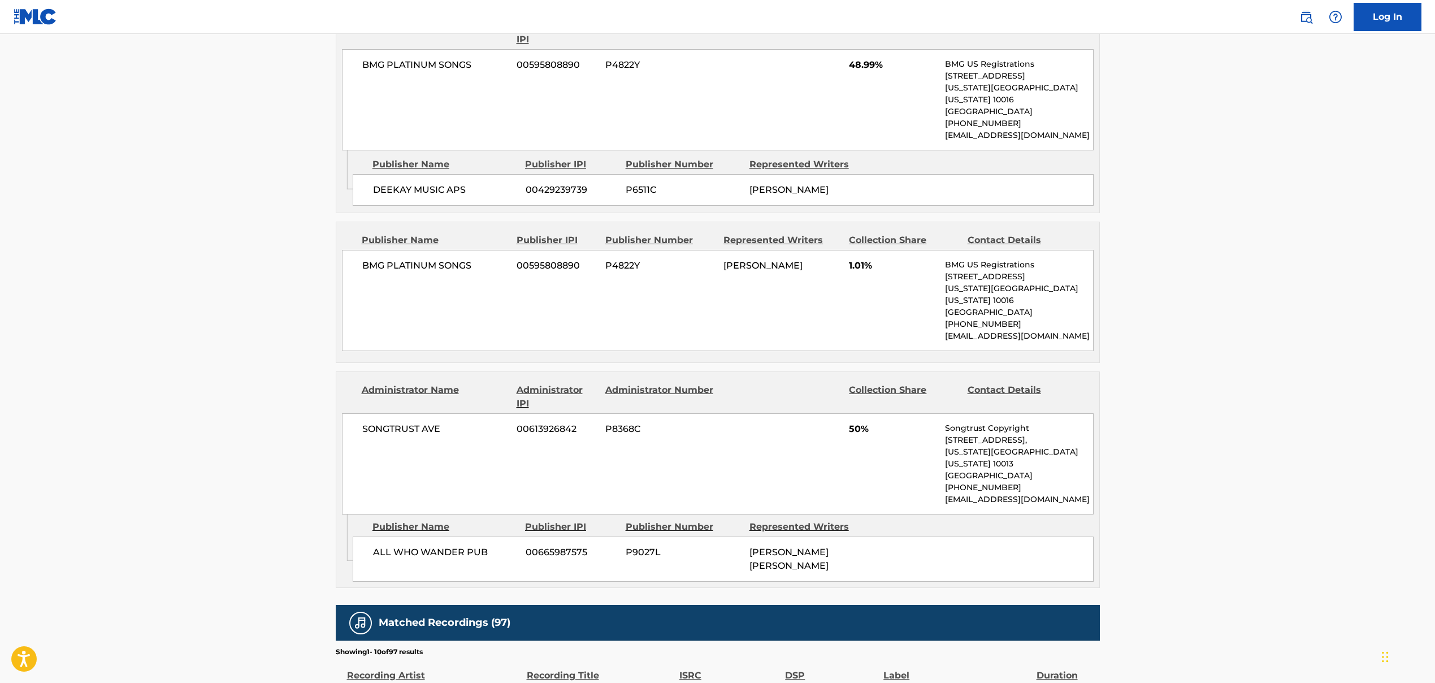
scroll to position [16, 0]
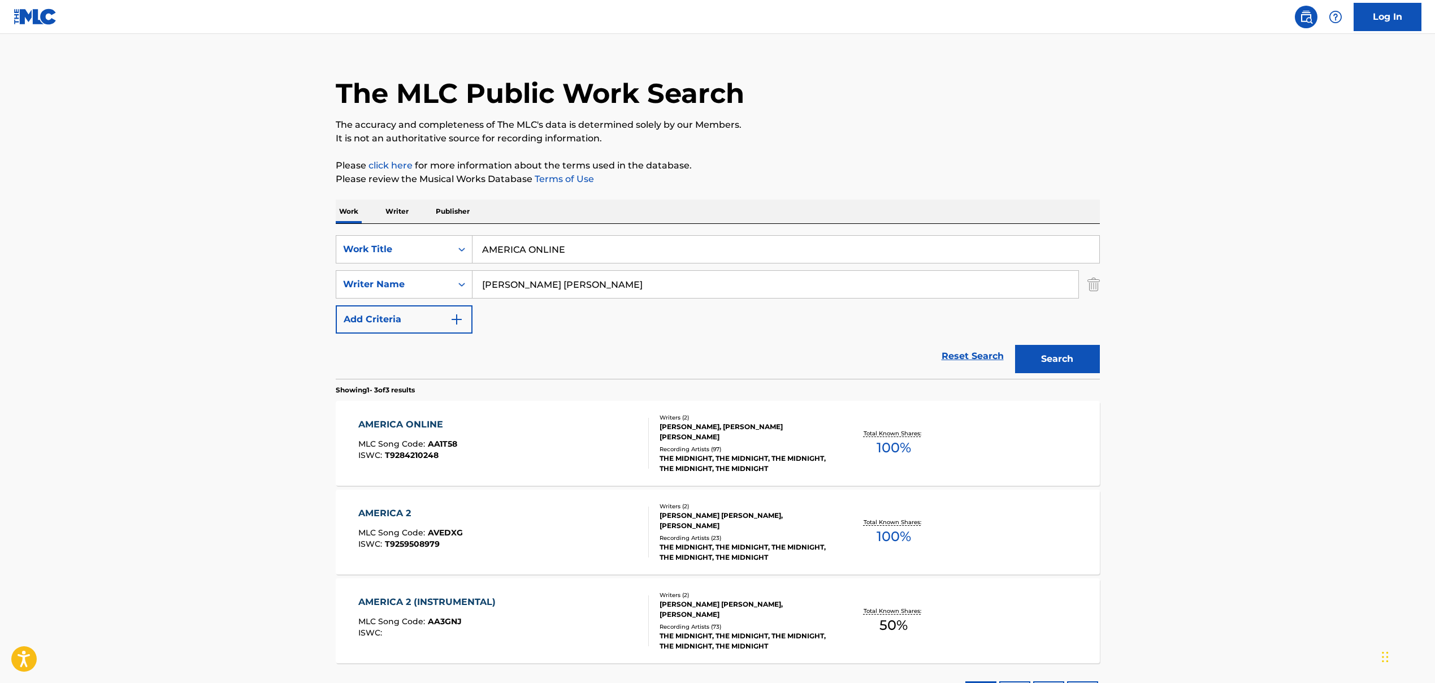
click at [530, 252] on input "AMERICA ONLINE" at bounding box center [786, 249] width 627 height 27
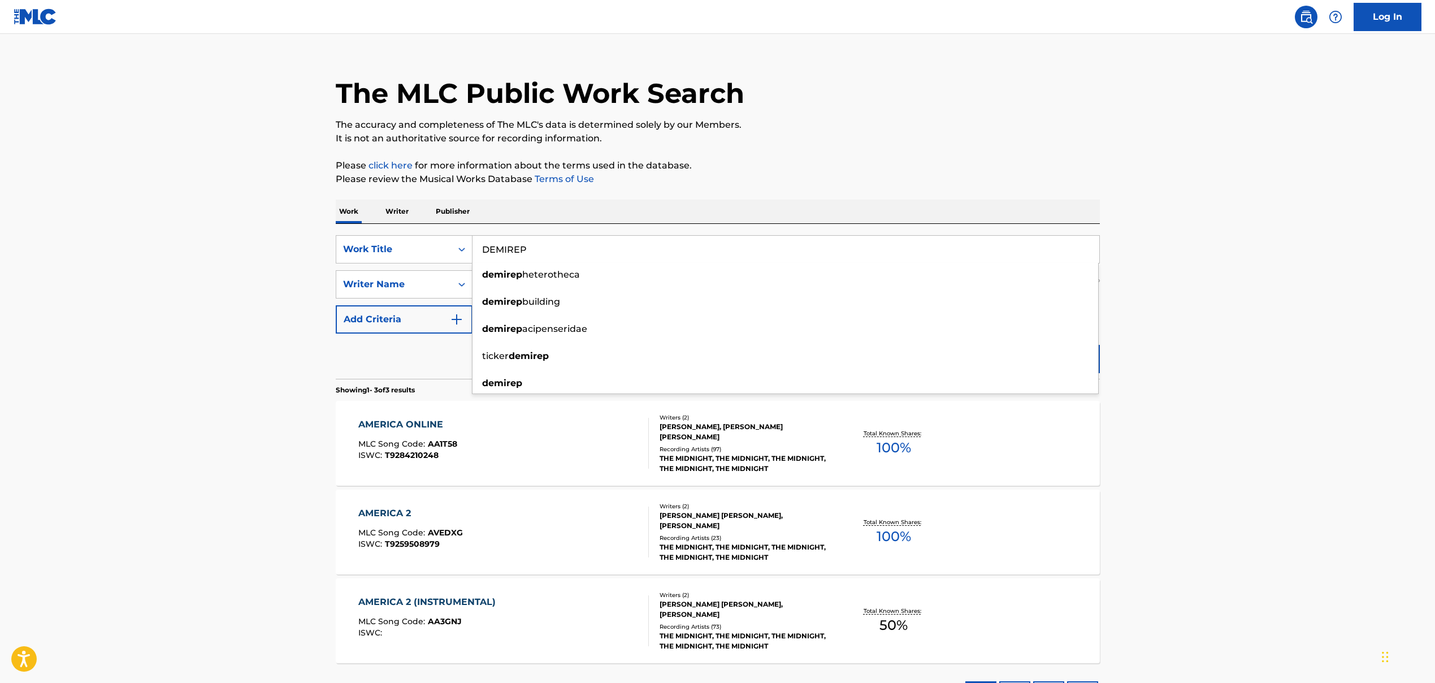
type input "DEMIREP"
click at [260, 263] on main "The MLC Public Work Search The accuracy and completeness of The MLC's data is d…" at bounding box center [717, 370] width 1435 height 704
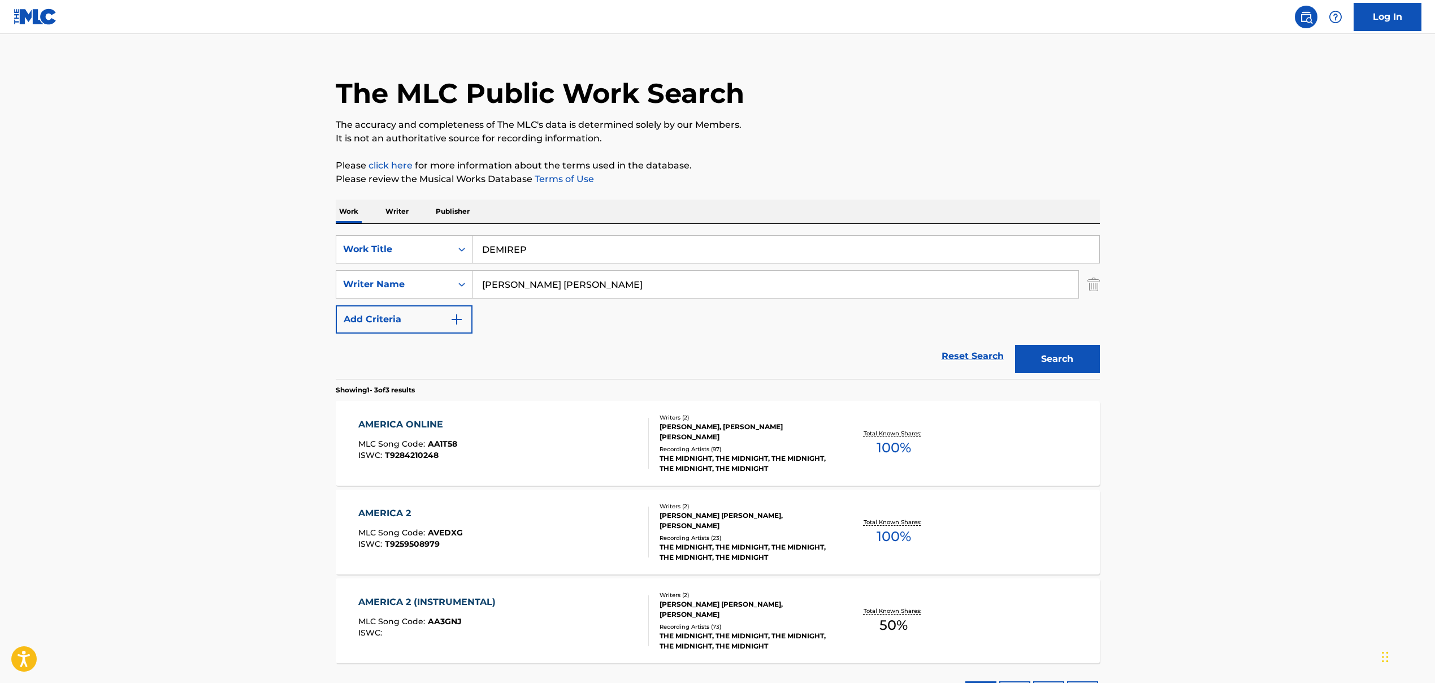
click at [525, 282] on input "[PERSON_NAME] [PERSON_NAME]" at bounding box center [776, 284] width 606 height 27
drag, startPoint x: 581, startPoint y: 286, endPoint x: 1017, endPoint y: 360, distance: 442.2
click at [827, 358] on form "SearchWithCriteria86659b5a-a159-4325-954d-0b34191a8f77 Work Title DEMIREP Searc…" at bounding box center [718, 307] width 764 height 144
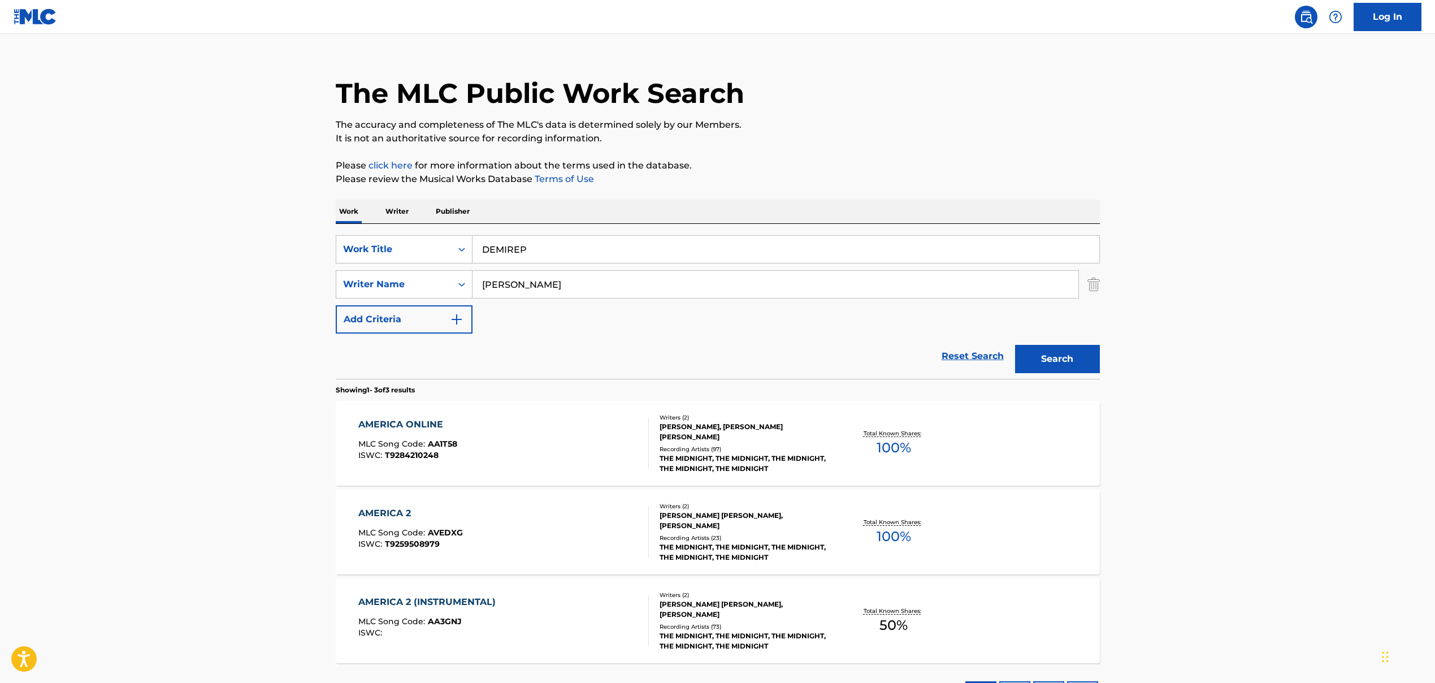
type input "[PERSON_NAME]"
click at [827, 372] on button "Search" at bounding box center [1057, 359] width 85 height 28
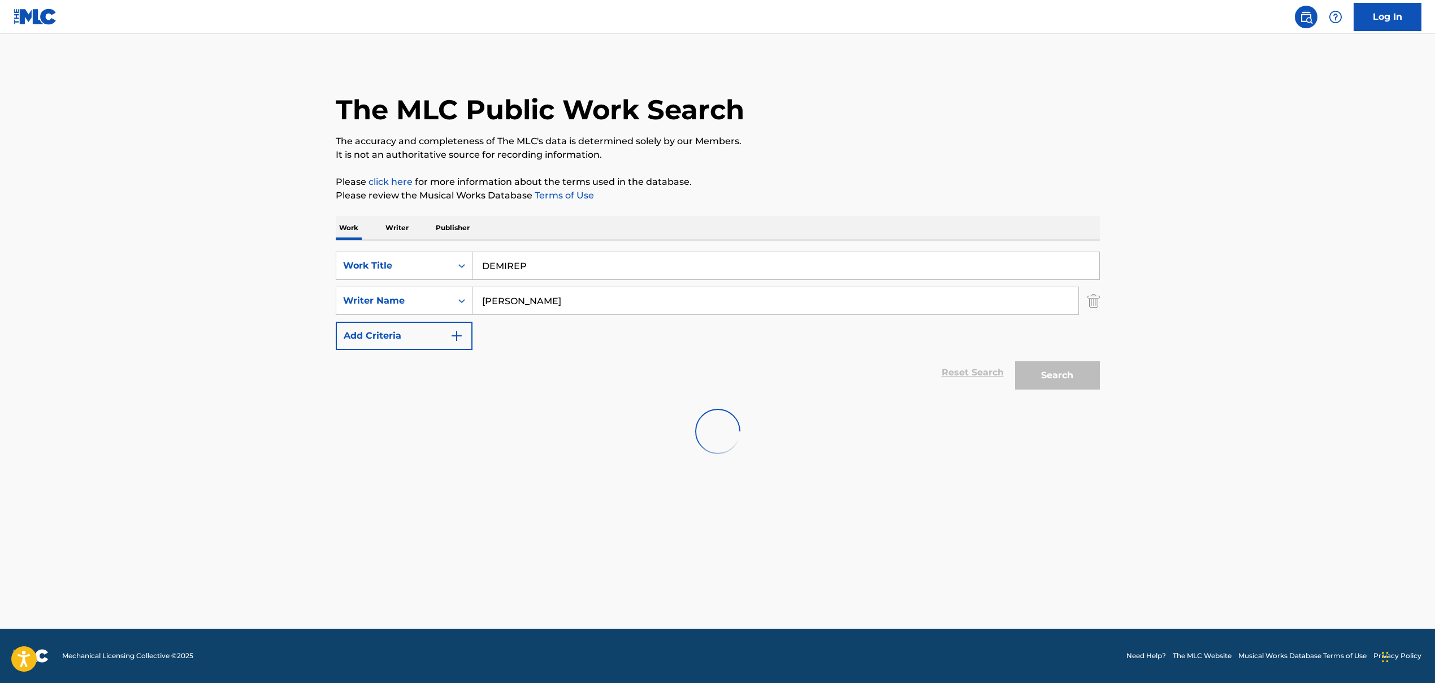
scroll to position [0, 0]
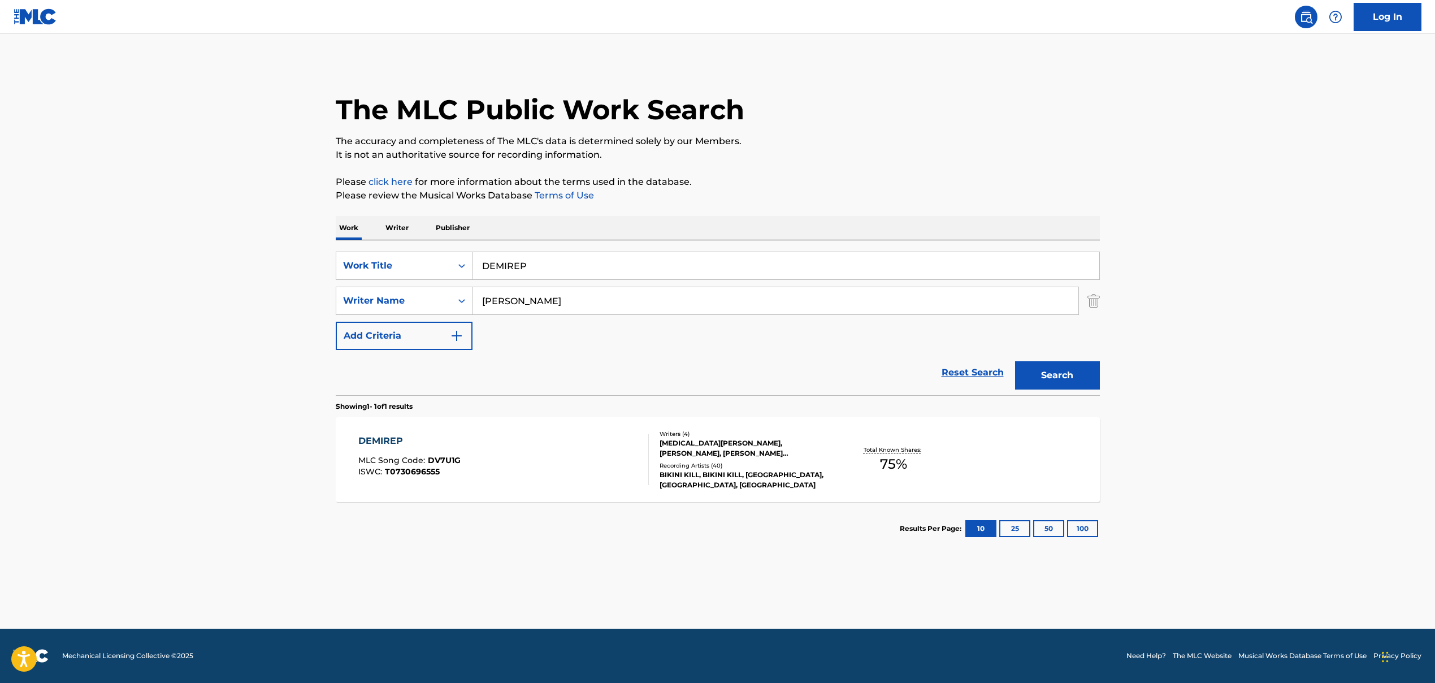
click at [580, 438] on div "DEMIREP MLC Song Code : DV7U1G ISWC : T0730696555" at bounding box center [503, 459] width 291 height 51
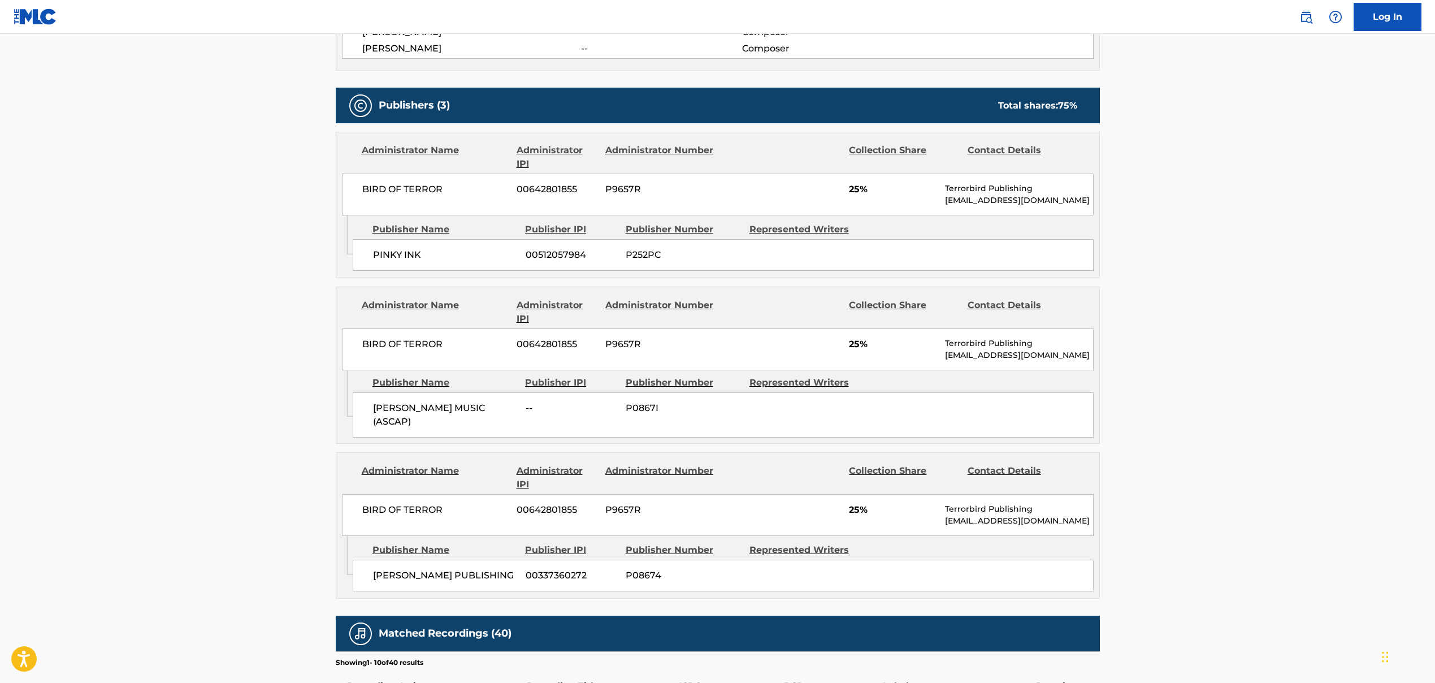
scroll to position [530, 0]
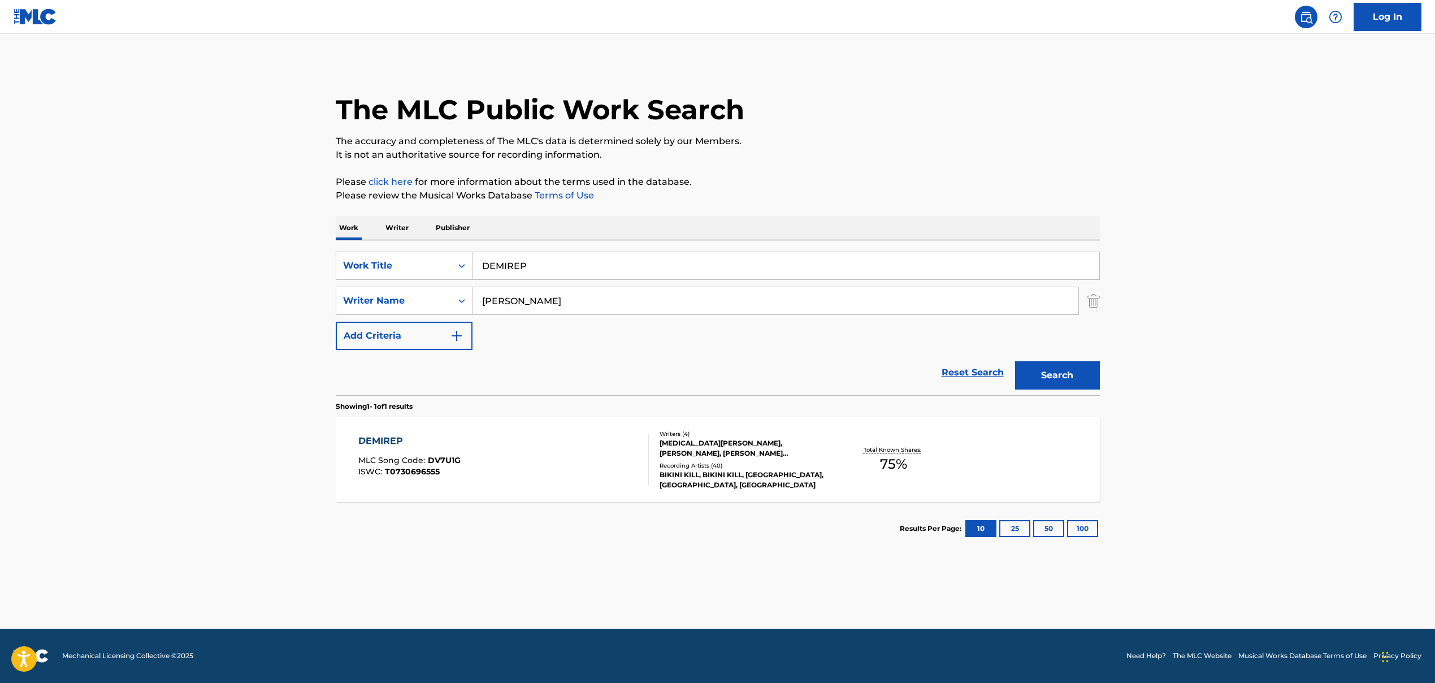
click at [505, 269] on input "DEMIREP" at bounding box center [786, 265] width 627 height 27
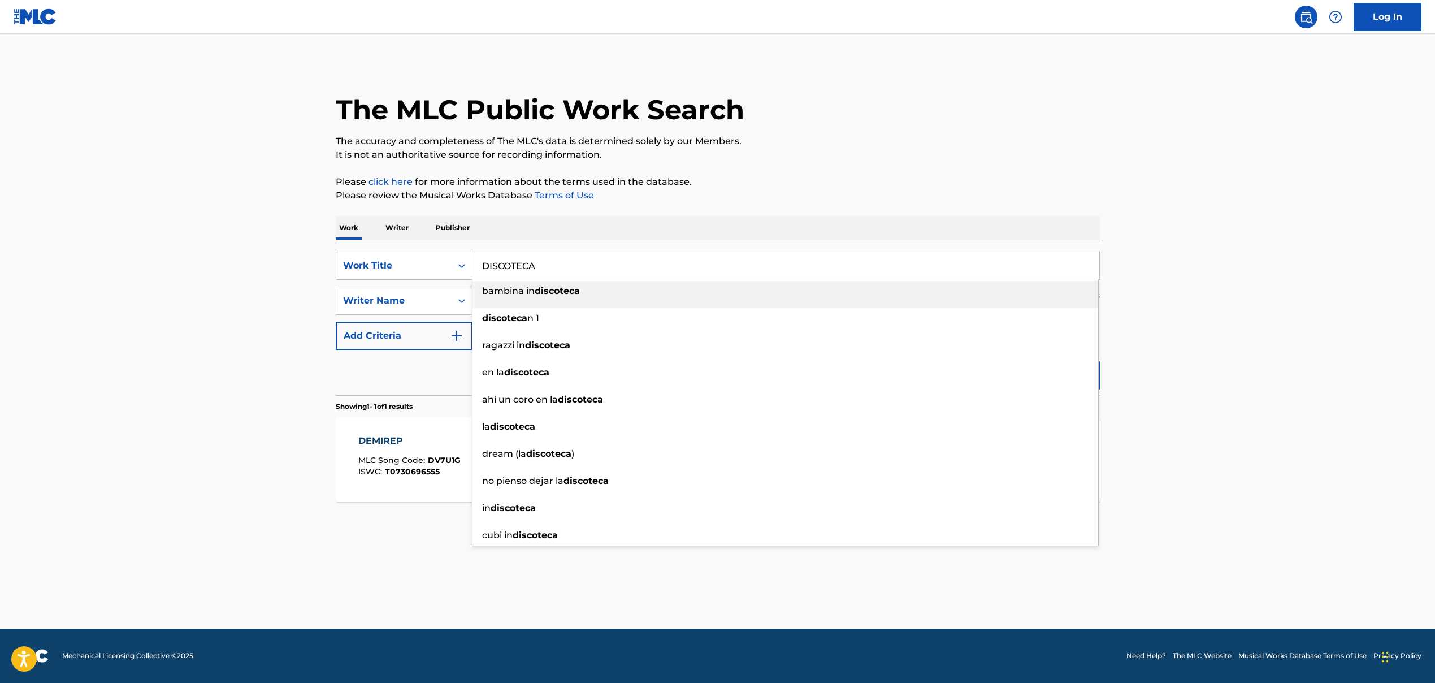
type input "DISCOTECA"
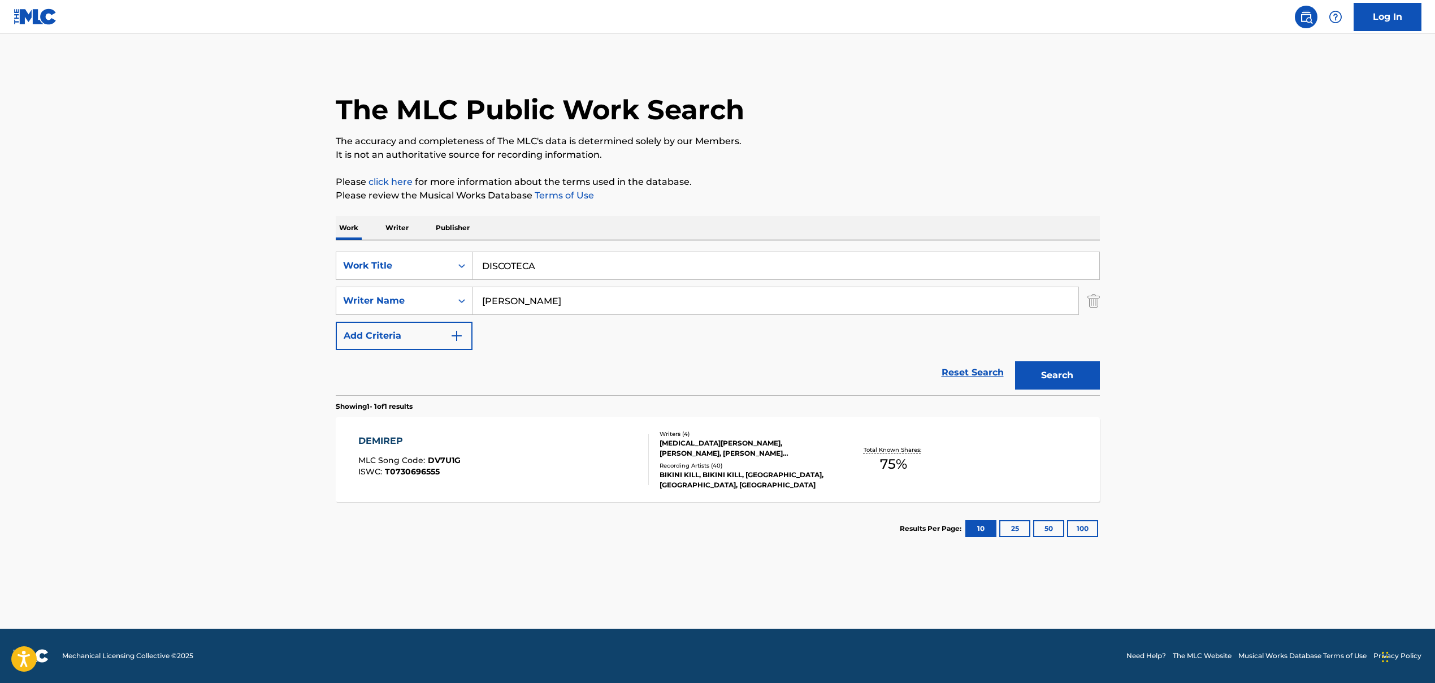
click at [518, 308] on input "[PERSON_NAME]" at bounding box center [776, 300] width 606 height 27
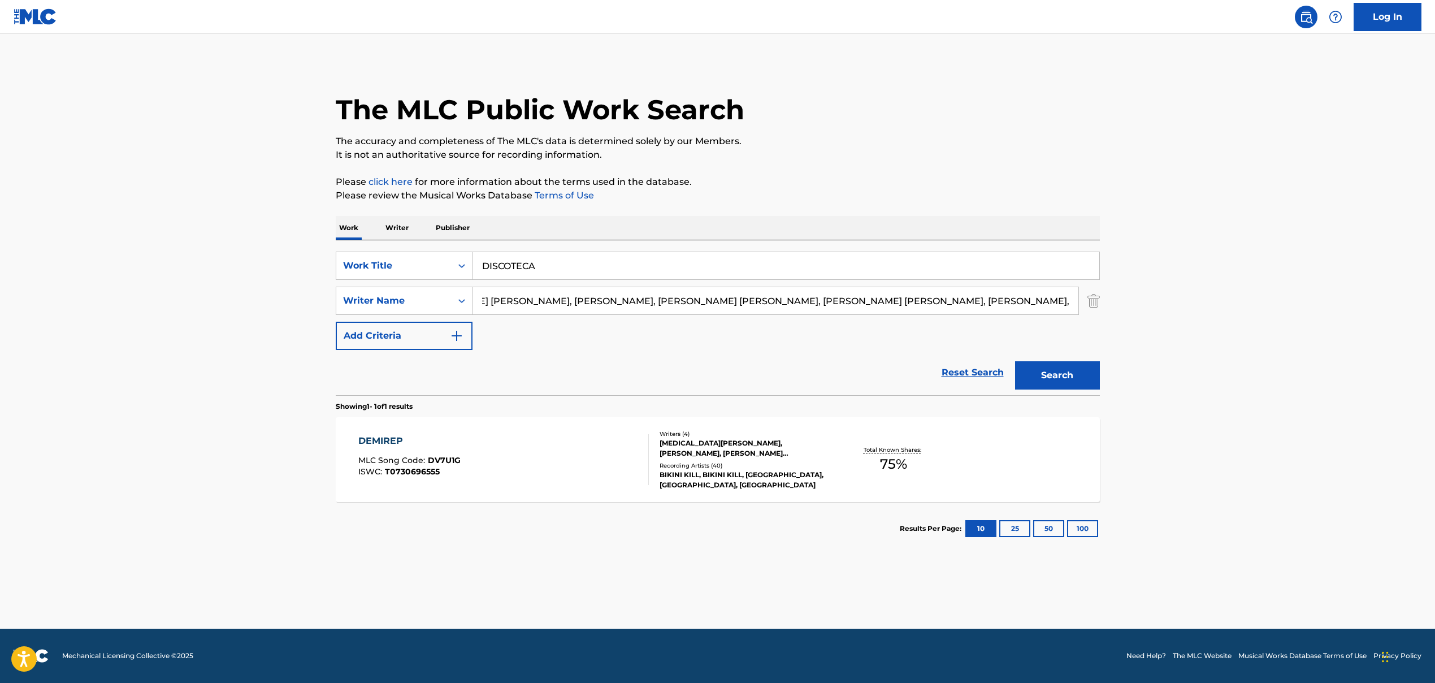
drag, startPoint x: 555, startPoint y: 303, endPoint x: 1048, endPoint y: 329, distance: 493.1
click at [827, 328] on div "SearchWithCriteria86659b5a-a159-4325-954d-0b34191a8f77 Work Title DISCOTECA Sea…" at bounding box center [718, 301] width 764 height 98
click at [563, 300] on input "[PERSON_NAME], [PERSON_NAME] [PERSON_NAME], [PERSON_NAME] [PERSON_NAME], [PERSO…" at bounding box center [776, 300] width 606 height 27
click at [569, 301] on input "[PERSON_NAME], [PERSON_NAME] [PERSON_NAME], [PERSON_NAME] [PERSON_NAME], [PERSO…" at bounding box center [776, 300] width 606 height 27
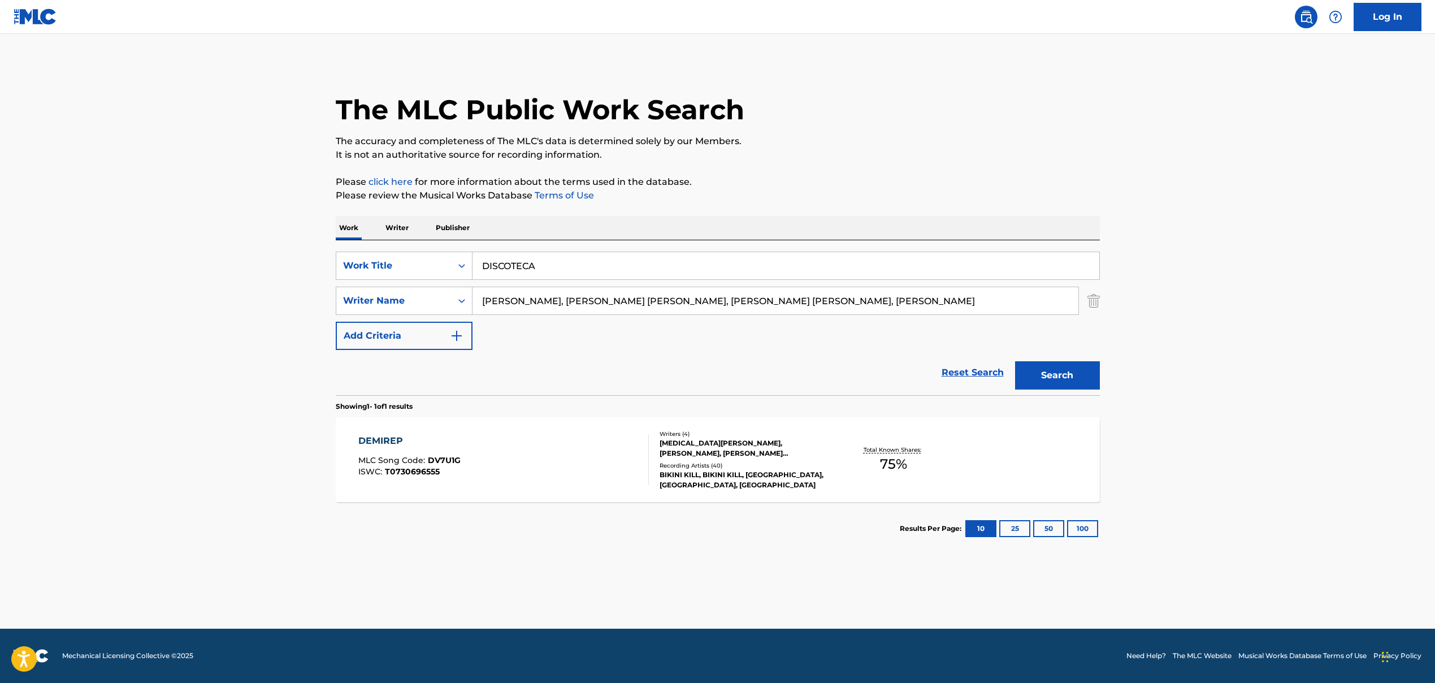
click at [566, 302] on input "[PERSON_NAME], [PERSON_NAME] [PERSON_NAME], [PERSON_NAME] [PERSON_NAME], [PERSO…" at bounding box center [776, 300] width 606 height 27
drag, startPoint x: 565, startPoint y: 302, endPoint x: 935, endPoint y: 312, distance: 370.4
click at [827, 312] on input "[PERSON_NAME], [PERSON_NAME] [PERSON_NAME], [PERSON_NAME] [PERSON_NAME], [PERSO…" at bounding box center [776, 300] width 606 height 27
type input "[PERSON_NAME]"
click at [827, 378] on button "Search" at bounding box center [1057, 375] width 85 height 28
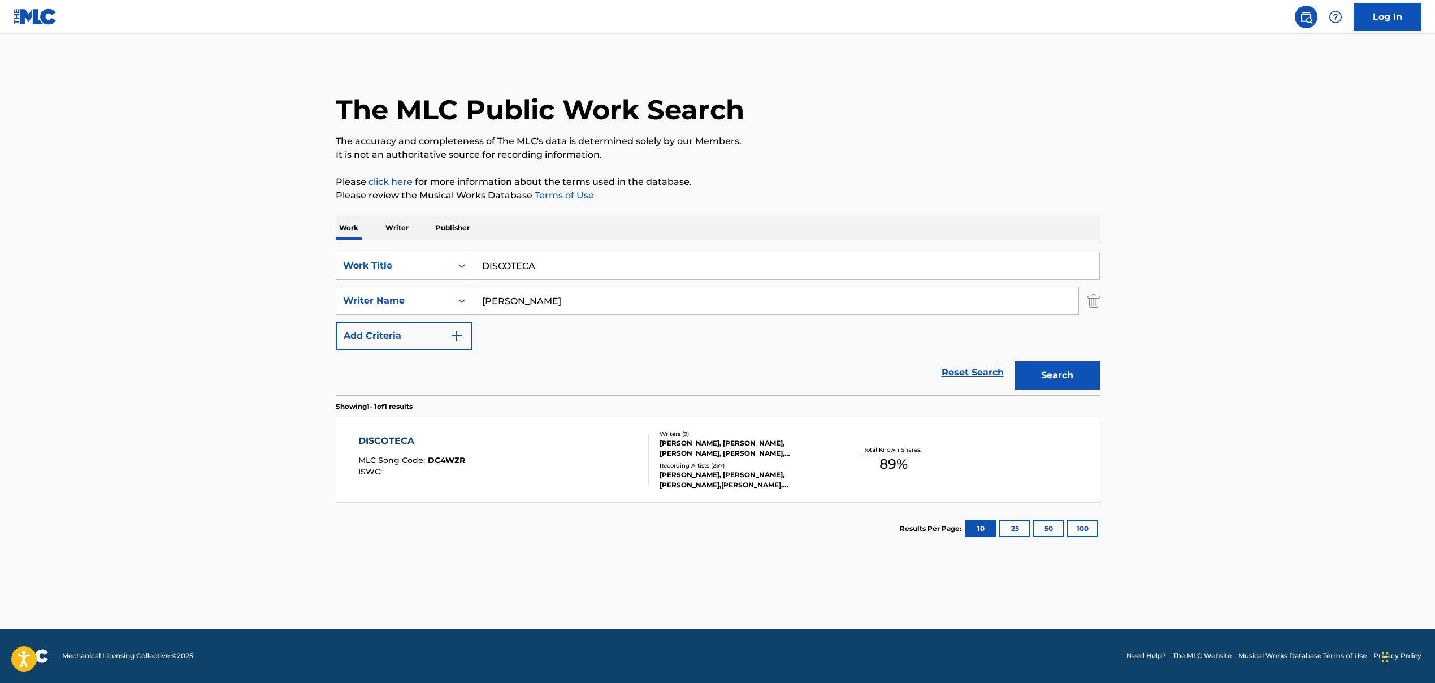
click at [500, 472] on div "DISCOTECA MLC Song Code : DC4WZR ISWC :" at bounding box center [503, 459] width 291 height 51
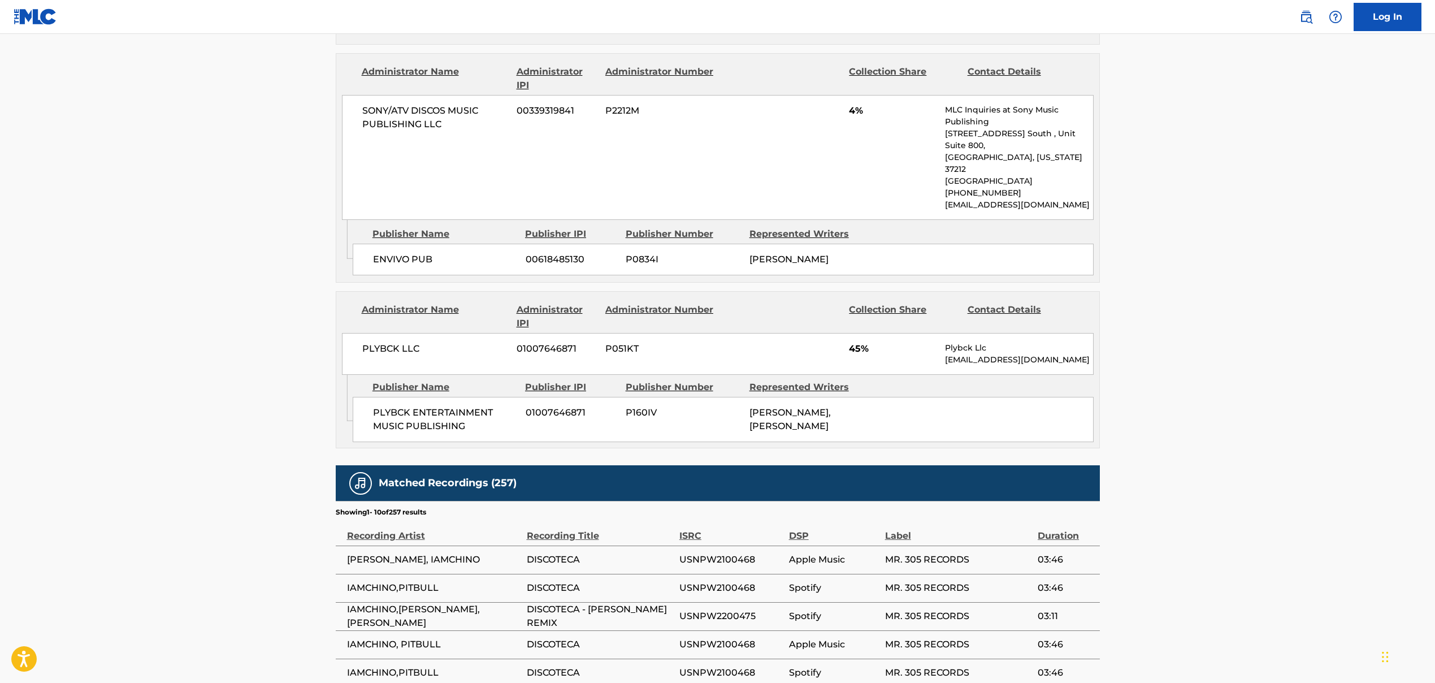
scroll to position [1233, 0]
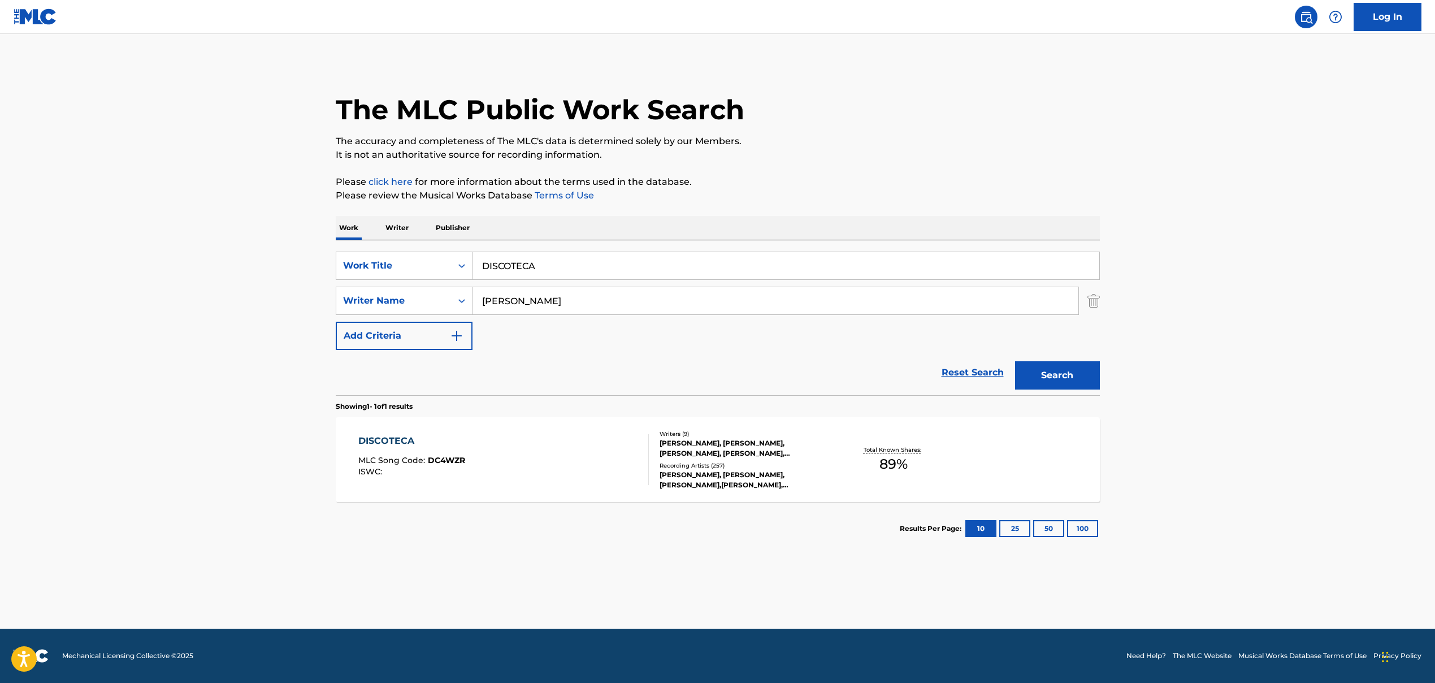
drag, startPoint x: 482, startPoint y: 265, endPoint x: 602, endPoint y: 281, distance: 120.9
click at [599, 277] on input "DISCOTECA" at bounding box center [786, 265] width 627 height 27
click at [271, 247] on main "The MLC Public Work Search The accuracy and completeness of The MLC's data is d…" at bounding box center [717, 331] width 1435 height 595
click at [547, 299] on input "[PERSON_NAME]" at bounding box center [776, 300] width 606 height 27
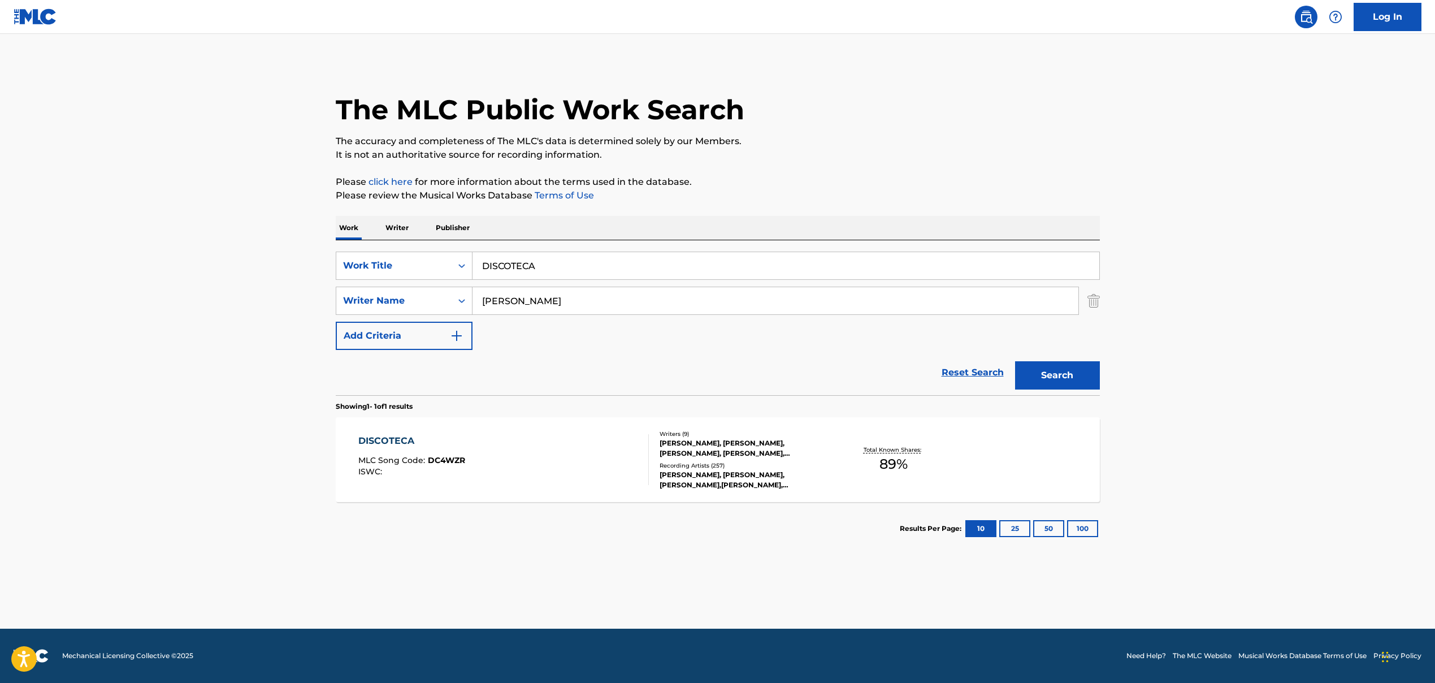
click at [547, 299] on input "[PERSON_NAME]" at bounding box center [776, 300] width 606 height 27
click at [512, 265] on input "DISCOTECA" at bounding box center [786, 265] width 627 height 27
drag, startPoint x: 568, startPoint y: 267, endPoint x: 785, endPoint y: 278, distance: 217.4
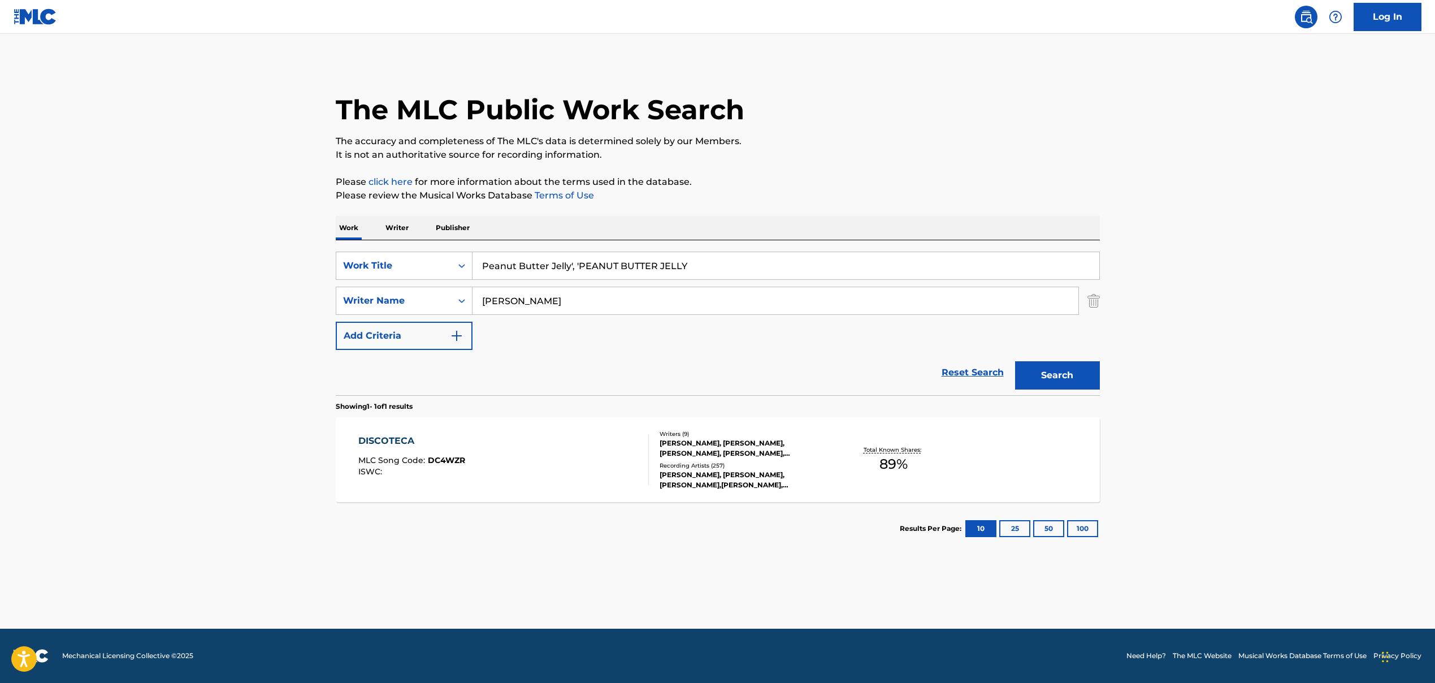
click at [784, 278] on input "Peanut Butter Jelly', 'PEANUT BUTTER JELLY" at bounding box center [786, 265] width 627 height 27
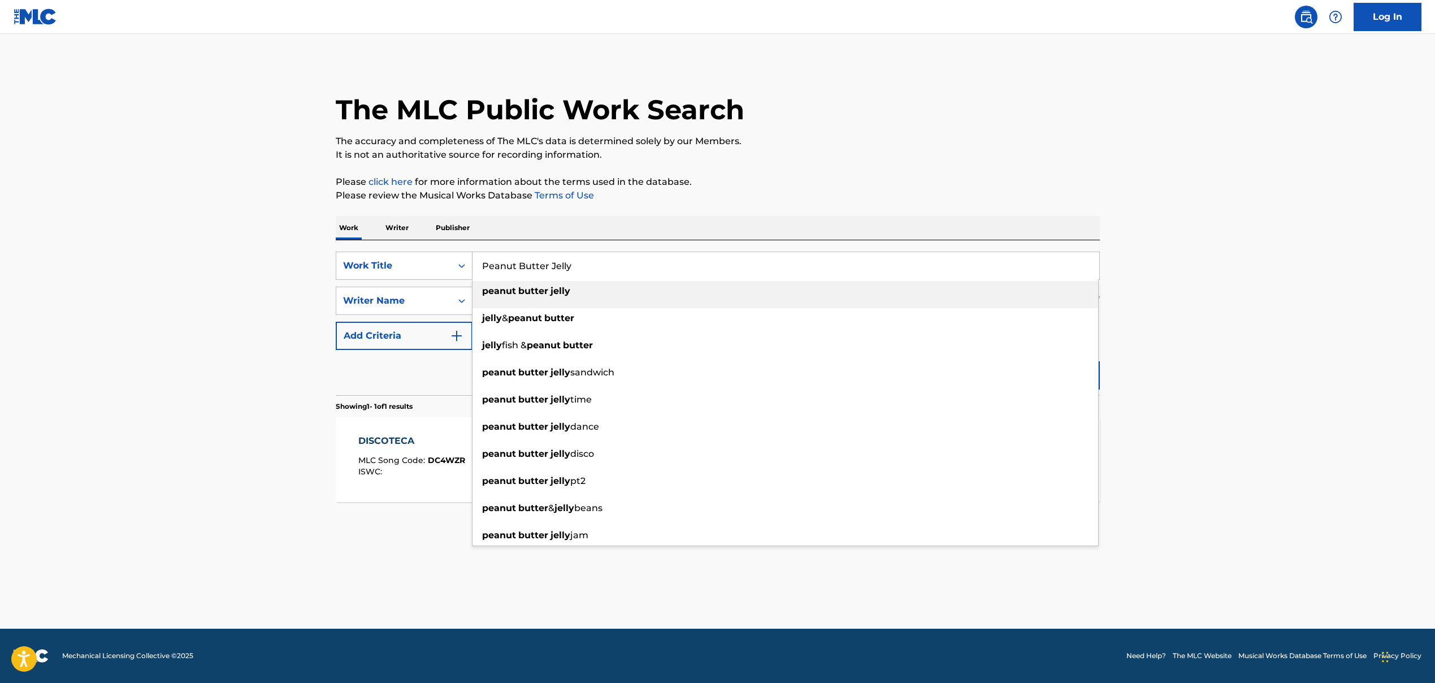
type input "Peanut Butter Jelly"
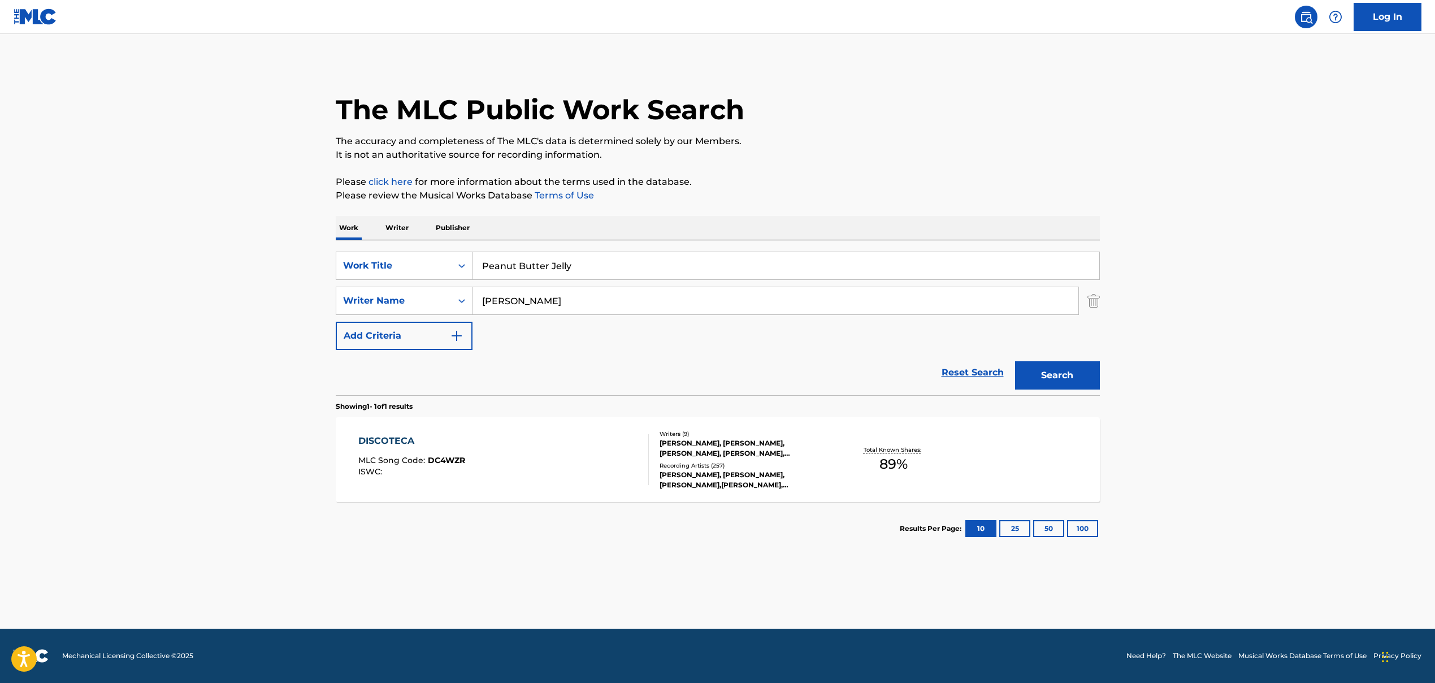
click at [548, 299] on input "[PERSON_NAME]" at bounding box center [776, 300] width 606 height 27
click at [555, 302] on input "[PERSON_NAME] [PERSON_NAME], [PERSON_NAME] [PERSON_NAME], [PERSON_NAME], [PERSO…" at bounding box center [776, 300] width 606 height 27
drag, startPoint x: 585, startPoint y: 304, endPoint x: 1199, endPoint y: 358, distance: 616.4
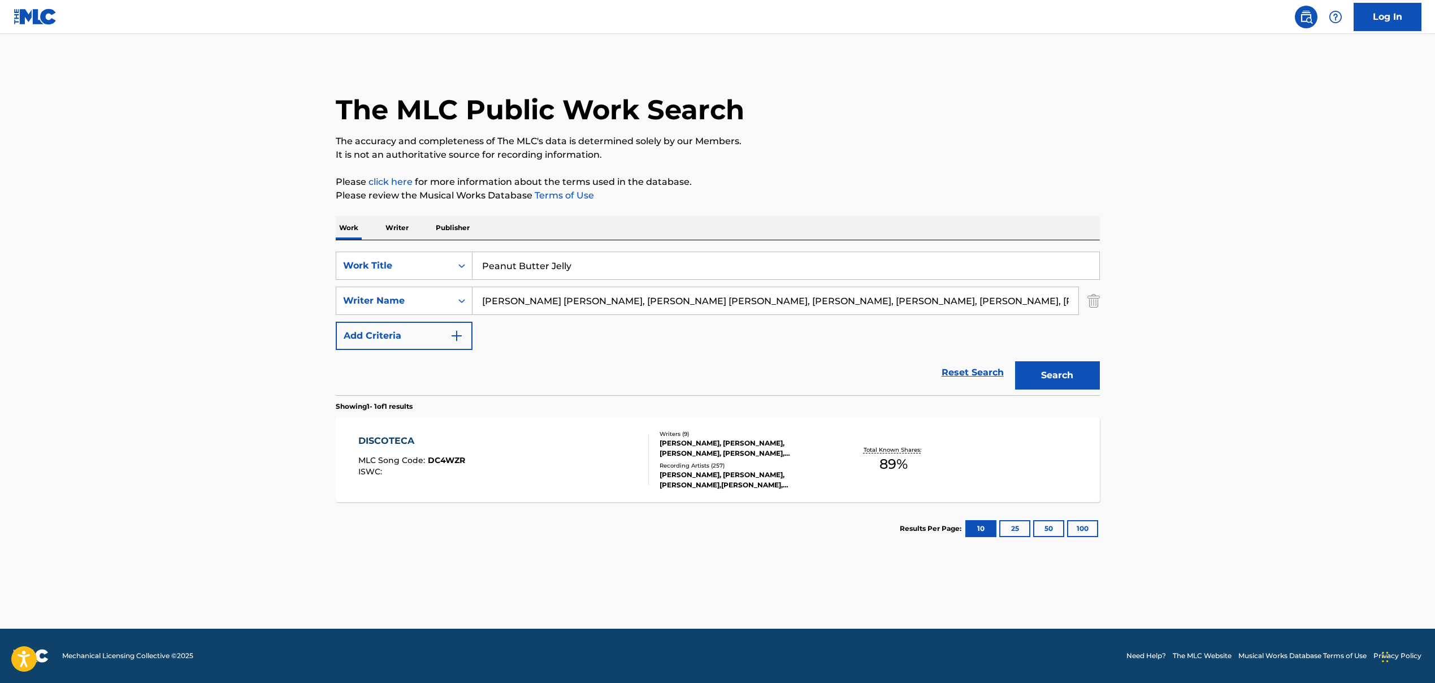
click at [827, 358] on main "The MLC Public Work Search The accuracy and completeness of The MLC's data is d…" at bounding box center [717, 331] width 1435 height 595
type input "[PERSON_NAME] [PERSON_NAME]"
click at [827, 377] on button "Search" at bounding box center [1057, 375] width 85 height 28
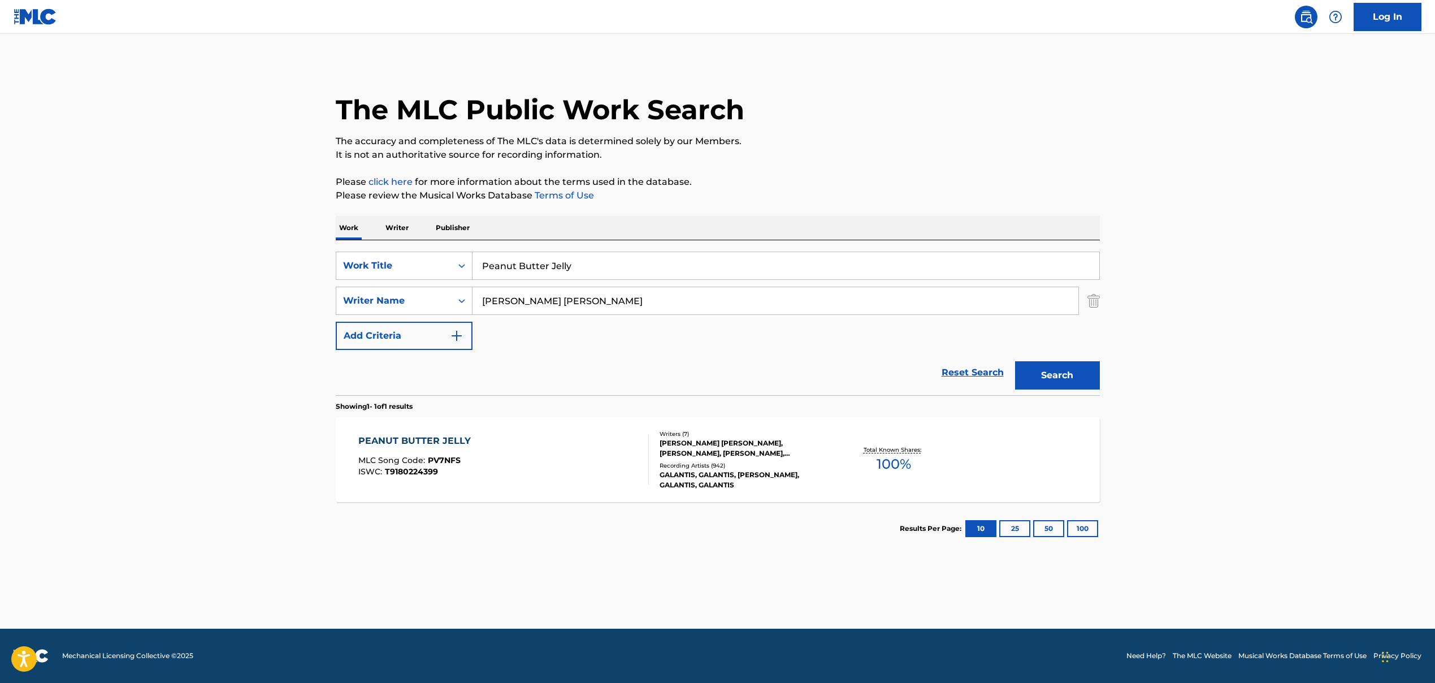
click at [561, 439] on div "PEANUT BUTTER JELLY MLC Song Code : PV7NFS ISWC : T9180224399" at bounding box center [503, 459] width 291 height 51
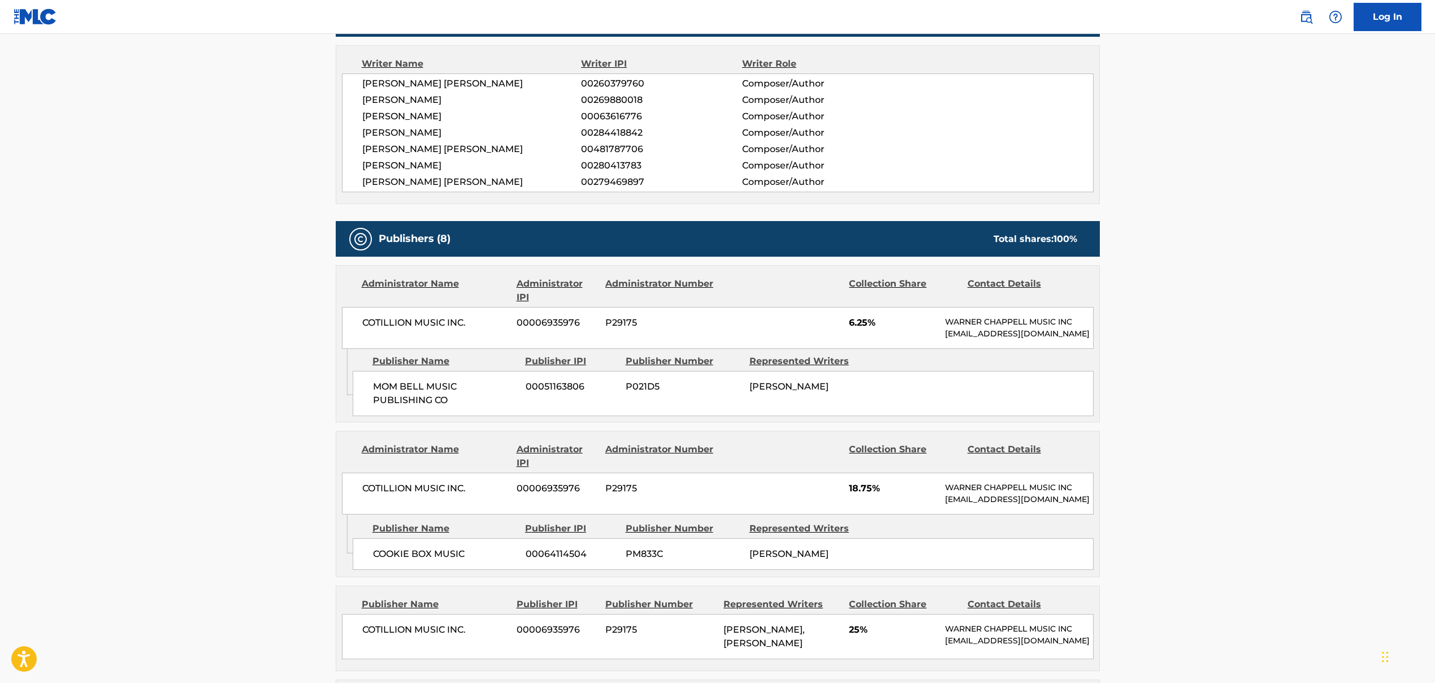
scroll to position [501, 0]
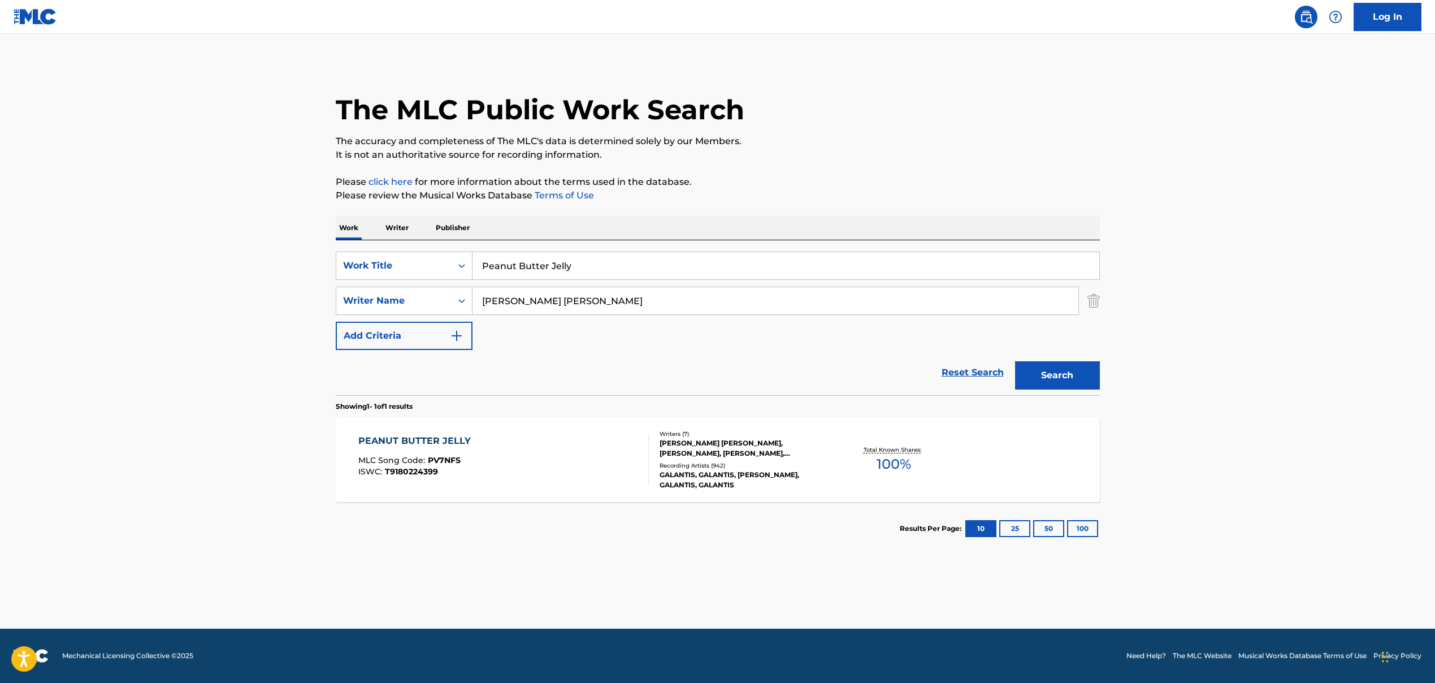
click at [518, 271] on input "Peanut Butter Jelly" at bounding box center [786, 265] width 627 height 27
drag, startPoint x: 517, startPoint y: 266, endPoint x: 650, endPoint y: 269, distance: 132.9
click at [651, 268] on input "WEEKS', 'Weeks" at bounding box center [786, 265] width 627 height 27
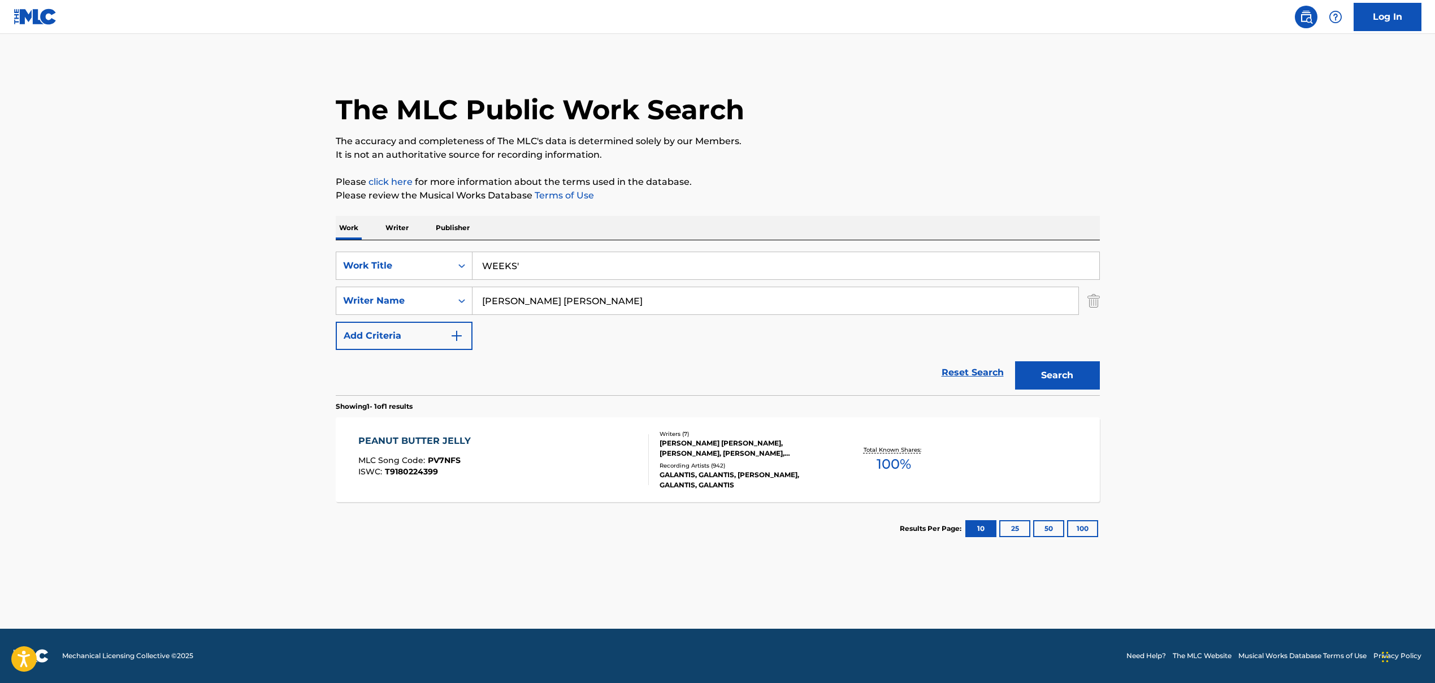
drag, startPoint x: 516, startPoint y: 265, endPoint x: 545, endPoint y: 270, distance: 29.8
click at [537, 265] on input "WEEKS'" at bounding box center [786, 265] width 627 height 27
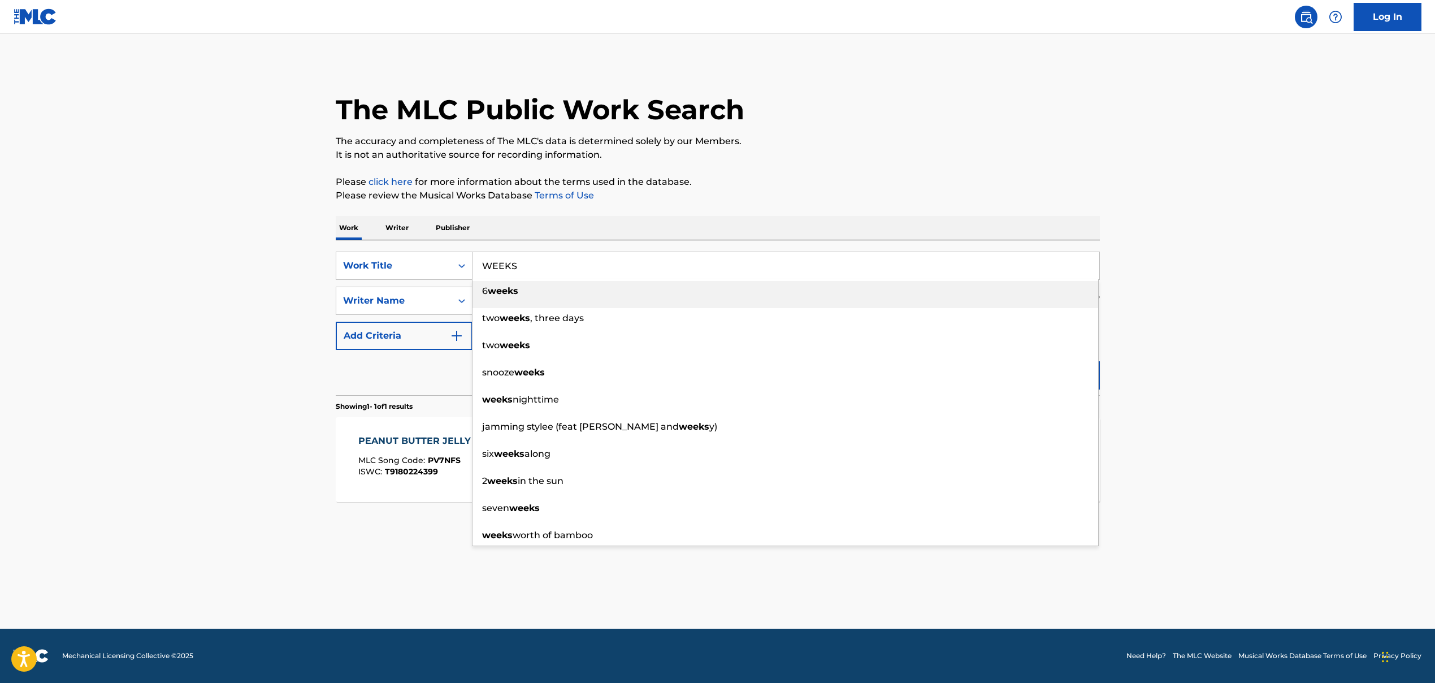
type input "WEEKS"
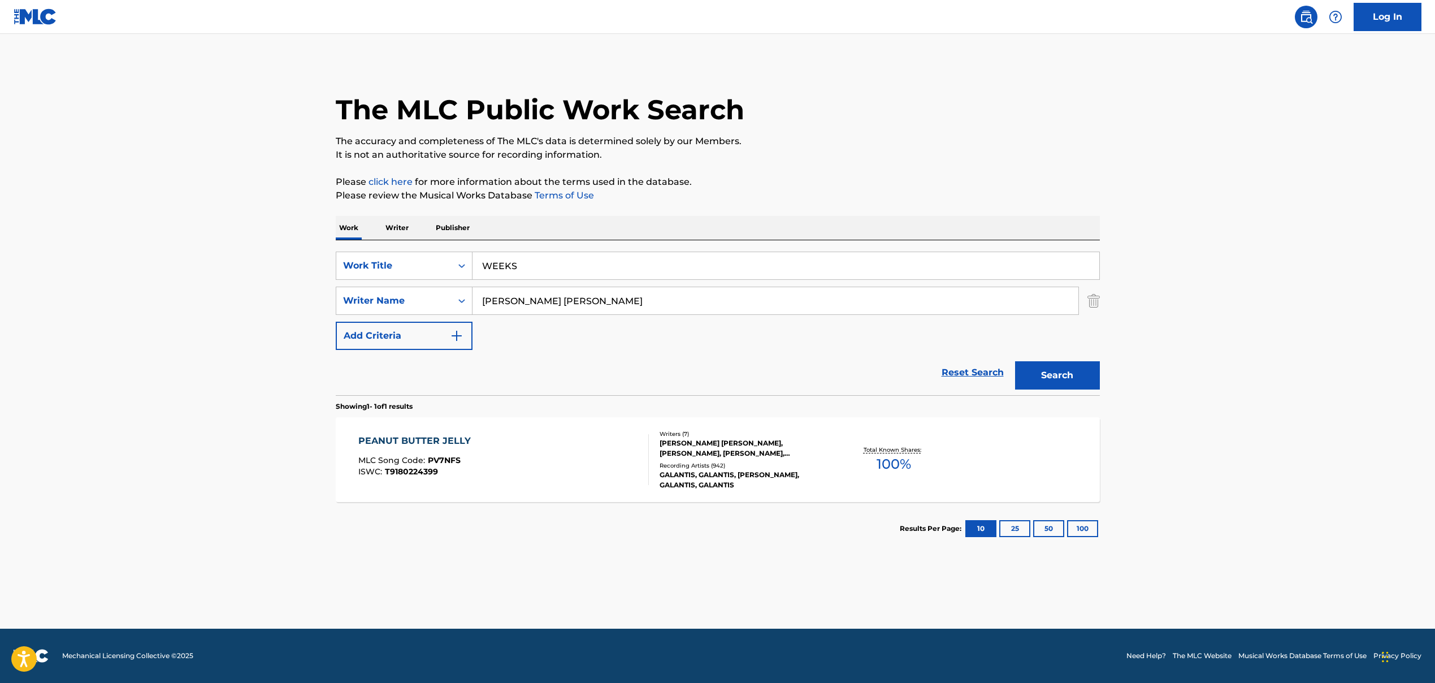
click at [512, 302] on input "[PERSON_NAME] [PERSON_NAME]" at bounding box center [776, 300] width 606 height 27
drag, startPoint x: 573, startPoint y: 302, endPoint x: 1013, endPoint y: 369, distance: 445.4
click at [827, 367] on form "SearchWithCriteria86659b5a-a159-4325-954d-0b34191a8f77 Work Title WEEKS SearchW…" at bounding box center [718, 324] width 764 height 144
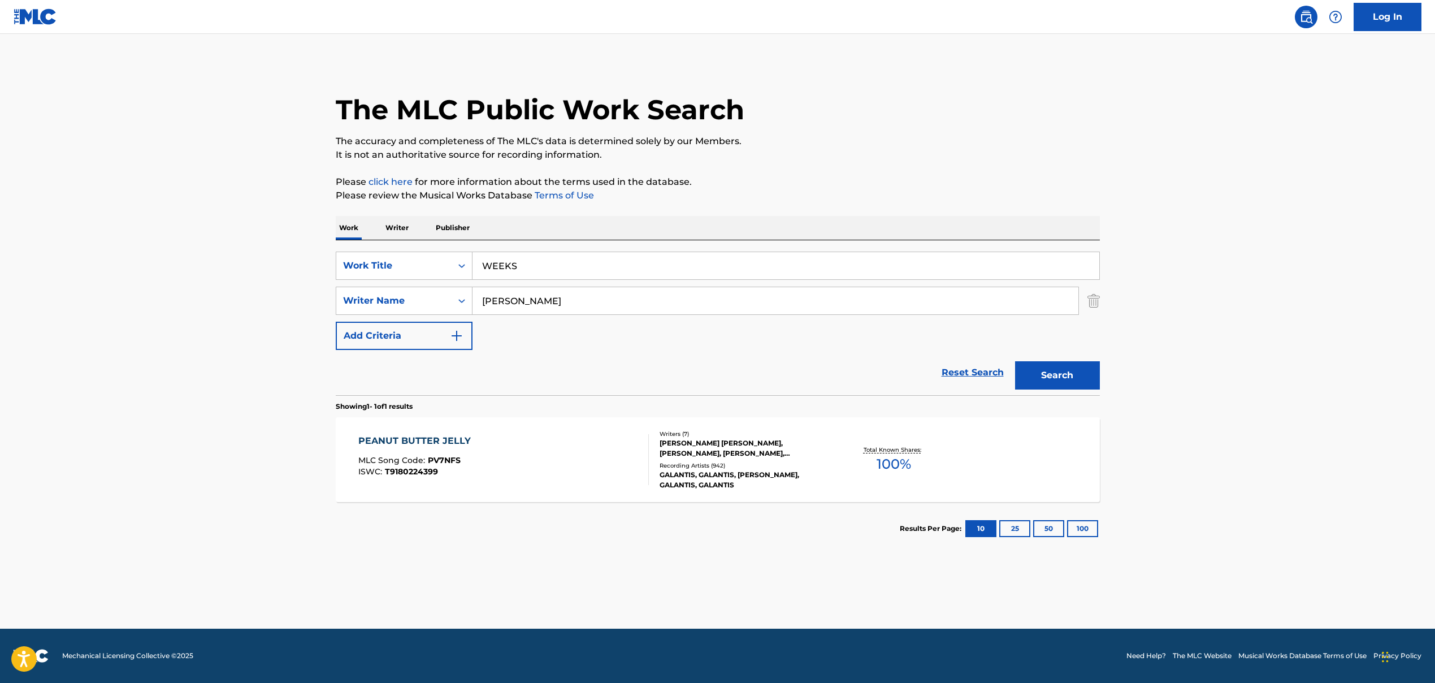
type input "[PERSON_NAME]"
click at [827, 375] on button "Search" at bounding box center [1057, 375] width 85 height 28
click at [501, 489] on div "WEEKS MLC Song Code : WA7TB0 ISWC : T3011043195 Writers ( 5 ) [PERSON_NAME], [P…" at bounding box center [718, 459] width 764 height 85
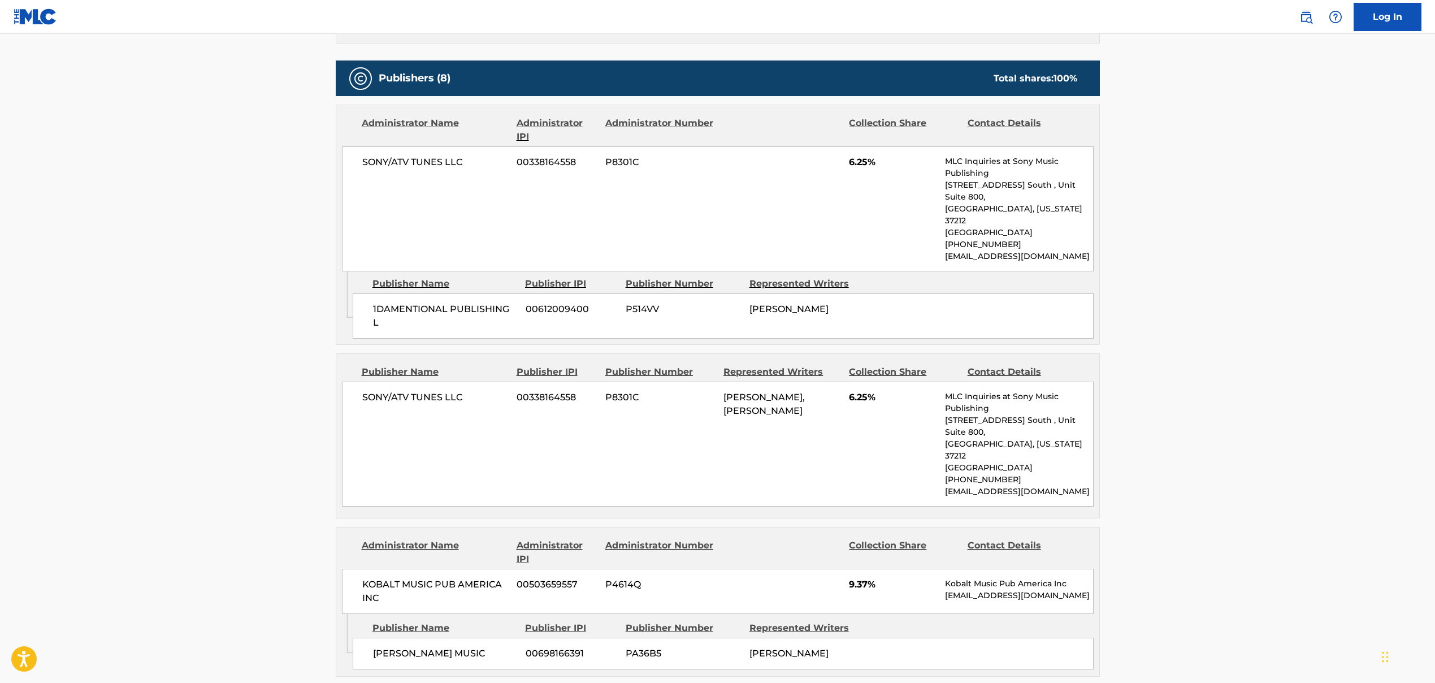
scroll to position [531, 0]
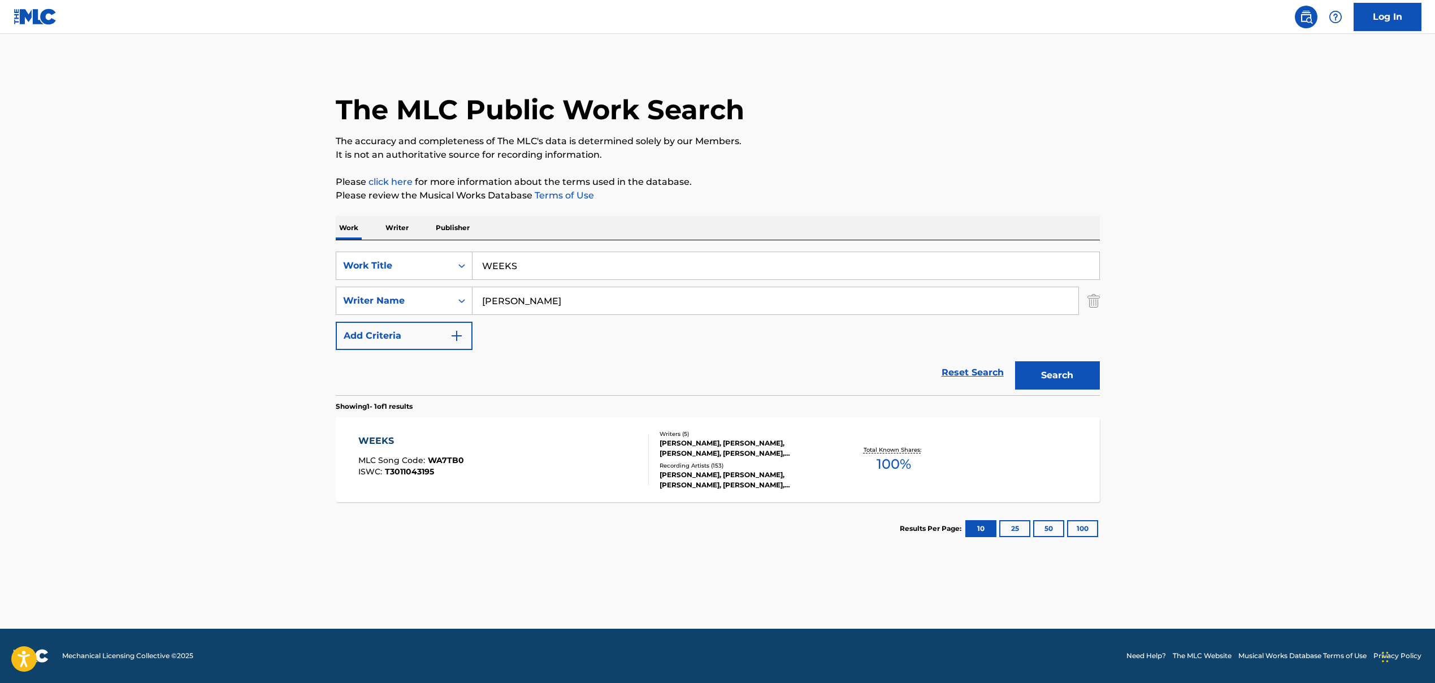
click at [490, 270] on input "WEEKS" at bounding box center [786, 265] width 627 height 27
drag, startPoint x: 558, startPoint y: 266, endPoint x: 810, endPoint y: 296, distance: 253.9
click at [808, 295] on div "SearchWithCriteria86659b5a-a159-4325-954d-0b34191a8f77 Work Title EDGE OF GLORY…" at bounding box center [718, 301] width 764 height 98
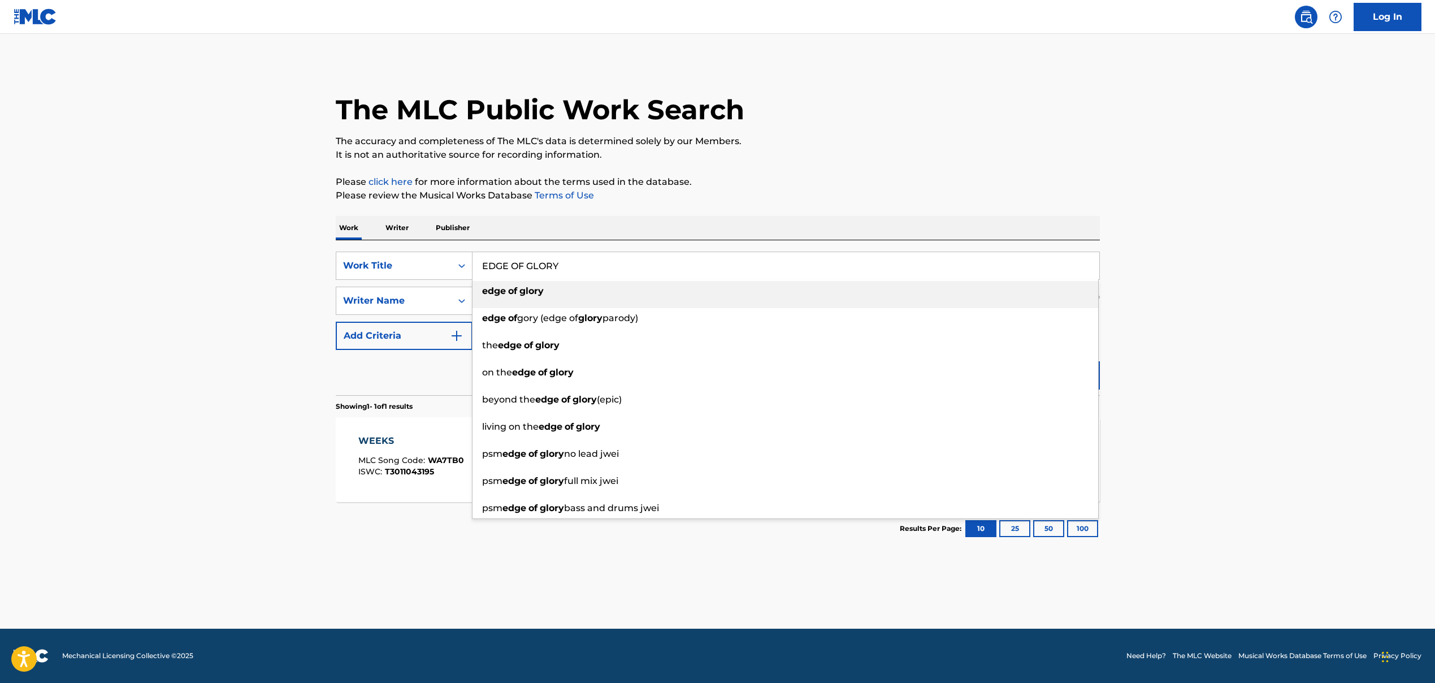
type input "EDGE OF GLORY"
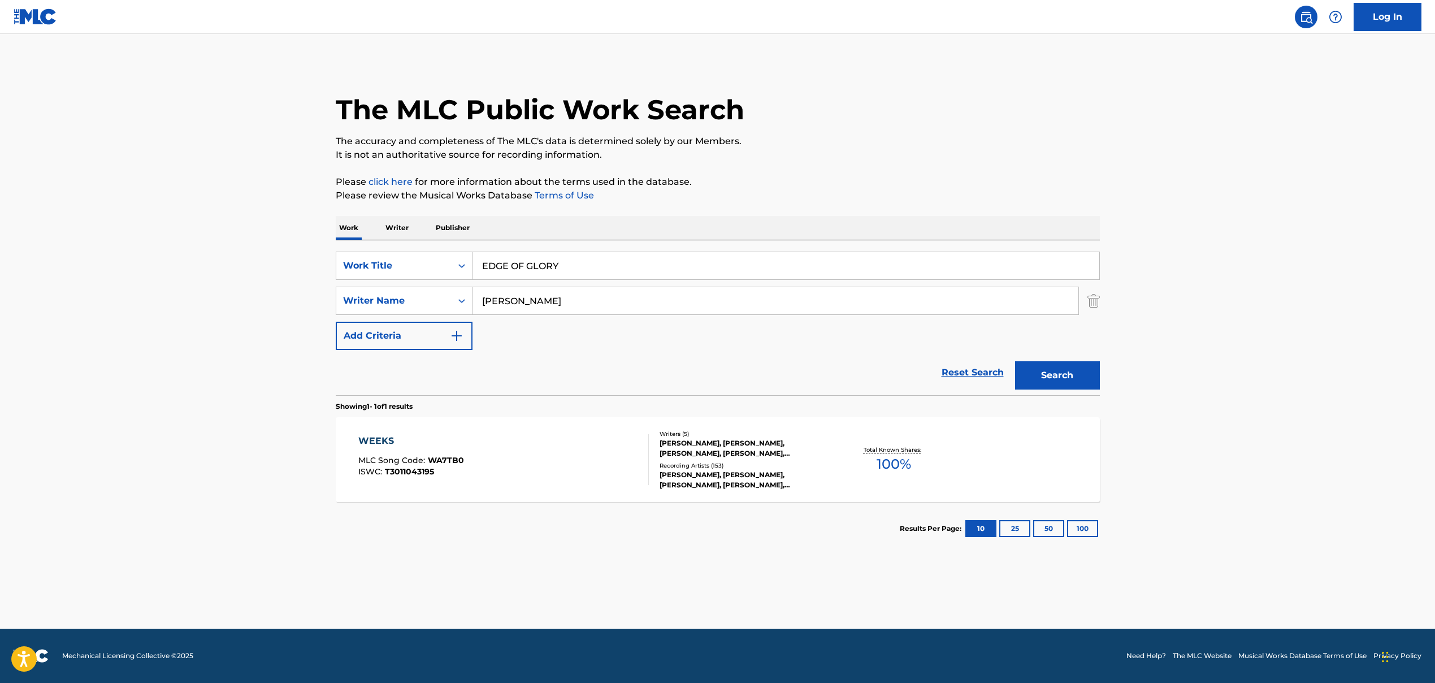
click at [492, 304] on input "[PERSON_NAME]" at bounding box center [776, 300] width 606 height 27
drag, startPoint x: 590, startPoint y: 304, endPoint x: 810, endPoint y: 358, distance: 226.5
click at [810, 358] on form "SearchWithCriteria86659b5a-a159-4325-954d-0b34191a8f77 Work Title EDGE OF GLORY…" at bounding box center [718, 324] width 764 height 144
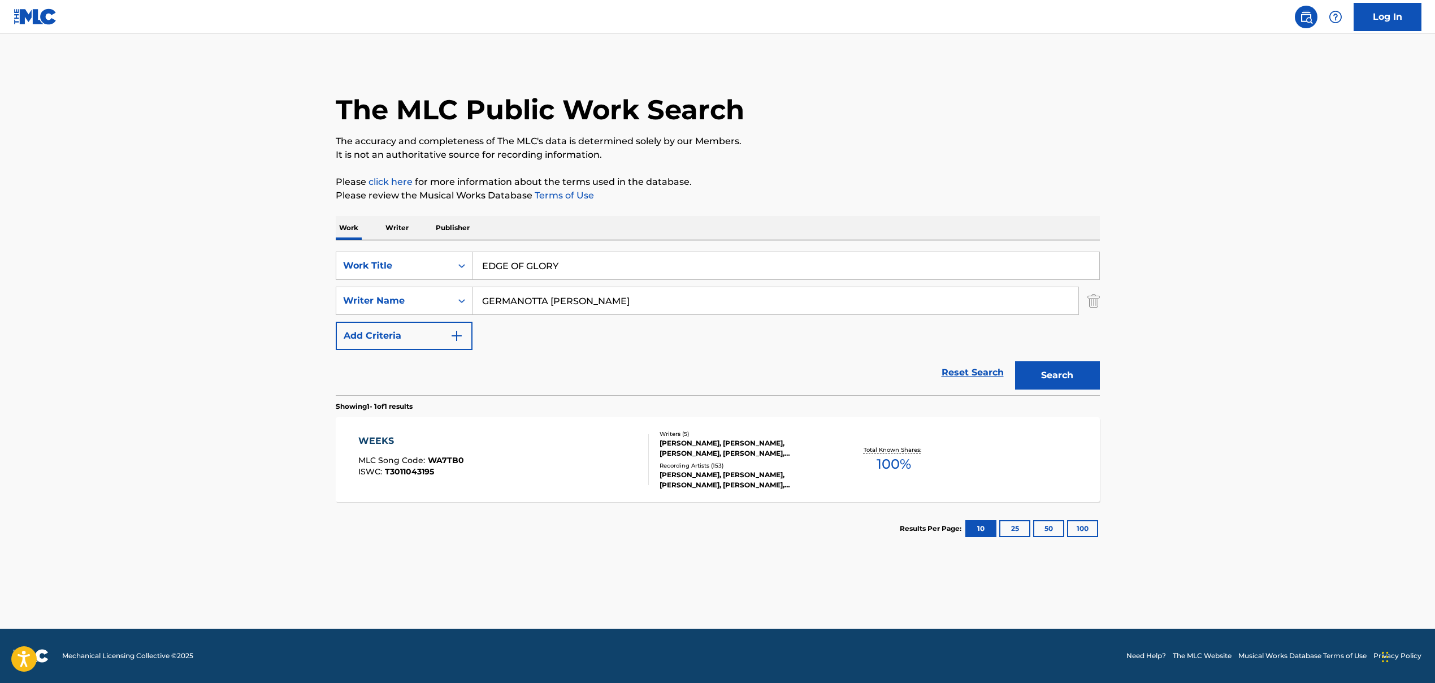
type input "GERMANOTTA [PERSON_NAME]"
click at [827, 378] on button "Search" at bounding box center [1057, 375] width 85 height 28
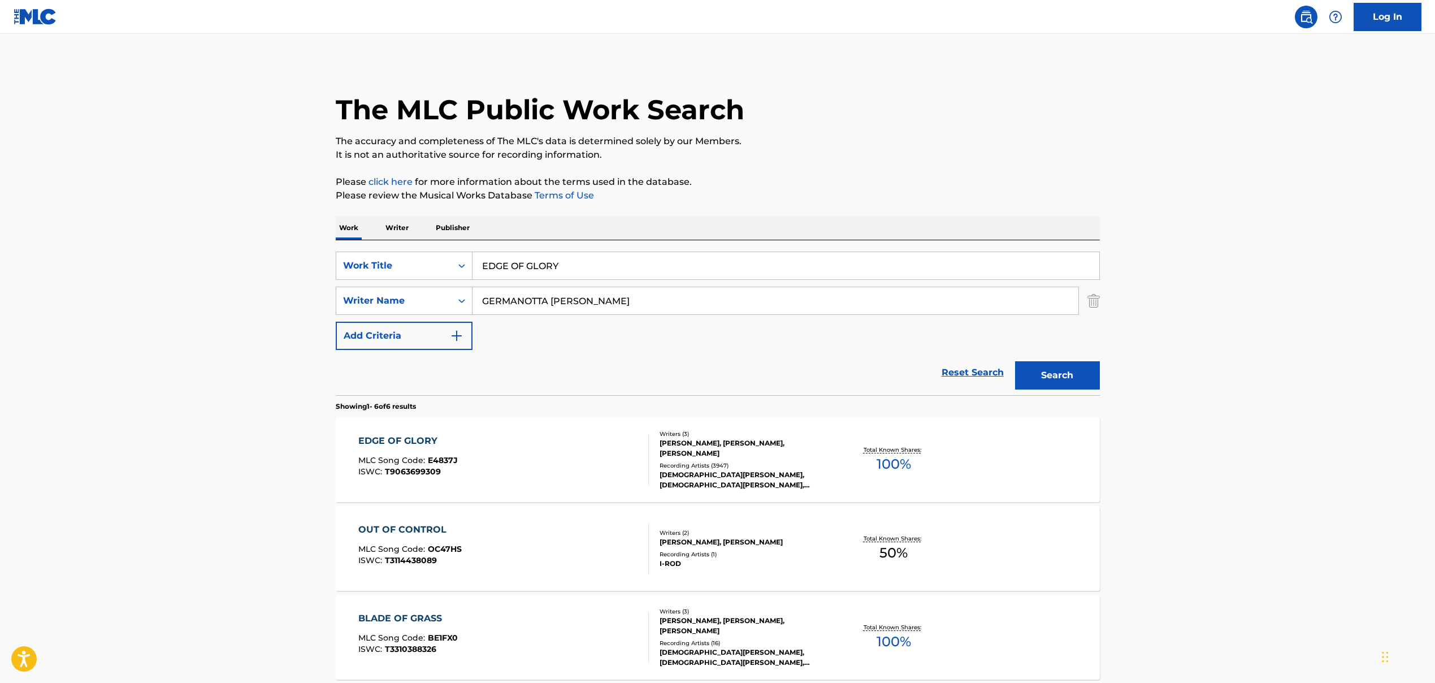
scroll to position [23, 0]
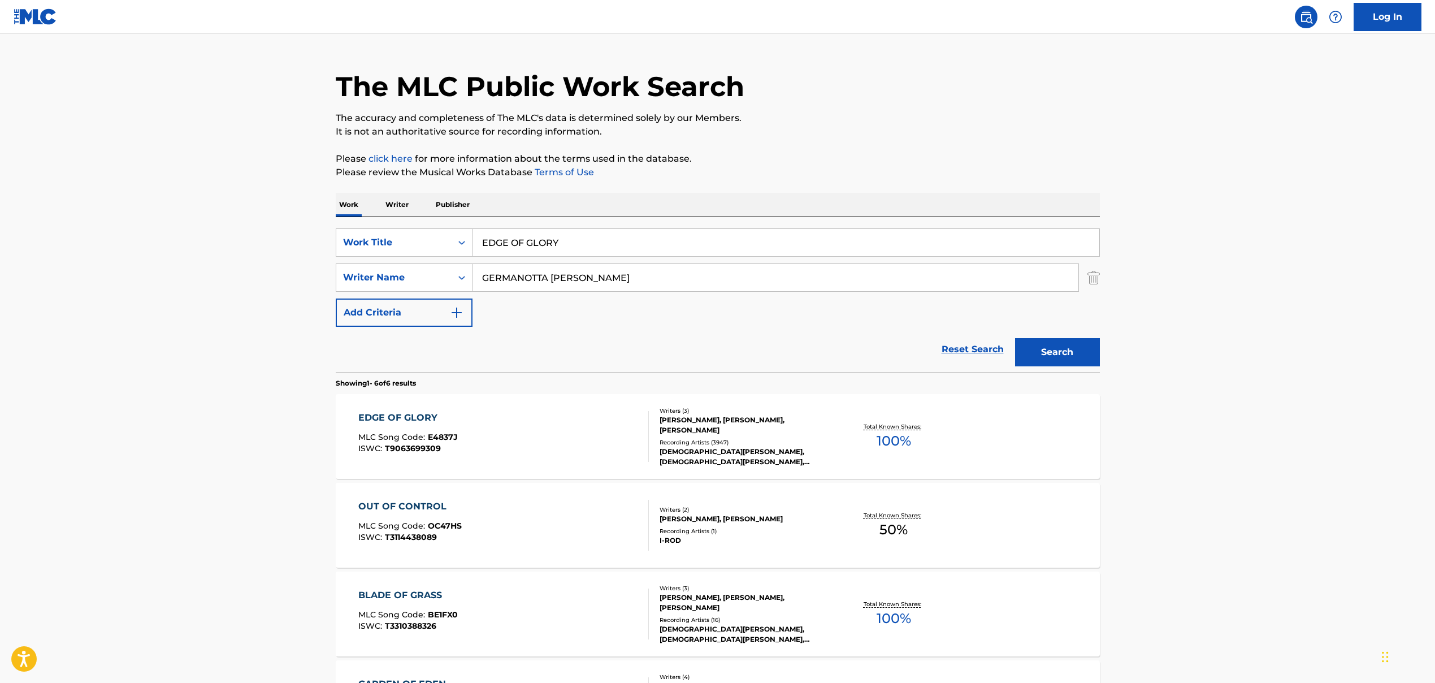
click at [470, 433] on div "EDGE OF GLORY MLC Song Code : E4837J ISWC : T9063699309" at bounding box center [503, 436] width 291 height 51
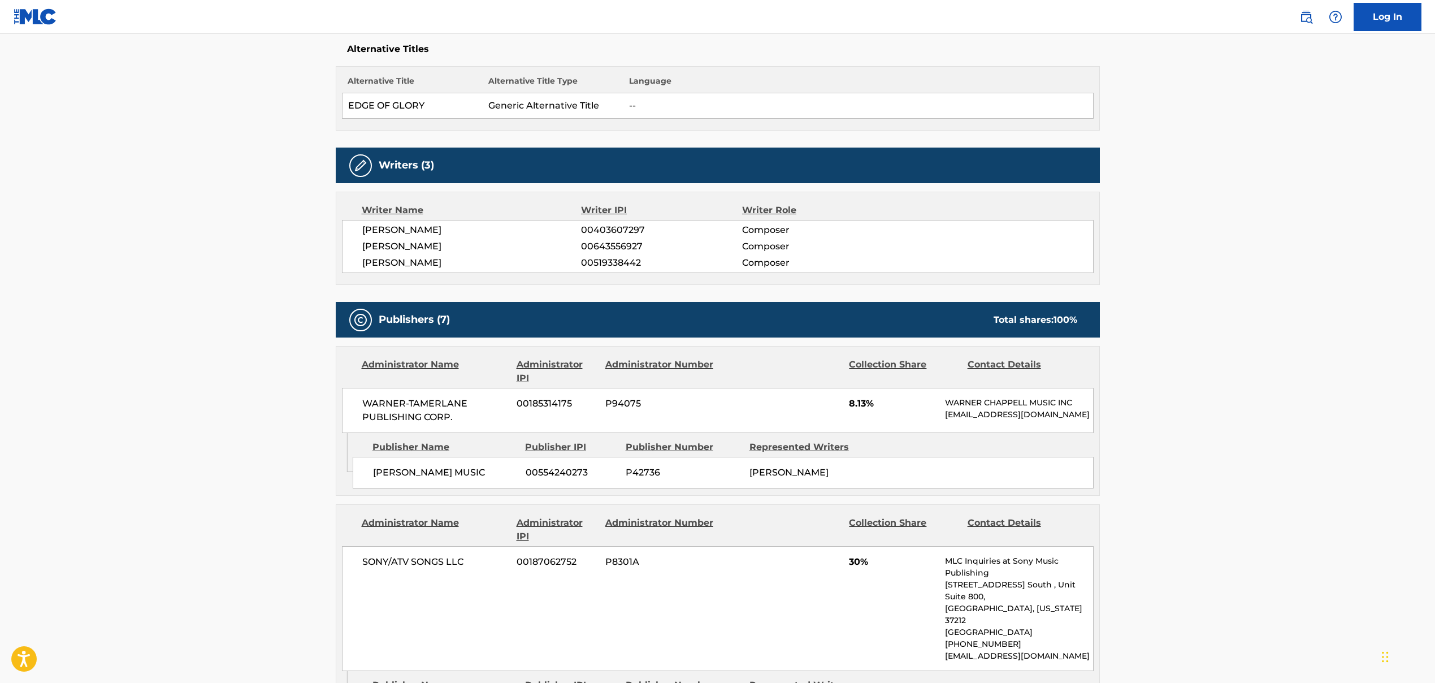
scroll to position [228, 0]
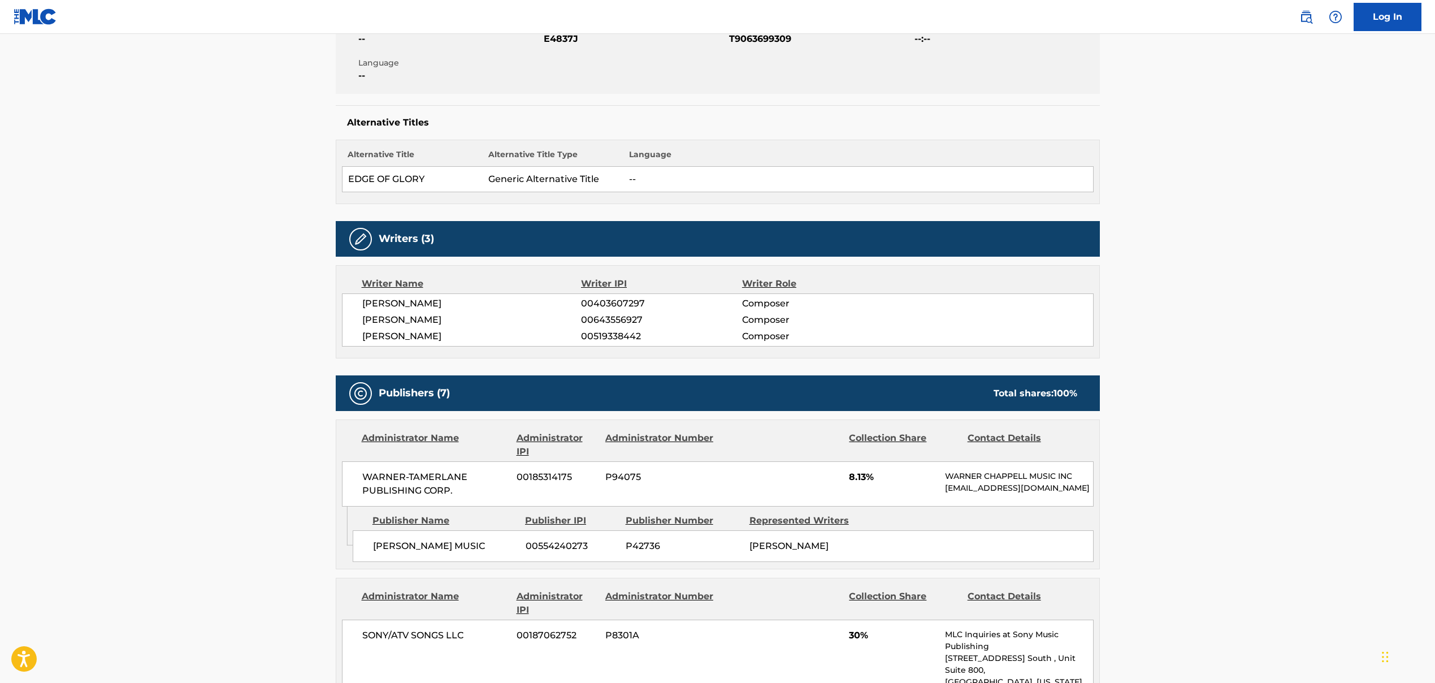
scroll to position [23, 0]
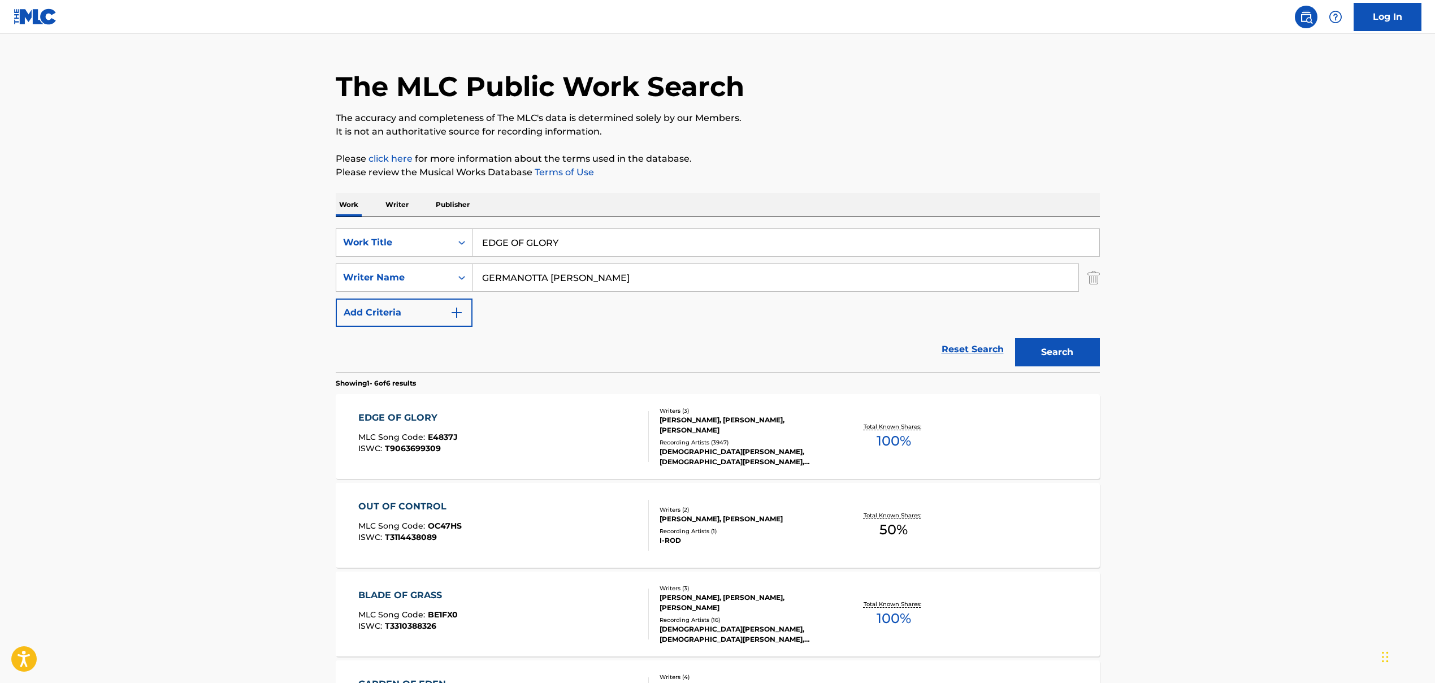
click at [527, 247] on input "EDGE OF GLORY" at bounding box center [786, 242] width 627 height 27
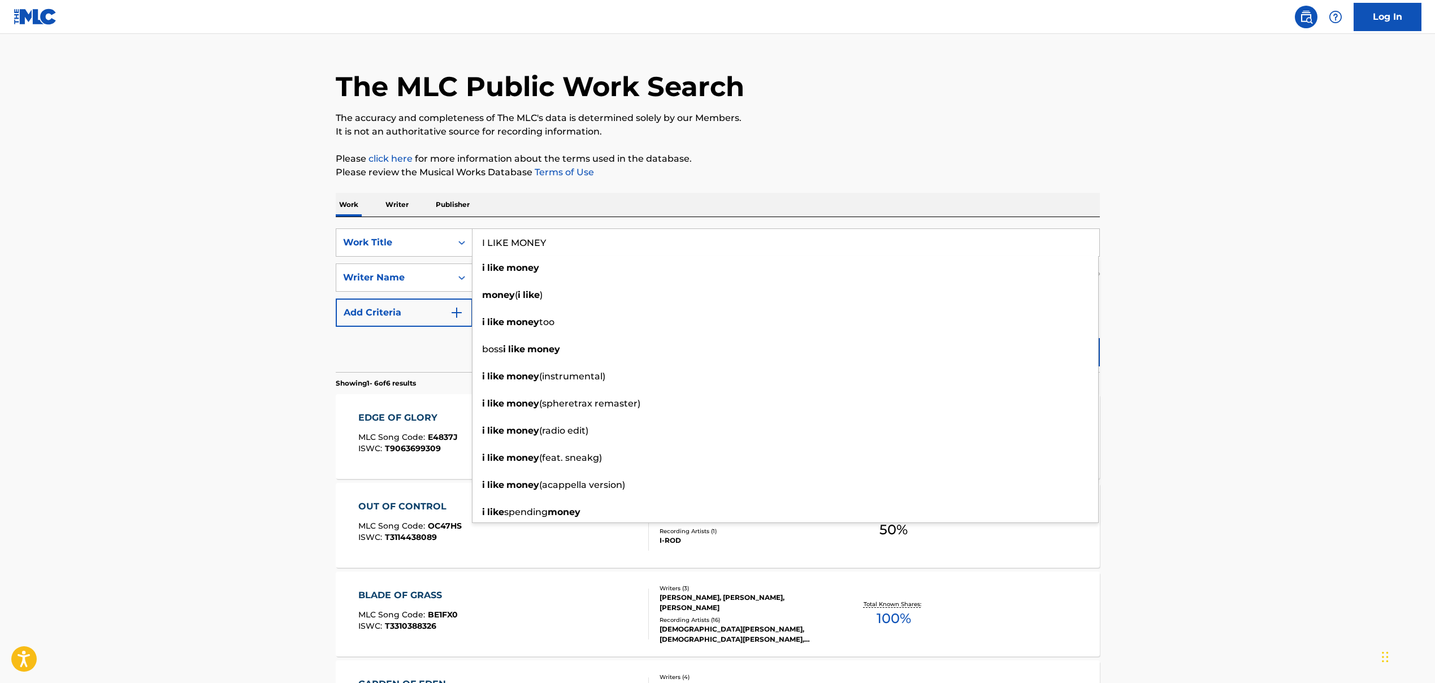
type input "I LIKE MONEY"
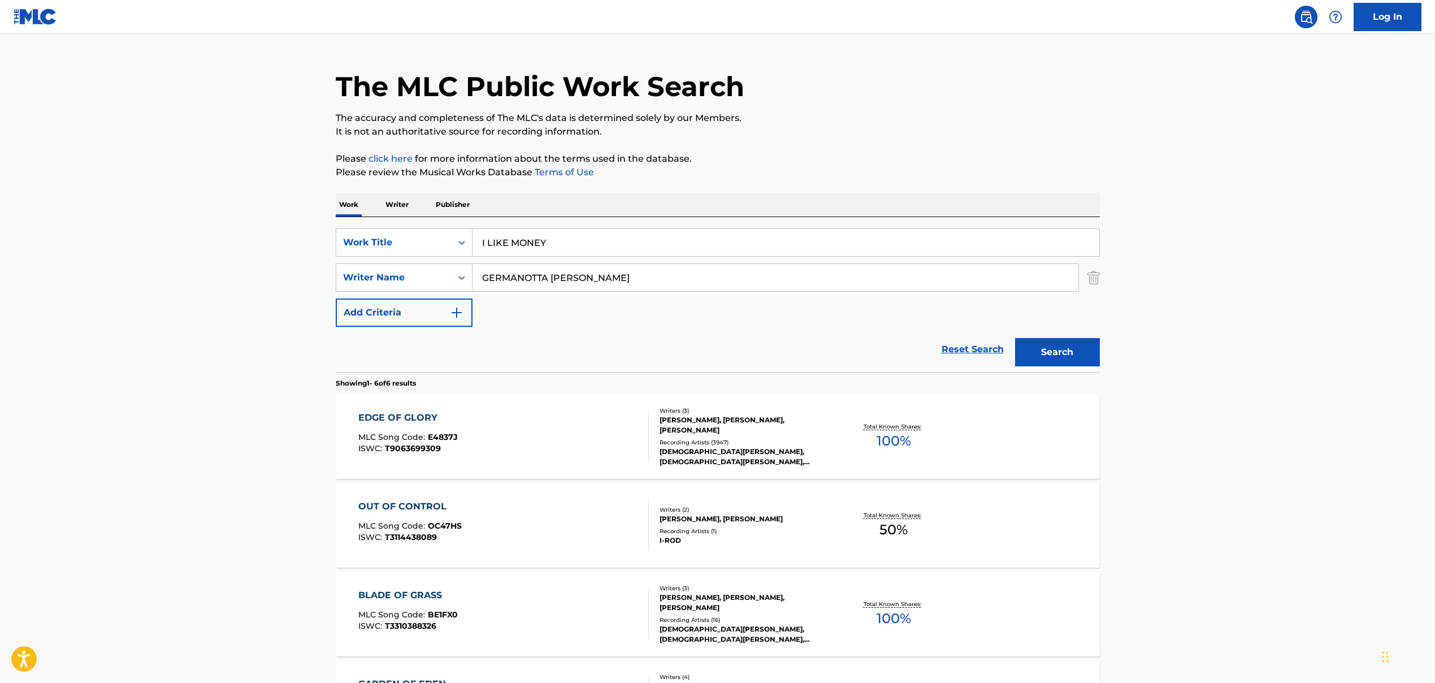
click at [511, 282] on input "GERMANOTTA [PERSON_NAME]" at bounding box center [776, 277] width 606 height 27
click at [588, 279] on input "GREEN [PERSON_NAME], [PERSON_NAME] [PERSON_NAME], [PERSON_NAME], [PERSON_NAME]" at bounding box center [776, 277] width 606 height 27
drag, startPoint x: 591, startPoint y: 278, endPoint x: 921, endPoint y: 383, distance: 346.5
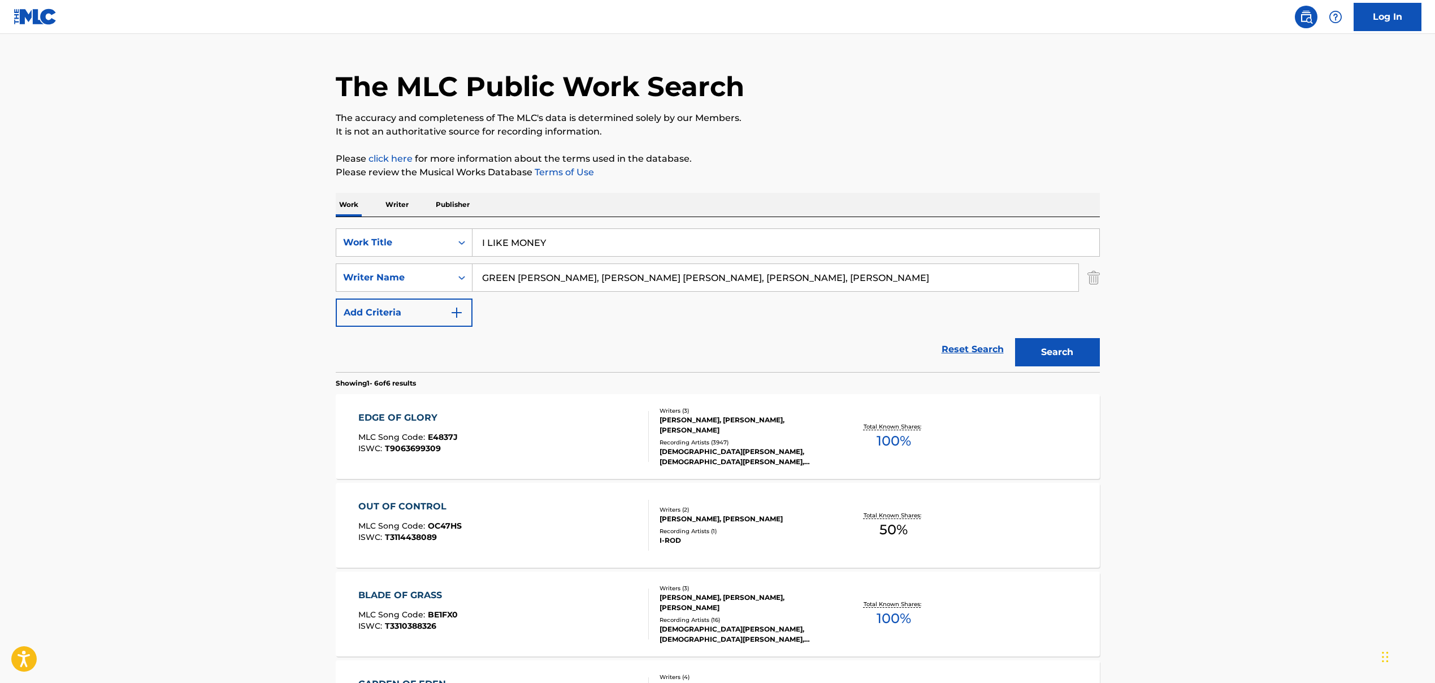
click at [827, 365] on form "SearchWithCriteria86659b5a-a159-4325-954d-0b34191a8f77 Work Title I LIKE MONEY …" at bounding box center [718, 300] width 764 height 144
type input "GREEN [PERSON_NAME]"
click at [827, 361] on button "Search" at bounding box center [1057, 352] width 85 height 28
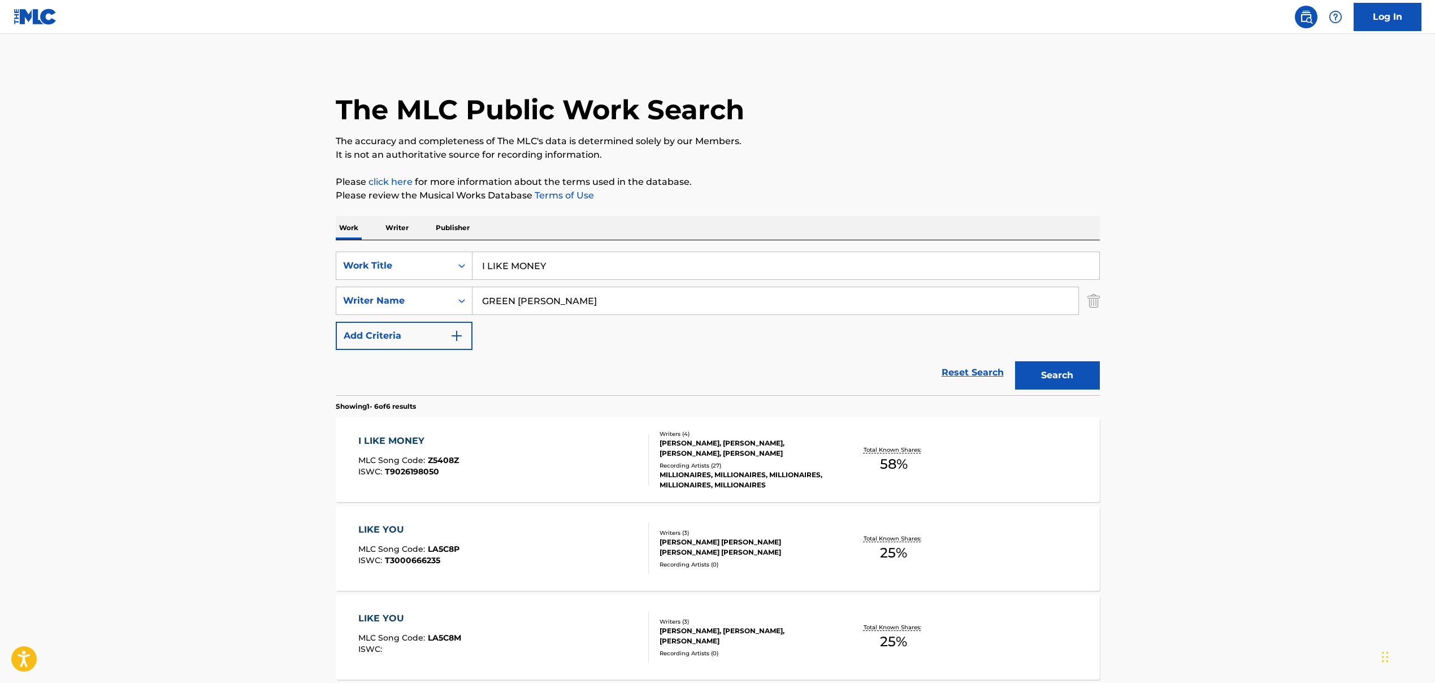
click at [473, 460] on div "I LIKE MONEY MLC Song Code : Z5408Z ISWC : T9026198050" at bounding box center [503, 459] width 291 height 51
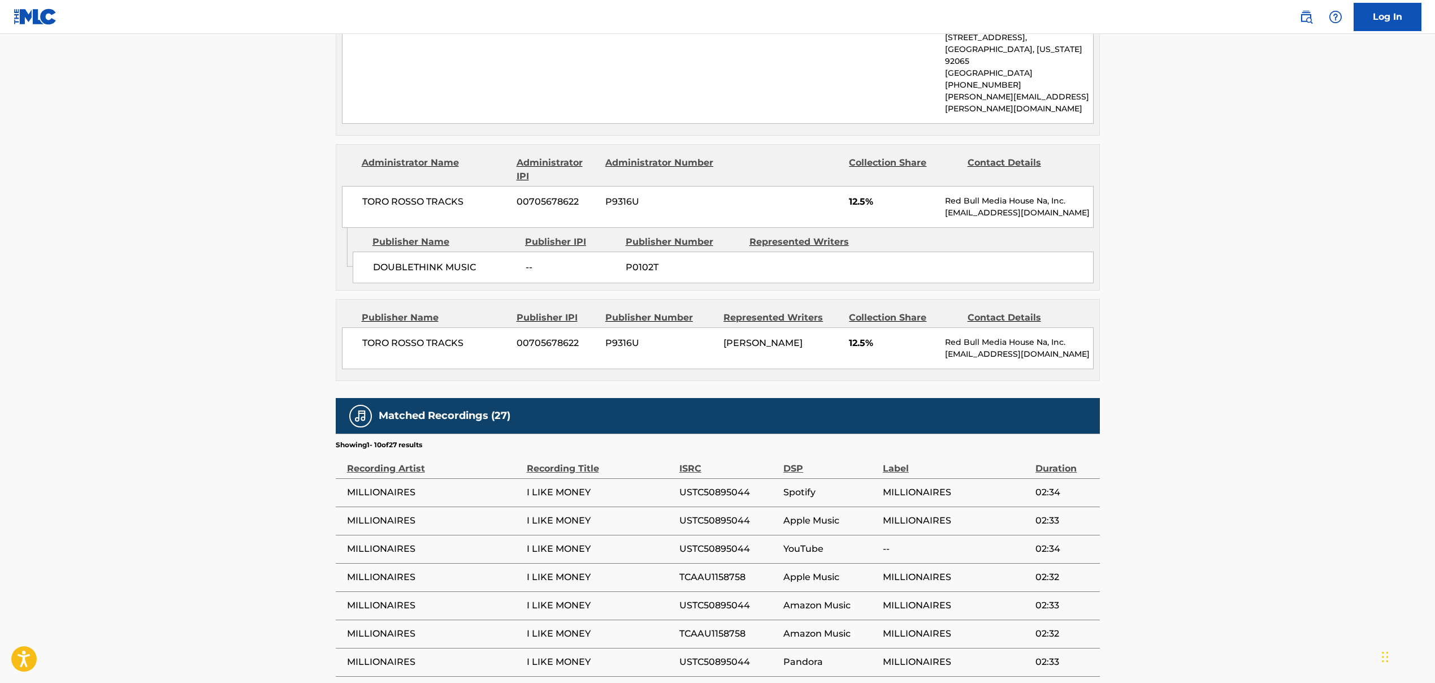
scroll to position [631, 0]
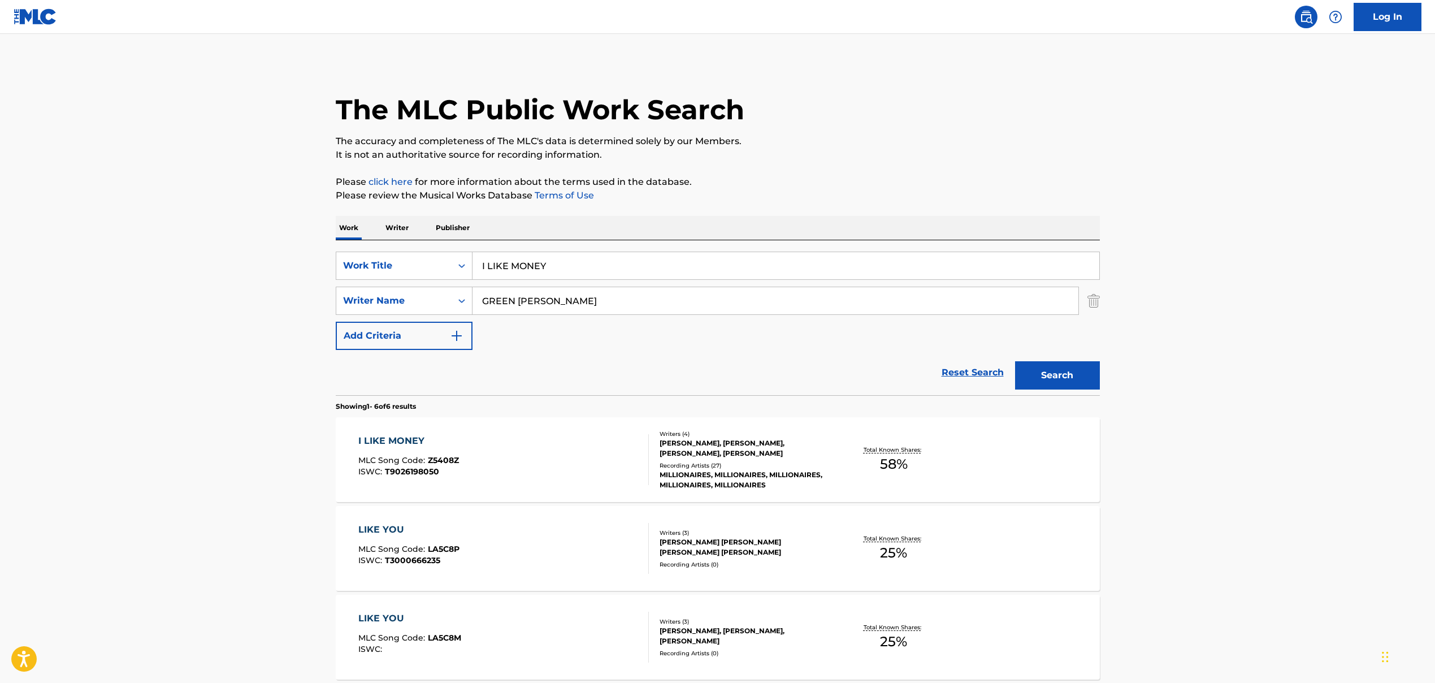
click at [526, 273] on input "I LIKE MONEY" at bounding box center [786, 265] width 627 height 27
type input "OPPANESE"
click at [568, 302] on input "GREEN [PERSON_NAME]" at bounding box center [776, 300] width 606 height 27
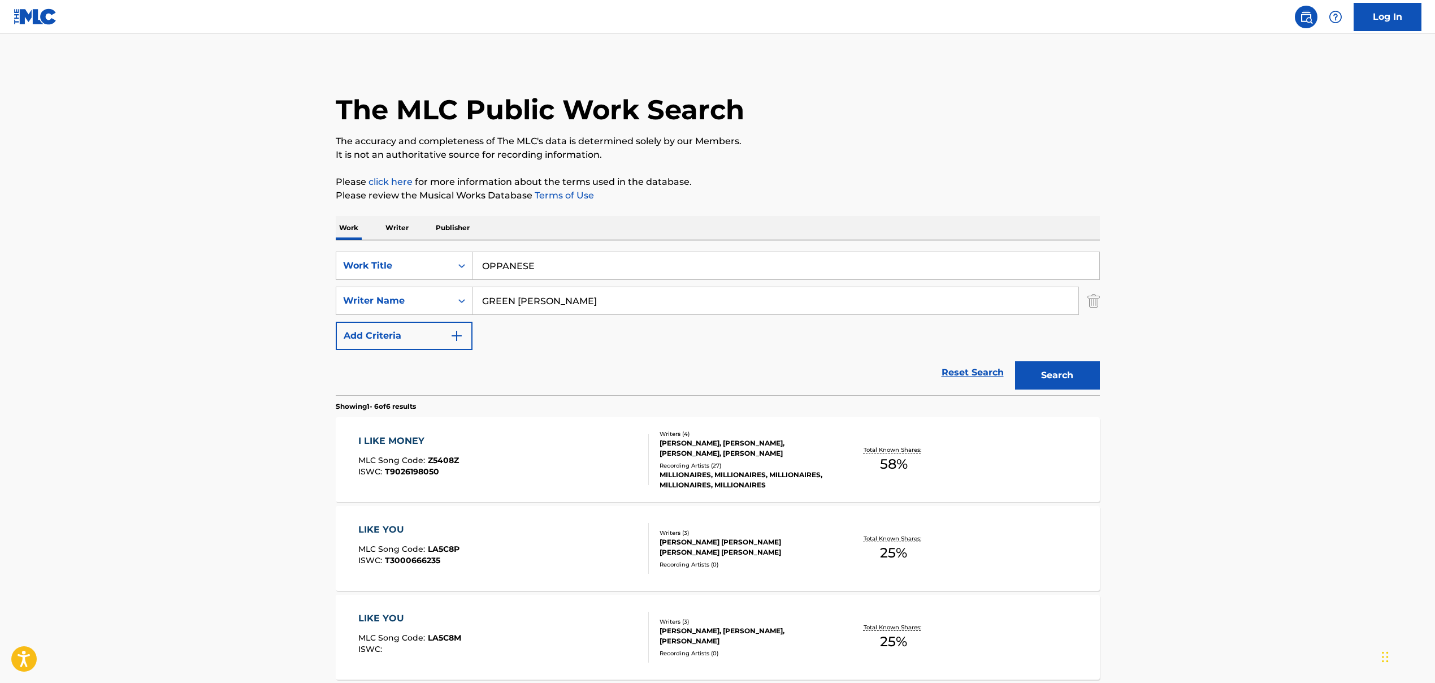
click at [568, 302] on input "GREEN [PERSON_NAME]" at bounding box center [776, 300] width 606 height 27
drag, startPoint x: 573, startPoint y: 300, endPoint x: 839, endPoint y: 367, distance: 274.1
click at [827, 367] on form "SearchWithCriteria86659b5a-a159-4325-954d-0b34191a8f77 Work Title OPPANESE Sear…" at bounding box center [718, 324] width 764 height 144
drag, startPoint x: 1038, startPoint y: 383, endPoint x: 1024, endPoint y: 390, distance: 15.2
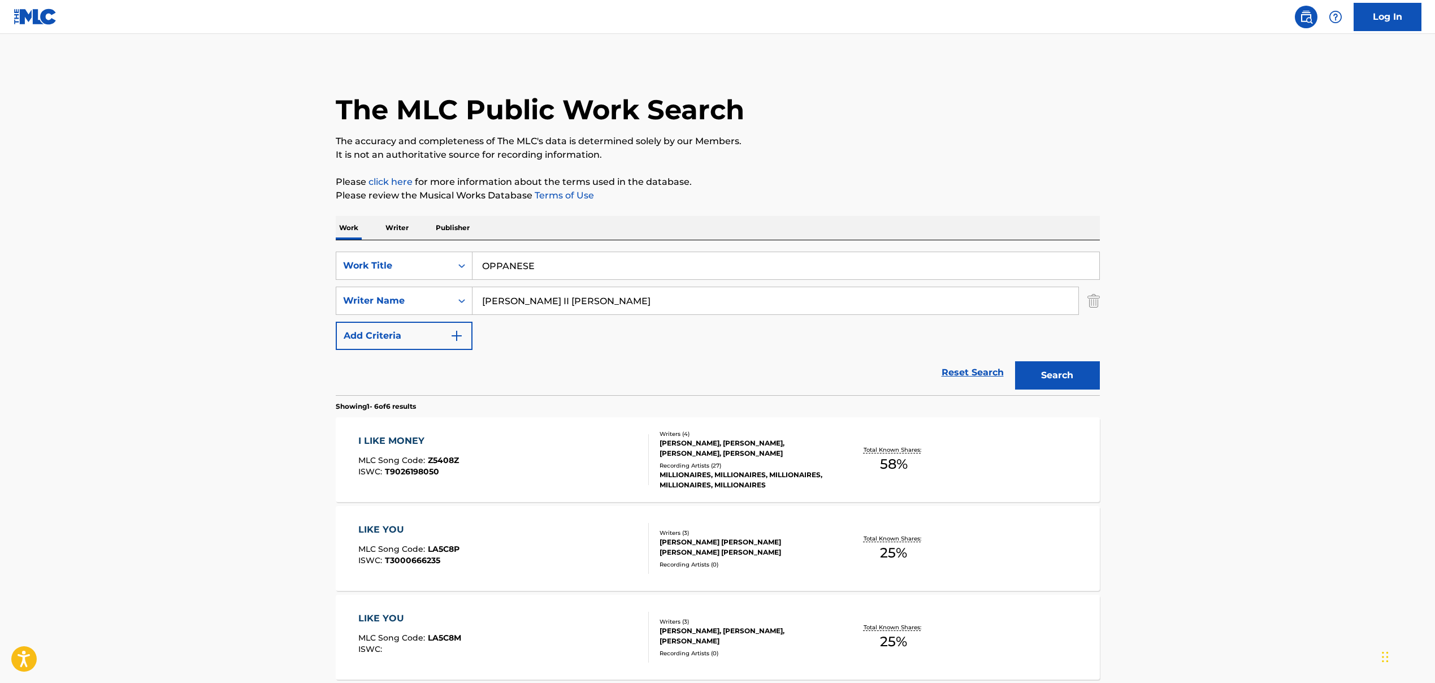
click at [827, 382] on button "Search" at bounding box center [1057, 375] width 85 height 28
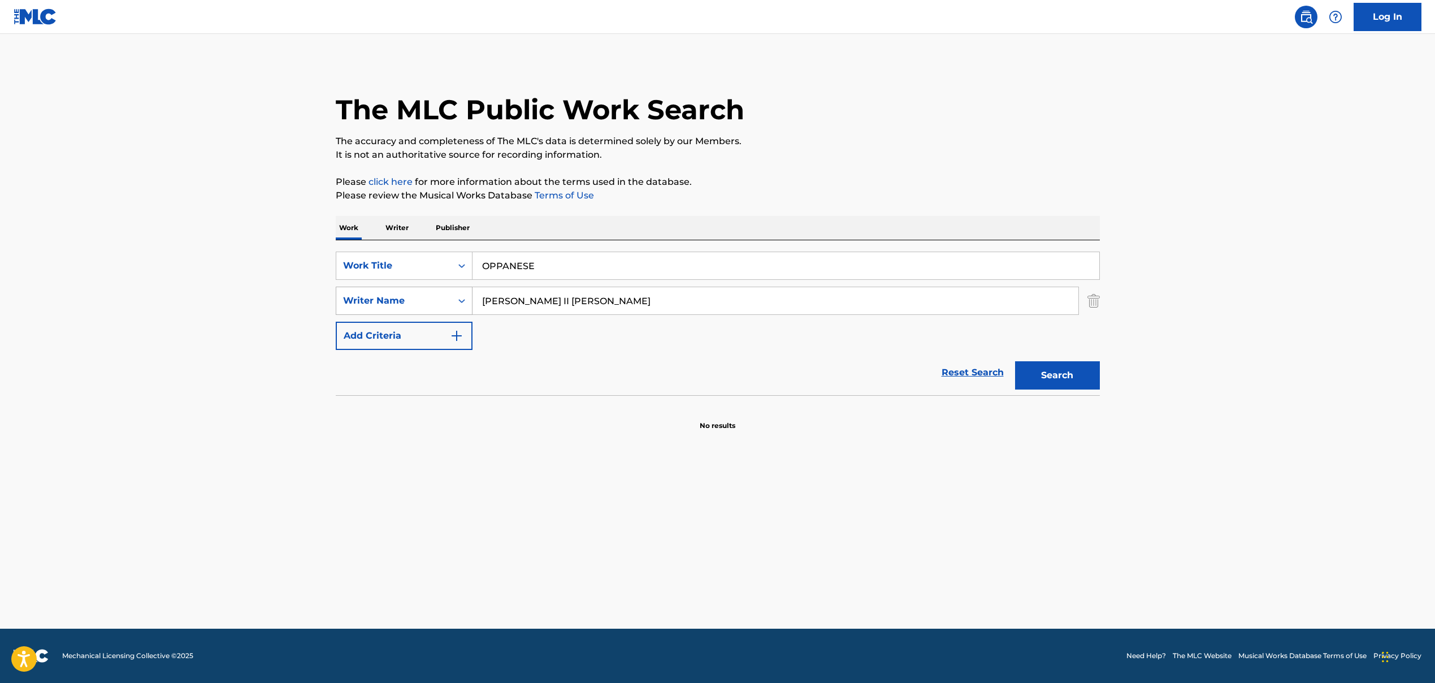
drag, startPoint x: 585, startPoint y: 299, endPoint x: 435, endPoint y: 302, distance: 149.9
click at [435, 302] on div "SearchWithCriteria9a3be60f-441f-4a60-a74d-08b02e157039 Writer Name [PERSON_NAME…" at bounding box center [718, 301] width 764 height 28
drag, startPoint x: 569, startPoint y: 301, endPoint x: 412, endPoint y: 289, distance: 158.2
click at [412, 289] on div "SearchWithCriteria9a3be60f-441f-4a60-a74d-08b02e157039 Writer Name , [PERSON_NA…" at bounding box center [718, 301] width 764 height 28
click at [533, 308] on input ", [PERSON_NAME], [PERSON_NAME], [PERSON_NAME] [PERSON_NAME]" at bounding box center [776, 300] width 606 height 27
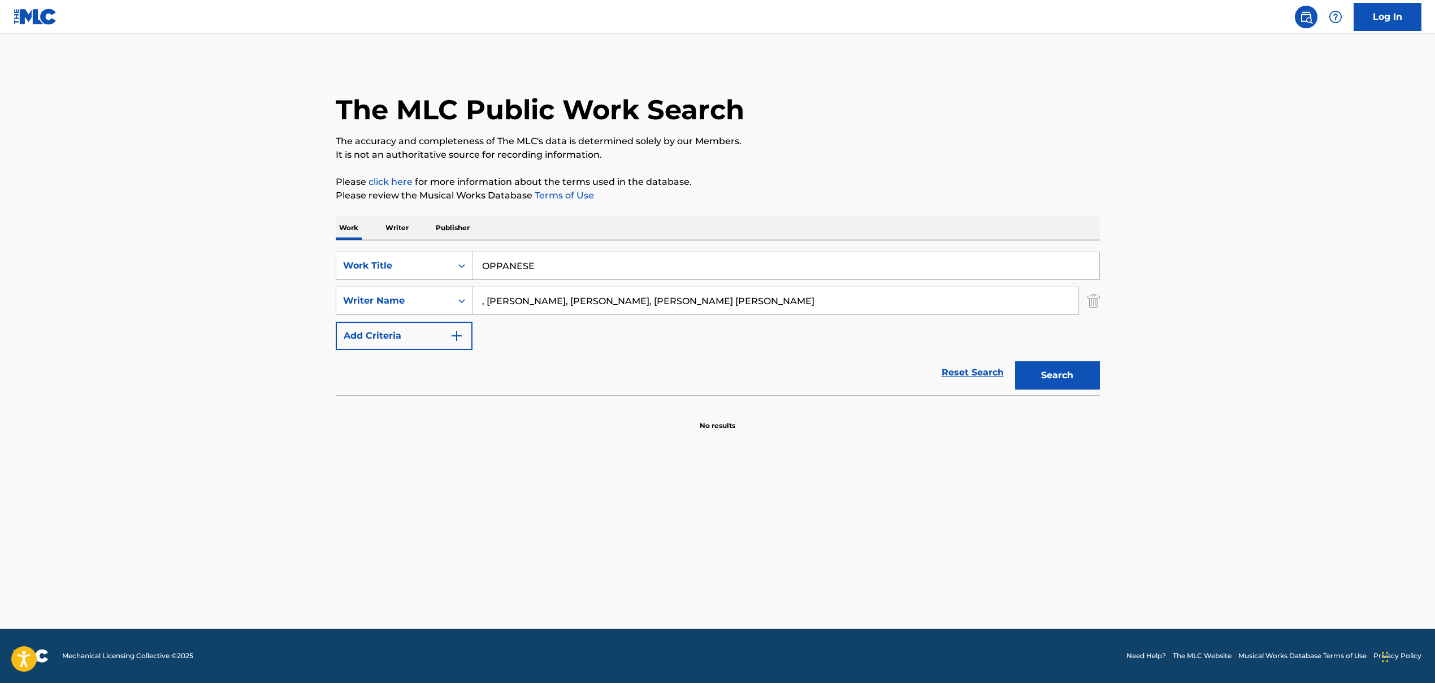
drag, startPoint x: 487, startPoint y: 301, endPoint x: 439, endPoint y: 301, distance: 48.1
click at [440, 300] on div "SearchWithCriteria9a3be60f-441f-4a60-a74d-08b02e157039 Writer Name , [PERSON_NA…" at bounding box center [718, 301] width 764 height 28
drag, startPoint x: 559, startPoint y: 301, endPoint x: 814, endPoint y: 344, distance: 258.5
click at [816, 341] on div "SearchWithCriteria86659b5a-a159-4325-954d-0b34191a8f77 Work Title OPPANESE Sear…" at bounding box center [718, 301] width 764 height 98
type input "[PERSON_NAME]"
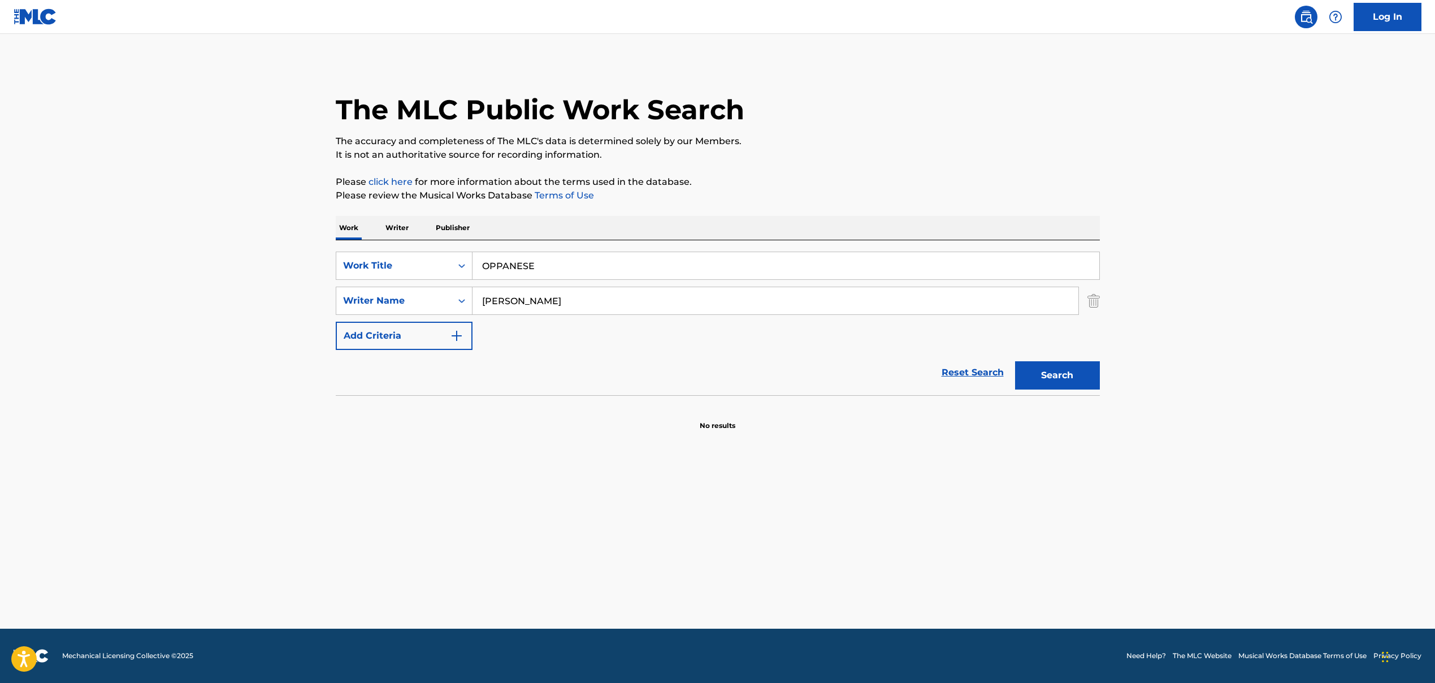
click at [827, 373] on button "Search" at bounding box center [1057, 375] width 85 height 28
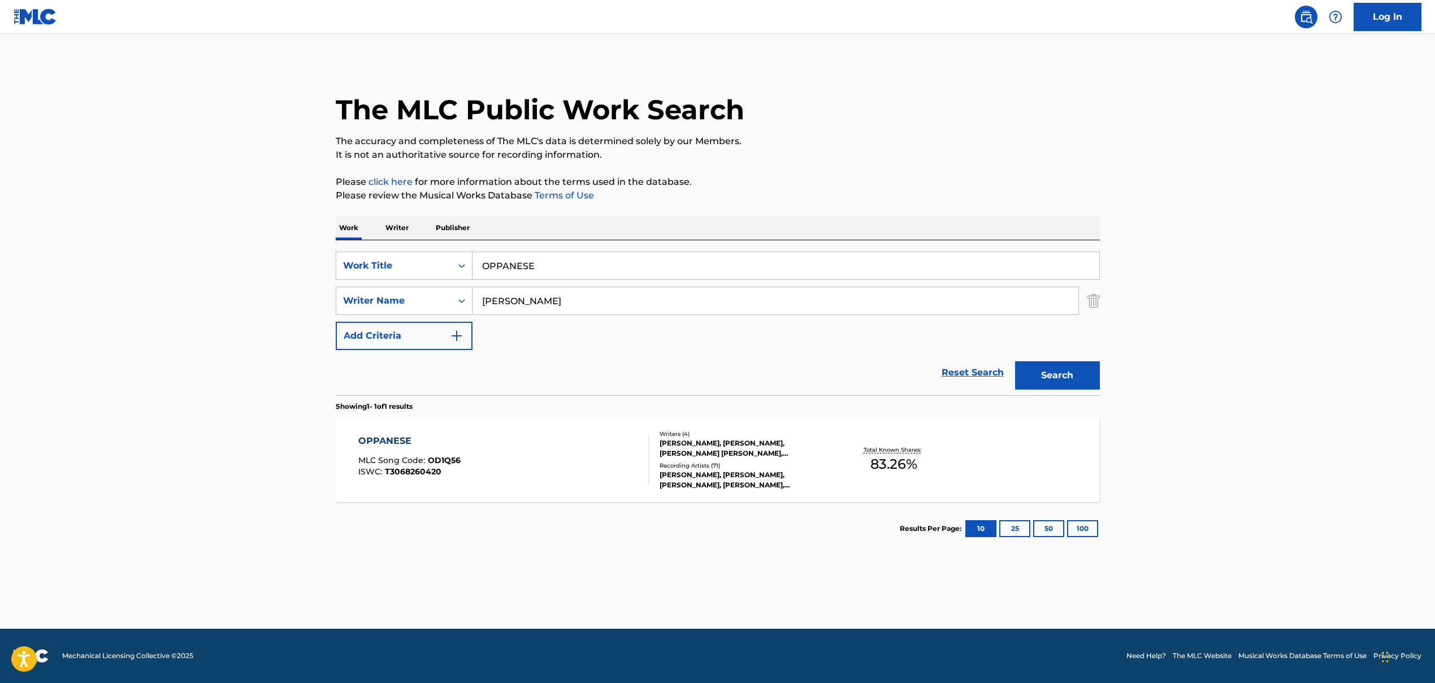
click at [587, 427] on div "OPPANESE MLC Song Code : OD1Q56 ISWC : T3068260420 Writers ( 4 ) [PERSON_NAME],…" at bounding box center [718, 459] width 764 height 85
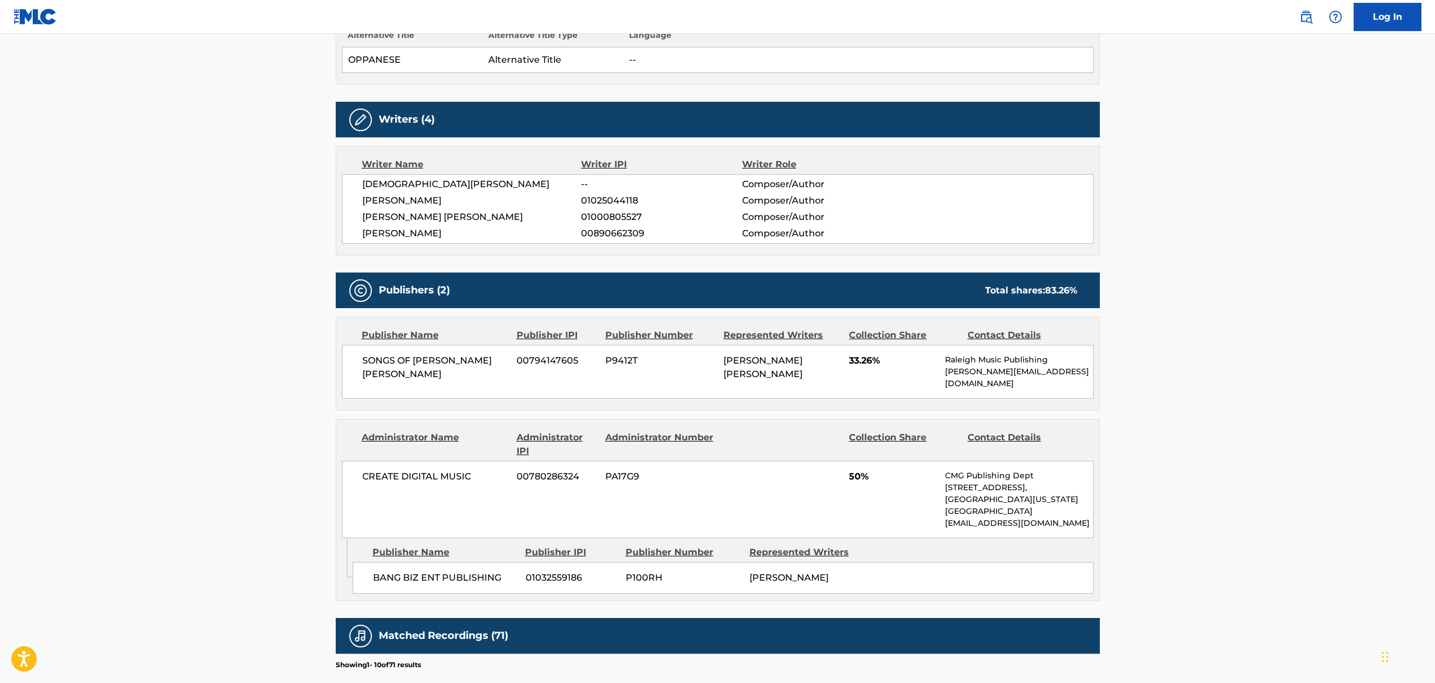
scroll to position [447, 0]
